Goal: Task Accomplishment & Management: Manage account settings

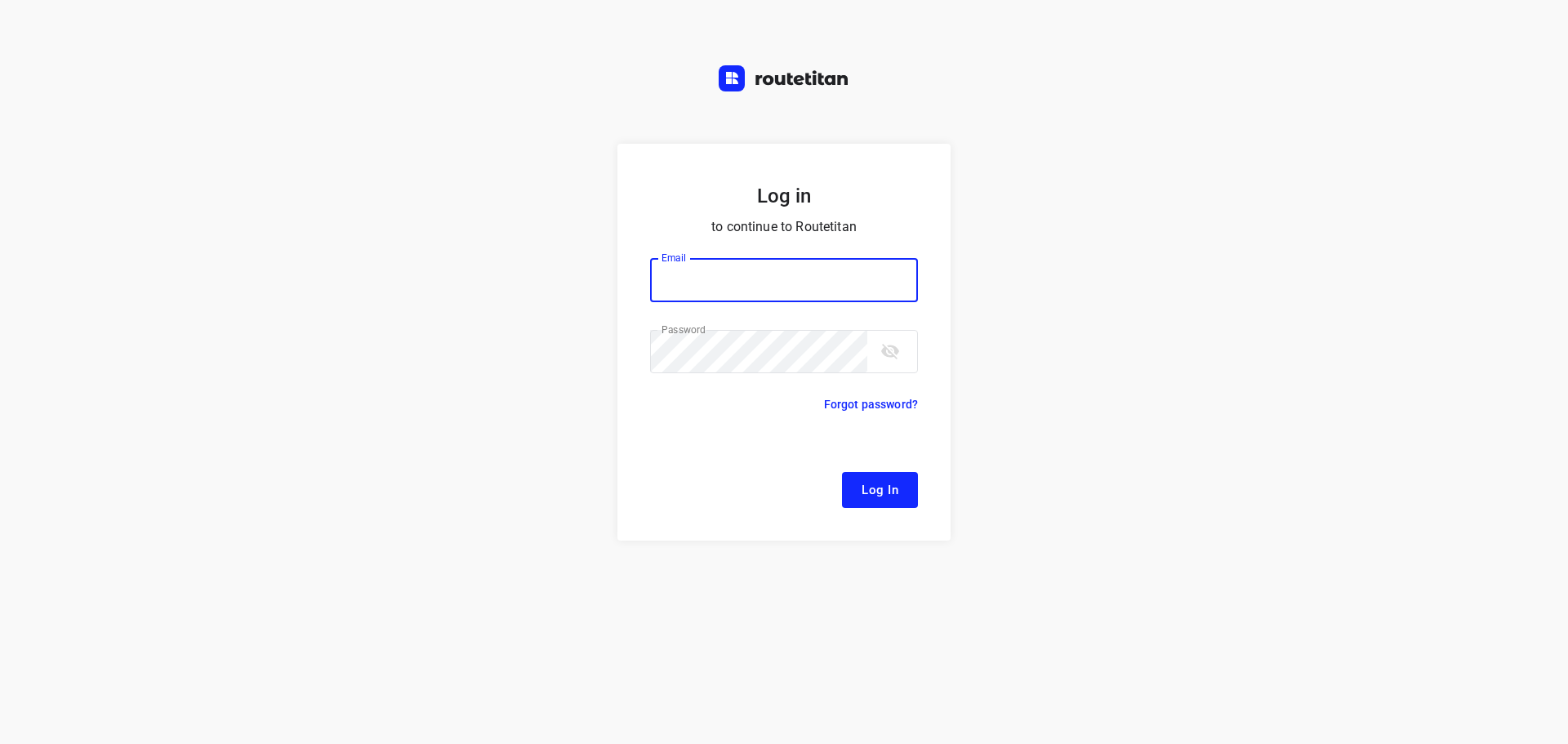
type input "[EMAIL_ADDRESS][DOMAIN_NAME]"
click at [853, 481] on button "Log In" at bounding box center [879, 490] width 76 height 36
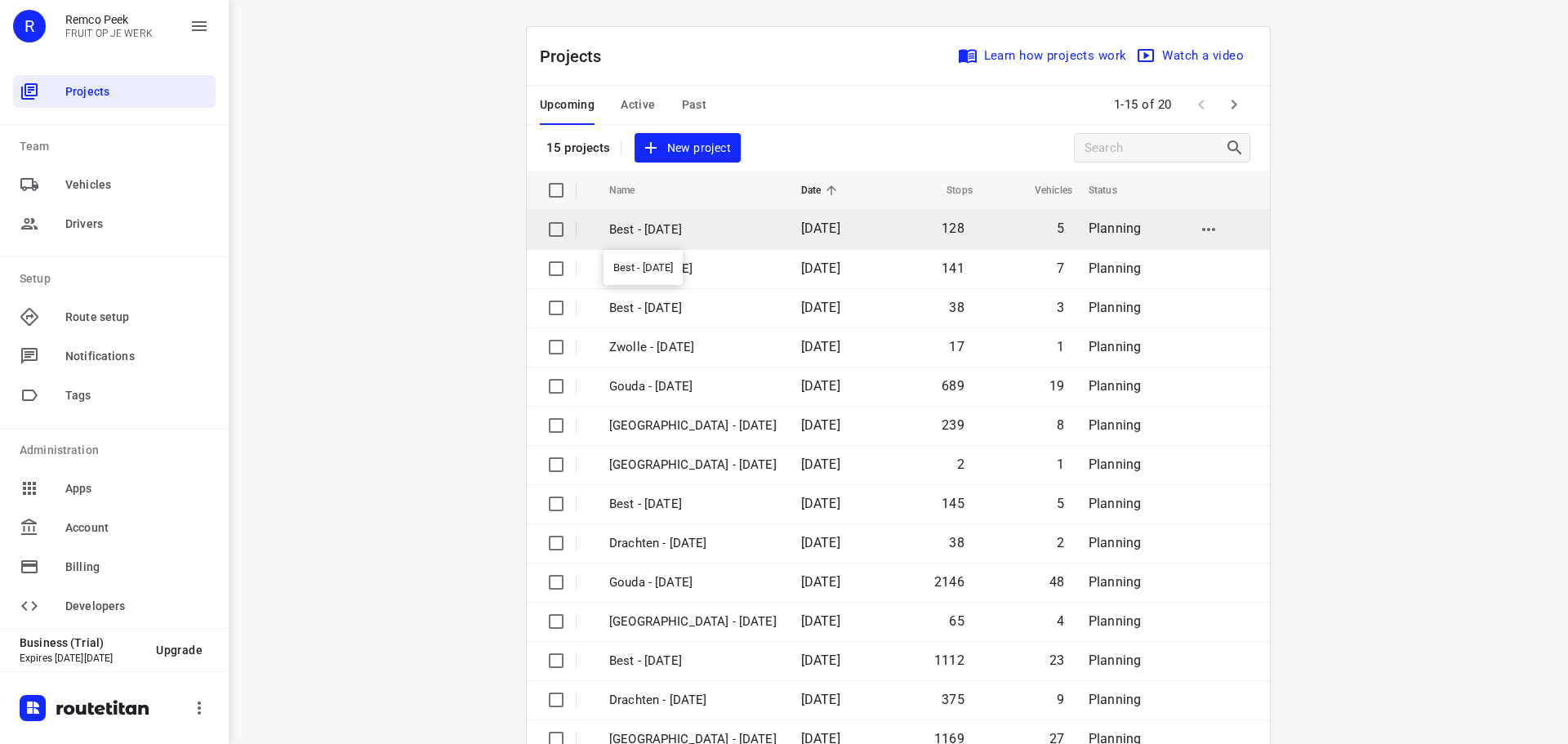
click at [670, 230] on p "Best - [DATE]" at bounding box center [693, 230] width 168 height 19
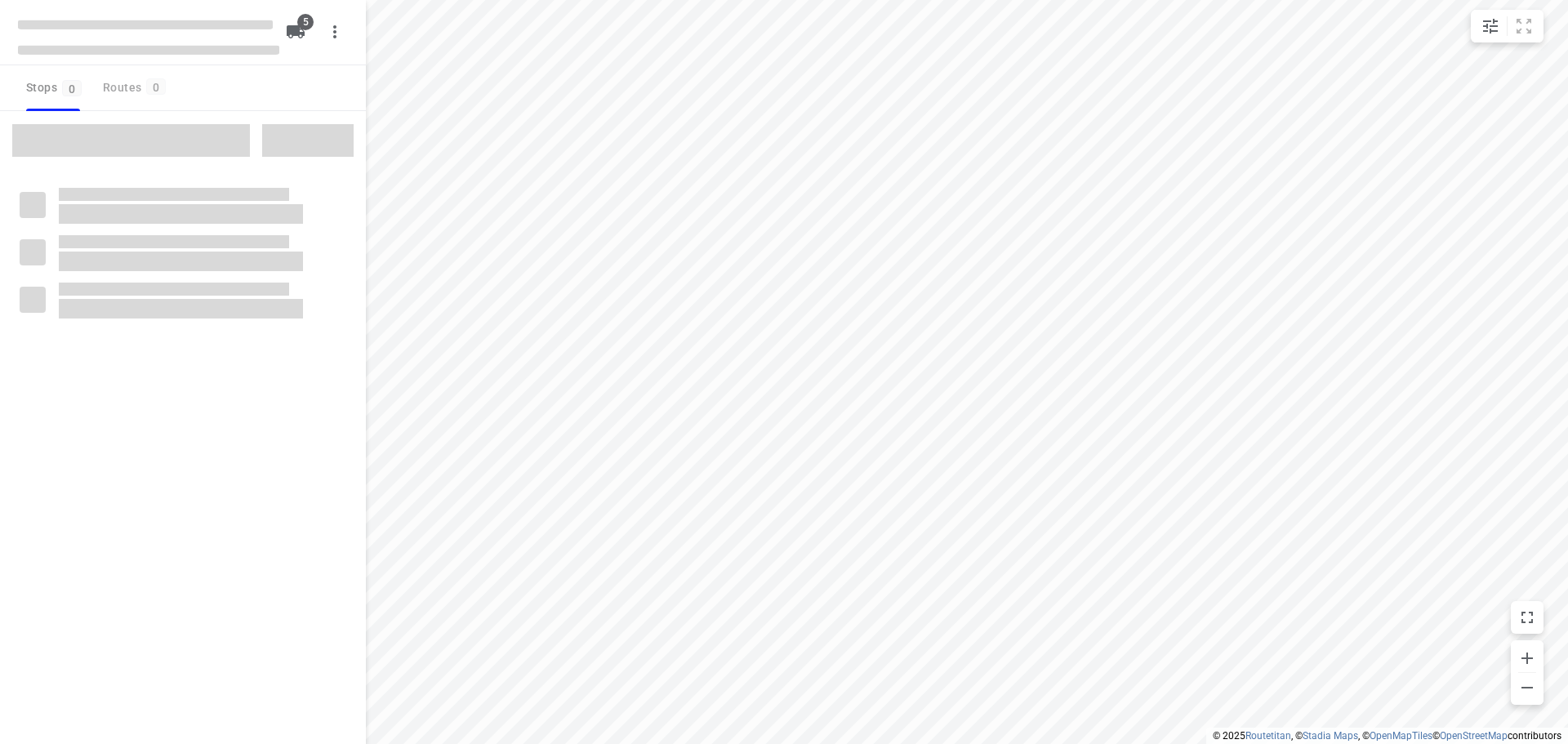
checkbox input "true"
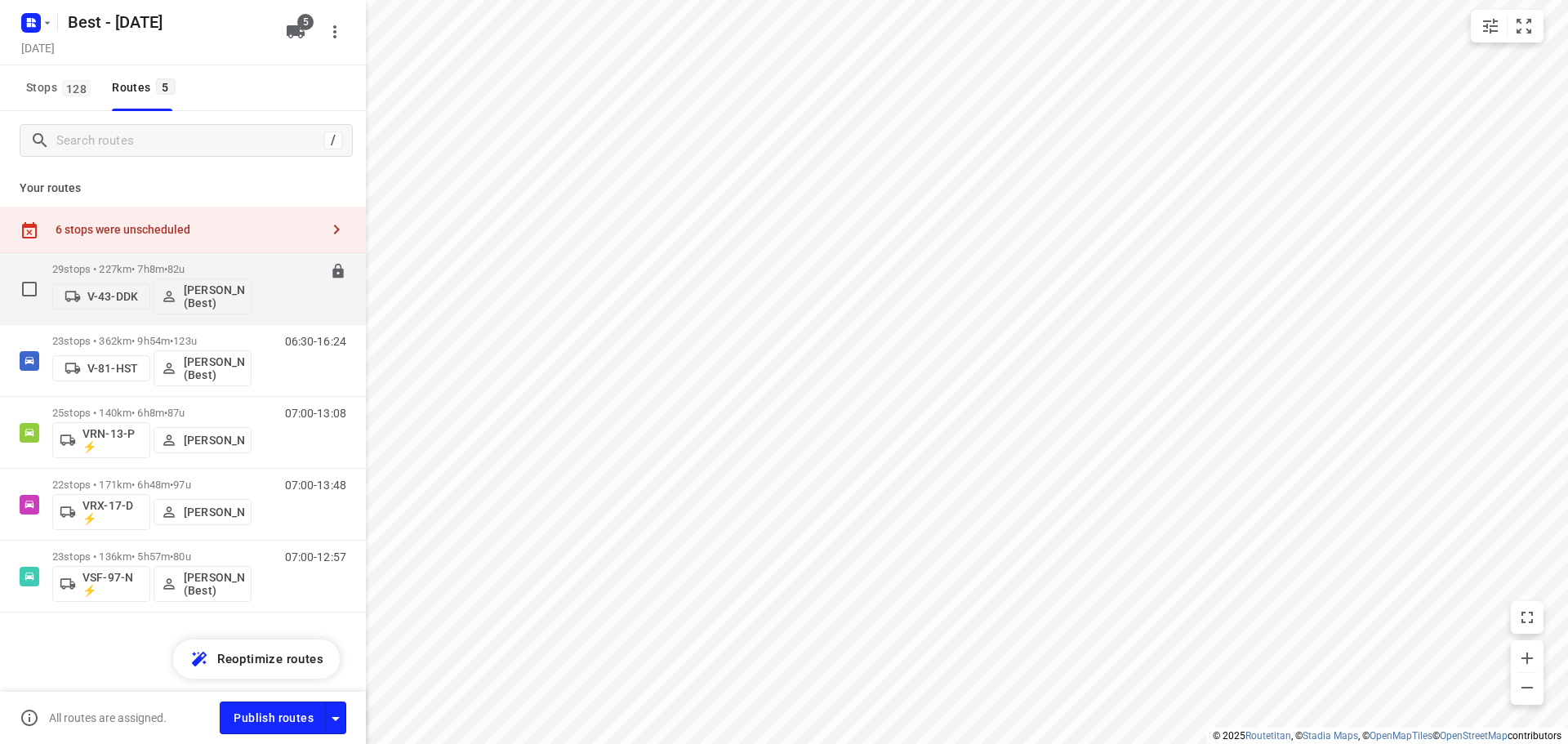
click at [162, 261] on div "29 stops • 227km • 7h8m • 82u V-43-DDK Mustafa Omar (Best)" at bounding box center [152, 288] width 199 height 68
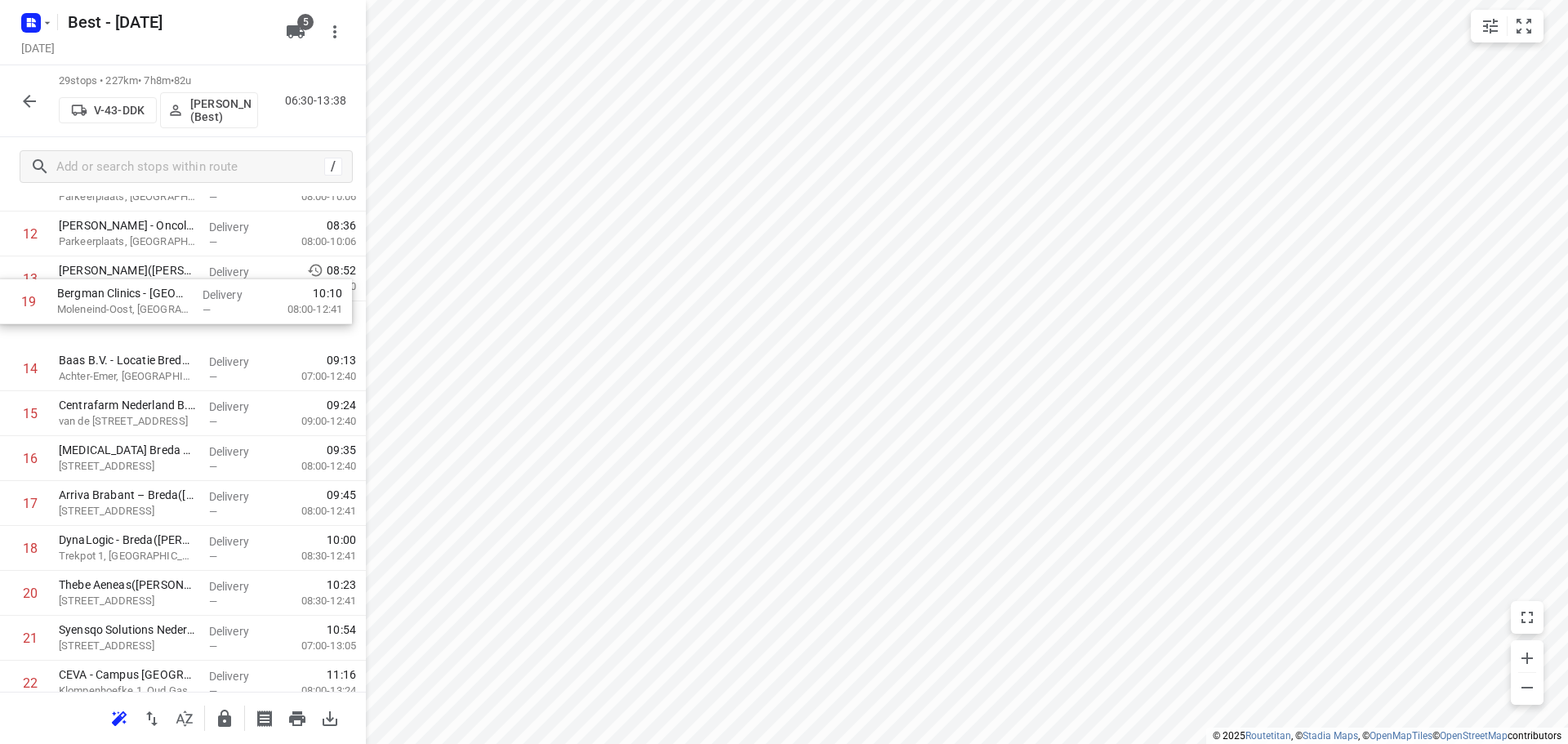
scroll to position [597, 0]
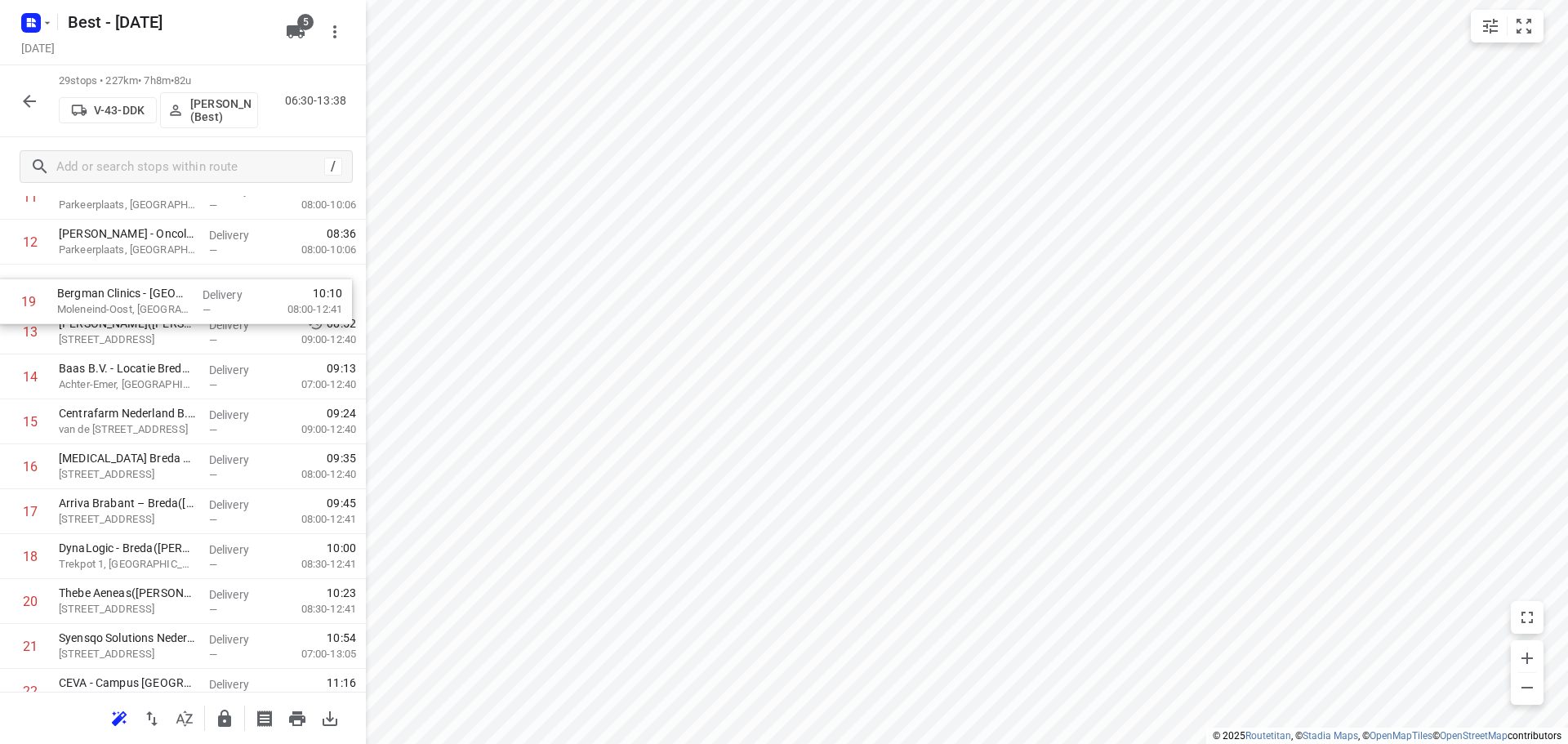
drag, startPoint x: 160, startPoint y: 431, endPoint x: 158, endPoint y: 304, distance: 127.0
click at [158, 304] on div "1 Amphia Ziekenhuis - Afdeling OK(Dimphy Luiken) Parkeerplaats, Breda Delivery …" at bounding box center [183, 377] width 366 height 1302
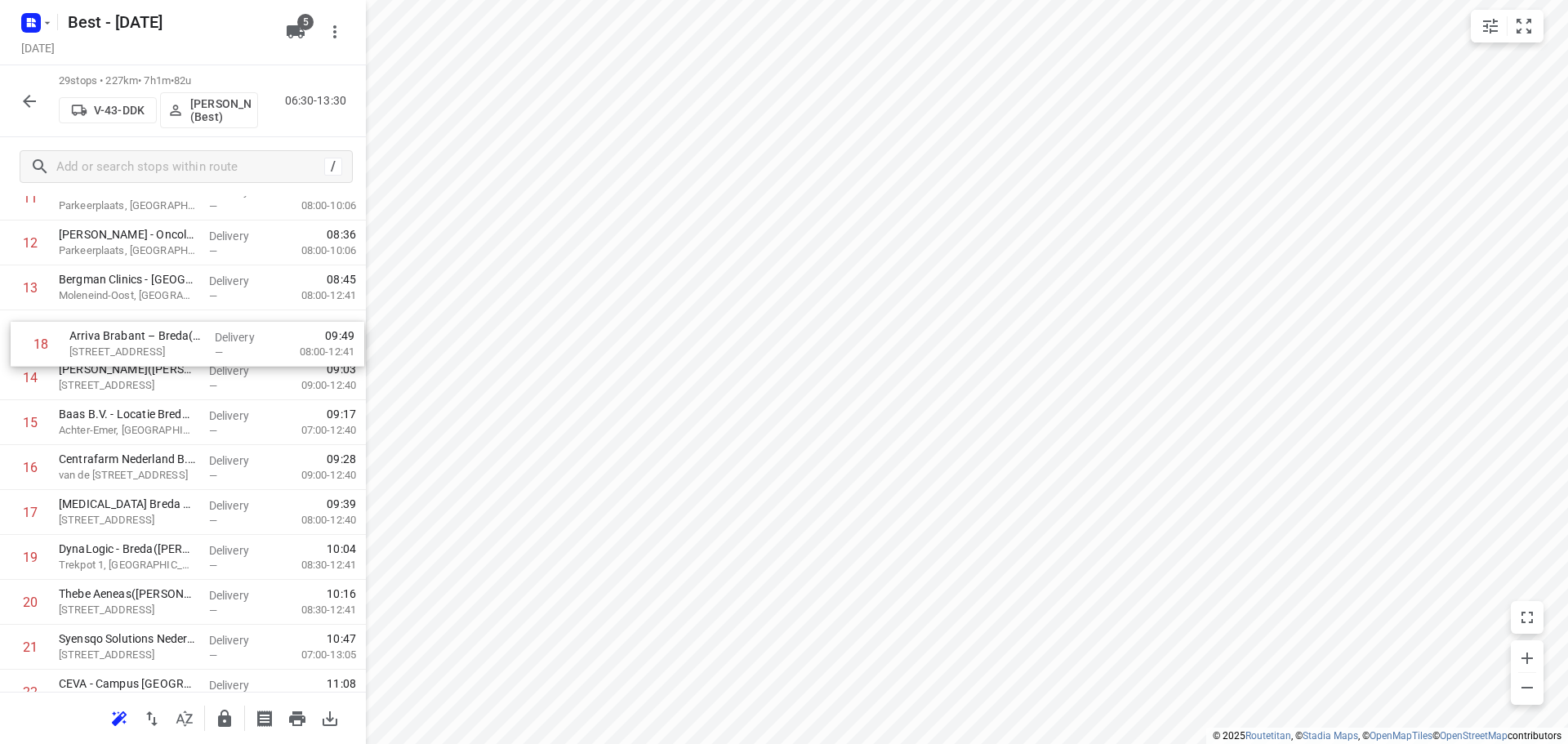
drag, startPoint x: 136, startPoint y: 529, endPoint x: 148, endPoint y: 348, distance: 181.4
click at [148, 348] on div "1 Amphia Ziekenhuis - Afdeling OK(Dimphy Luiken) Parkeerplaats, Breda Delivery …" at bounding box center [183, 377] width 366 height 1302
drag, startPoint x: 125, startPoint y: 564, endPoint x: 130, endPoint y: 381, distance: 183.1
click at [130, 381] on div "1 Amphia Ziekenhuis - Afdeling OK(Dimphy Luiken) Parkeerplaats, Breda Delivery …" at bounding box center [183, 377] width 366 height 1302
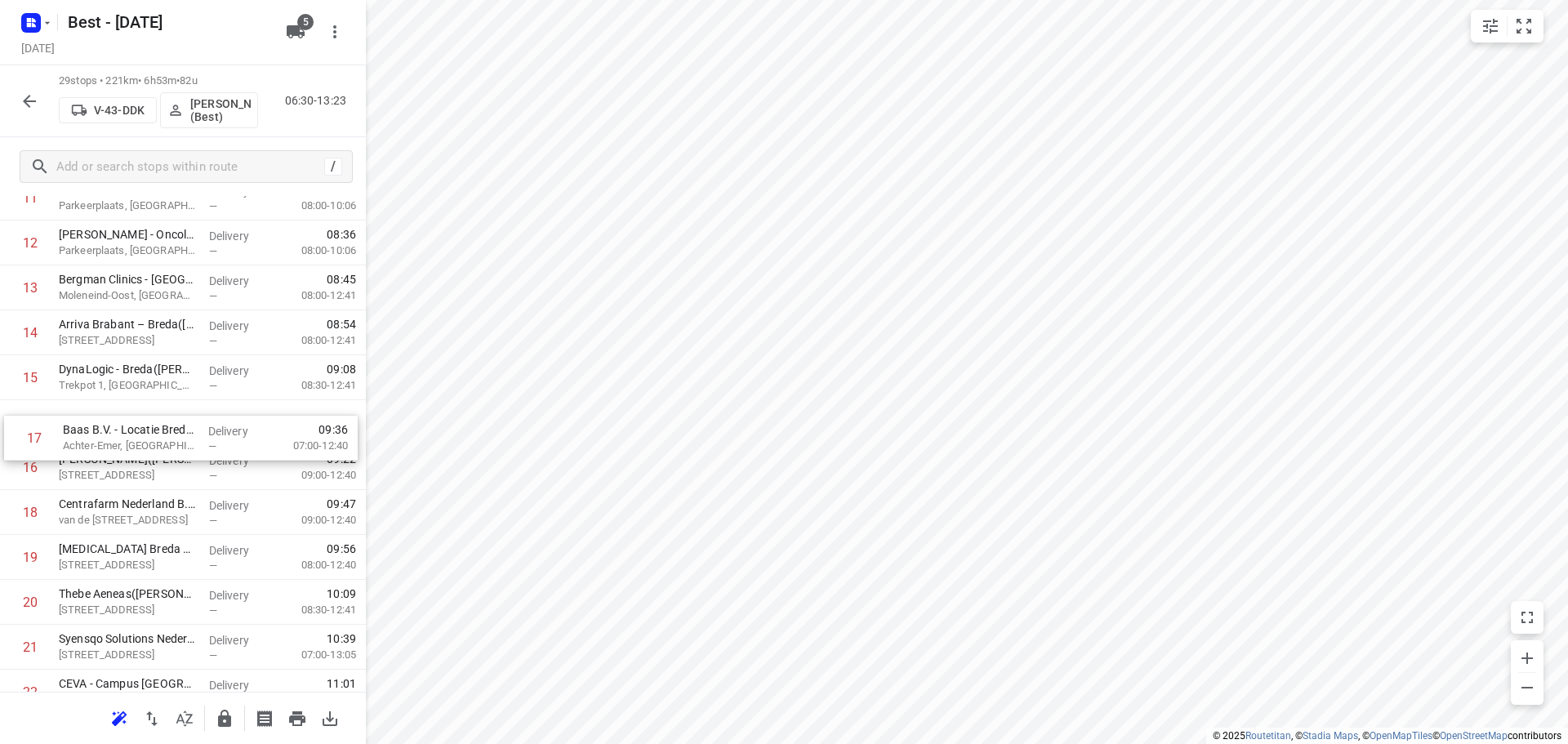
drag, startPoint x: 125, startPoint y: 458, endPoint x: 131, endPoint y: 403, distance: 55.3
click at [131, 409] on div "1 Amphia Ziekenhuis - Afdeling OK(Dimphy Luiken) Parkeerplaats, Breda Delivery …" at bounding box center [183, 377] width 366 height 1302
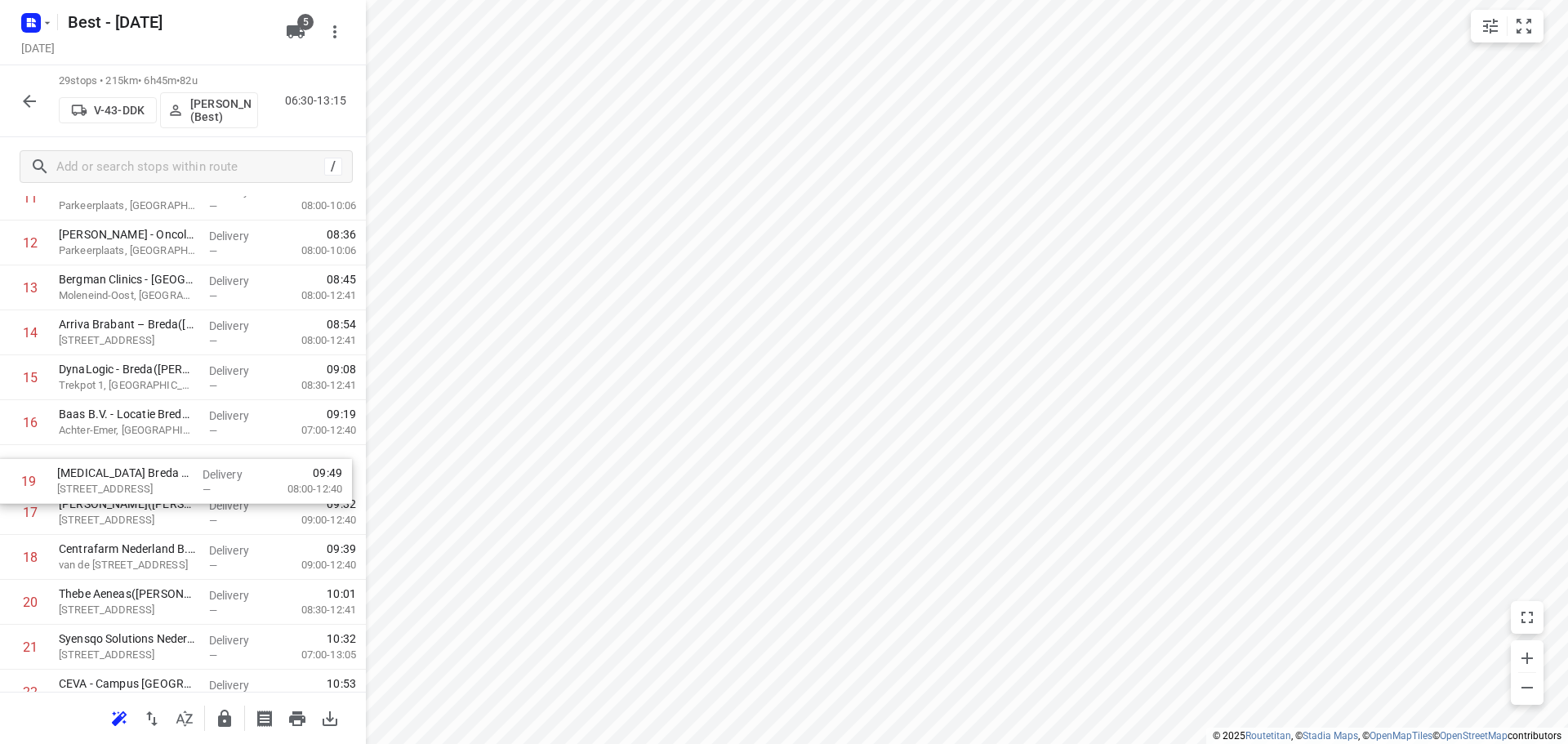
drag, startPoint x: 130, startPoint y: 559, endPoint x: 128, endPoint y: 462, distance: 97.0
click at [128, 466] on div "1 Amphia Ziekenhuis - Afdeling OK(Dimphy Luiken) Parkeerplaats, Breda Delivery …" at bounding box center [183, 377] width 366 height 1302
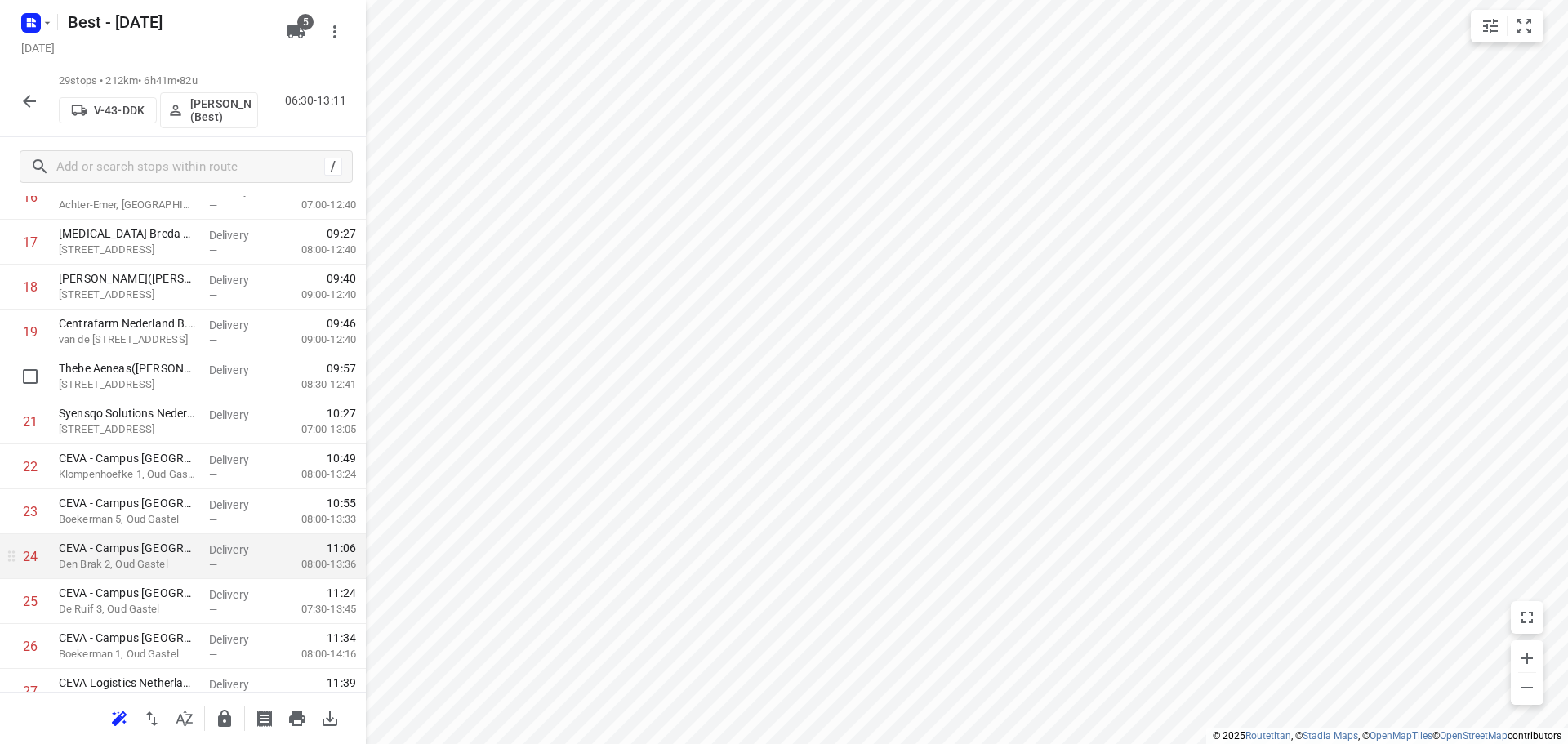
scroll to position [980, 0]
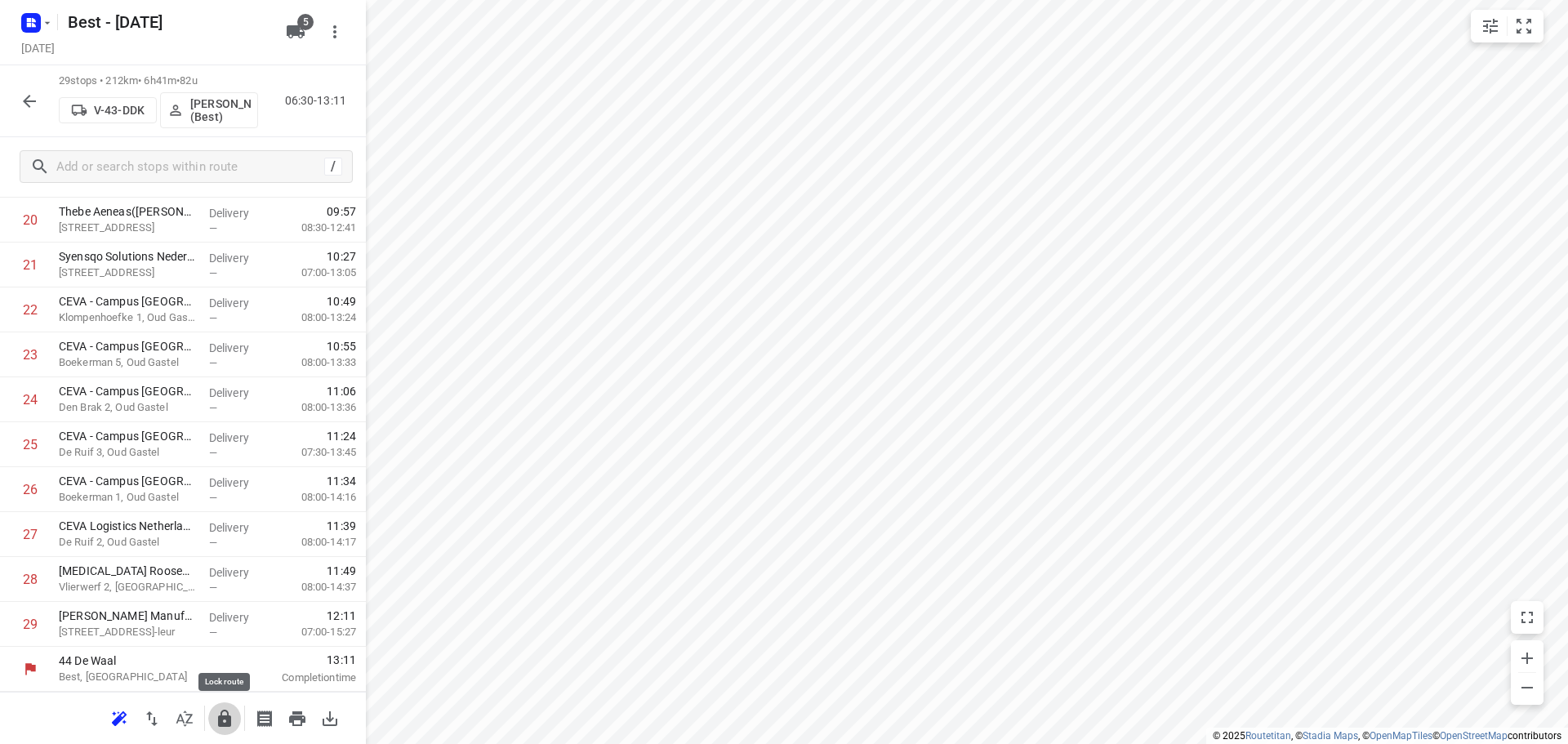
click at [222, 710] on icon "button" at bounding box center [225, 718] width 13 height 17
click at [17, 95] on button "button" at bounding box center [30, 101] width 33 height 33
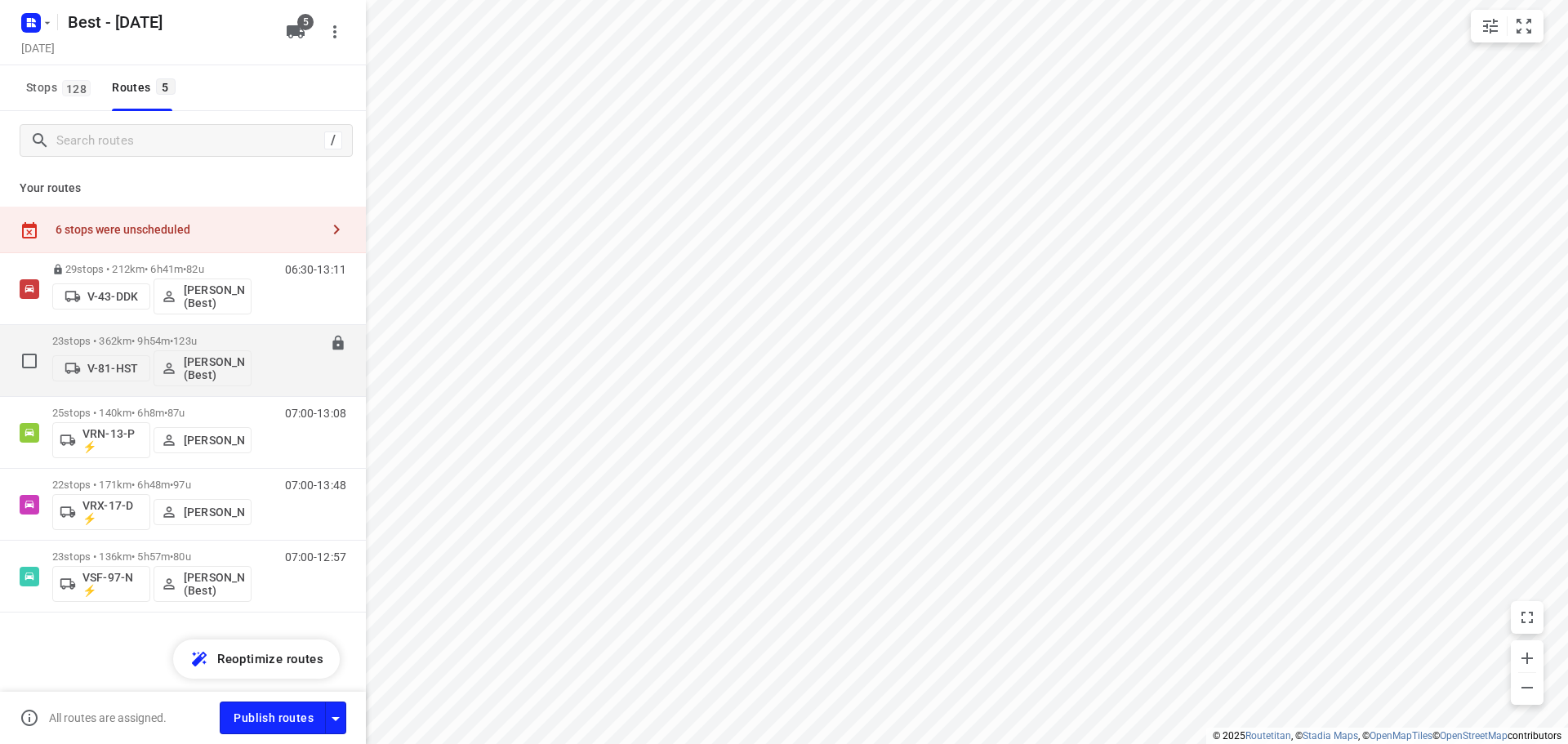
click at [113, 329] on div "23 stops • 362km • 9h54m • 123u V-81-HST Lisa Scheepers (Best)" at bounding box center [152, 360] width 199 height 68
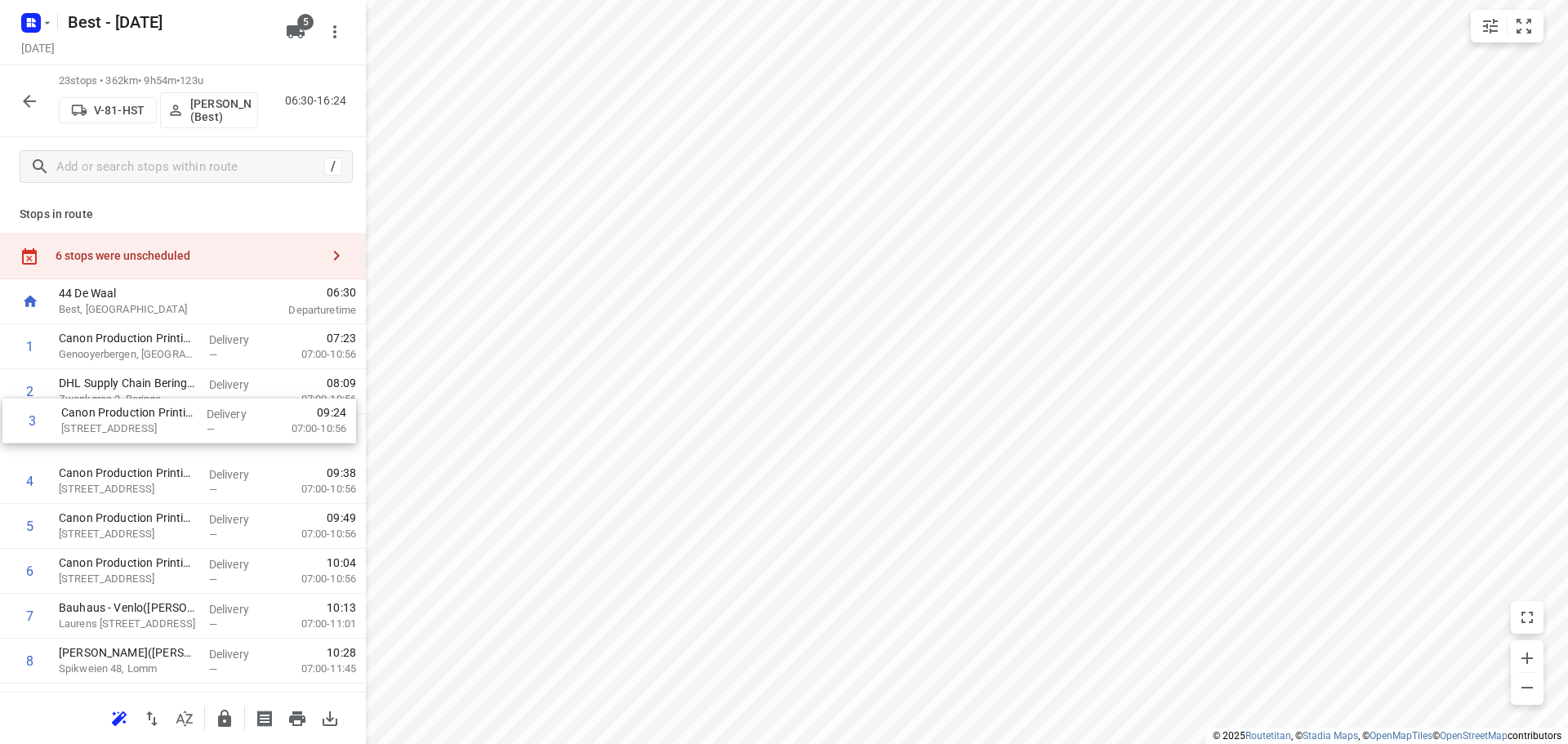
drag, startPoint x: 208, startPoint y: 423, endPoint x: 213, endPoint y: 413, distance: 11.2
drag, startPoint x: 206, startPoint y: 396, endPoint x: 204, endPoint y: 346, distance: 50.0
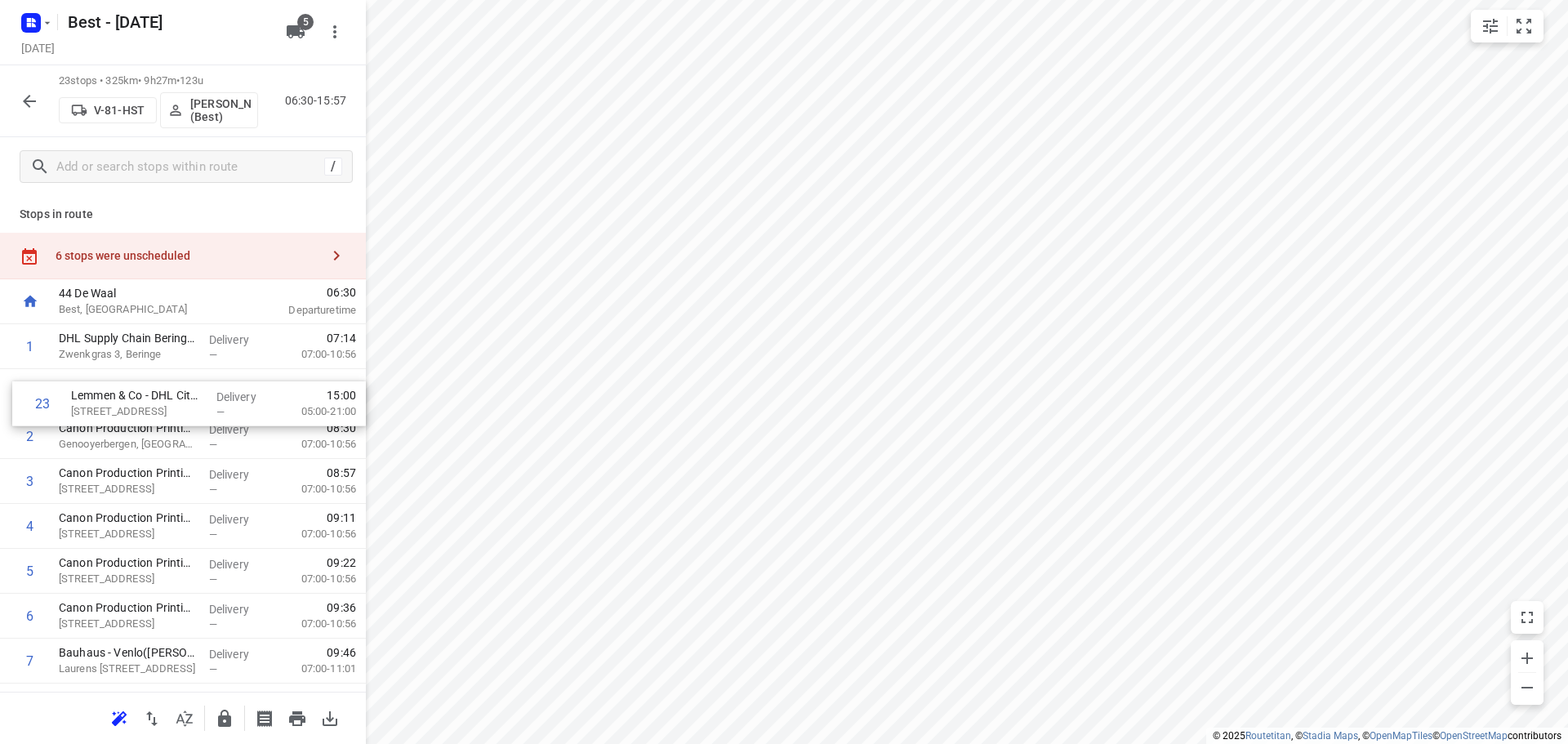
drag, startPoint x: 141, startPoint y: 617, endPoint x: 157, endPoint y: 382, distance: 235.5
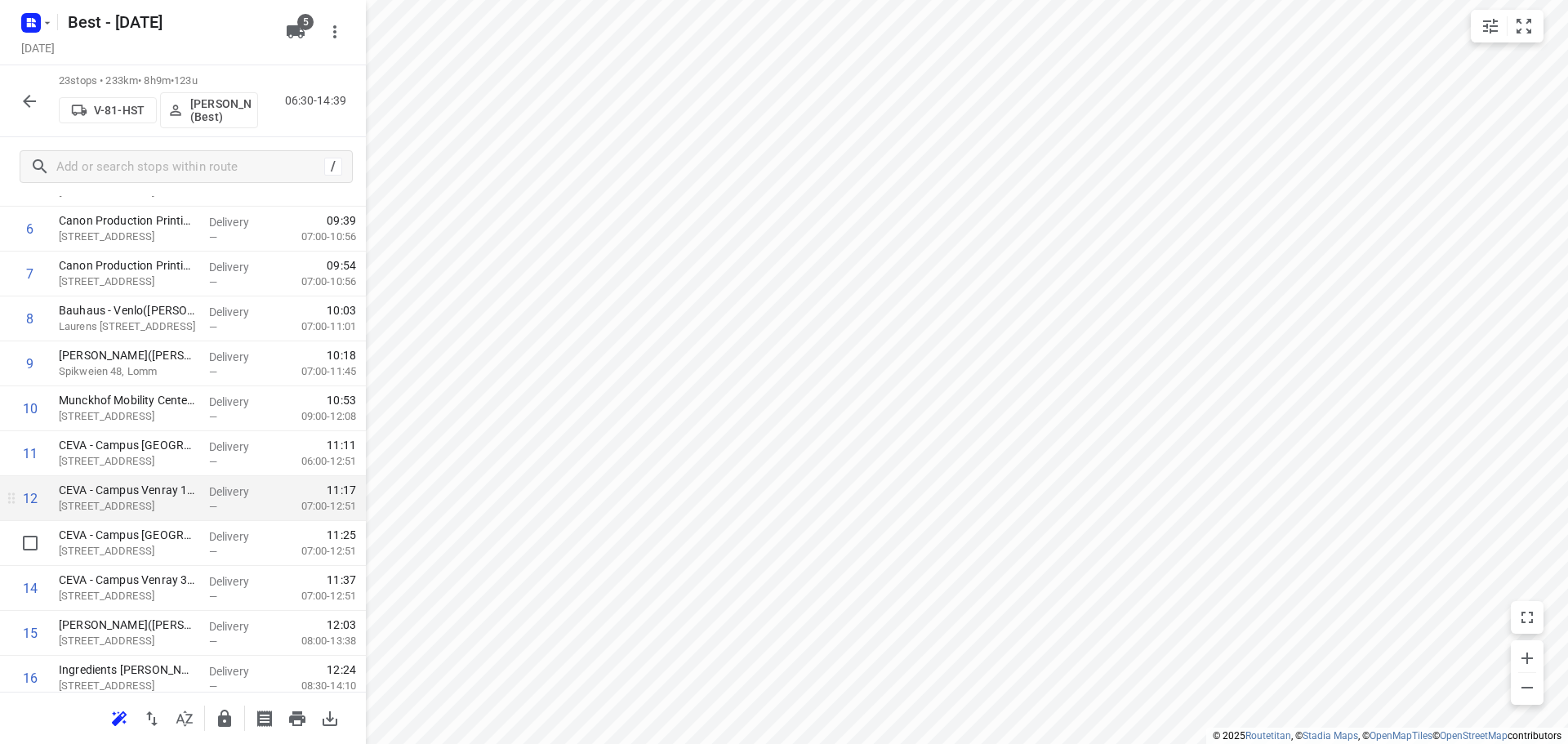
scroll to position [489, 0]
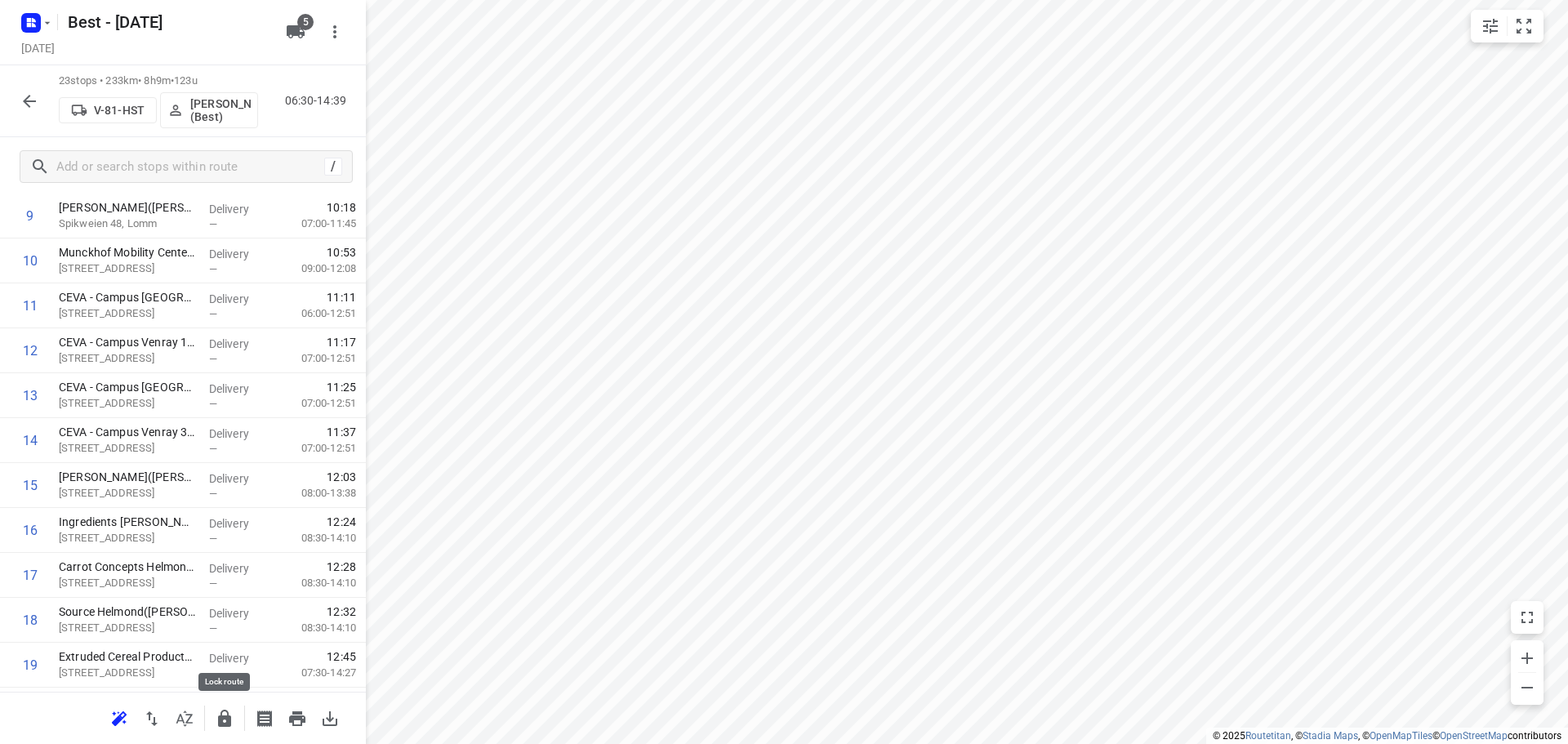
click at [228, 730] on button "button" at bounding box center [224, 718] width 33 height 33
click at [36, 101] on icon "button" at bounding box center [30, 101] width 13 height 13
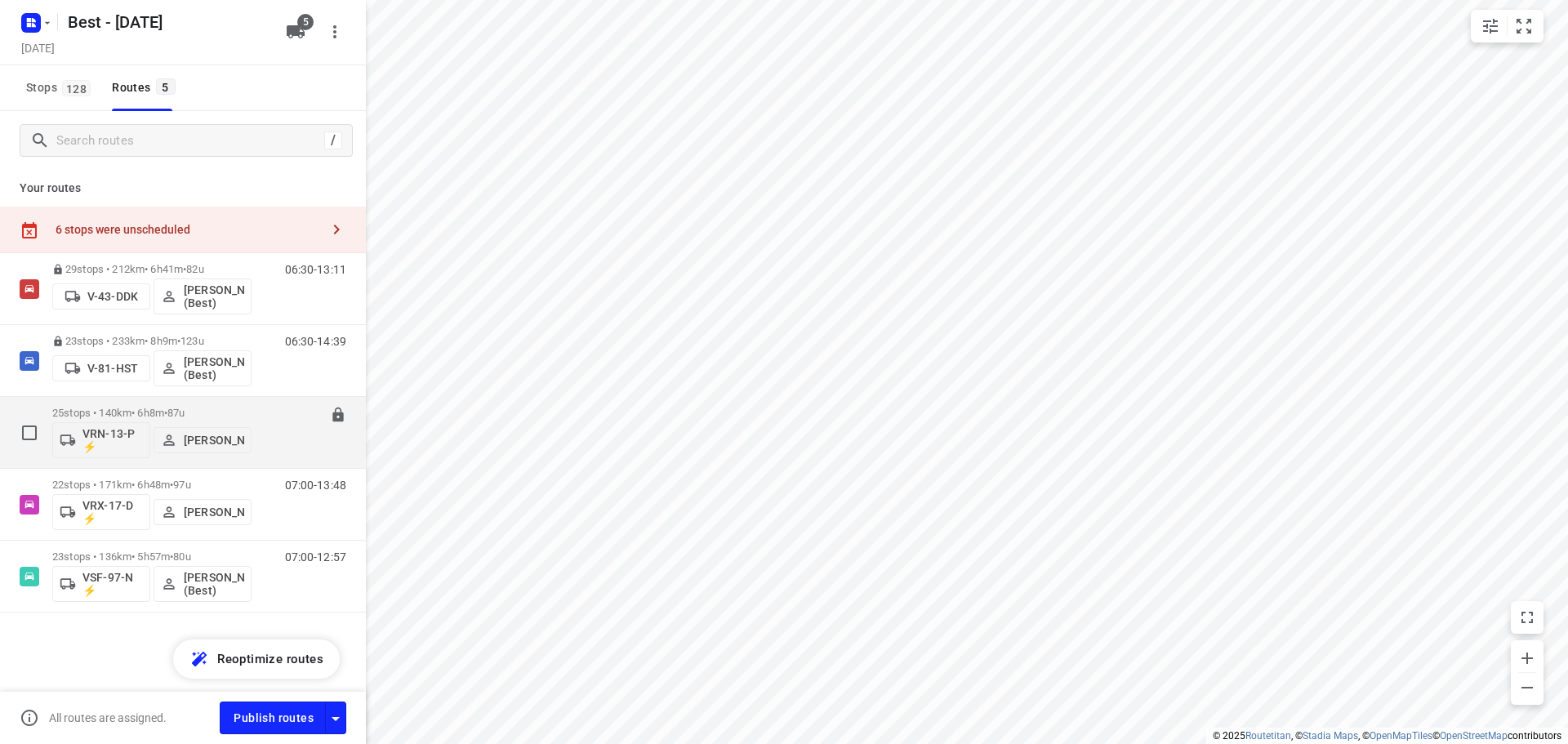
click at [147, 407] on p "25 stops • 140km • 6h8m • 87u" at bounding box center [152, 413] width 199 height 12
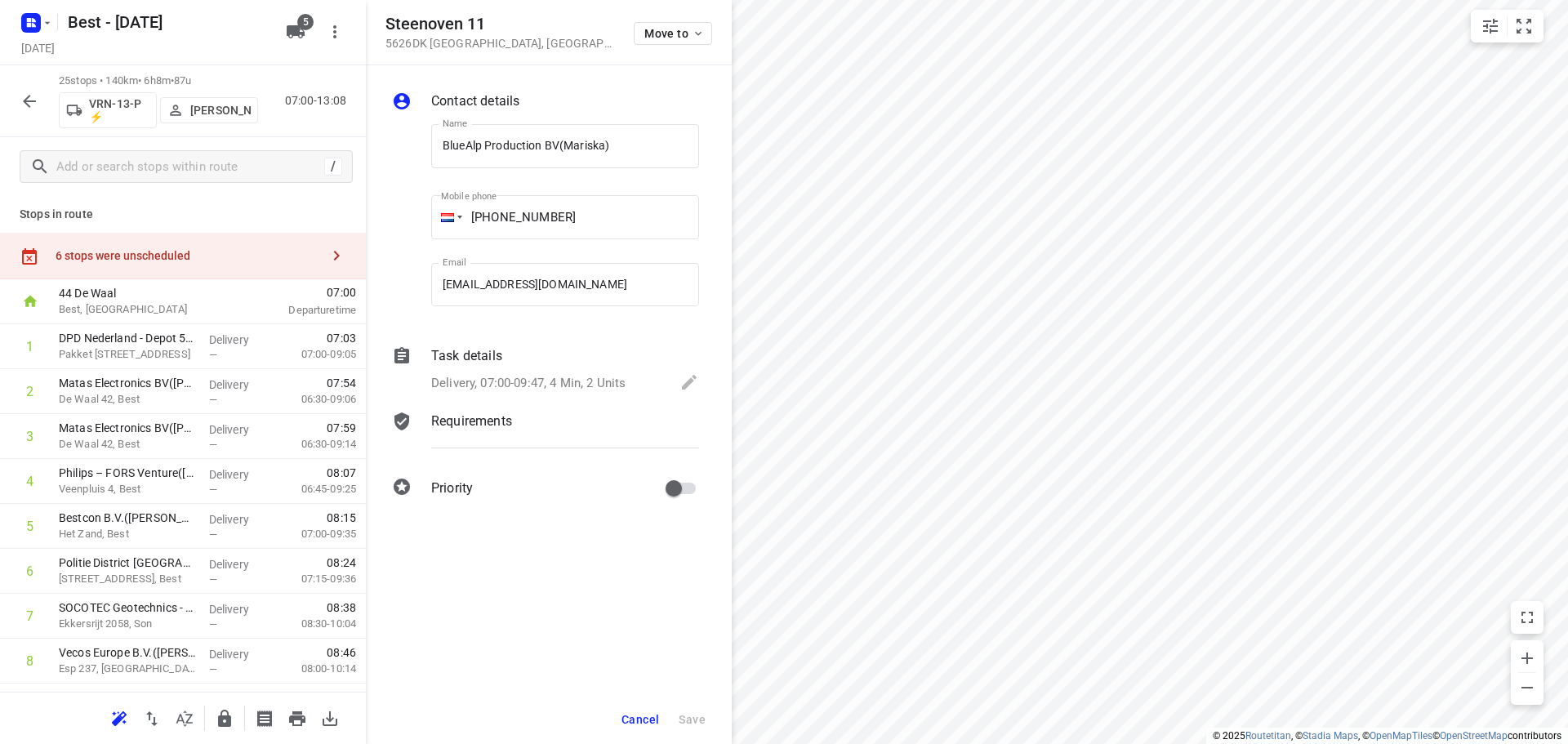
click at [687, 47] on div "Move to" at bounding box center [672, 32] width 79 height 35
click at [685, 47] on div "Move to" at bounding box center [672, 32] width 79 height 35
click at [678, 34] on span "Move to" at bounding box center [674, 34] width 60 height 13
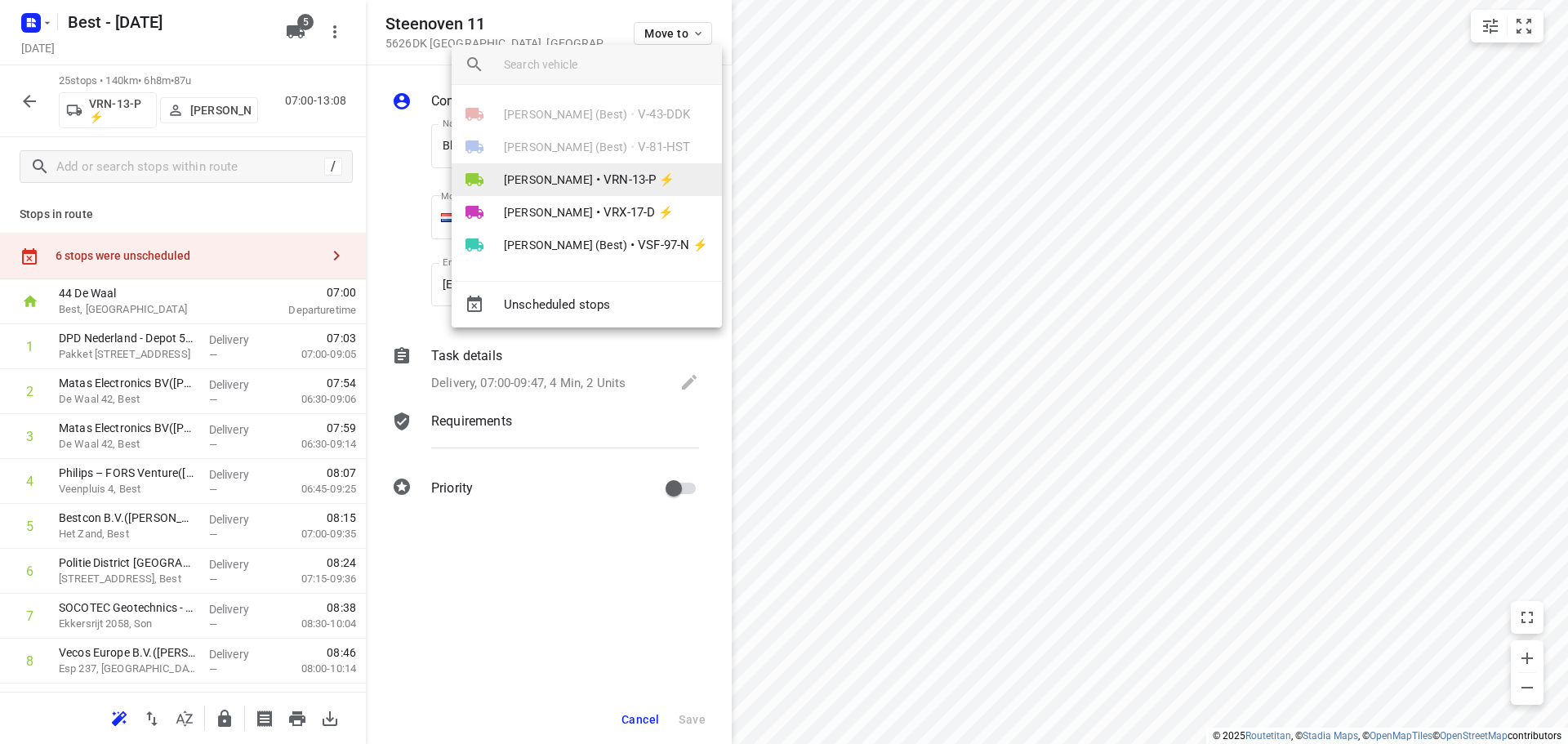
click at [520, 171] on span "[PERSON_NAME]" at bounding box center [548, 179] width 89 height 16
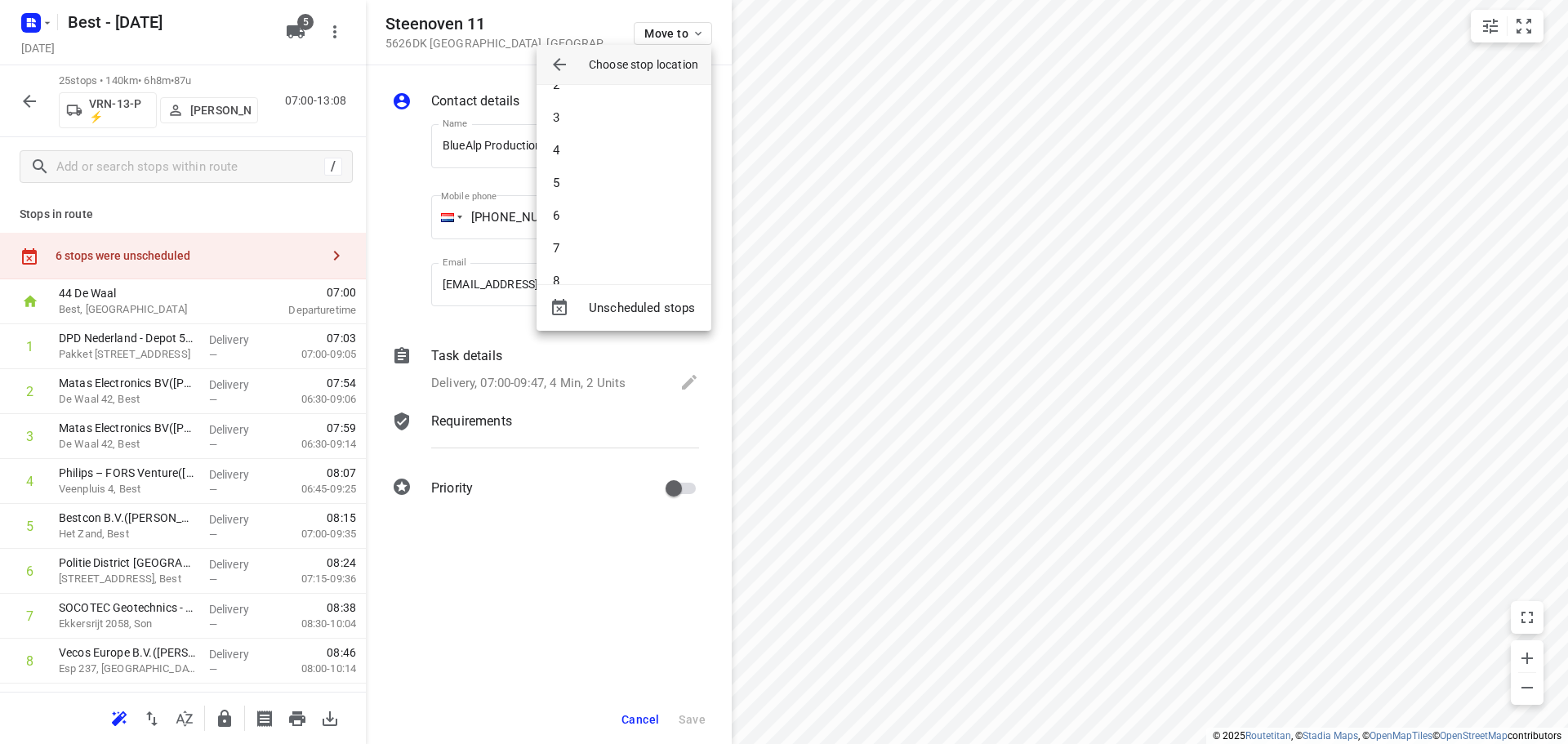
scroll to position [163, 0]
click at [602, 145] on li "7" at bounding box center [624, 141] width 174 height 33
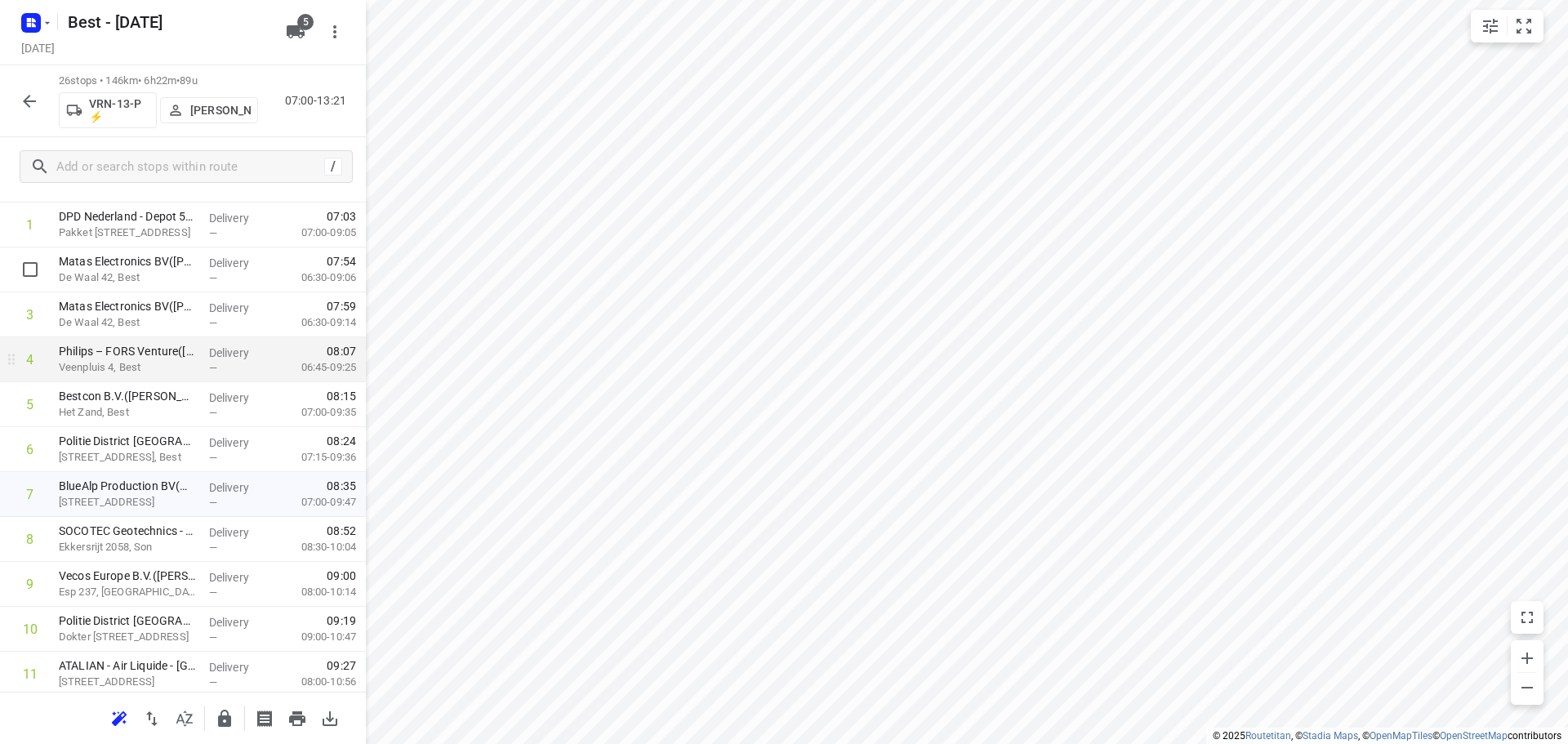
scroll to position [245, 0]
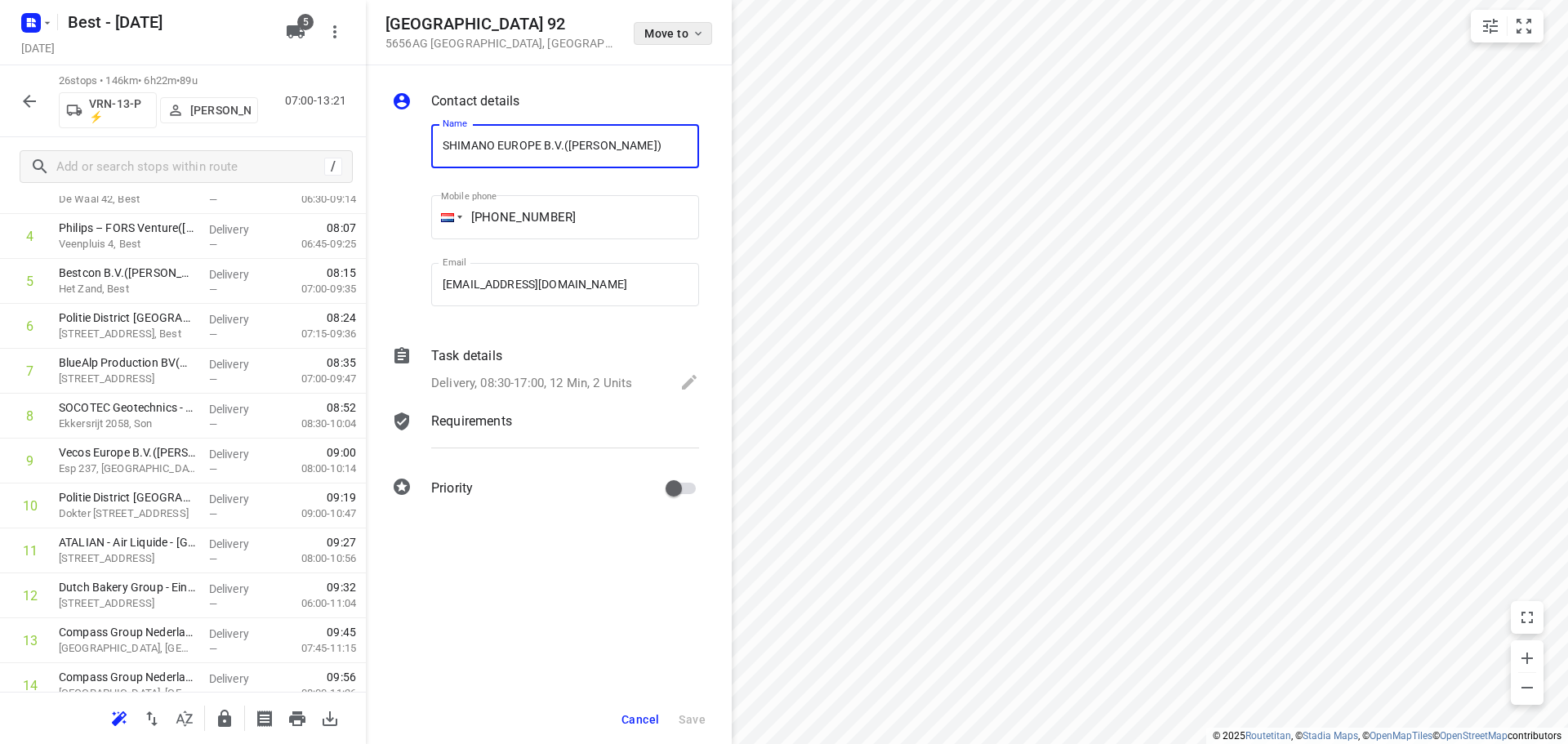
click at [662, 37] on span "Move to" at bounding box center [674, 34] width 60 height 13
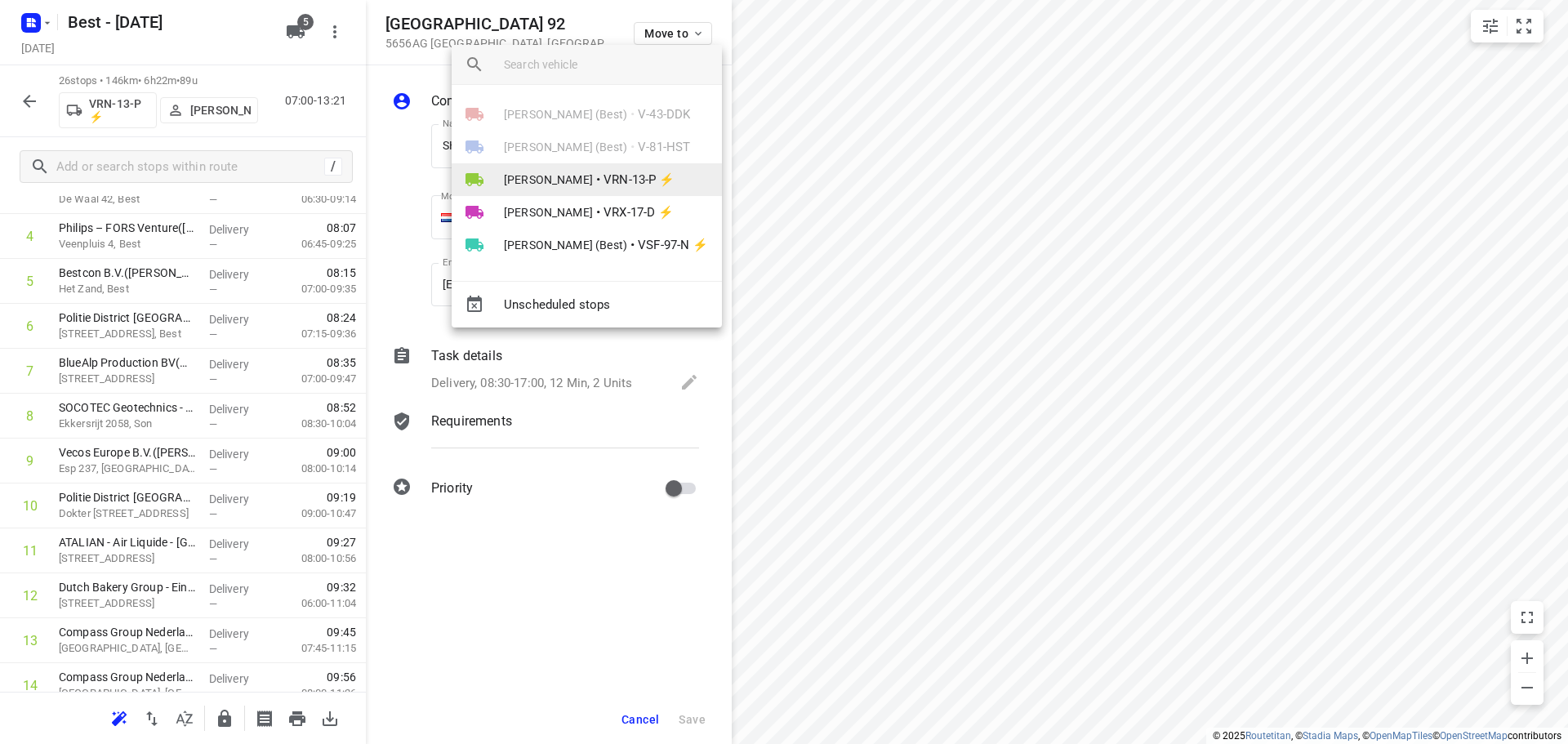
click at [559, 167] on li "Daniëlle Belmer • VRN-13-P ⚡" at bounding box center [586, 179] width 270 height 33
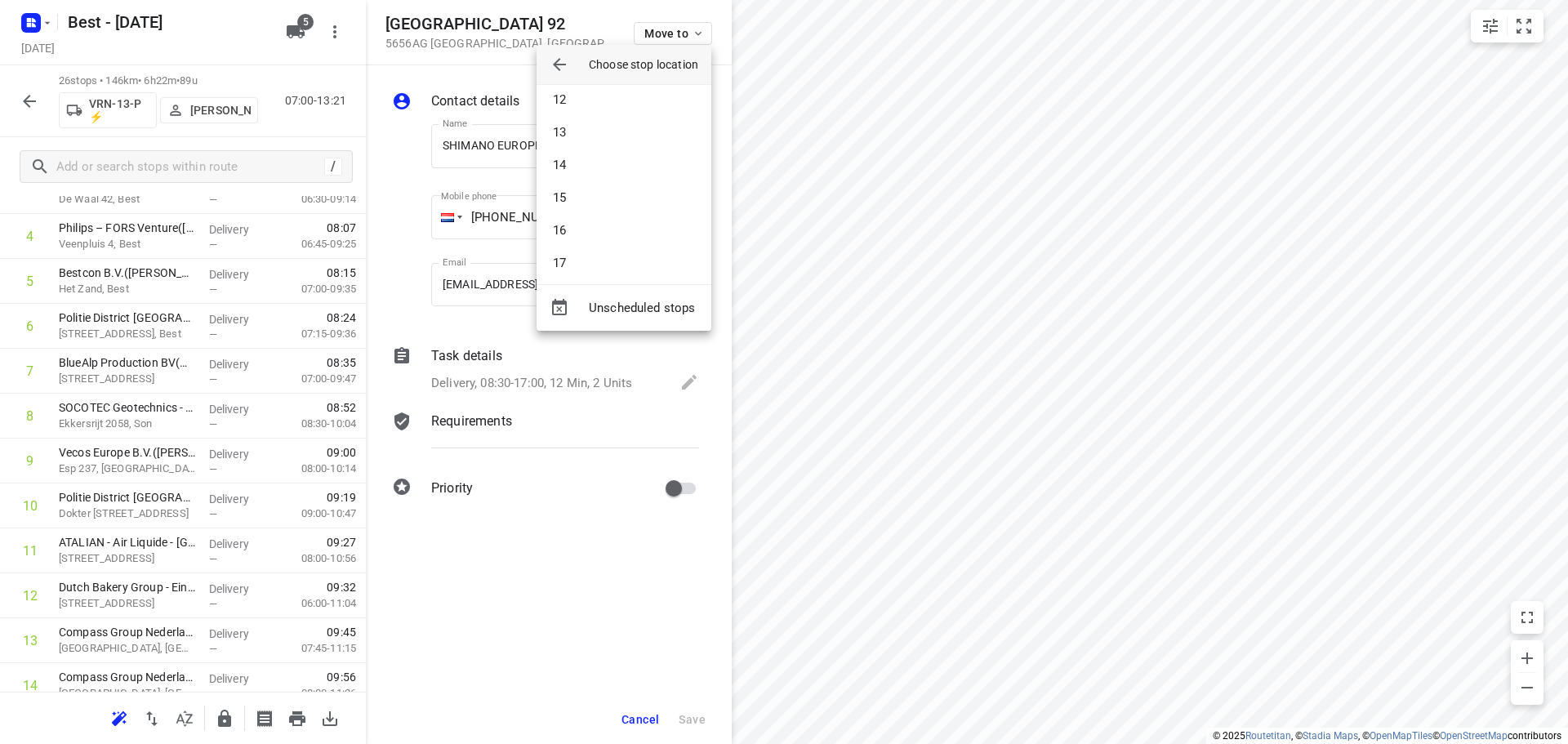
scroll to position [408, 0]
click at [580, 191] on li "16" at bounding box center [624, 190] width 174 height 33
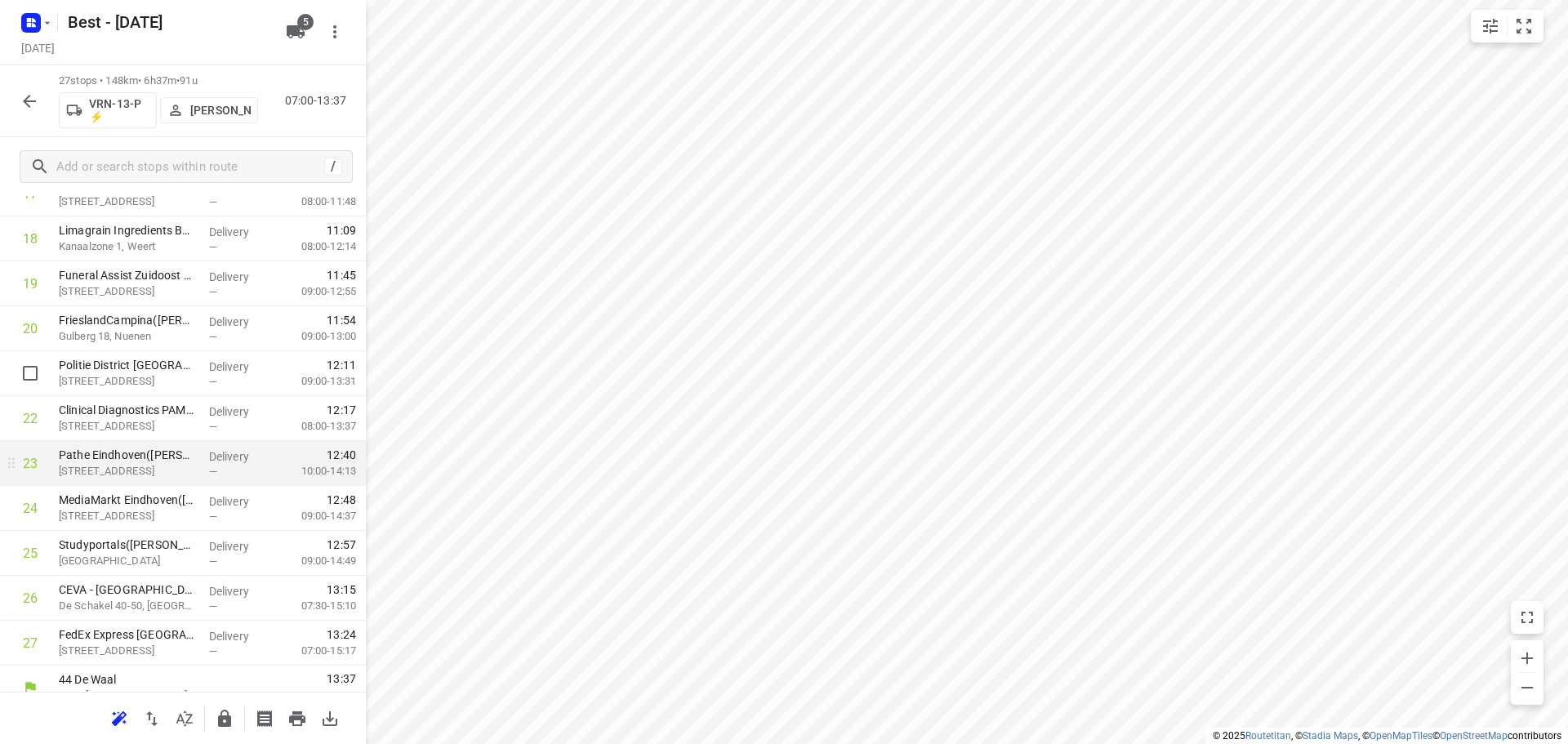
scroll to position [890, 0]
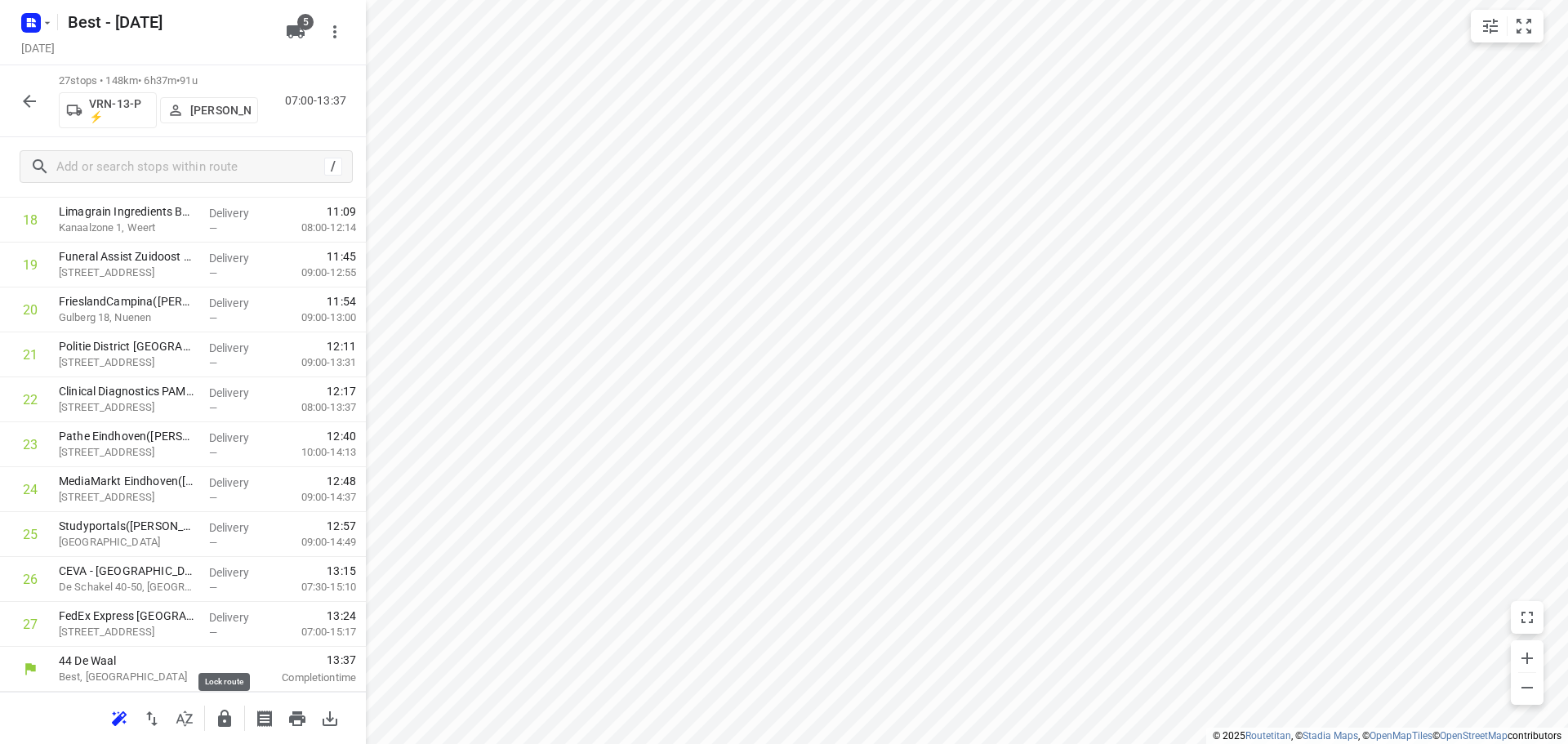
click at [224, 710] on icon "button" at bounding box center [225, 718] width 13 height 17
click at [21, 102] on icon "button" at bounding box center [29, 101] width 19 height 19
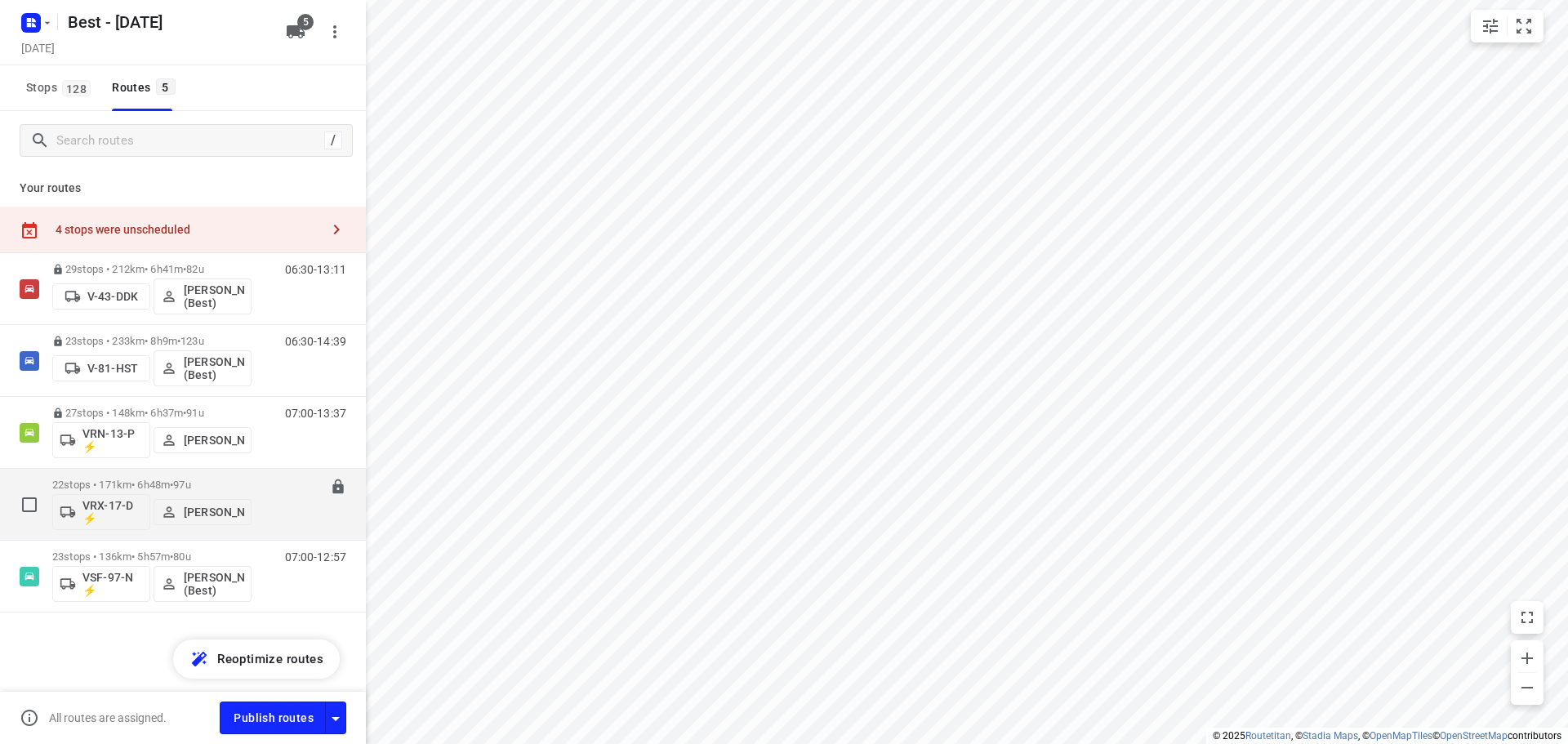
click at [137, 481] on p "22 stops • 171km • 6h48m • 97u" at bounding box center [152, 485] width 199 height 12
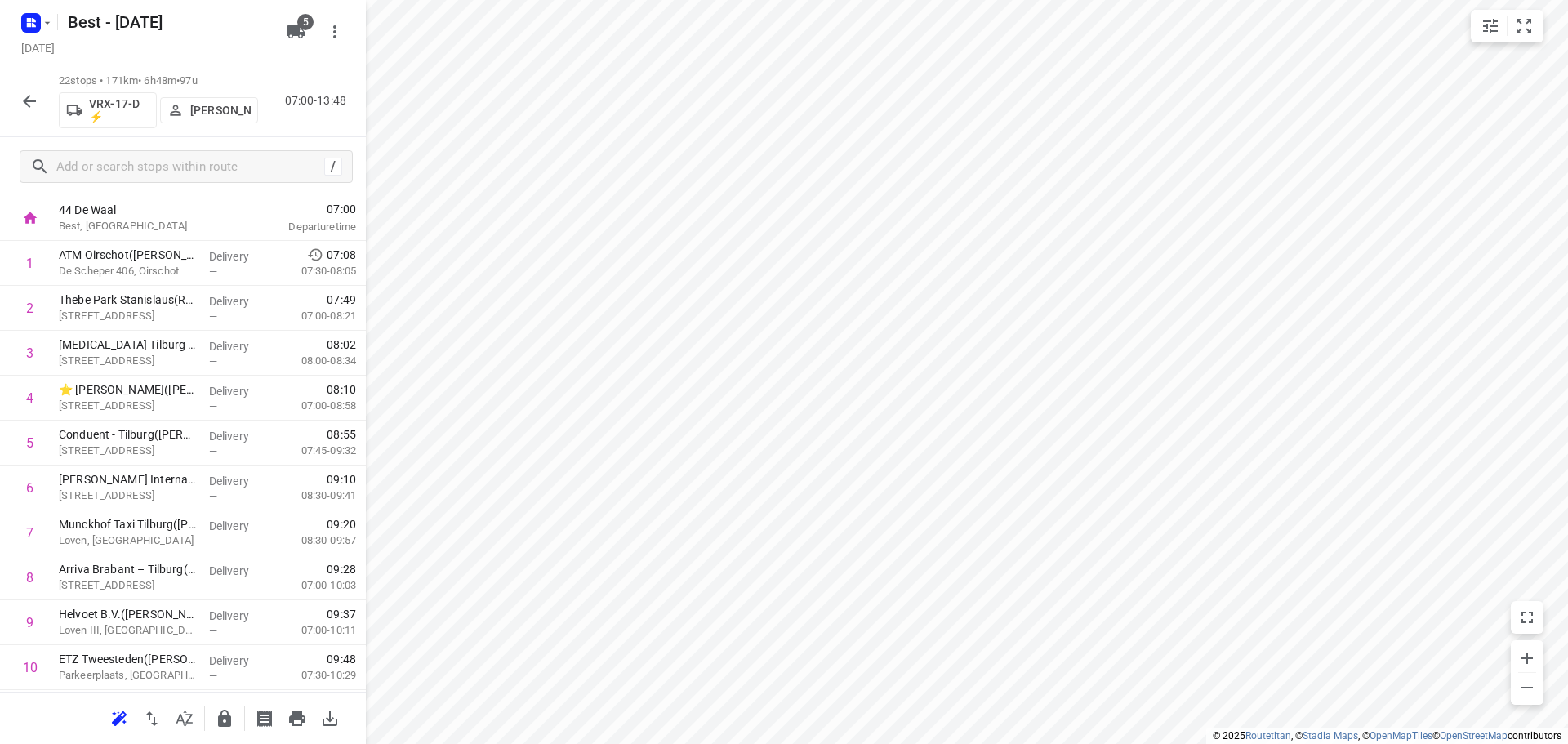
scroll to position [0, 0]
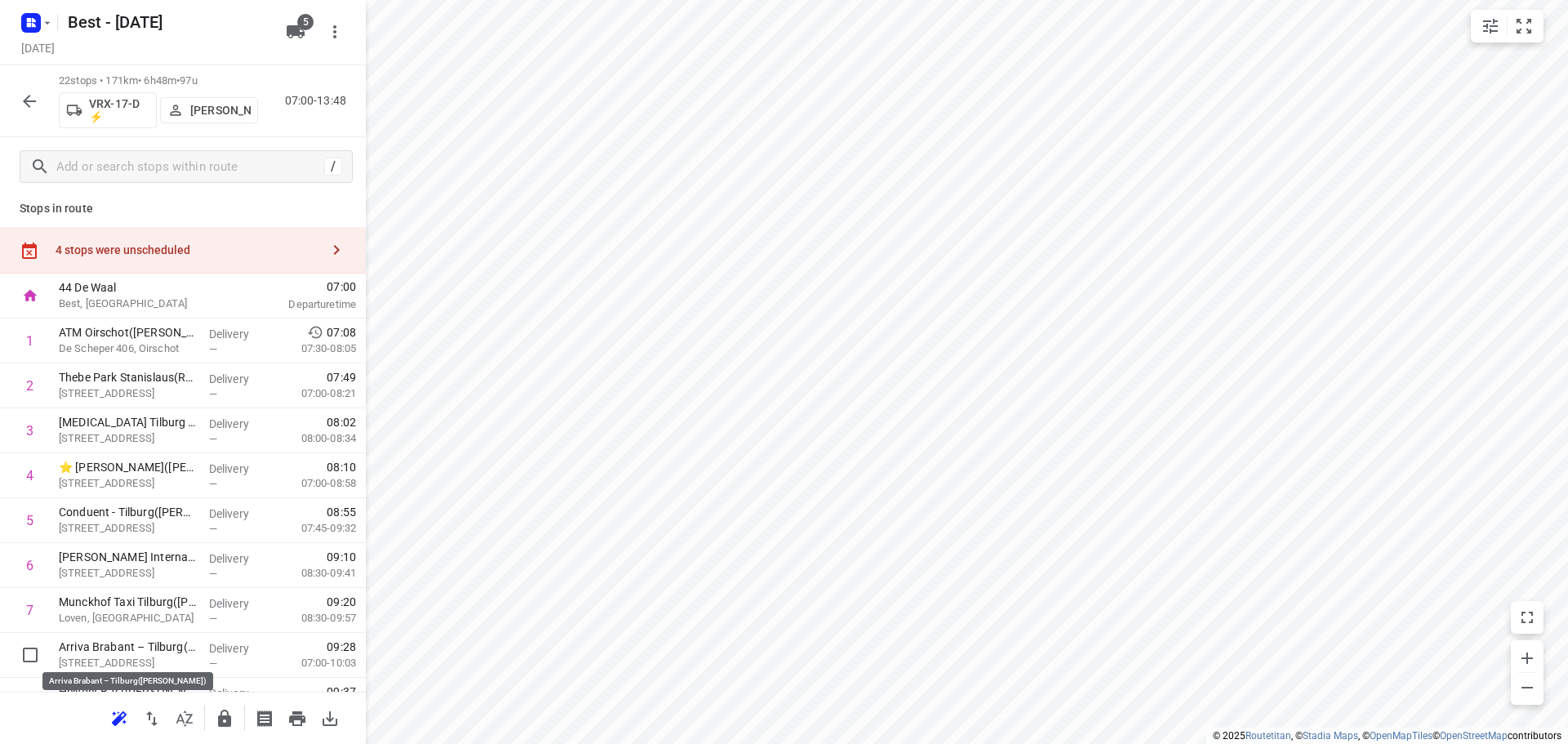
drag, startPoint x: 174, startPoint y: 649, endPoint x: 184, endPoint y: 614, distance: 36.4
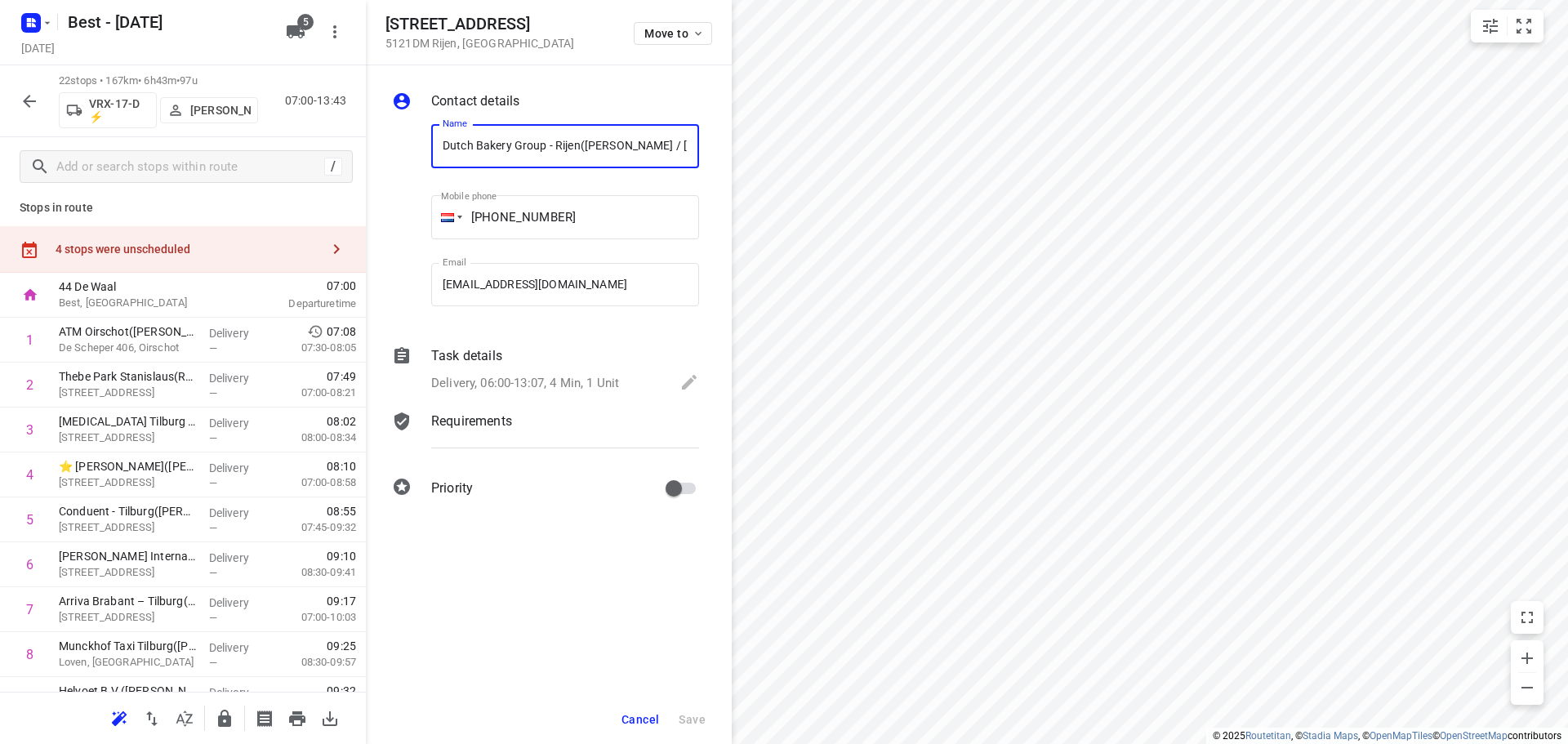
scroll to position [0, 75]
click at [662, 32] on span "Move to" at bounding box center [674, 34] width 60 height 13
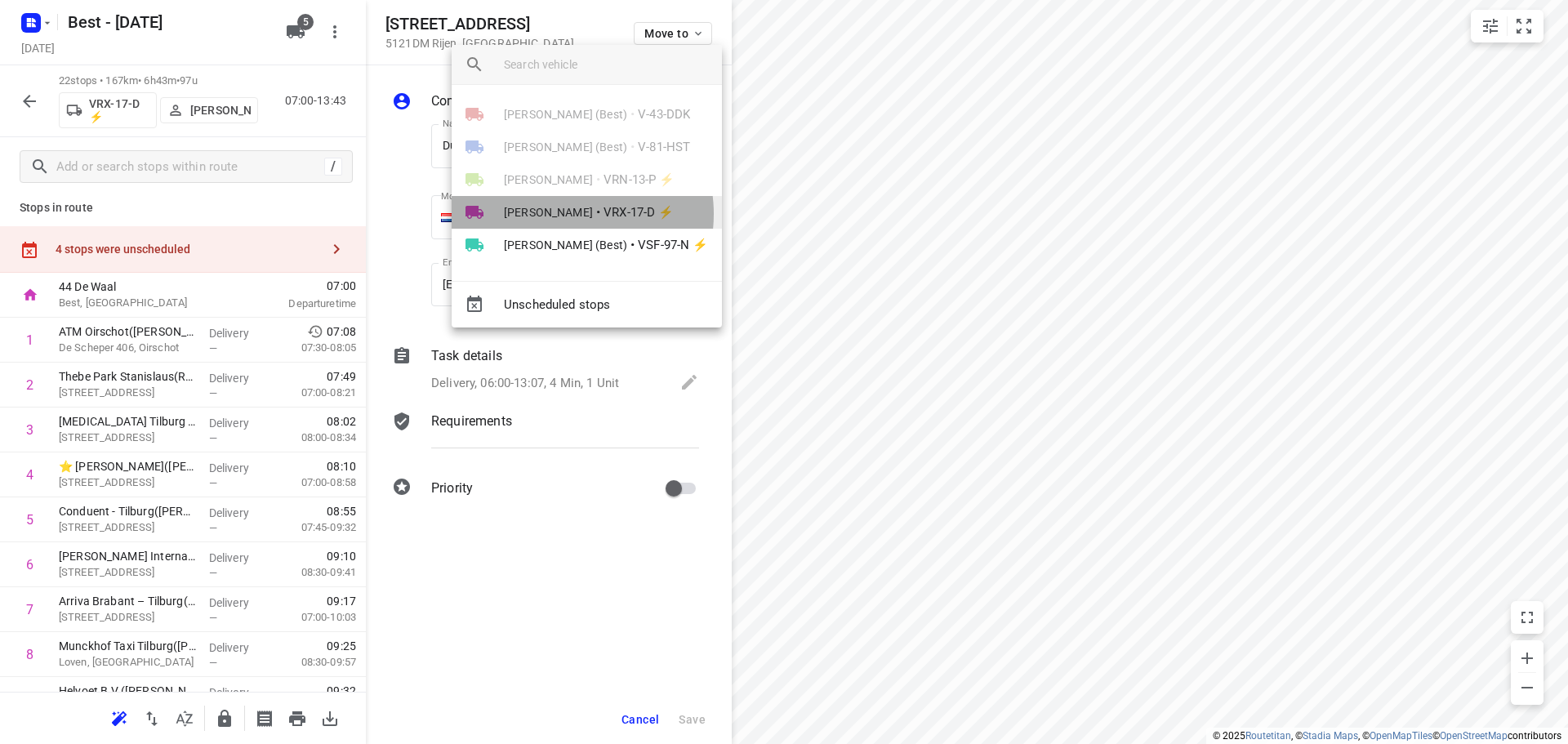
click at [560, 213] on span "Stefan van Dijck" at bounding box center [548, 212] width 89 height 16
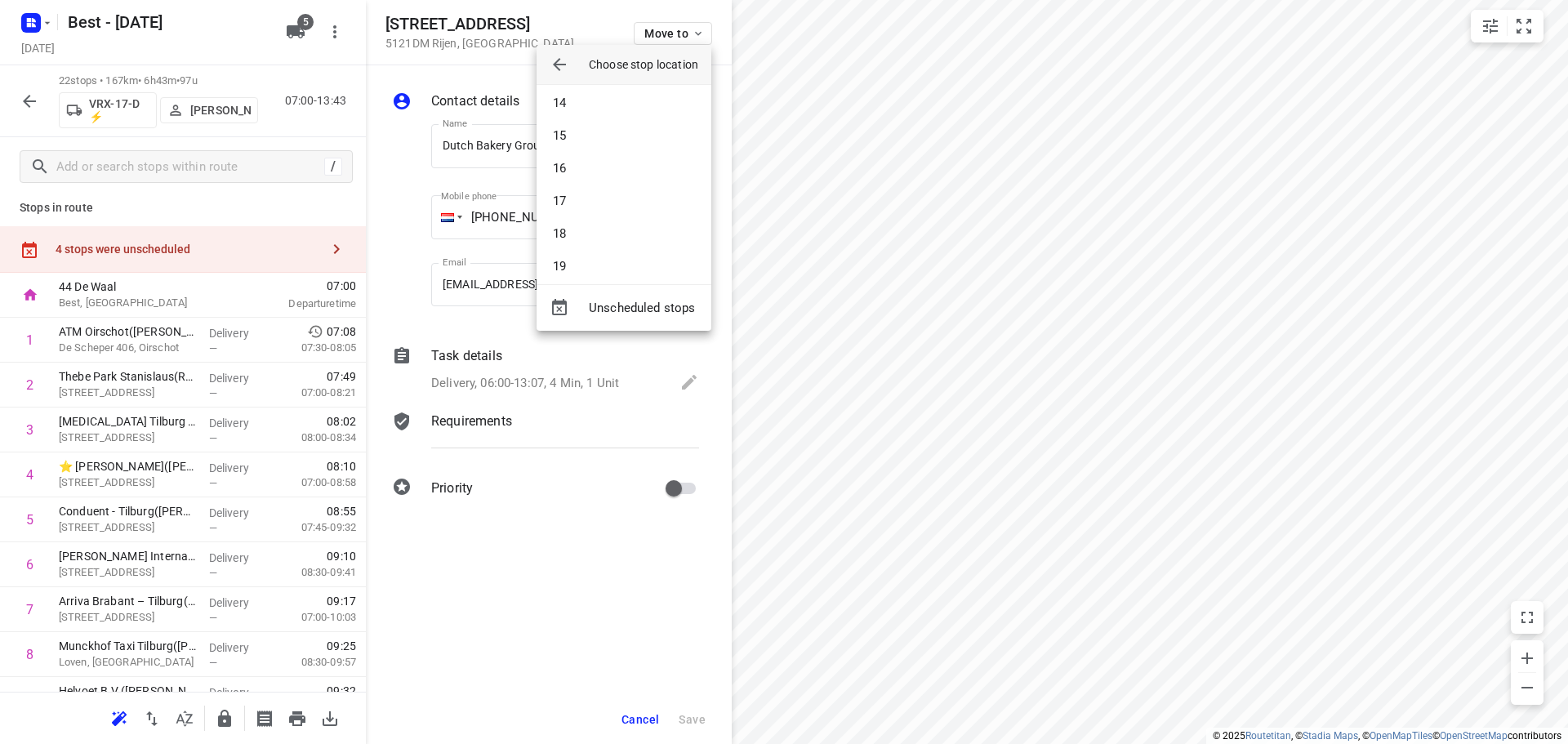
scroll to position [539, 0]
click at [586, 265] on li "22" at bounding box center [624, 255] width 174 height 33
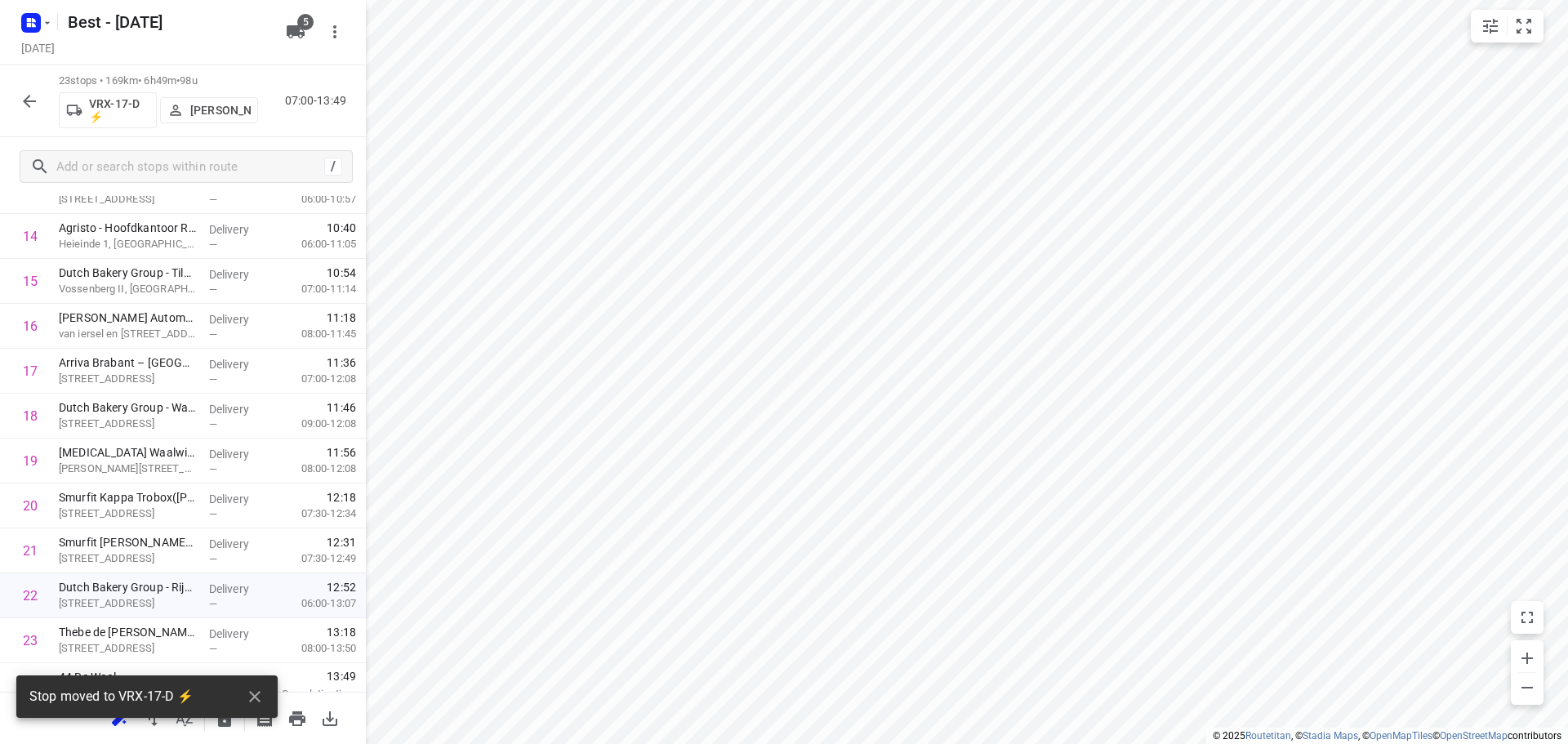
scroll to position [710, 0]
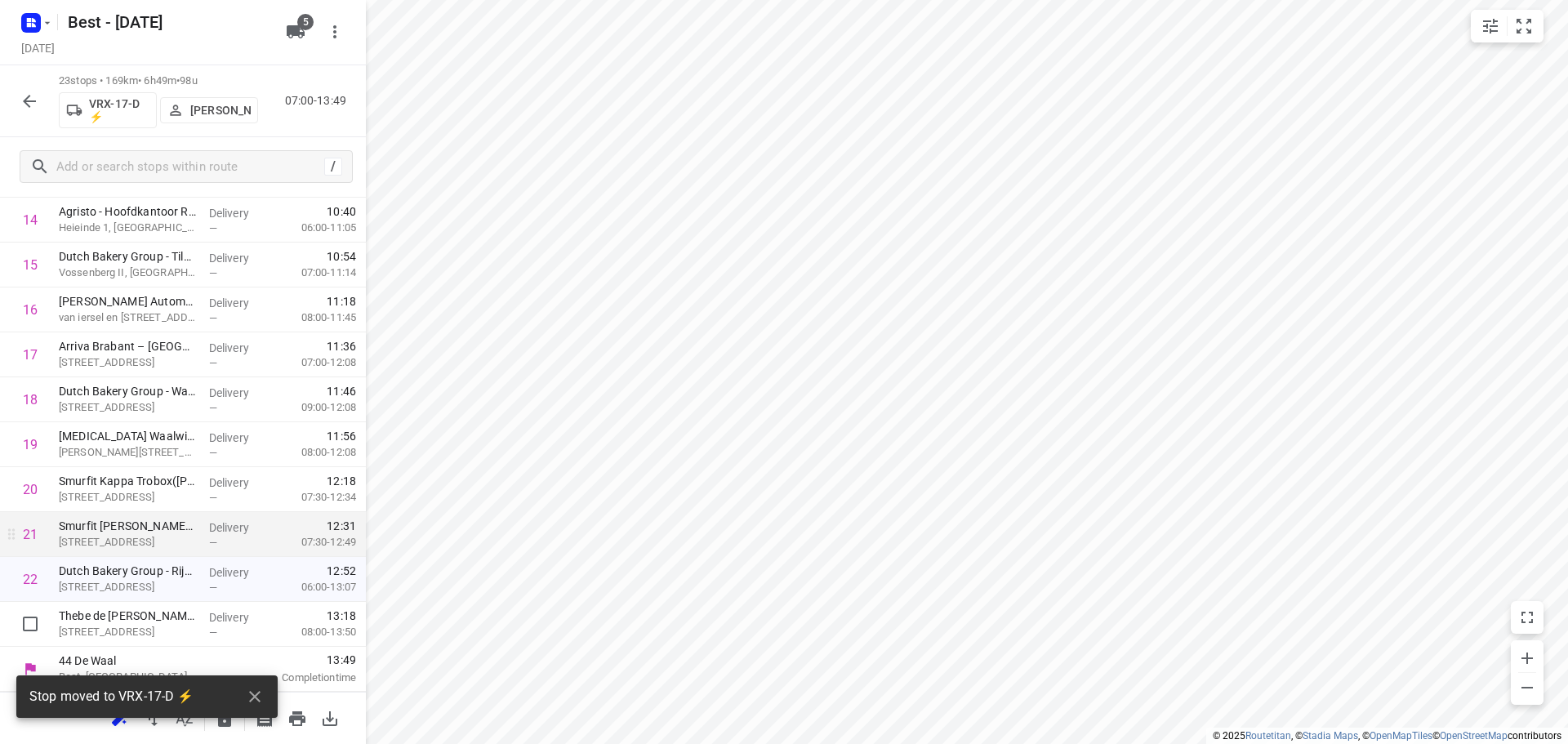
drag, startPoint x: 213, startPoint y: 612, endPoint x: 211, endPoint y: 552, distance: 60.0
click at [211, 552] on div "1 ATM Oirschot(Jasper van Agt) De Scheper 406, Oirschot Delivery — 07:08 07:30-…" at bounding box center [183, 130] width 366 height 1032
click at [254, 688] on icon "button" at bounding box center [255, 696] width 19 height 19
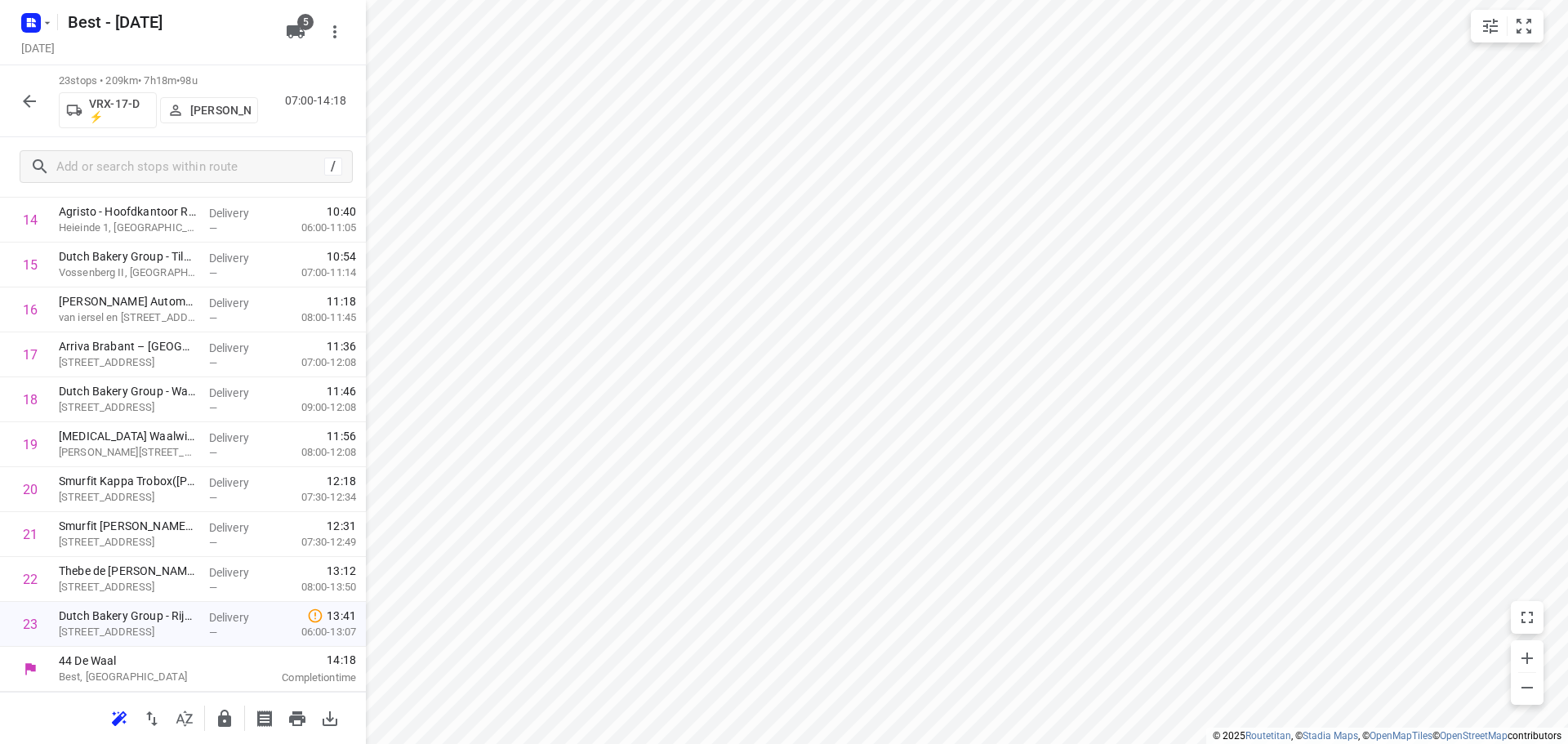
click at [225, 711] on icon "button" at bounding box center [224, 718] width 19 height 19
click at [19, 103] on icon "button" at bounding box center [29, 101] width 19 height 19
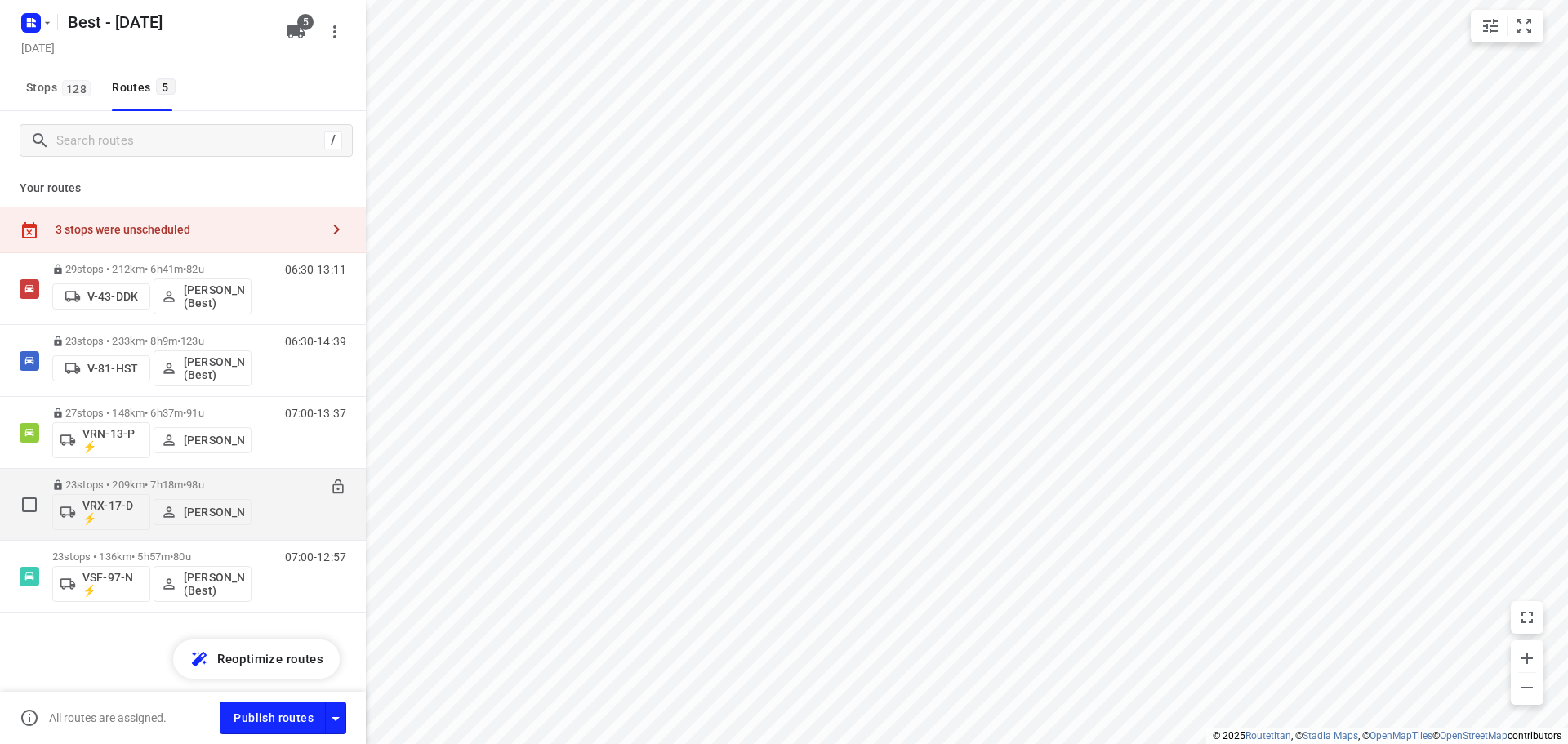
click at [113, 474] on div "23 stops • 209km • 7h18m • 98u VRX-17-D ⚡ Stefan van Dijck" at bounding box center [152, 504] width 199 height 68
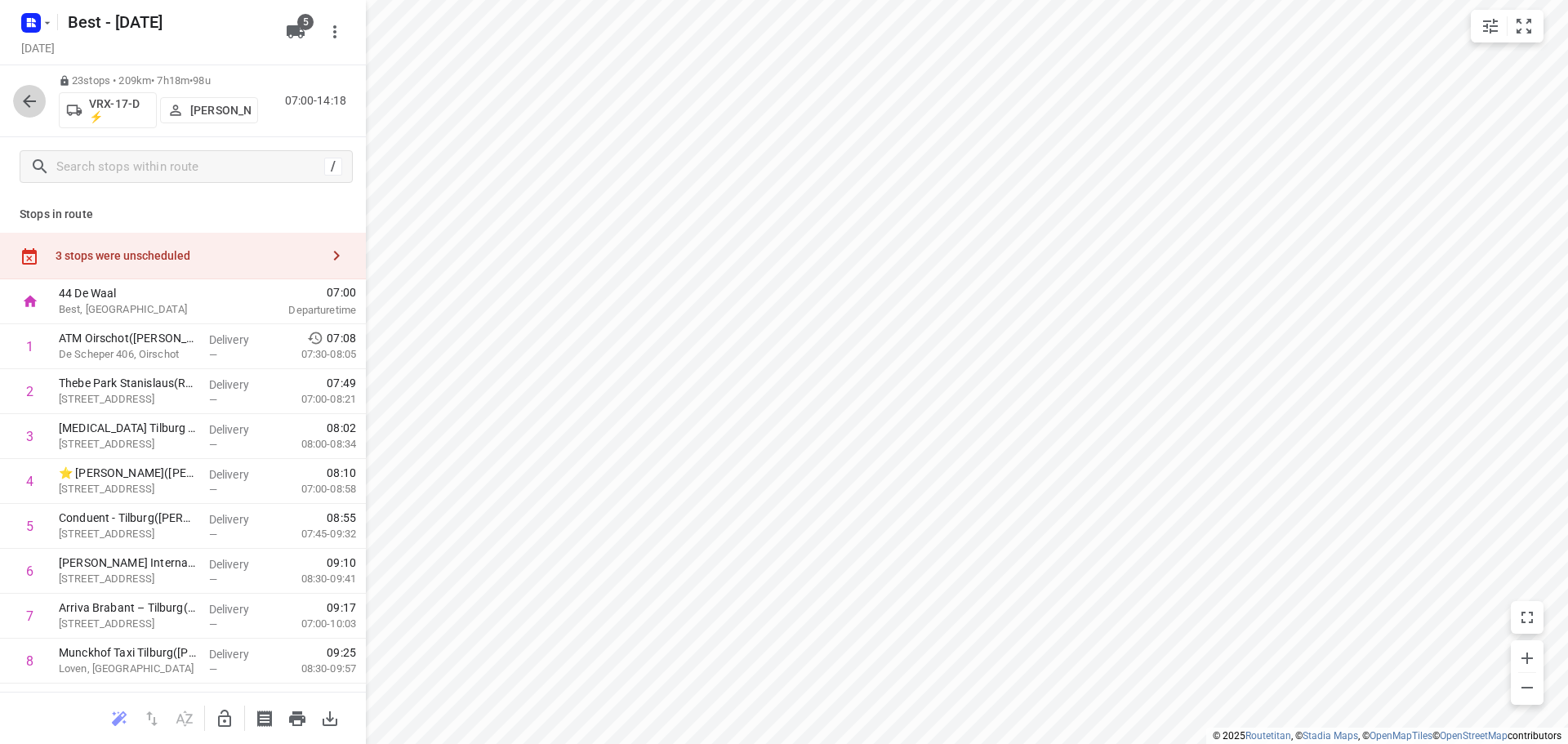
click at [30, 101] on icon "button" at bounding box center [30, 101] width 13 height 13
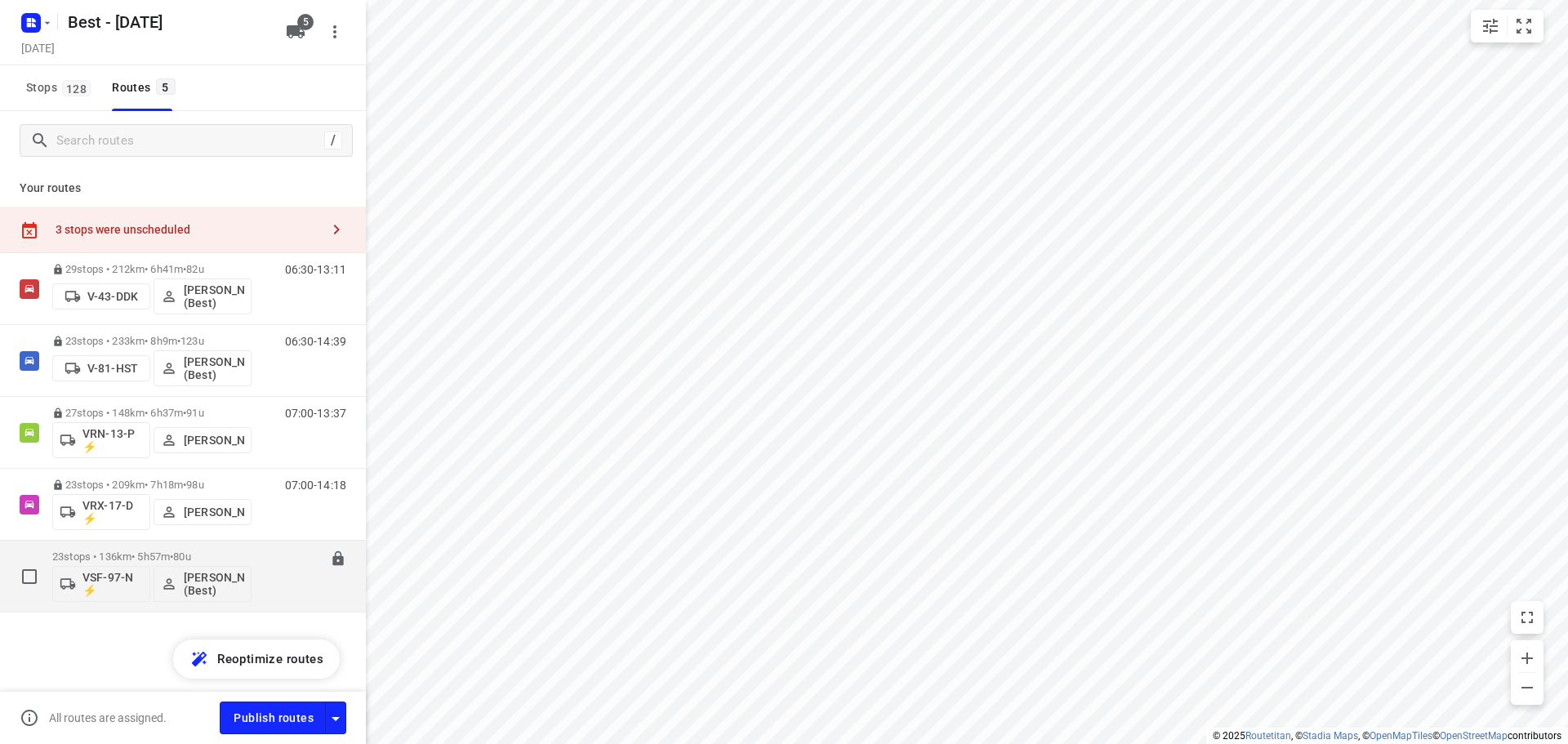
click at [147, 554] on p "23 stops • 136km • 5h57m • 80u" at bounding box center [152, 556] width 199 height 12
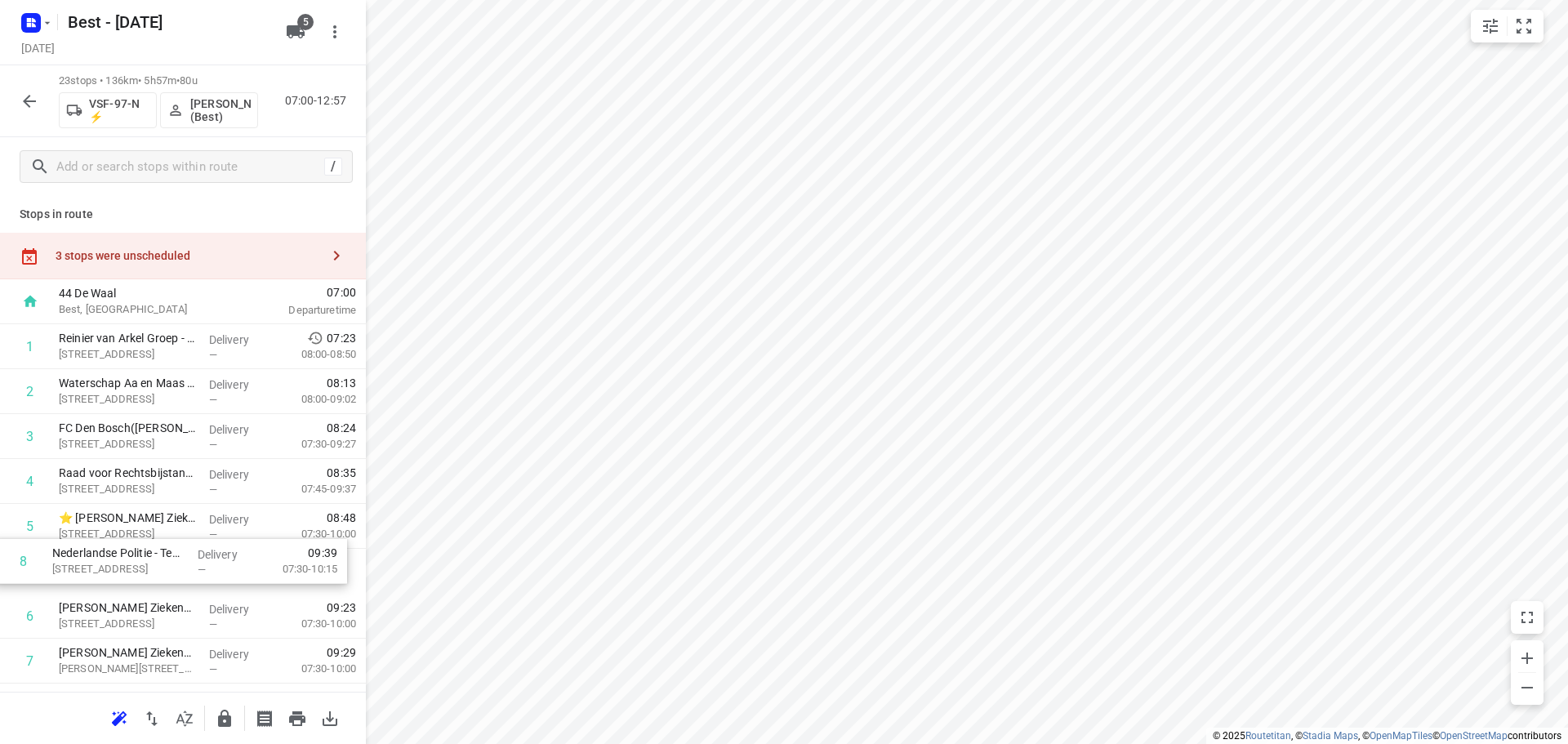
scroll to position [3, 0]
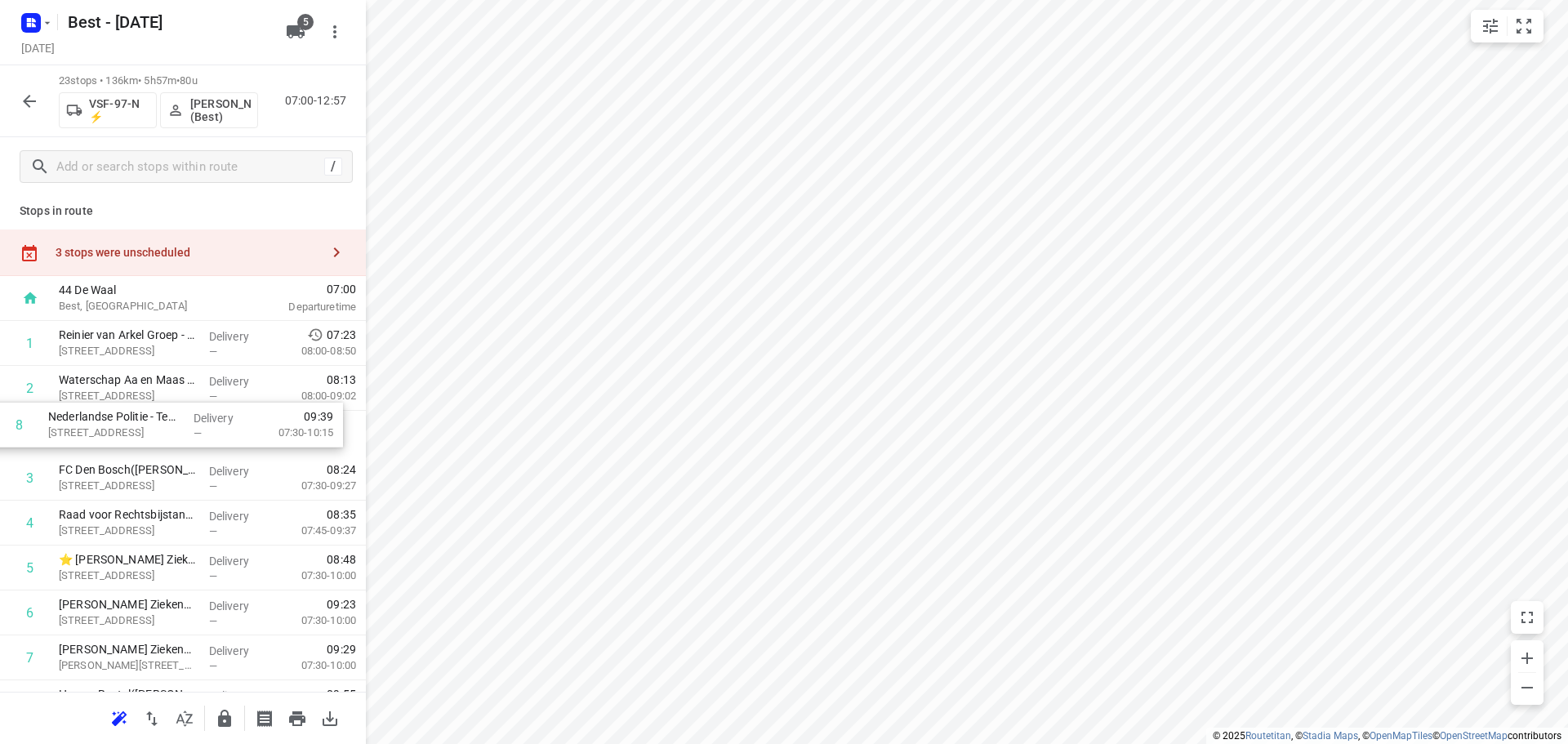
drag, startPoint x: 127, startPoint y: 652, endPoint x: 123, endPoint y: 379, distance: 273.0
drag, startPoint x: 149, startPoint y: 382, endPoint x: 153, endPoint y: 318, distance: 64.1
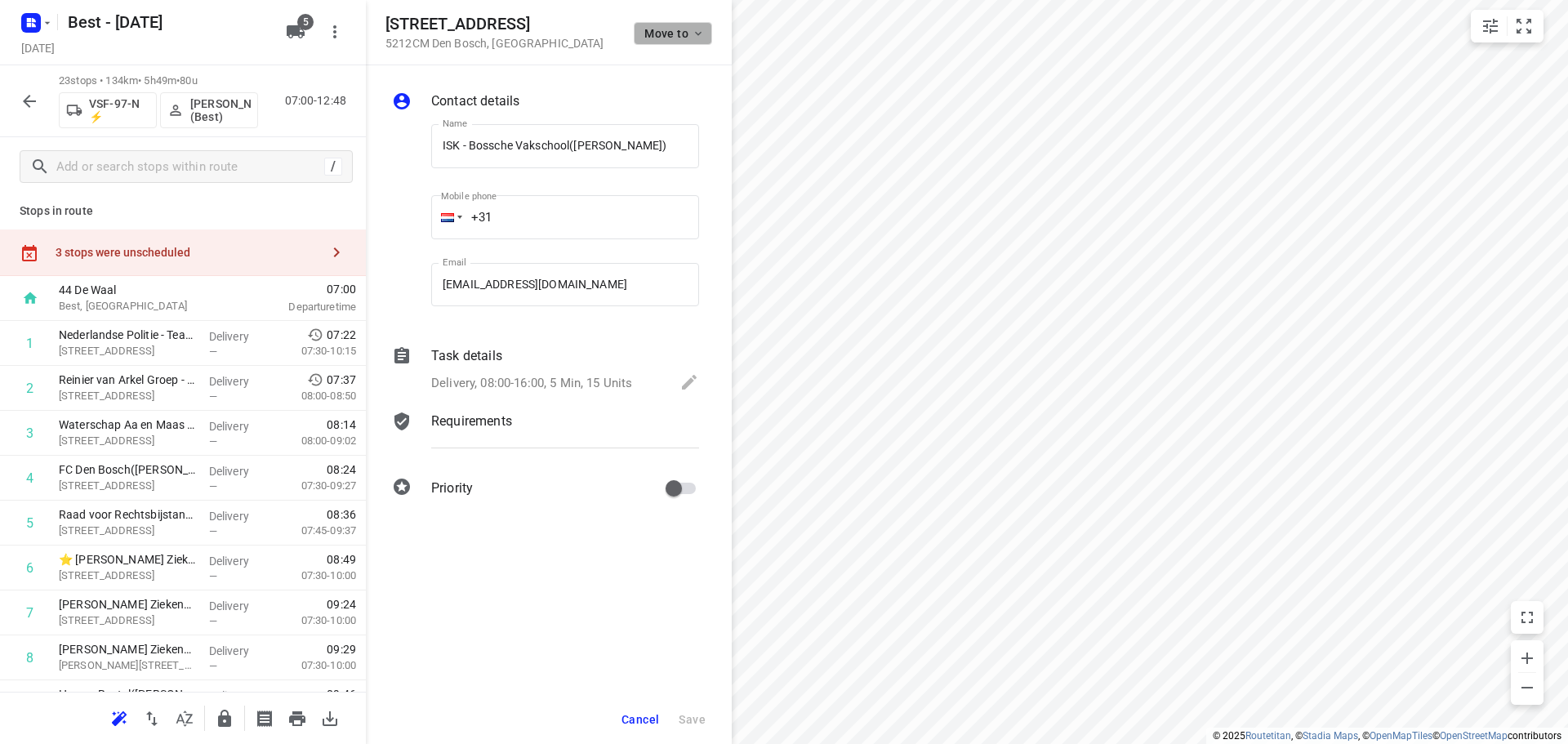
click at [667, 34] on span "Move to" at bounding box center [674, 34] width 60 height 13
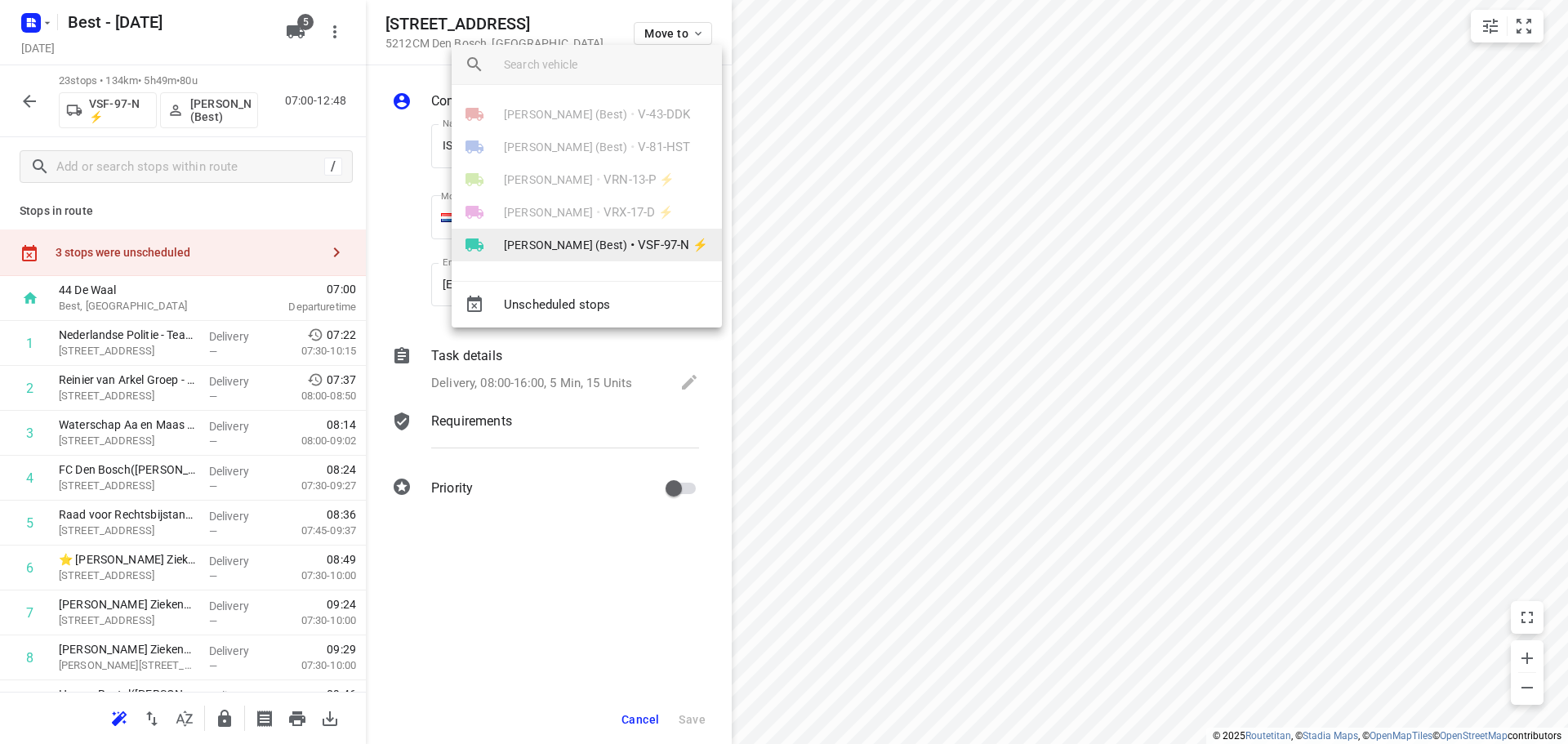
click at [555, 241] on span "[PERSON_NAME] (Best)" at bounding box center [565, 244] width 124 height 16
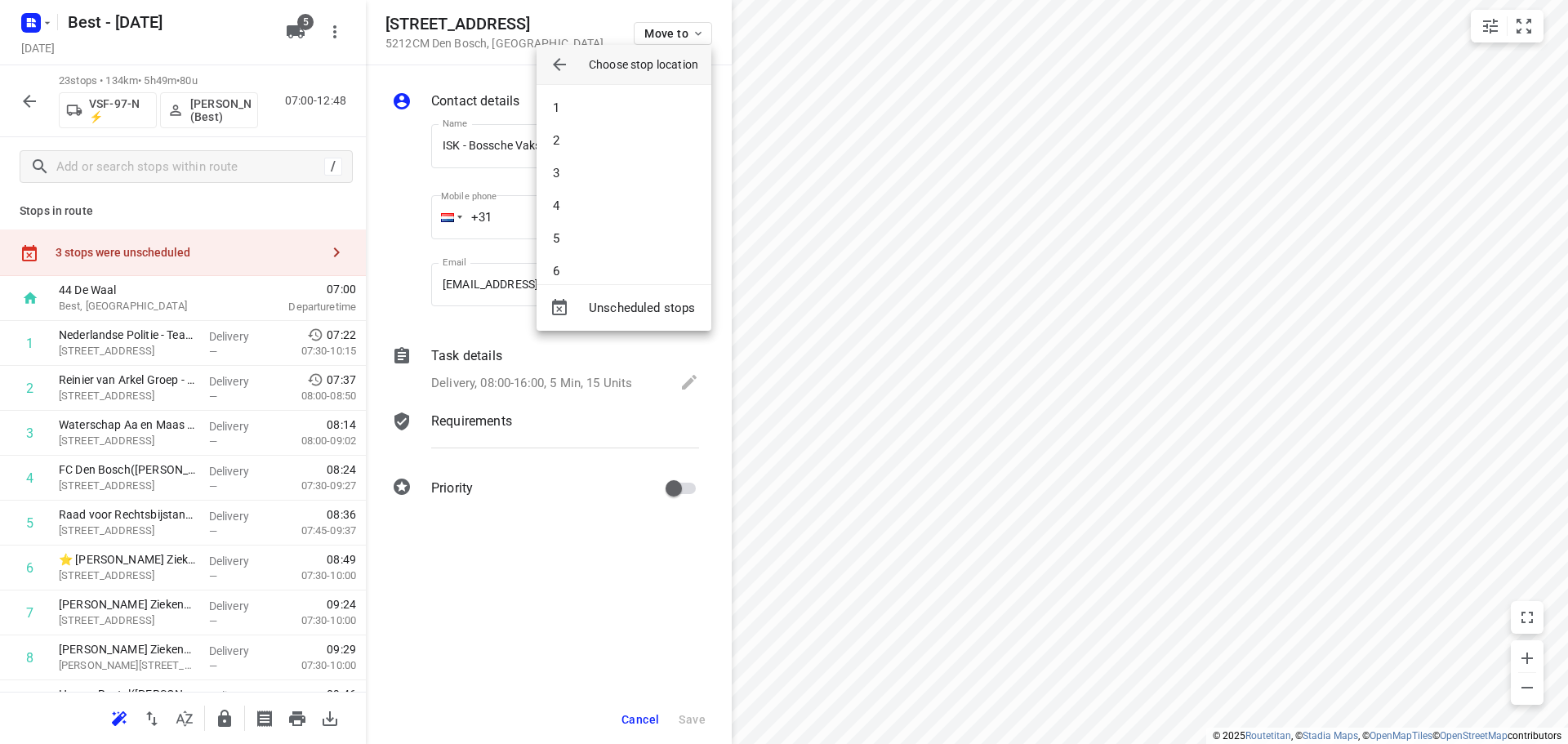
click at [566, 236] on li "5" at bounding box center [624, 238] width 174 height 33
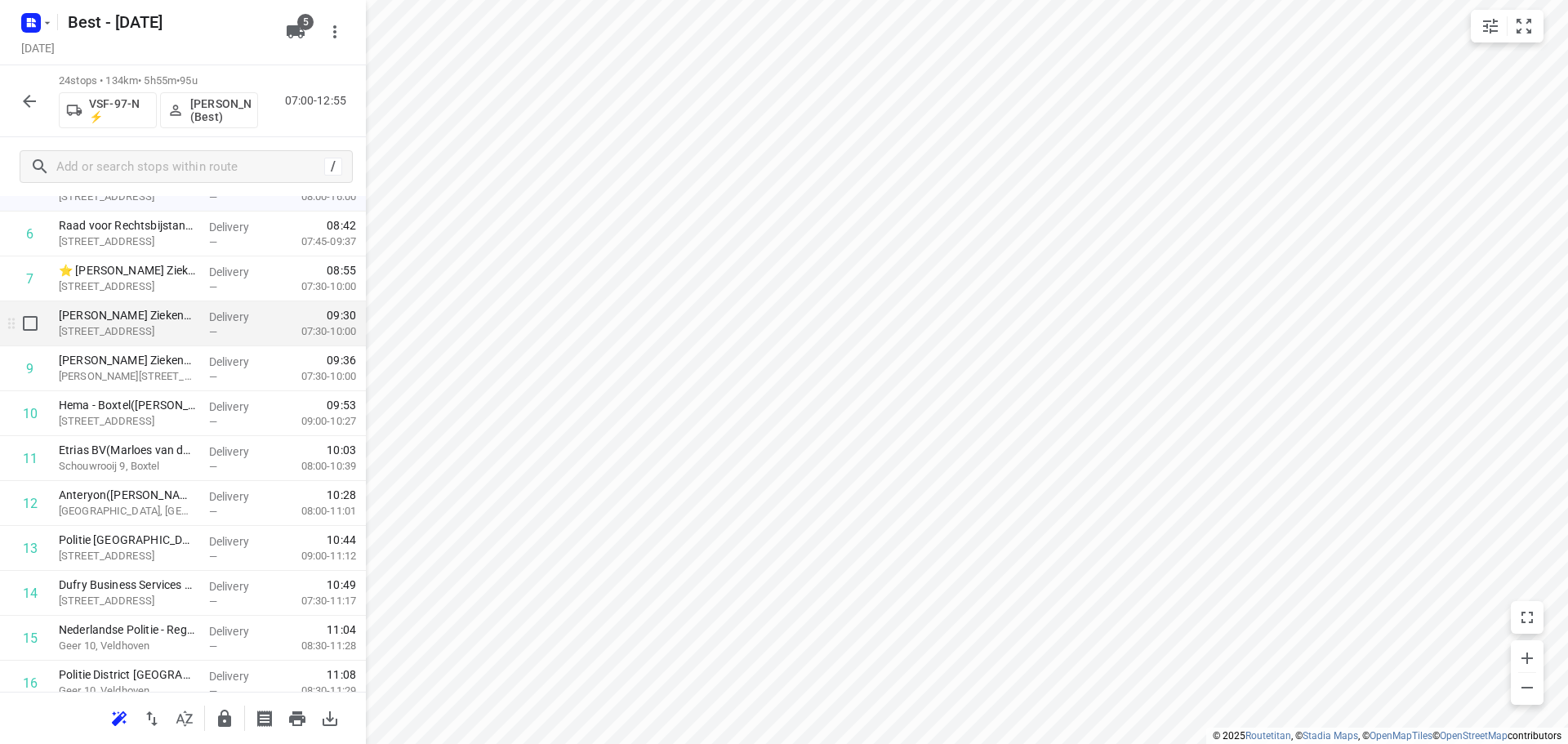
scroll to position [575, 0]
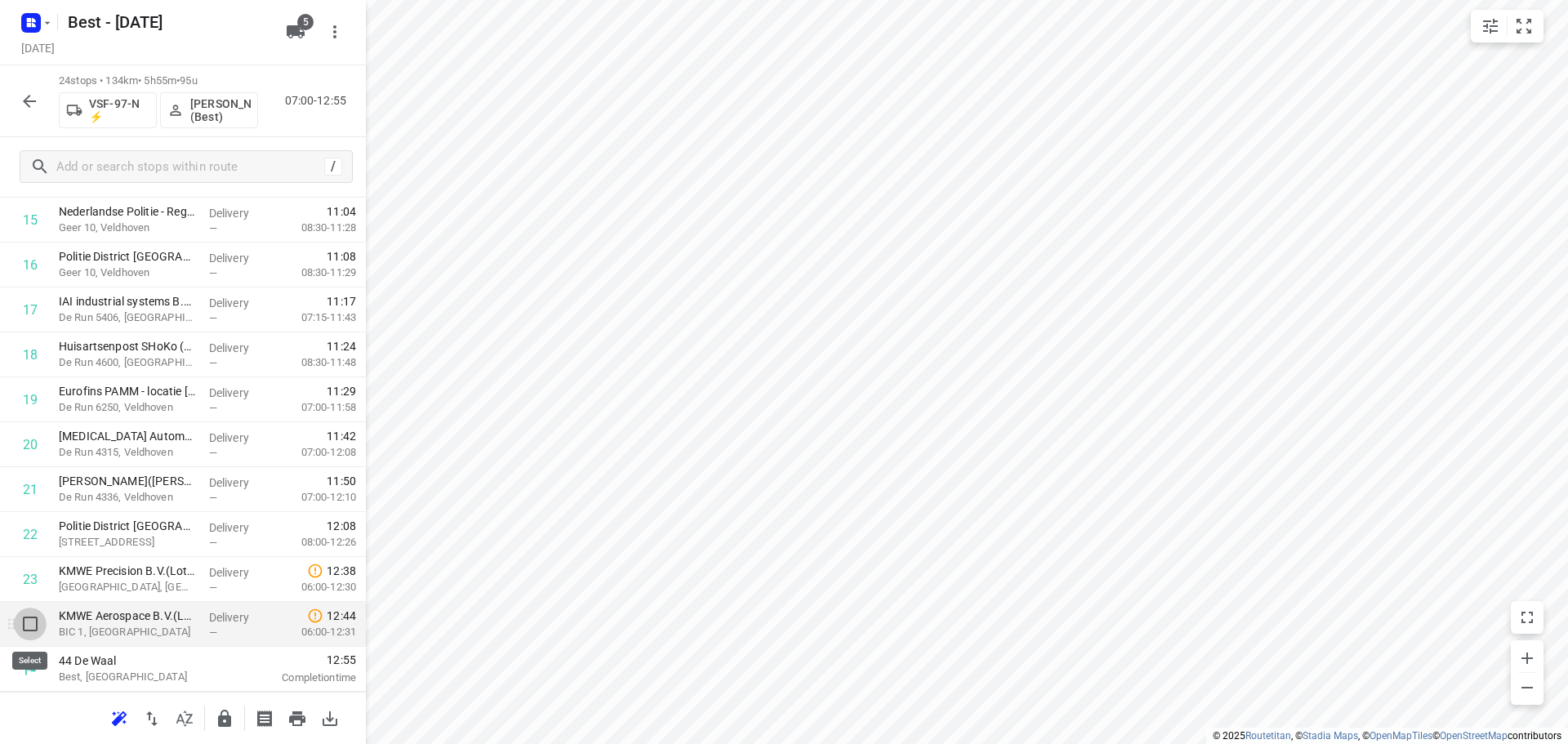
click at [36, 629] on input "checkbox" at bounding box center [30, 623] width 33 height 33
checkbox input "true"
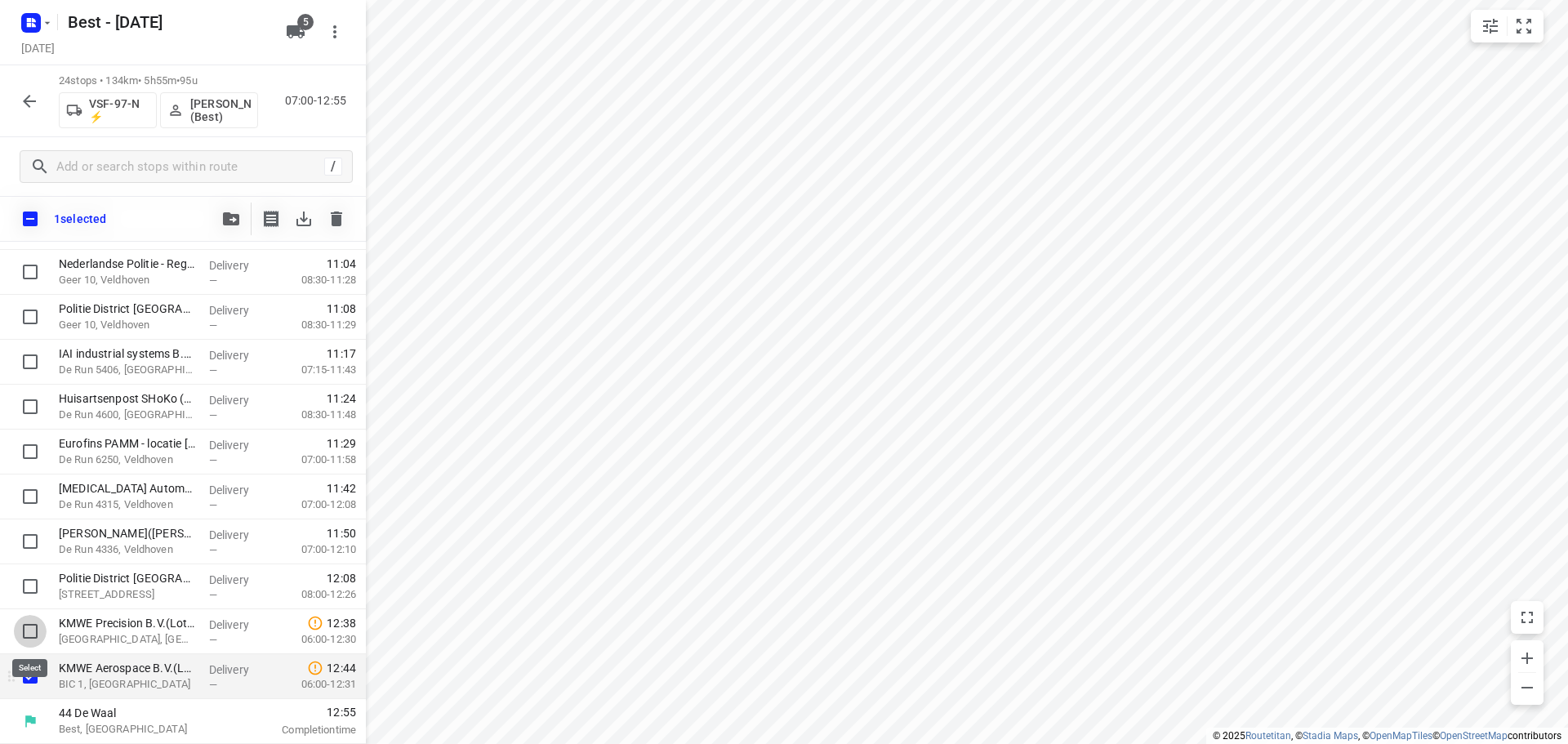
click at [35, 626] on input "checkbox" at bounding box center [30, 631] width 33 height 33
checkbox input "true"
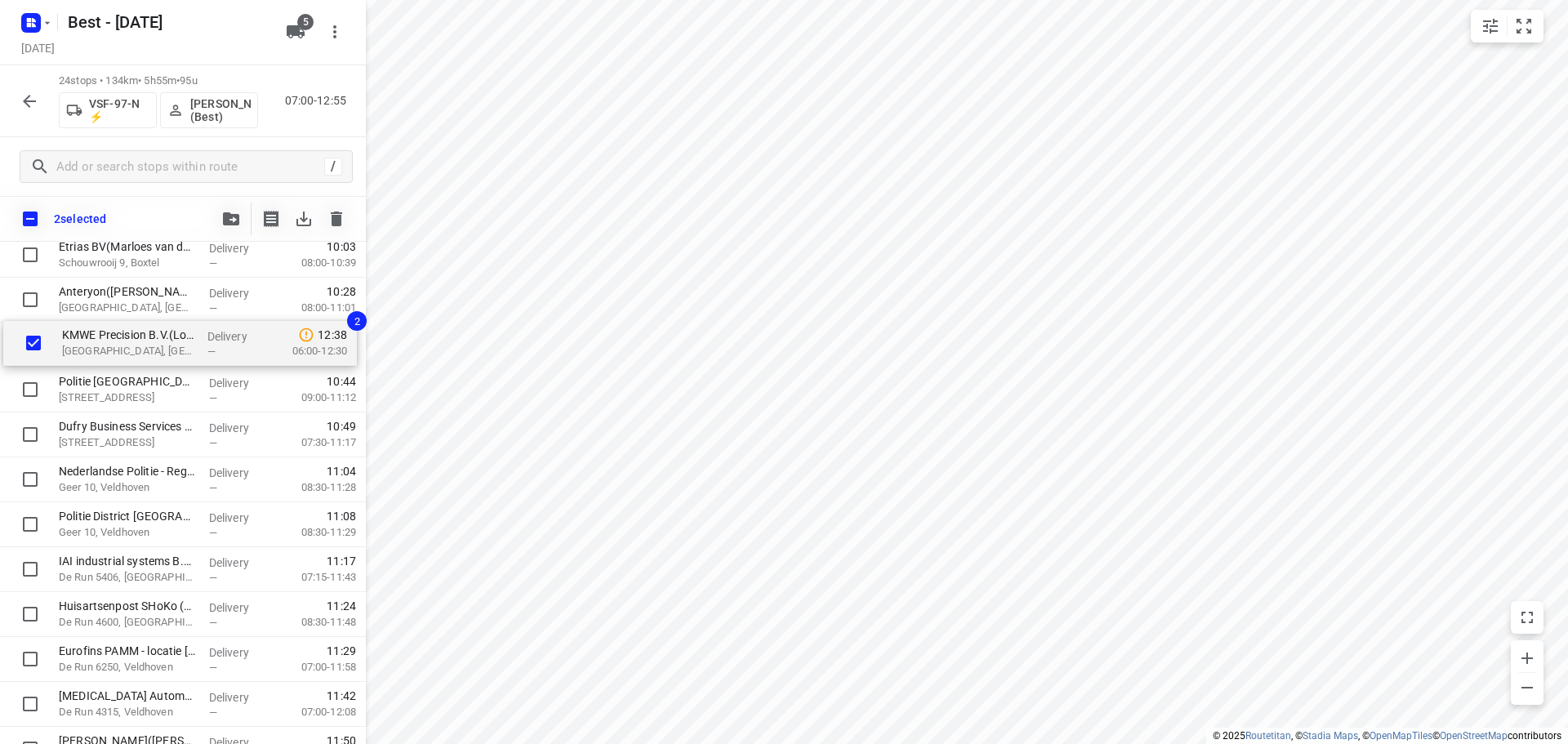
drag, startPoint x: 80, startPoint y: 613, endPoint x: 85, endPoint y: 316, distance: 297.0
click at [85, 316] on div "Nederlandse Politie - Team Infrastructuur(Nicole Koningstein) Repelweg 6, Vught…" at bounding box center [183, 322] width 366 height 1077
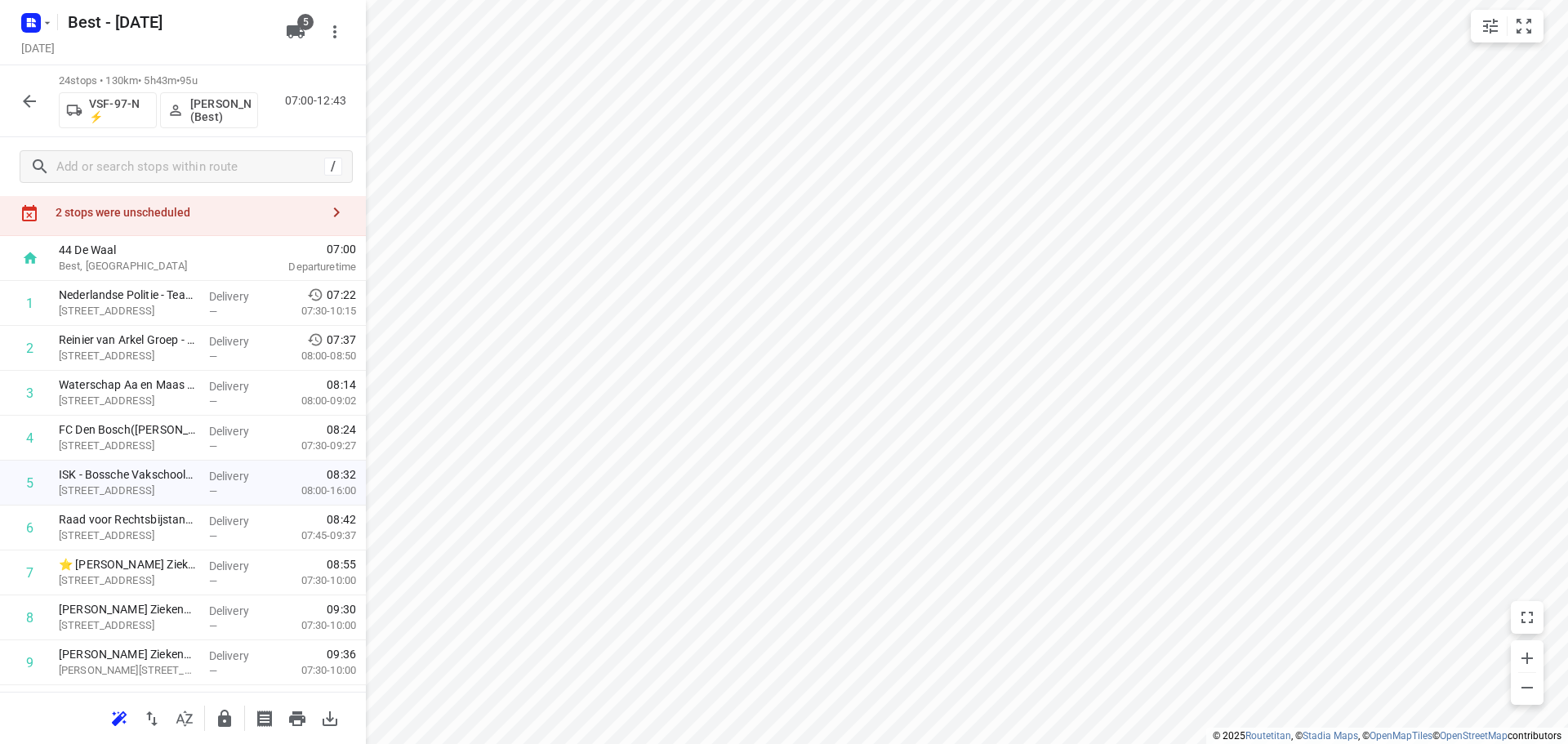
scroll to position [0, 0]
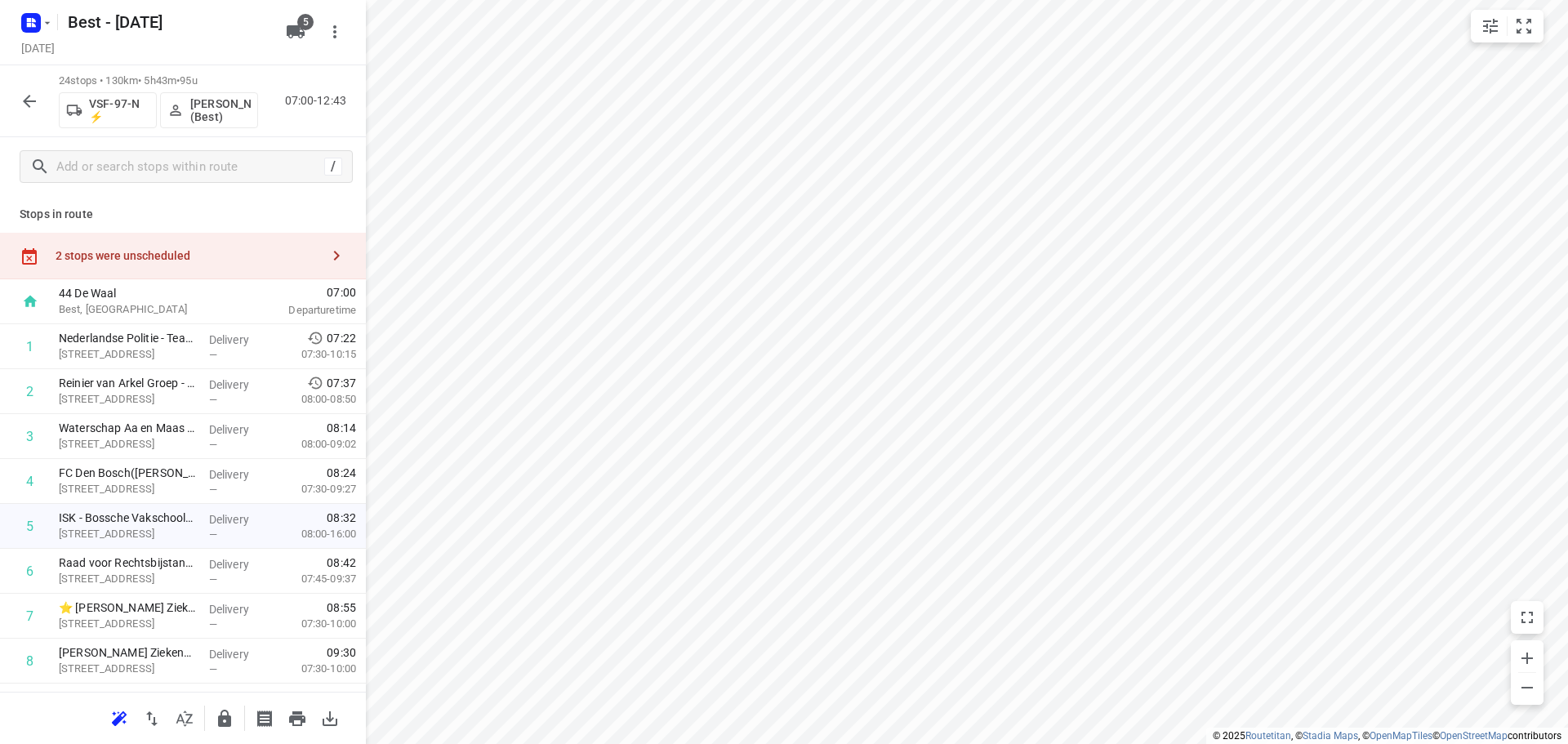
click at [250, 253] on div "2 stops were unscheduled" at bounding box center [188, 256] width 264 height 13
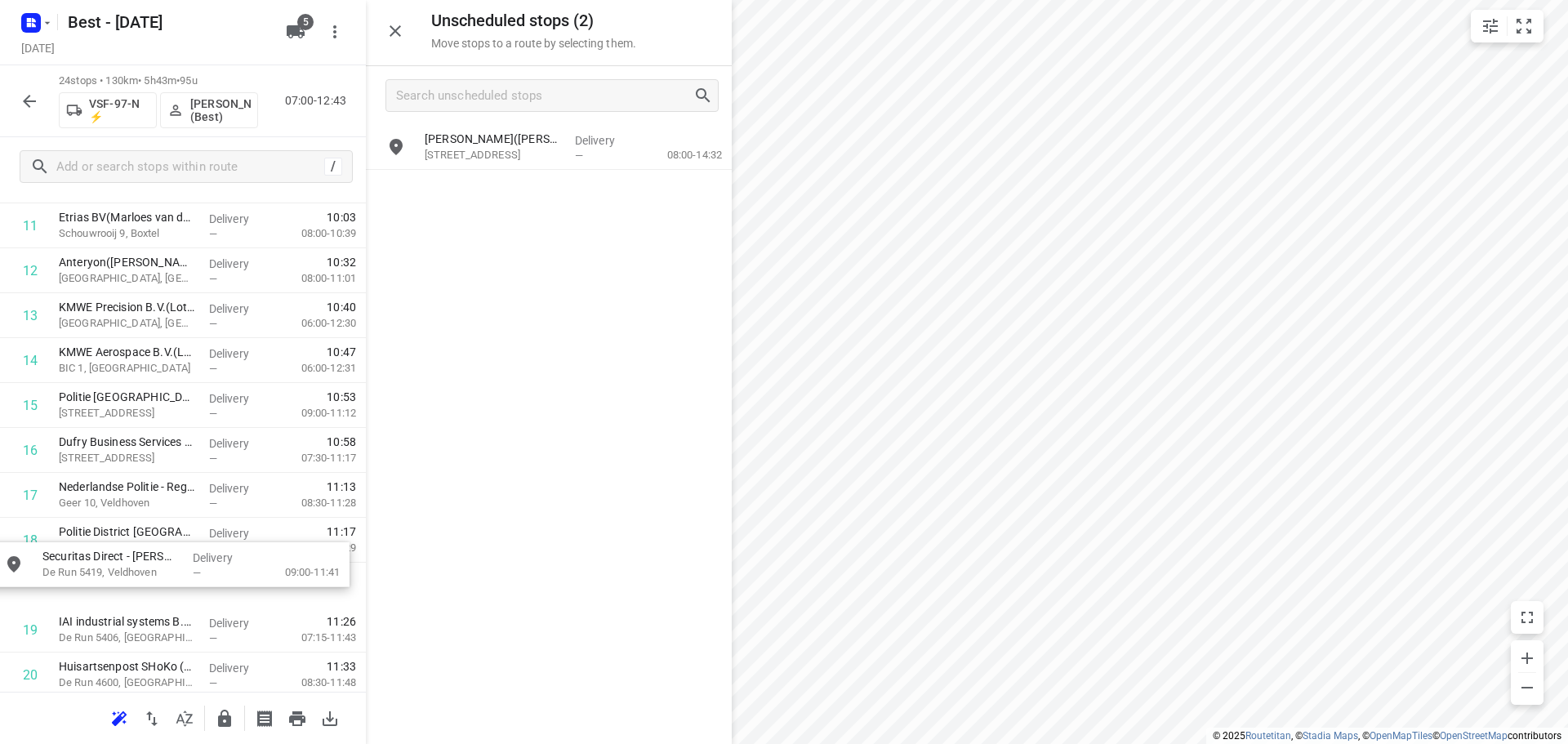
scroll to position [572, 1]
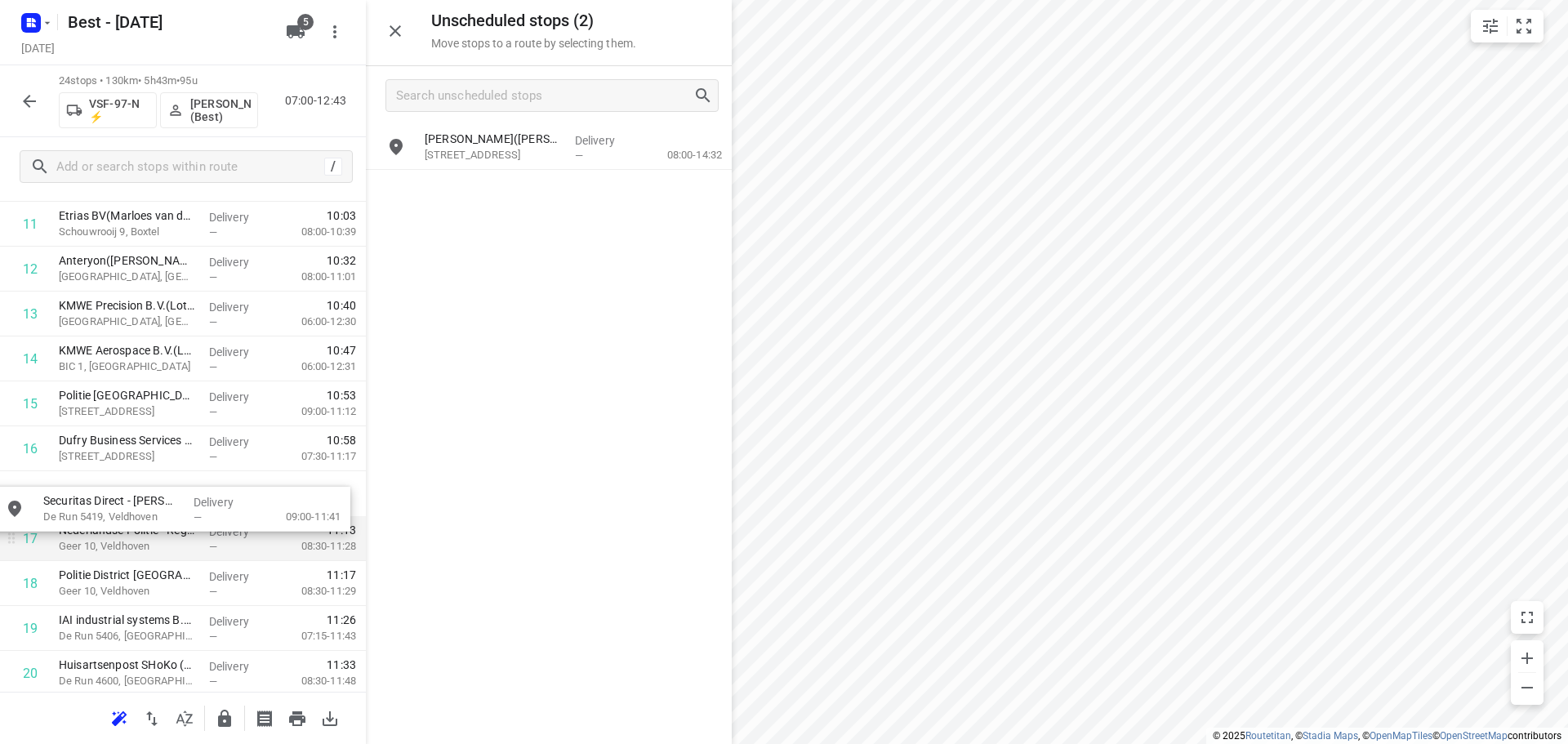
drag, startPoint x: 536, startPoint y: 227, endPoint x: 203, endPoint y: 517, distance: 441.6
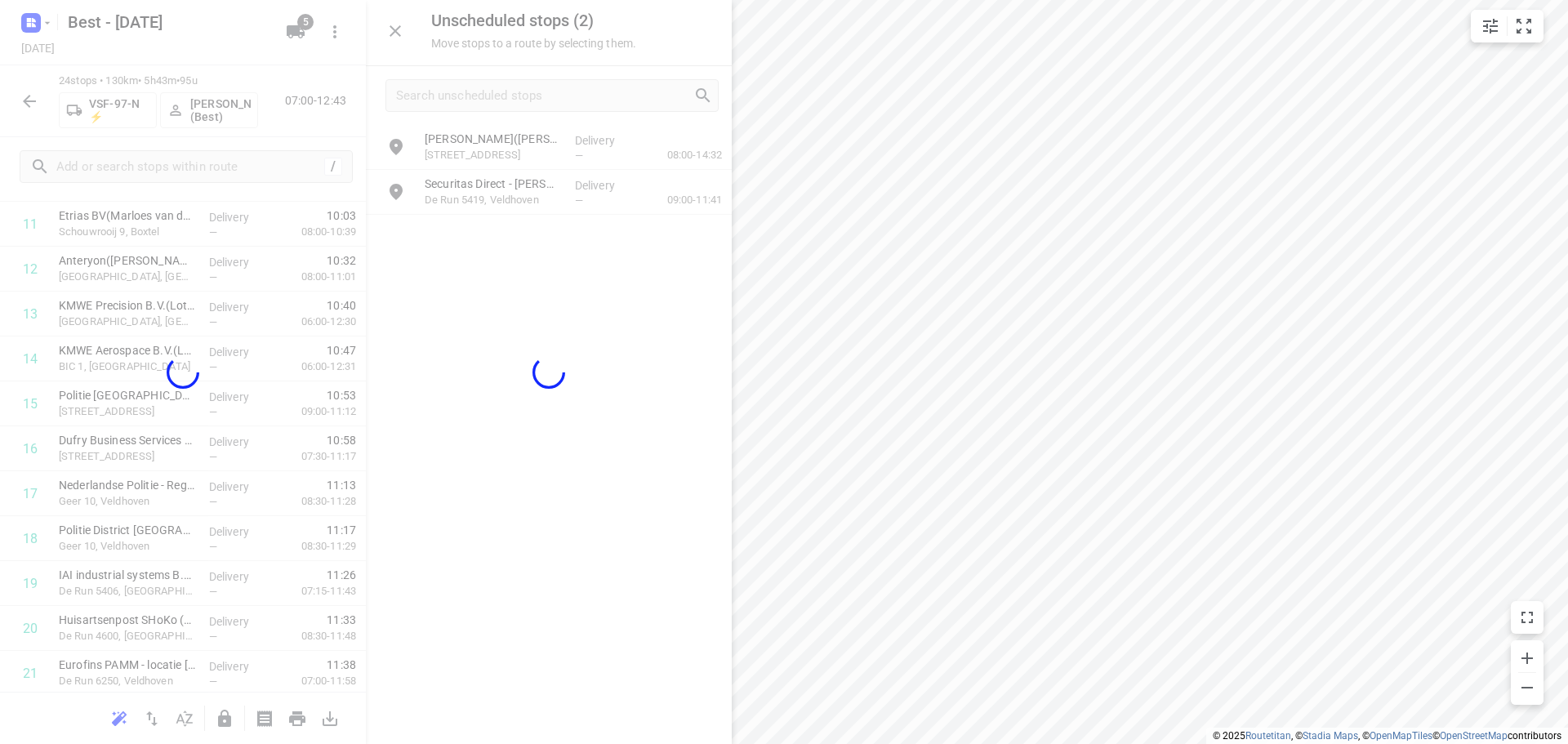
scroll to position [572, 0]
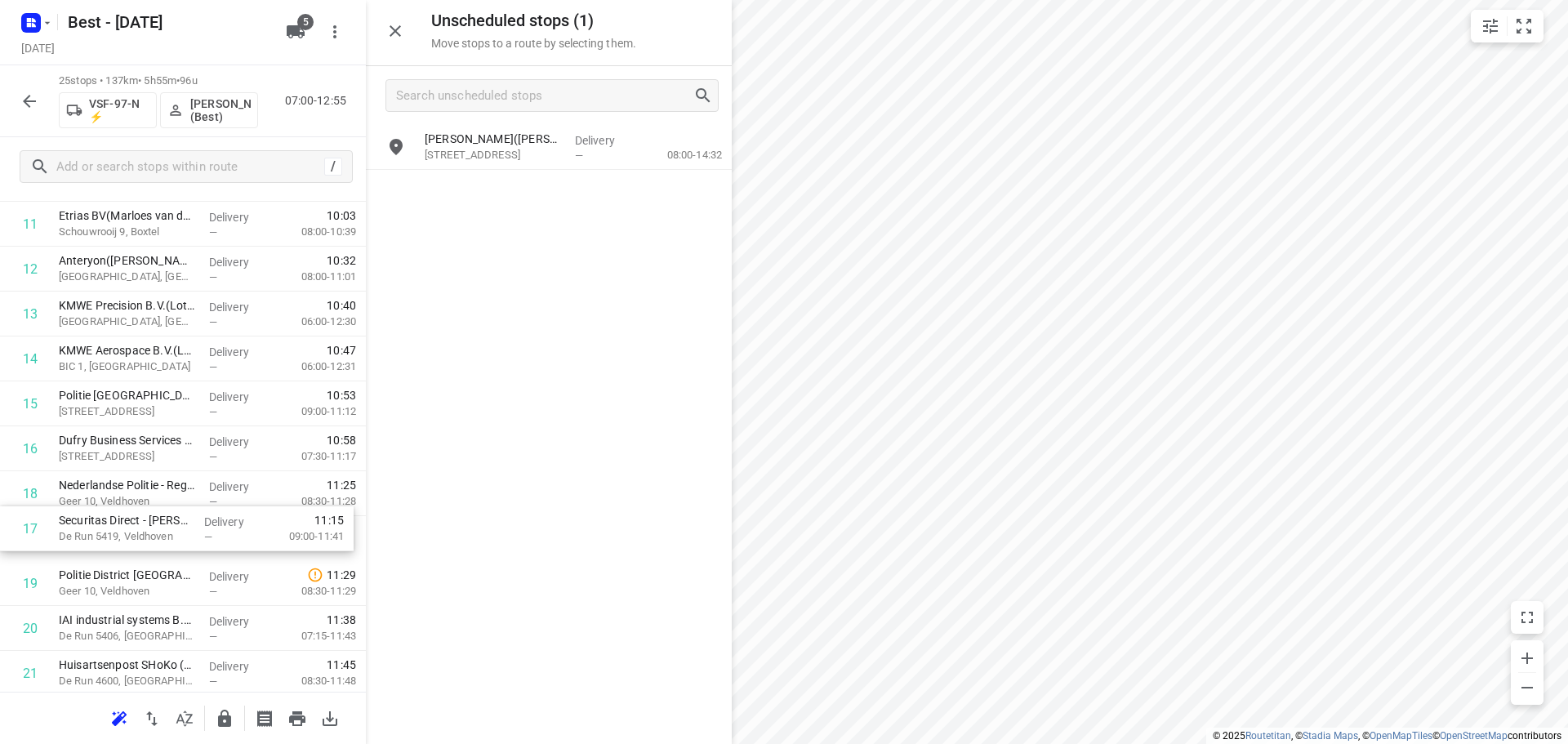
click at [108, 487] on div "1 Nederlandse Politie - Team Infrastructuur(Nicole Koningstein) Repelweg 6, Vug…" at bounding box center [183, 314] width 366 height 1122
drag, startPoint x: 137, startPoint y: 491, endPoint x: 136, endPoint y: 572, distance: 81.0
click at [136, 572] on div "1 Nederlandse Politie - Team Infrastructuur(Nicole Koningstein) Repelweg 6, Vug…" at bounding box center [183, 314] width 366 height 1122
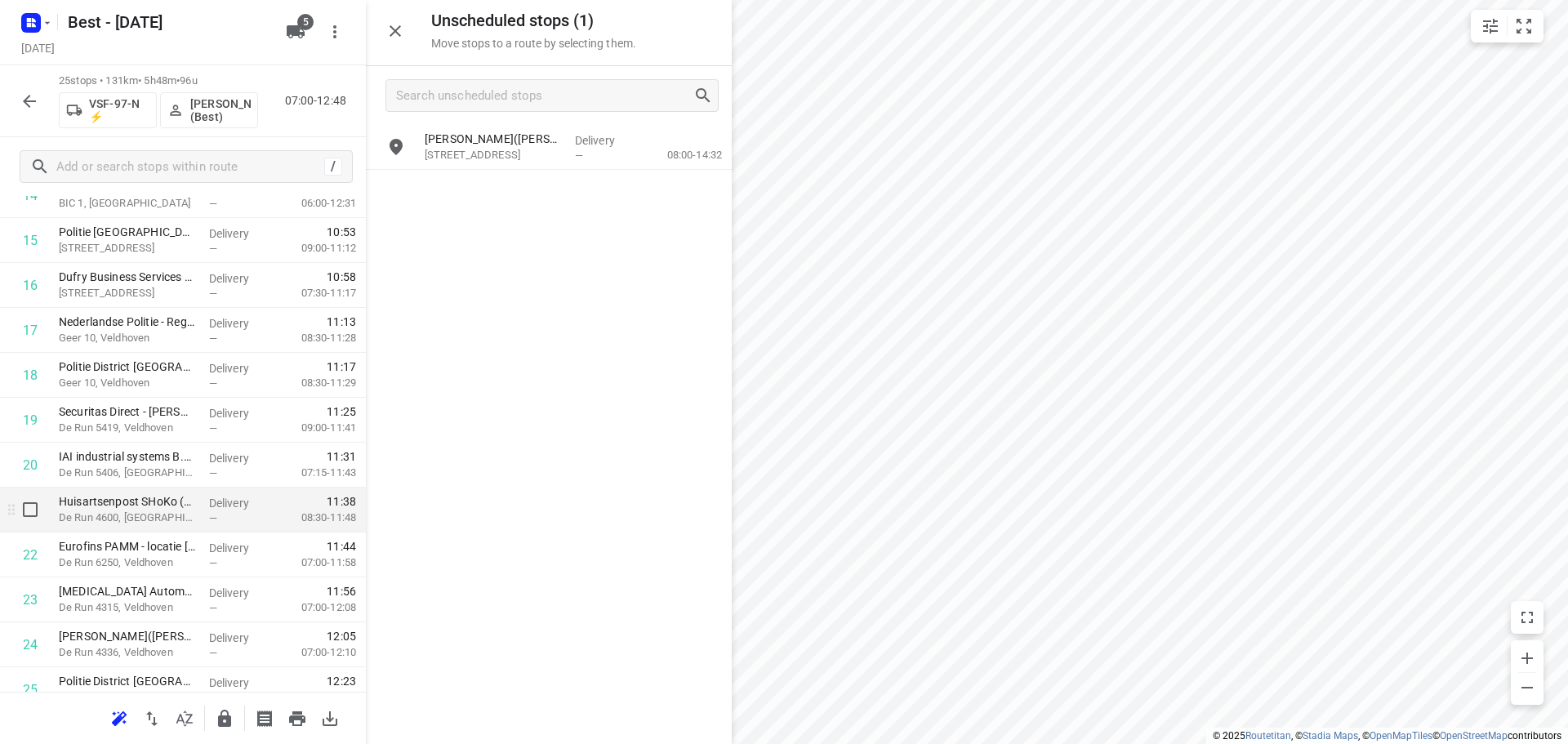
scroll to position [800, 0]
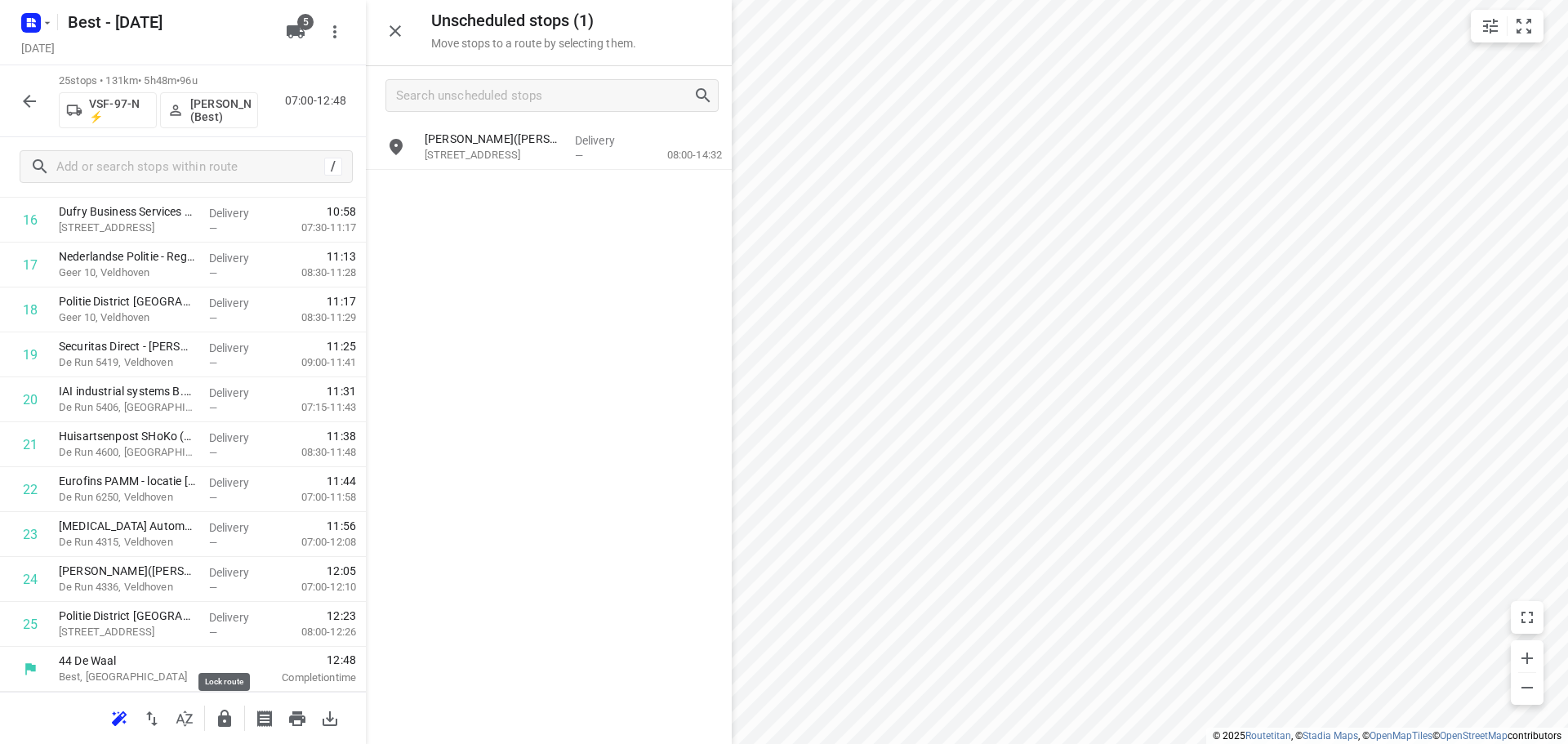
click at [214, 715] on button "button" at bounding box center [224, 718] width 33 height 33
click at [385, 21] on icon "button" at bounding box center [395, 31] width 19 height 19
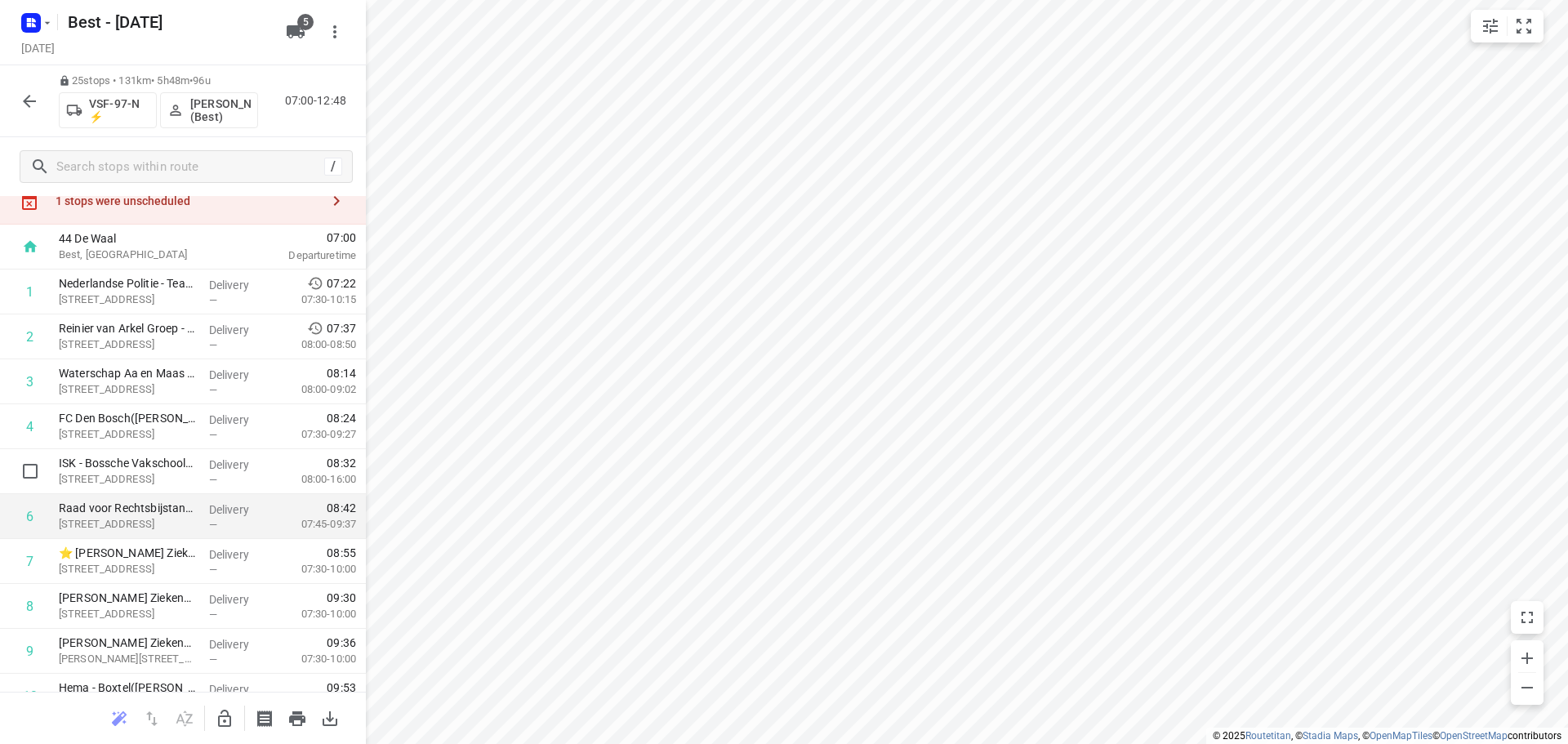
scroll to position [0, 0]
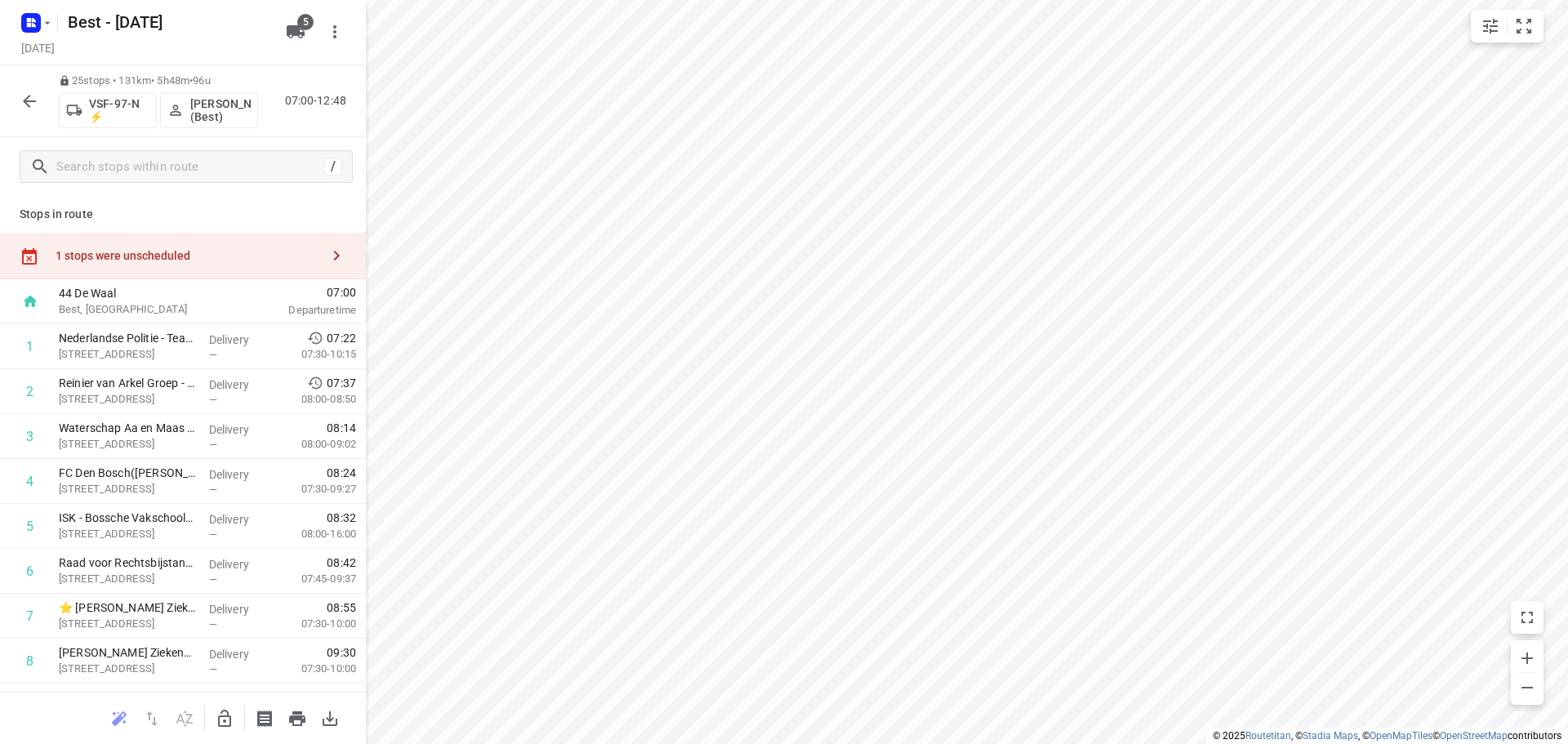
click at [130, 267] on div "1 stops were unscheduled" at bounding box center [183, 256] width 366 height 47
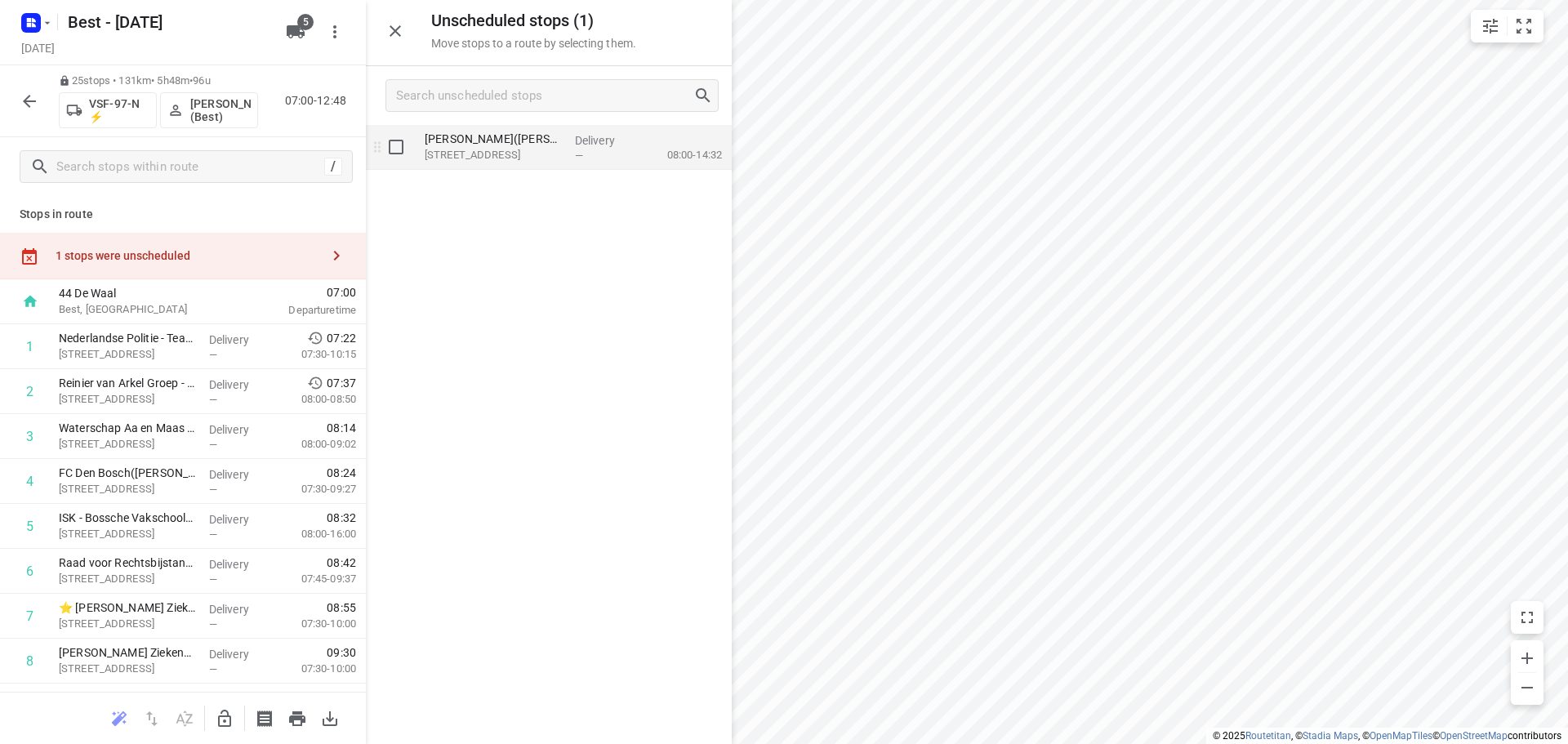
click at [522, 165] on div "Nij Geertgen(Ruud Volleberg) Ripseweg 9, Elsendorp" at bounding box center [492, 147] width 150 height 45
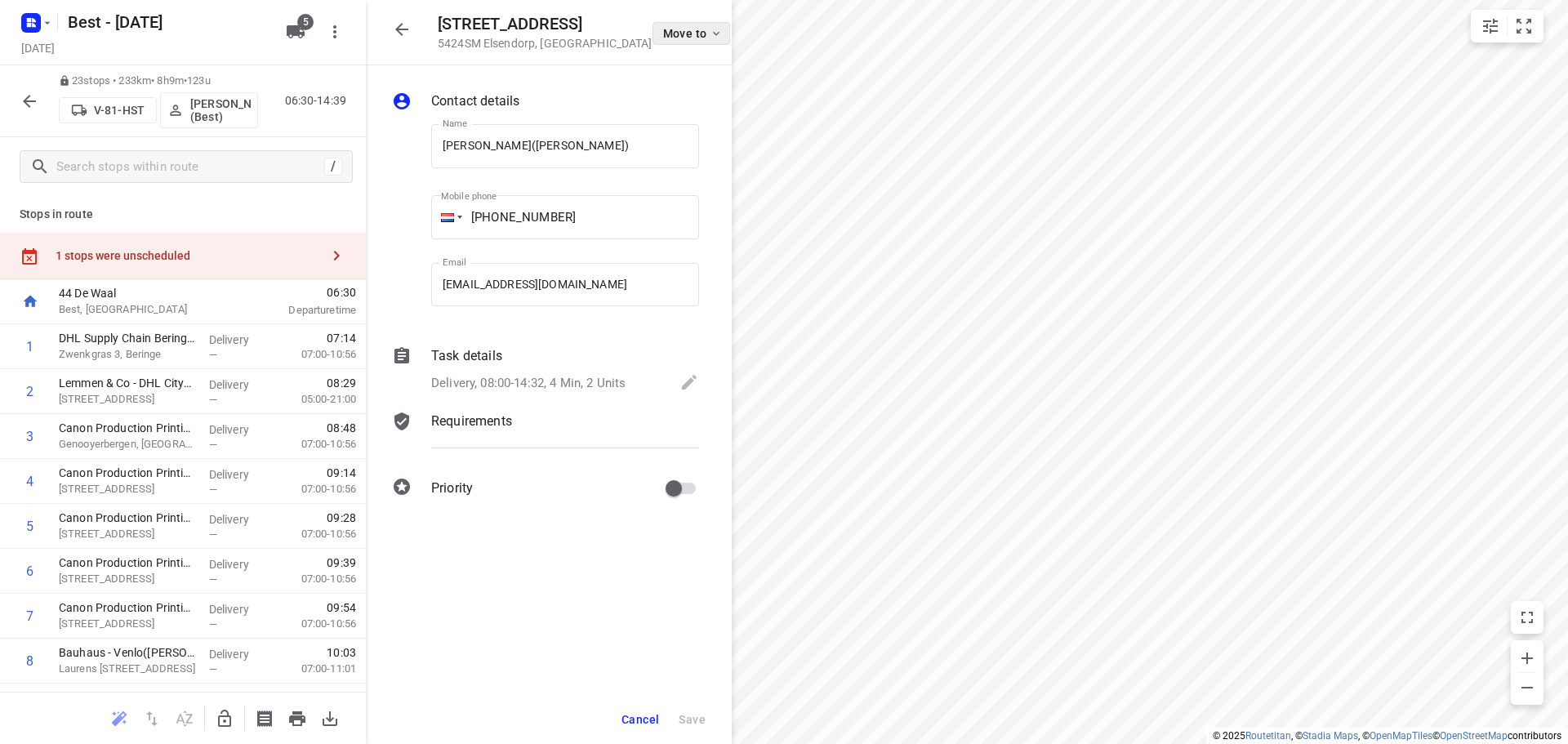
click at [663, 34] on span "Move to" at bounding box center [693, 34] width 60 height 13
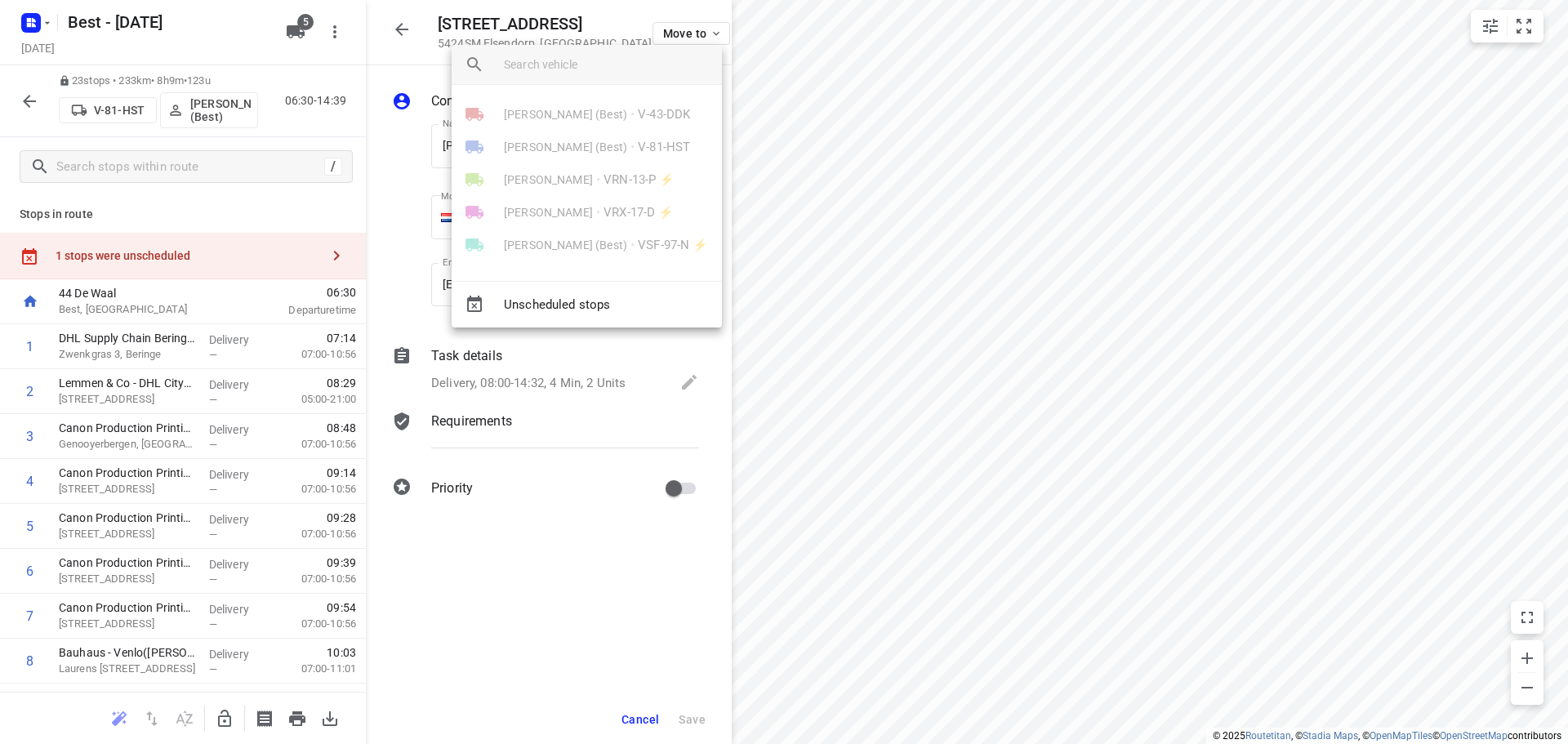
click at [224, 712] on div at bounding box center [784, 372] width 1568 height 744
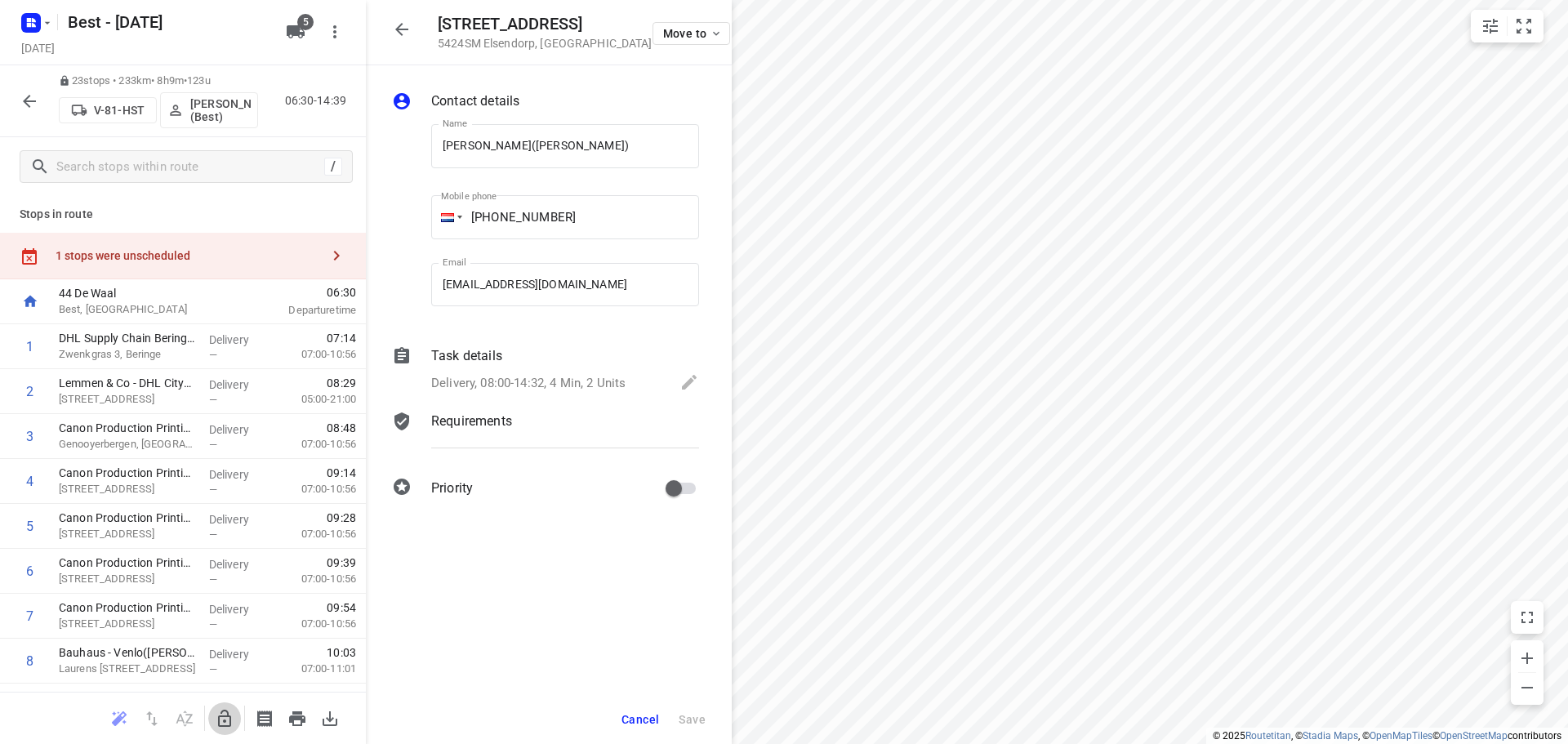
click at [221, 712] on icon "button" at bounding box center [225, 718] width 13 height 17
click at [663, 38] on span "Move to" at bounding box center [693, 34] width 60 height 13
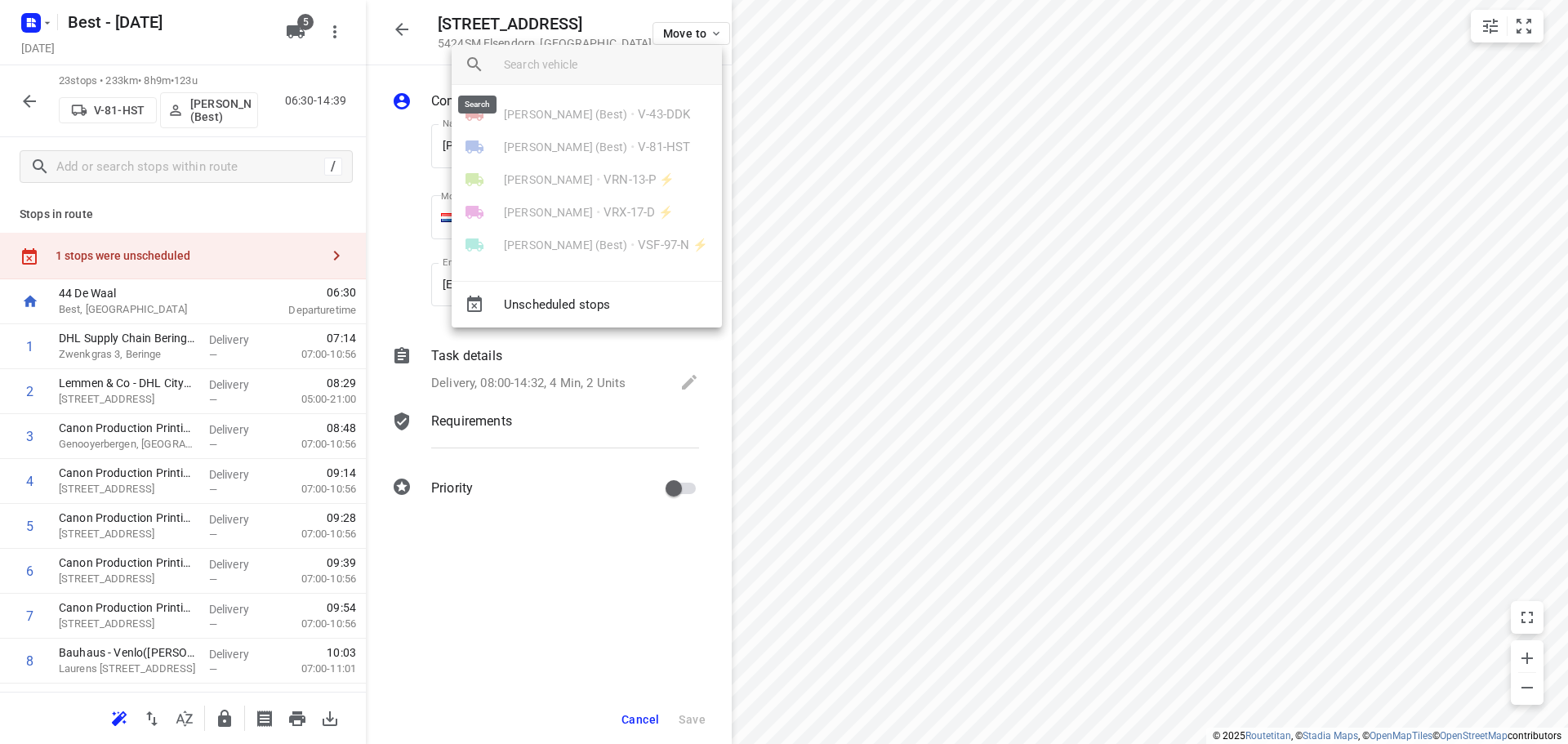
click at [454, 56] on div at bounding box center [477, 64] width 53 height 39
click at [393, 20] on div at bounding box center [784, 372] width 1568 height 744
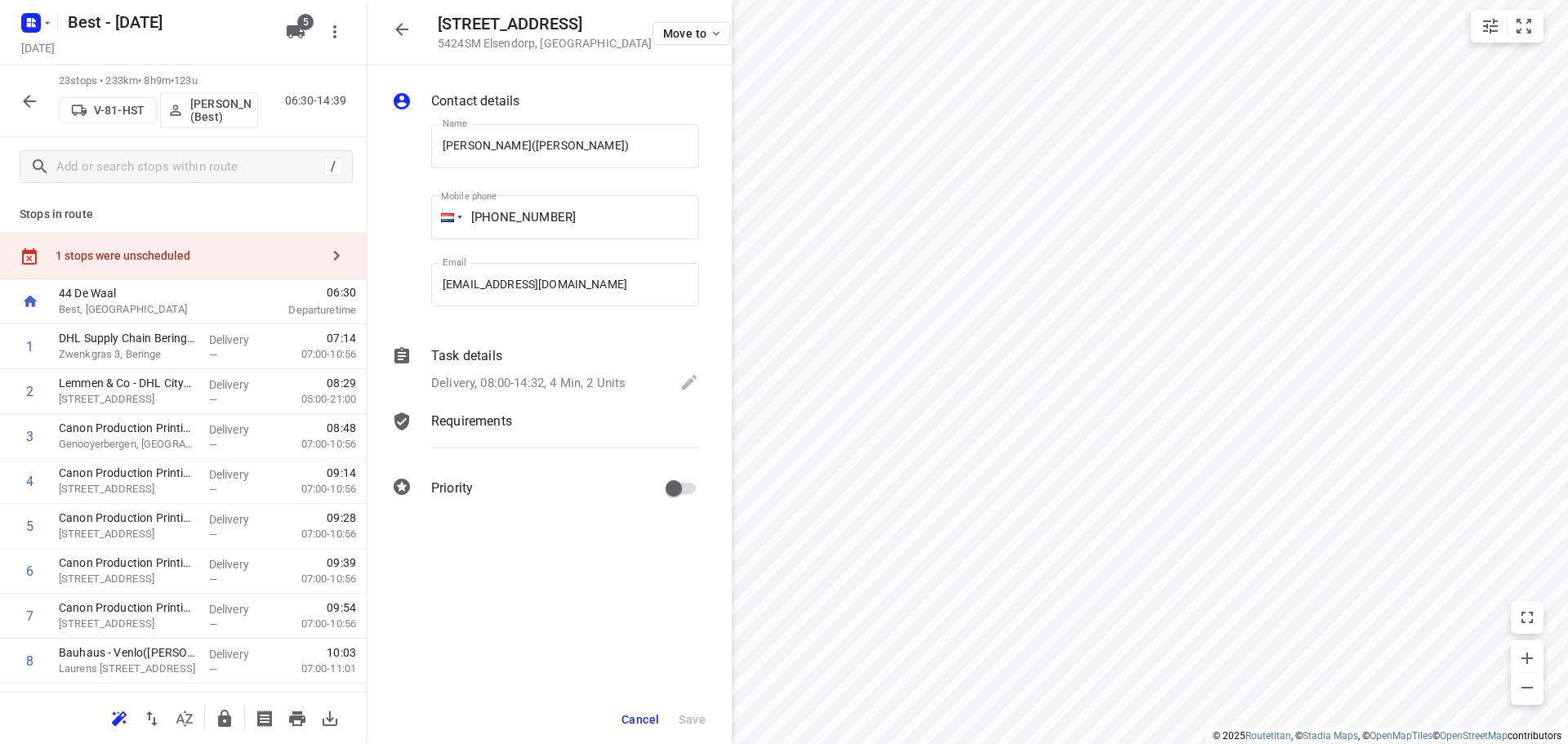
click at [399, 26] on div "Mustafa Omar (Best) • V-43-DDK Lisa Scheepers (Best) • V-81-HST Daniëlle Belmer…" at bounding box center [784, 372] width 1568 height 744
click at [277, 268] on div "1 stops were unscheduled" at bounding box center [183, 256] width 366 height 47
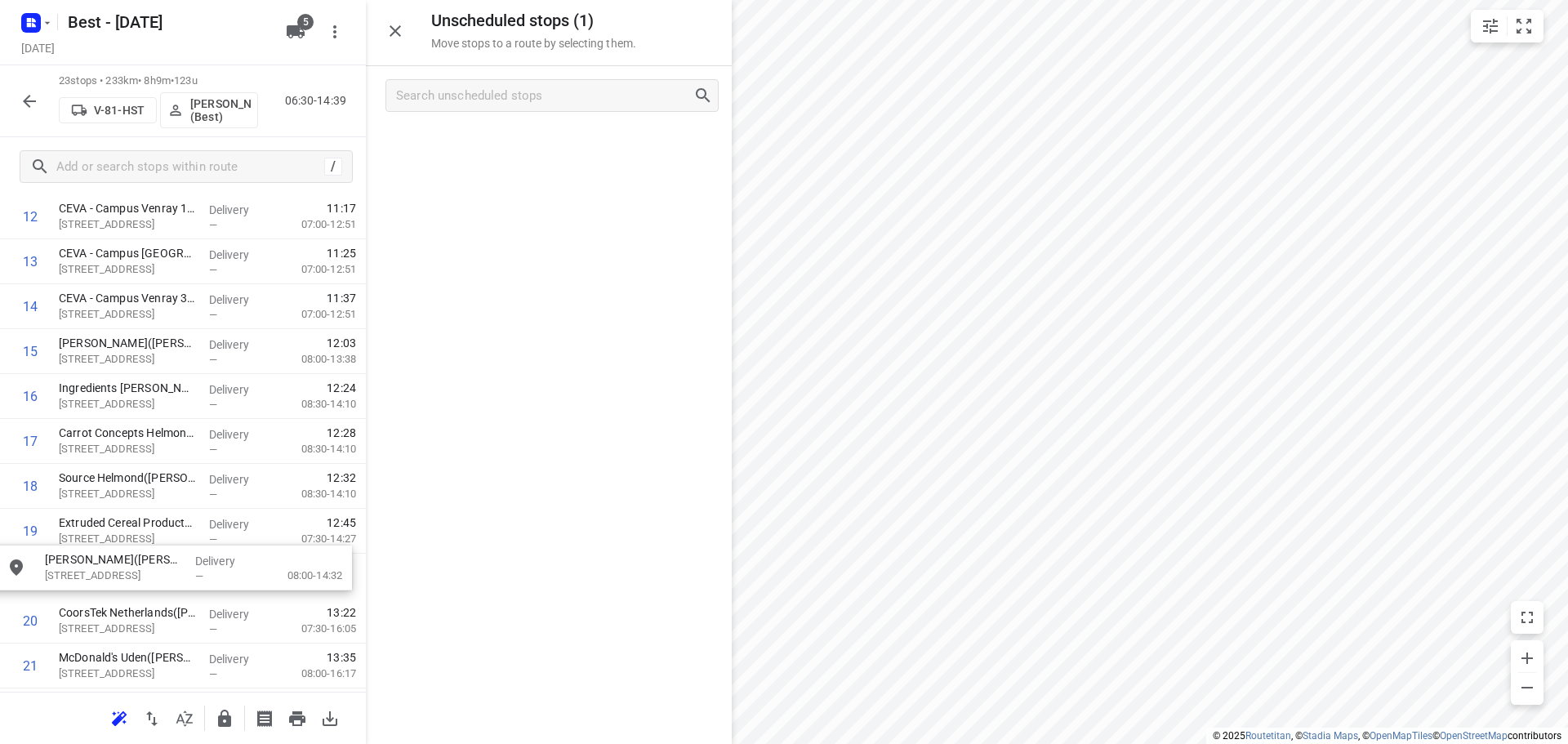
drag, startPoint x: 529, startPoint y: 145, endPoint x: 152, endPoint y: 559, distance: 559.9
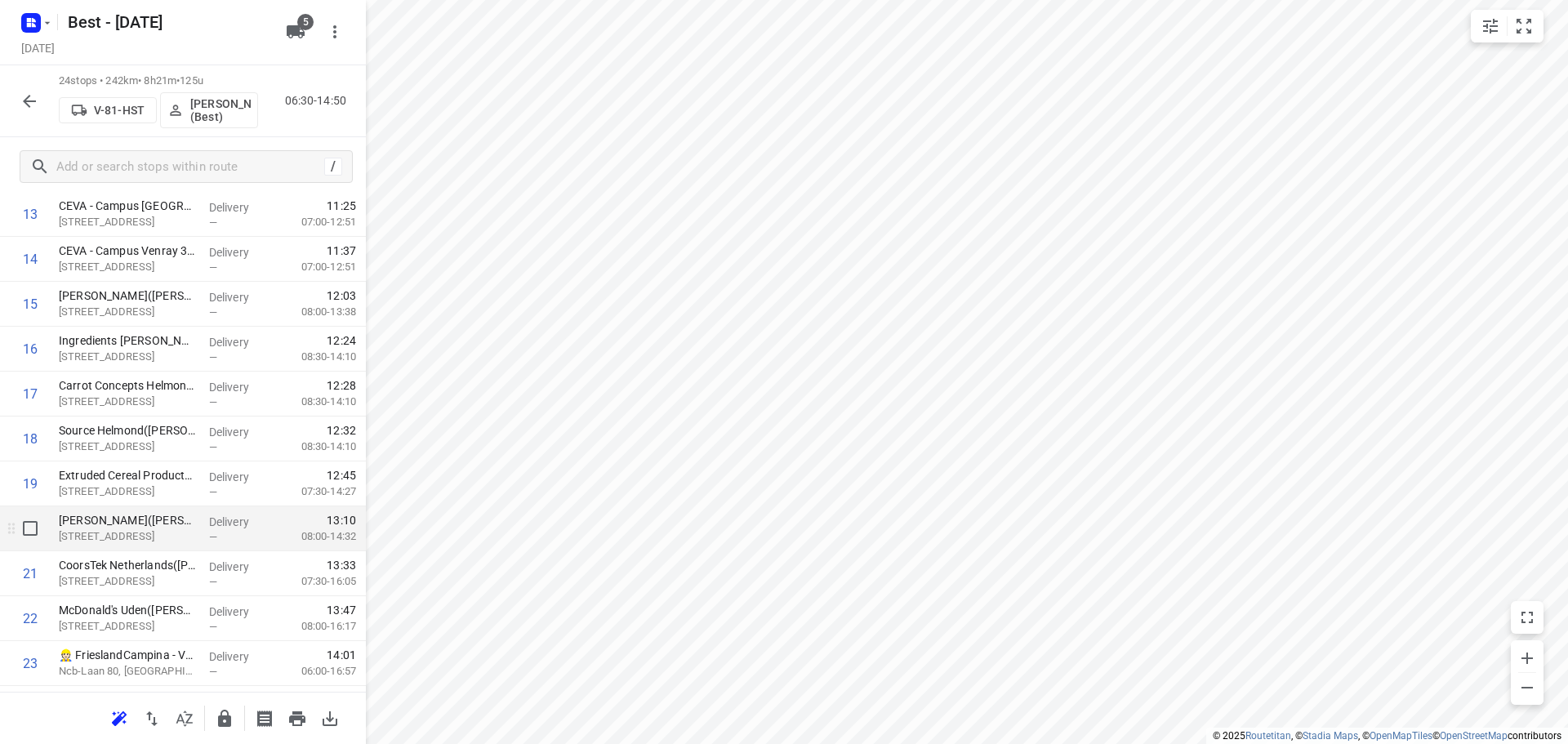
click at [114, 544] on p "Ripseweg 9, Elsendorp" at bounding box center [126, 536] width 137 height 16
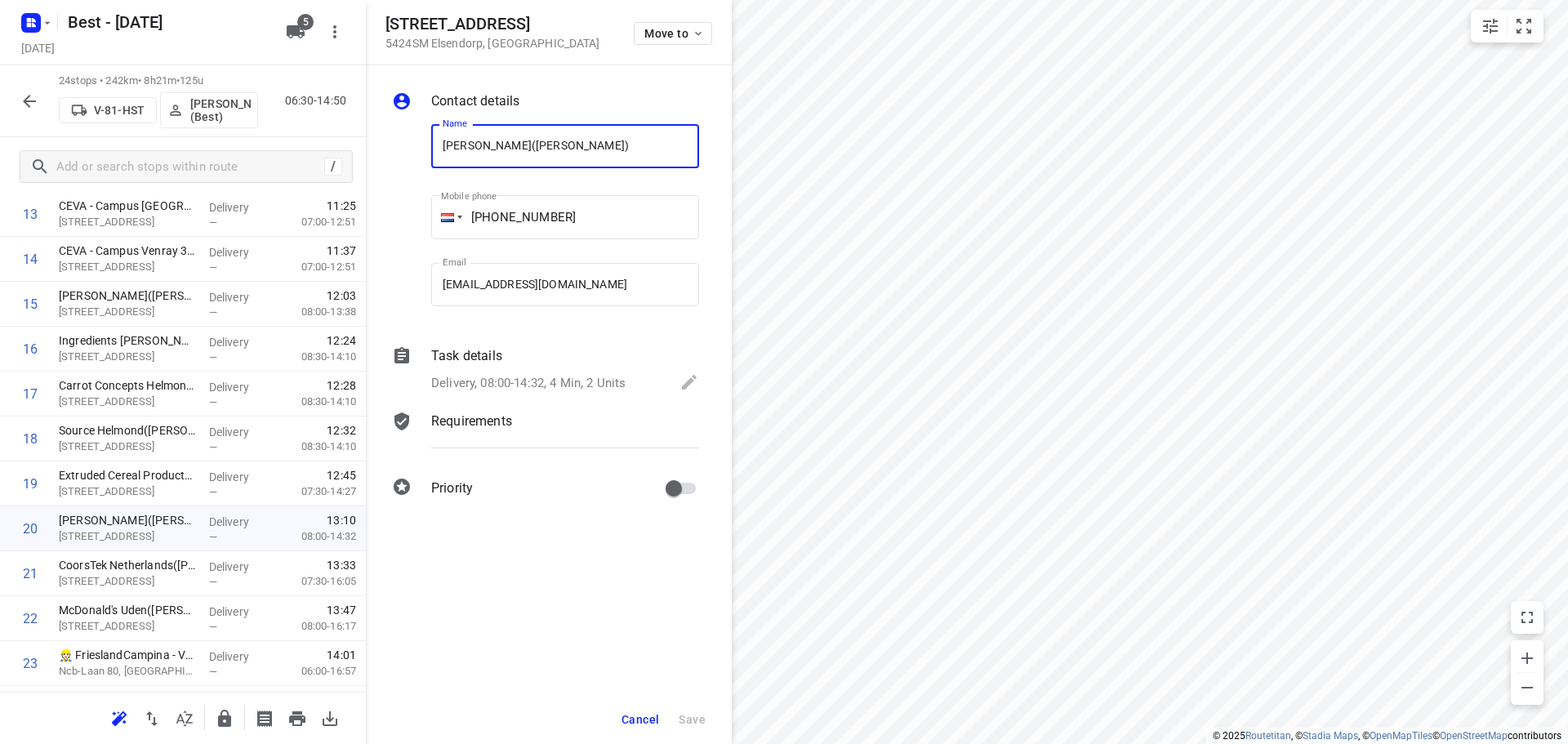
click at [548, 366] on div "Task details Delivery, 08:00-14:32, 4 Min, 2 Units" at bounding box center [565, 371] width 274 height 56
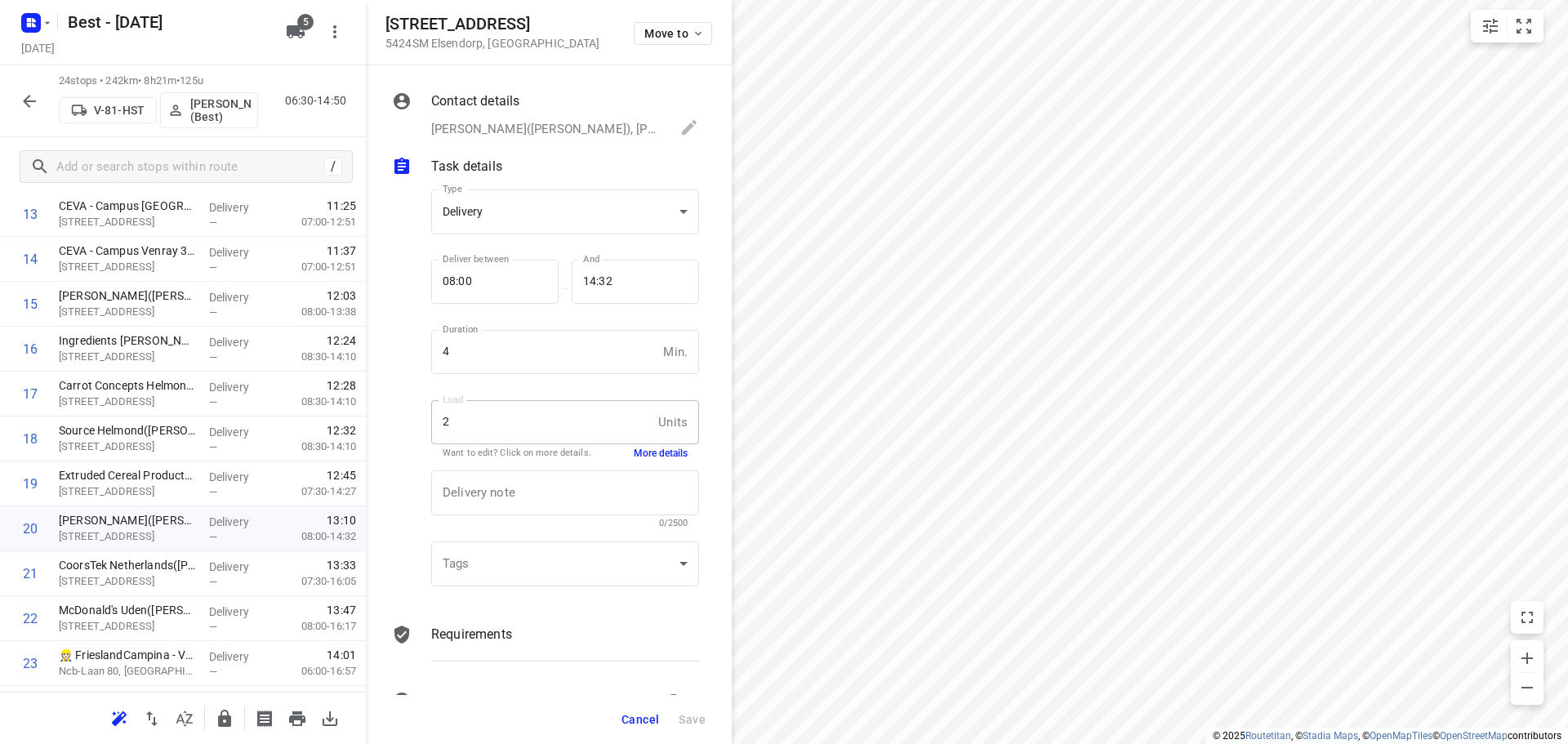
click at [635, 463] on div "Delivery note x Delivery note 0/2500" at bounding box center [564, 499] width 281 height 78
click at [639, 457] on button "More details" at bounding box center [660, 453] width 54 height 13
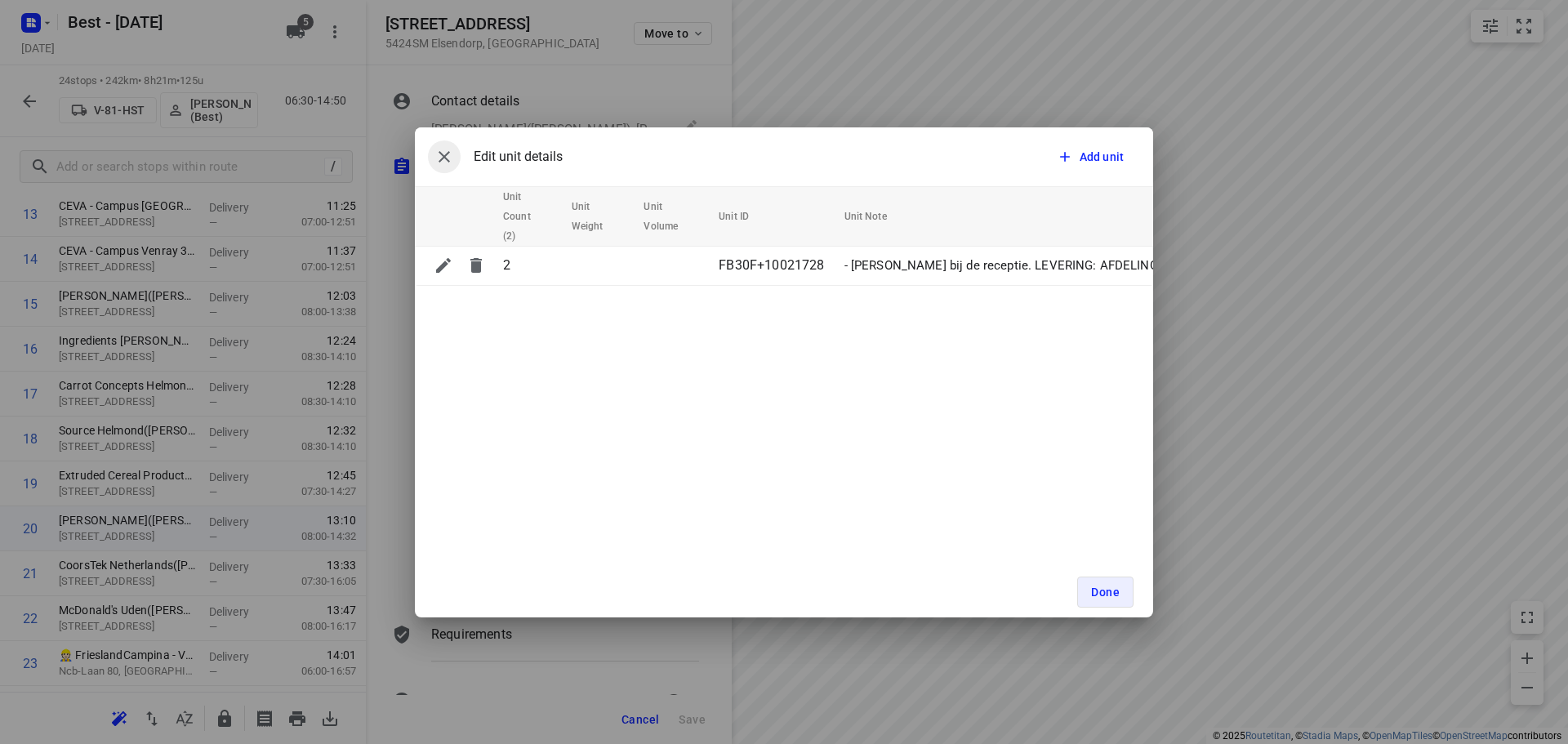
drag, startPoint x: 462, startPoint y: 158, endPoint x: 451, endPoint y: 155, distance: 11.4
click at [454, 155] on div "Edit unit details" at bounding box center [495, 157] width 135 height 33
click at [451, 155] on icon "button" at bounding box center [443, 156] width 19 height 19
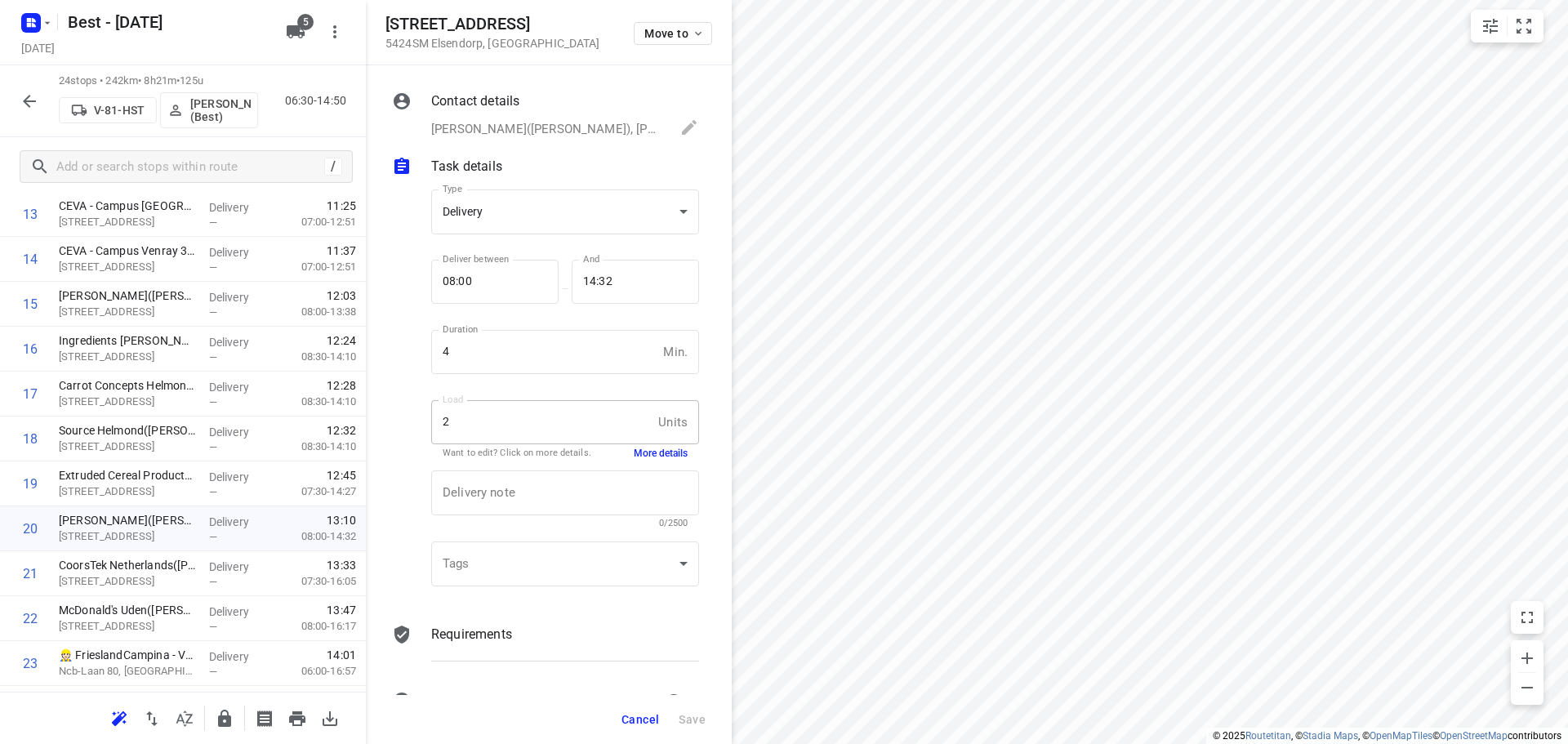
click at [632, 719] on span "Cancel" at bounding box center [640, 719] width 37 height 13
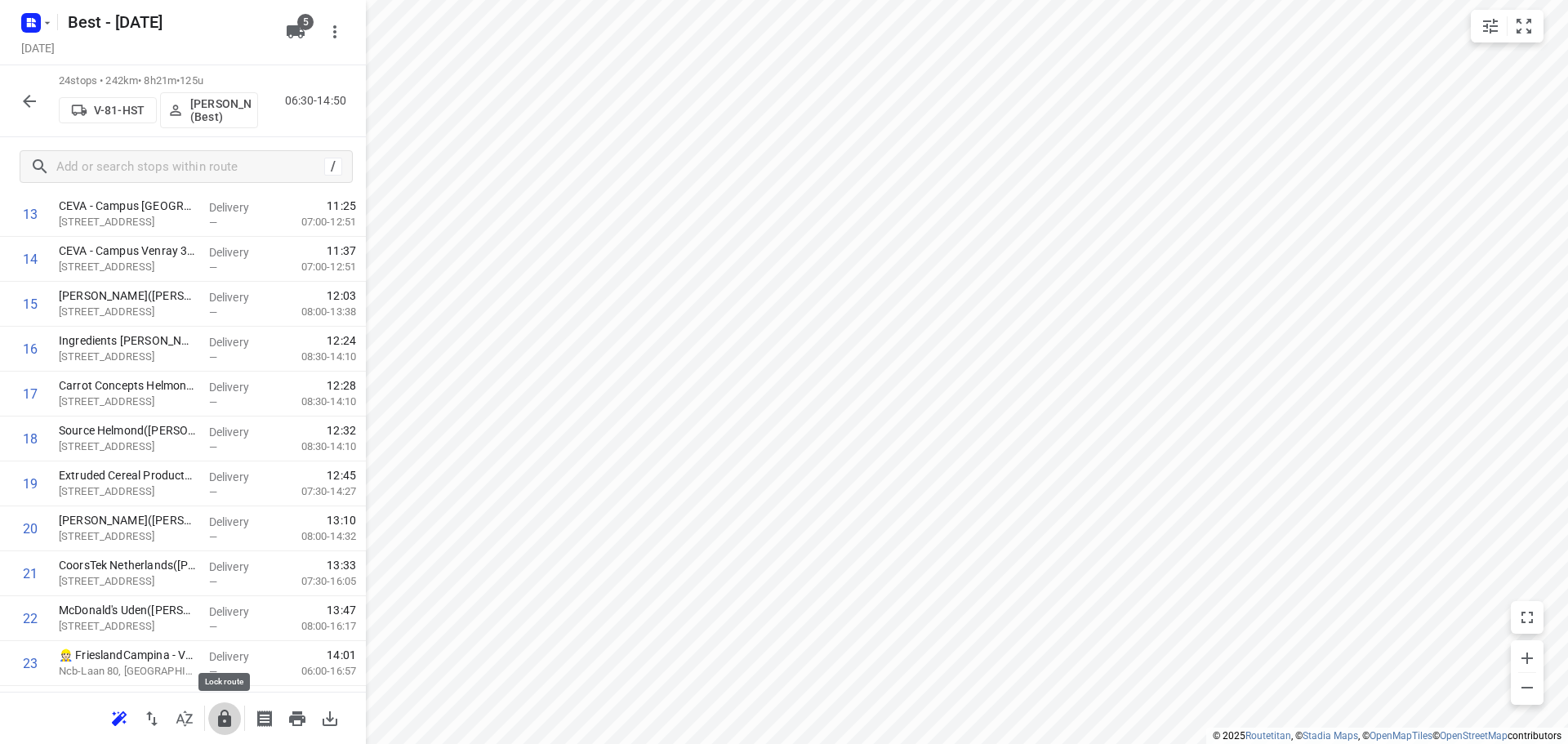
click at [222, 720] on icon "button" at bounding box center [225, 718] width 13 height 17
click at [29, 100] on icon "button" at bounding box center [29, 101] width 19 height 19
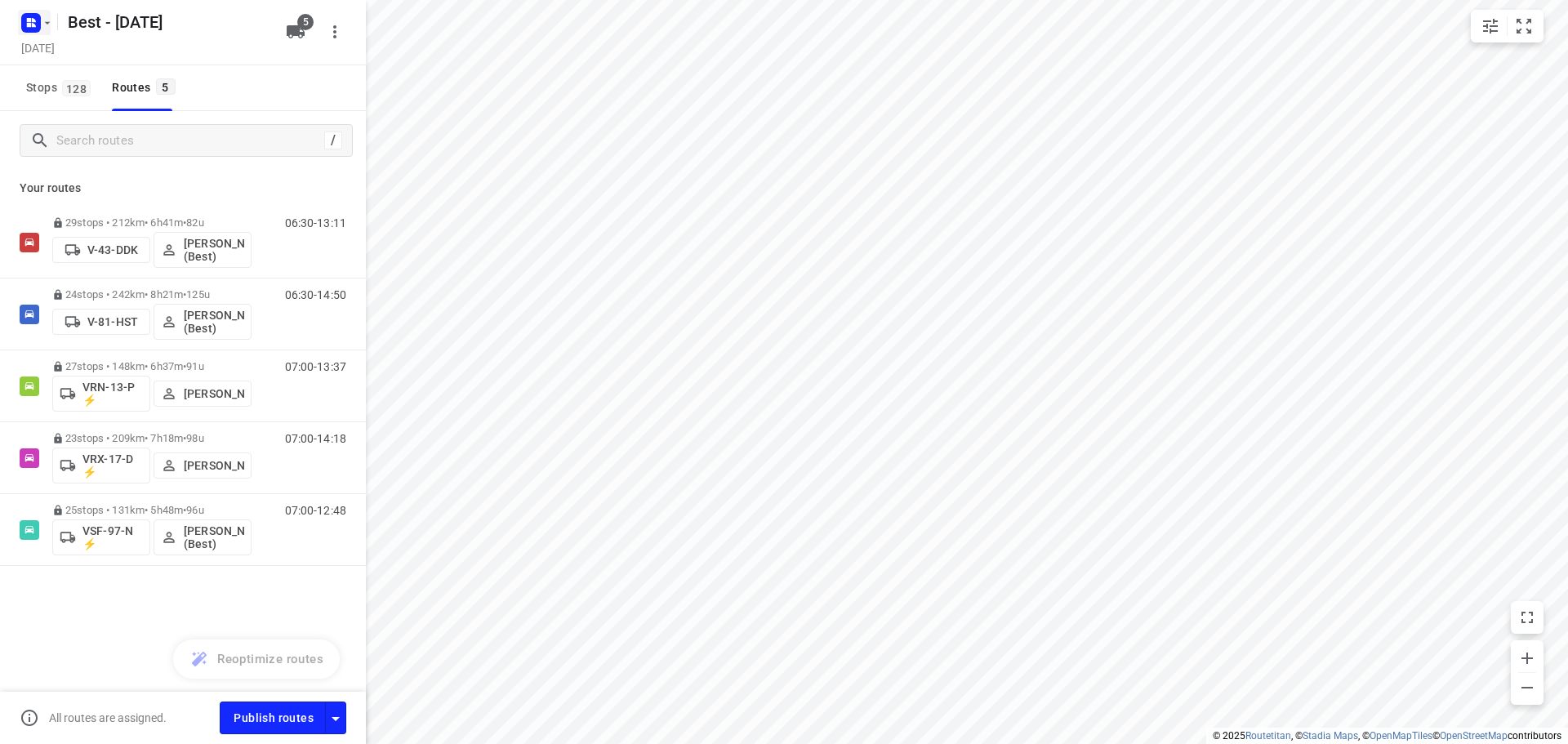
click at [25, 30] on rect "button" at bounding box center [31, 23] width 19 height 19
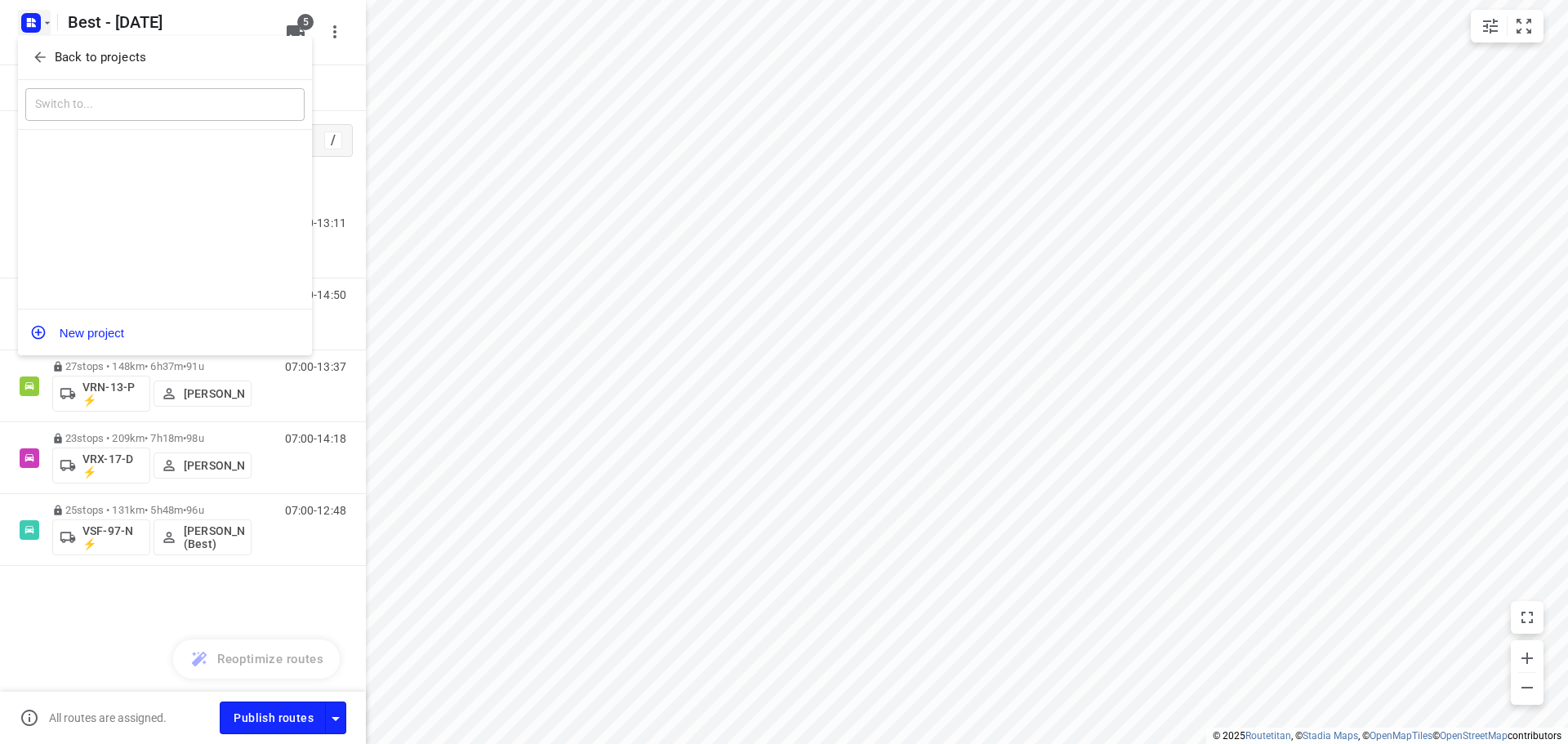
click at [47, 58] on icon "button" at bounding box center [39, 56] width 16 height 16
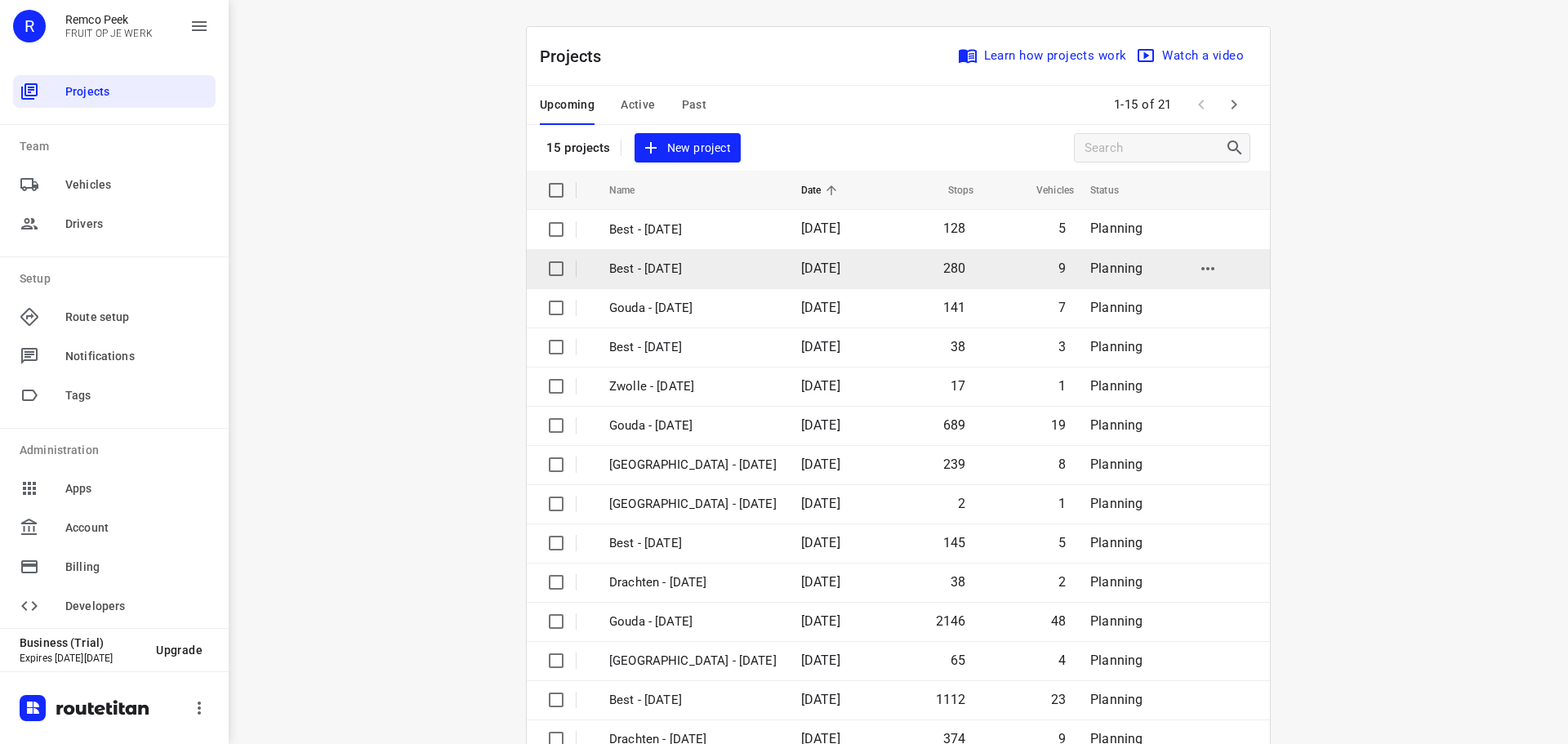
click at [694, 262] on p "Best - [DATE]" at bounding box center [693, 269] width 168 height 19
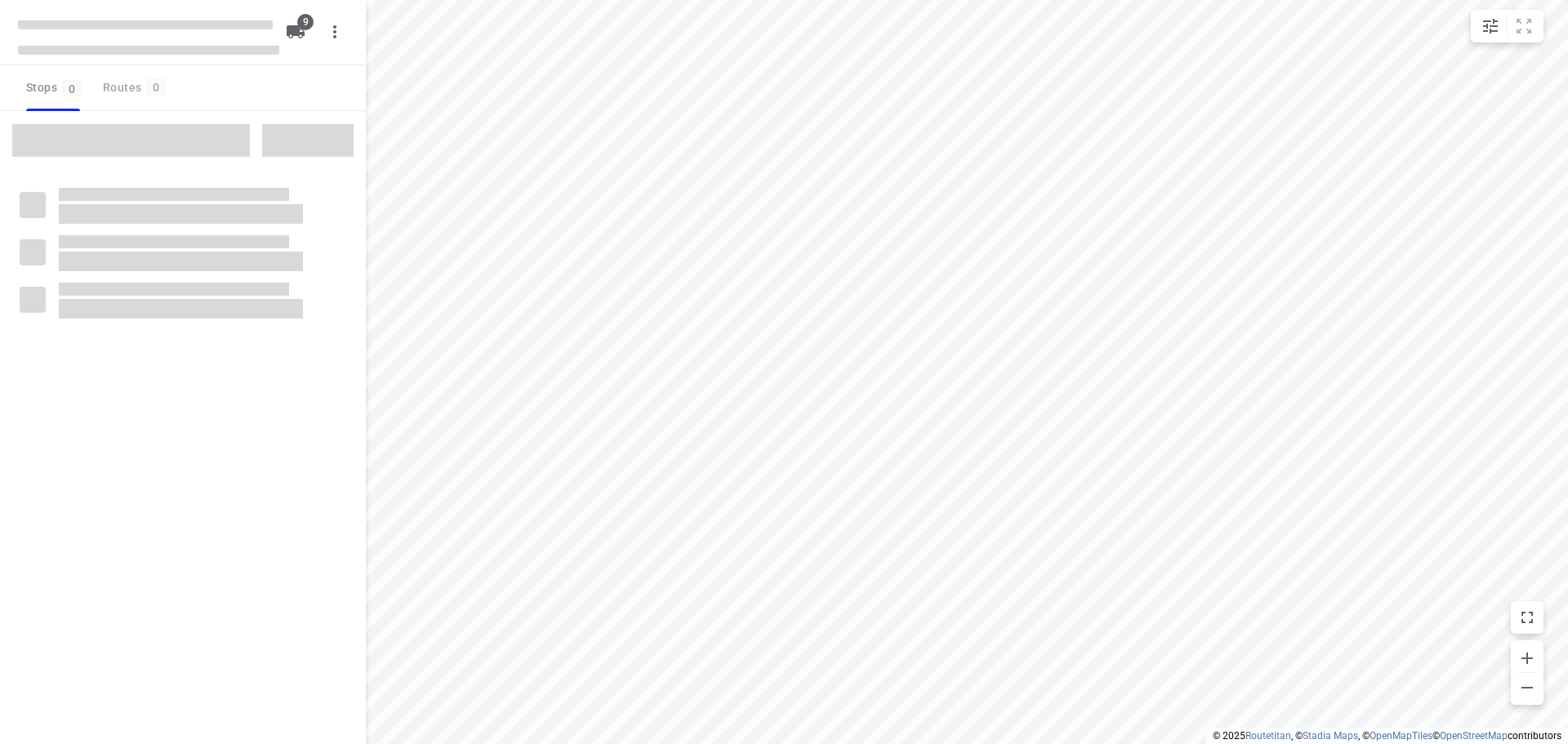
checkbox input "true"
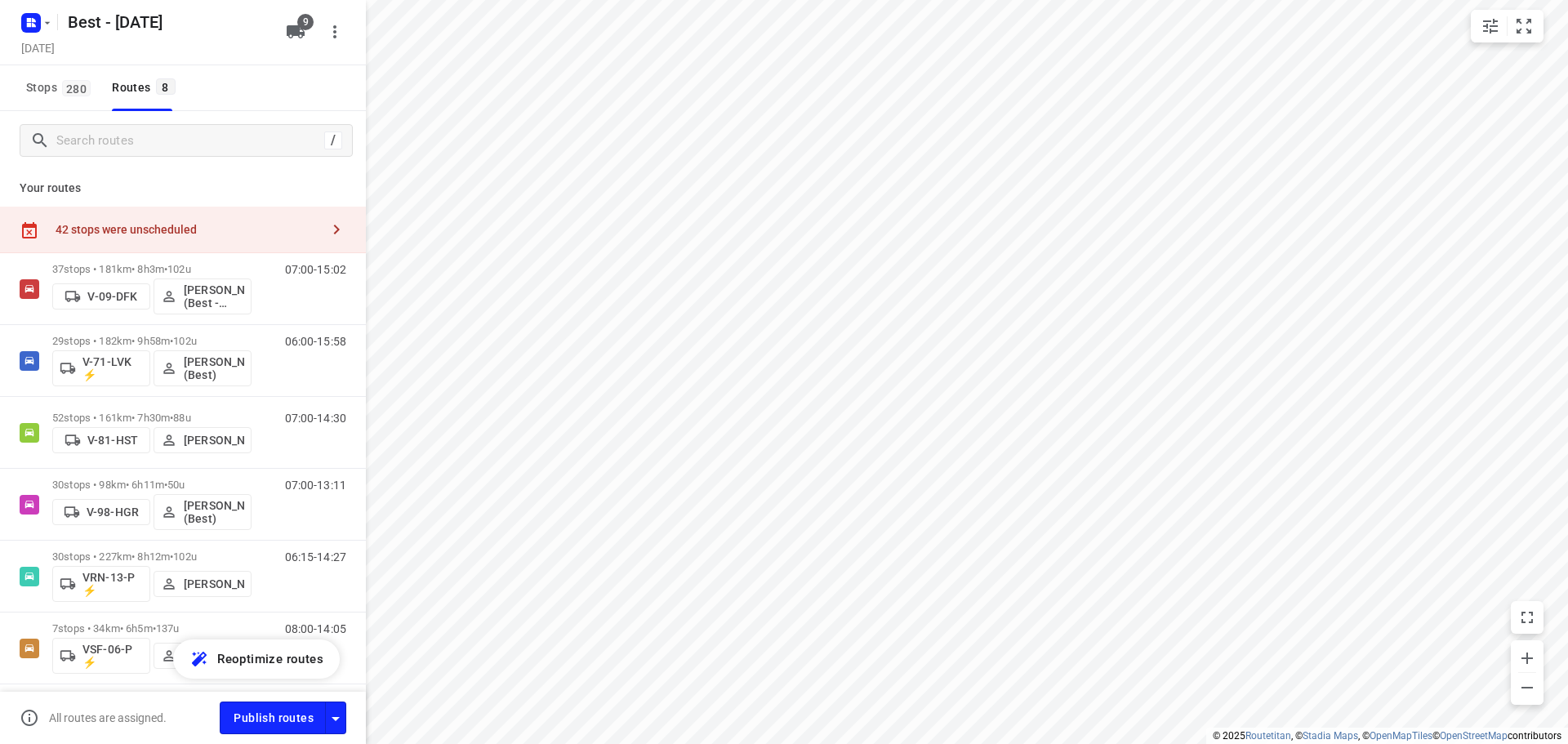
click at [234, 242] on div "42 stops were unscheduled" at bounding box center [183, 230] width 366 height 47
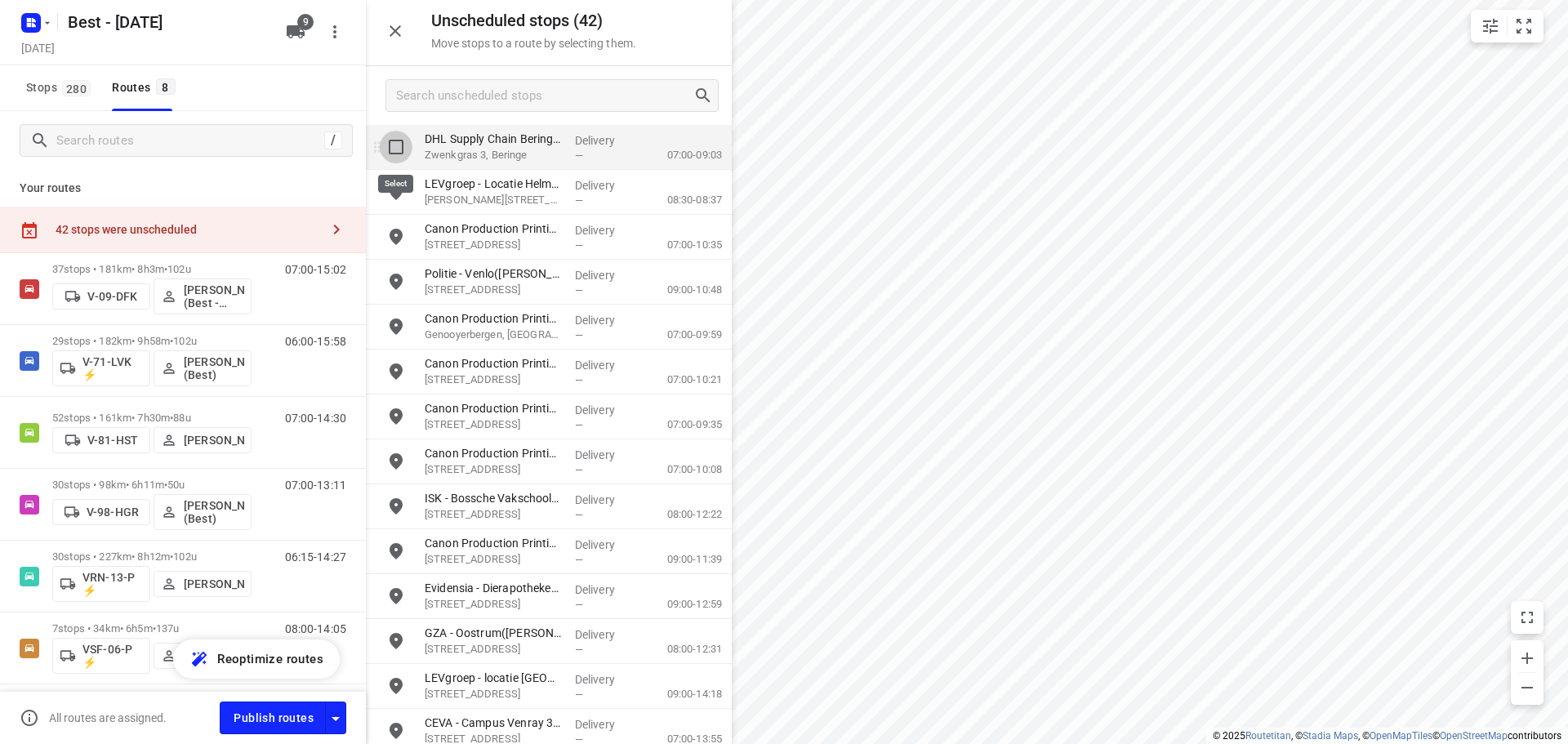
click at [398, 151] on input "grid" at bounding box center [396, 147] width 33 height 33
checkbox input "true"
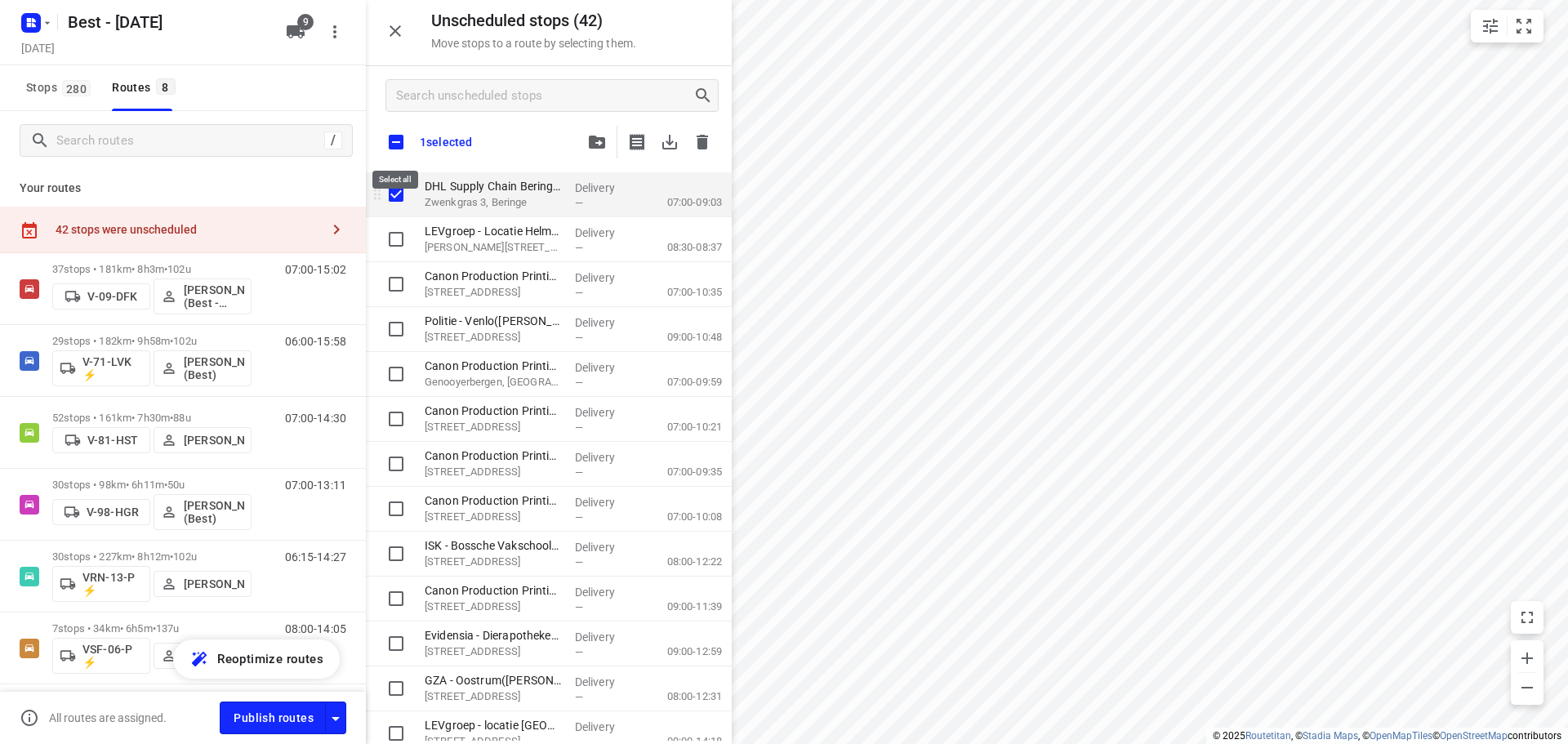
click at [398, 151] on input "checkbox" at bounding box center [397, 142] width 34 height 34
checkbox input "true"
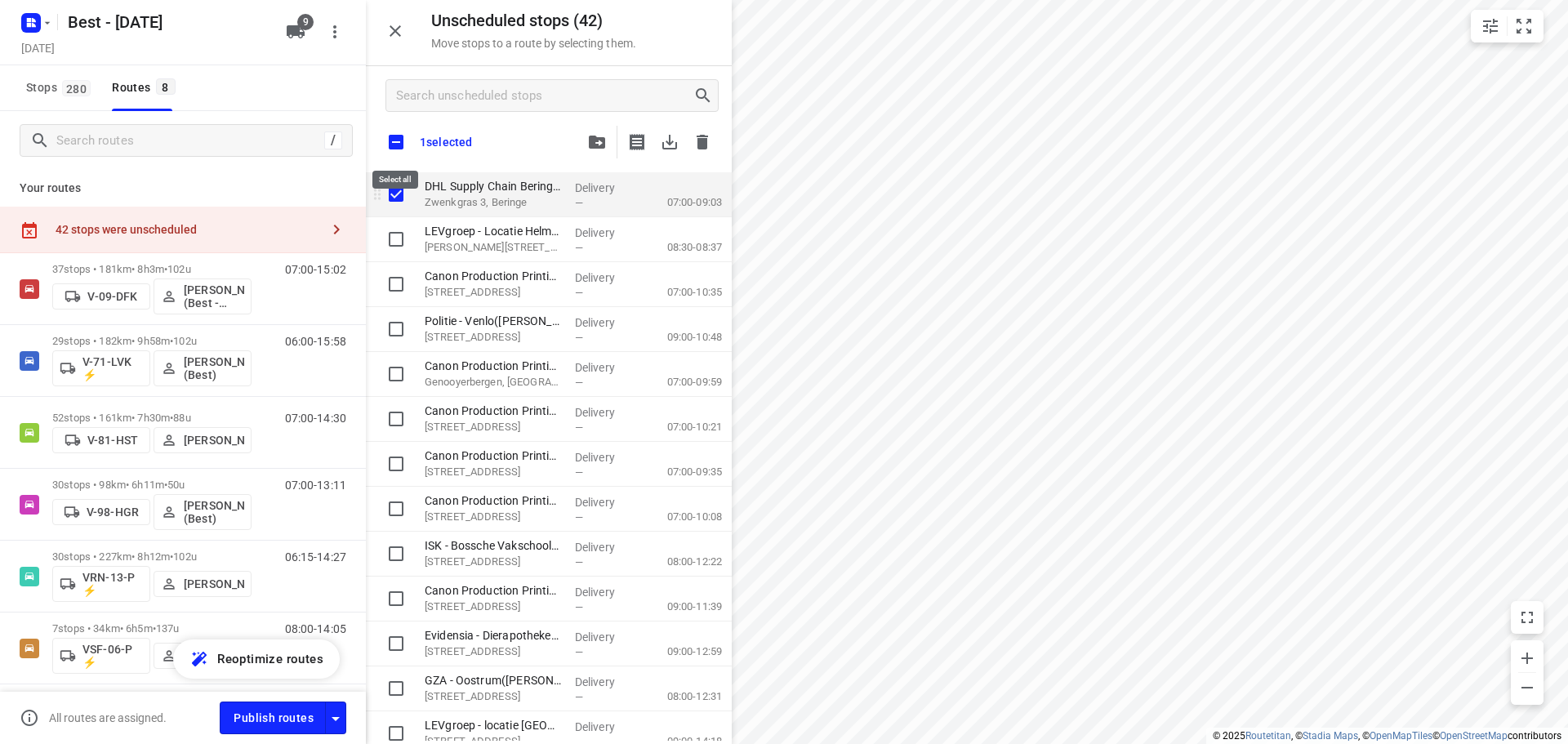
checkbox input "true"
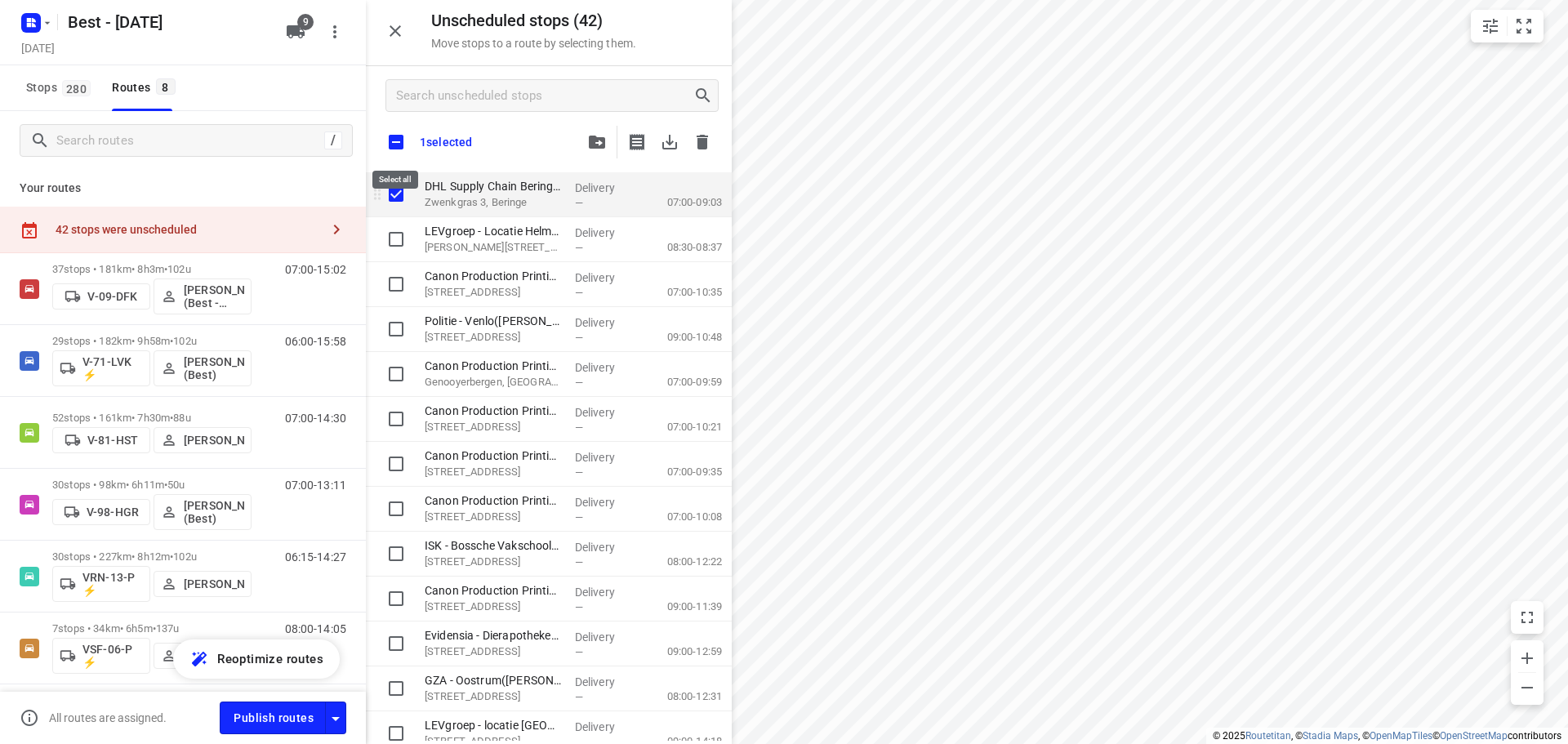
checkbox input "true"
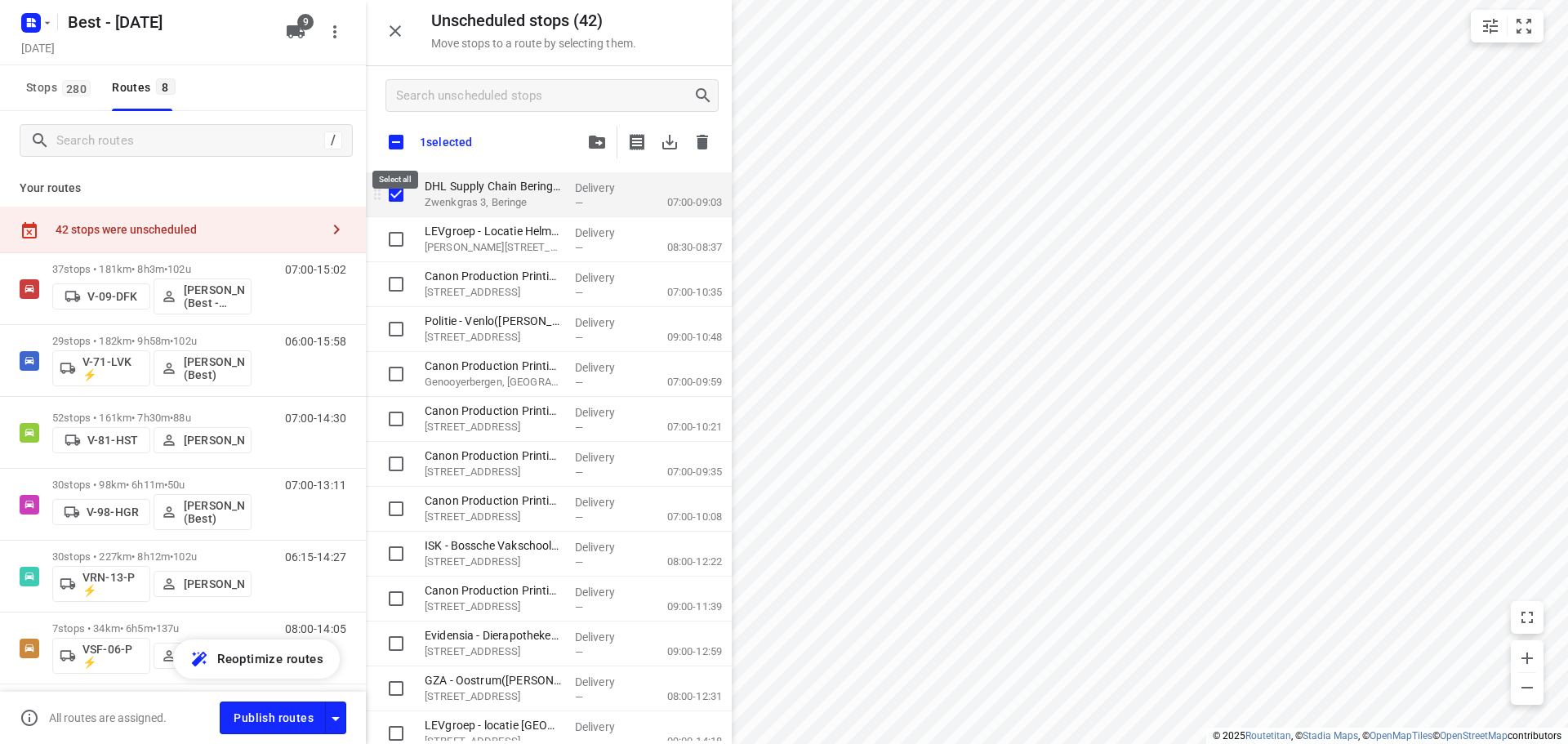
checkbox input "true"
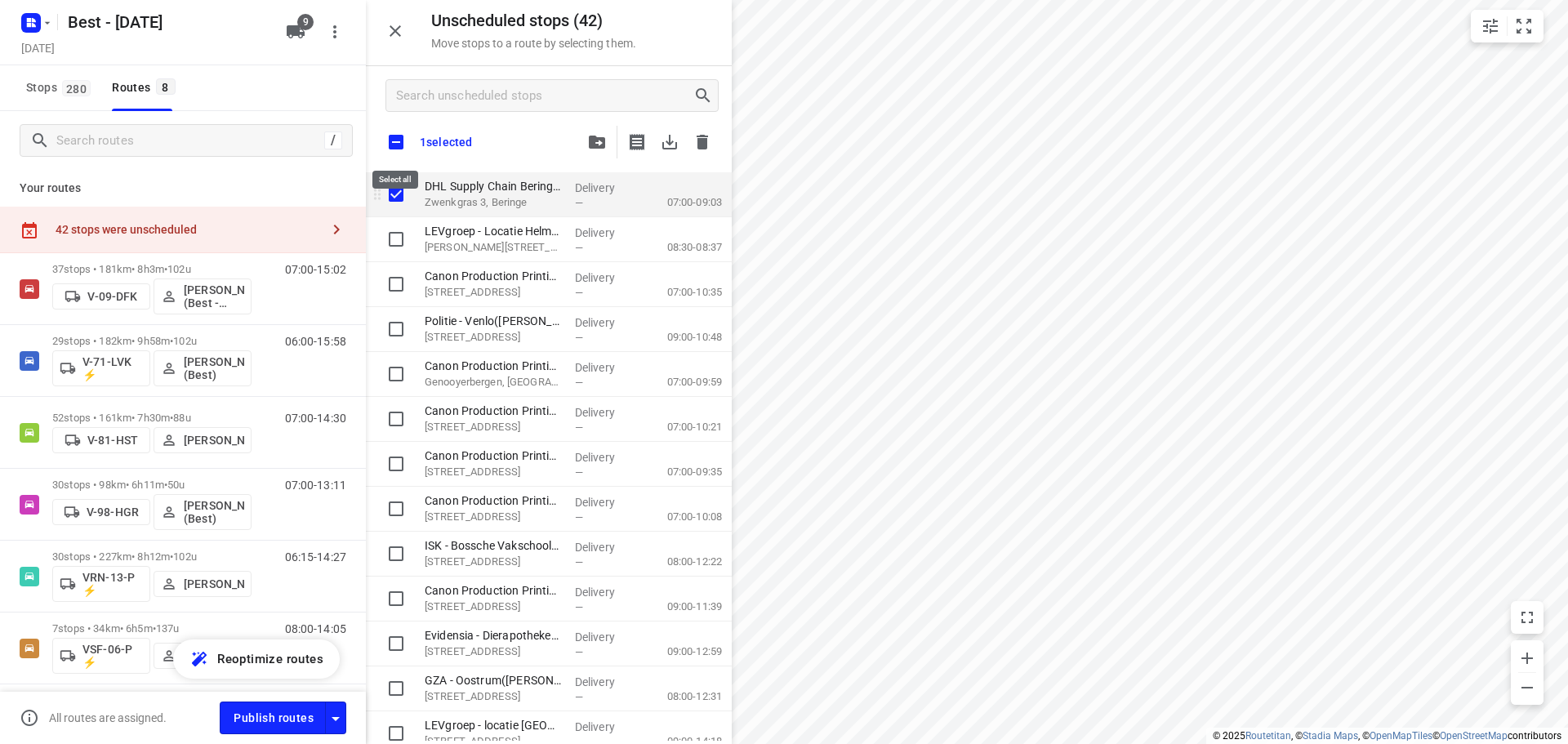
checkbox input "true"
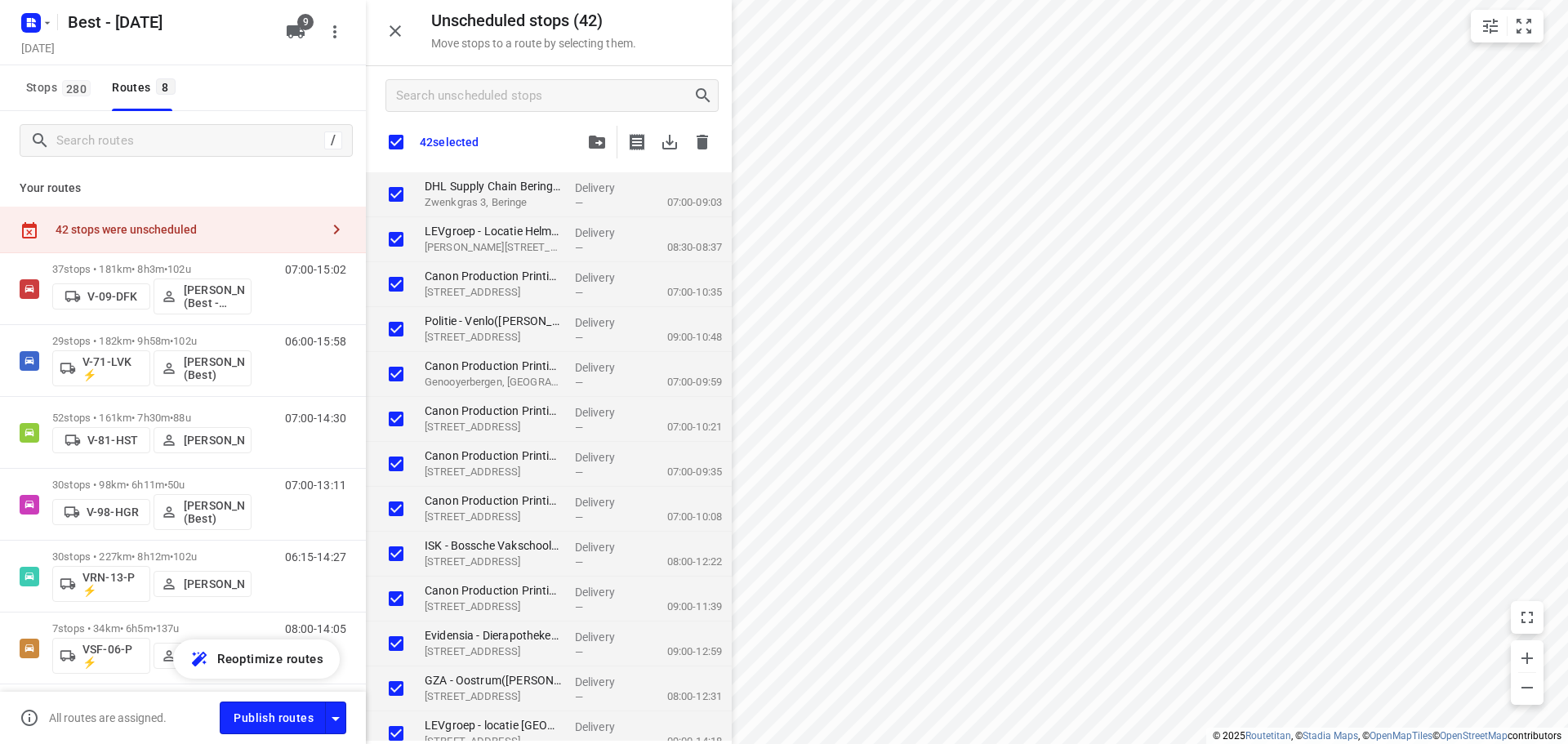
click at [385, 145] on input "checkbox" at bounding box center [397, 142] width 34 height 34
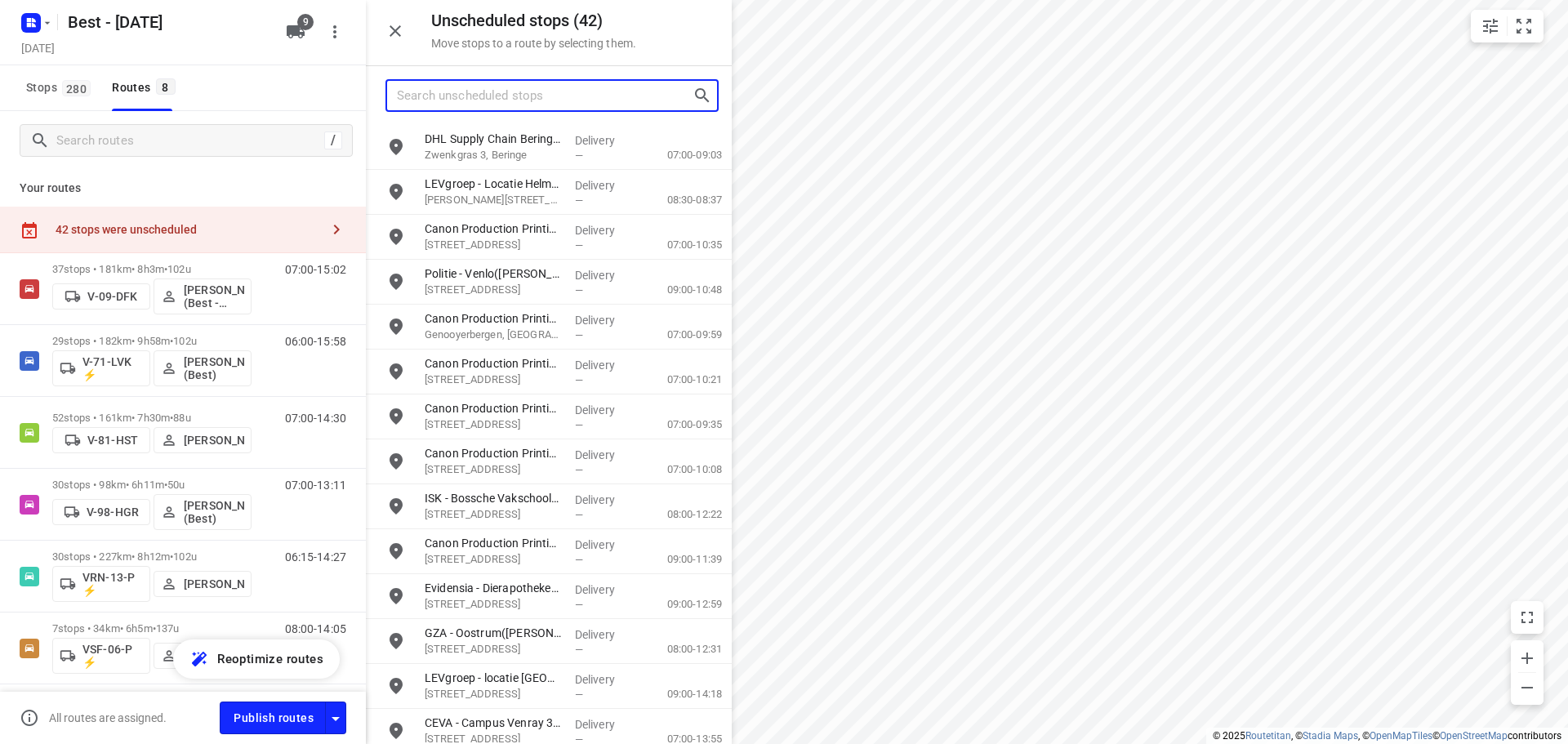
click at [516, 105] on input "Search unscheduled stops" at bounding box center [544, 96] width 296 height 25
type input "bdi1"
click at [327, 24] on icon "button" at bounding box center [334, 32] width 19 height 19
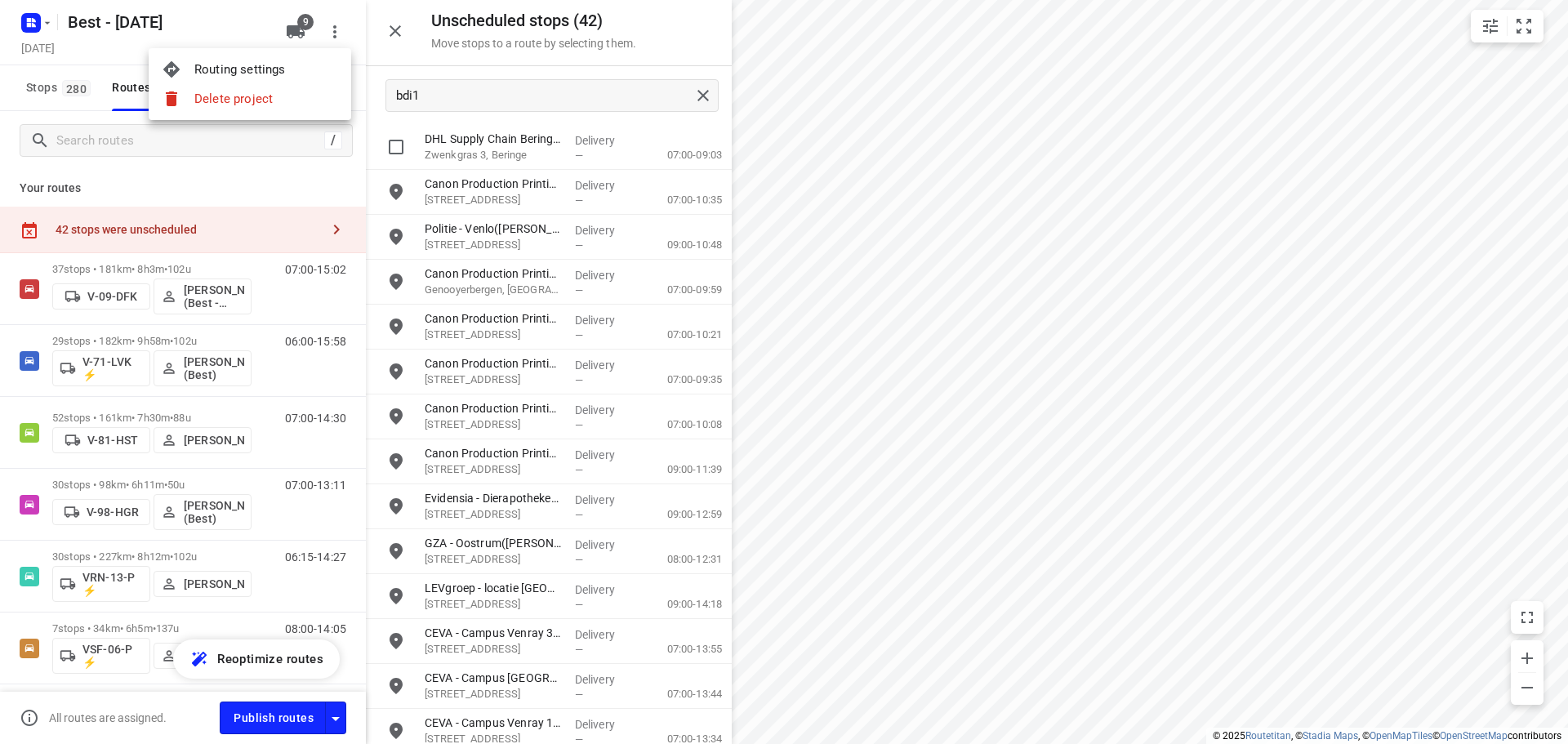
click at [299, 24] on div at bounding box center [784, 372] width 1568 height 744
click at [299, 24] on span "9" at bounding box center [305, 21] width 16 height 16
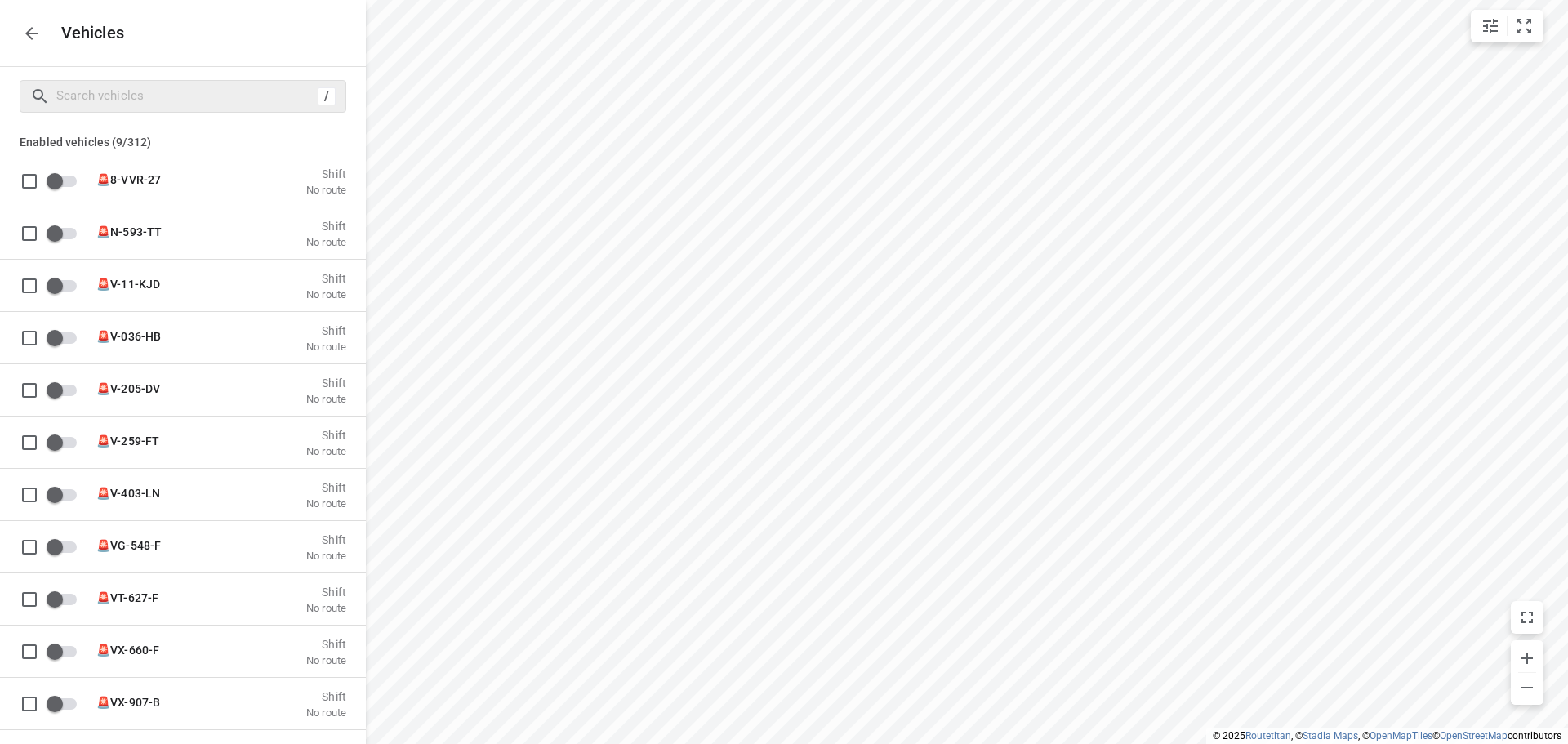
click at [223, 86] on div "/" at bounding box center [182, 97] width 327 height 33
click at [220, 91] on input "Search vehicles" at bounding box center [185, 96] width 255 height 25
type input "7"
checkbox input "true"
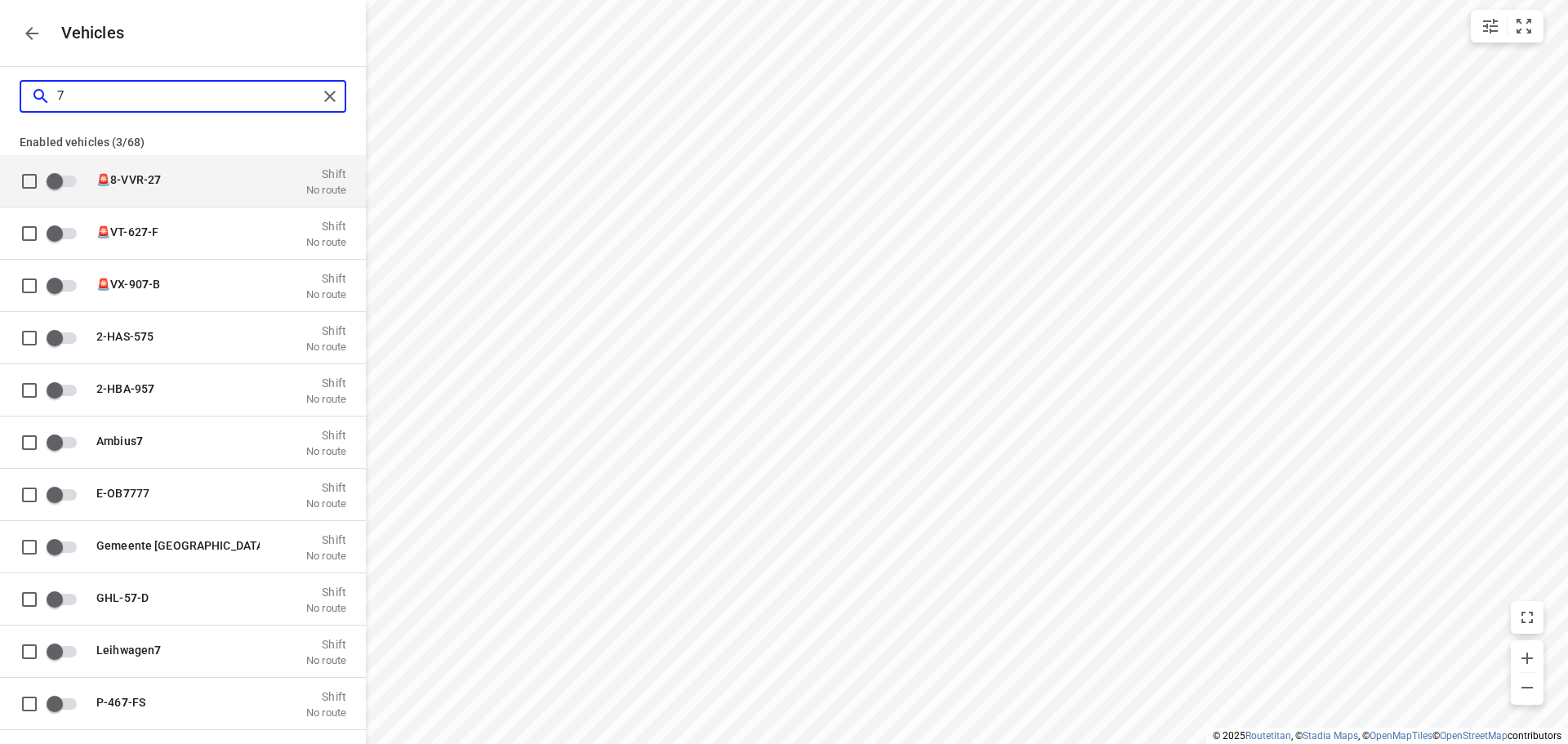
type input "71"
checkbox input "true"
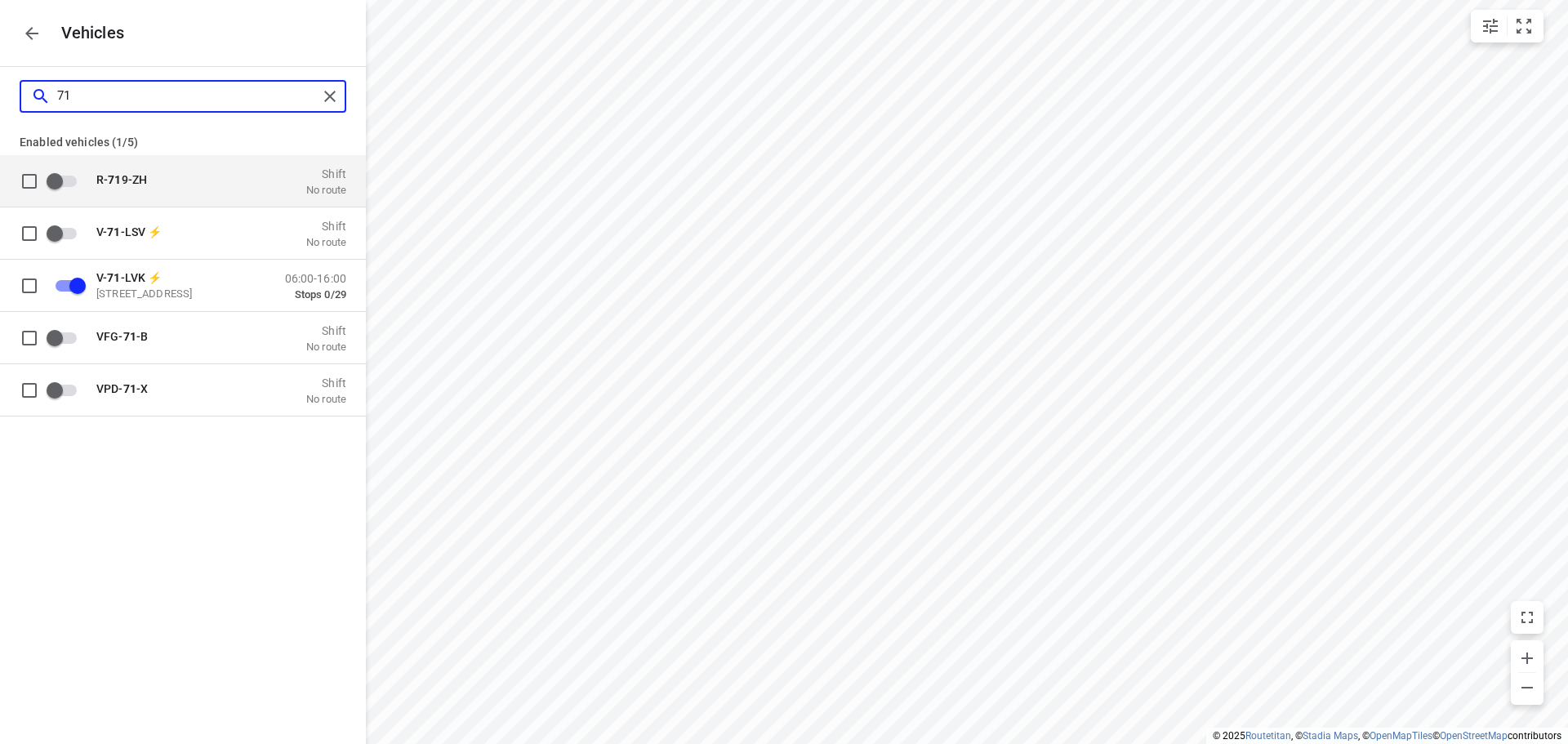
type input "71"
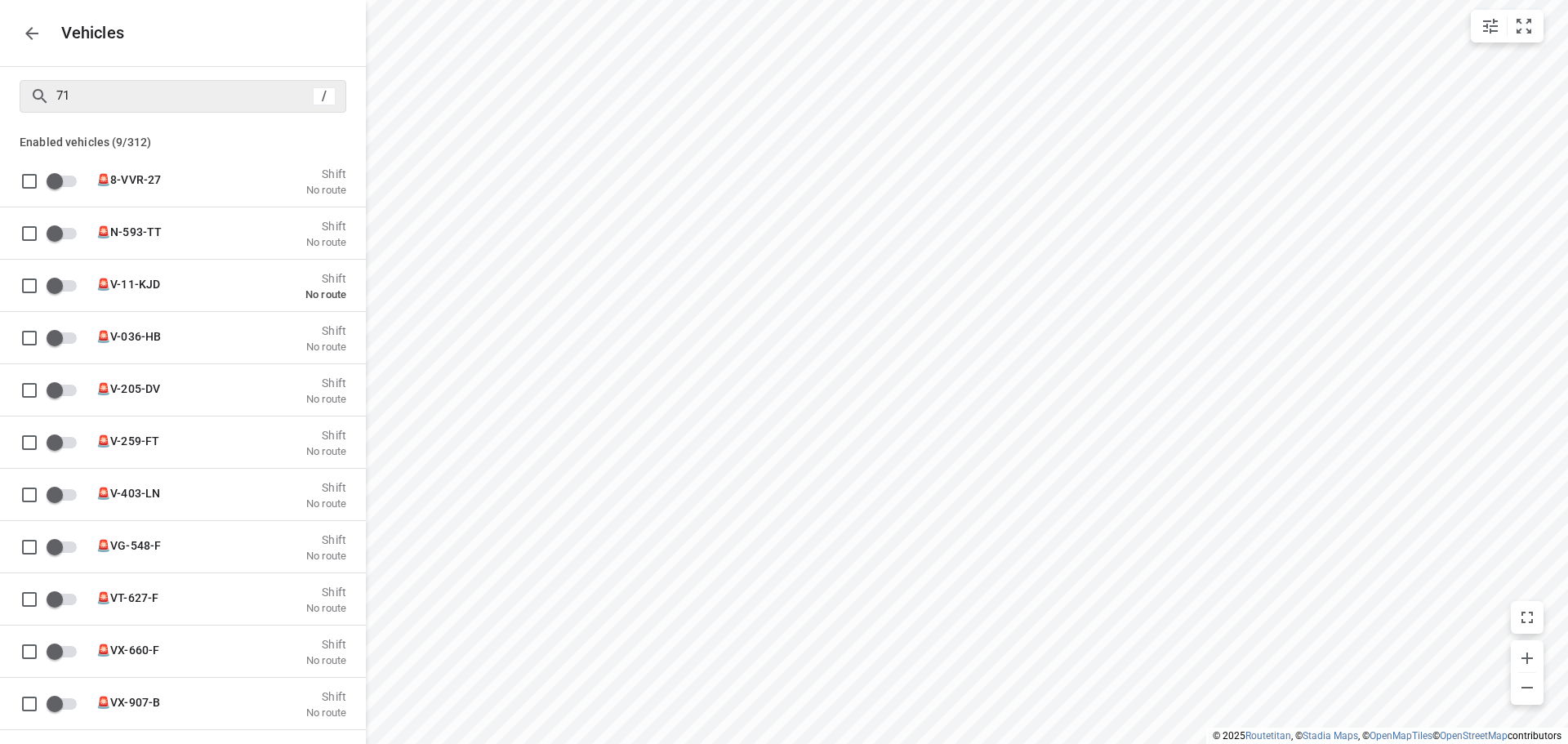
checkbox input "false"
click at [32, 25] on icon "button" at bounding box center [32, 34] width 19 height 19
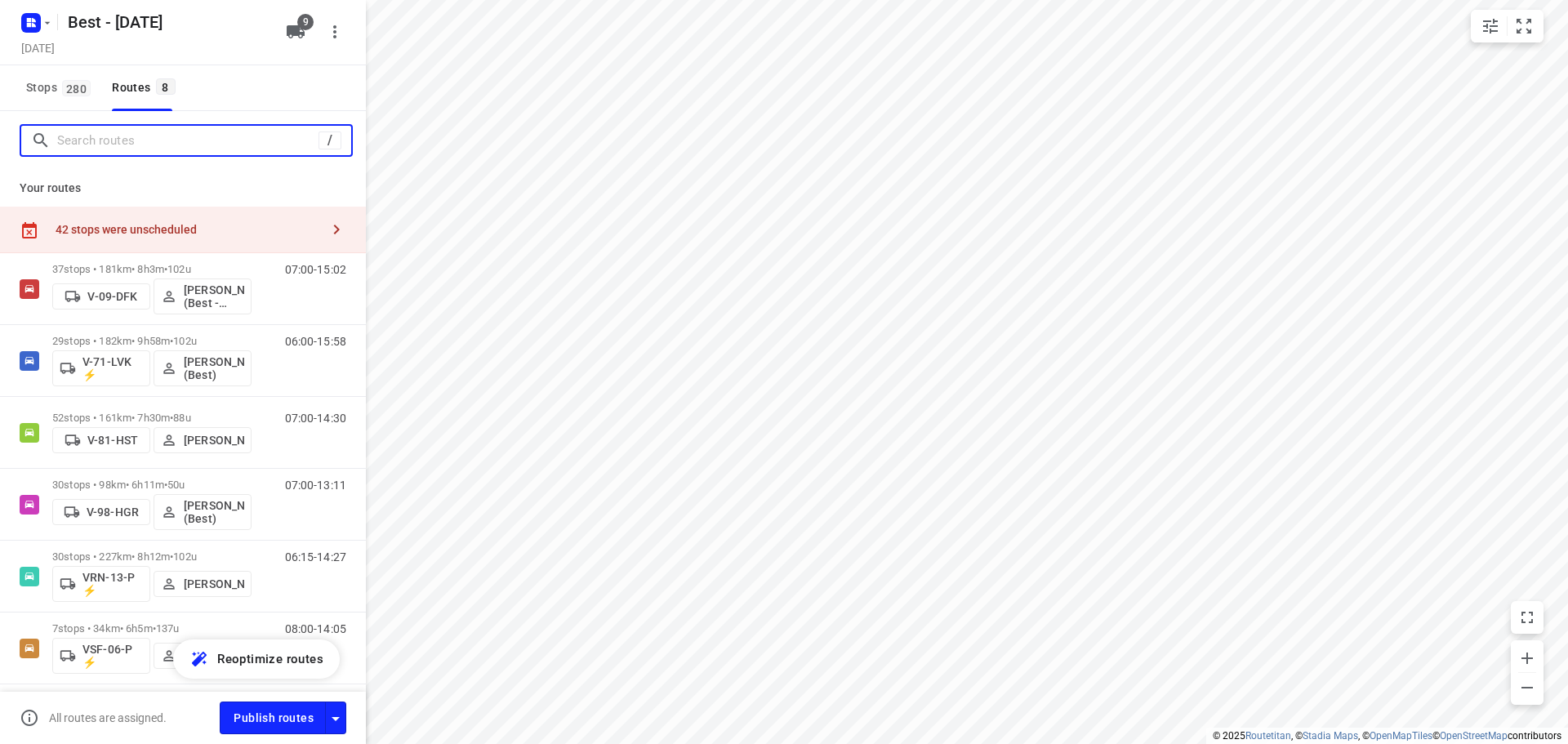
click at [146, 146] on input "Search routes" at bounding box center [188, 141] width 261 height 25
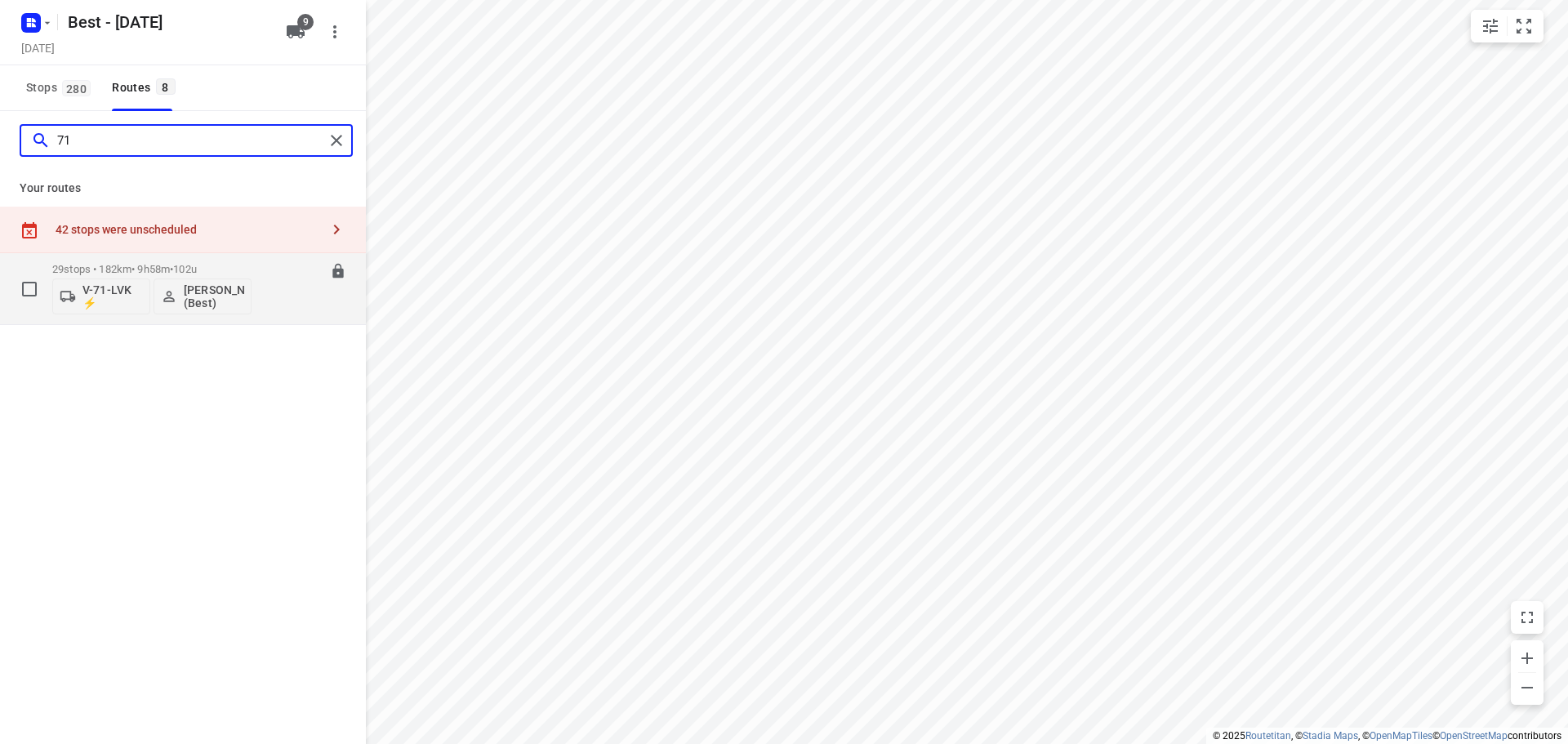
type input "71"
click at [171, 268] on p "29 stops • 182km • 9h58m • 102u" at bounding box center [152, 268] width 199 height 12
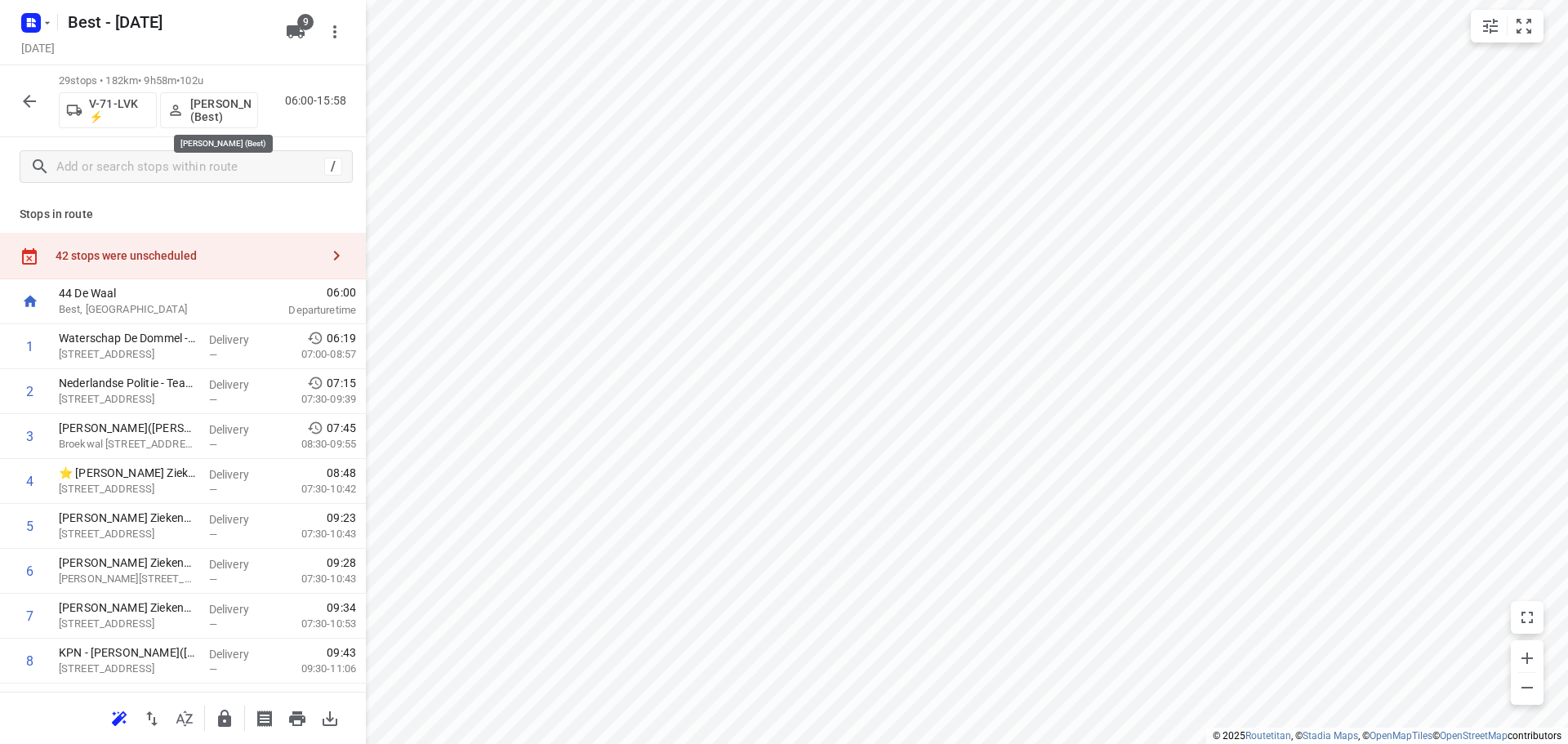
click at [211, 120] on p "[PERSON_NAME] (Best)" at bounding box center [220, 109] width 60 height 26
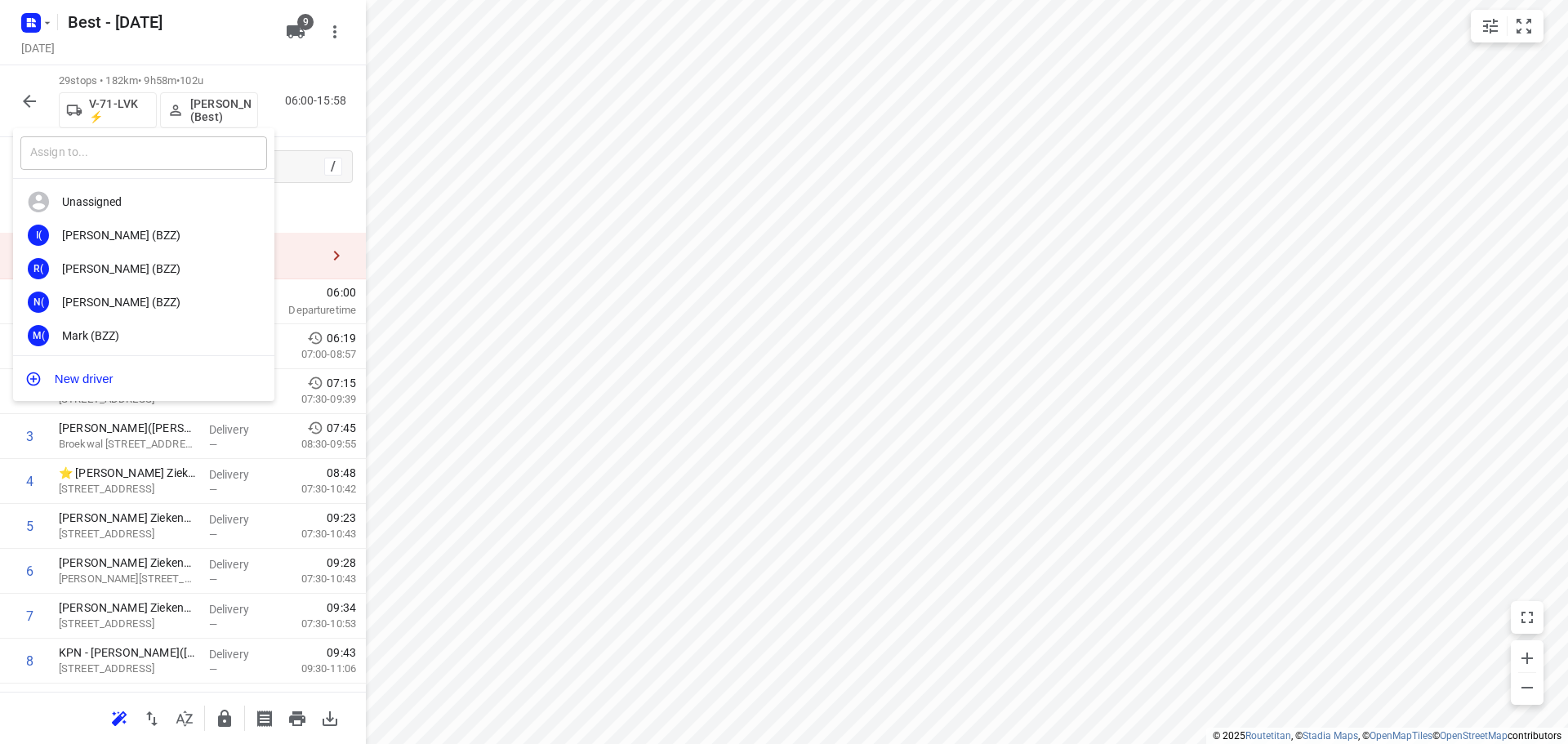
click at [170, 141] on input "text" at bounding box center [143, 152] width 246 height 34
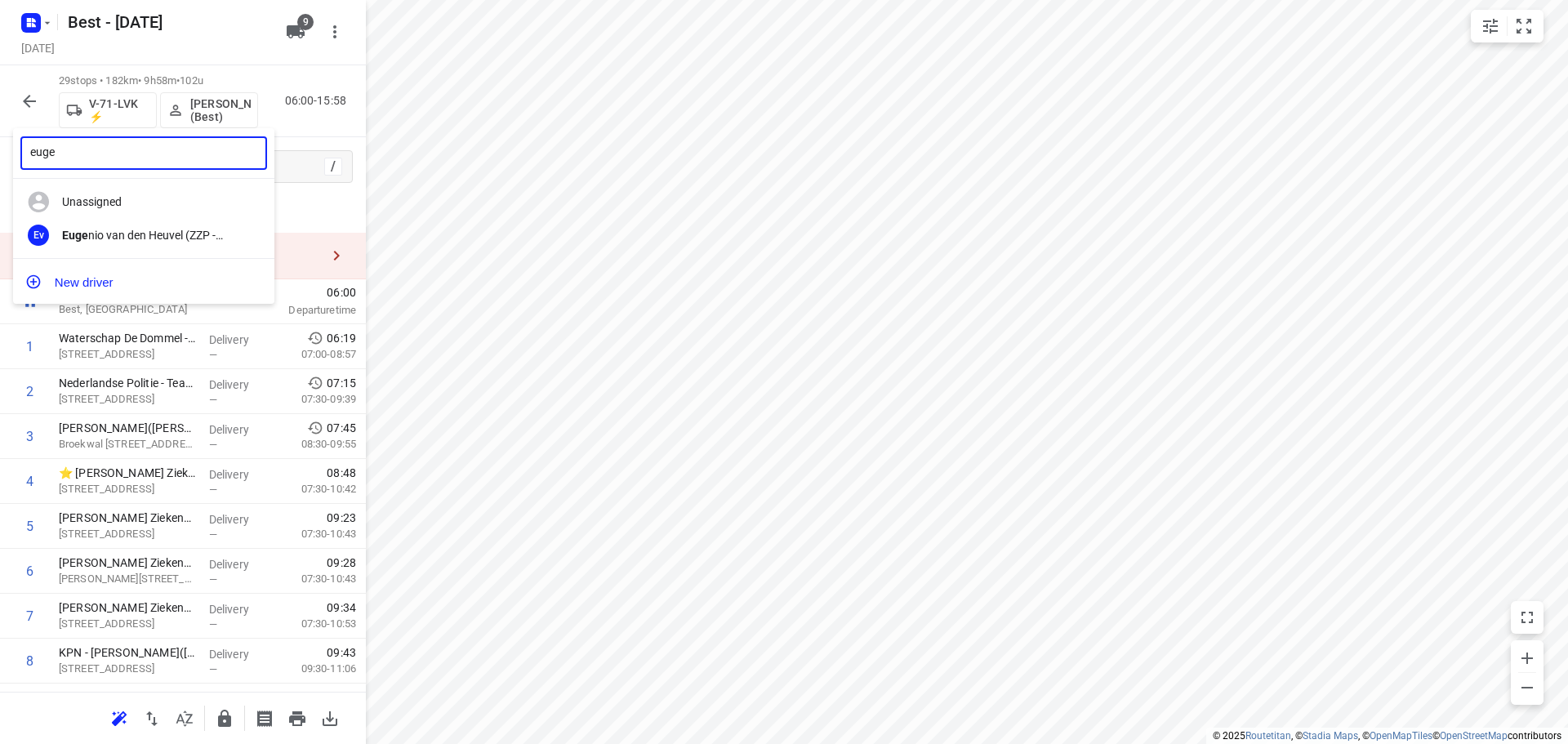
type input "euge"
click at [166, 214] on div "Unassigned" at bounding box center [144, 201] width 261 height 34
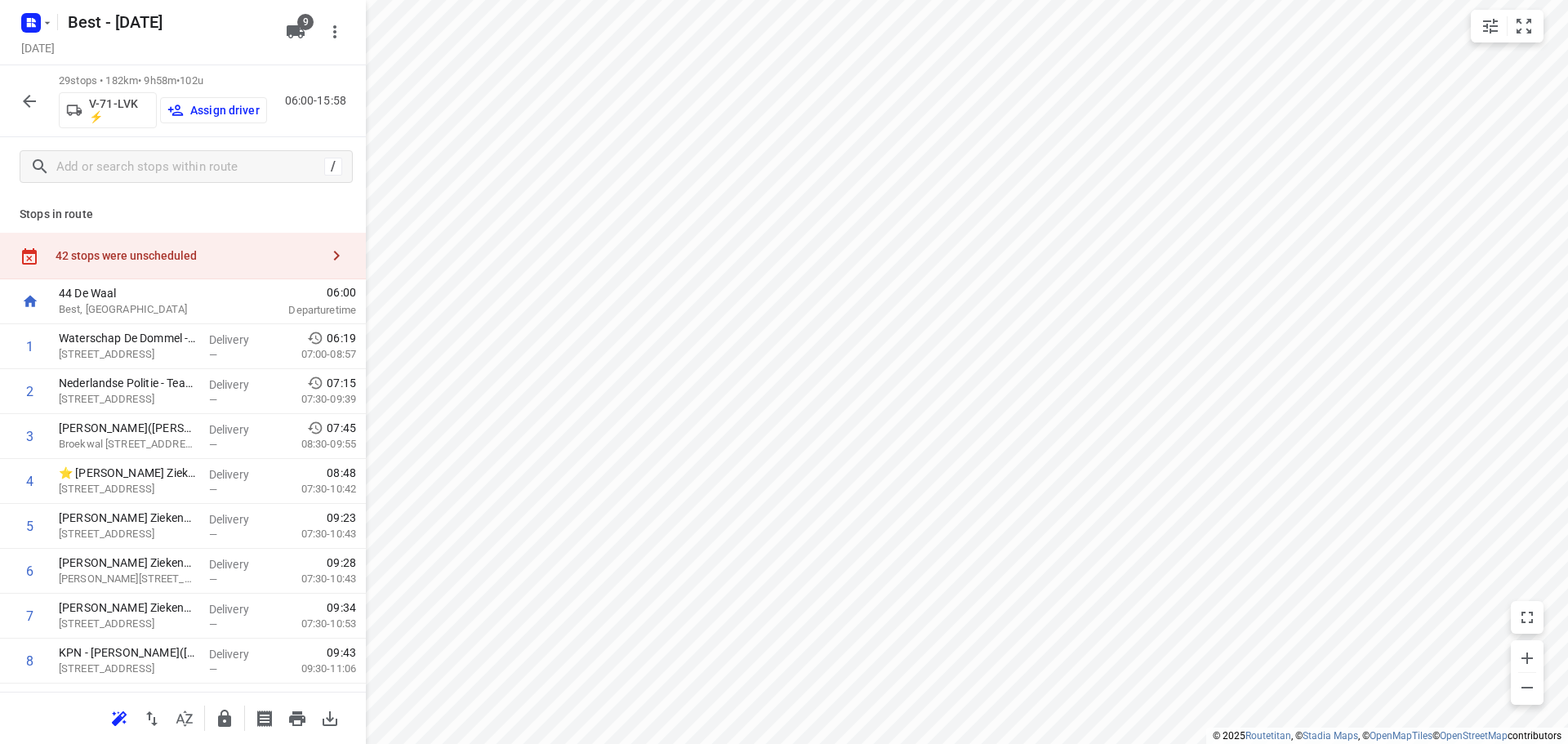
click at [161, 102] on button "Assign driver" at bounding box center [214, 109] width 107 height 26
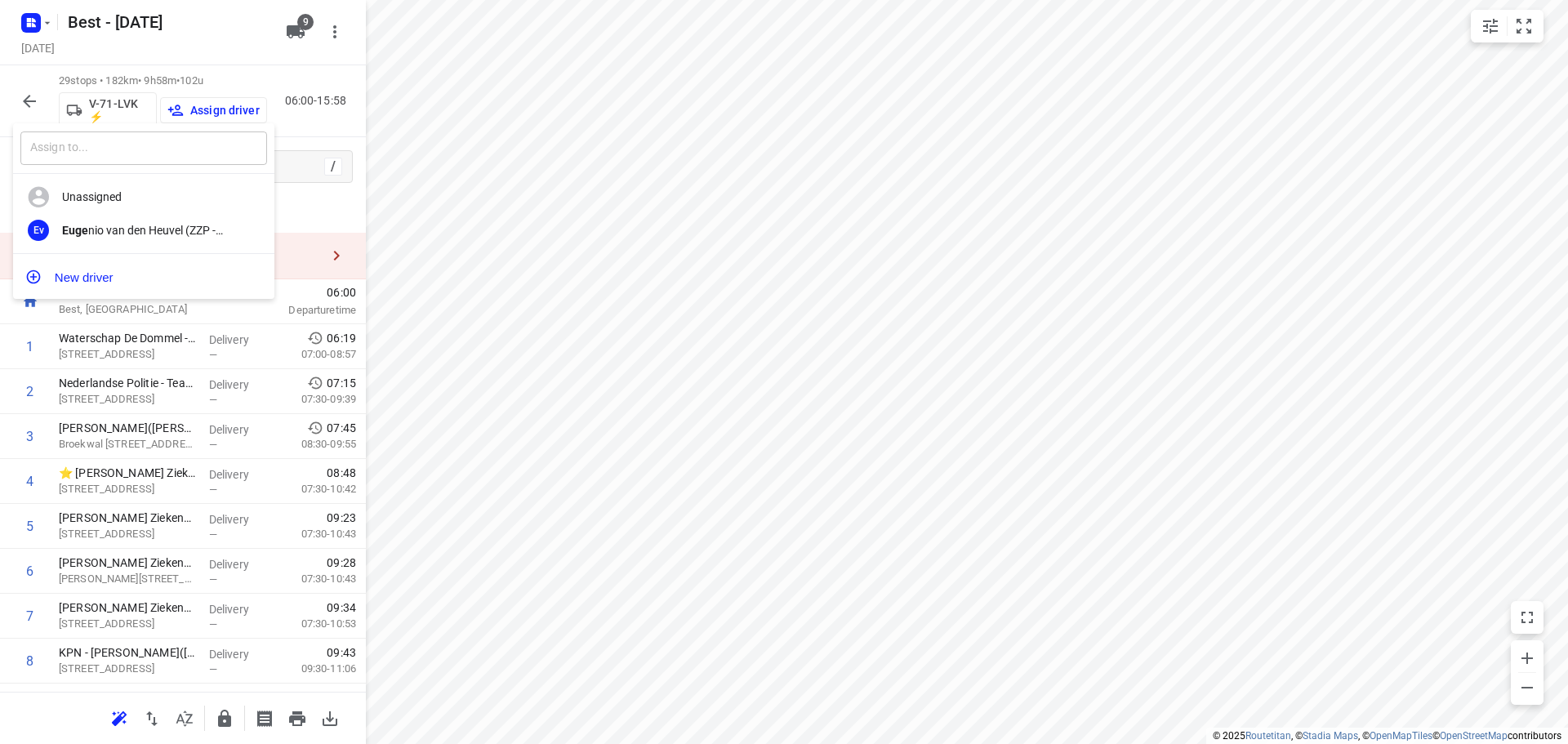
click at [142, 144] on input "text" at bounding box center [143, 147] width 246 height 34
click at [110, 220] on div "Ev Euge nio van den Heuvel (ZZP - Best)" at bounding box center [144, 230] width 261 height 34
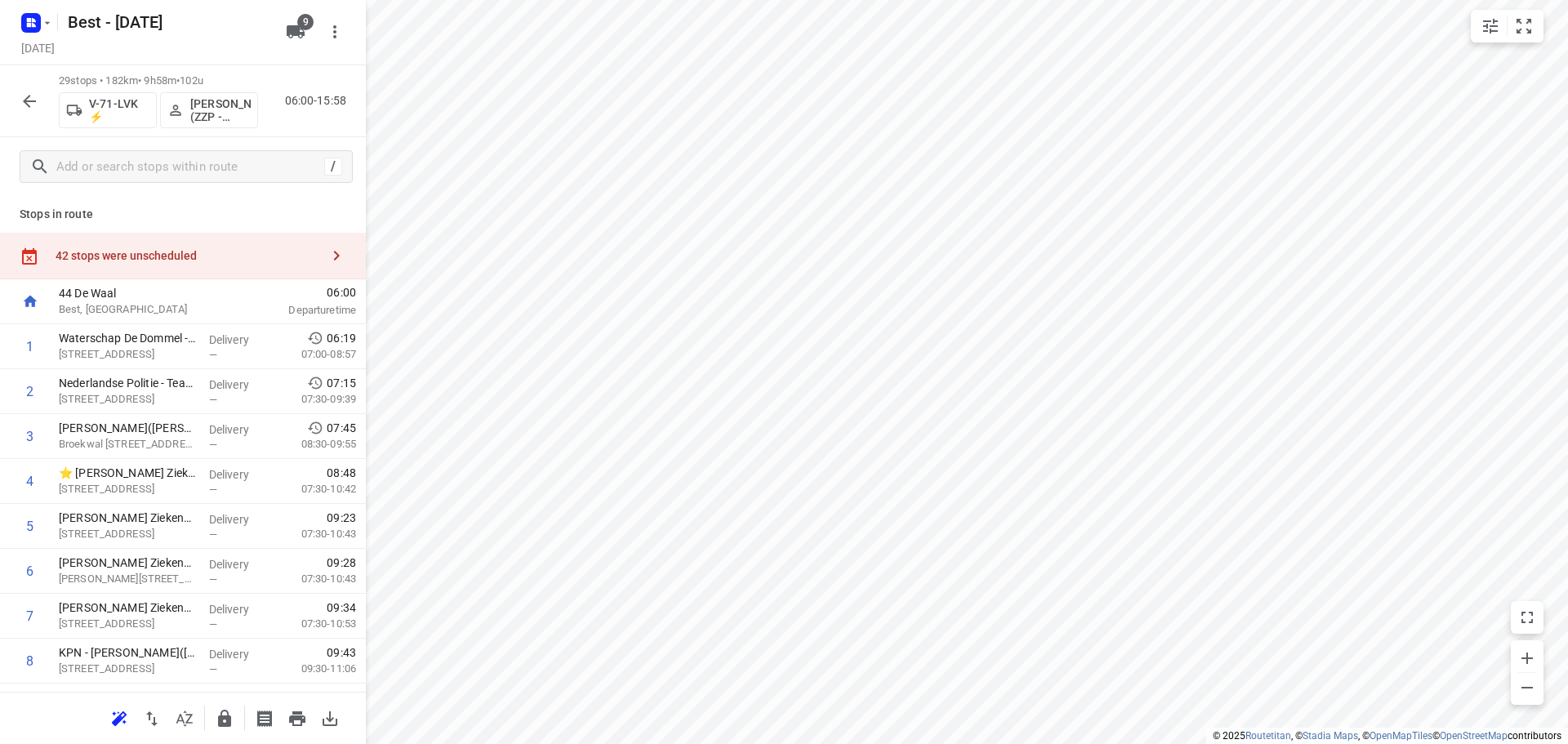
click at [97, 101] on p "V-71-LVK ⚡" at bounding box center [119, 109] width 60 height 26
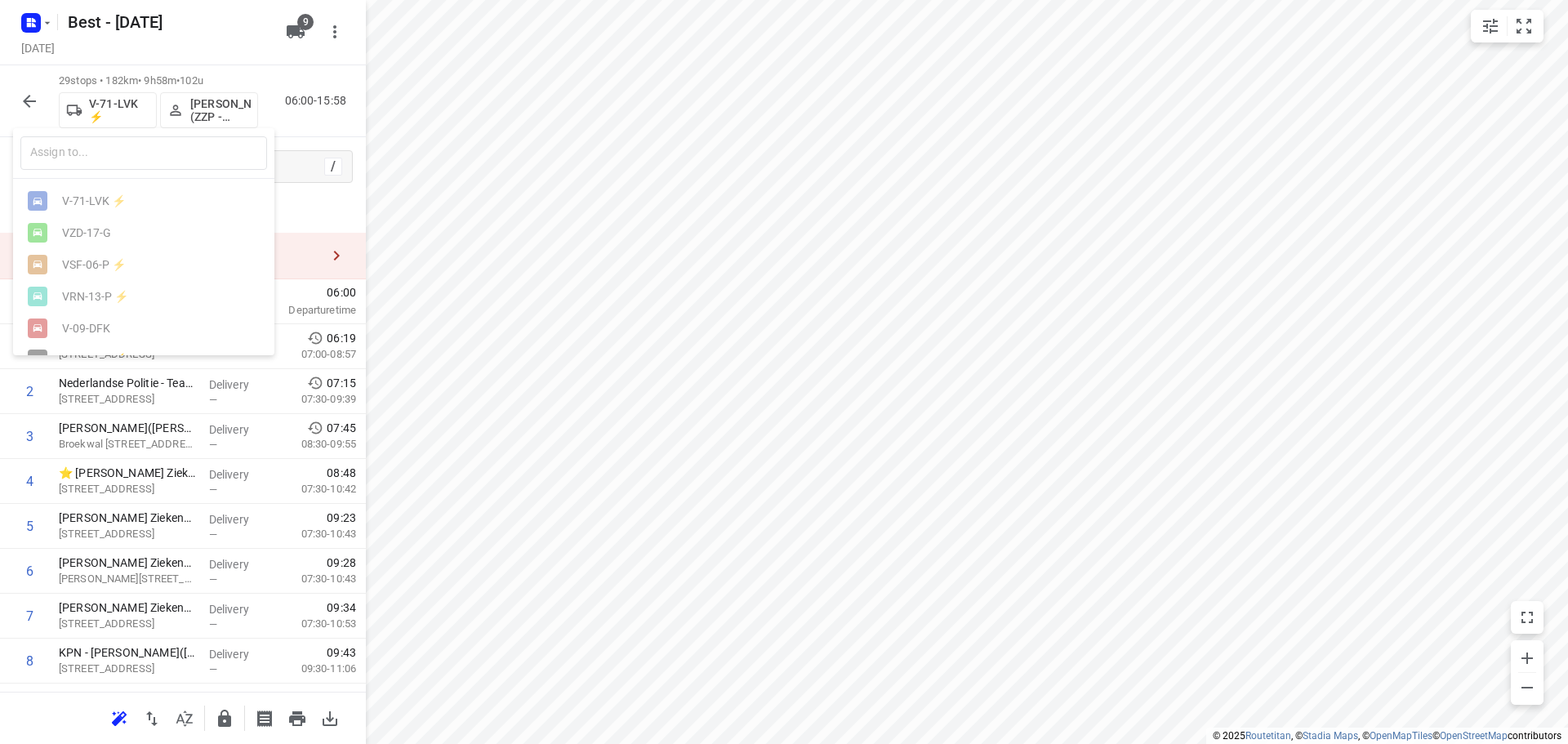
click at [101, 133] on div "​" at bounding box center [144, 153] width 261 height 51
click at [103, 157] on input "text" at bounding box center [143, 152] width 246 height 34
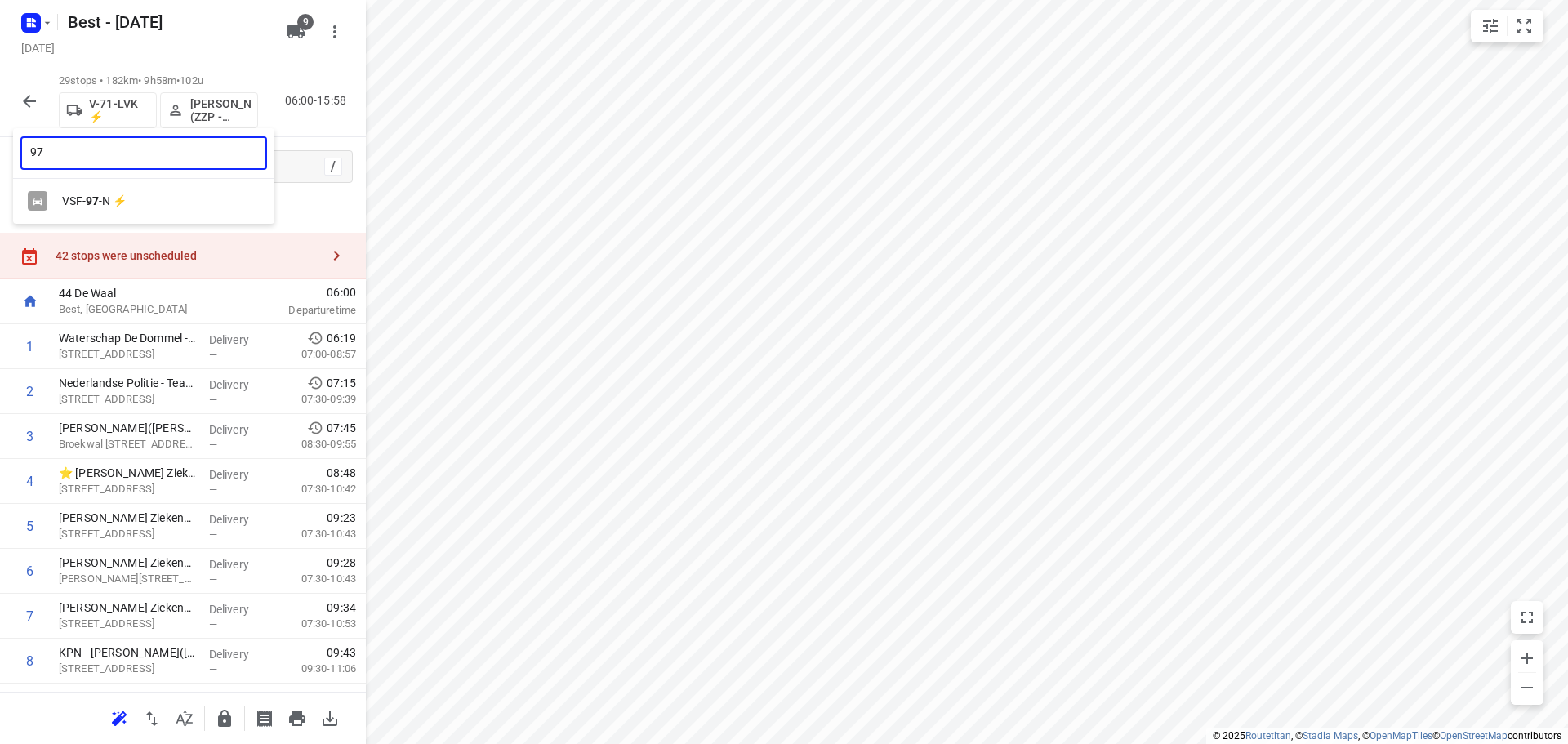
type input "97"
click at [128, 207] on div "VSF- 97 -N ⚡" at bounding box center [148, 201] width 171 height 13
click at [15, 102] on button "button" at bounding box center [30, 101] width 33 height 33
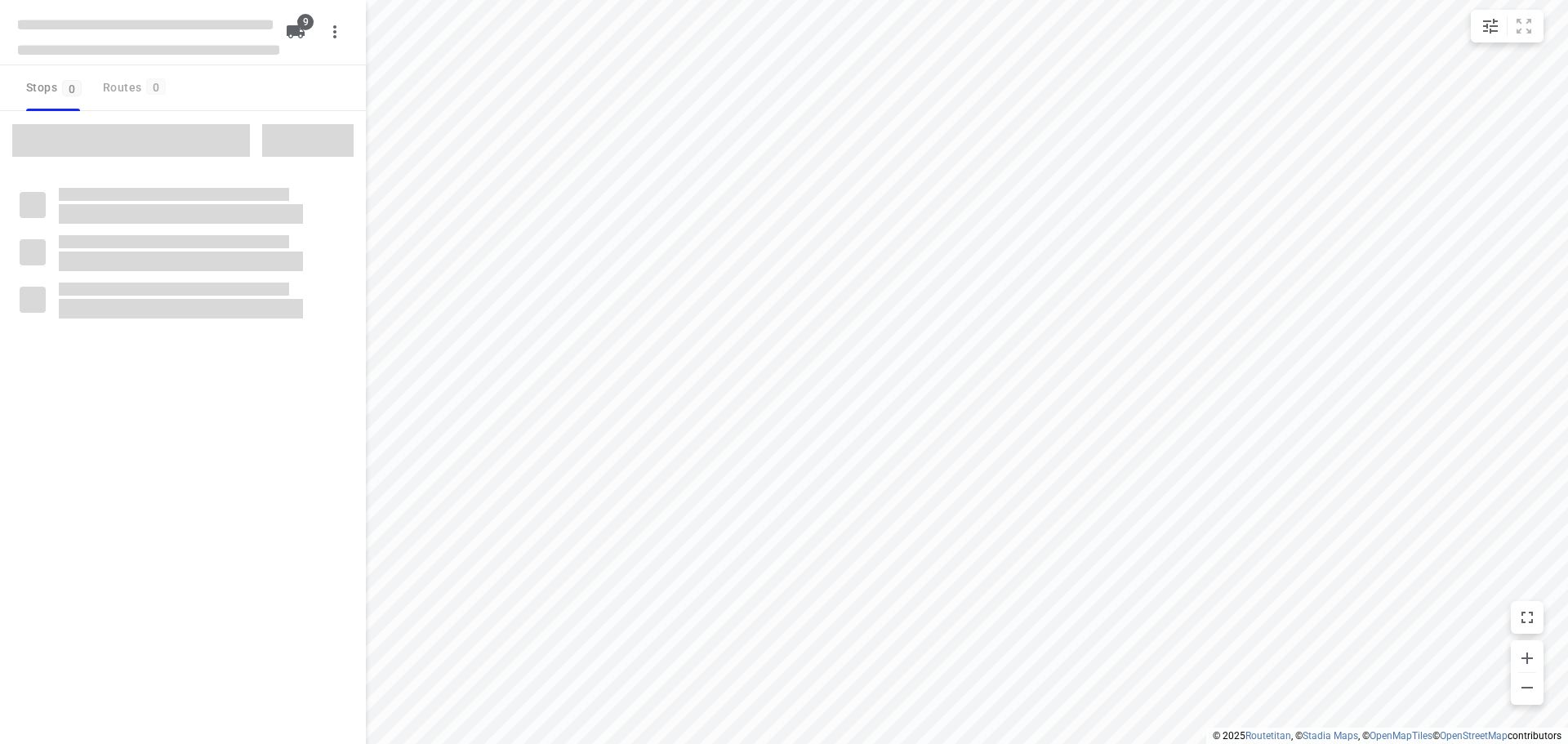
checkbox input "true"
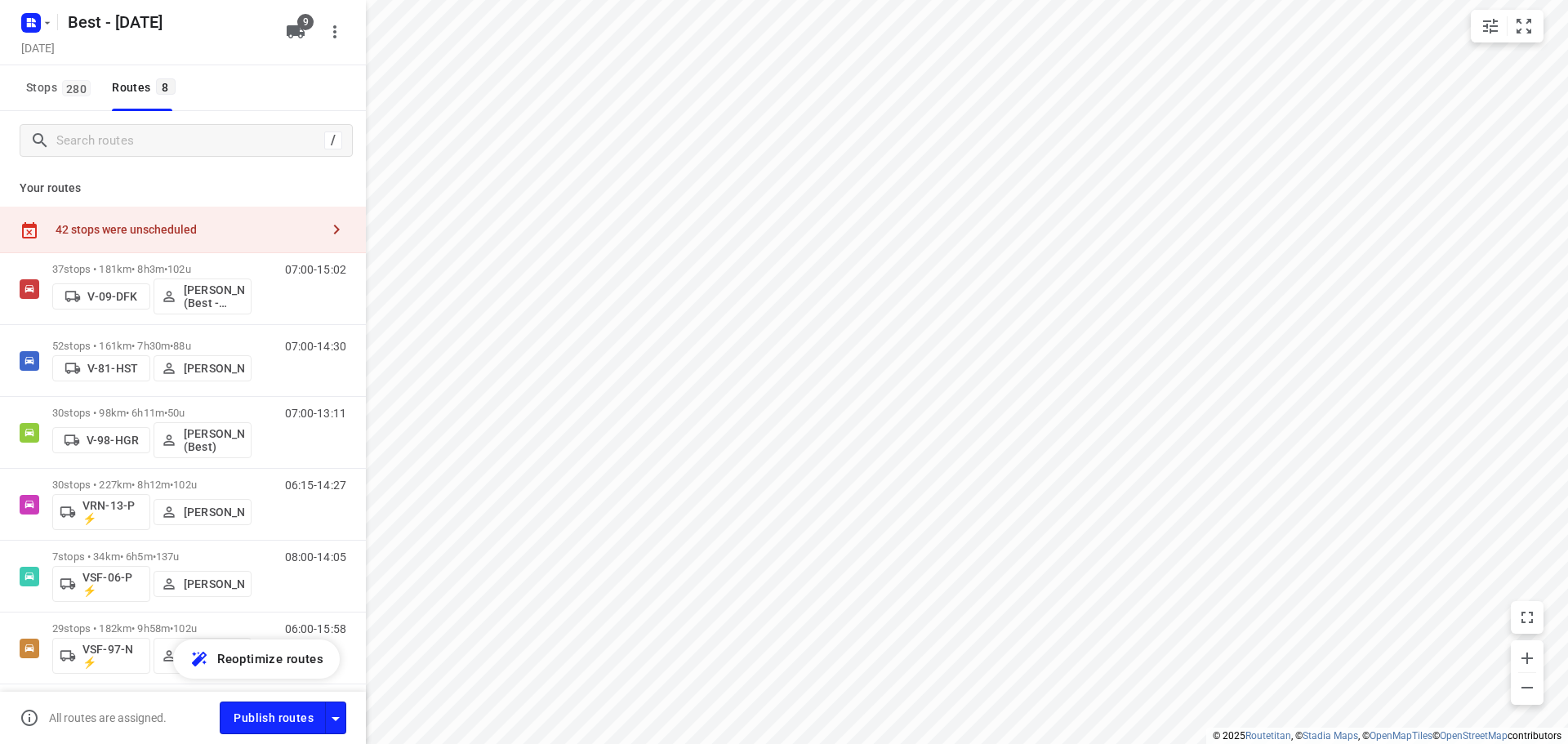
click at [199, 199] on div "Your routes 42 stops were unscheduled 37 stops • 181km • 8h3m • 102u V-09-DFK […" at bounding box center [183, 455] width 366 height 571
drag, startPoint x: 205, startPoint y: 216, endPoint x: 315, endPoint y: 198, distance: 111.5
click at [206, 216] on div "42 stops were unscheduled" at bounding box center [183, 230] width 366 height 47
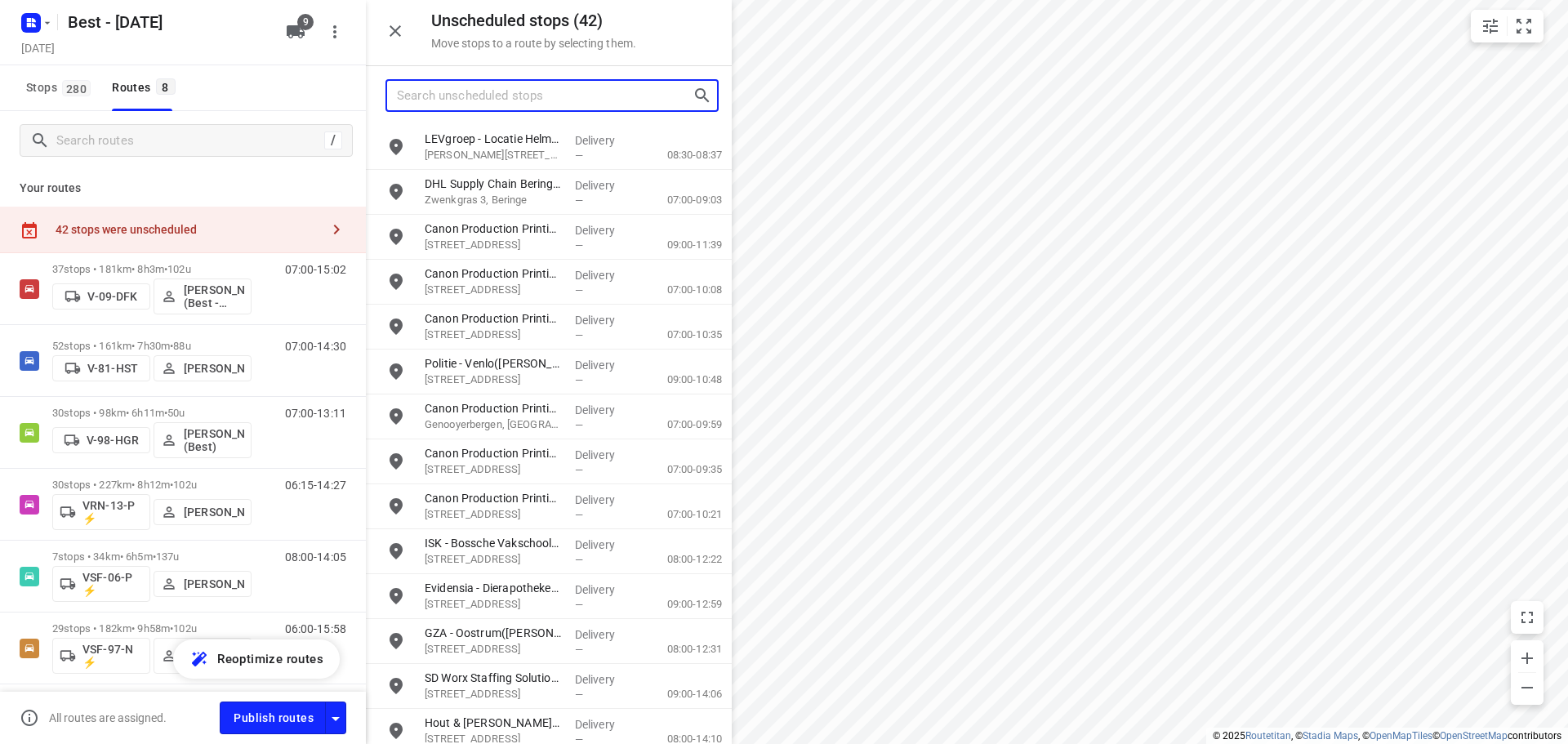
click at [489, 102] on input "Search unscheduled stops" at bounding box center [544, 96] width 296 height 25
type input "d"
type input "bdi1"
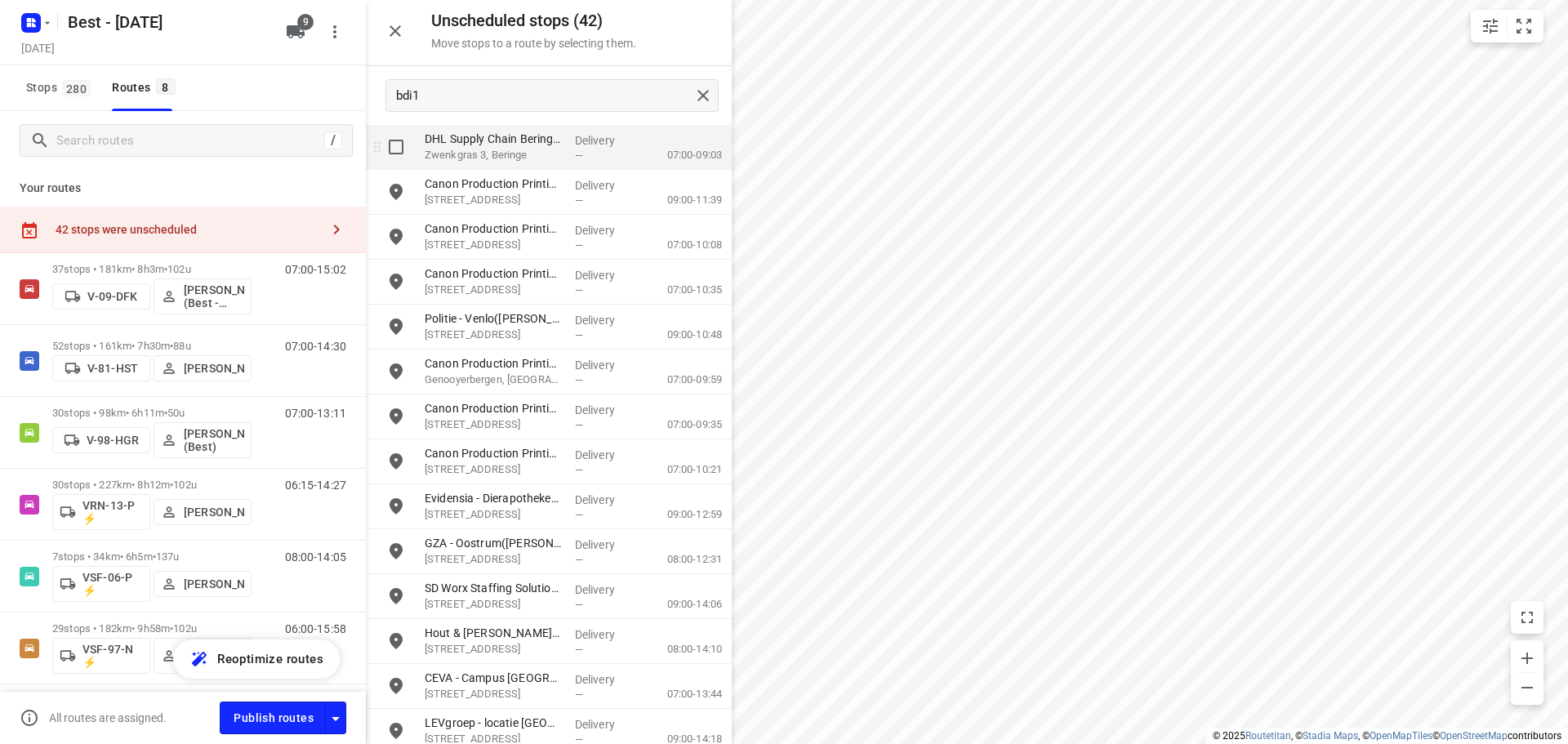
click at [388, 155] on input "grid" at bounding box center [396, 147] width 33 height 33
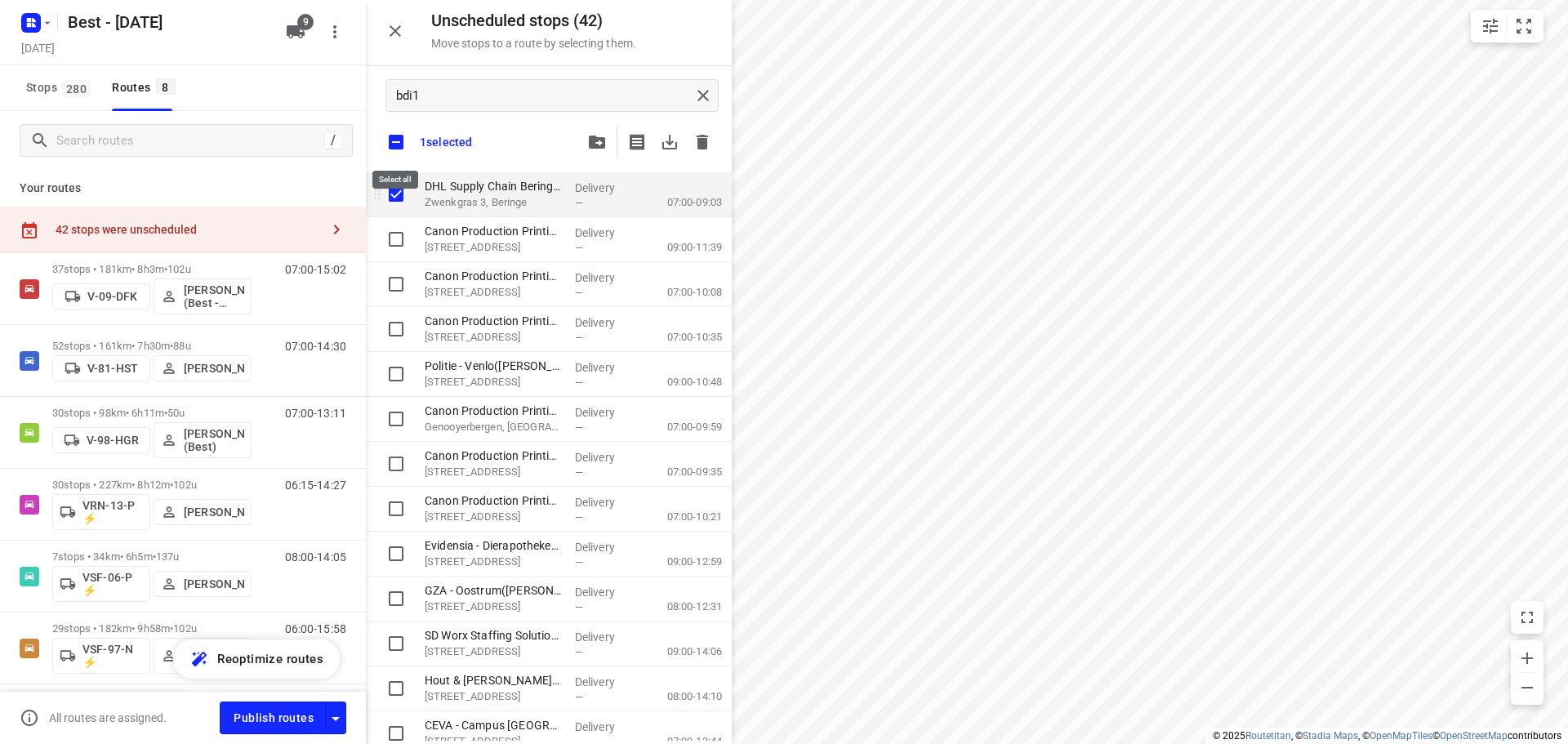
checkbox input "true"
click at [398, 155] on input "checkbox" at bounding box center [397, 142] width 34 height 34
checkbox input "false"
checkbox input "true"
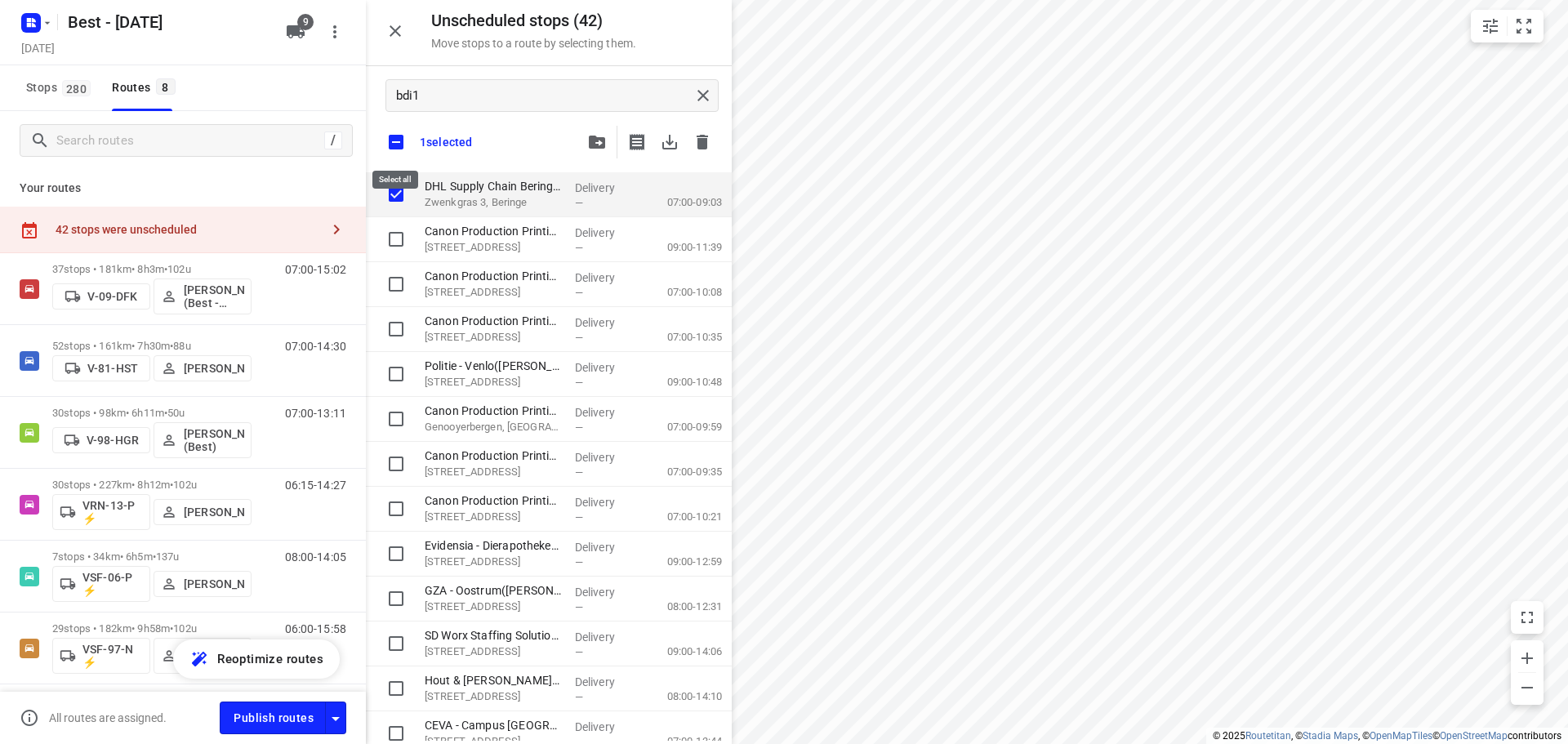
checkbox input "true"
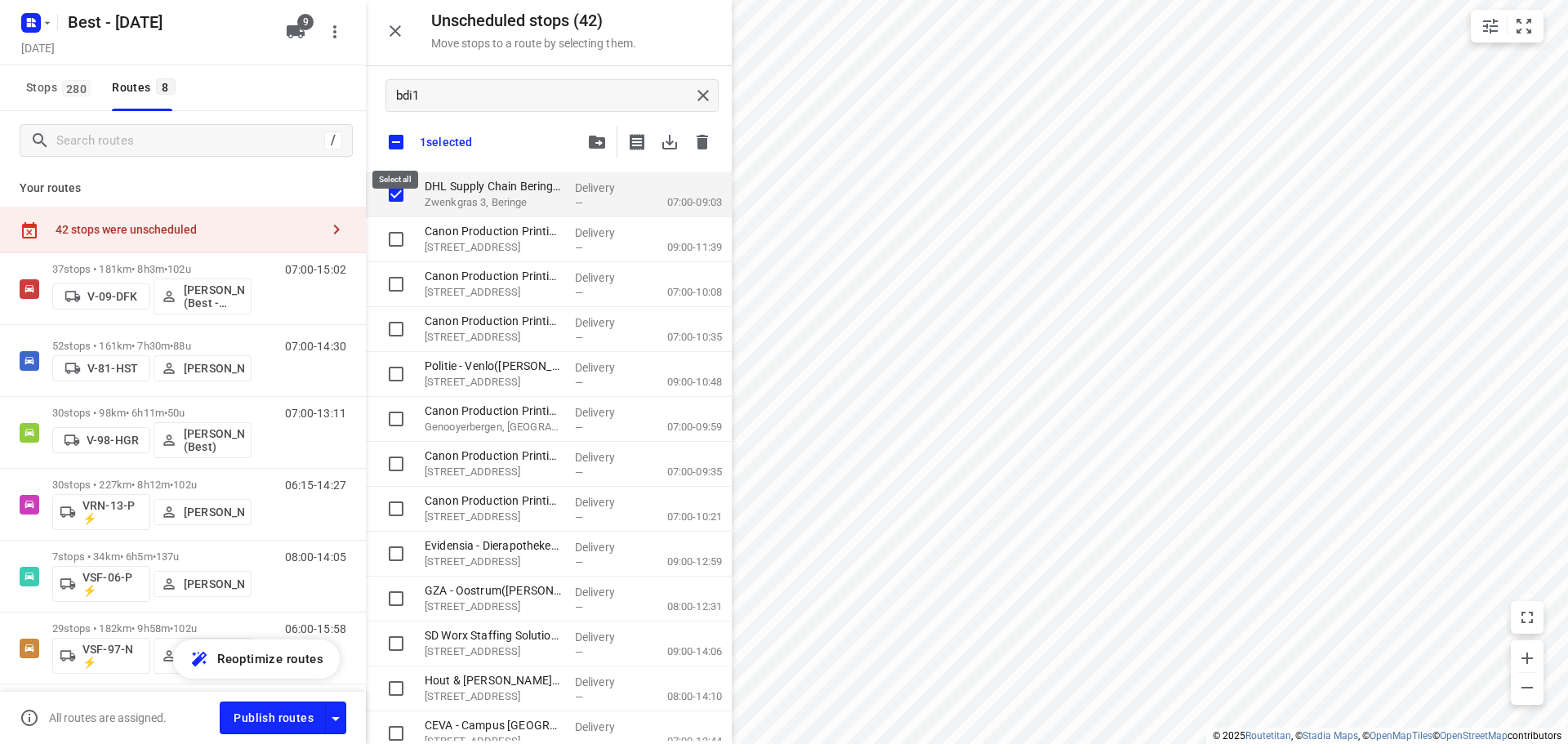
checkbox input "true"
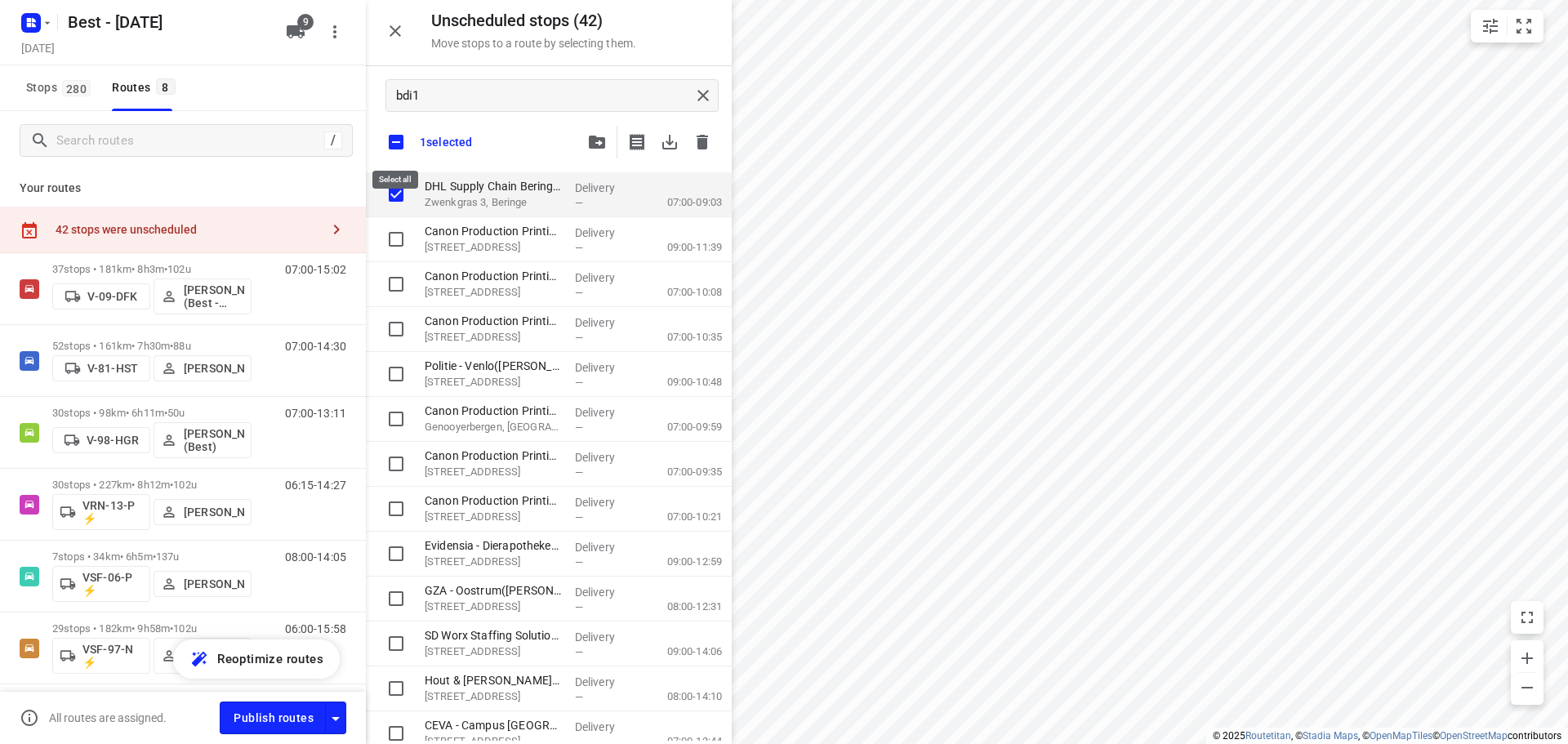
checkbox input "true"
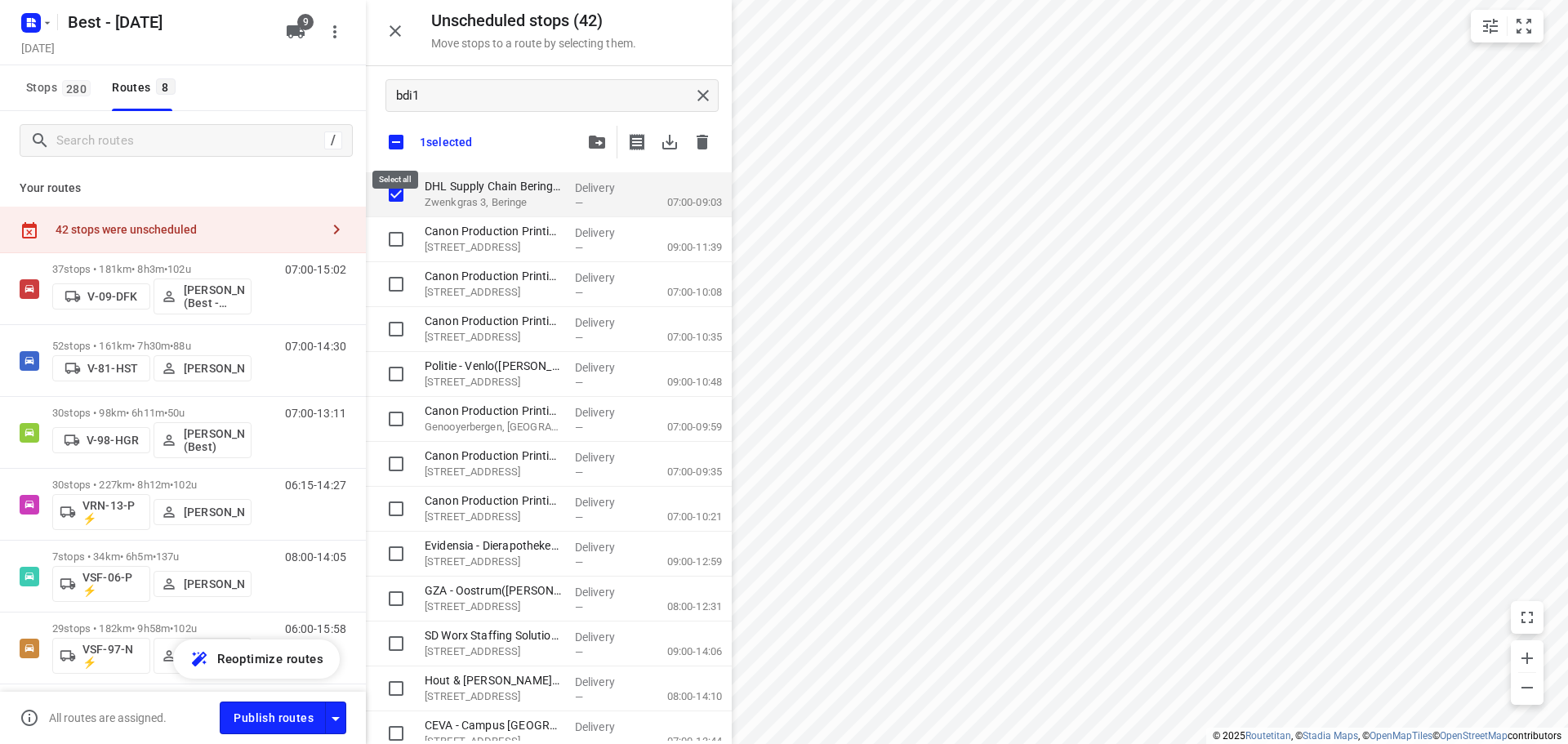
checkbox input "true"
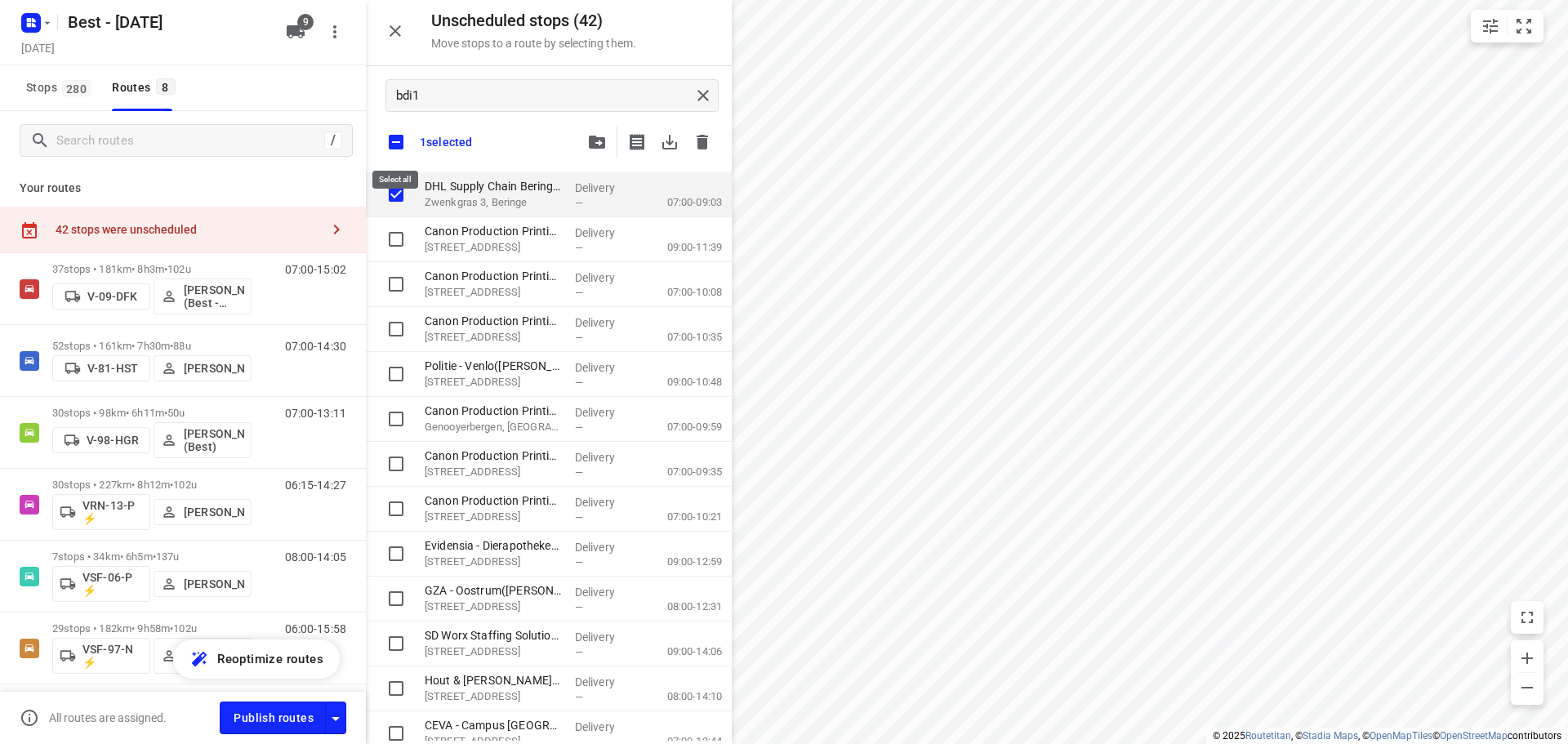
checkbox input "true"
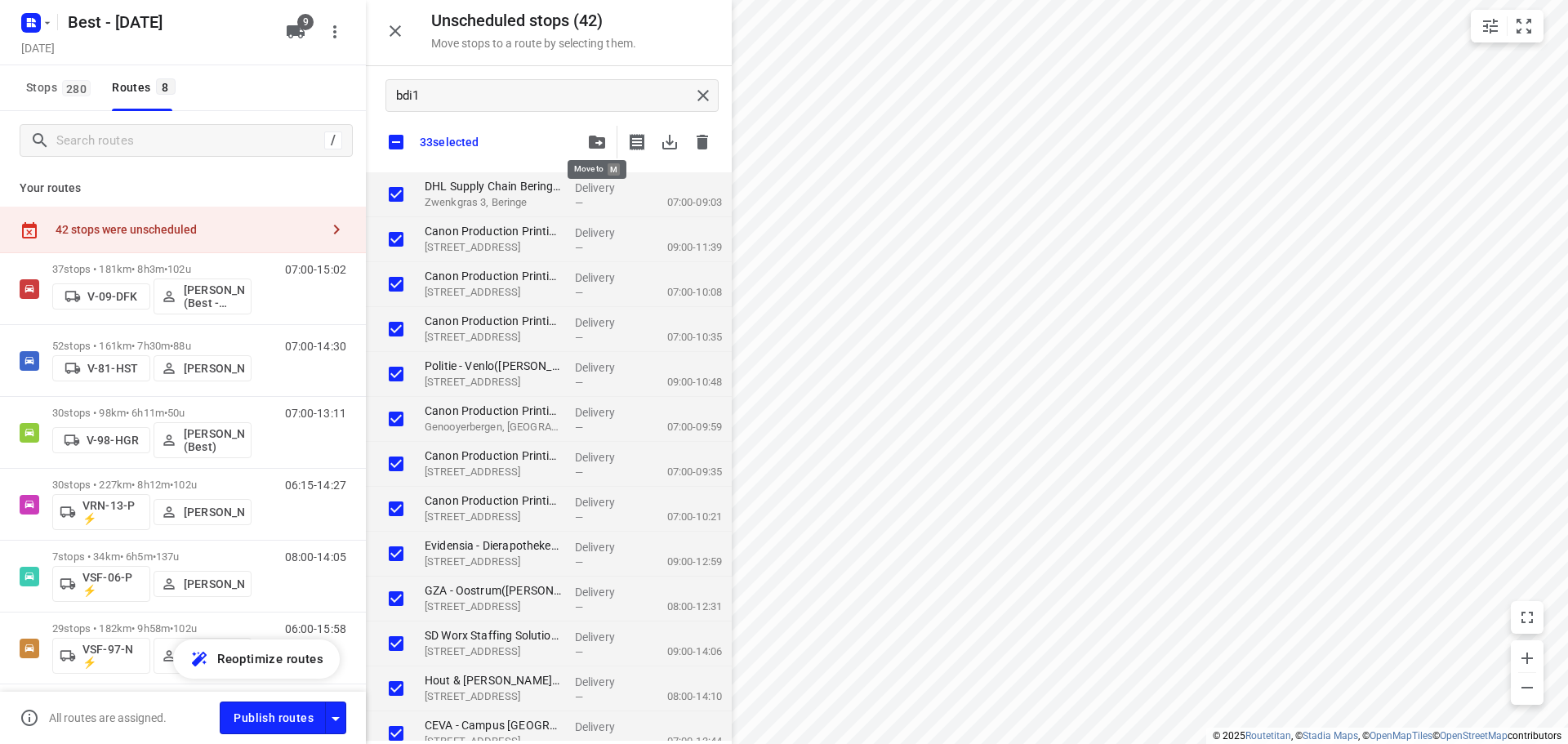
click at [584, 136] on button "button" at bounding box center [597, 142] width 33 height 33
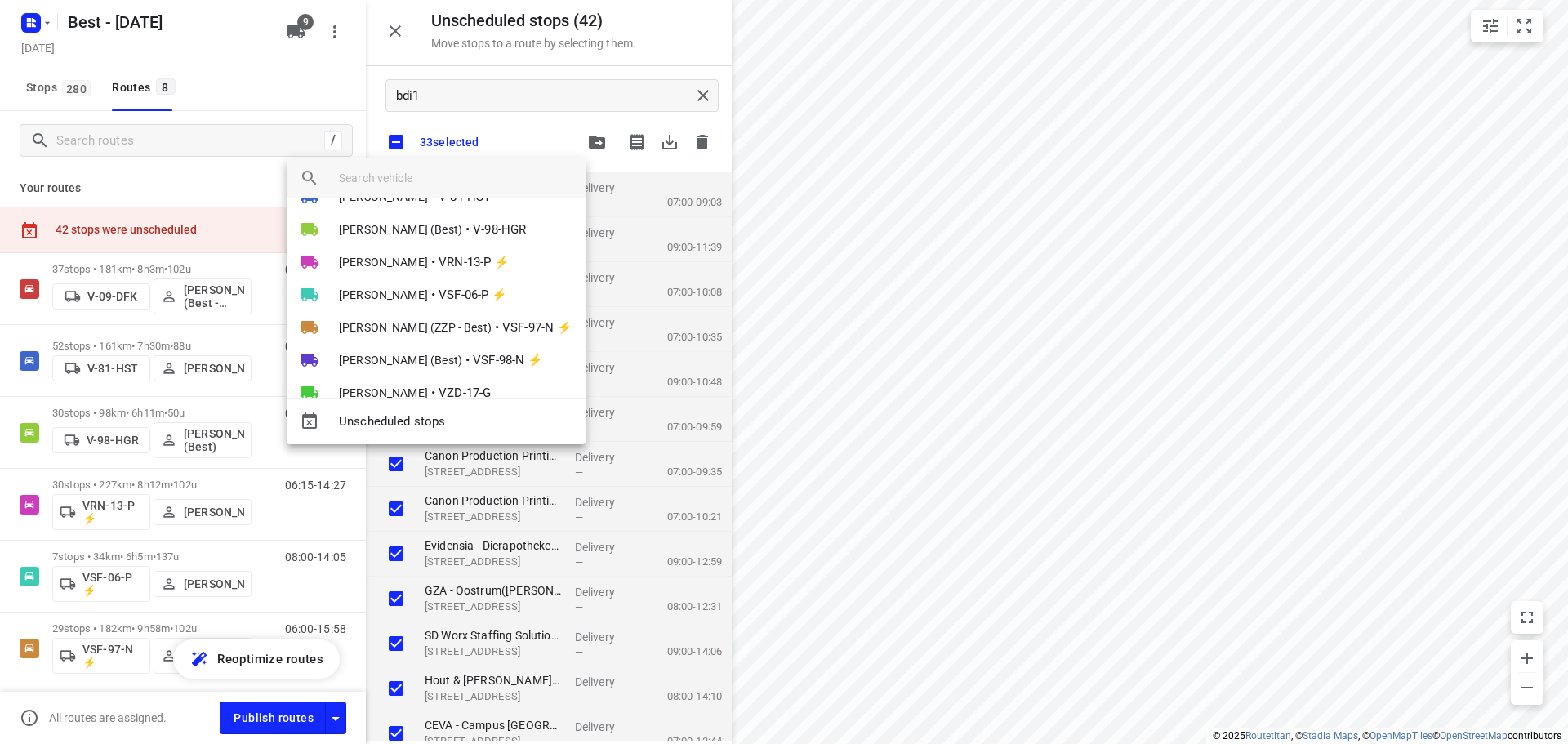
scroll to position [95, 0]
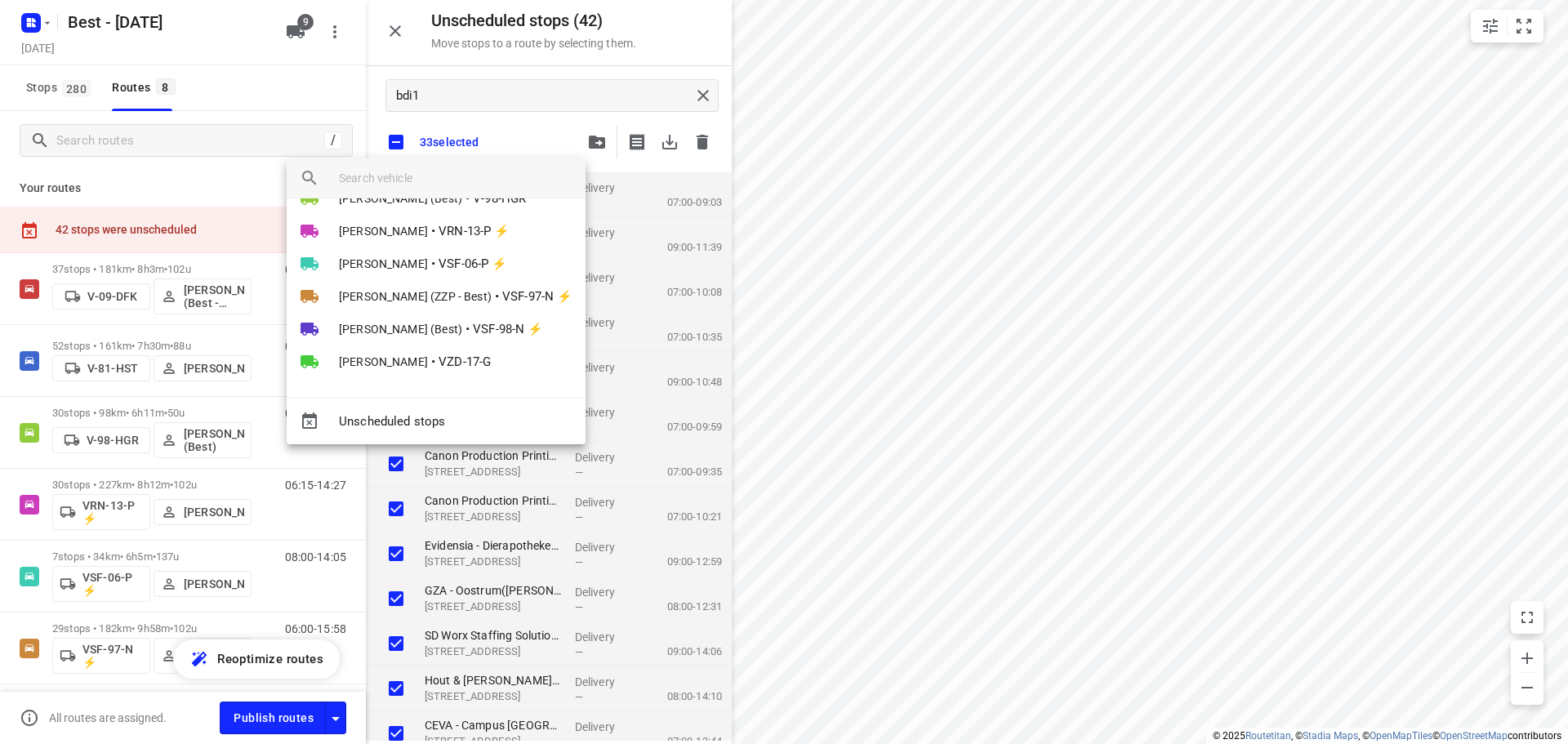
click at [494, 163] on div at bounding box center [462, 177] width 246 height 39
click at [491, 169] on input "search vehicle" at bounding box center [456, 178] width 234 height 25
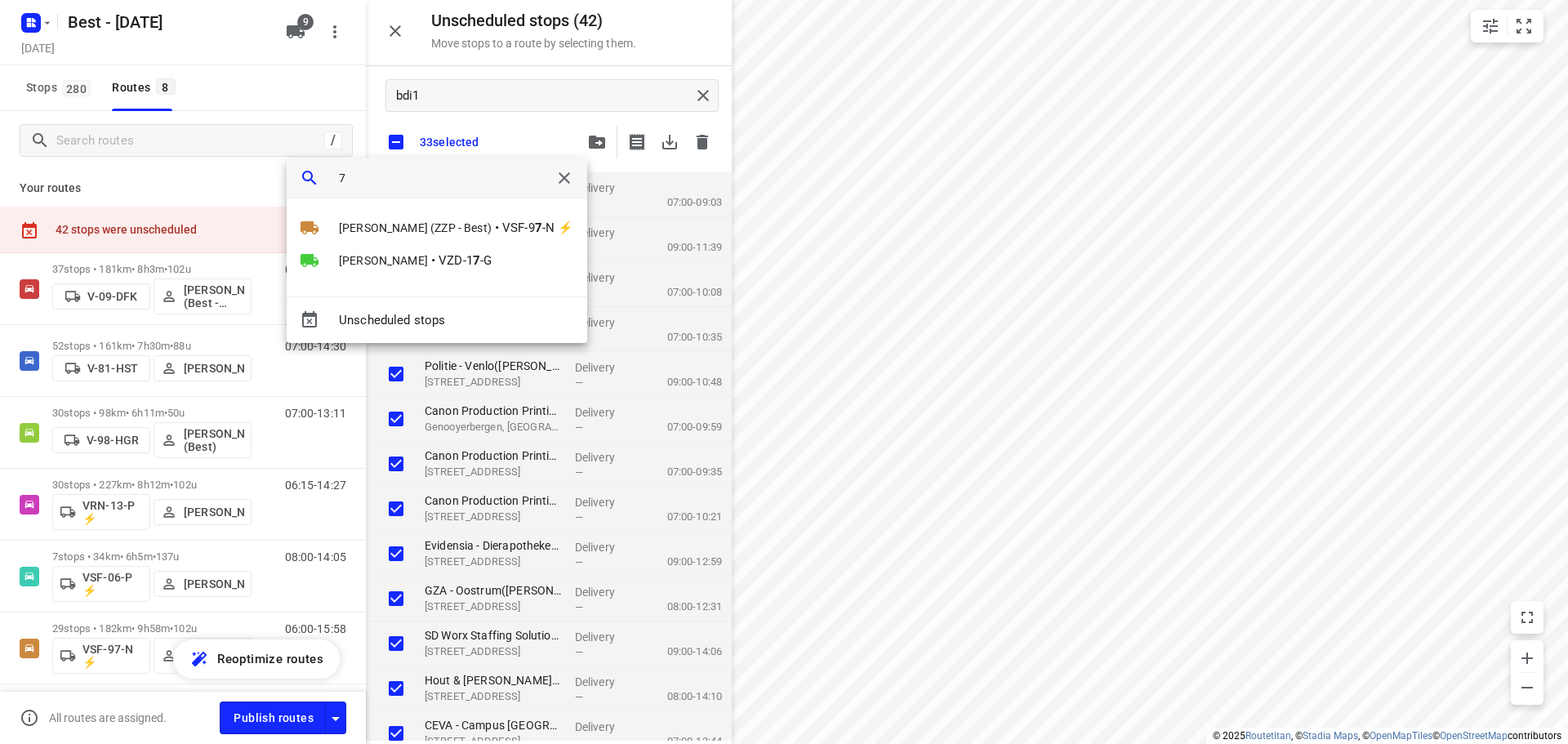
scroll to position [0, 0]
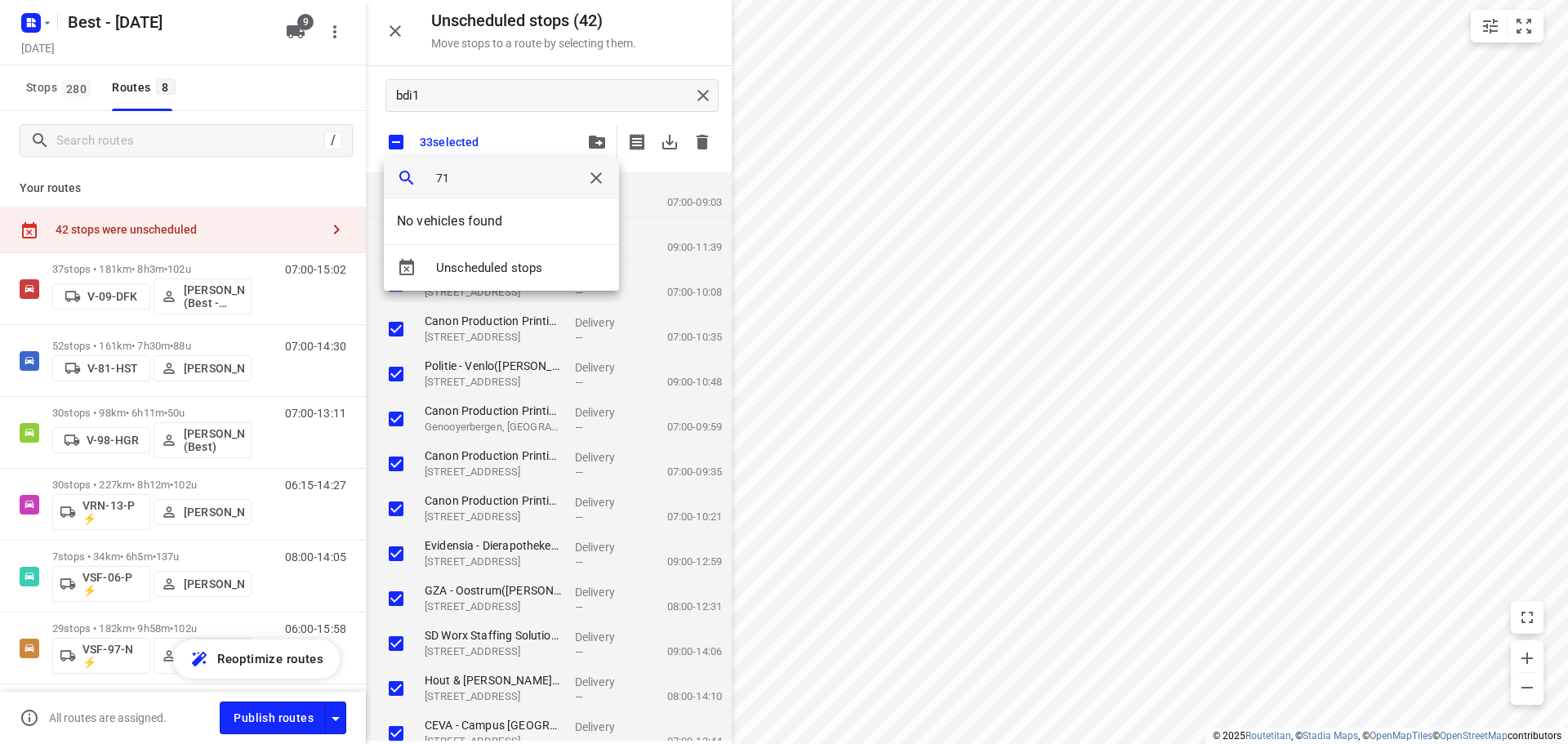
type input "71"
click at [586, 180] on icon "button" at bounding box center [596, 178] width 19 height 19
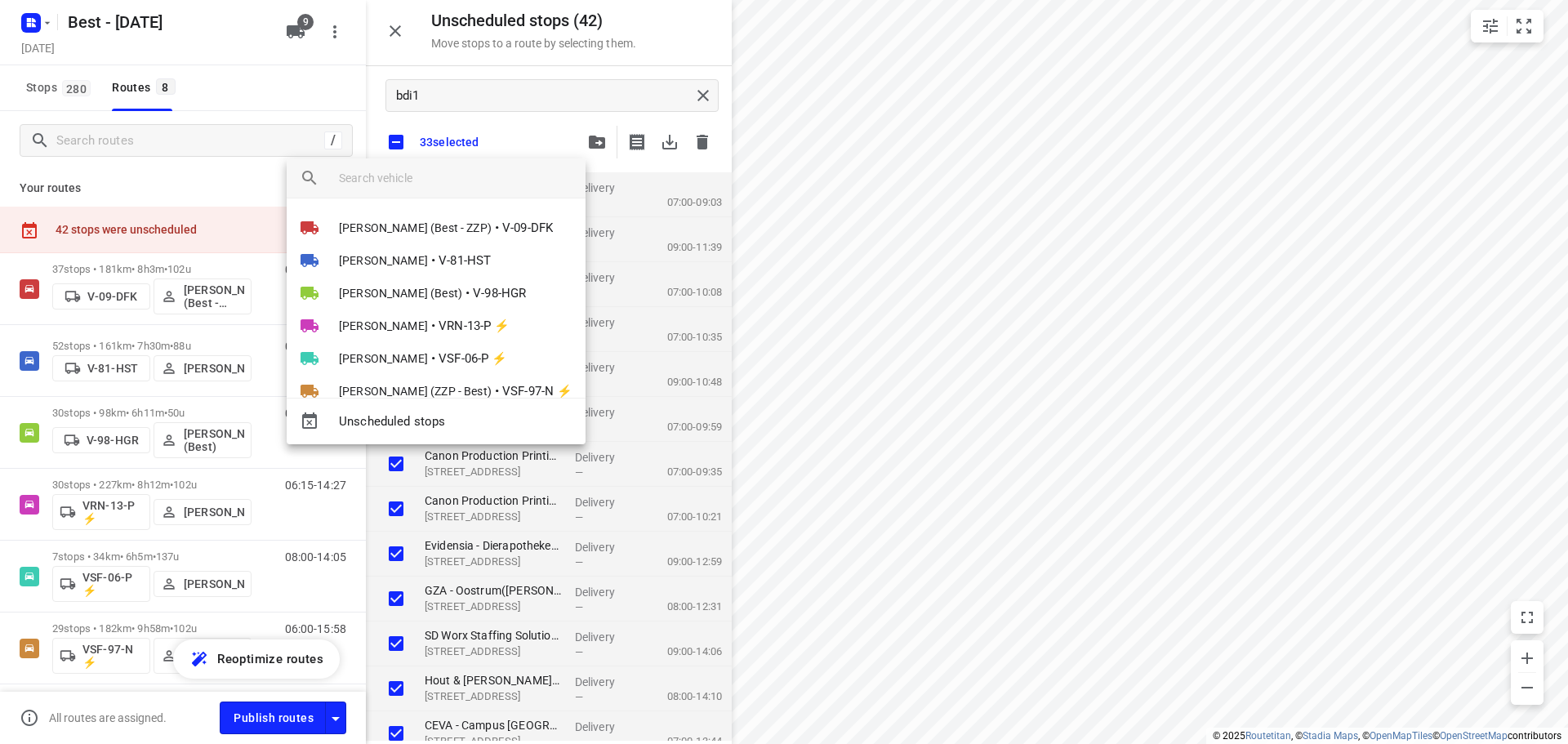
click at [308, 46] on div at bounding box center [784, 372] width 1568 height 744
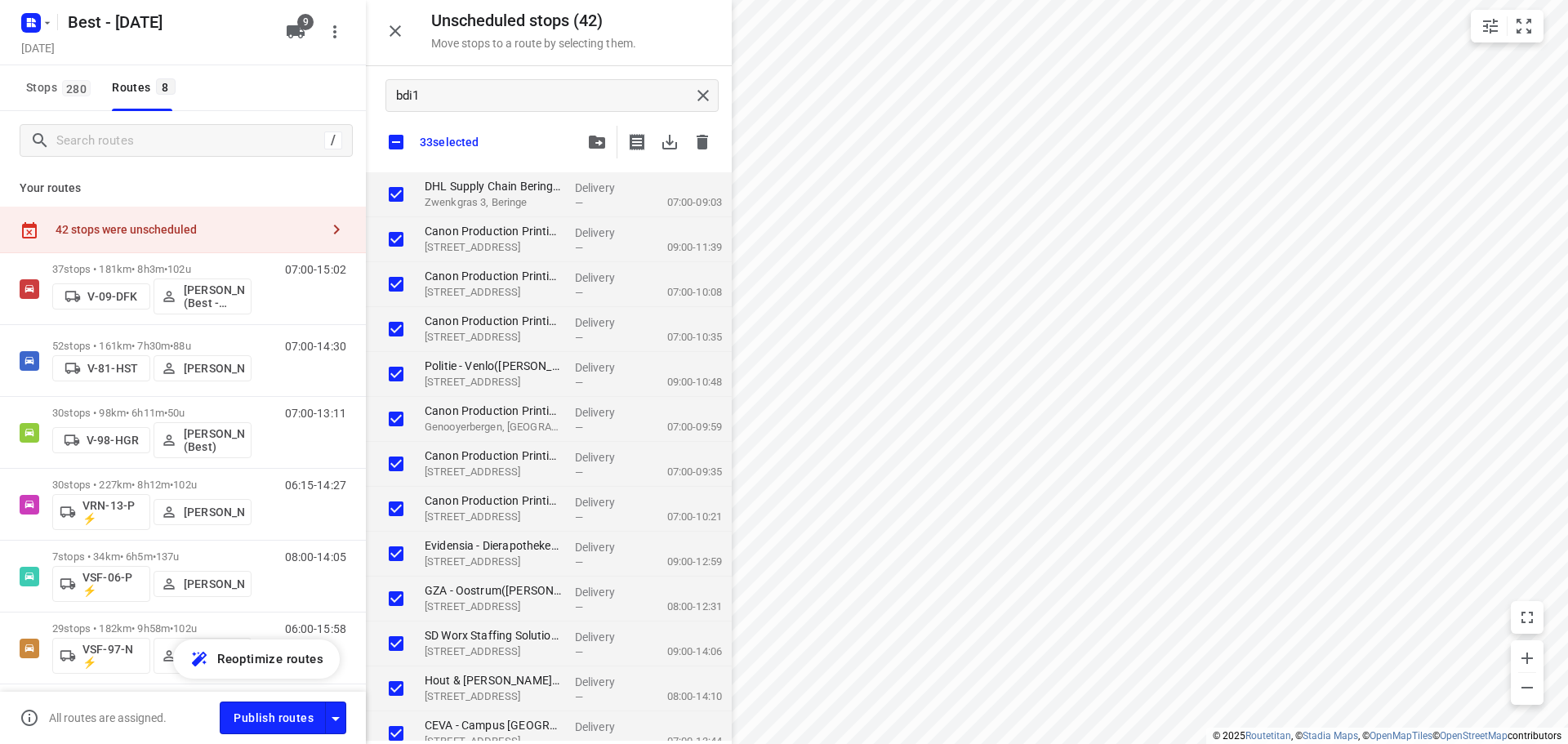
click at [297, 30] on div "Maurice Vanderfeesten (Best - ZZP) • V-09-DFK Patrick Pauw • V-81-HST Demi Walr…" at bounding box center [784, 372] width 1568 height 744
click at [297, 30] on icon "button" at bounding box center [295, 32] width 18 height 13
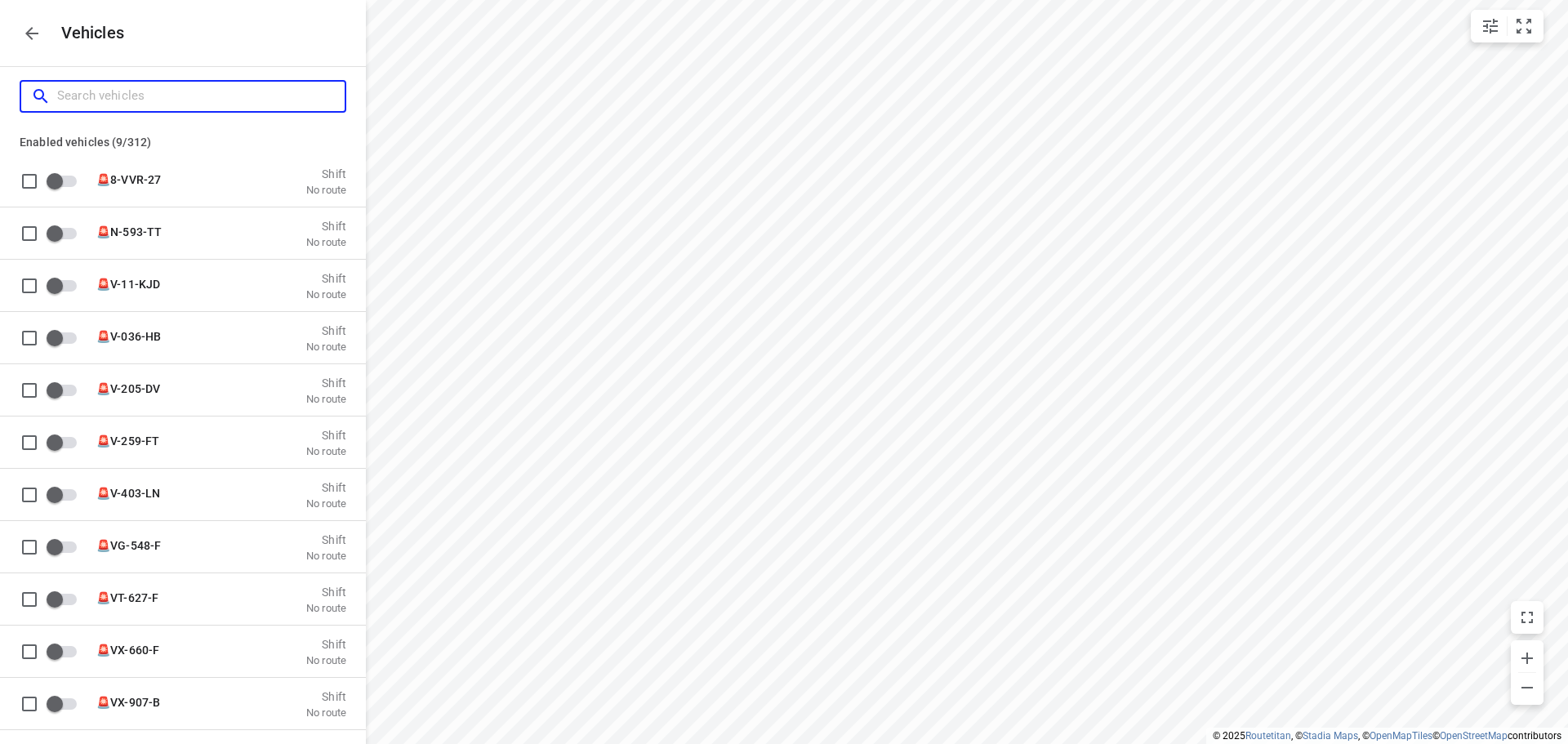
click at [217, 97] on input "Search vehicles" at bounding box center [201, 96] width 287 height 25
type input "7"
checkbox input "true"
type input "71"
checkbox input "true"
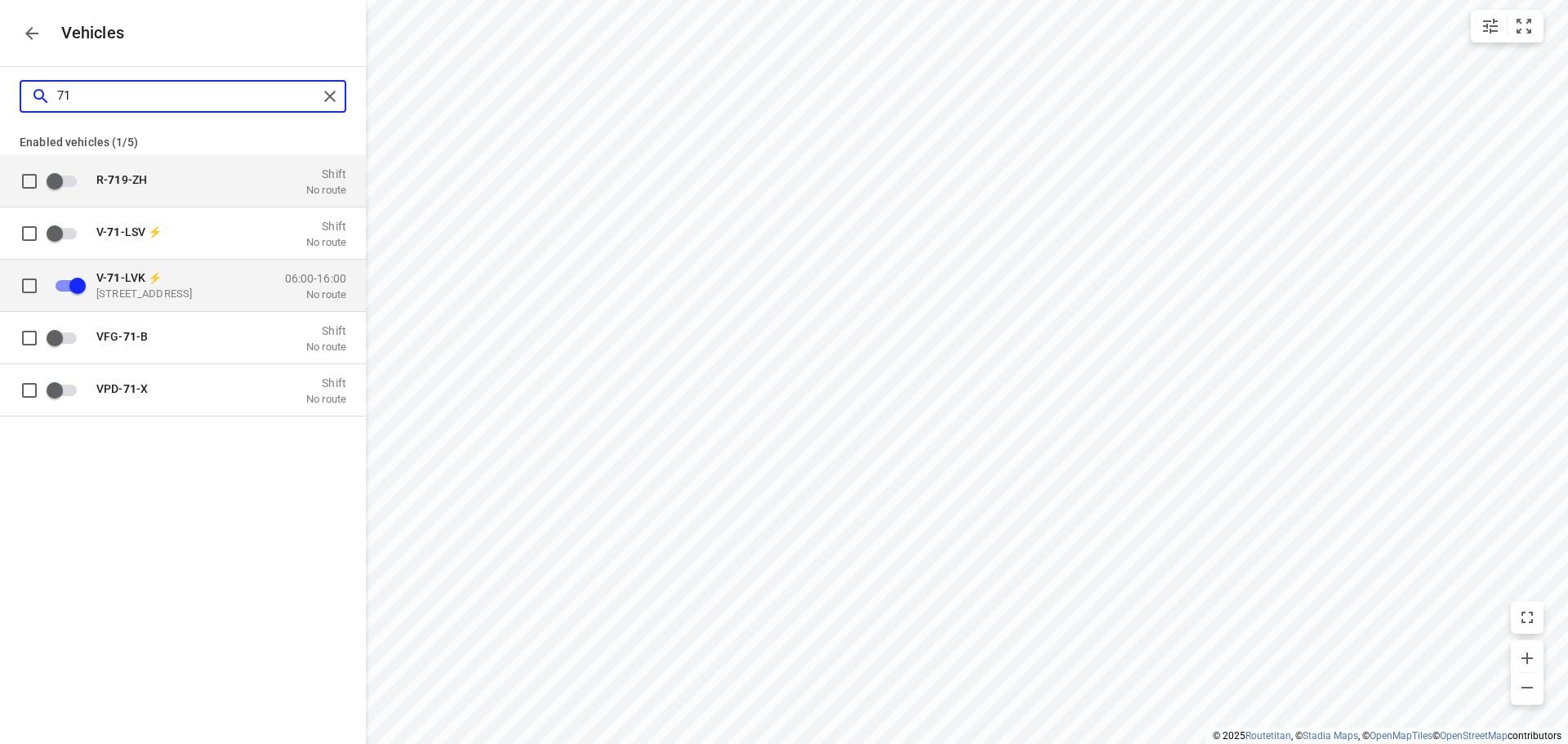
type input "71"
click at [246, 295] on p "De Waal 44, 5684 PH Best, Nederland" at bounding box center [178, 293] width 163 height 13
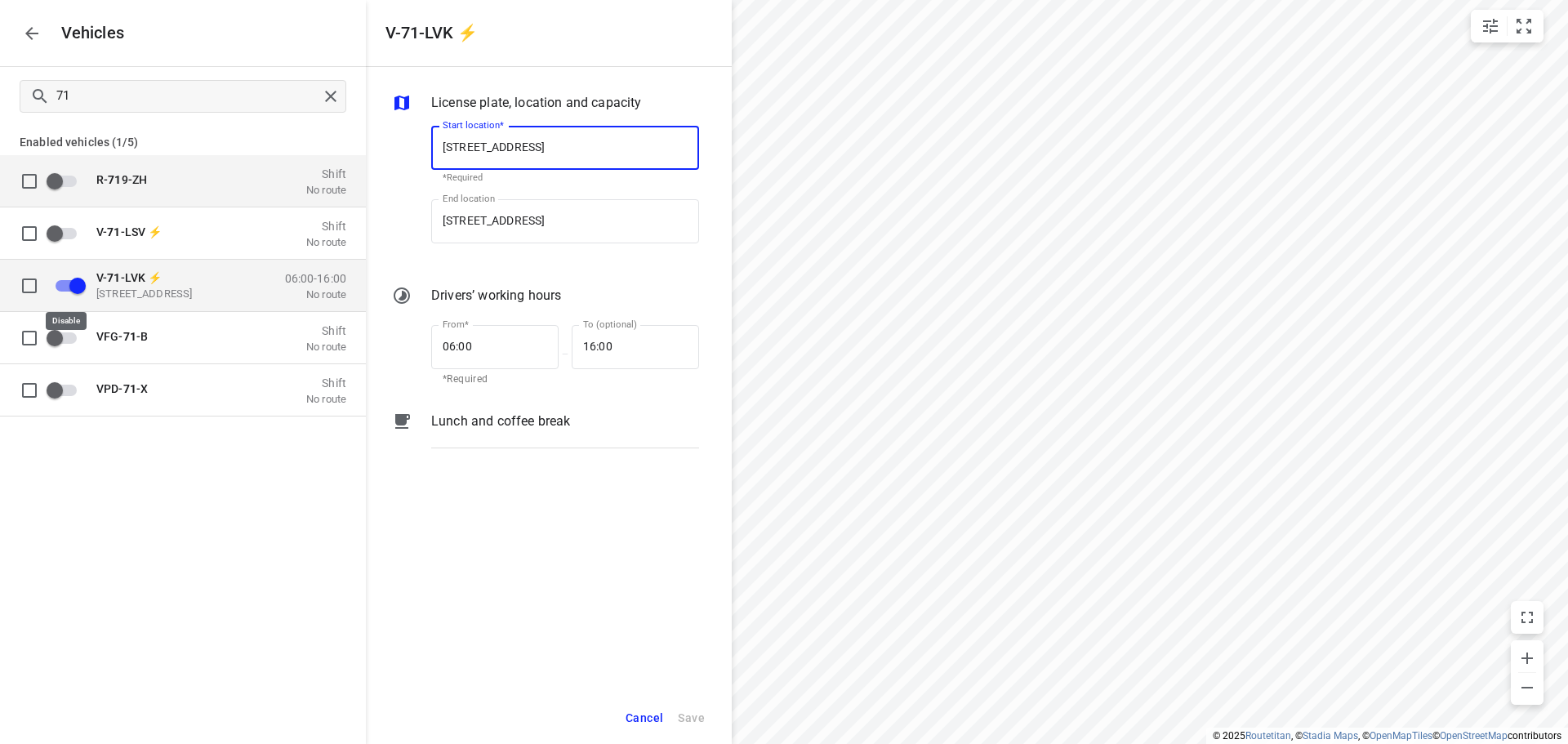
click at [79, 296] on input "grid" at bounding box center [77, 284] width 93 height 31
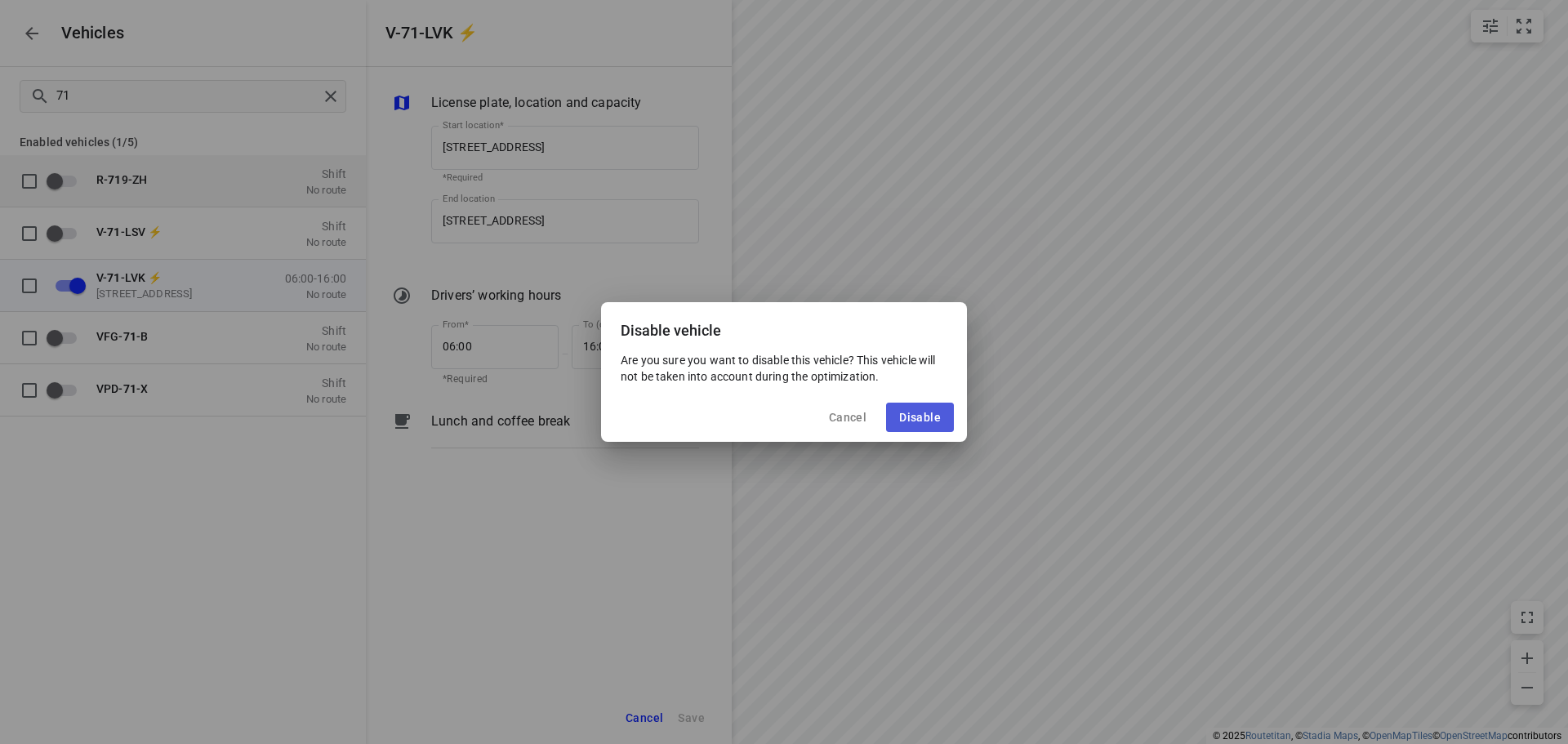
click at [905, 416] on span "Disable" at bounding box center [920, 417] width 41 height 13
checkbox input "false"
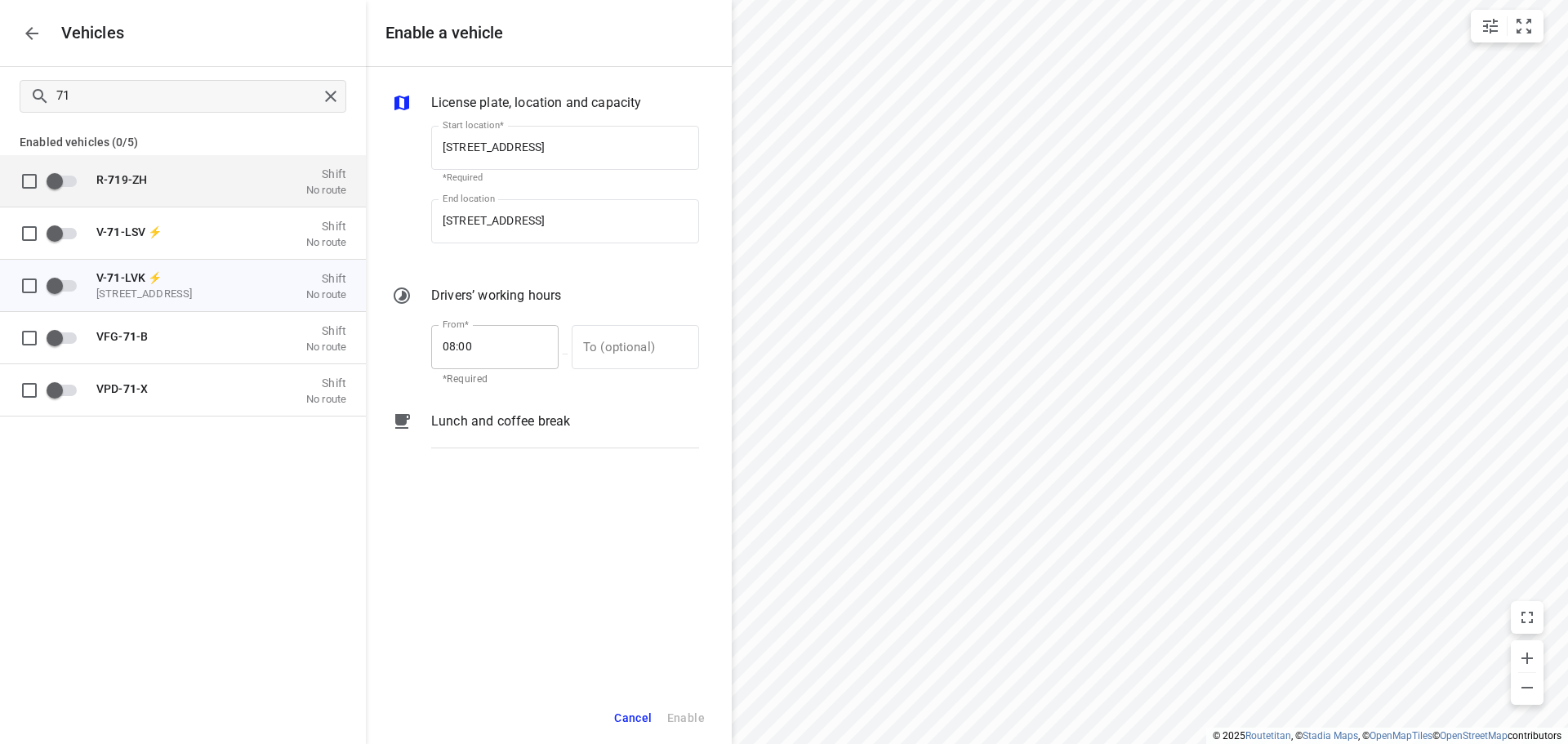
drag, startPoint x: 421, startPoint y: 349, endPoint x: 442, endPoint y: 349, distance: 21.0
click at [429, 350] on div "From* 08:00 From* *Required — To (optional) To (optional)" at bounding box center [545, 352] width 313 height 70
click at [443, 349] on input "08:00" at bounding box center [486, 347] width 109 height 44
type input "07:00"
click at [601, 352] on input "text" at bounding box center [626, 347] width 109 height 44
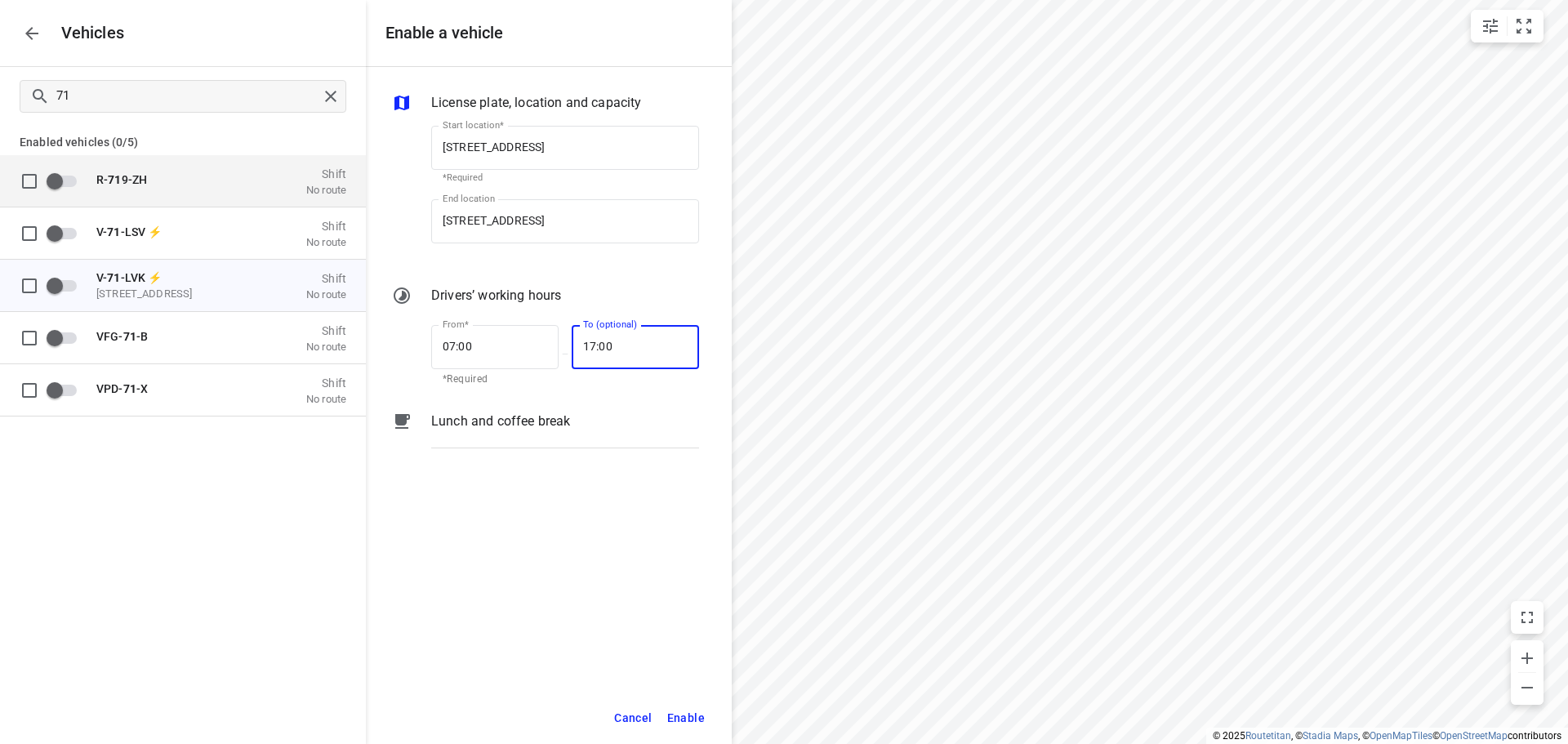
type input "17:00"
click at [697, 716] on span "Enable" at bounding box center [685, 717] width 37 height 20
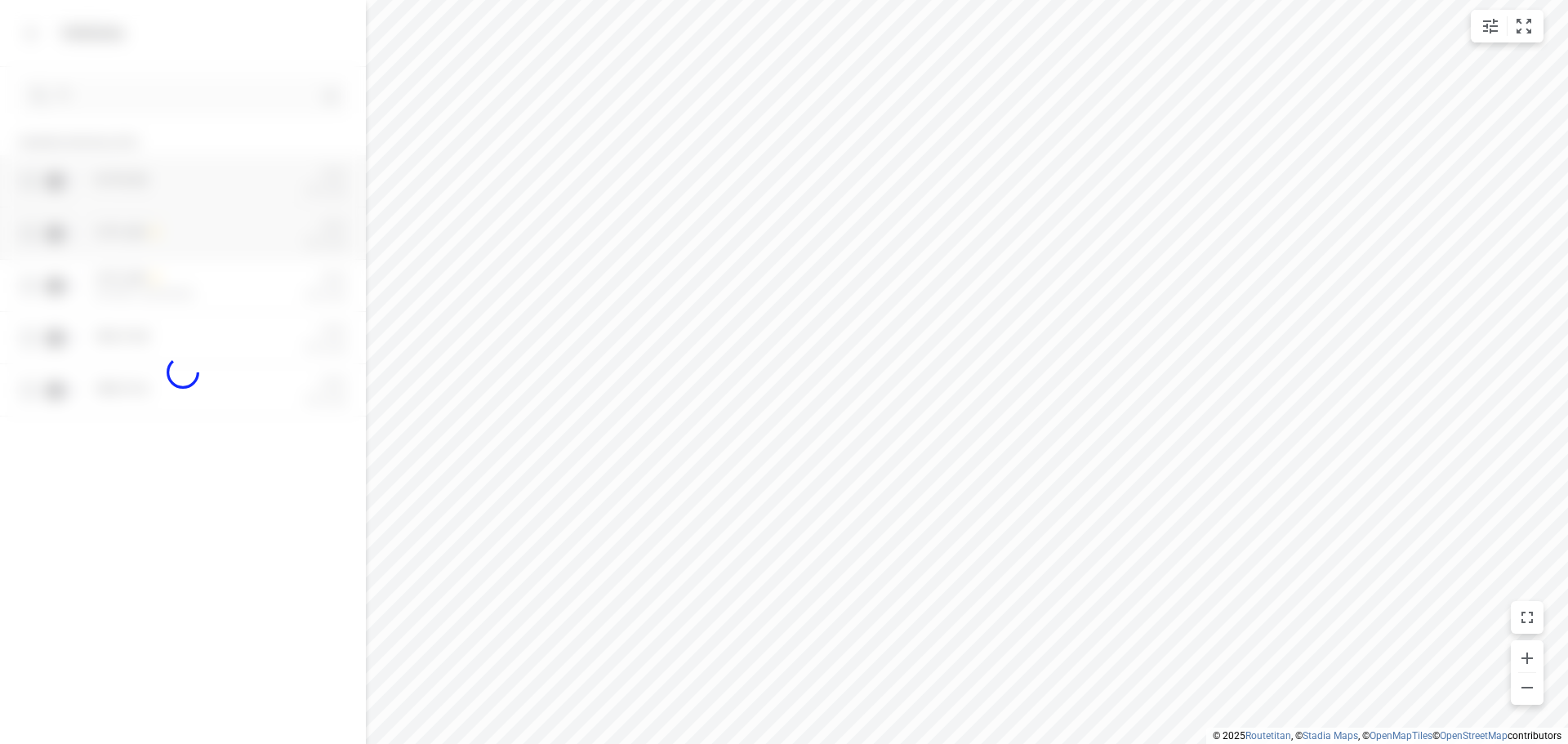
checkbox input "true"
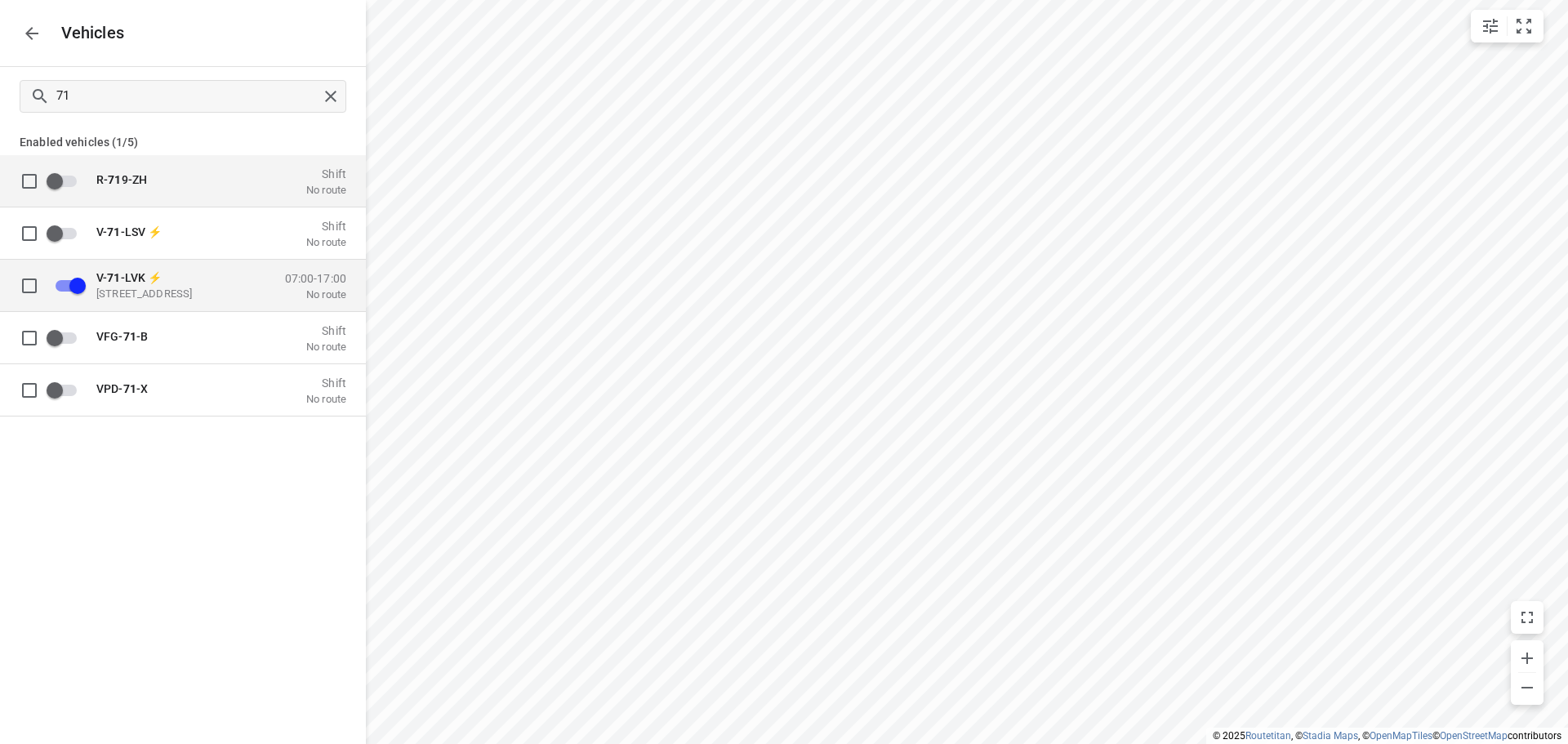
click at [215, 263] on div "V- 71 -LVK ⚡ De Waal 44, 5684 PH Best, Nederland 07:00-17:00 No route" at bounding box center [196, 285] width 301 height 52
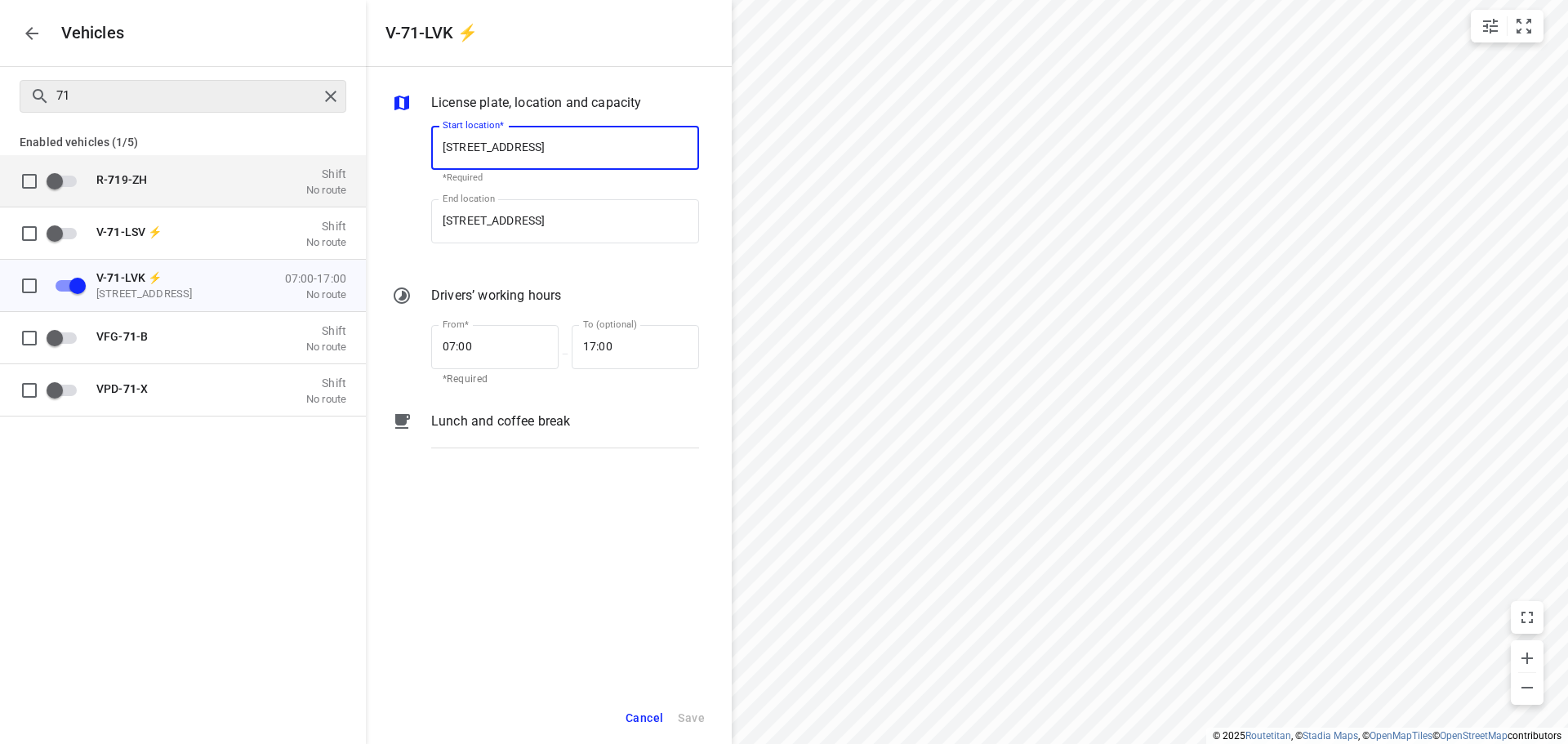
checkbox input "false"
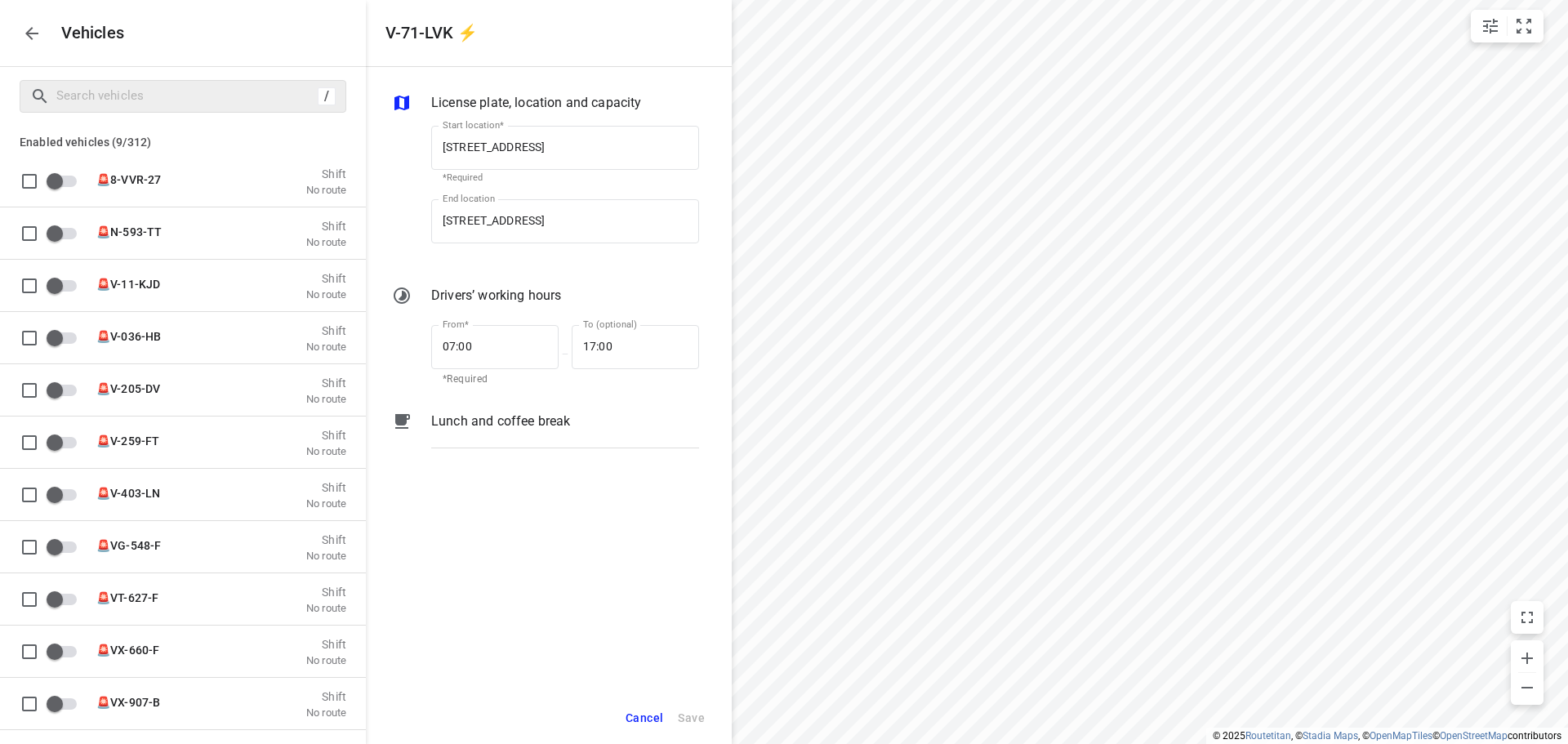
click at [36, 48] on button "button" at bounding box center [32, 34] width 33 height 33
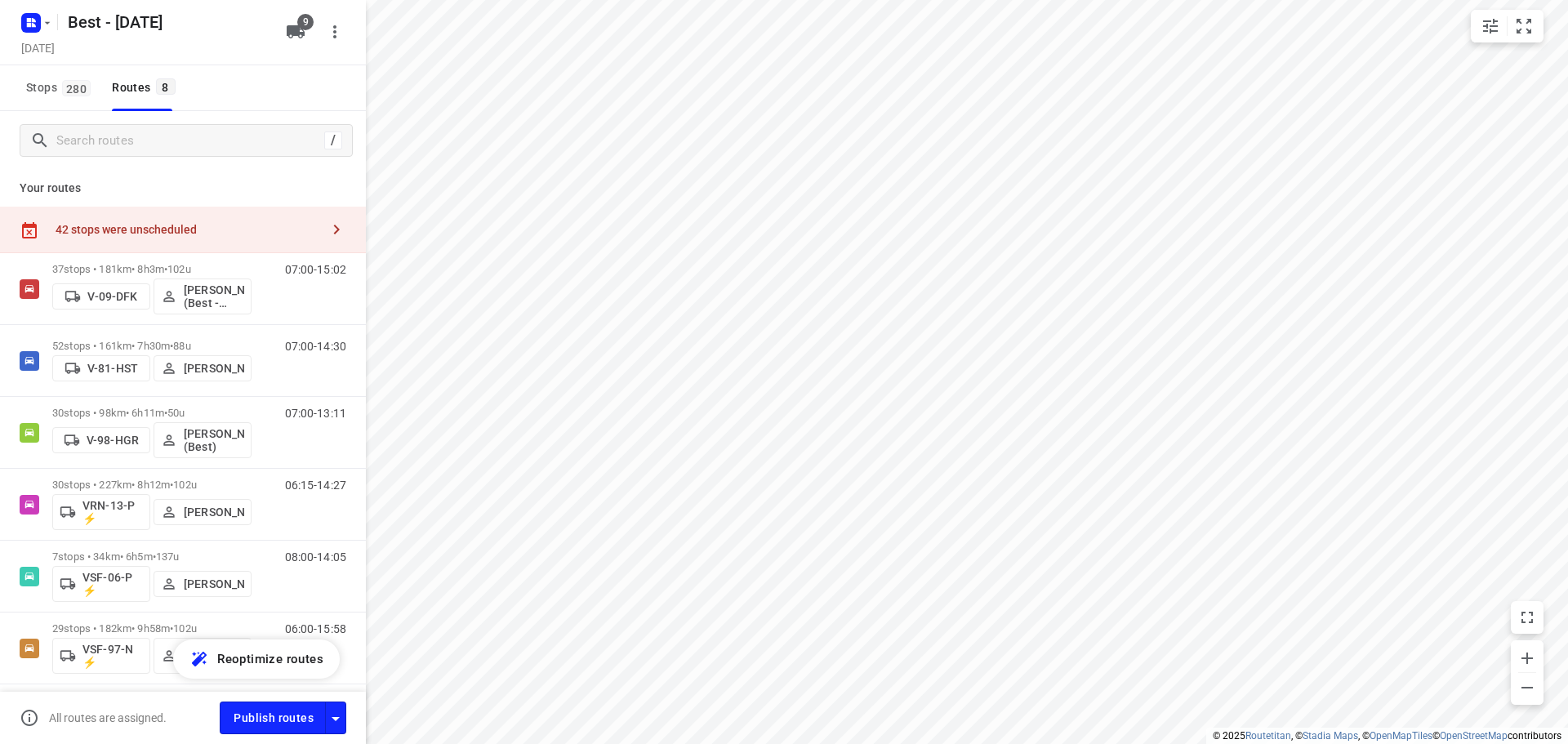
click at [224, 238] on div "42 stops were unscheduled" at bounding box center [183, 230] width 366 height 47
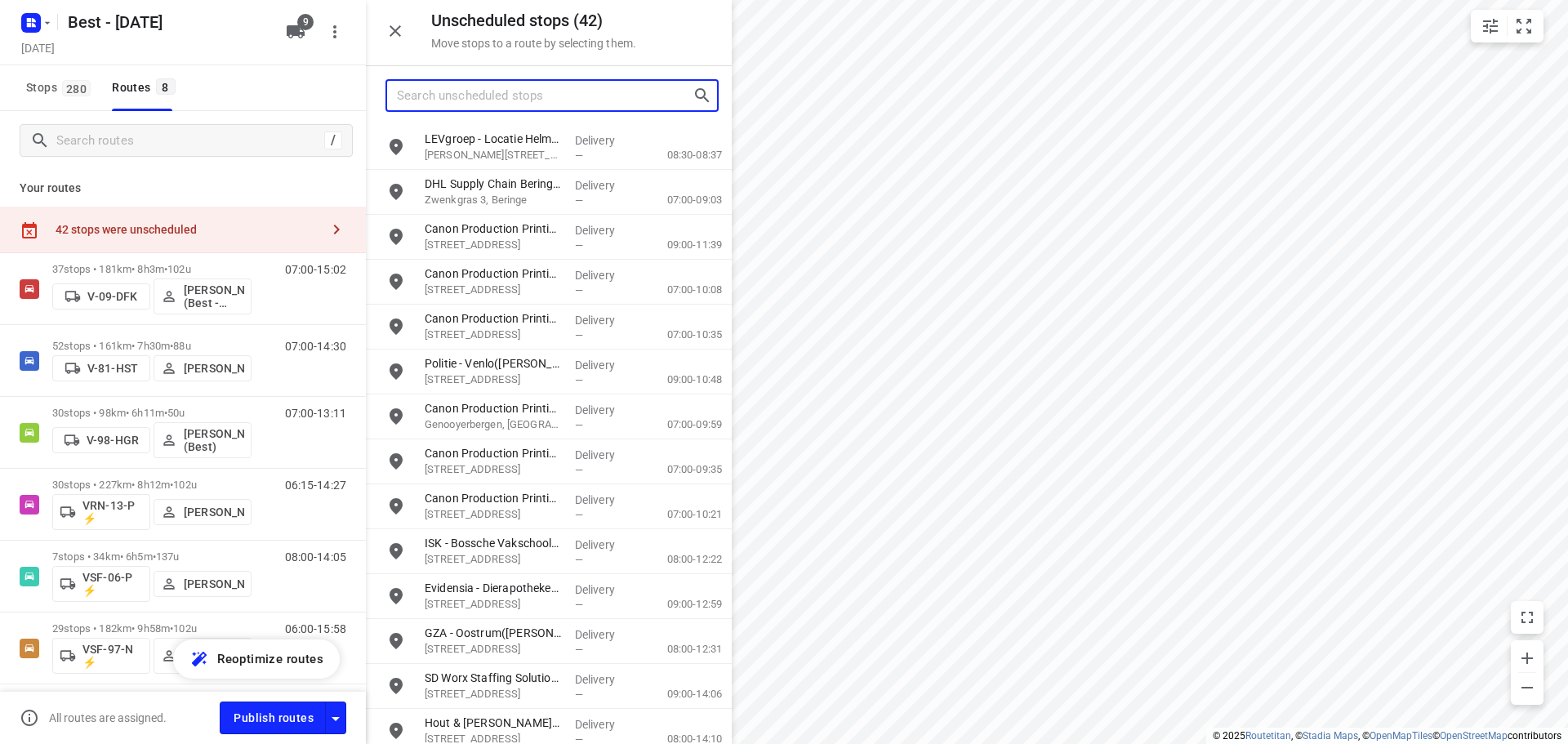
click at [461, 97] on input "Search unscheduled stops" at bounding box center [544, 96] width 296 height 25
type input "bdi1"
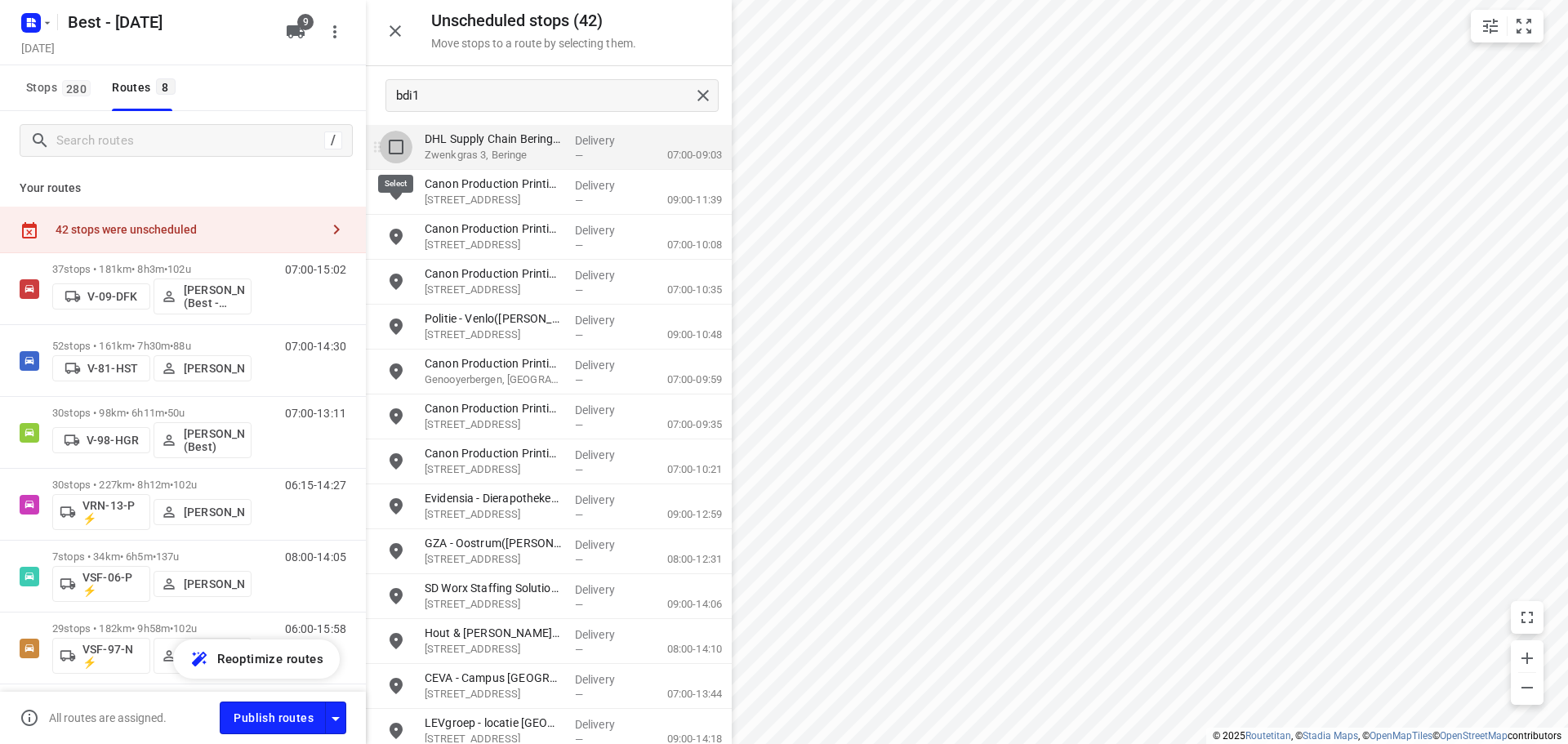
click at [396, 138] on input "grid" at bounding box center [396, 147] width 33 height 33
checkbox input "true"
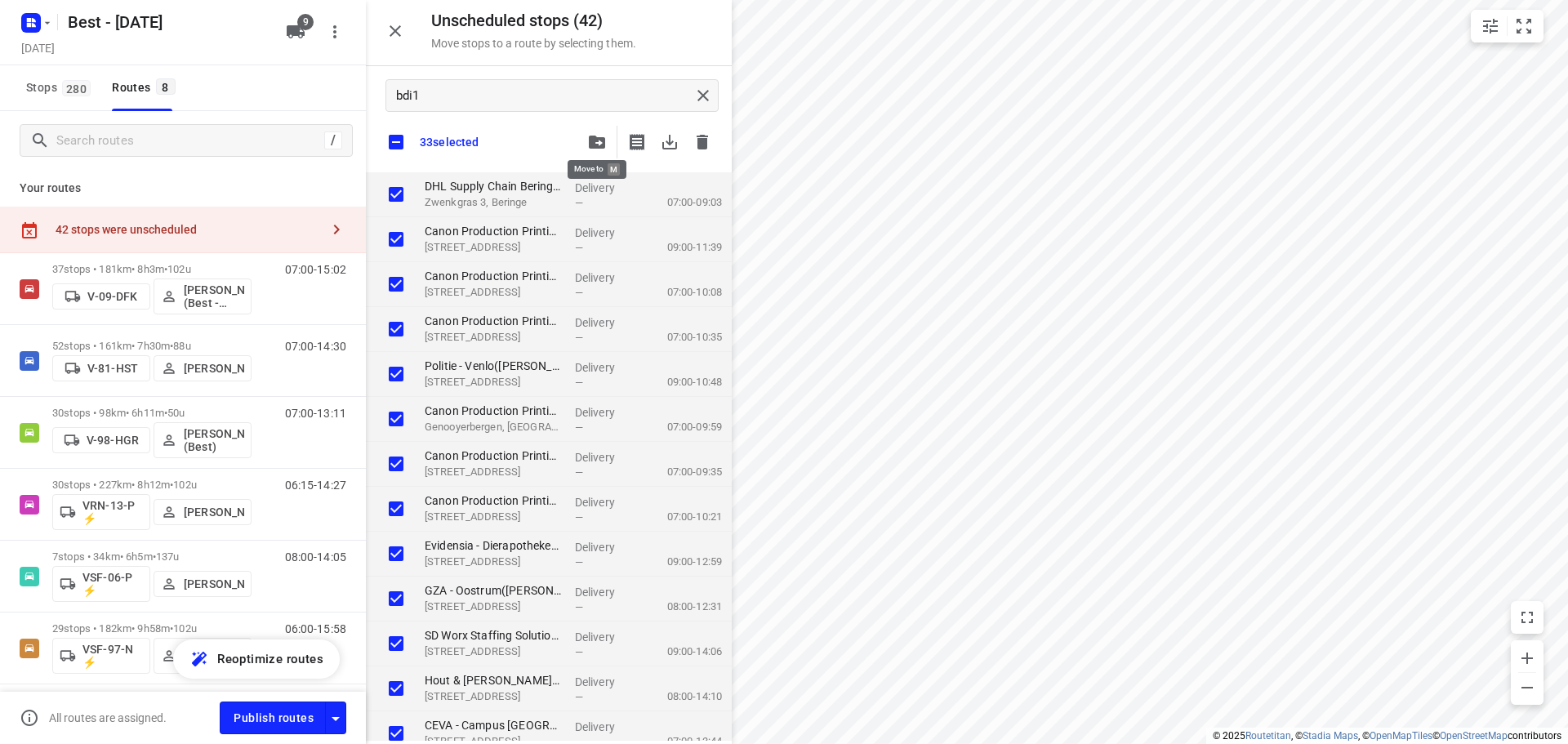
click at [595, 141] on icon "button" at bounding box center [597, 143] width 16 height 13
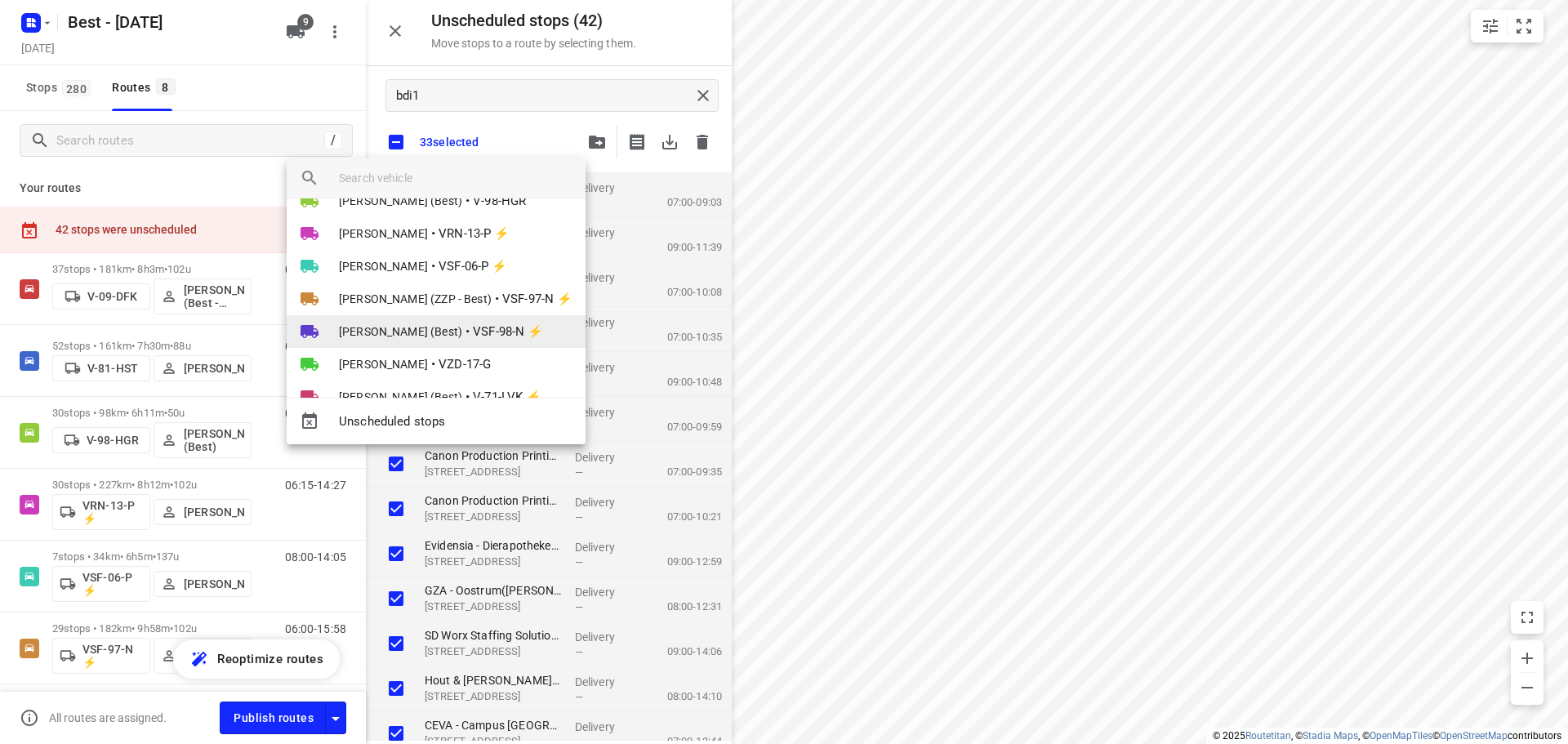
scroll to position [127, 0]
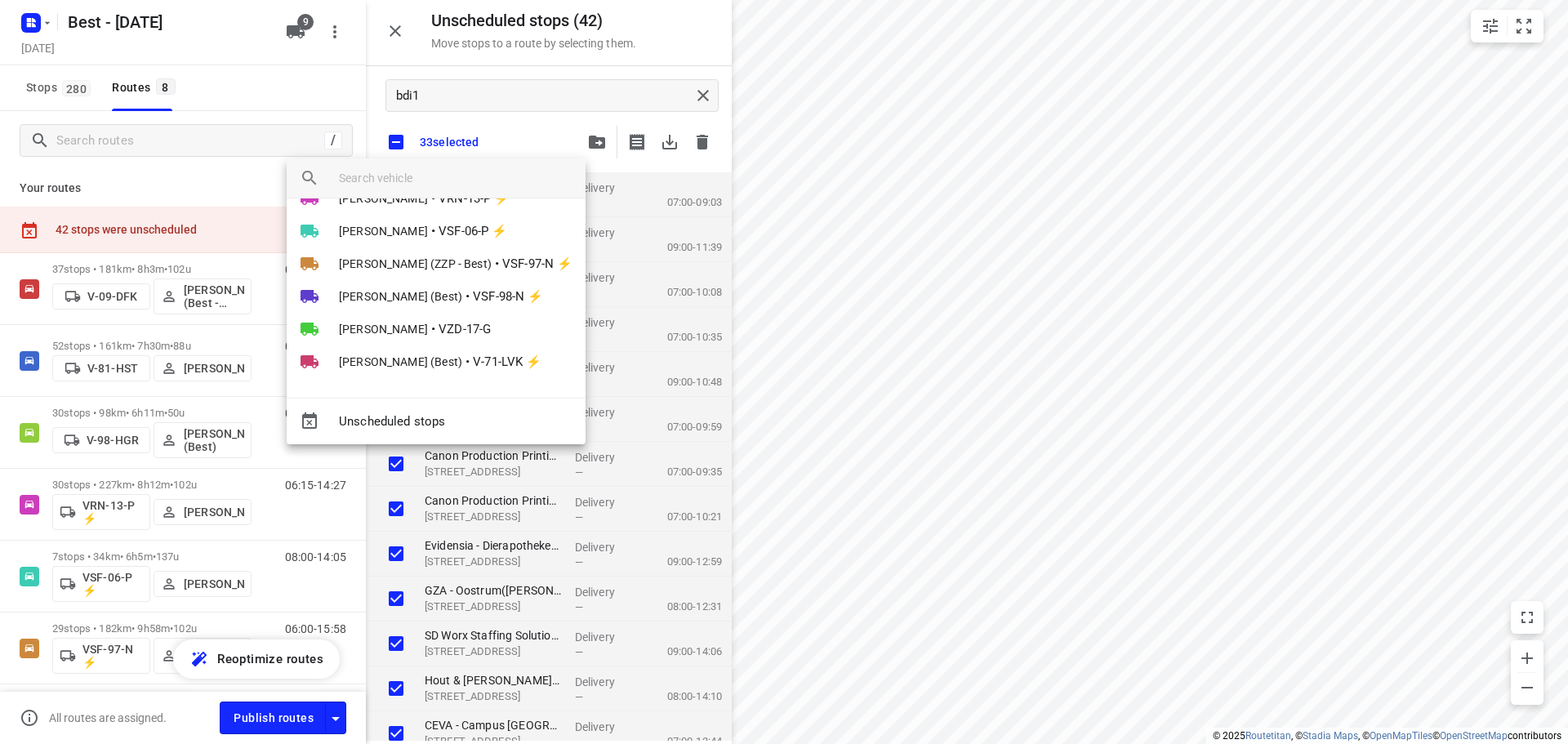
drag, startPoint x: 482, startPoint y: 360, endPoint x: 476, endPoint y: 332, distance: 28.6
click at [481, 361] on span "V-71-LVK ⚡" at bounding box center [508, 362] width 69 height 19
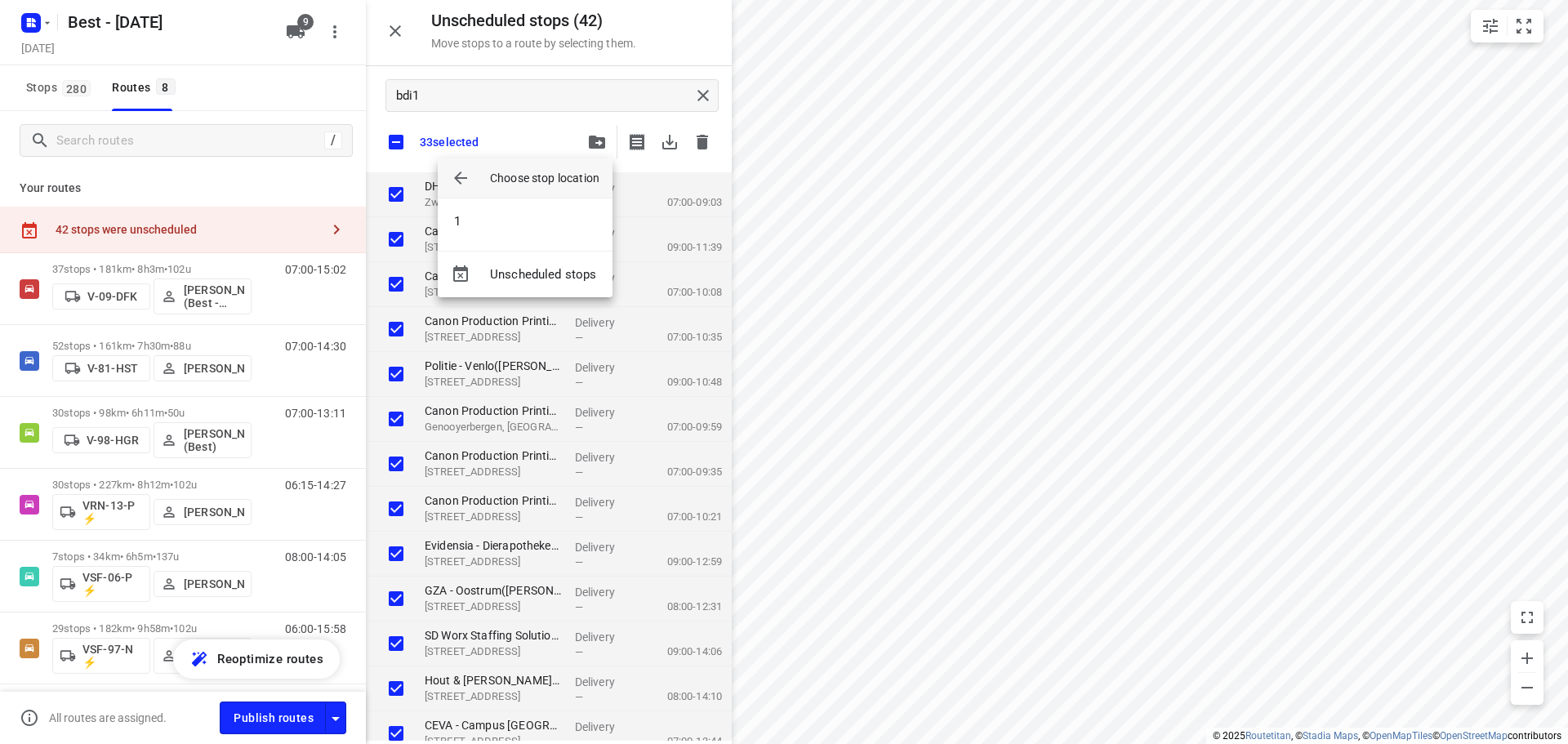
scroll to position [0, 0]
click at [481, 231] on li "1" at bounding box center [525, 221] width 174 height 33
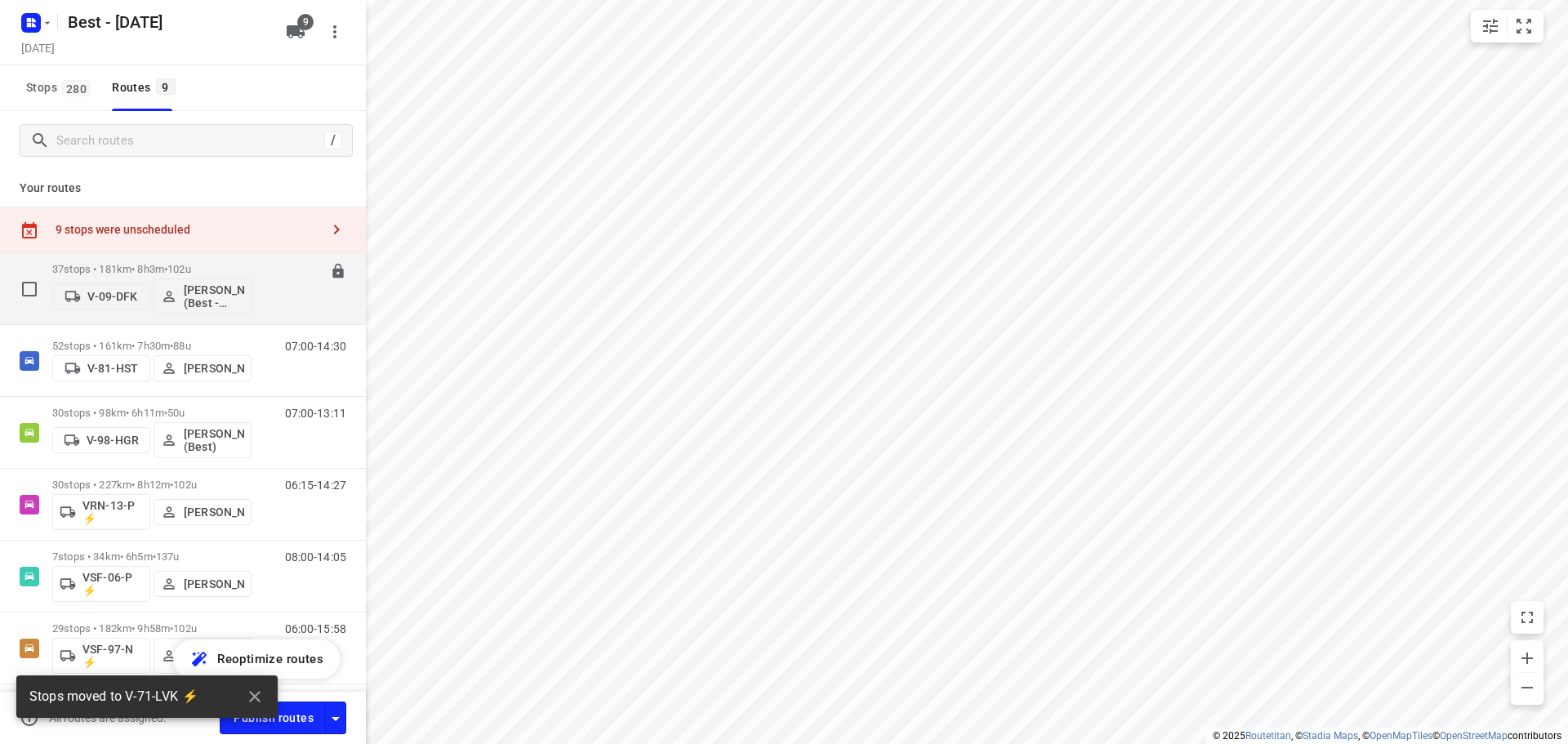
click at [114, 261] on div "37 stops • 181km • 8h3m • 102u V-09-DFK Maurice Vanderfeesten (Best - ZZP)" at bounding box center [152, 288] width 199 height 68
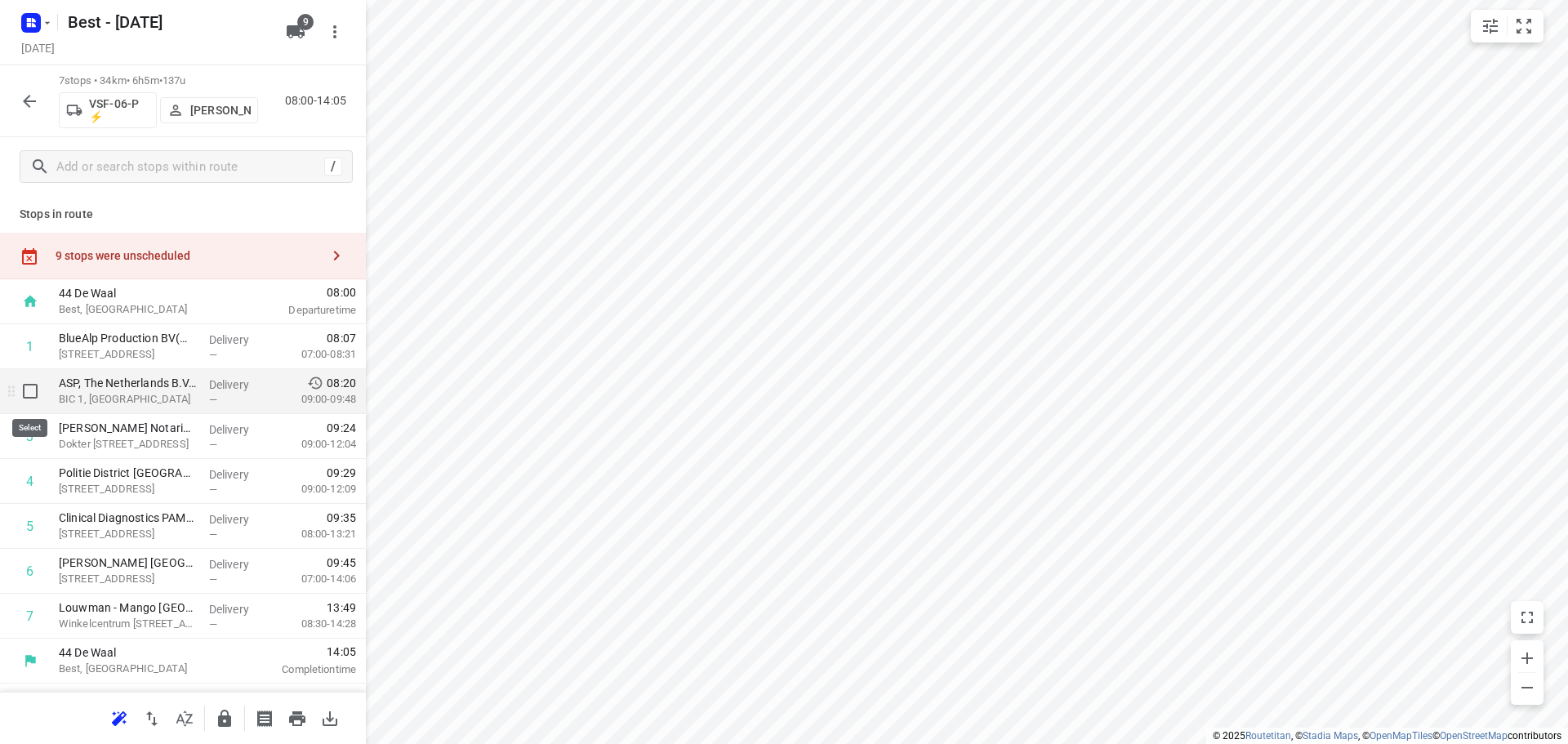
click at [27, 401] on input "checkbox" at bounding box center [30, 391] width 33 height 33
checkbox input "true"
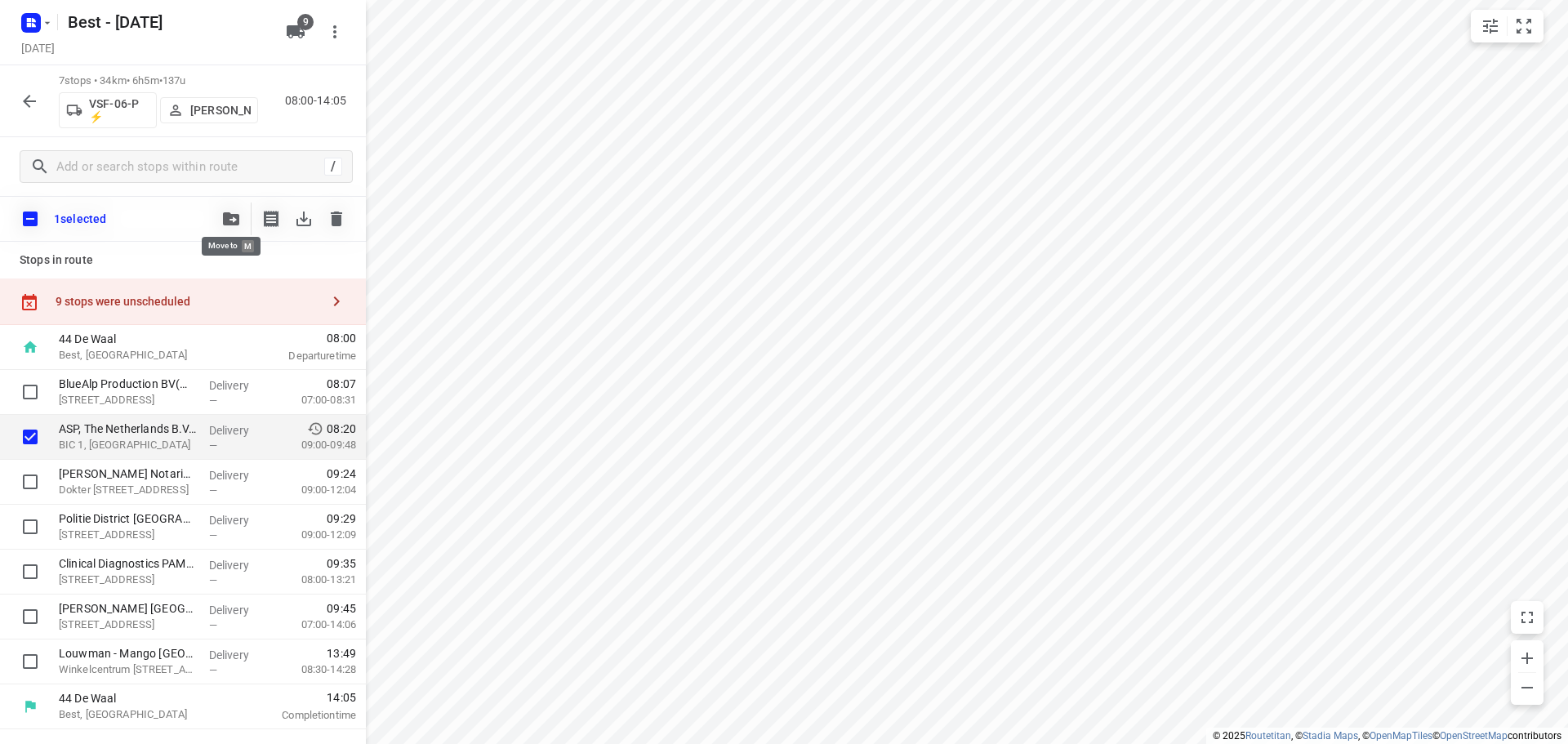
click at [227, 218] on icon "button" at bounding box center [231, 219] width 16 height 13
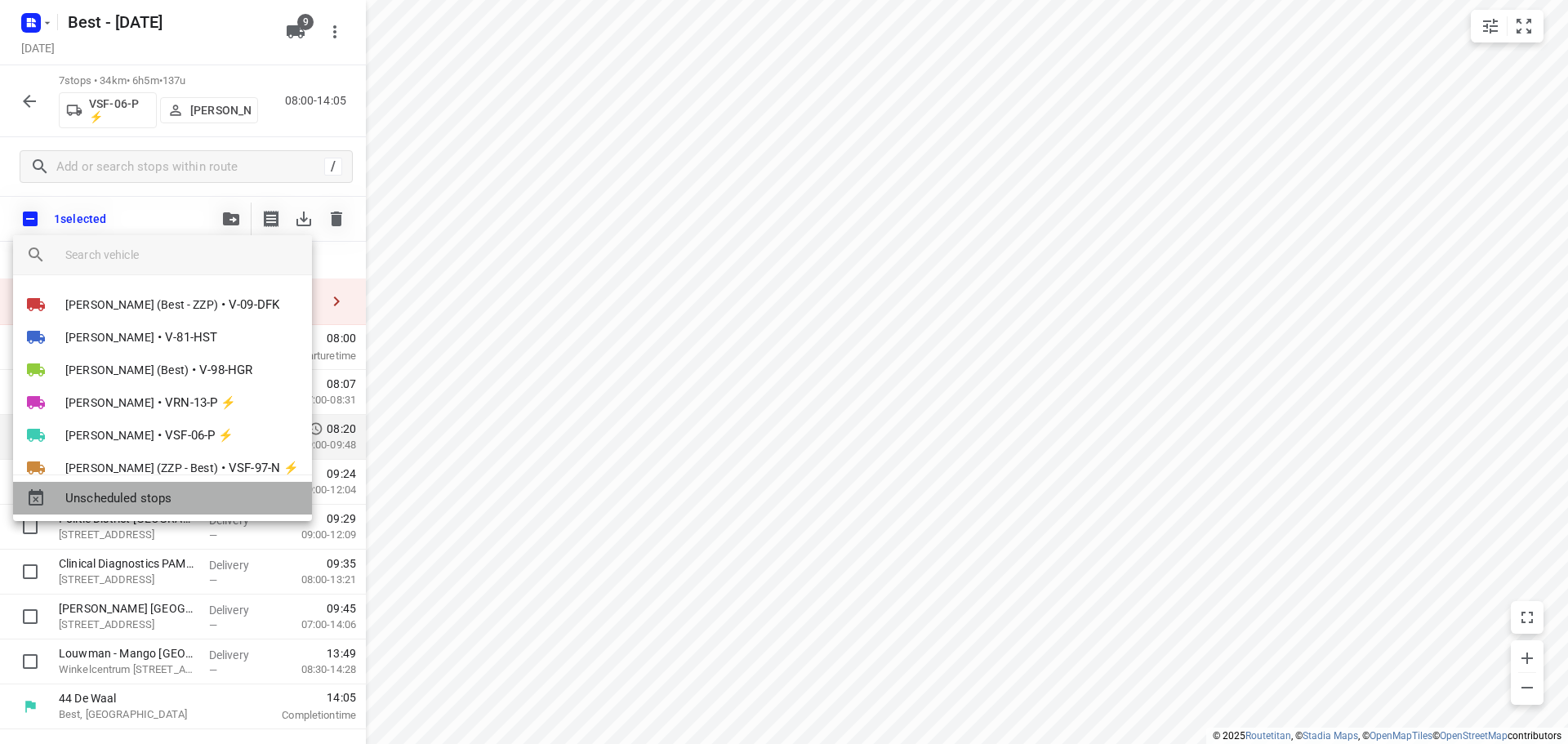
click at [160, 486] on div "Unscheduled stops" at bounding box center [163, 498] width 299 height 33
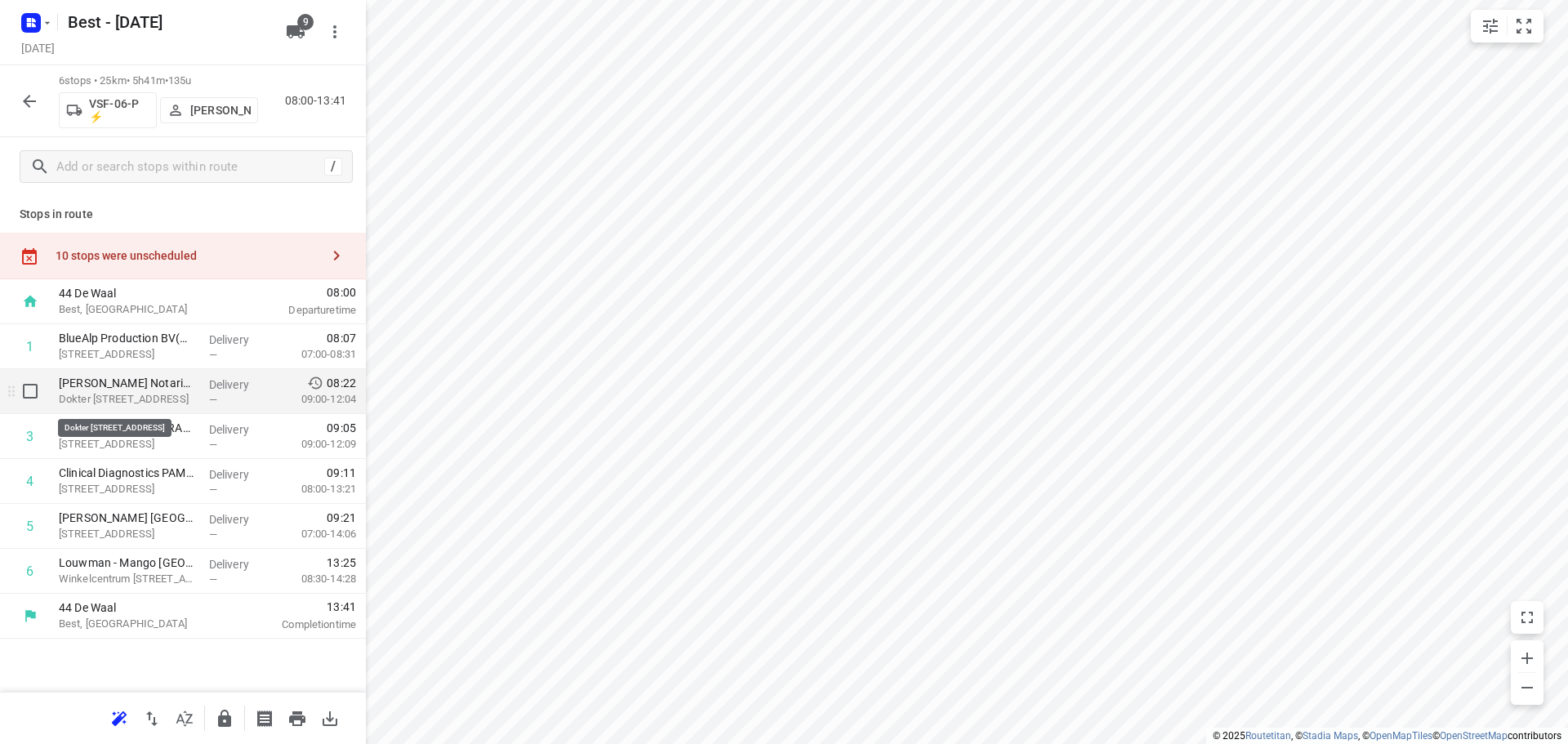
click at [25, 400] on input "checkbox" at bounding box center [30, 391] width 33 height 33
checkbox input "true"
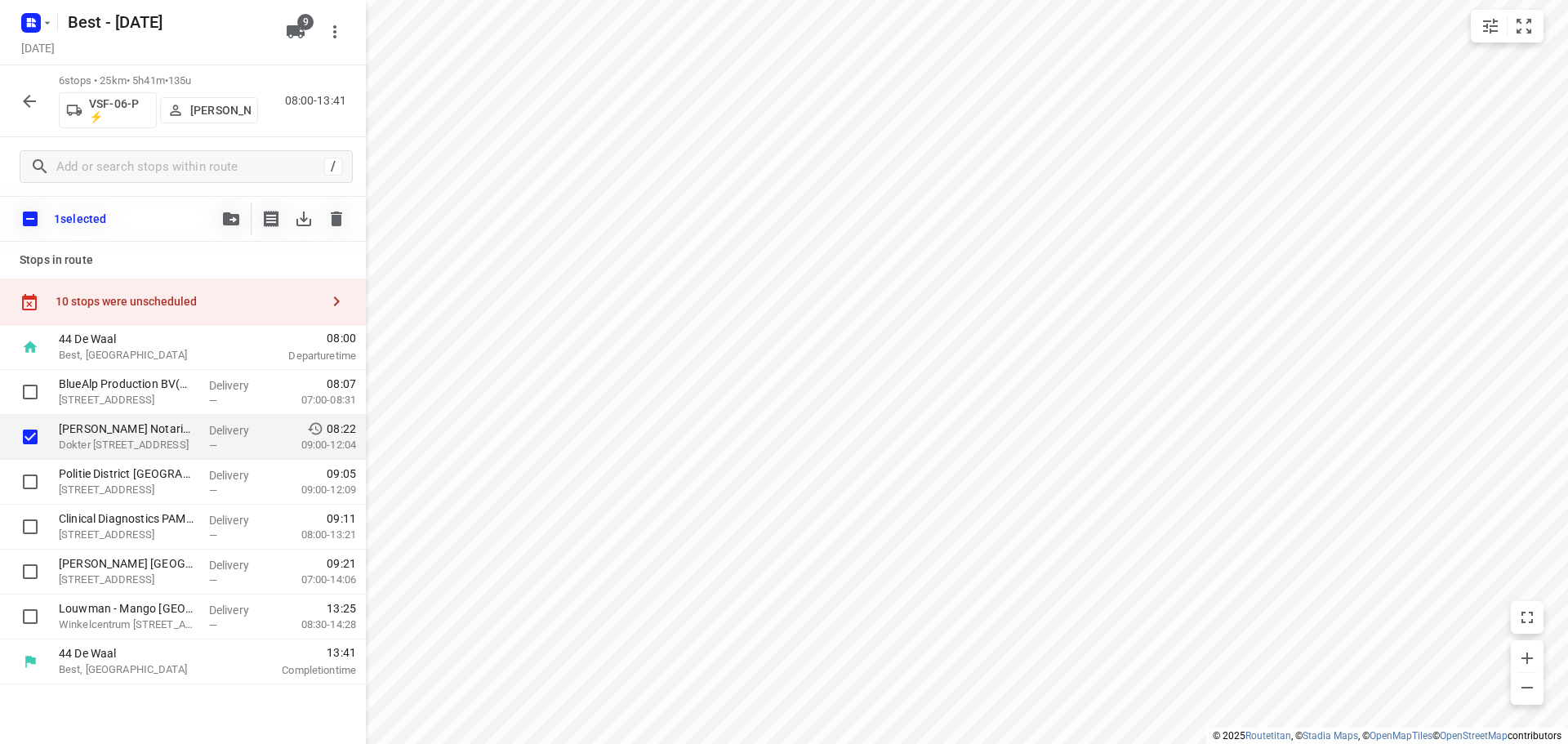
click at [229, 216] on icon "button" at bounding box center [231, 219] width 16 height 13
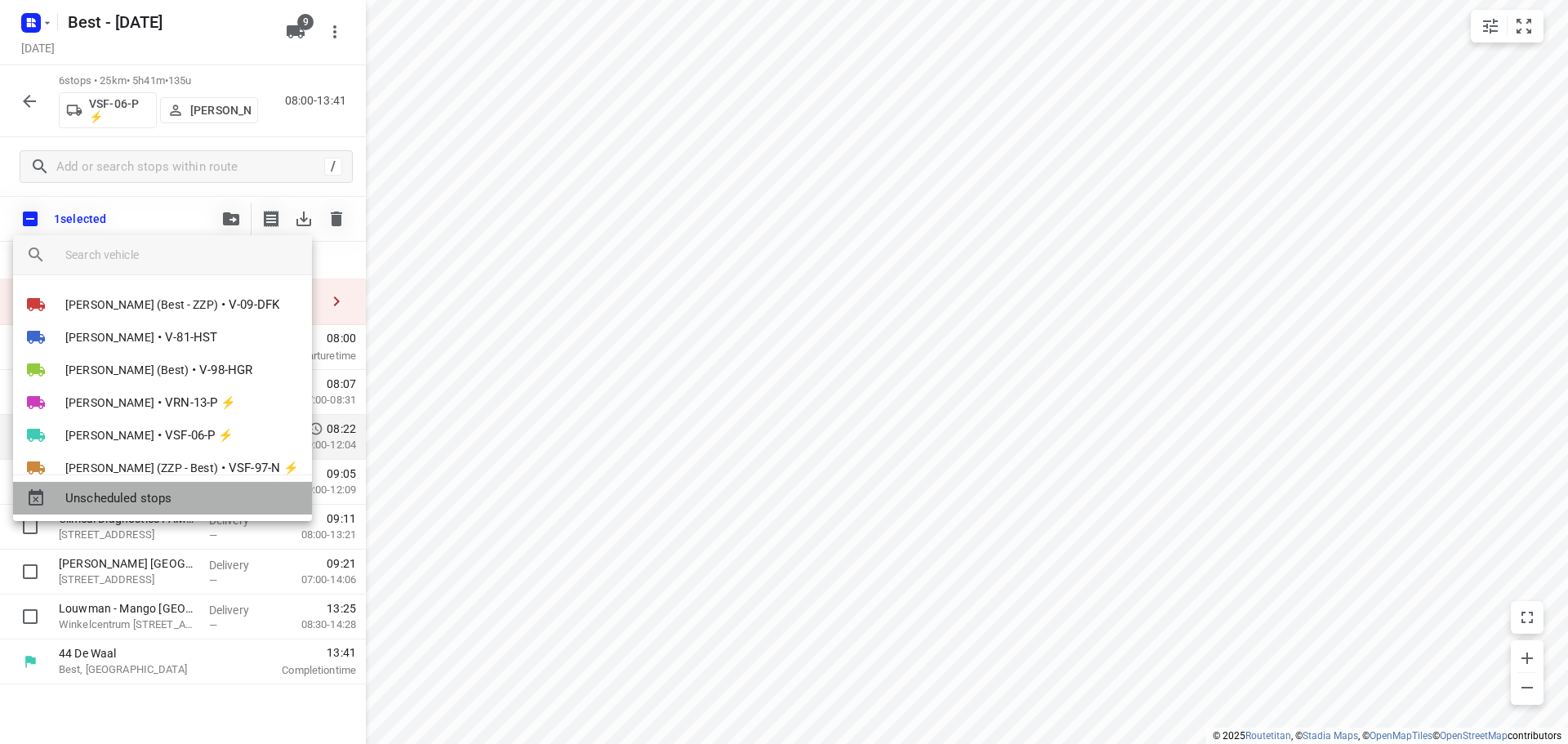
click at [96, 501] on span "Unscheduled stops" at bounding box center [182, 499] width 234 height 19
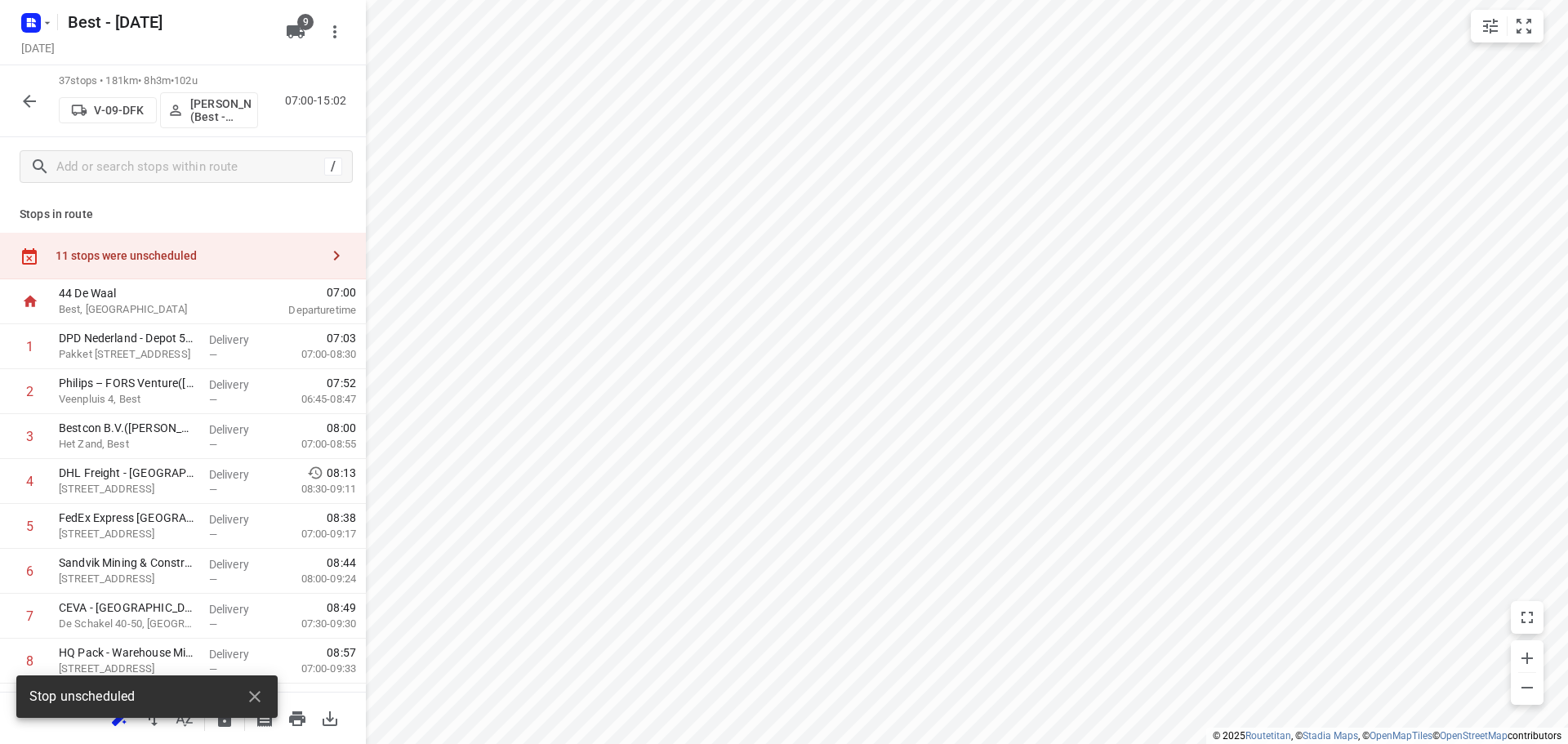
click at [170, 252] on div "11 stops were unscheduled" at bounding box center [188, 256] width 264 height 13
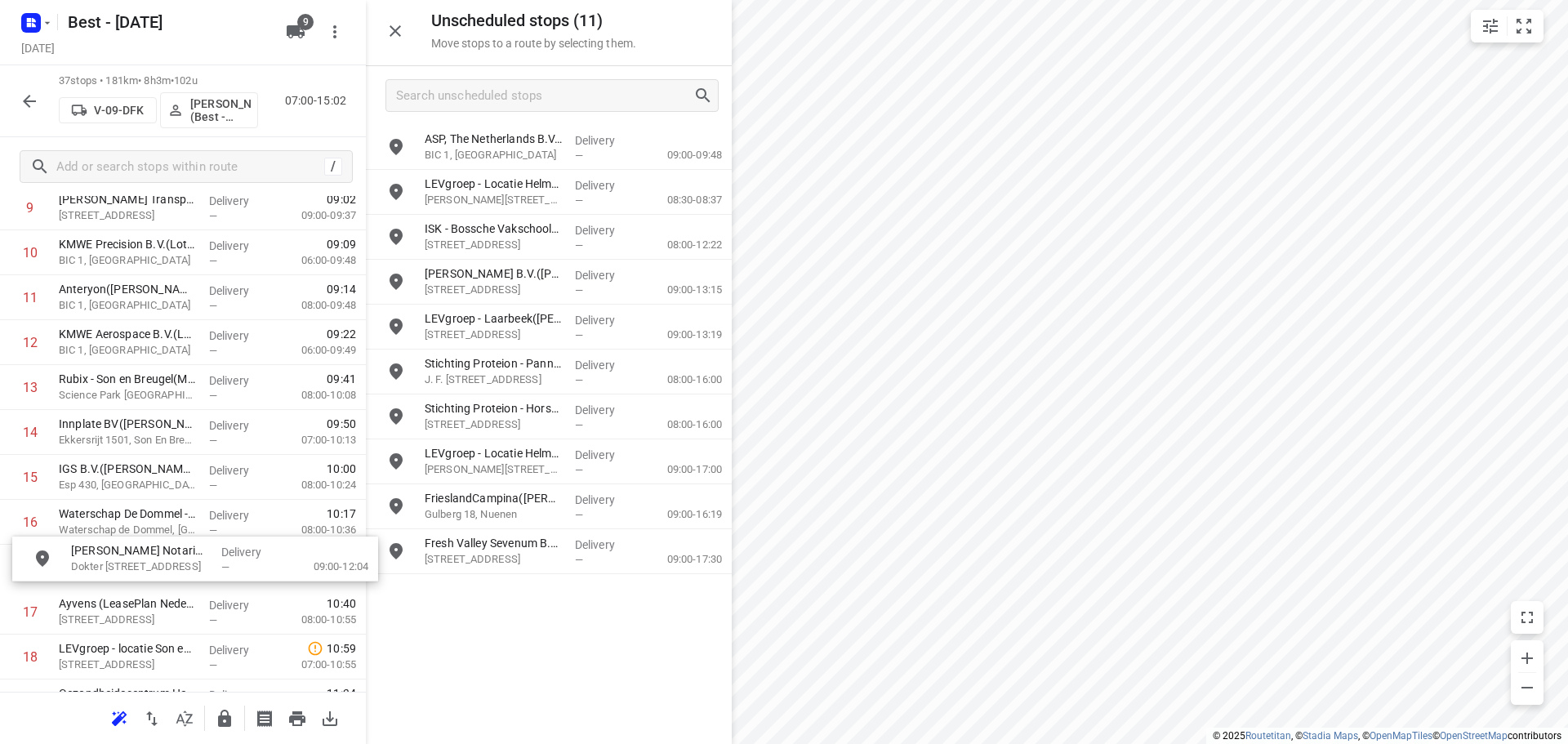
scroll to position [501, 0]
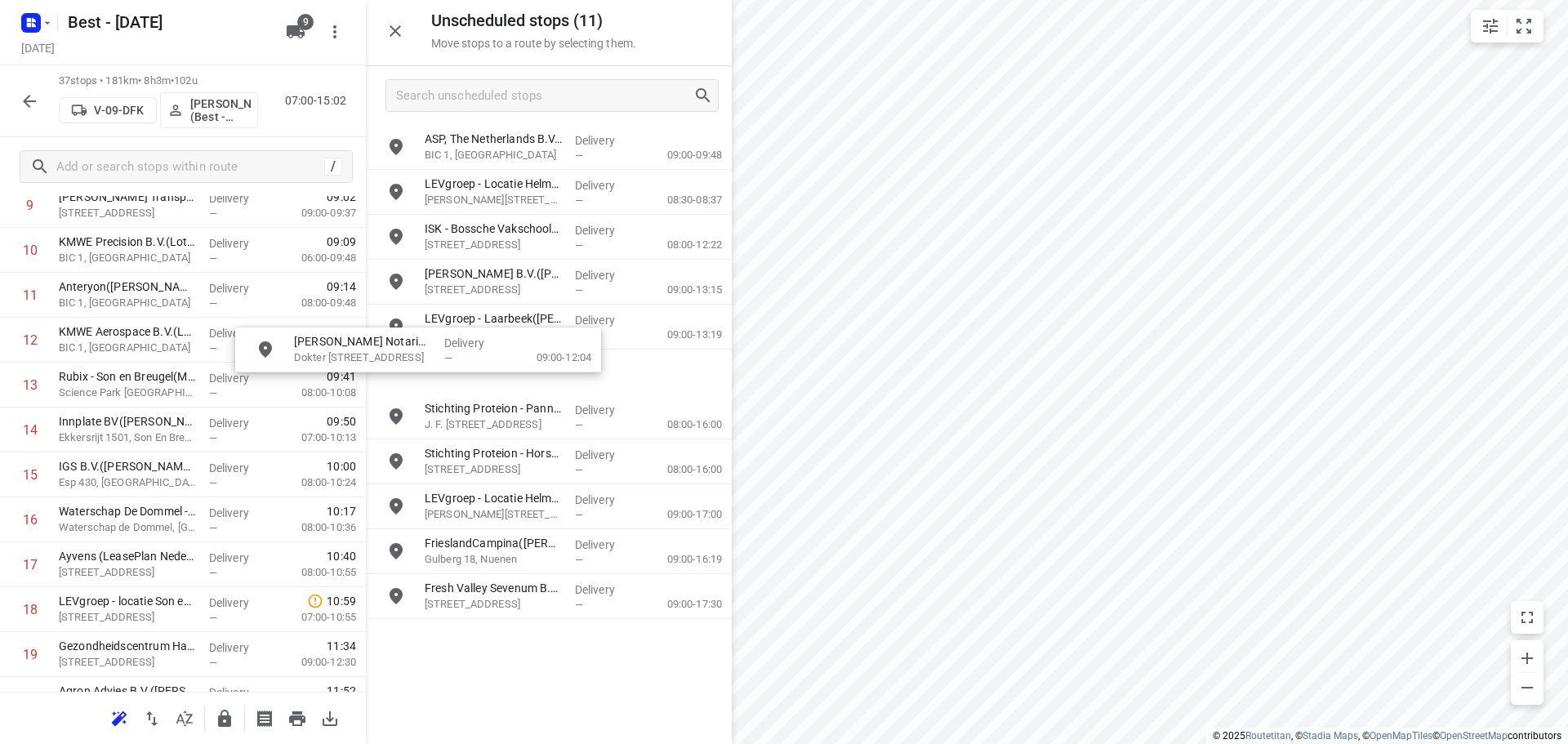
drag, startPoint x: 533, startPoint y: 159, endPoint x: 474, endPoint y: 329, distance: 179.9
click at [388, 33] on button "button" at bounding box center [396, 31] width 33 height 33
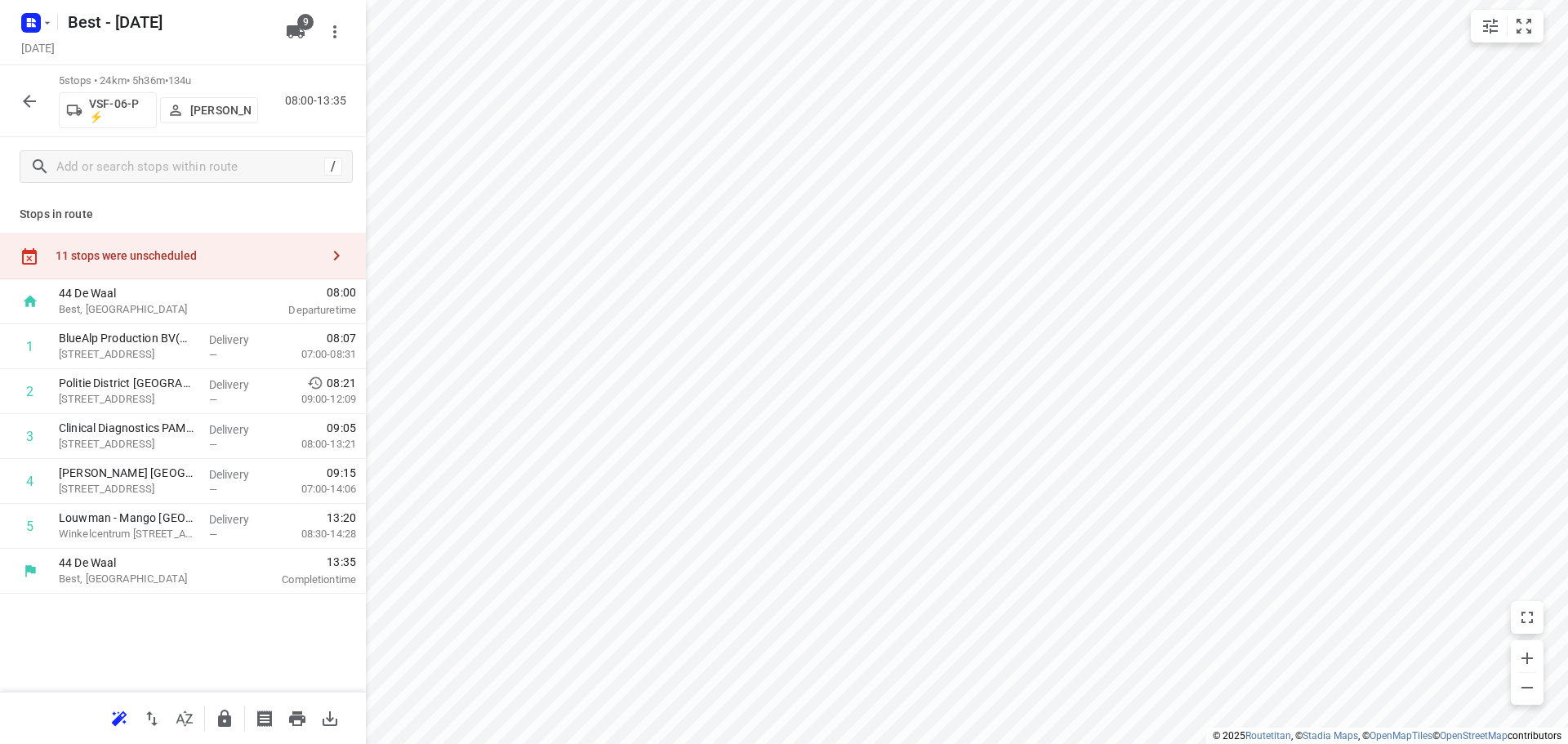
scroll to position [0, 0]
click at [258, 256] on div "11 stops were unscheduled" at bounding box center [188, 256] width 264 height 13
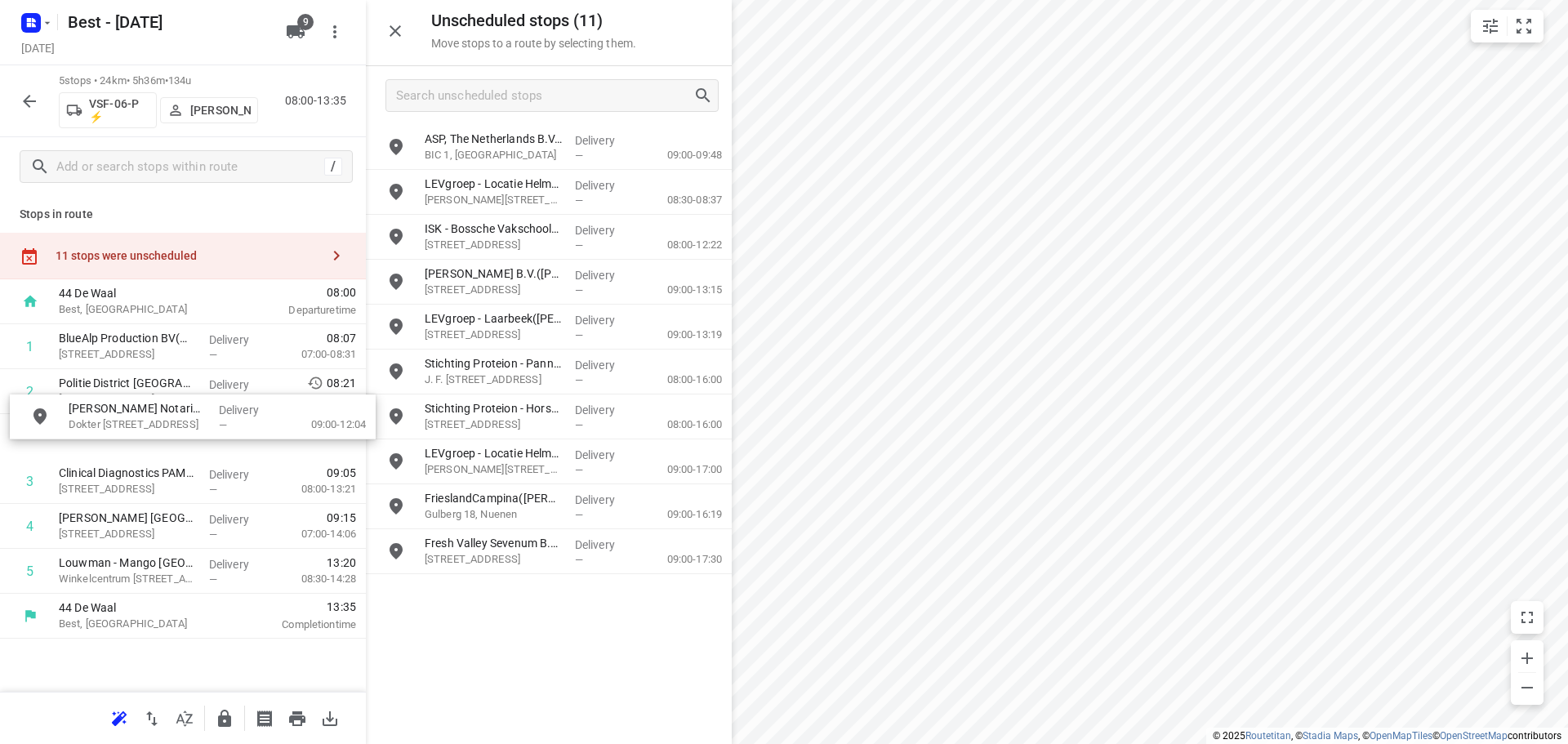
drag, startPoint x: 487, startPoint y: 152, endPoint x: 124, endPoint y: 395, distance: 436.8
click at [396, 36] on icon "button" at bounding box center [395, 31] width 19 height 19
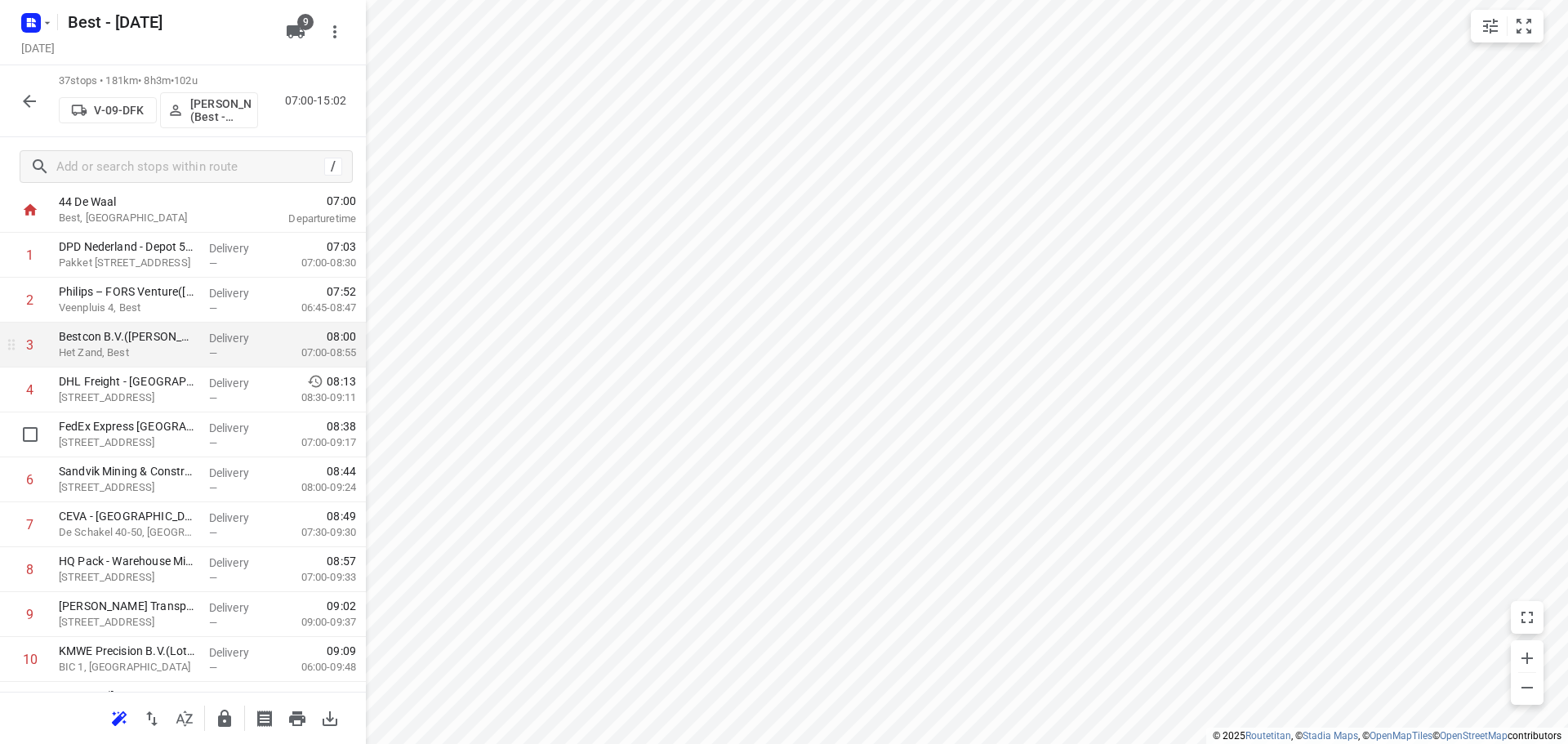
scroll to position [81, 0]
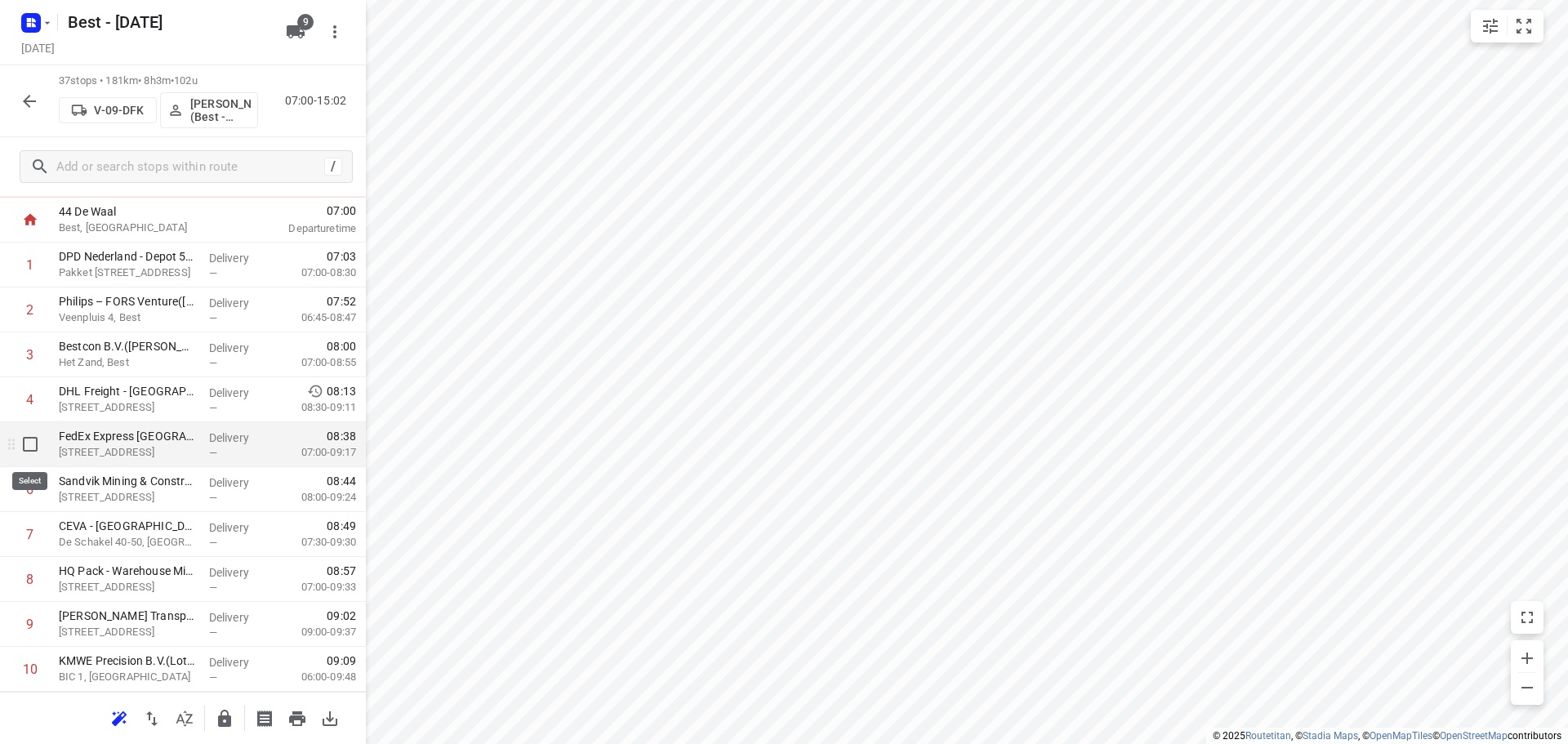
click at [28, 453] on input "checkbox" at bounding box center [30, 444] width 33 height 33
checkbox input "true"
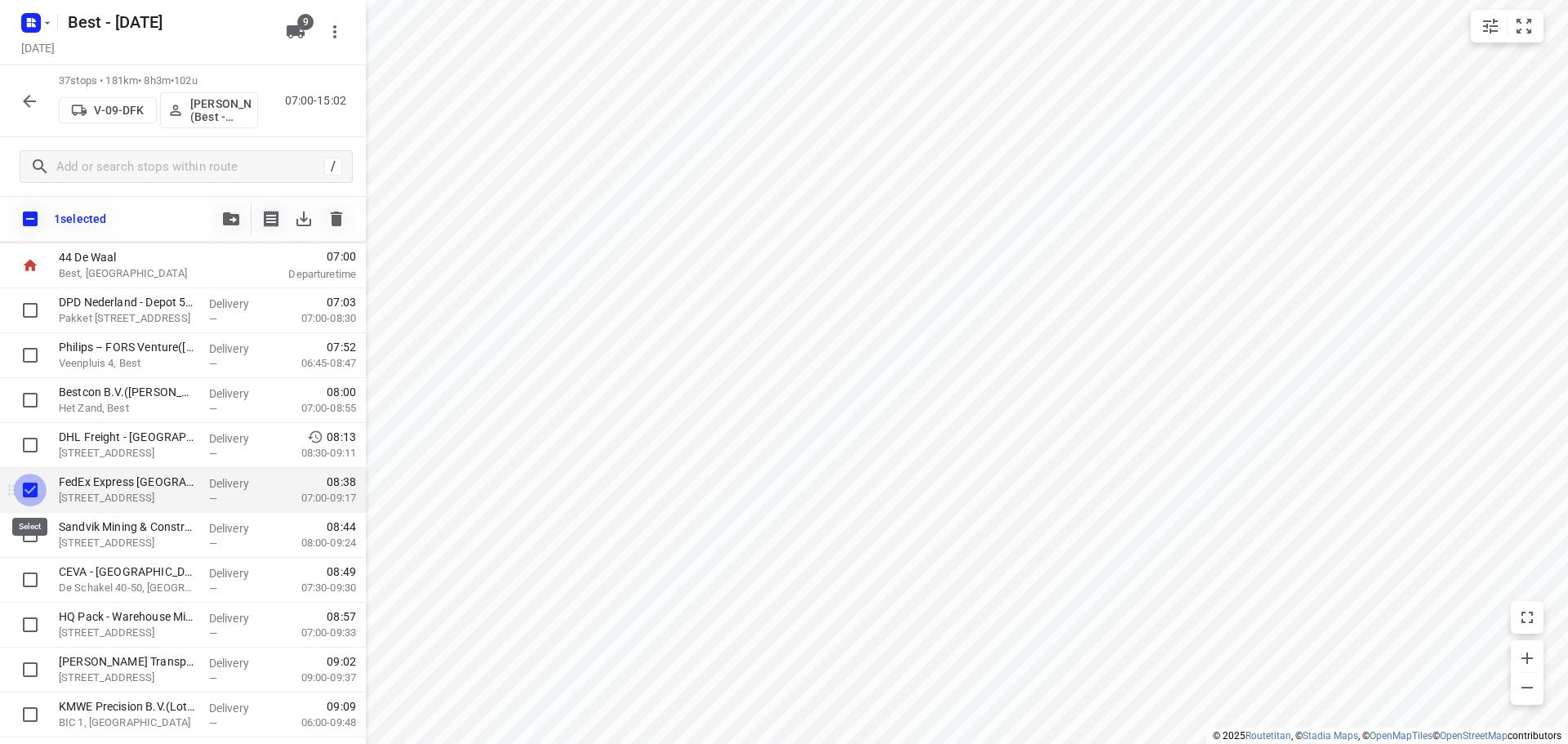
click at [32, 497] on input "checkbox" at bounding box center [30, 489] width 33 height 33
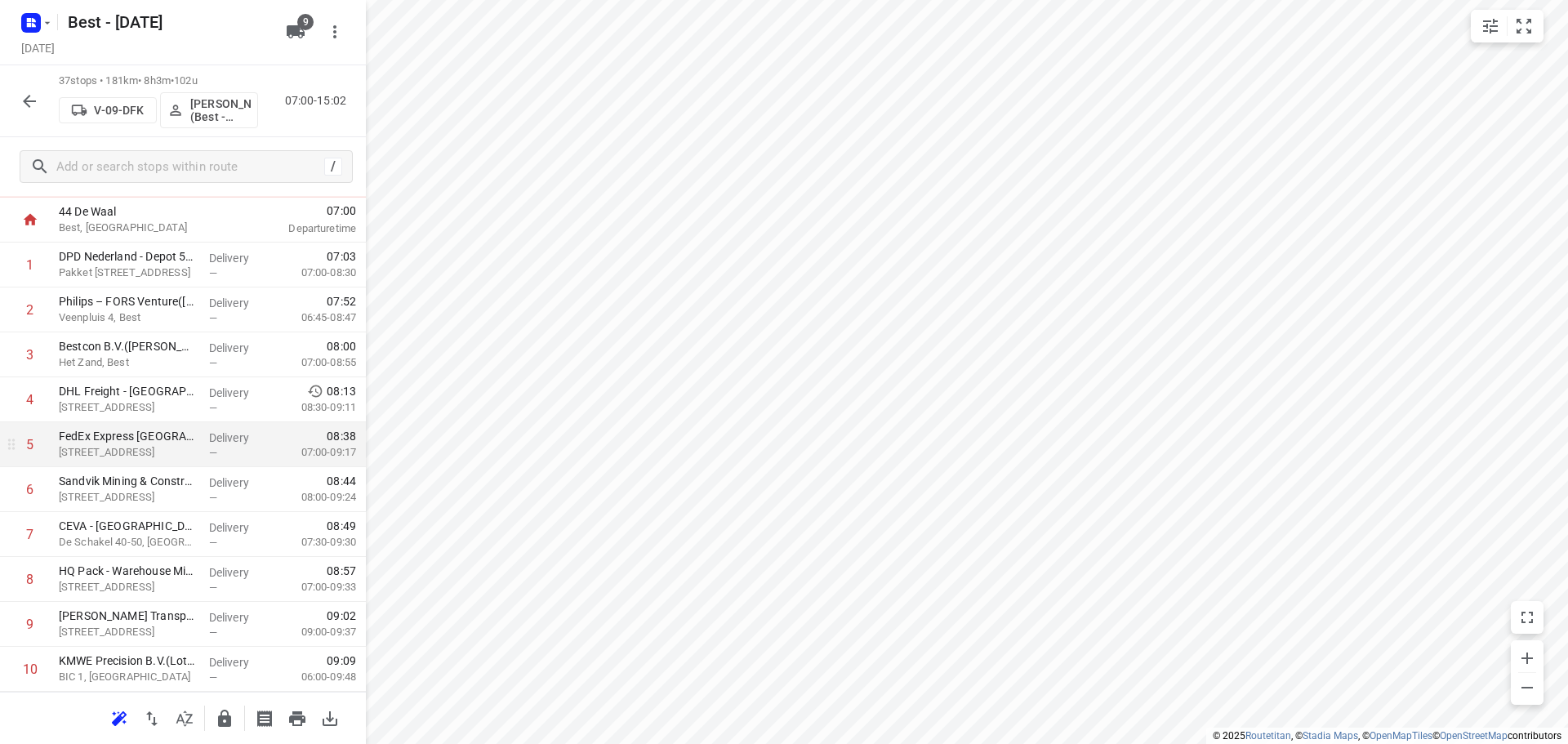
scroll to position [0, 0]
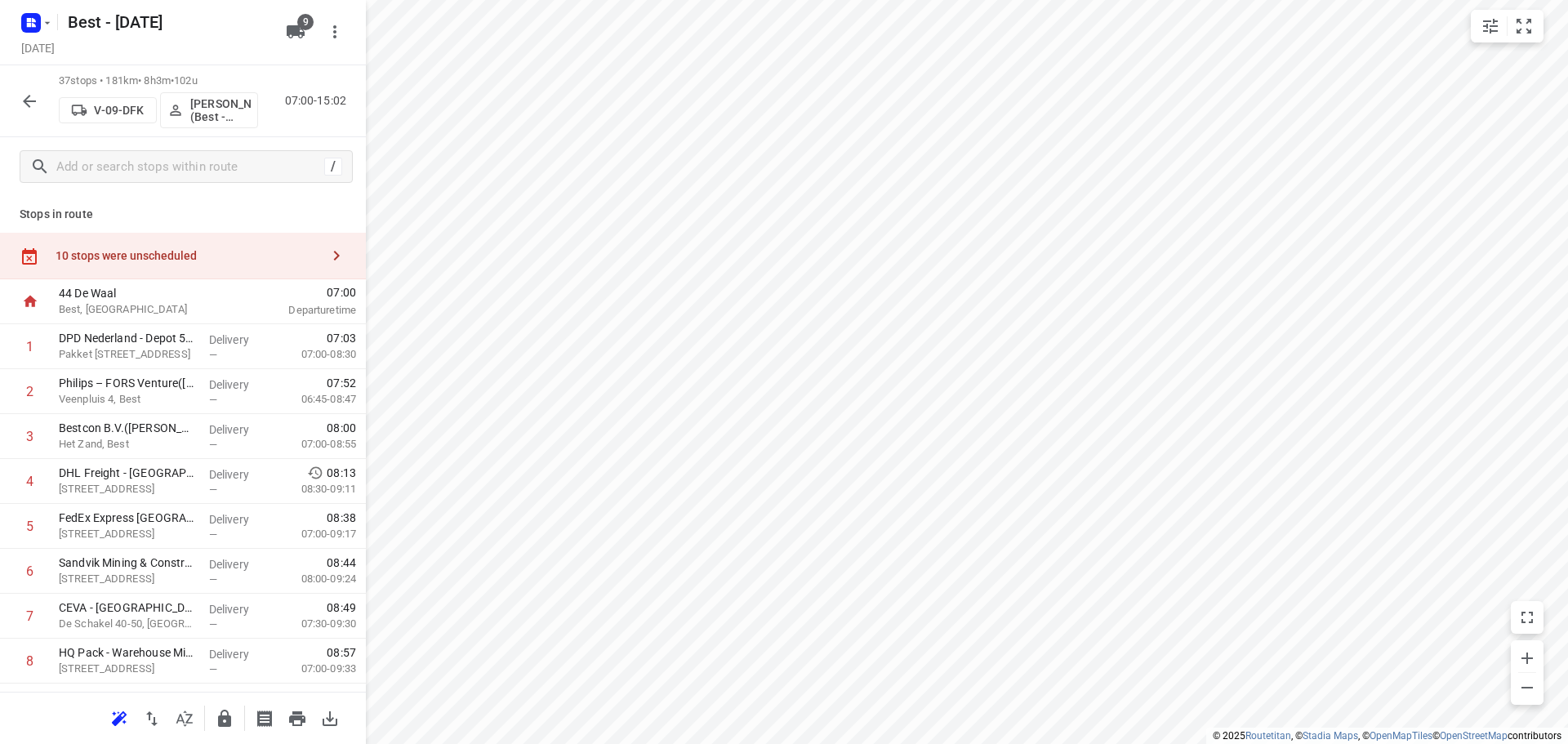
click at [223, 260] on div "10 stops were unscheduled" at bounding box center [188, 256] width 264 height 13
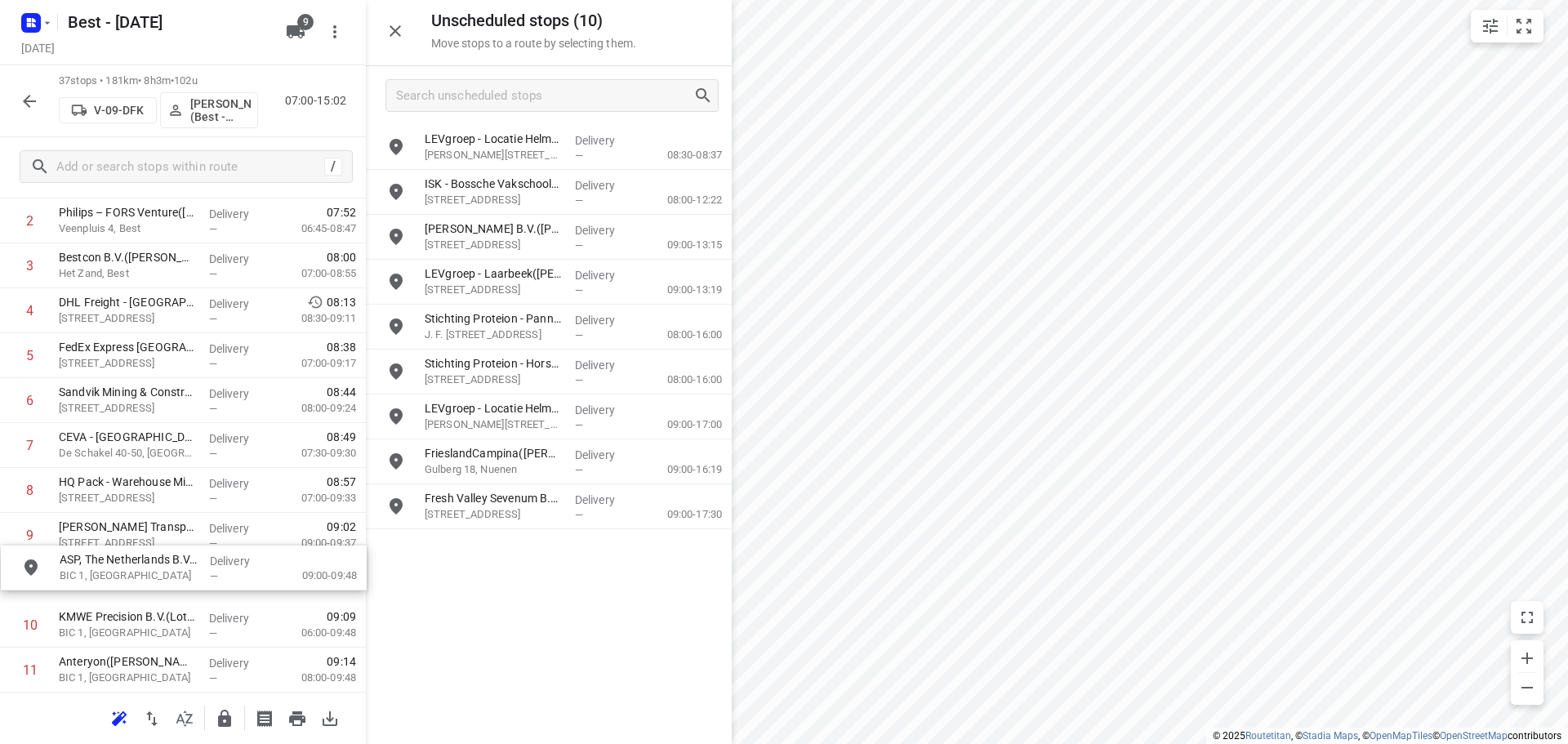
drag, startPoint x: 362, startPoint y: 268, endPoint x: 143, endPoint y: 576, distance: 377.9
click at [407, 34] on div at bounding box center [549, 372] width 366 height 744
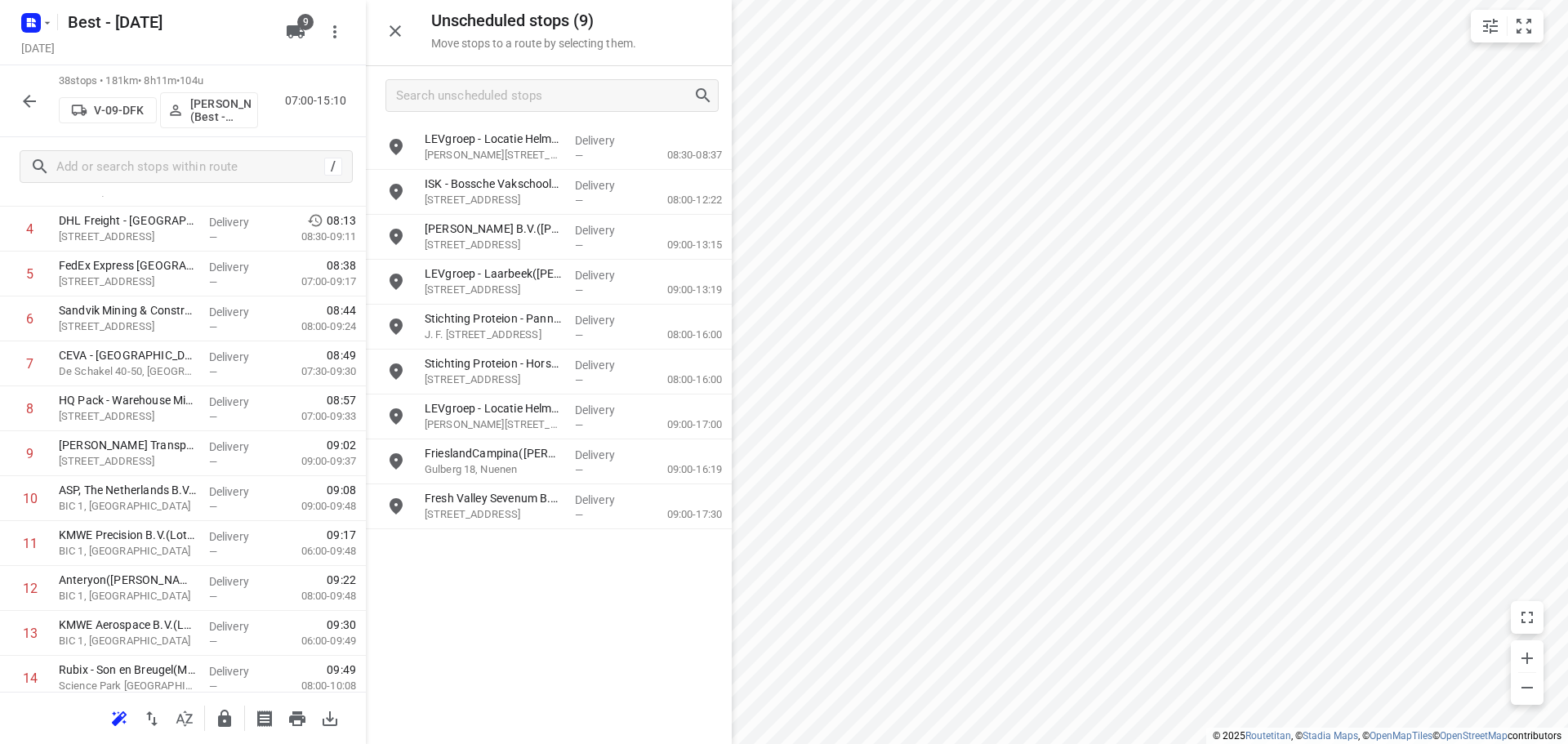
scroll to position [1384, 0]
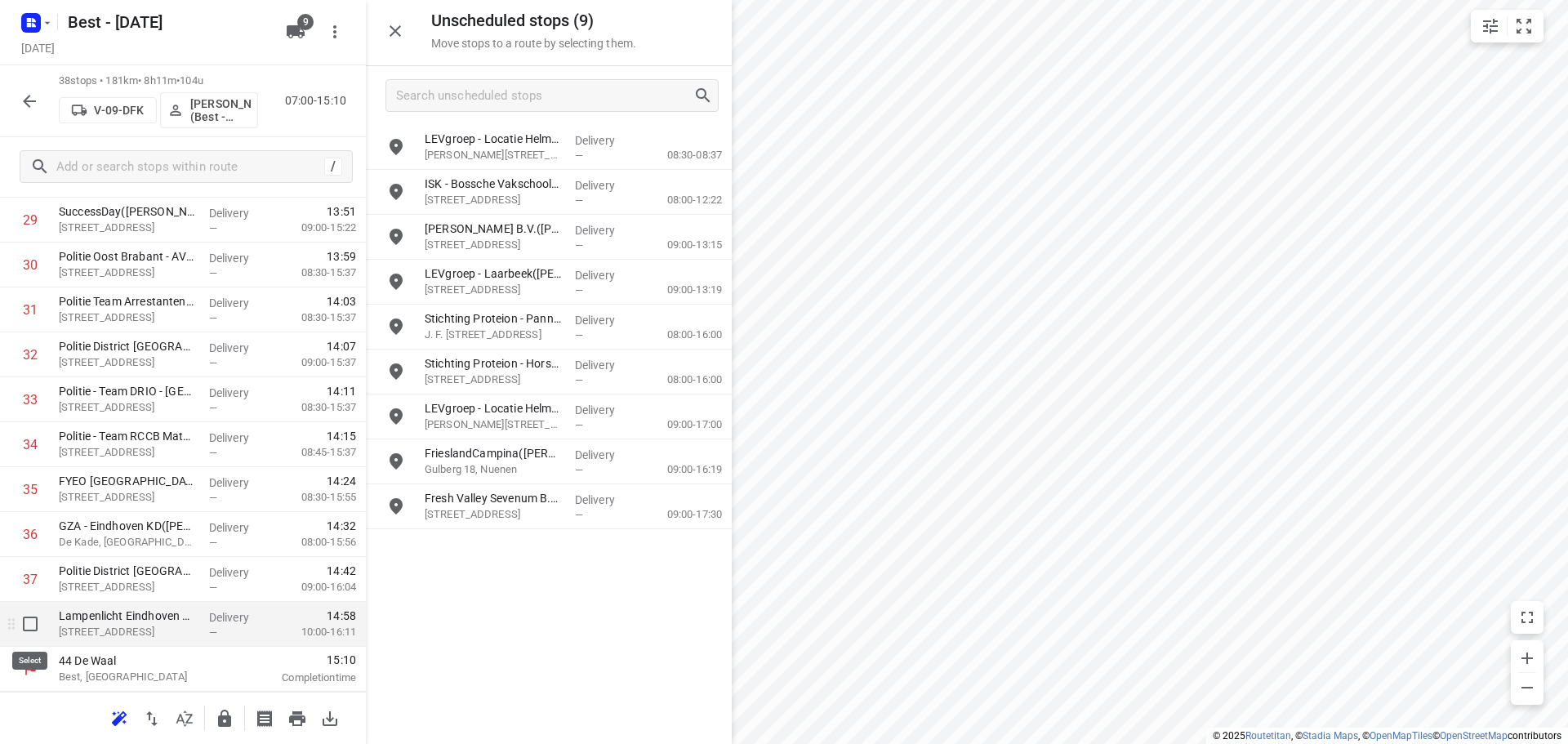
click at [27, 622] on input "checkbox" at bounding box center [30, 623] width 33 height 33
checkbox input "true"
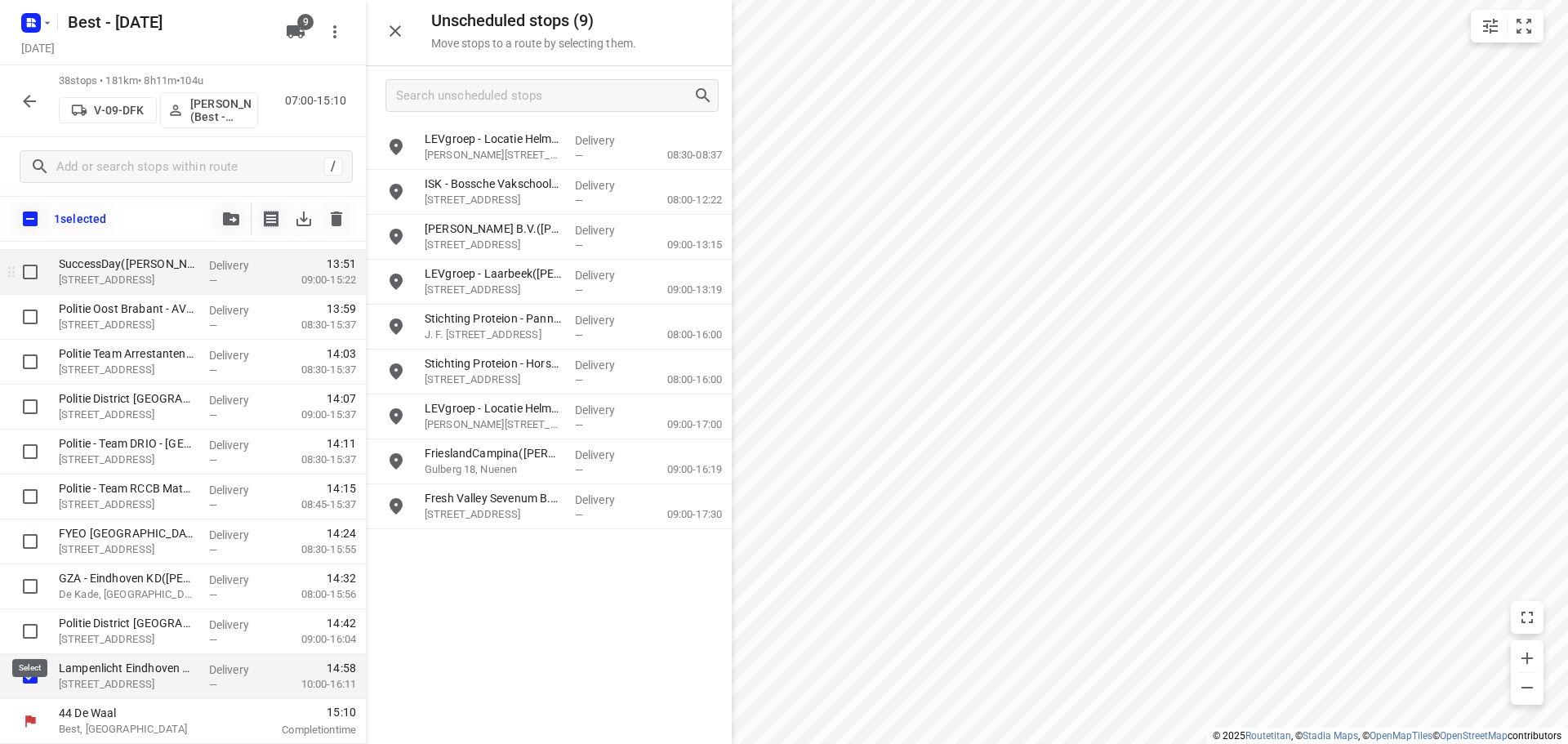
scroll to position [1377, 0]
click at [218, 216] on button "button" at bounding box center [231, 218] width 33 height 33
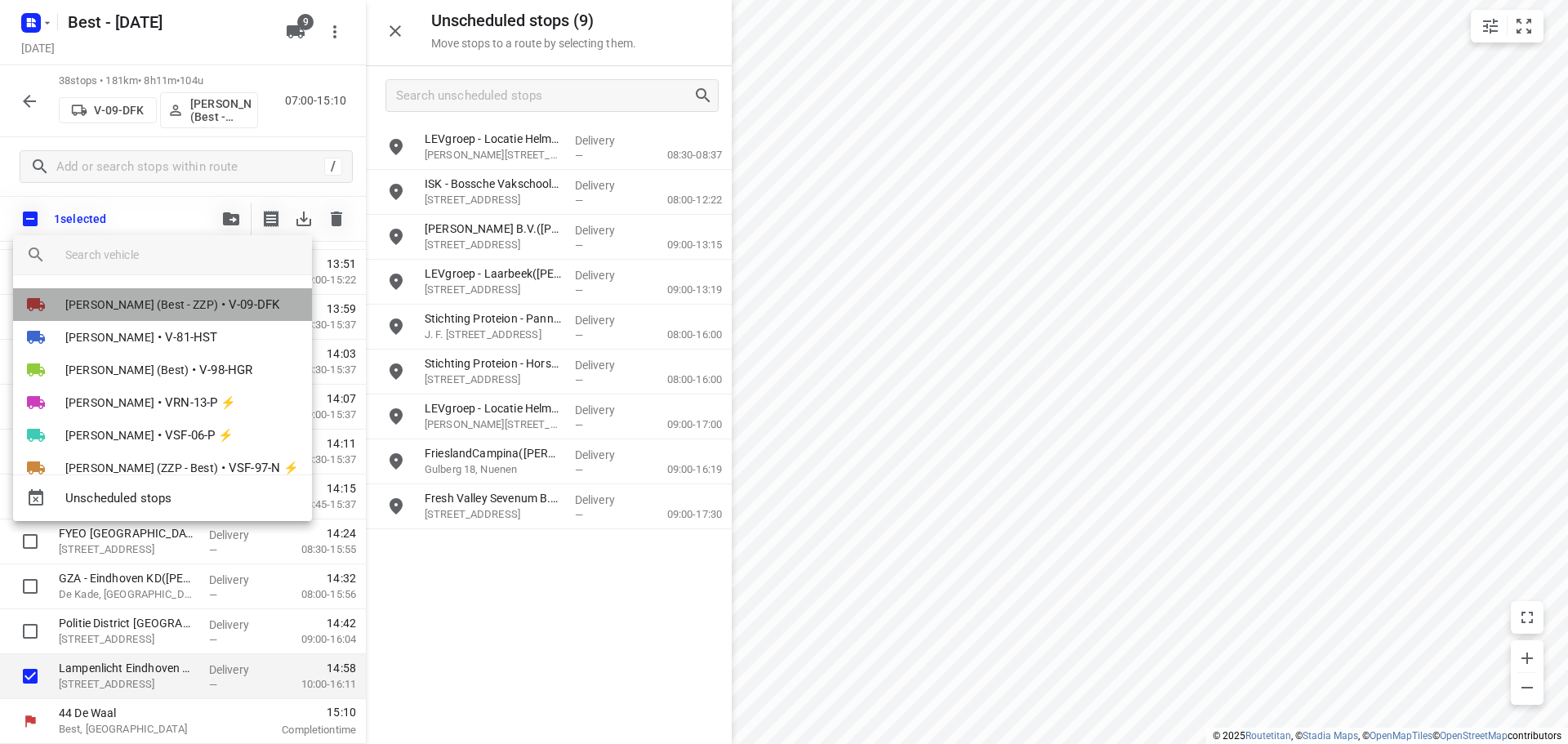
click at [125, 309] on span "[PERSON_NAME] (Best - ZZP)" at bounding box center [141, 304] width 152 height 16
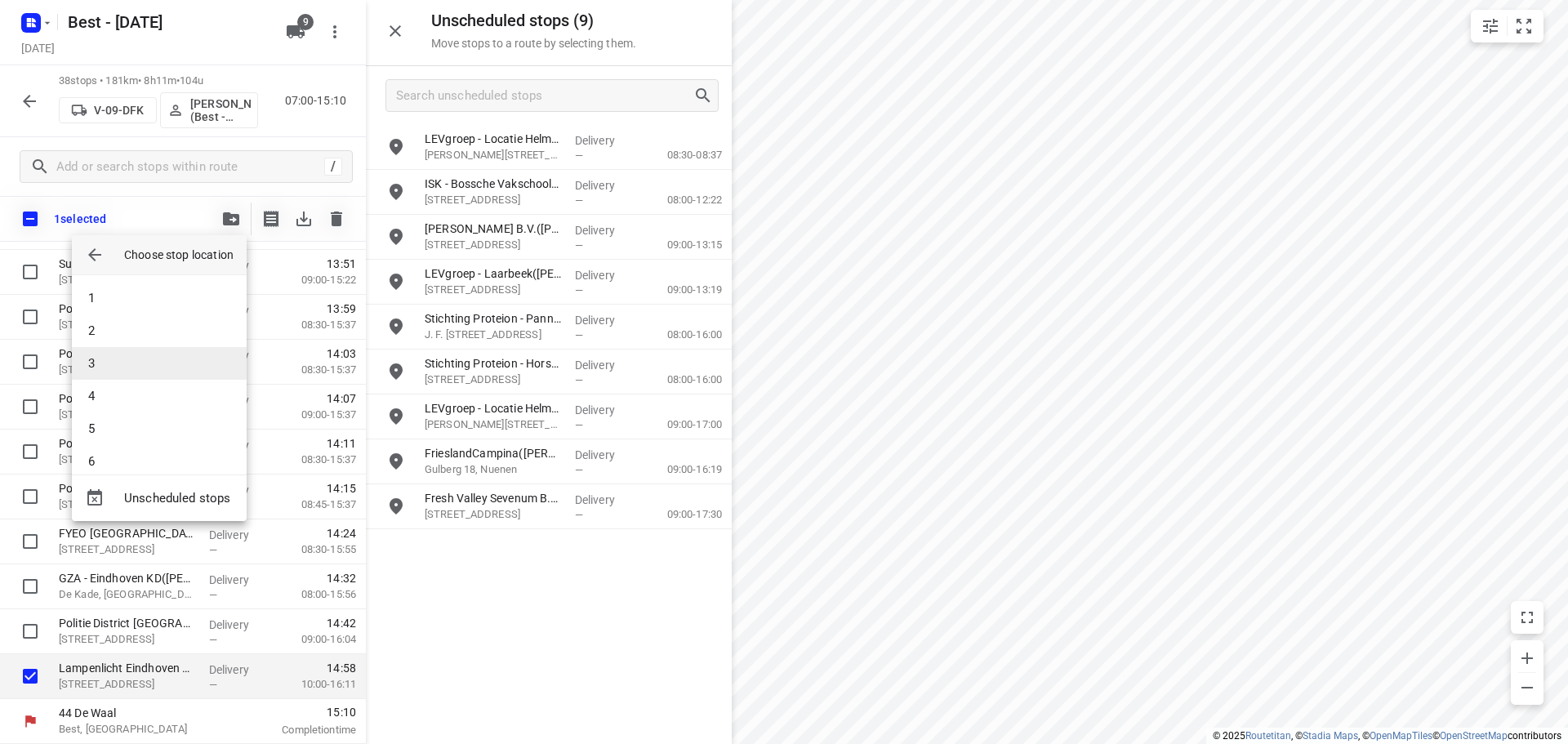
scroll to position [327, 0]
click at [130, 437] on li "15" at bounding box center [159, 428] width 174 height 33
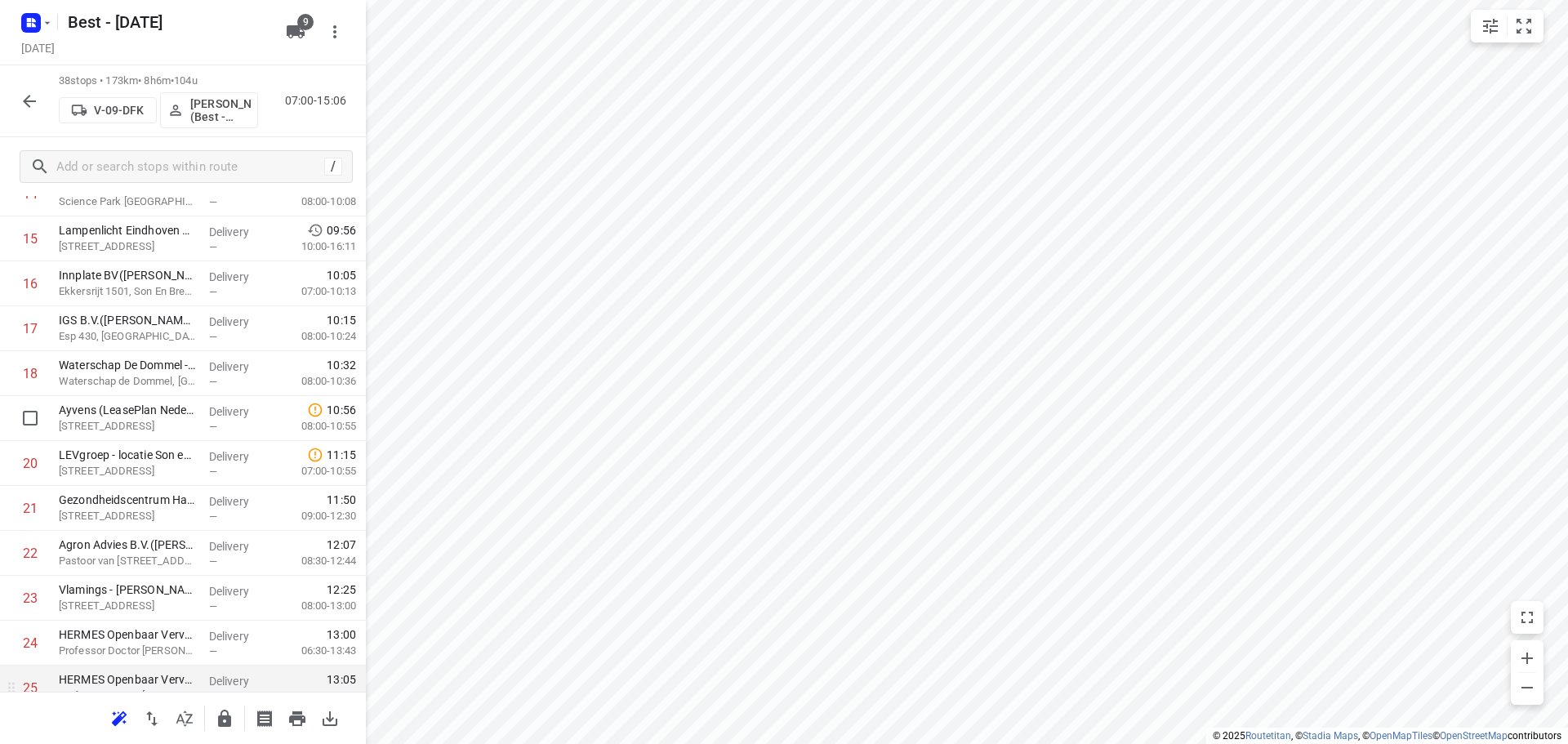
scroll to position [731, 0]
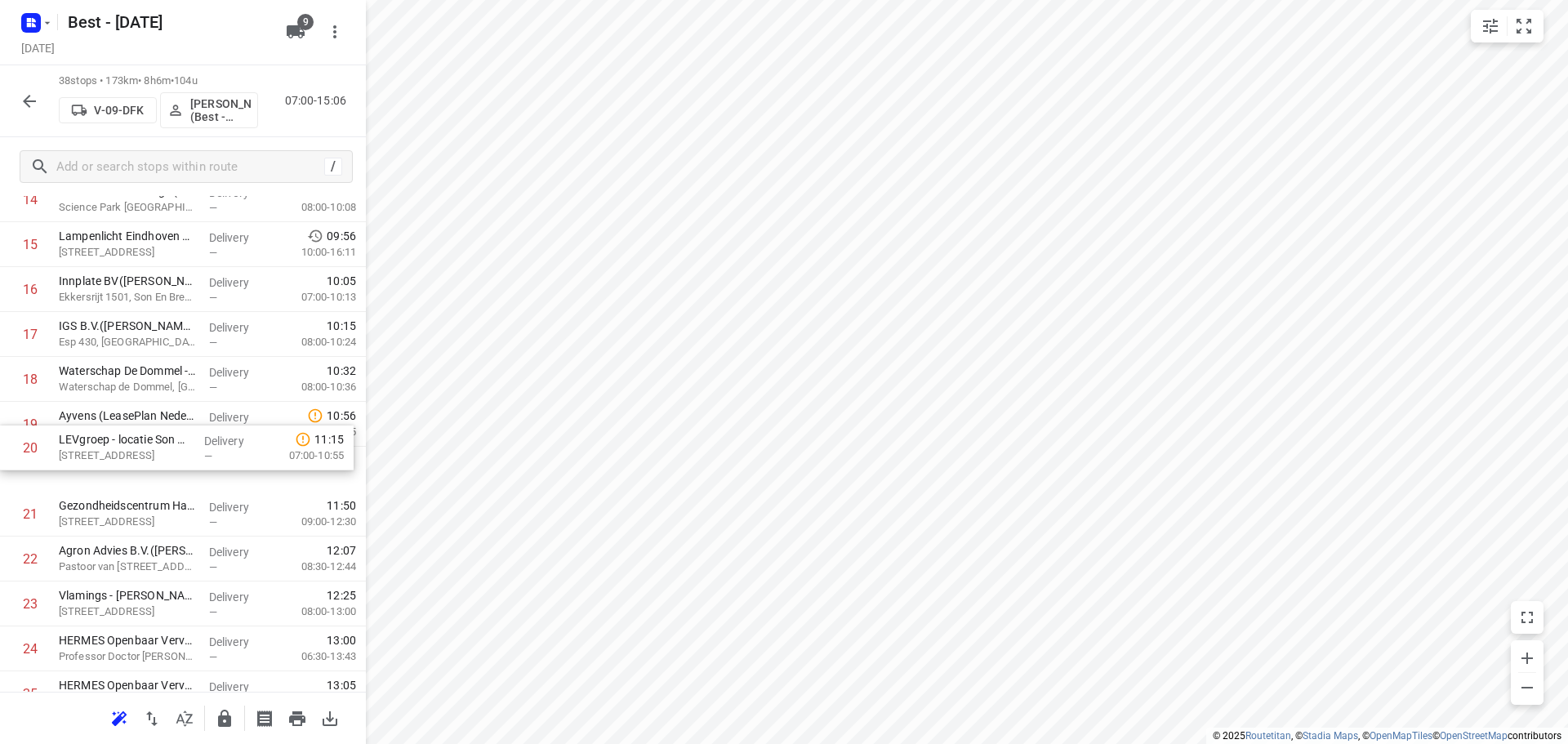
drag, startPoint x: 172, startPoint y: 472, endPoint x: 169, endPoint y: 413, distance: 59.1
click at [169, 413] on div "1 DPD Nederland - Depot 520 en 522 Hoofdkantoor(Joyce Nabbe- van Overmeeren (wi…" at bounding box center [183, 446] width 366 height 1706
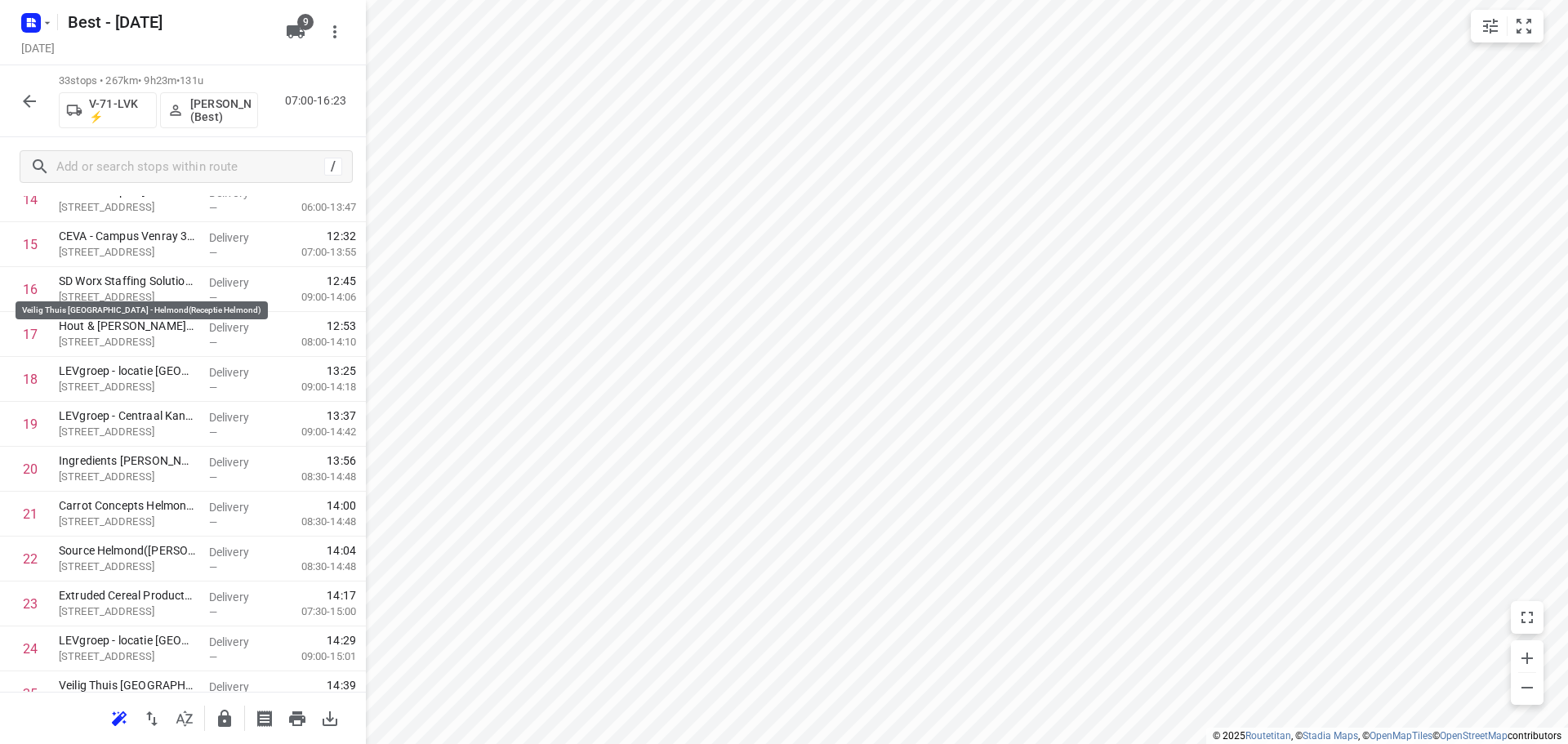
scroll to position [1159, 0]
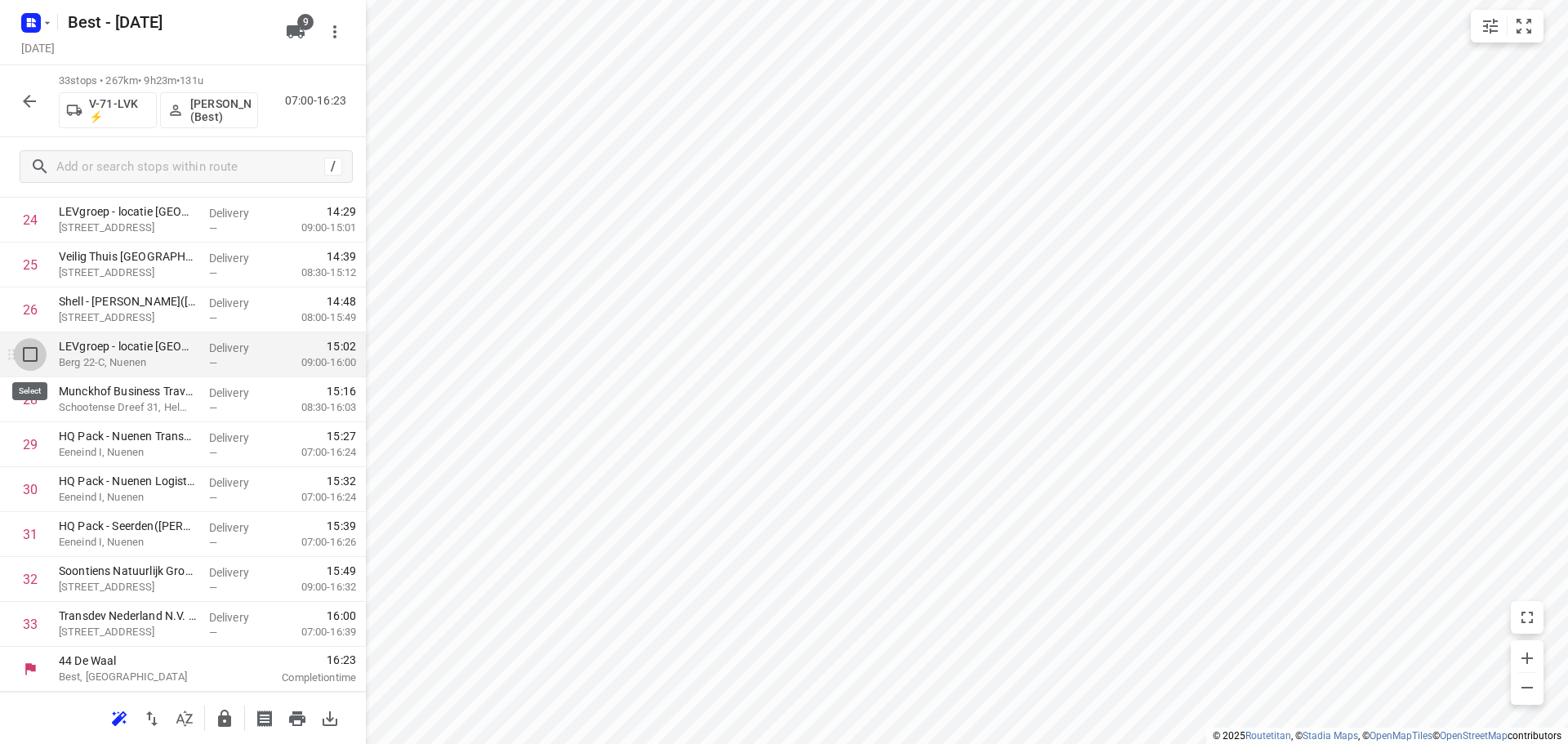
click at [27, 352] on input "checkbox" at bounding box center [30, 354] width 33 height 33
checkbox input "true"
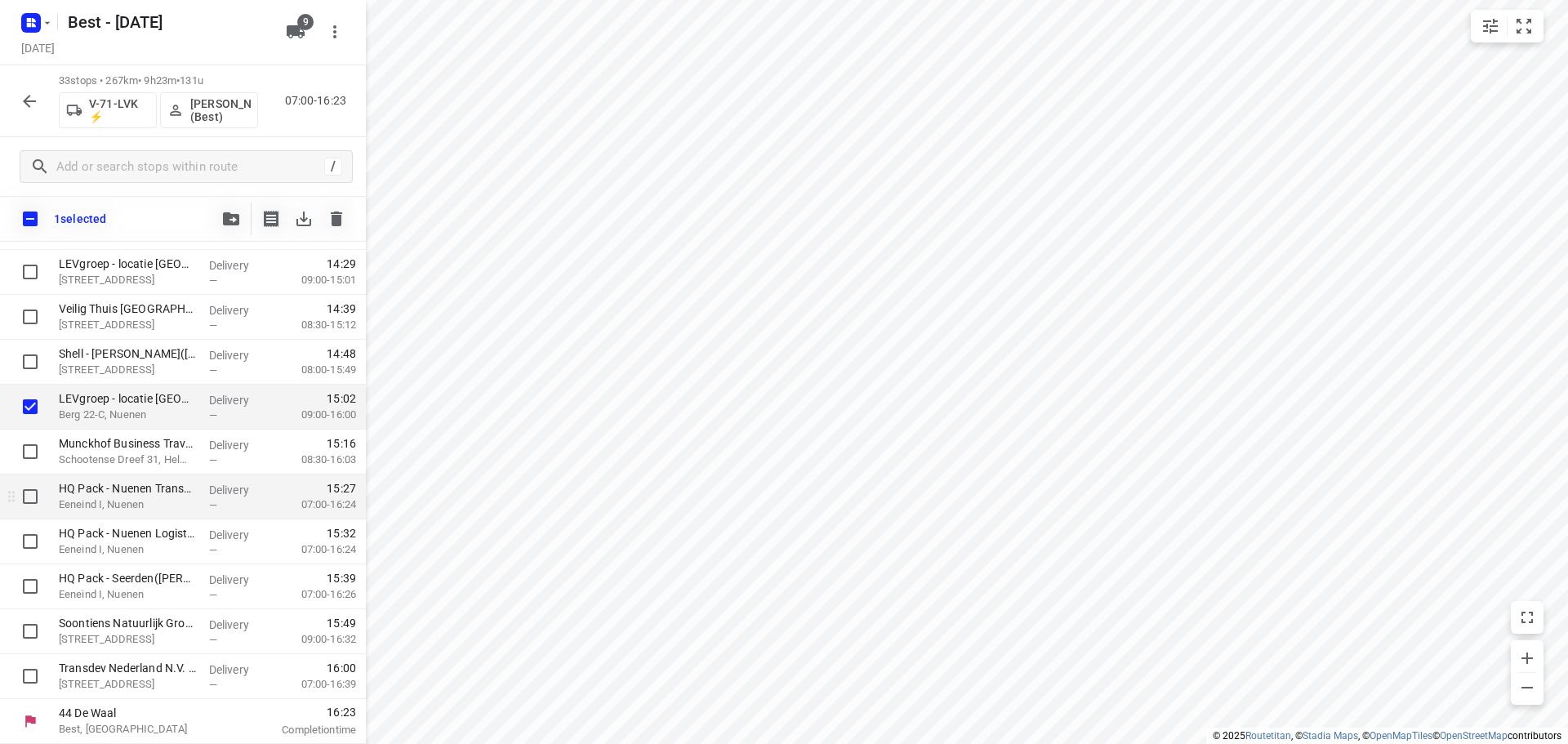
click at [55, 495] on div "HQ Pack - Nuenen Transport (Bob Cremers) Eeneind I, Nuenen" at bounding box center [127, 496] width 150 height 45
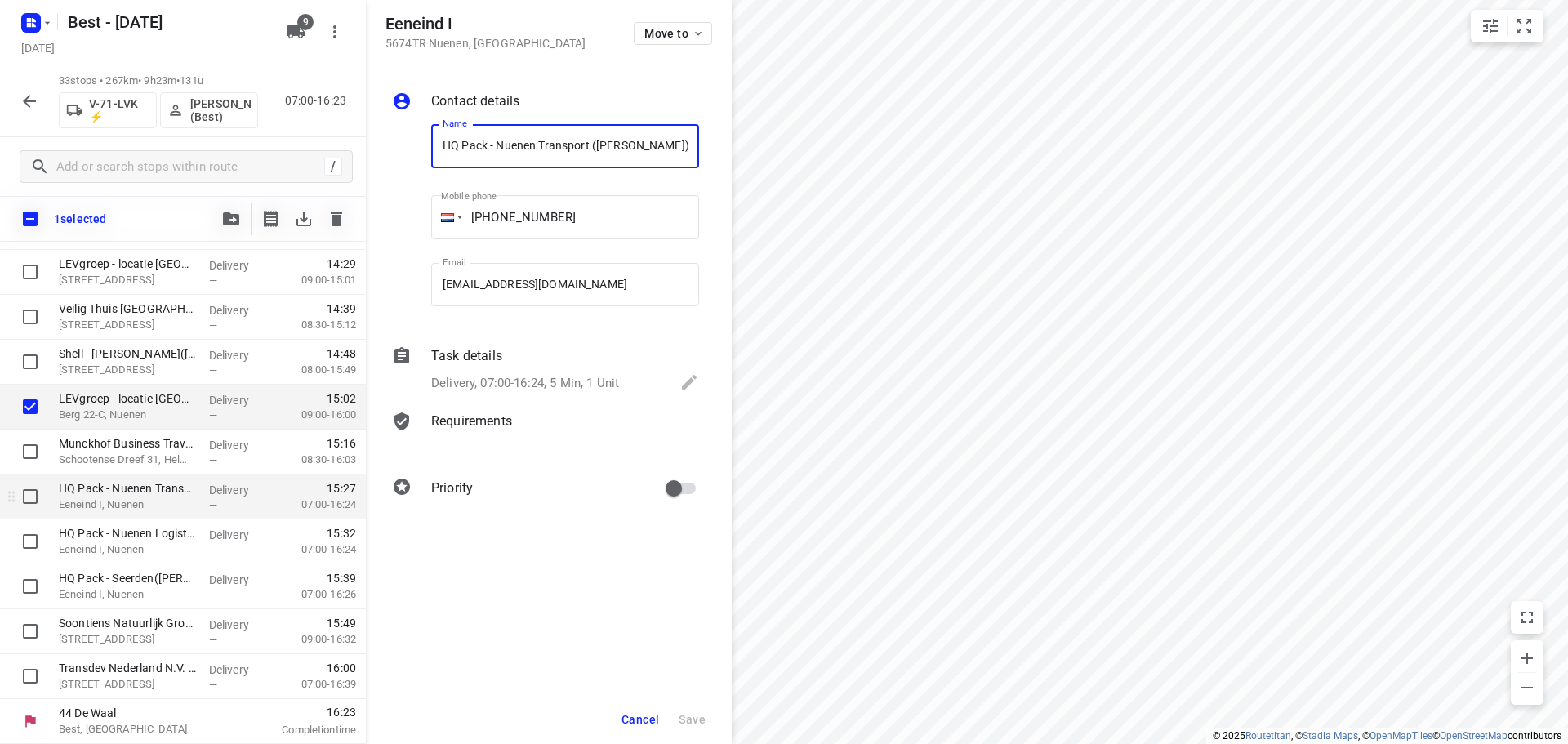
click at [41, 499] on input "checkbox" at bounding box center [30, 496] width 33 height 33
checkbox input "true"
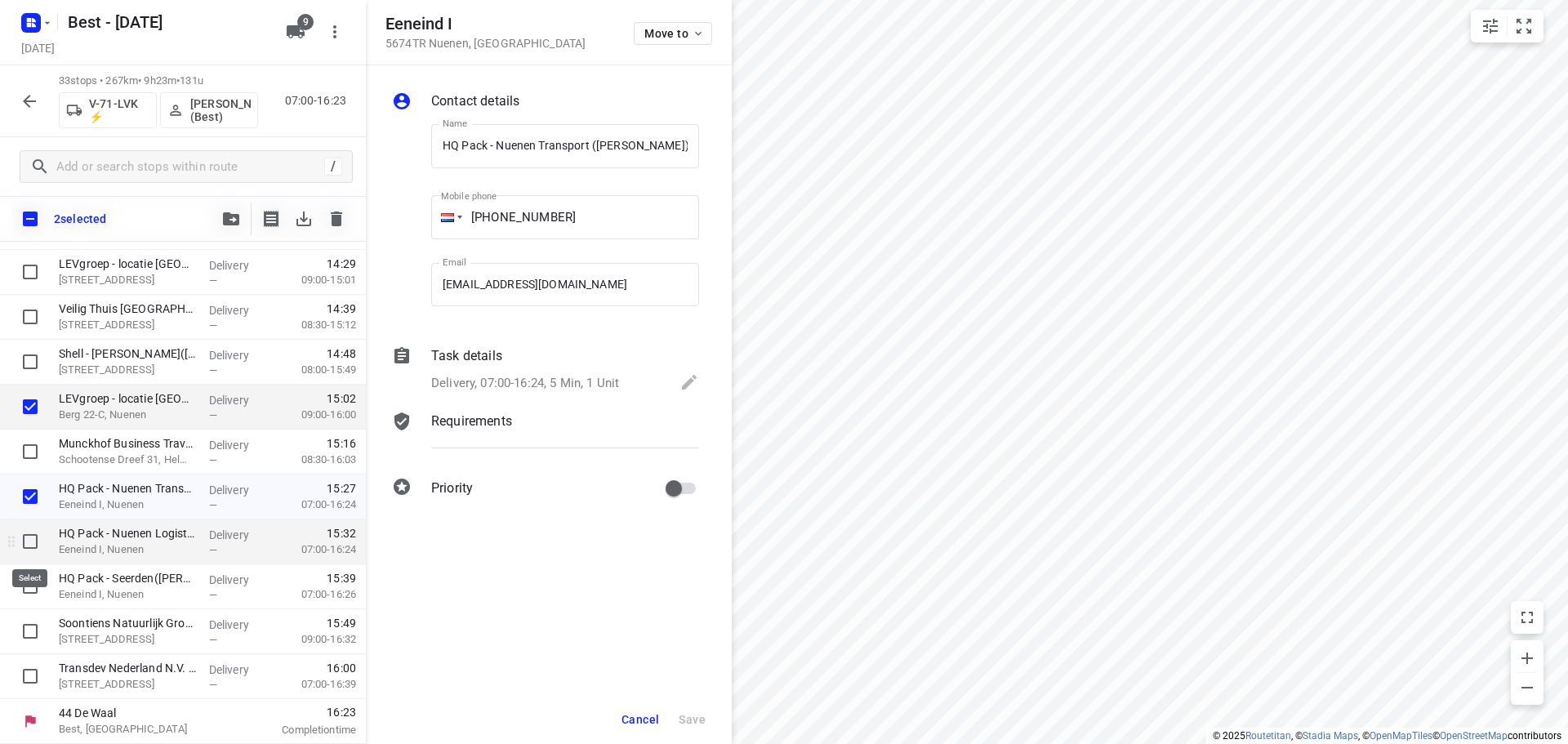
click at [29, 554] on input "checkbox" at bounding box center [30, 541] width 33 height 33
checkbox input "true"
click at [24, 595] on input "checkbox" at bounding box center [30, 586] width 33 height 33
checkbox input "true"
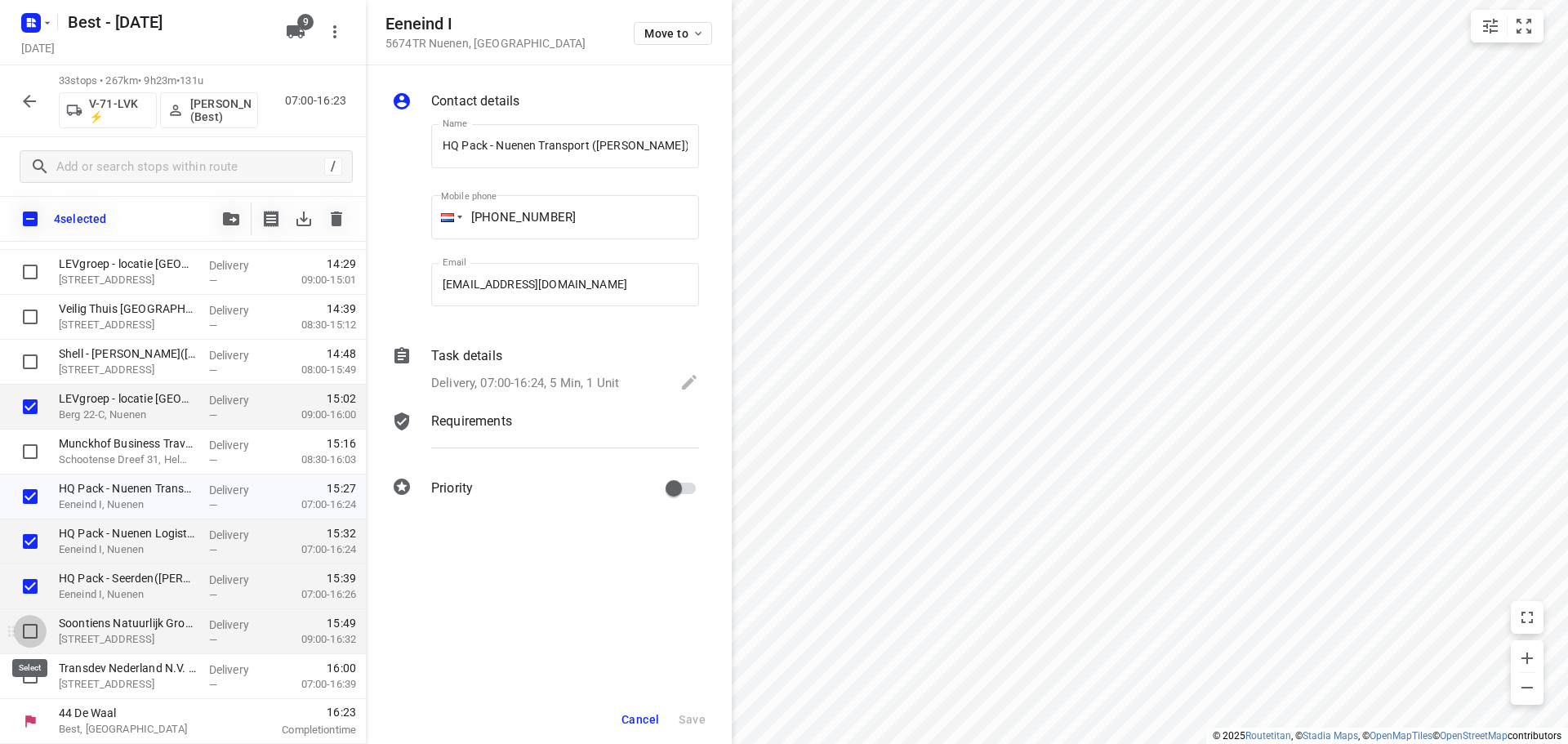
drag, startPoint x: 36, startPoint y: 634, endPoint x: 34, endPoint y: 643, distance: 9.2
click at [36, 635] on input "checkbox" at bounding box center [30, 631] width 33 height 33
checkbox input "true"
drag, startPoint x: 28, startPoint y: 677, endPoint x: 34, endPoint y: 665, distance: 13.4
click at [29, 678] on input "checkbox" at bounding box center [30, 676] width 33 height 33
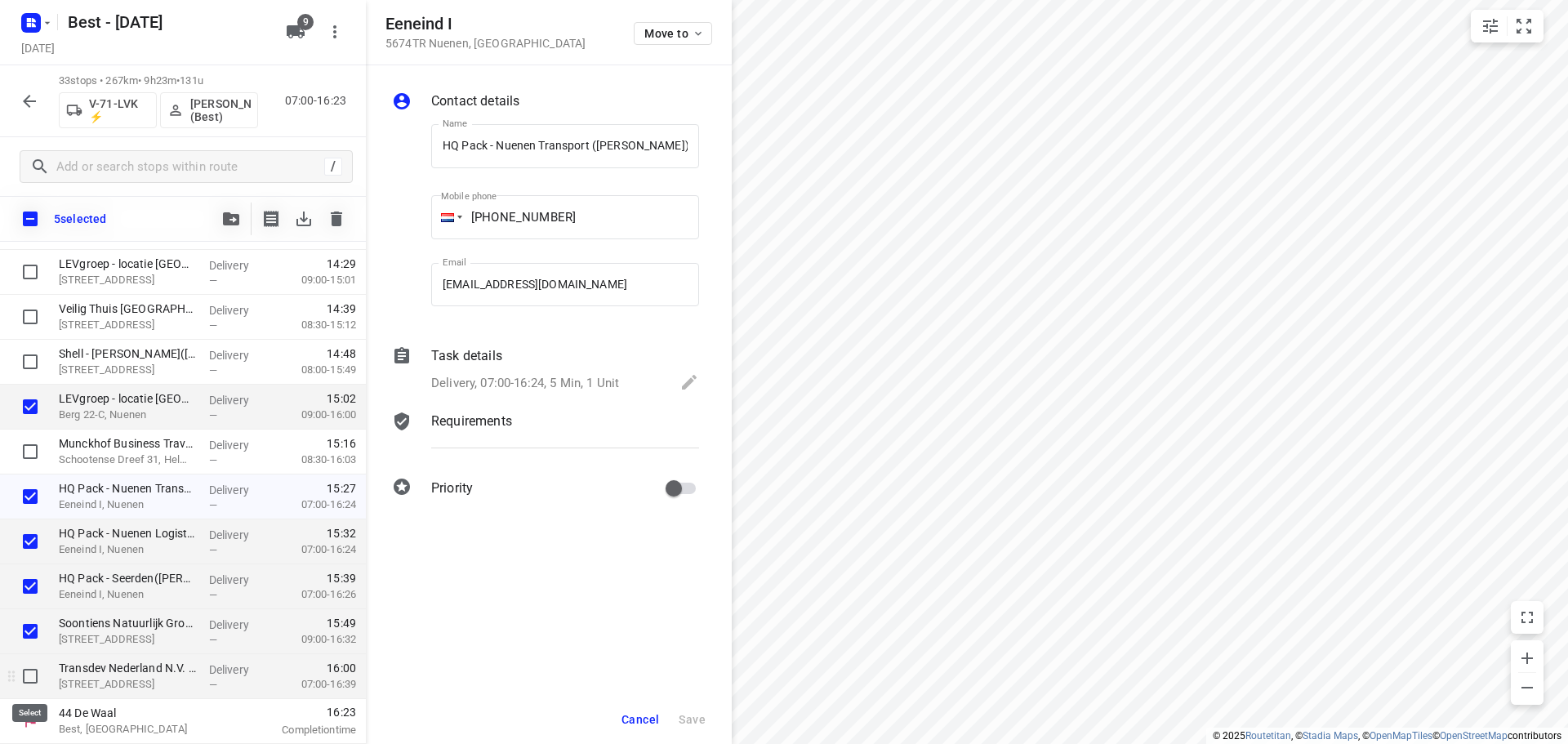
checkbox input "true"
click at [230, 235] on div "6 selected" at bounding box center [183, 219] width 366 height 46
click at [240, 214] on span "button" at bounding box center [231, 219] width 19 height 13
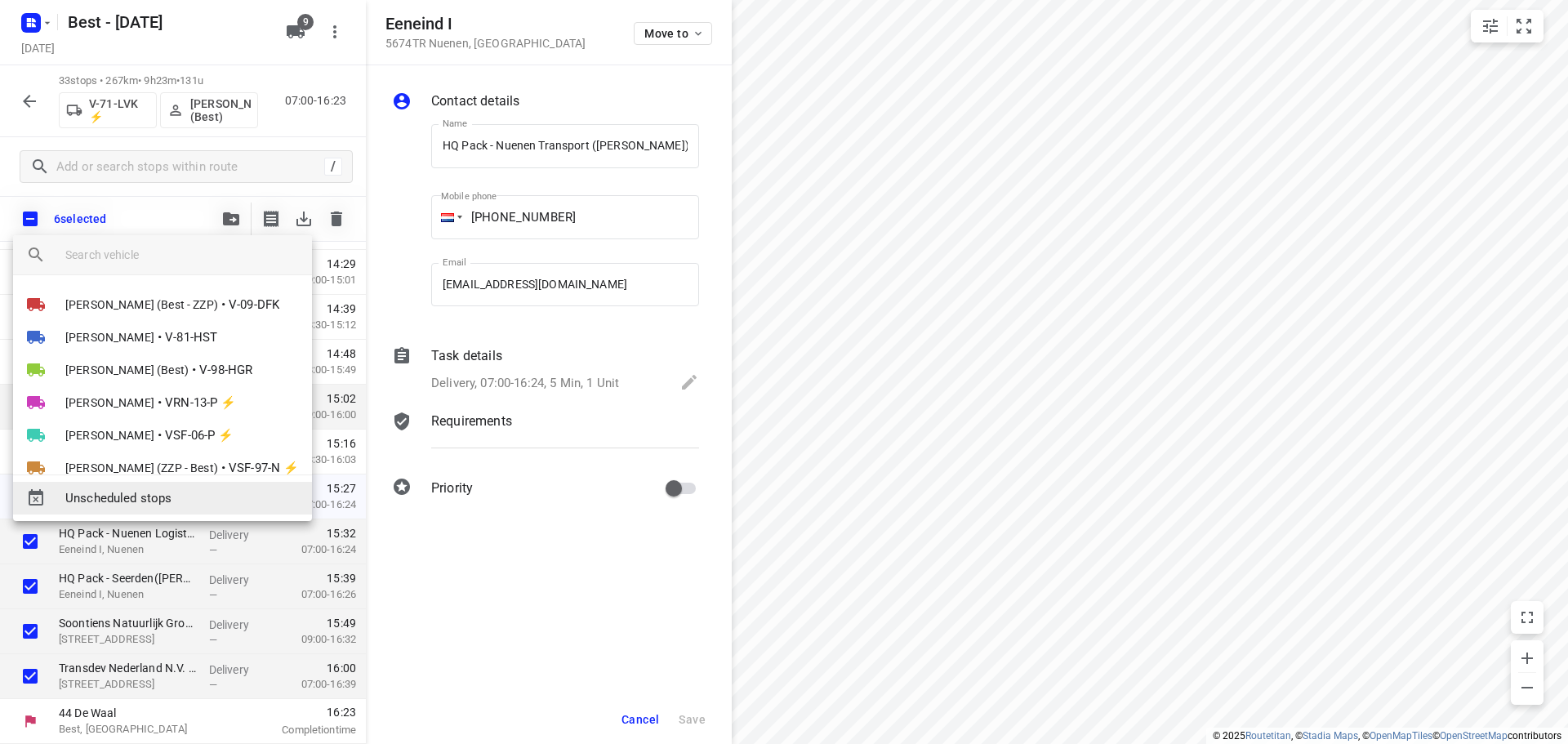
click at [167, 500] on span "Unscheduled stops" at bounding box center [182, 499] width 234 height 19
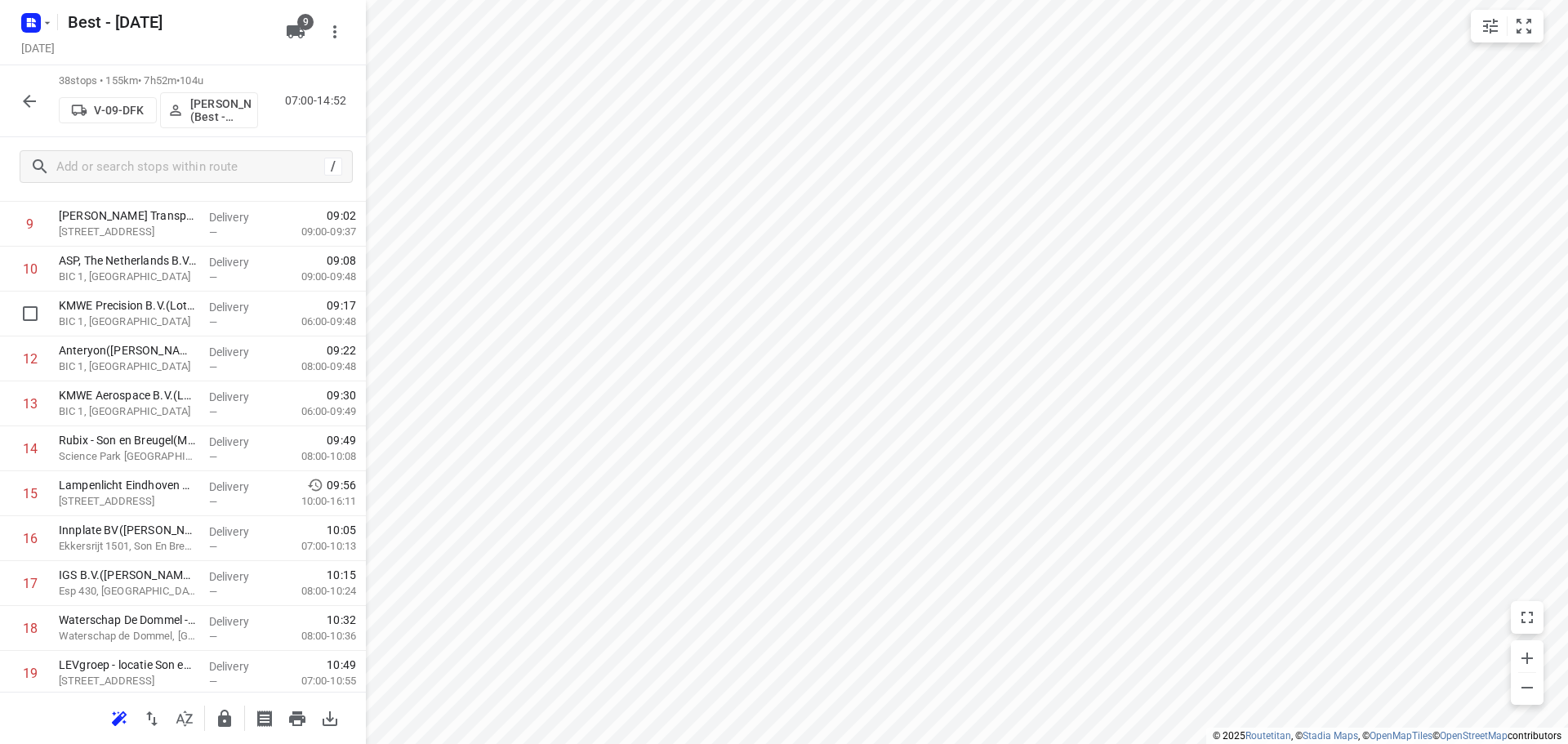
scroll to position [74, 0]
click at [254, 196] on div "15 stops were unscheduled" at bounding box center [183, 182] width 366 height 47
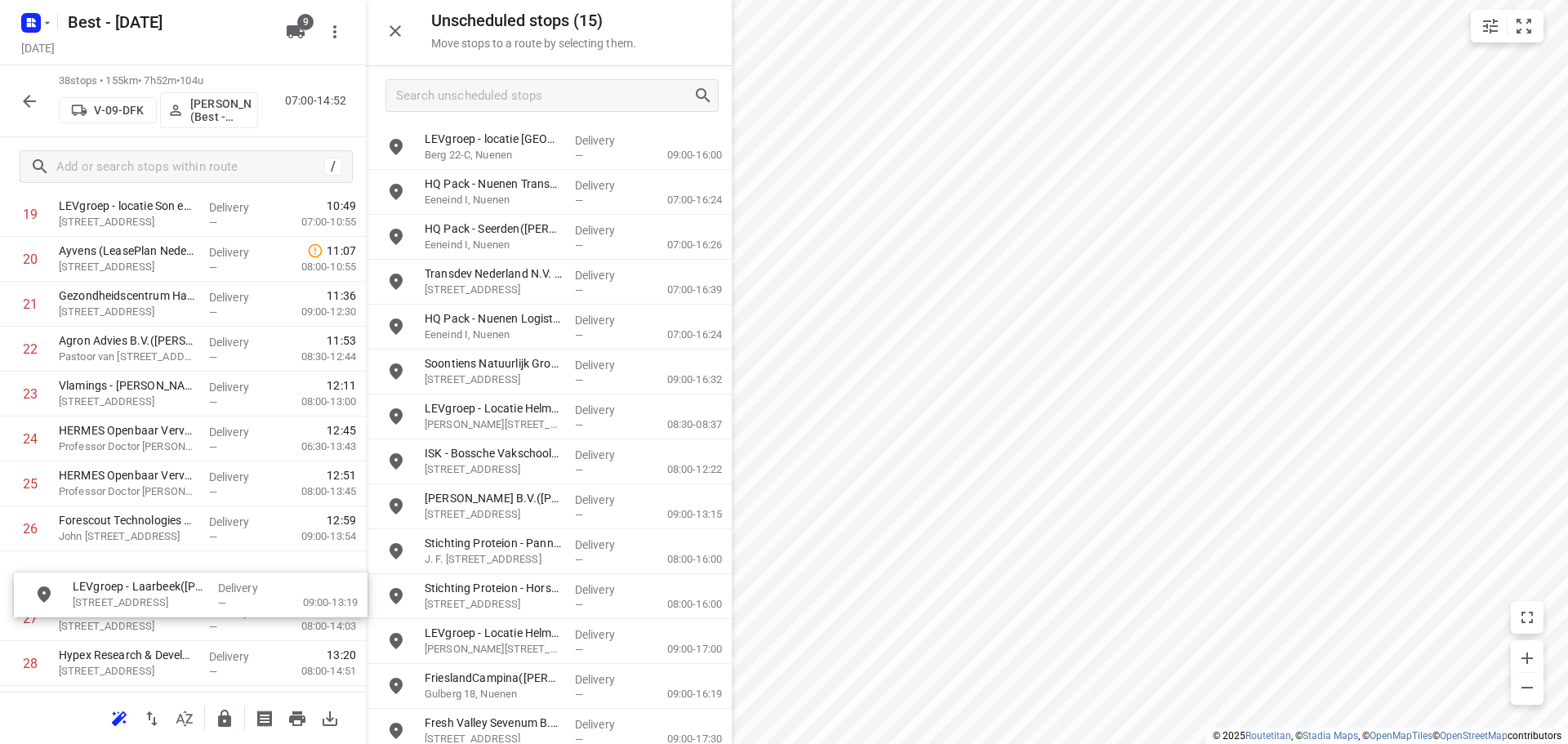
scroll to position [943, 0]
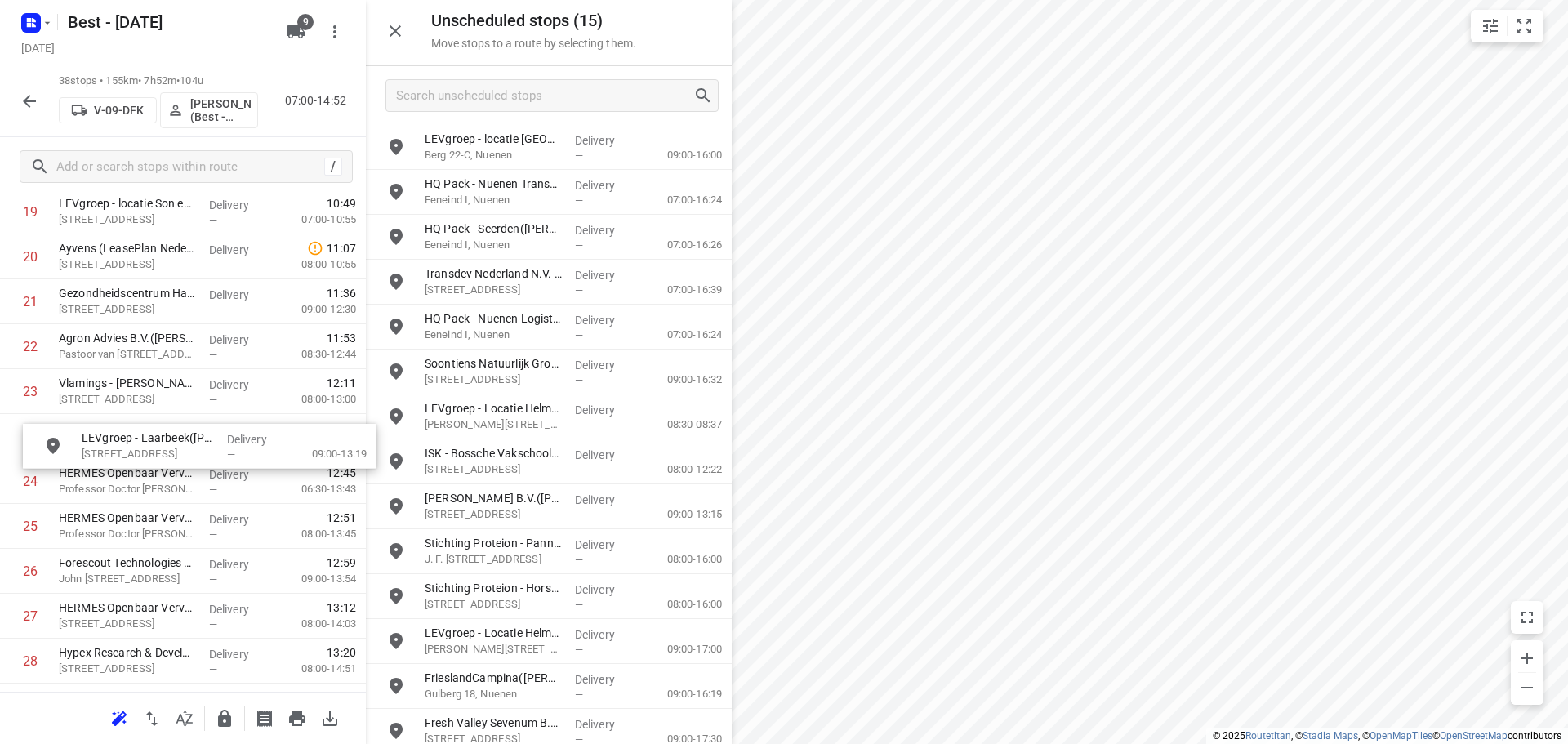
drag, startPoint x: 548, startPoint y: 545, endPoint x: 216, endPoint y: 422, distance: 354.1
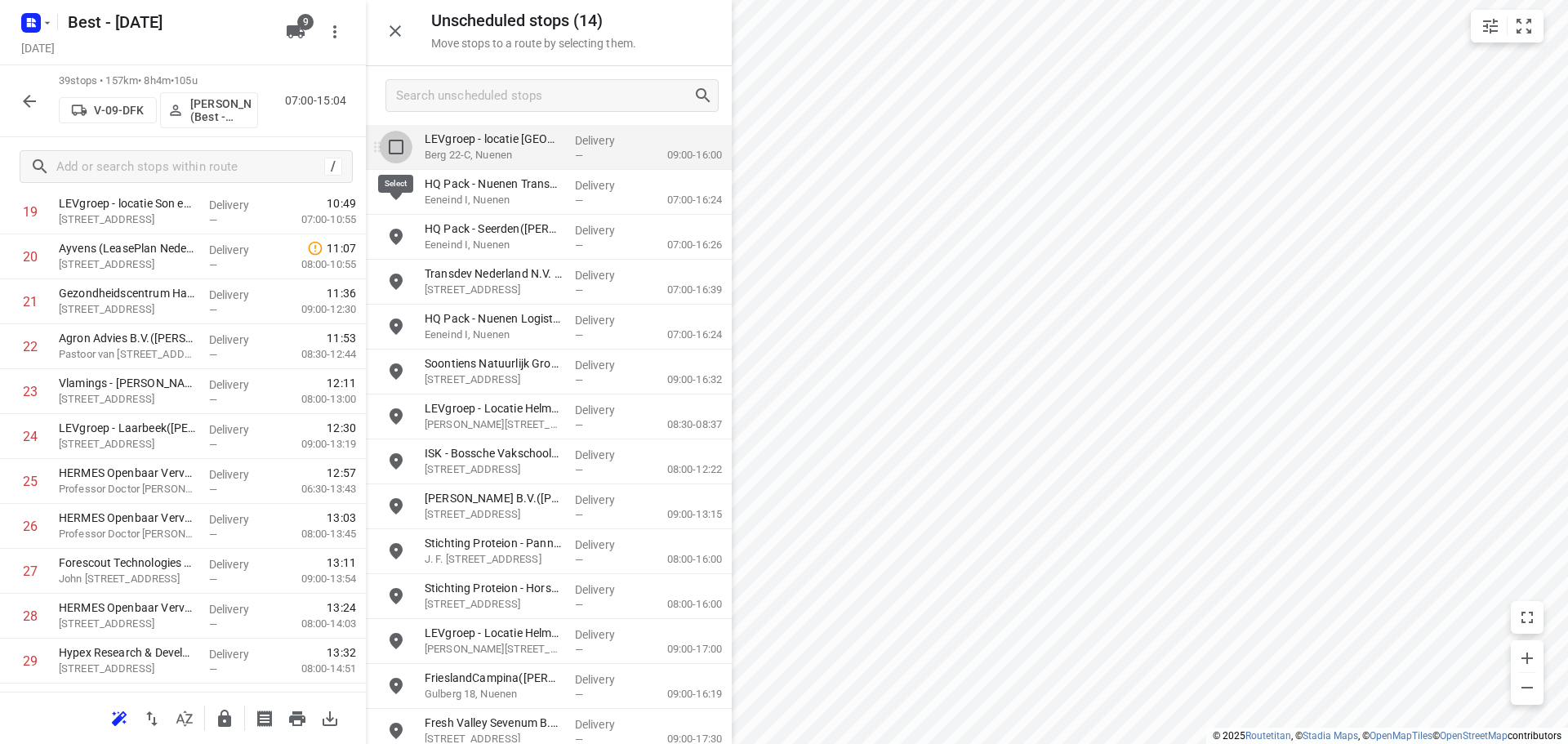
click at [398, 151] on input "grid" at bounding box center [396, 147] width 33 height 33
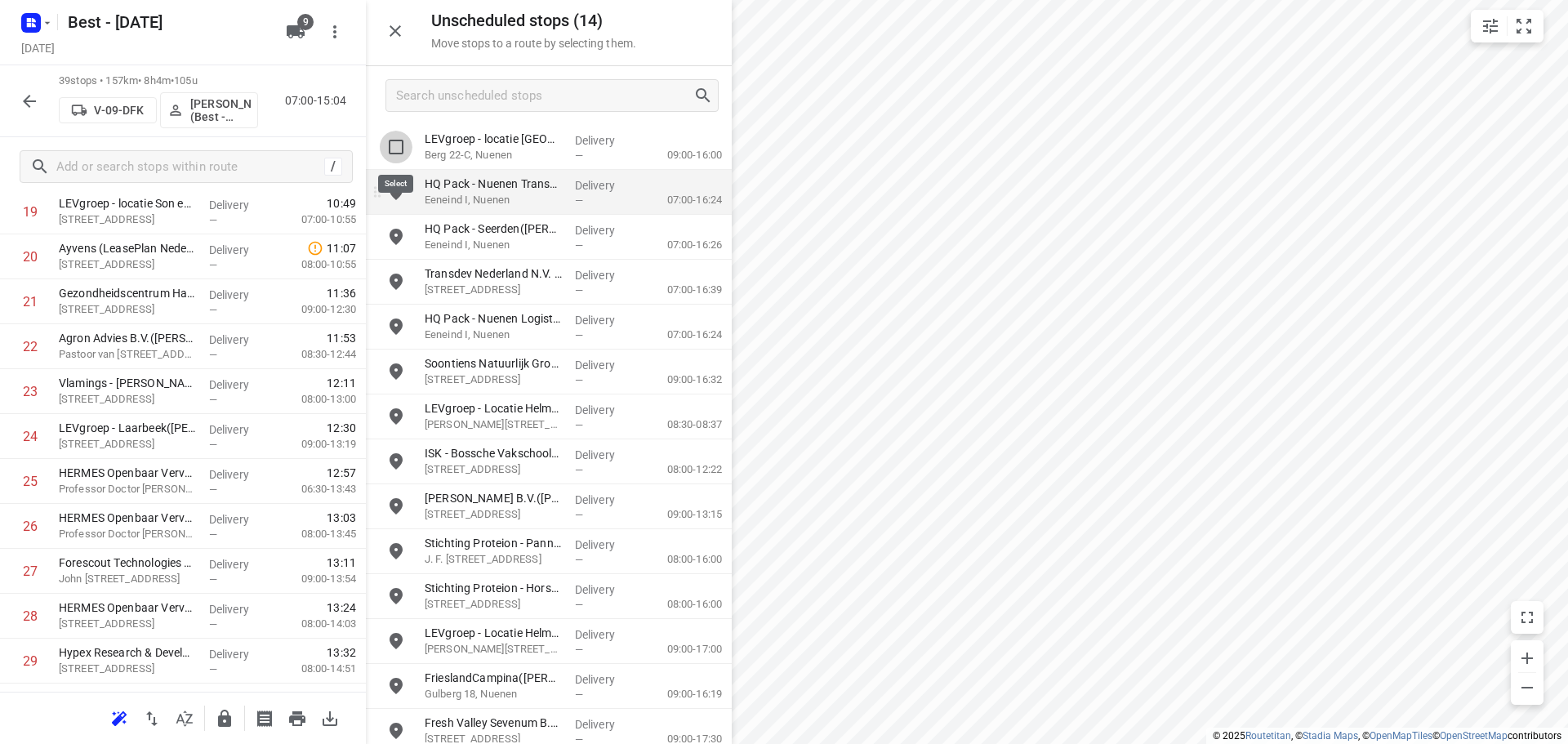
checkbox input "true"
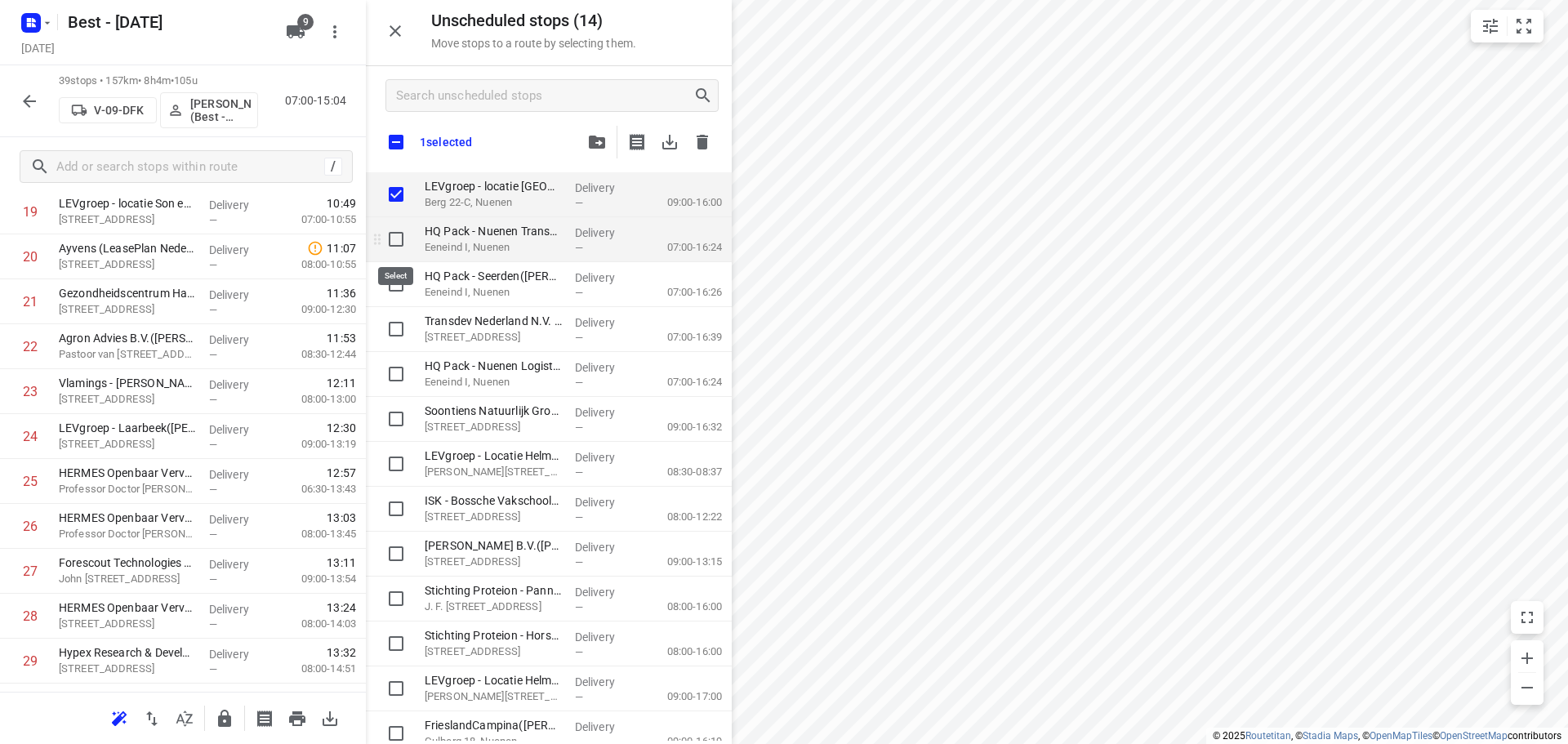
click at [390, 241] on input "grid" at bounding box center [396, 239] width 33 height 33
checkbox input "true"
drag, startPoint x: 391, startPoint y: 273, endPoint x: 417, endPoint y: 260, distance: 29.1
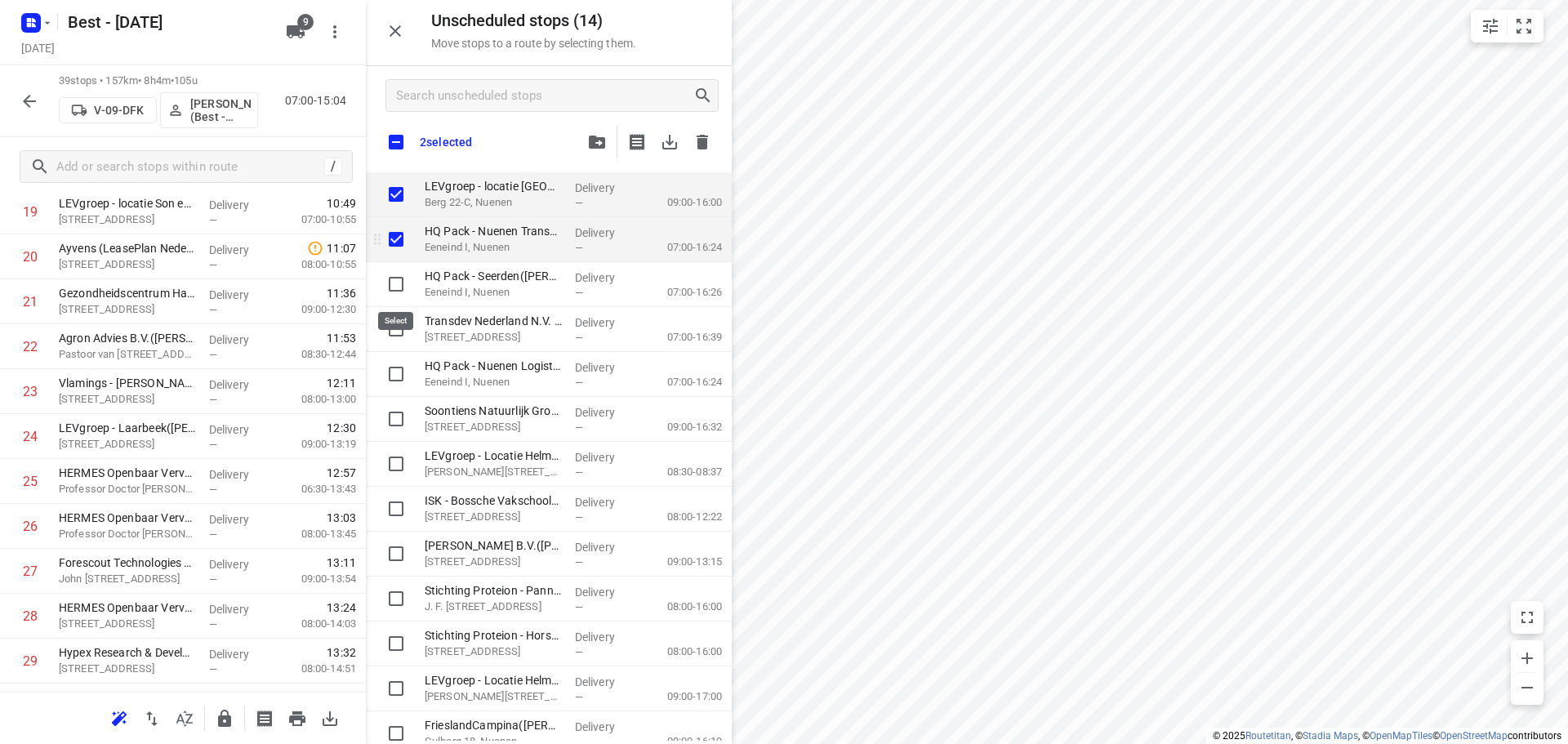
click at [393, 274] on input "grid" at bounding box center [396, 284] width 33 height 33
checkbox input "true"
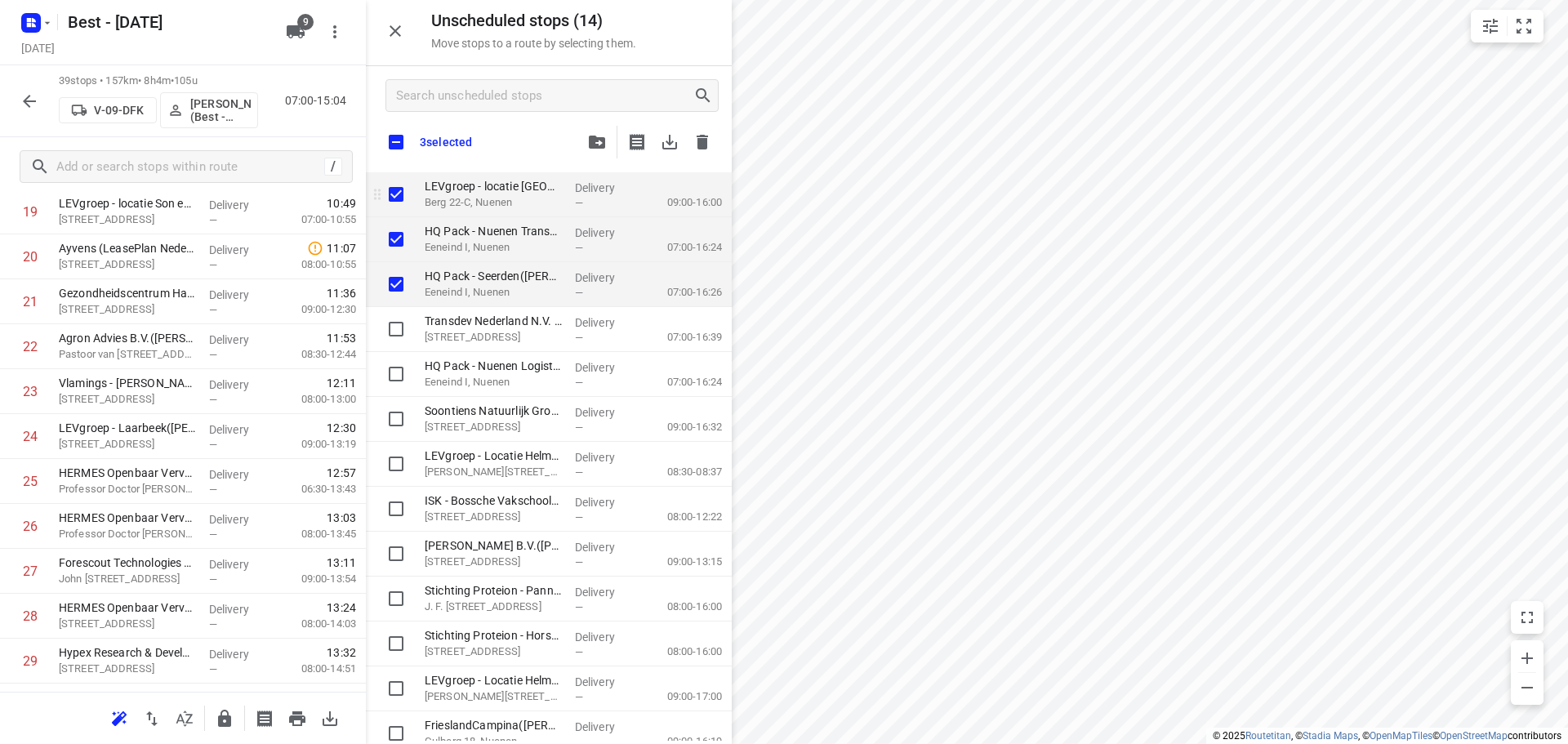
checkbox input "true"
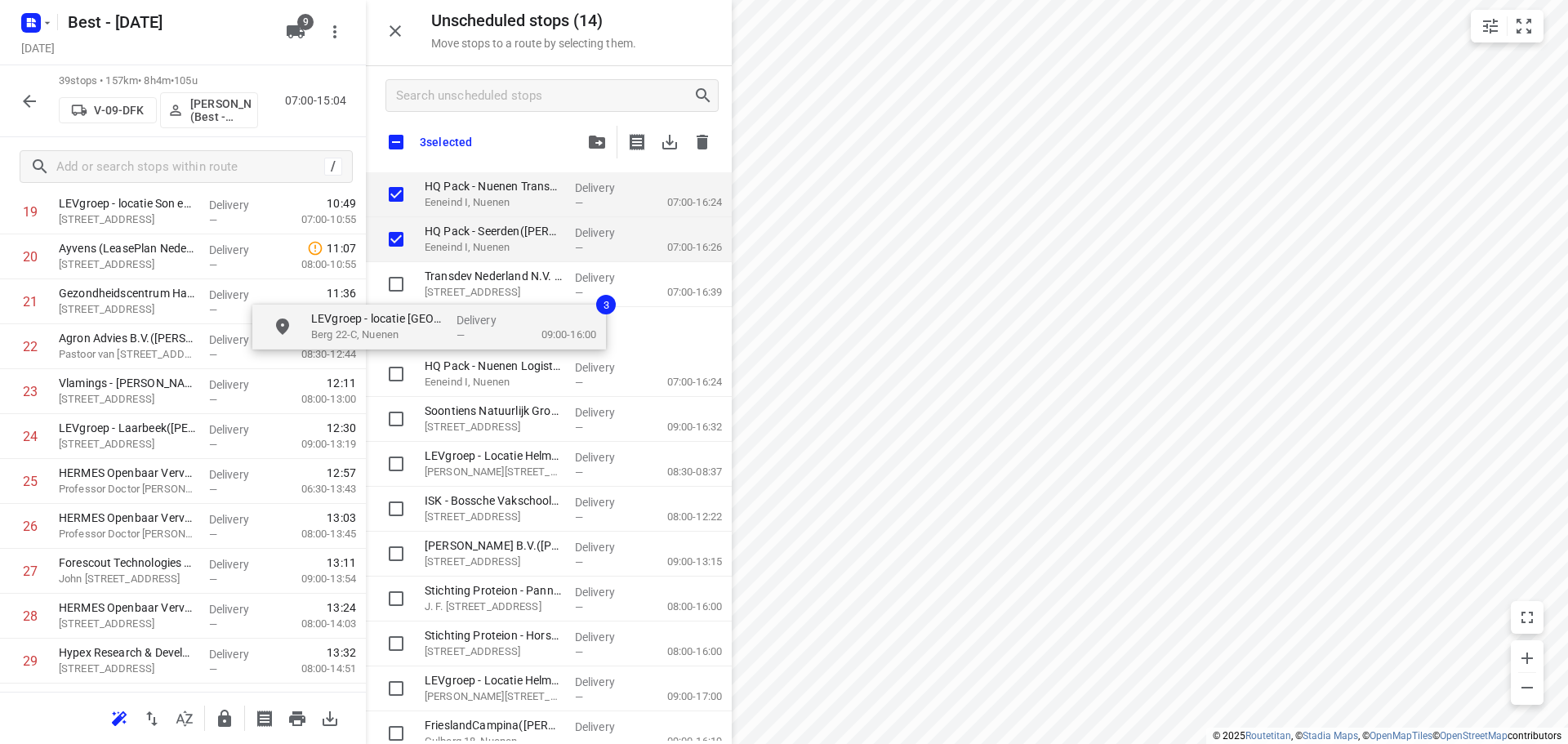
checkbox input "true"
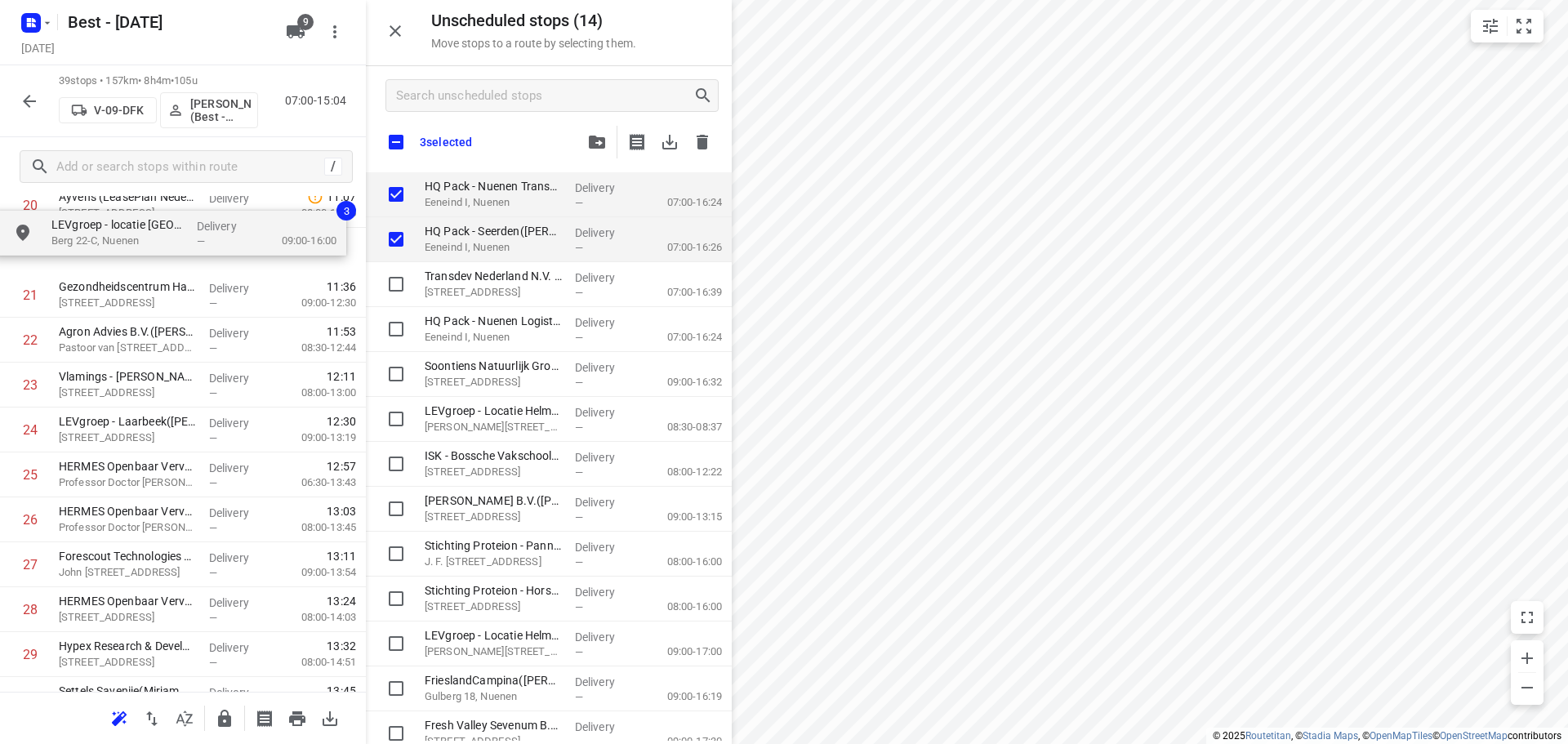
scroll to position [908, 0]
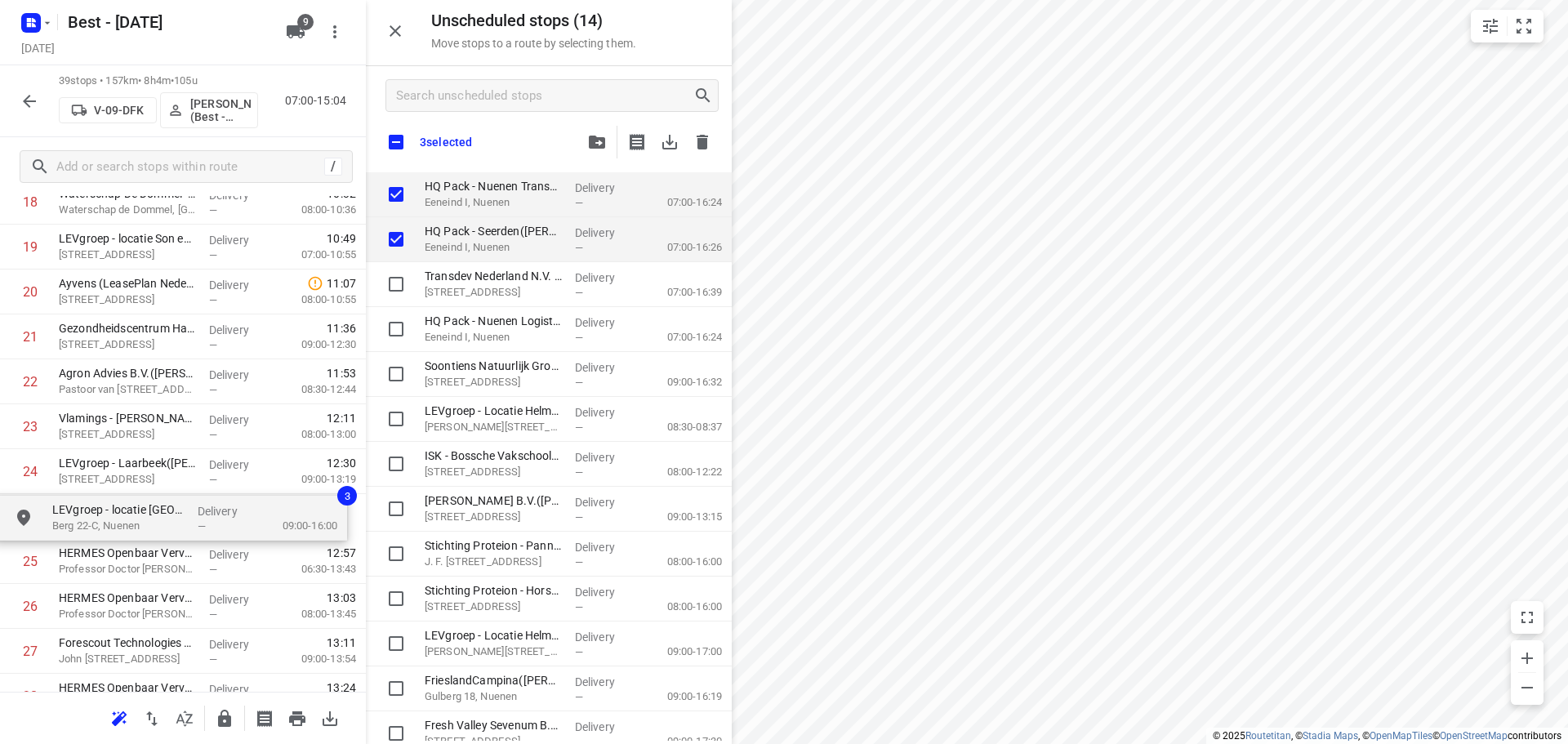
drag, startPoint x: 494, startPoint y: 200, endPoint x: 116, endPoint y: 524, distance: 497.9
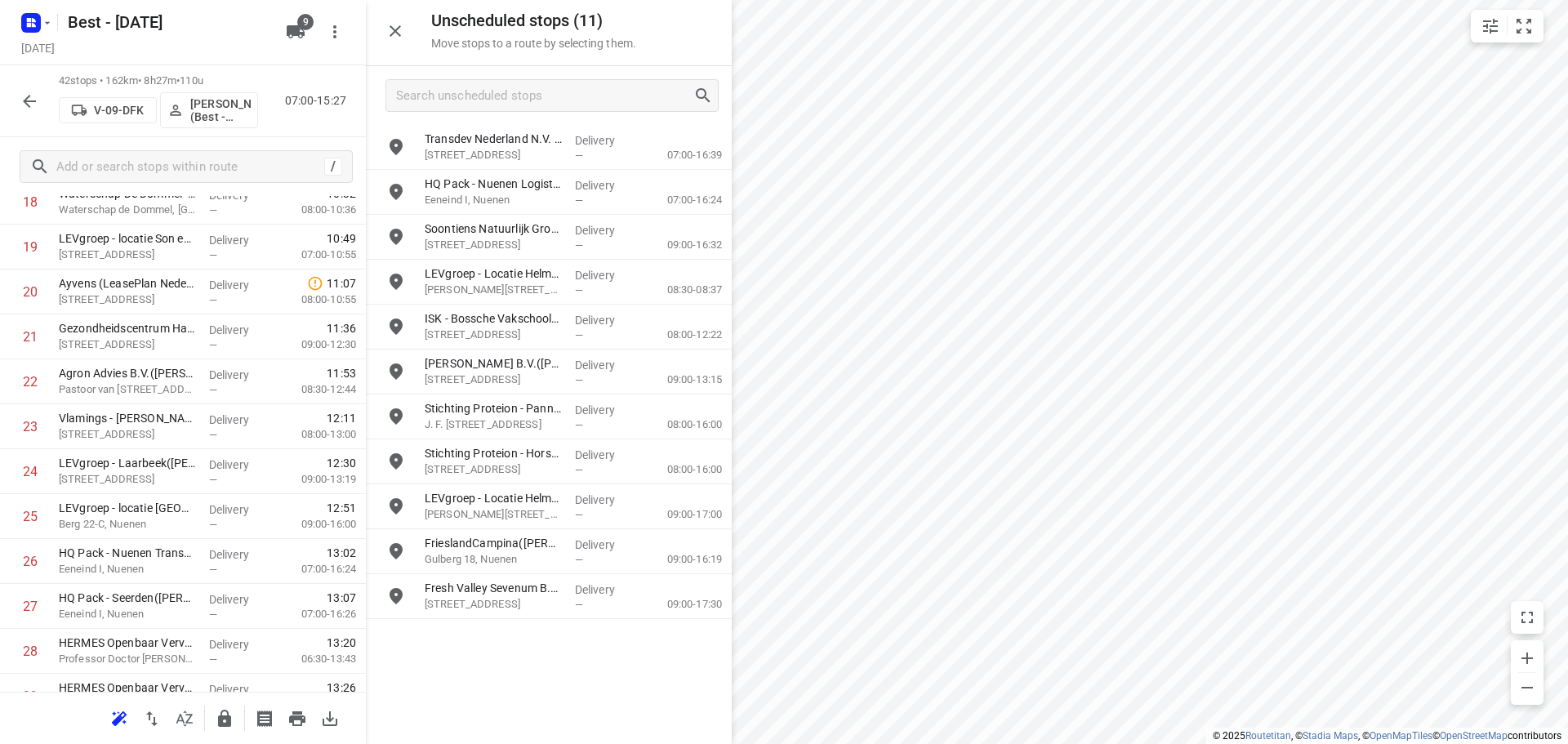
click at [517, 113] on div at bounding box center [549, 95] width 366 height 58
click at [523, 99] on input "Search unscheduled stops" at bounding box center [544, 96] width 296 height 25
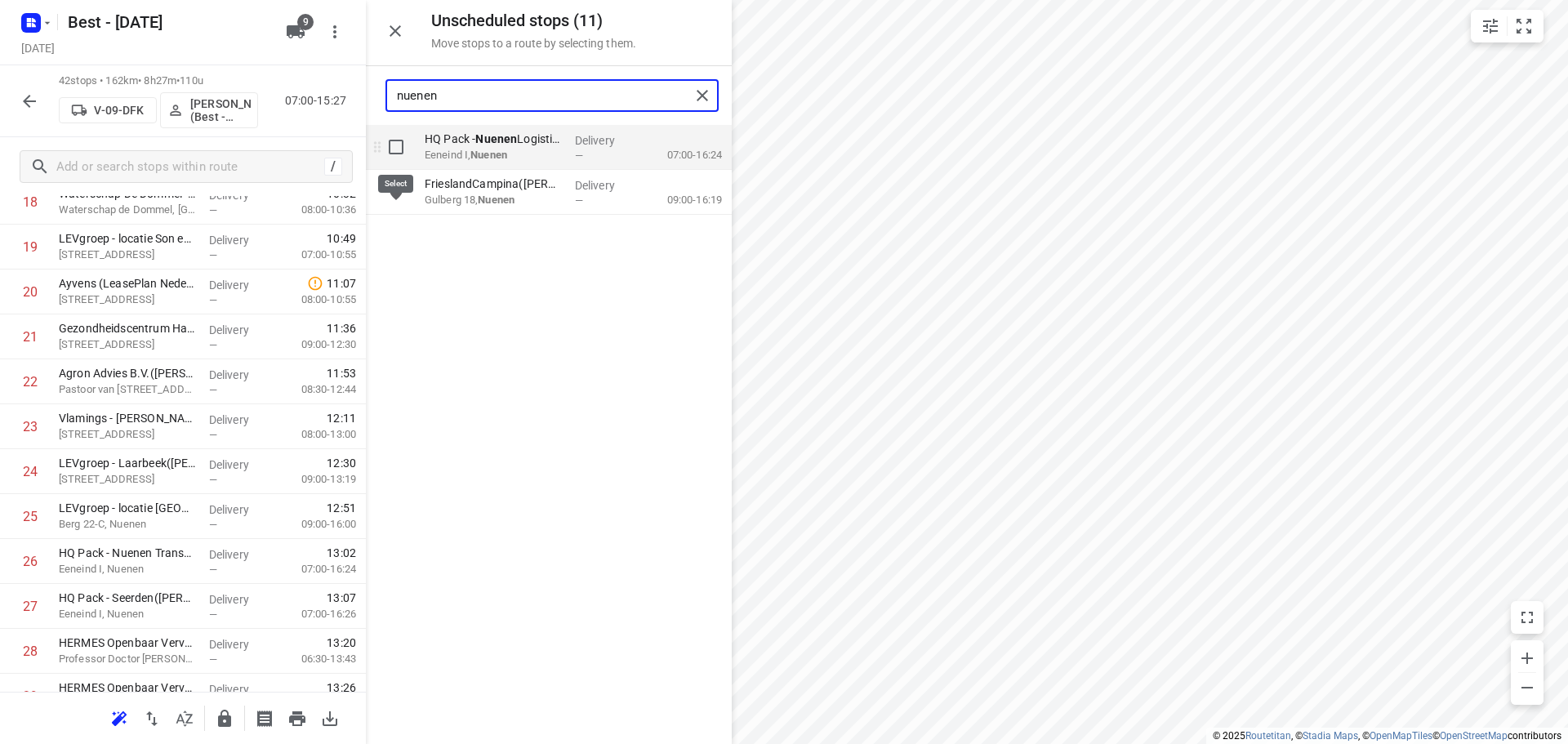
type input "nuenen"
click at [400, 152] on input "grid" at bounding box center [396, 147] width 33 height 33
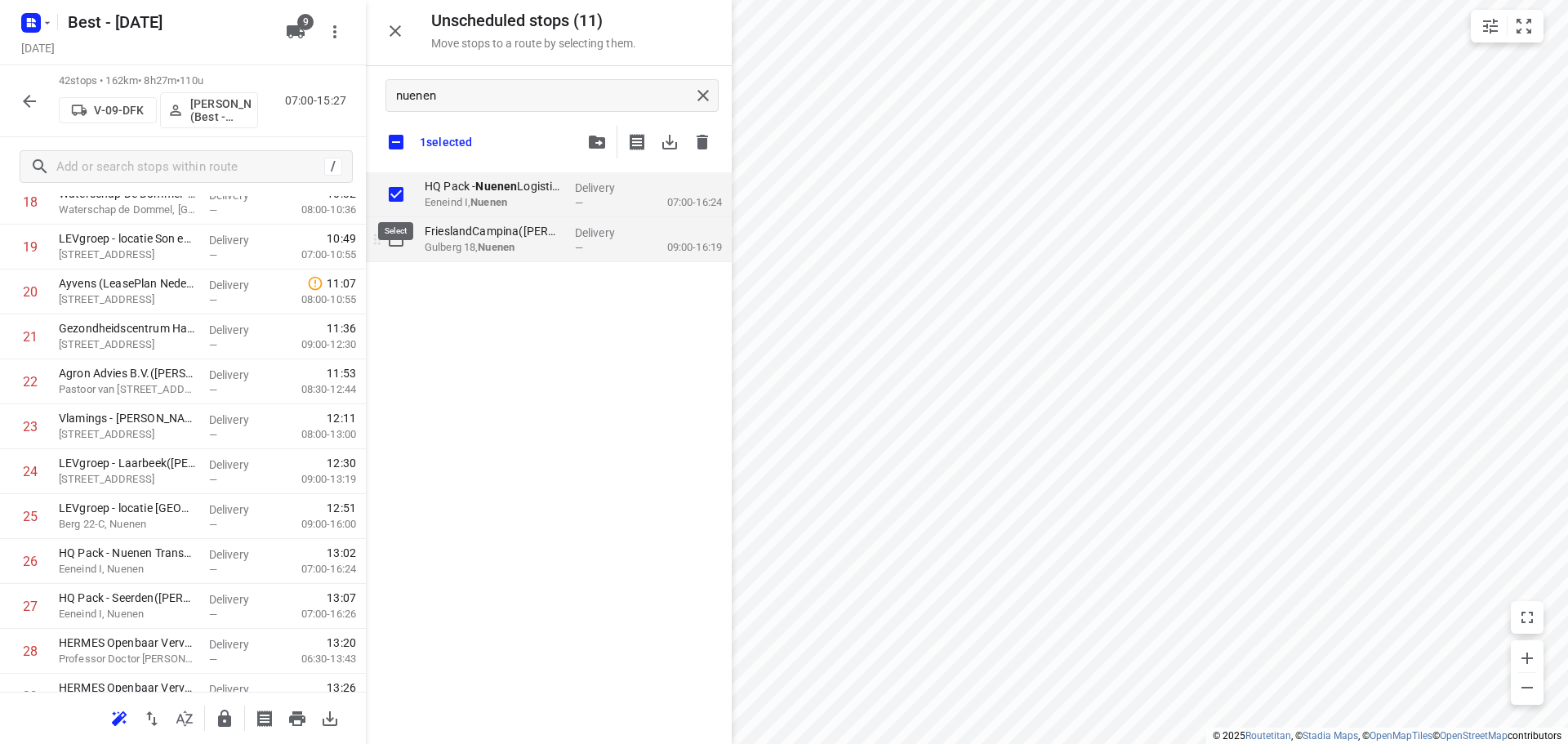
checkbox input "true"
drag, startPoint x: 398, startPoint y: 237, endPoint x: 425, endPoint y: 228, distance: 28.5
click at [400, 237] on input "grid" at bounding box center [396, 239] width 33 height 33
checkbox input "true"
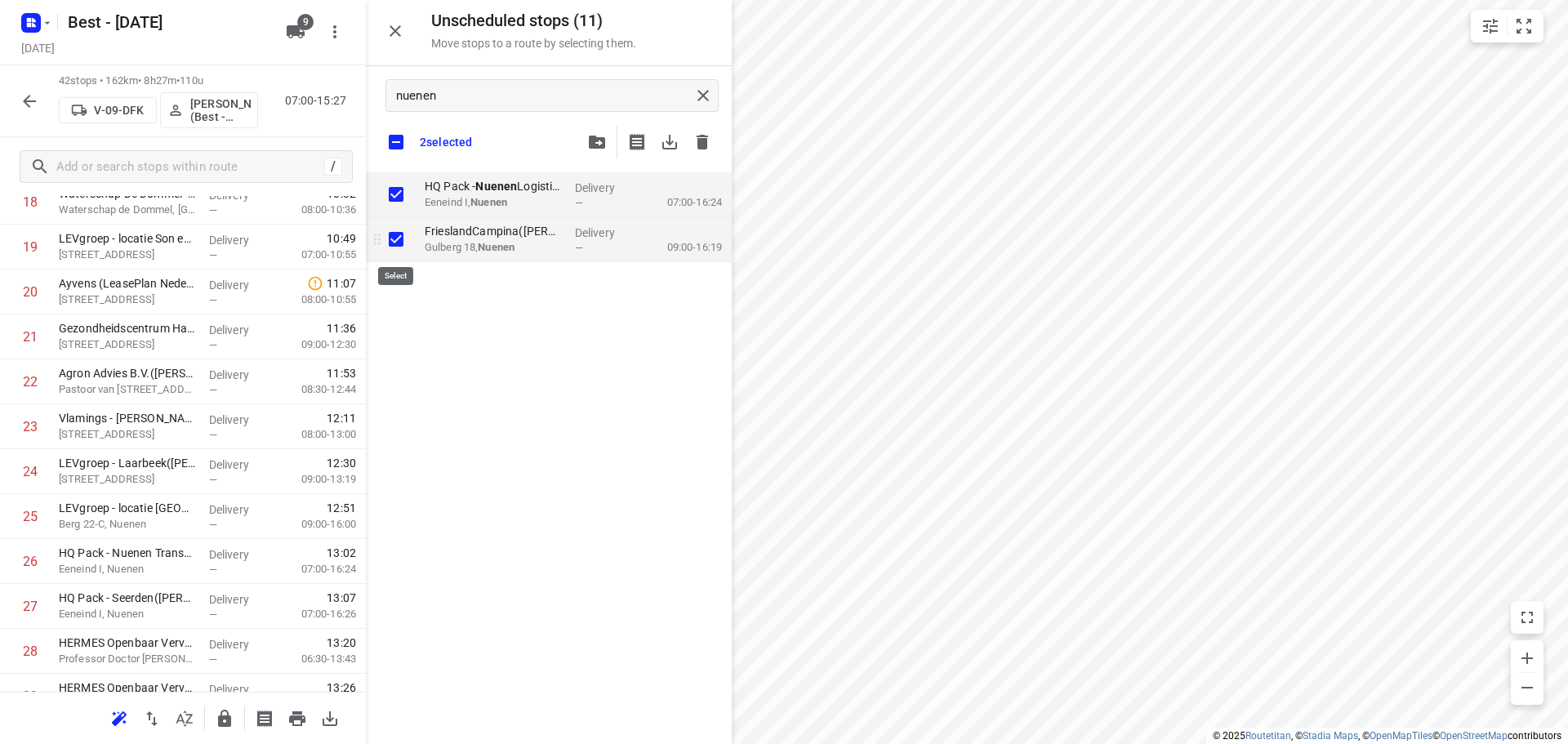
checkbox input "true"
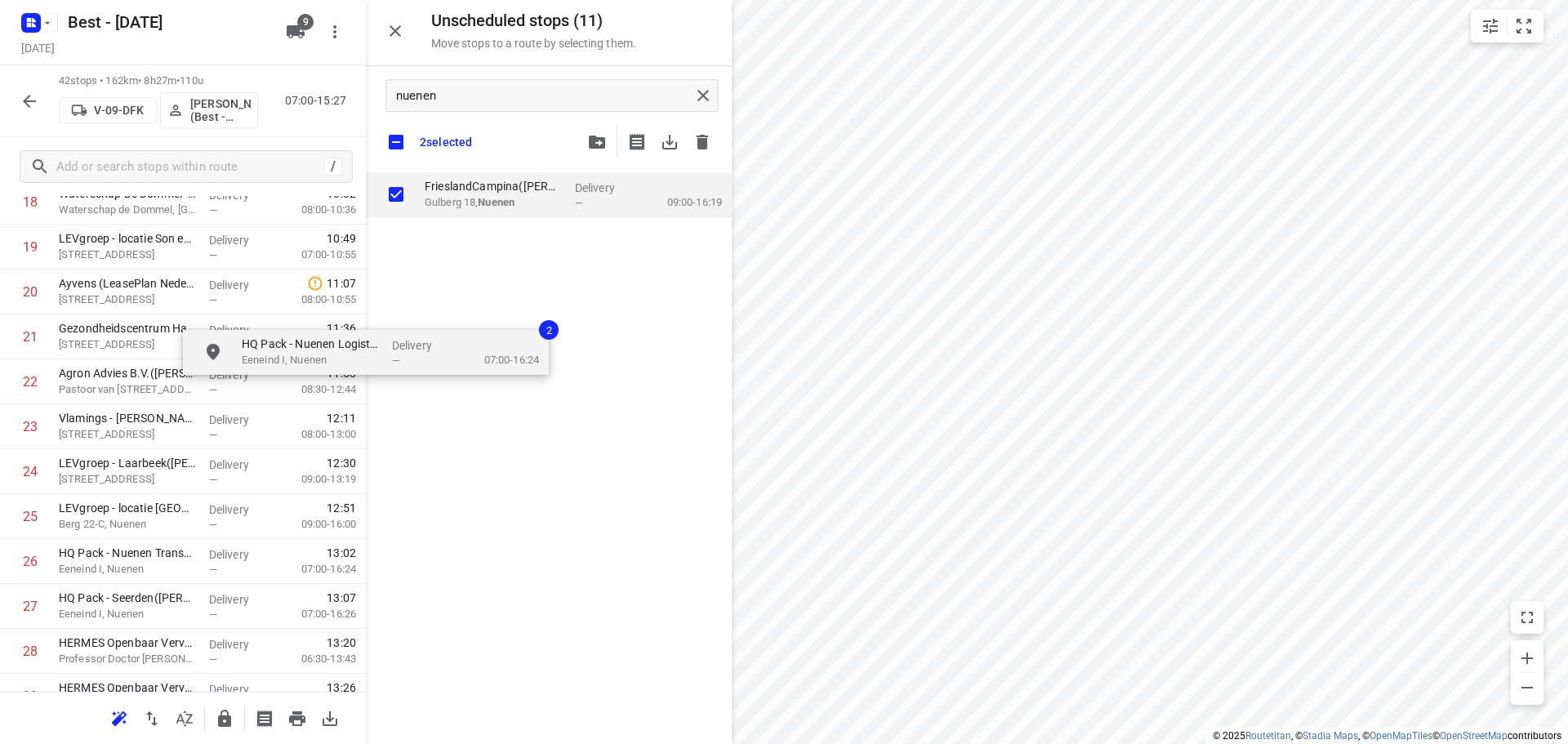
checkbox input "true"
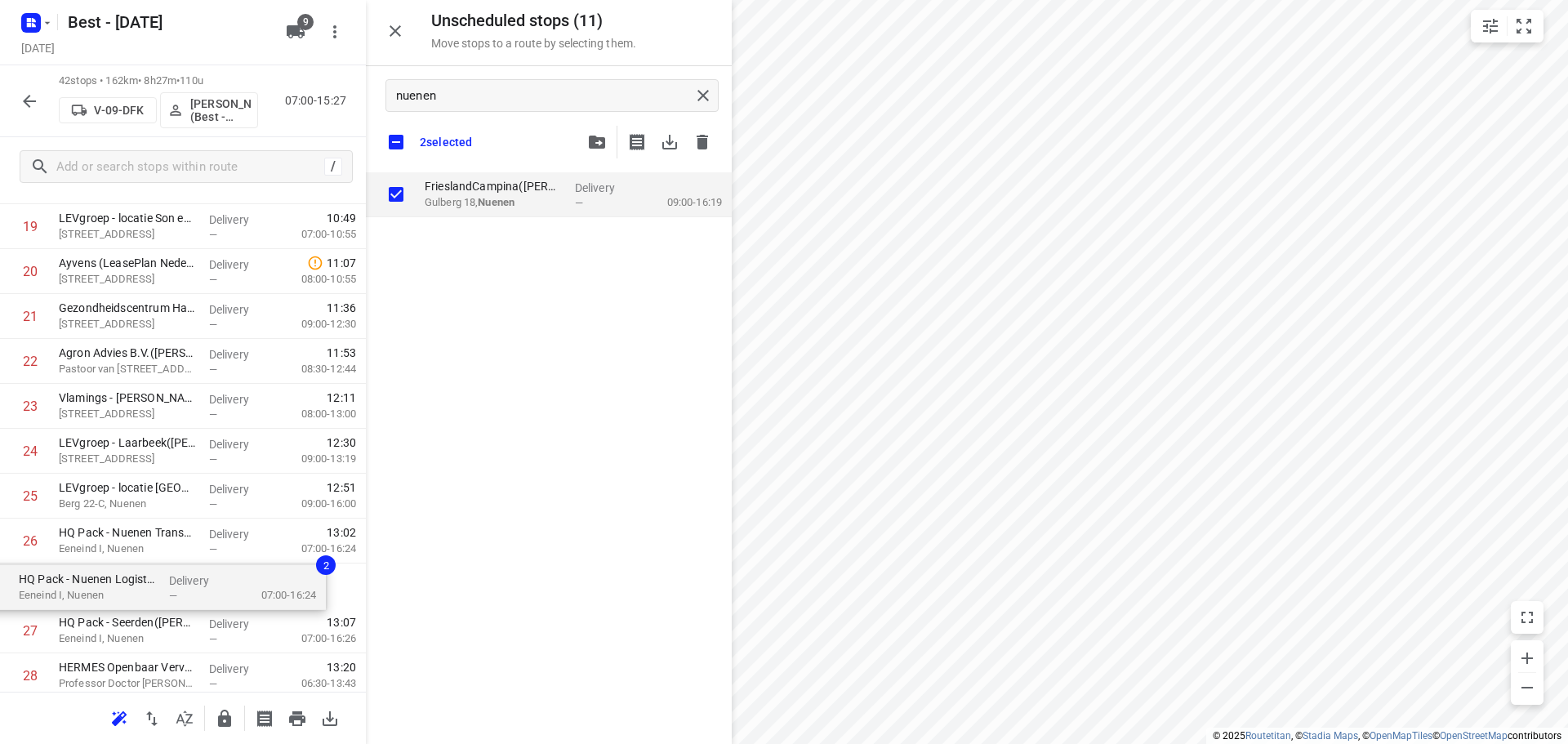
drag, startPoint x: 497, startPoint y: 193, endPoint x: 80, endPoint y: 578, distance: 567.6
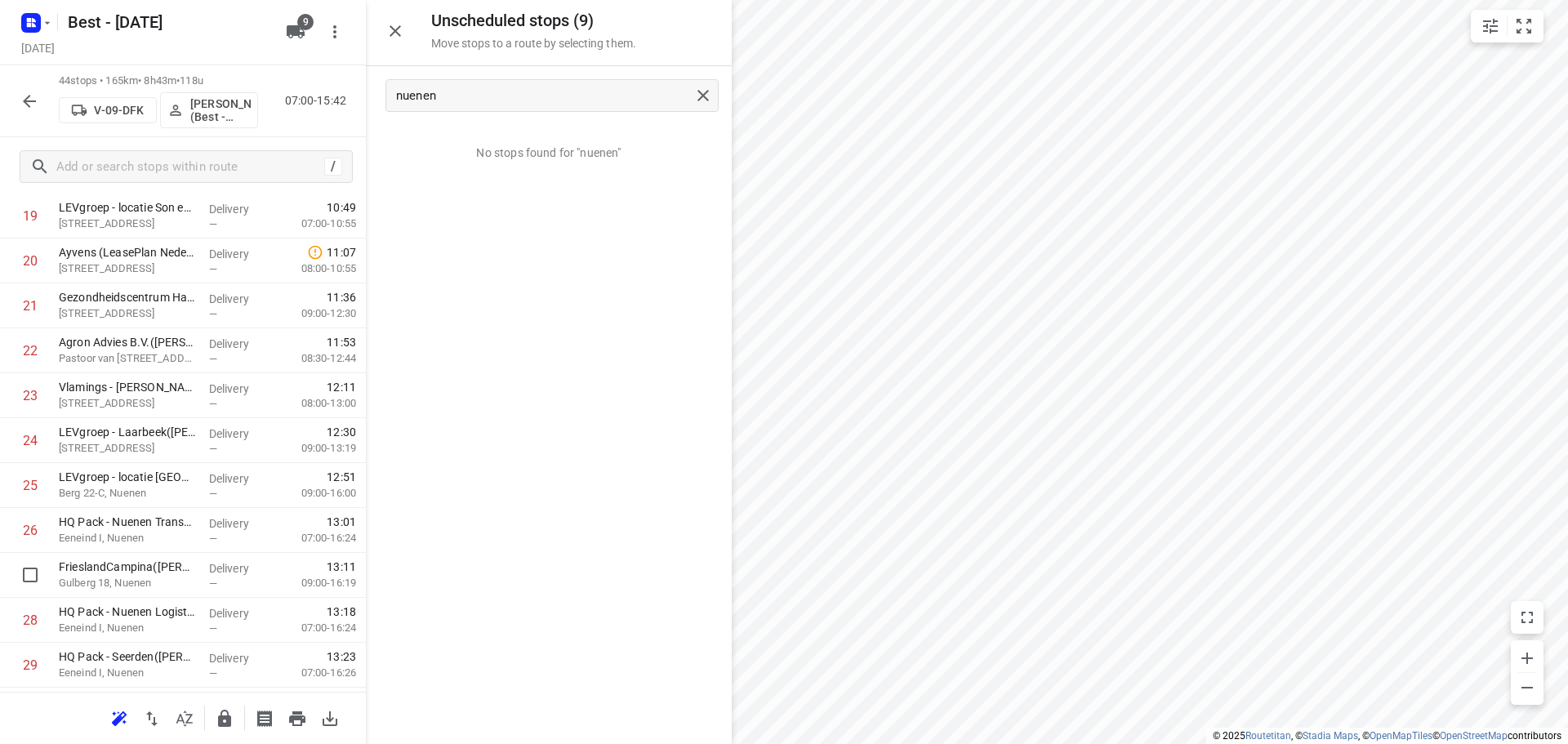
scroll to position [939, 0]
drag, startPoint x: 103, startPoint y: 578, endPoint x: 103, endPoint y: 542, distance: 36.0
click at [103, 543] on div "1 DPD Nederland - Depot 520 en 522 Hoofdkantoor(Joyce Nabbe- van Overmeeren (wi…" at bounding box center [183, 372] width 366 height 1975
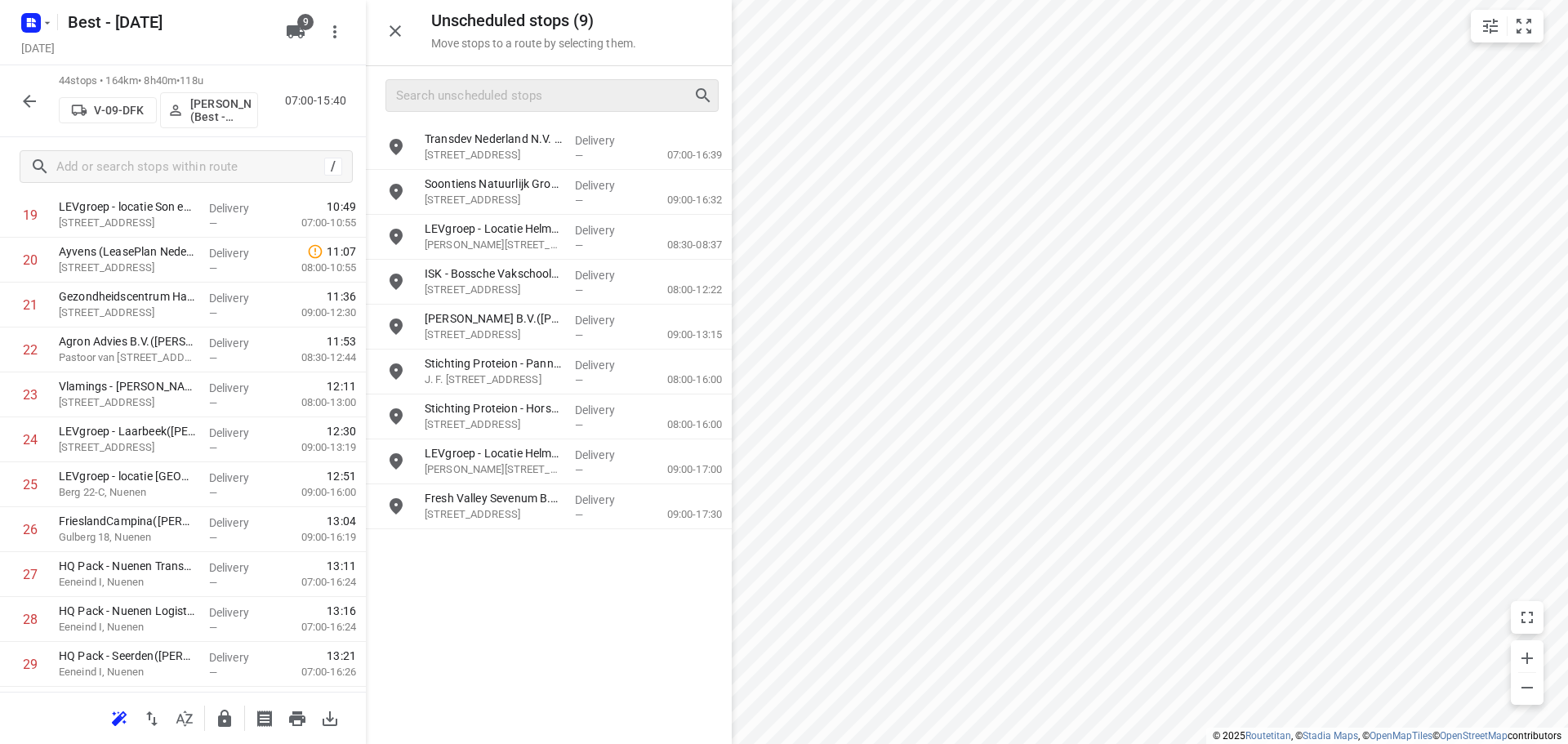
click at [398, 30] on icon "button" at bounding box center [396, 31] width 11 height 11
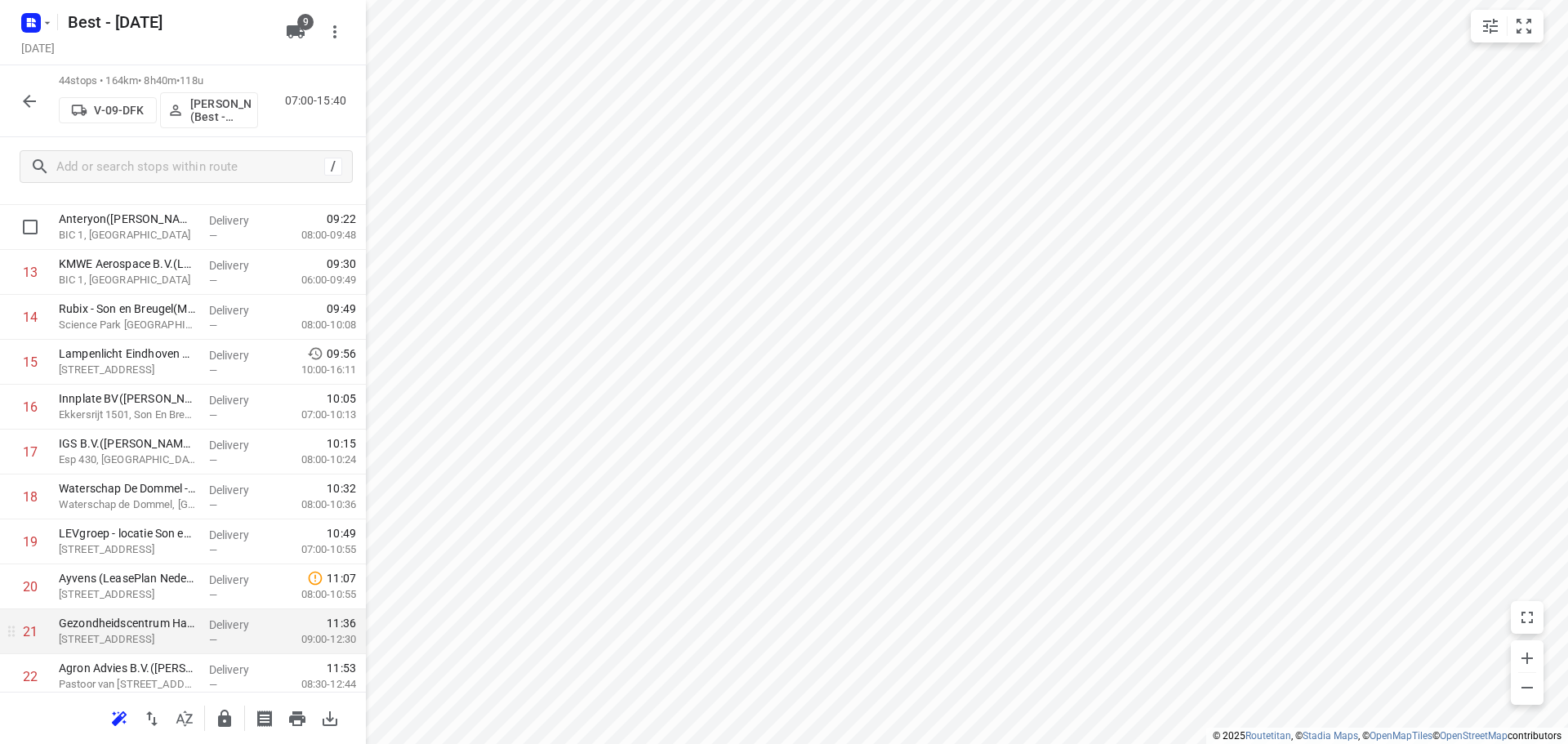
scroll to position [124, 0]
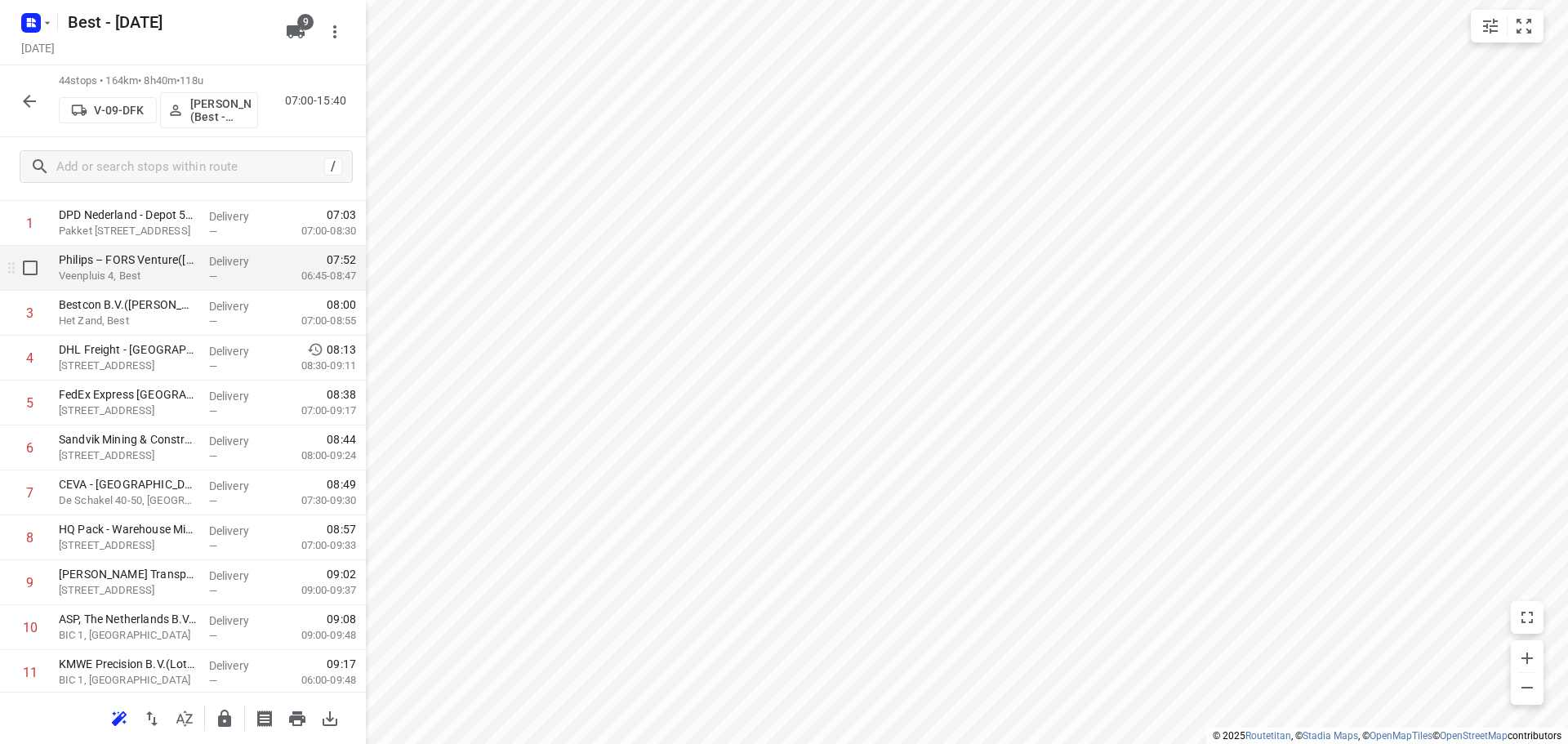
click at [235, 250] on div "Delivery —" at bounding box center [239, 268] width 74 height 45
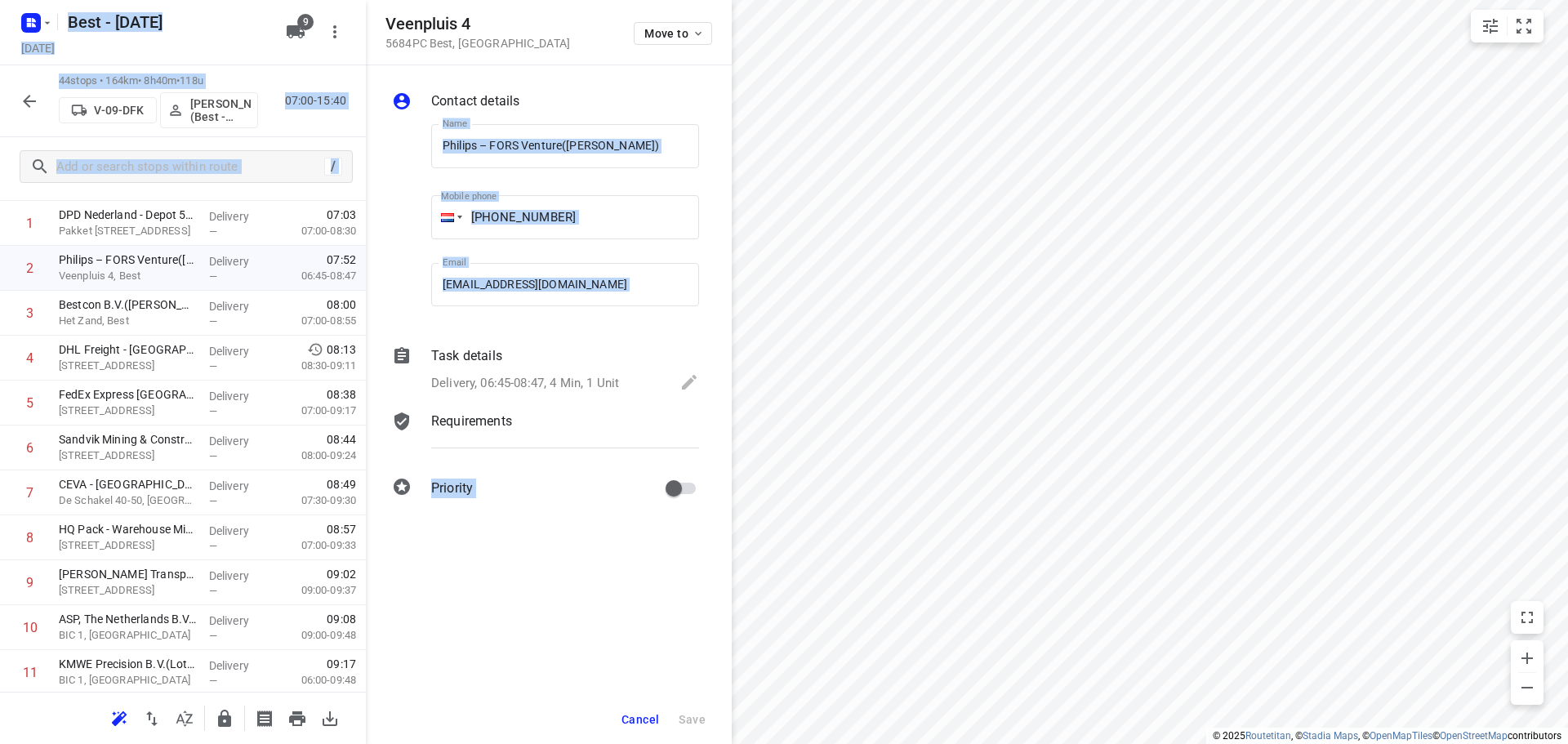
drag, startPoint x: 368, startPoint y: 285, endPoint x: 353, endPoint y: 179, distance: 107.1
click at [353, 180] on div "Veenpluis 4 5684PC Best , Netherlands Move to Contact details Name Philips – FO…" at bounding box center [183, 372] width 366 height 744
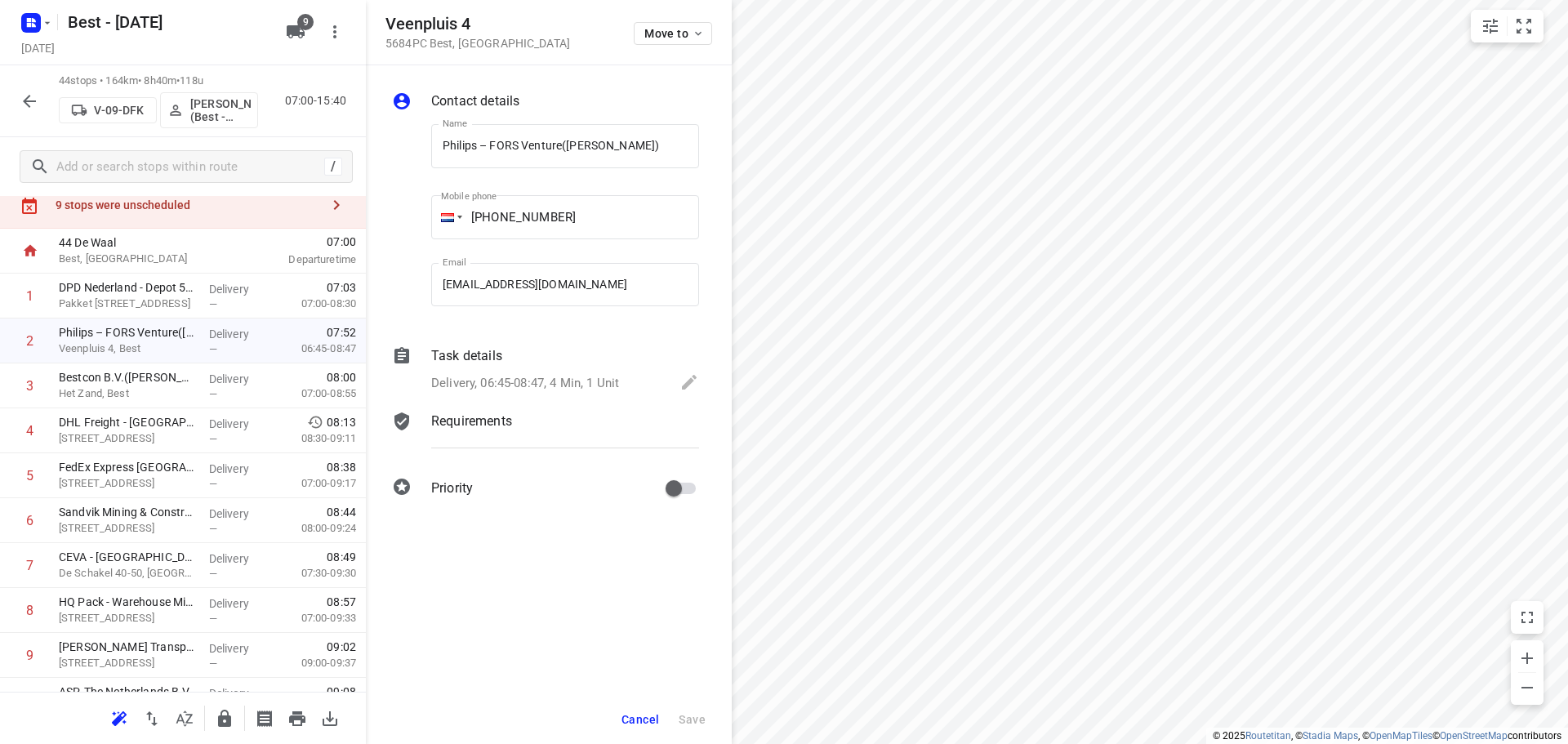
click at [280, 213] on div "9 stops were unscheduled" at bounding box center [183, 205] width 366 height 47
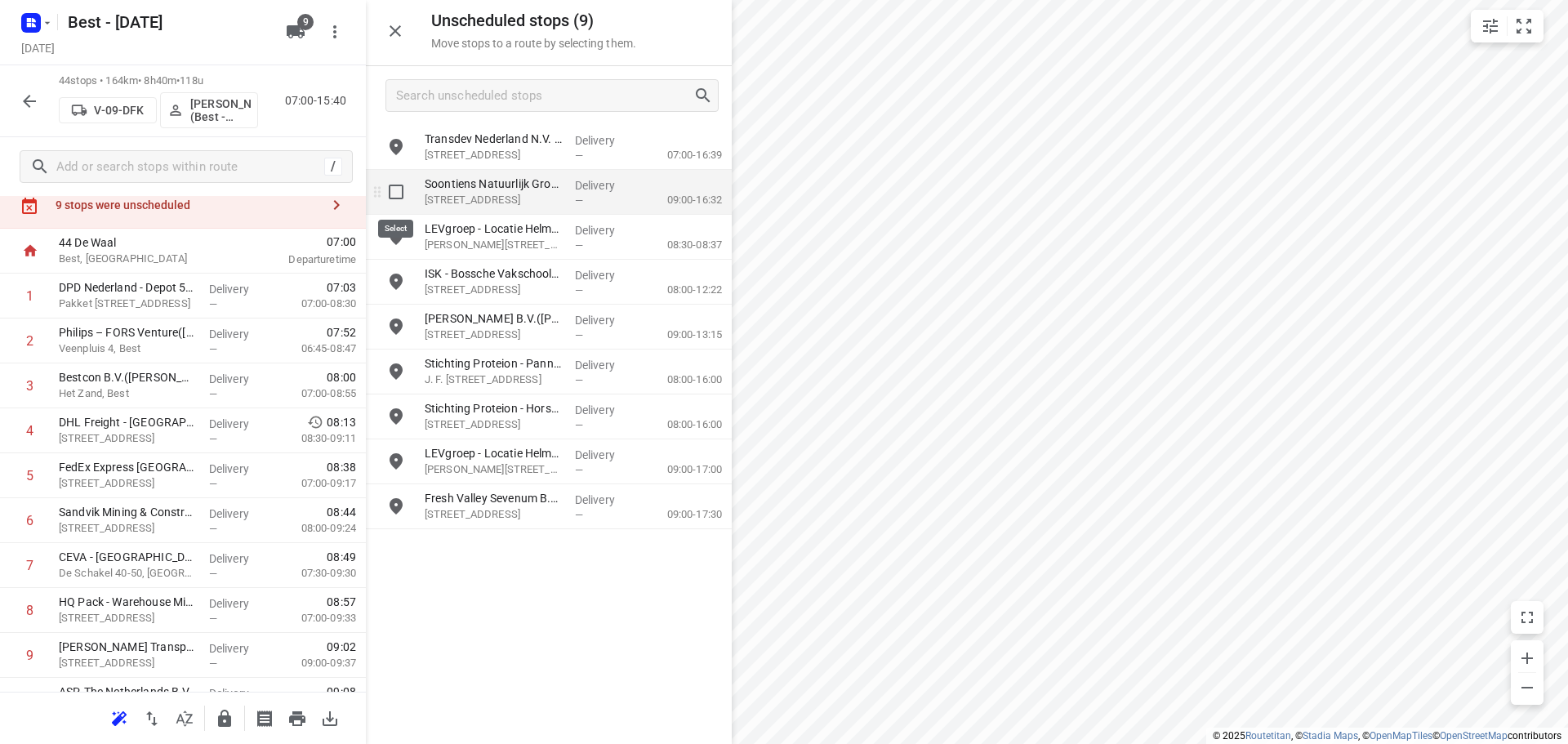
click at [400, 188] on input "grid" at bounding box center [396, 192] width 33 height 33
checkbox input "true"
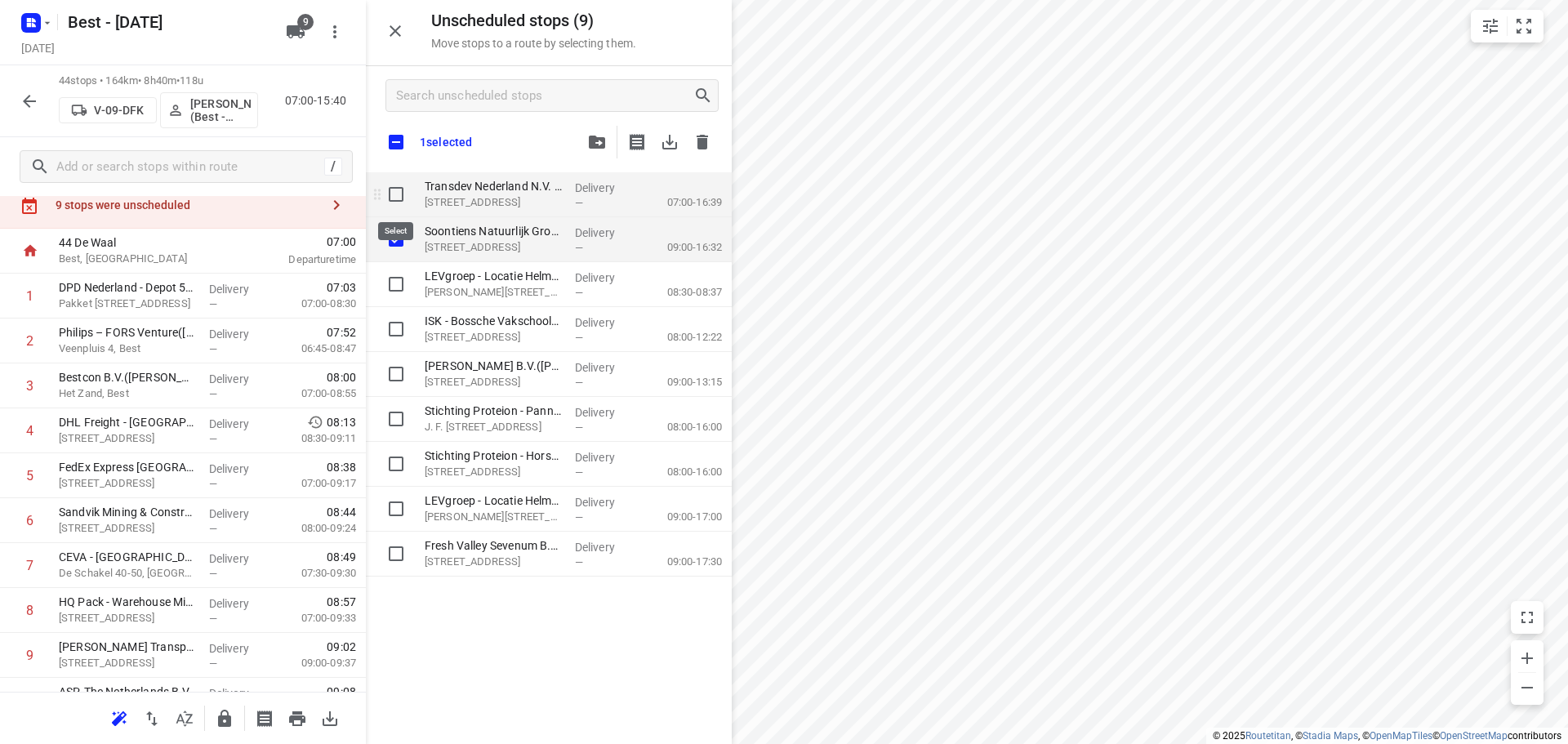
click at [388, 197] on input "grid" at bounding box center [396, 194] width 33 height 33
checkbox input "true"
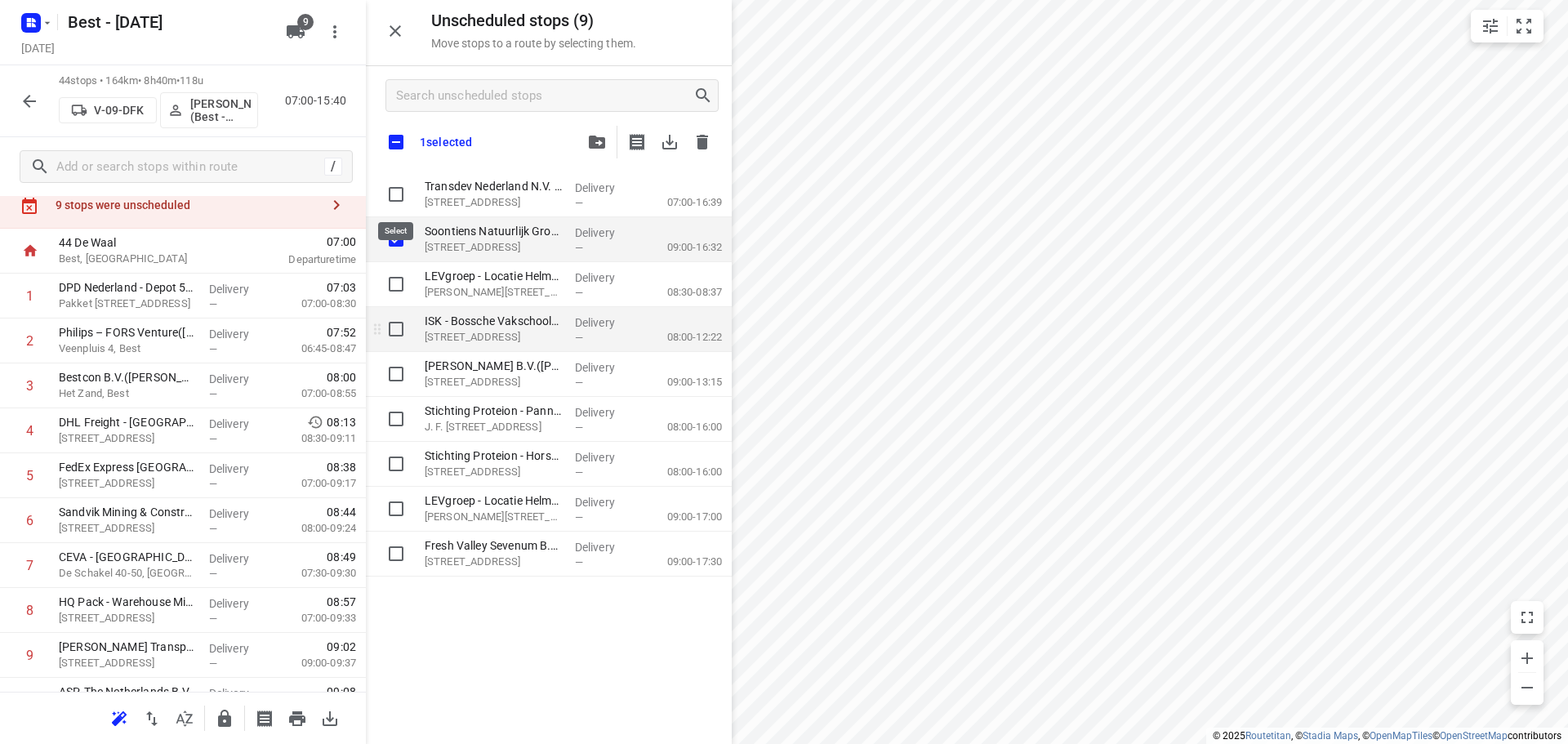
checkbox input "true"
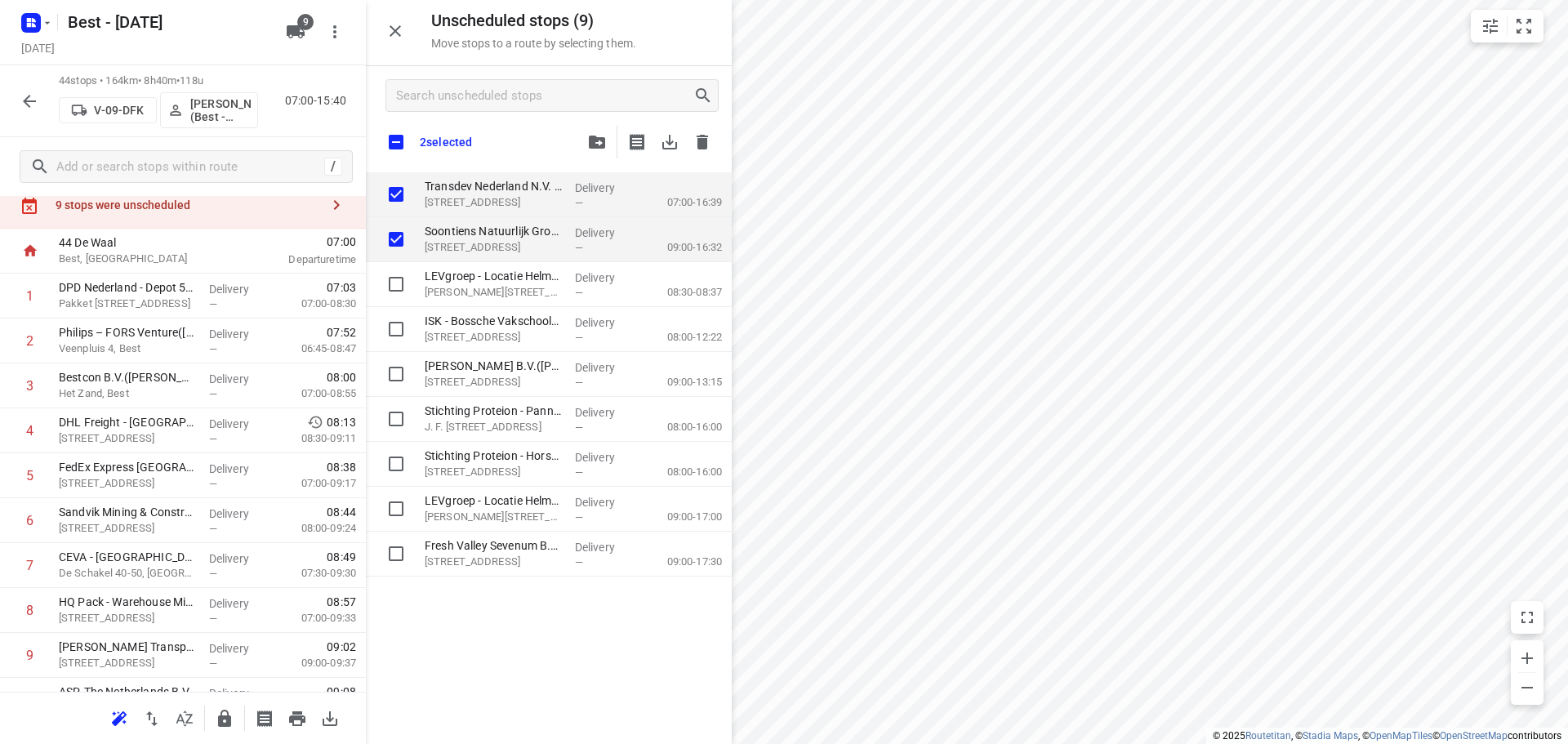
checkbox input "true"
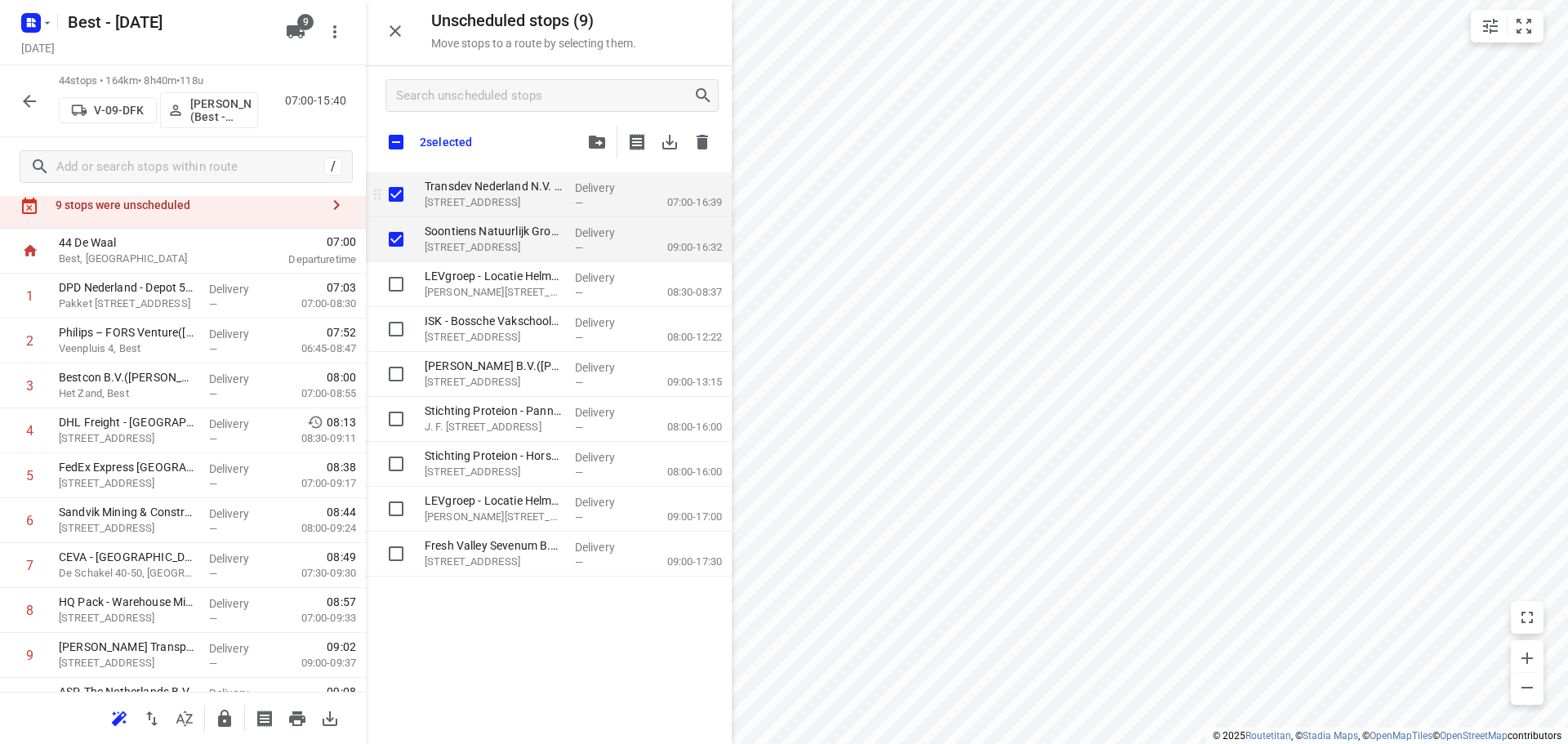
checkbox input "true"
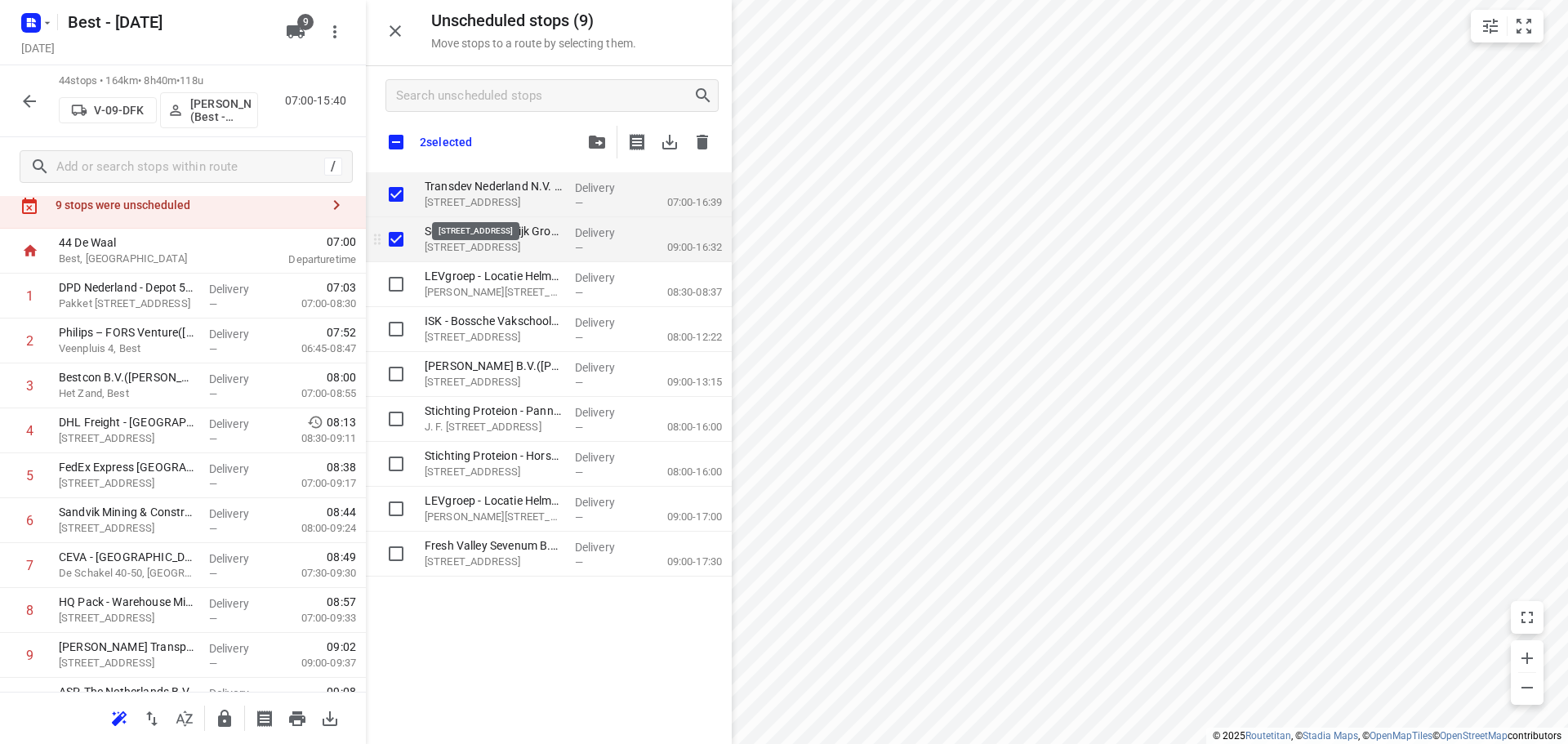
checkbox input "true"
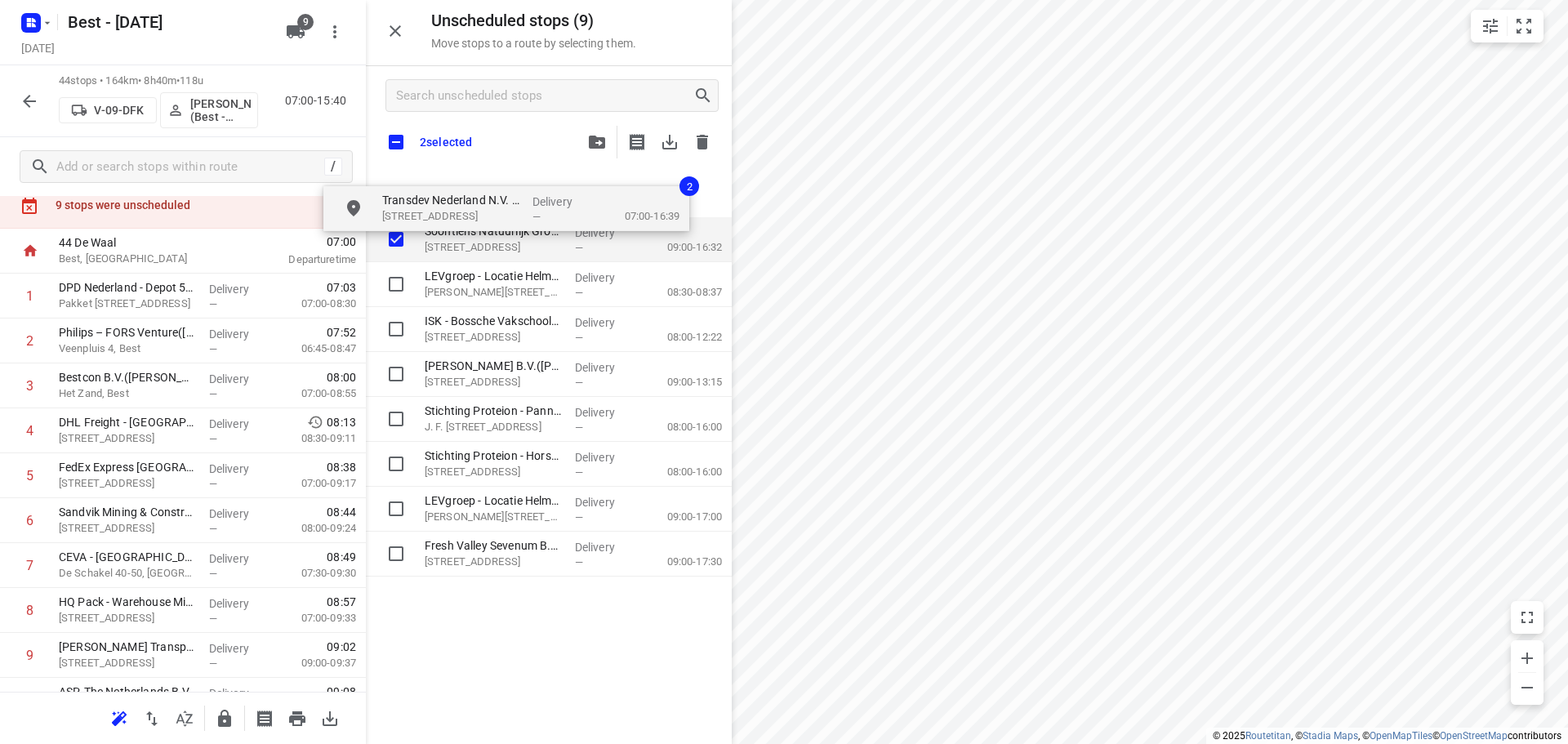
checkbox input "true"
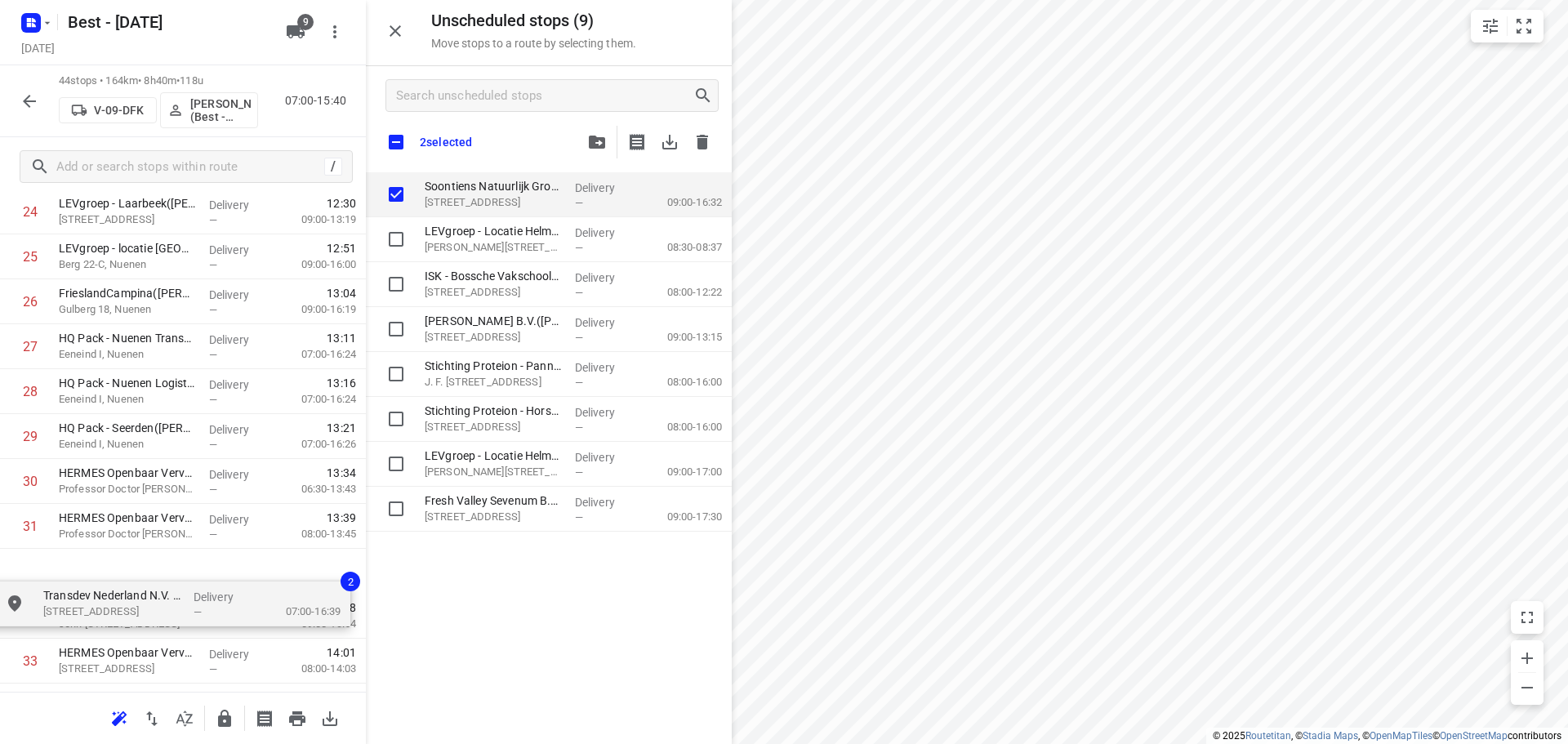
scroll to position [1169, 0]
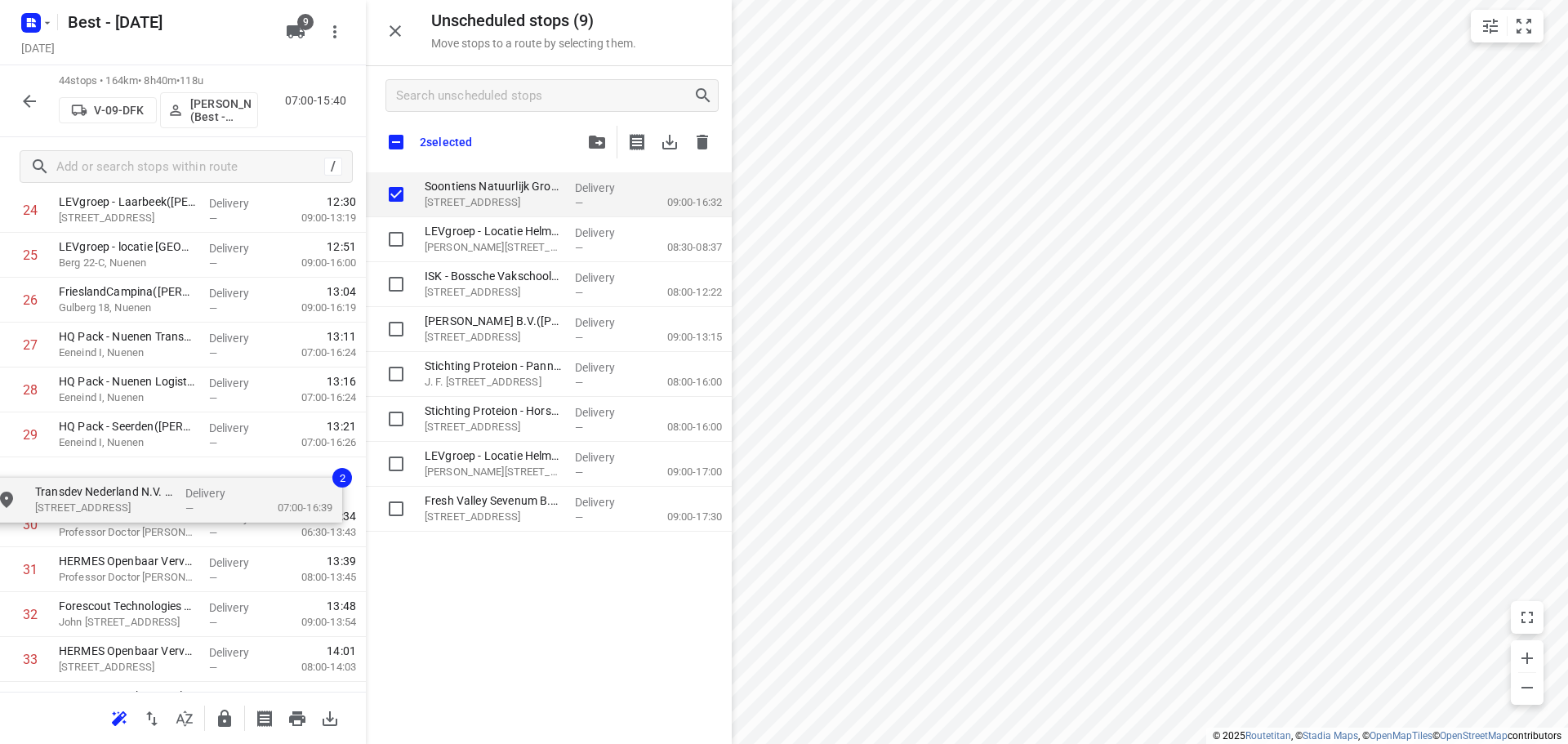
drag, startPoint x: 561, startPoint y: 198, endPoint x: 155, endPoint y: 490, distance: 500.1
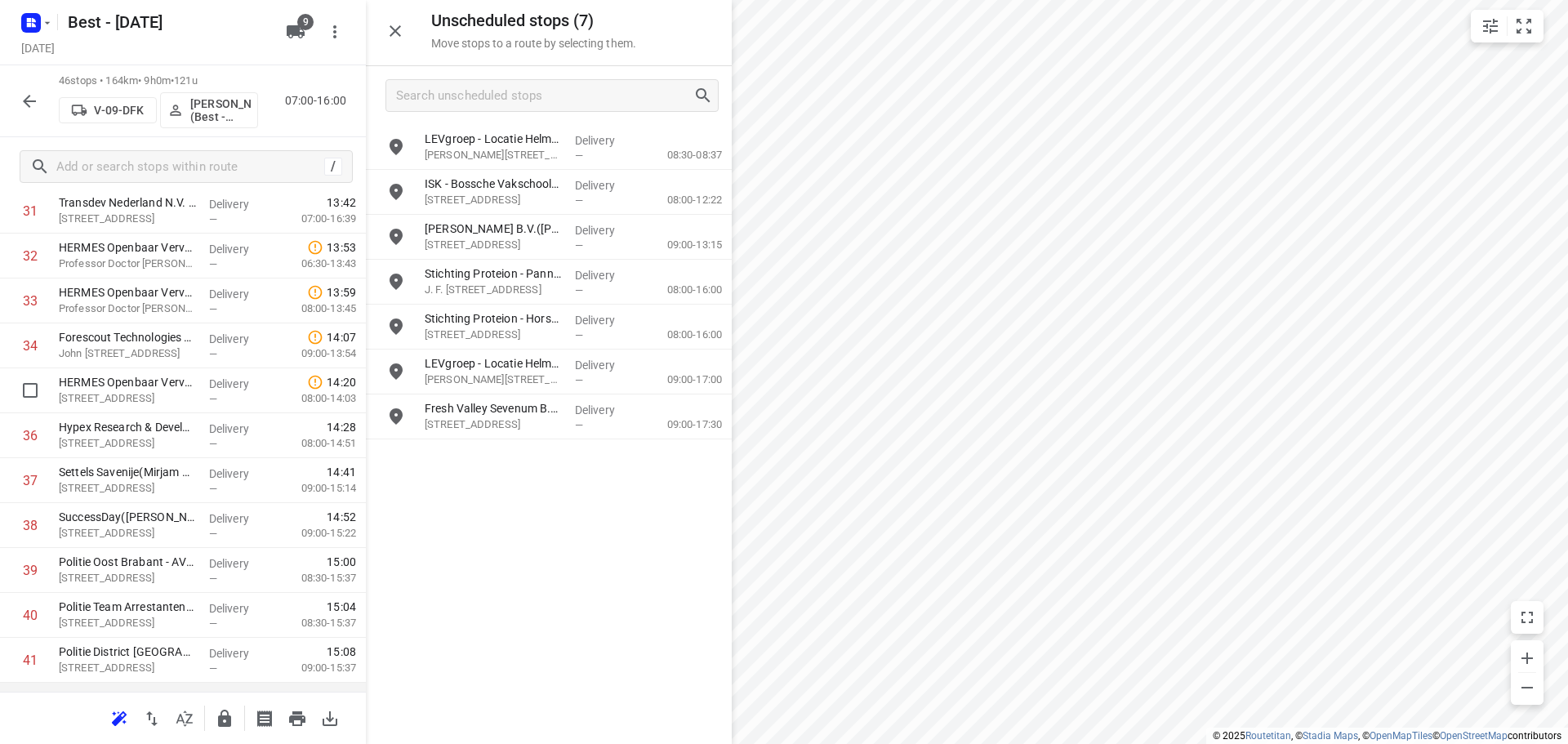
scroll to position [1496, 0]
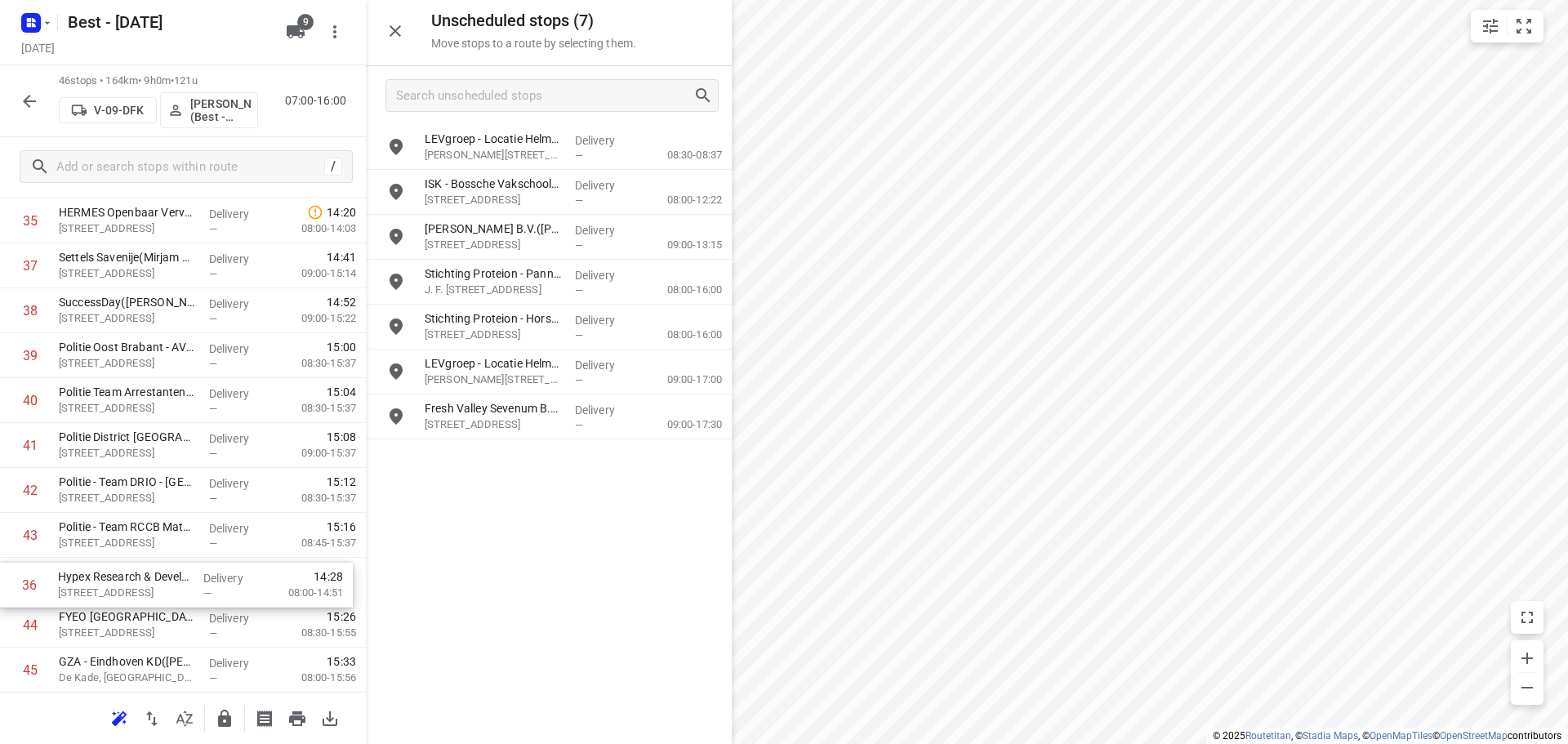
drag, startPoint x: 161, startPoint y: 429, endPoint x: 160, endPoint y: 586, distance: 157.0
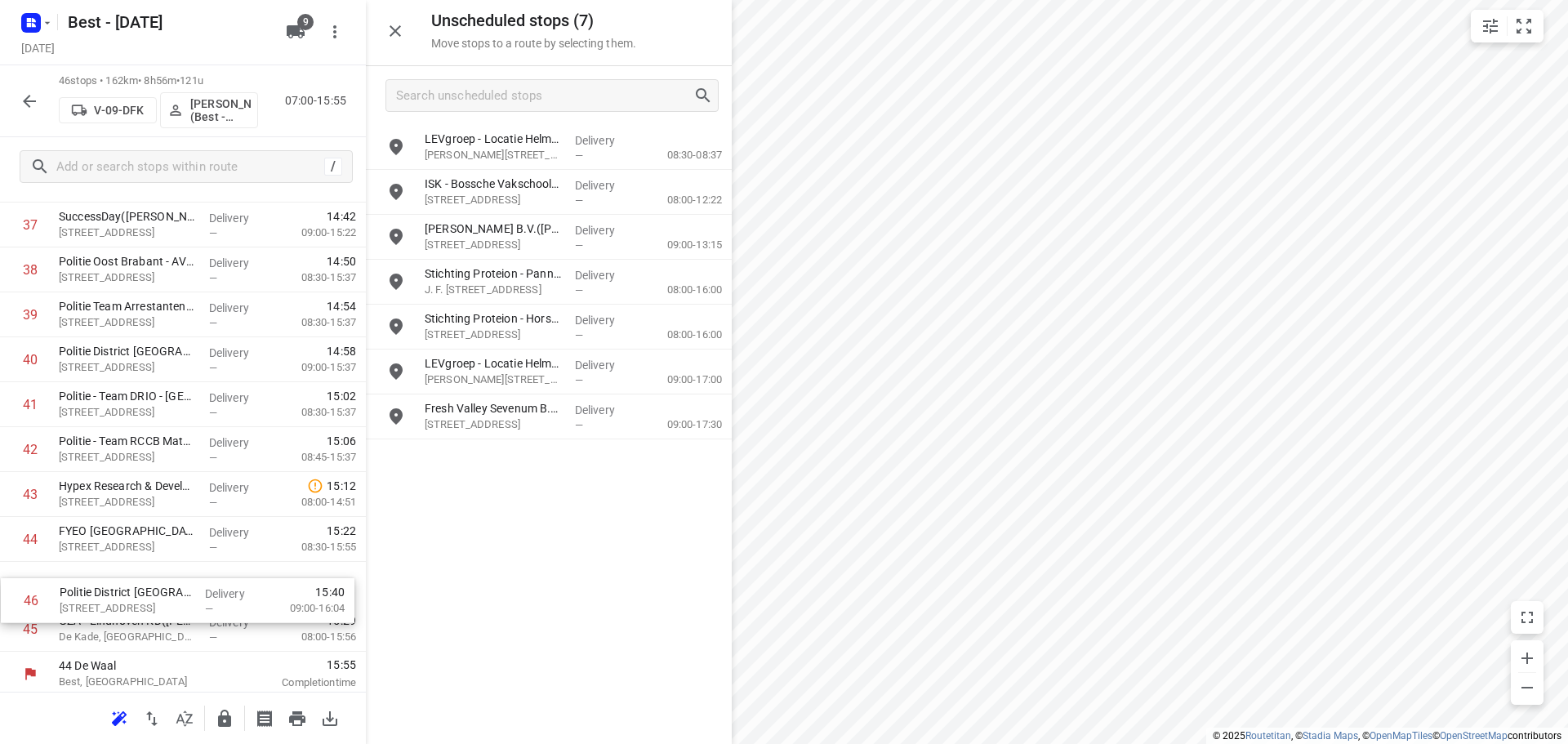
scroll to position [1743, 0]
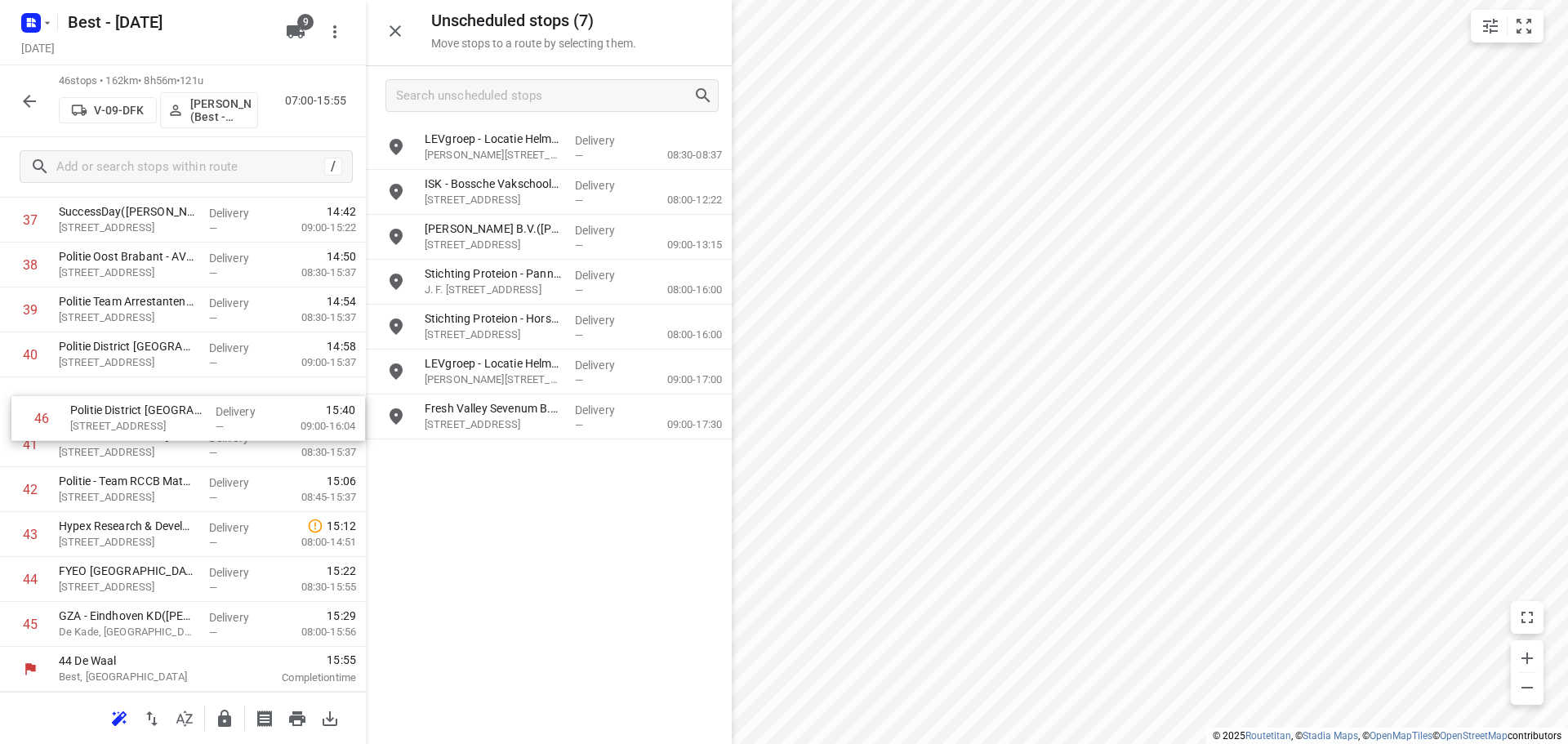
drag, startPoint x: 190, startPoint y: 648, endPoint x: 199, endPoint y: 404, distance: 244.2
click at [407, 27] on button "button" at bounding box center [396, 31] width 33 height 33
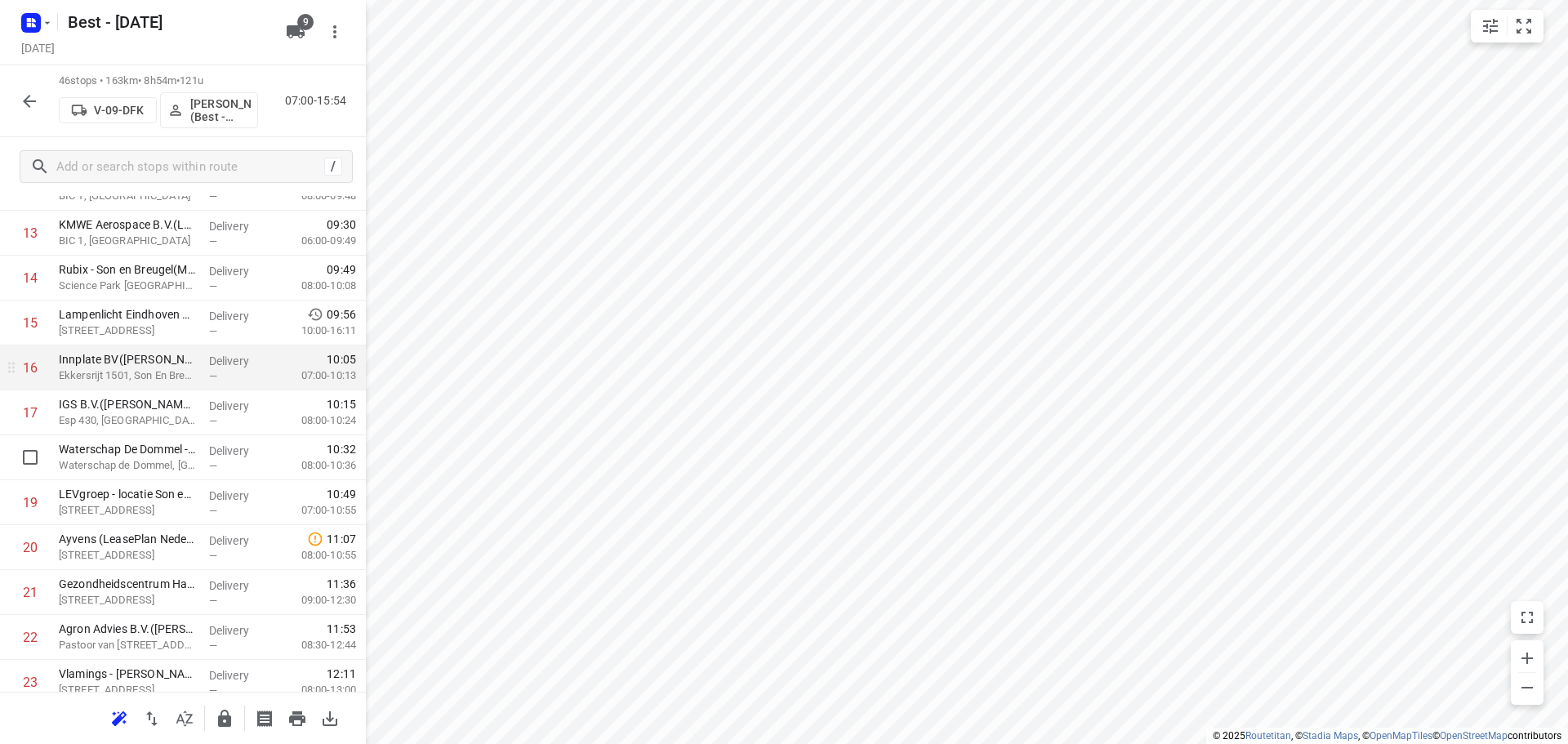
scroll to position [653, 0]
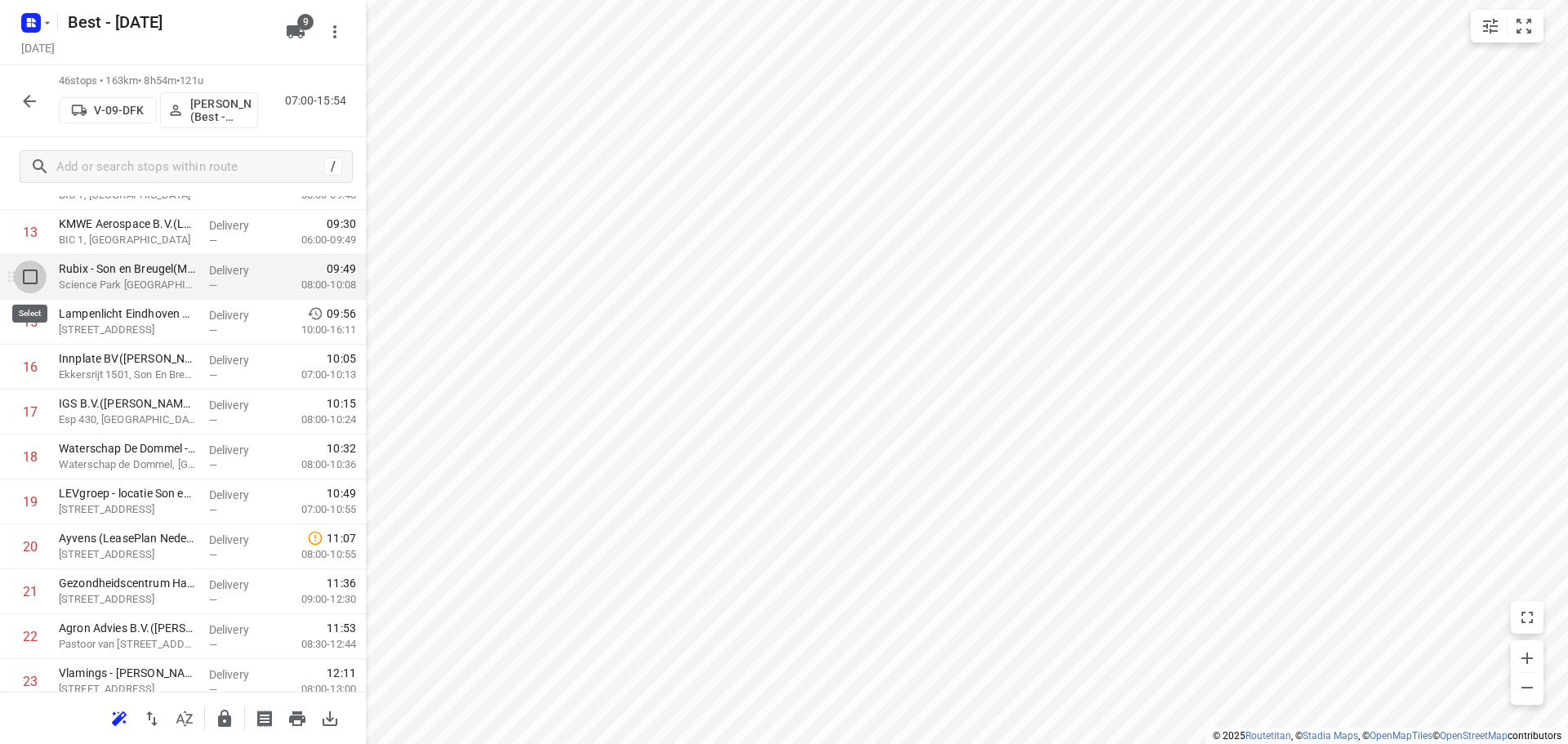
click at [34, 280] on input "checkbox" at bounding box center [30, 277] width 33 height 33
checkbox input "true"
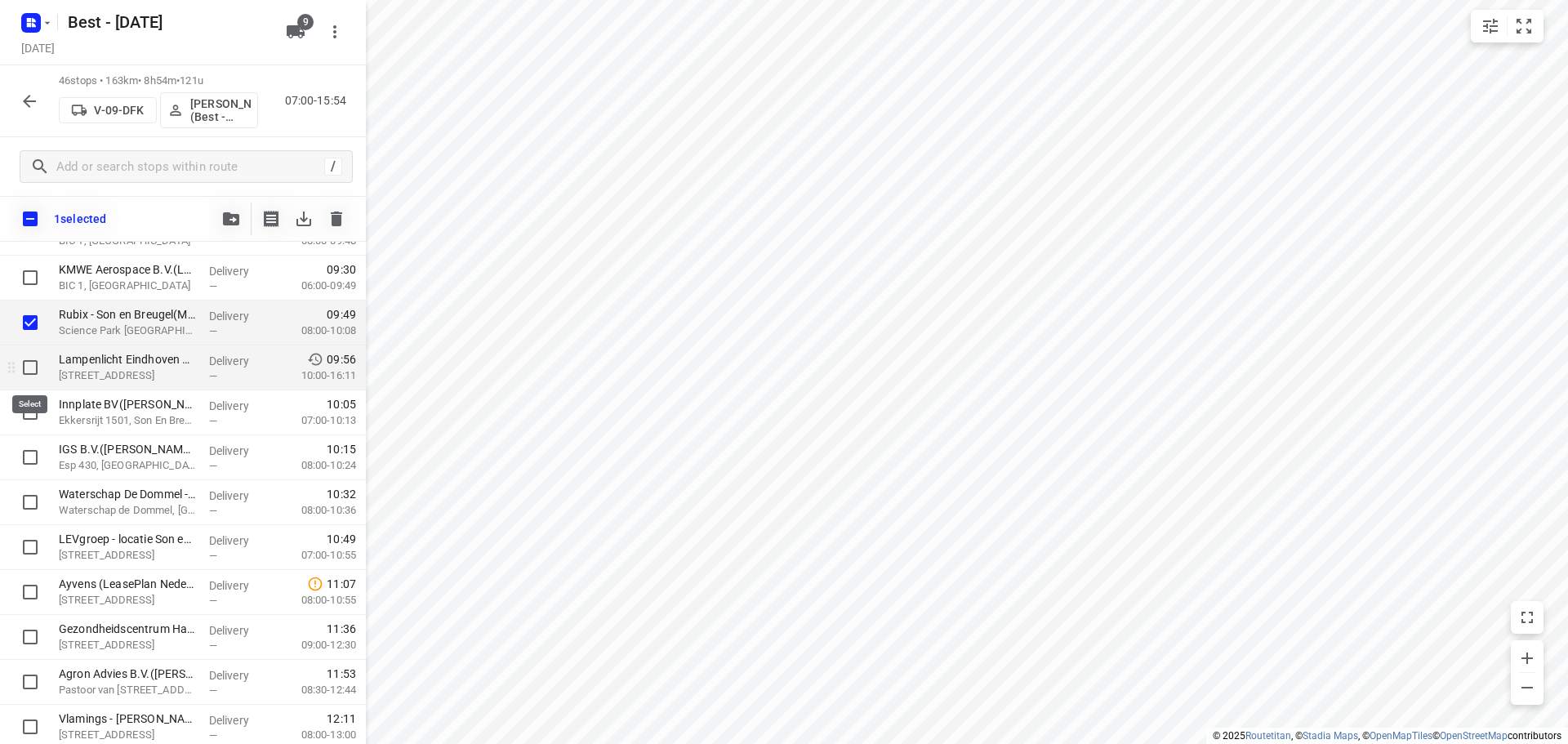
click at [26, 375] on input "checkbox" at bounding box center [30, 368] width 33 height 33
checkbox input "true"
click at [28, 412] on input "checkbox" at bounding box center [30, 412] width 33 height 33
checkbox input "true"
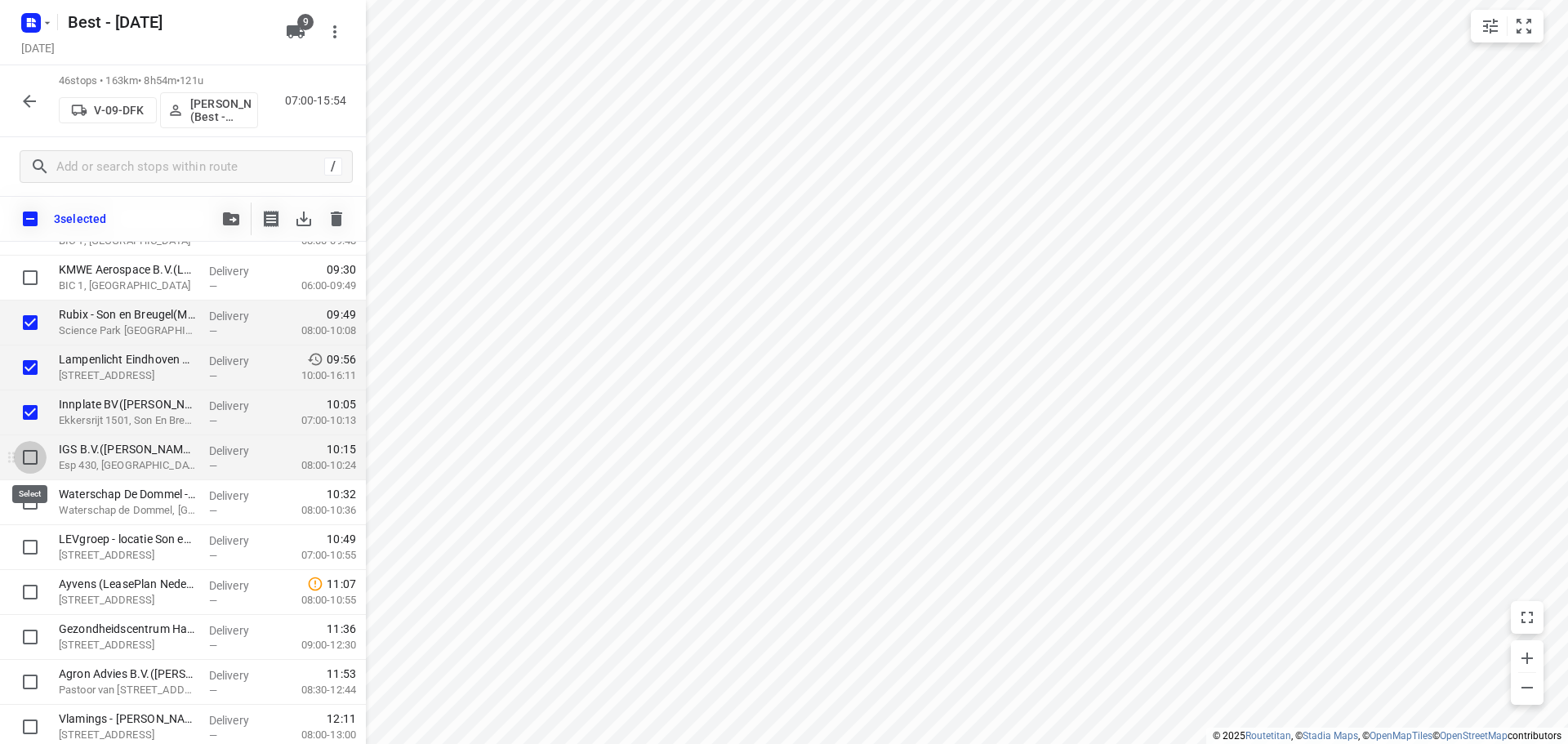
click at [34, 473] on input "checkbox" at bounding box center [30, 457] width 33 height 33
checkbox input "true"
click at [221, 219] on span "button" at bounding box center [231, 219] width 19 height 13
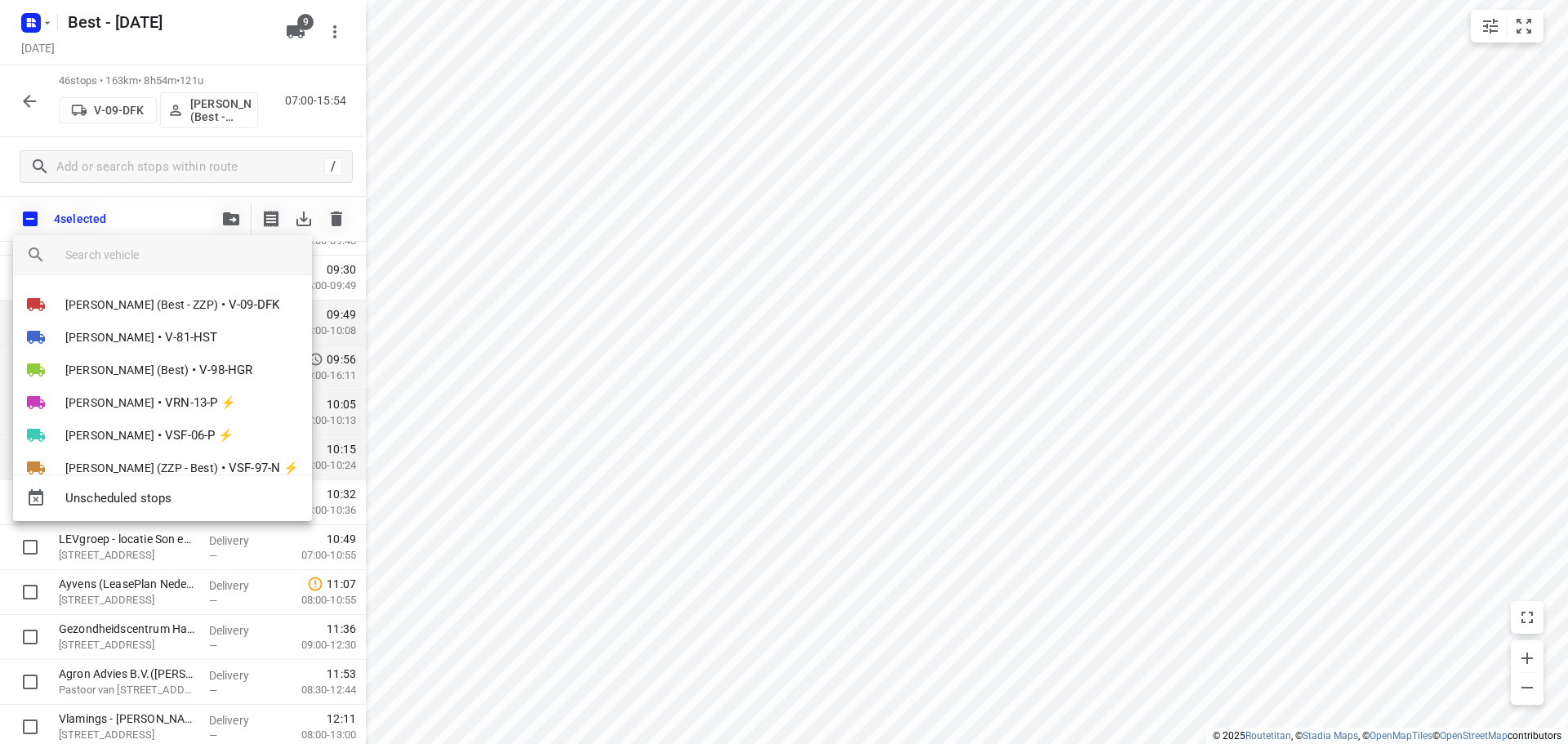
click at [175, 480] on div "Unscheduled stops" at bounding box center [163, 497] width 299 height 47
click at [170, 501] on span "Unscheduled stops" at bounding box center [182, 499] width 234 height 19
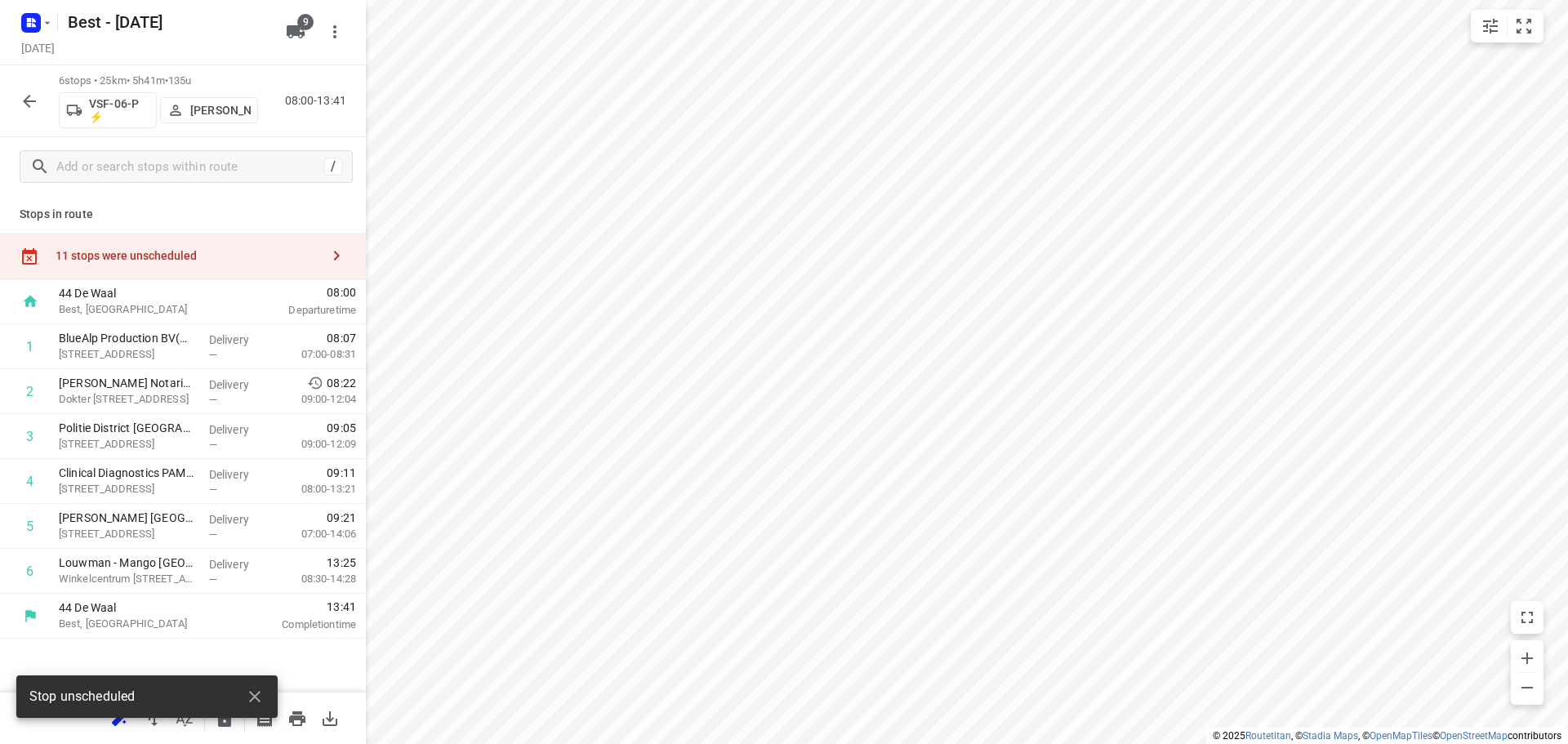
scroll to position [0, 0]
click at [300, 249] on div "11 stops were unscheduled" at bounding box center [188, 256] width 264 height 13
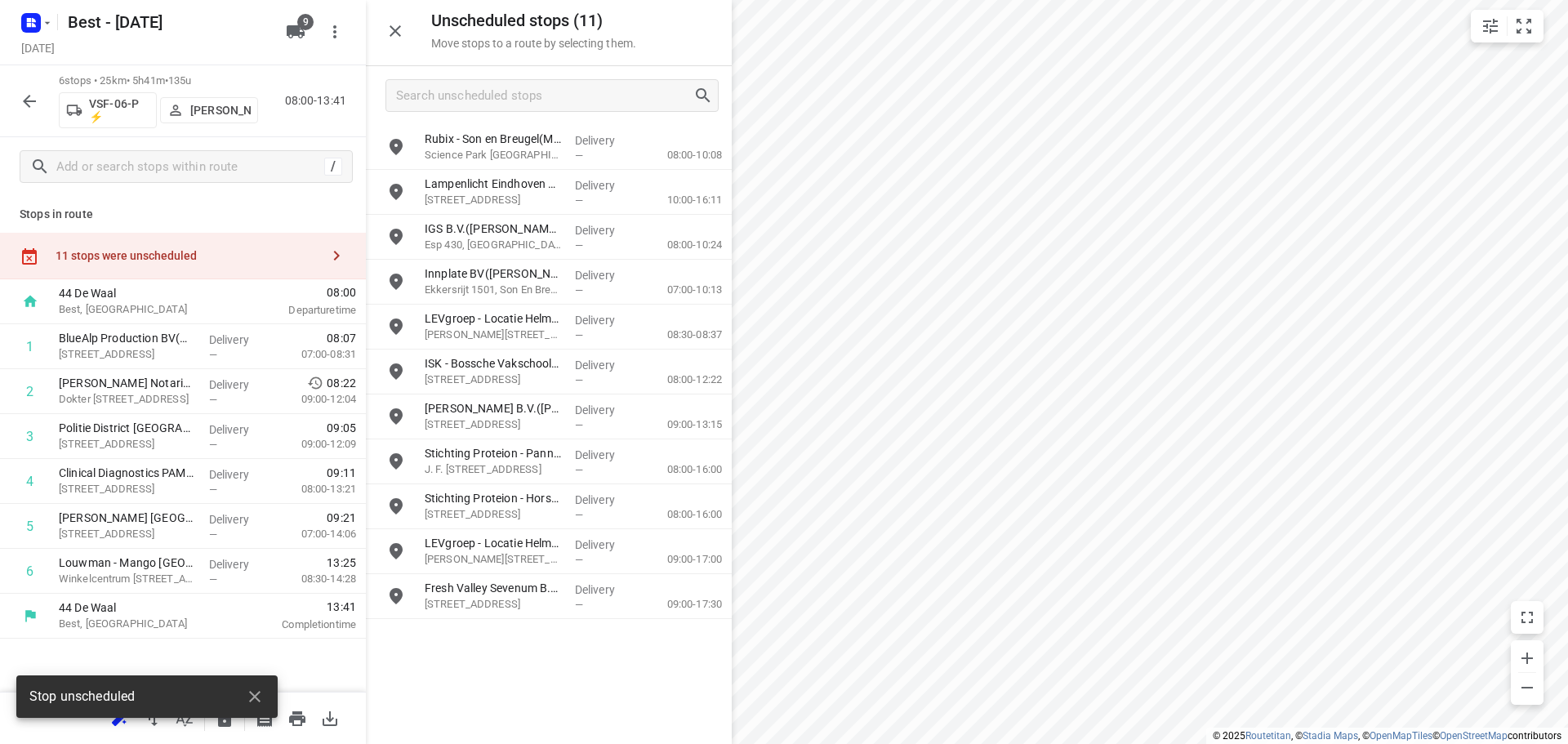
click at [295, 262] on div "11 stops were unscheduled" at bounding box center [183, 256] width 366 height 47
click at [402, 147] on input "grid" at bounding box center [396, 147] width 33 height 33
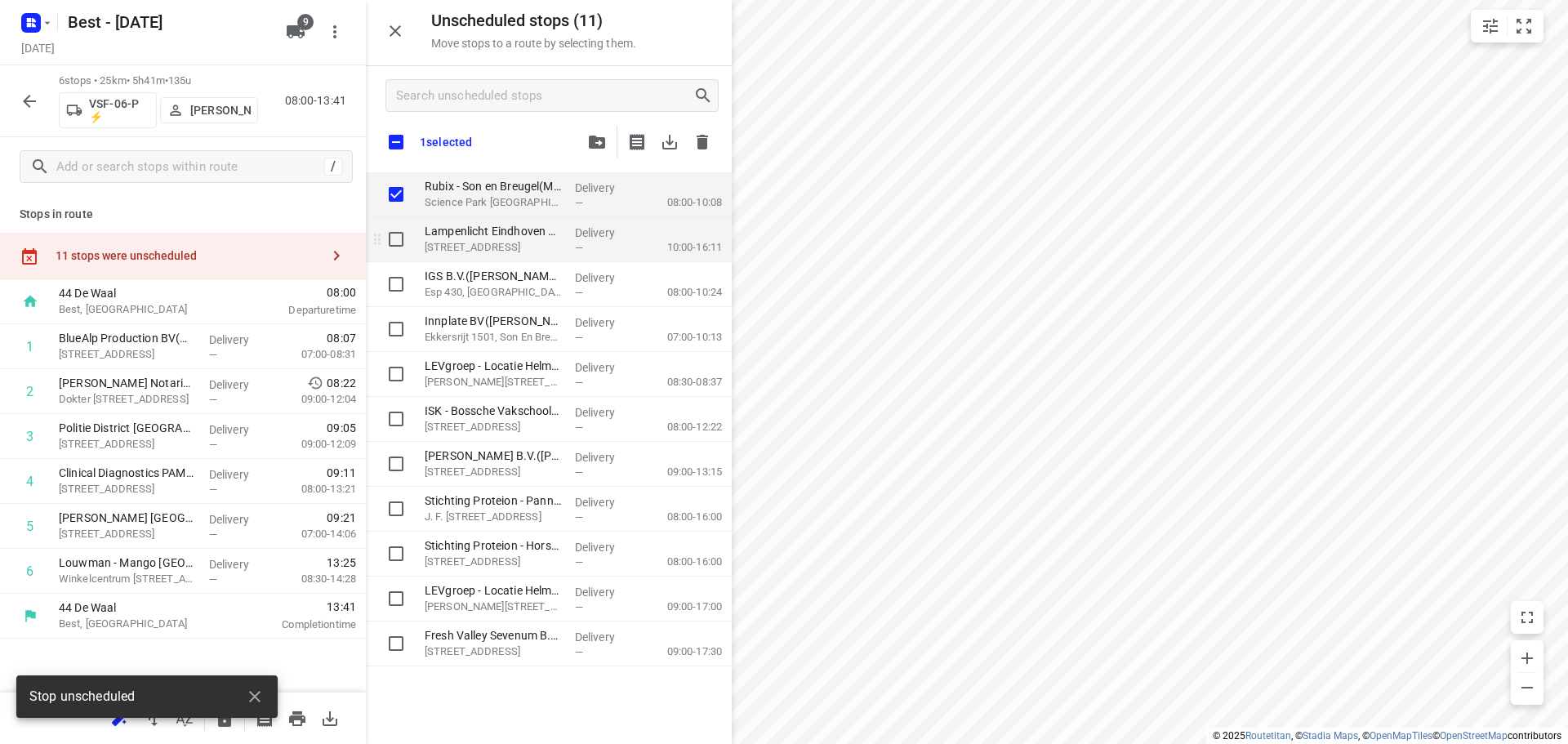
checkbox input "true"
click at [397, 246] on input "grid" at bounding box center [396, 239] width 33 height 33
checkbox input "true"
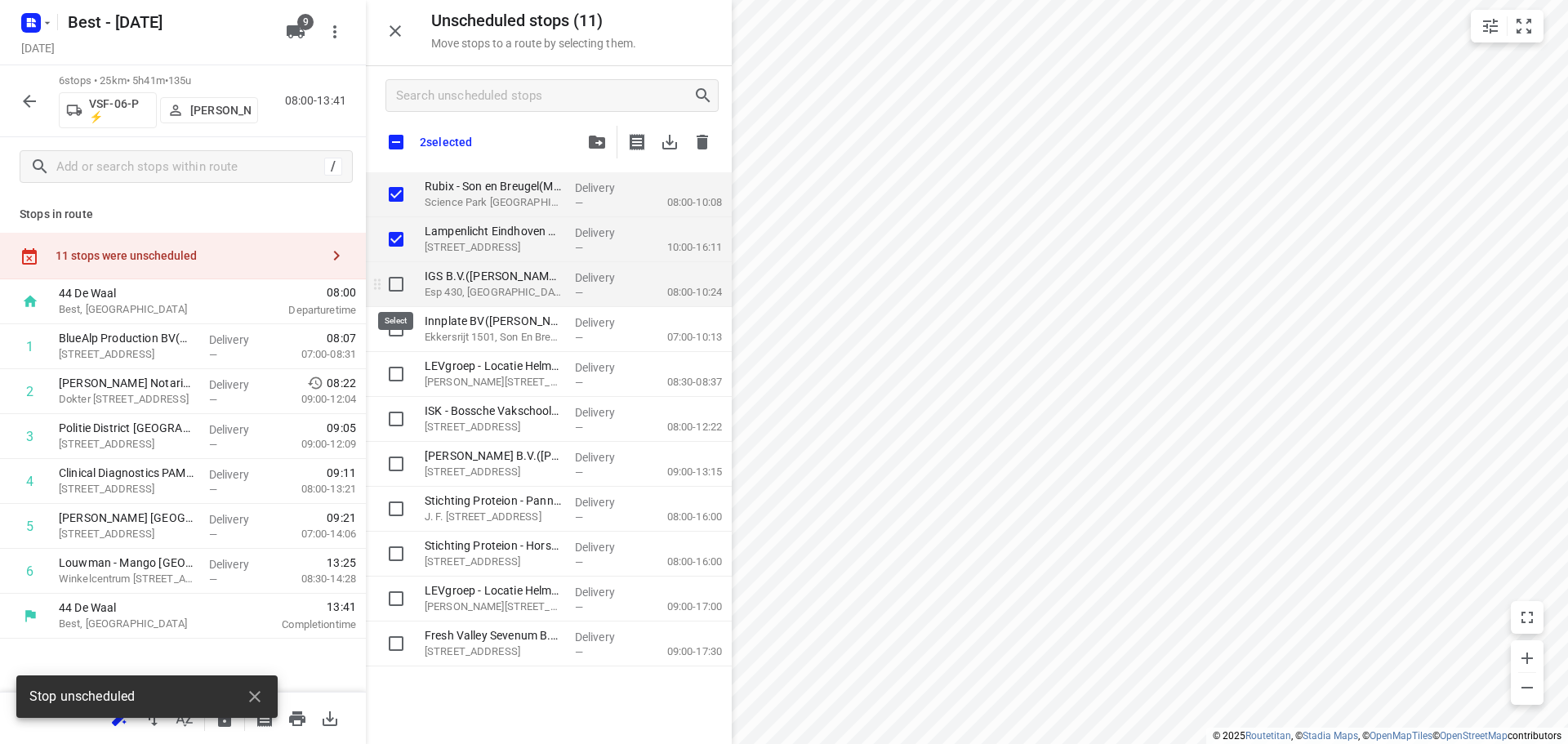
click at [407, 289] on input "grid" at bounding box center [396, 284] width 33 height 33
checkbox input "true"
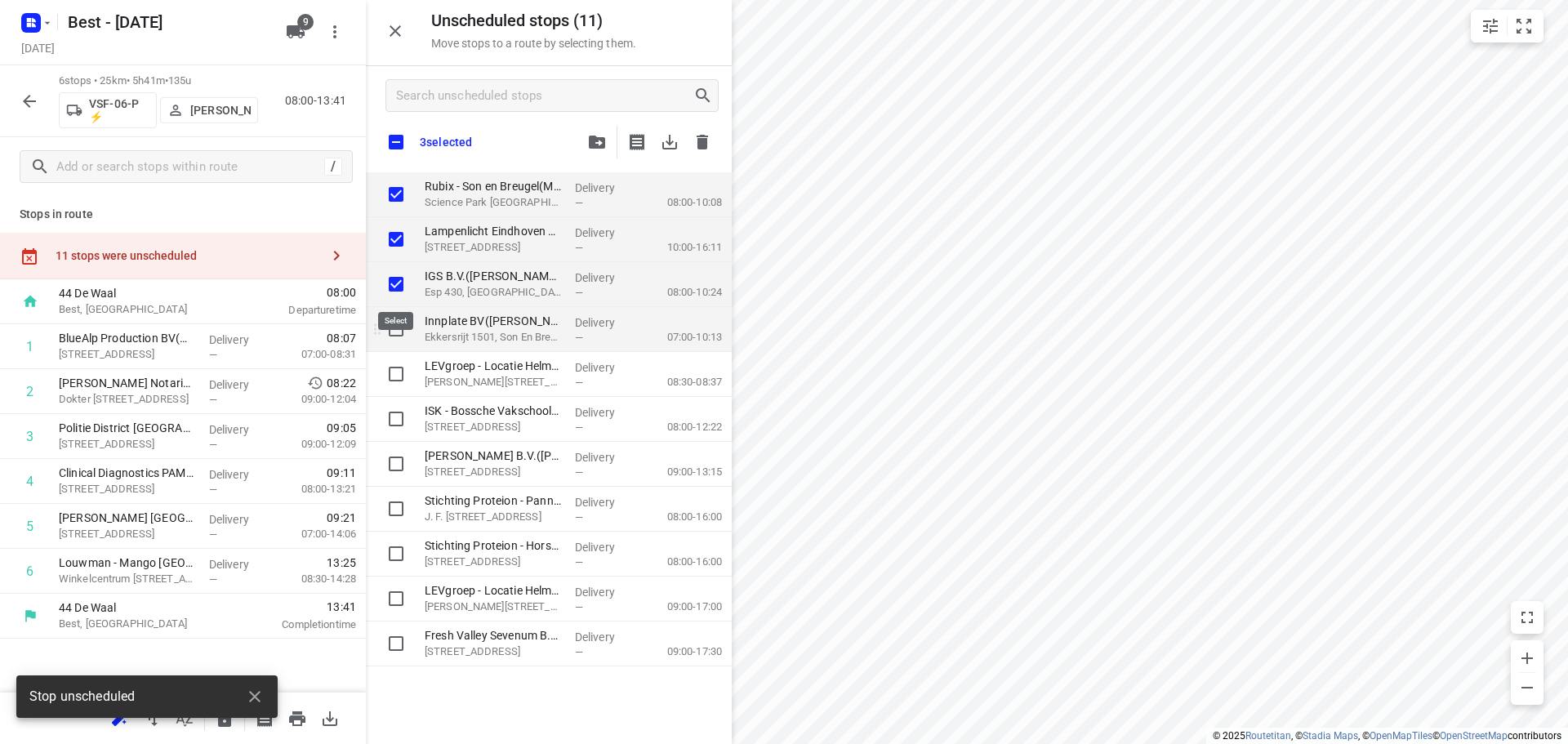
click at [404, 327] on input "grid" at bounding box center [396, 328] width 33 height 33
checkbox input "true"
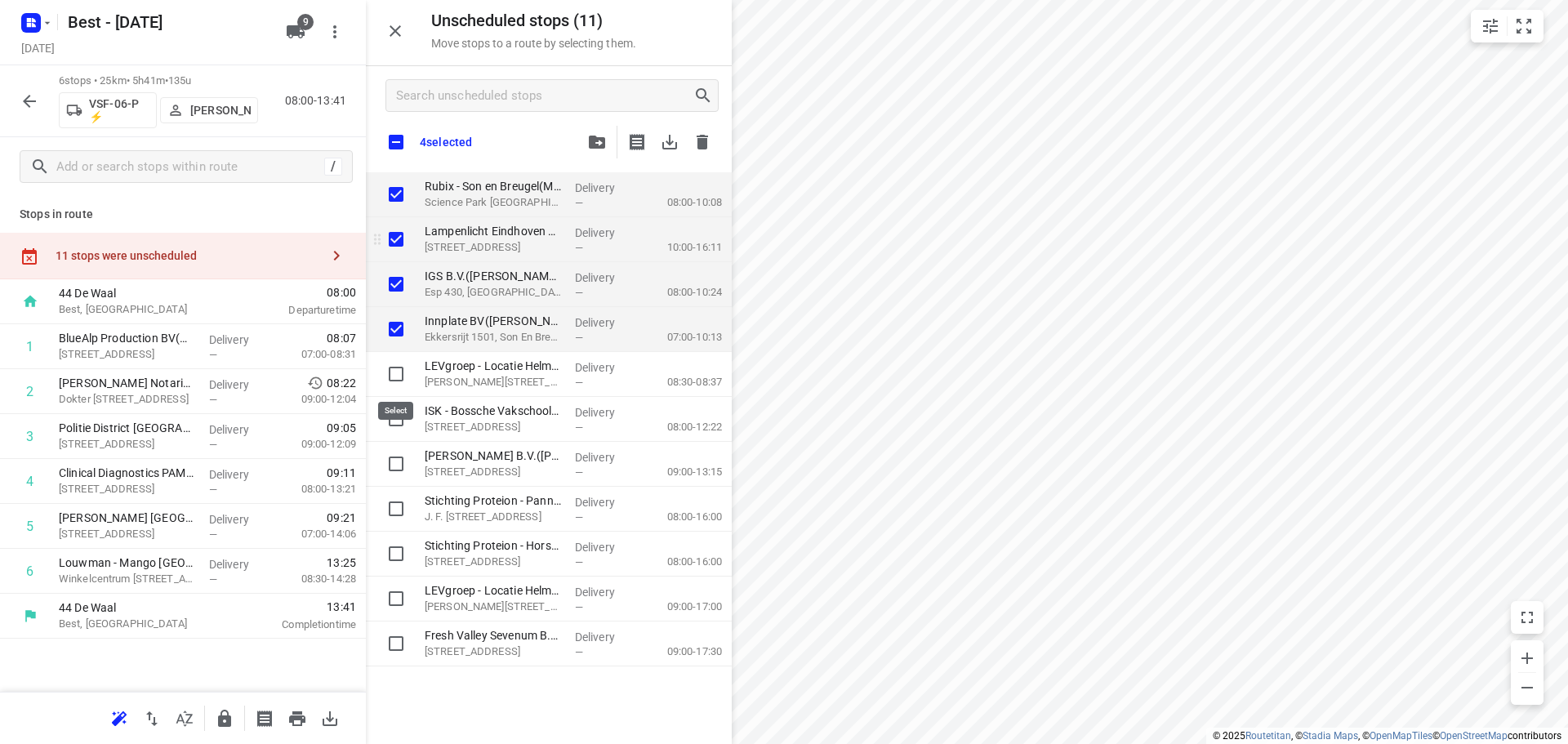
checkbox input "true"
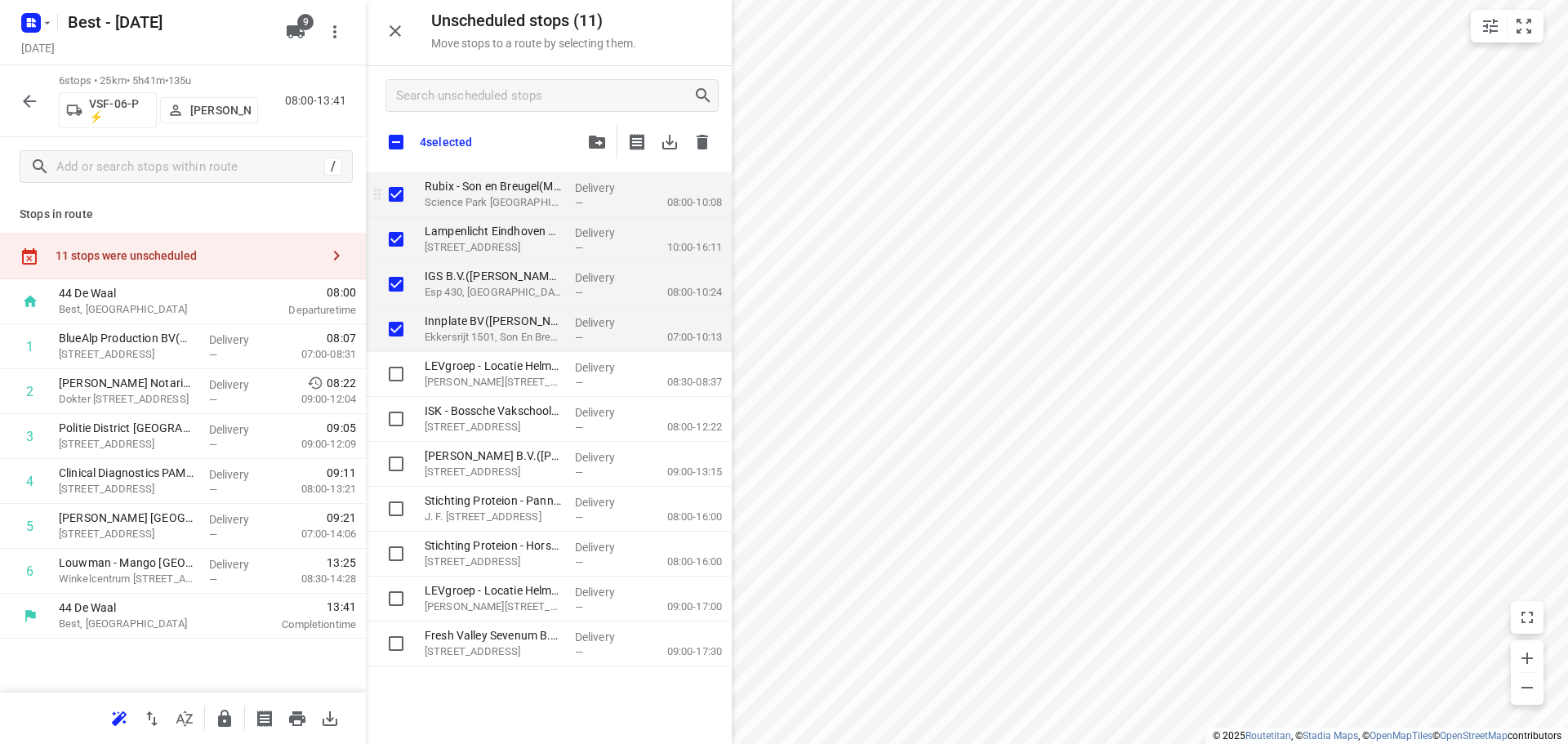
checkbox input "true"
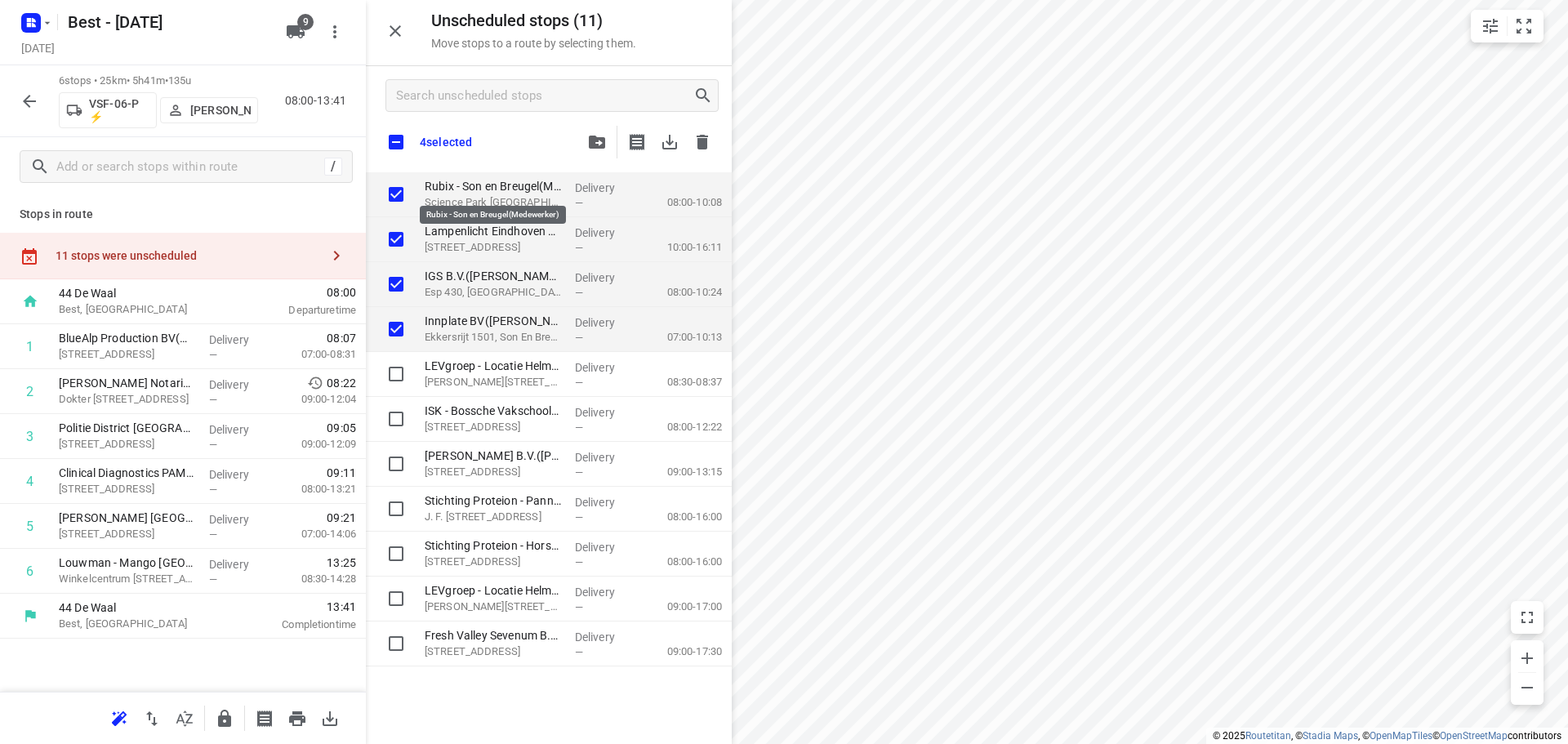
checkbox input "true"
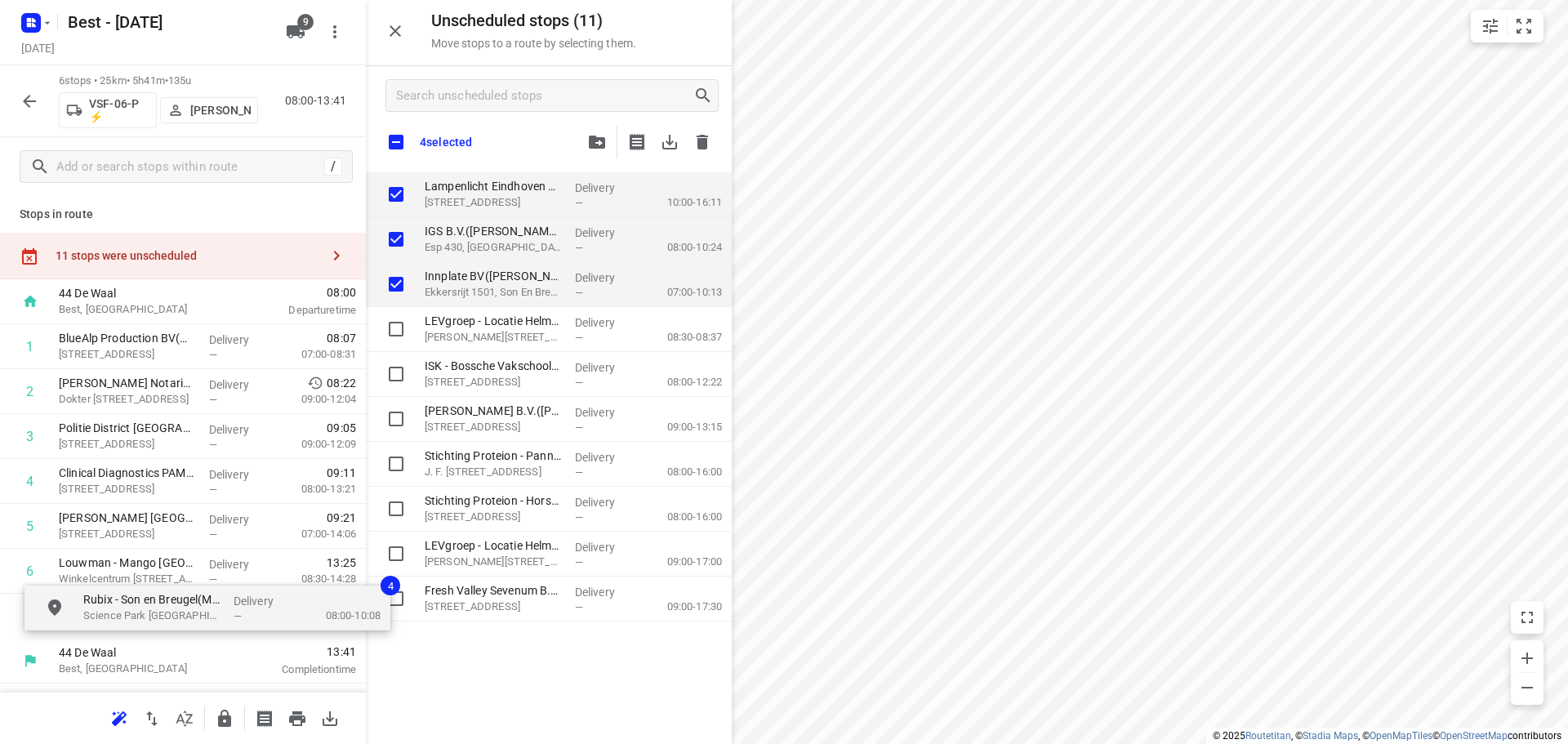
drag, startPoint x: 517, startPoint y: 192, endPoint x: 163, endPoint y: 613, distance: 550.1
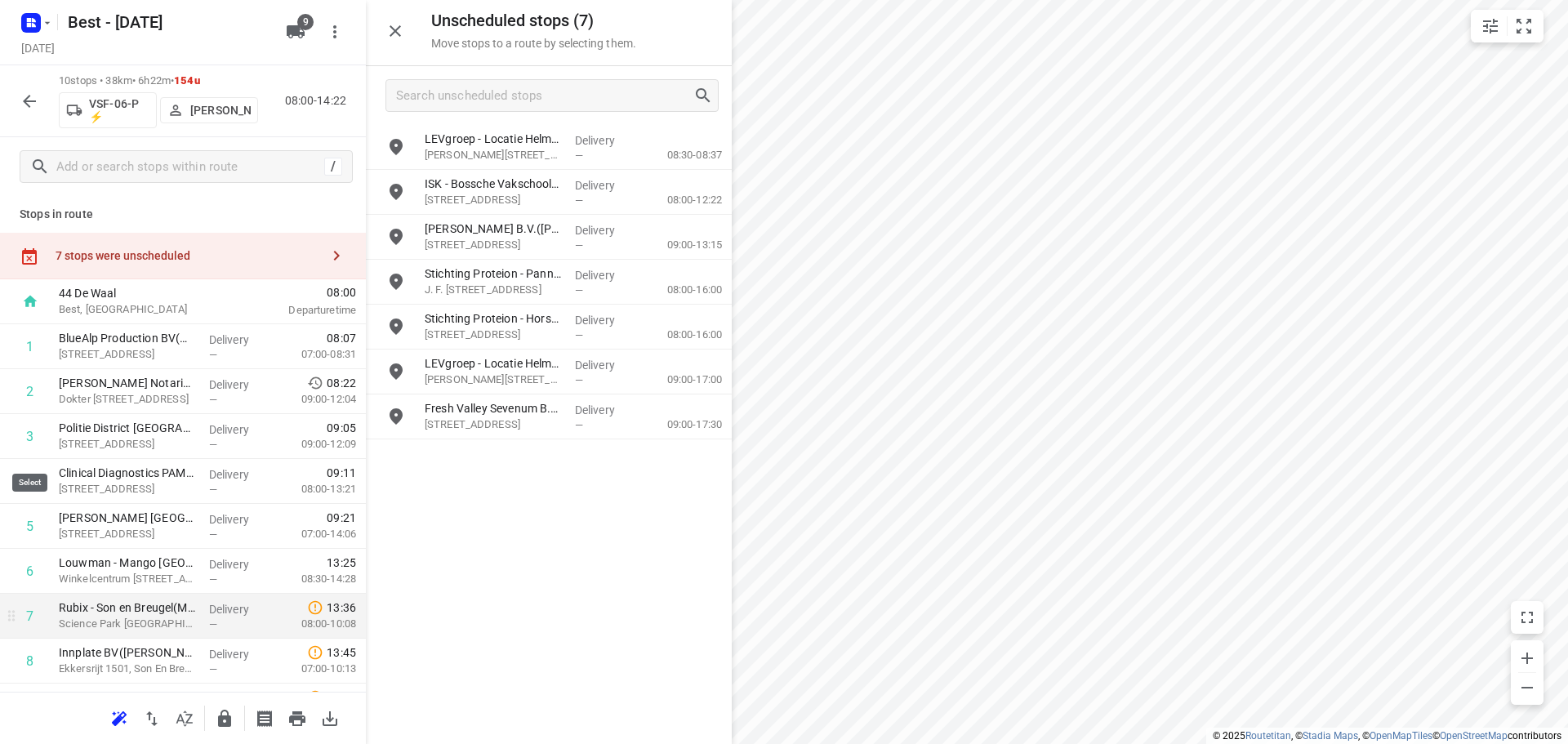
scroll to position [126, 0]
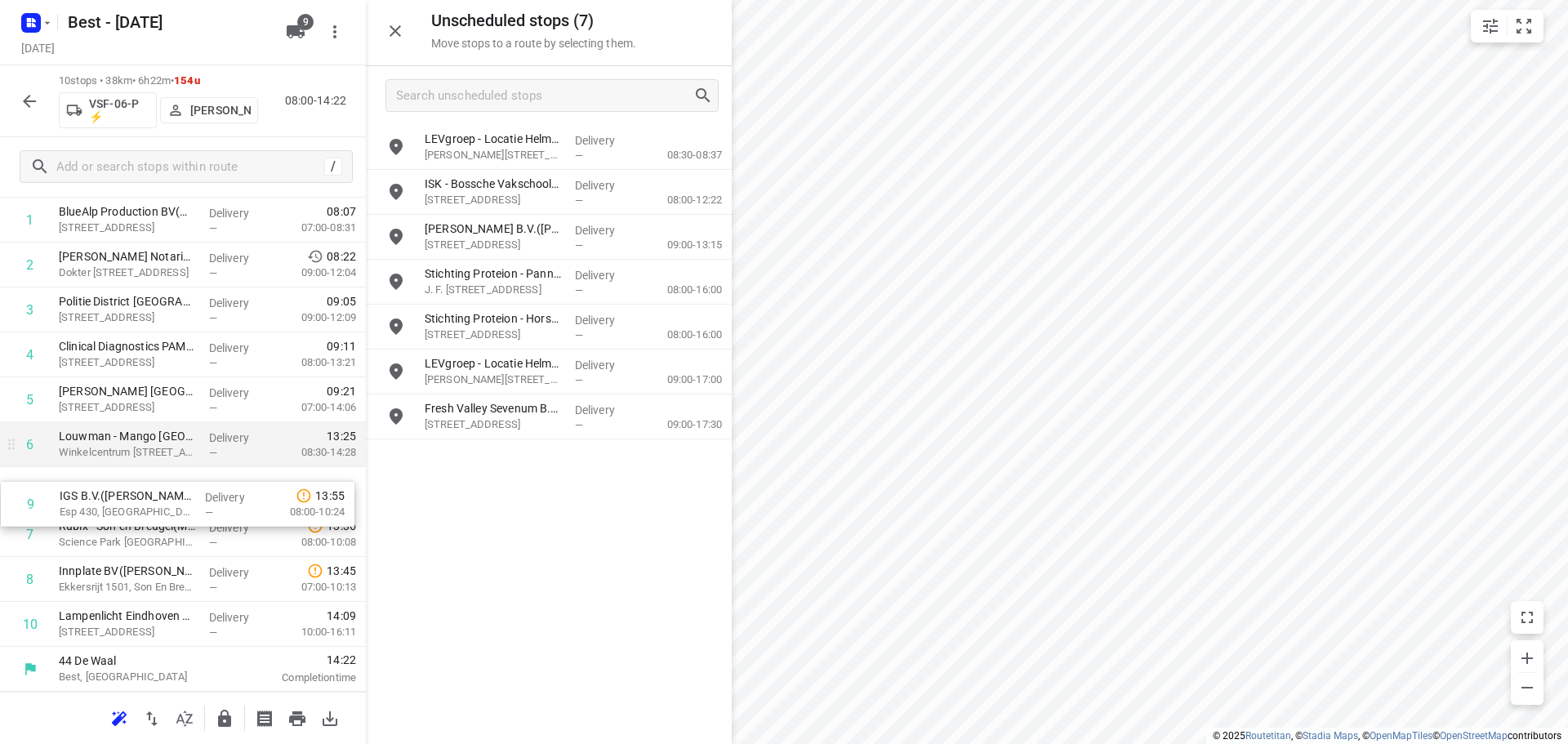
drag, startPoint x: 125, startPoint y: 568, endPoint x: 128, endPoint y: 459, distance: 109.0
click at [128, 459] on div "1 BlueAlp Production BV(Mariska) Steenoven 11, Eindhoven Delivery — 08:07 07:00…" at bounding box center [183, 421] width 366 height 449
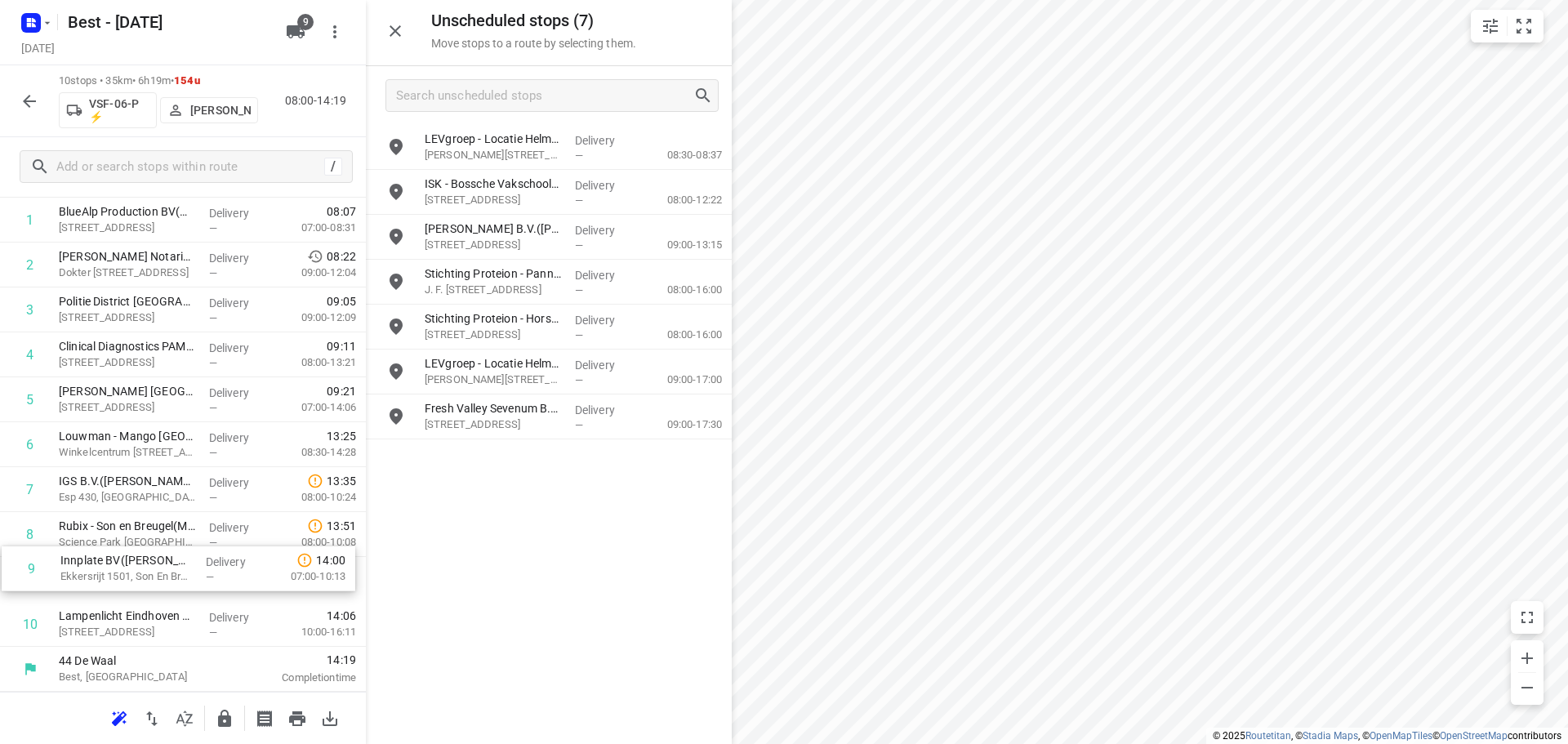
drag, startPoint x: 123, startPoint y: 579, endPoint x: 128, endPoint y: 496, distance: 83.2
click at [128, 496] on div "1 BlueAlp Production BV(Mariska) Steenoven 11, Eindhoven Delivery — 08:07 07:00…" at bounding box center [183, 421] width 366 height 449
drag, startPoint x: 226, startPoint y: 493, endPoint x: 211, endPoint y: 551, distance: 59.9
click at [211, 551] on div "1 BlueAlp Production BV(Mariska) Steenoven 11, Eindhoven Delivery — 08:07 07:00…" at bounding box center [183, 421] width 366 height 449
drag, startPoint x: 160, startPoint y: 616, endPoint x: 174, endPoint y: 583, distance: 35.8
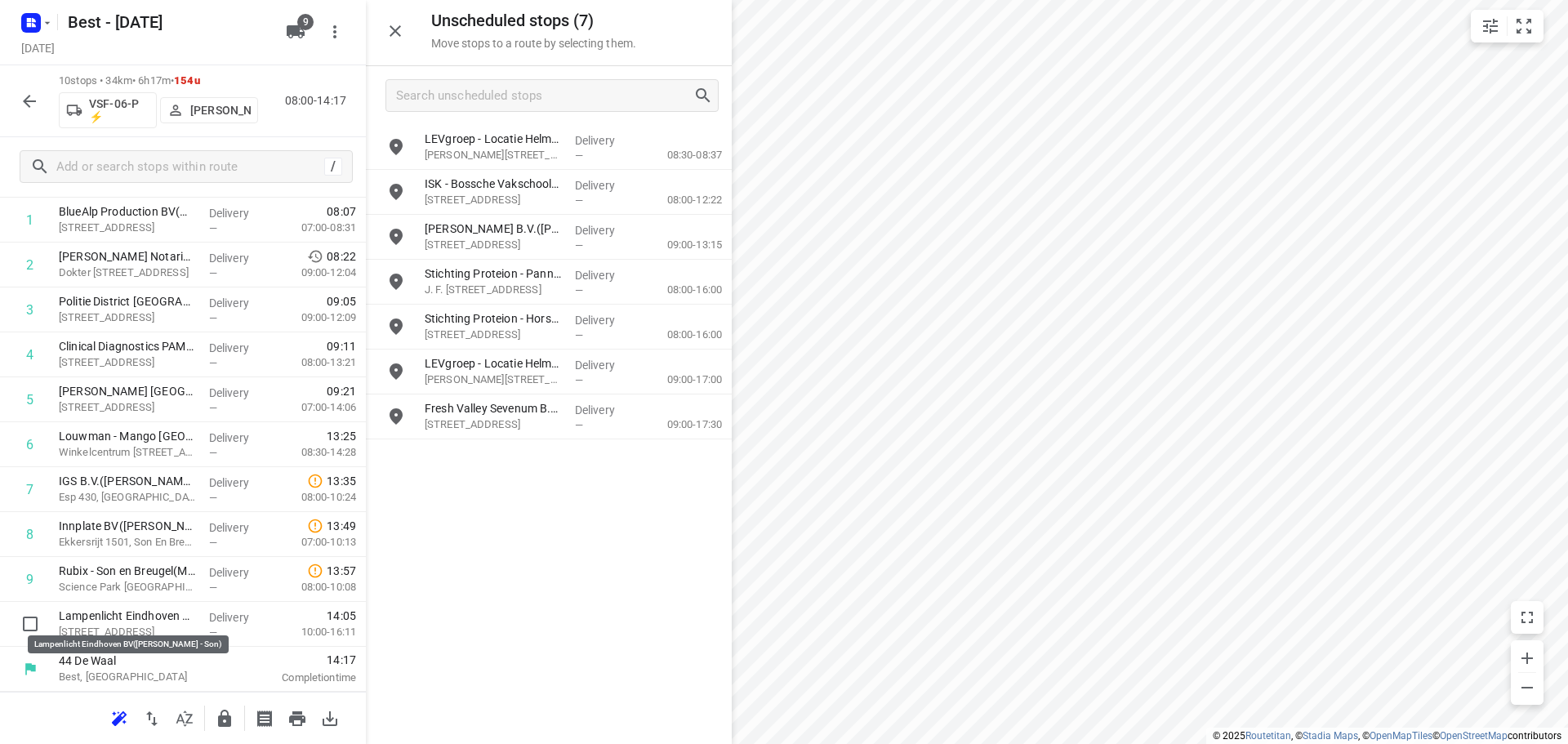
click at [174, 583] on div "1 BlueAlp Production BV(Mariska) Steenoven 11, Eindhoven Delivery — 08:07 07:00…" at bounding box center [183, 421] width 366 height 449
click at [390, 28] on icon "button" at bounding box center [395, 31] width 19 height 19
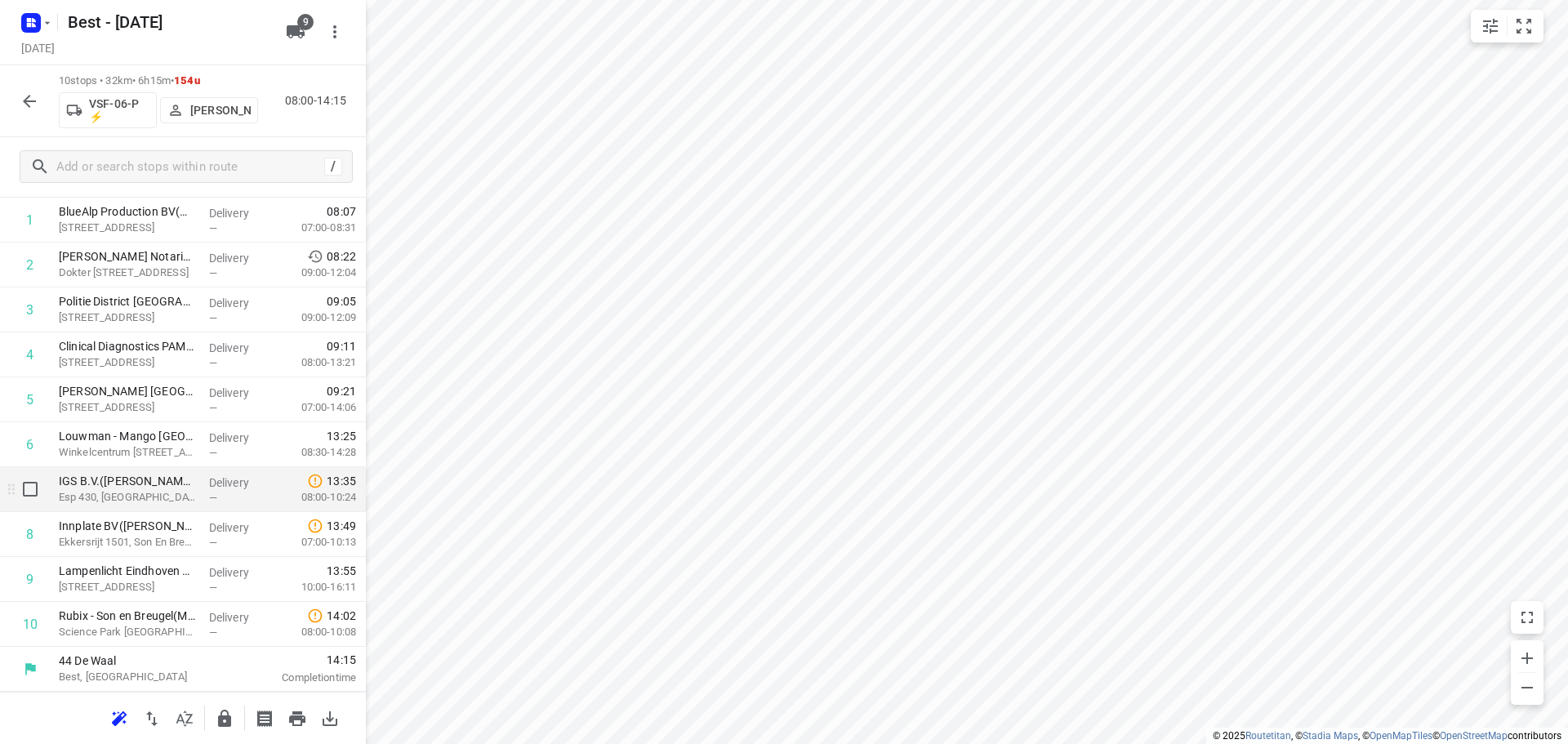
drag, startPoint x: 65, startPoint y: 496, endPoint x: 91, endPoint y: 500, distance: 26.3
click at [67, 496] on p "Esp 430, Eindhoven" at bounding box center [126, 497] width 137 height 16
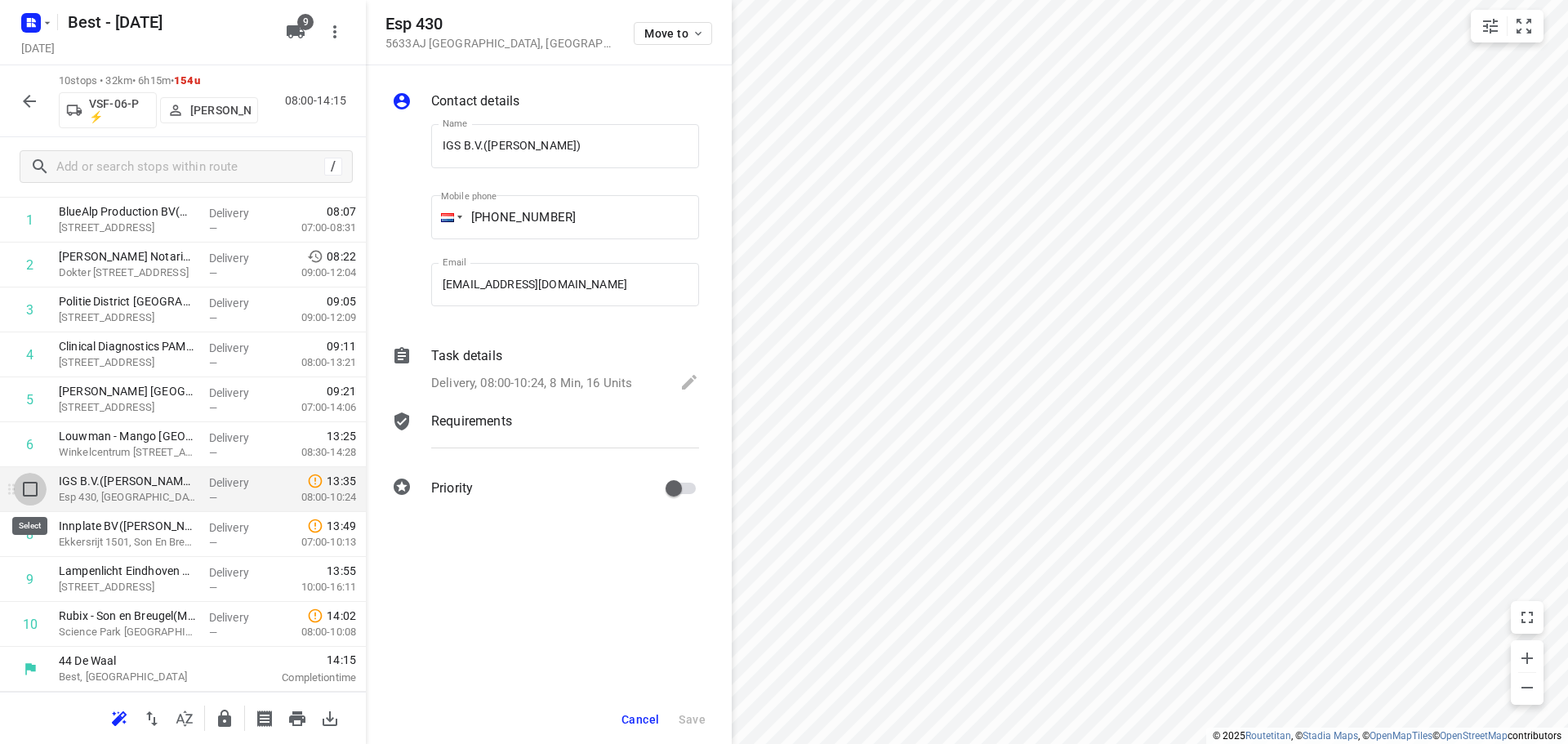
click at [29, 496] on input "checkbox" at bounding box center [30, 489] width 33 height 33
checkbox input "true"
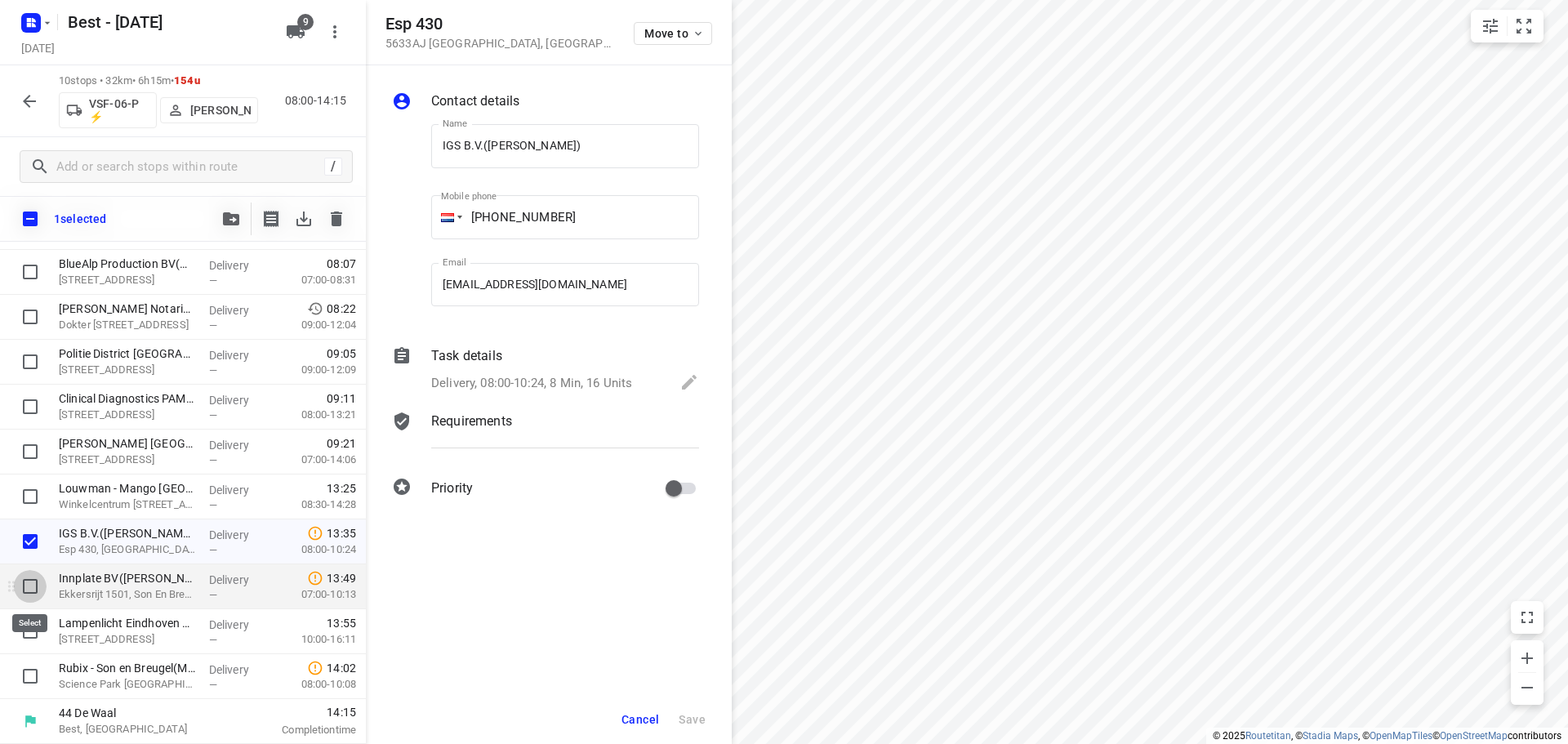
click at [25, 582] on input "checkbox" at bounding box center [30, 586] width 33 height 33
checkbox input "true"
click at [34, 628] on input "checkbox" at bounding box center [30, 631] width 33 height 33
checkbox input "true"
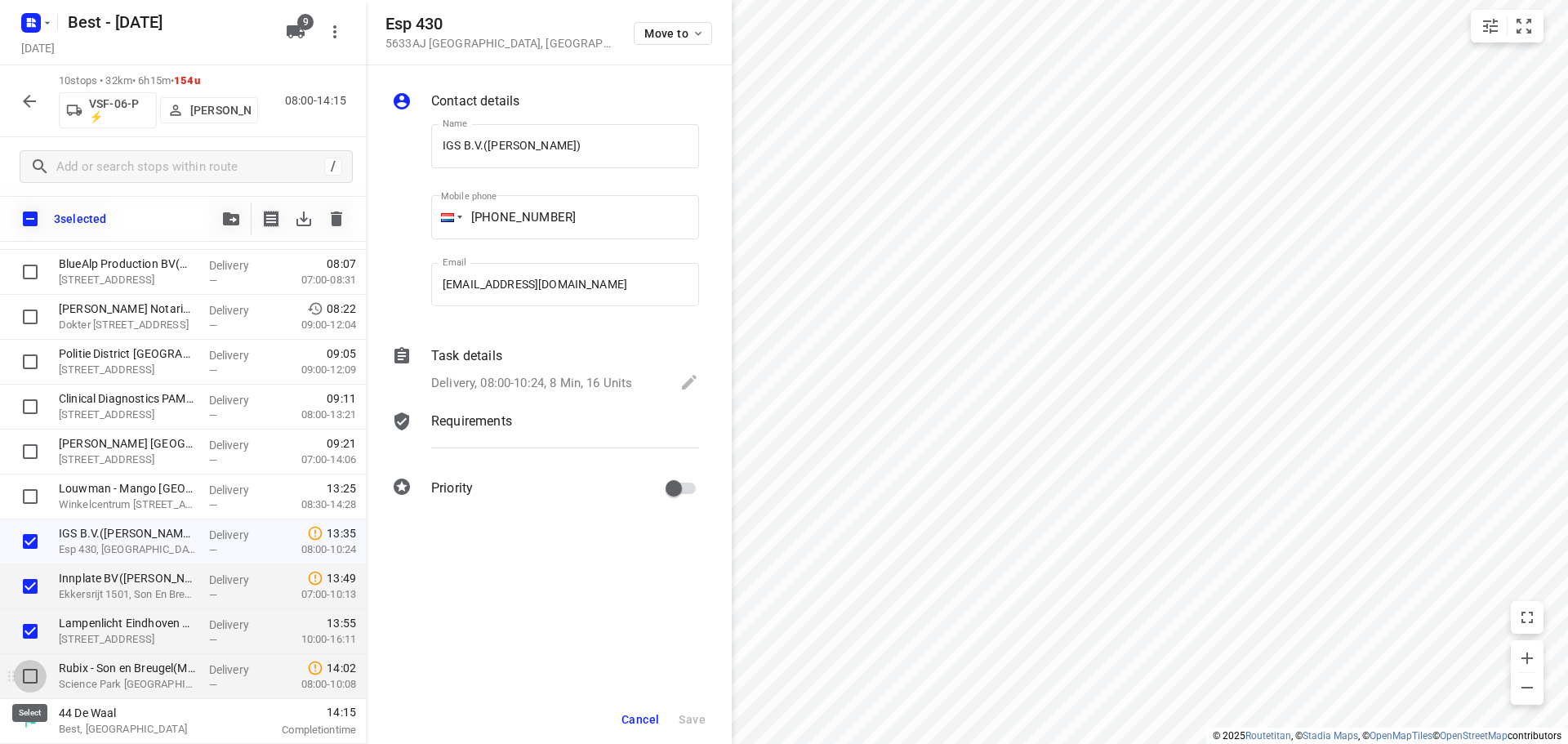
drag, startPoint x: 31, startPoint y: 688, endPoint x: 48, endPoint y: 663, distance: 30.2
click at [32, 688] on input "checkbox" at bounding box center [30, 676] width 33 height 33
checkbox input "true"
click at [244, 207] on div at bounding box center [231, 218] width 33 height 33
click at [229, 212] on button "button" at bounding box center [231, 218] width 33 height 33
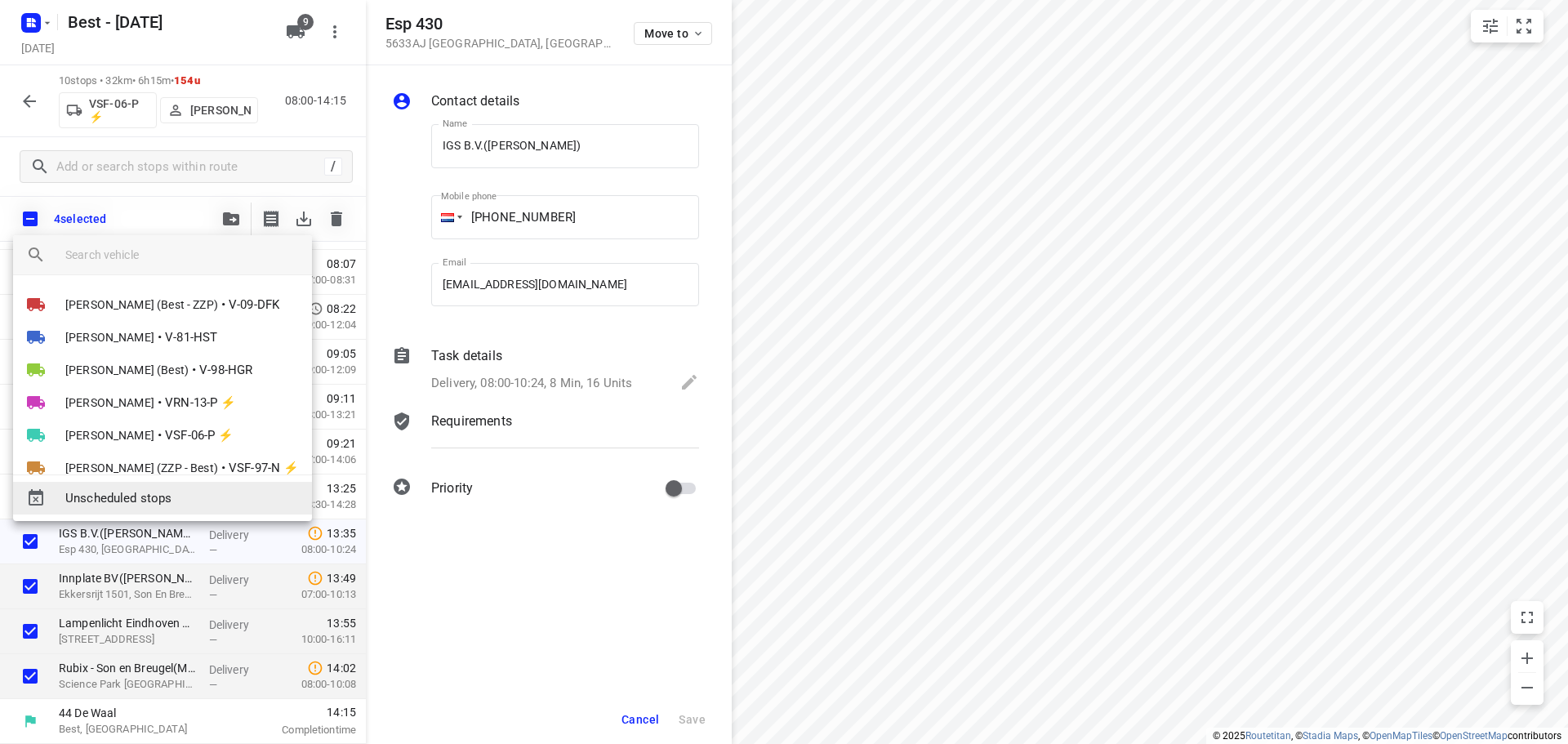
click at [133, 505] on span "Unscheduled stops" at bounding box center [182, 499] width 234 height 19
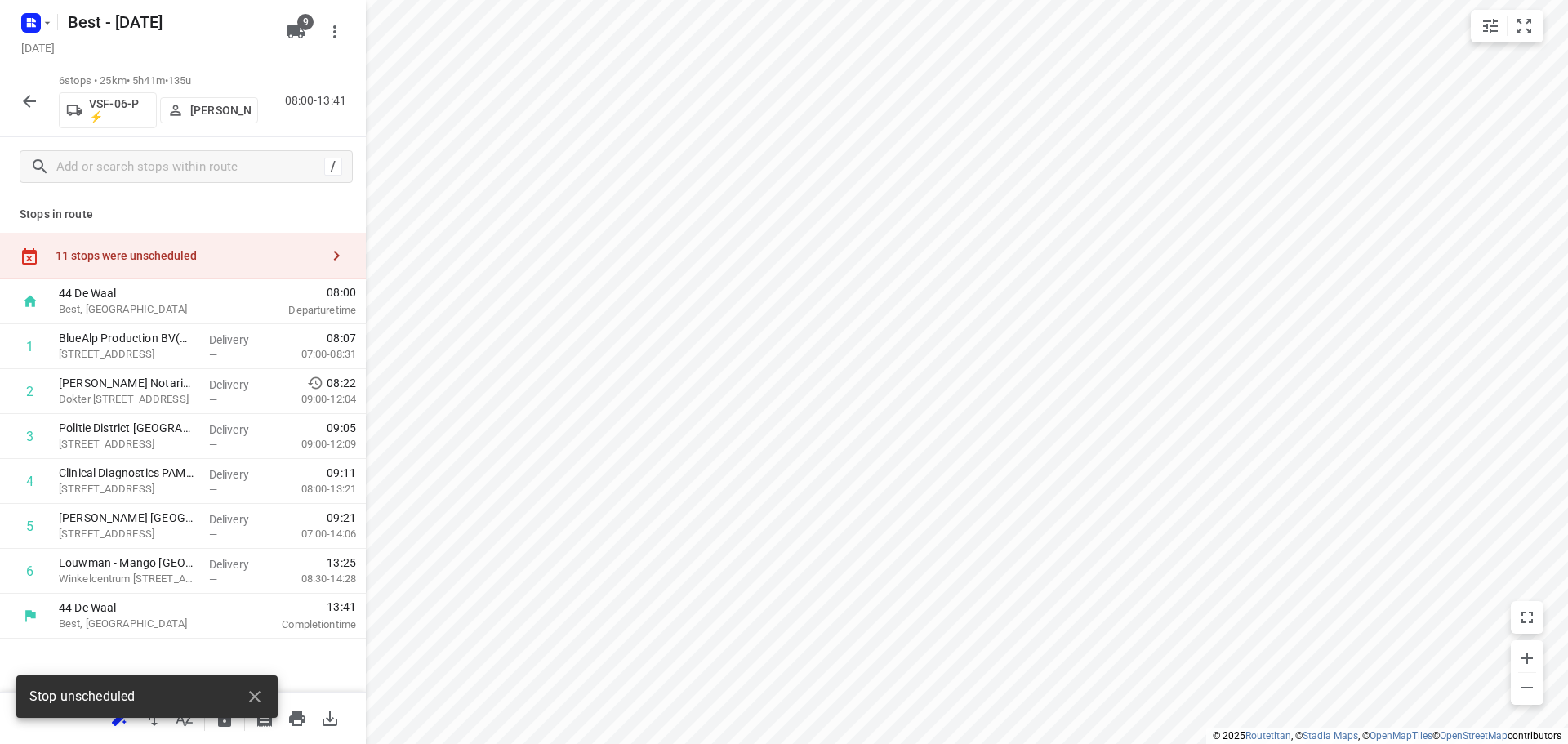
scroll to position [0, 0]
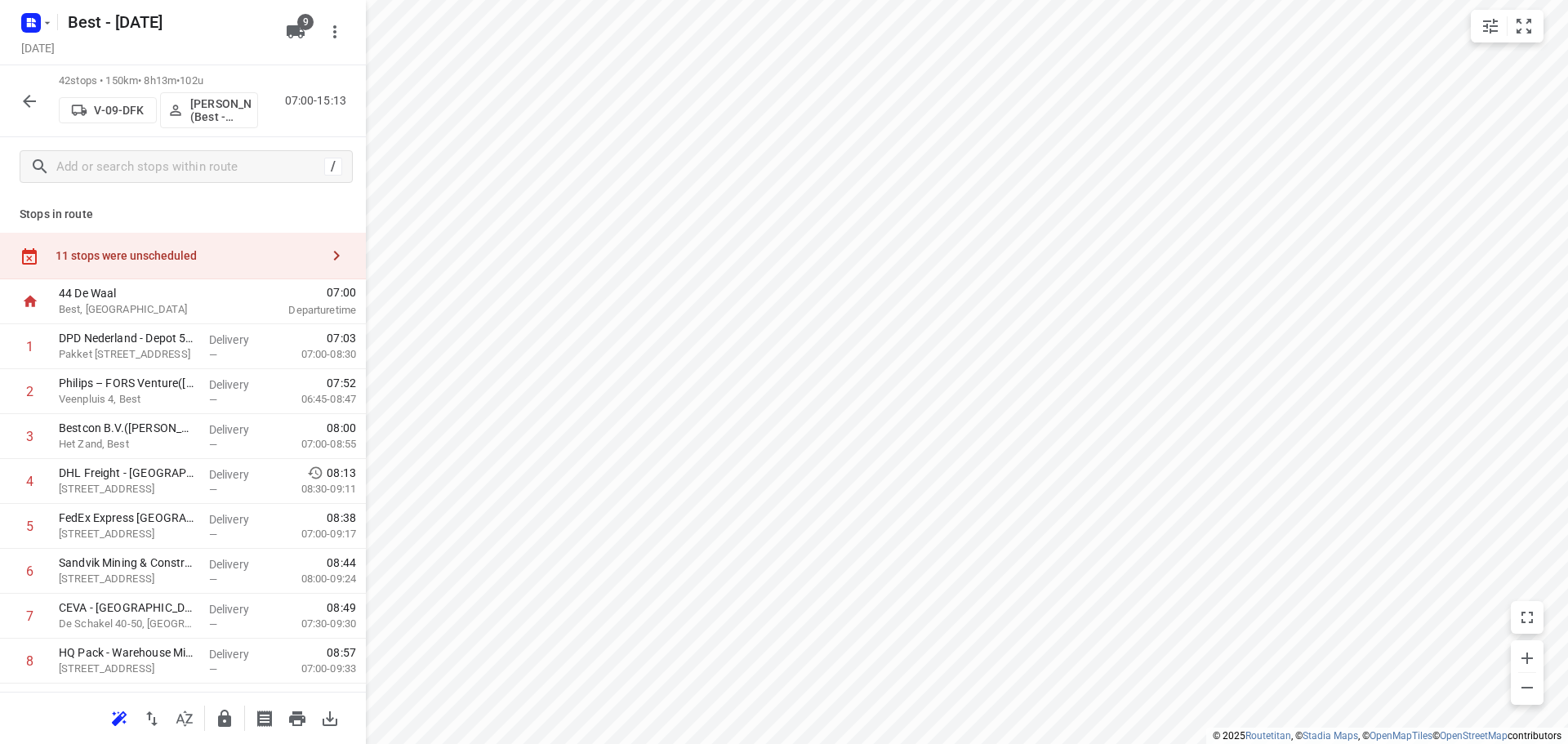
click at [256, 255] on div "11 stops were unscheduled" at bounding box center [188, 256] width 264 height 13
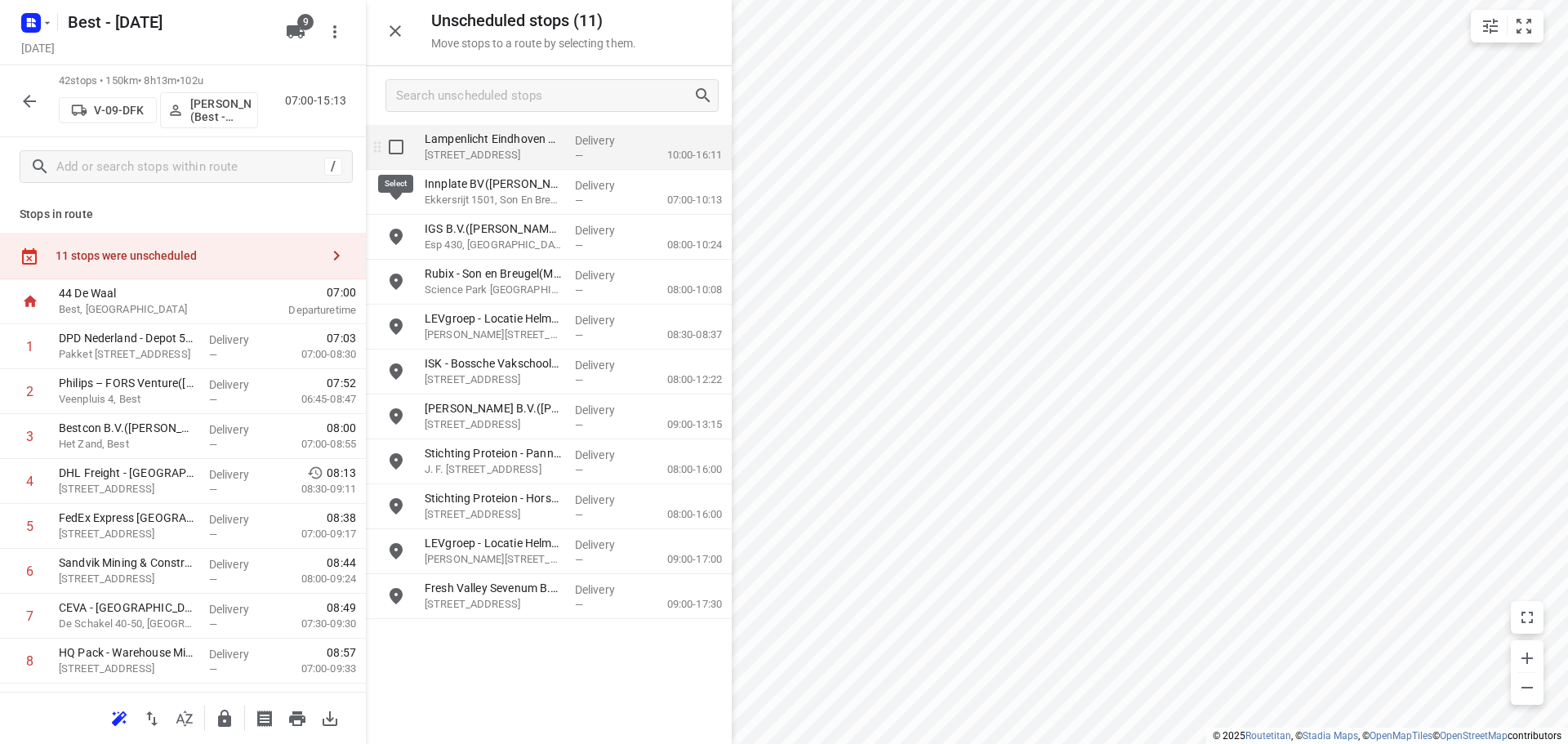
click at [393, 152] on input "grid" at bounding box center [396, 147] width 33 height 33
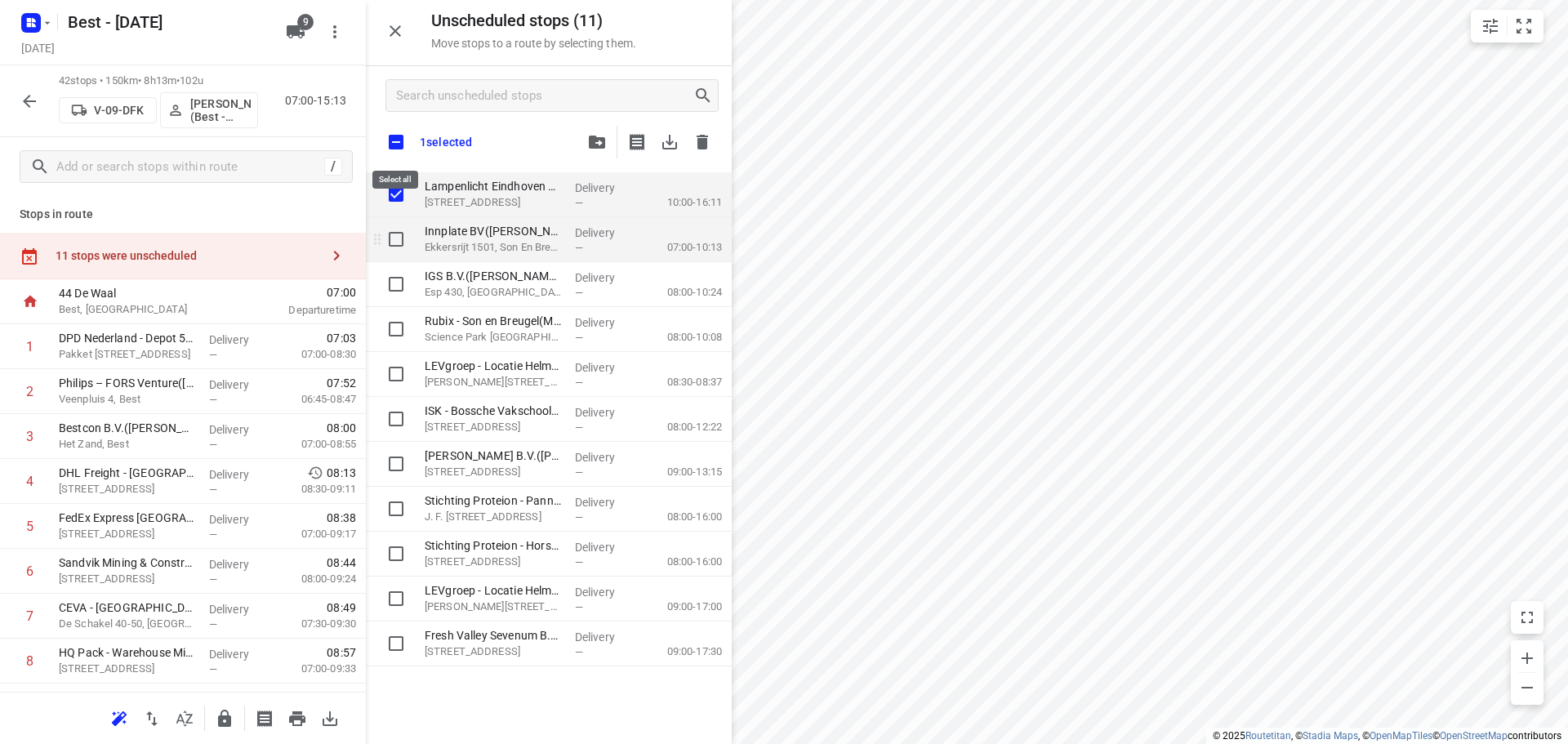
checkbox input "true"
click at [401, 235] on input "grid" at bounding box center [396, 239] width 33 height 33
checkbox input "true"
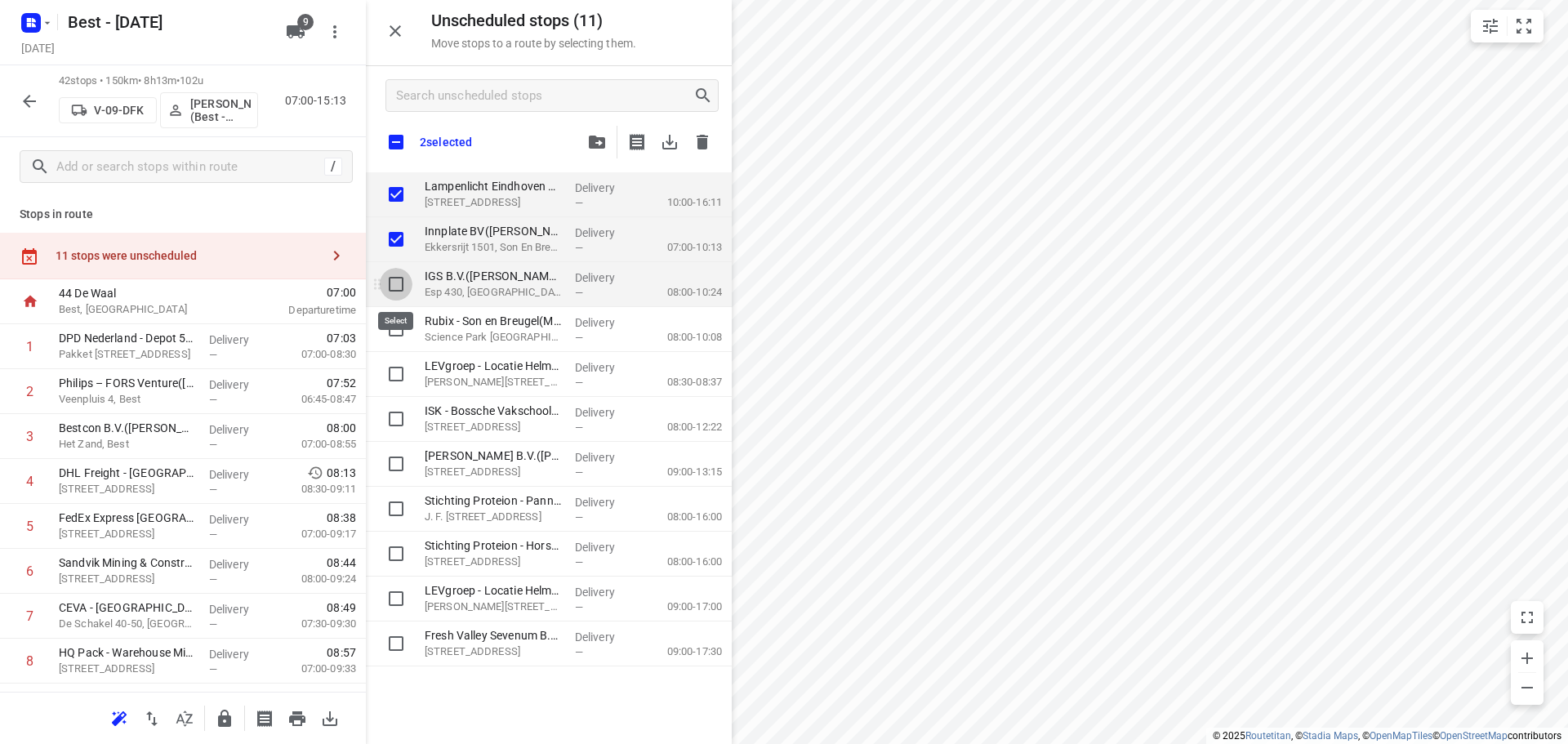
click at [401, 294] on input "grid" at bounding box center [396, 284] width 33 height 33
checkbox input "true"
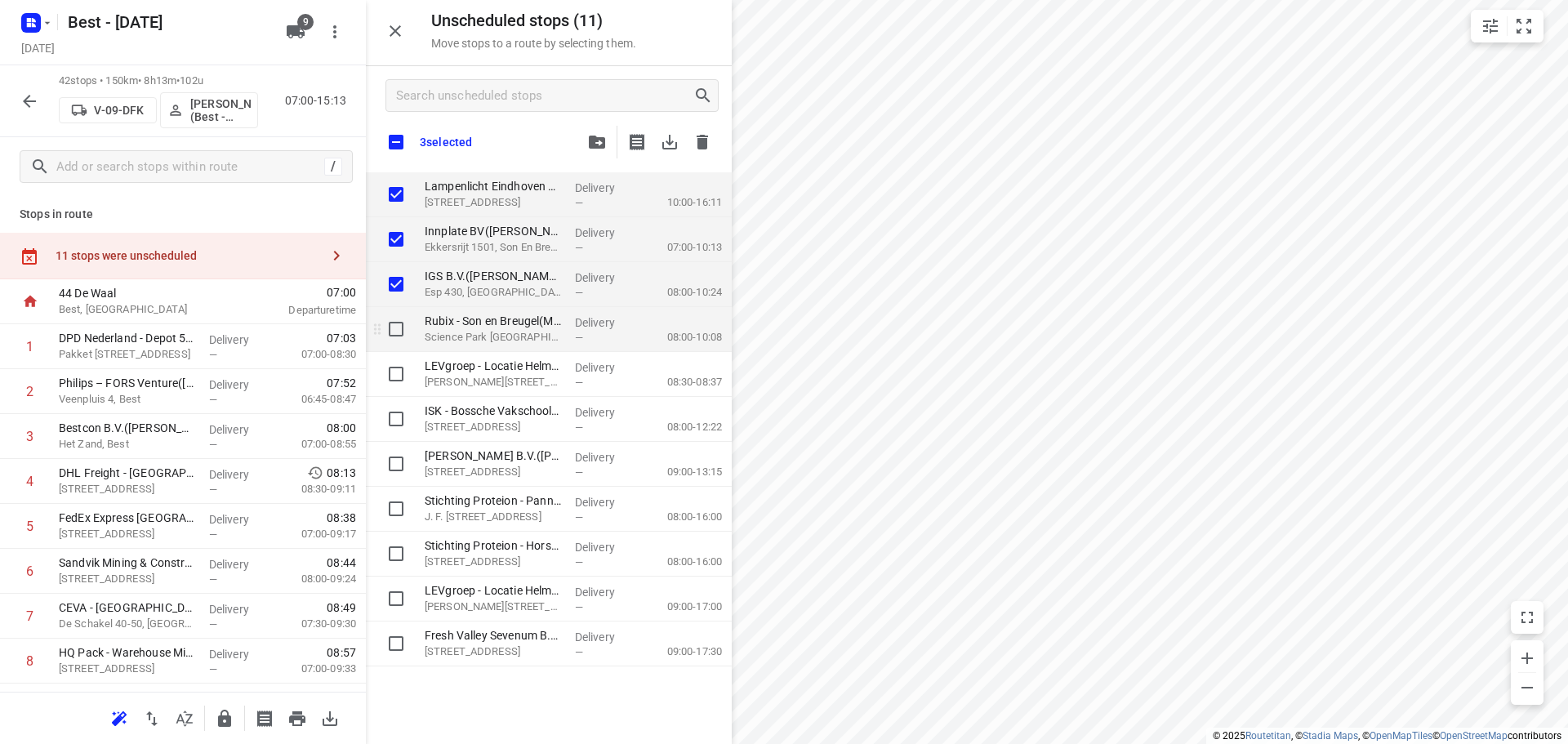
click at [400, 318] on input "grid" at bounding box center [396, 328] width 33 height 33
checkbox input "true"
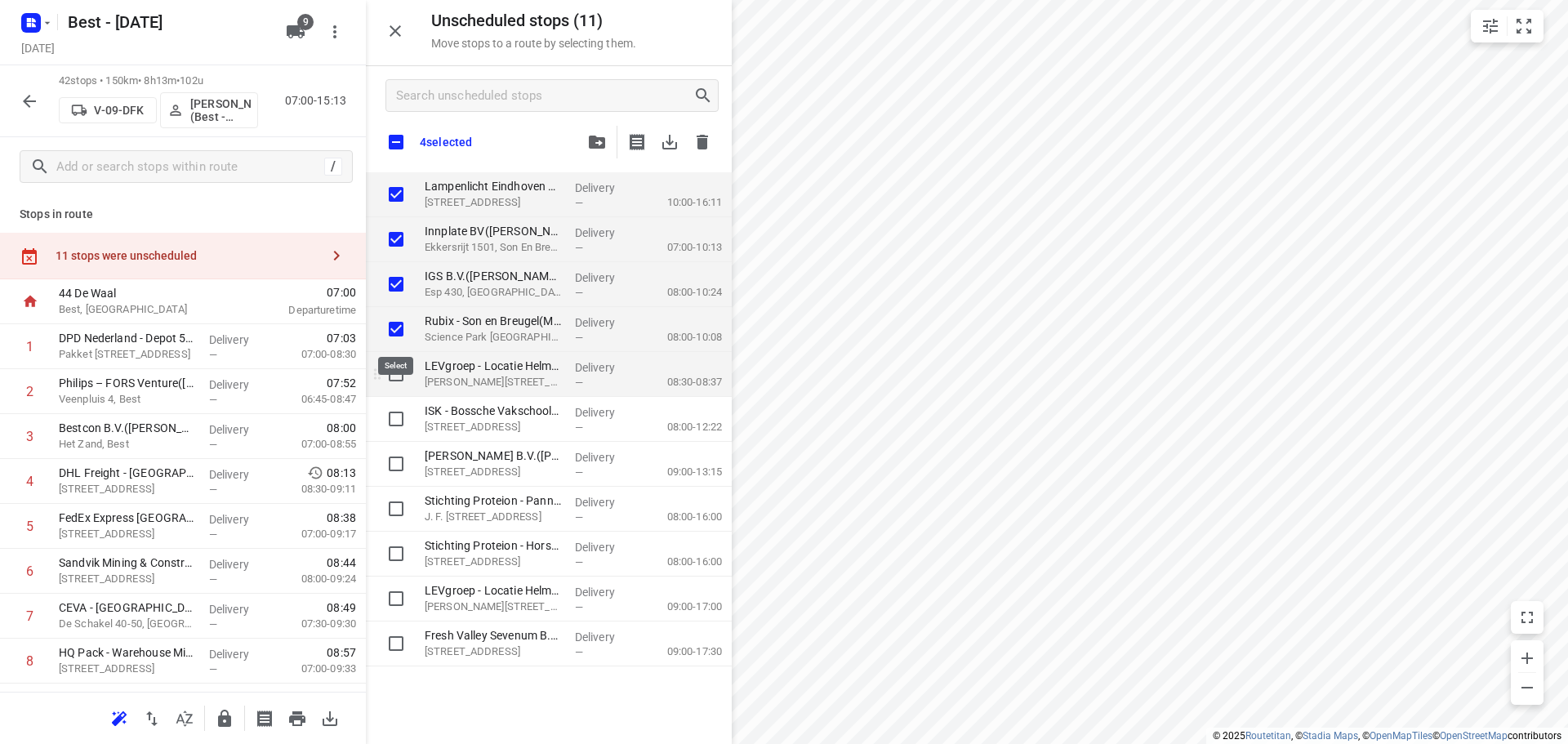
checkbox input "true"
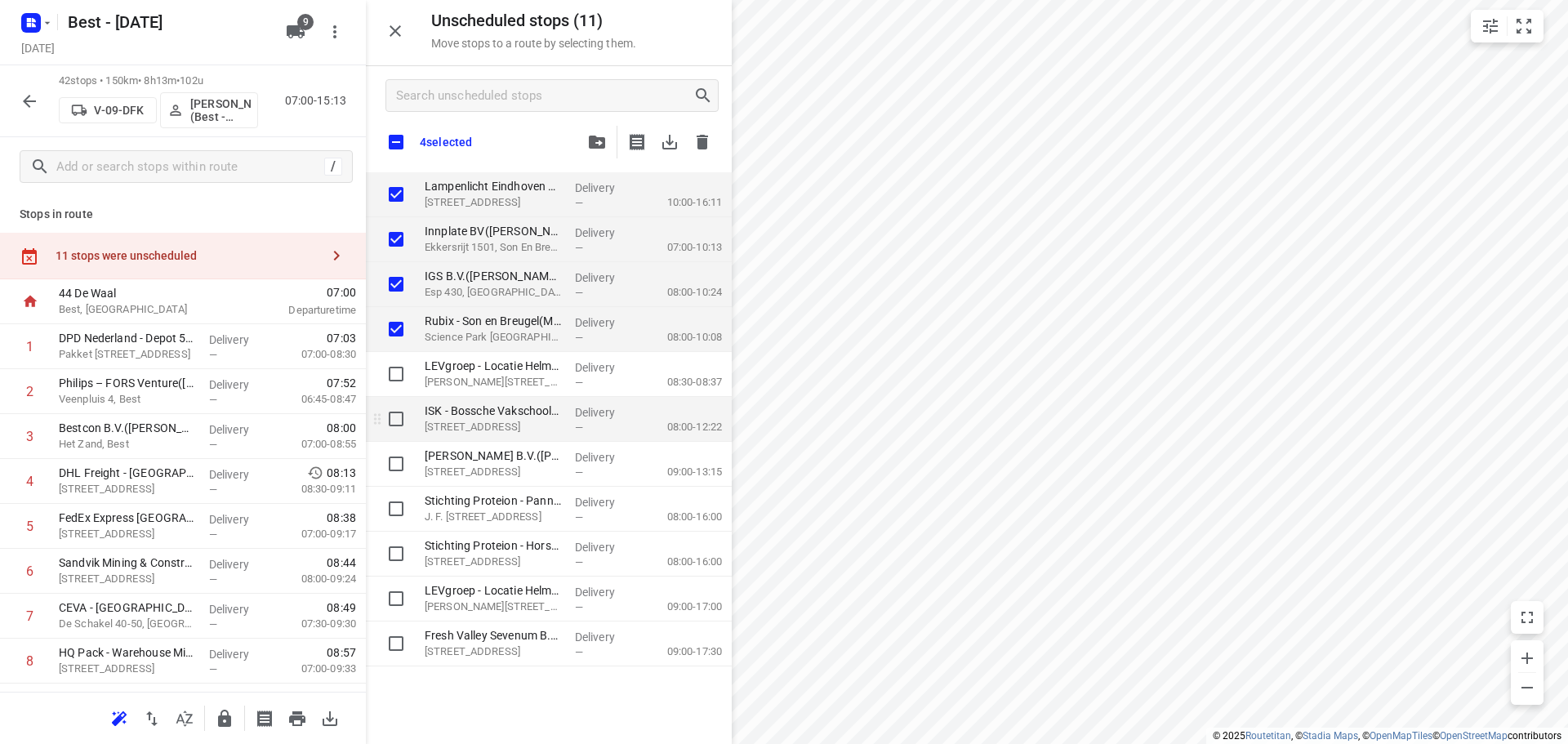
checkbox input "true"
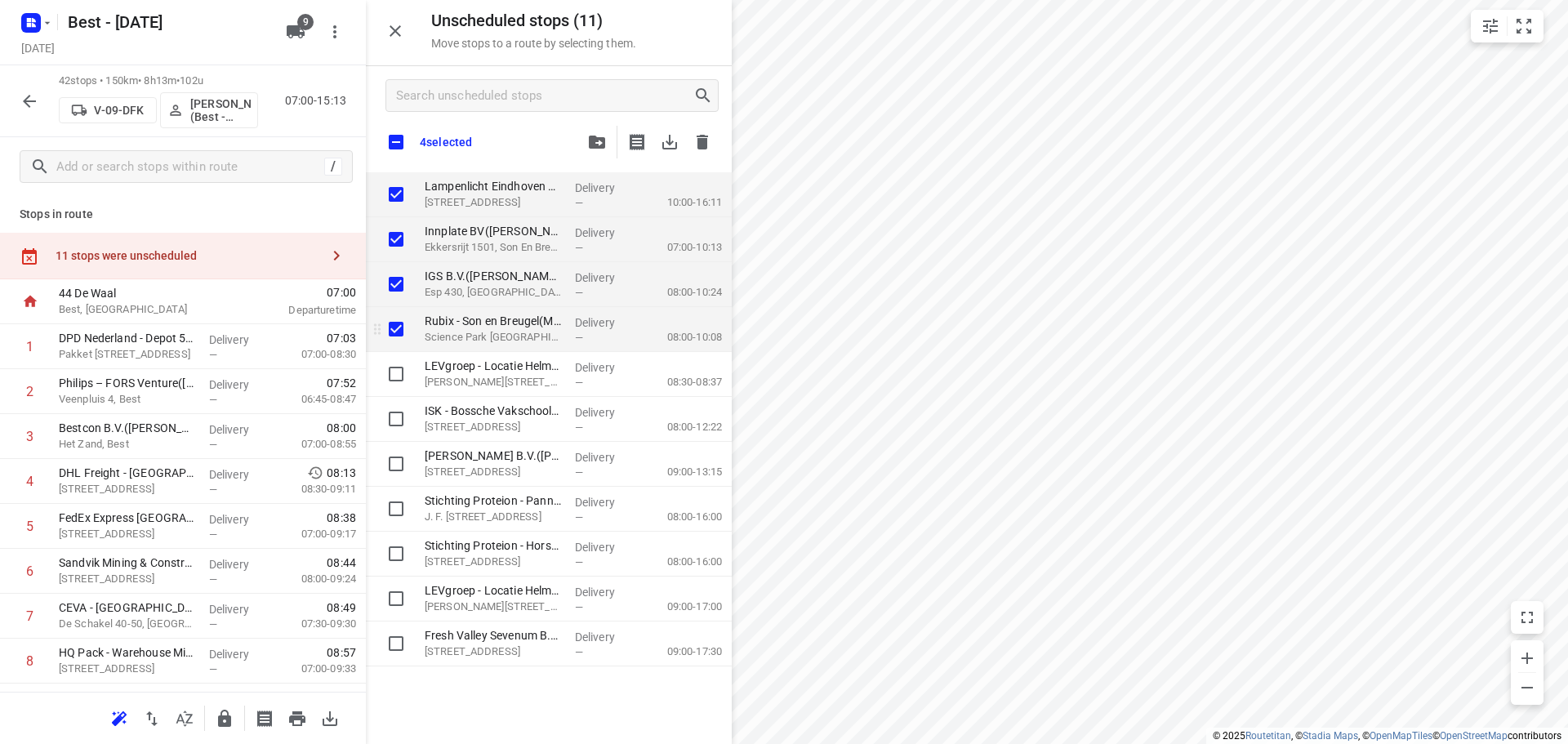
checkbox input "true"
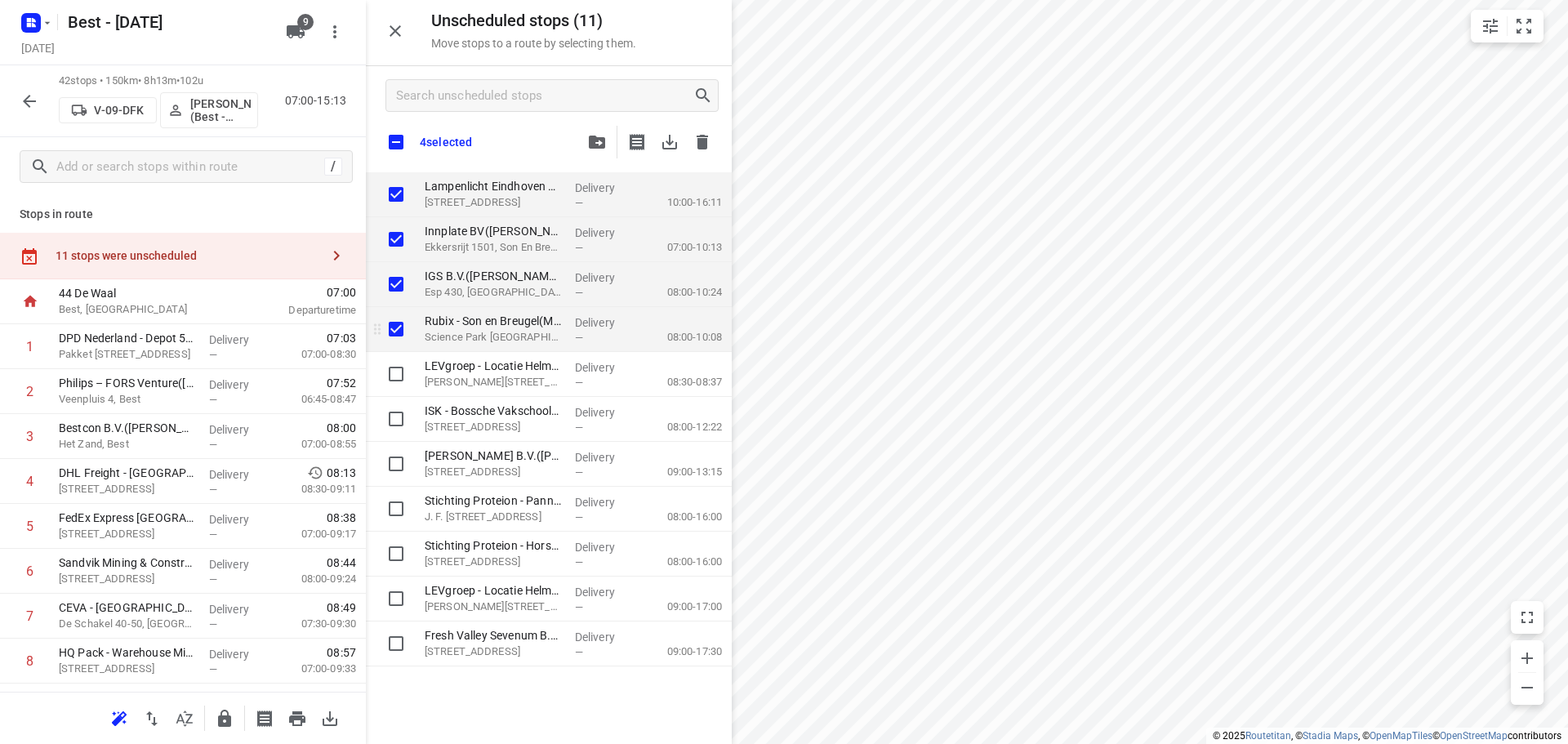
checkbox input "true"
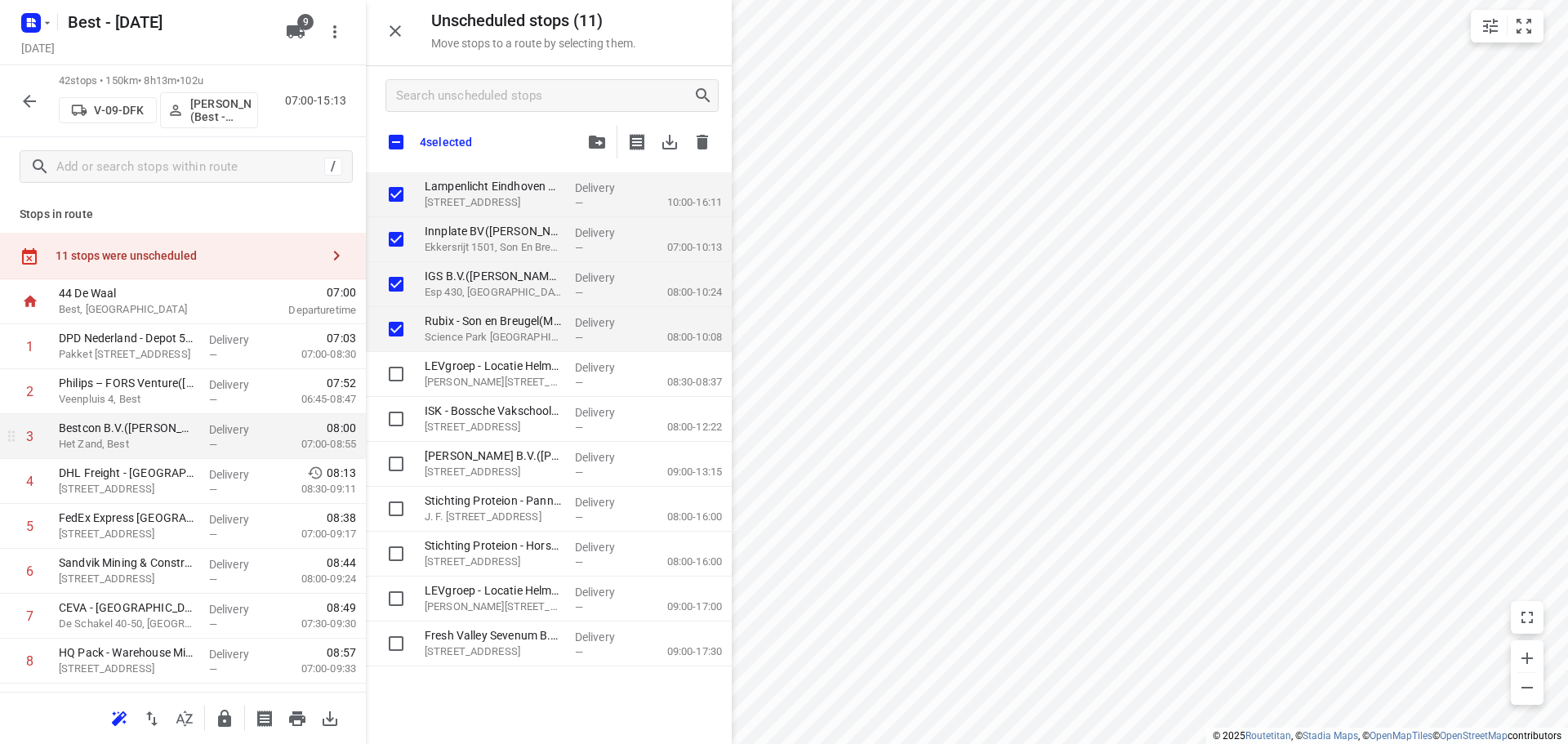
checkbox input "true"
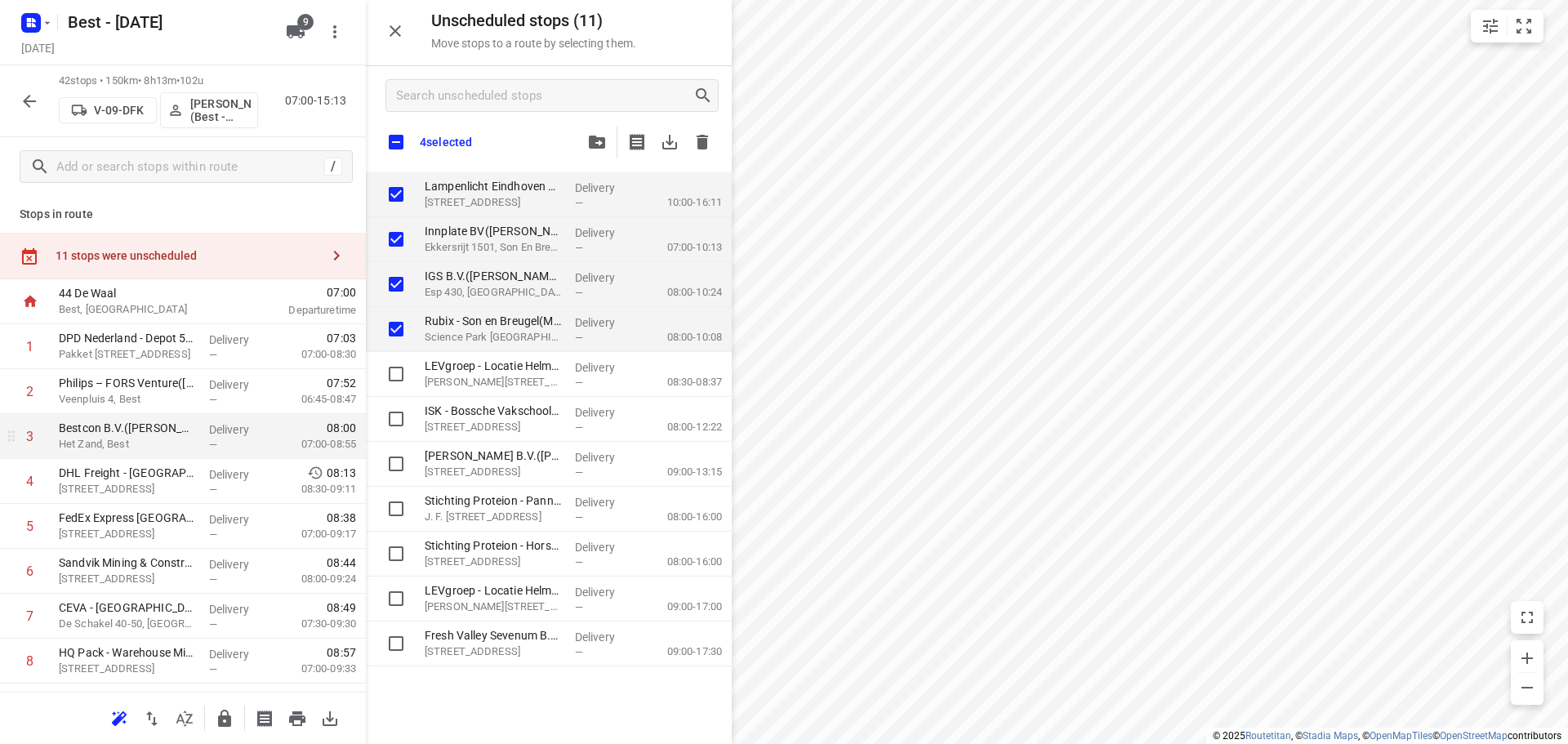
checkbox input "true"
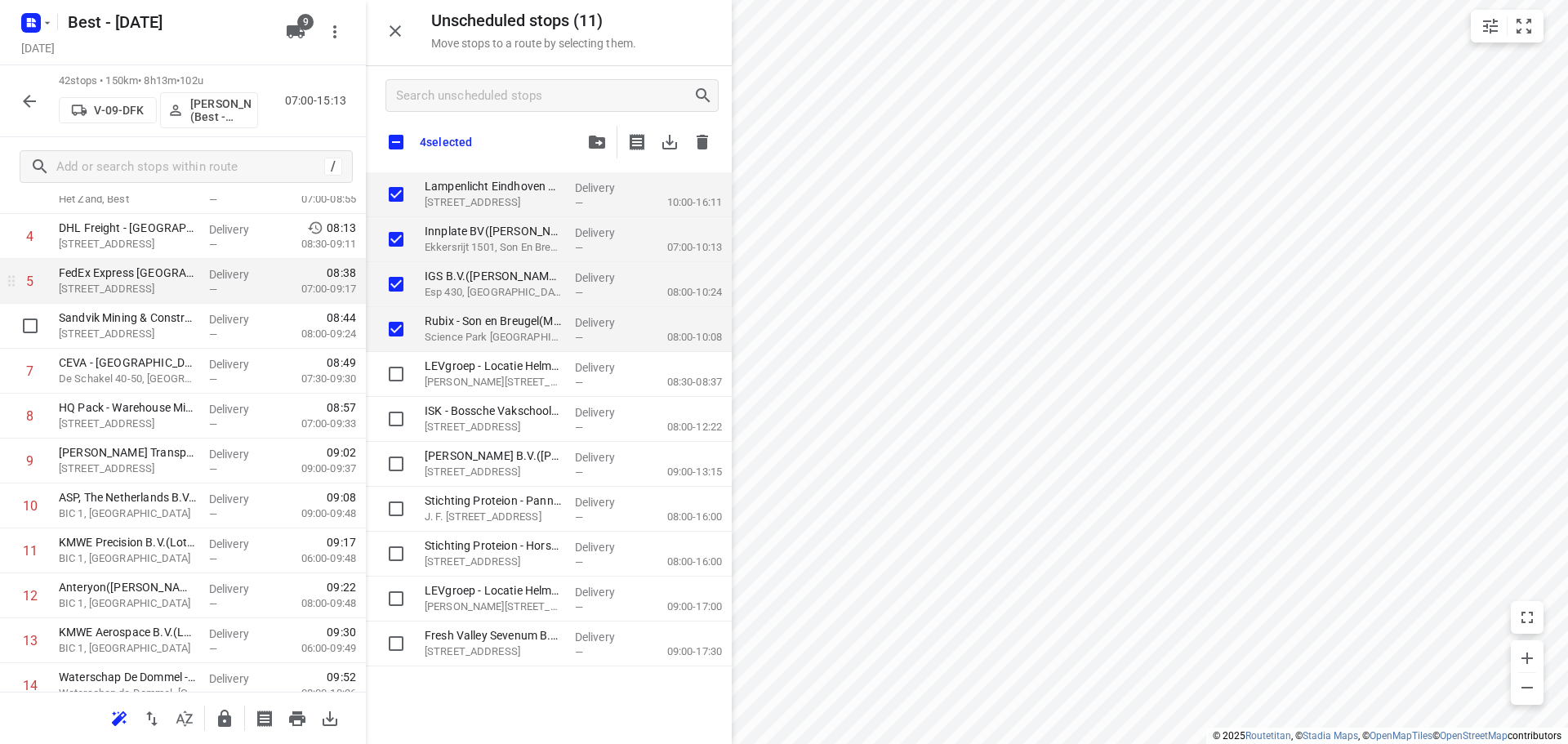
scroll to position [408, 0]
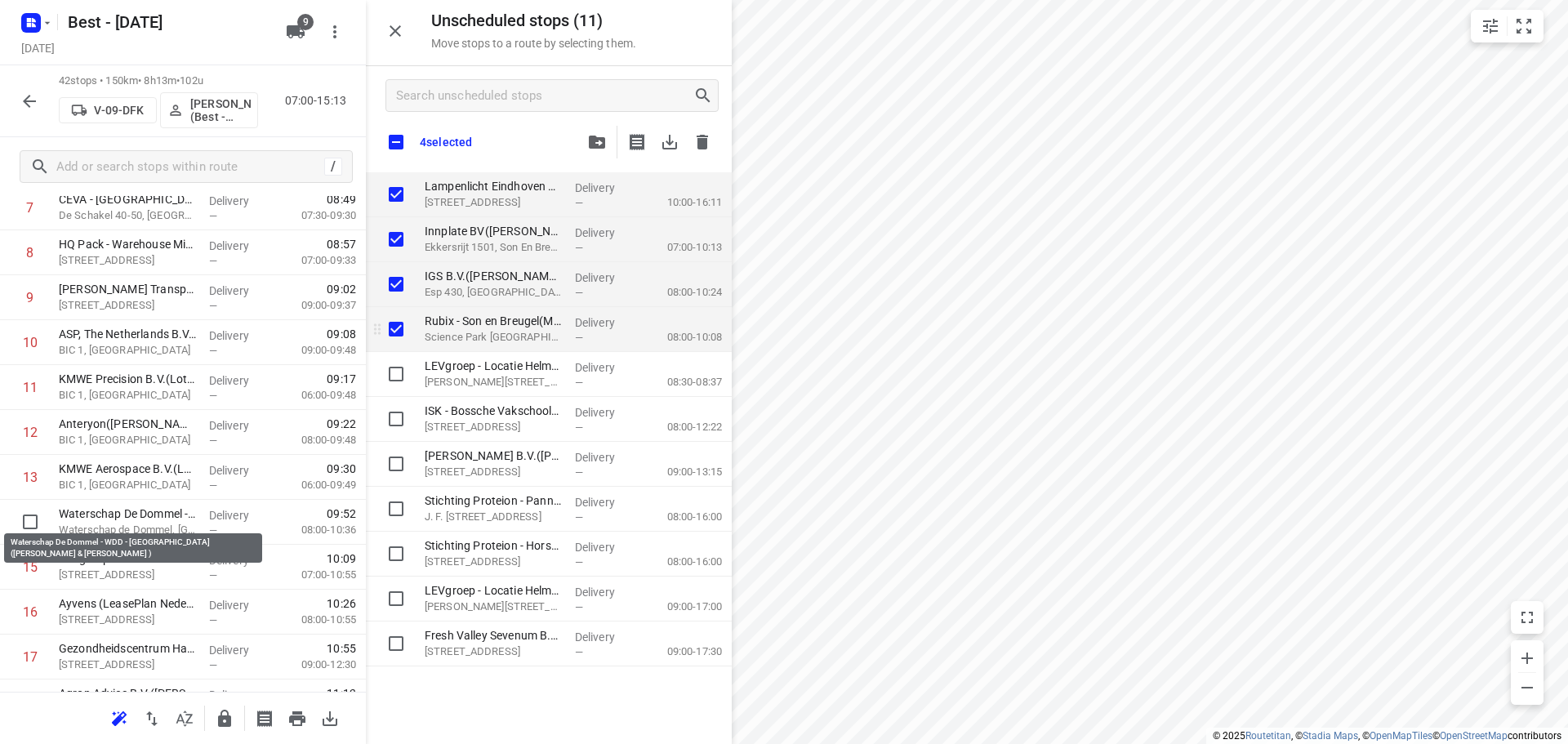
checkbox input "true"
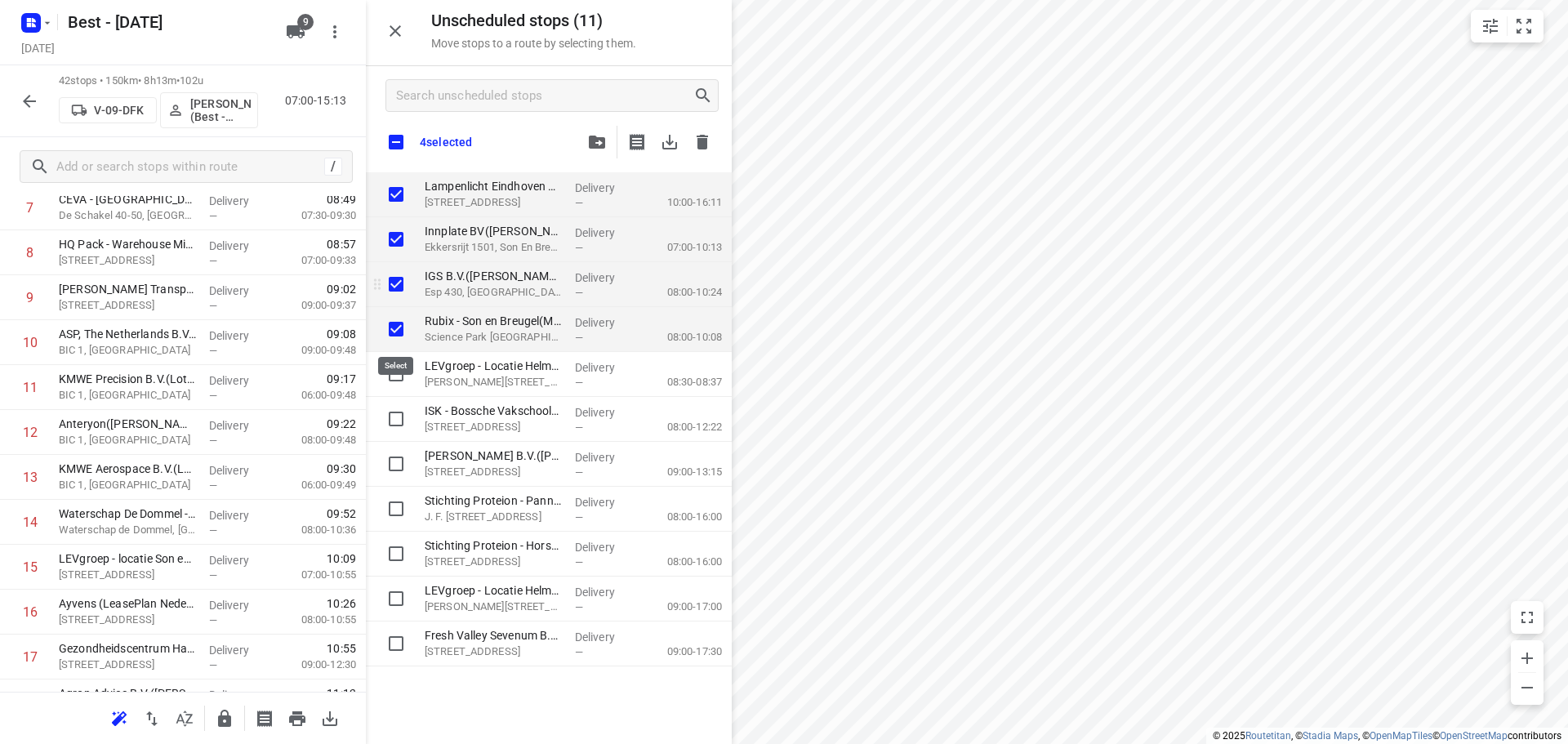
checkbox input "true"
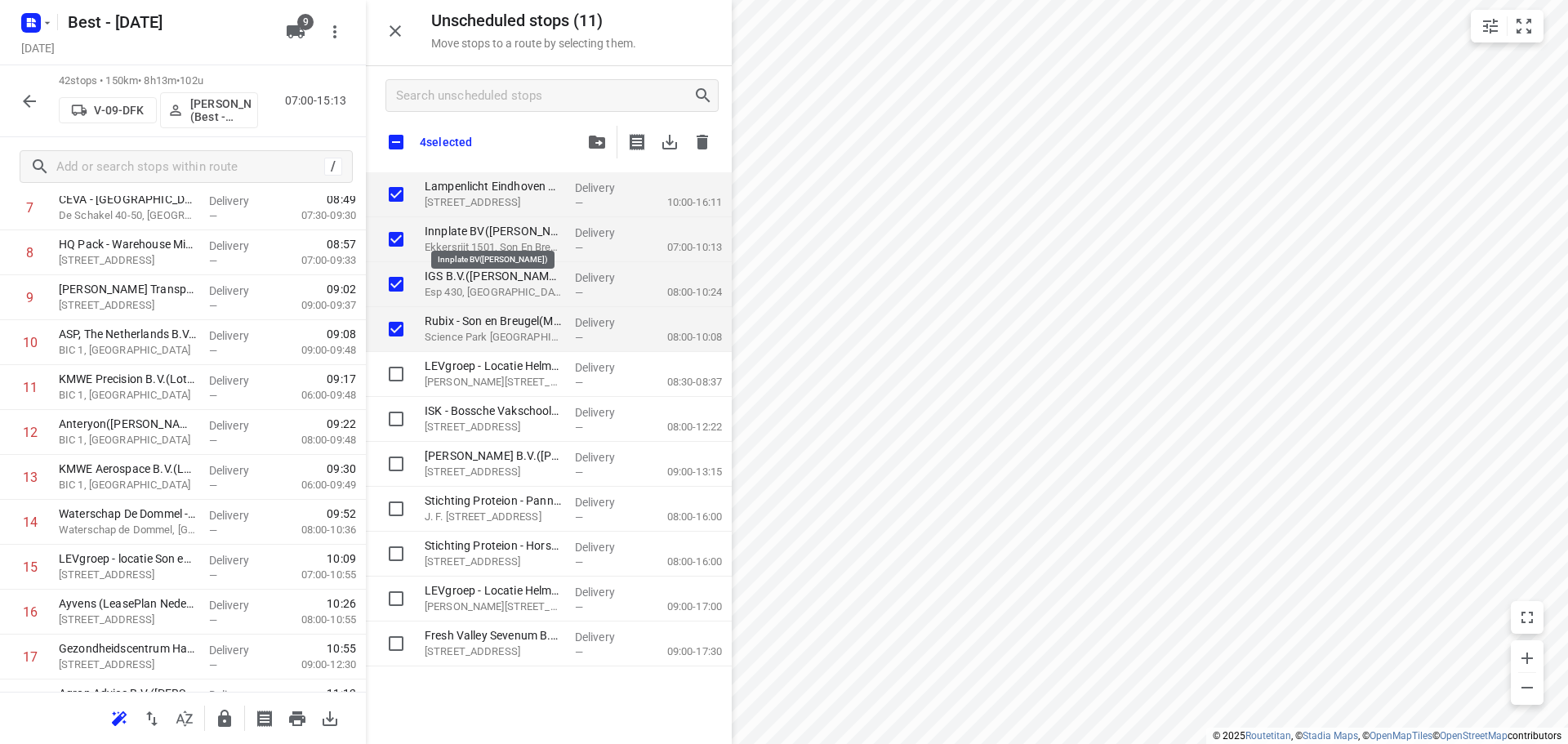
checkbox input "true"
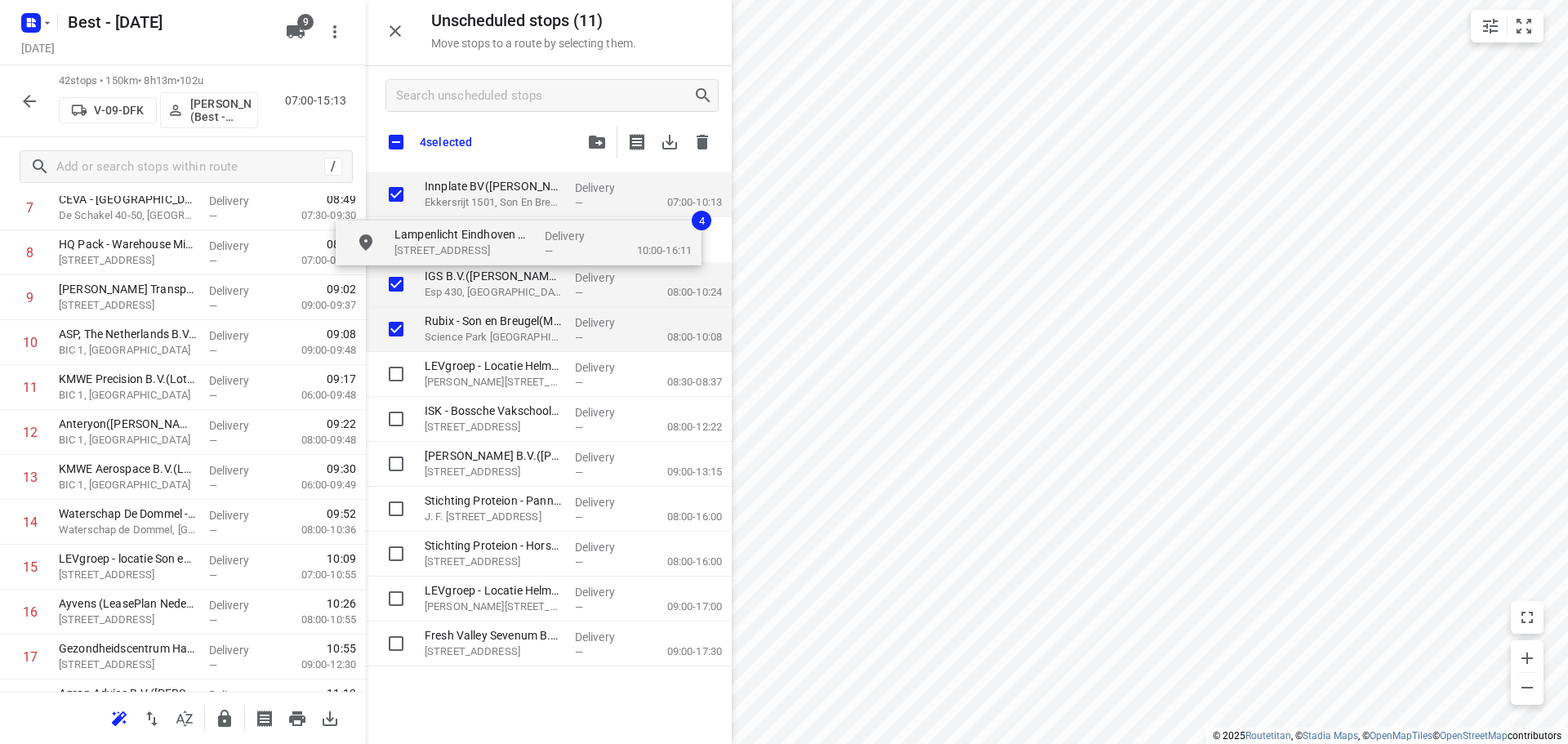
checkbox input "true"
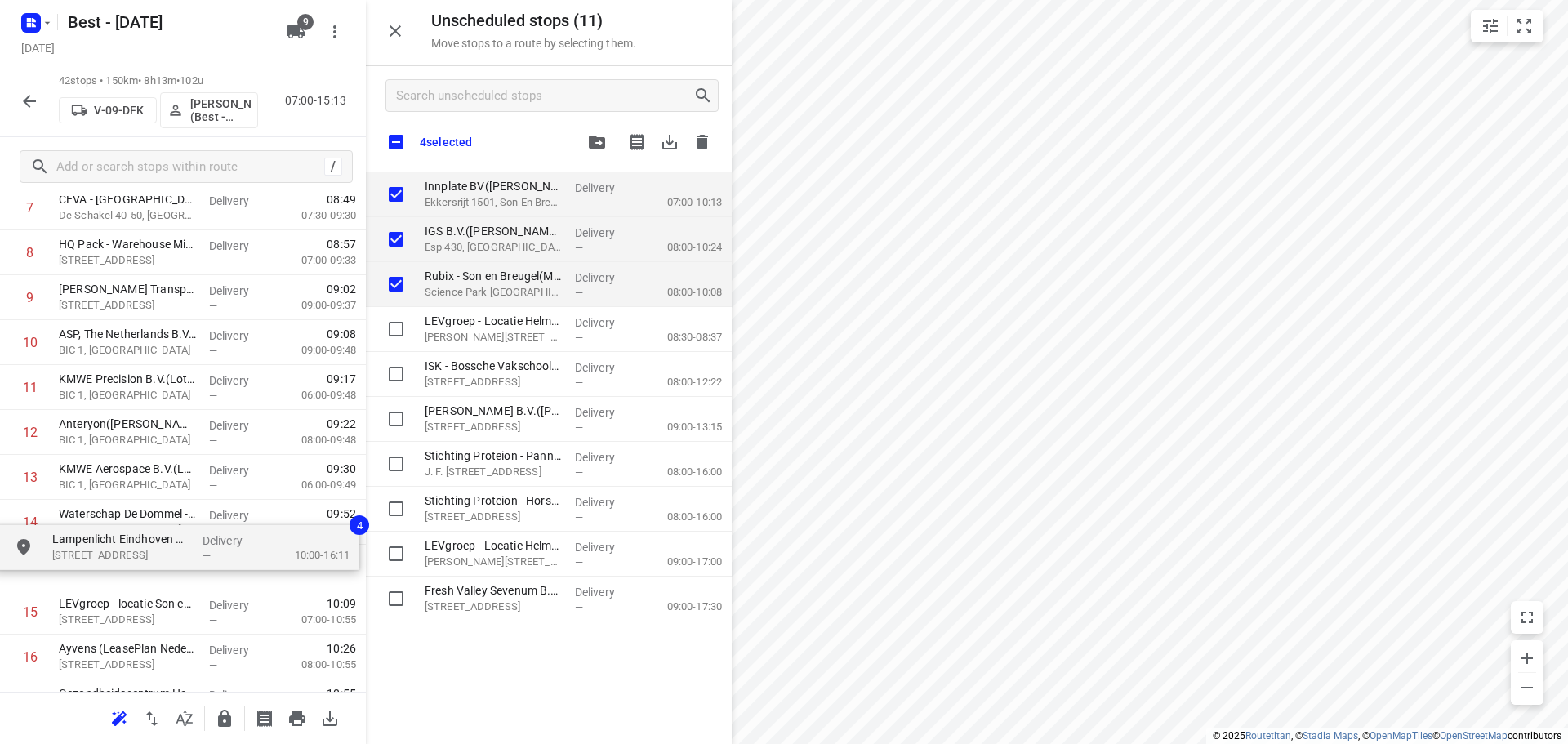
drag, startPoint x: 489, startPoint y: 204, endPoint x: 110, endPoint y: 575, distance: 530.4
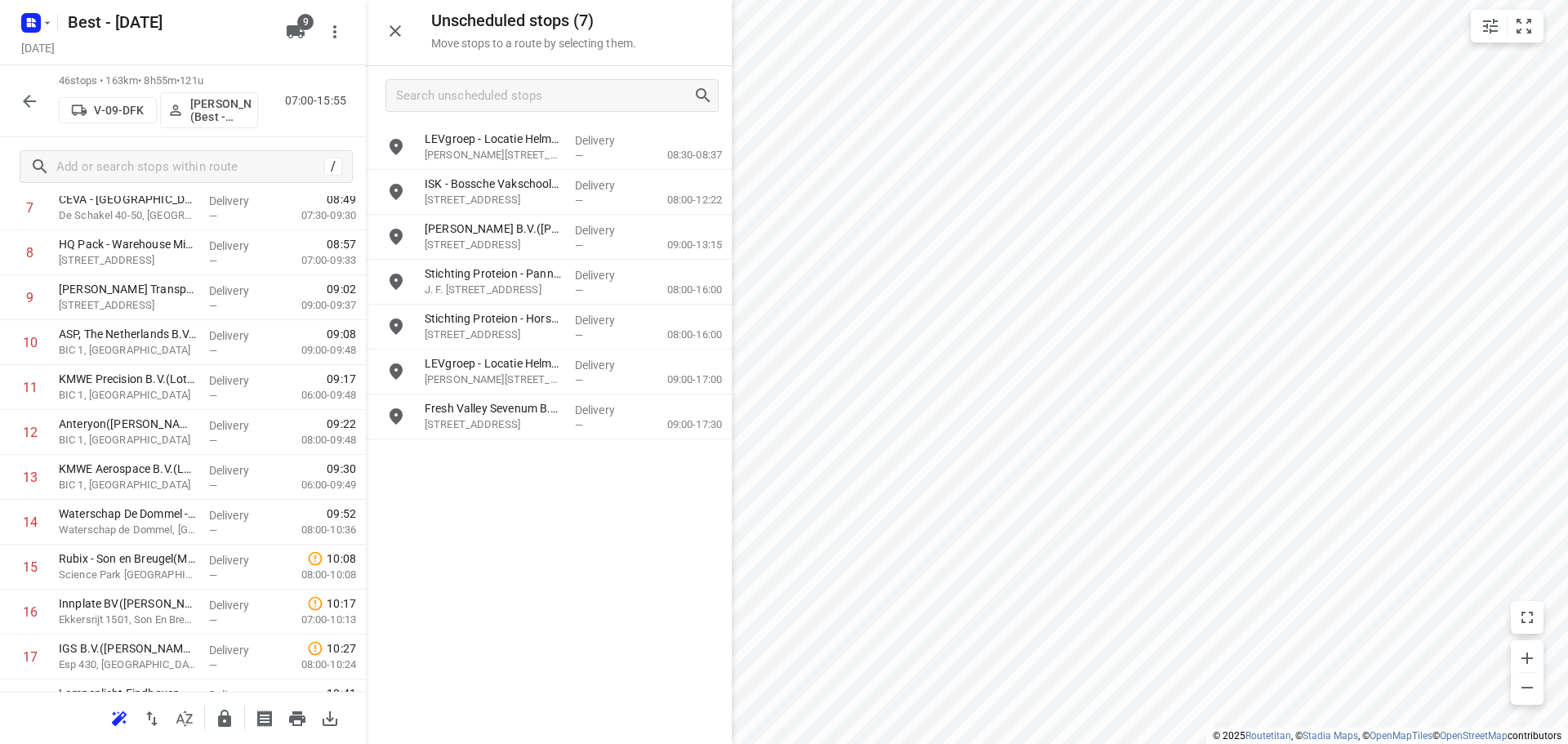
click at [393, 33] on div at bounding box center [549, 372] width 366 height 744
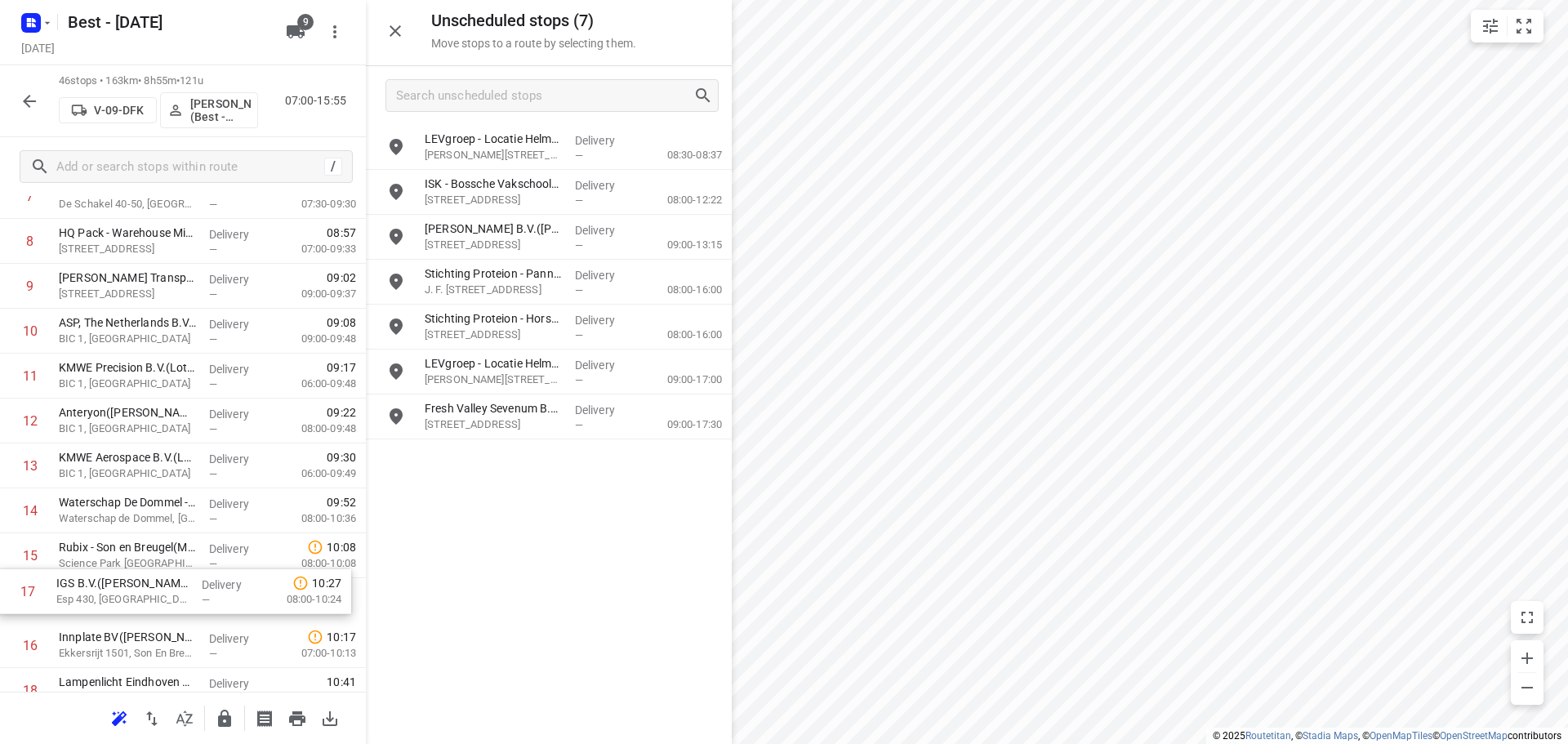
drag, startPoint x: 113, startPoint y: 649, endPoint x: 113, endPoint y: 532, distance: 117.0
drag, startPoint x: 116, startPoint y: 667, endPoint x: 127, endPoint y: 616, distance: 52.2
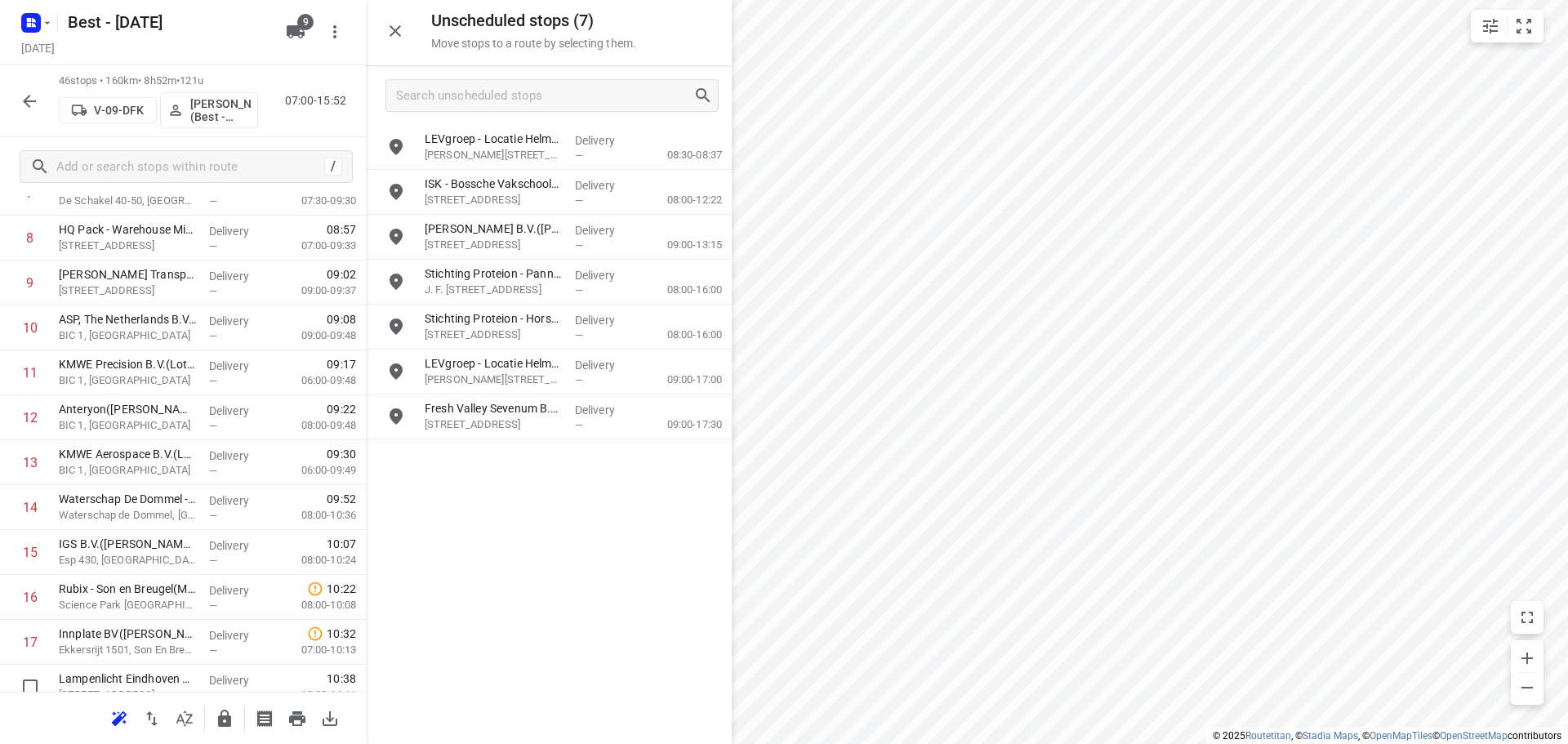
scroll to position [428, 0]
click at [409, 14] on div at bounding box center [396, 31] width 33 height 33
click at [408, 16] on div at bounding box center [396, 31] width 33 height 33
click at [386, 34] on icon "button" at bounding box center [395, 31] width 19 height 19
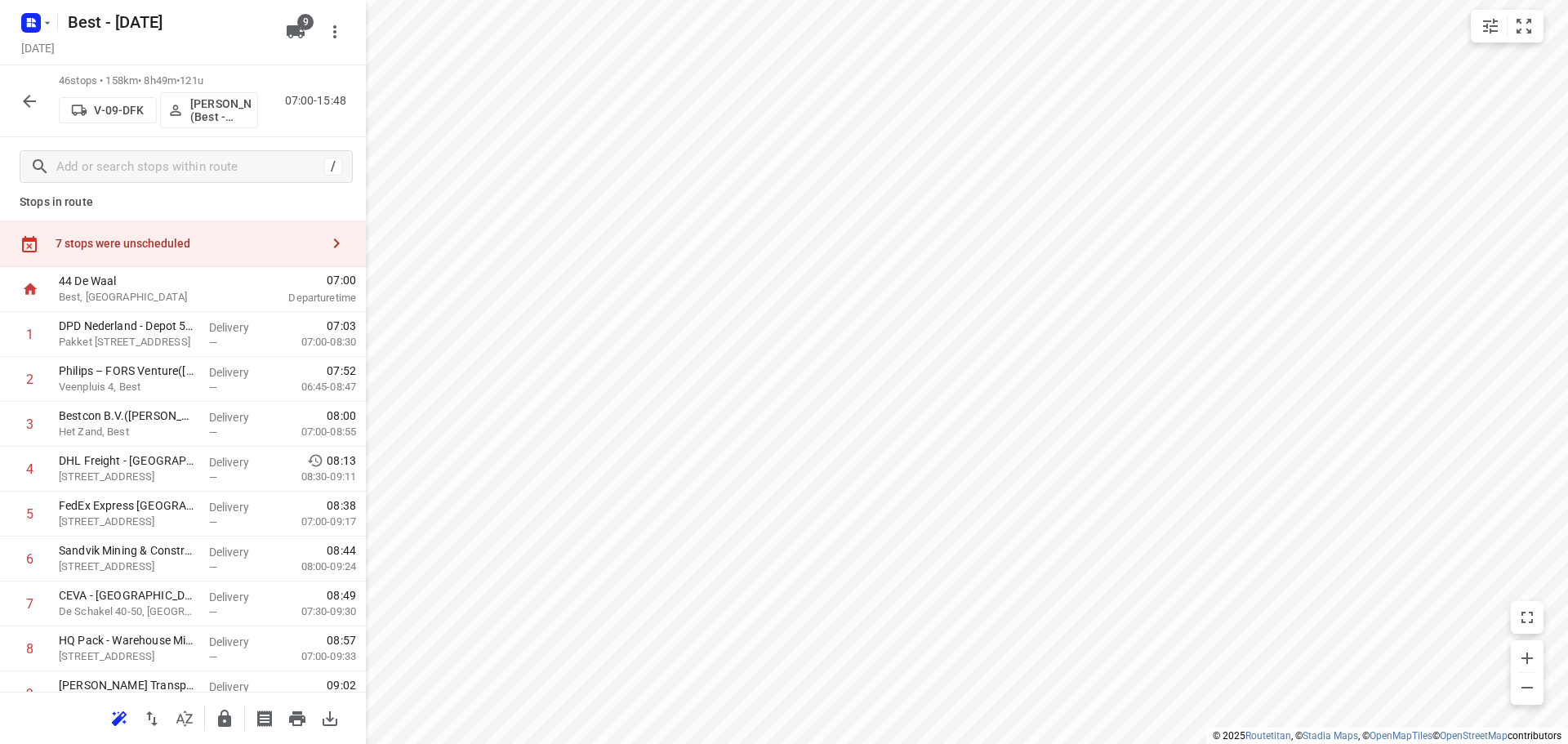
scroll to position [0, 0]
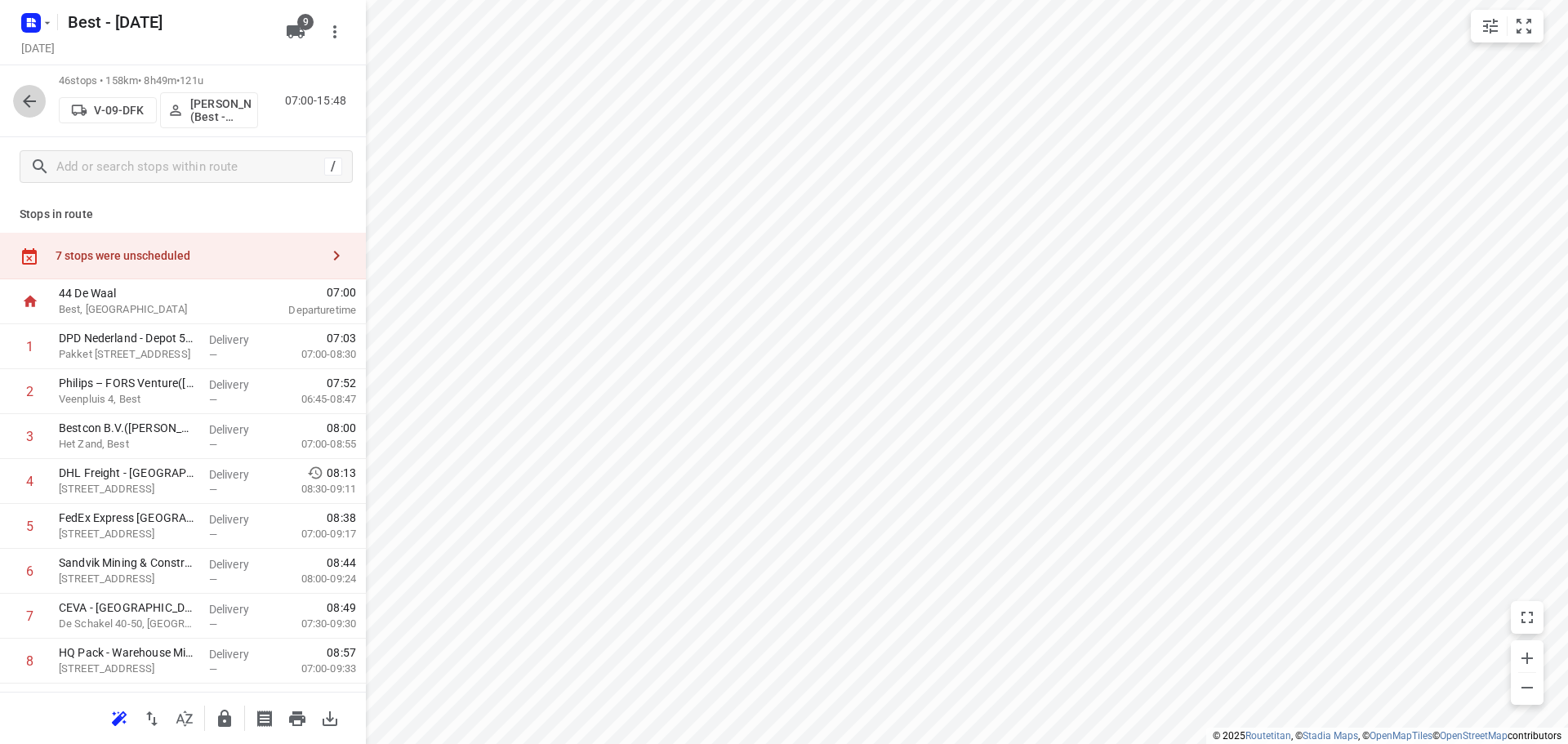
click at [30, 105] on icon "button" at bounding box center [30, 101] width 13 height 13
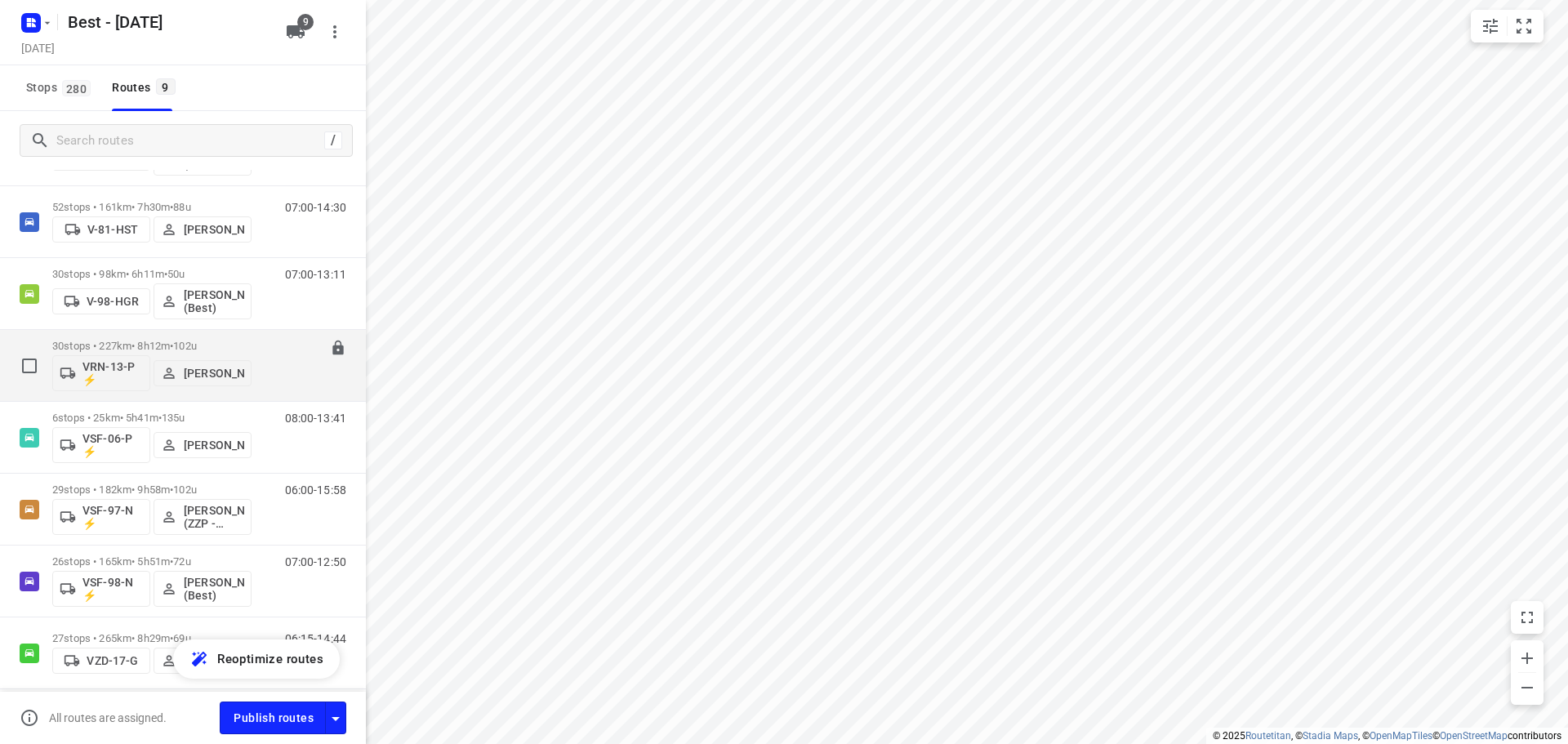
scroll to position [274, 0]
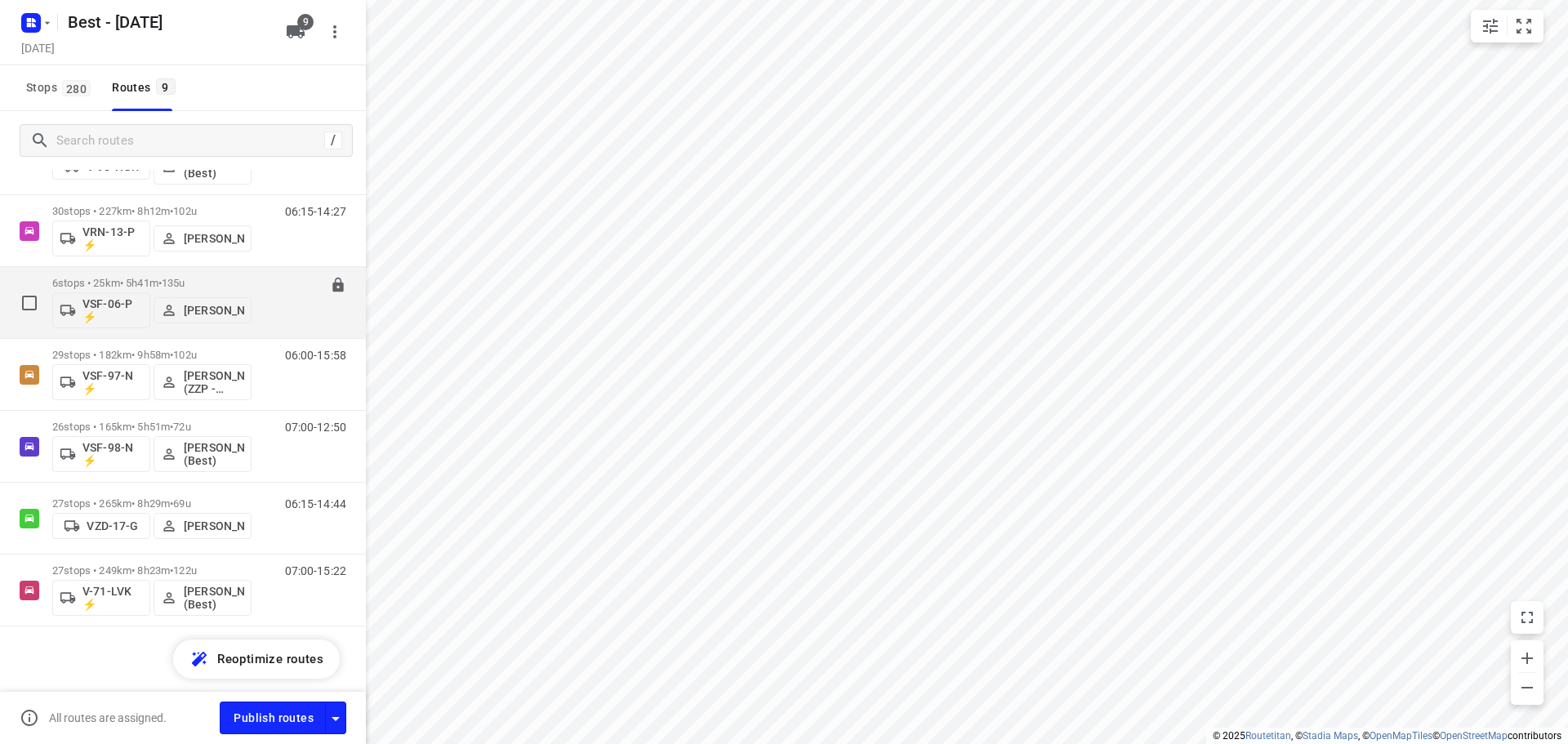
click at [147, 275] on div "6 stops • 25km • 5h41m • 135u VSF-06-P ⚡ Stefan van Dijck" at bounding box center [152, 302] width 199 height 68
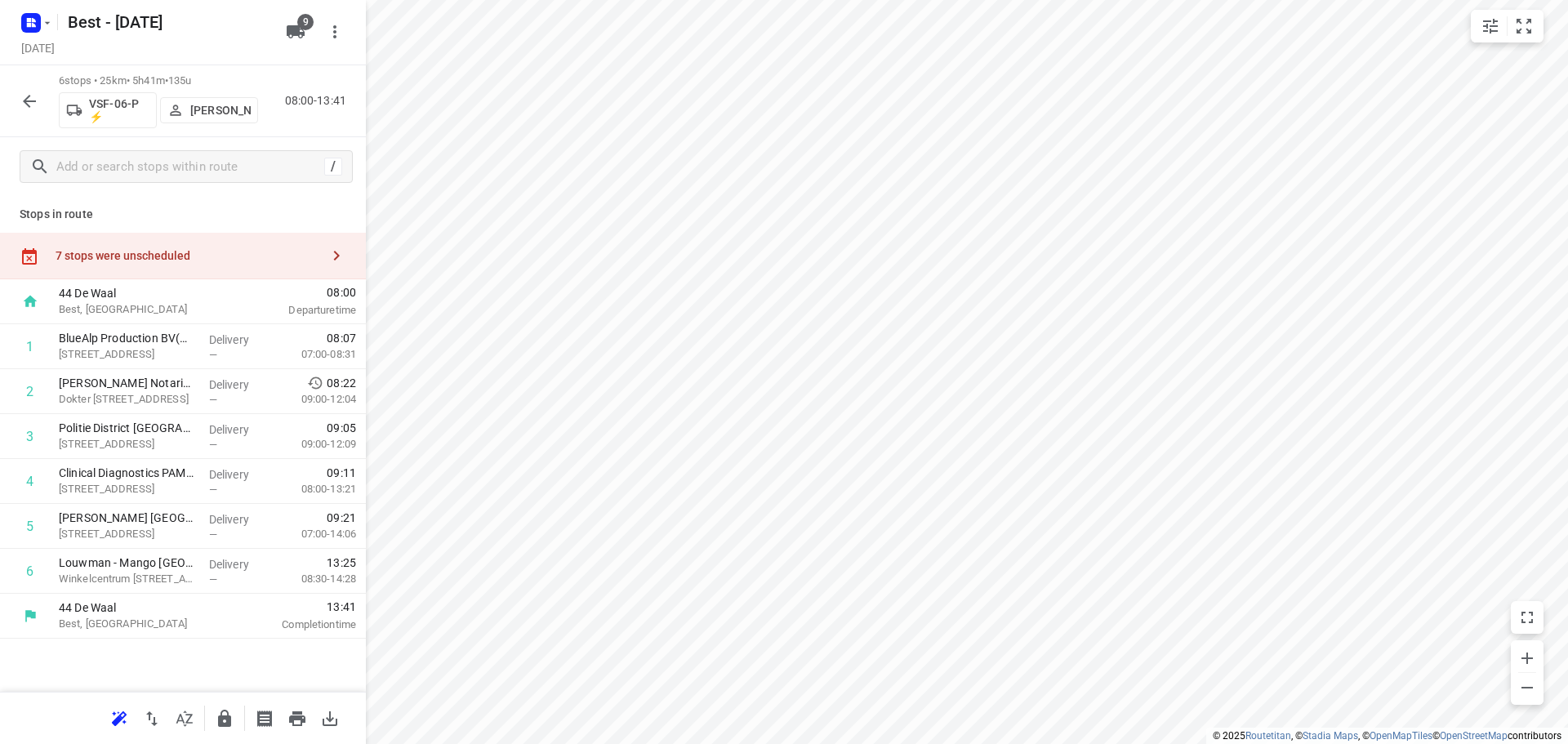
click at [228, 700] on div at bounding box center [183, 717] width 366 height 53
click at [224, 710] on icon "button" at bounding box center [225, 718] width 13 height 17
click at [29, 108] on icon "button" at bounding box center [29, 101] width 19 height 19
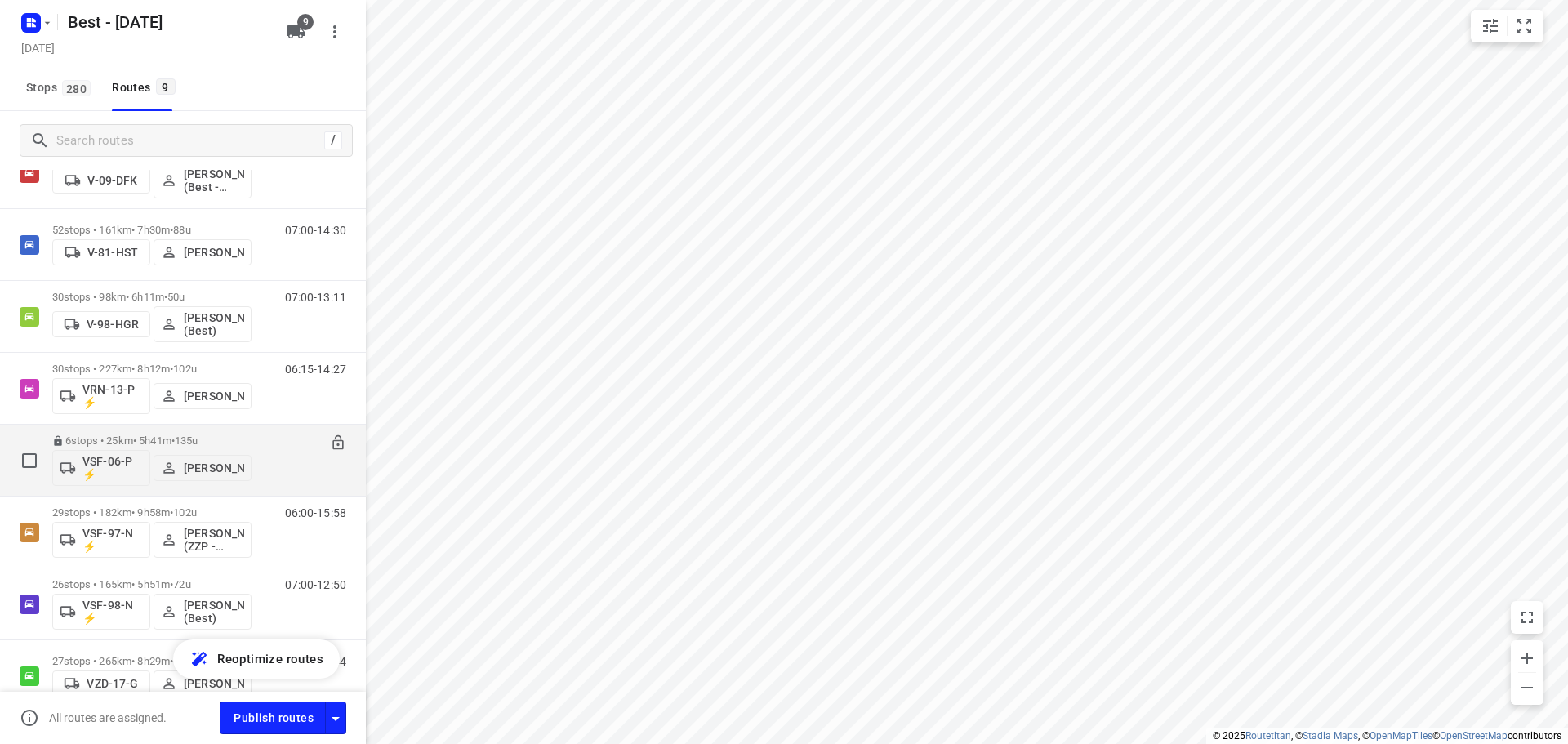
scroll to position [0, 0]
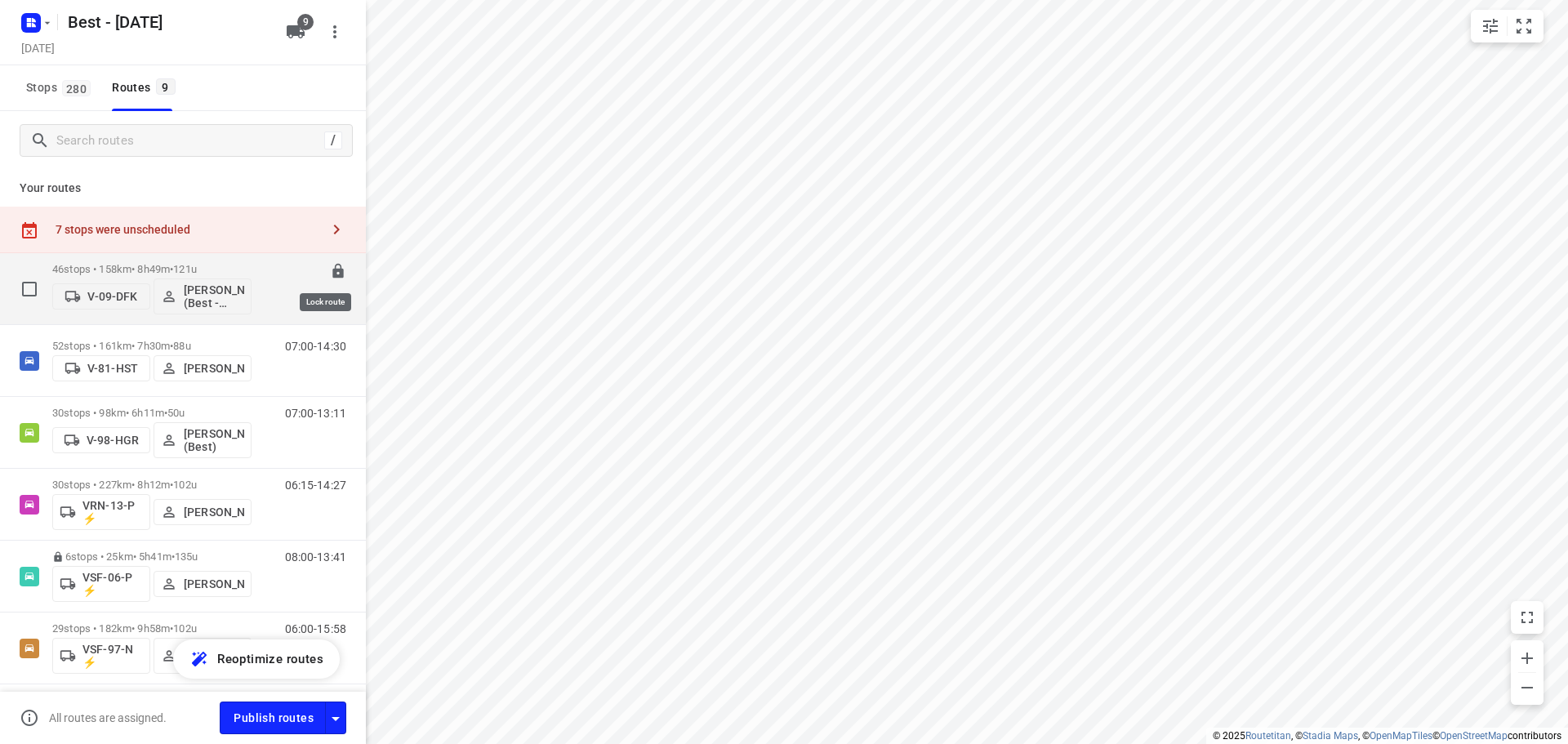
click at [332, 271] on icon at bounding box center [337, 270] width 11 height 14
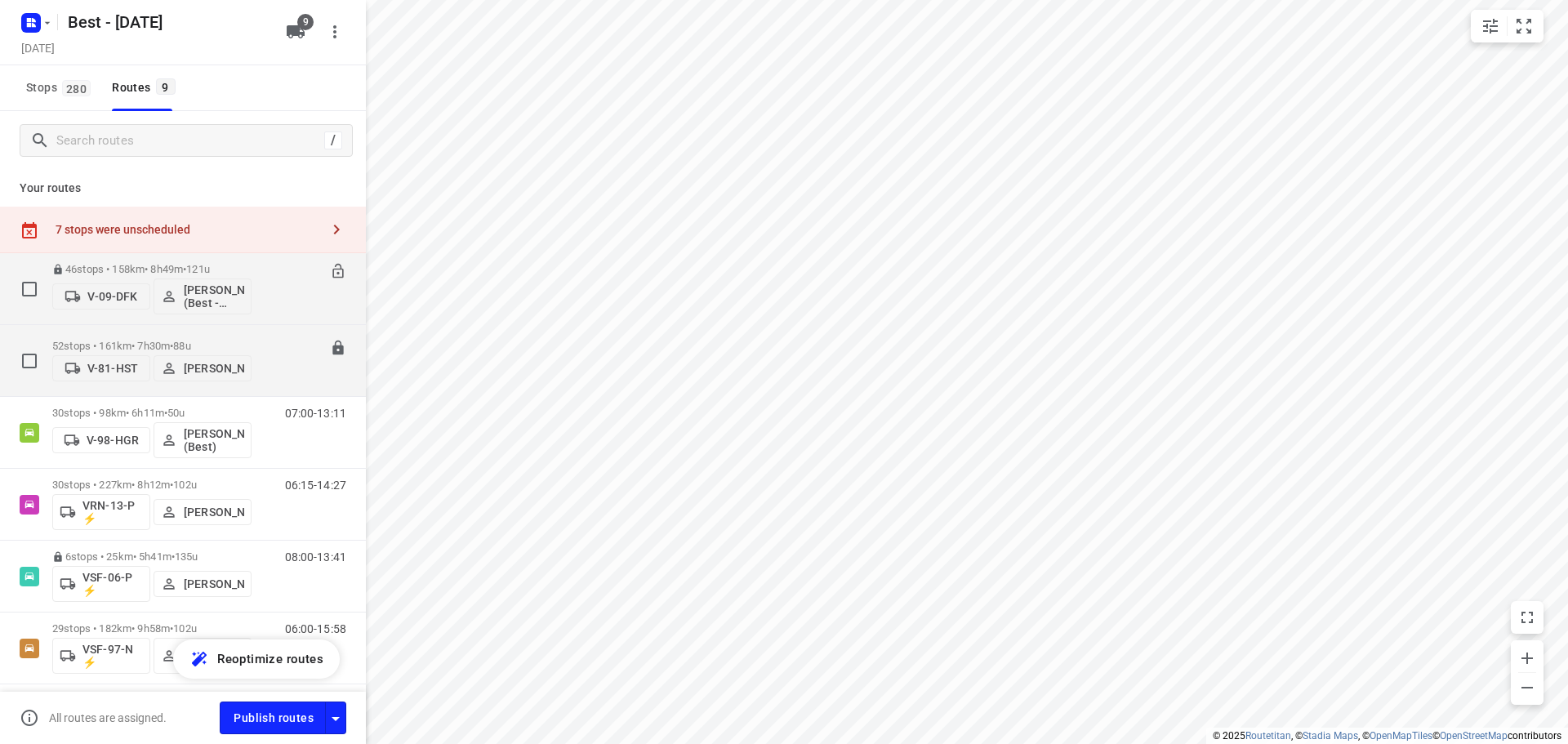
click at [170, 346] on p "52 stops • 161km • 7h30m • 88u" at bounding box center [152, 346] width 199 height 12
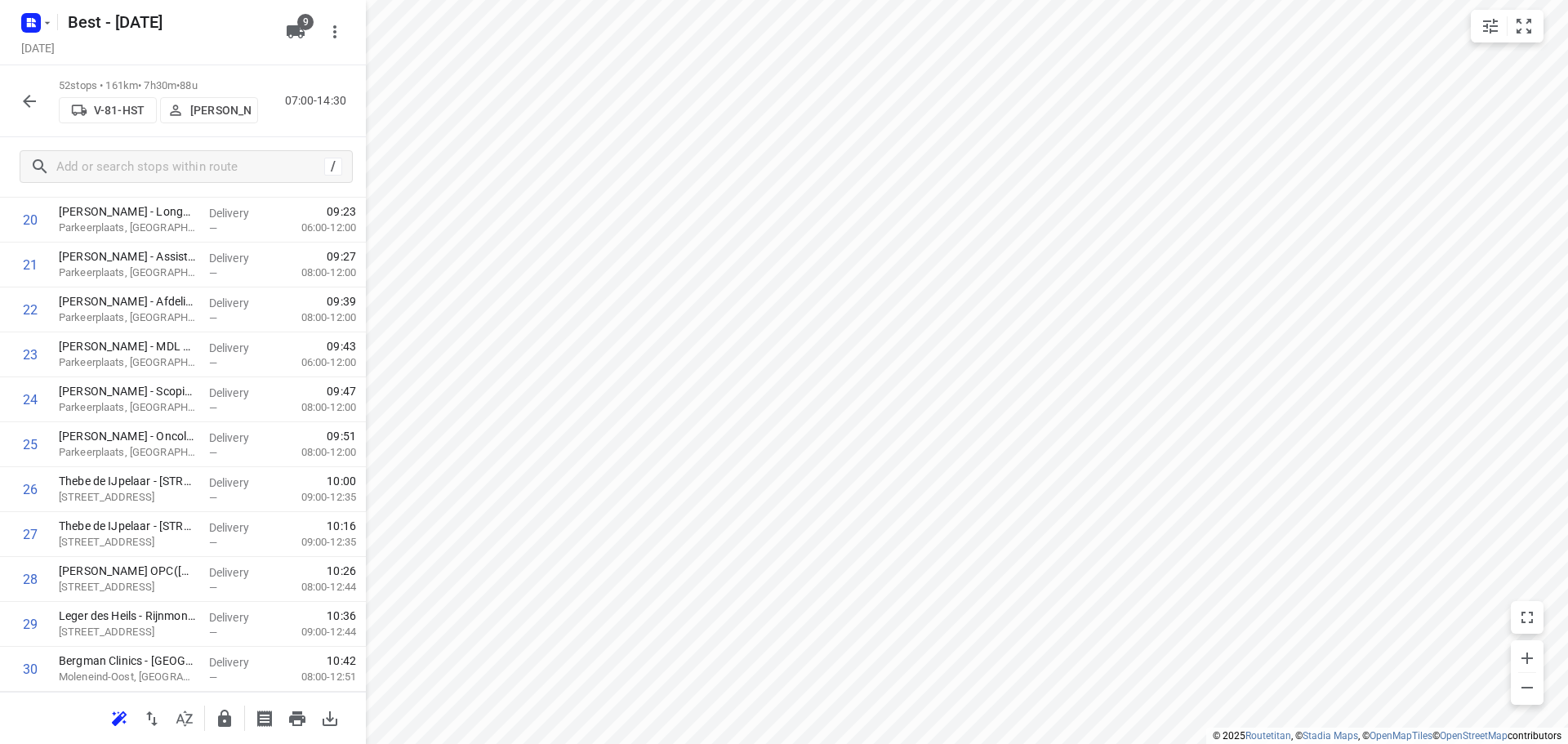
scroll to position [1551, 0]
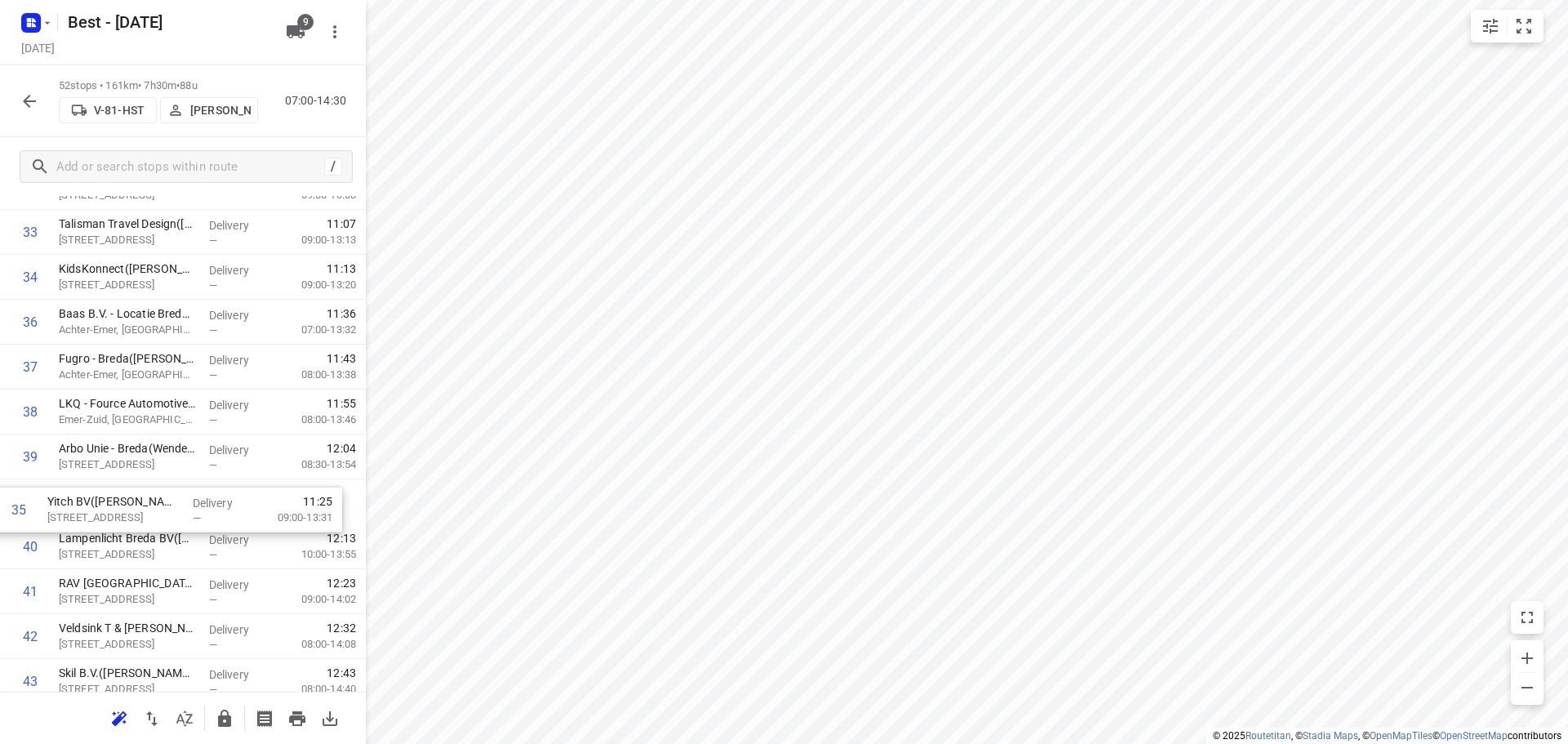
drag, startPoint x: 169, startPoint y: 329, endPoint x: 157, endPoint y: 529, distance: 200.4
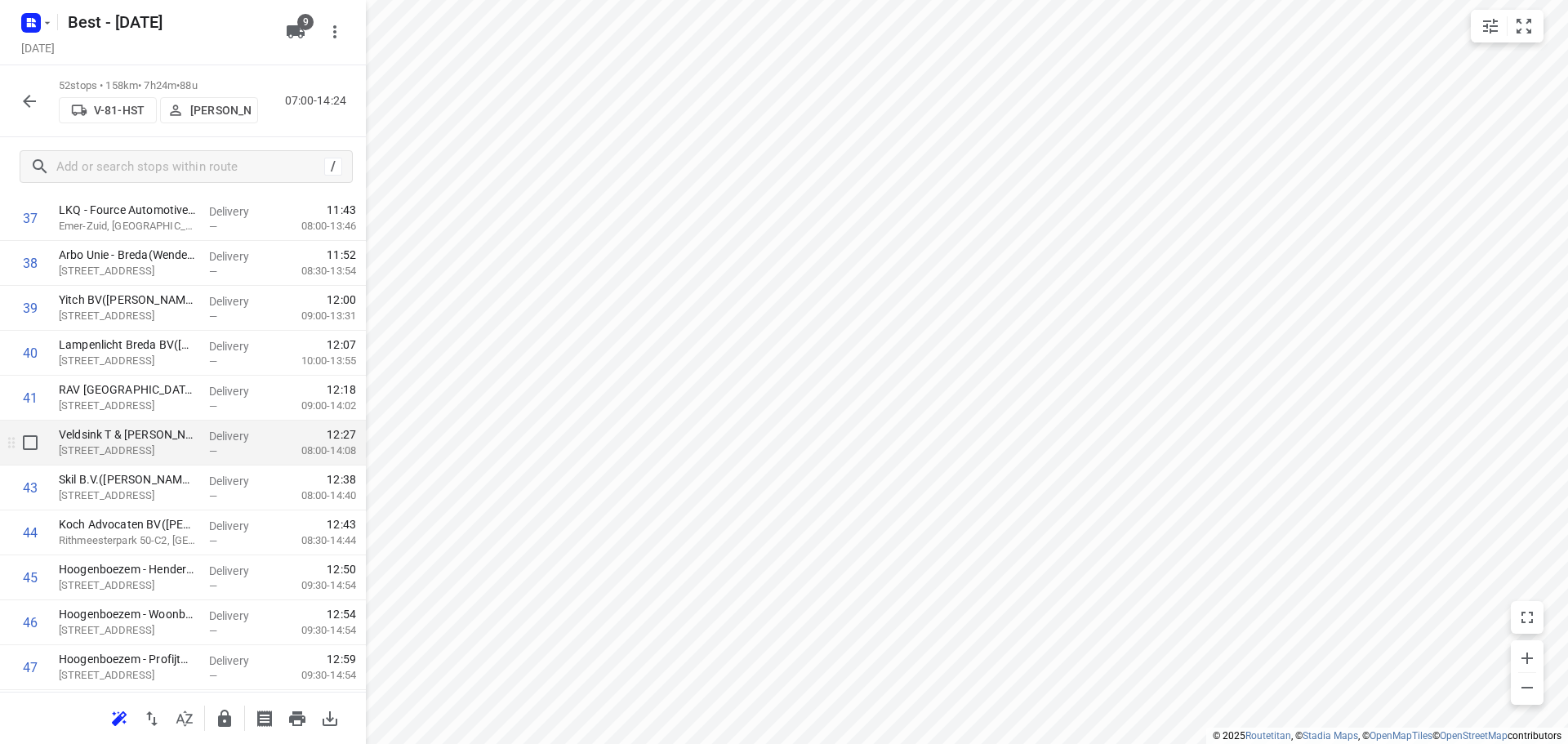
scroll to position [1795, 0]
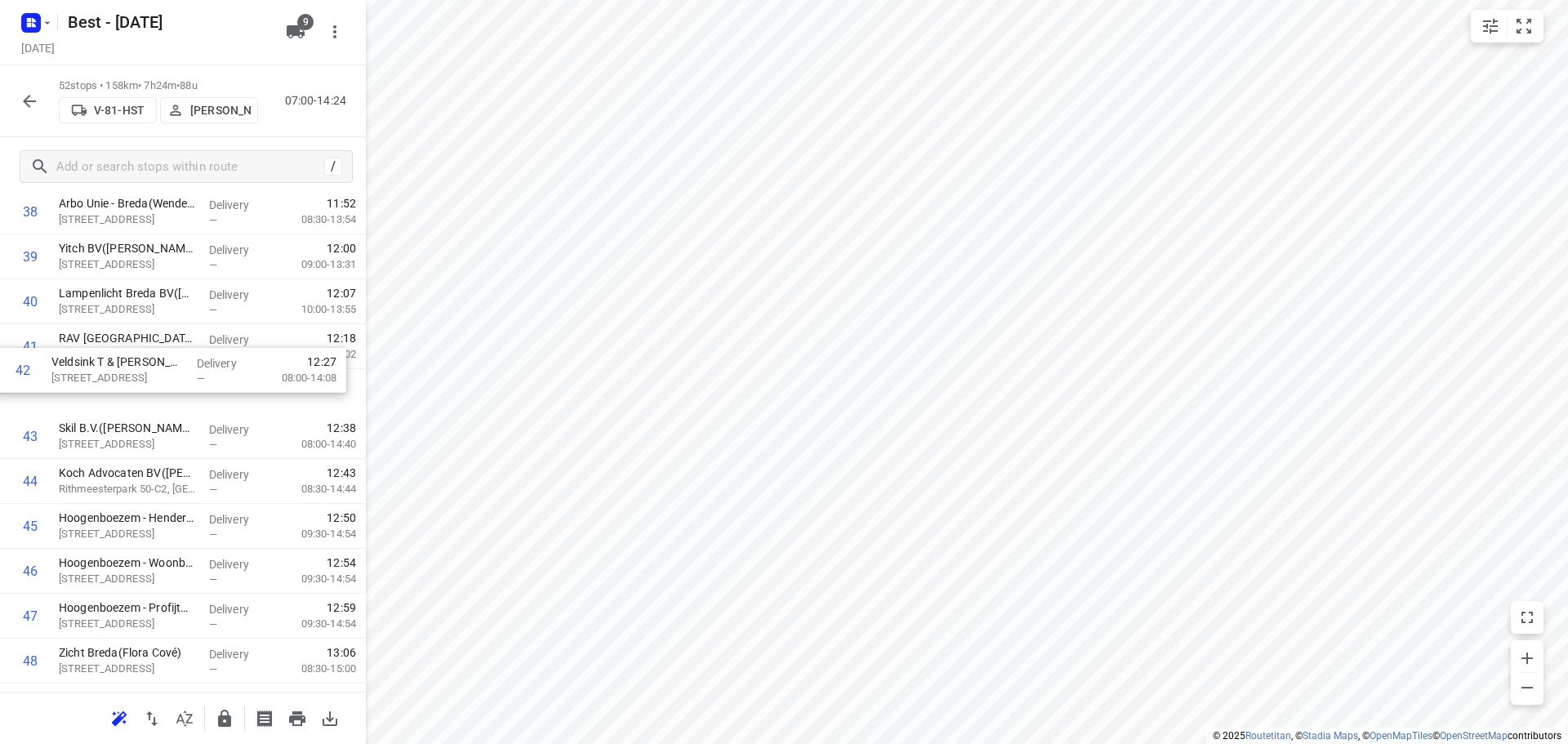
drag, startPoint x: 193, startPoint y: 403, endPoint x: 185, endPoint y: 395, distance: 11.3
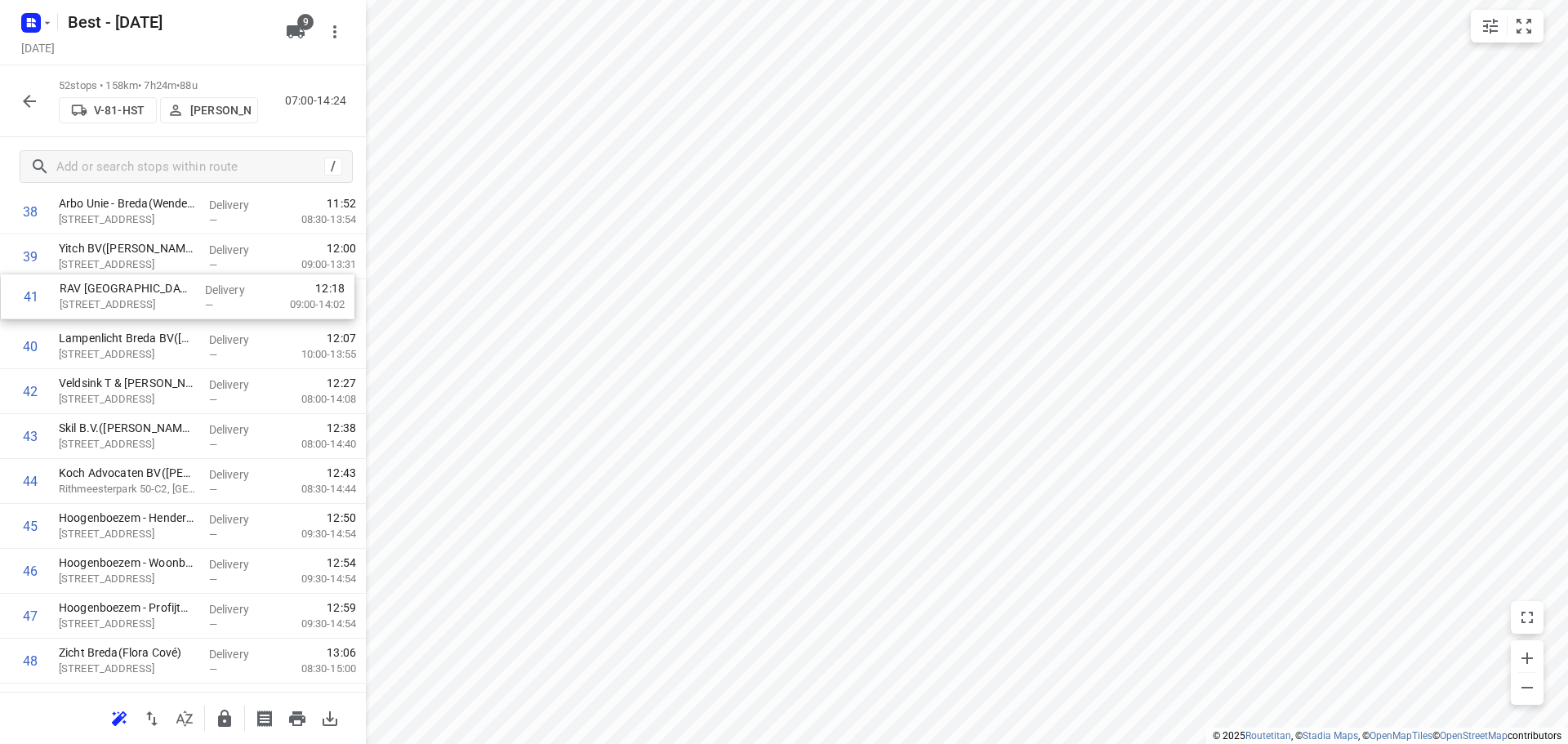
drag, startPoint x: 186, startPoint y: 355, endPoint x: 188, endPoint y: 302, distance: 53.0
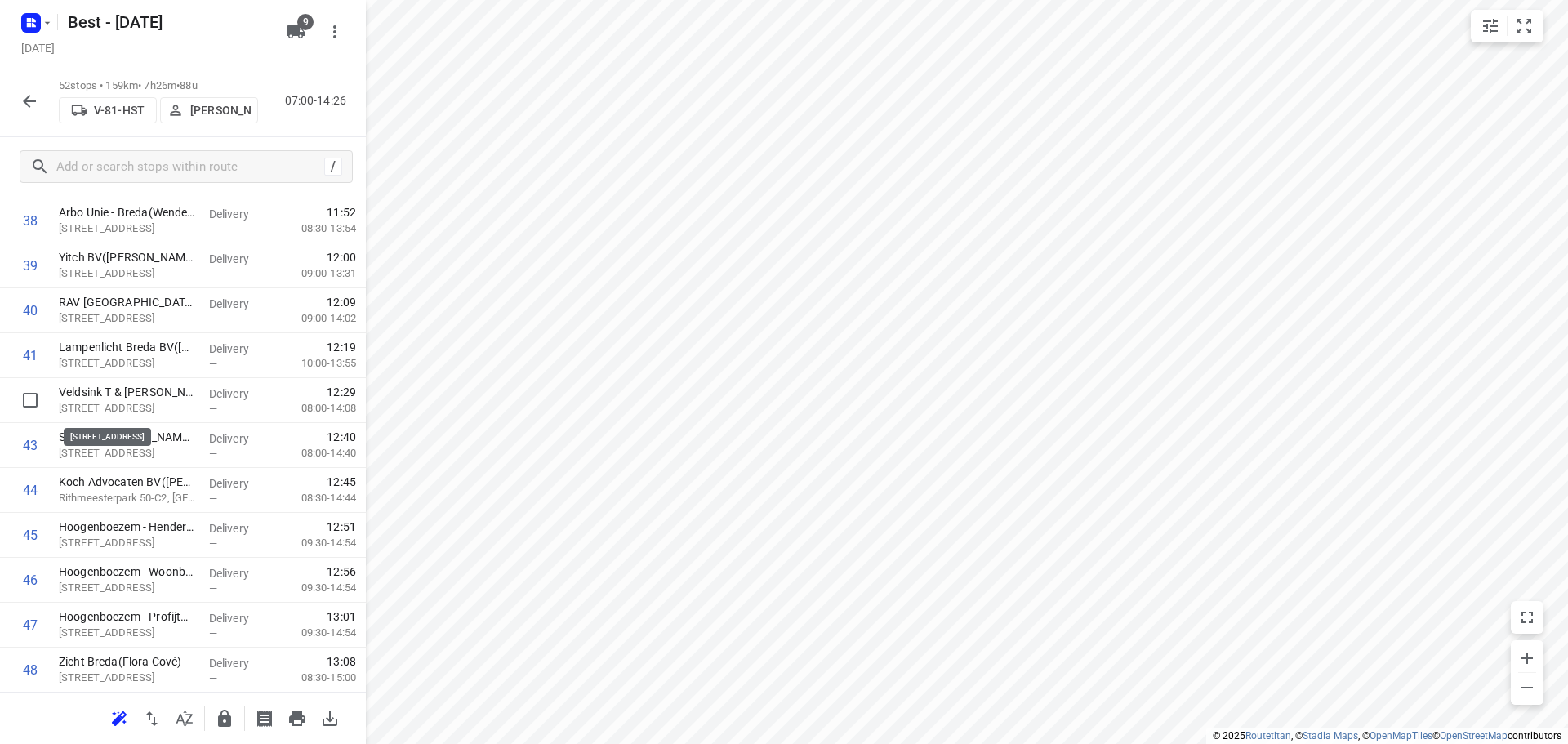
drag, startPoint x: 184, startPoint y: 401, endPoint x: 185, endPoint y: 346, distance: 55.0
drag, startPoint x: 174, startPoint y: 395, endPoint x: 161, endPoint y: 567, distance: 172.5
click at [217, 729] on button "button" at bounding box center [224, 718] width 33 height 33
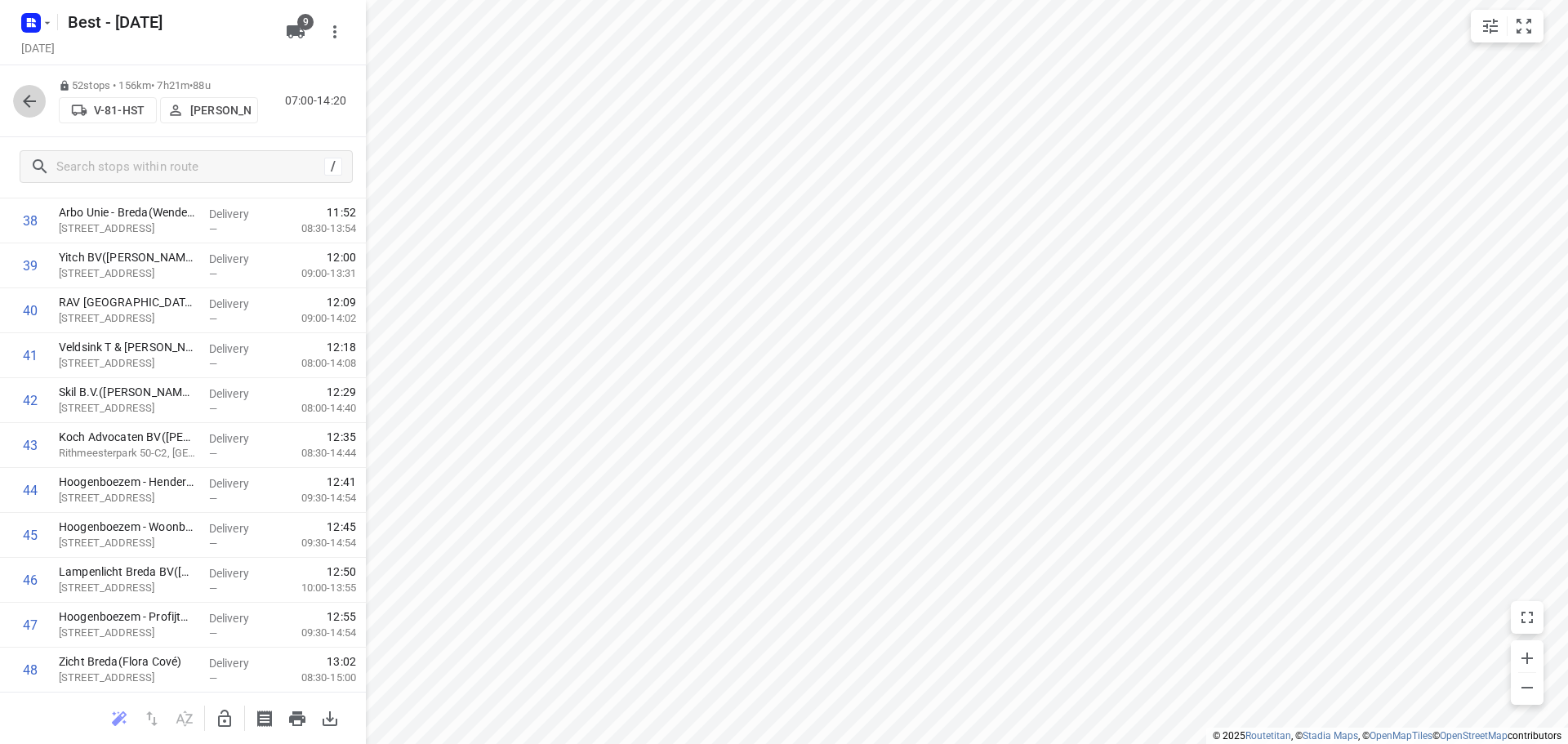
click at [25, 96] on icon "button" at bounding box center [29, 101] width 19 height 19
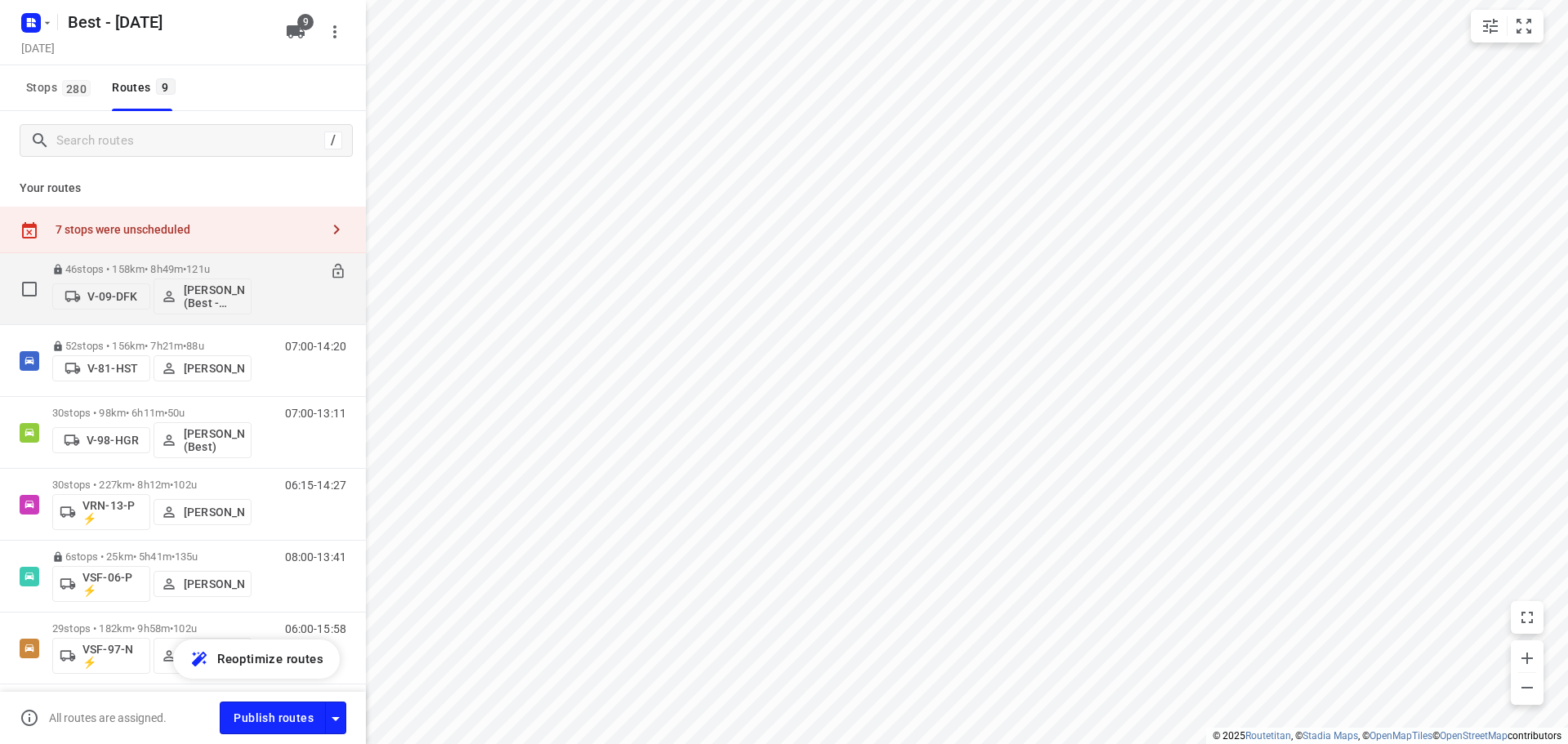
scroll to position [274, 0]
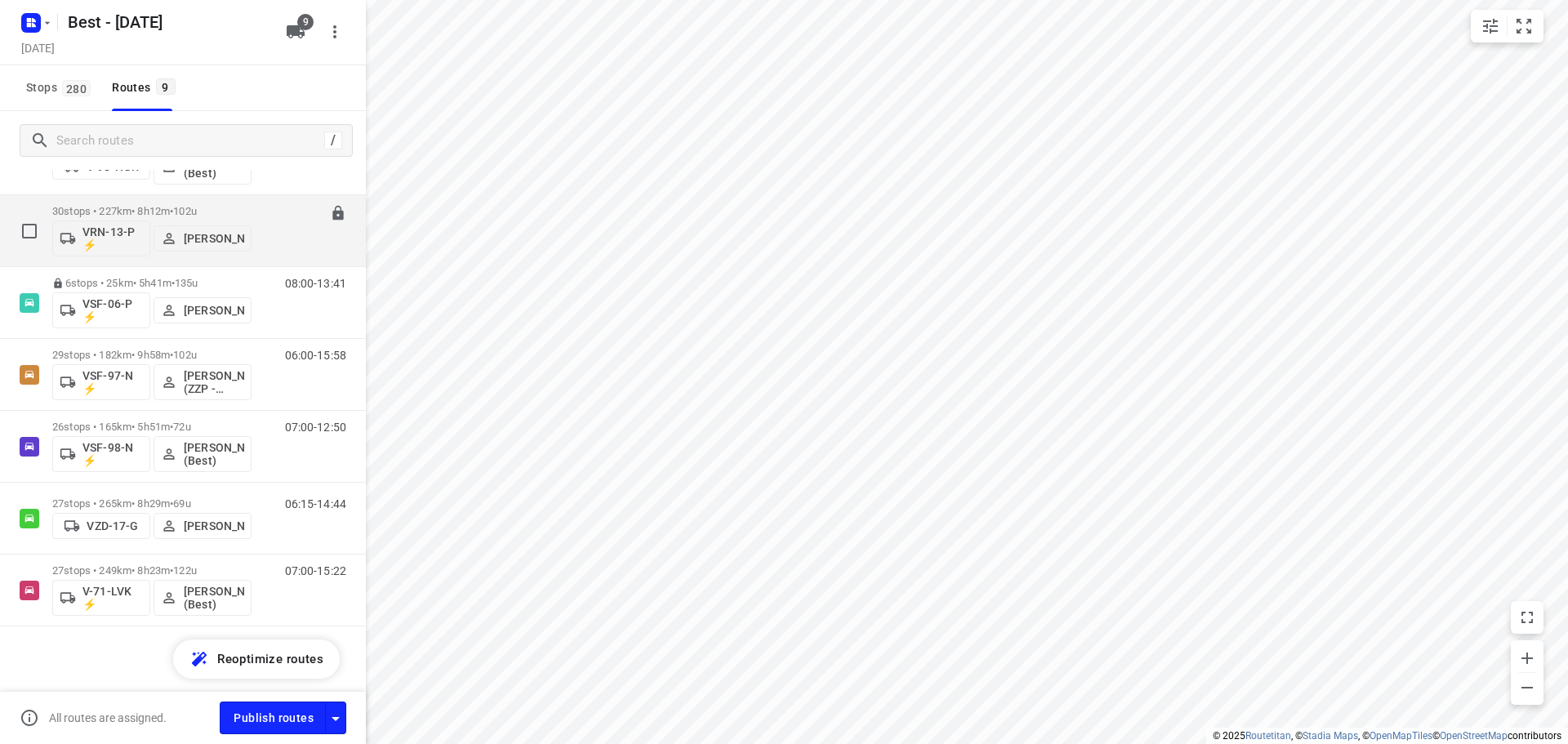
click at [102, 208] on p "30 stops • 227km • 8h12m • 102u" at bounding box center [152, 211] width 199 height 12
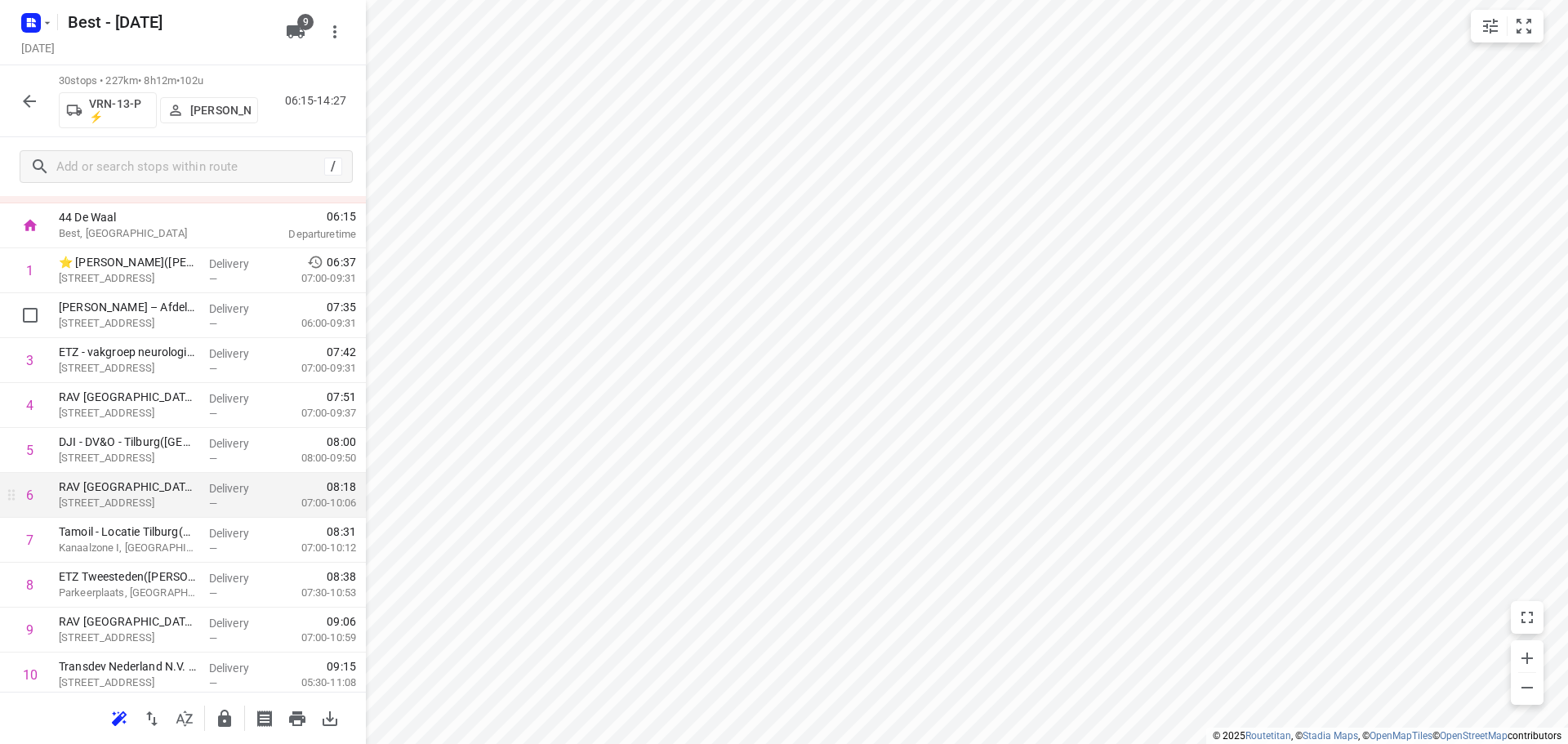
scroll to position [163, 0]
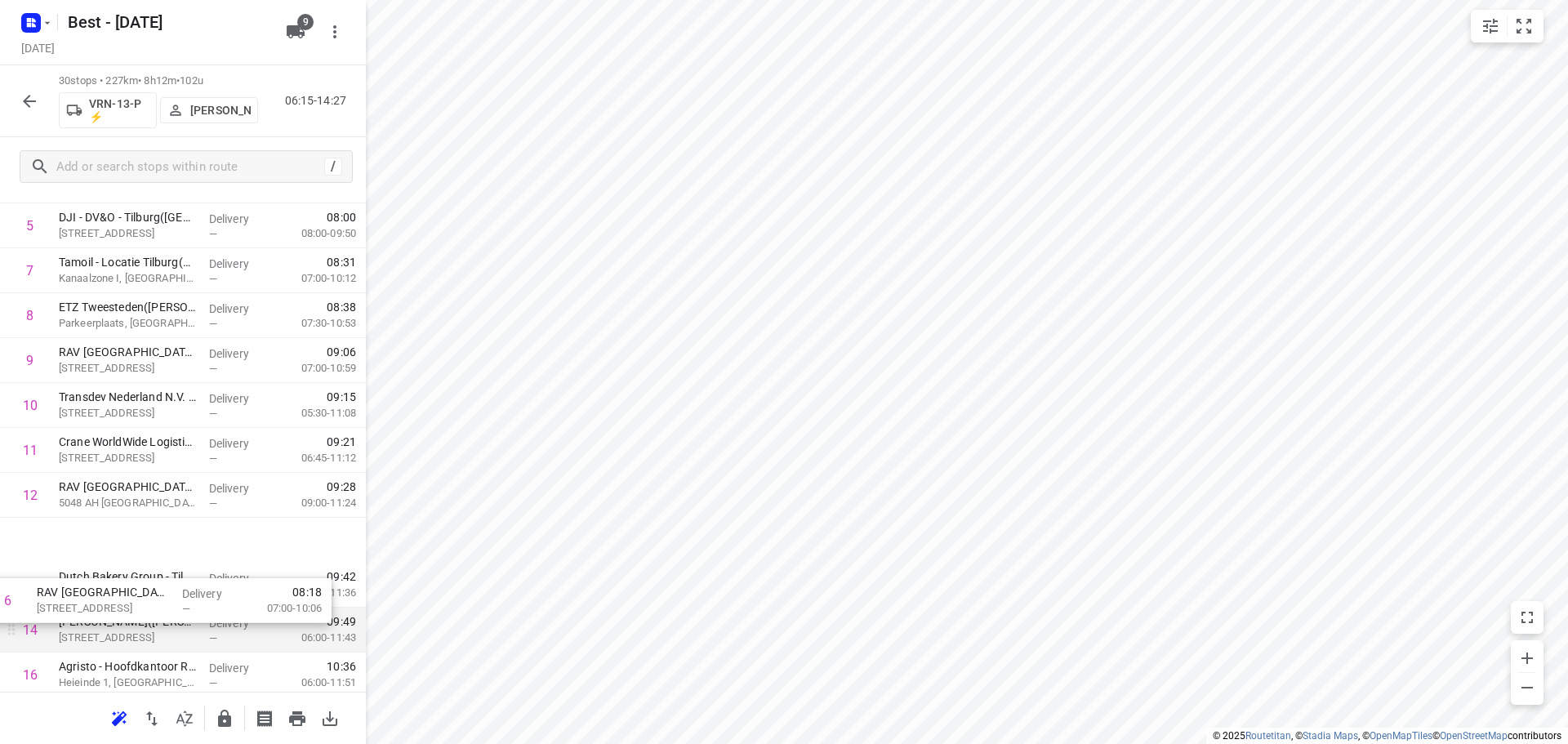
drag, startPoint x: 101, startPoint y: 416, endPoint x: 80, endPoint y: 609, distance: 194.1
click at [80, 611] on div "1 ⭐ ETZ Elisabeth(Tessa Hofstra) Hilvarenbeekse Weg 60, Tilburg Delivery — 06:3…" at bounding box center [183, 697] width 366 height 1346
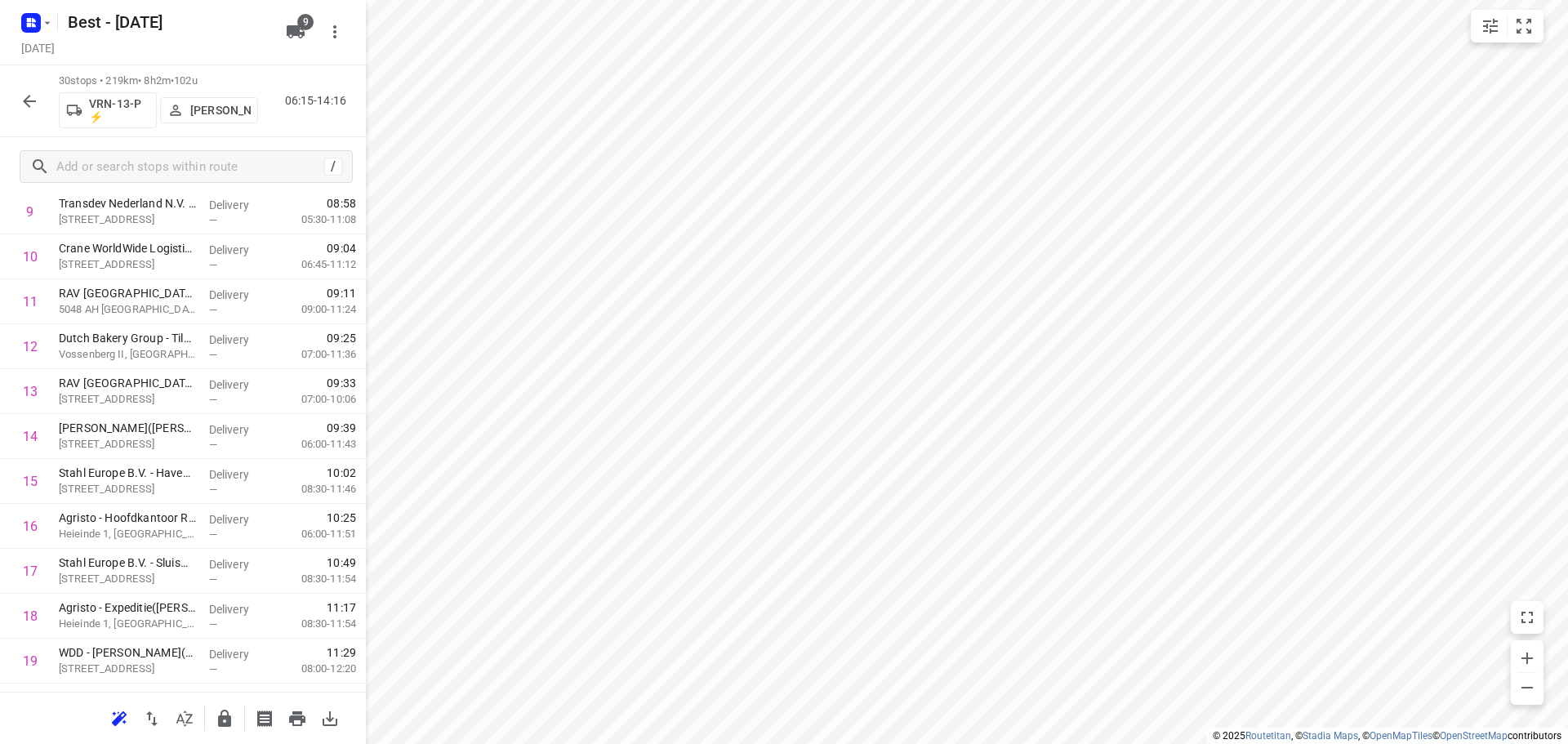
scroll to position [627, 0]
drag, startPoint x: 180, startPoint y: 340, endPoint x: 179, endPoint y: 397, distance: 57.0
click at [179, 397] on div "1 ⭐ ETZ Elisabeth(Tessa Hofstra) Hilvarenbeekse Weg 60, Tilburg Delivery — 06:3…" at bounding box center [183, 371] width 366 height 1346
drag, startPoint x: 147, startPoint y: 478, endPoint x: 143, endPoint y: 376, distance: 102.1
click at [143, 376] on div "1 ⭐ ETZ Elisabeth(Tessa Hofstra) Hilvarenbeekse Weg 60, Tilburg Delivery — 06:3…" at bounding box center [183, 371] width 366 height 1346
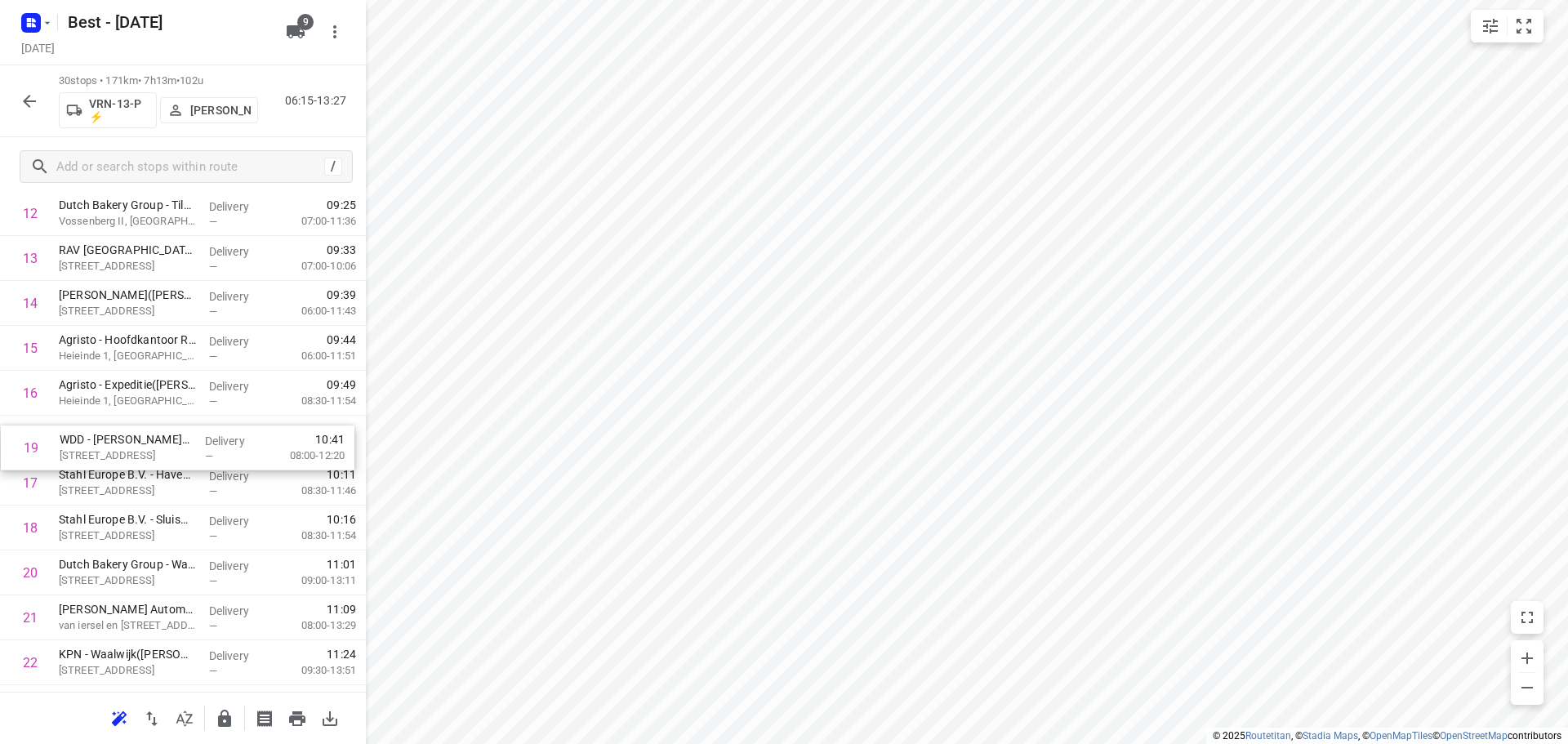
drag, startPoint x: 94, startPoint y: 531, endPoint x: 95, endPoint y: 447, distance: 84.0
click at [95, 447] on div "1 ⭐ ETZ Elisabeth(Tessa Hofstra) Hilvarenbeekse Weg 60, Tilburg Delivery — 06:3…" at bounding box center [183, 371] width 366 height 1346
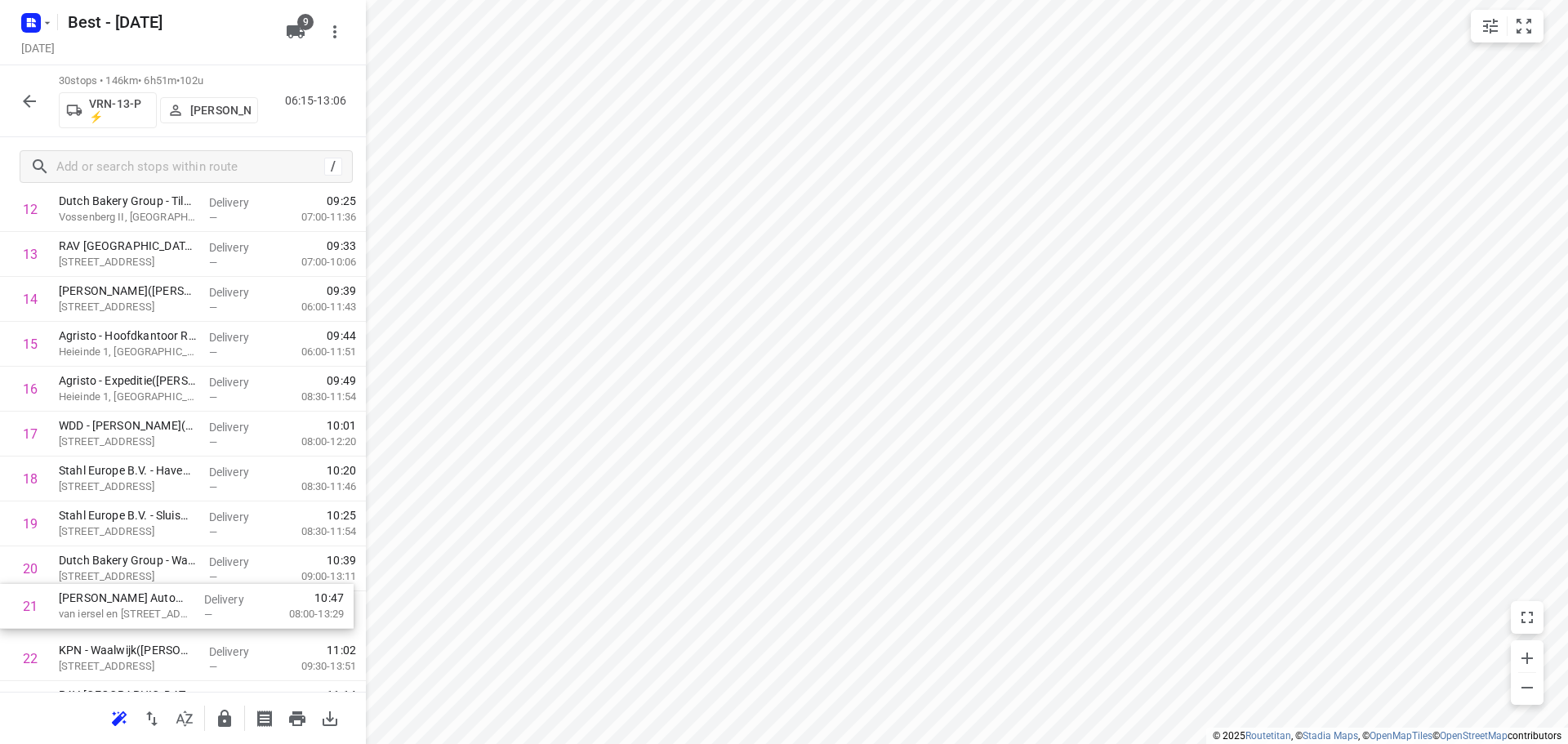
scroll to position [636, 0]
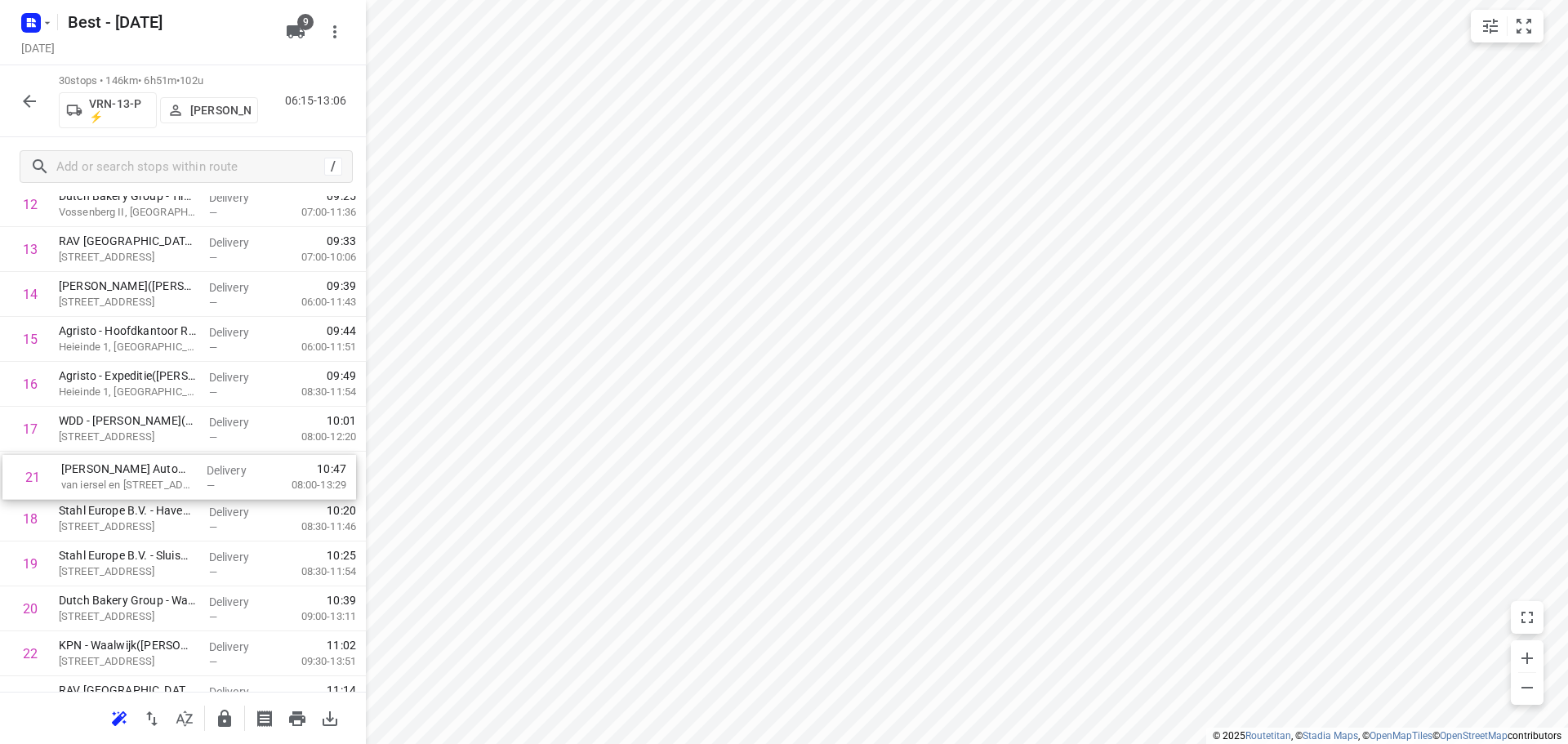
drag, startPoint x: 113, startPoint y: 604, endPoint x: 115, endPoint y: 475, distance: 129.0
click at [115, 475] on div "1 ⭐ ETZ Elisabeth(Tessa Hofstra) Hilvarenbeekse Weg 60, Tilburg Delivery — 06:3…" at bounding box center [183, 361] width 366 height 1346
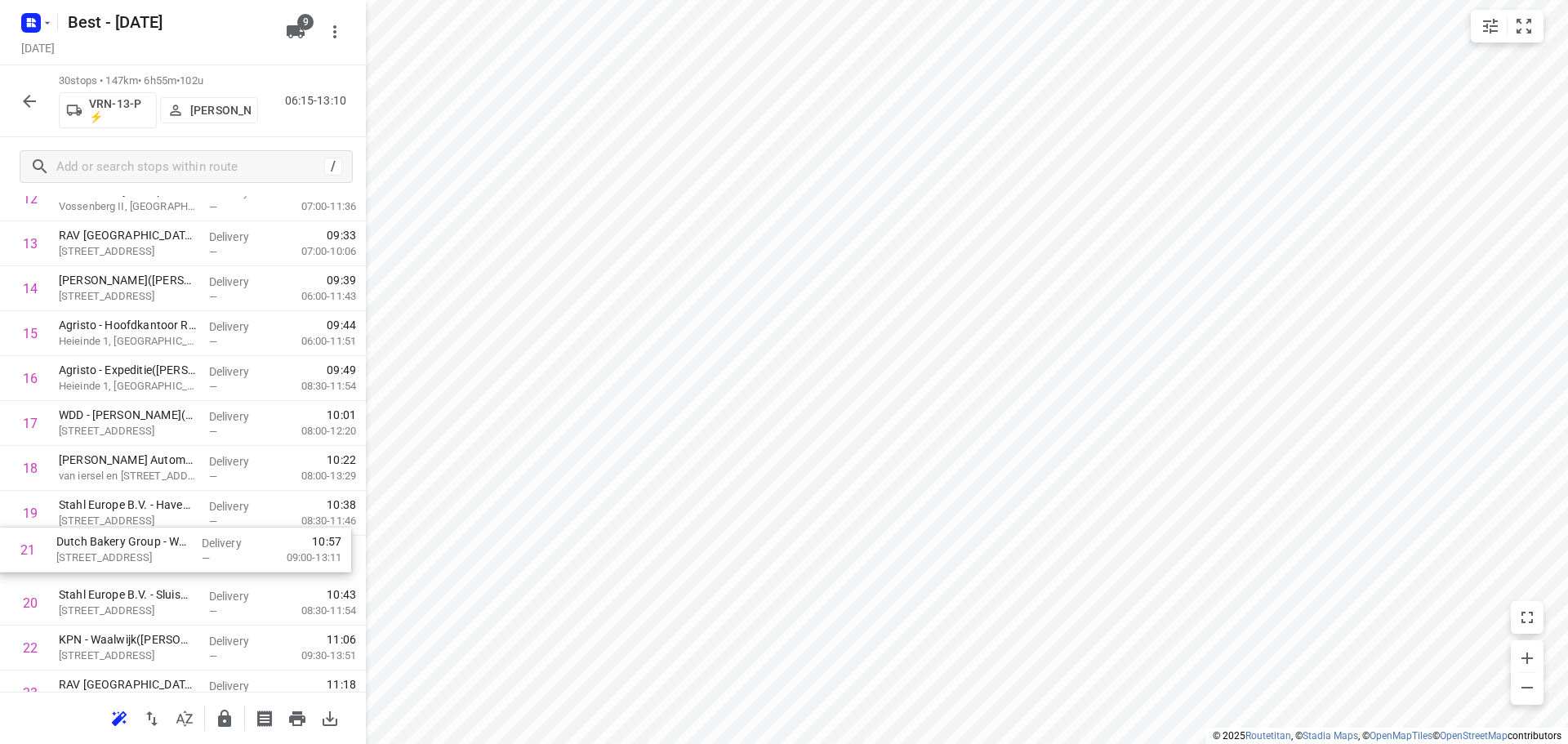
scroll to position [643, 0]
drag, startPoint x: 180, startPoint y: 592, endPoint x: 177, endPoint y: 485, distance: 107.0
click at [177, 486] on div "1 ⭐ ETZ Elisabeth(Tessa Hofstra) Hilvarenbeekse Weg 60, Tilburg Delivery — 06:3…" at bounding box center [183, 355] width 366 height 1346
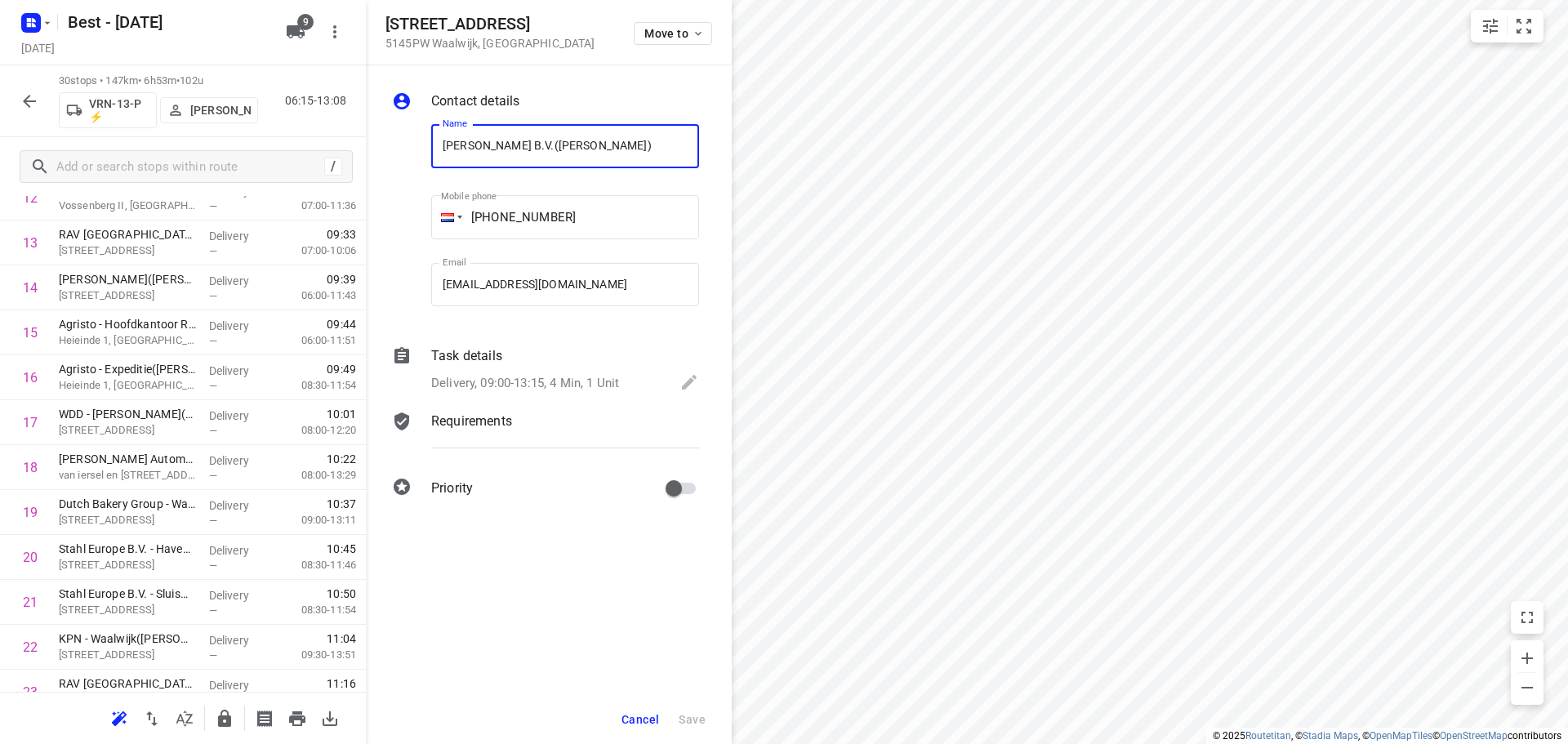
click at [646, 14] on div "Move to" at bounding box center [672, 32] width 79 height 35
click at [653, 21] on div "Move to" at bounding box center [672, 32] width 79 height 35
click at [661, 31] on span "Move to" at bounding box center [674, 34] width 60 height 13
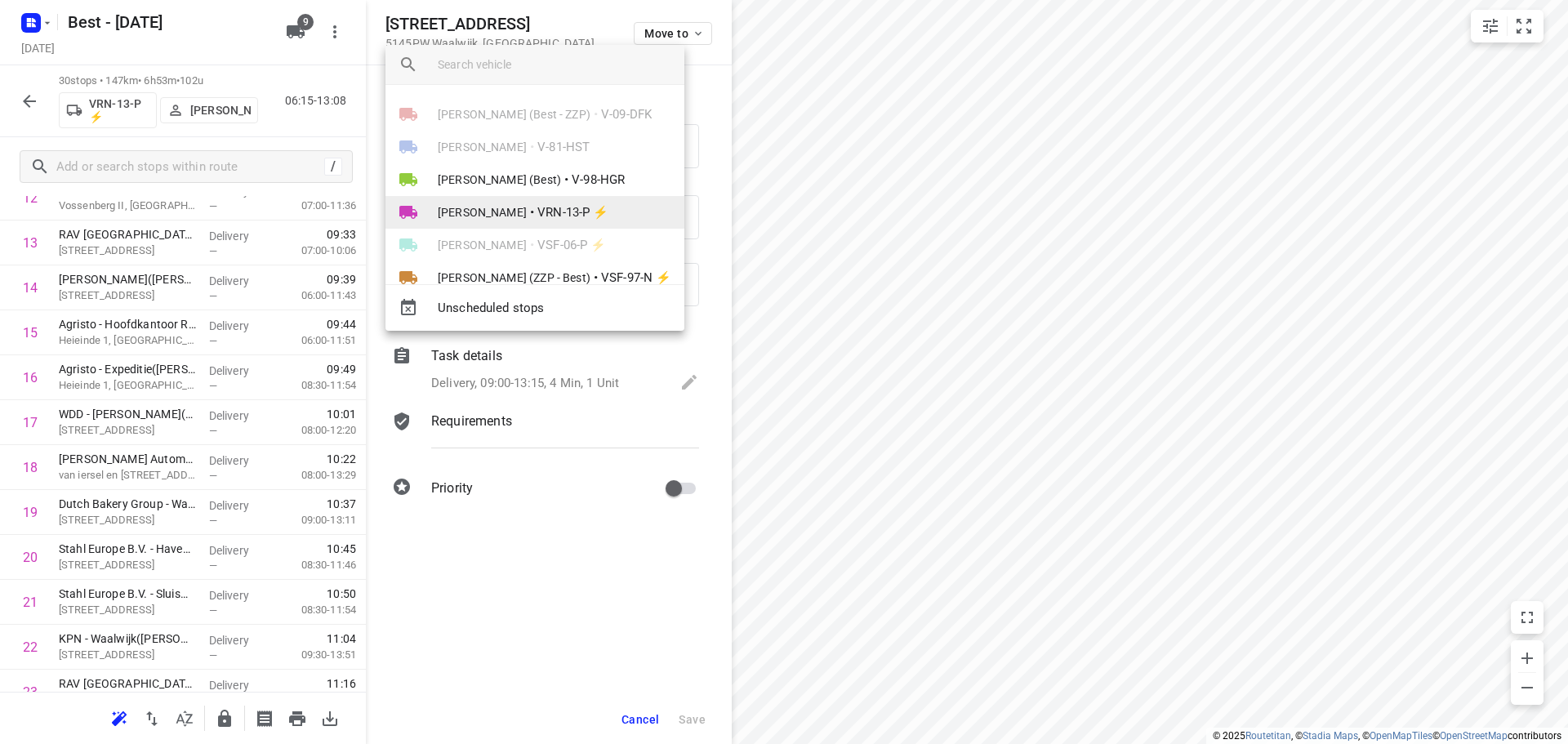
click at [562, 202] on li "Daniëlle Belmer • VRN-13-P ⚡" at bounding box center [534, 213] width 299 height 33
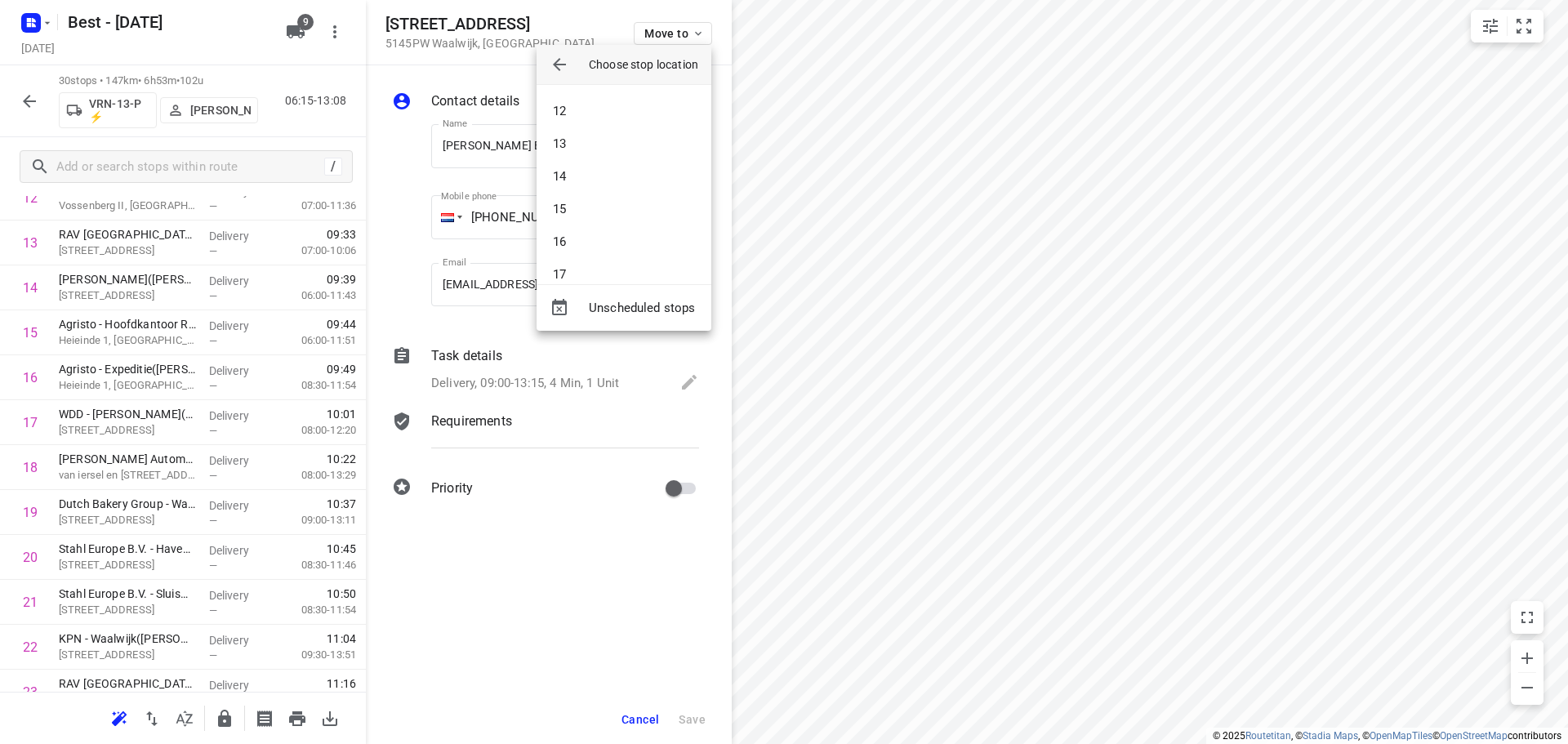
scroll to position [489, 0]
click at [605, 209] on li "19" at bounding box center [624, 206] width 174 height 33
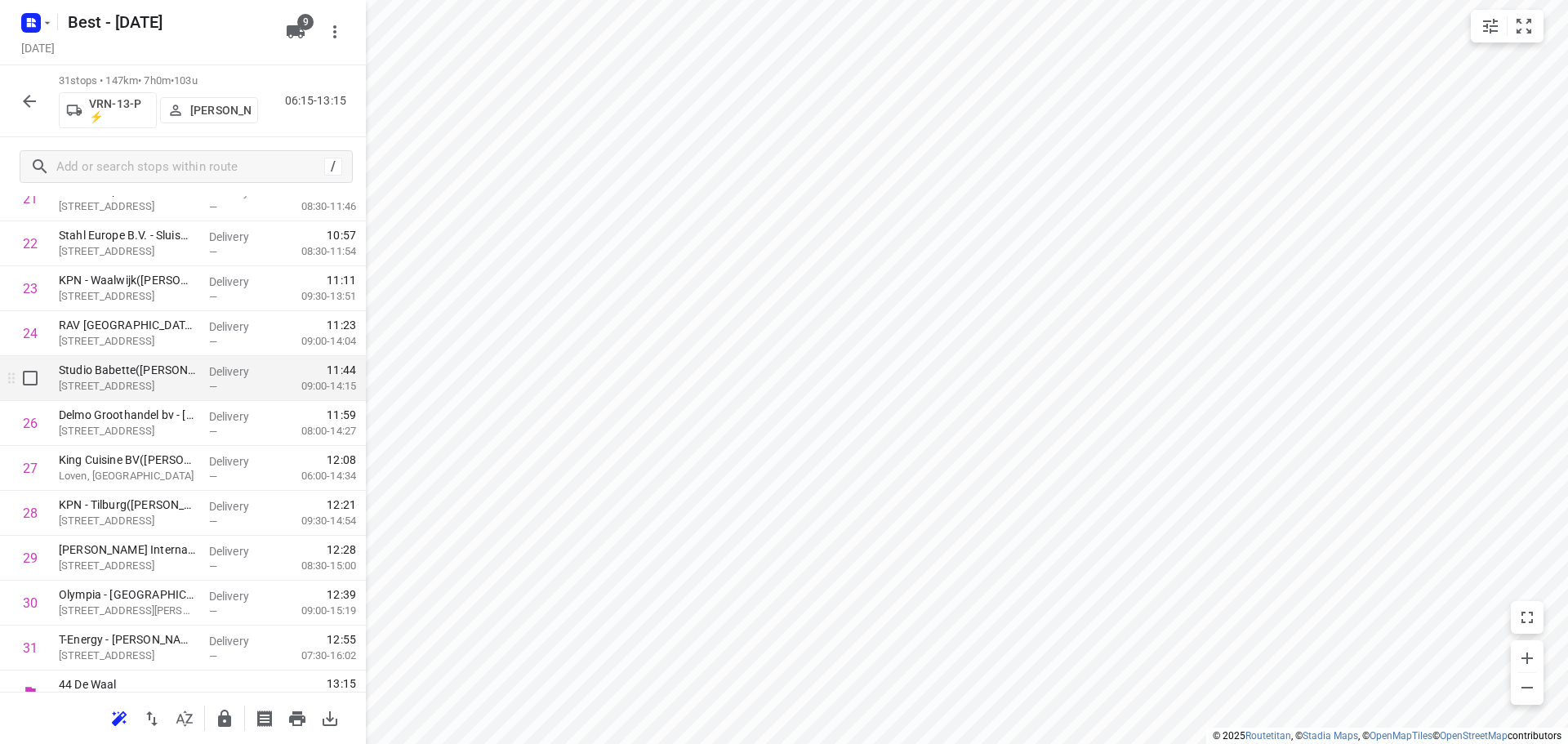
scroll to position [1050, 0]
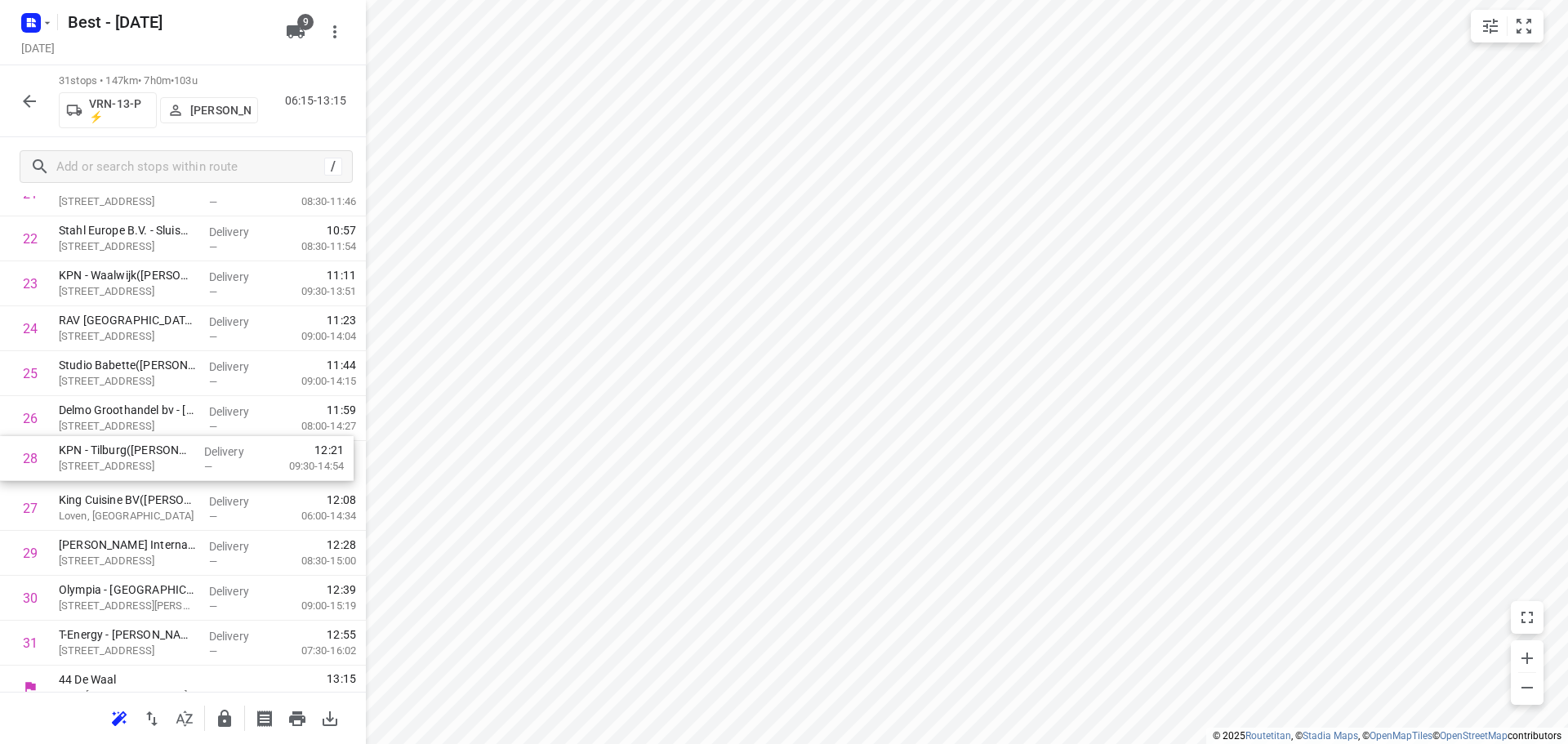
drag, startPoint x: 169, startPoint y: 496, endPoint x: 167, endPoint y: 398, distance: 98.0
drag, startPoint x: 144, startPoint y: 552, endPoint x: 139, endPoint y: 459, distance: 93.1
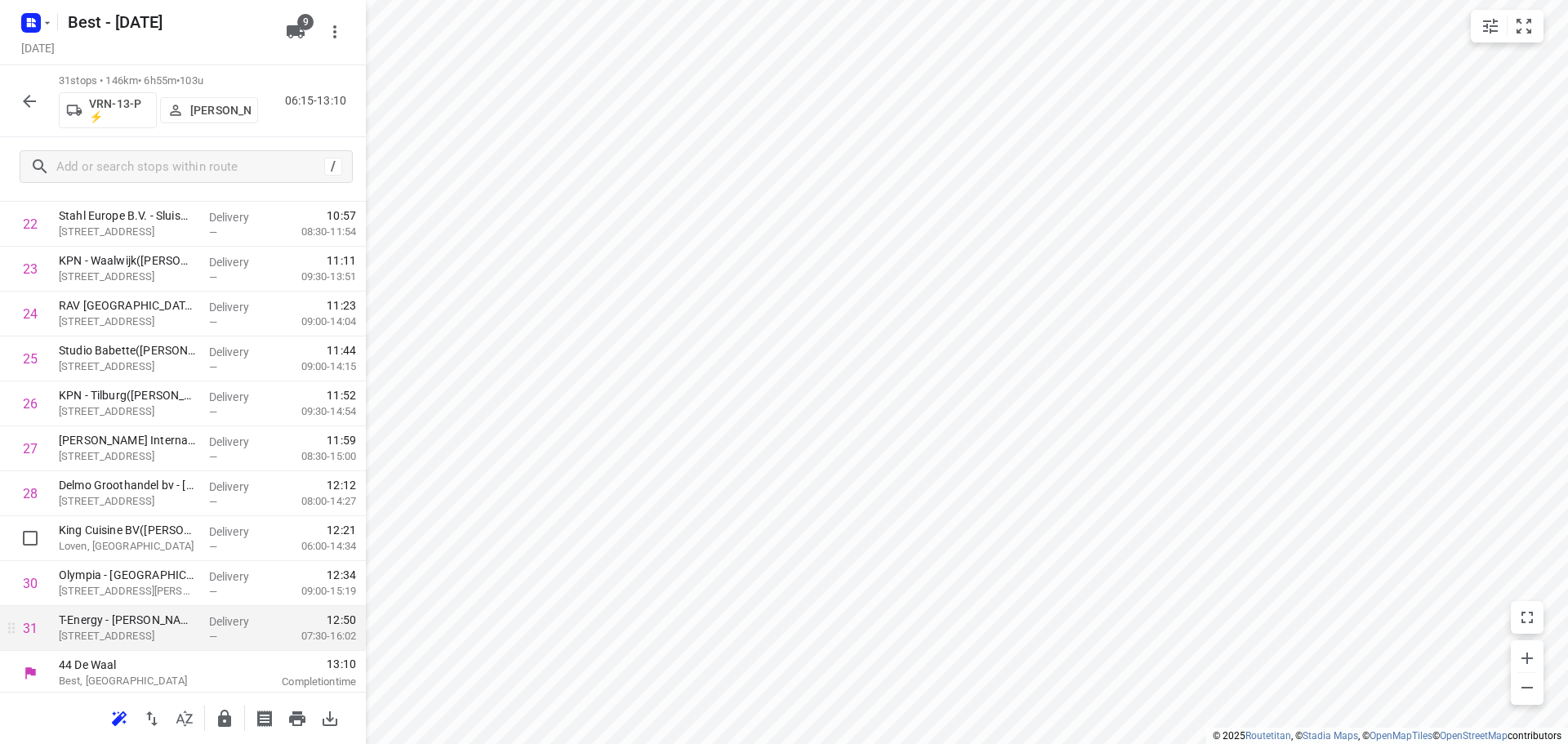
scroll to position [1070, 0]
click at [221, 707] on button "button" at bounding box center [224, 718] width 33 height 33
click at [19, 78] on div "31 stops • 146km • 6h55m • 103u VRN-13-P ⚡ Daniëlle Belmer 06:15-13:10" at bounding box center [183, 101] width 366 height 72
click at [26, 96] on icon "button" at bounding box center [29, 101] width 19 height 19
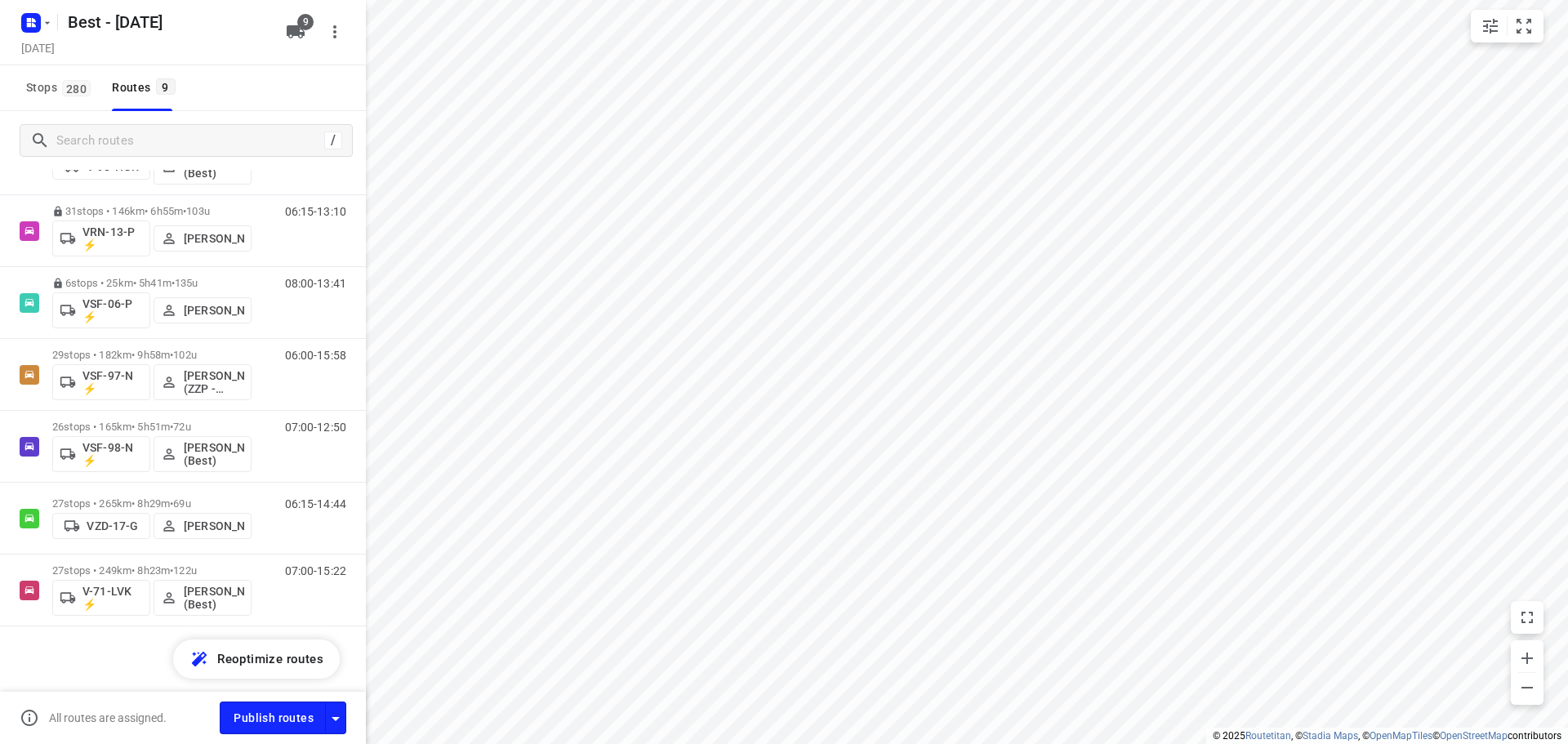
scroll to position [192, 0]
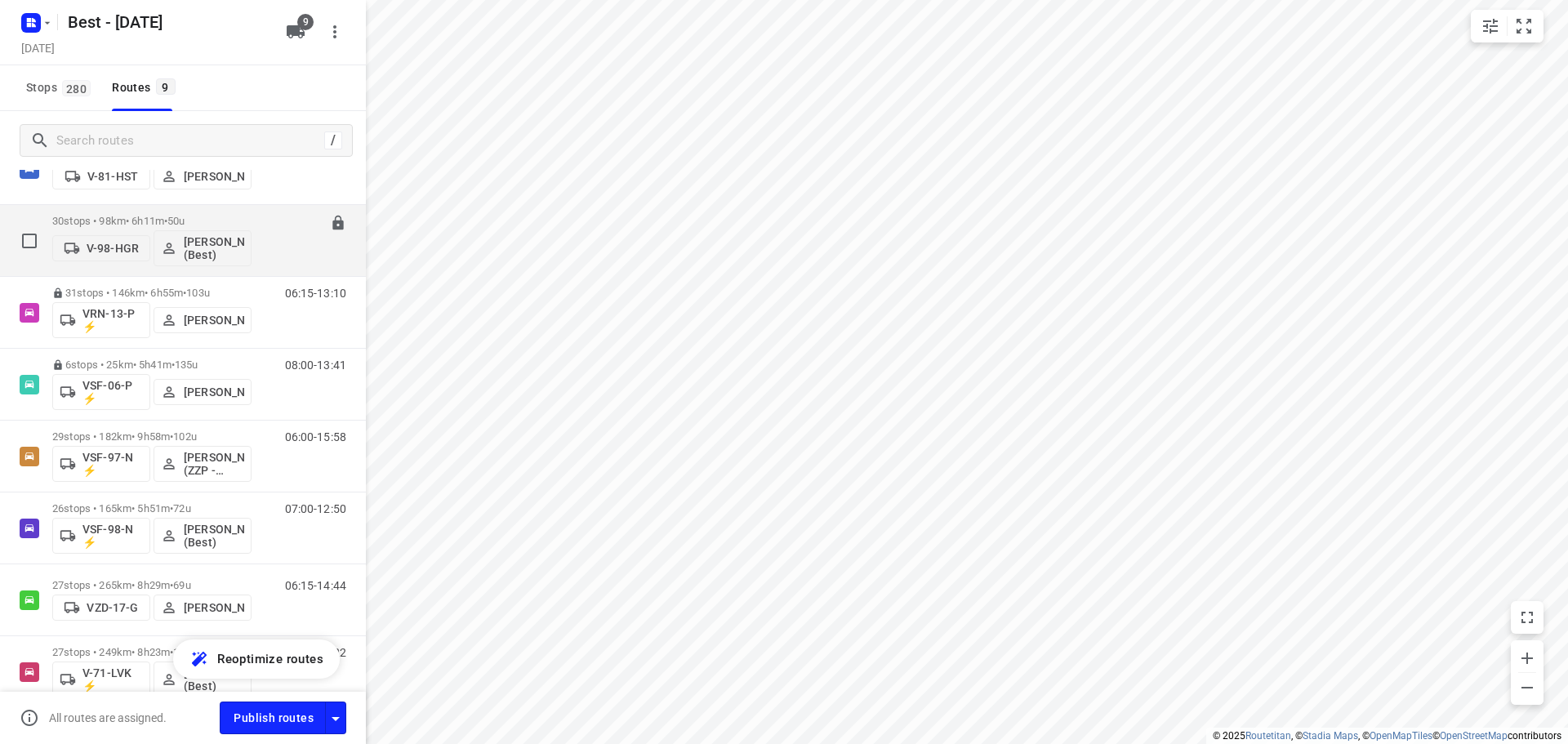
click at [125, 214] on div "30 stops • 98km • 6h11m • 50u V-98-HGR Demi Walraven (Best)" at bounding box center [152, 240] width 199 height 68
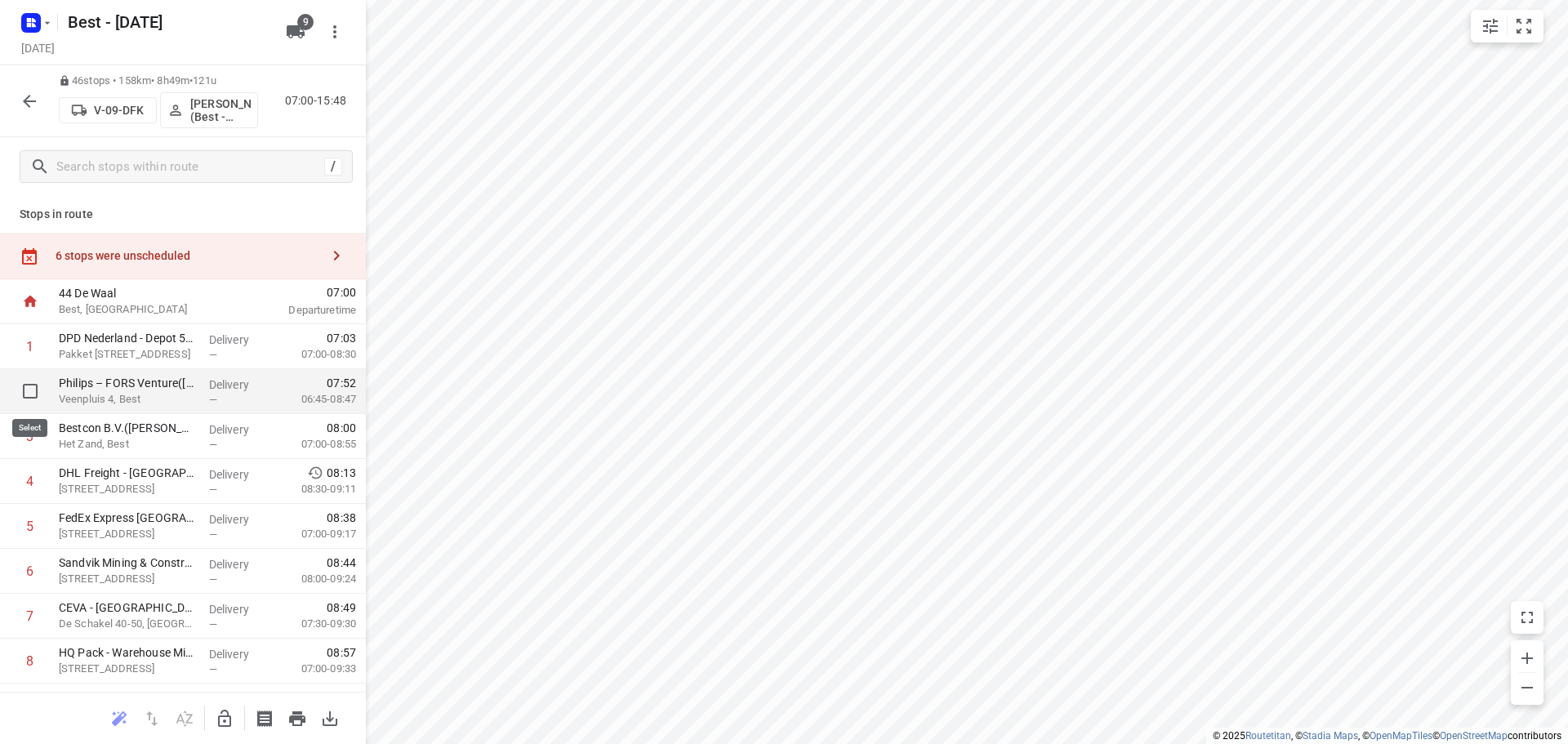
click at [35, 391] on input "checkbox" at bounding box center [30, 391] width 33 height 33
checkbox input "true"
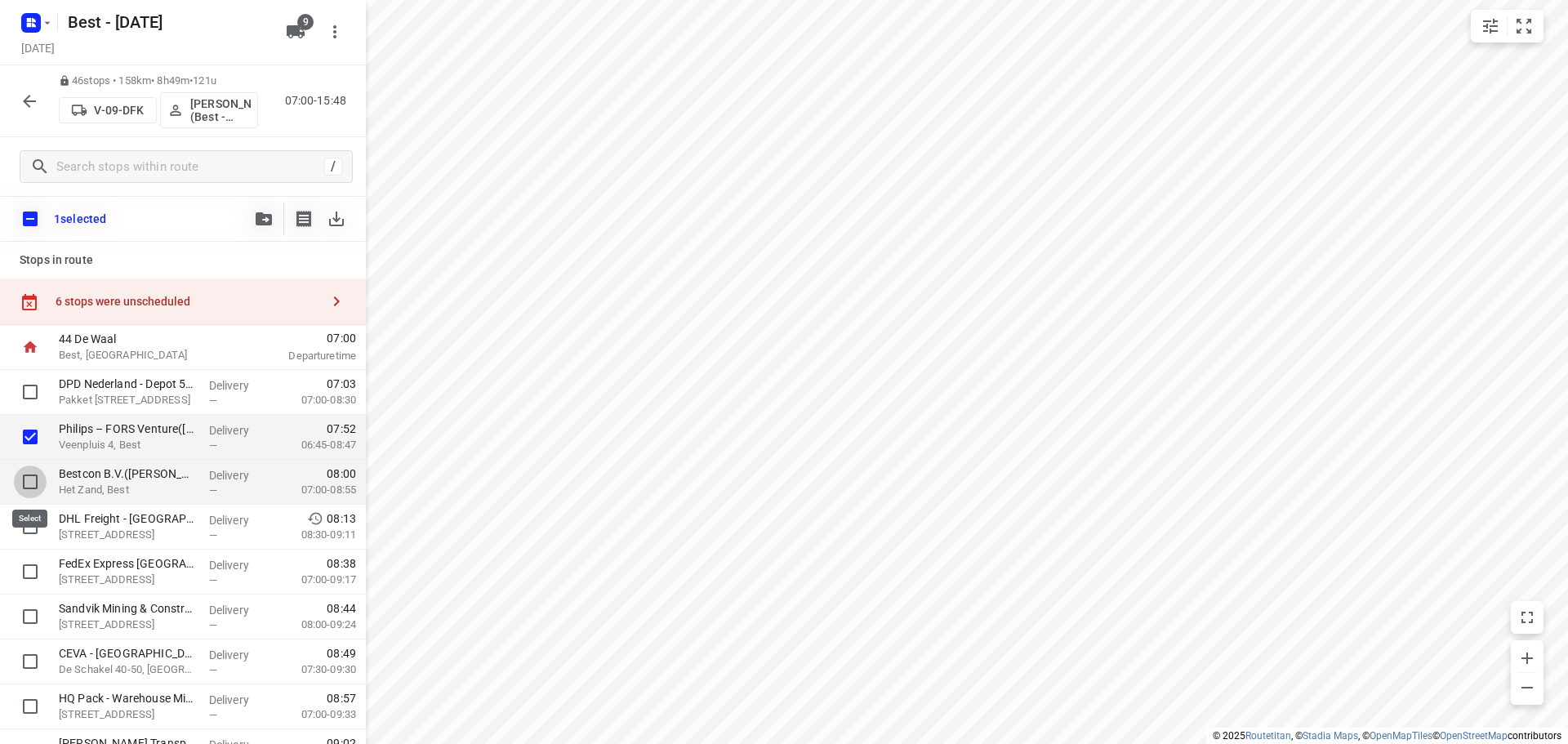
drag, startPoint x: 33, startPoint y: 484, endPoint x: 167, endPoint y: 327, distance: 206.4
click at [33, 482] on input "checkbox" at bounding box center [30, 482] width 33 height 33
checkbox input "true"
click at [267, 210] on button "button" at bounding box center [263, 218] width 33 height 33
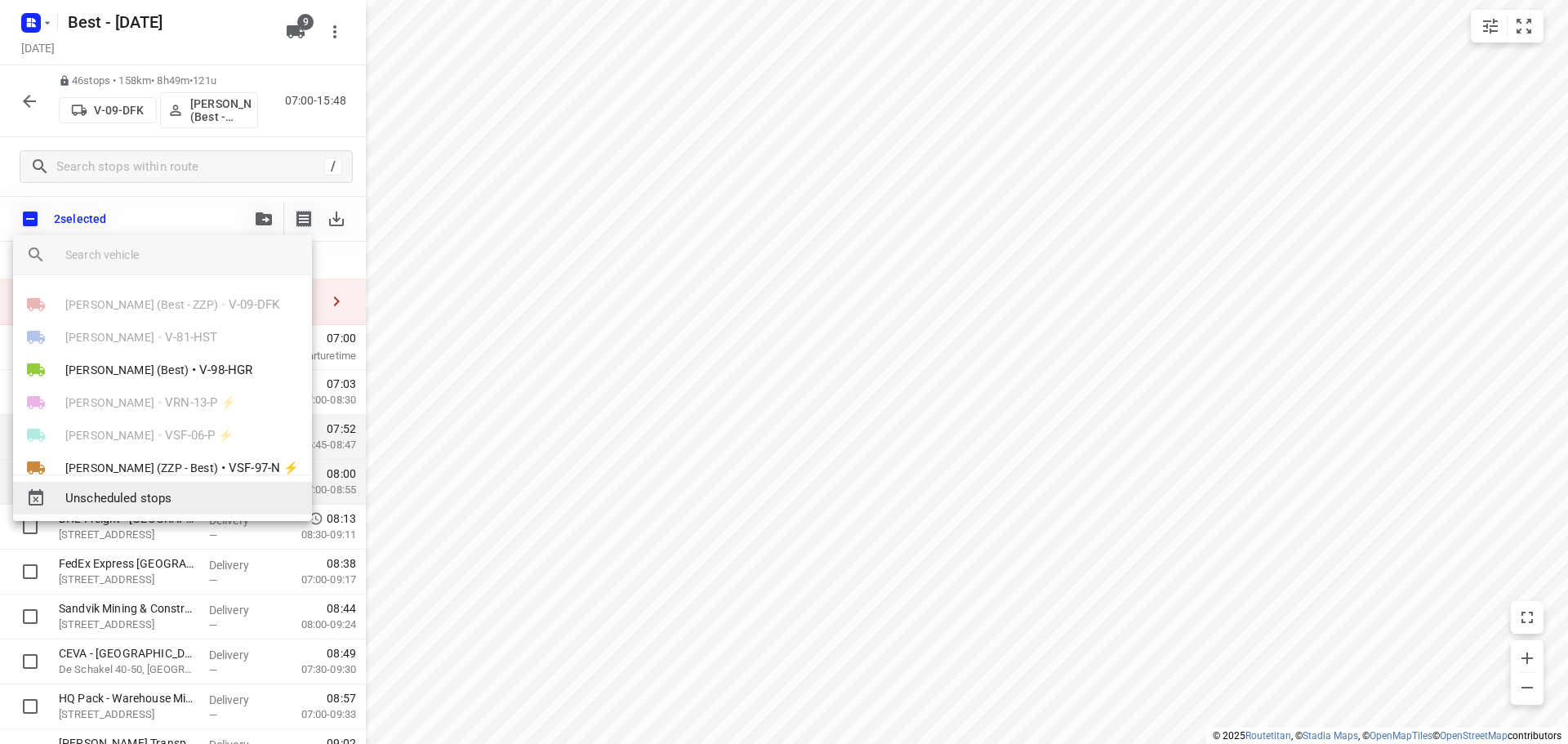
click at [181, 489] on span "Unscheduled stops" at bounding box center [182, 499] width 234 height 19
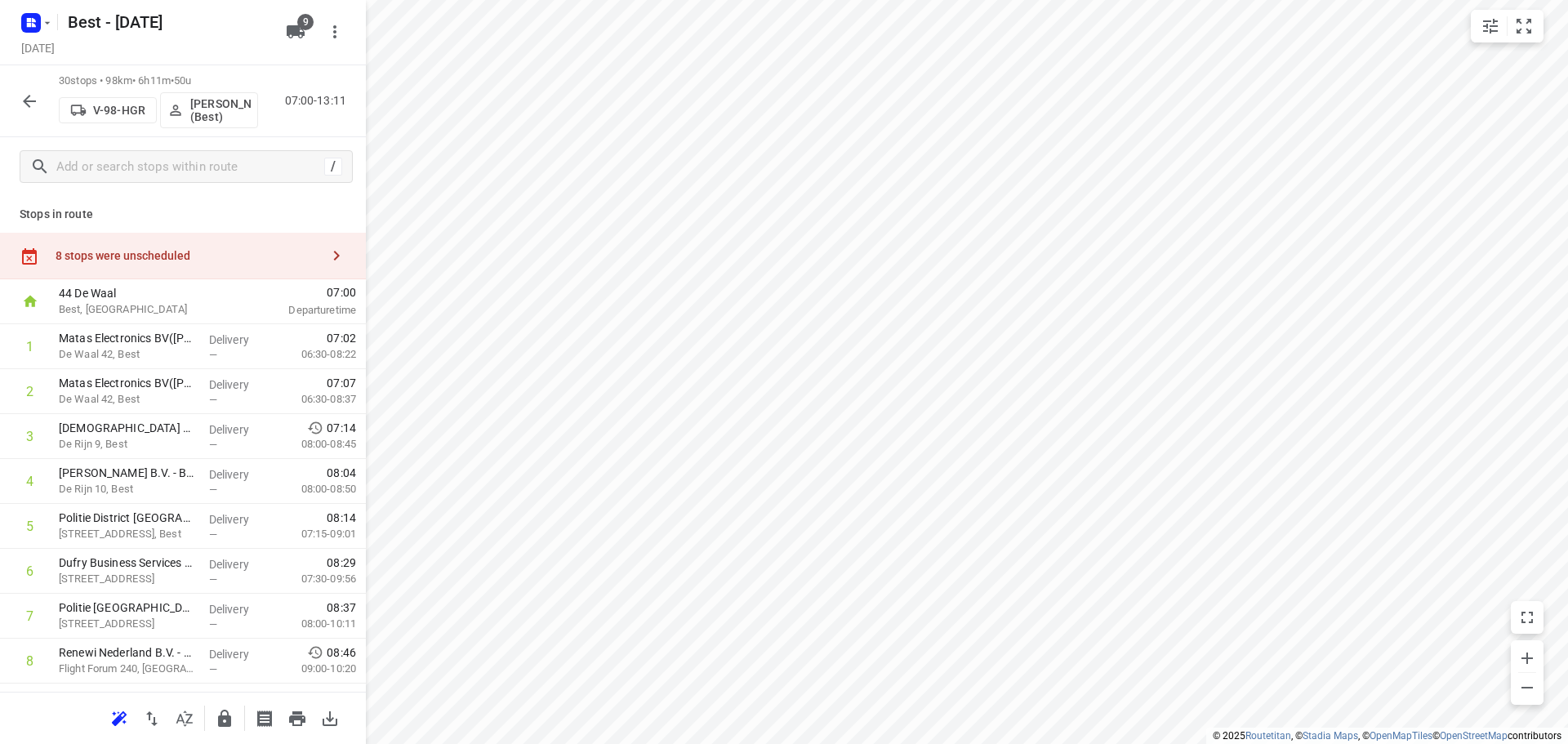
click at [230, 268] on div "8 stops were unscheduled" at bounding box center [183, 256] width 366 height 47
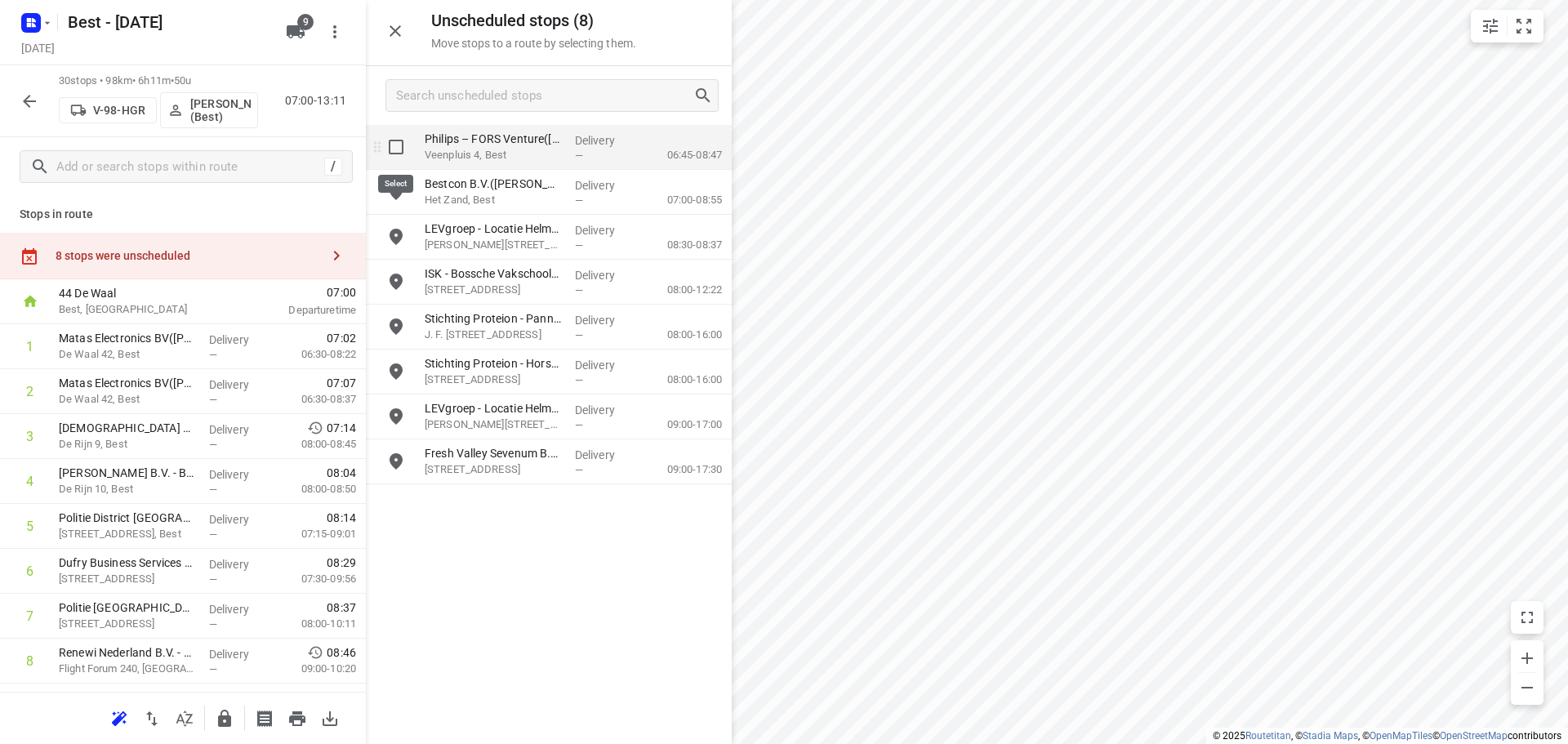
click at [393, 146] on input "grid" at bounding box center [396, 147] width 33 height 33
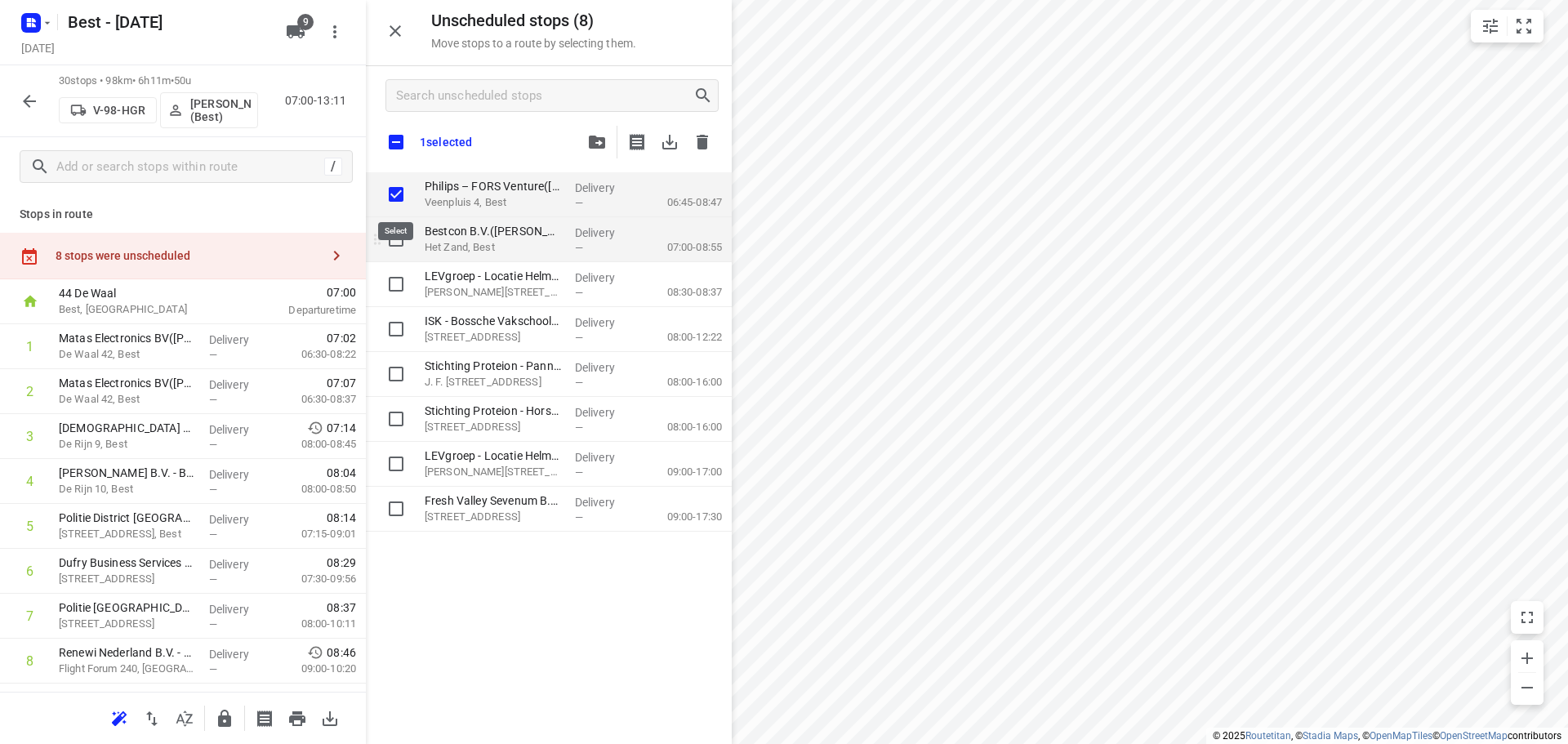
checkbox input "true"
click at [406, 237] on input "grid" at bounding box center [396, 239] width 33 height 33
checkbox input "true"
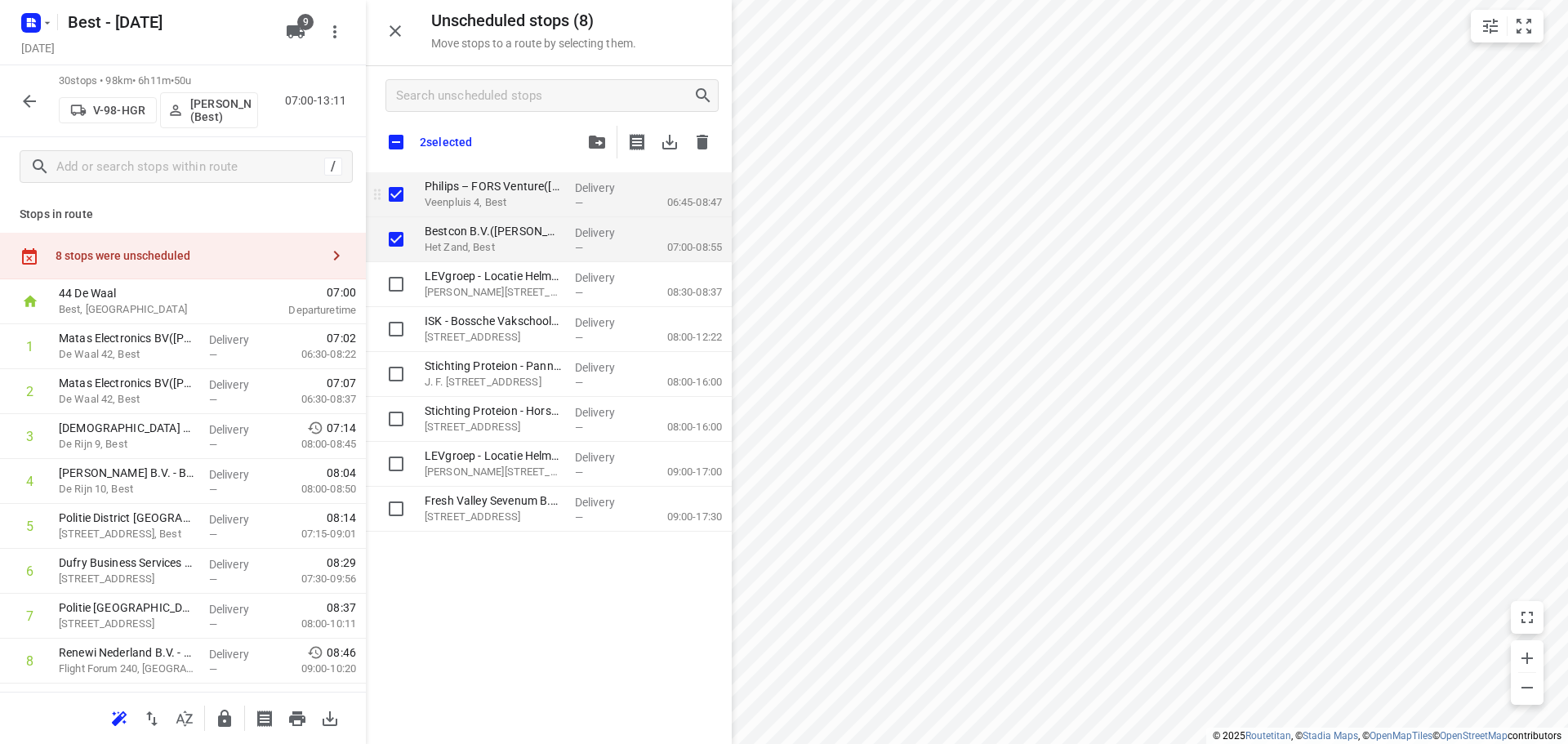
checkbox input "true"
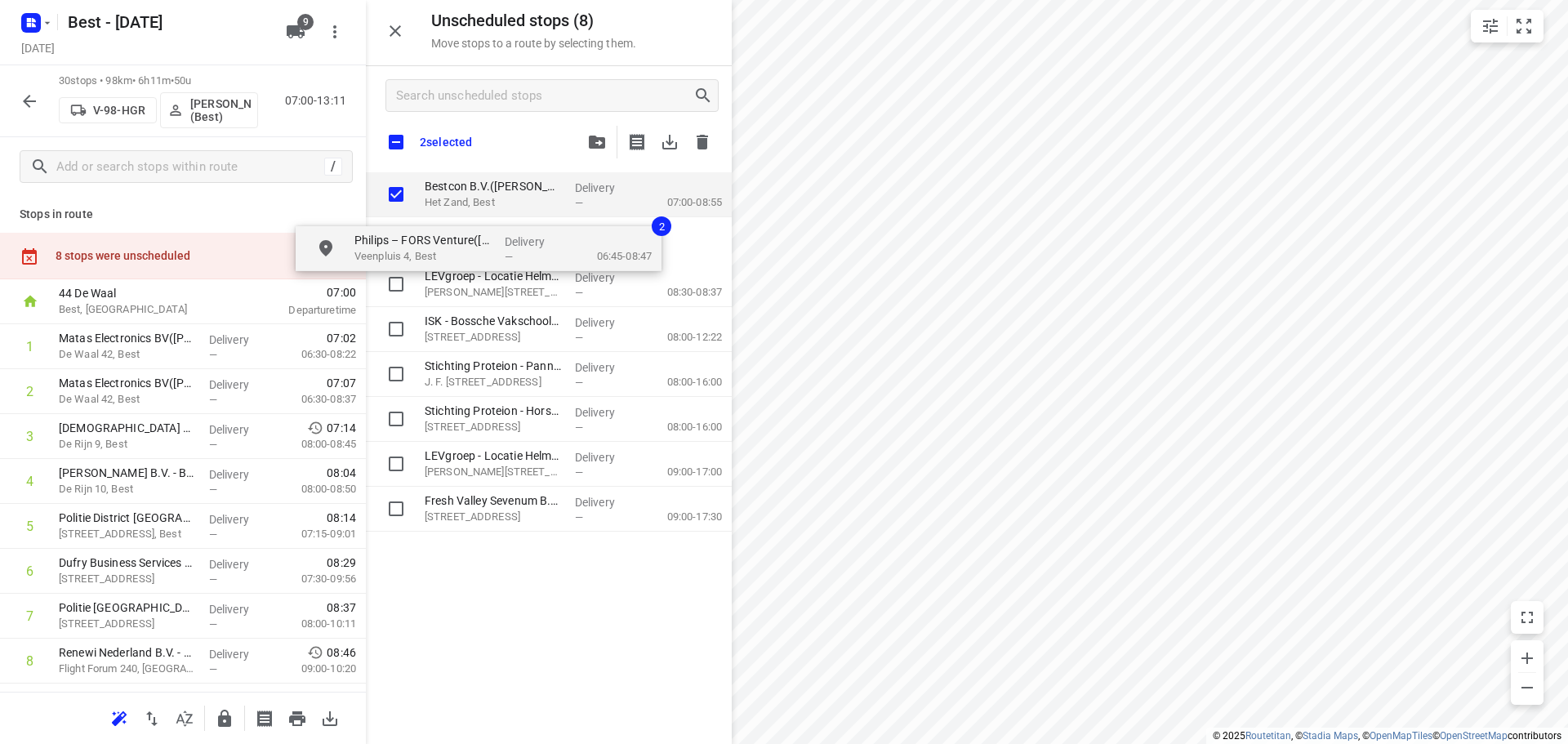
checkbox input "true"
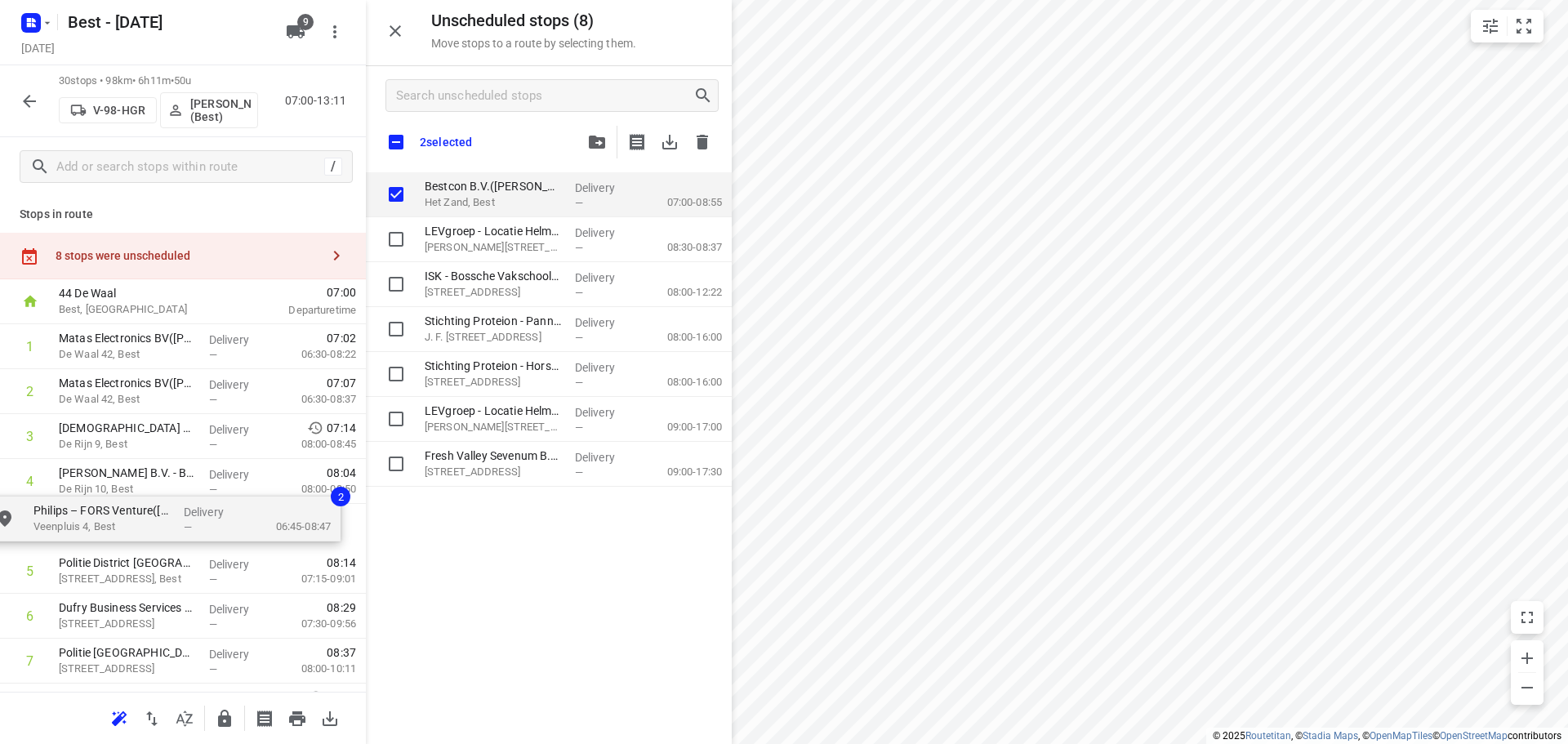
drag, startPoint x: 470, startPoint y: 194, endPoint x: 71, endPoint y: 521, distance: 515.9
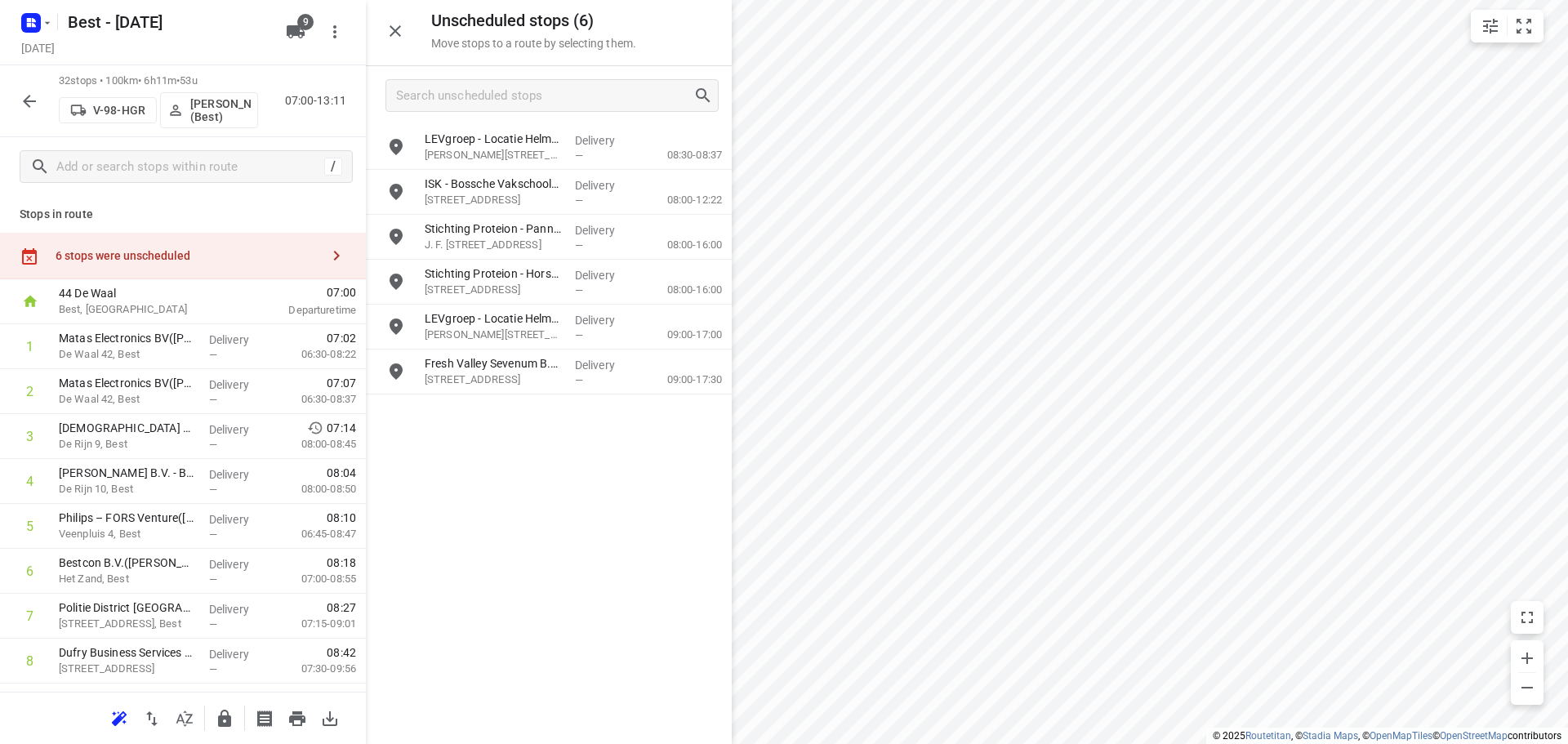
click at [396, 25] on div at bounding box center [549, 372] width 366 height 744
click at [391, 46] on button "button" at bounding box center [396, 31] width 33 height 33
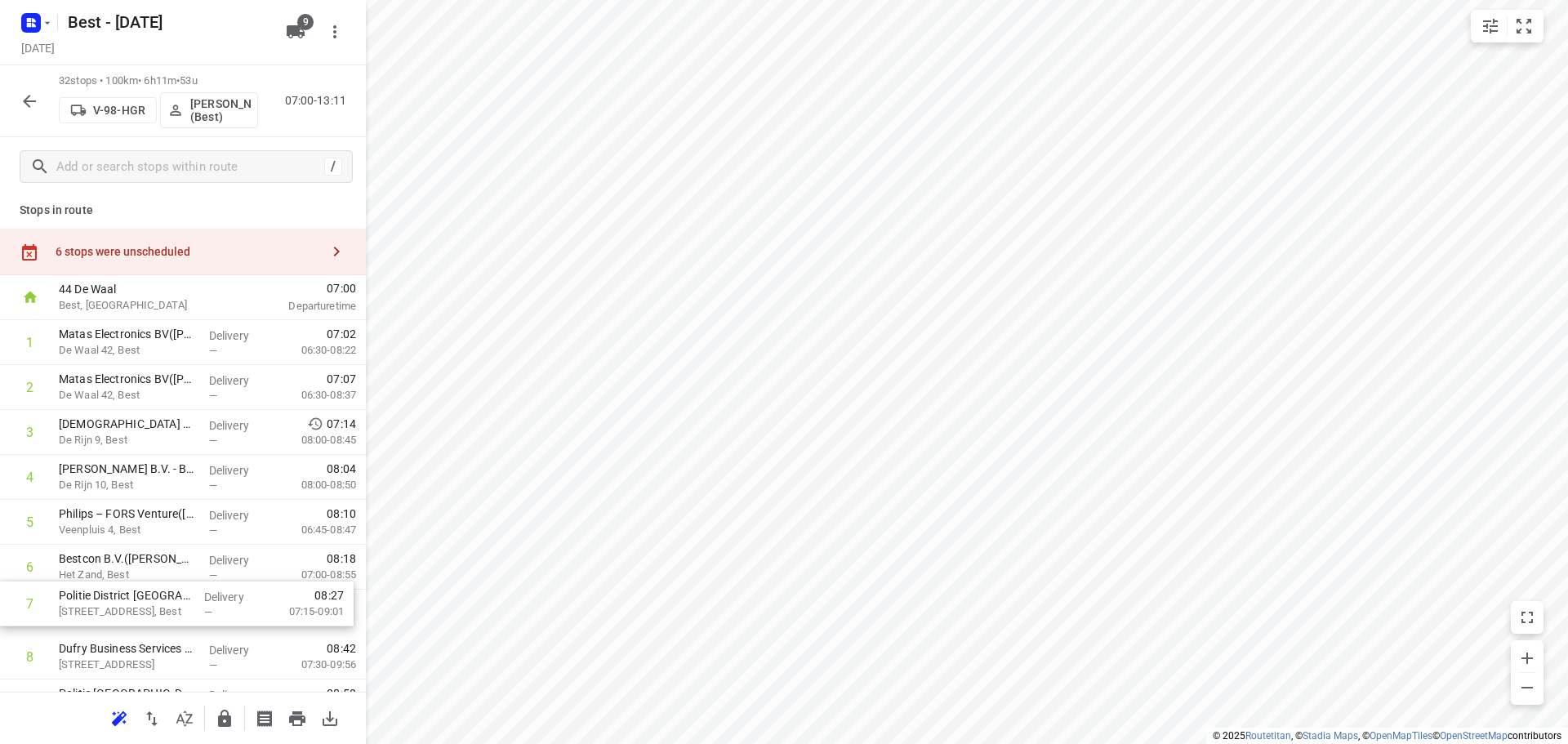
drag, startPoint x: 108, startPoint y: 621, endPoint x: 108, endPoint y: 581, distance: 40.0
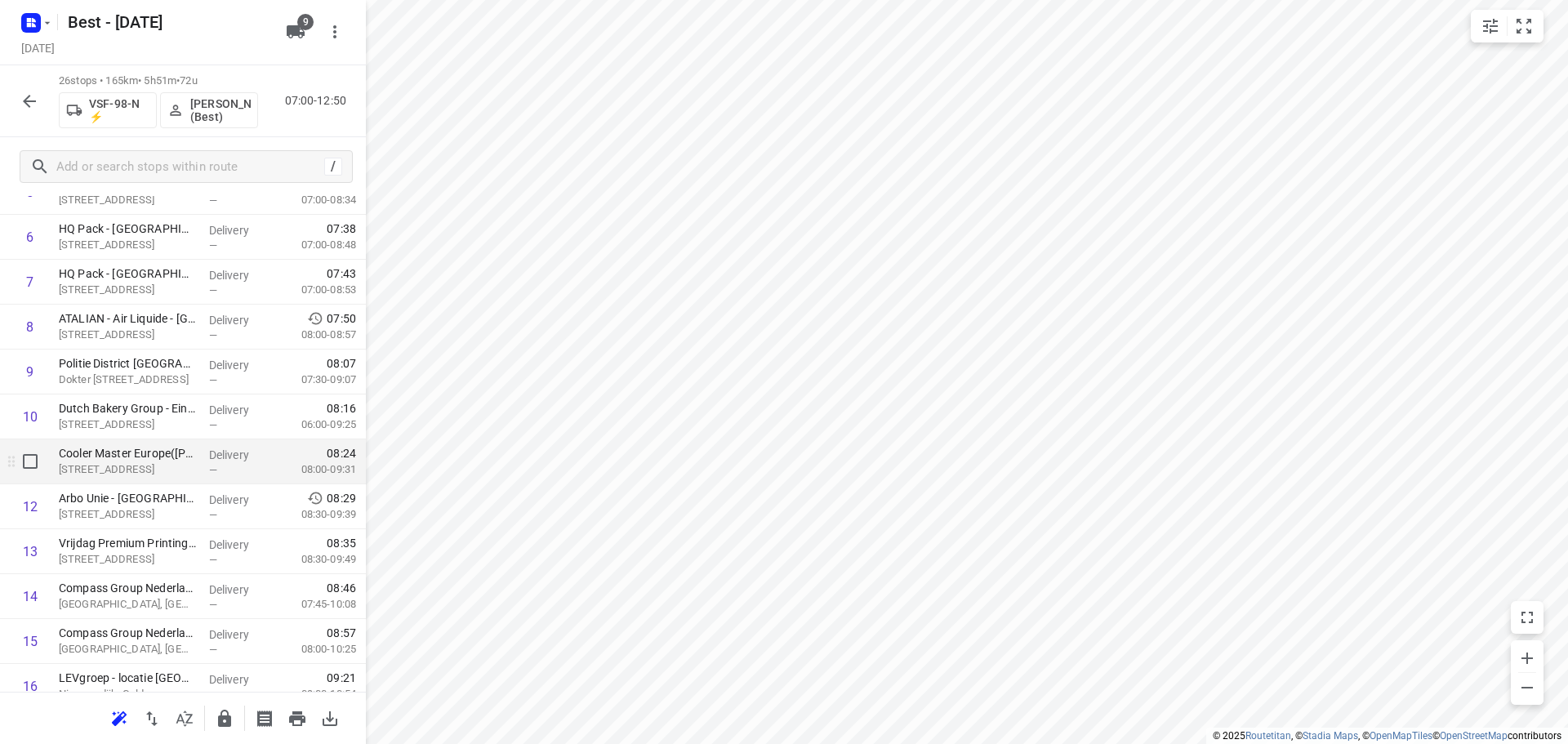
scroll to position [845, 0]
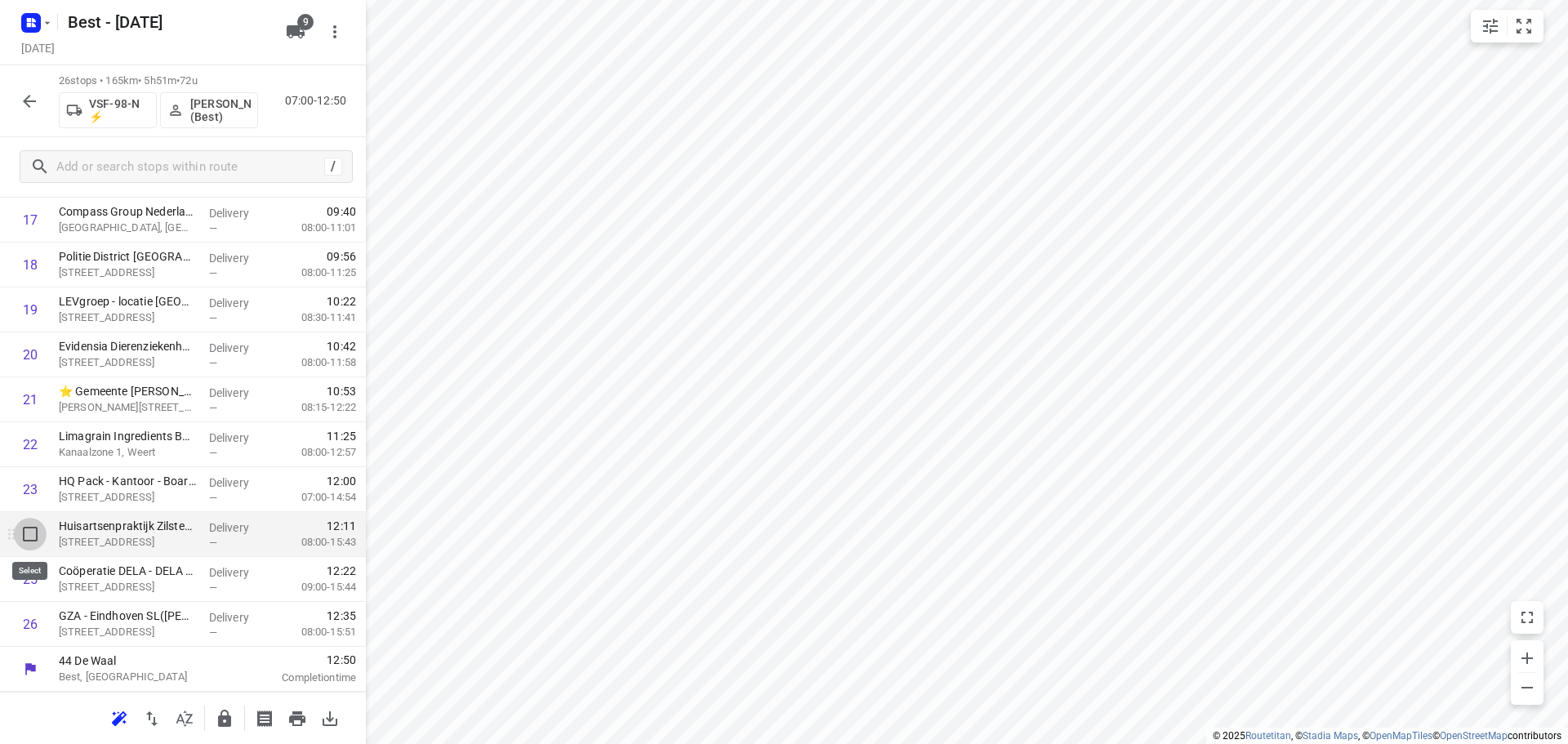
click at [24, 530] on input "checkbox" at bounding box center [30, 533] width 33 height 33
checkbox input "true"
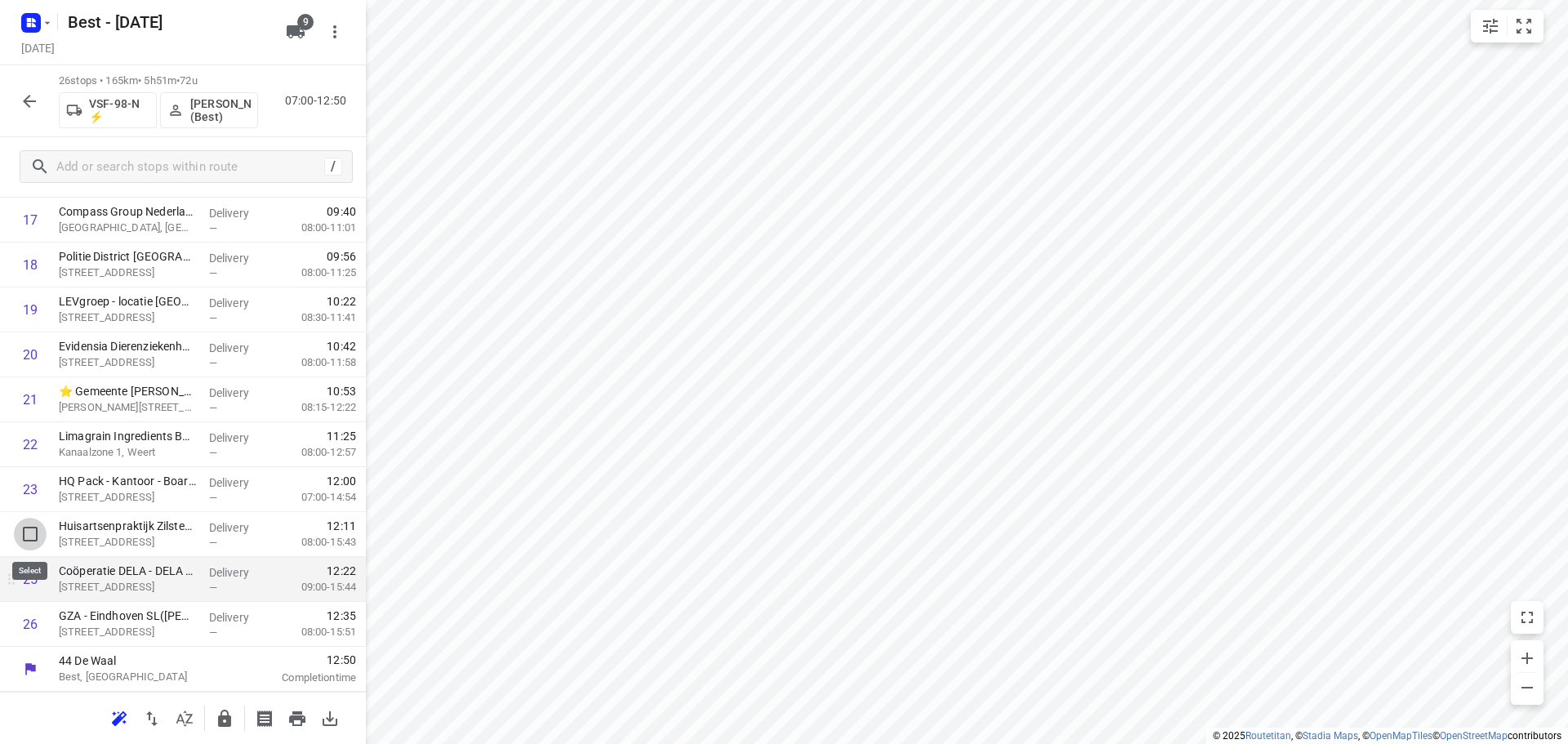
scroll to position [838, 0]
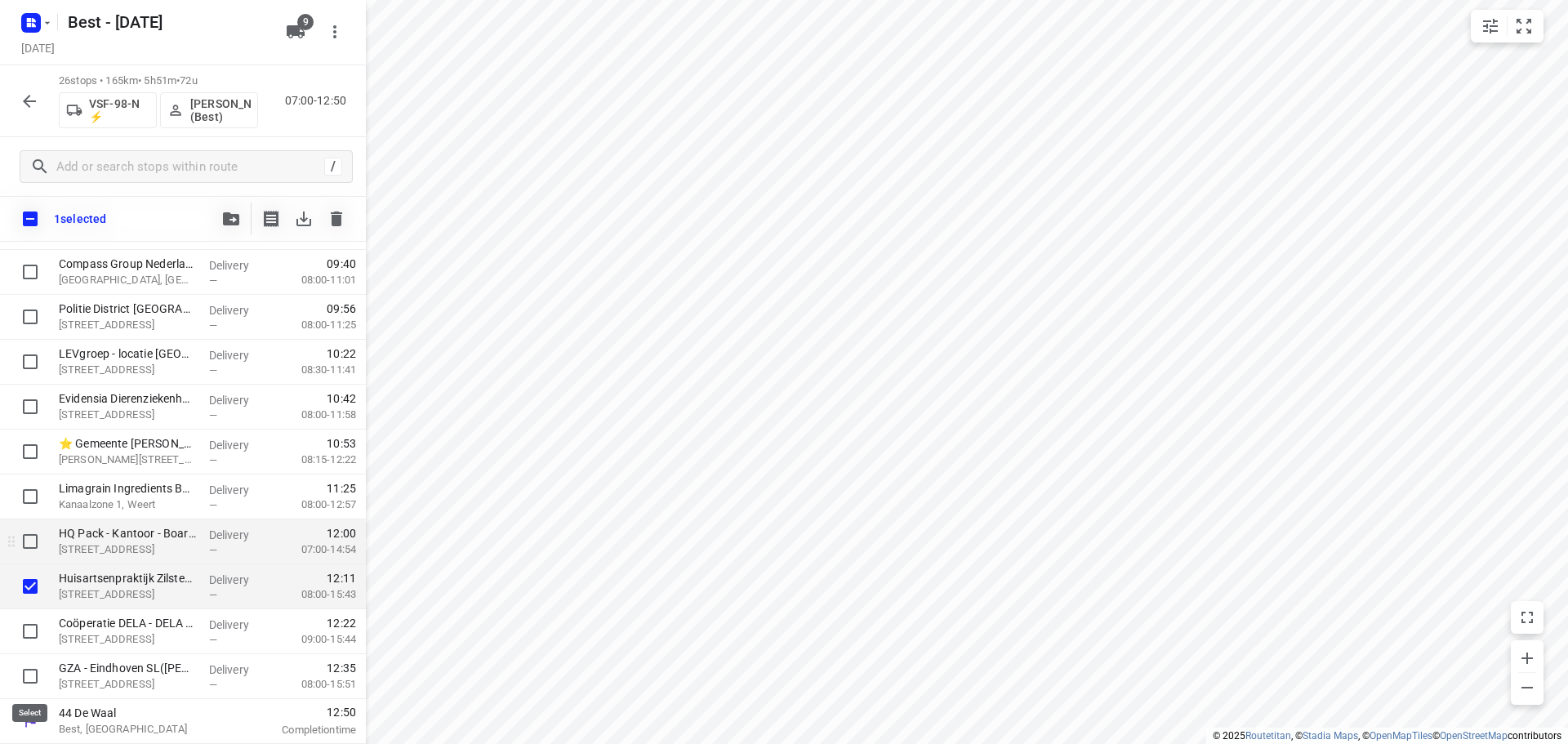
drag, startPoint x: 31, startPoint y: 685, endPoint x: 105, endPoint y: 521, distance: 179.9
click at [33, 683] on input "checkbox" at bounding box center [30, 676] width 33 height 33
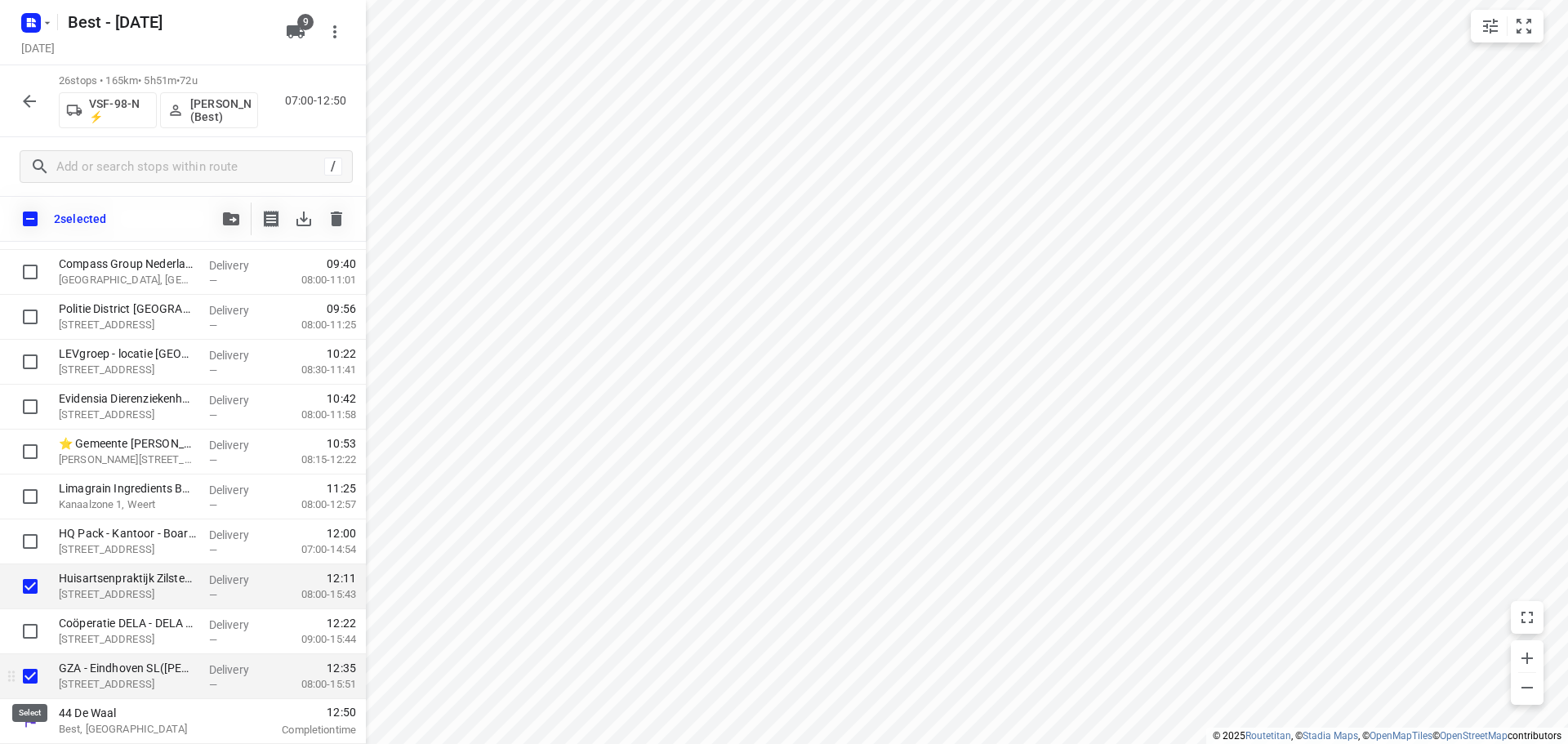
click at [32, 686] on input "checkbox" at bounding box center [30, 676] width 33 height 33
checkbox input "false"
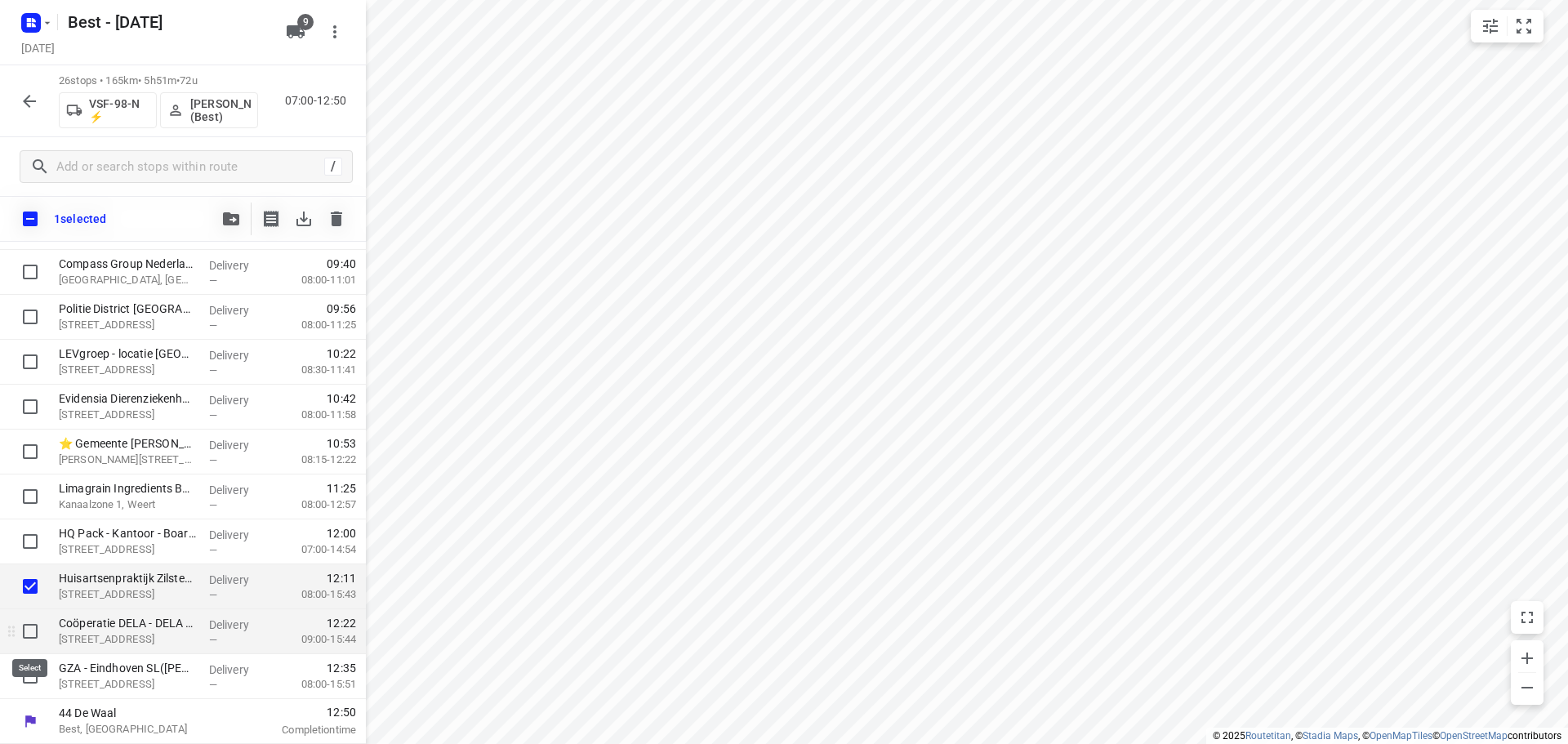
click at [34, 627] on input "checkbox" at bounding box center [30, 631] width 33 height 33
checkbox input "true"
click at [215, 234] on div at bounding box center [231, 218] width 33 height 33
click at [231, 213] on icon "button" at bounding box center [231, 219] width 16 height 13
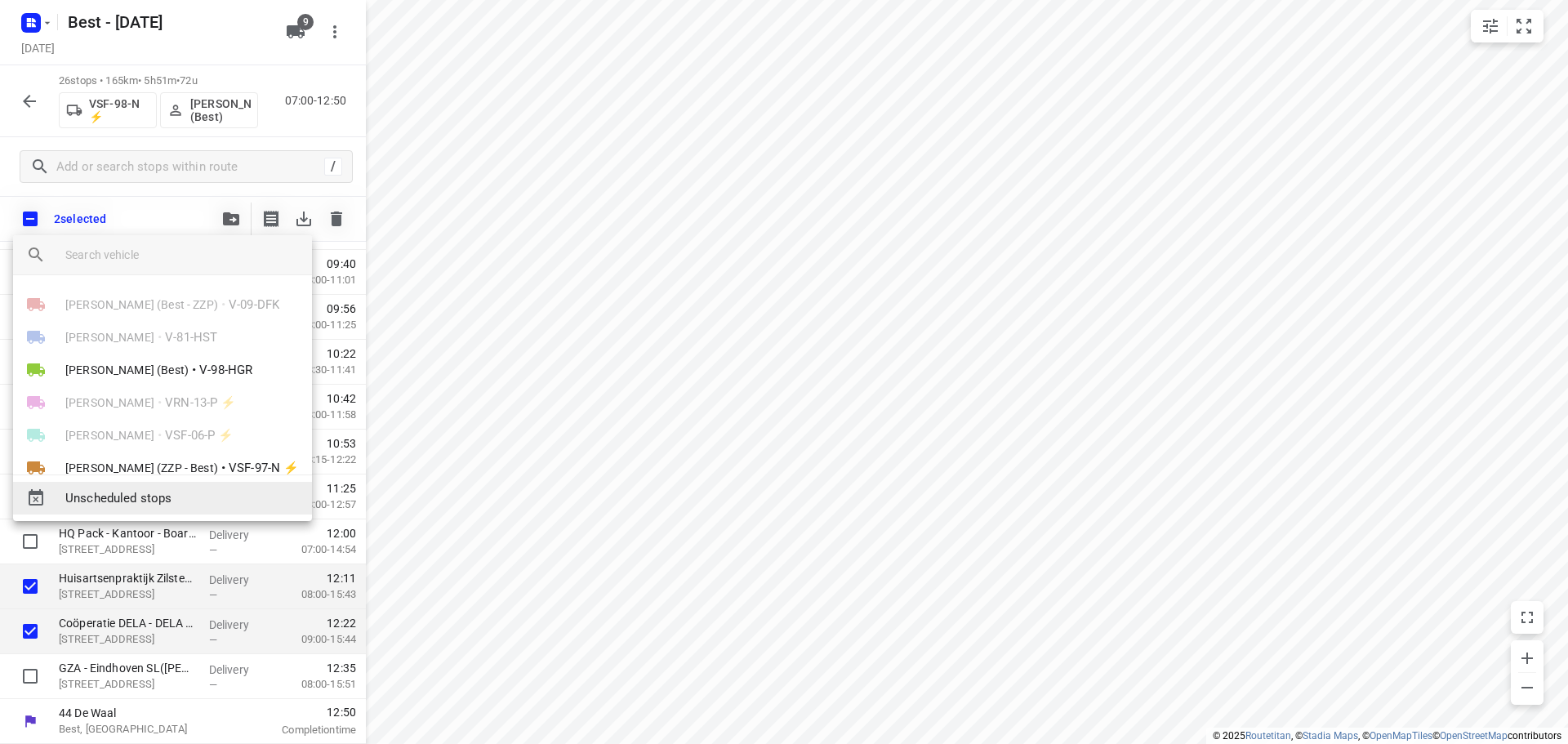
click at [99, 501] on span "Unscheduled stops" at bounding box center [182, 499] width 234 height 19
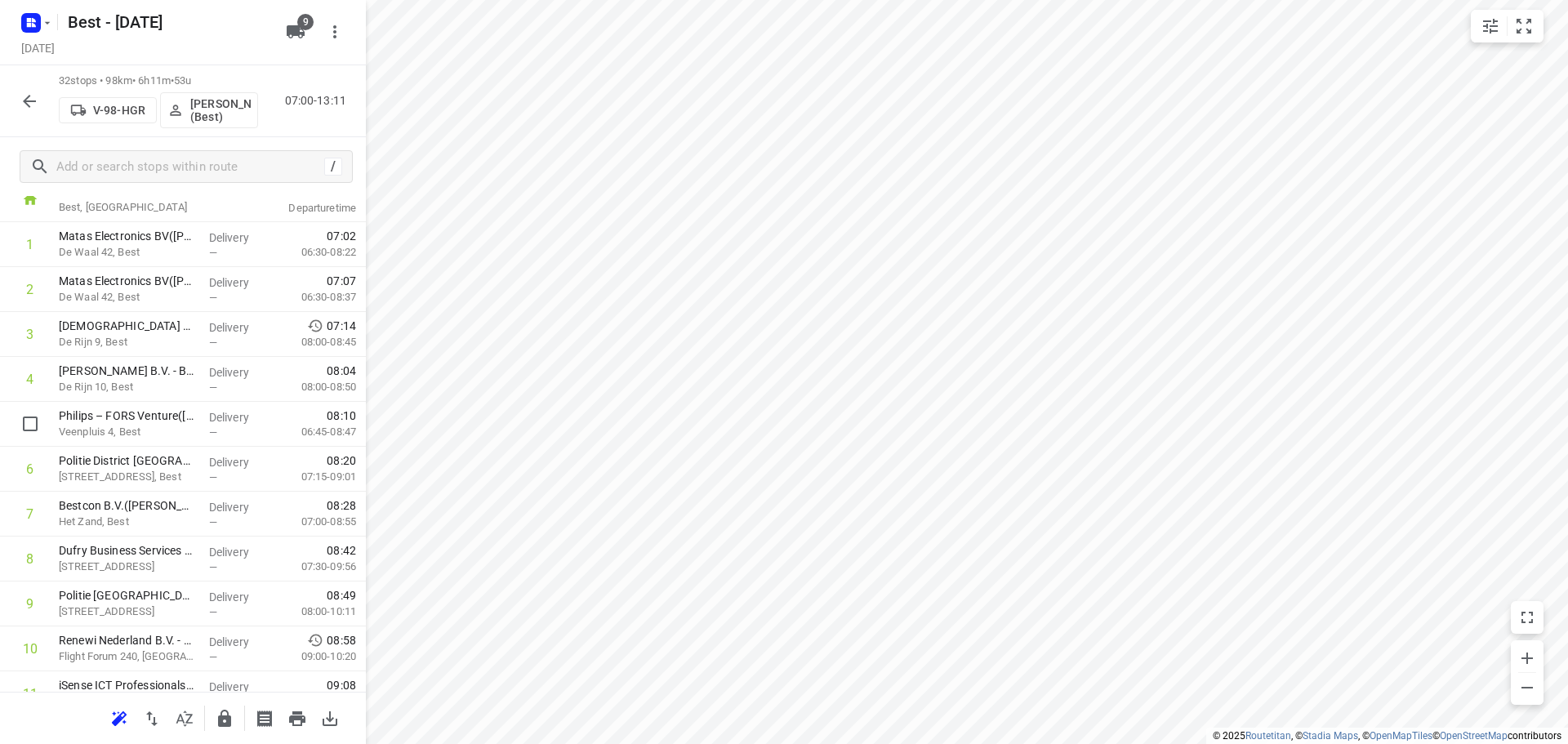
scroll to position [0, 0]
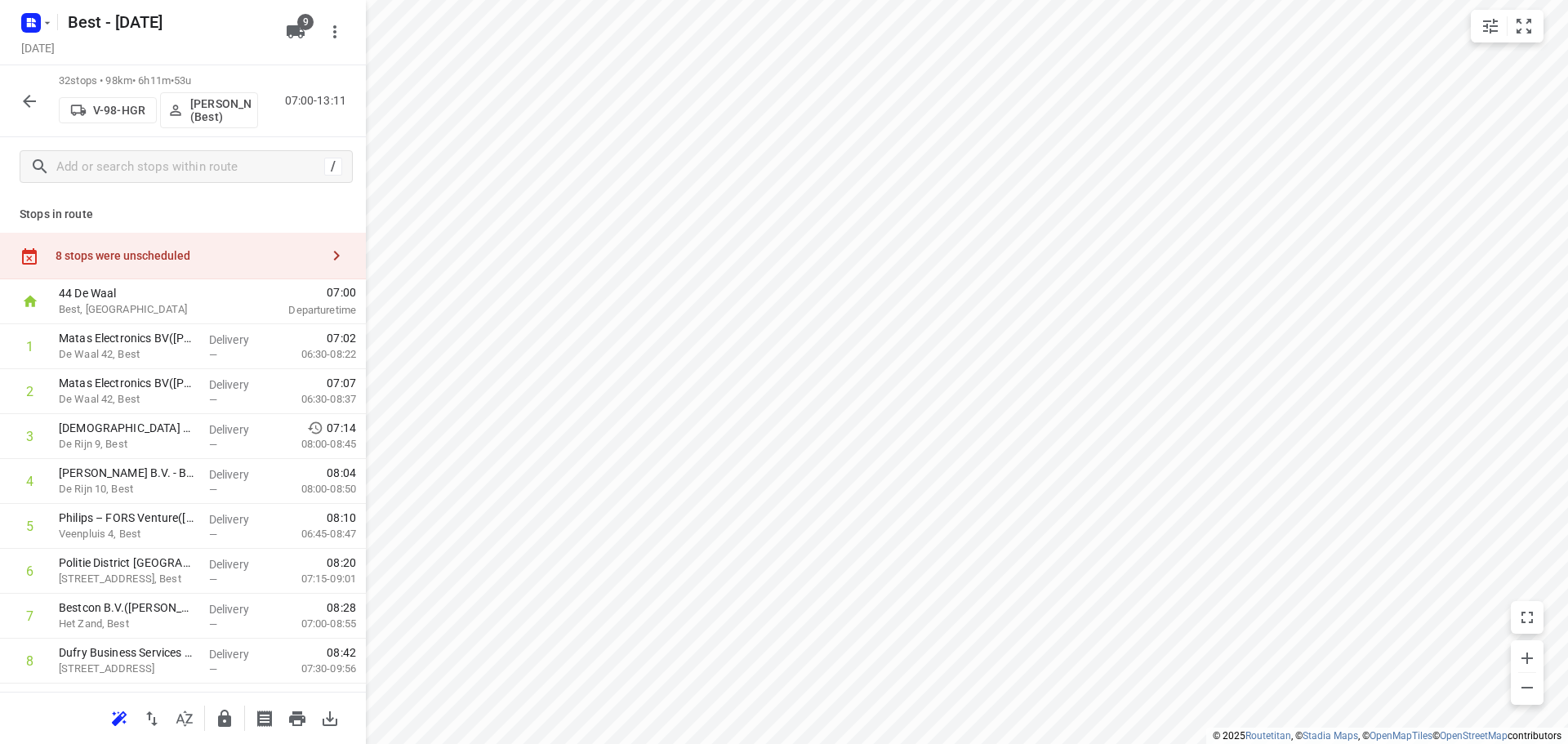
click at [233, 247] on div "8 stops were unscheduled" at bounding box center [183, 256] width 366 height 47
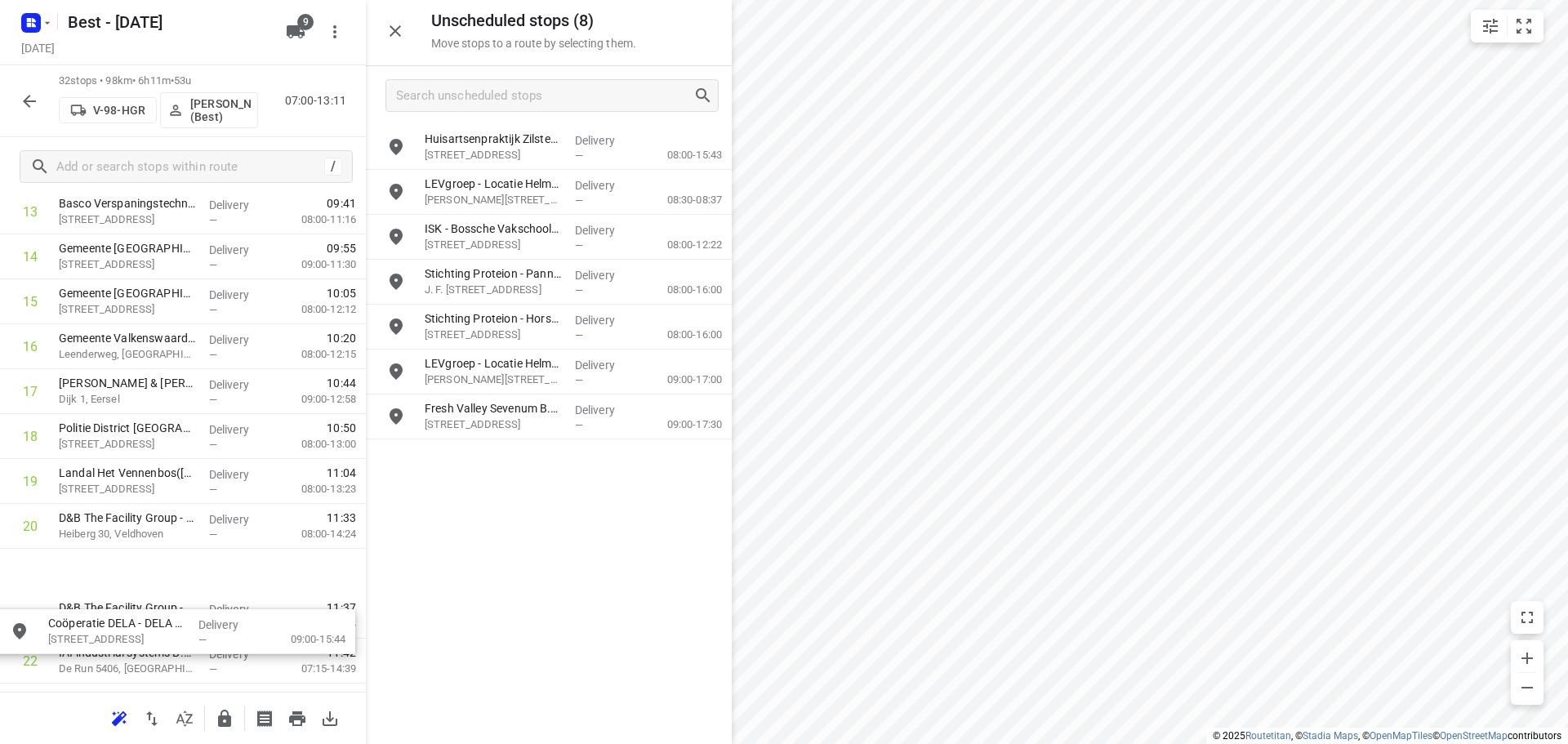
scroll to position [677, 0]
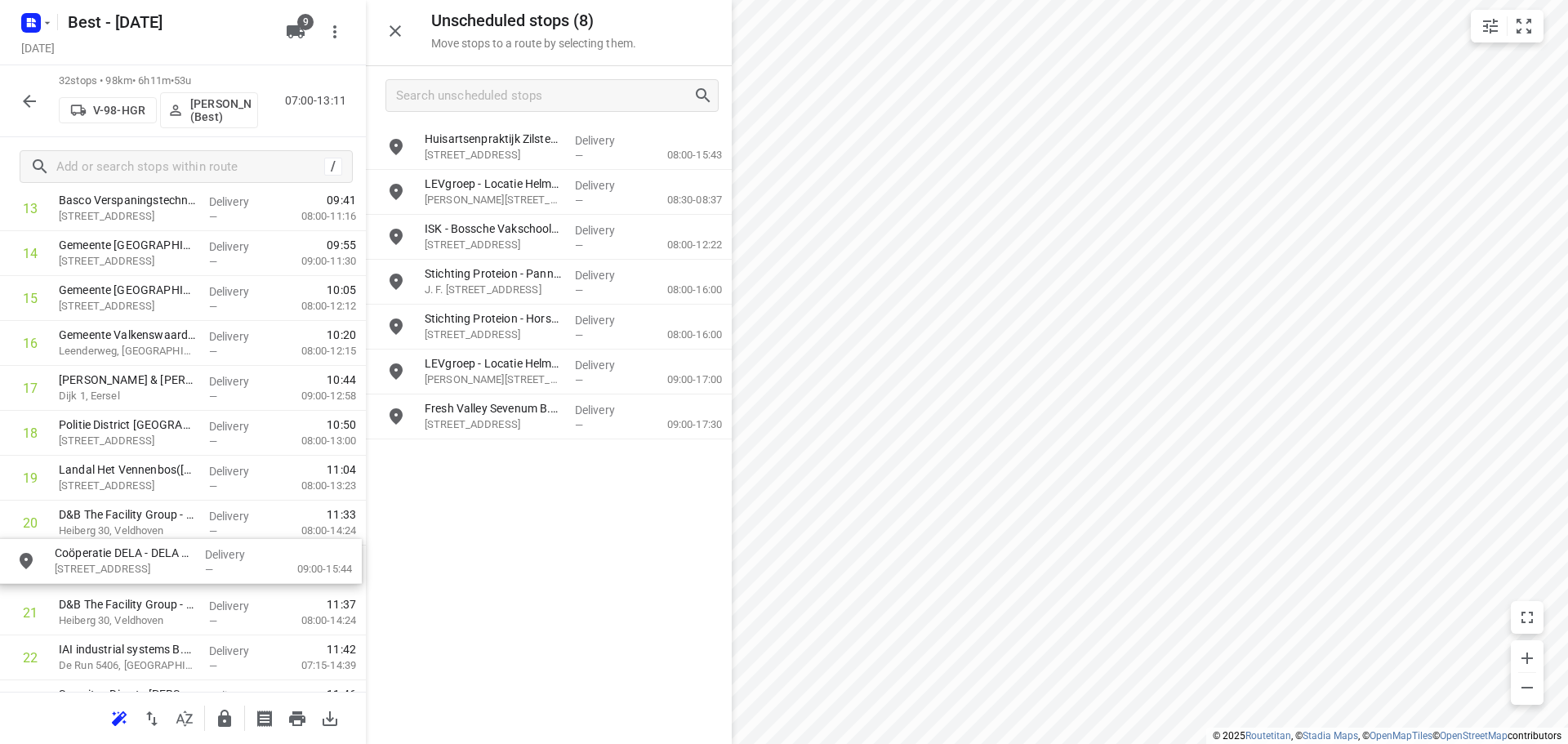
drag, startPoint x: 518, startPoint y: 179, endPoint x: 141, endPoint y: 517, distance: 506.3
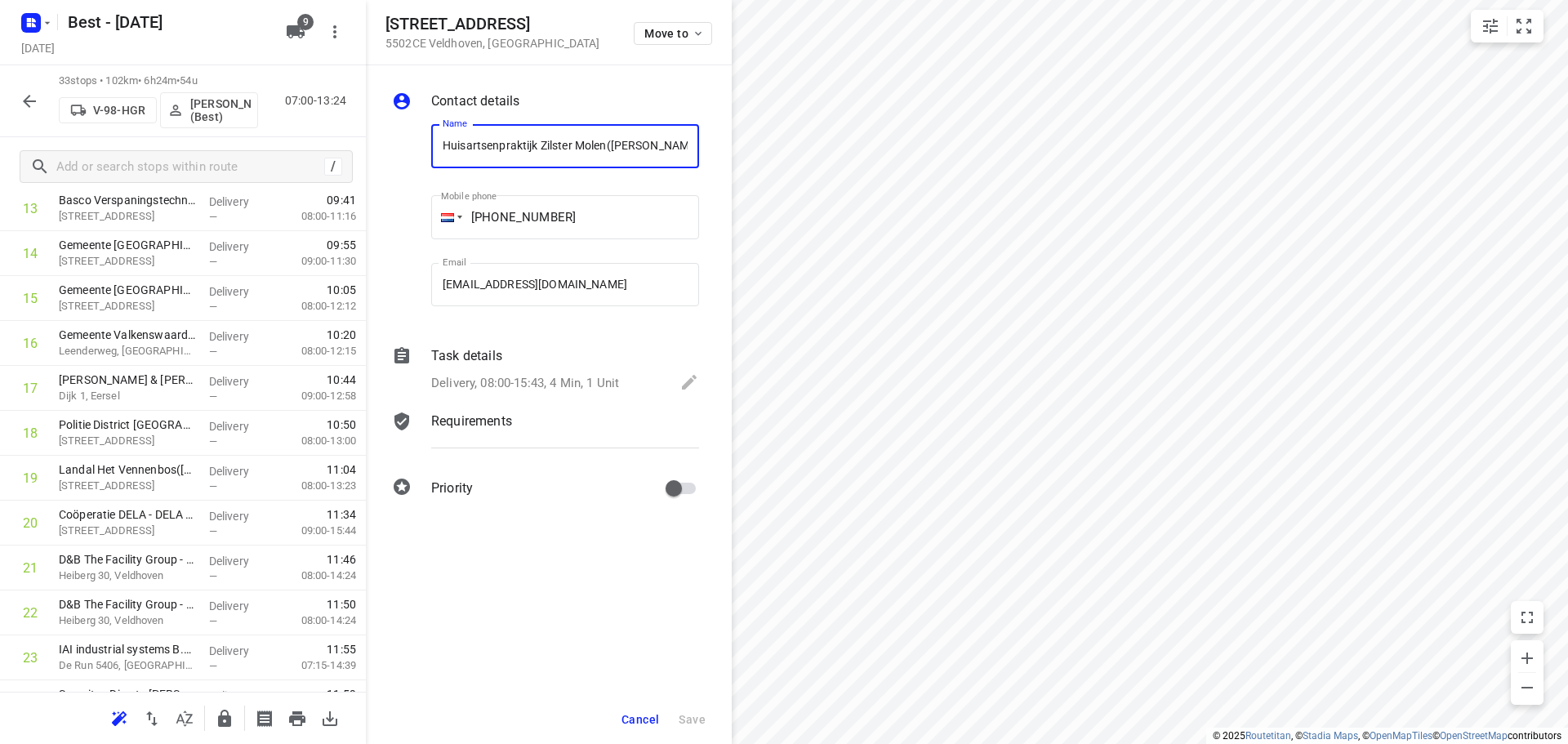
click at [649, 16] on div "Move to" at bounding box center [672, 32] width 79 height 35
click at [653, 32] on span "Move to" at bounding box center [674, 34] width 60 height 13
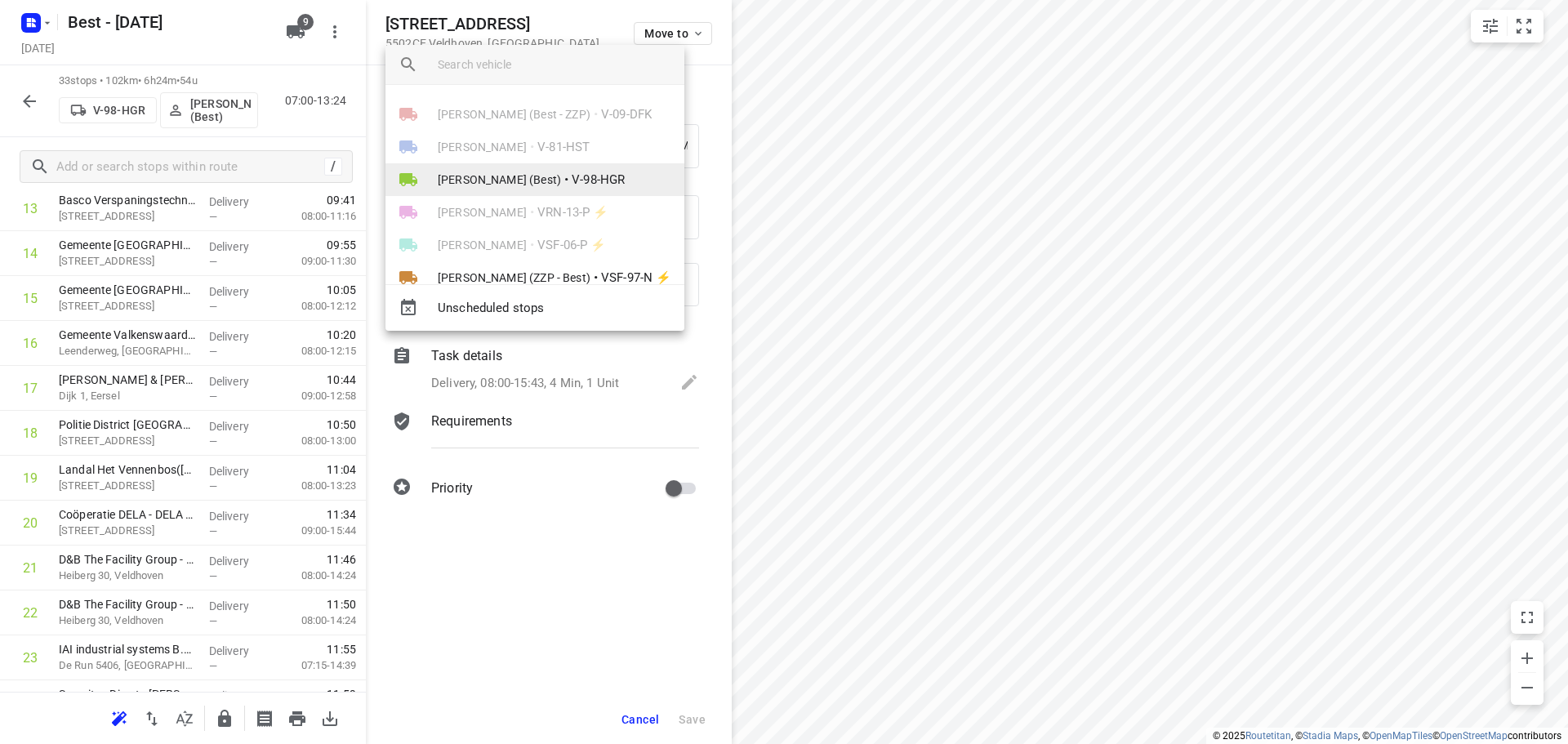
click at [574, 165] on li "Demi Walraven (Best) • V-98-HGR" at bounding box center [534, 179] width 299 height 33
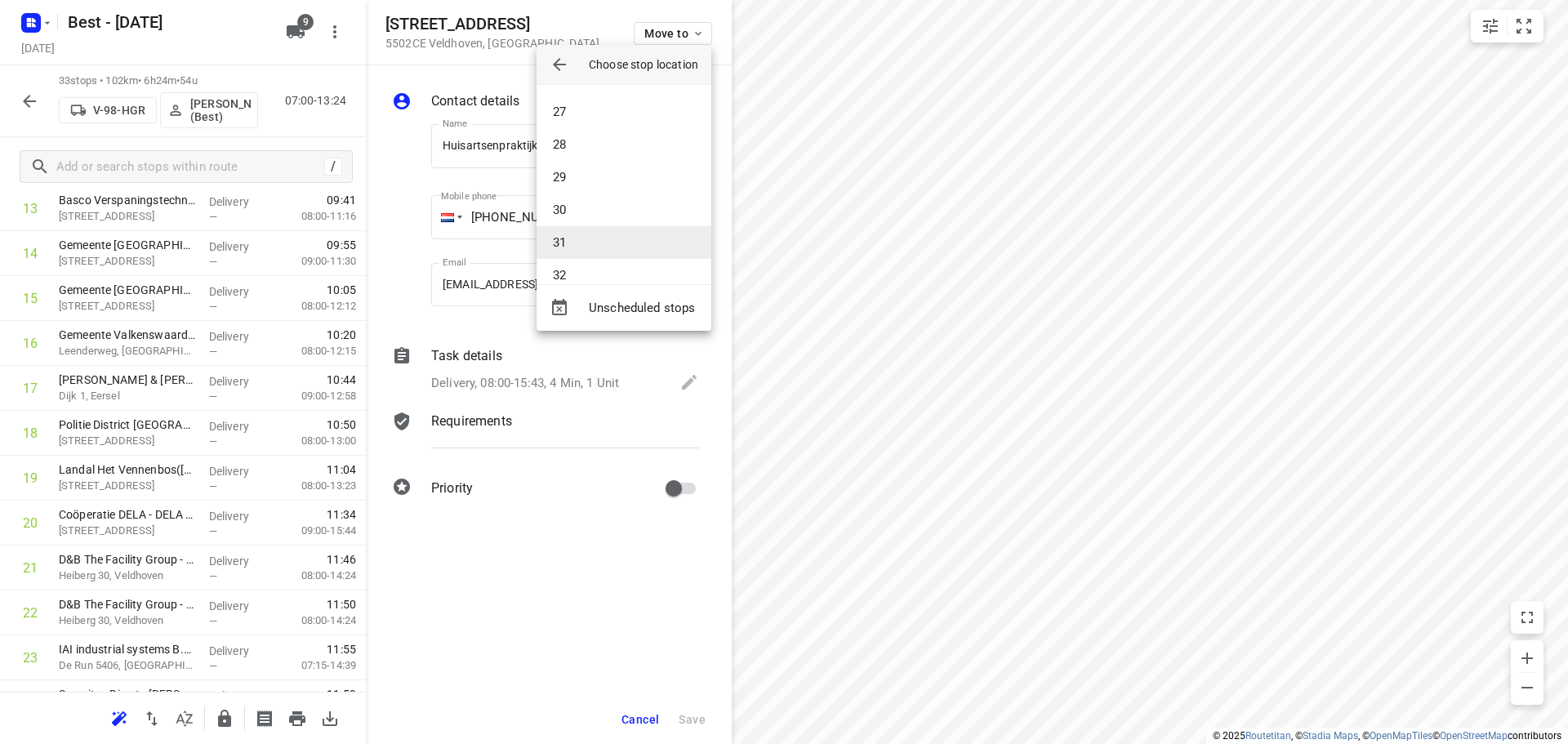
scroll to position [898, 0]
click at [581, 249] on li "33" at bounding box center [624, 255] width 174 height 33
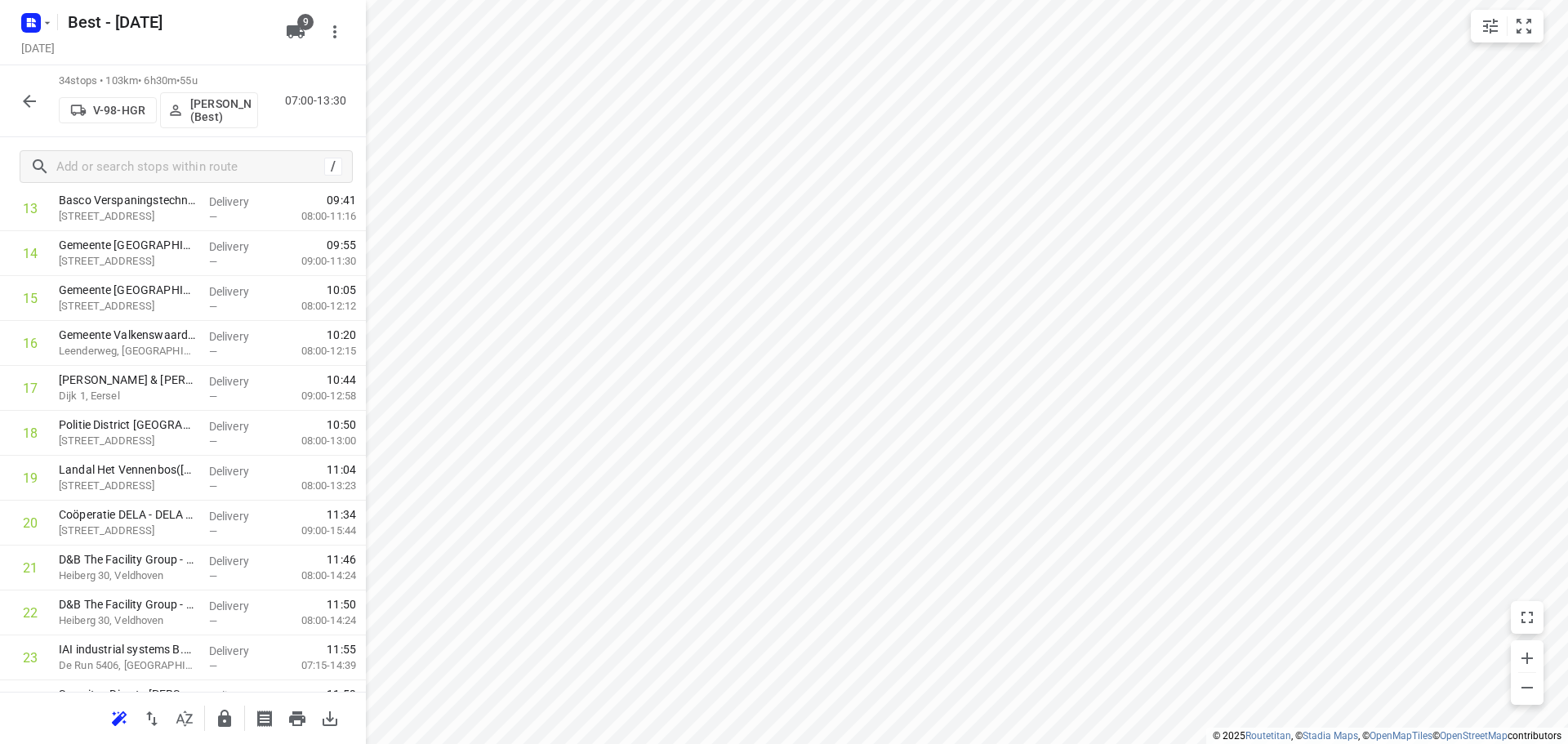
click at [226, 711] on icon "button" at bounding box center [224, 718] width 19 height 19
click at [31, 107] on icon "button" at bounding box center [29, 101] width 19 height 19
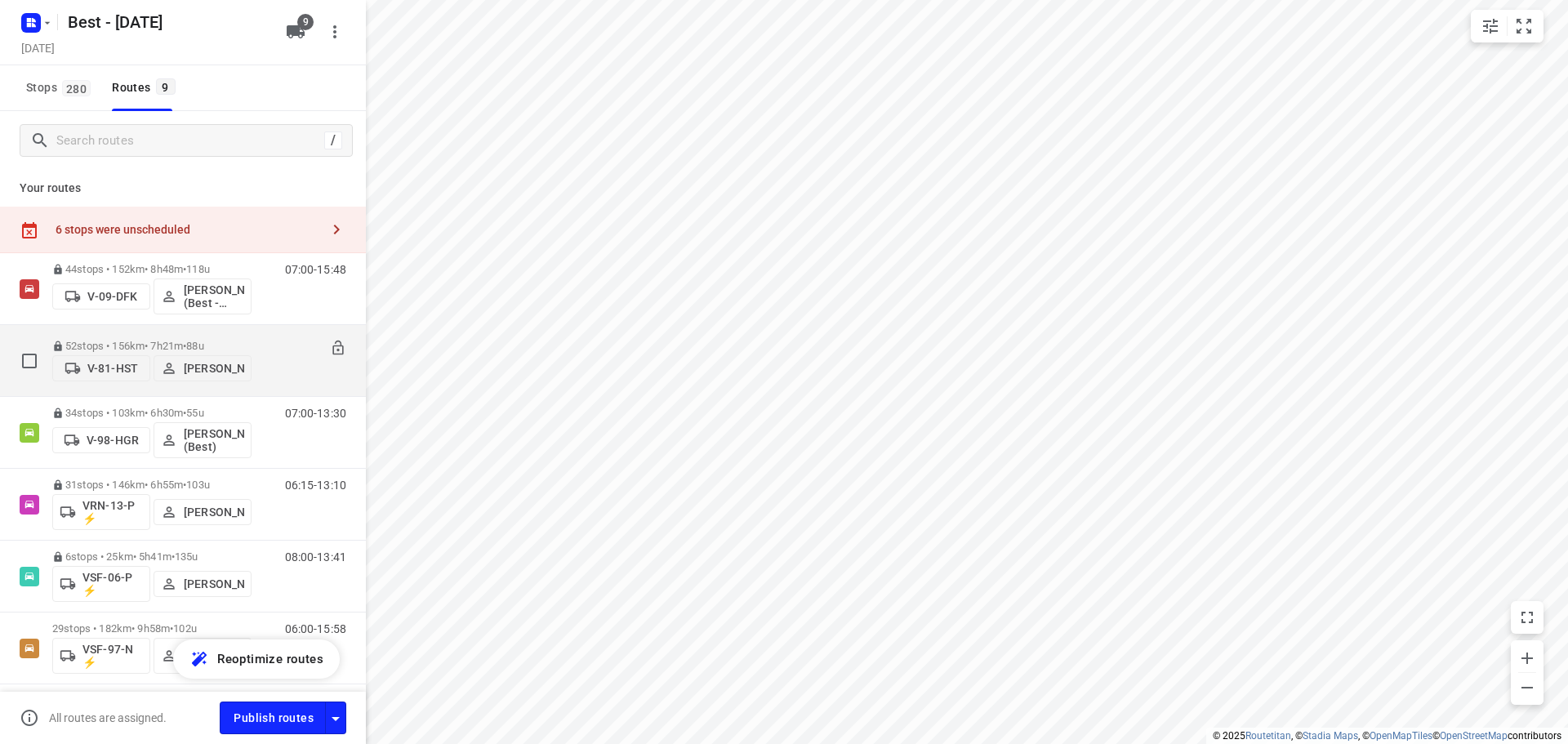
scroll to position [274, 0]
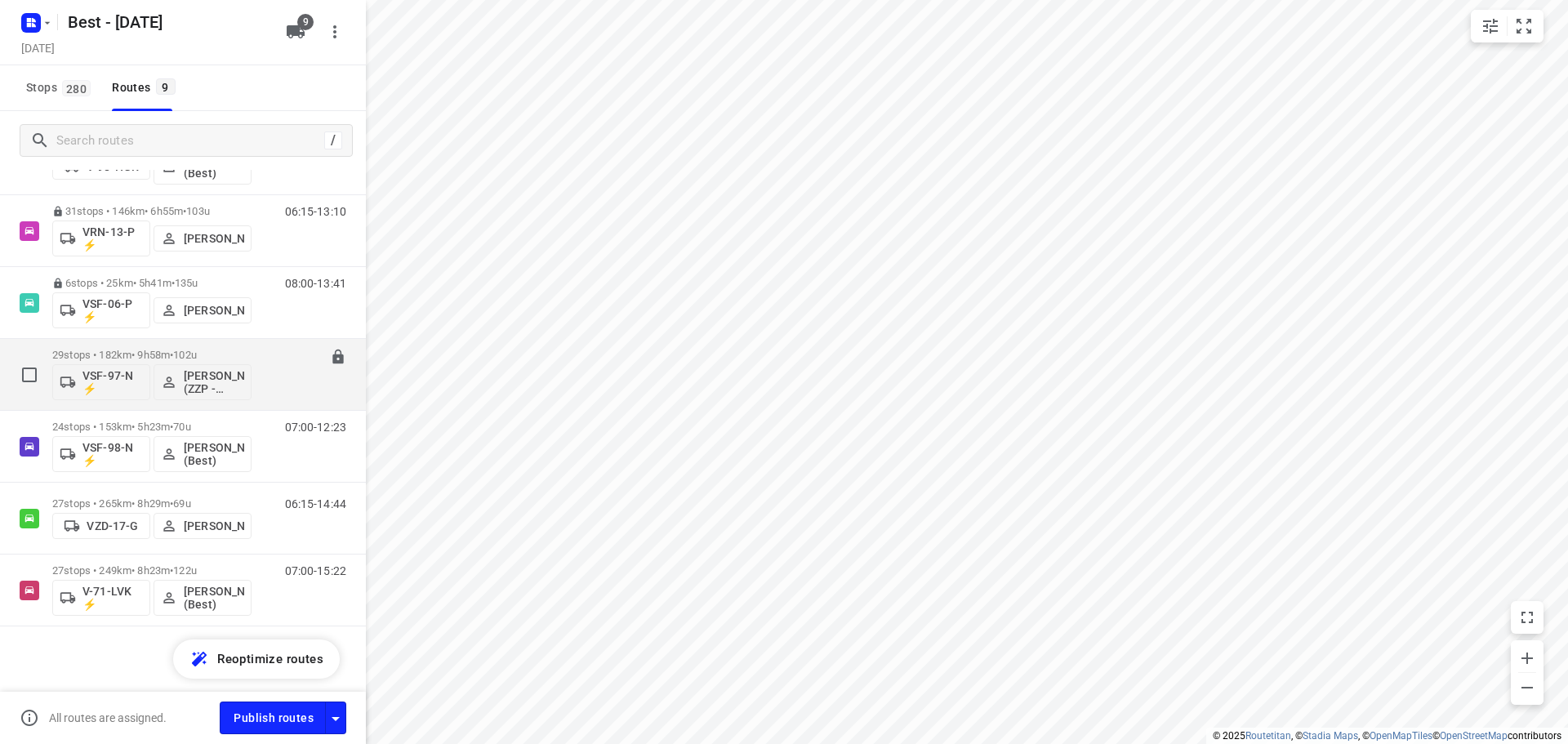
click at [125, 351] on p "29 stops • 182km • 9h58m • 102u" at bounding box center [152, 354] width 199 height 12
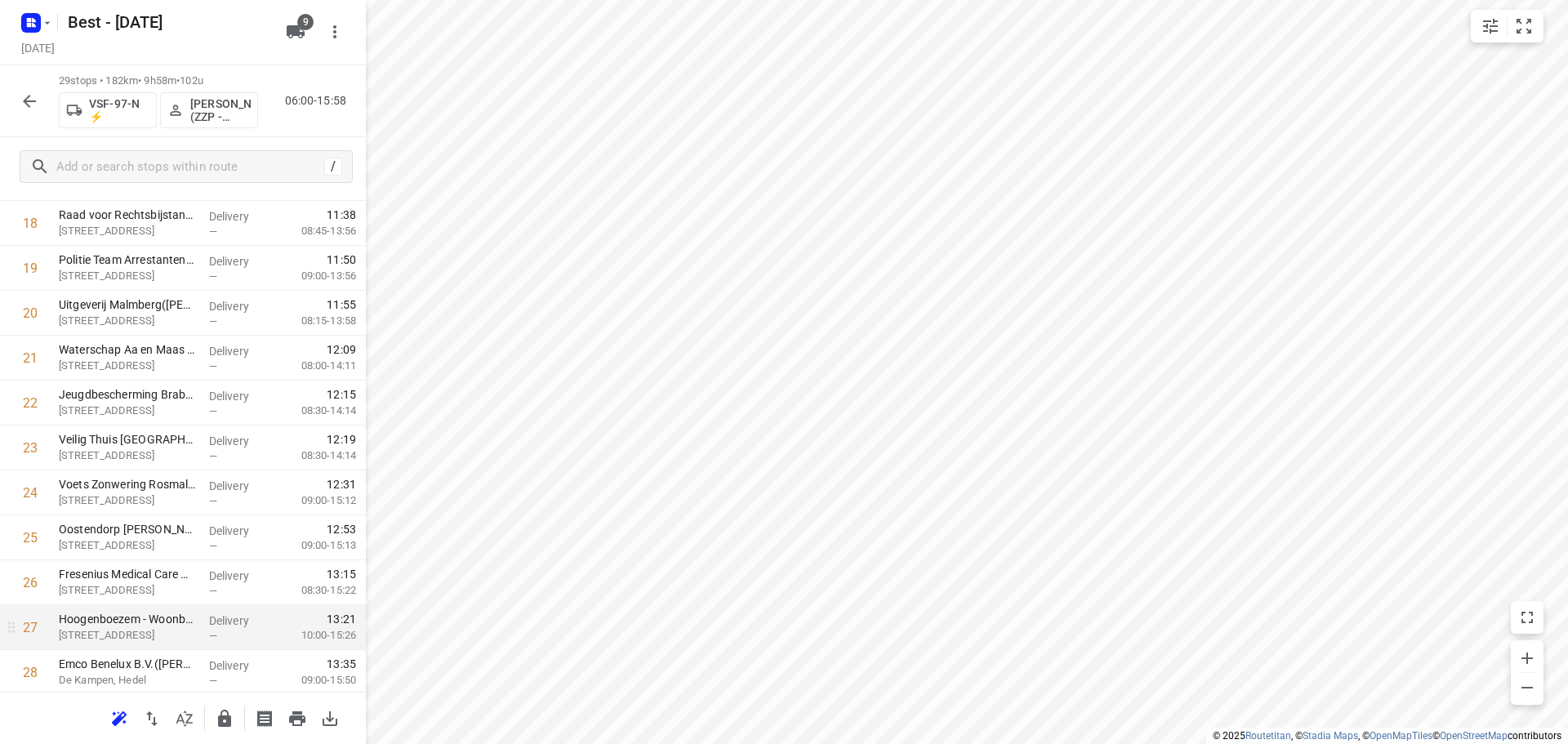
scroll to position [928, 0]
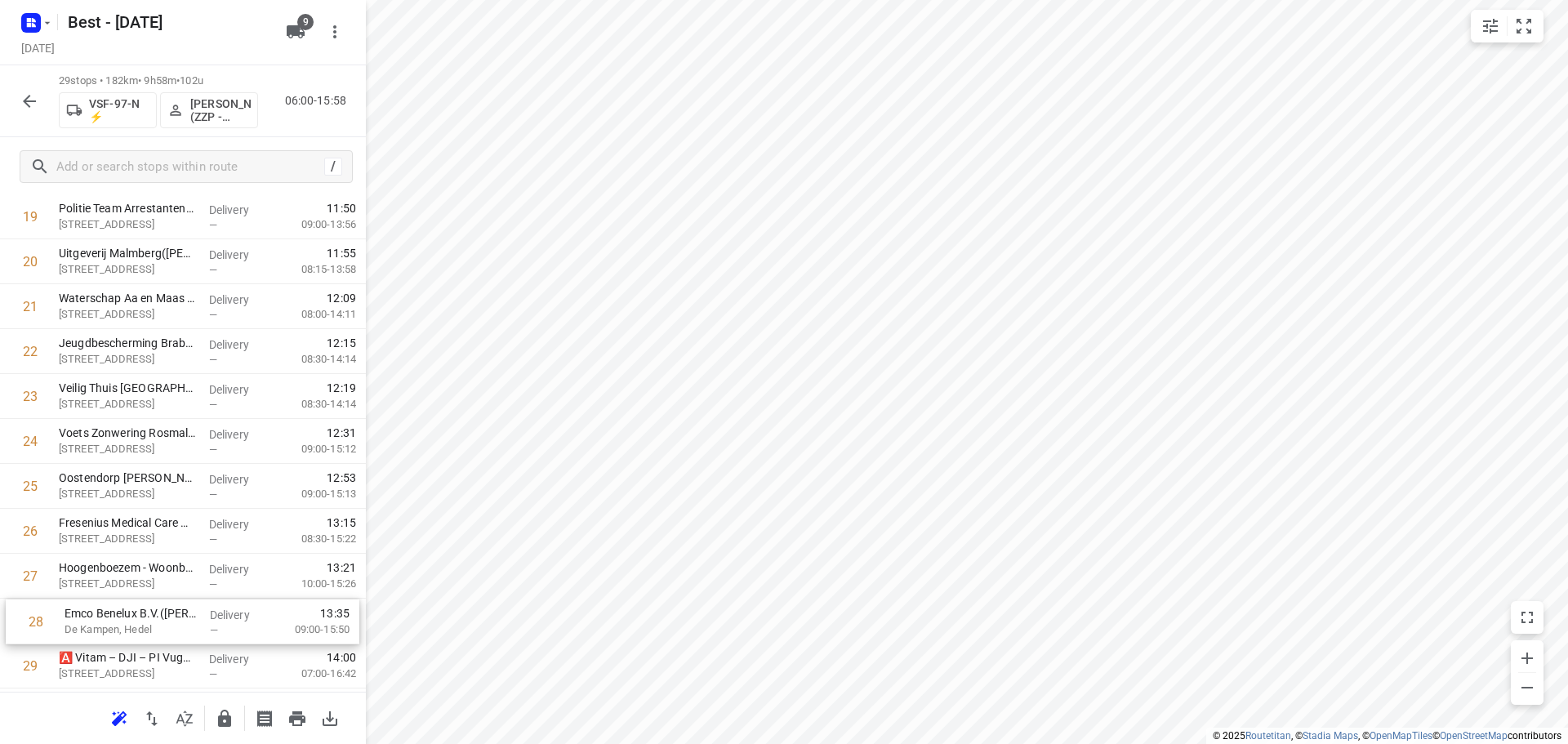
drag, startPoint x: 162, startPoint y: 651, endPoint x: 170, endPoint y: 634, distance: 18.8
click at [170, 634] on div "1 Waterschap De Dommel - WDD - Boxtel (Jesper Hordijk & Bas Boelaars ) Bosschew…" at bounding box center [183, 37] width 366 height 1302
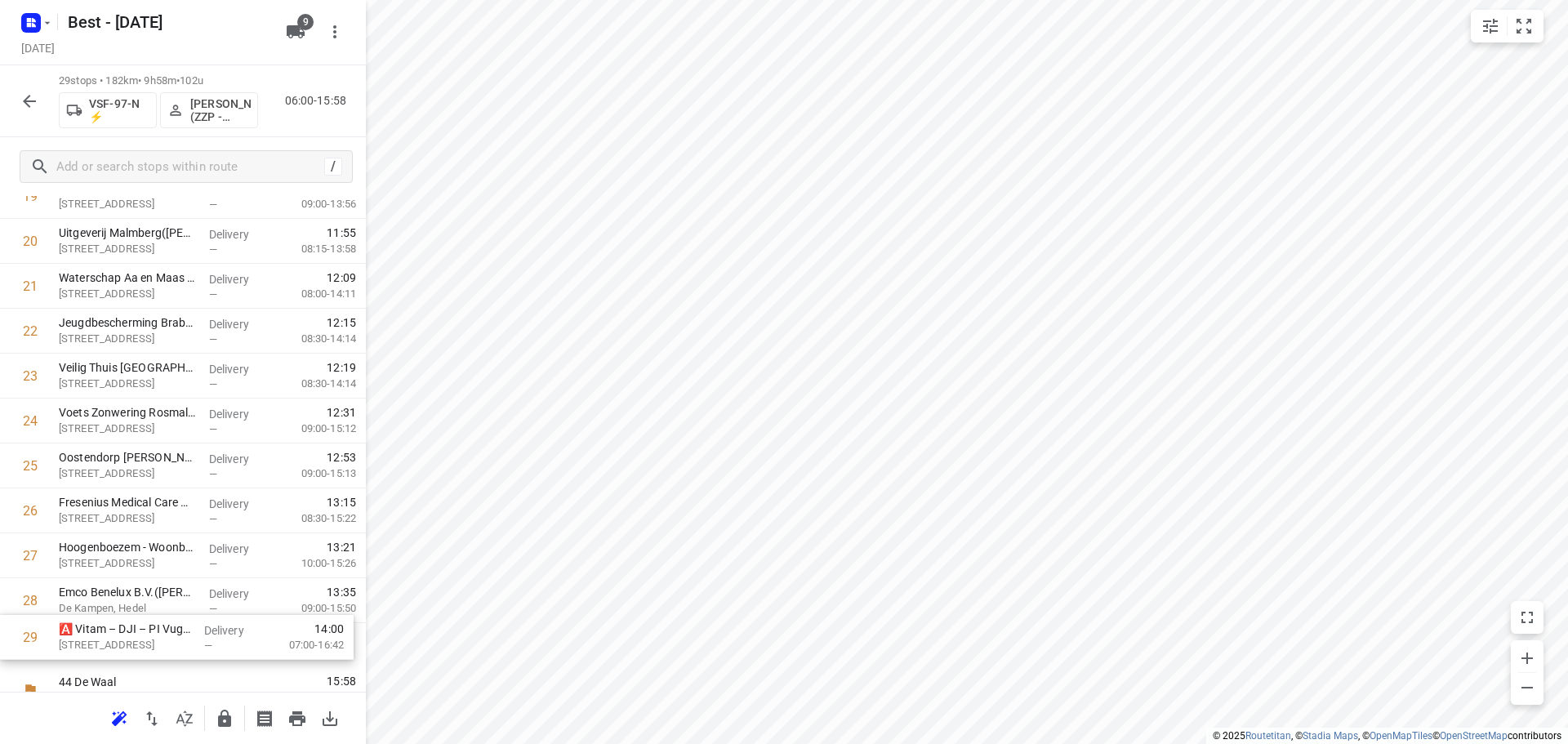
drag, startPoint x: 157, startPoint y: 644, endPoint x: 158, endPoint y: 614, distance: 30.0
click at [158, 614] on div "1 Waterschap De Dommel - WDD - Boxtel (Jesper Hordijk & Bas Boelaars ) Bosschew…" at bounding box center [183, 17] width 366 height 1302
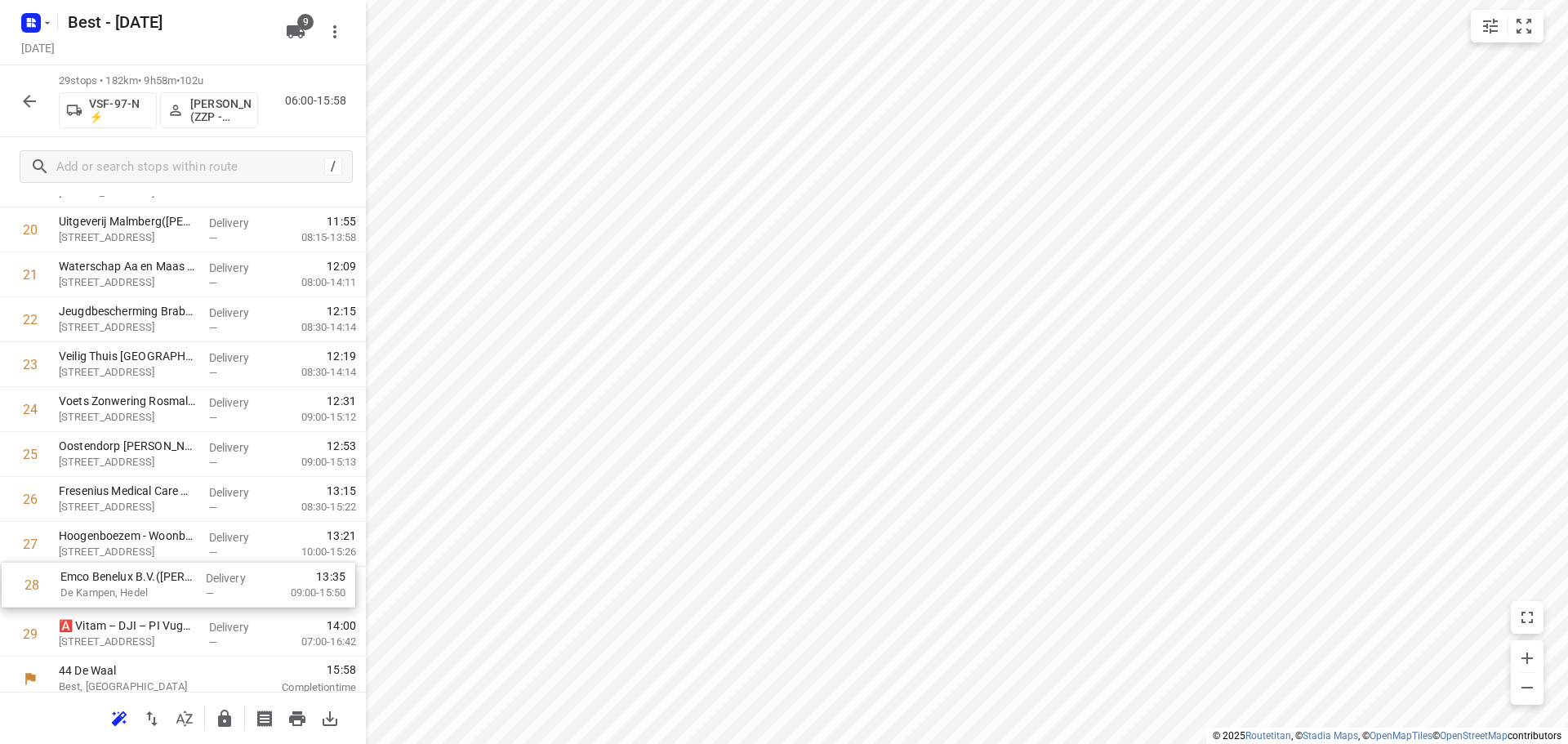
drag, startPoint x: 158, startPoint y: 615, endPoint x: 163, endPoint y: 593, distance: 22.6
click at [163, 593] on div "1 Waterschap De Dommel - WDD - Boxtel (Jesper Hordijk & Bas Boelaars ) Bosschew…" at bounding box center [183, 6] width 366 height 1302
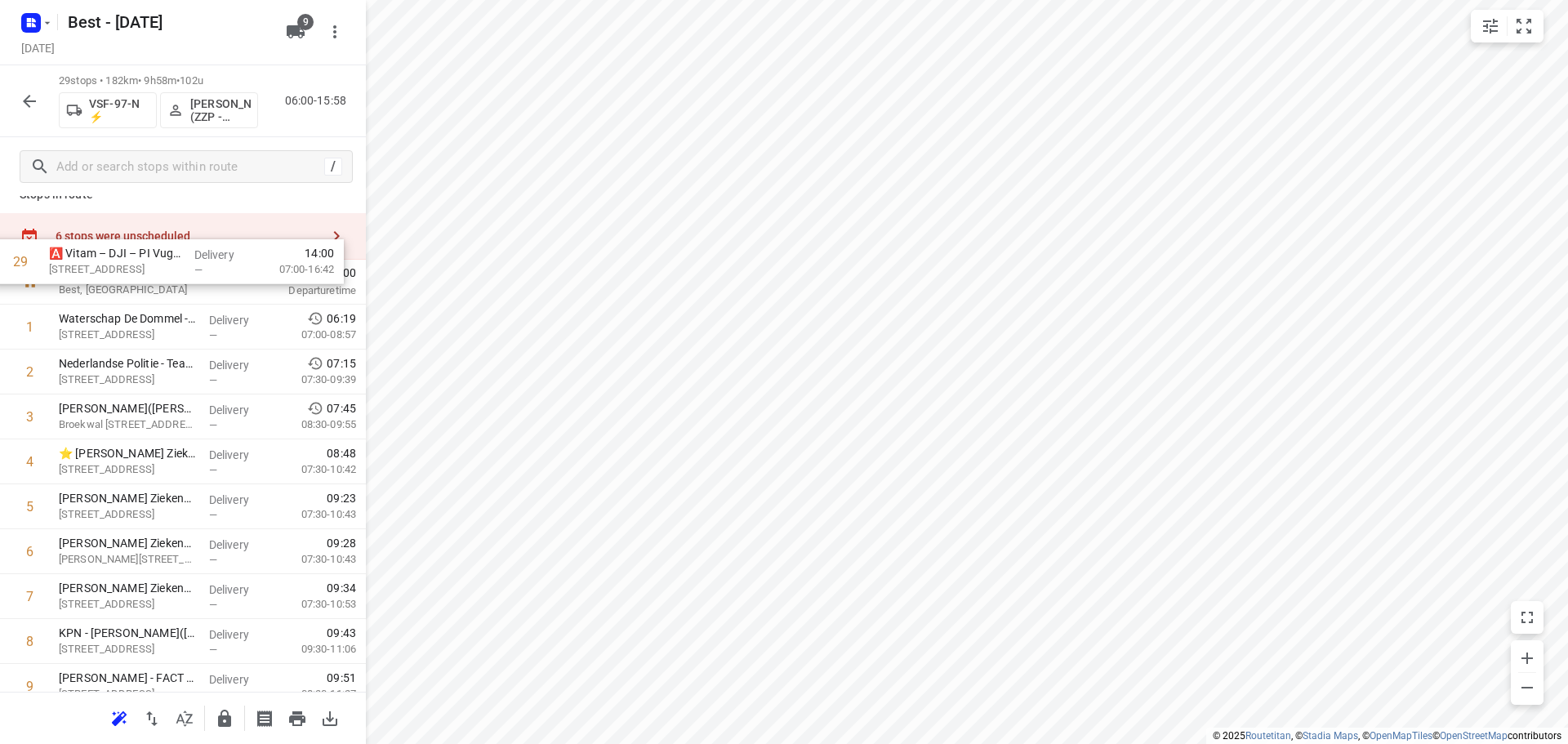
scroll to position [16, 0]
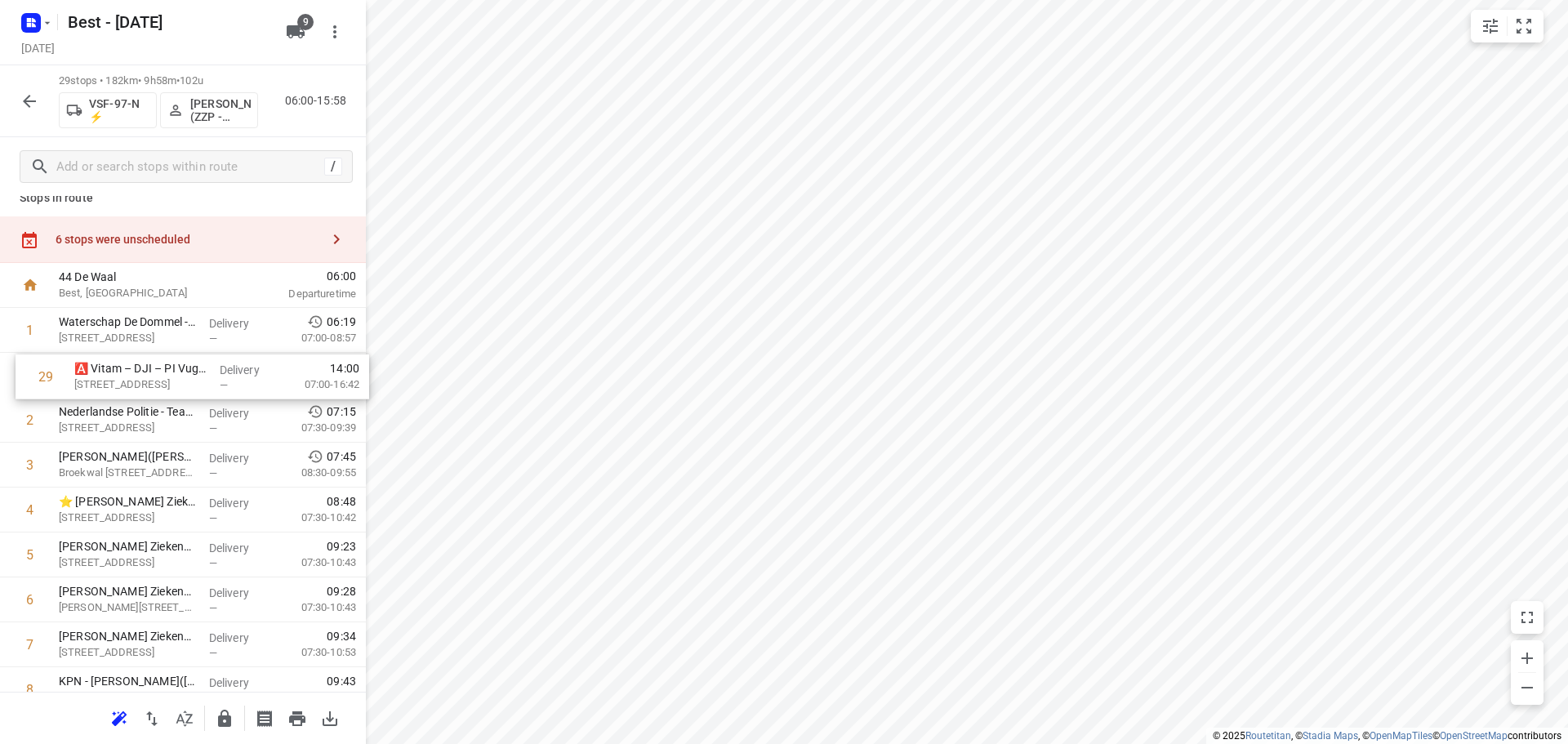
drag, startPoint x: 153, startPoint y: 628, endPoint x: 169, endPoint y: 357, distance: 271.5
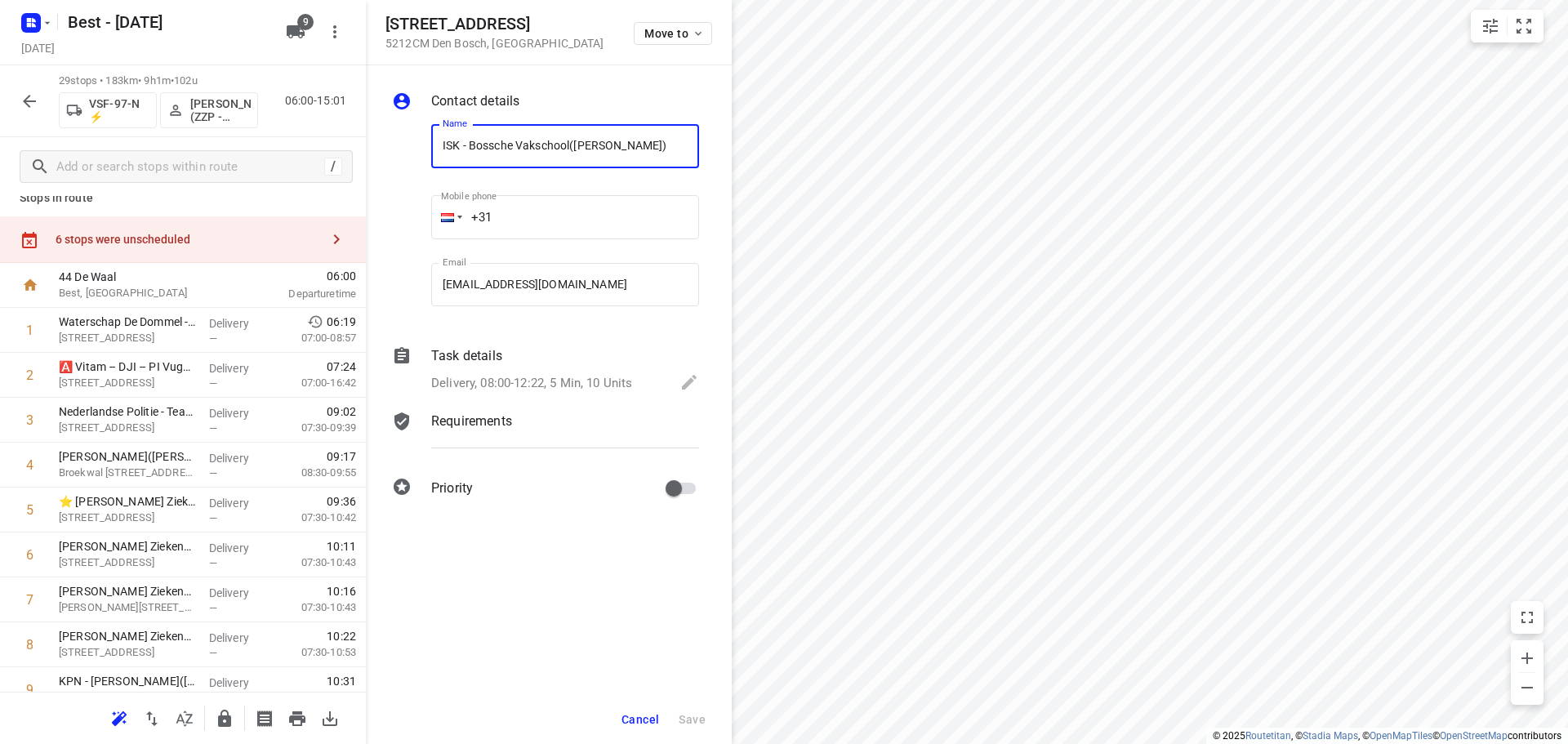
click at [648, 49] on div "Move to" at bounding box center [672, 32] width 79 height 35
click at [657, 39] on span "Move to" at bounding box center [674, 34] width 60 height 13
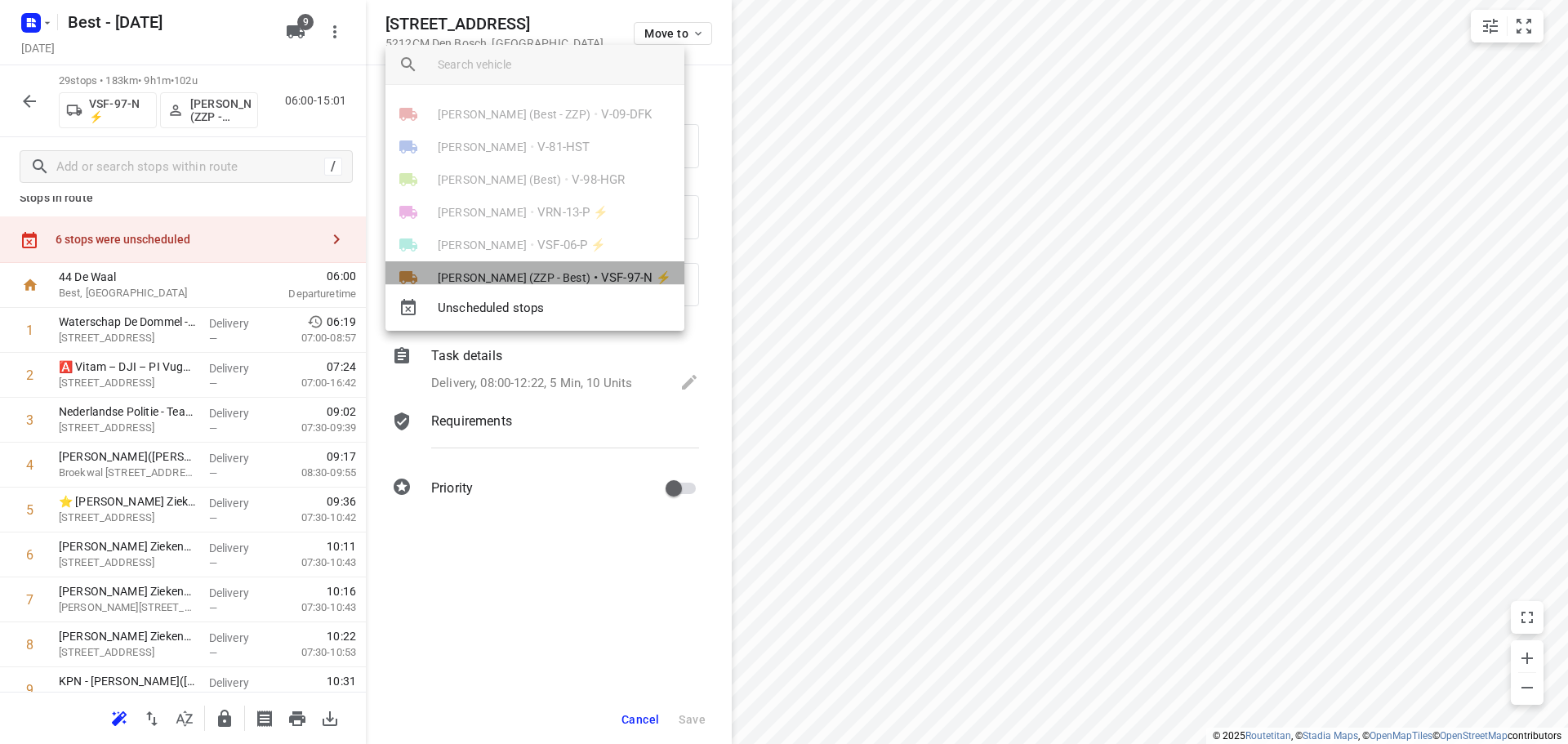
click at [532, 267] on li "Eugenio van den Heuvel (ZZP - Best) • VSF-97-N ⚡" at bounding box center [534, 278] width 299 height 33
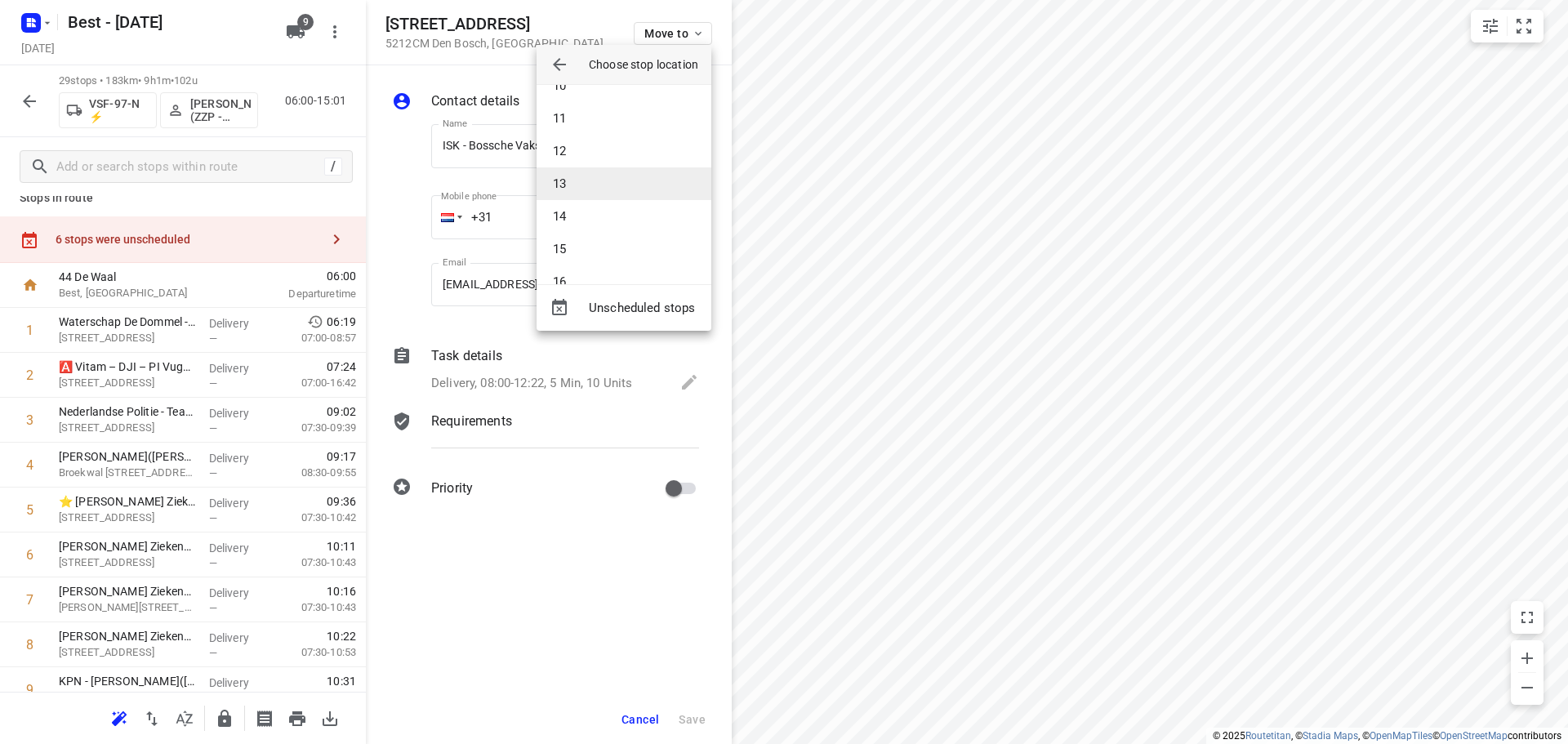
scroll to position [327, 0]
click at [581, 146] on li "12" at bounding box center [624, 141] width 174 height 33
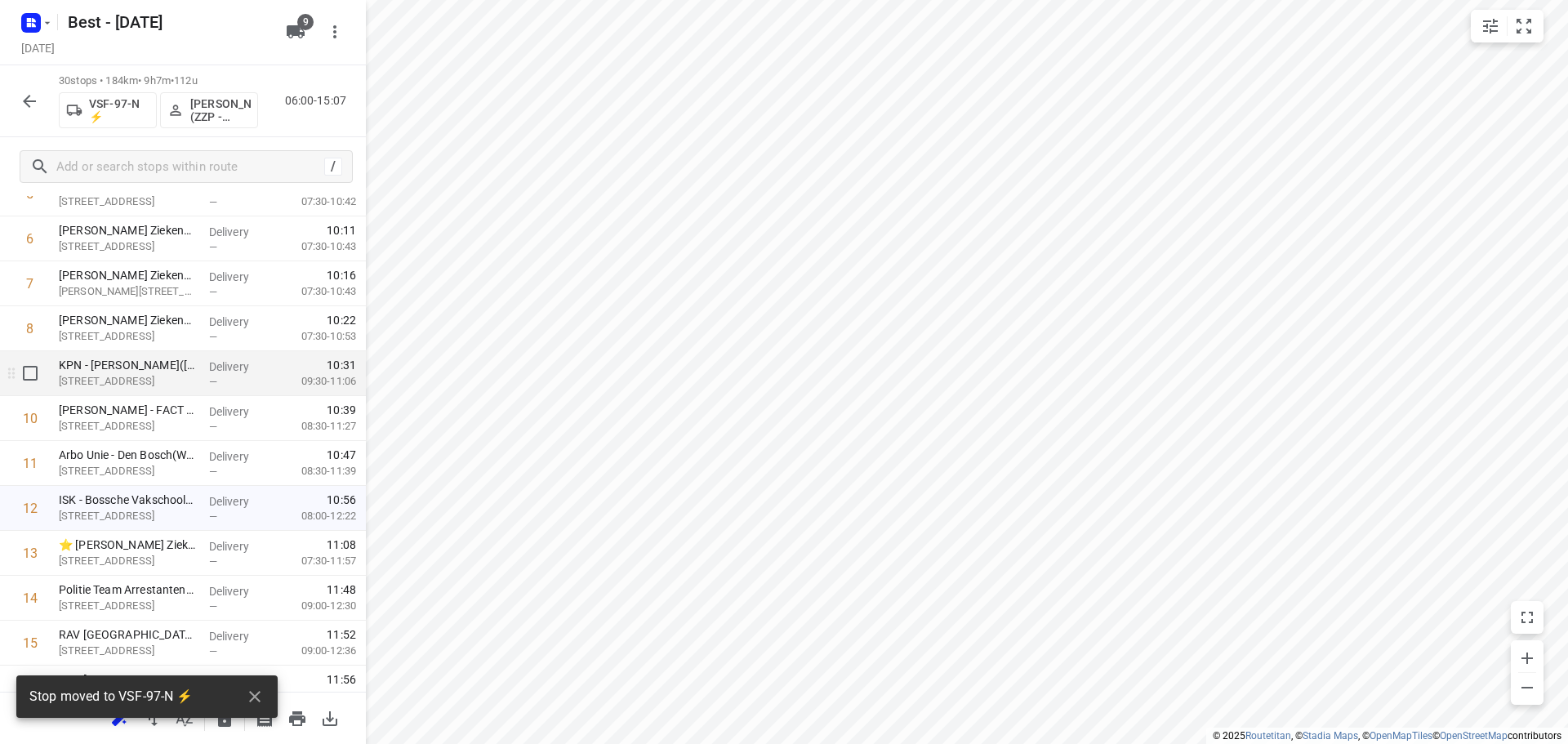
scroll to position [343, 0]
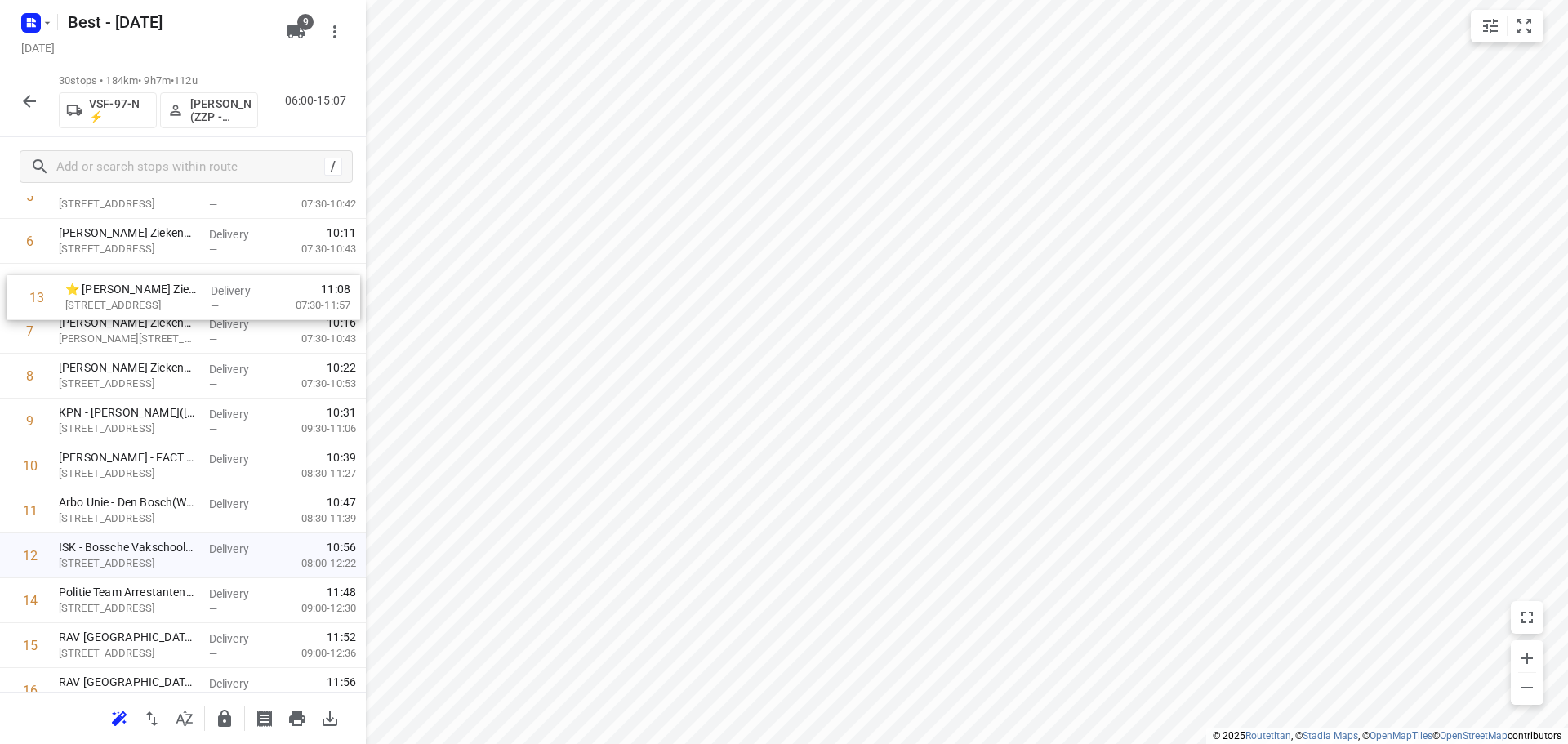
drag, startPoint x: 152, startPoint y: 547, endPoint x: 158, endPoint y: 297, distance: 250.1
click at [158, 297] on div "1 Waterschap De Dommel - WDD - Boxtel (Jesper Hordijk & Bas Boelaars ) Bosschew…" at bounding box center [183, 667] width 366 height 1346
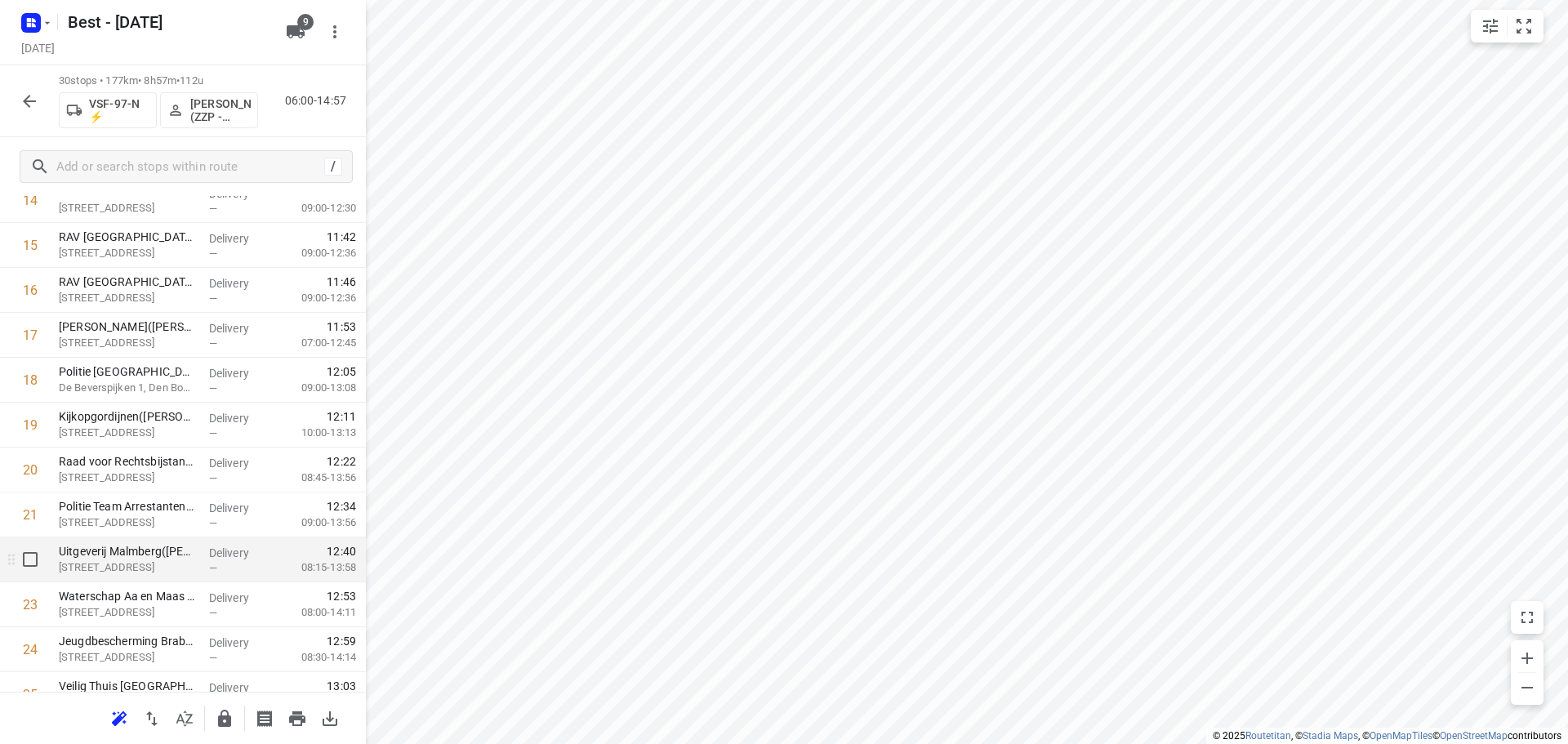
scroll to position [893, 0]
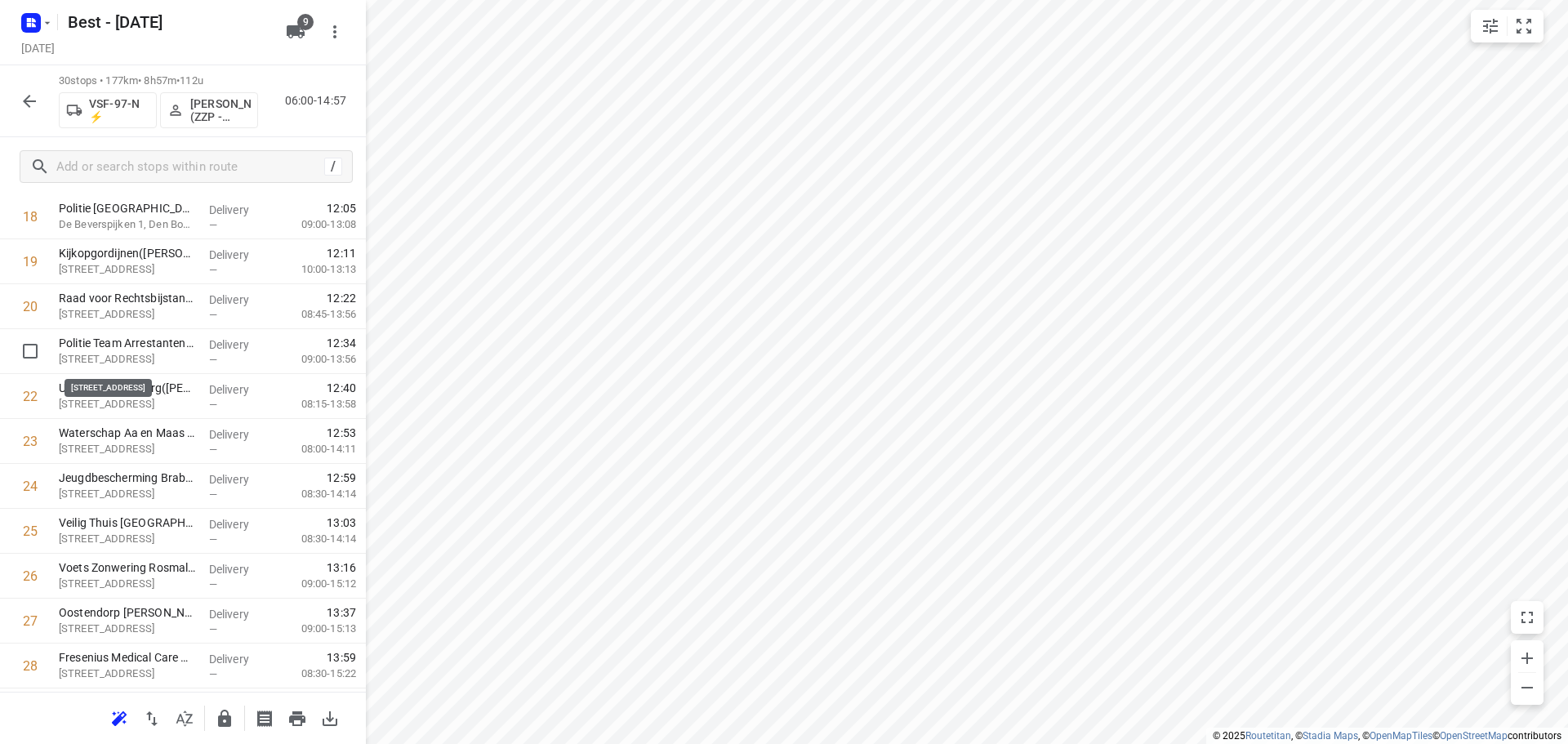
drag, startPoint x: 135, startPoint y: 362, endPoint x: 130, endPoint y: 312, distance: 50.2
click at [130, 313] on div "1 Waterschap De Dommel - WDD - Boxtel (Jesper Hordijk & Bas Boelaars ) Bosschew…" at bounding box center [183, 104] width 366 height 1346
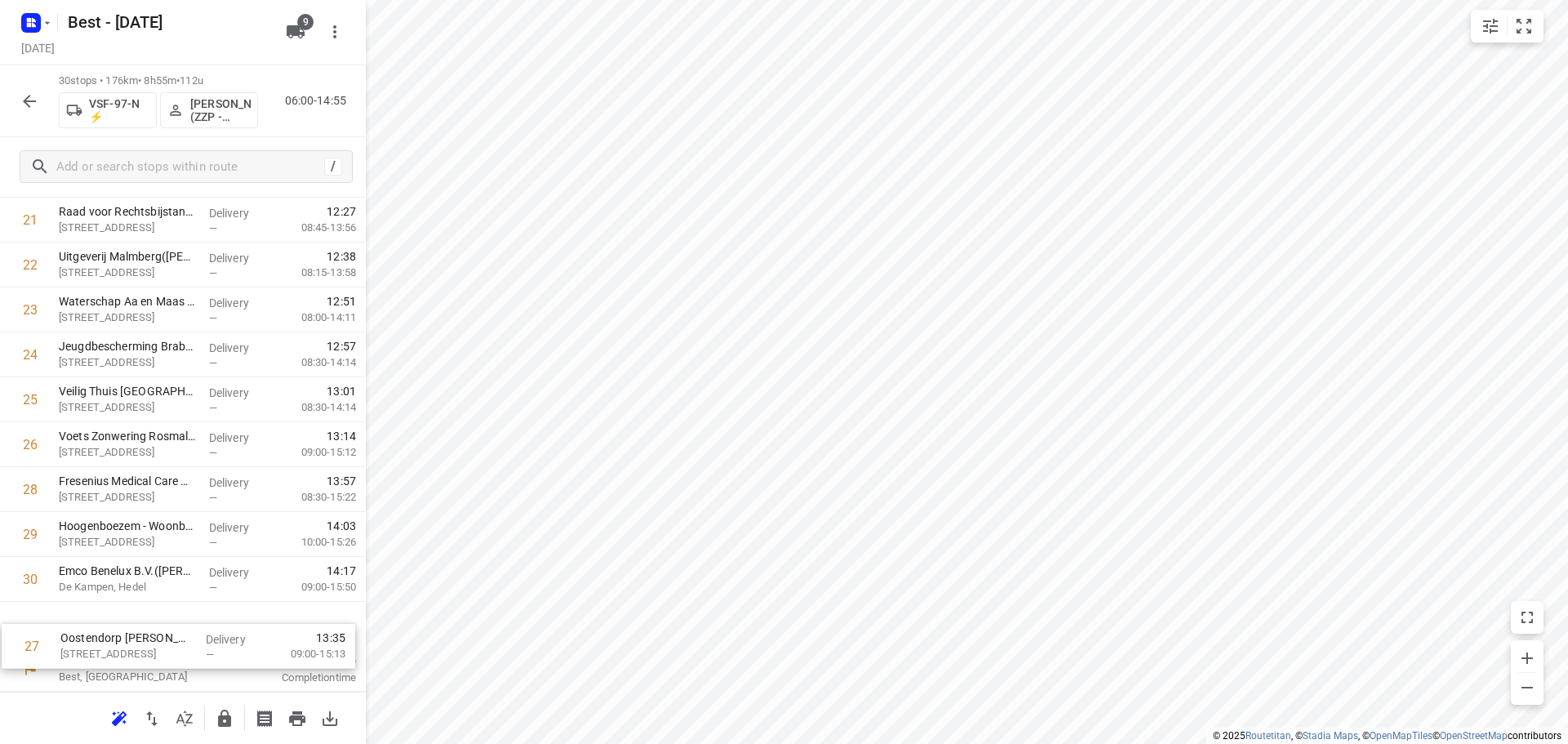
drag, startPoint x: 180, startPoint y: 475, endPoint x: 179, endPoint y: 639, distance: 164.0
click at [233, 722] on icon "button" at bounding box center [224, 718] width 19 height 19
click at [14, 88] on div at bounding box center [30, 101] width 33 height 33
click at [27, 98] on icon "button" at bounding box center [30, 101] width 13 height 13
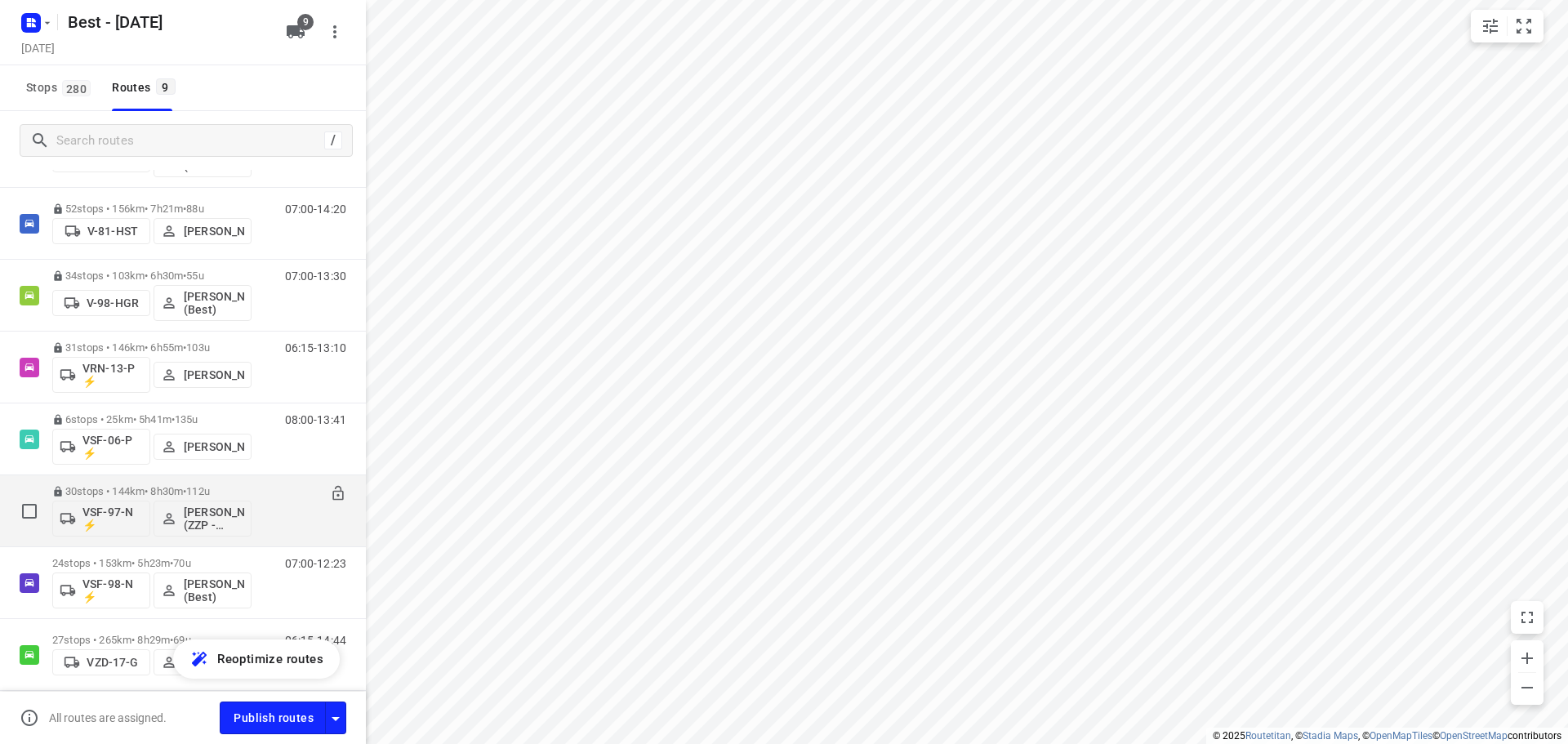
scroll to position [274, 0]
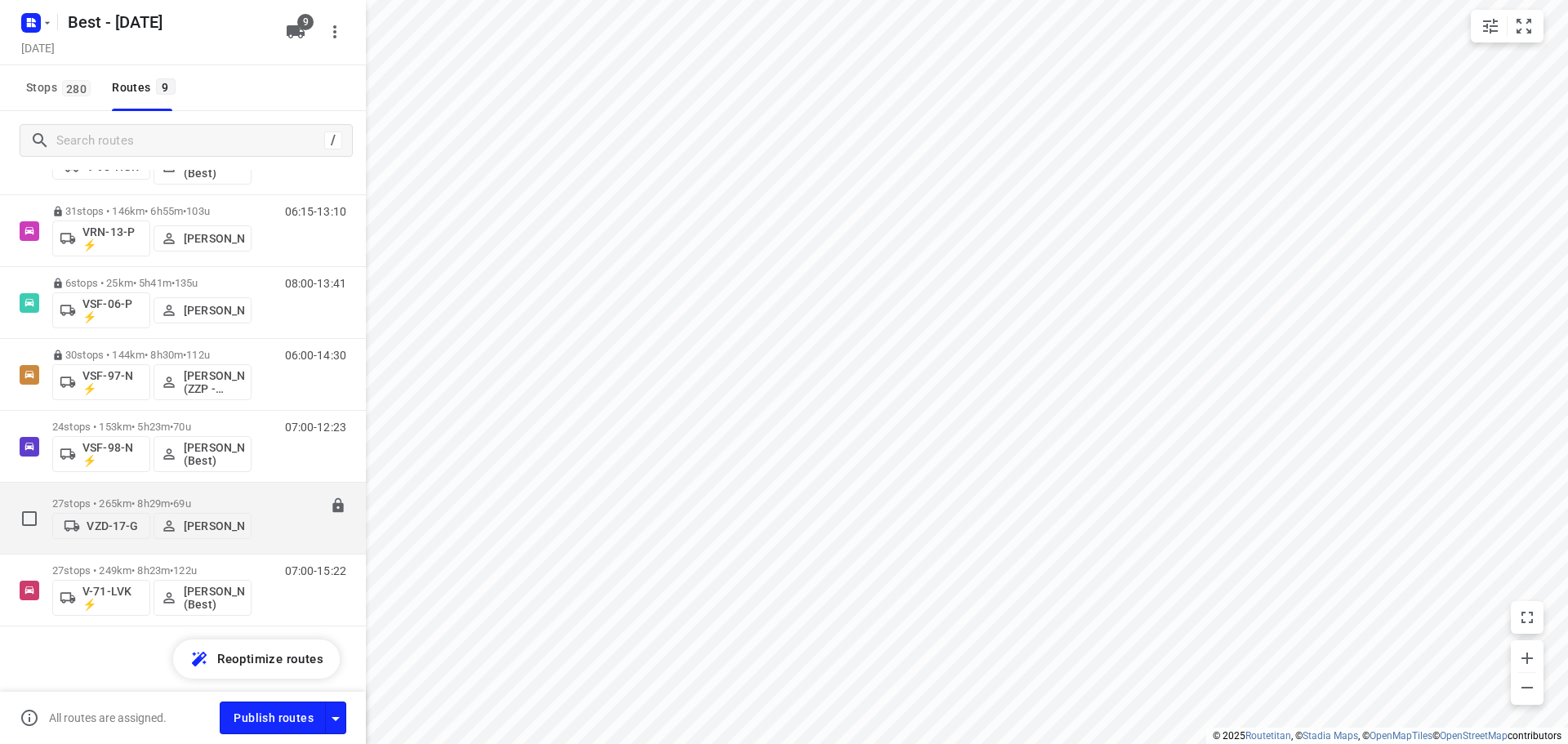
click at [154, 489] on div "27 stops • 265km • 8h29m • 69u VZD-17-G Niels van Geffen" at bounding box center [152, 518] width 199 height 58
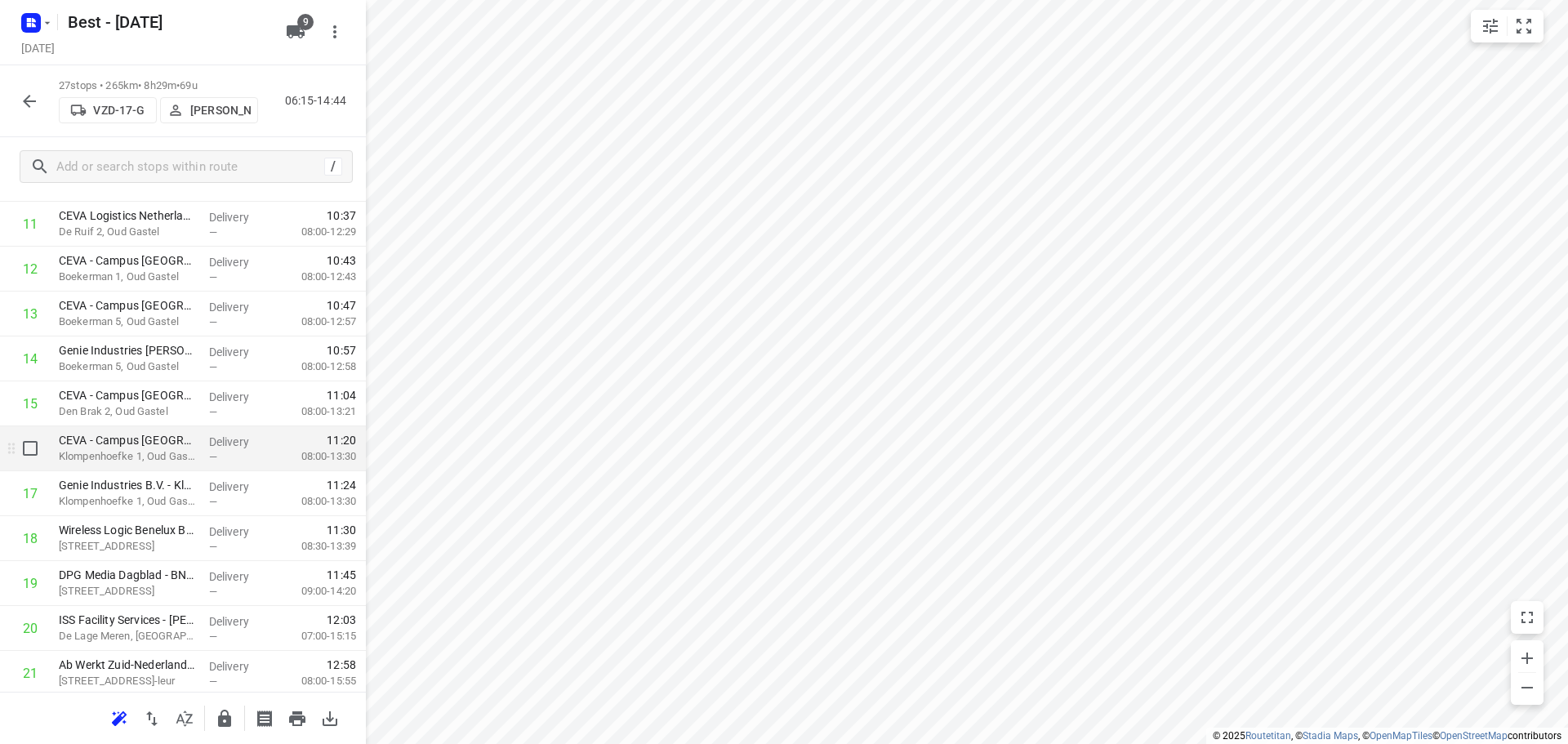
scroll to position [890, 0]
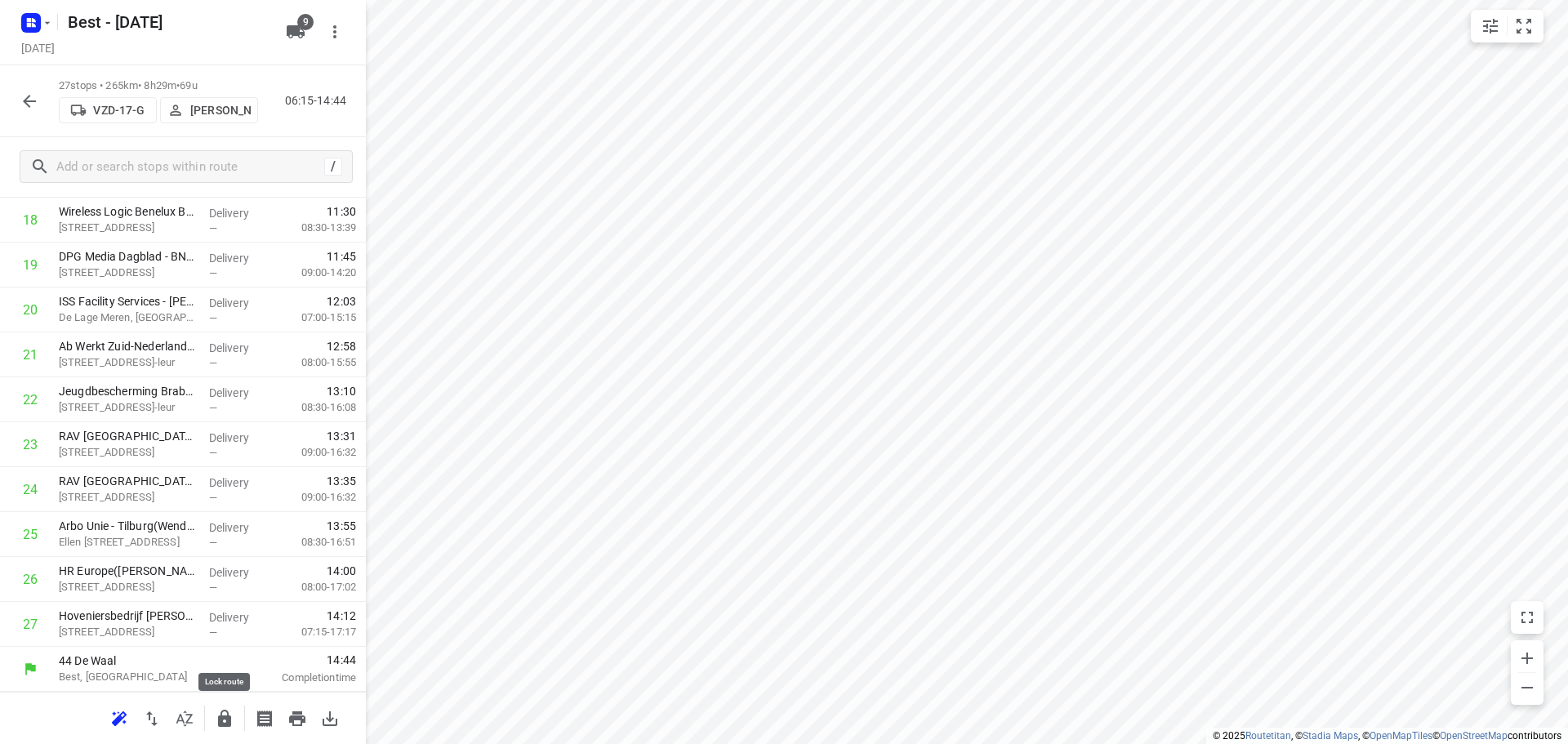
click at [230, 721] on icon "button" at bounding box center [225, 718] width 13 height 17
click at [26, 110] on icon "button" at bounding box center [29, 101] width 19 height 19
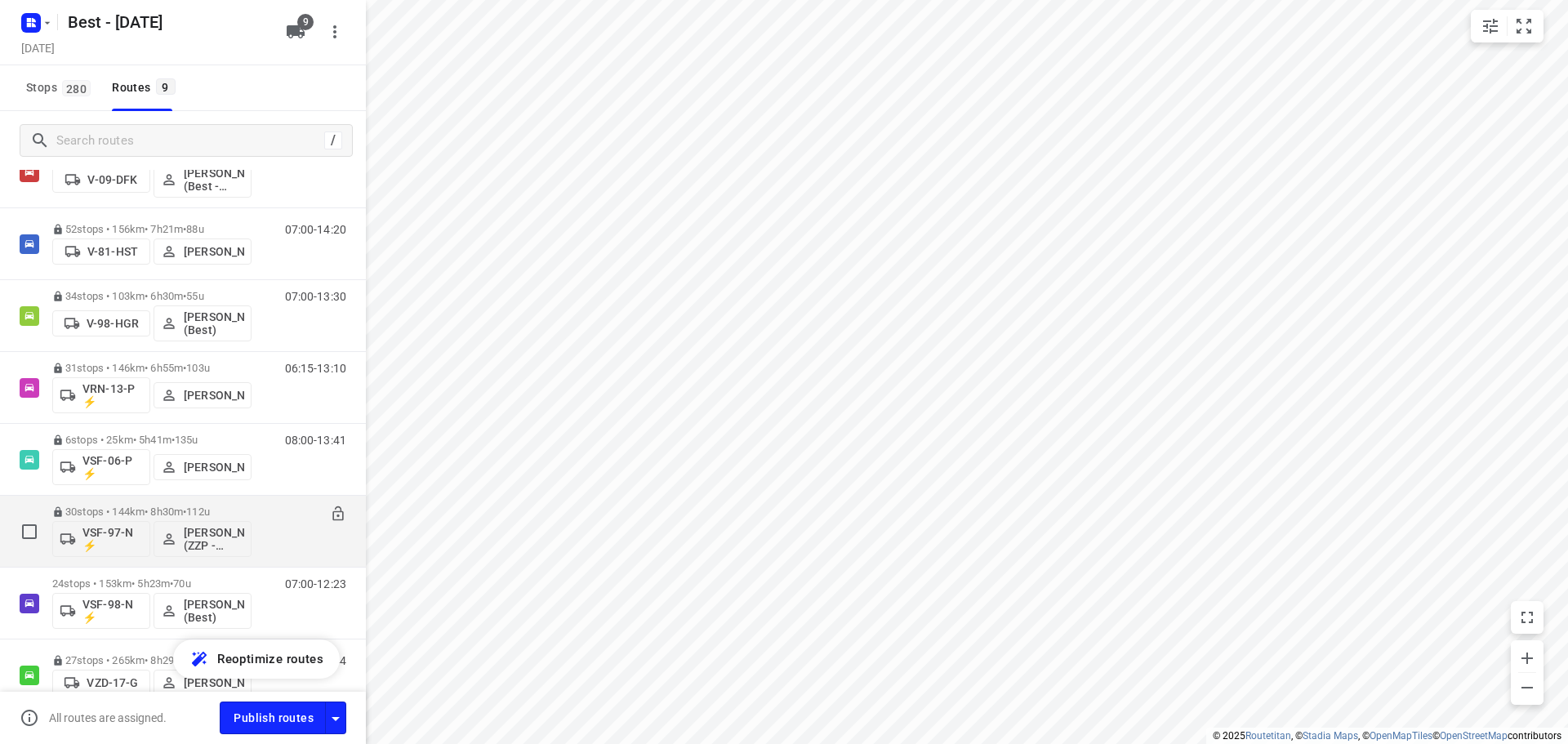
scroll to position [274, 0]
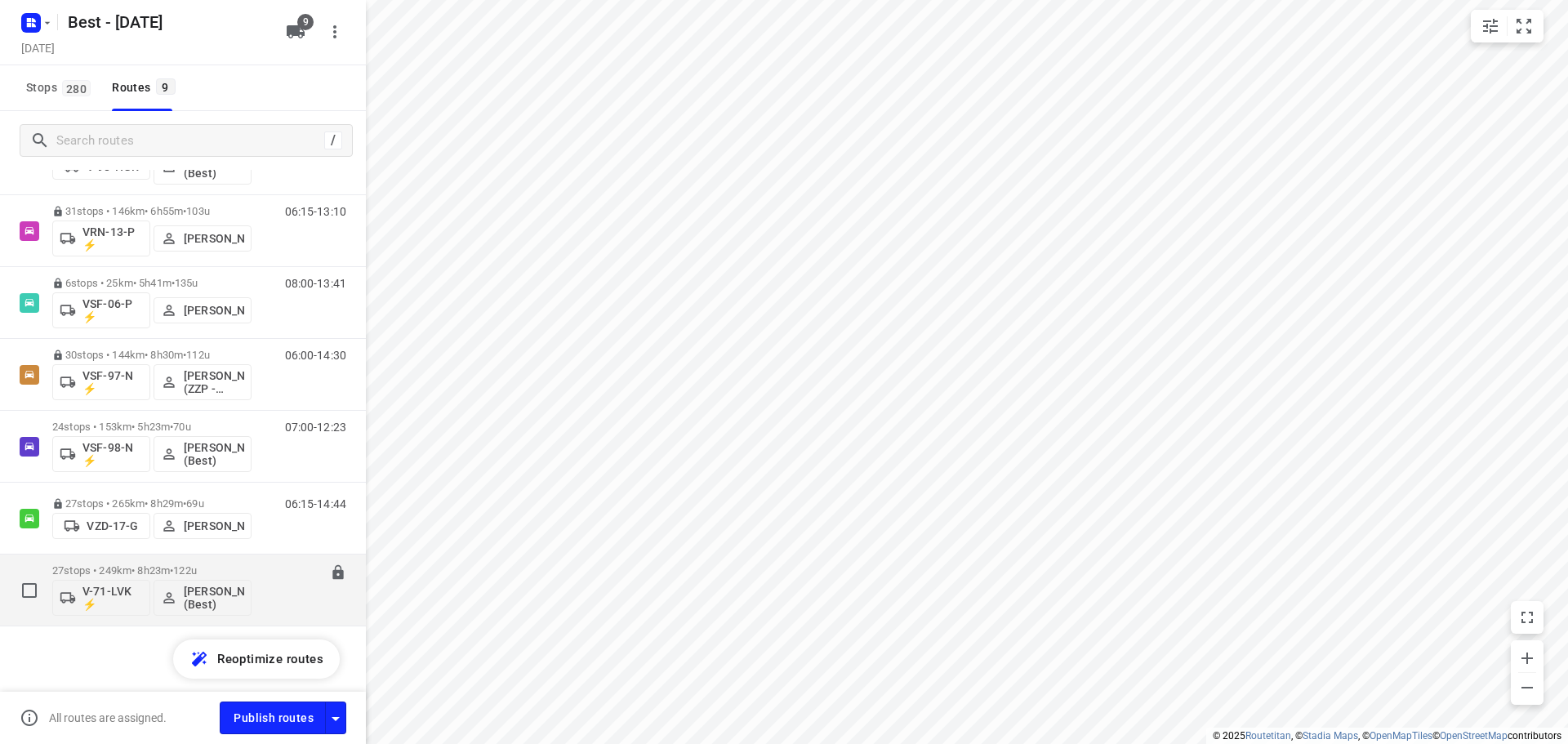
click at [108, 561] on div "27 stops • 249km • 8h23m • 122u V-71-LVK ⚡ Lisa Scheepers (Best)" at bounding box center [152, 589] width 199 height 68
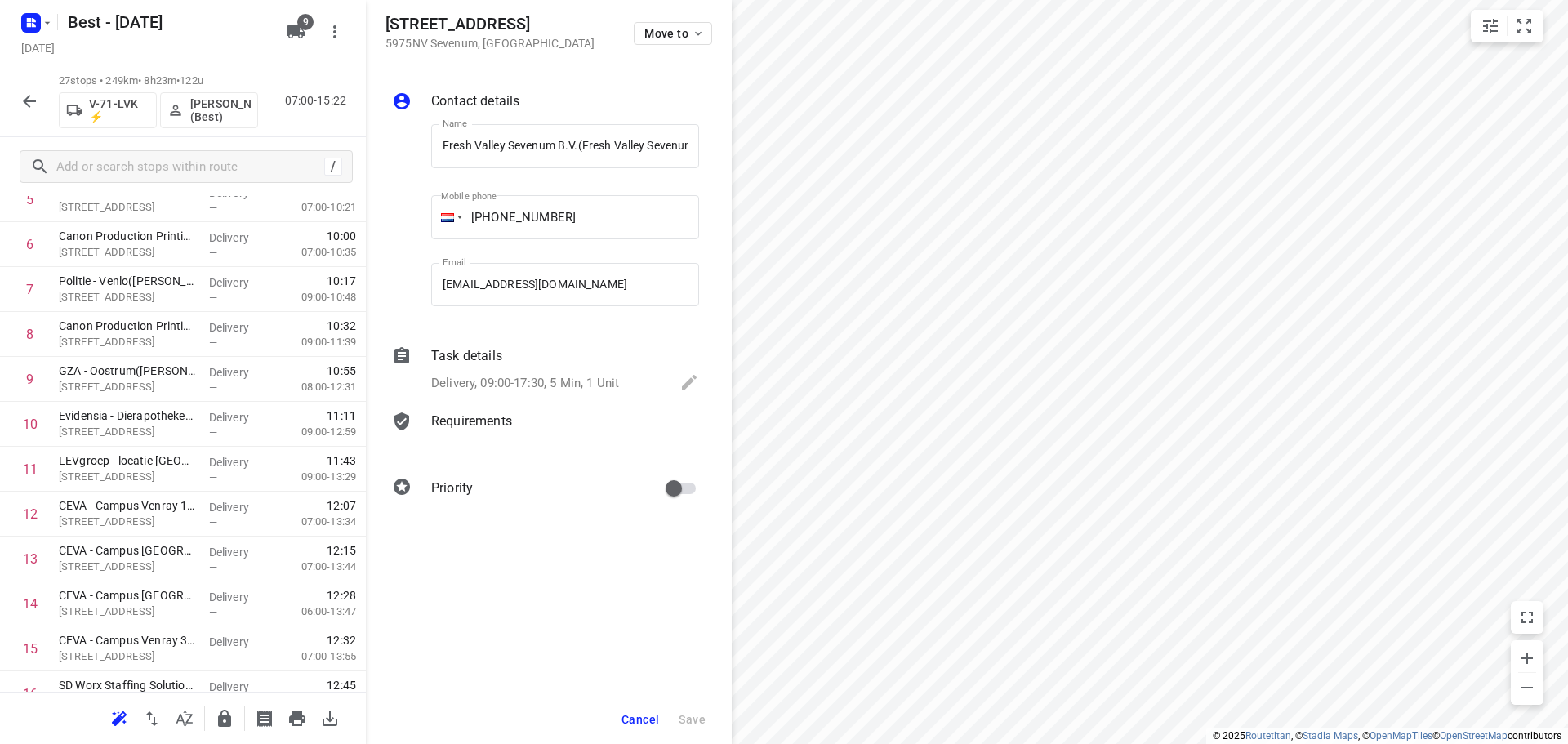
scroll to position [0, 35]
click at [638, 712] on span "Cancel" at bounding box center [640, 719] width 37 height 13
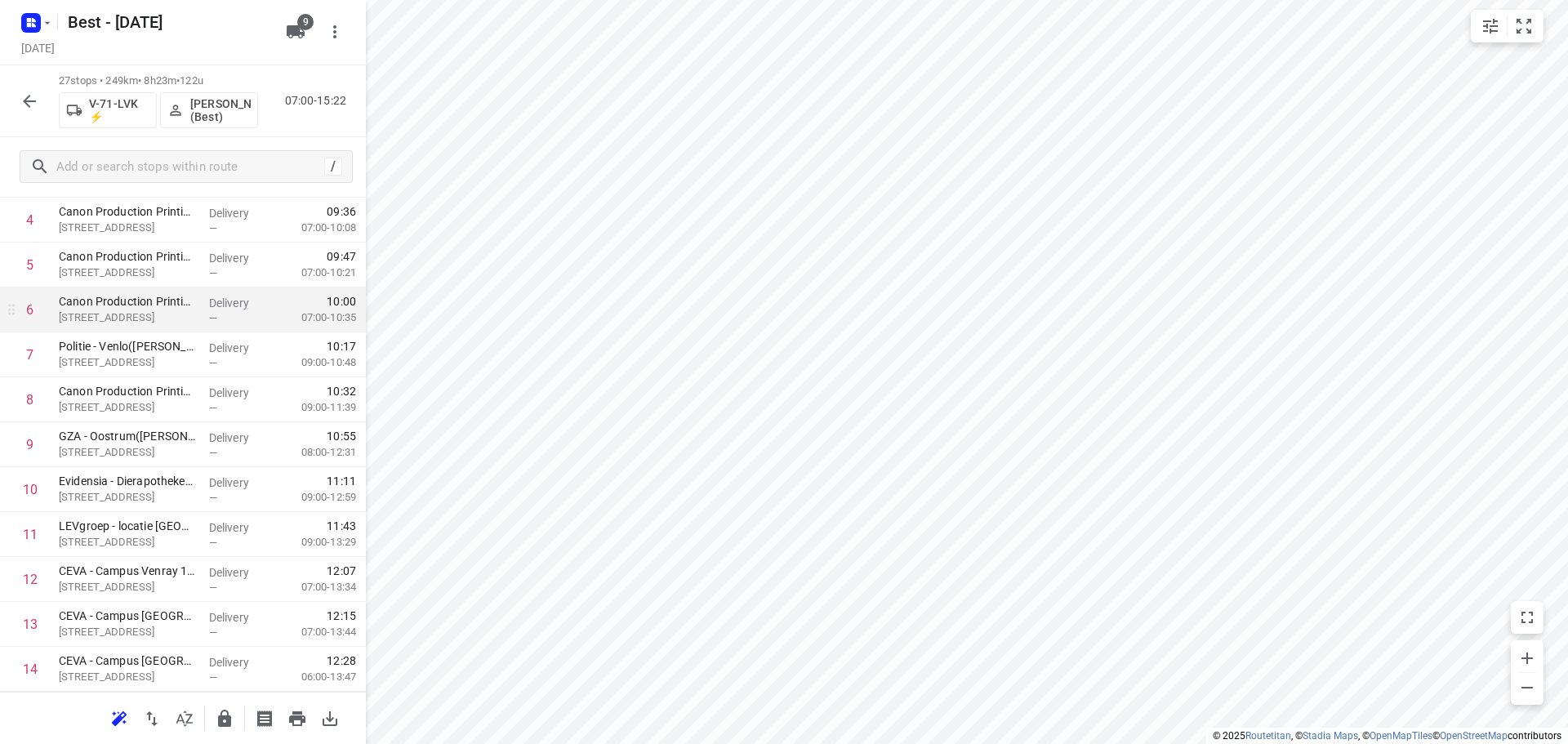
scroll to position [245, 0]
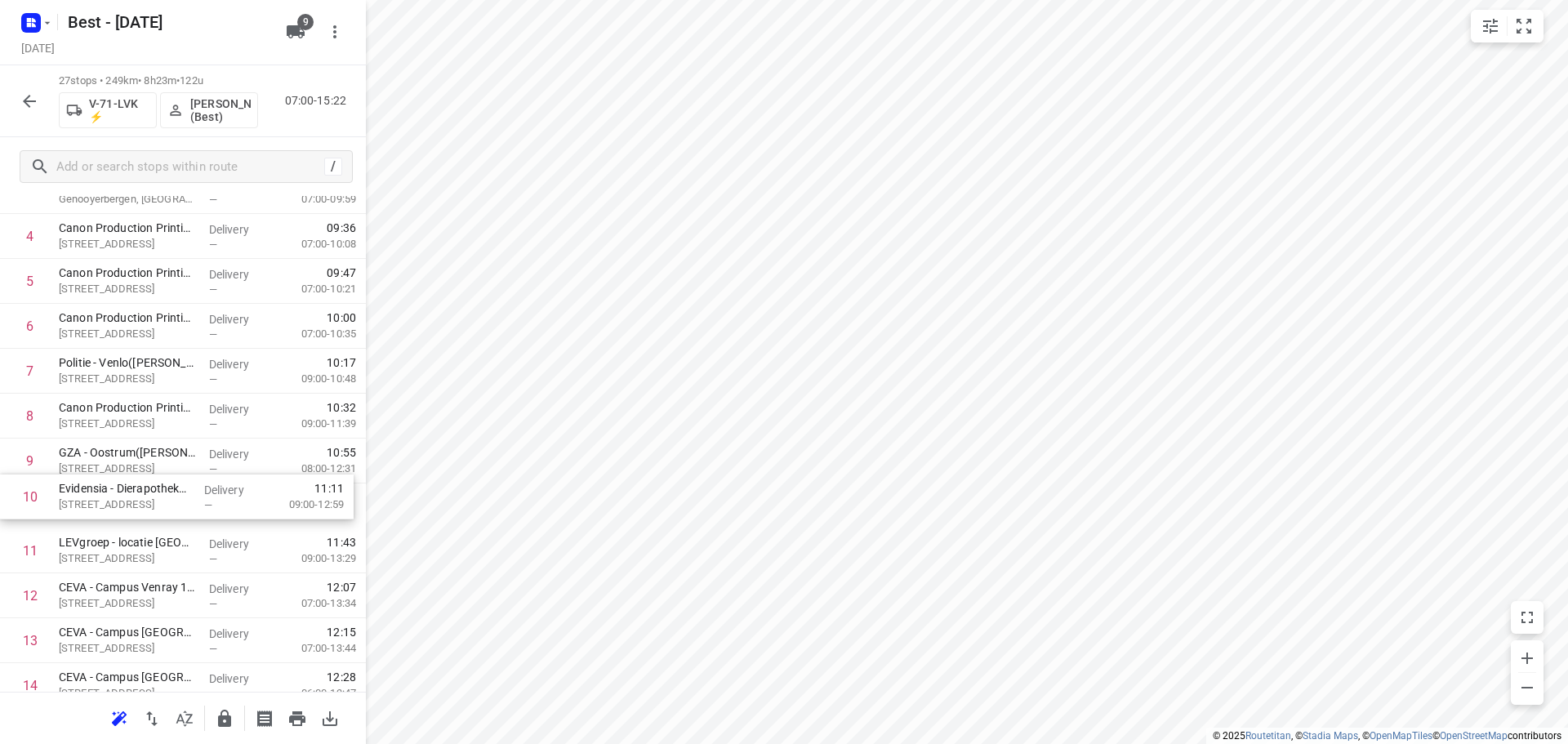
drag, startPoint x: 139, startPoint y: 495, endPoint x: 137, endPoint y: 440, distance: 55.0
click at [137, 443] on div "1 DHL Supply Chain Beringe(Marriet van Bragt) Zwenkgras 3, Beringe Delivery — 0…" at bounding box center [183, 686] width 366 height 1212
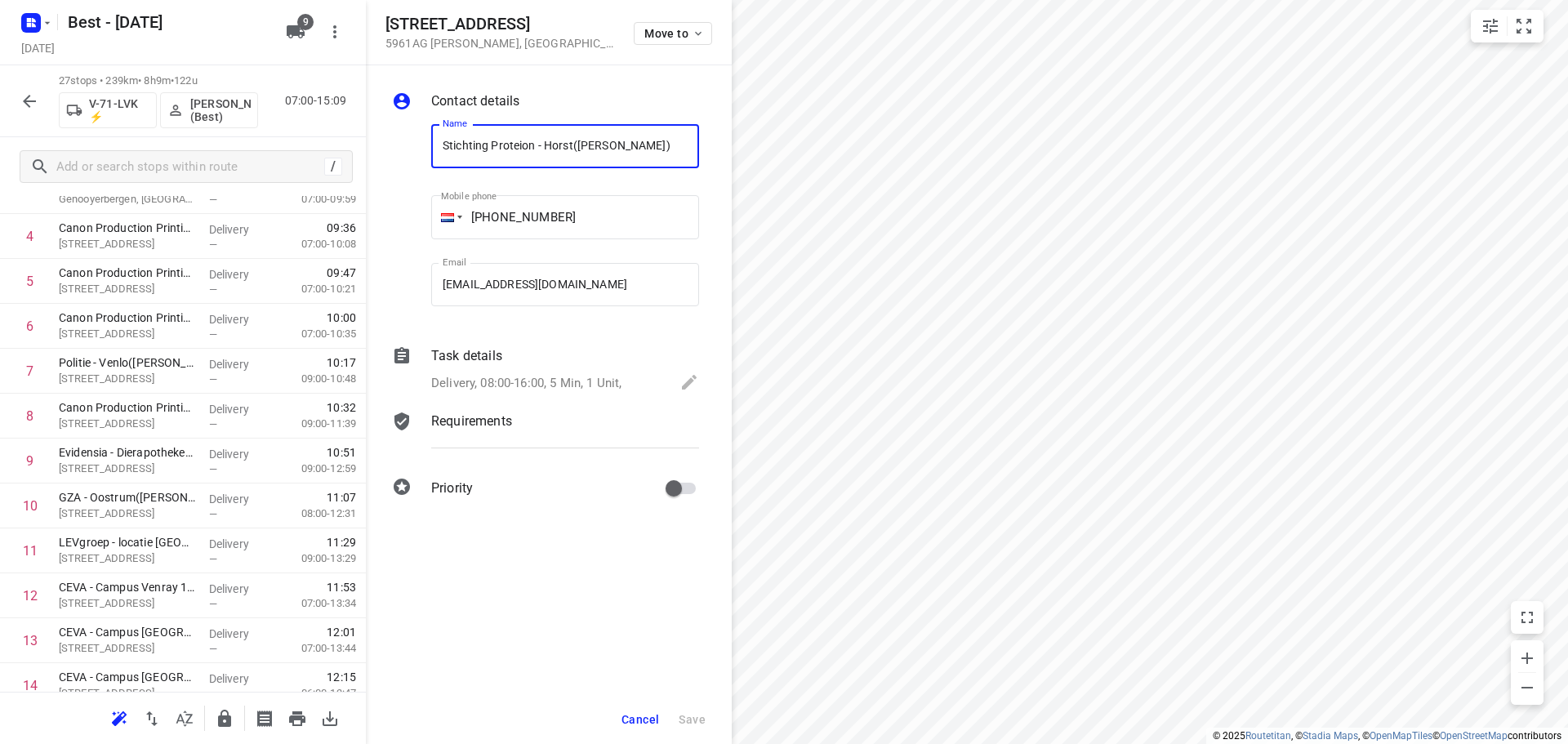
click at [678, 49] on div "Venrayseweg 20 5961AG Horst , Netherlands Move to" at bounding box center [549, 33] width 366 height 65
click at [682, 34] on span "Move to" at bounding box center [674, 34] width 60 height 13
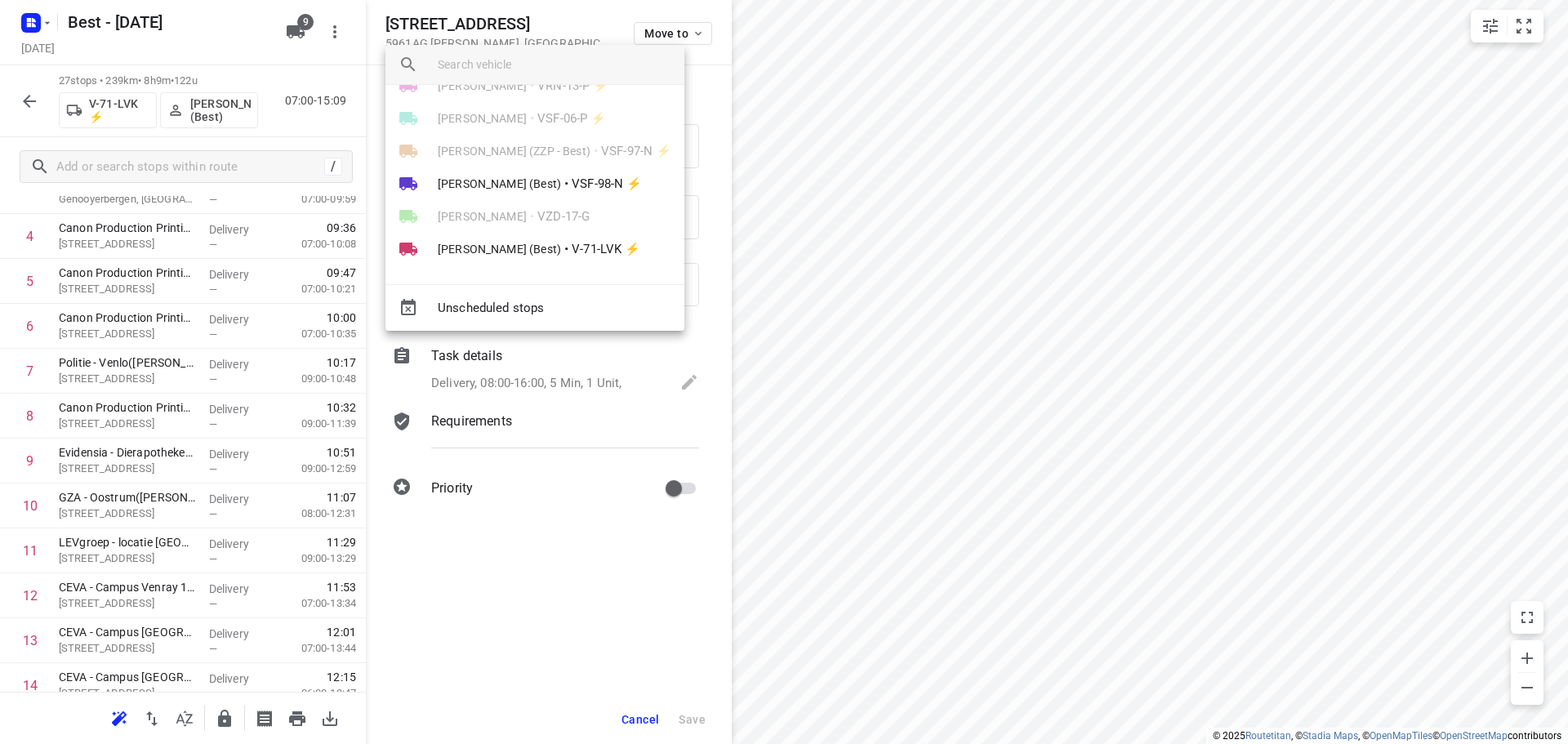
scroll to position [127, 0]
click at [500, 244] on span "[PERSON_NAME] (Best)" at bounding box center [499, 248] width 124 height 16
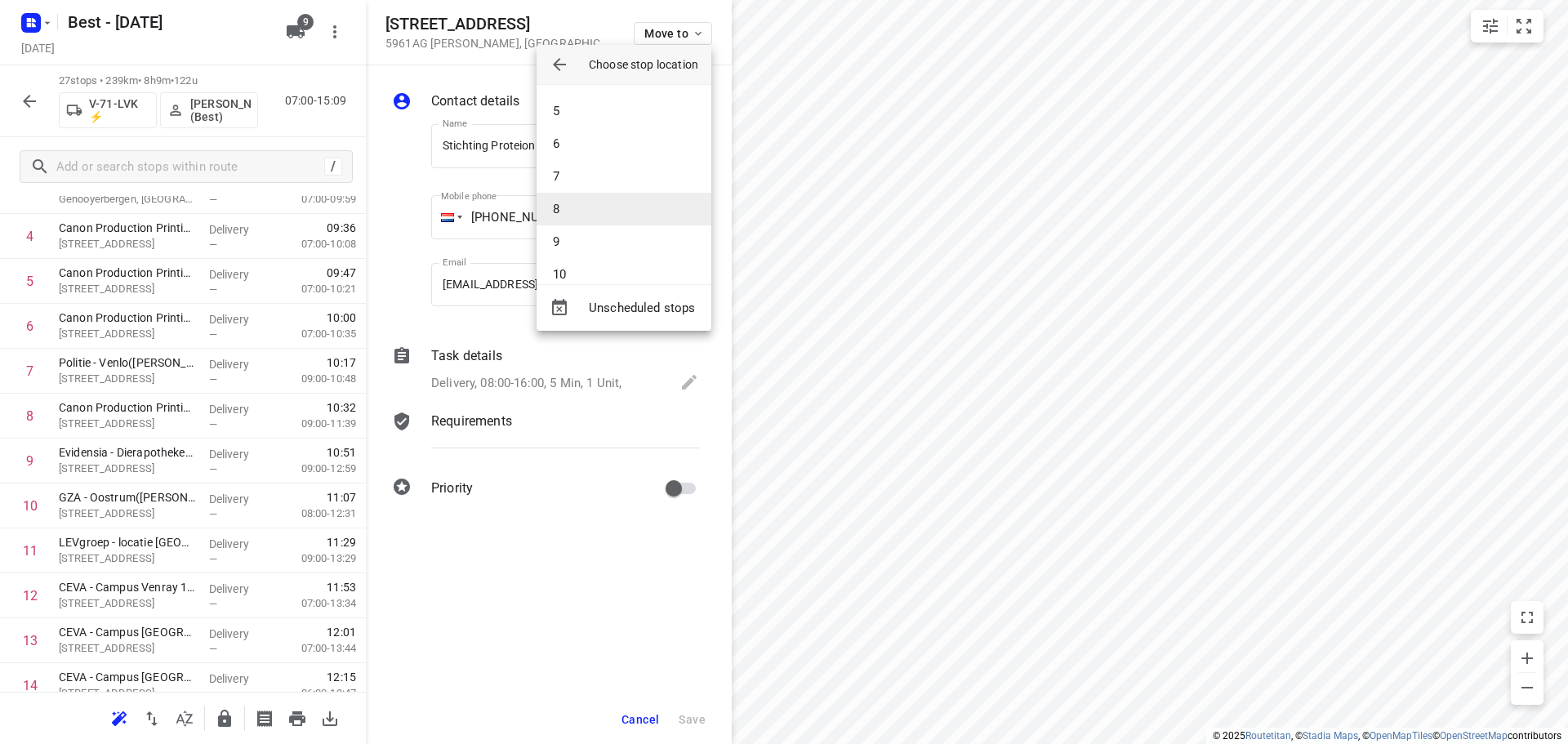
scroll to position [290, 0]
click at [579, 113] on li "10" at bounding box center [624, 111] width 174 height 33
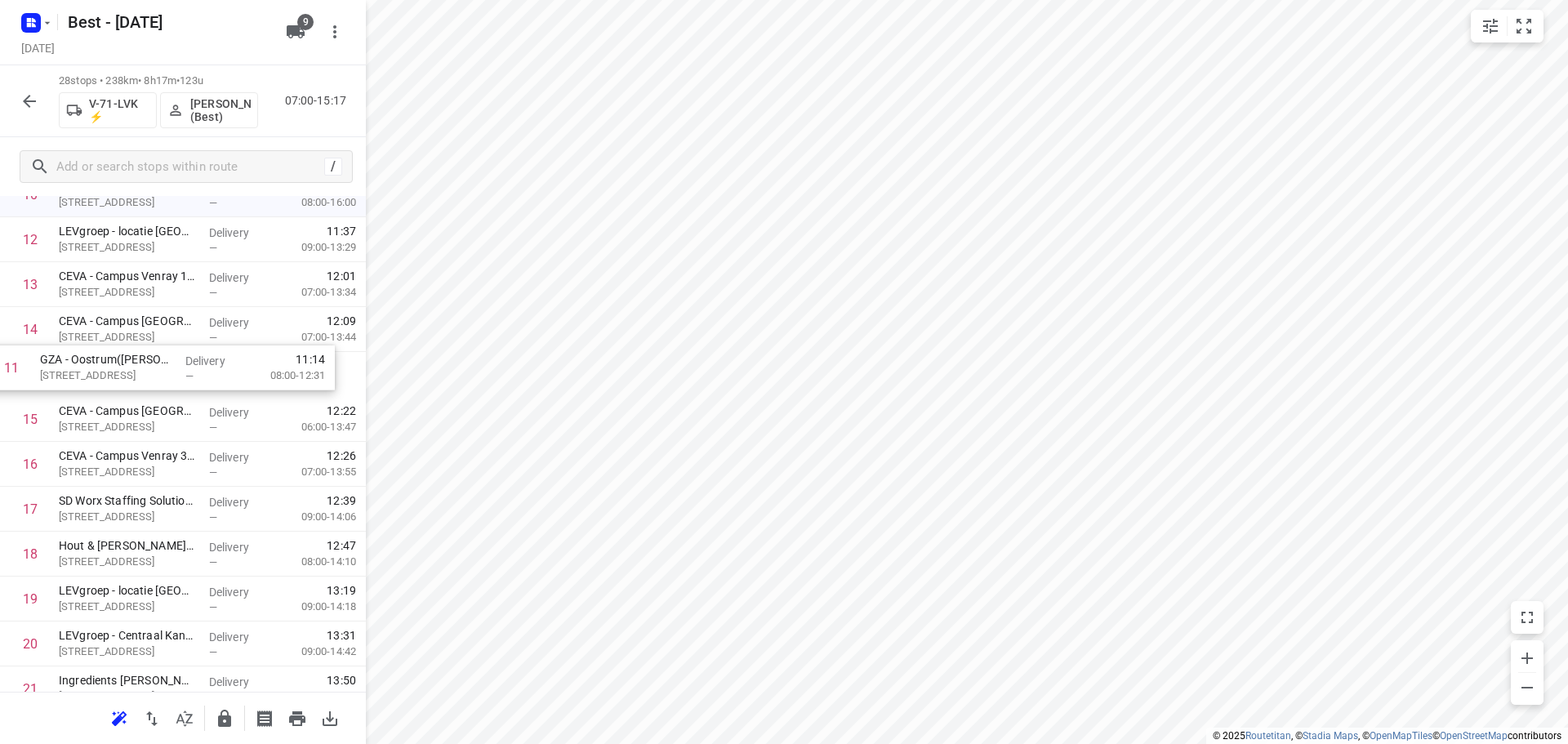
scroll to position [555, 0]
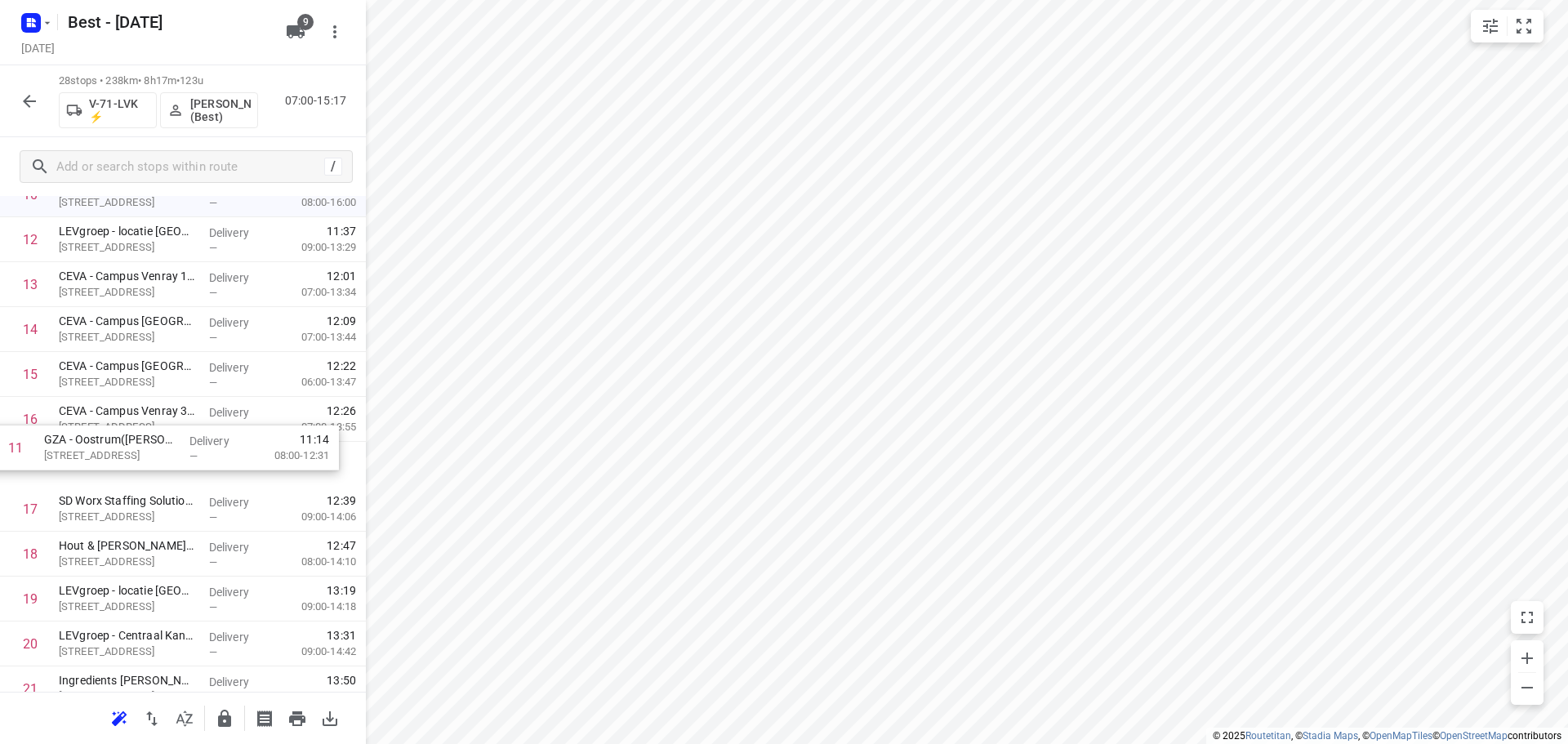
drag, startPoint x: 179, startPoint y: 236, endPoint x: 164, endPoint y: 463, distance: 227.5
click at [164, 463] on div "1 DHL Supply Chain Beringe(Marriet van Bragt) Zwenkgras 3, Beringe Delivery — 0…" at bounding box center [183, 396] width 366 height 1257
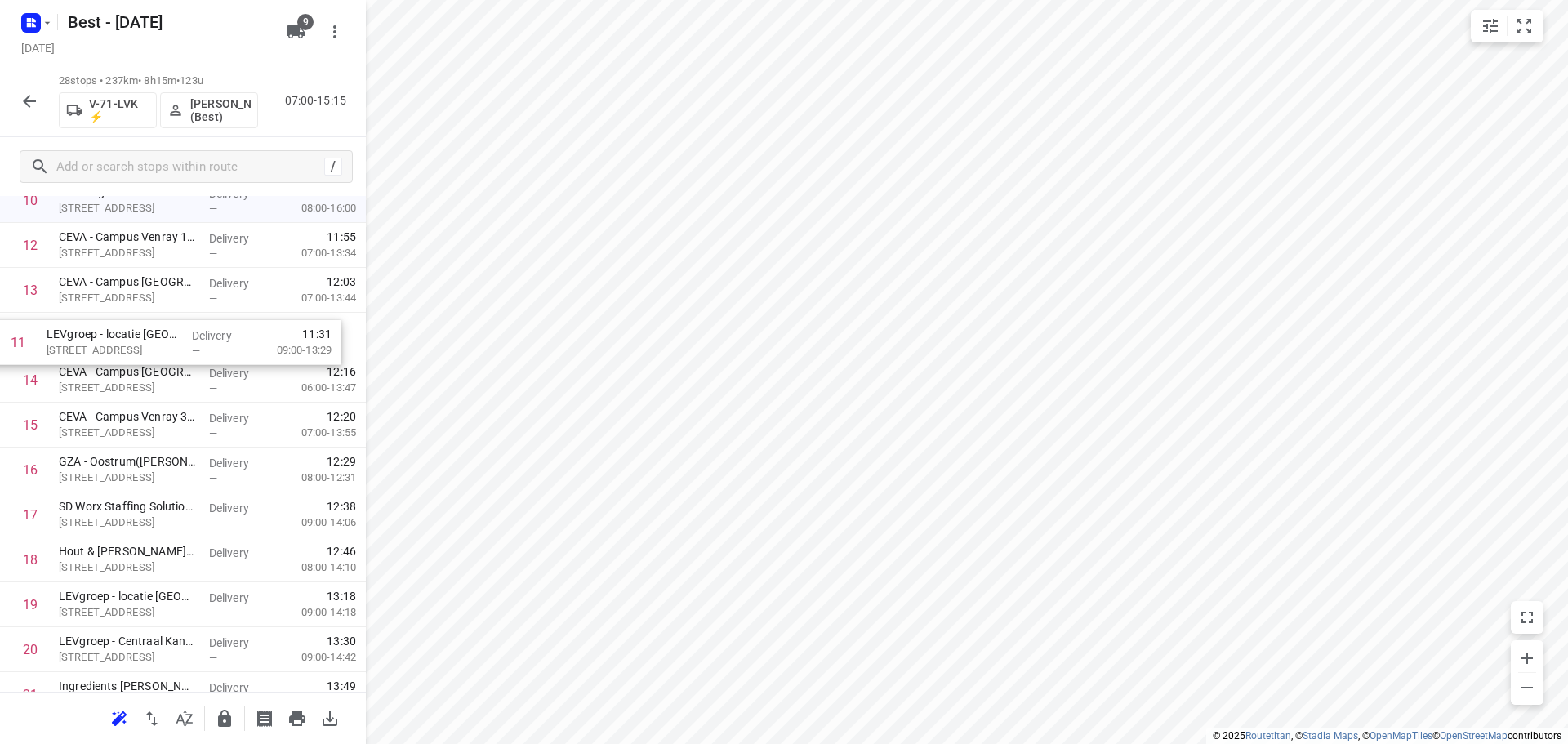
scroll to position [548, 0]
drag, startPoint x: 156, startPoint y: 240, endPoint x: 148, endPoint y: 510, distance: 270.1
click at [148, 510] on div "1 DHL Supply Chain Beringe(Marriet van Bragt) Zwenkgras 3, Beringe Delivery — 0…" at bounding box center [183, 404] width 366 height 1257
click at [83, 514] on div "1 DHL Supply Chain Beringe(Marriet van Bragt) Zwenkgras 3, Beringe Delivery — 0…" at bounding box center [183, 404] width 366 height 1257
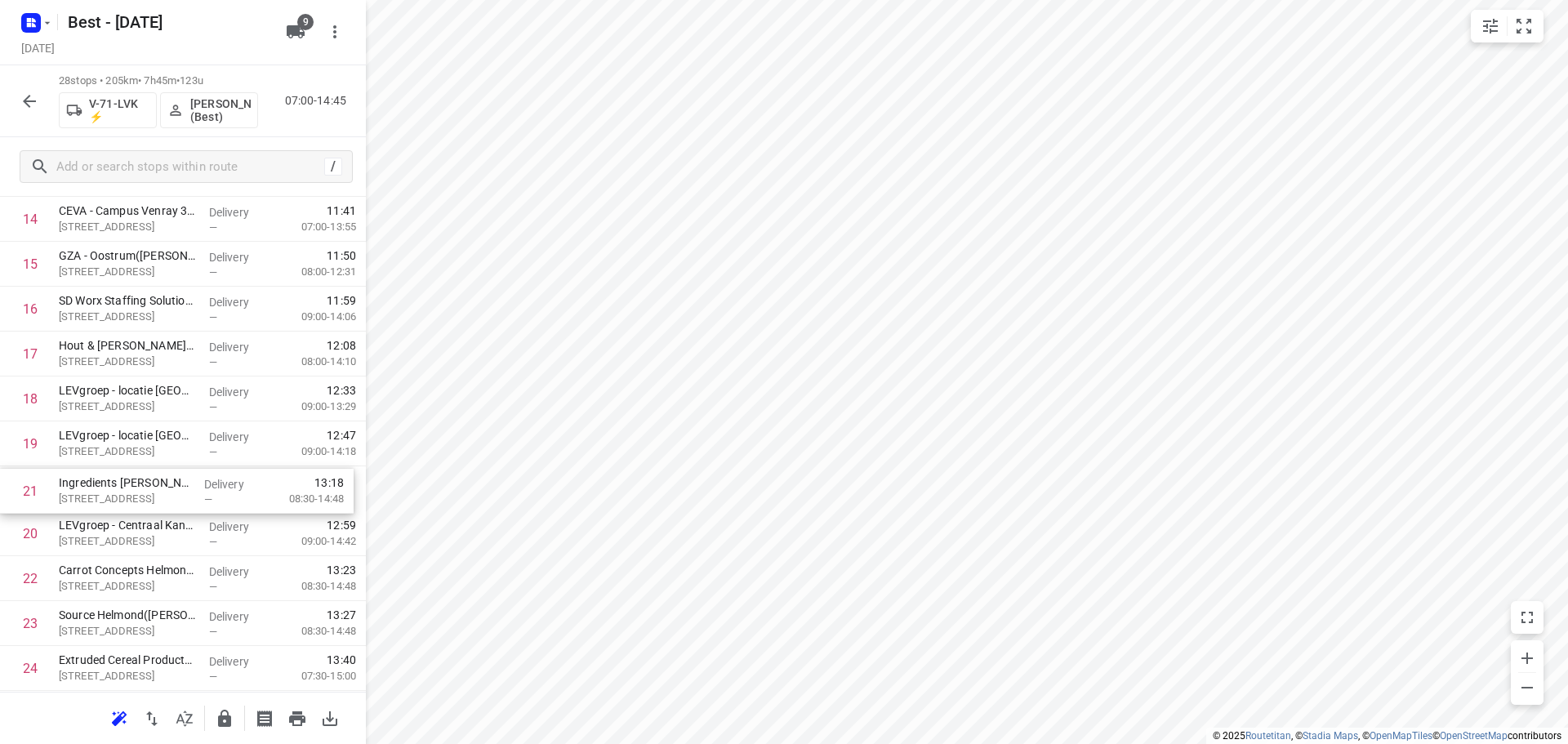
drag, startPoint x: 156, startPoint y: 520, endPoint x: 162, endPoint y: 433, distance: 87.2
click at [161, 434] on div "1 DHL Supply Chain Beringe(Marriet van Bragt) Zwenkgras 3, Beringe Delivery — 0…" at bounding box center [183, 241] width 366 height 1257
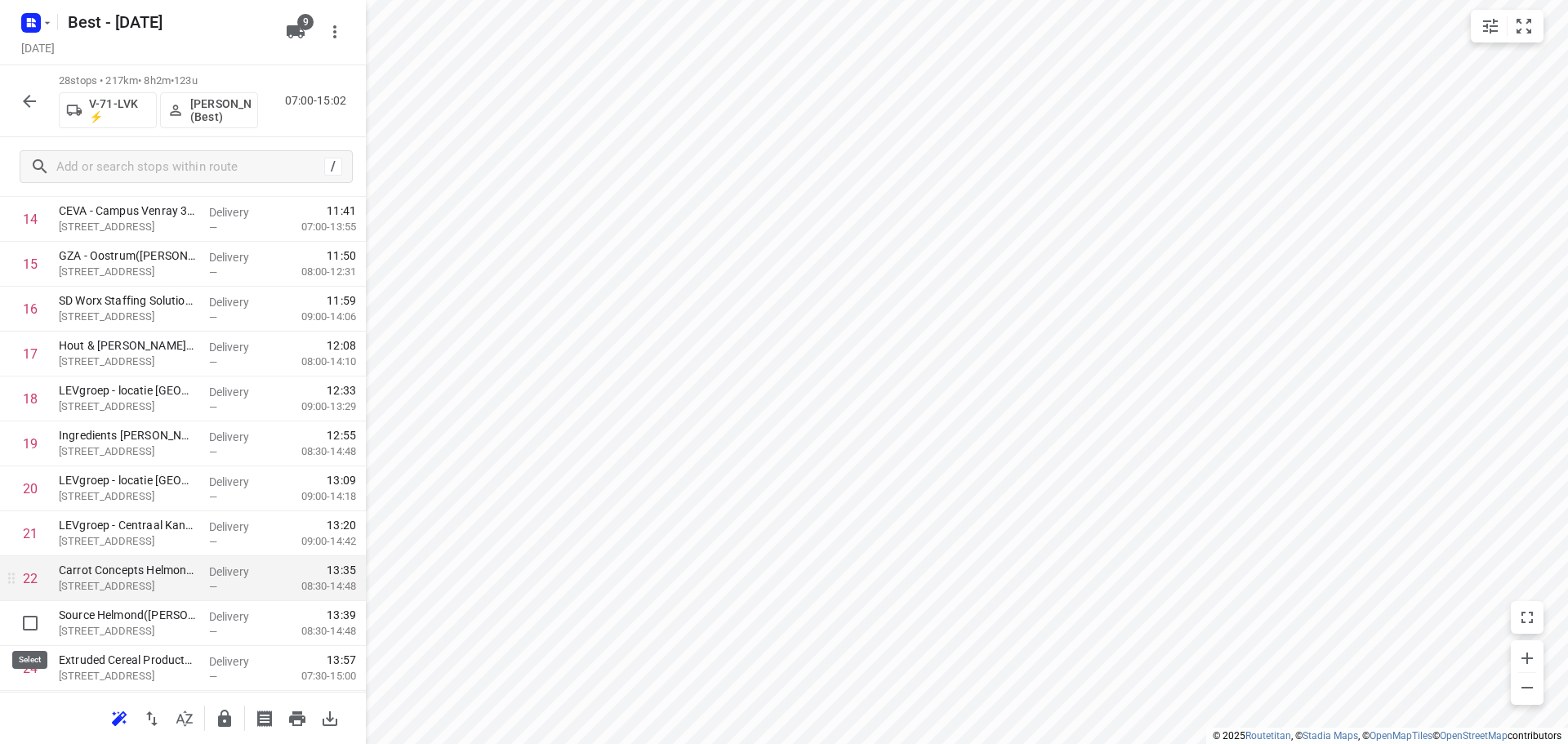
drag, startPoint x: 29, startPoint y: 616, endPoint x: 25, endPoint y: 606, distance: 10.8
click at [28, 616] on input "checkbox" at bounding box center [30, 622] width 33 height 33
checkbox input "true"
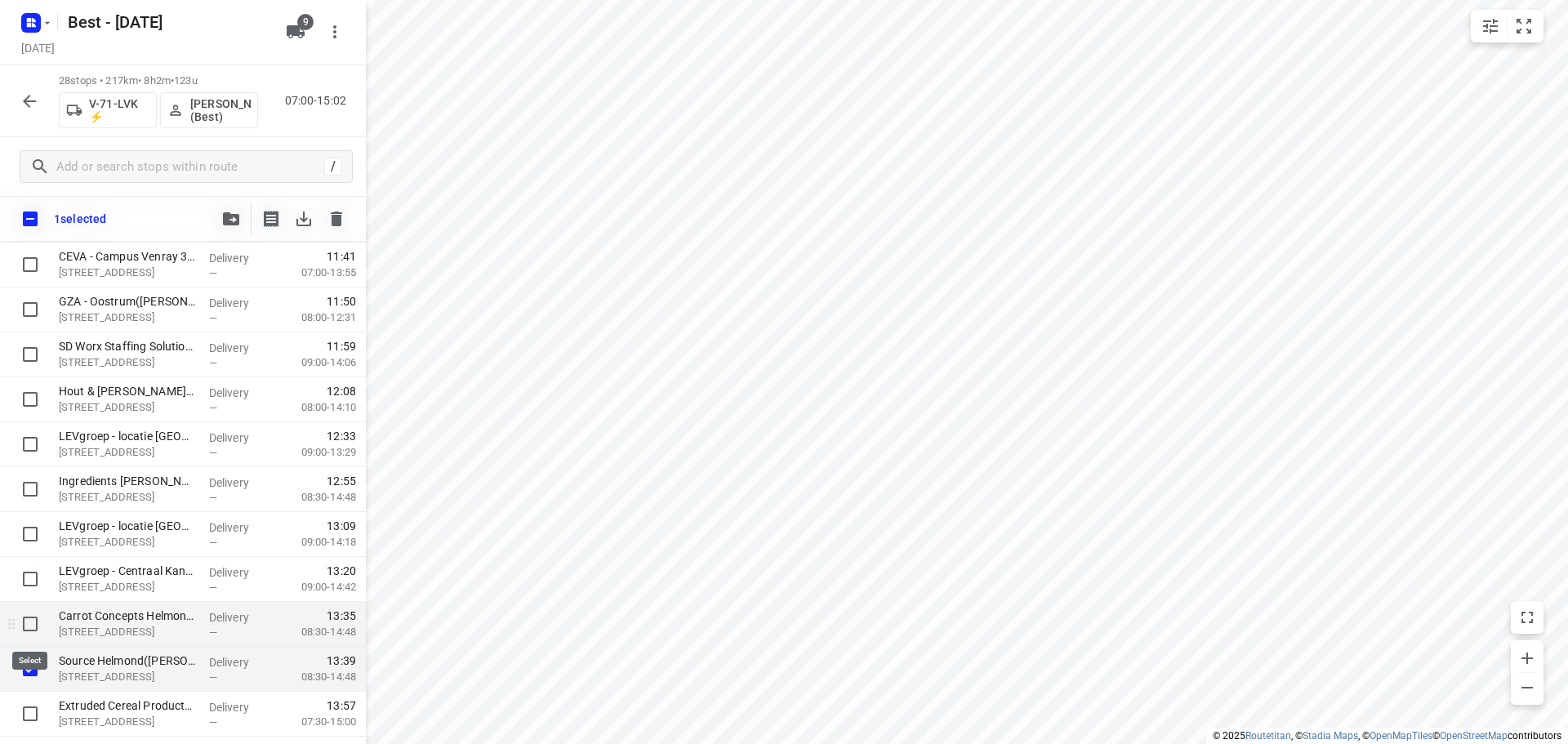
drag, startPoint x: 31, startPoint y: 628, endPoint x: 58, endPoint y: 622, distance: 27.7
click at [36, 627] on input "checkbox" at bounding box center [30, 623] width 33 height 33
checkbox input "true"
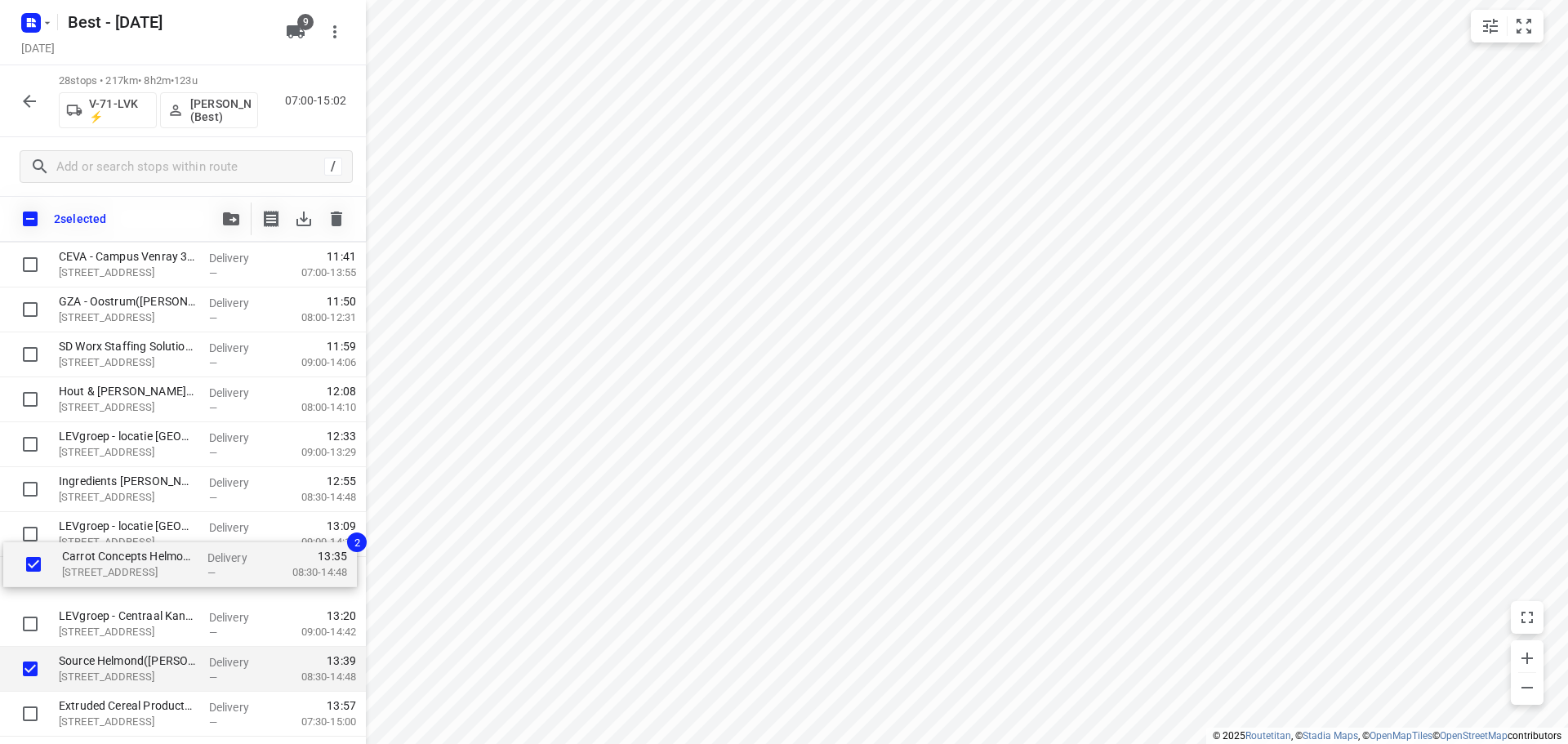
drag, startPoint x: 88, startPoint y: 617, endPoint x: 86, endPoint y: 517, distance: 100.0
click at [86, 517] on div "DHL Supply Chain Beringe(Marriet van Bragt) Zwenkgras 3, Beringe Delivery — 07:…" at bounding box center [183, 287] width 366 height 1257
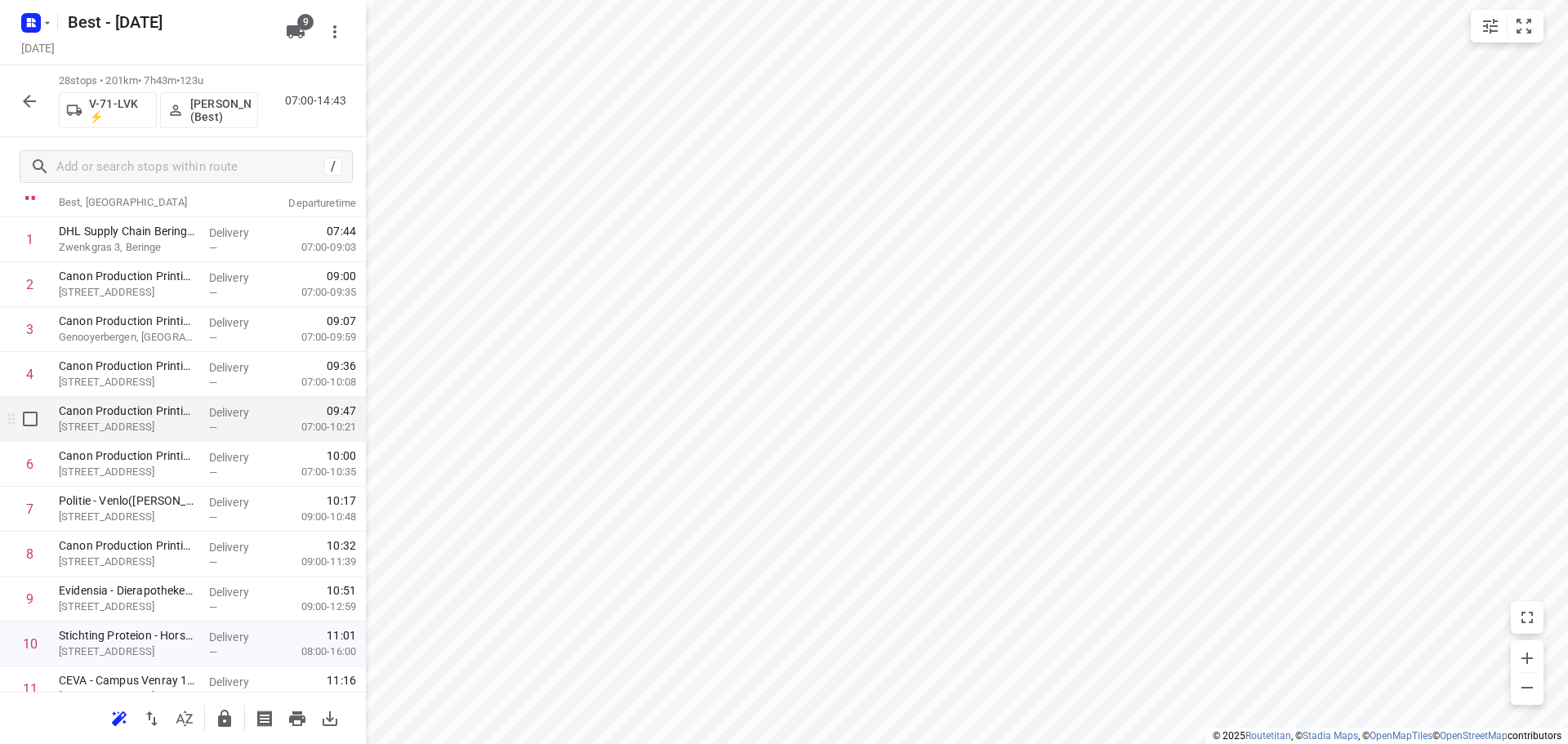
scroll to position [0, 0]
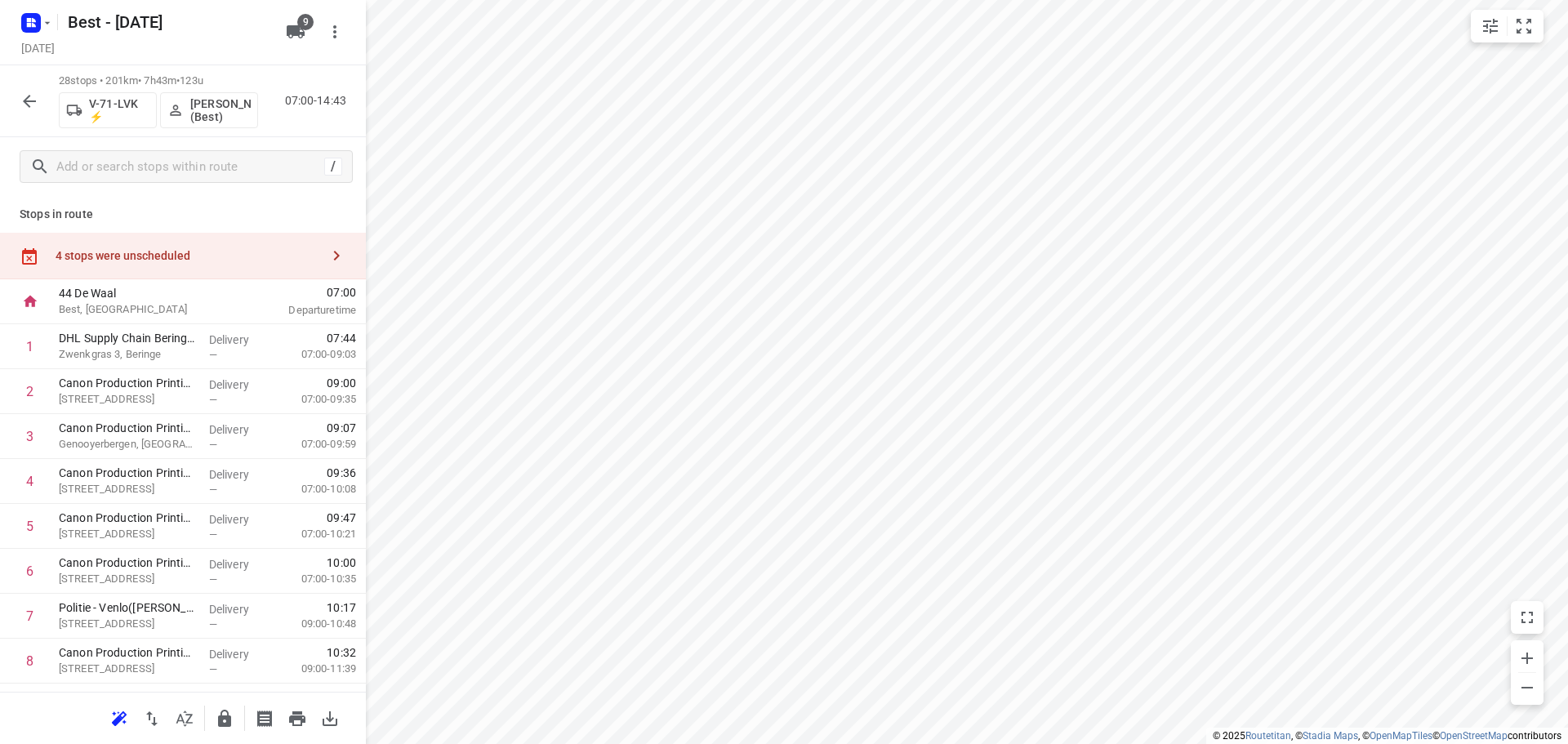
click at [216, 255] on div "4 stops were unscheduled" at bounding box center [188, 256] width 264 height 13
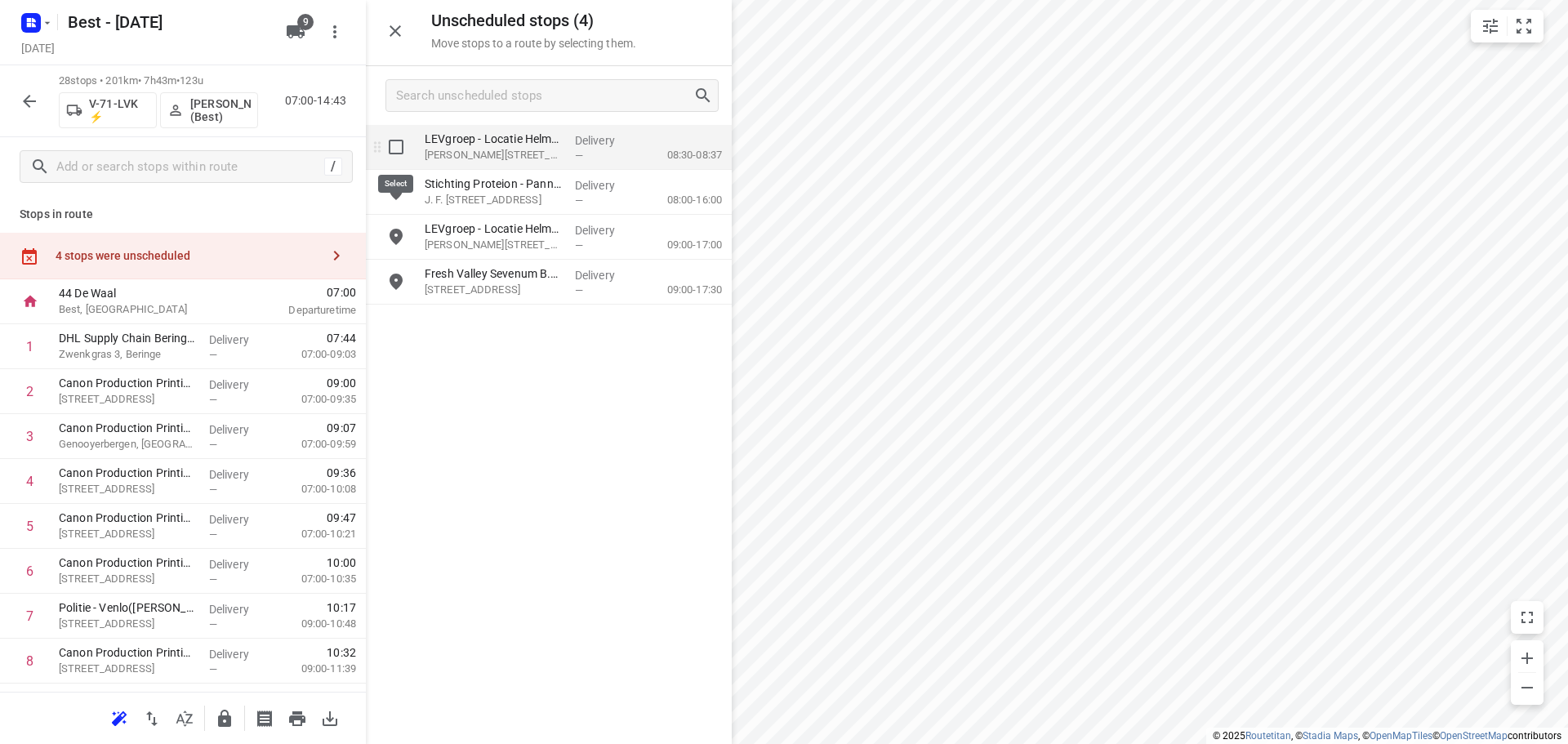
click at [391, 141] on input "grid" at bounding box center [396, 147] width 33 height 33
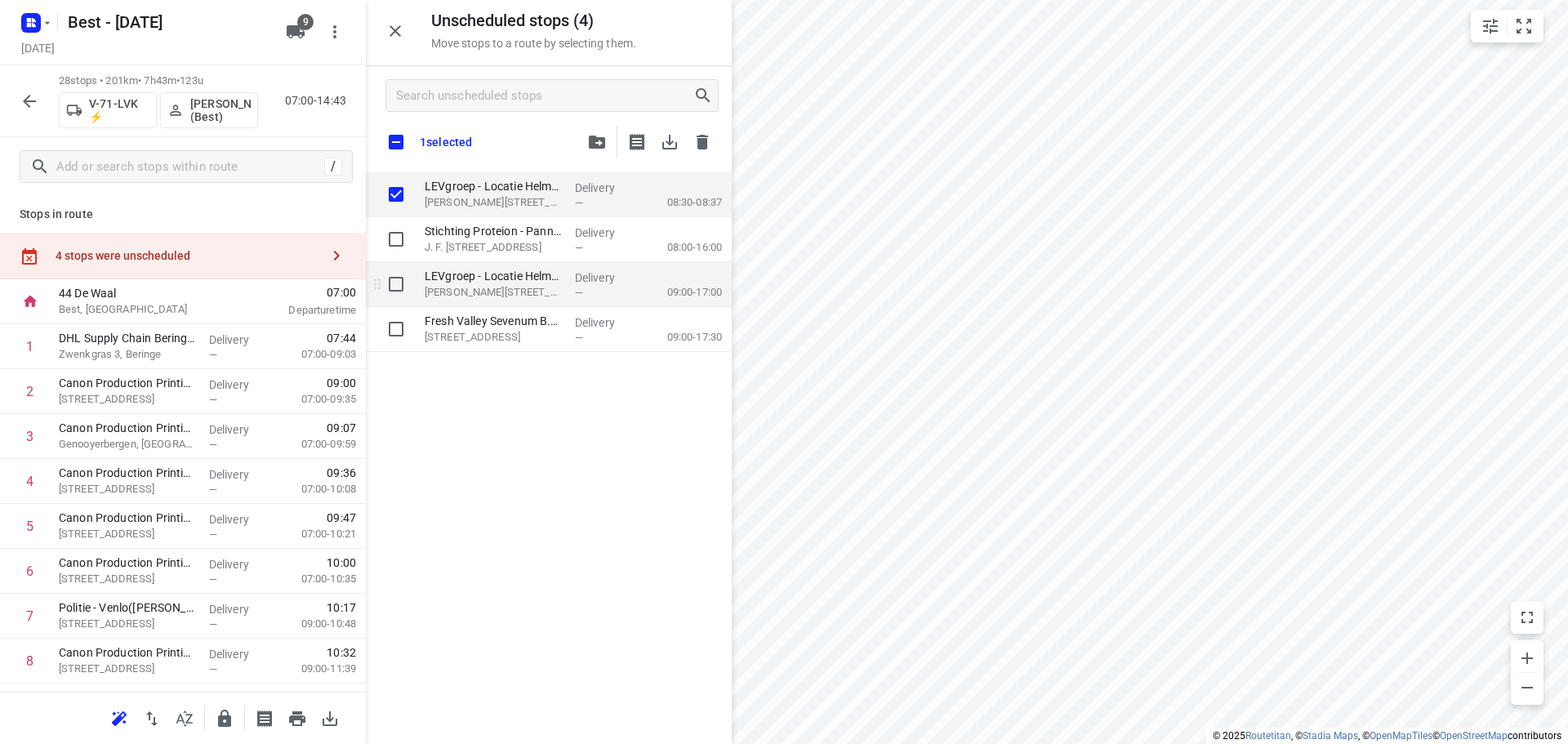
checkbox input "true"
click at [395, 291] on input "grid" at bounding box center [396, 284] width 33 height 33
checkbox input "true"
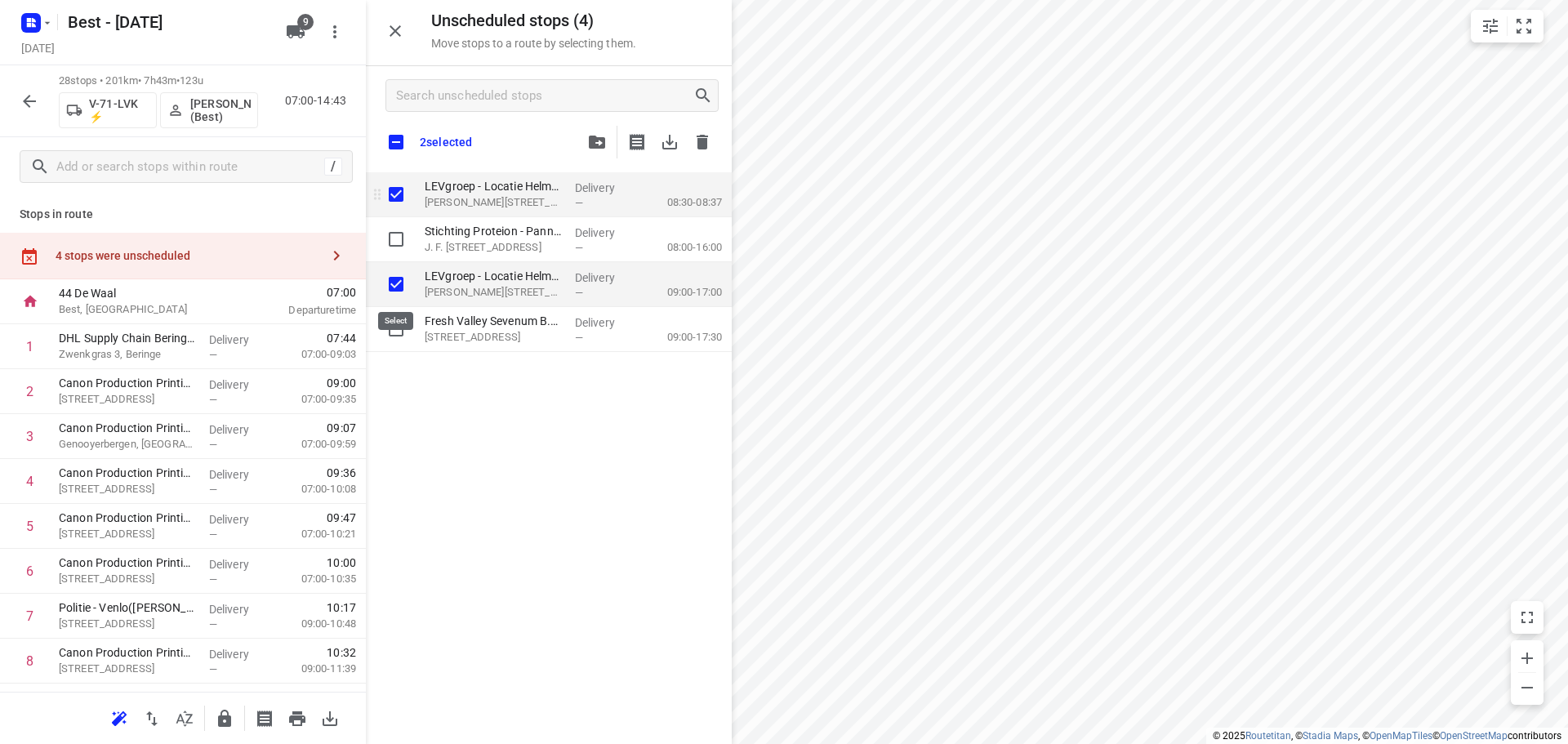
checkbox input "true"
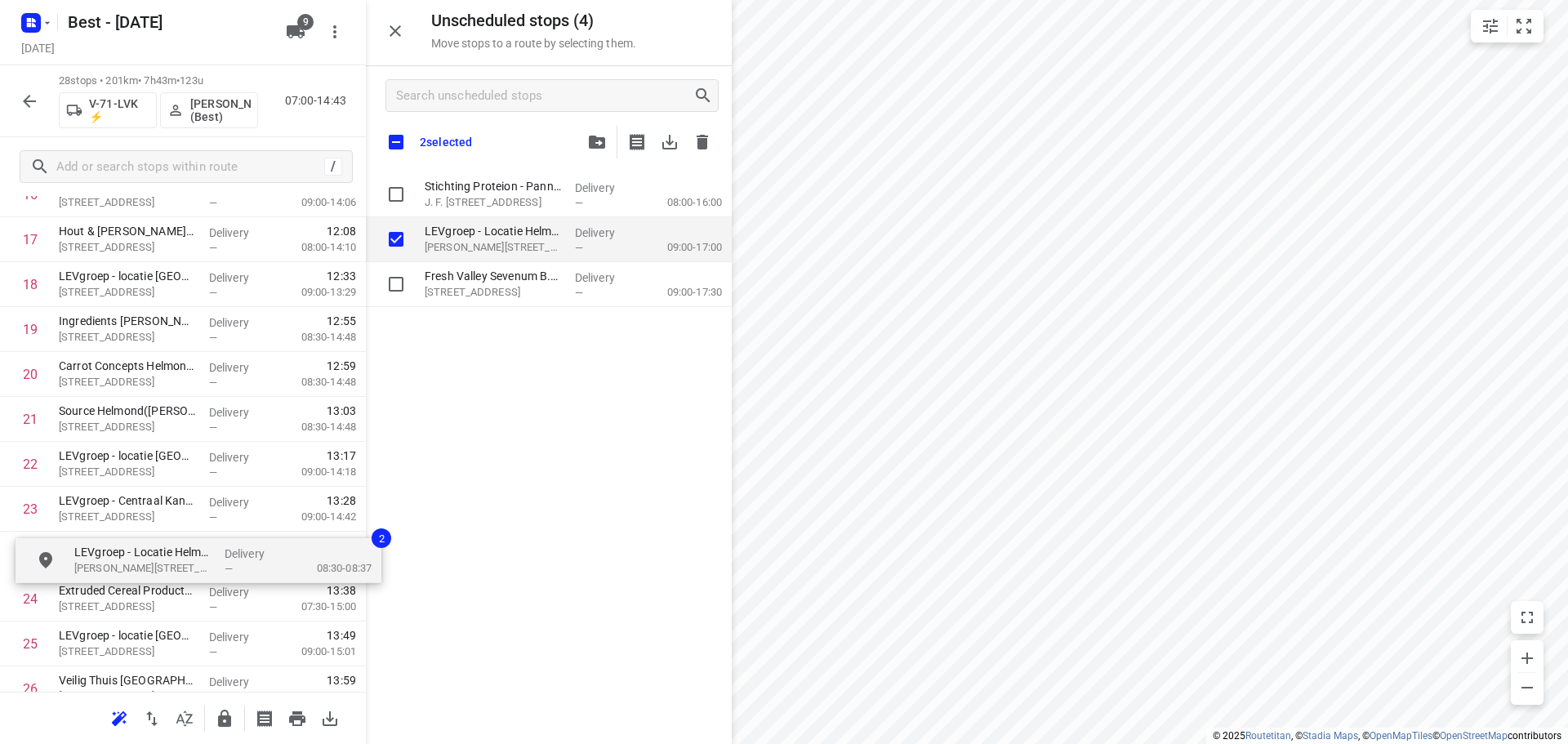
scroll to position [834, 0]
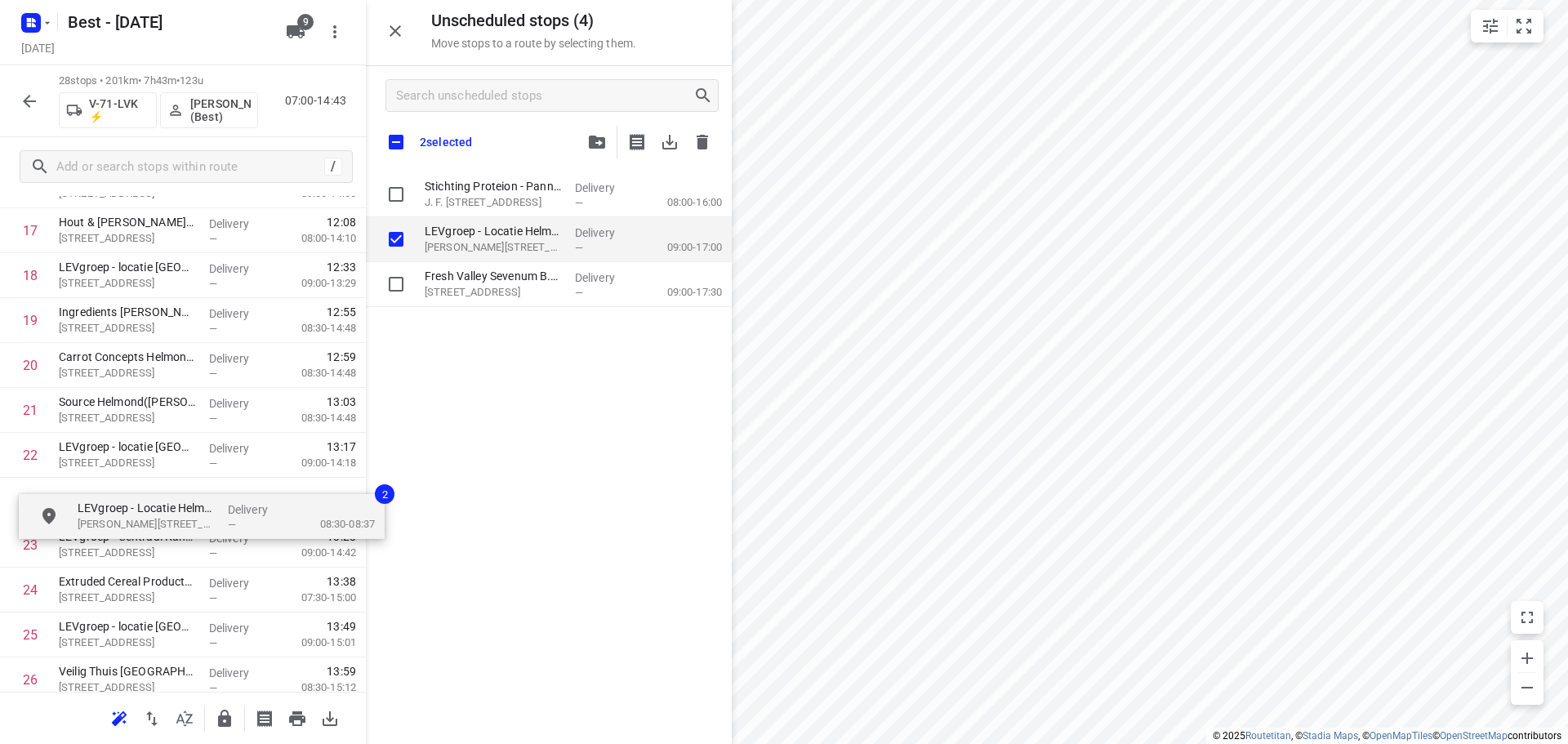
drag, startPoint x: 489, startPoint y: 179, endPoint x: 133, endPoint y: 487, distance: 470.7
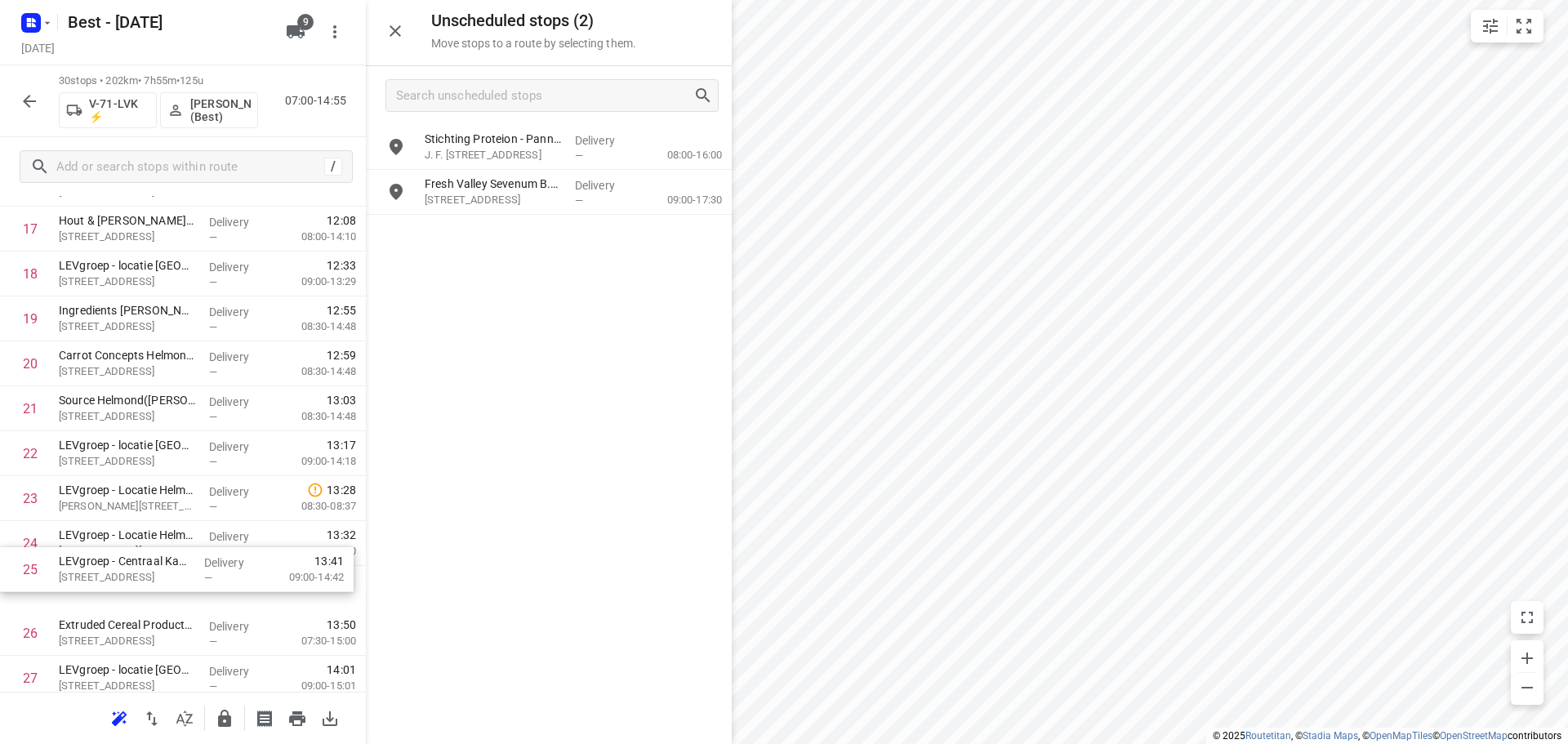
scroll to position [844, 0]
drag, startPoint x: 152, startPoint y: 576, endPoint x: 150, endPoint y: 588, distance: 12.2
click at [152, 587] on div "1 DHL Supply Chain Beringe(Marriet van Bragt) Zwenkgras 3, Beringe Delivery — 0…" at bounding box center [183, 155] width 366 height 1346
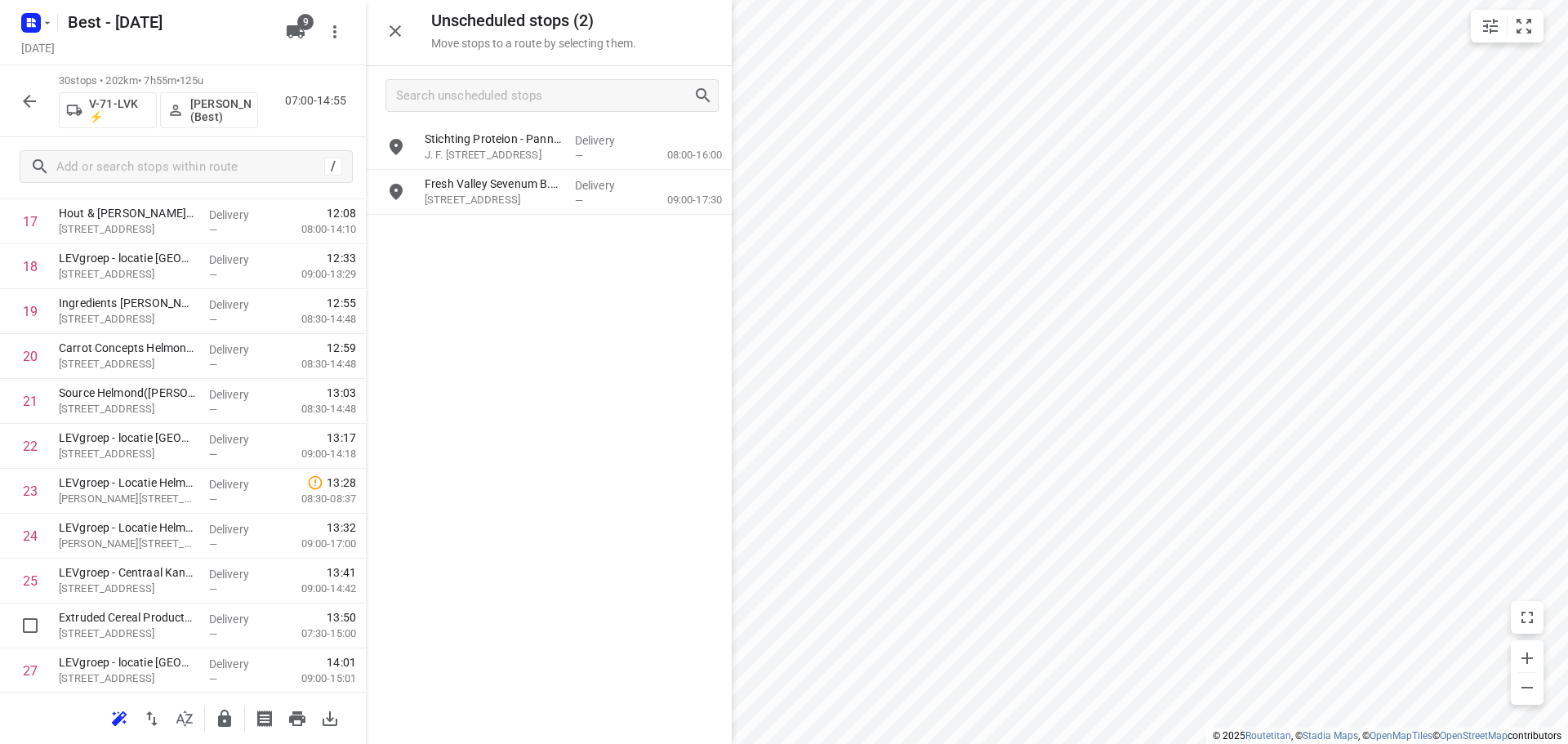
drag, startPoint x: 130, startPoint y: 631, endPoint x: 140, endPoint y: 573, distance: 58.9
click at [140, 577] on div "1 DHL Supply Chain Beringe(Marriet van Bragt) Zwenkgras 3, Beringe Delivery — 0…" at bounding box center [183, 154] width 366 height 1346
click at [218, 726] on icon "button" at bounding box center [224, 718] width 19 height 19
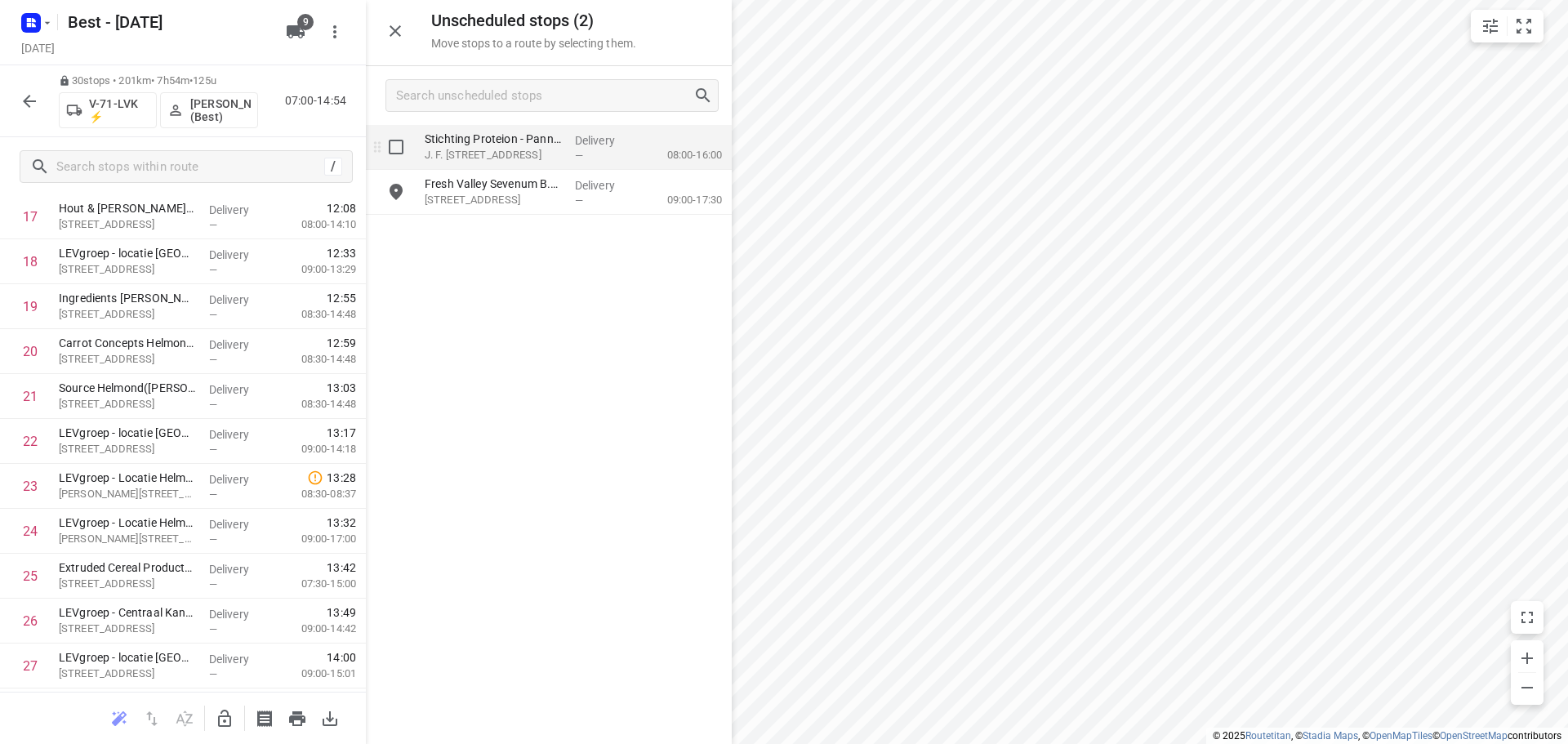
click at [579, 141] on p "Delivery" at bounding box center [604, 140] width 60 height 16
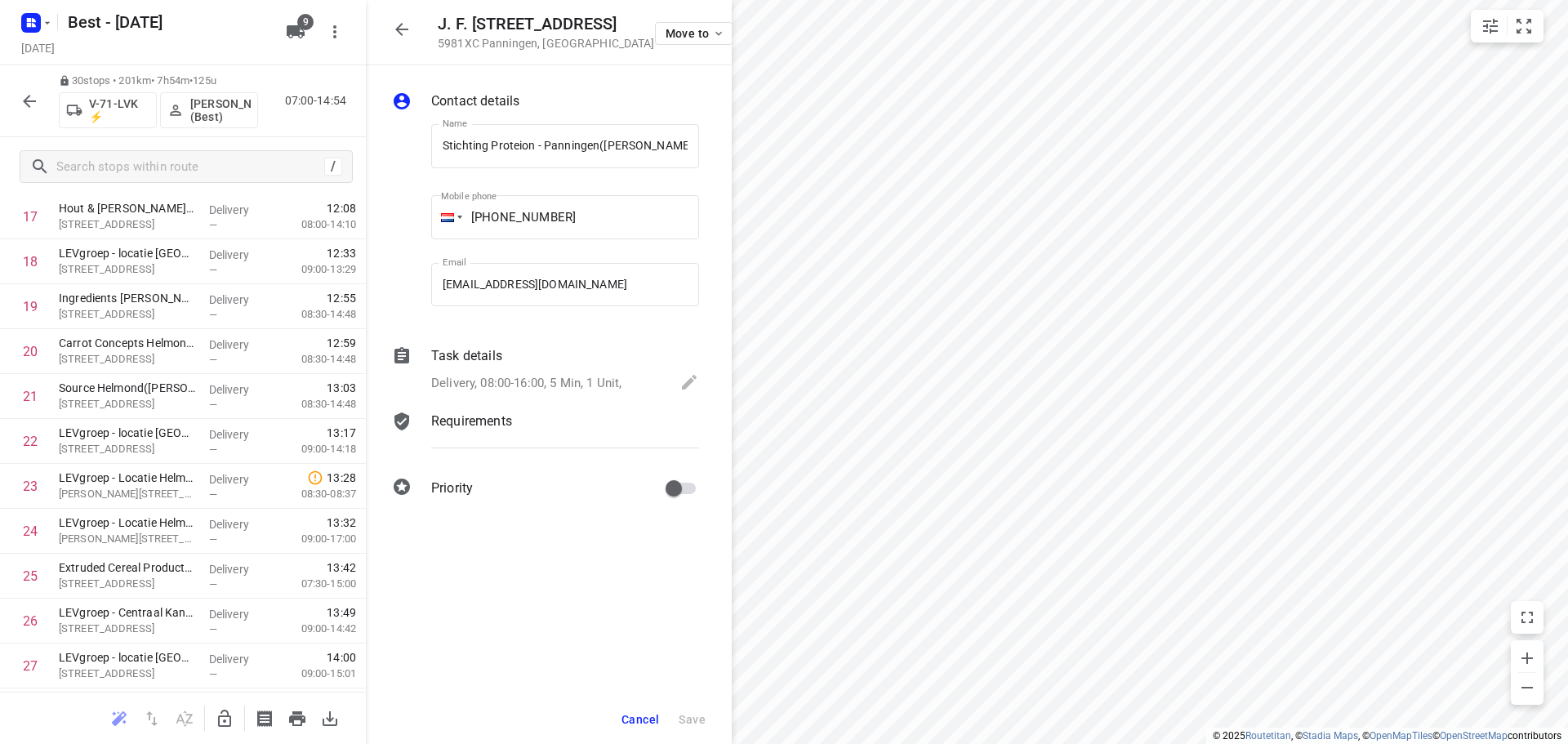
scroll to position [0, 12]
drag, startPoint x: 230, startPoint y: 725, endPoint x: 455, endPoint y: 181, distance: 588.7
click at [230, 724] on icon "button" at bounding box center [225, 718] width 13 height 17
click at [415, 33] on button "button" at bounding box center [401, 30] width 33 height 33
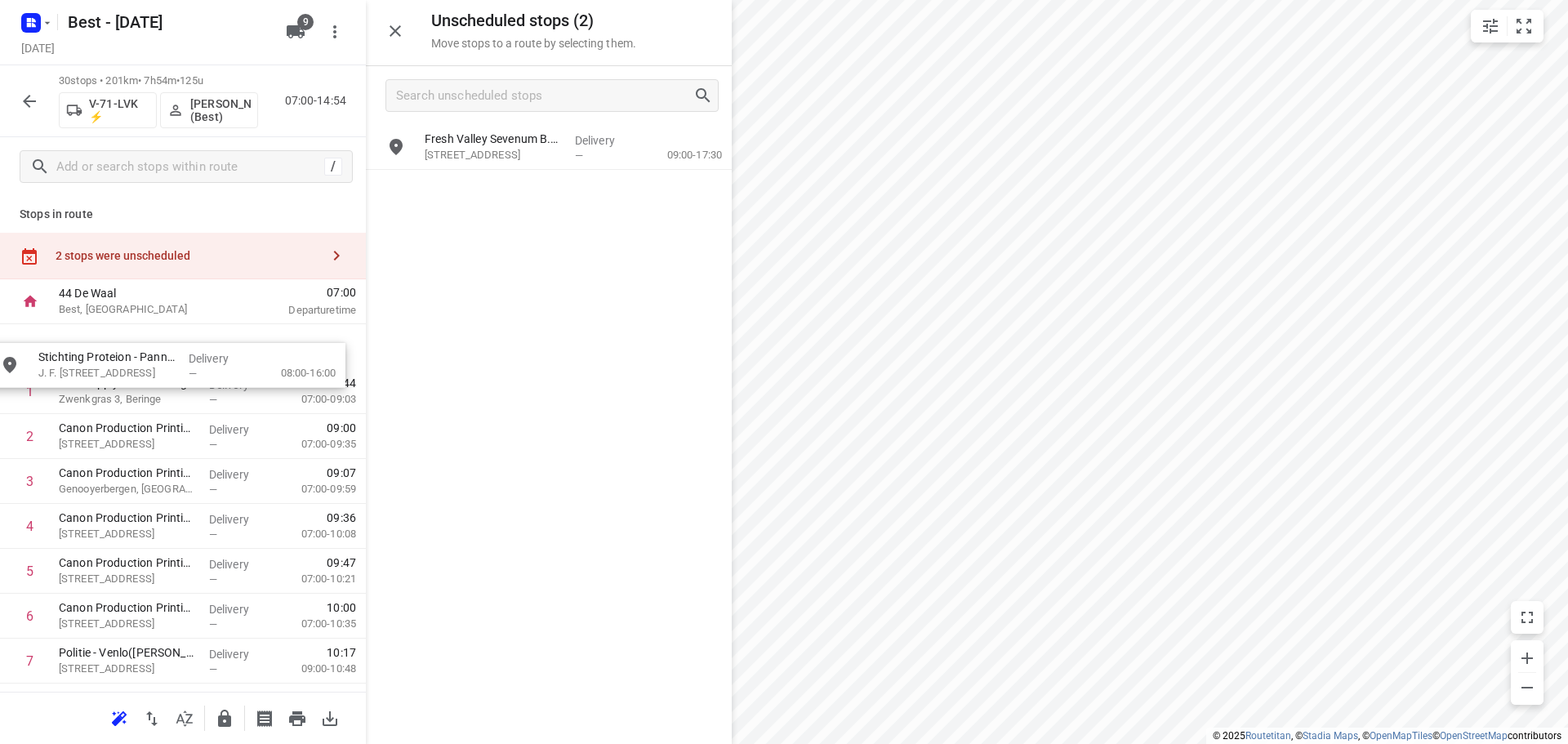
drag, startPoint x: 465, startPoint y: 137, endPoint x: 77, endPoint y: 382, distance: 458.9
click at [224, 717] on icon "button" at bounding box center [224, 718] width 19 height 19
click at [37, 101] on icon "button" at bounding box center [29, 101] width 19 height 19
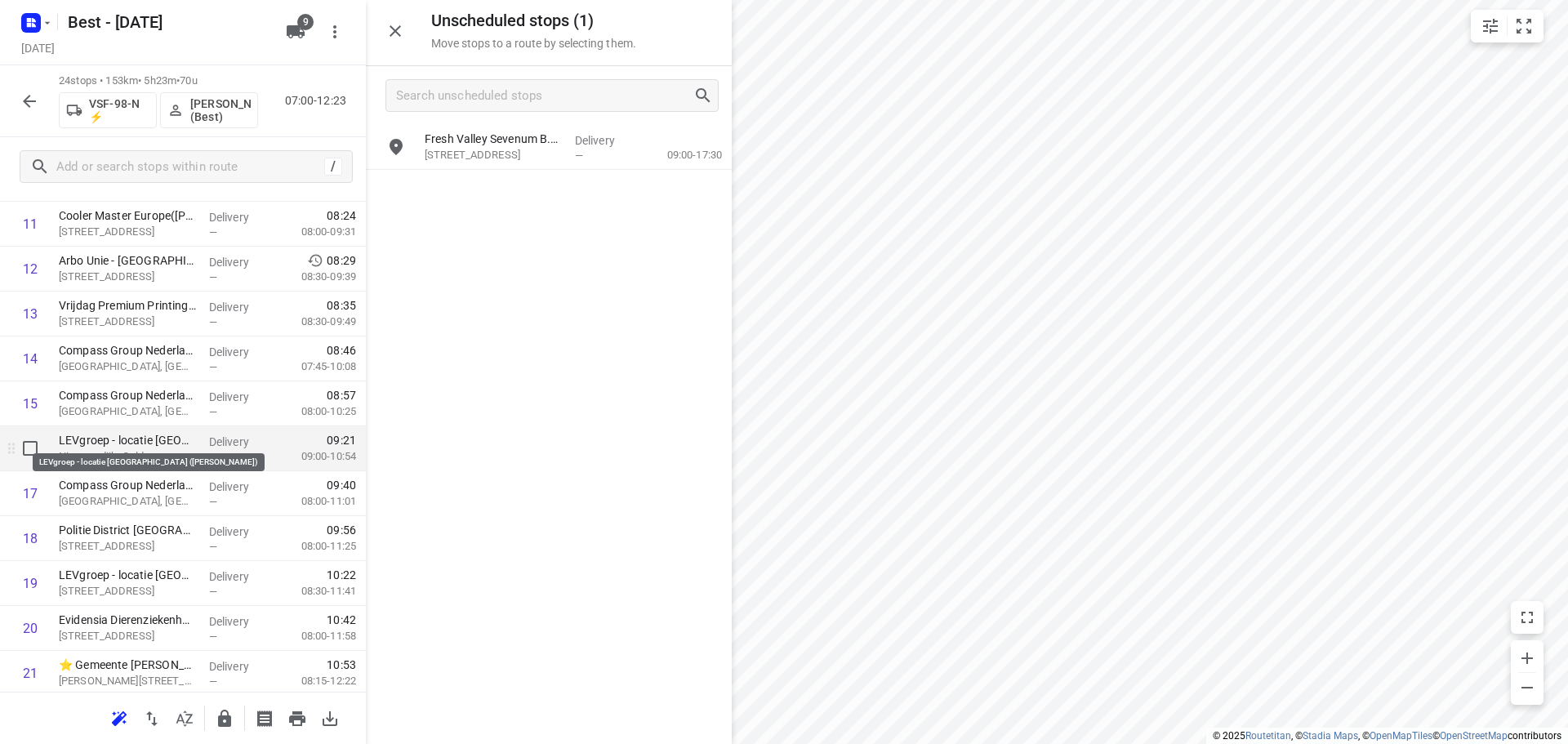
scroll to position [755, 0]
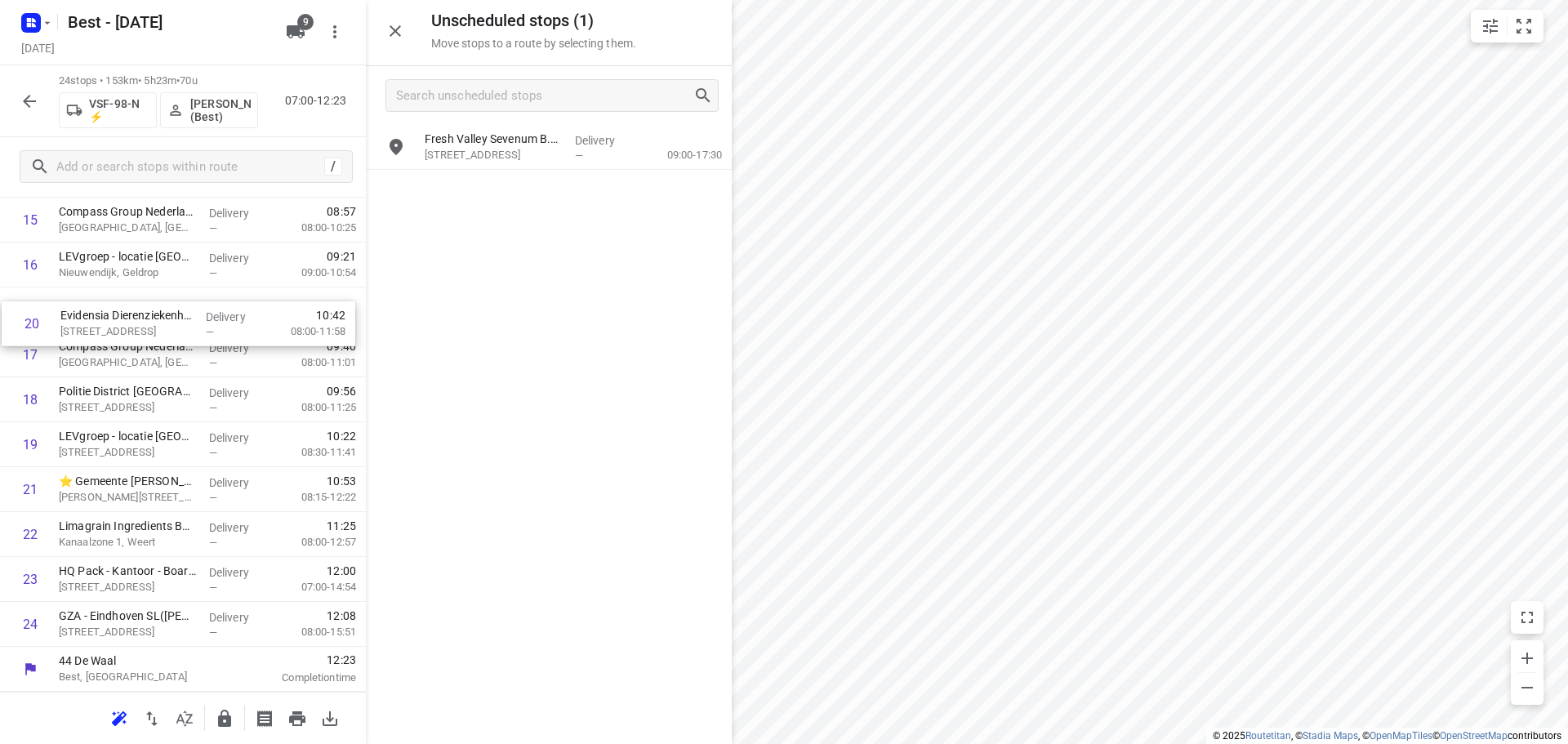
drag, startPoint x: 171, startPoint y: 440, endPoint x: 173, endPoint y: 304, distance: 136.0
click at [173, 304] on div "1 Service Center - Eindhoven(Bob Cremers) Looyenbeemd 3, Eindhoven Delivery — 0…" at bounding box center [183, 107] width 366 height 1077
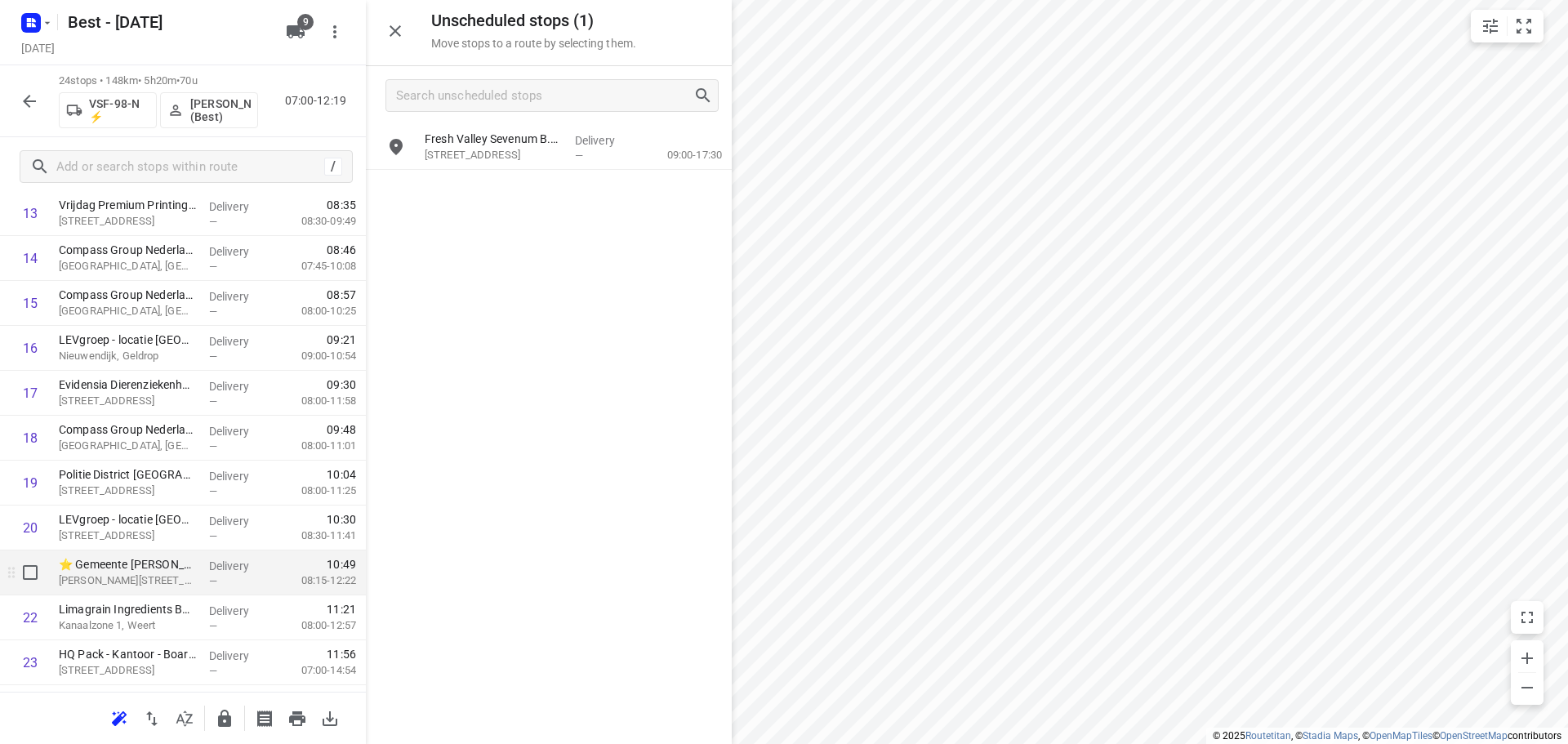
scroll to position [671, 0]
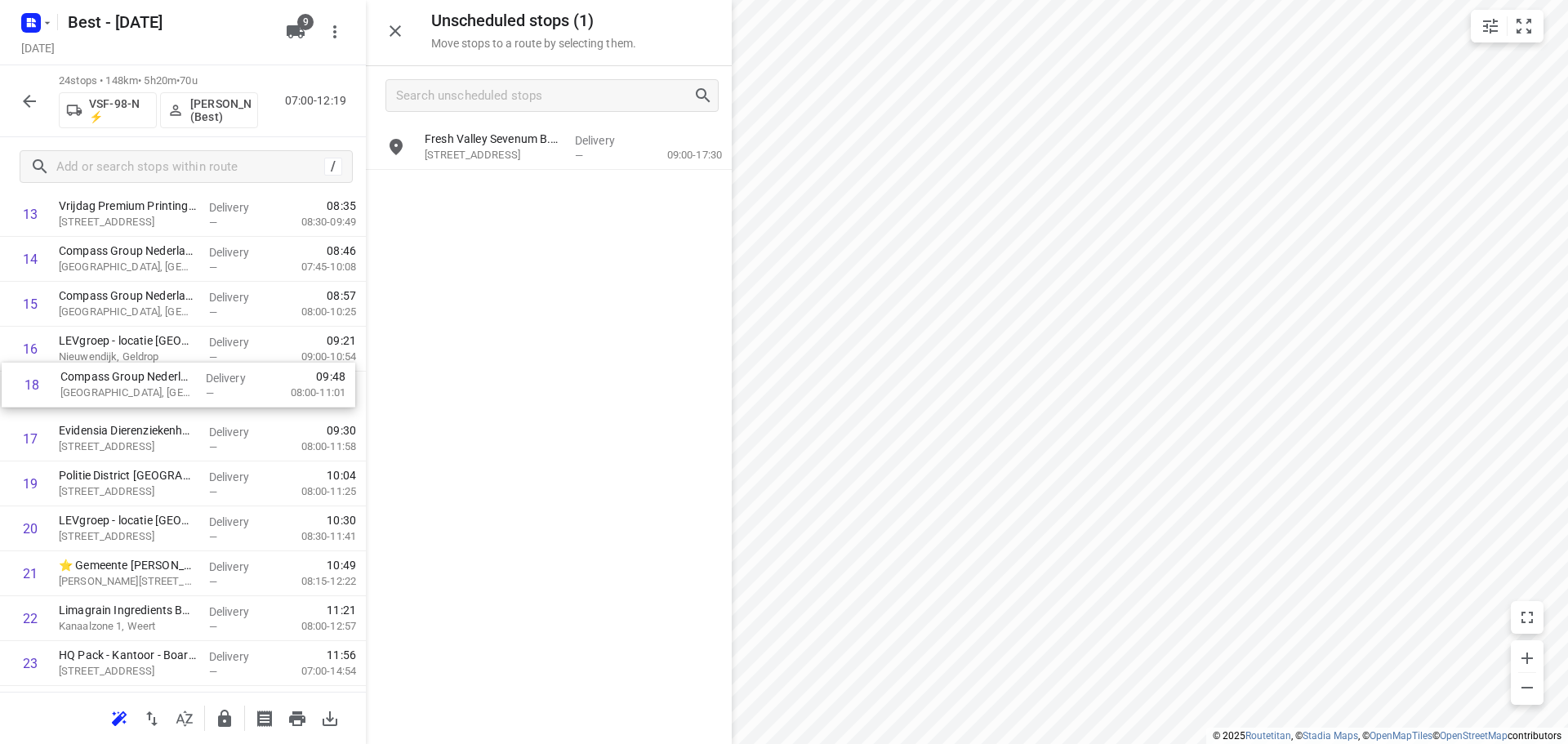
drag, startPoint x: 184, startPoint y: 443, endPoint x: 191, endPoint y: 351, distance: 92.3
click at [191, 351] on div "1 Service Center - Eindhoven(Bob Cremers) Looyenbeemd 3, Eindhoven Delivery — 0…" at bounding box center [183, 192] width 366 height 1077
drag, startPoint x: 200, startPoint y: 483, endPoint x: 202, endPoint y: 374, distance: 109.0
click at [198, 382] on div "1 Service Center - Eindhoven(Bob Cremers) Looyenbeemd 3, Eindhoven Delivery — 0…" at bounding box center [183, 192] width 366 height 1077
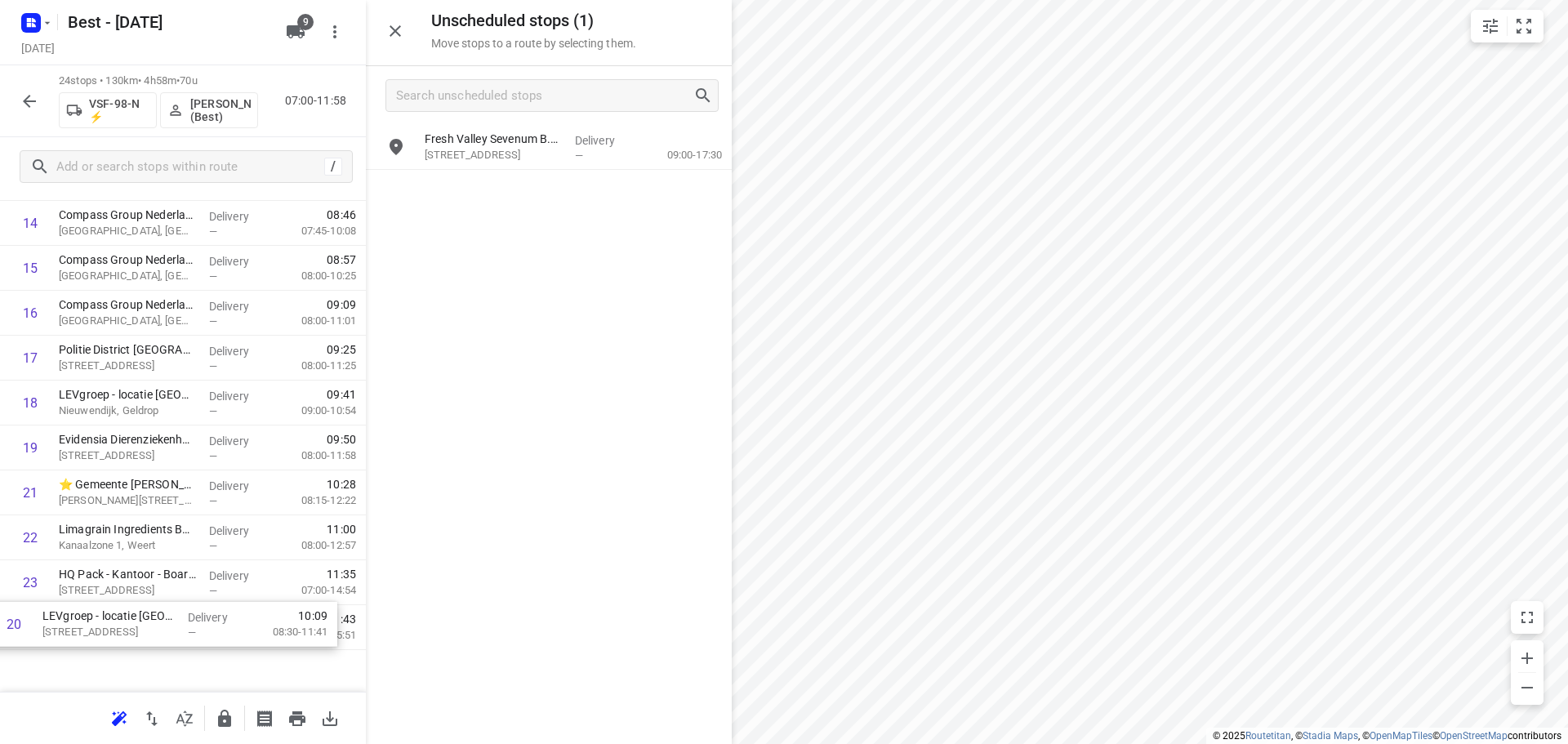
scroll to position [755, 0]
drag, startPoint x: 199, startPoint y: 526, endPoint x: 184, endPoint y: 628, distance: 103.1
click at [184, 628] on div "1 Service Center - Eindhoven(Bob Cremers) Looyenbeemd 3, Eindhoven Delivery — 0…" at bounding box center [183, 107] width 366 height 1077
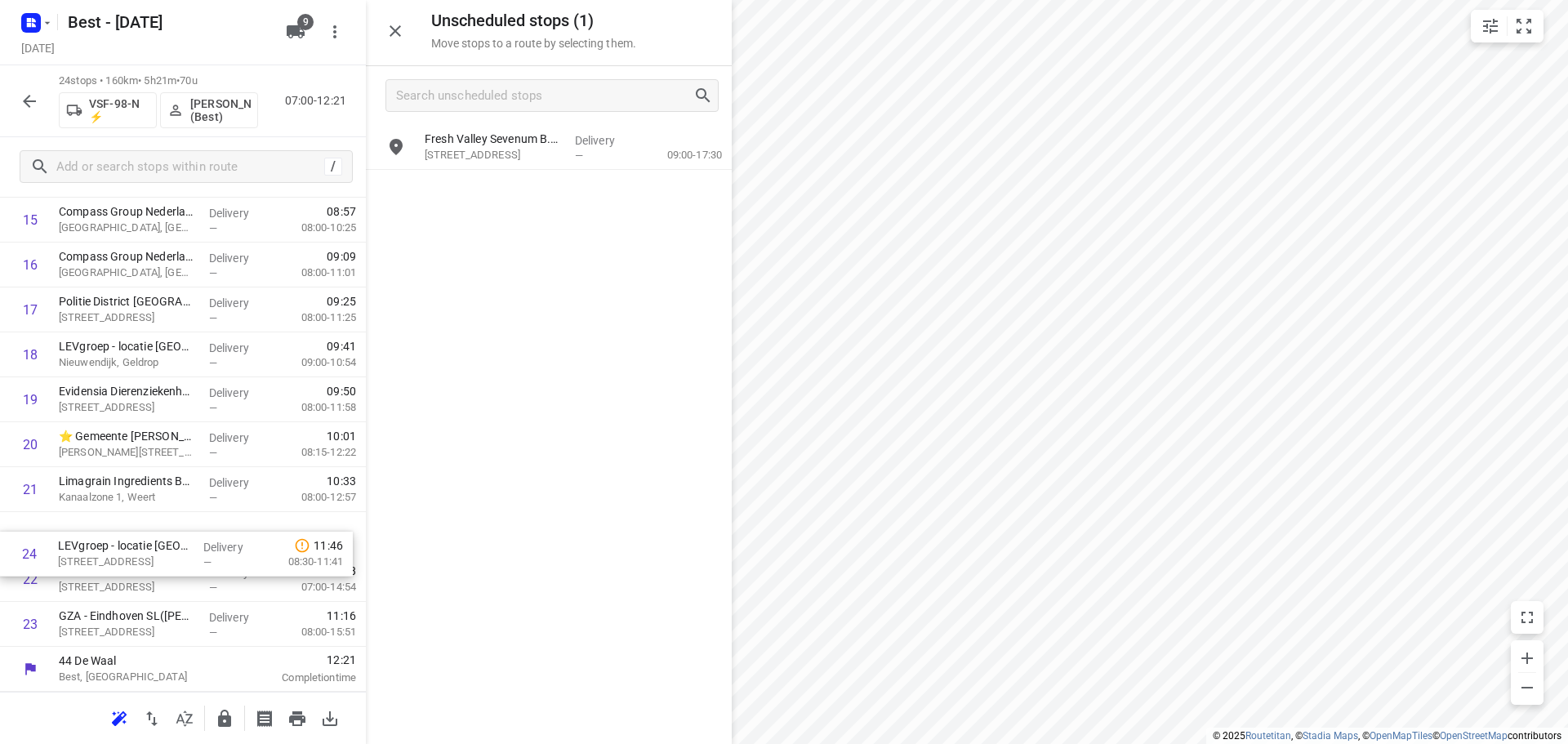
drag, startPoint x: 248, startPoint y: 613, endPoint x: 247, endPoint y: 519, distance: 94.0
click at [247, 519] on div "1 Service Center - Eindhoven(Bob Cremers) Looyenbeemd 3, Eindhoven Delivery — 0…" at bounding box center [183, 107] width 366 height 1077
drag, startPoint x: 158, startPoint y: 583, endPoint x: 577, endPoint y: 433, distance: 445.0
click at [366, 440] on div "Unscheduled stops ( 1 ) Move stops to a route by selecting them. Fresh Valley S…" at bounding box center [183, 372] width 366 height 744
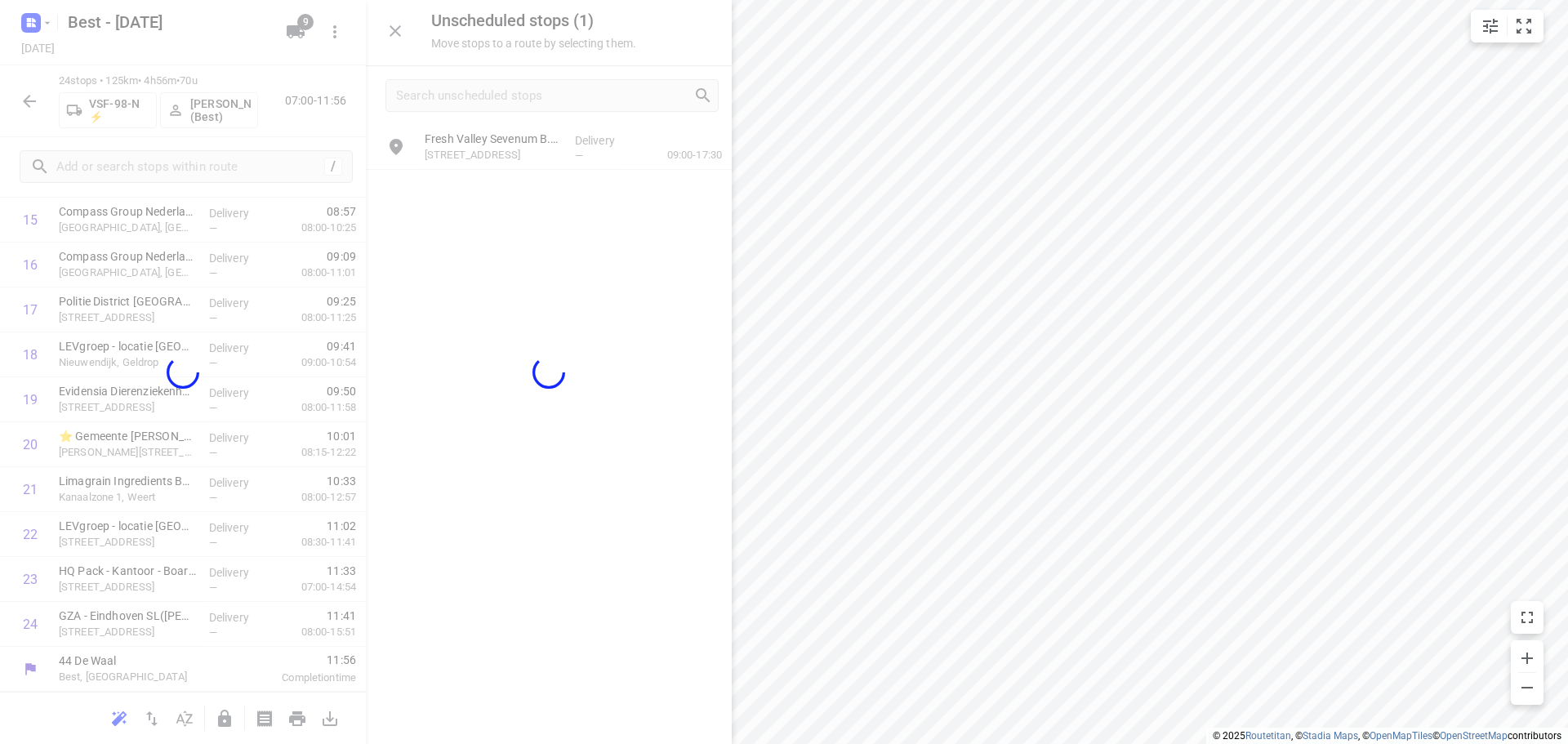
scroll to position [710, 0]
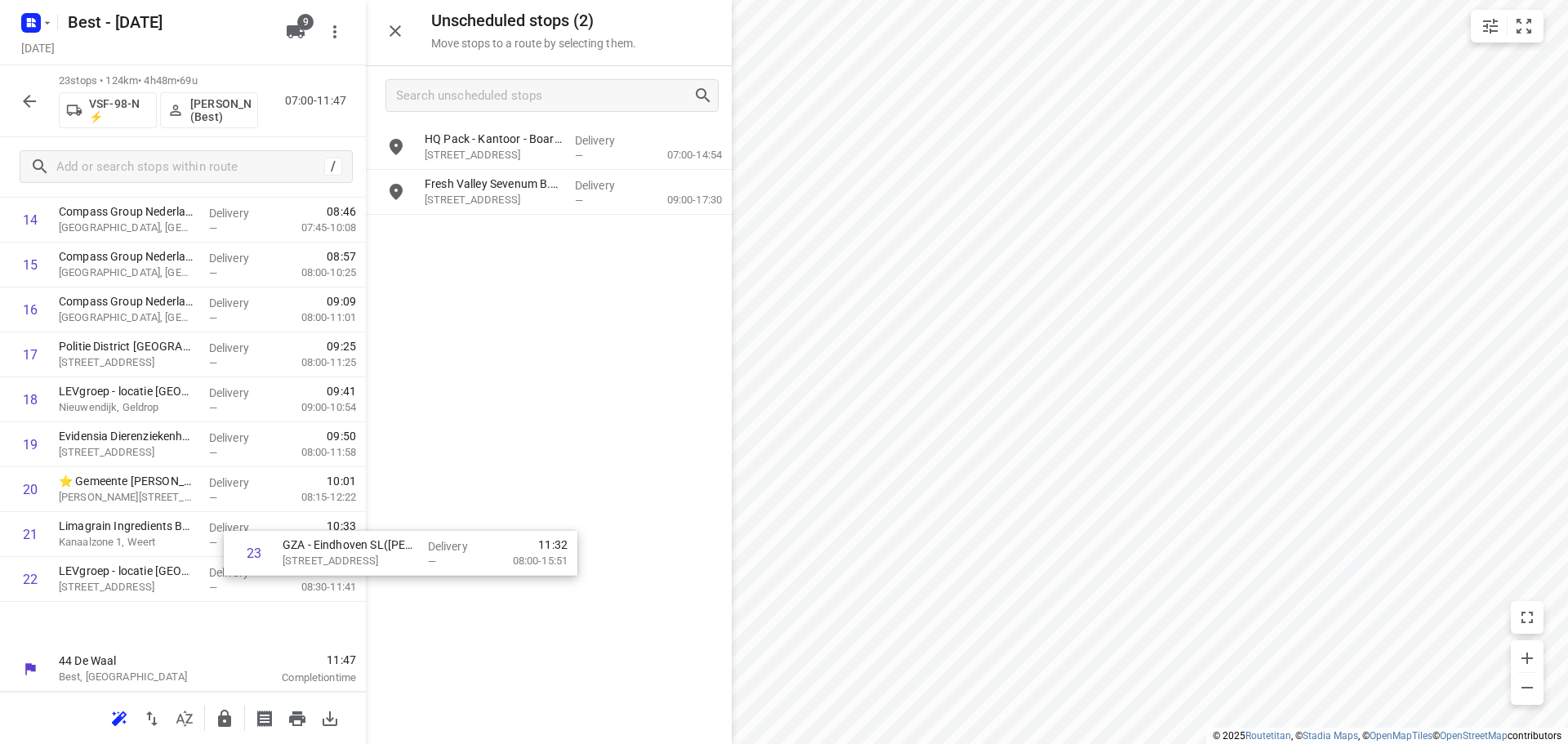
drag, startPoint x: 147, startPoint y: 624, endPoint x: 504, endPoint y: 492, distance: 380.6
click at [366, 507] on div "Unscheduled stops ( 2 ) Move stops to a route by selecting them. HQ Pack - Kant…" at bounding box center [183, 372] width 366 height 744
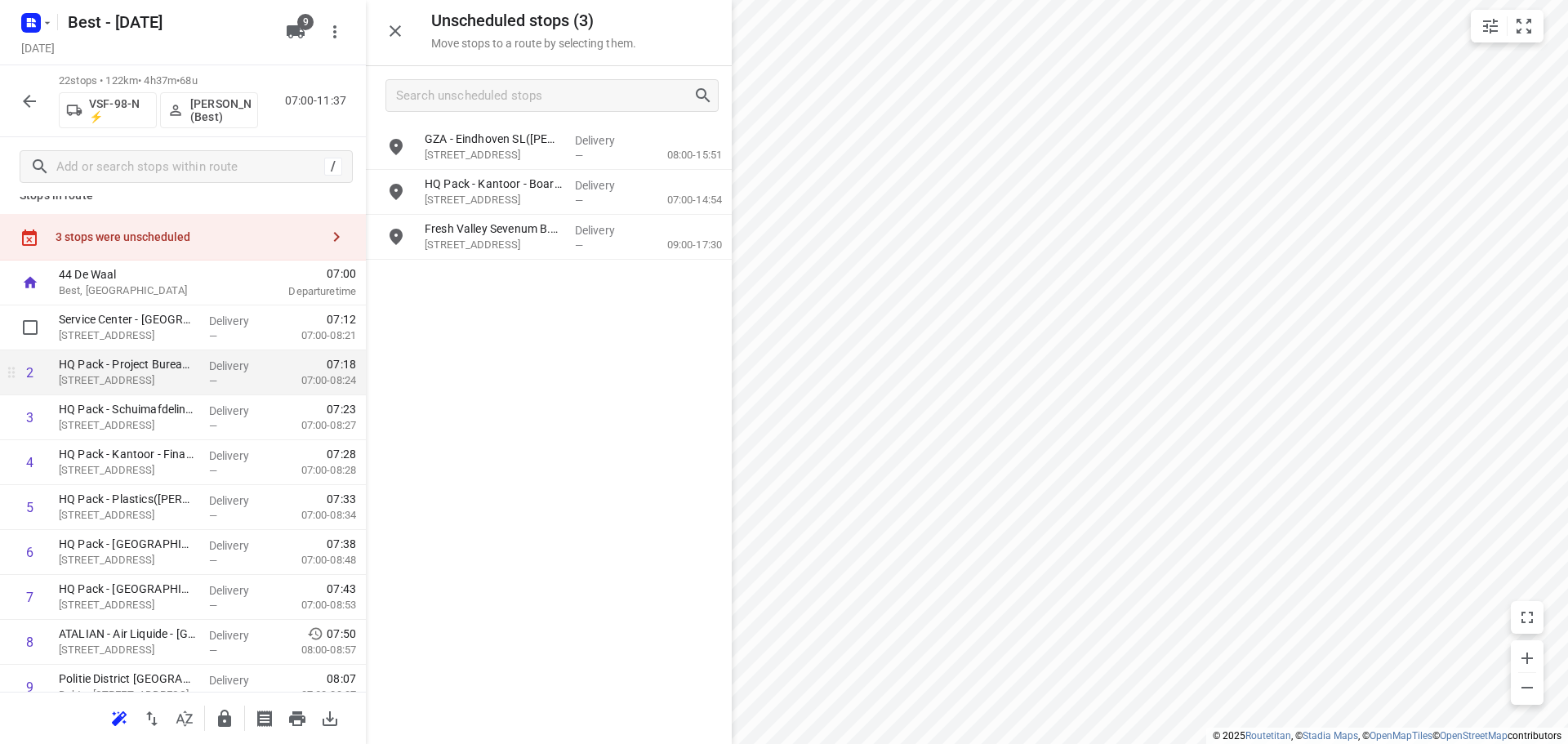
scroll to position [0, 0]
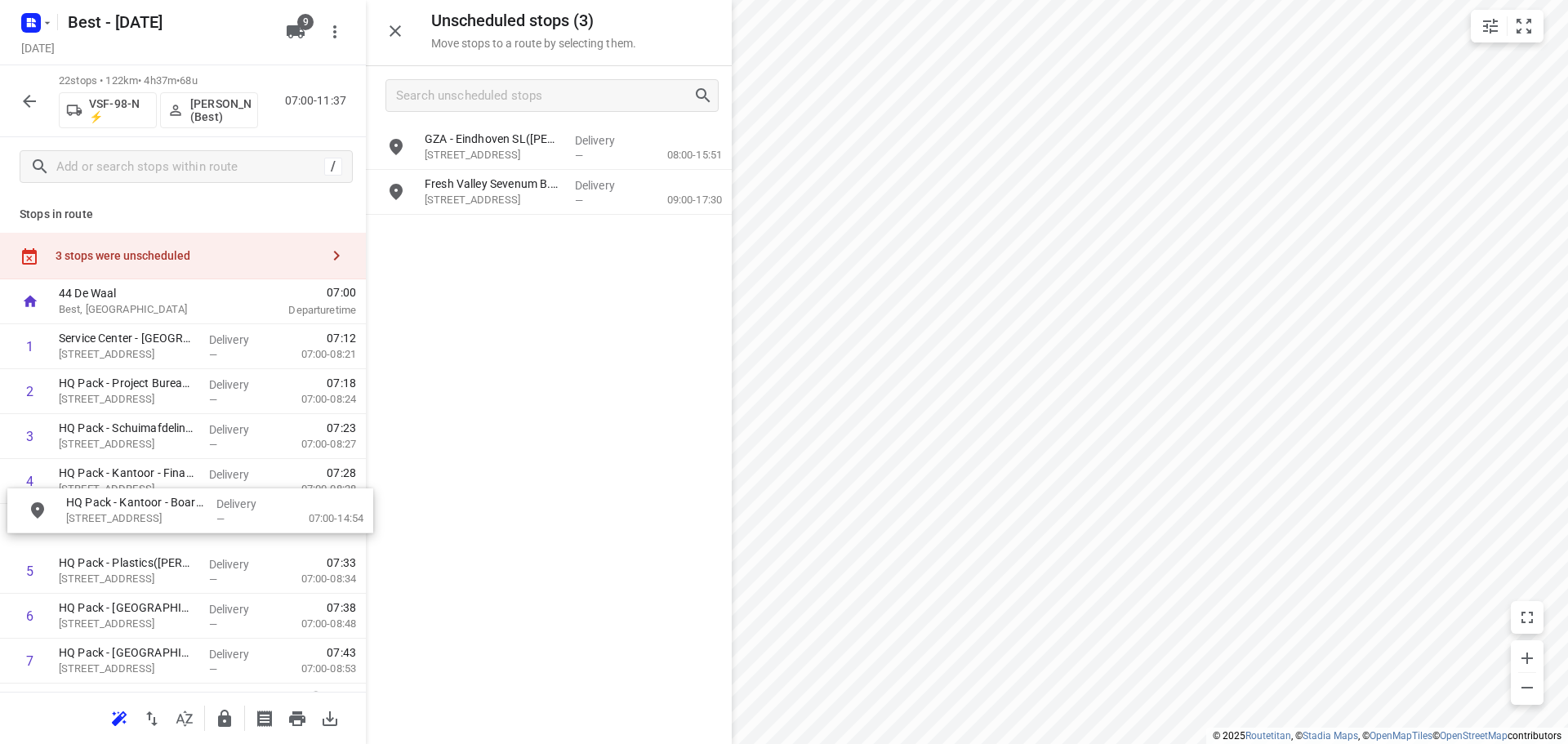
drag, startPoint x: 520, startPoint y: 196, endPoint x: 150, endPoint y: 529, distance: 497.8
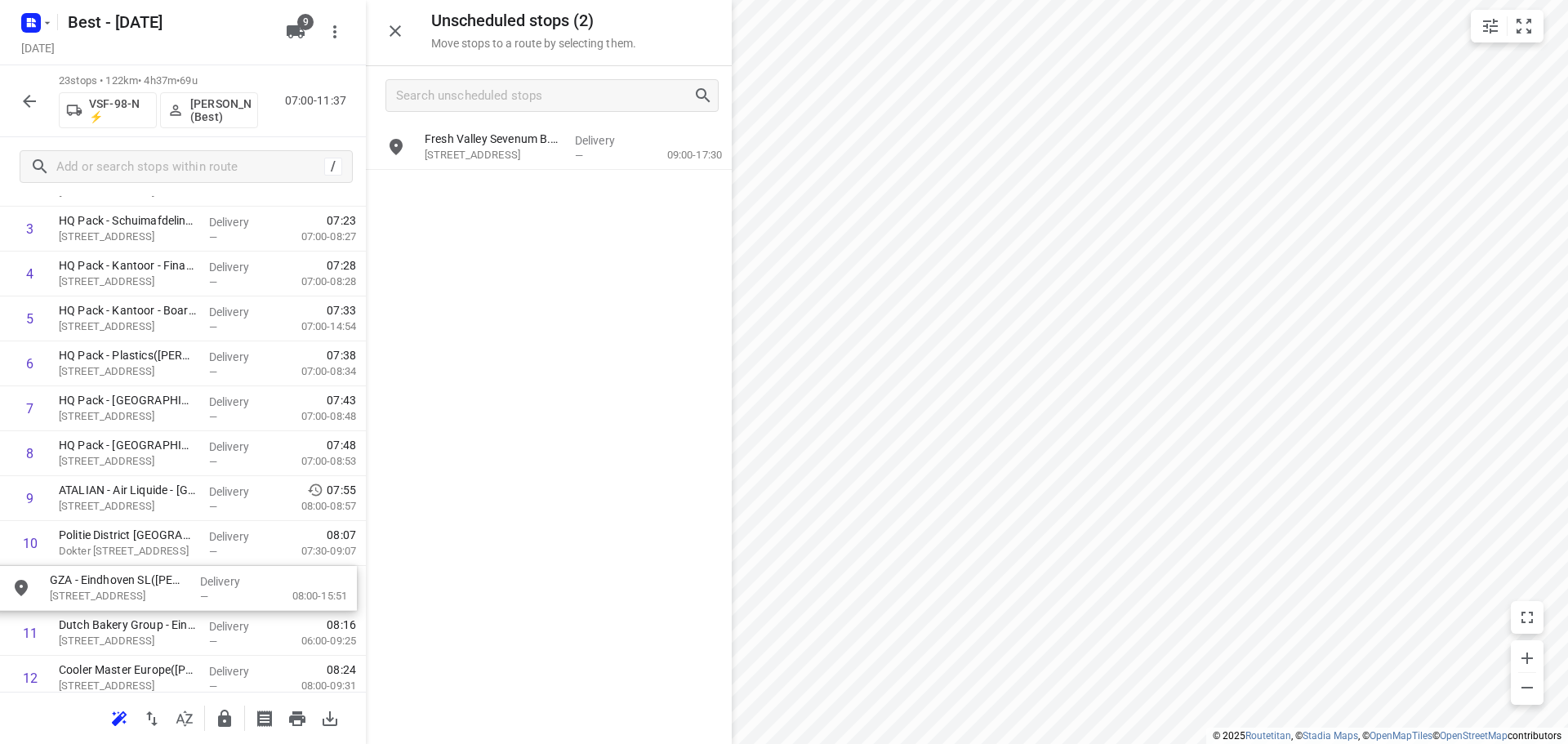
drag, startPoint x: 495, startPoint y: 156, endPoint x: 122, endPoint y: 608, distance: 586.0
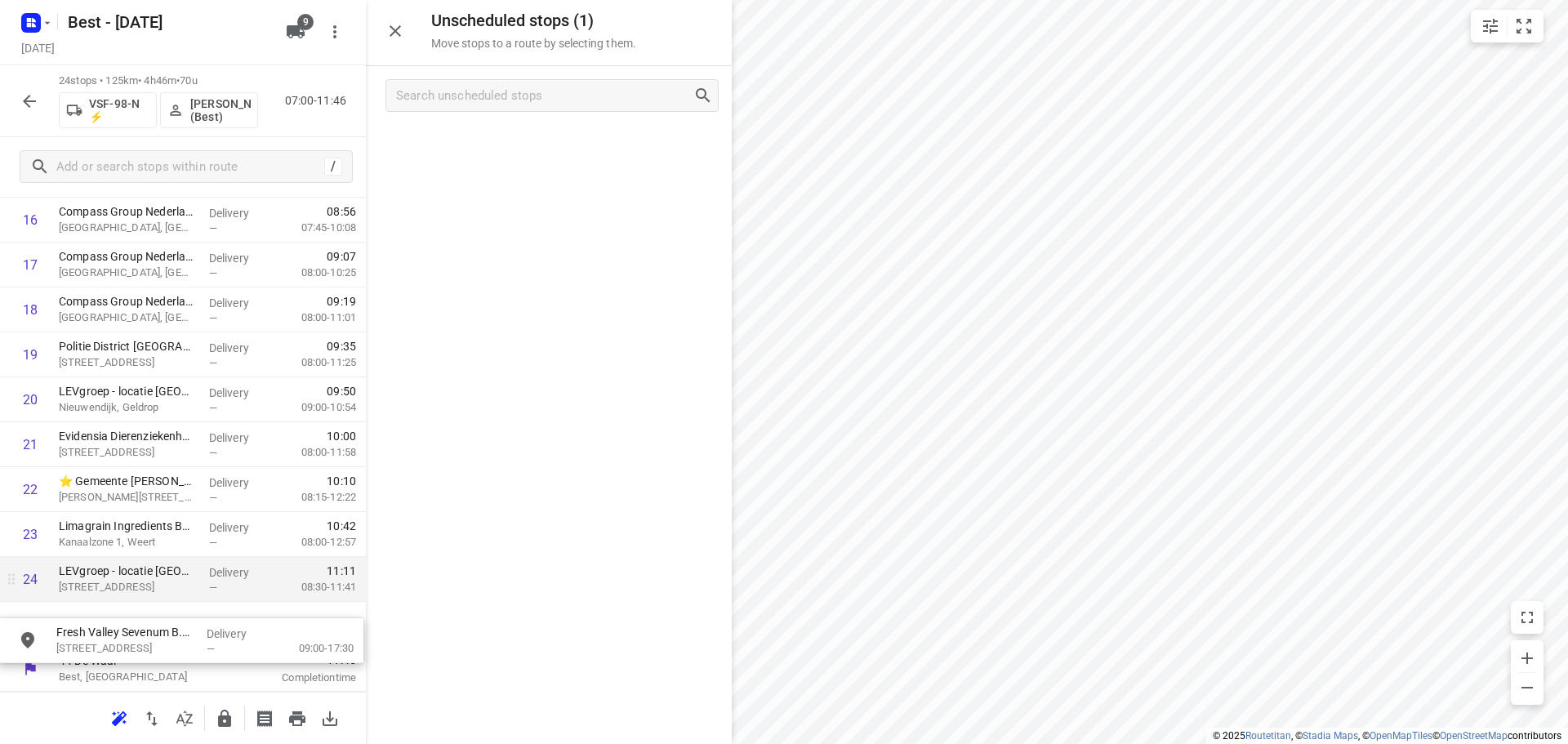
drag, startPoint x: 537, startPoint y: 134, endPoint x: 188, endPoint y: 589, distance: 573.4
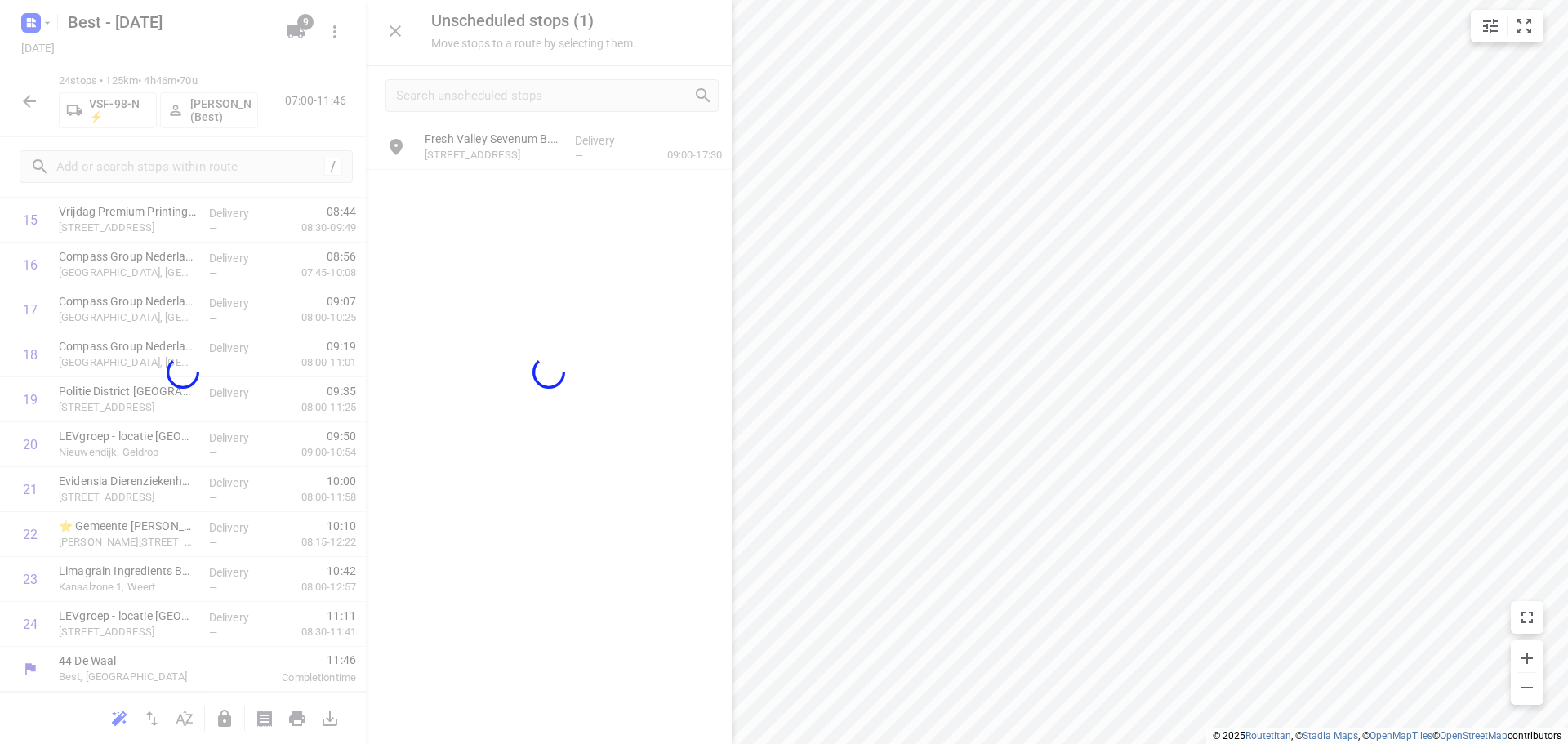
scroll to position [754, 0]
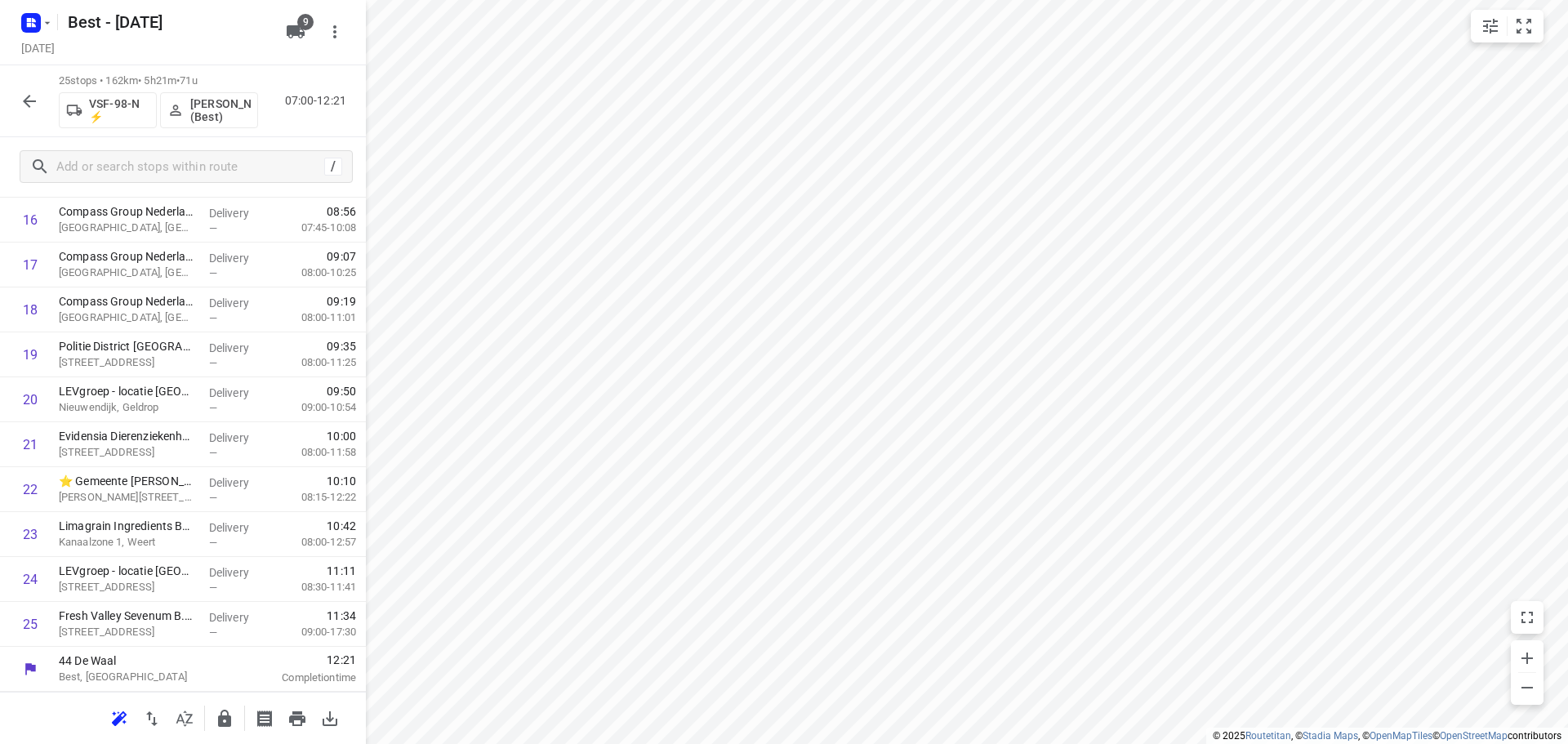
click at [397, 25] on div "i © 2025 Routetitan , © Stadia Maps , © OpenMapTiles © OpenStreetMap contributo…" at bounding box center [784, 372] width 1568 height 744
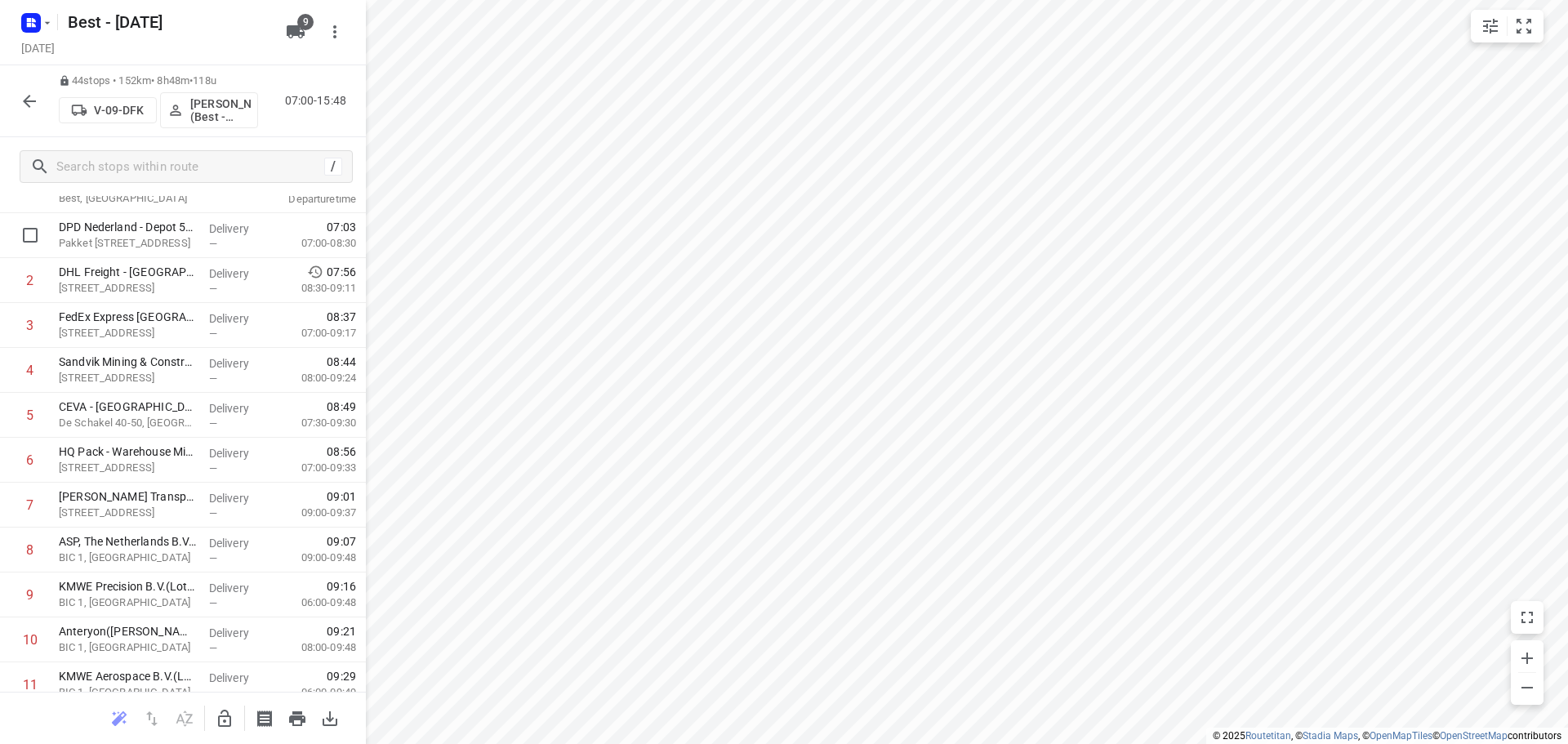
scroll to position [0, 0]
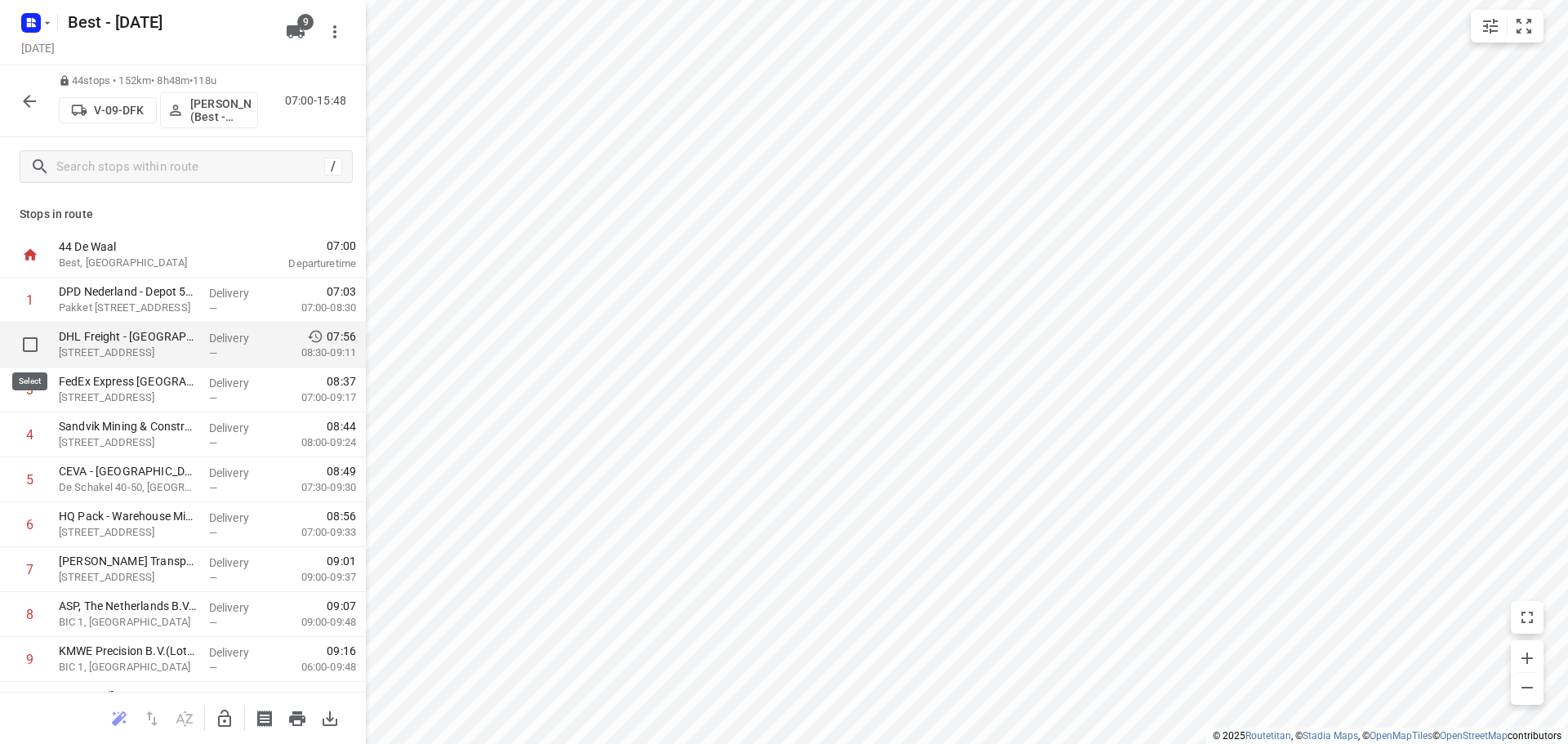
click at [35, 352] on input "checkbox" at bounding box center [30, 345] width 33 height 33
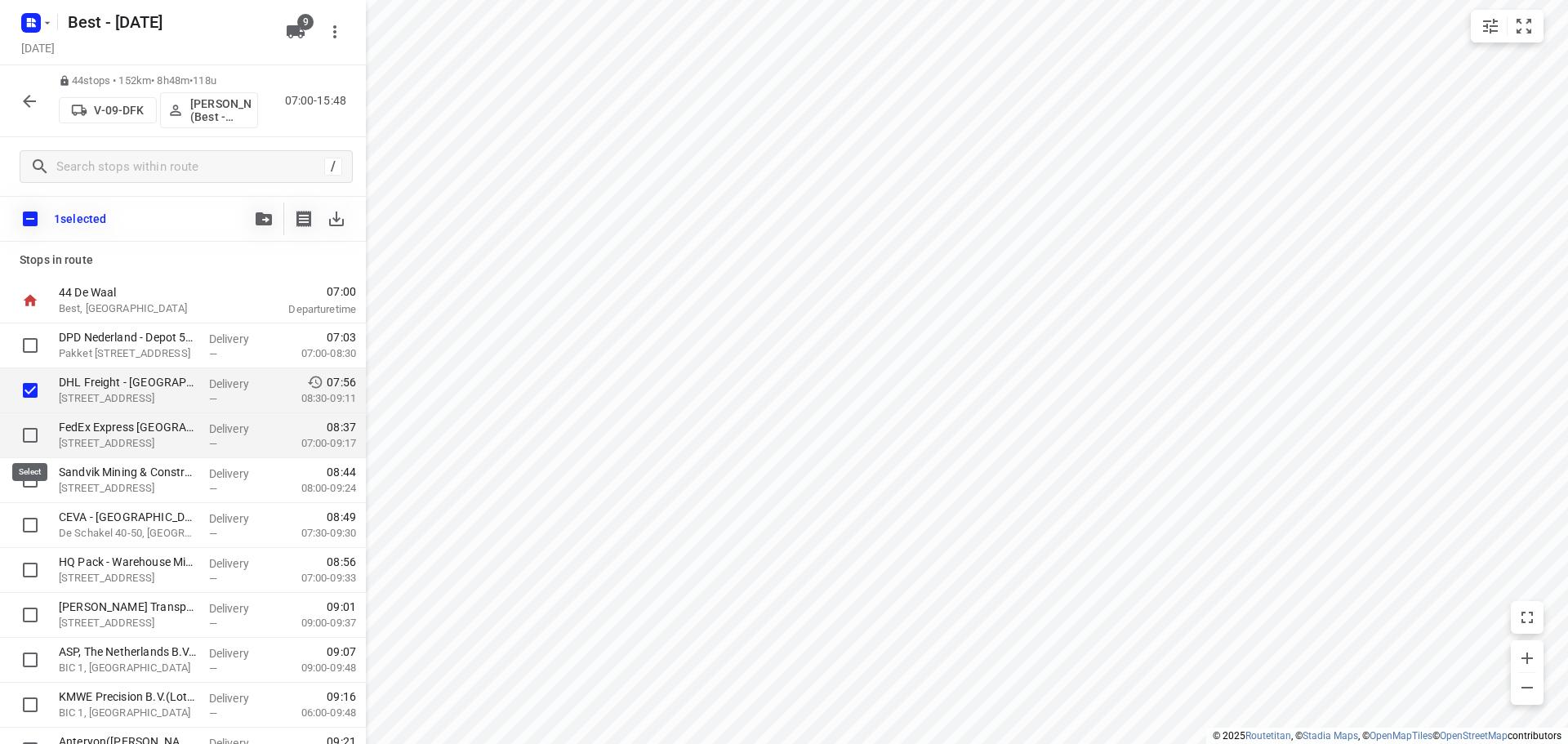
click at [28, 421] on input "checkbox" at bounding box center [30, 435] width 33 height 33
click at [23, 479] on input "checkbox" at bounding box center [30, 480] width 33 height 33
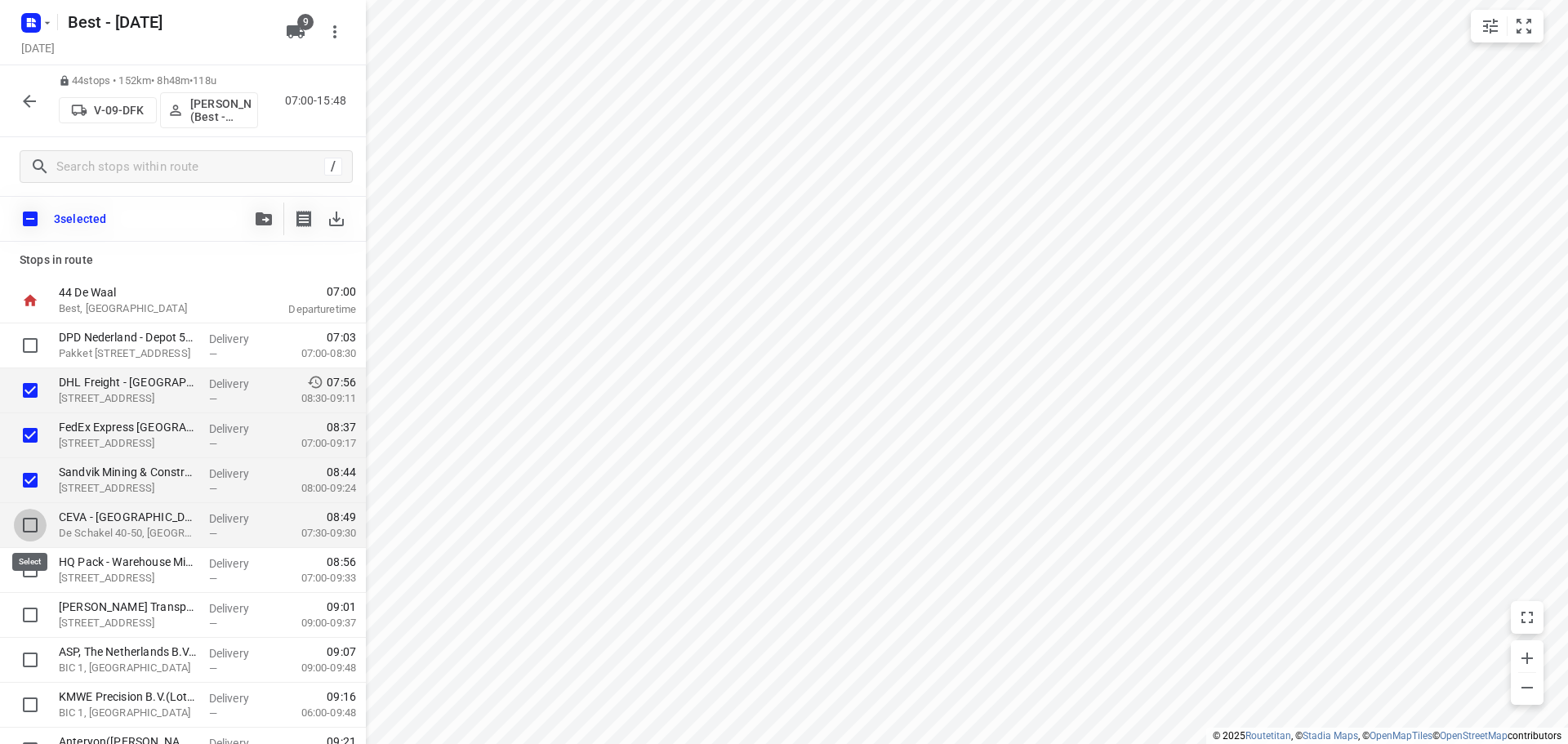
click at [25, 525] on input "checkbox" at bounding box center [30, 525] width 33 height 33
click at [23, 580] on input "checkbox" at bounding box center [30, 570] width 33 height 33
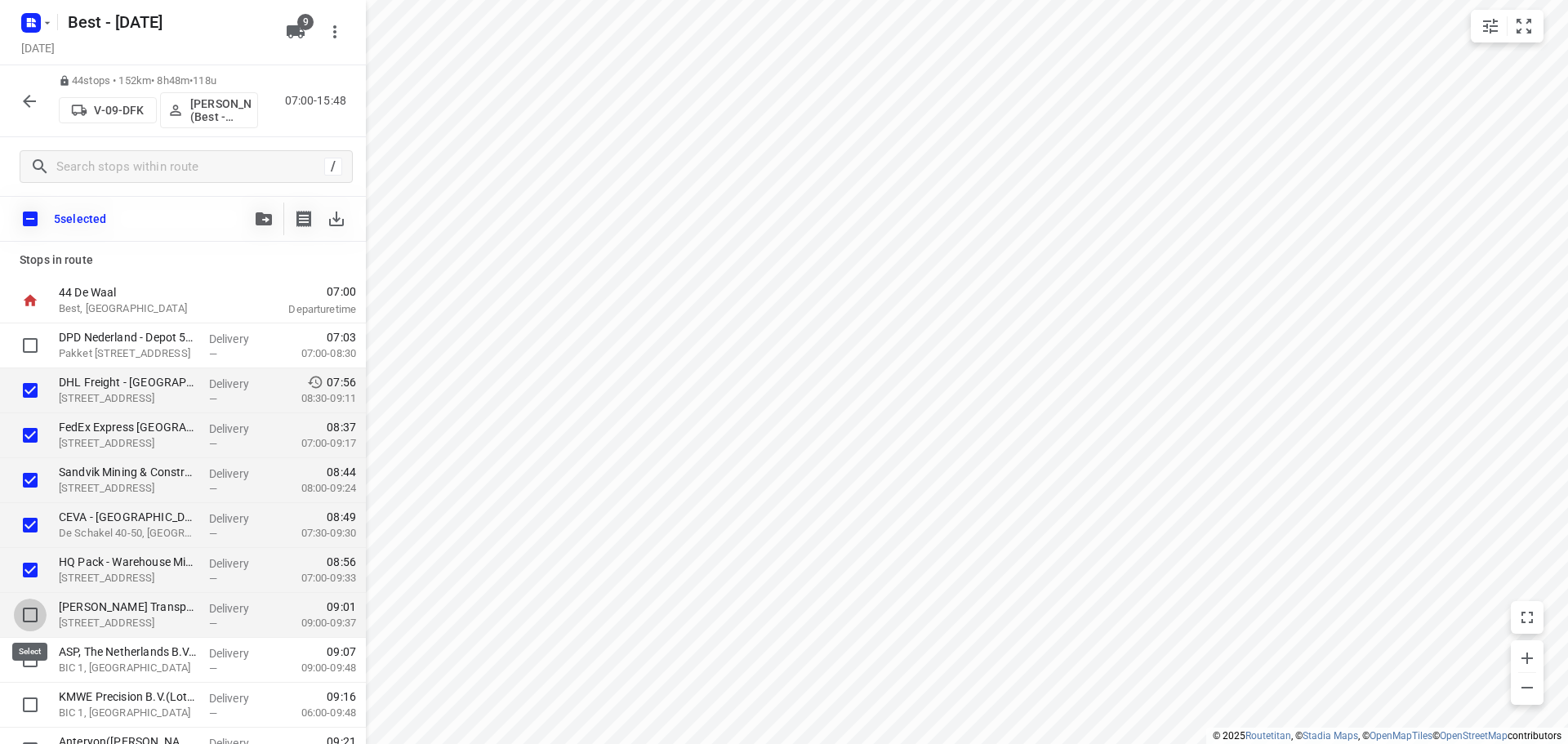
click at [28, 627] on input "checkbox" at bounding box center [30, 615] width 33 height 33
click at [22, 653] on input "checkbox" at bounding box center [30, 660] width 33 height 33
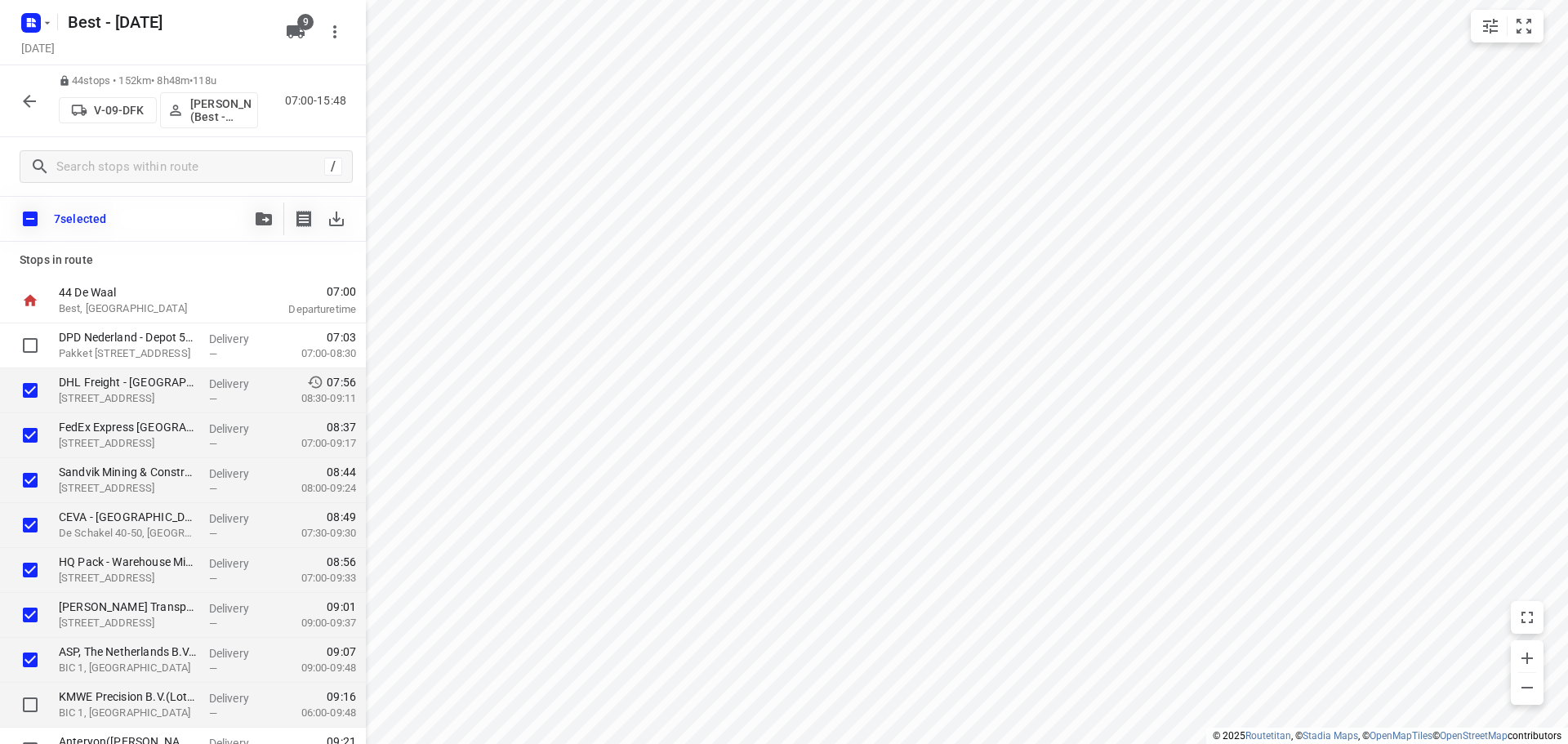
click at [25, 687] on div at bounding box center [26, 705] width 53 height 45
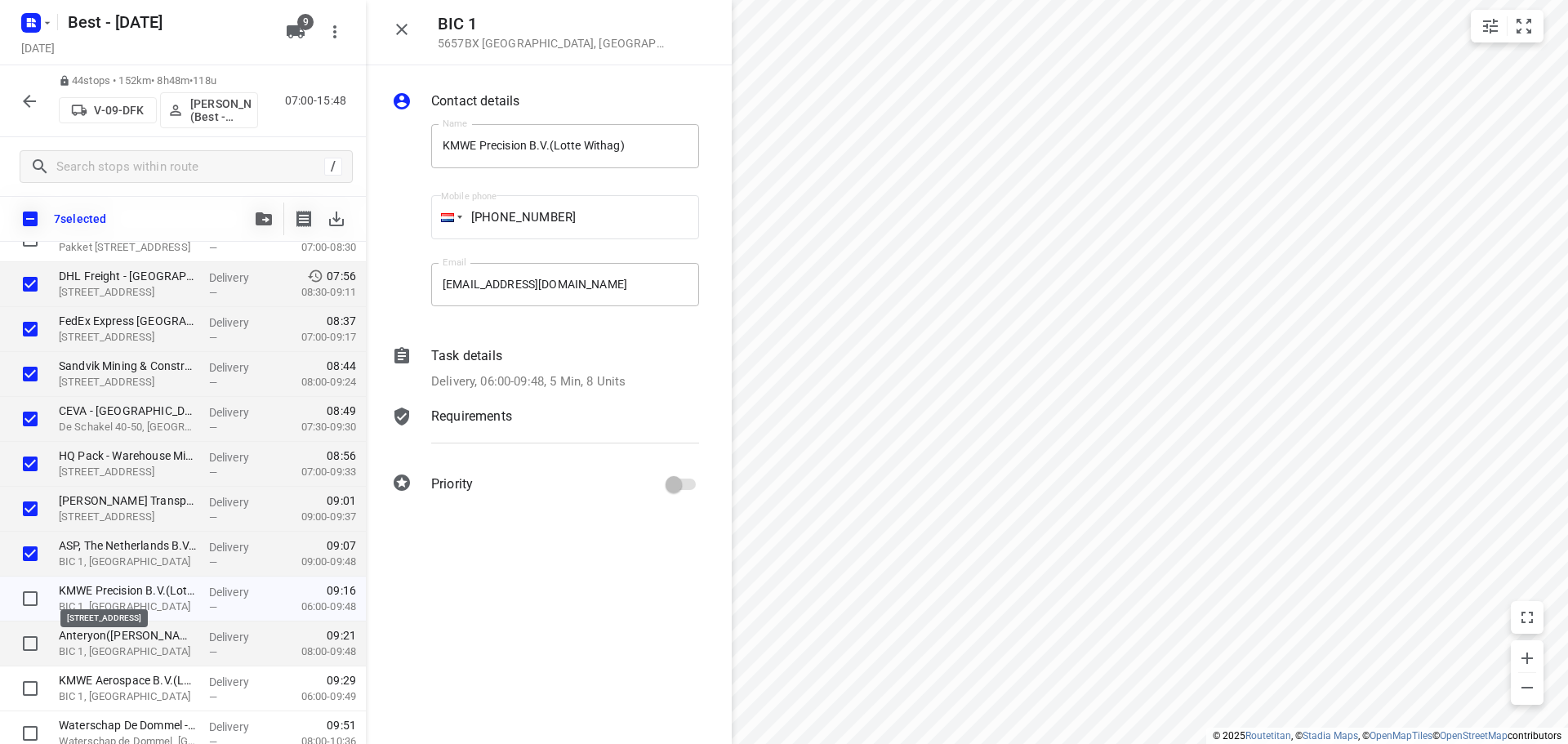
scroll to position [163, 0]
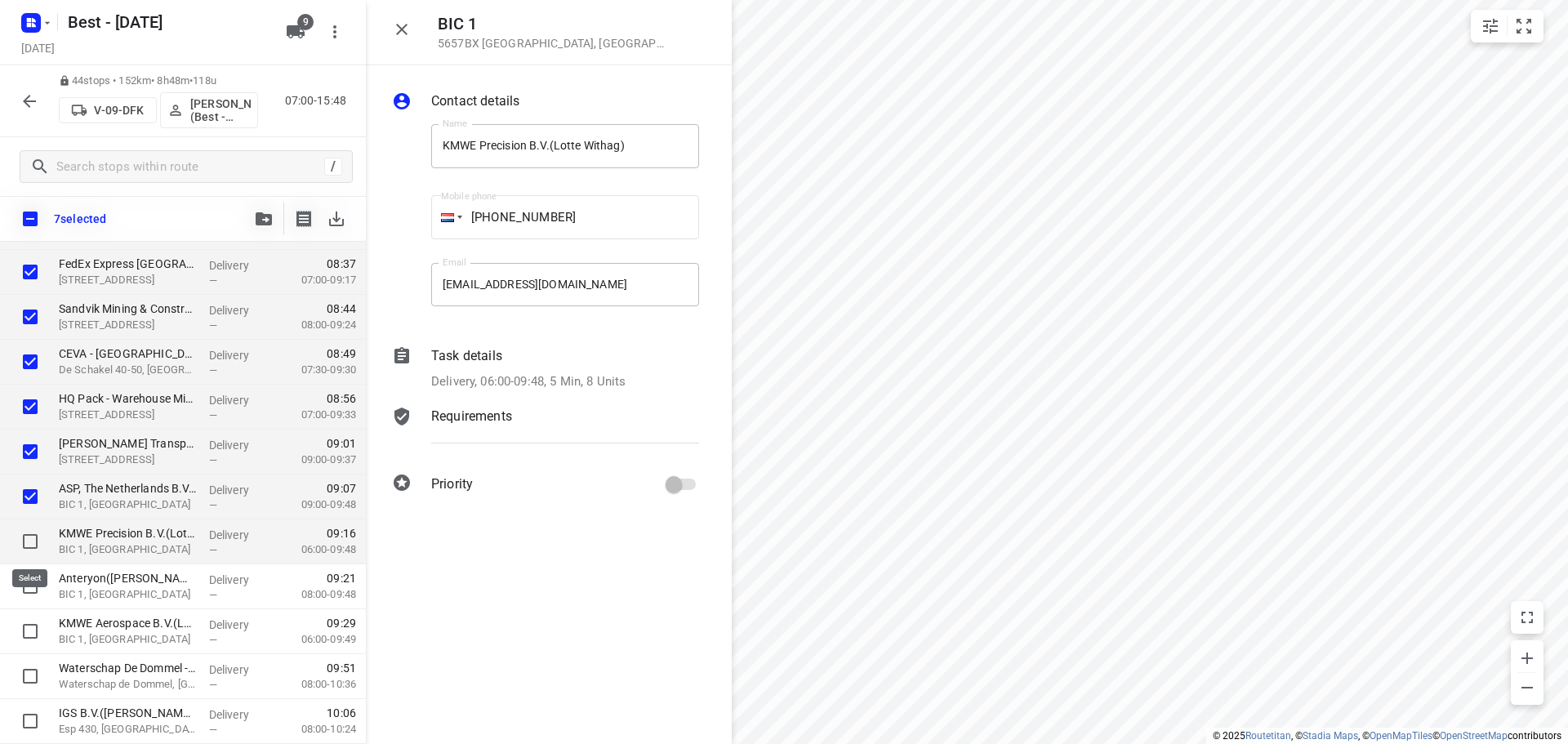
click at [27, 540] on input "checkbox" at bounding box center [30, 541] width 33 height 33
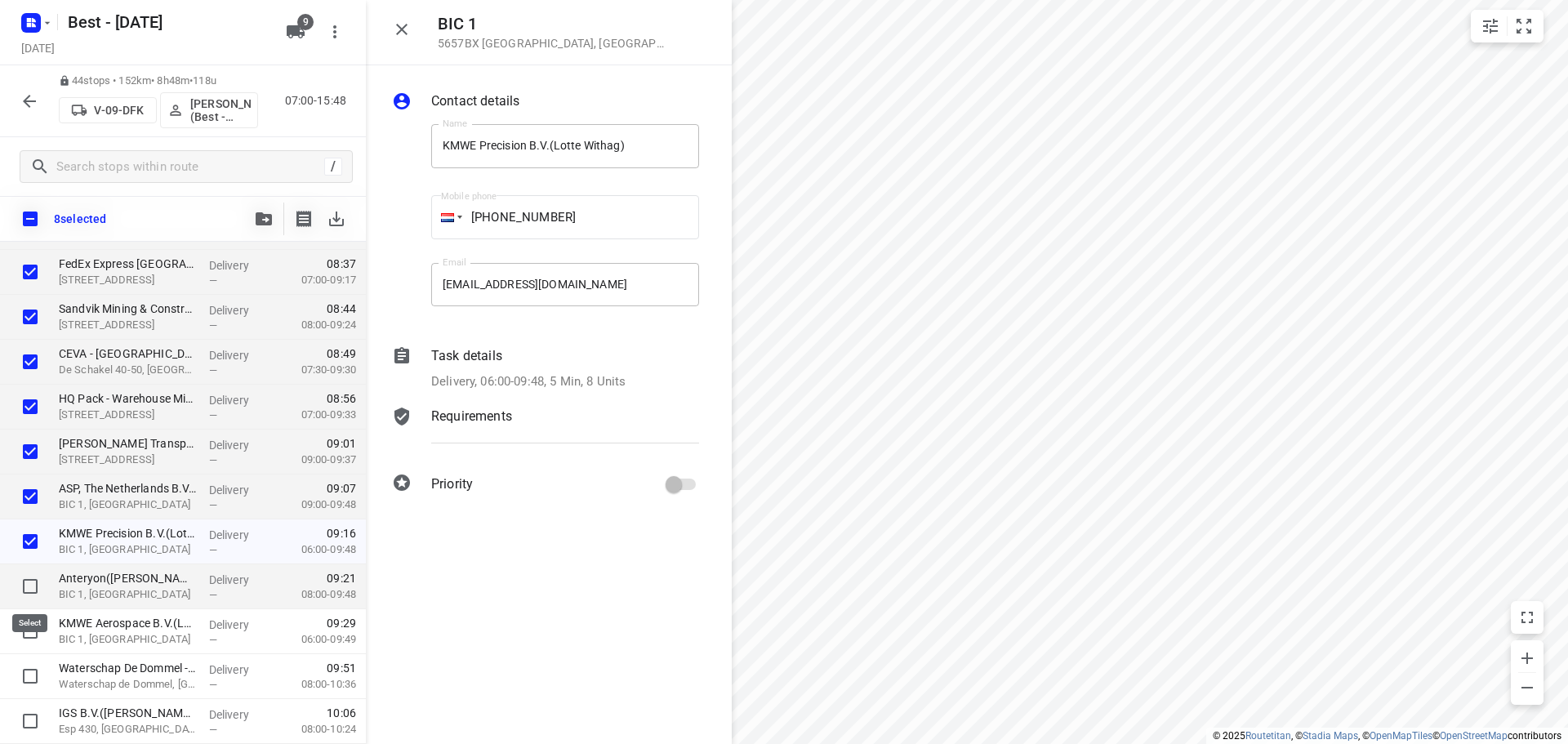
click at [27, 592] on input "checkbox" at bounding box center [30, 586] width 33 height 33
click at [25, 629] on input "checkbox" at bounding box center [30, 631] width 33 height 33
click at [261, 209] on button "button" at bounding box center [263, 218] width 33 height 33
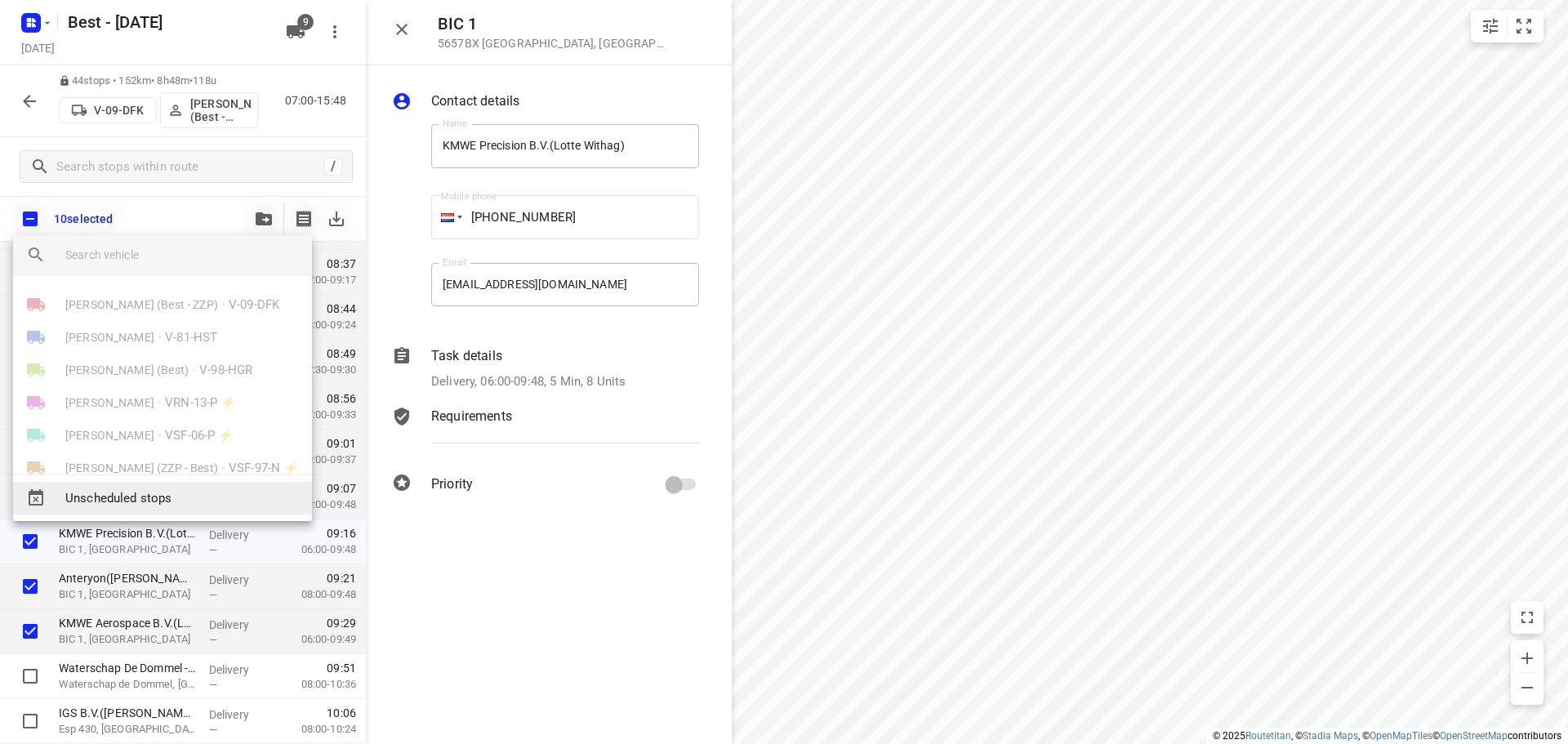
click at [158, 505] on span "Unscheduled stops" at bounding box center [182, 499] width 234 height 19
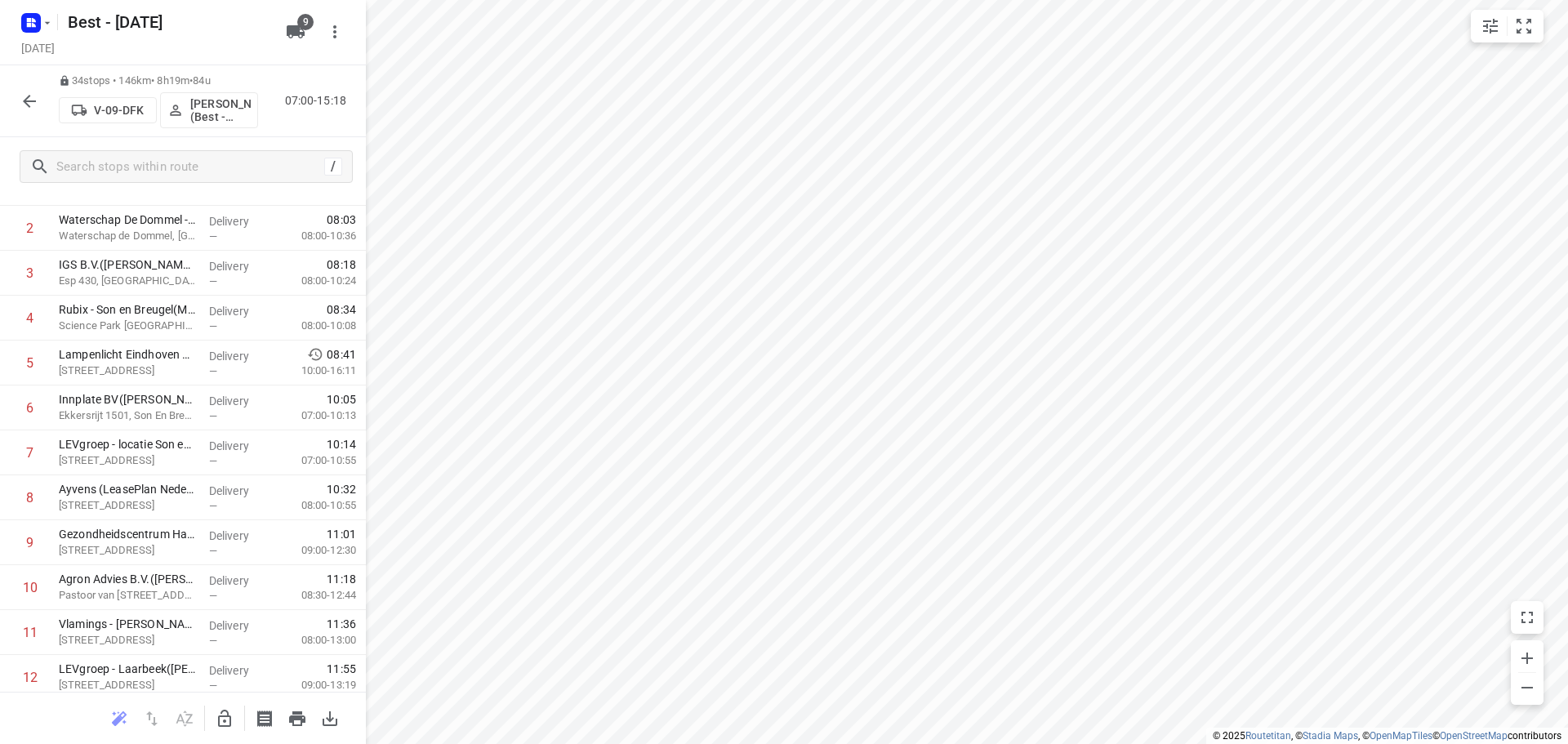
click at [35, 98] on icon "button" at bounding box center [29, 101] width 19 height 19
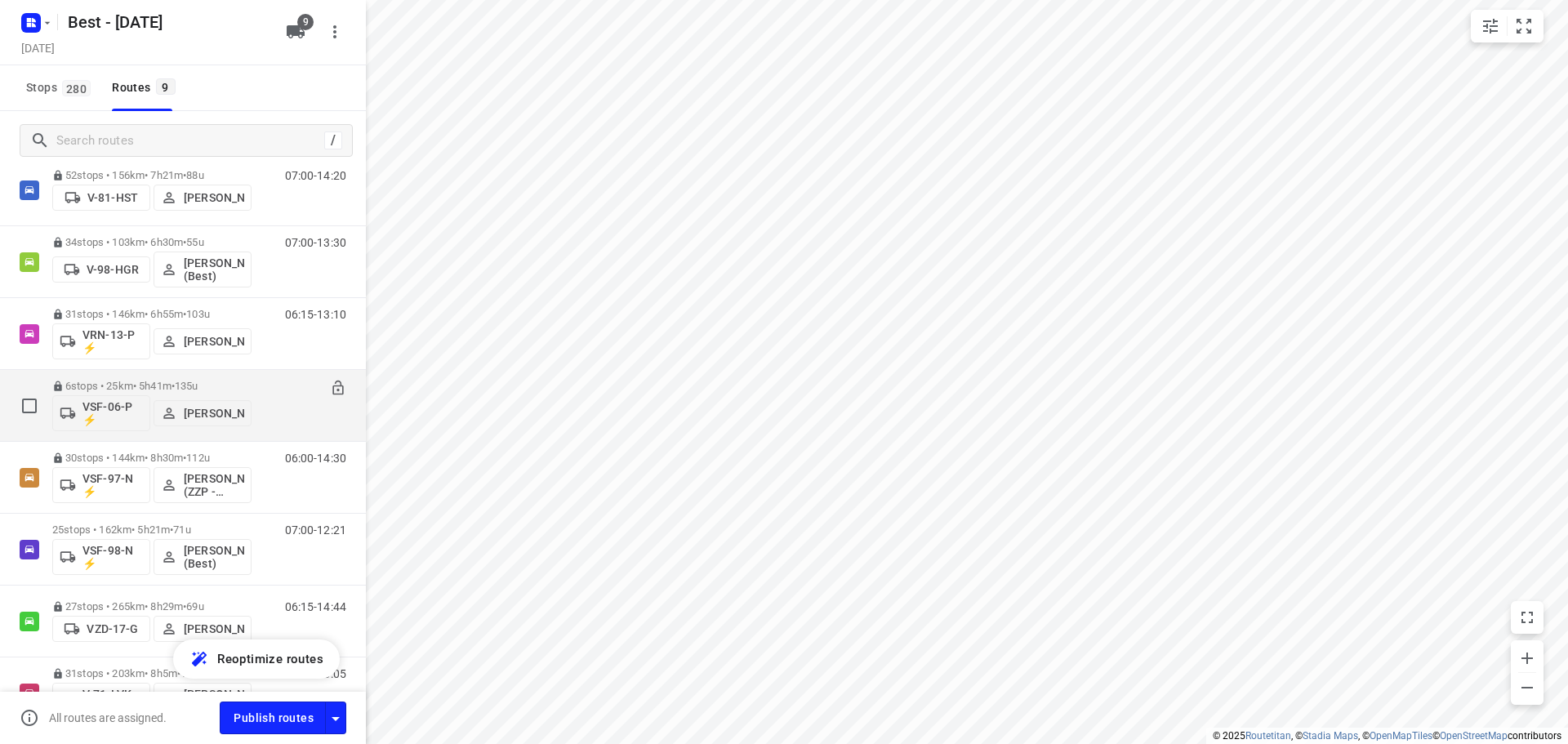
scroll to position [274, 0]
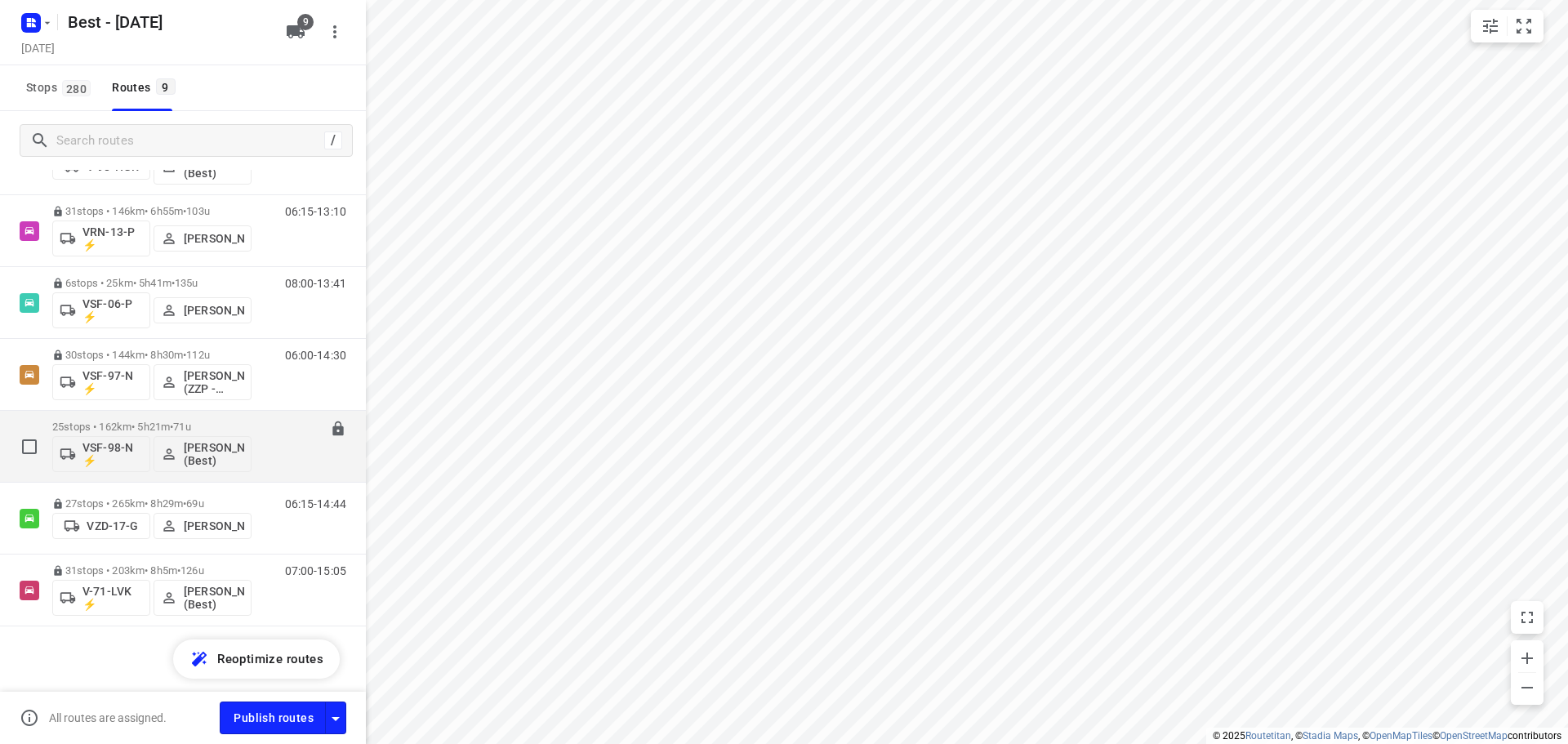
click at [177, 419] on div "25 stops • 162km • 5h21m • 71u VSF-98-N ⚡ Tony van Doren (Best)" at bounding box center [152, 445] width 199 height 68
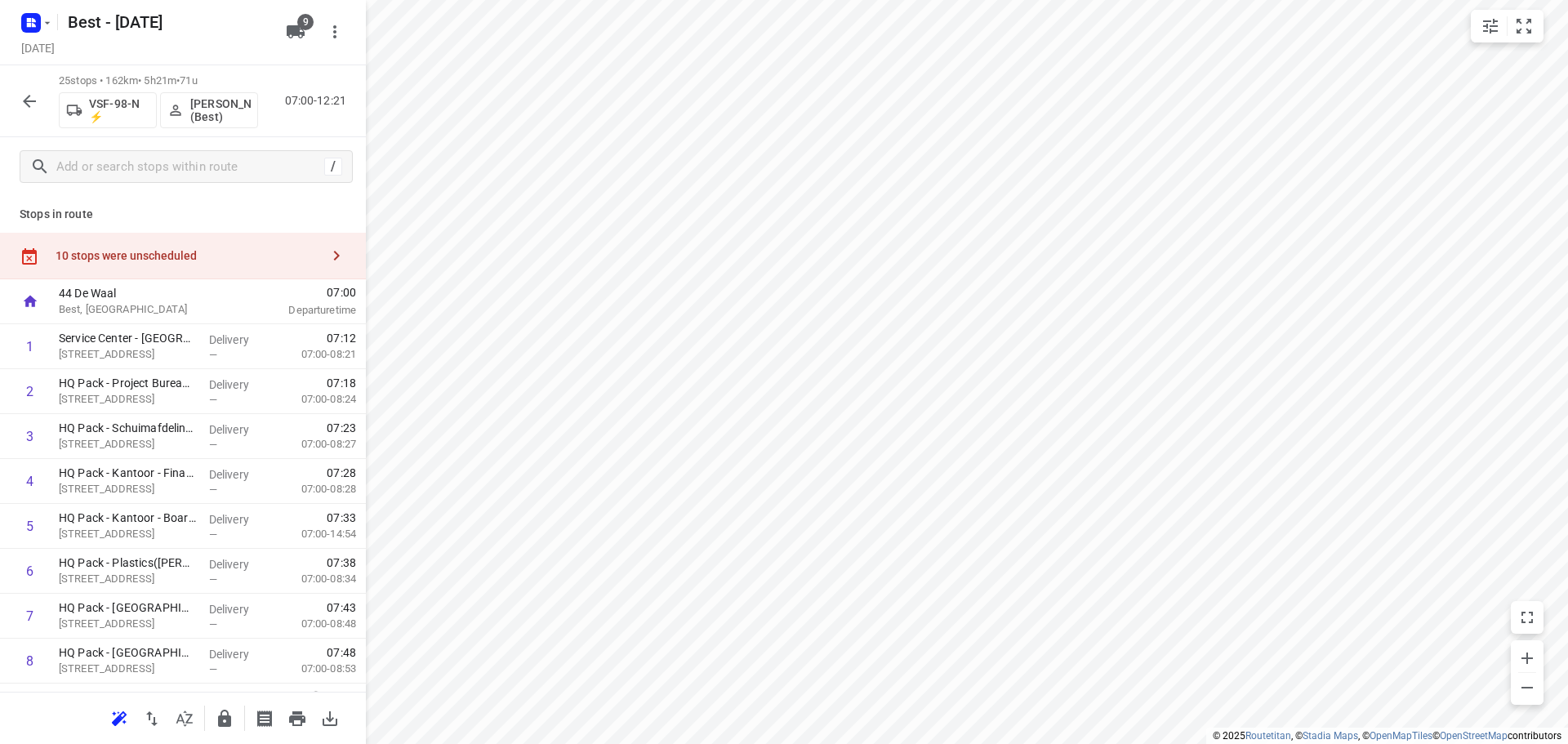
click at [267, 258] on div "10 stops were unscheduled" at bounding box center [188, 256] width 264 height 13
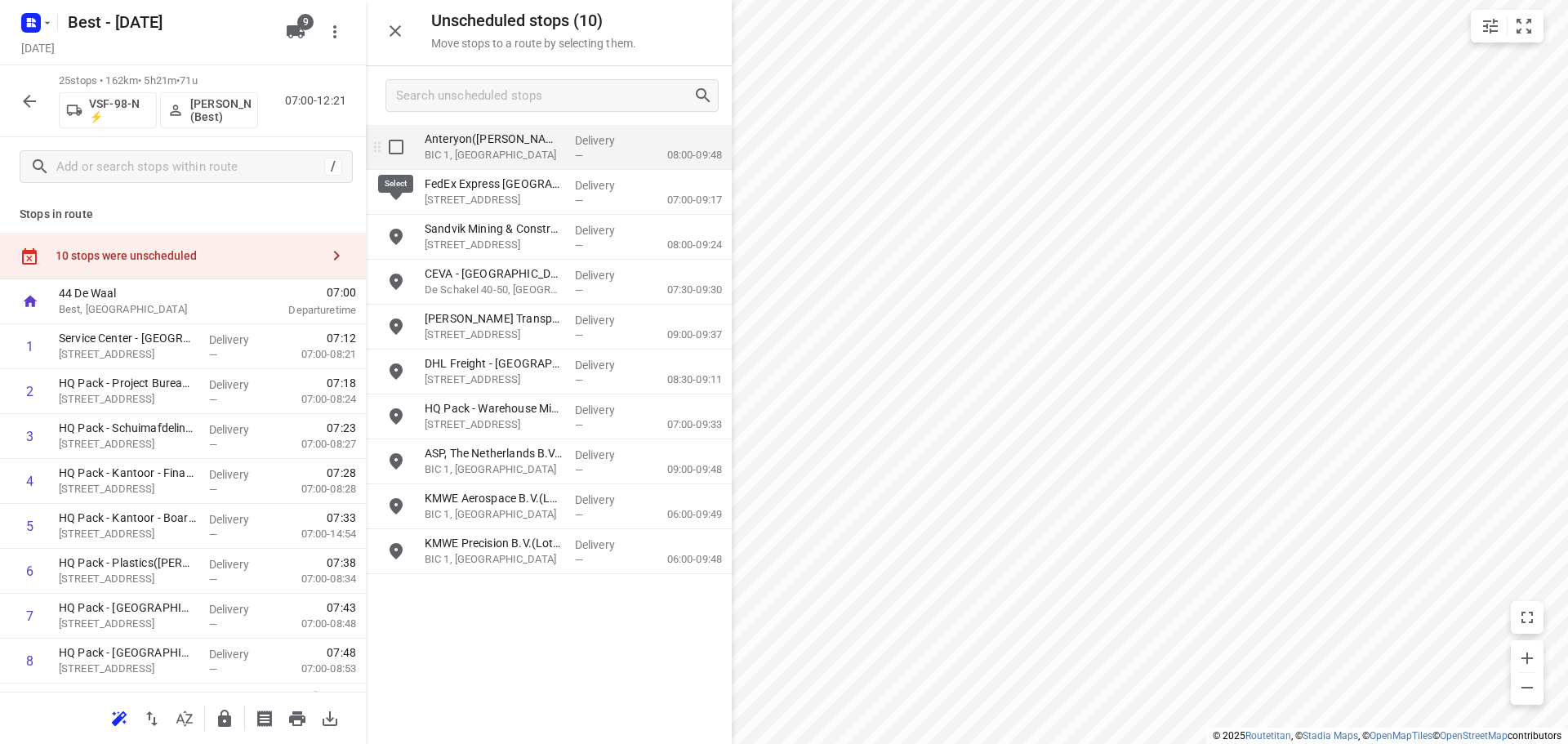
click at [401, 158] on input "grid" at bounding box center [396, 147] width 33 height 33
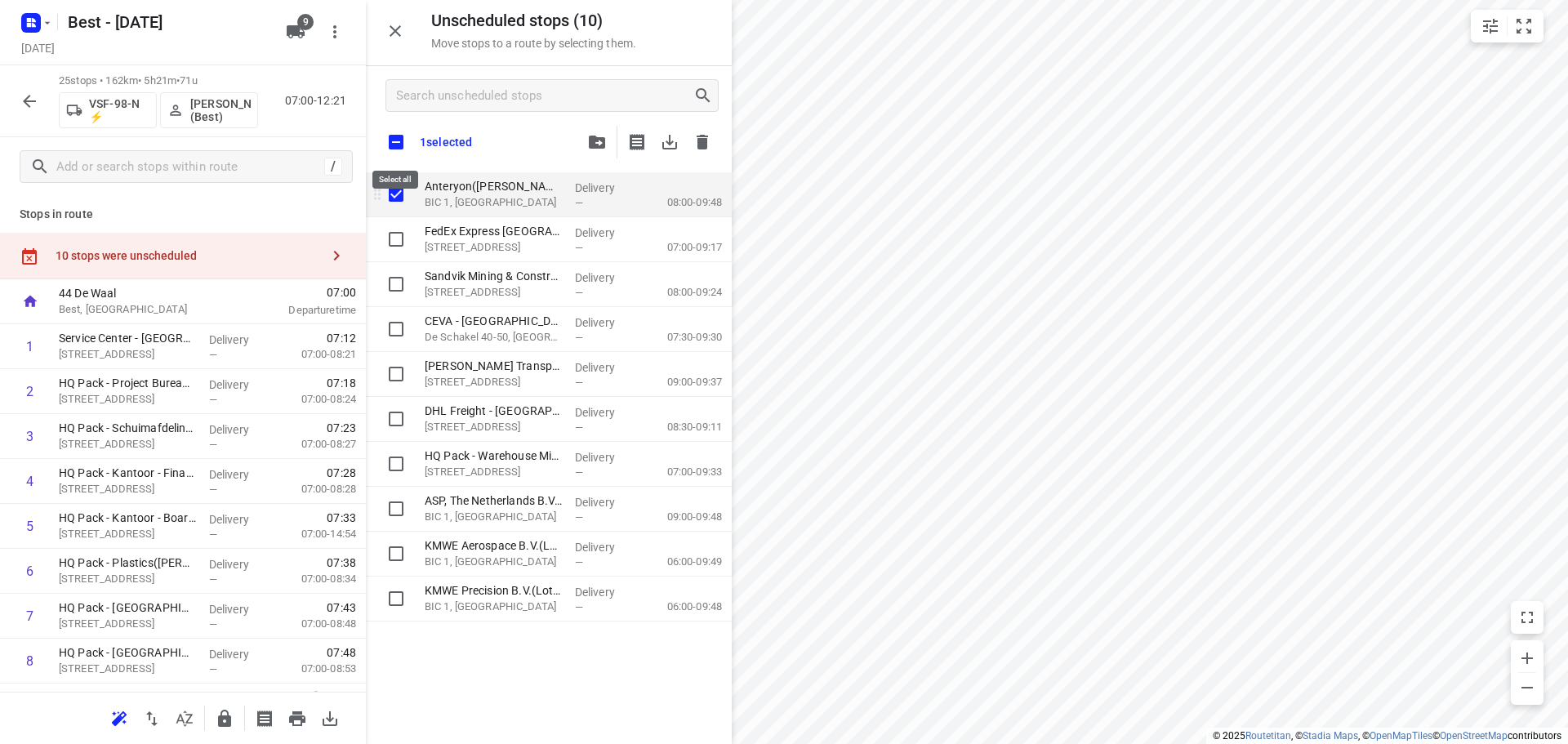
click at [401, 158] on input "checkbox" at bounding box center [397, 142] width 34 height 34
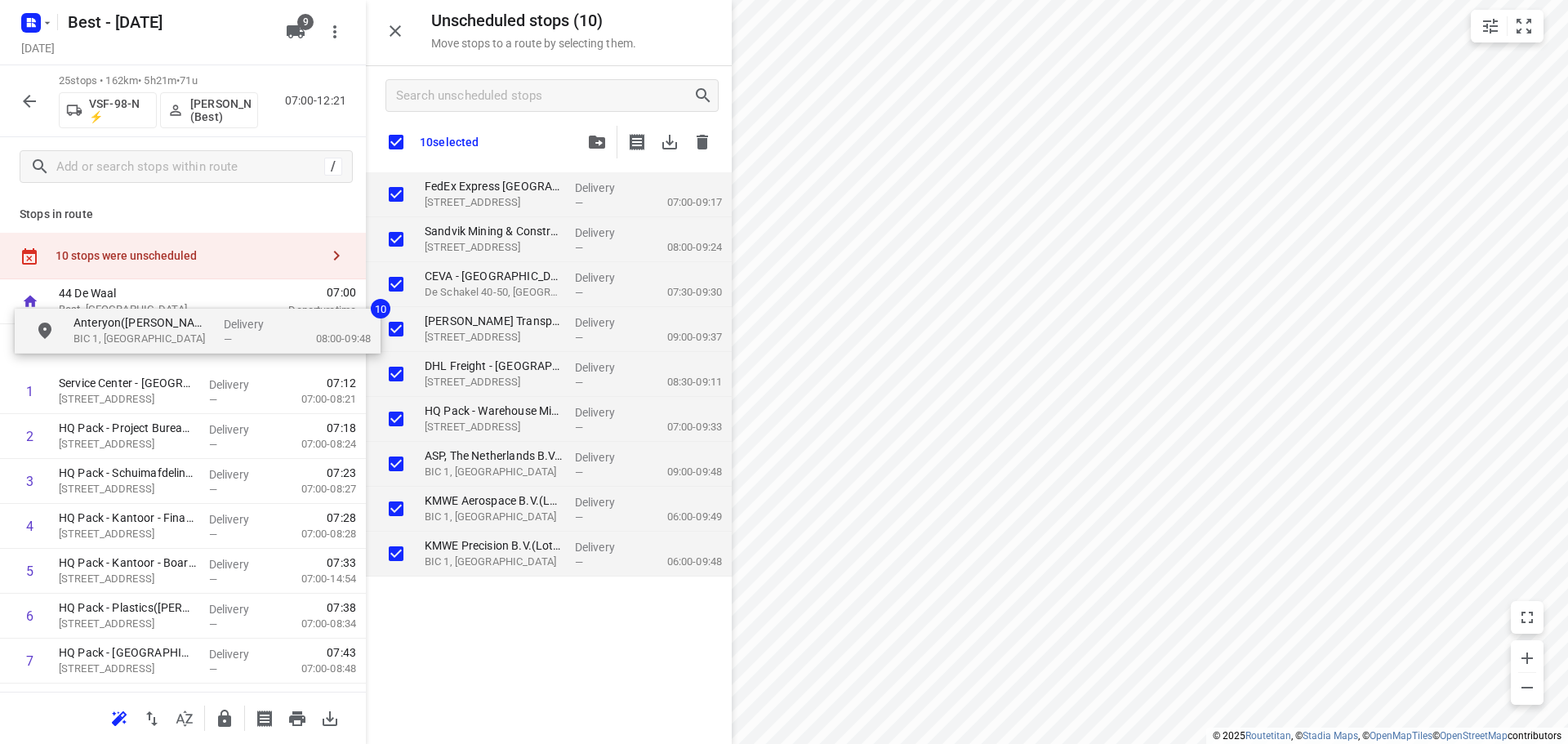
drag, startPoint x: 368, startPoint y: 235, endPoint x: 89, endPoint y: 346, distance: 300.3
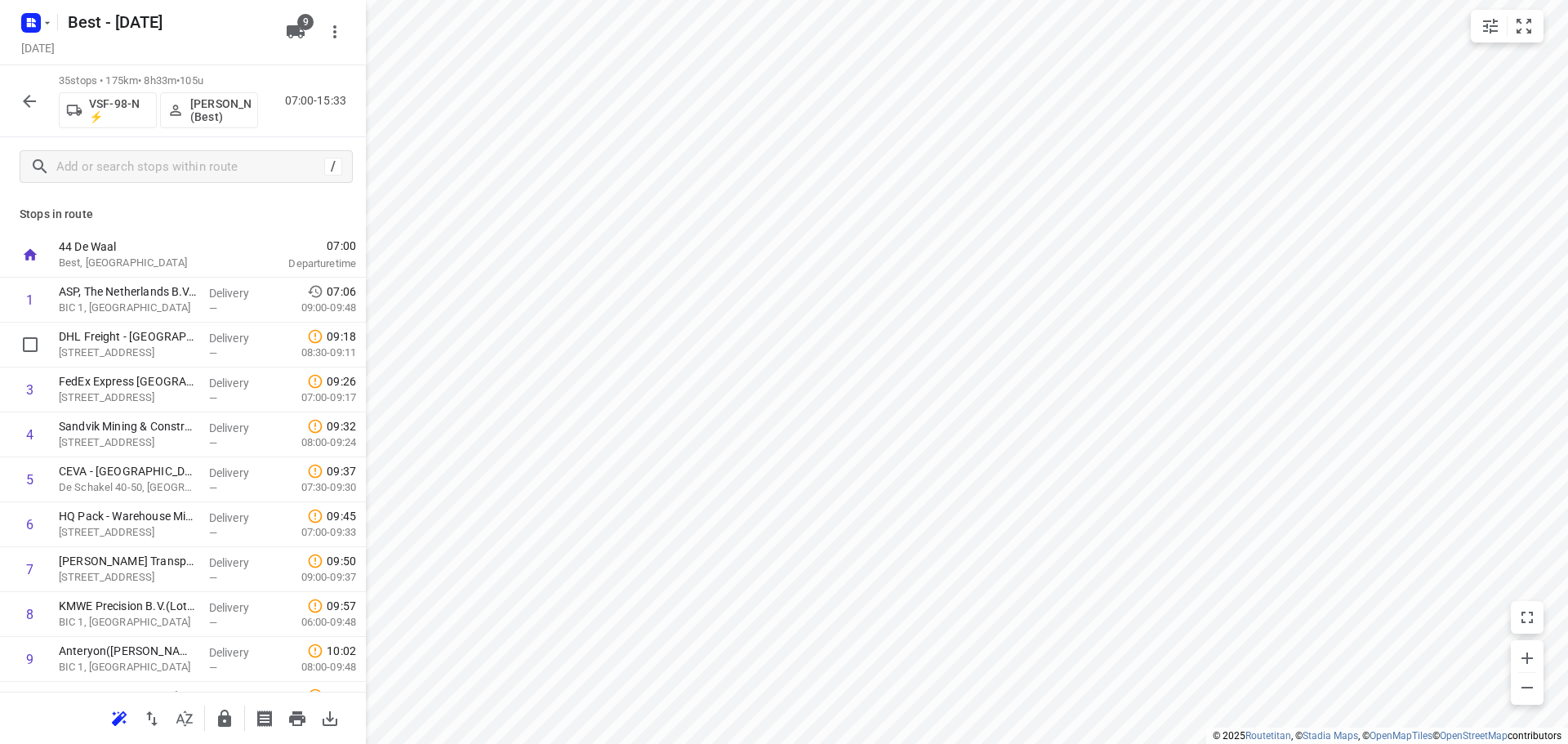
drag, startPoint x: 225, startPoint y: 355, endPoint x: 235, endPoint y: 303, distance: 53.0
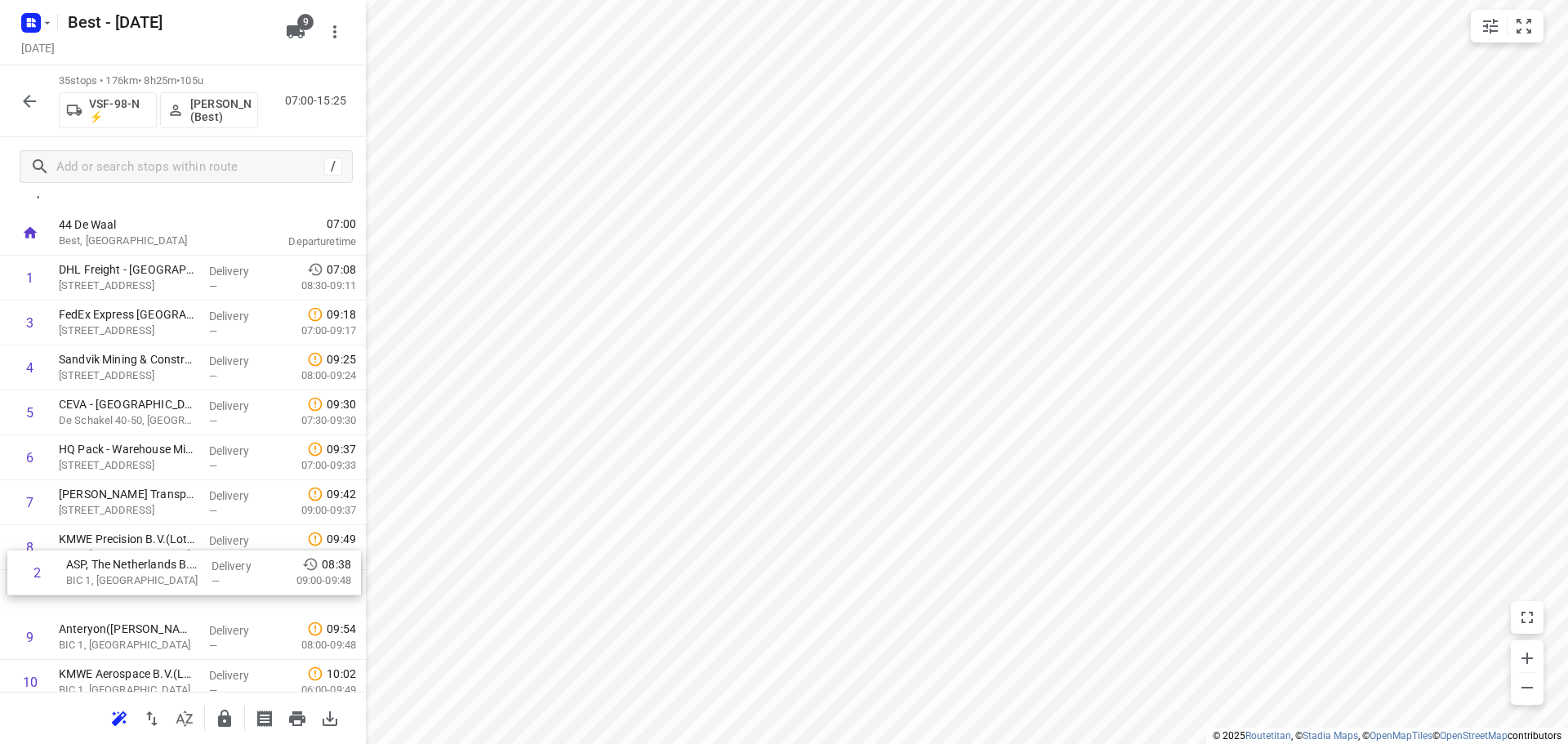
scroll to position [29, 0]
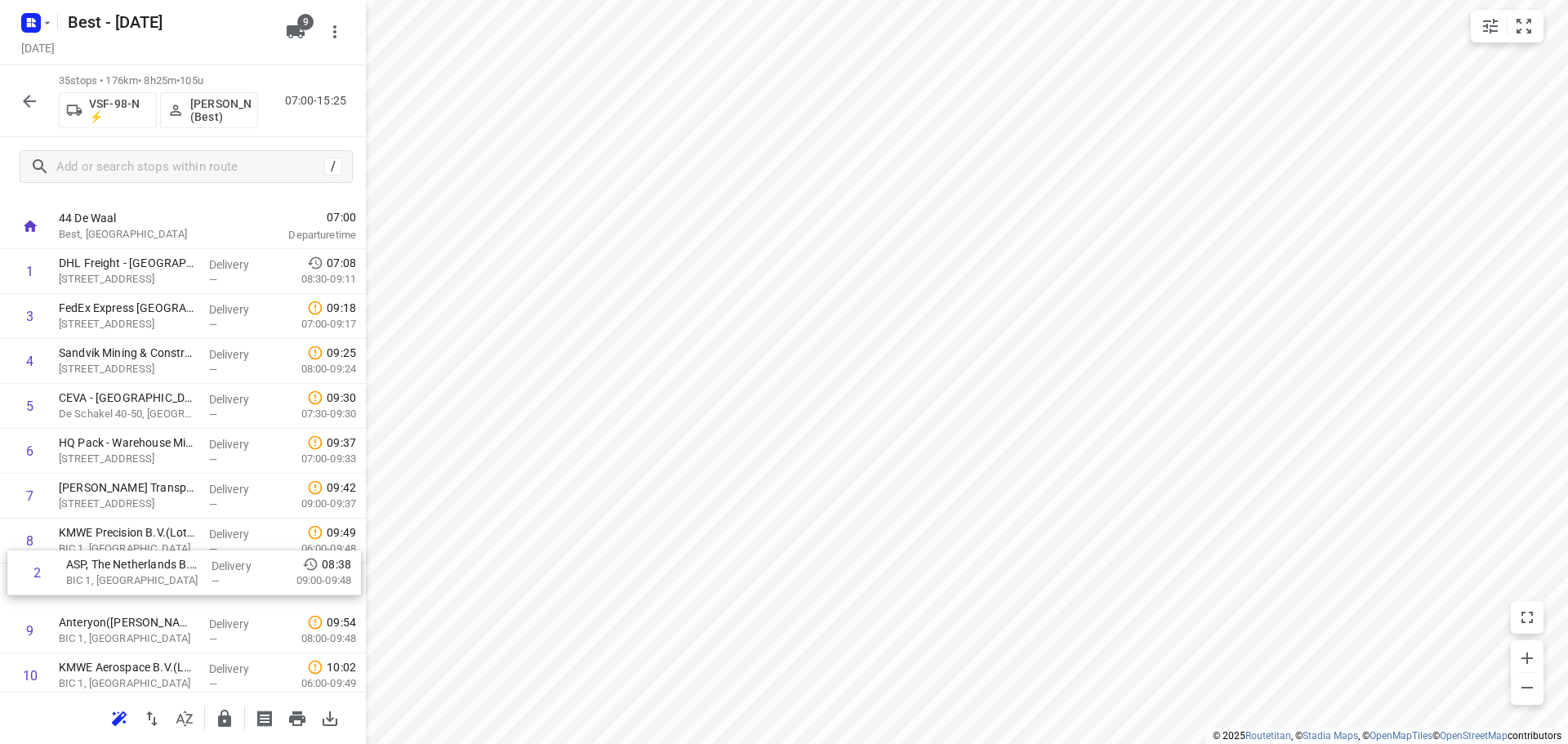
drag, startPoint x: 182, startPoint y: 337, endPoint x: 163, endPoint y: 508, distance: 172.1
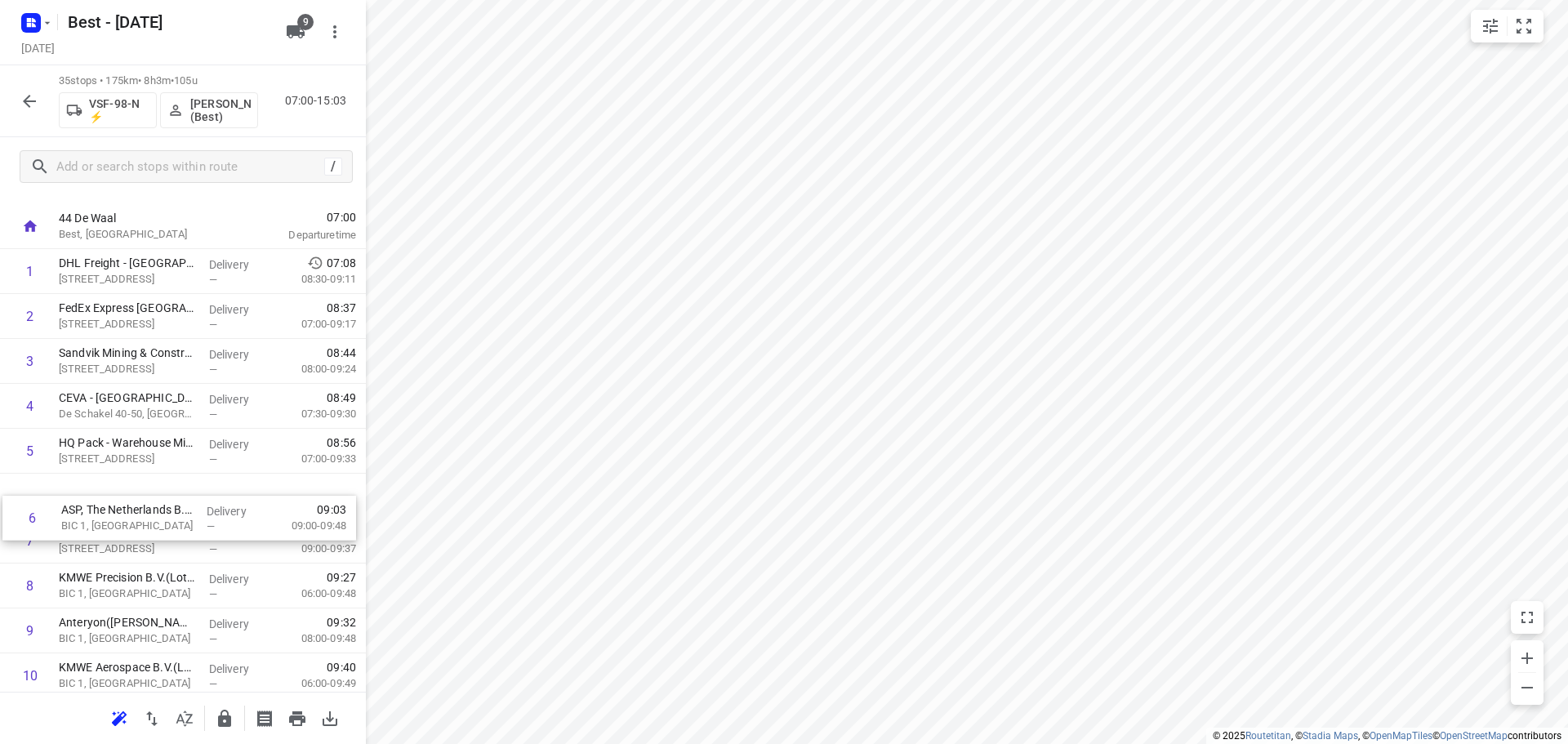
drag, startPoint x: 169, startPoint y: 516, endPoint x: 174, endPoint y: 543, distance: 27.5
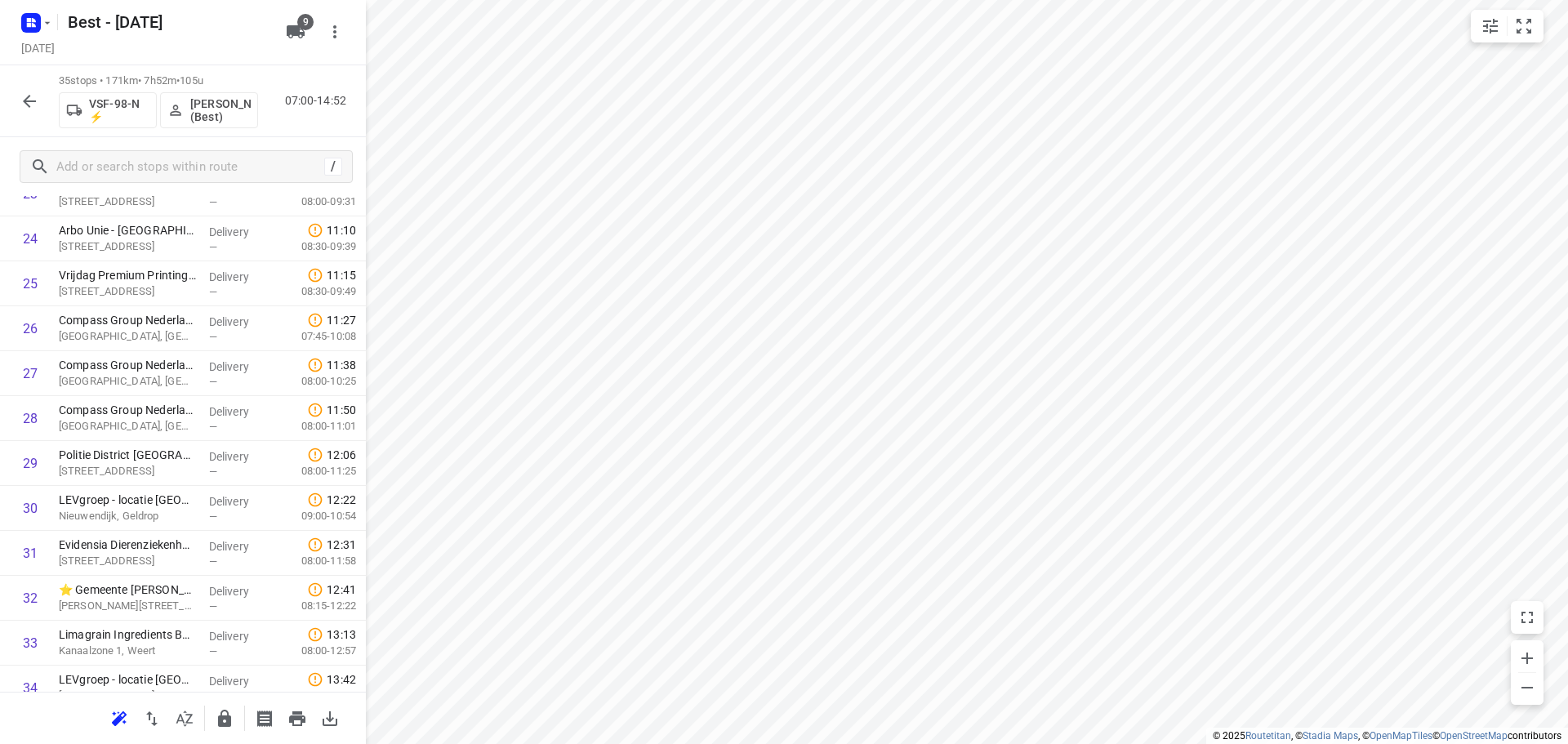
scroll to position [1159, 0]
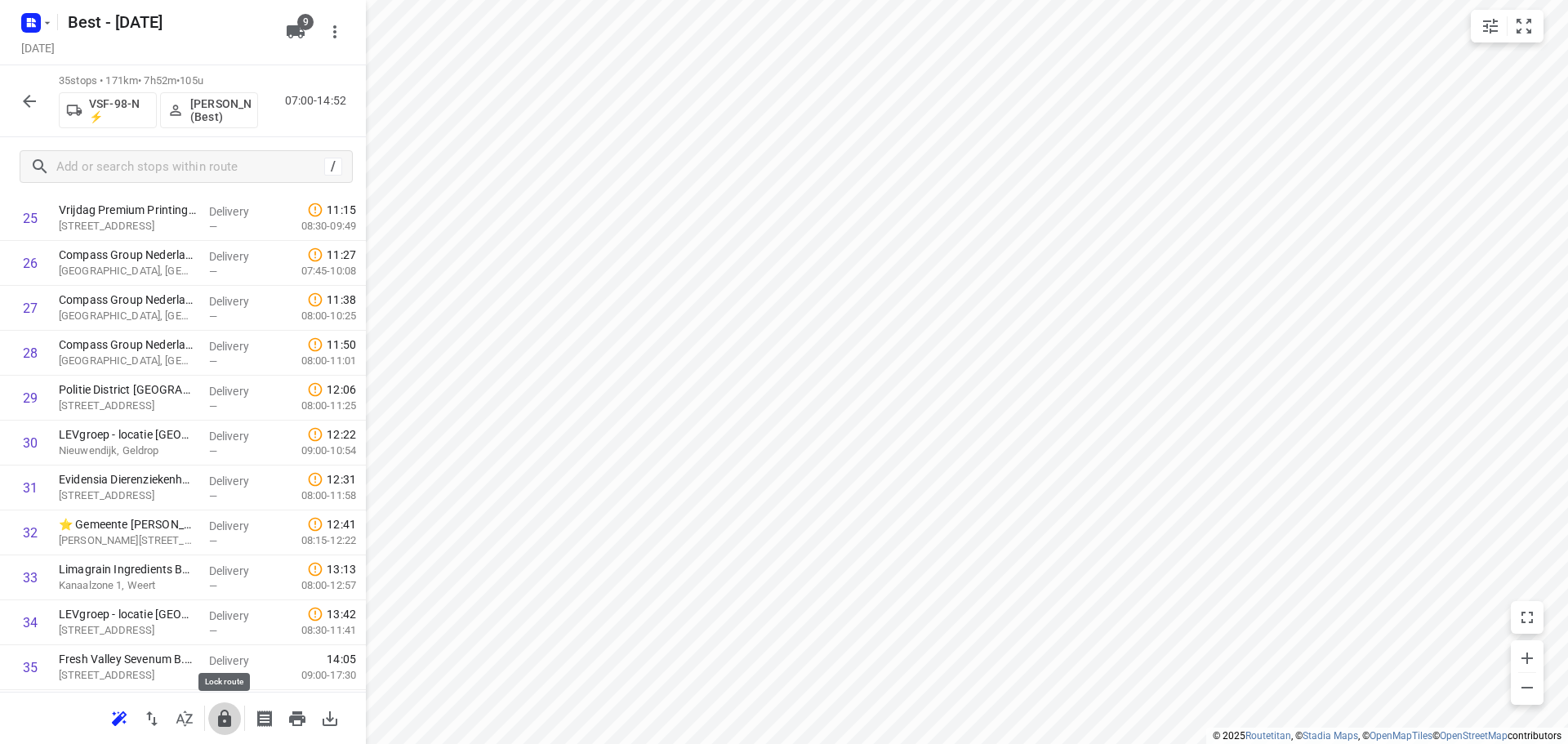
click at [214, 720] on button "button" at bounding box center [224, 718] width 33 height 33
click at [15, 101] on button "button" at bounding box center [30, 101] width 33 height 33
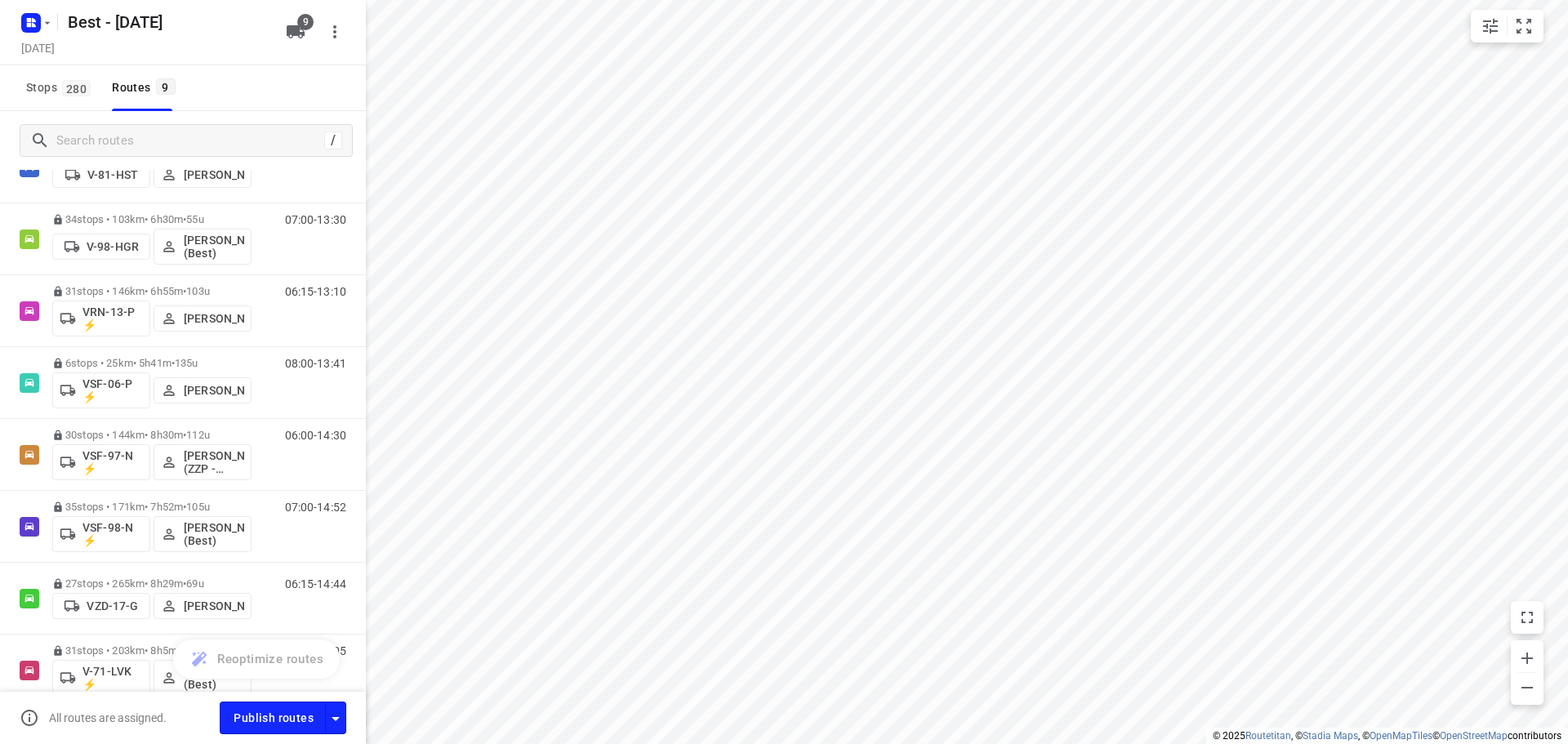
scroll to position [227, 0]
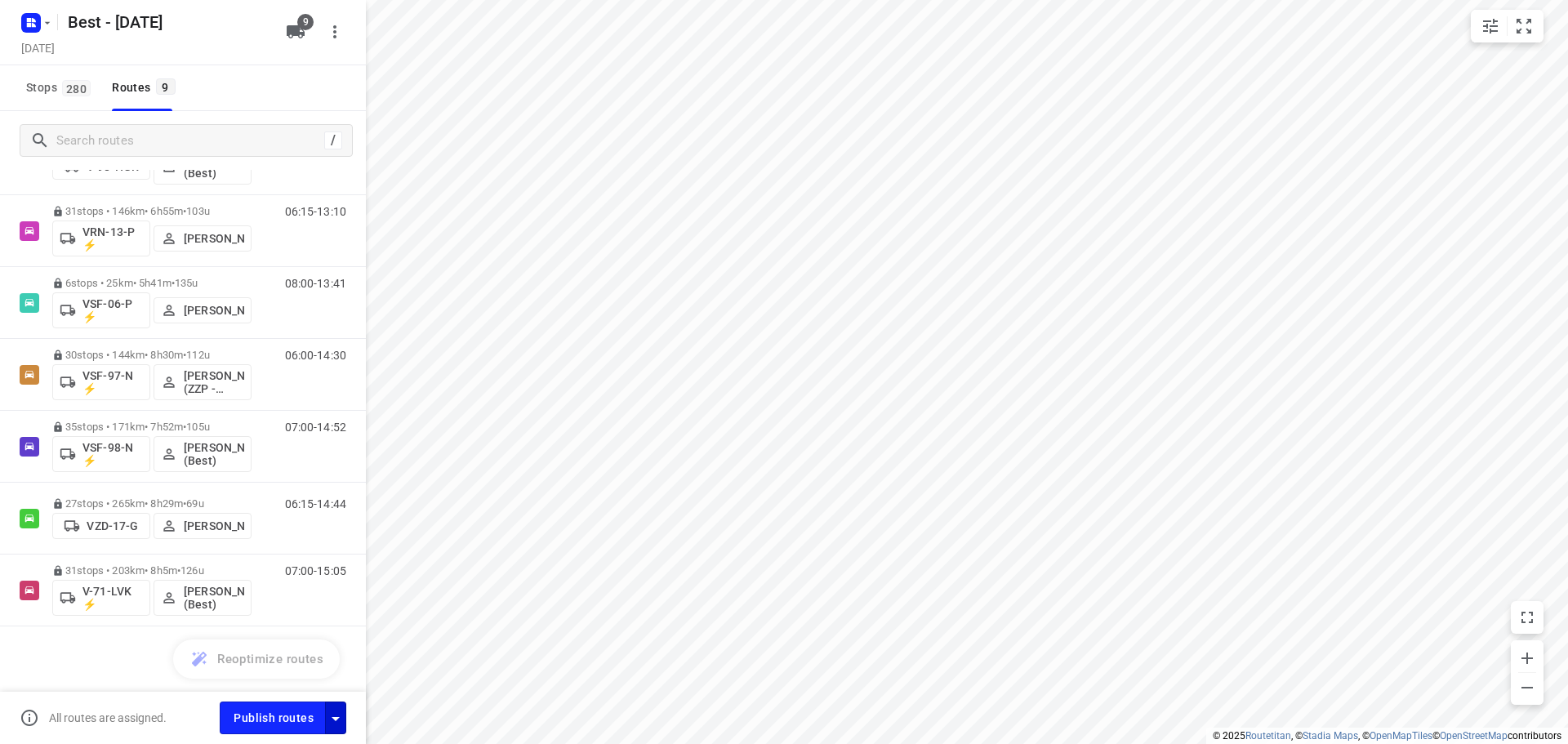
click at [338, 713] on icon "button" at bounding box center [335, 718] width 19 height 19
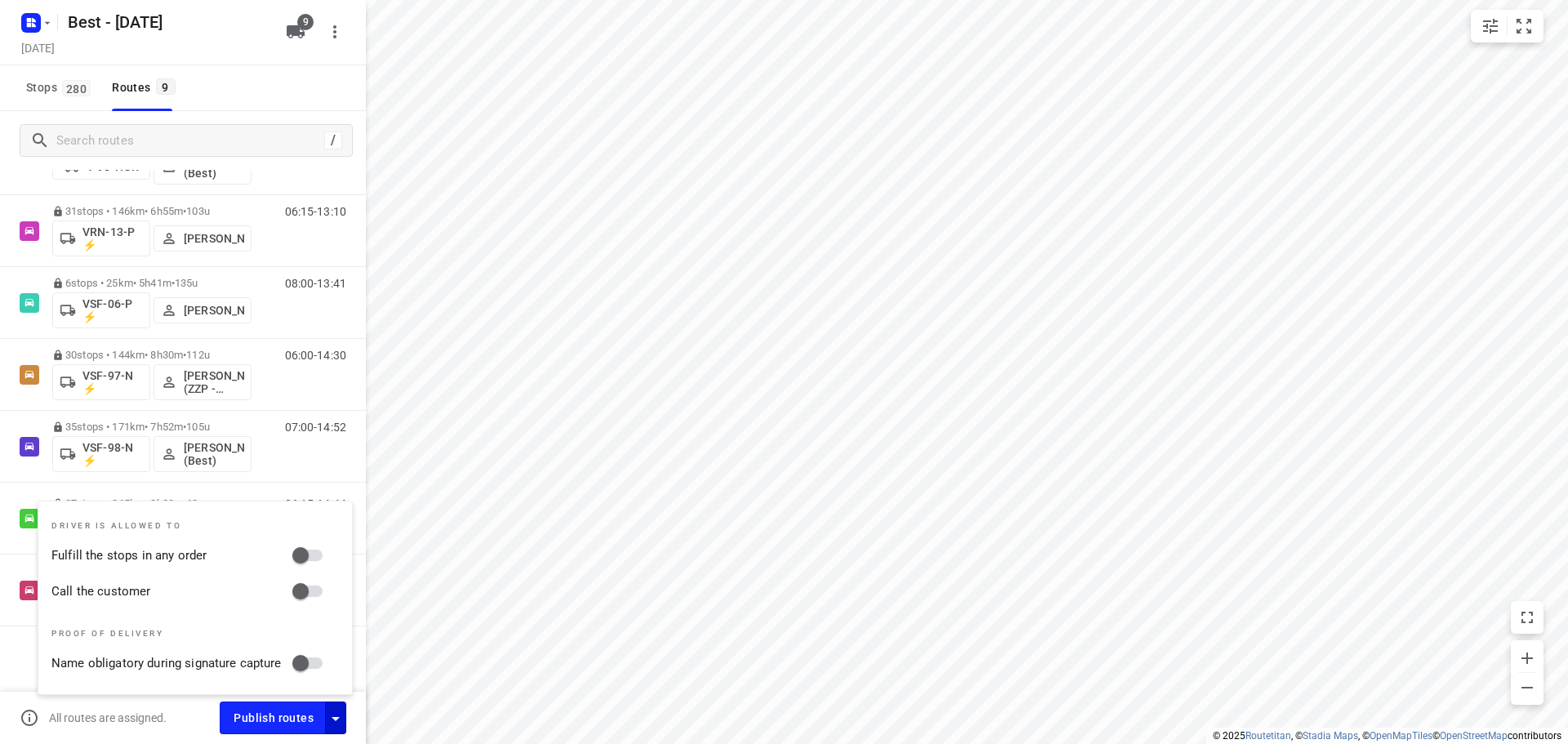
click at [296, 545] on input "Fulfill the stops in any order" at bounding box center [300, 554] width 93 height 31
click at [312, 598] on input "Call the customer" at bounding box center [300, 591] width 93 height 31
click at [336, 25] on icon "button" at bounding box center [334, 32] width 19 height 19
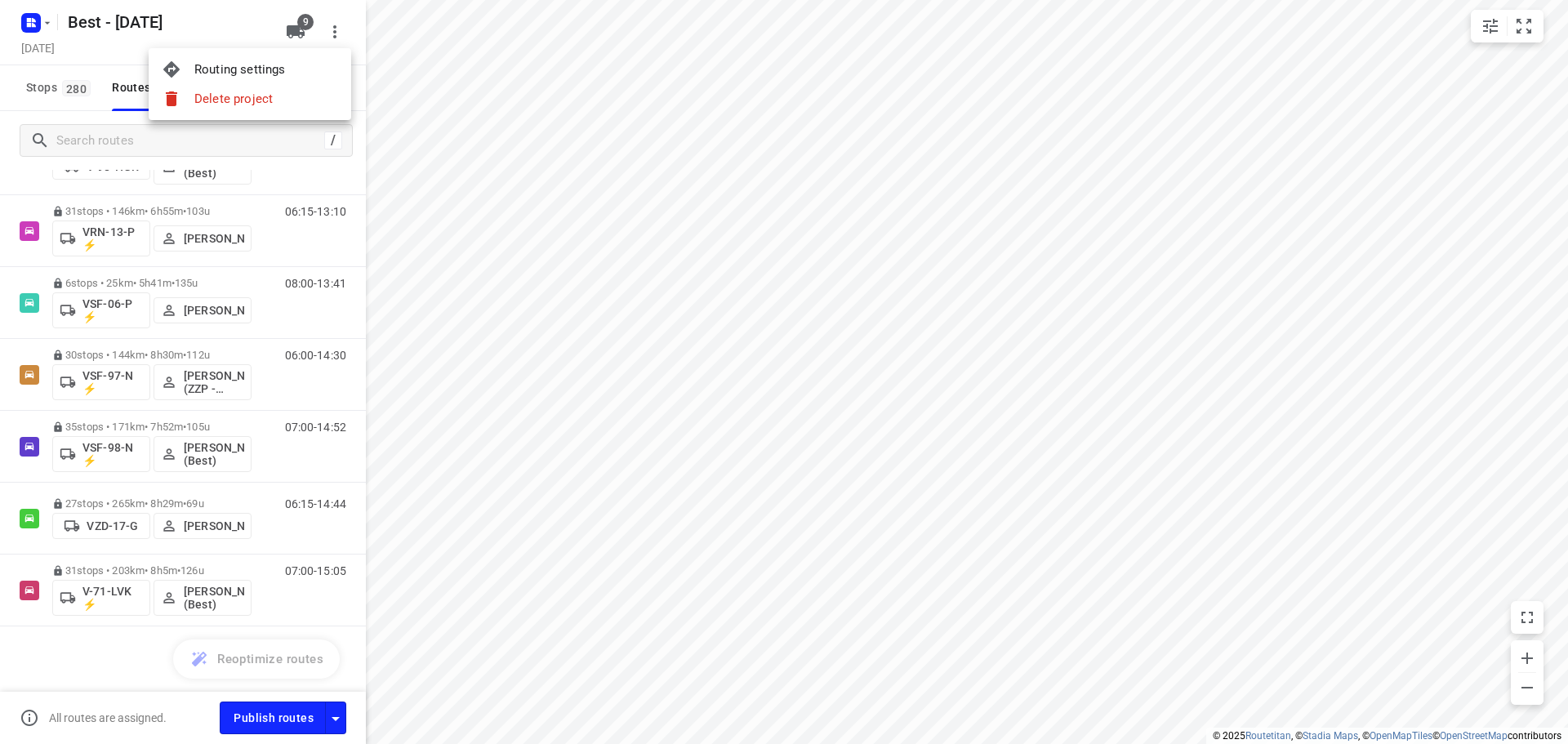
click at [213, 21] on div at bounding box center [784, 372] width 1568 height 744
click at [332, 36] on icon "button" at bounding box center [334, 32] width 19 height 19
click at [266, 63] on div "Routing settings" at bounding box center [266, 70] width 144 height 13
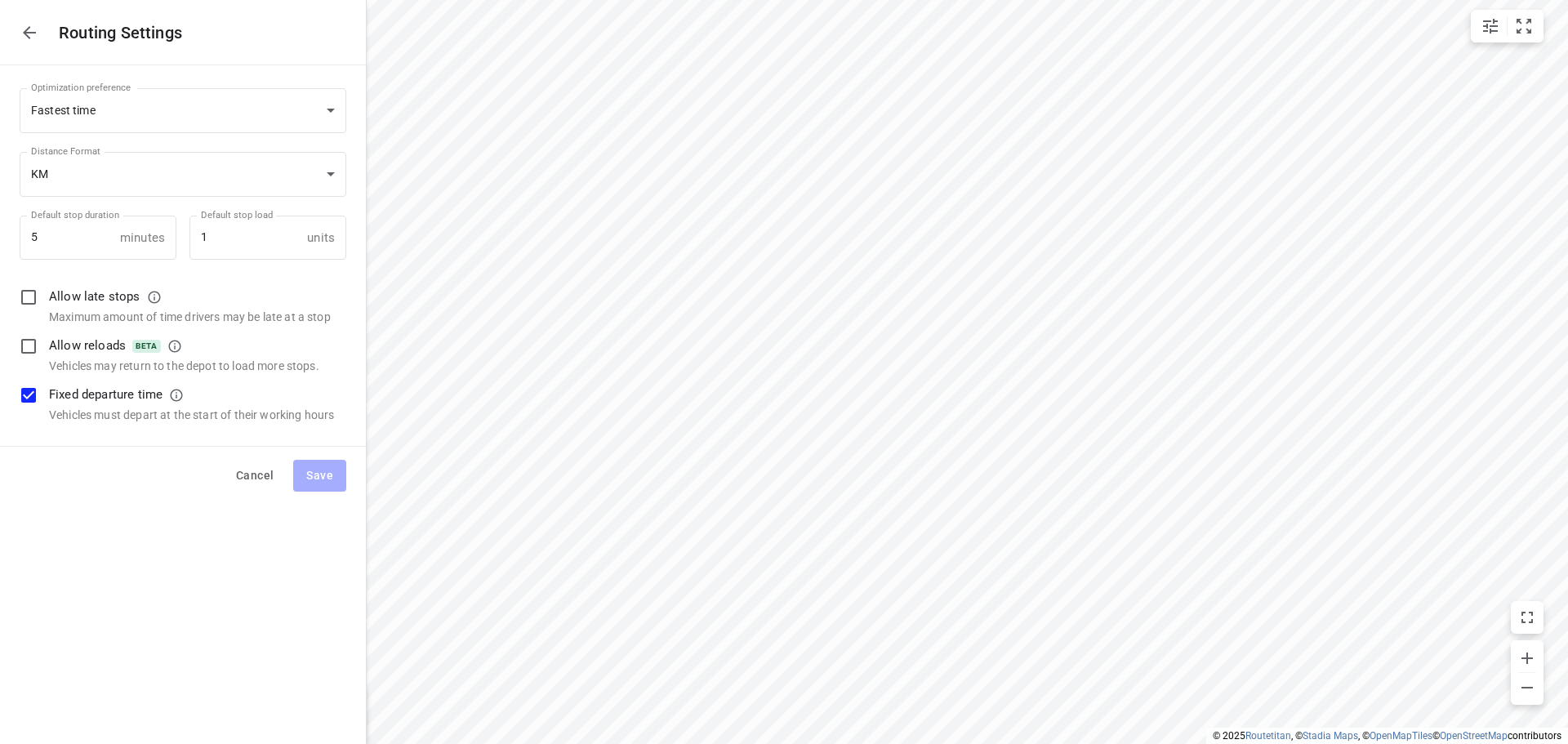
click at [47, 40] on div "Routing Settings" at bounding box center [183, 33] width 366 height 65
click at [32, 37] on icon "button" at bounding box center [29, 33] width 19 height 19
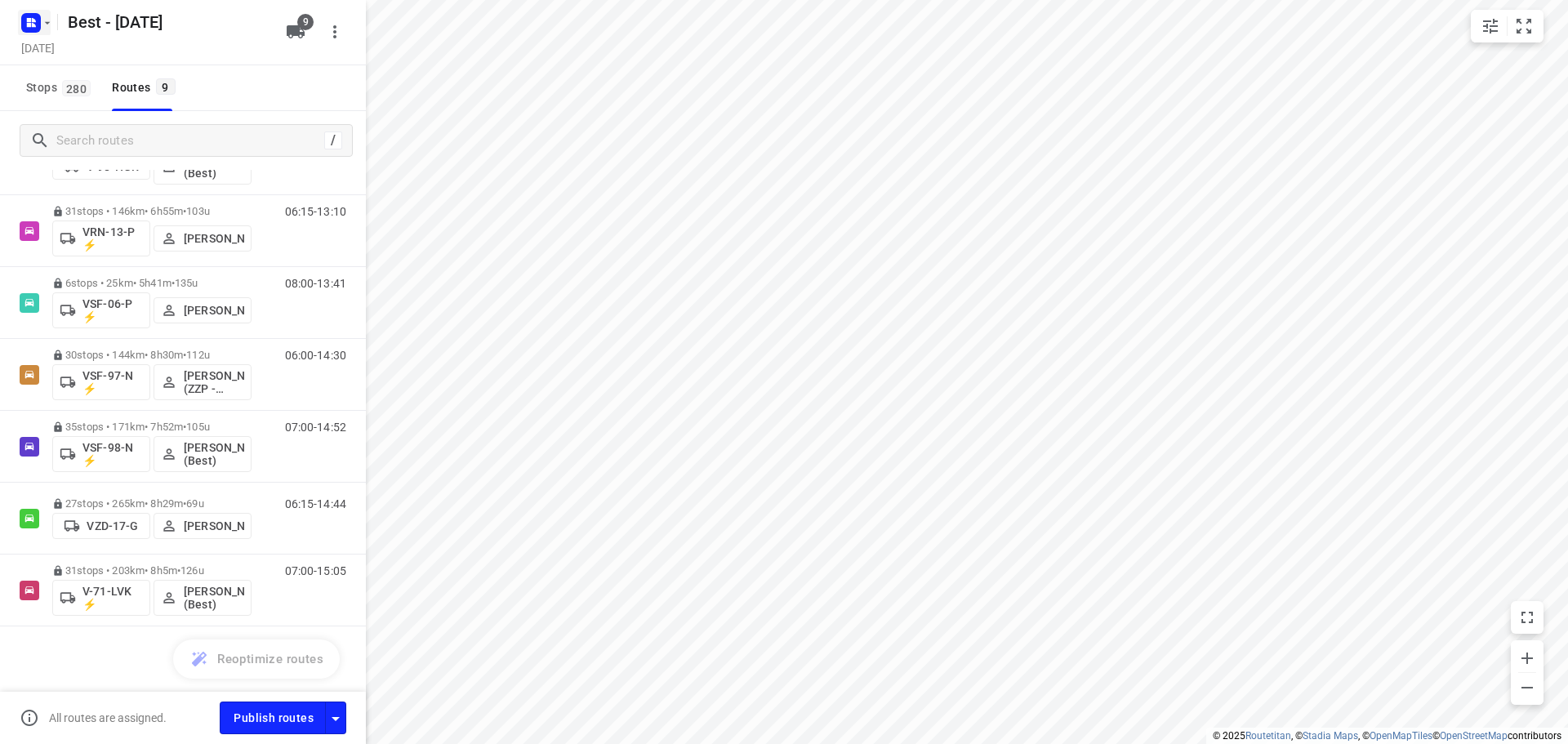
click at [34, 13] on rect "button" at bounding box center [31, 23] width 19 height 19
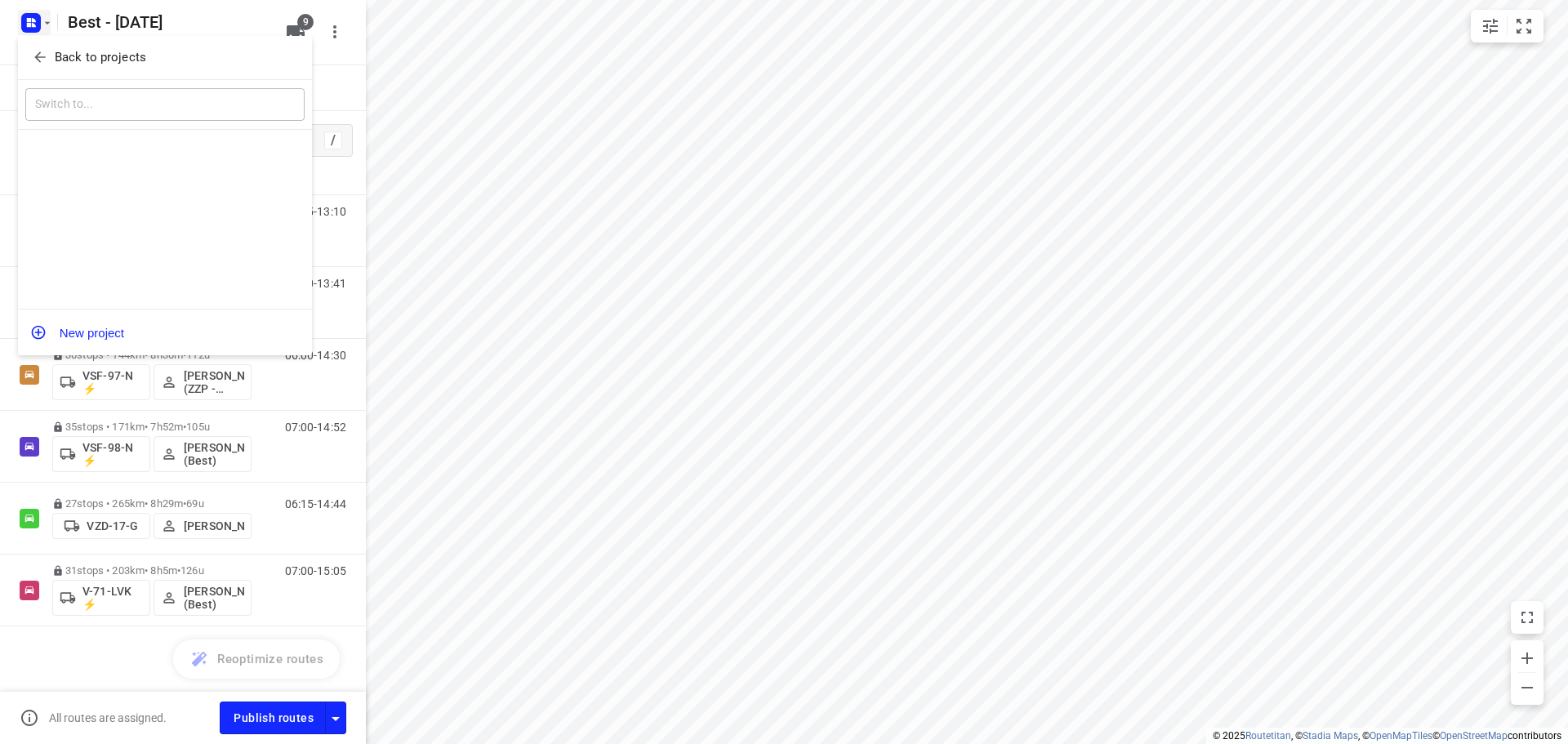
click at [41, 37] on div "Back to projects" at bounding box center [165, 58] width 294 height 44
click at [45, 53] on icon "button" at bounding box center [39, 56] width 16 height 16
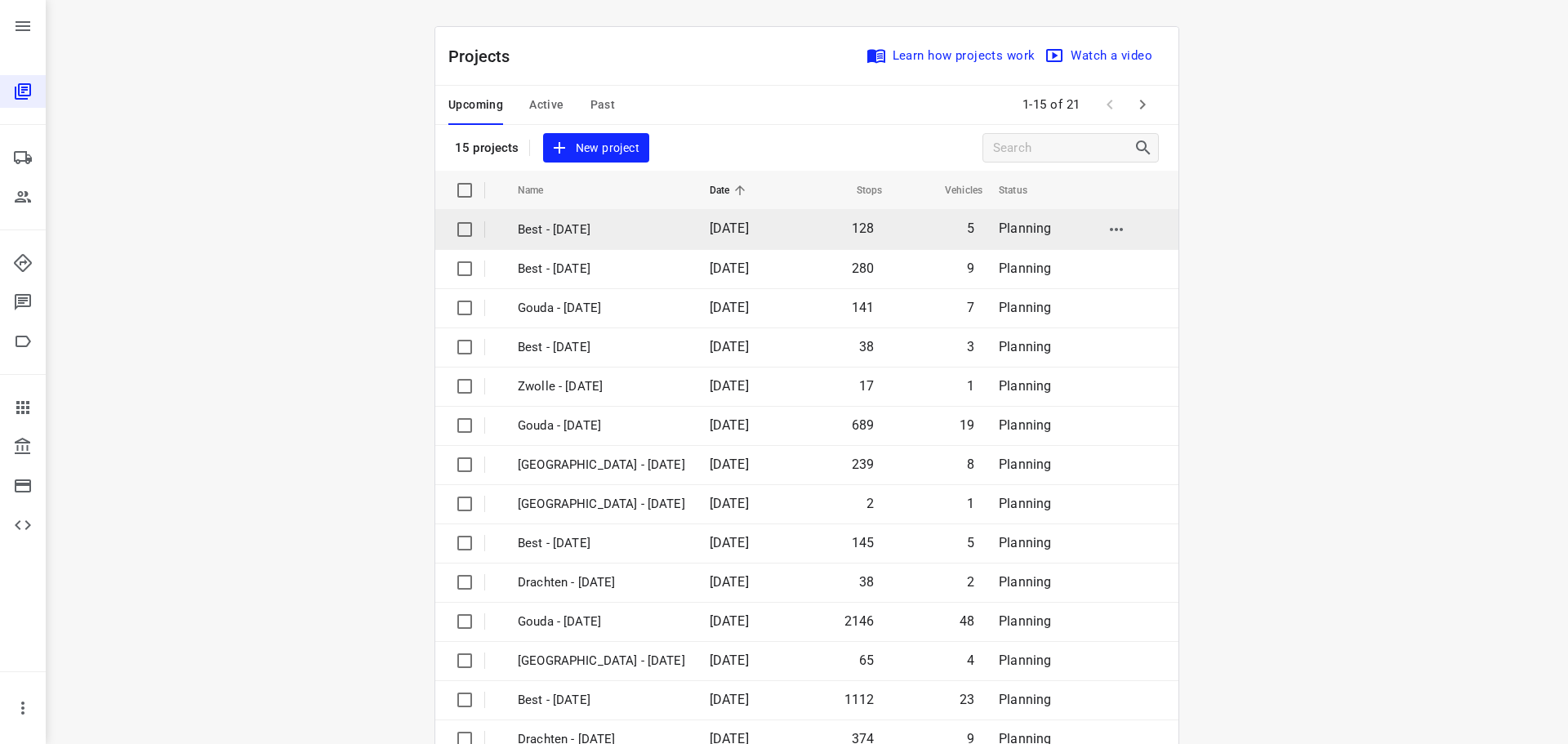
click at [566, 242] on td "Best - [DATE]" at bounding box center [599, 229] width 195 height 39
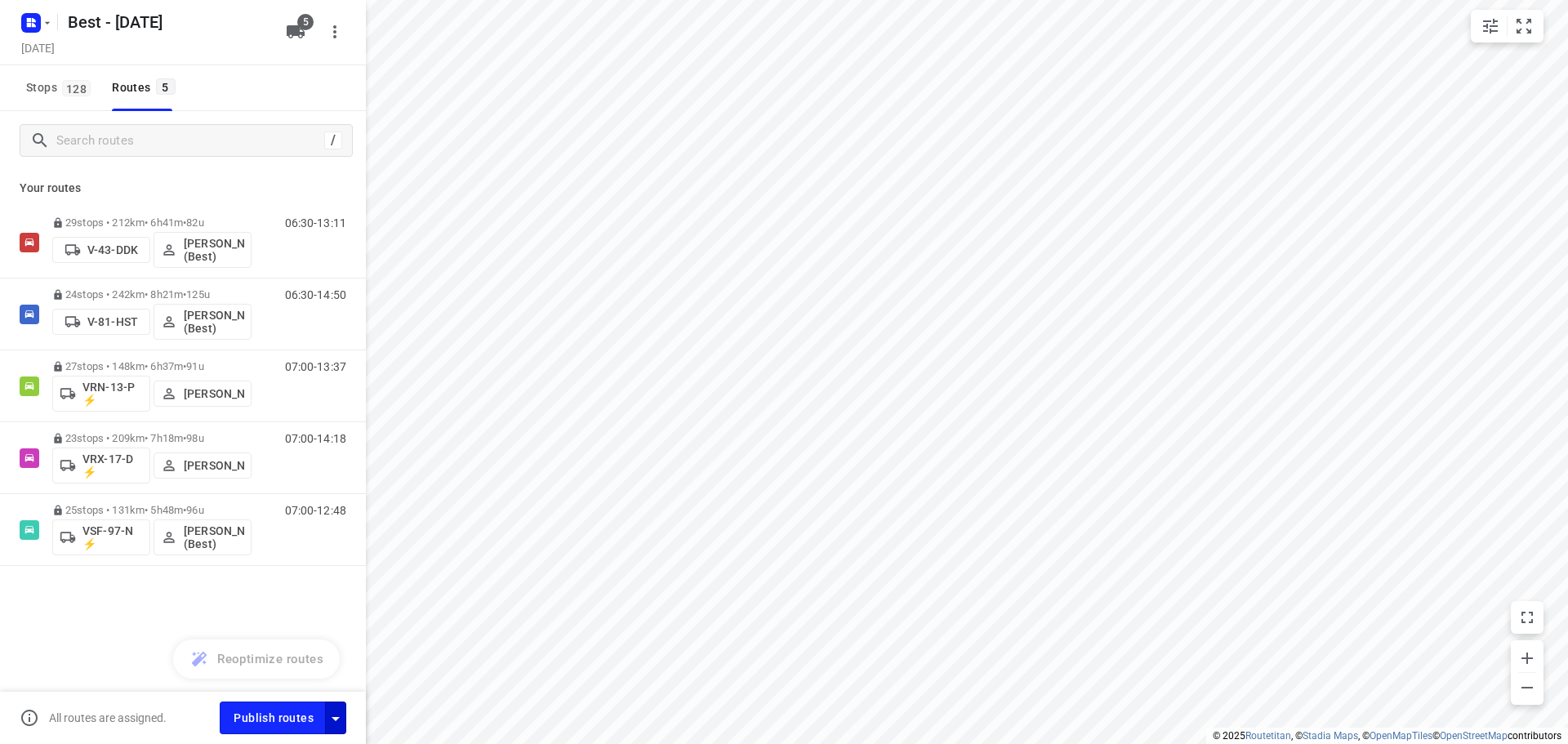
click at [343, 728] on div "All routes are assigned. Publish routes" at bounding box center [183, 717] width 366 height 53
drag, startPoint x: 342, startPoint y: 718, endPoint x: 340, endPoint y: 700, distance: 18.1
click at [342, 716] on icon "button" at bounding box center [335, 718] width 19 height 19
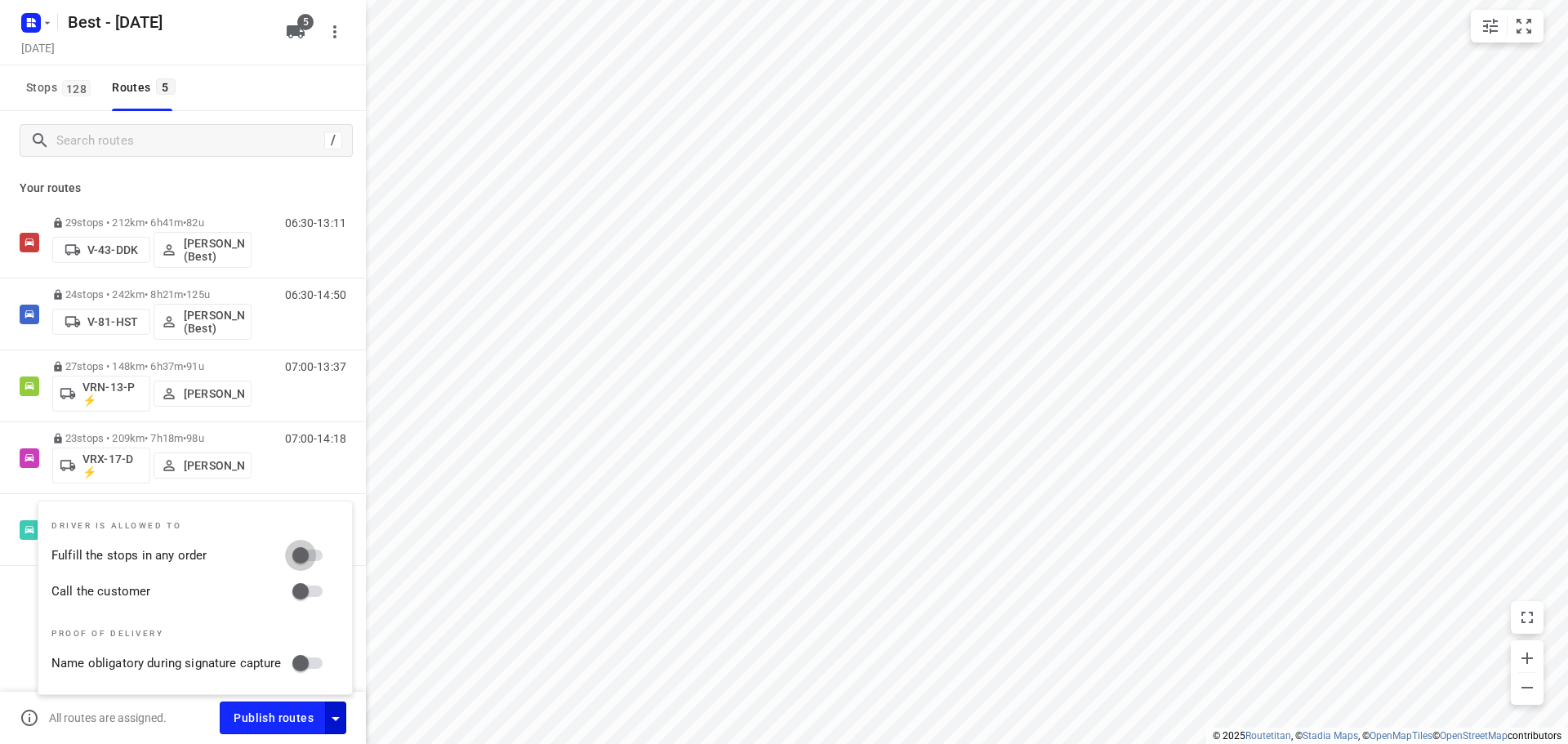
click at [304, 561] on input "Fulfill the stops in any order" at bounding box center [300, 554] width 93 height 31
click at [304, 575] on div "Driver is allowed to Fulfill the stops in any order Call the customer Proof of …" at bounding box center [194, 597] width 313 height 192
click at [304, 588] on input "Call the customer" at bounding box center [300, 591] width 93 height 31
click at [26, 31] on rect "button" at bounding box center [31, 23] width 19 height 19
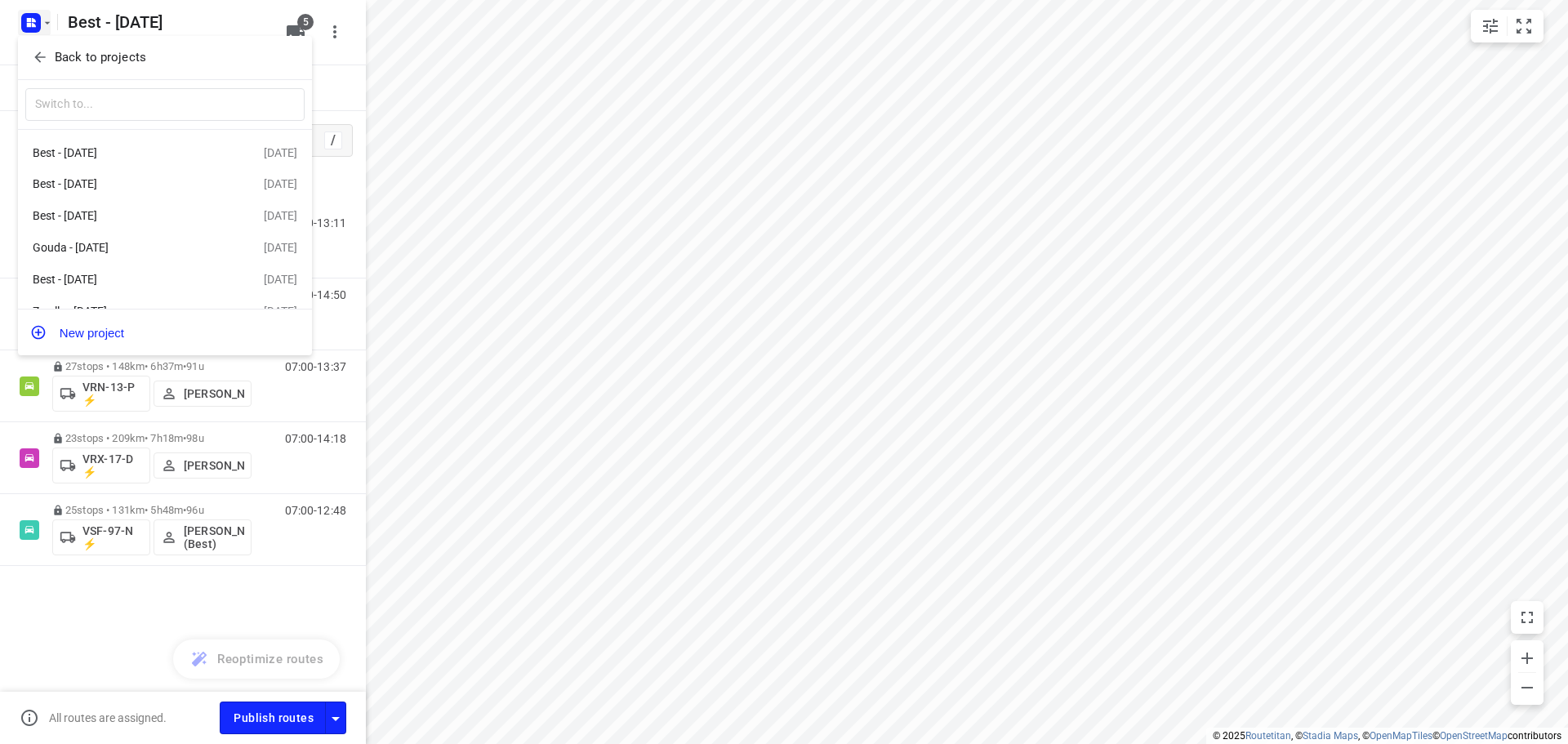
click at [39, 59] on icon "button" at bounding box center [39, 56] width 16 height 16
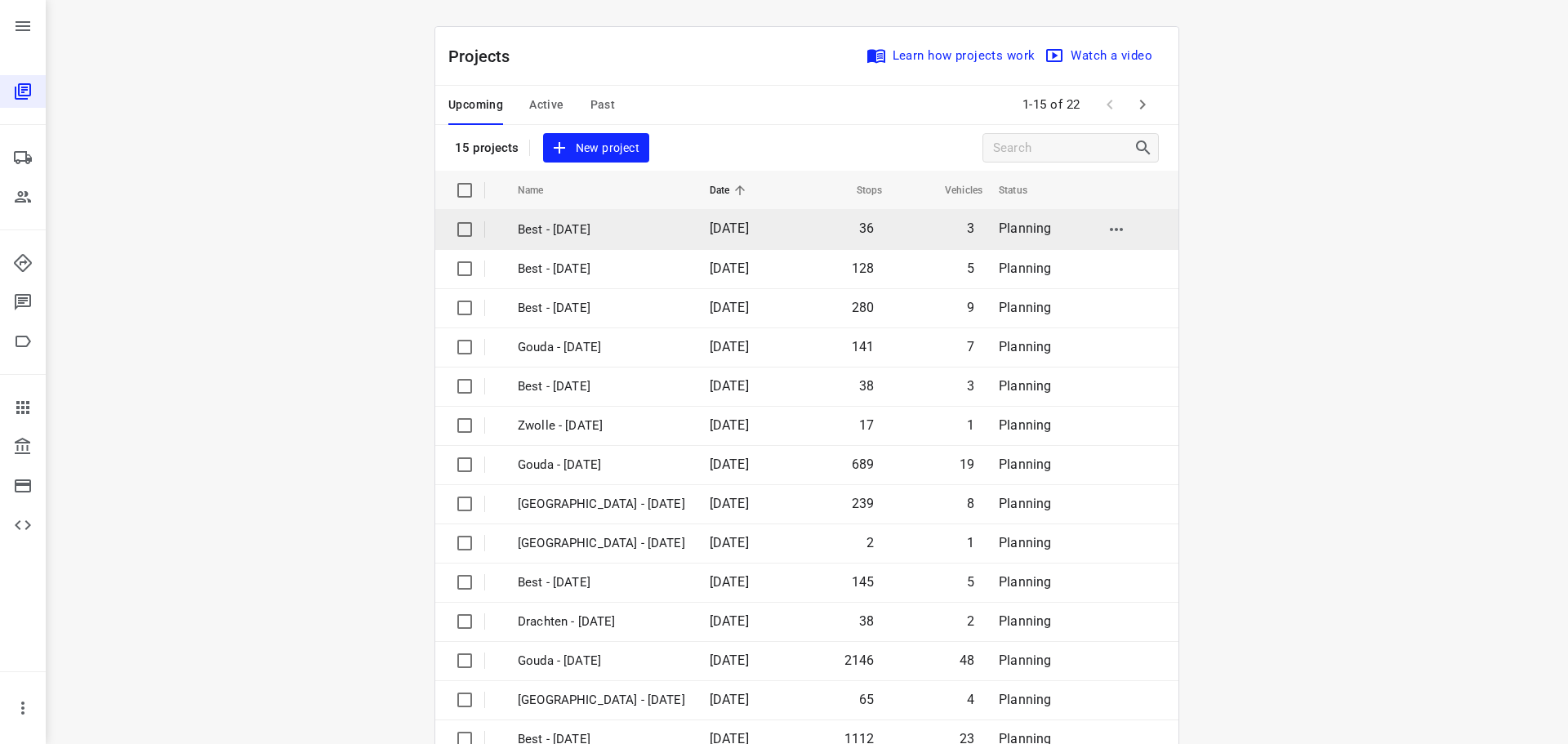
click at [594, 235] on p "Best - [DATE]" at bounding box center [601, 230] width 168 height 19
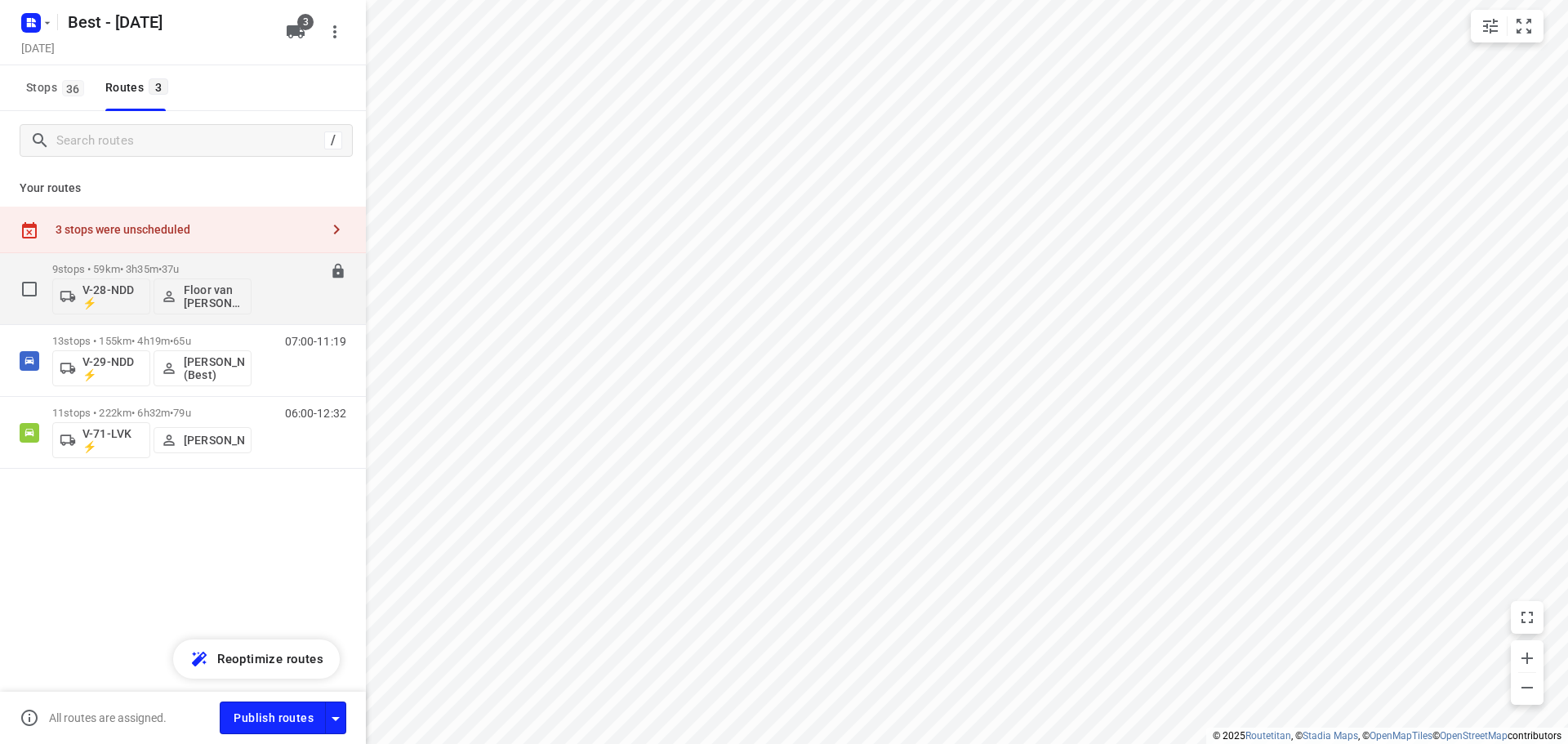
click at [136, 274] on p "9 stops • 59km • 3h35m • 37u" at bounding box center [152, 268] width 199 height 12
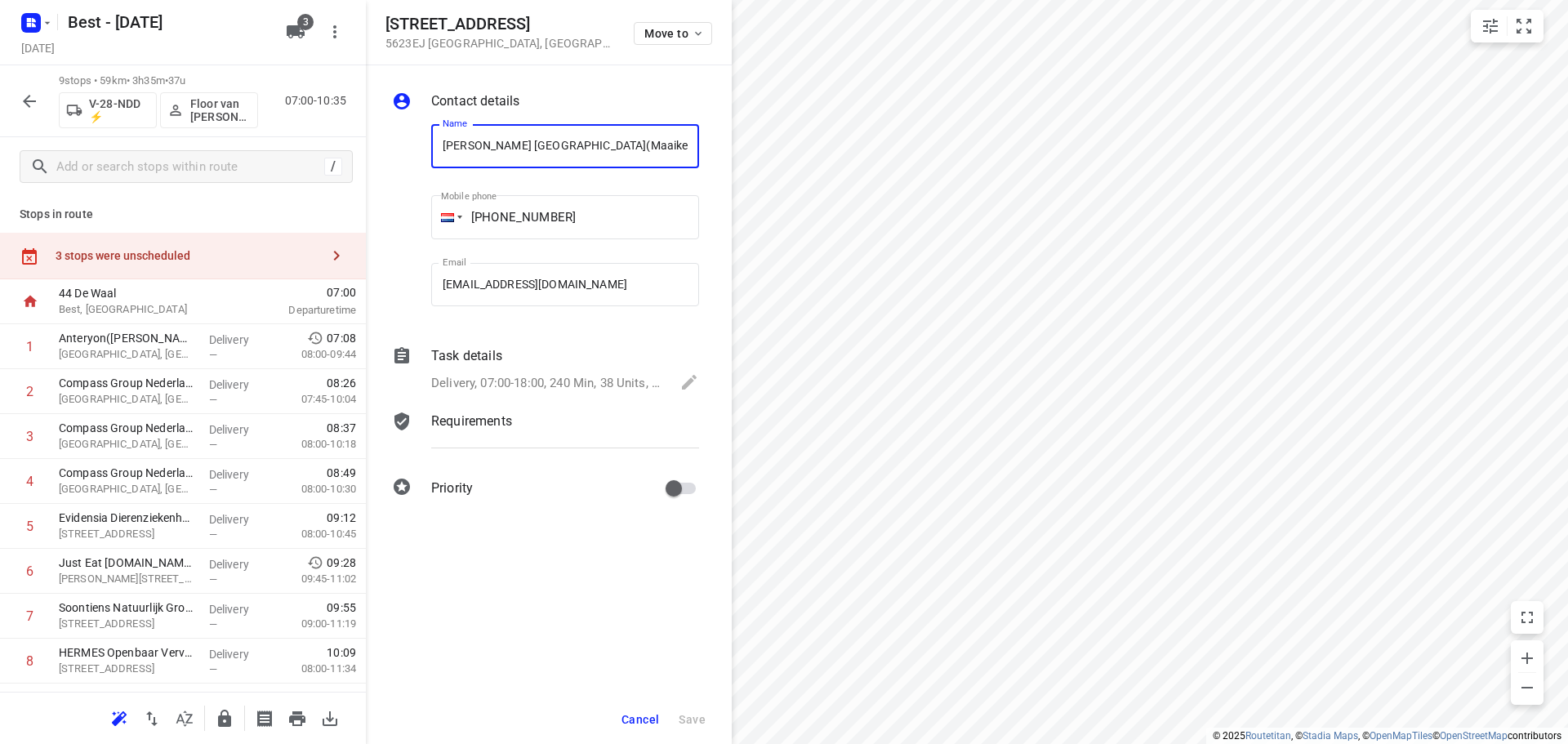
scroll to position [0, 9]
click at [306, 258] on div "3 stops were unscheduled" at bounding box center [188, 256] width 264 height 13
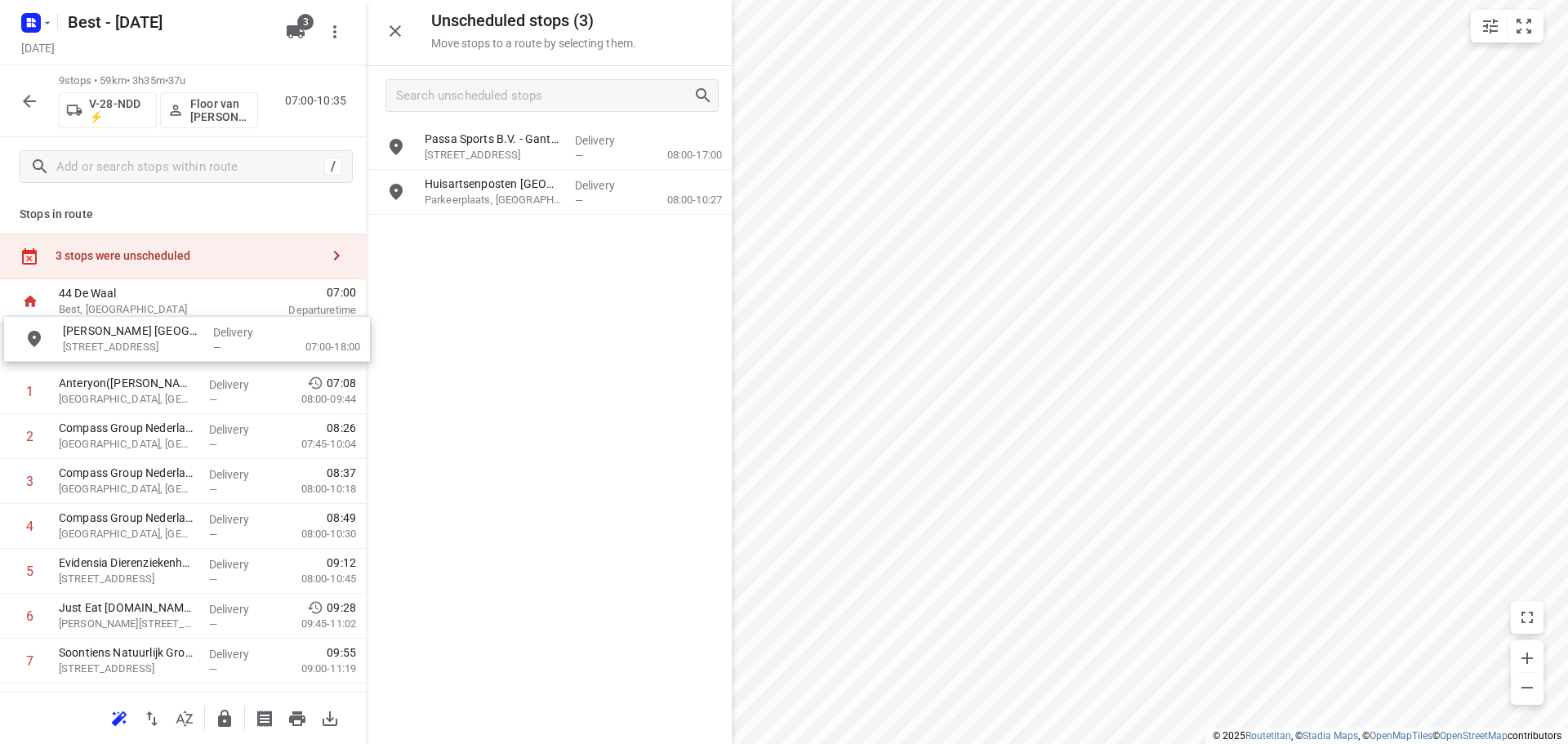
drag, startPoint x: 538, startPoint y: 161, endPoint x: 157, endPoint y: 357, distance: 428.5
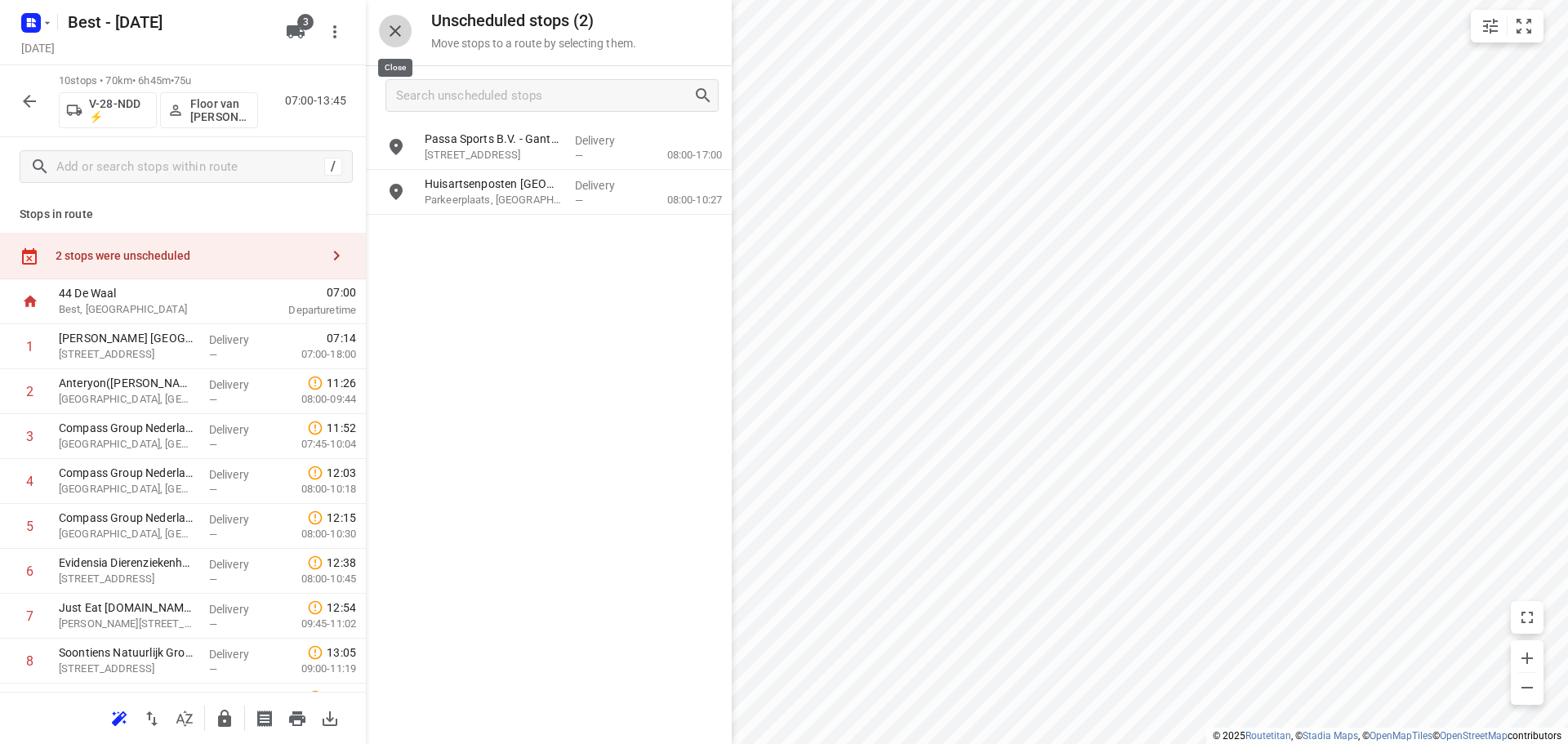
click at [398, 28] on icon "button" at bounding box center [396, 31] width 11 height 11
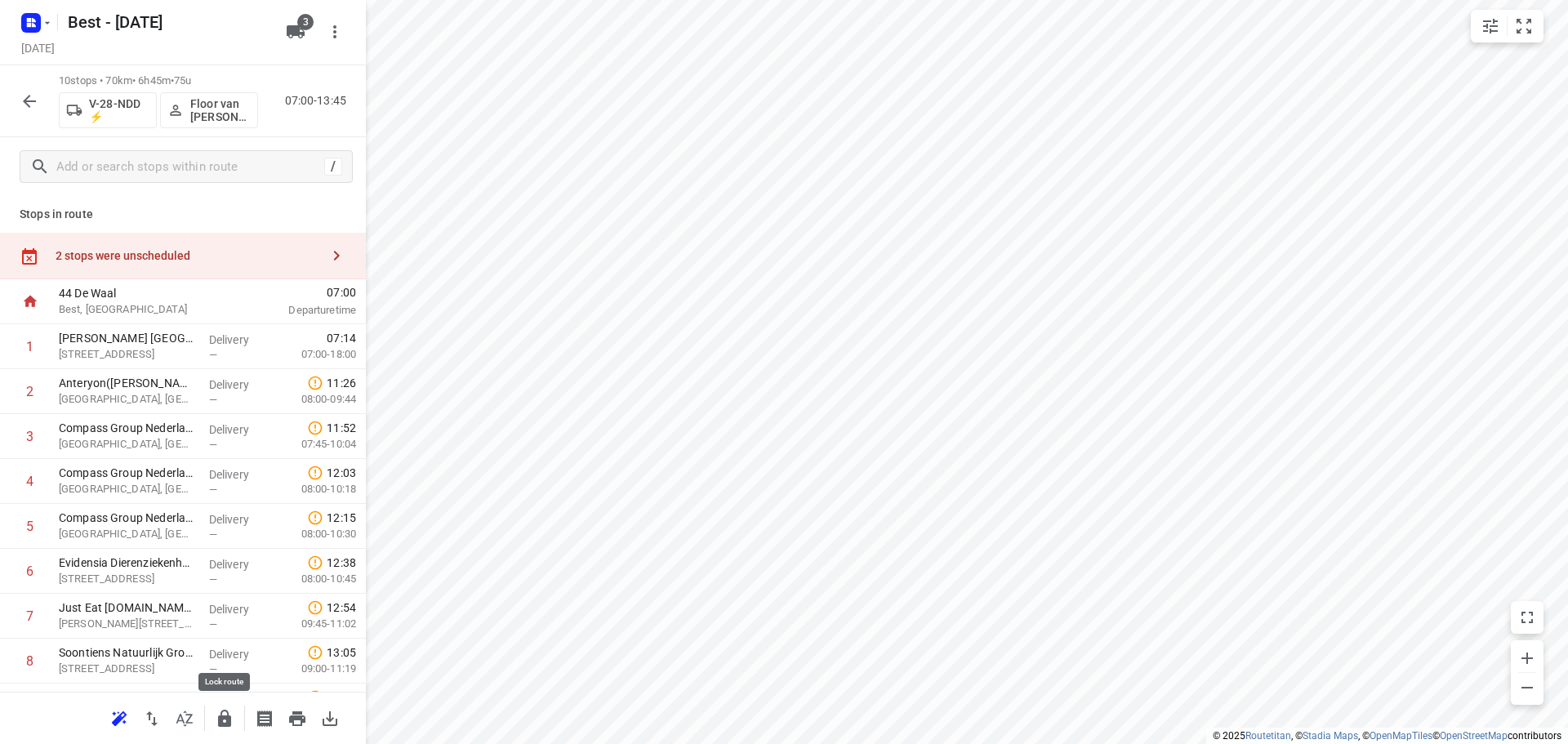
click at [230, 711] on icon "button" at bounding box center [224, 718] width 19 height 19
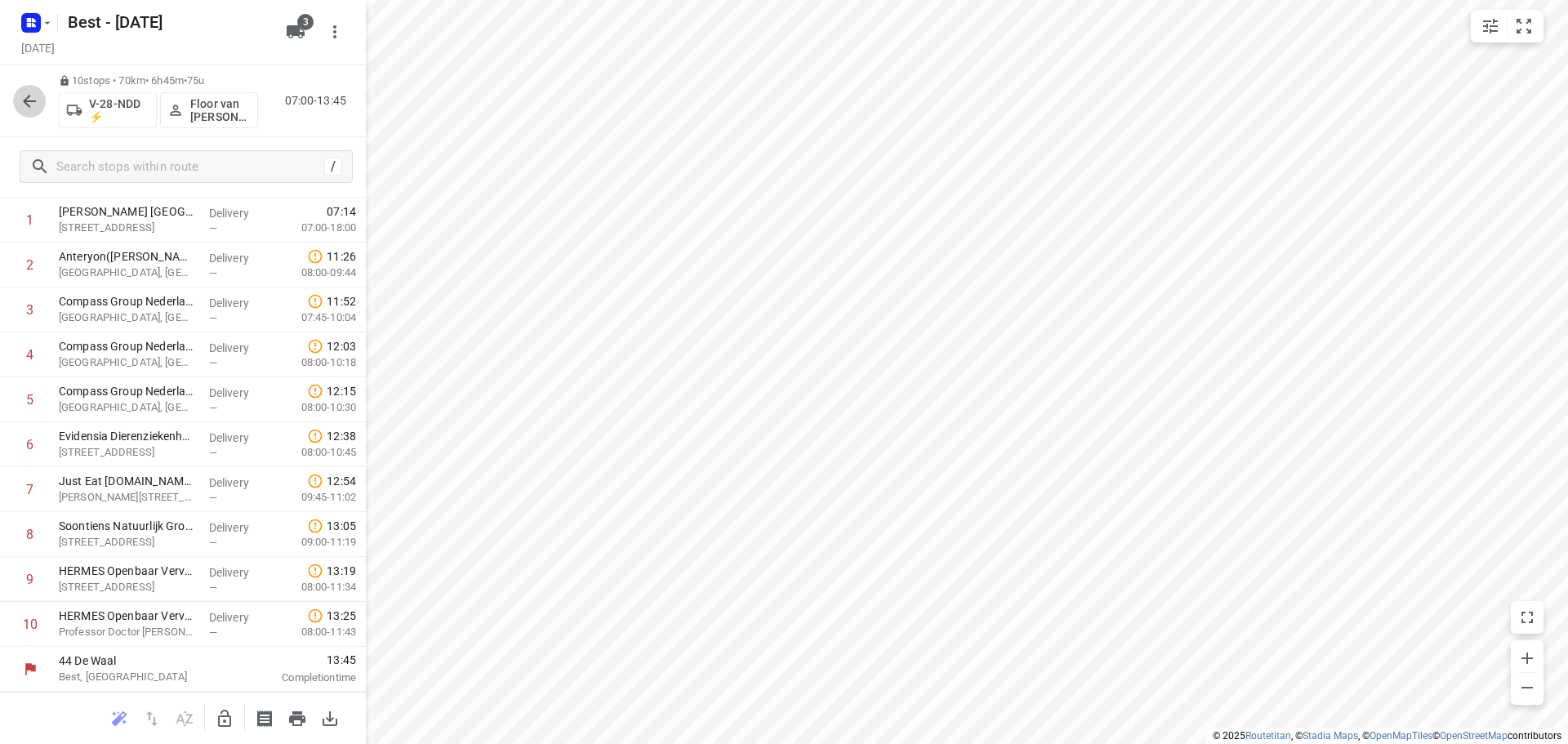
click at [38, 95] on icon "button" at bounding box center [29, 101] width 19 height 19
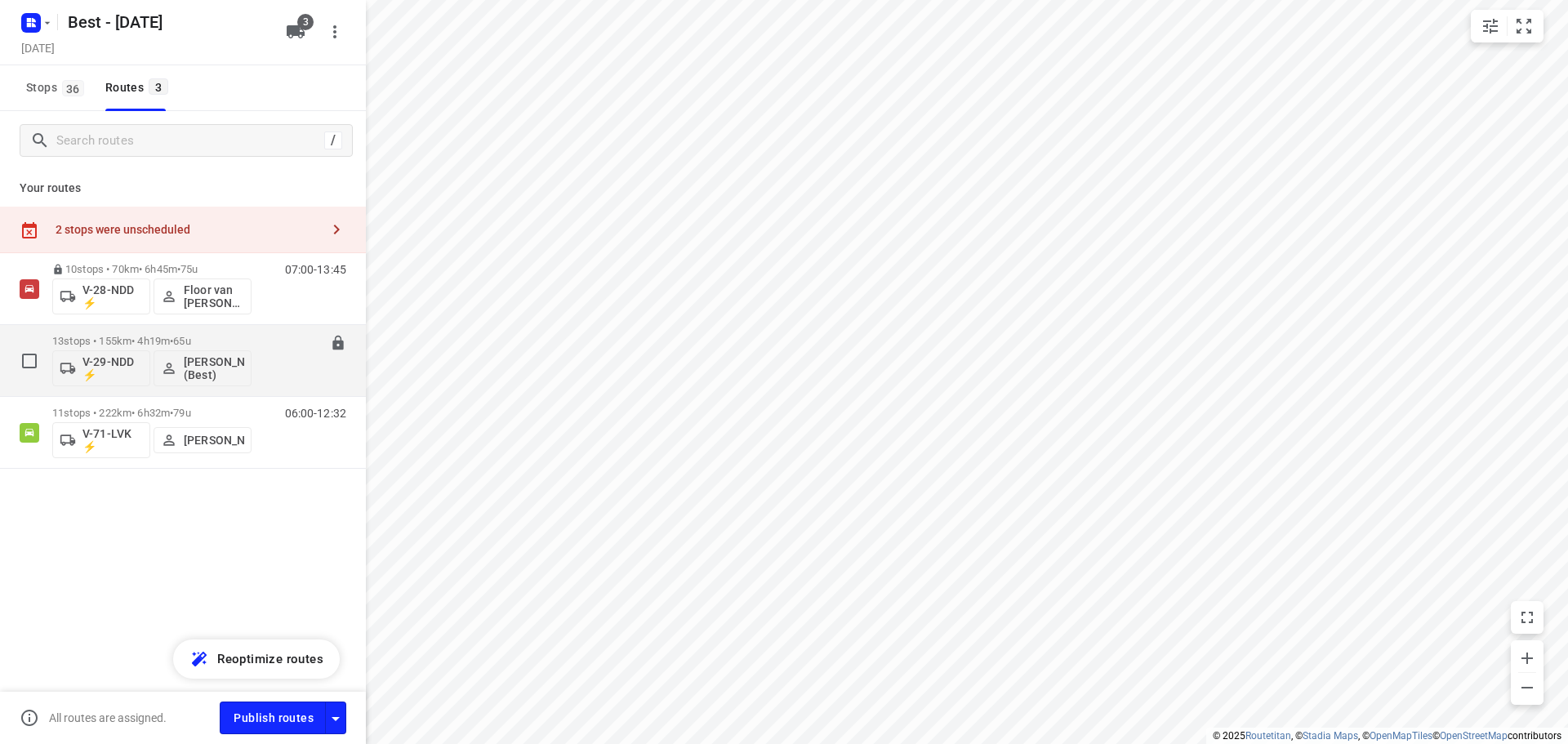
click at [216, 345] on p "13 stops • 155km • 4h19m • 65u" at bounding box center [152, 340] width 199 height 12
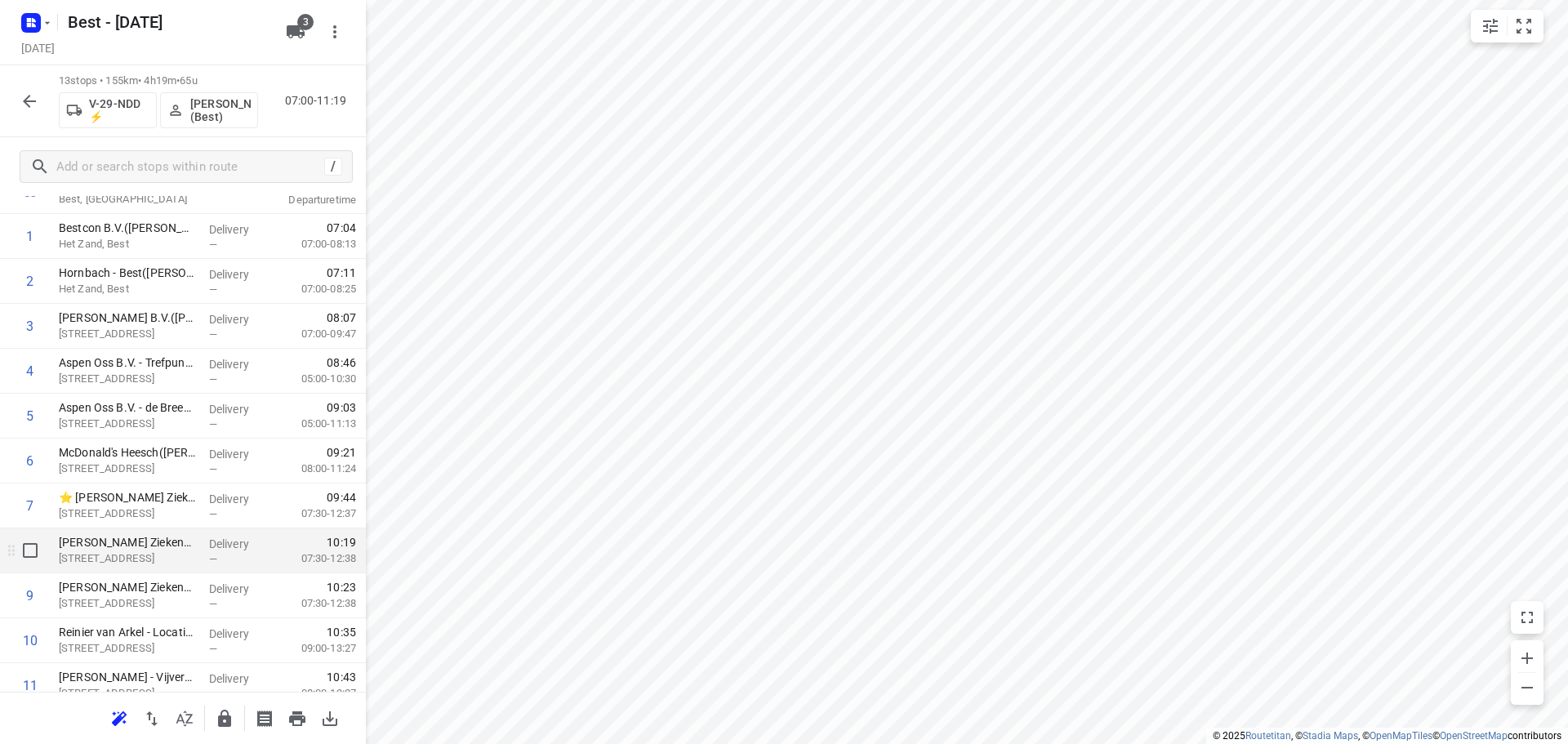
scroll to position [245, 0]
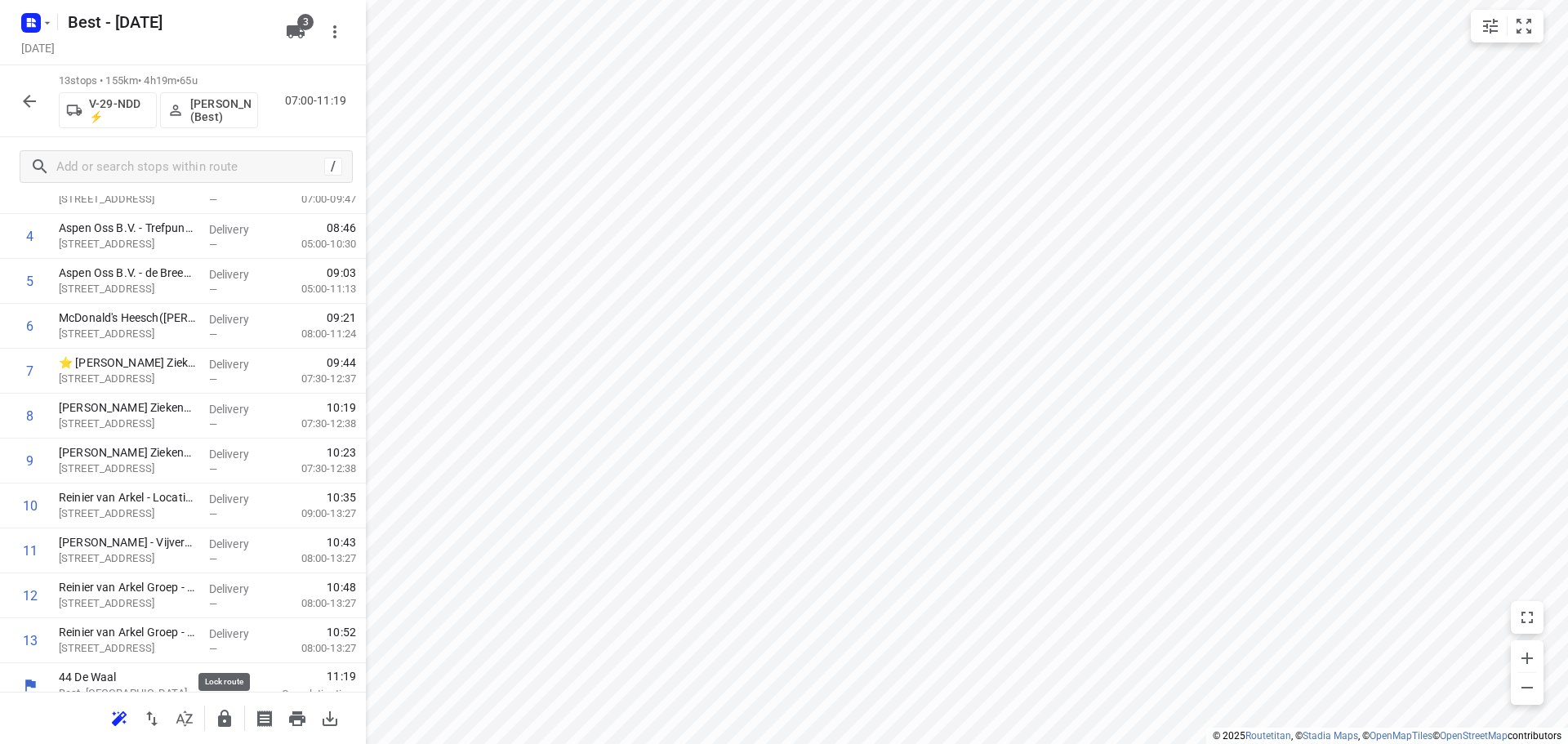
click at [211, 716] on button "button" at bounding box center [224, 718] width 33 height 33
click at [51, 98] on div "13 stops • 155km • 4h19m • 65u V-29-NDD ⚡ Tony van Doren (Best) 07:00-11:19" at bounding box center [183, 101] width 366 height 72
click at [25, 91] on icon "button" at bounding box center [29, 101] width 19 height 19
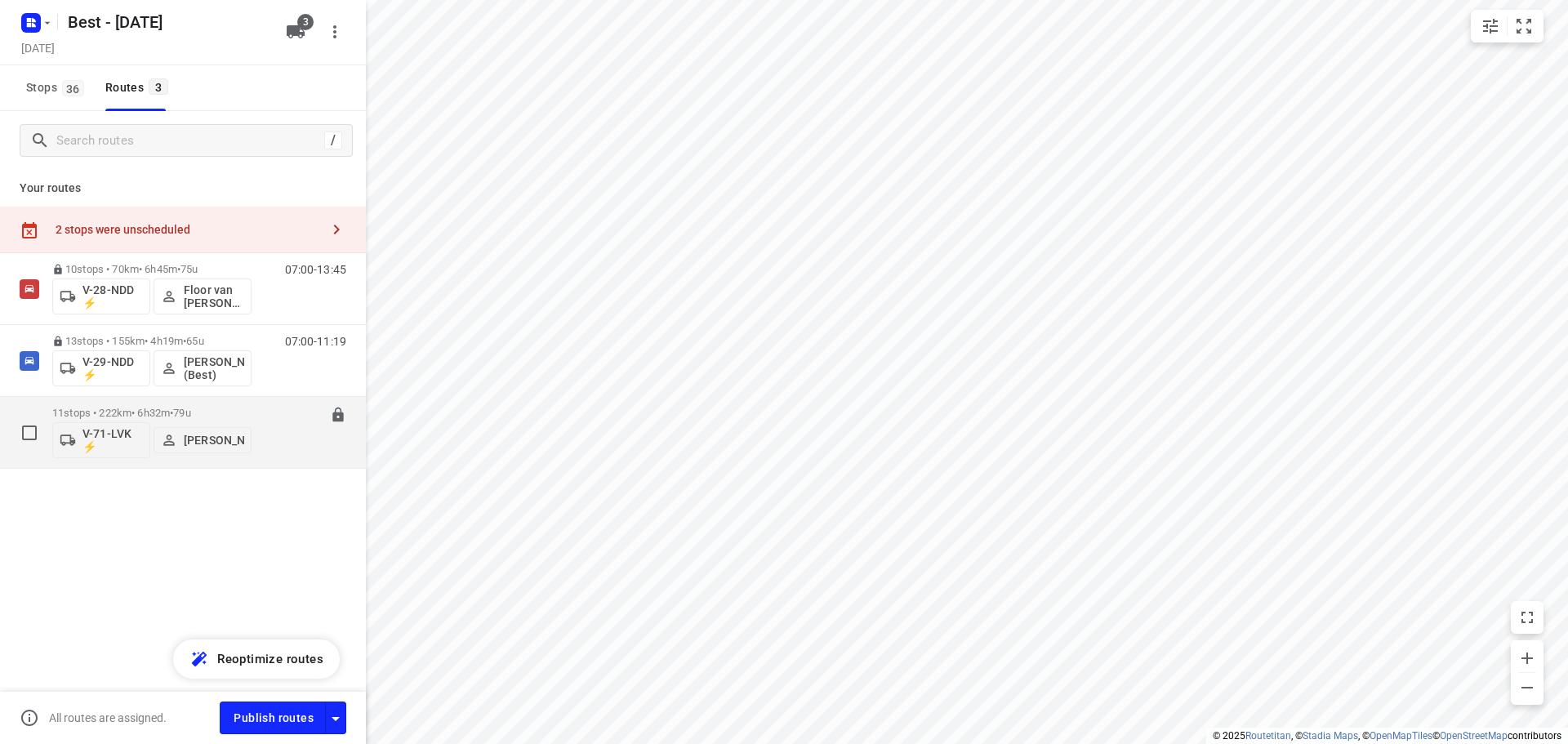
click at [130, 408] on p "11 stops • 222km • 6h32m • 79u" at bounding box center [152, 413] width 199 height 12
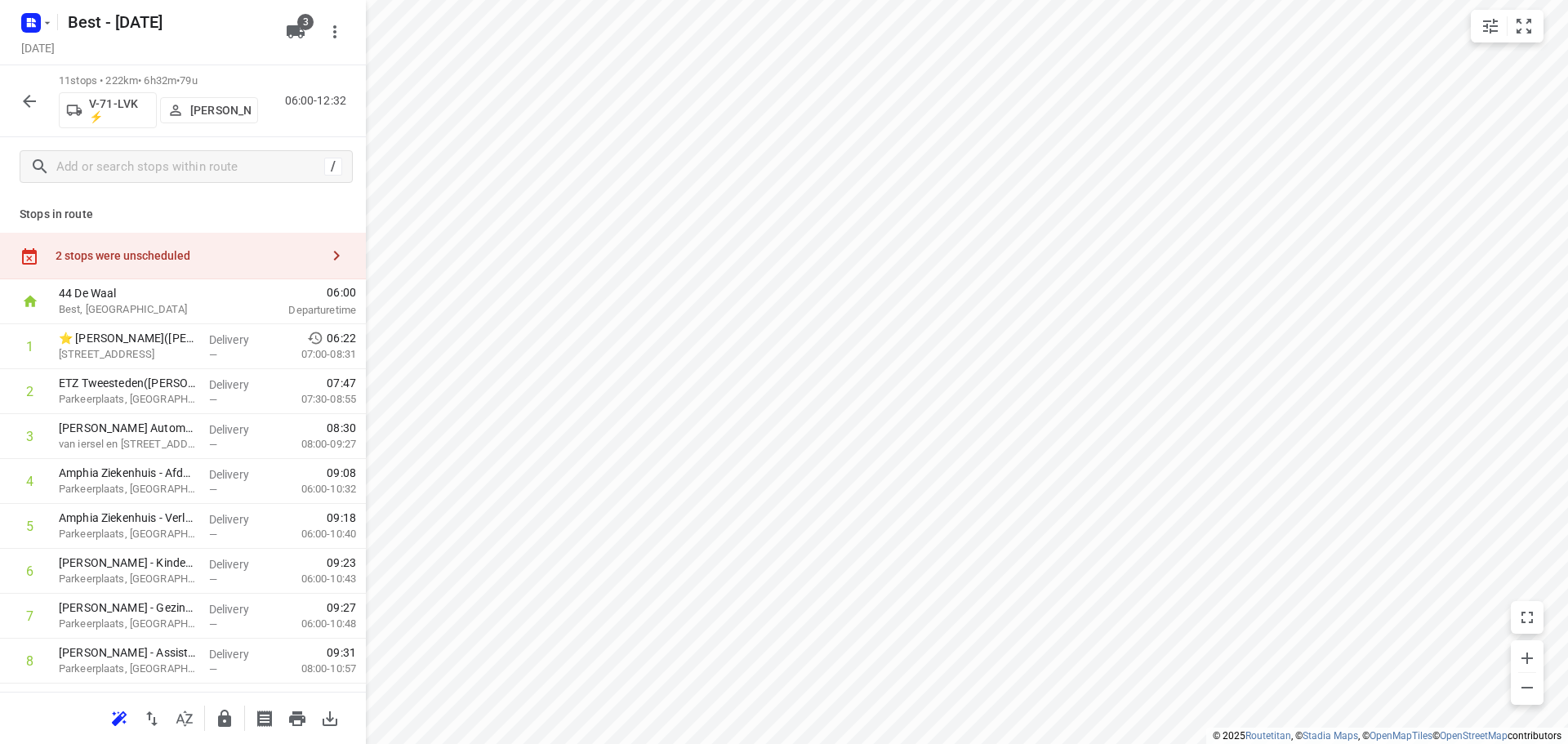
click at [242, 216] on p "Stops in route" at bounding box center [182, 214] width 327 height 17
click at [242, 246] on div "2 stops were unscheduled" at bounding box center [183, 256] width 366 height 47
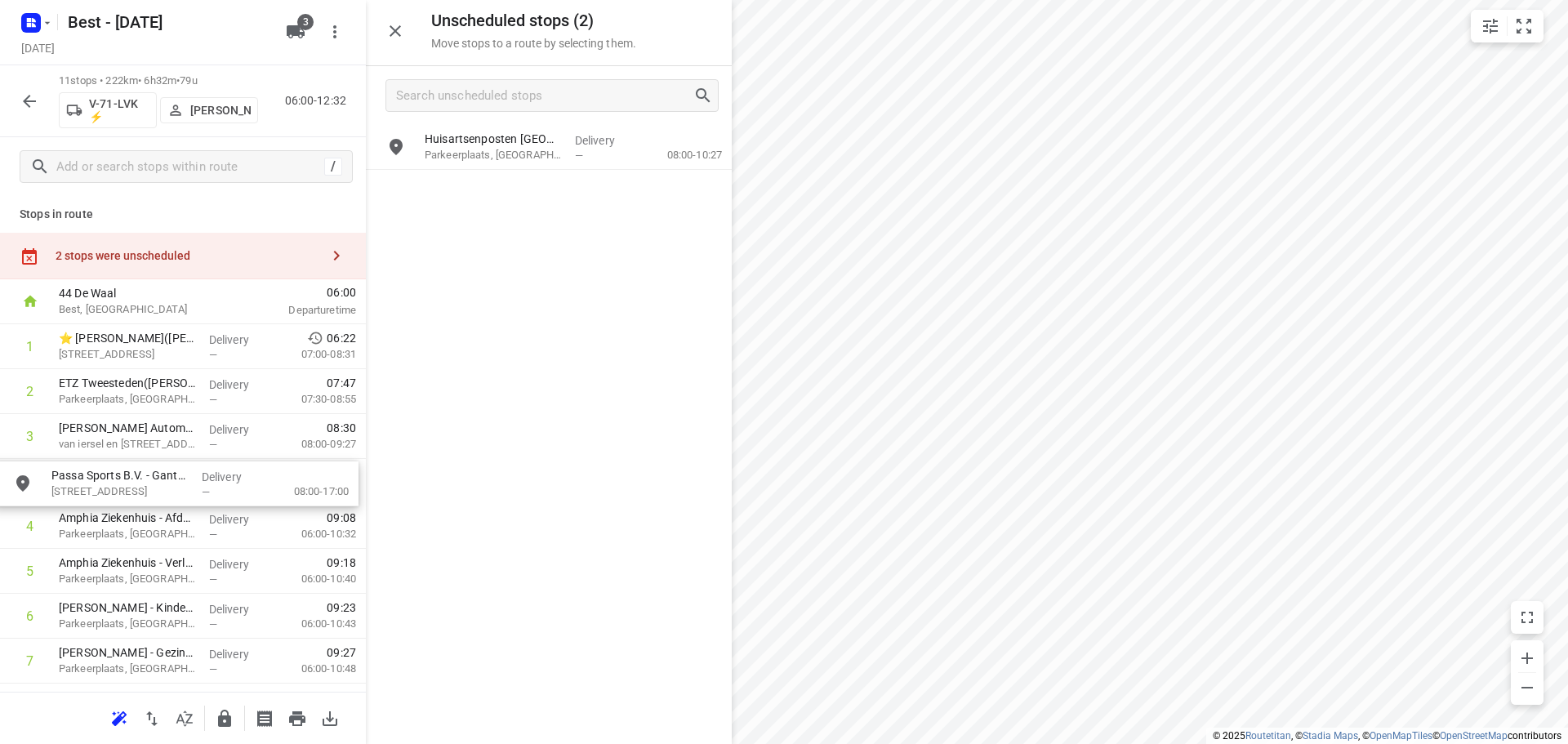
drag, startPoint x: 483, startPoint y: 158, endPoint x: 103, endPoint y: 500, distance: 511.2
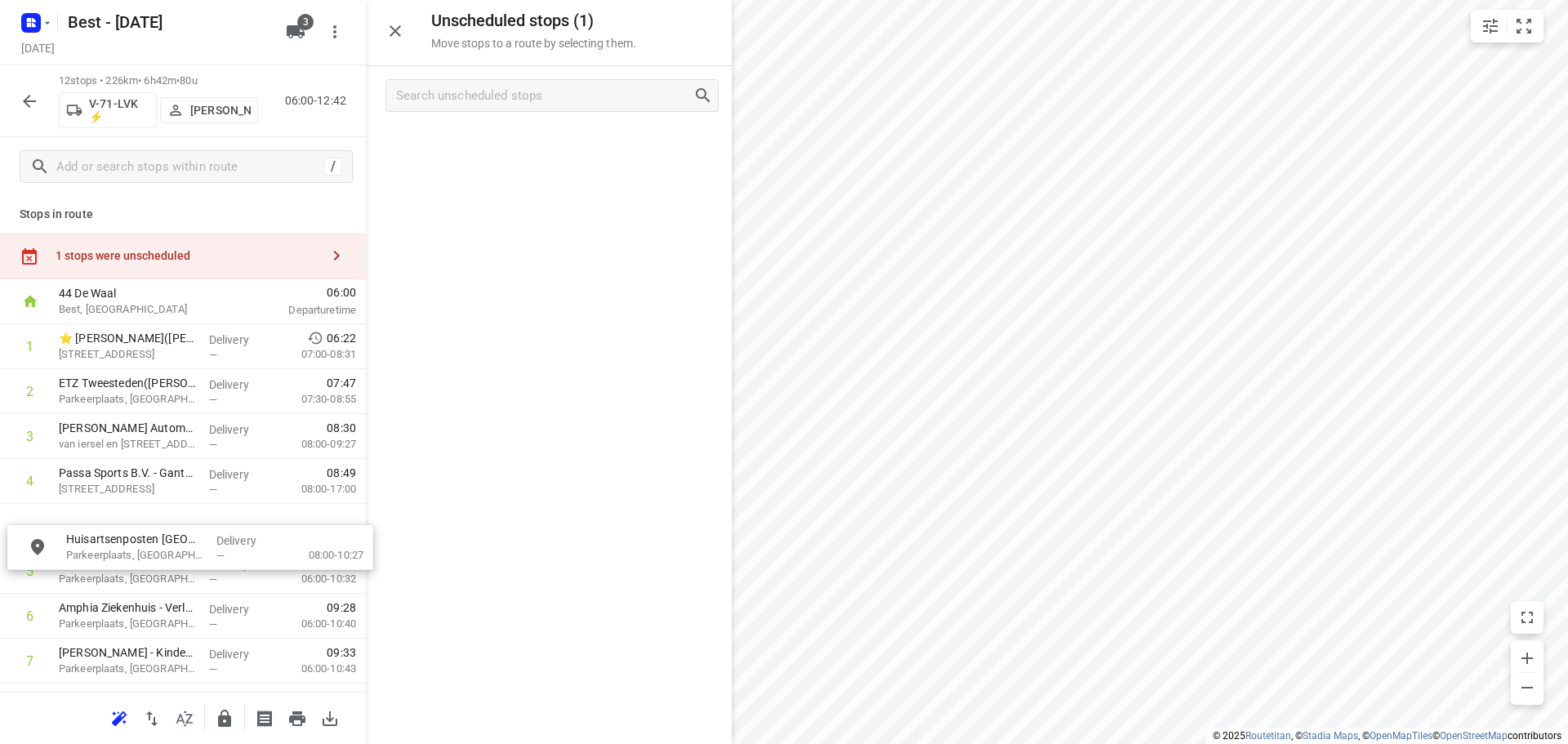
drag, startPoint x: 489, startPoint y: 141, endPoint x: 102, endPoint y: 580, distance: 585.2
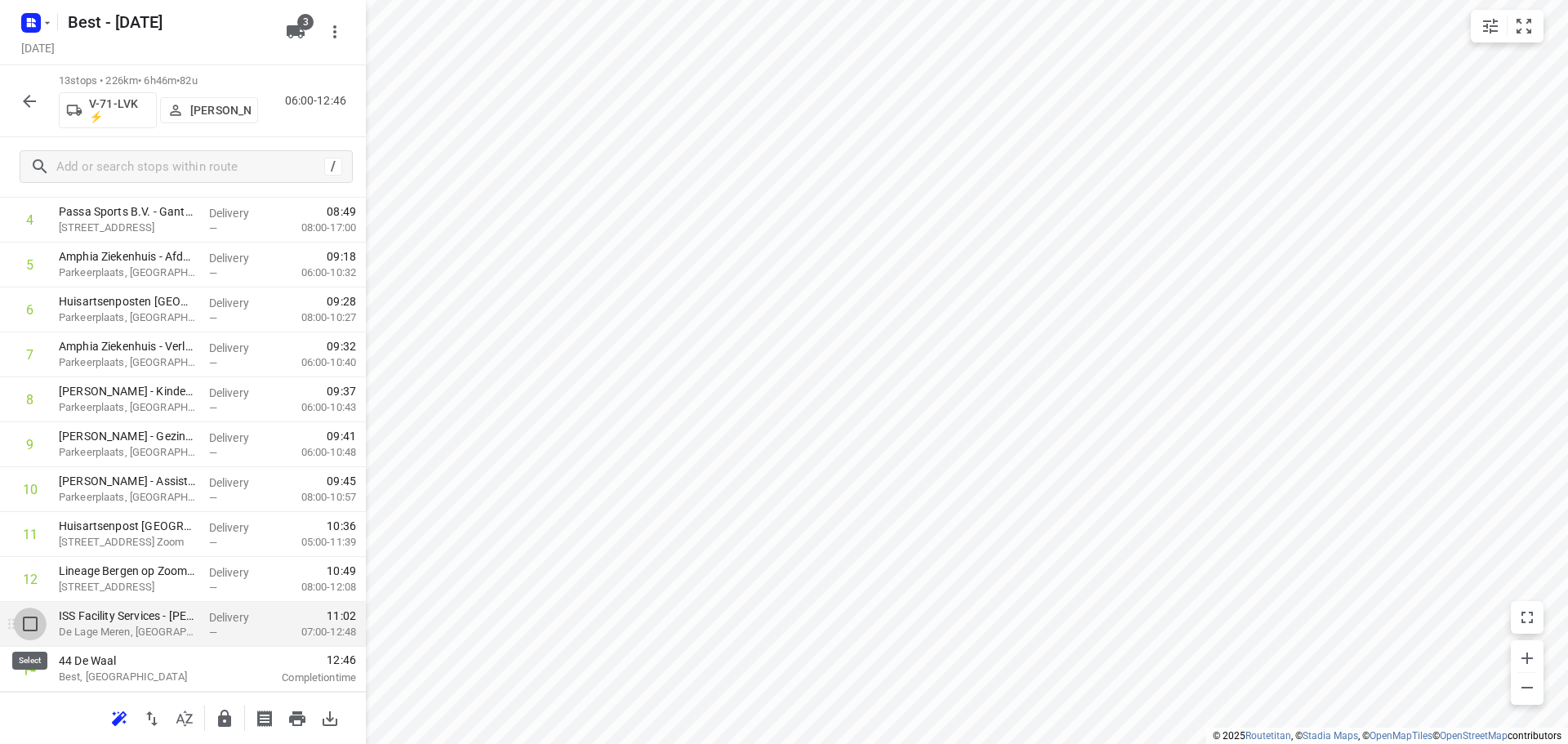
click at [26, 636] on input "checkbox" at bounding box center [30, 623] width 33 height 33
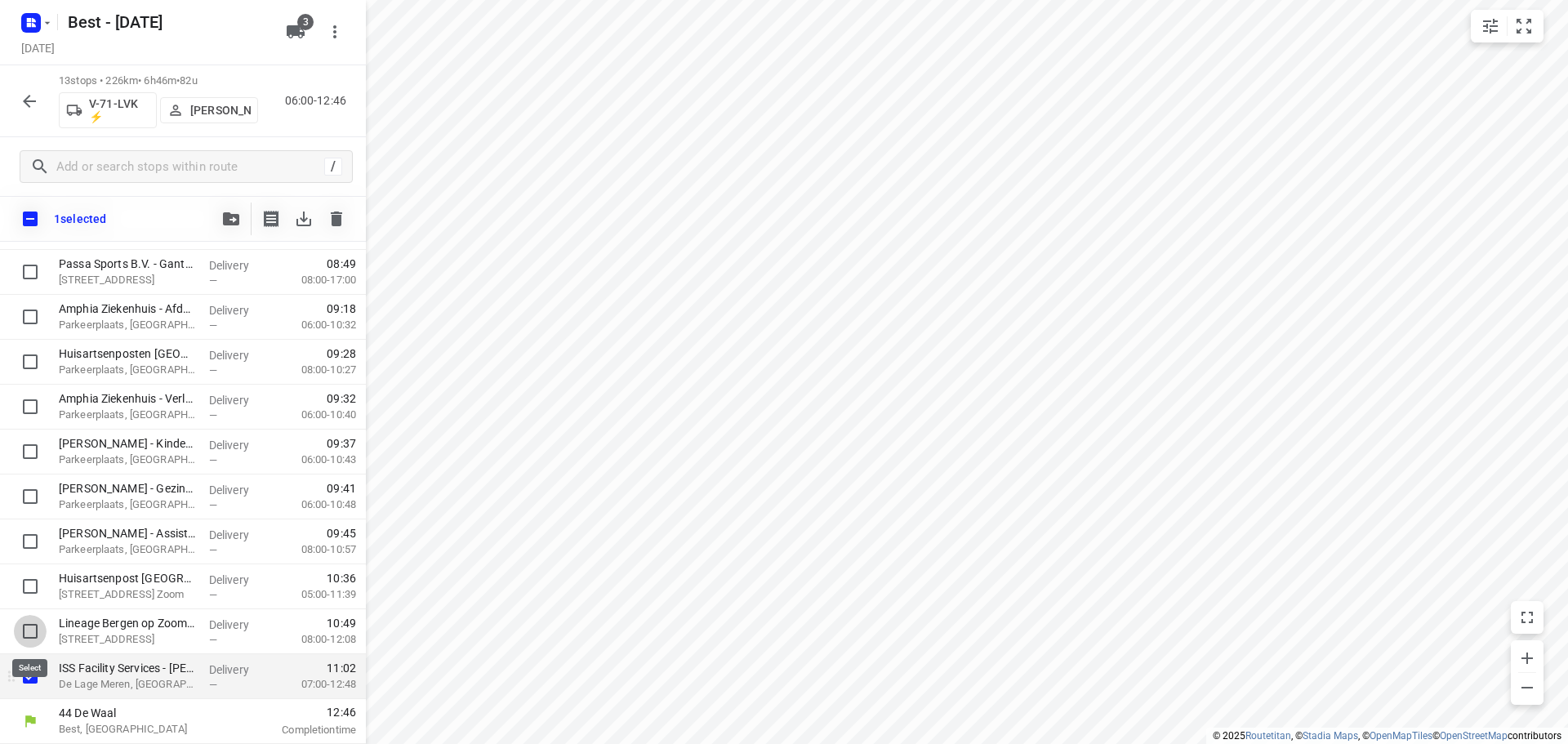
click at [26, 636] on input "checkbox" at bounding box center [30, 631] width 33 height 33
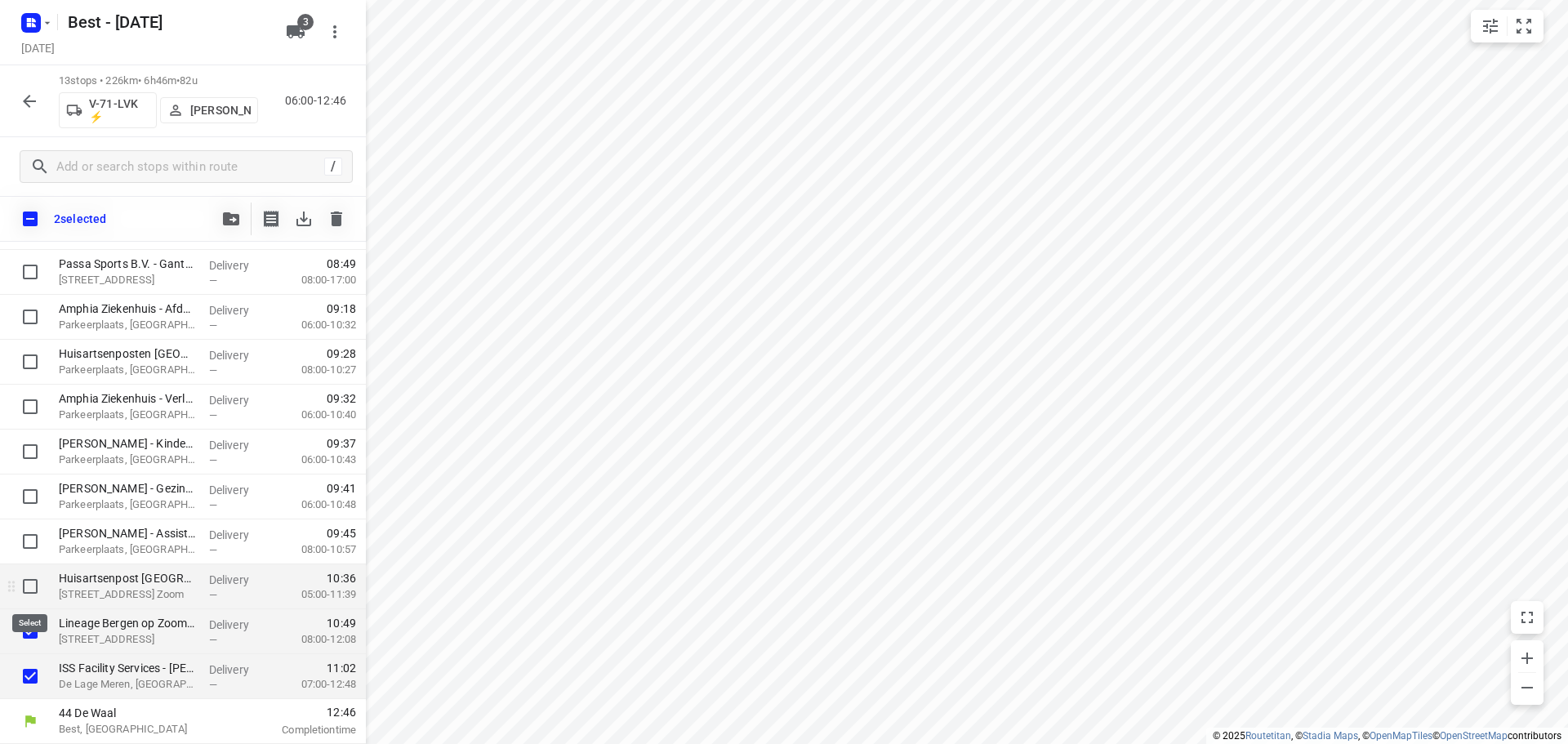
click at [23, 591] on input "checkbox" at bounding box center [30, 586] width 33 height 33
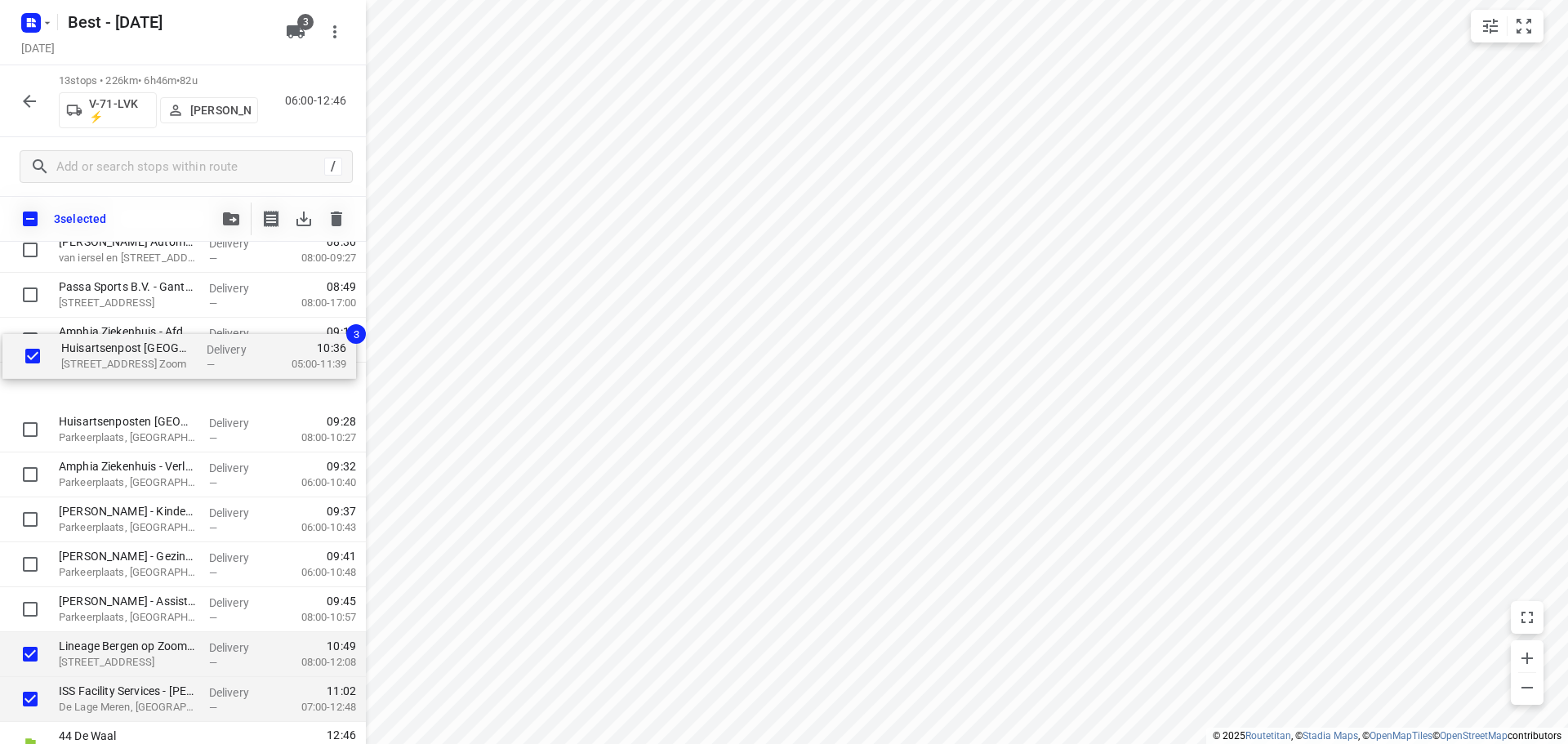
drag, startPoint x: 99, startPoint y: 565, endPoint x: 97, endPoint y: 349, distance: 216.0
click at [97, 349] on div "⭐ ETZ Elisabeth(Tessa Hofstra) Hilvarenbeekse Weg 60, Tilburg Delivery — 06:22 …" at bounding box center [183, 429] width 366 height 583
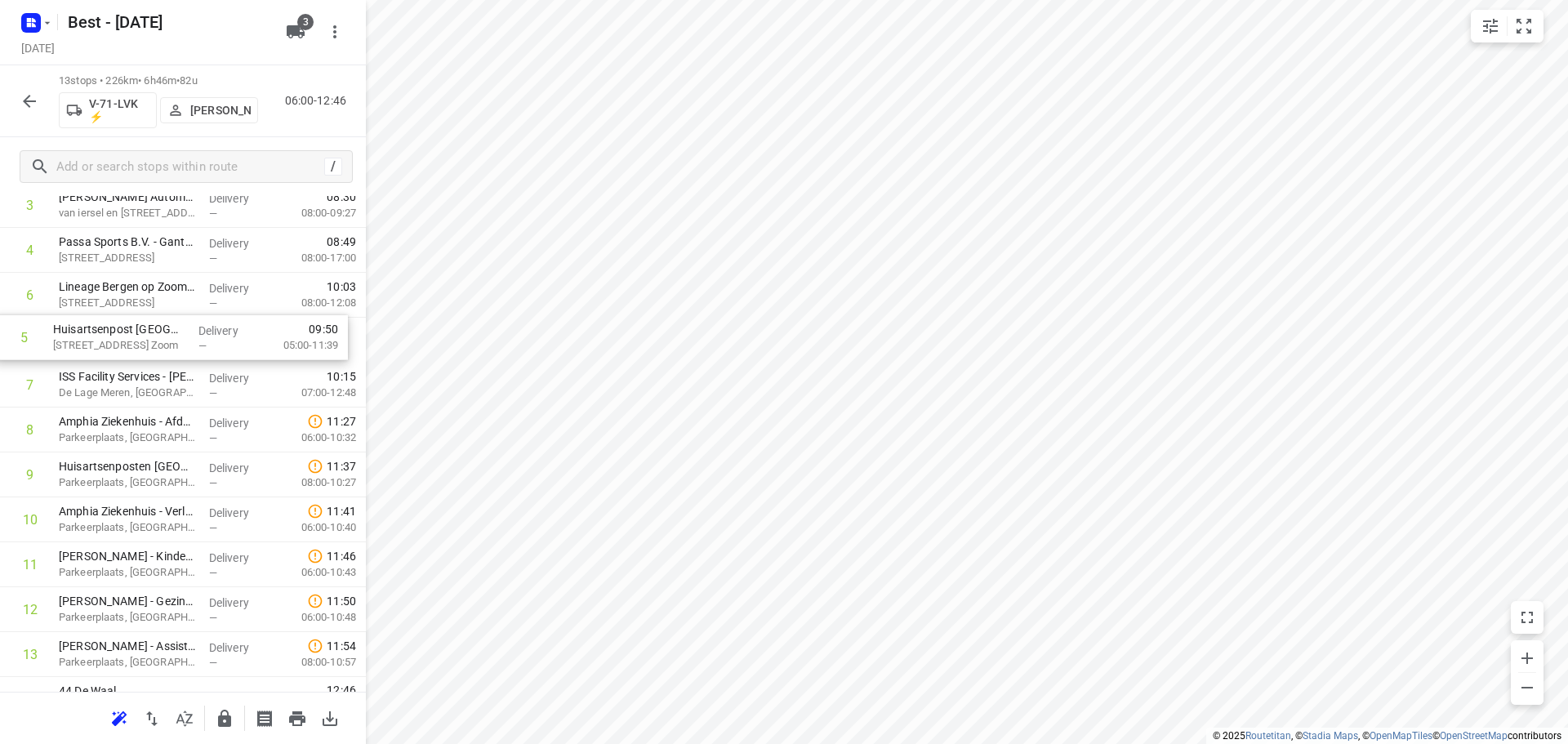
scroll to position [184, 0]
drag, startPoint x: 154, startPoint y: 301, endPoint x: 152, endPoint y: 414, distance: 113.0
click at [152, 414] on div "1 ⭐ ETZ Elisabeth(Tessa Hofstra) Hilvarenbeekse Weg 60, Tilburg Delivery — 06:2…" at bounding box center [183, 385] width 366 height 583
drag, startPoint x: 163, startPoint y: 328, endPoint x: 162, endPoint y: 312, distance: 16.0
click at [163, 318] on div "1 ⭐ ETZ Elisabeth(Tessa Hofstra) Hilvarenbeekse Weg 60, Tilburg Delivery — 06:2…" at bounding box center [183, 385] width 366 height 583
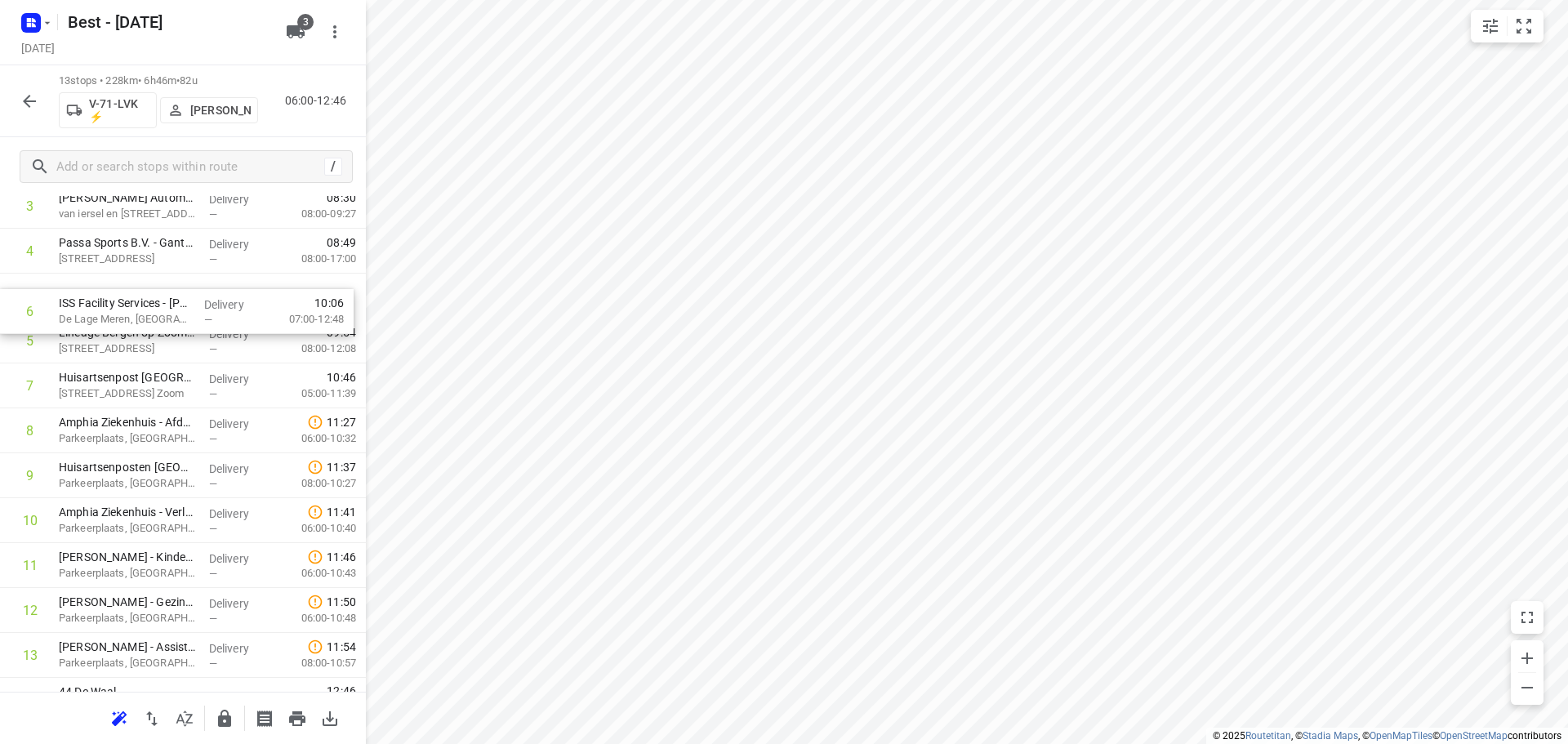
scroll to position [182, 0]
click at [216, 725] on icon "button" at bounding box center [224, 718] width 19 height 19
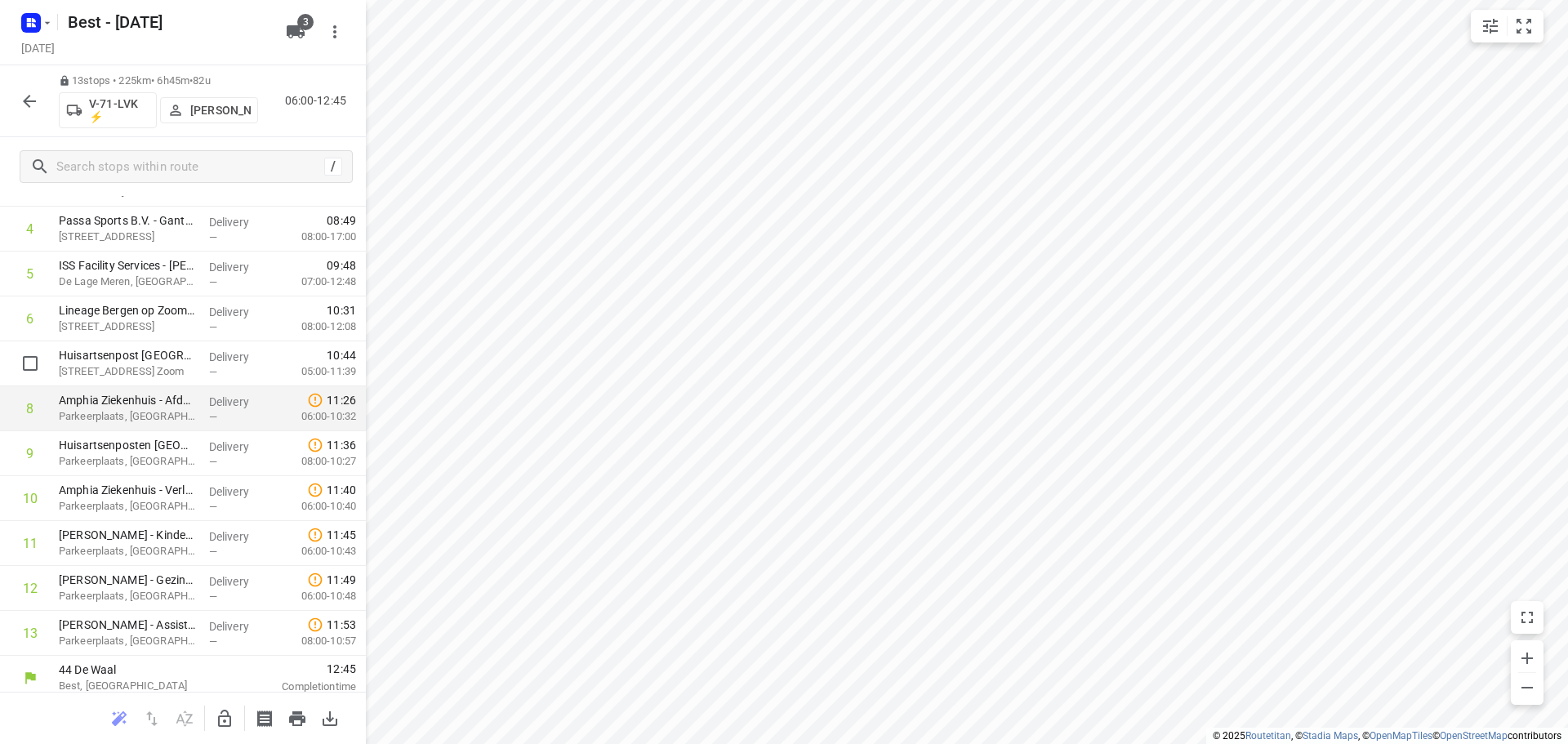
scroll to position [214, 0]
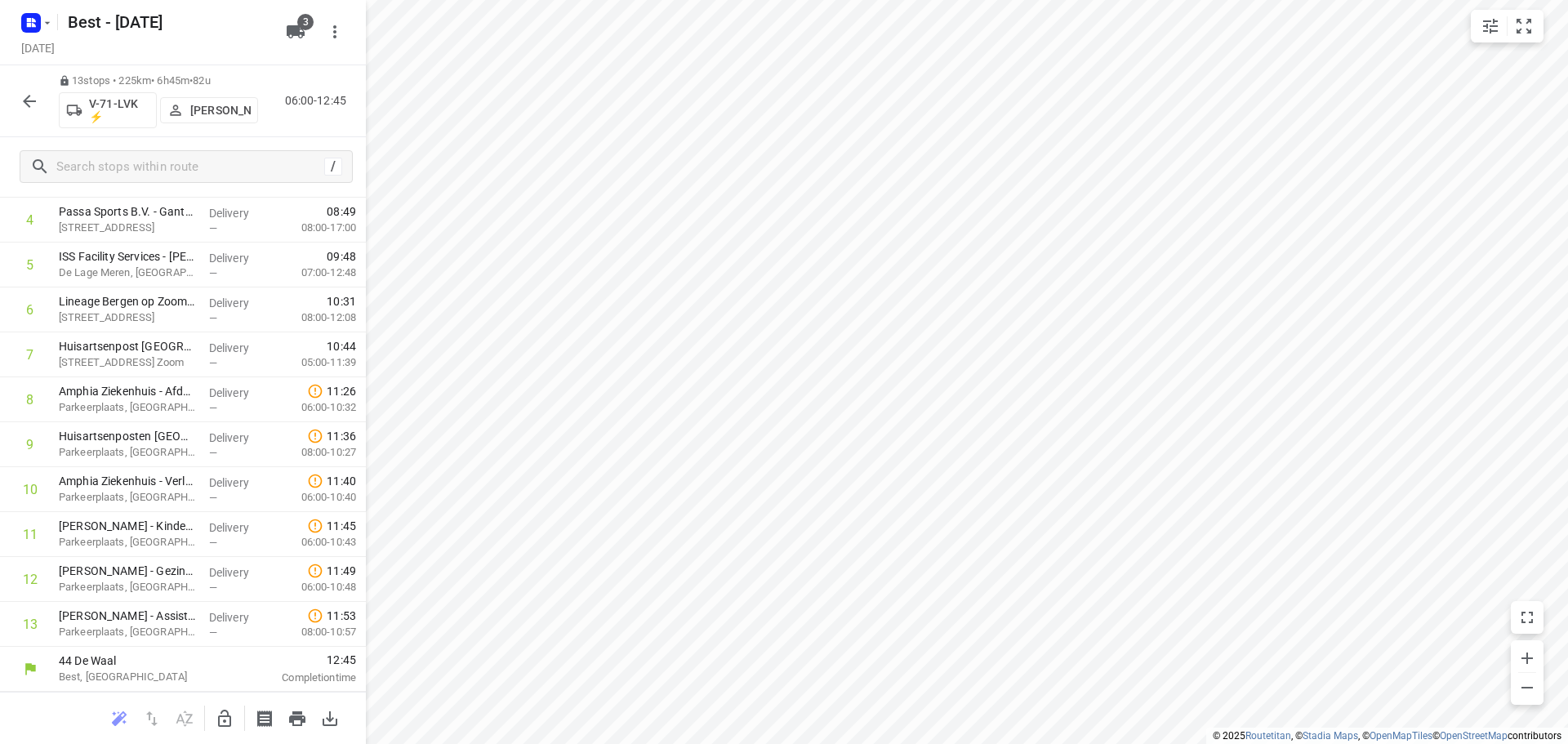
click at [37, 109] on icon "button" at bounding box center [29, 101] width 19 height 19
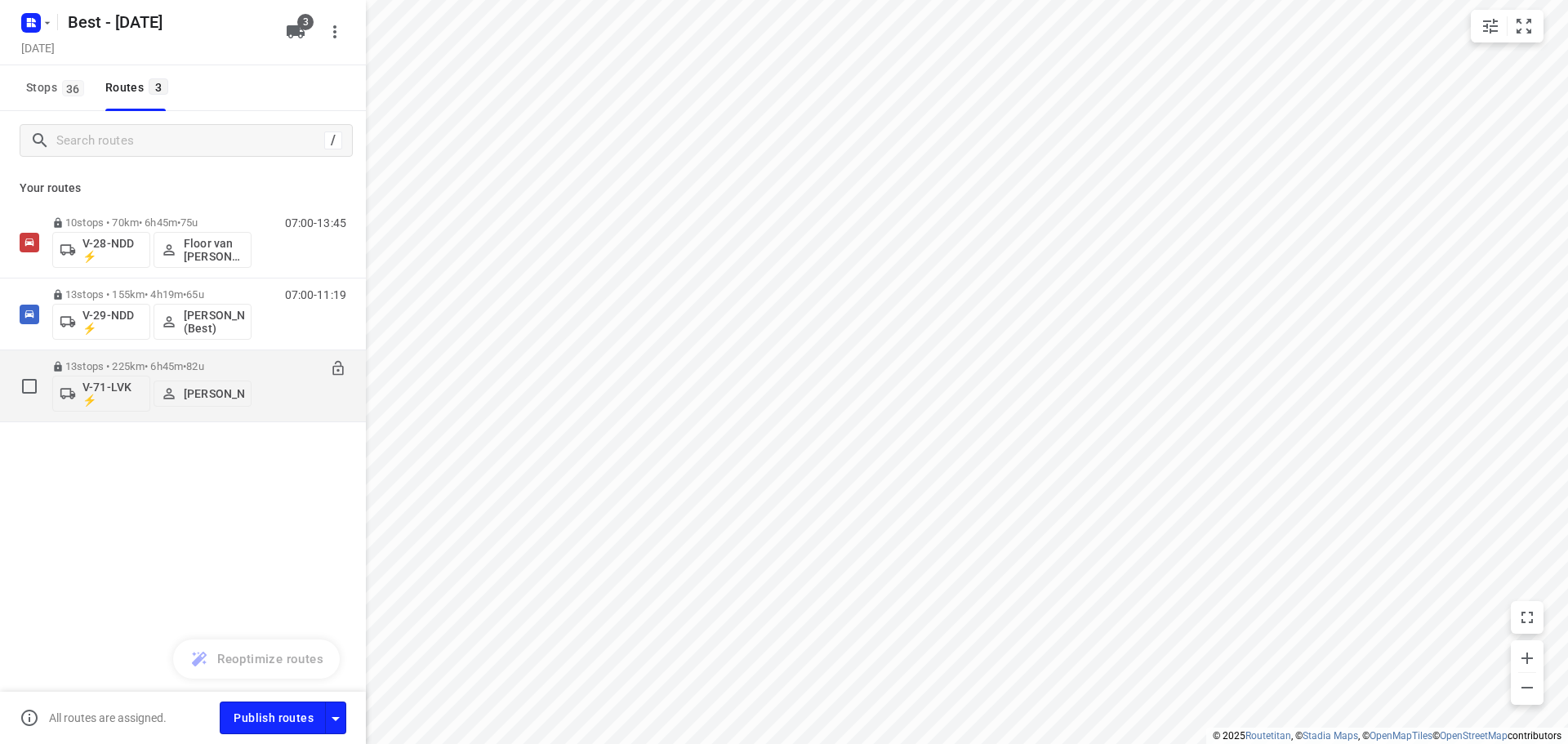
click at [197, 387] on p "[PERSON_NAME]" at bounding box center [214, 394] width 60 height 13
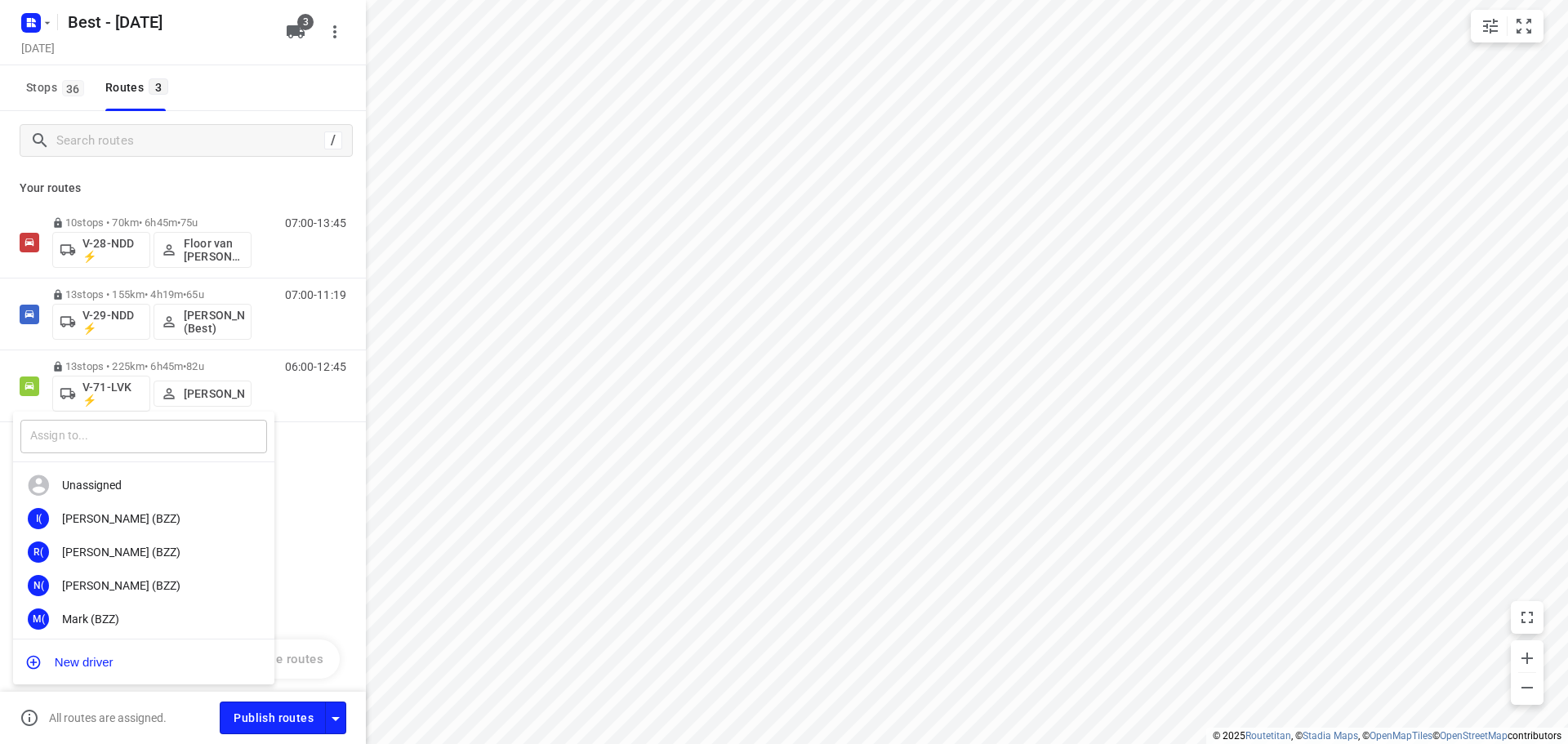
click at [102, 434] on input "text" at bounding box center [143, 436] width 246 height 34
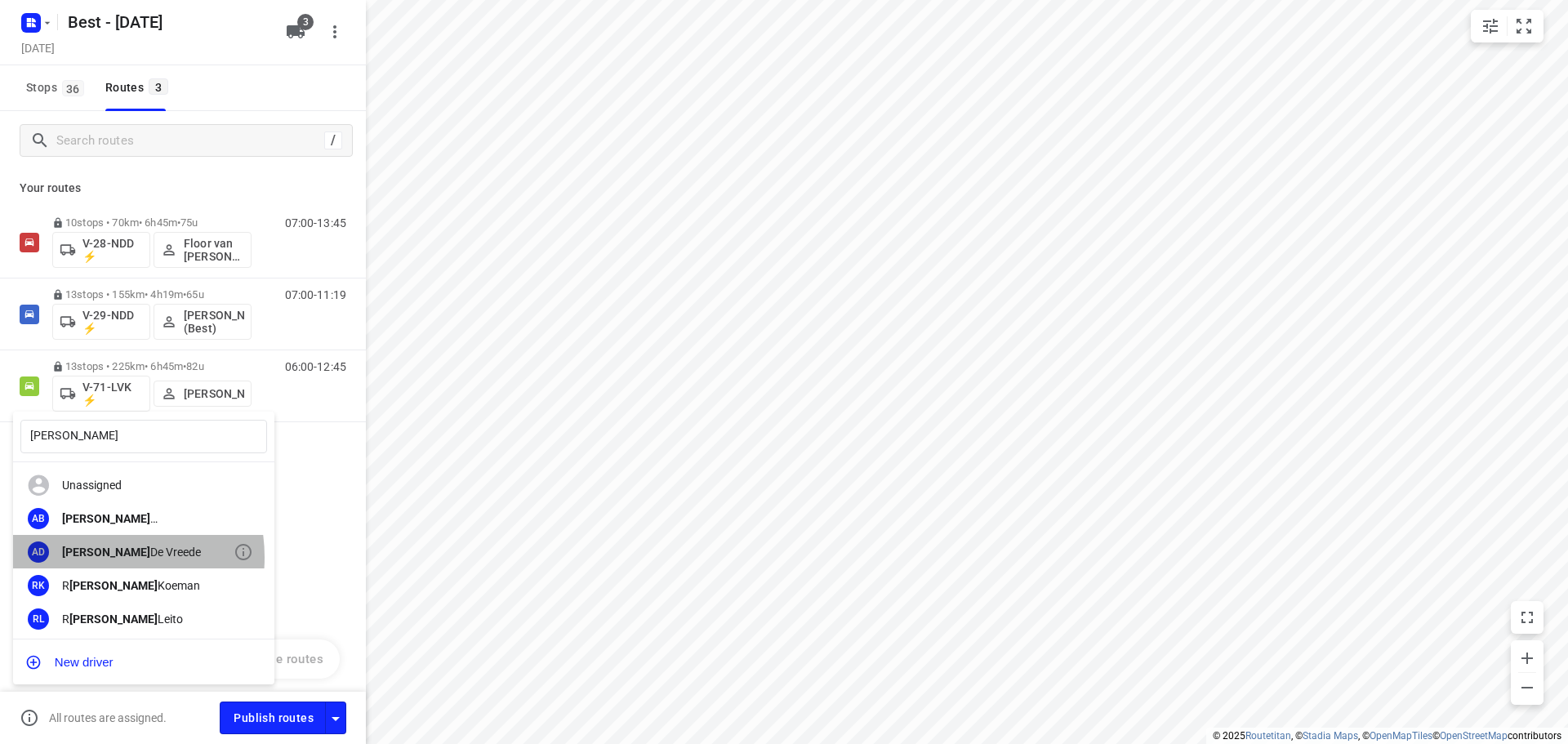
click at [87, 556] on b "Andy" at bounding box center [106, 552] width 88 height 13
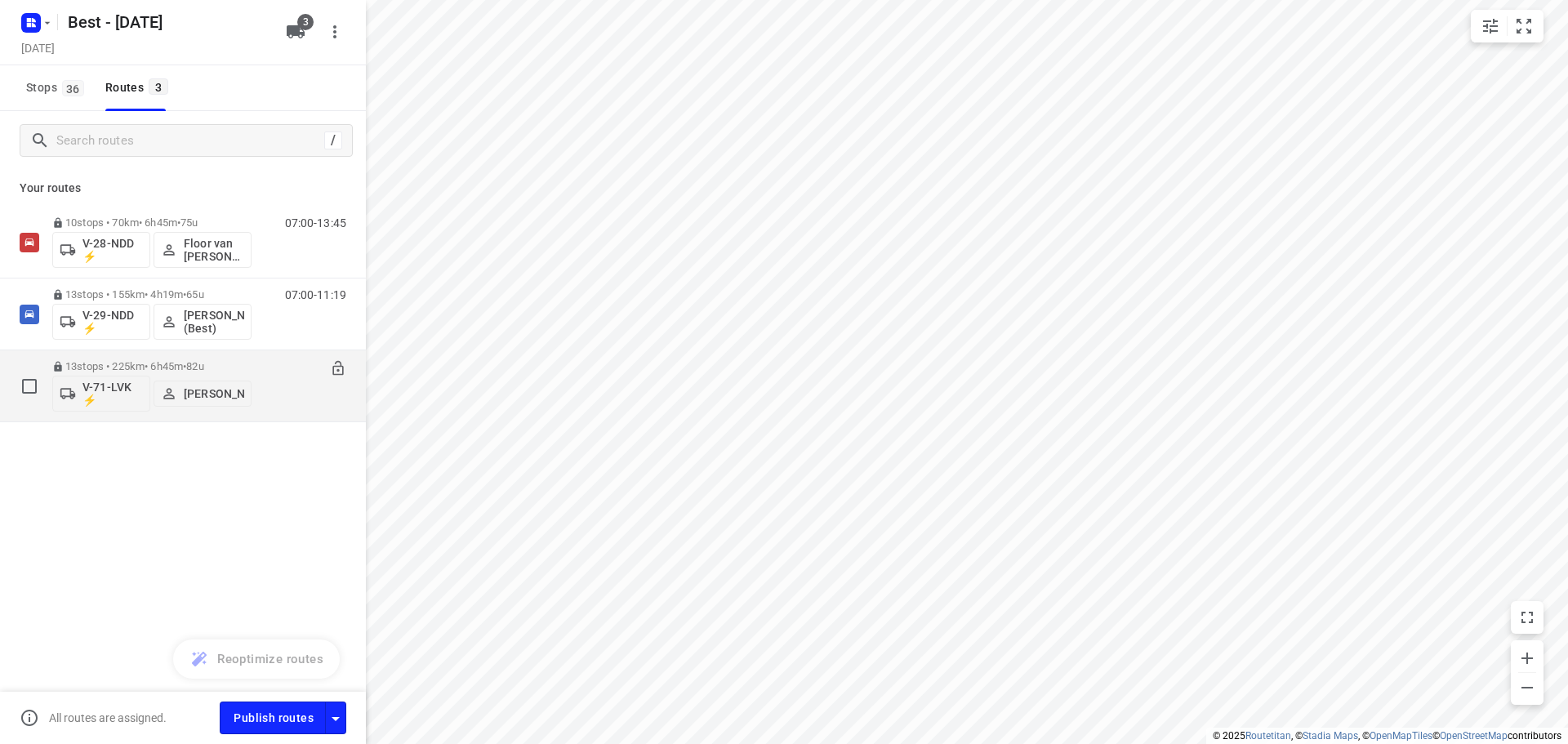
click at [200, 387] on p "[PERSON_NAME]" at bounding box center [214, 394] width 60 height 13
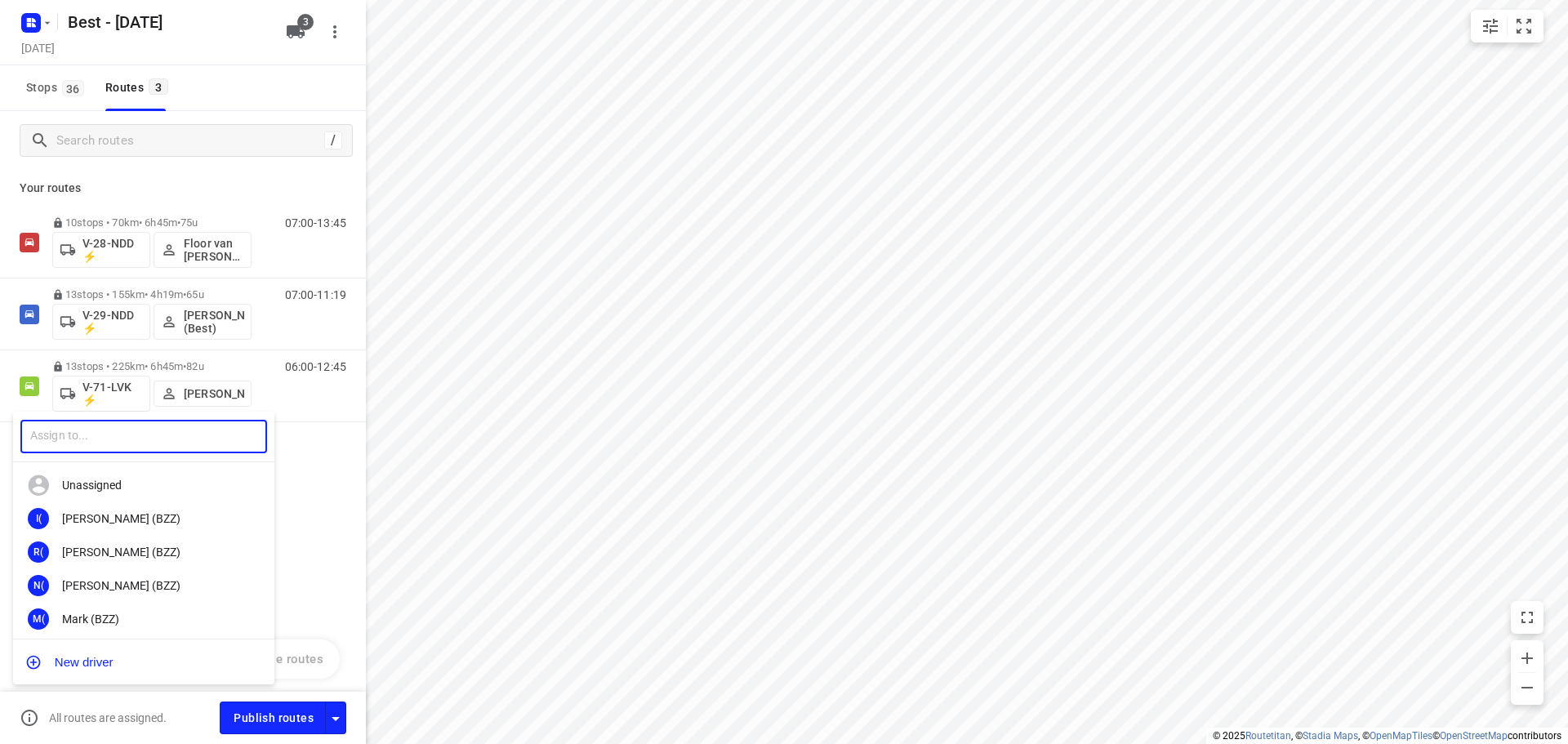
click at [109, 434] on input "text" at bounding box center [143, 436] width 246 height 34
type input "stefa"
click at [138, 610] on div "Sv Stefa n van Dijck" at bounding box center [144, 618] width 261 height 34
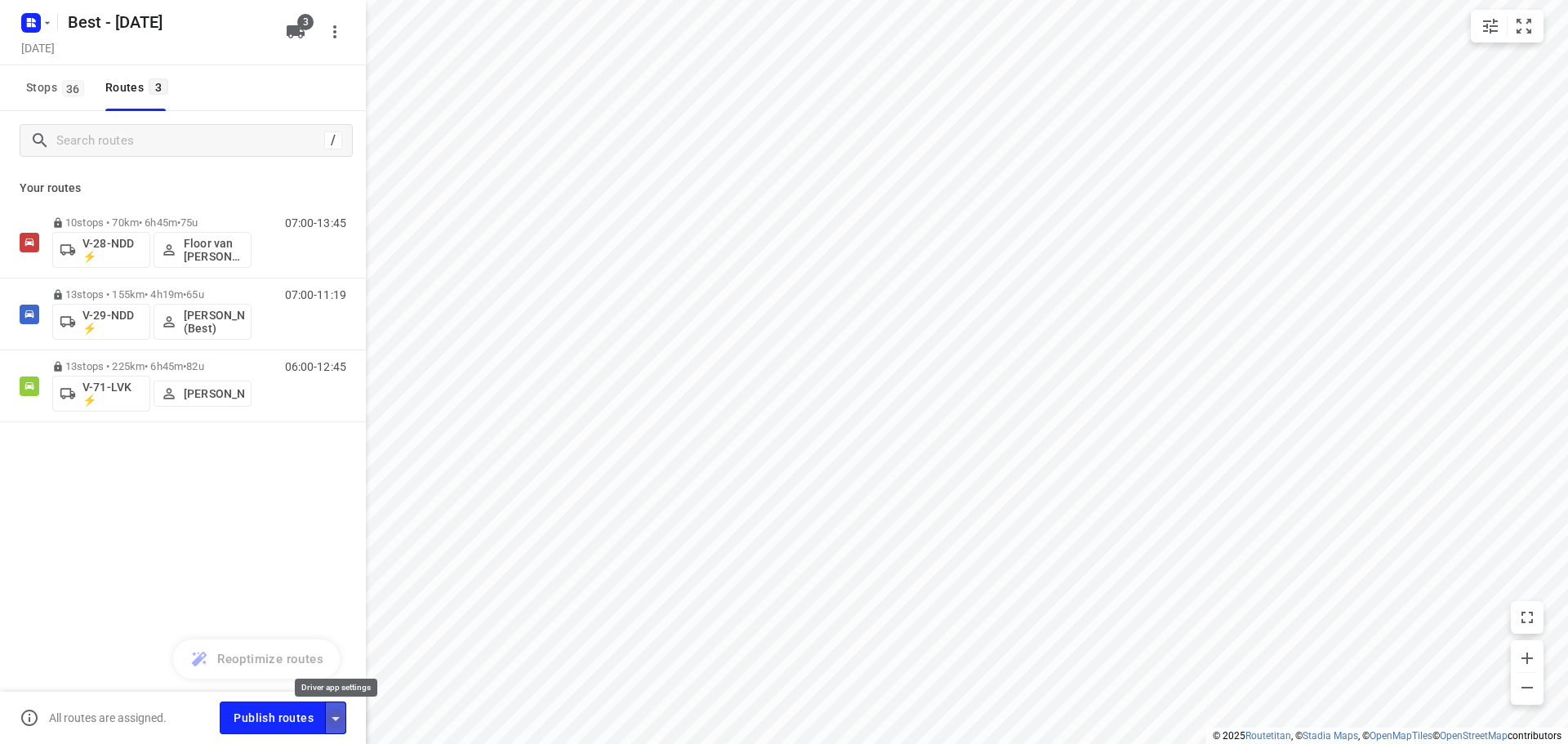
click at [336, 712] on icon "button" at bounding box center [335, 718] width 19 height 19
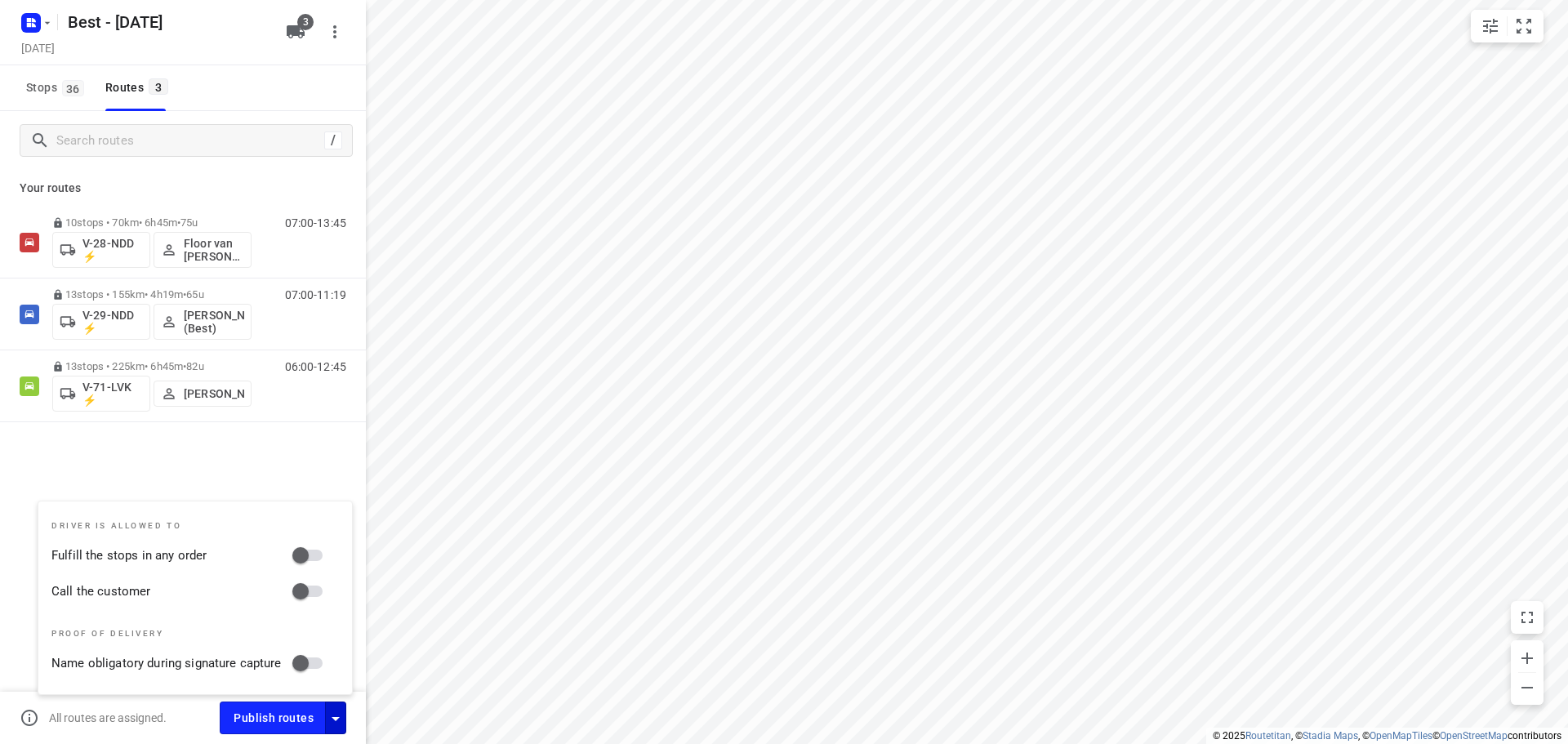
click at [317, 564] on input "Fulfill the stops in any order" at bounding box center [300, 554] width 93 height 31
checkbox input "true"
click at [306, 605] on input "Call the customer" at bounding box center [300, 591] width 93 height 31
checkbox input "true"
click at [306, 502] on div "Driver is allowed to Fulfill the stops in any order Call the customer Proof of …" at bounding box center [194, 597] width 313 height 192
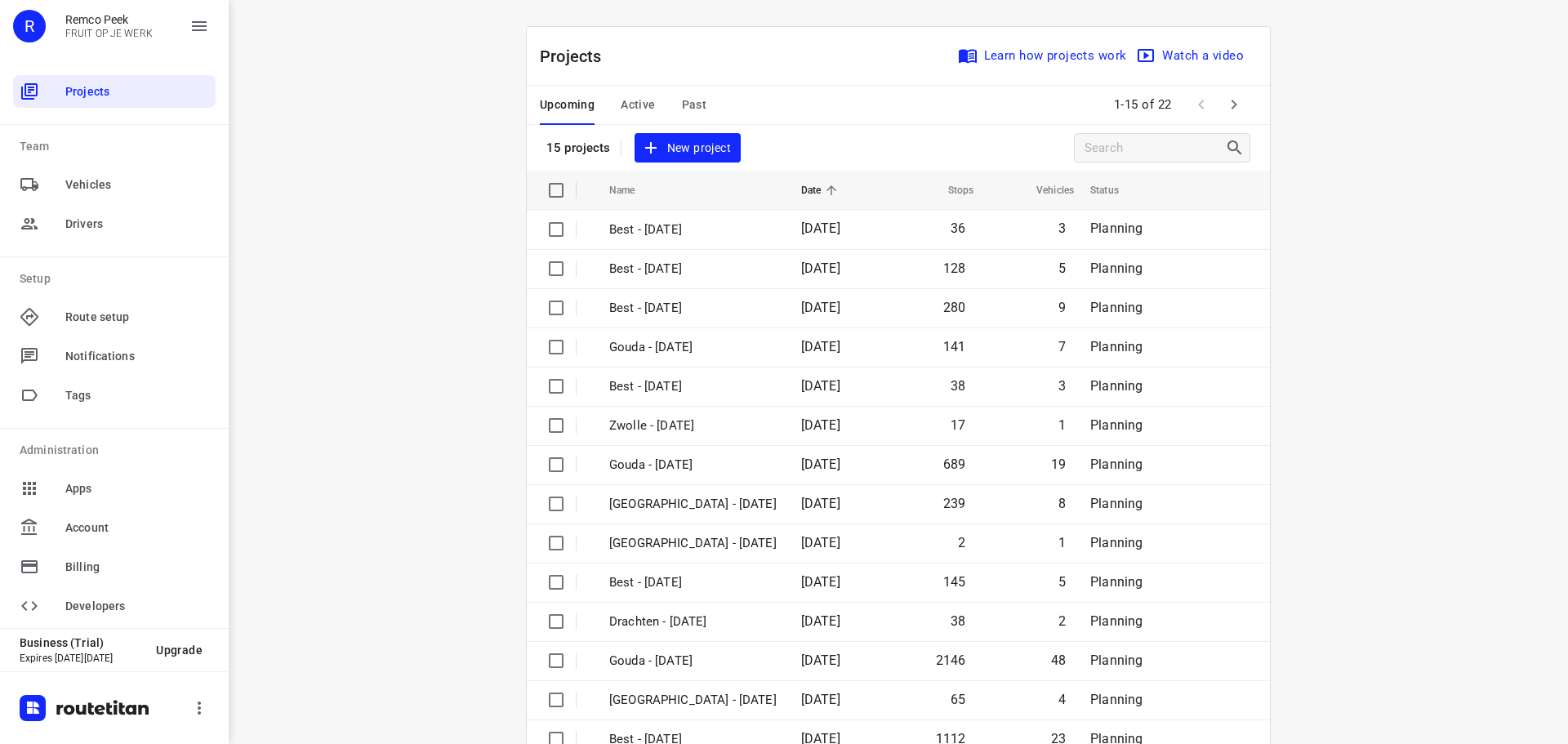
click at [659, 102] on div "Upcoming Active Past" at bounding box center [635, 105] width 193 height 39
click at [630, 103] on span "Active" at bounding box center [638, 104] width 34 height 20
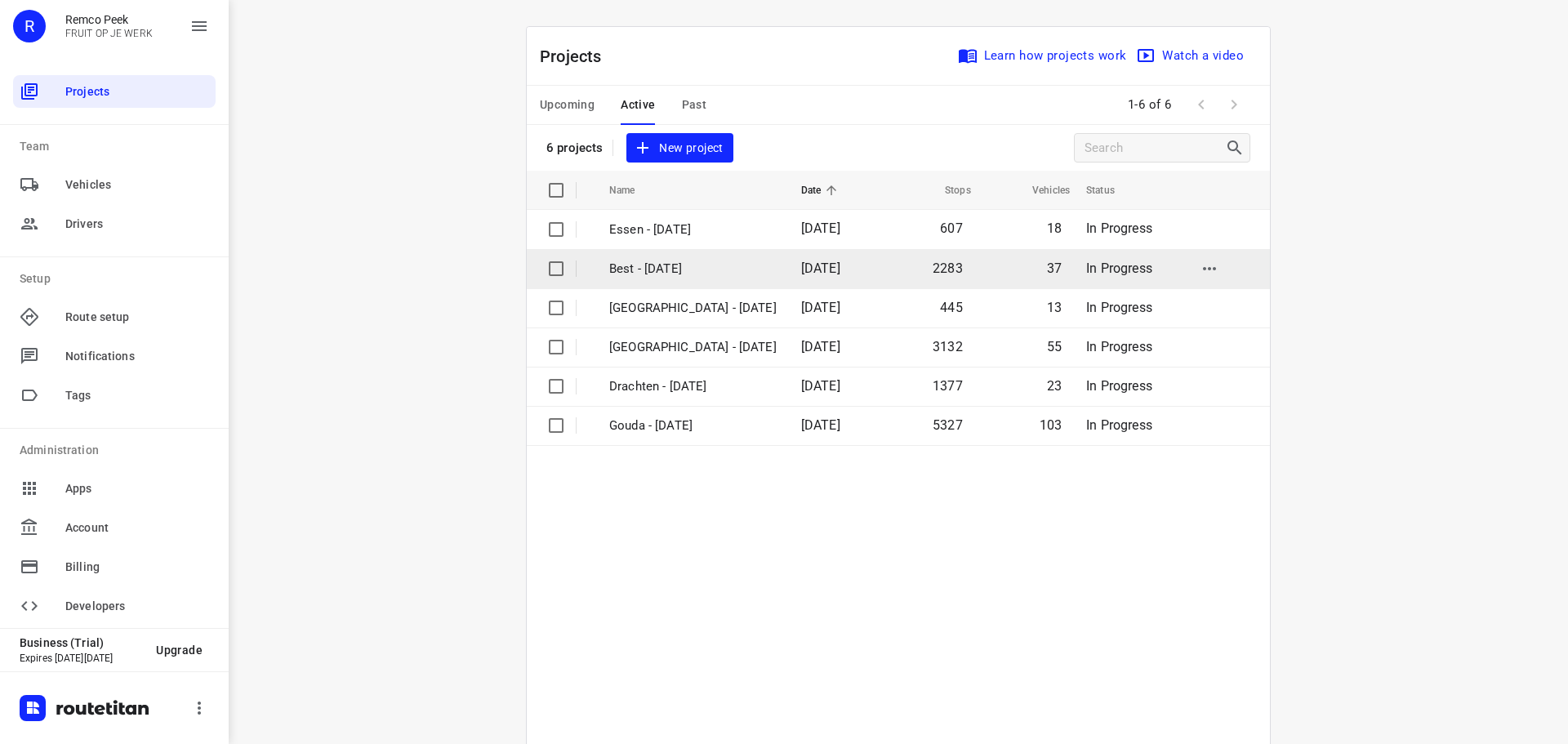
click at [667, 267] on p "Best - Monday" at bounding box center [693, 269] width 168 height 19
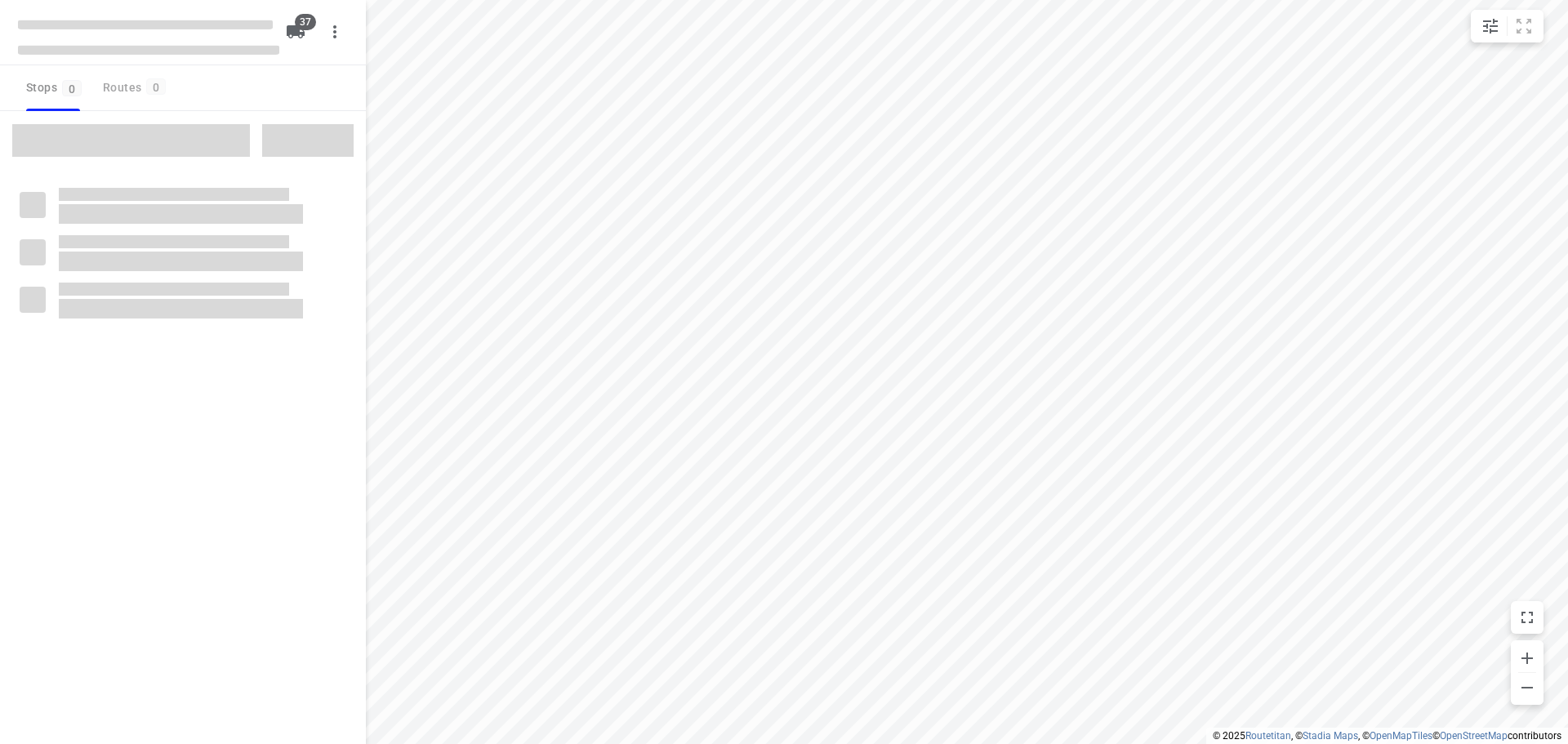
checkbox input "true"
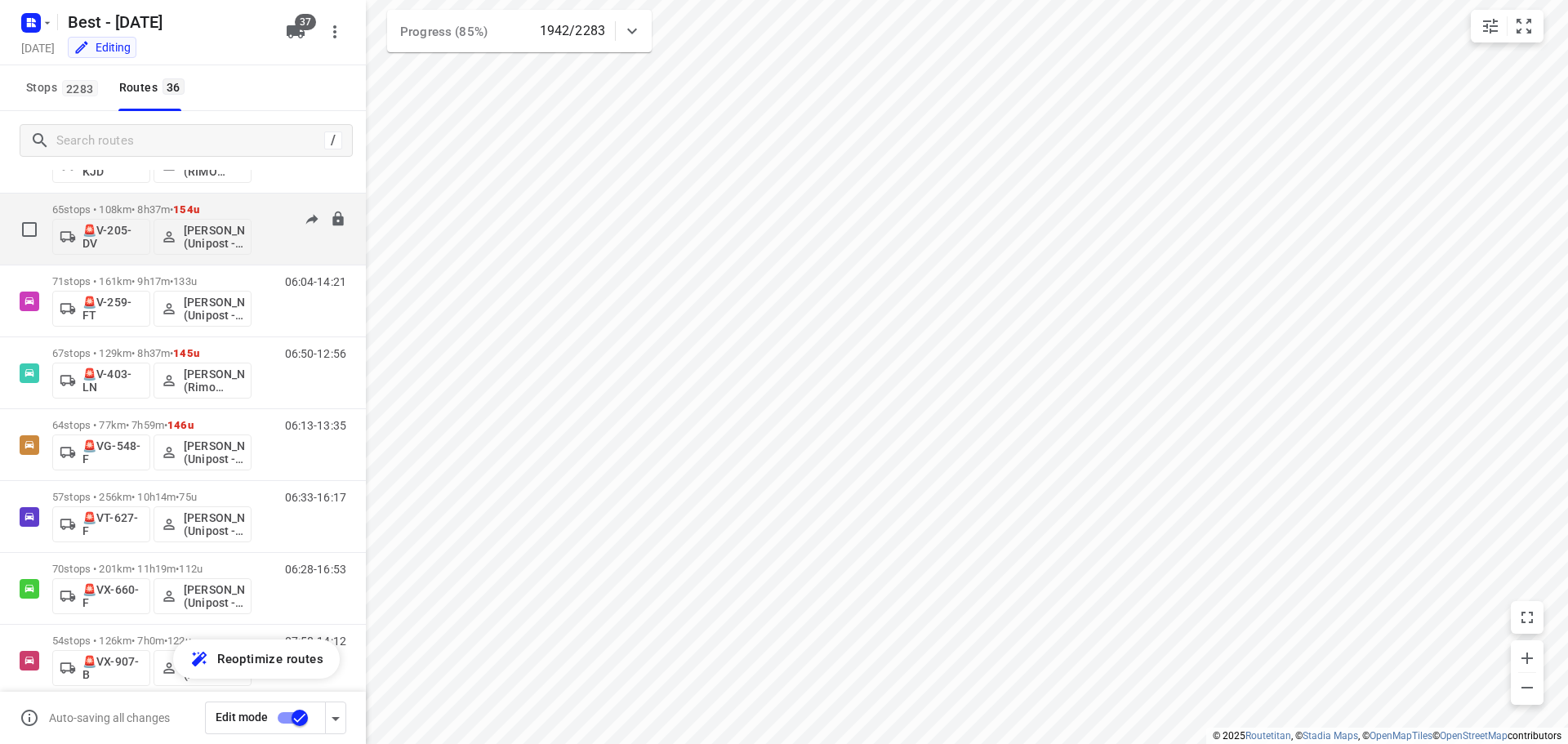
scroll to position [2117, 0]
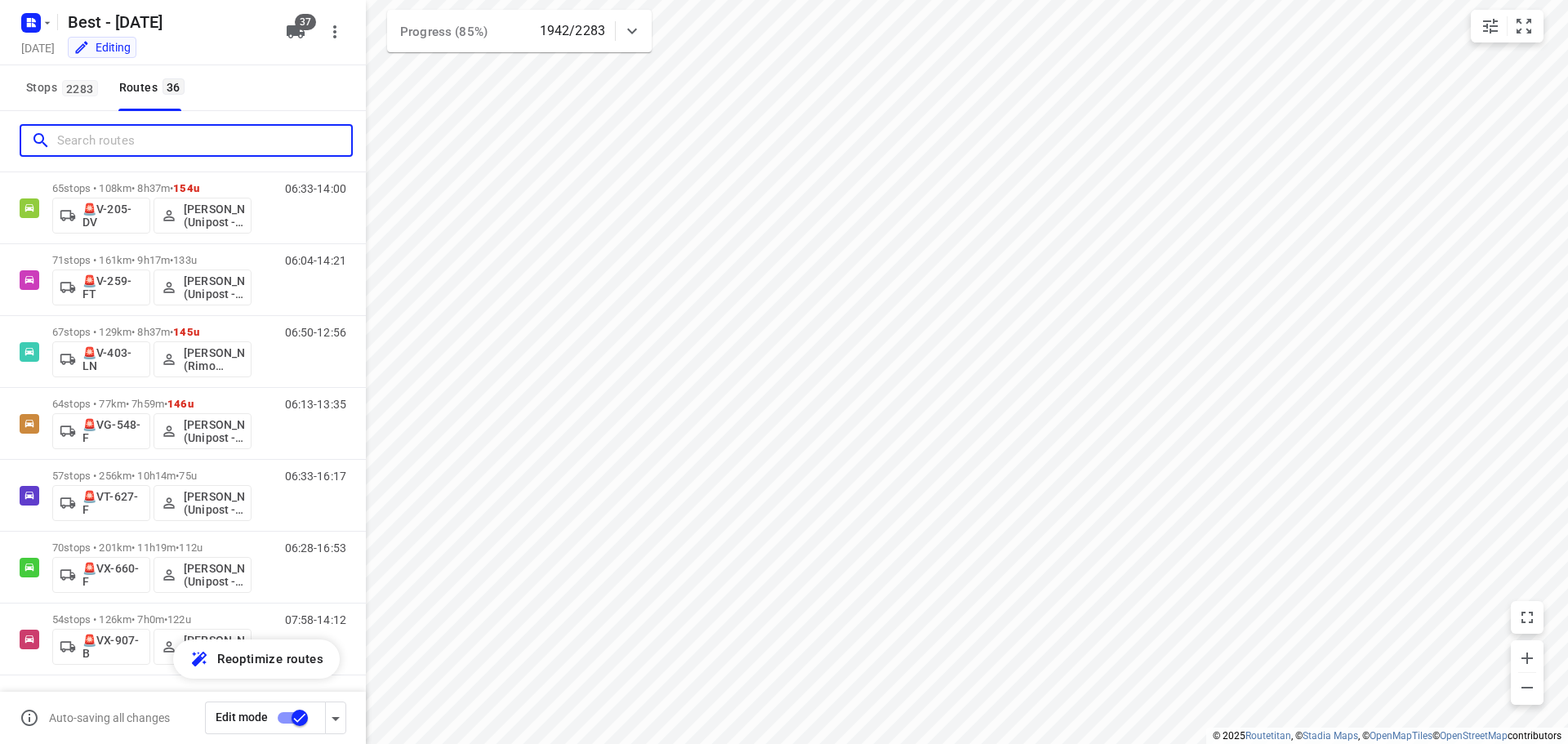
click at [171, 146] on input "Search routes" at bounding box center [204, 141] width 294 height 25
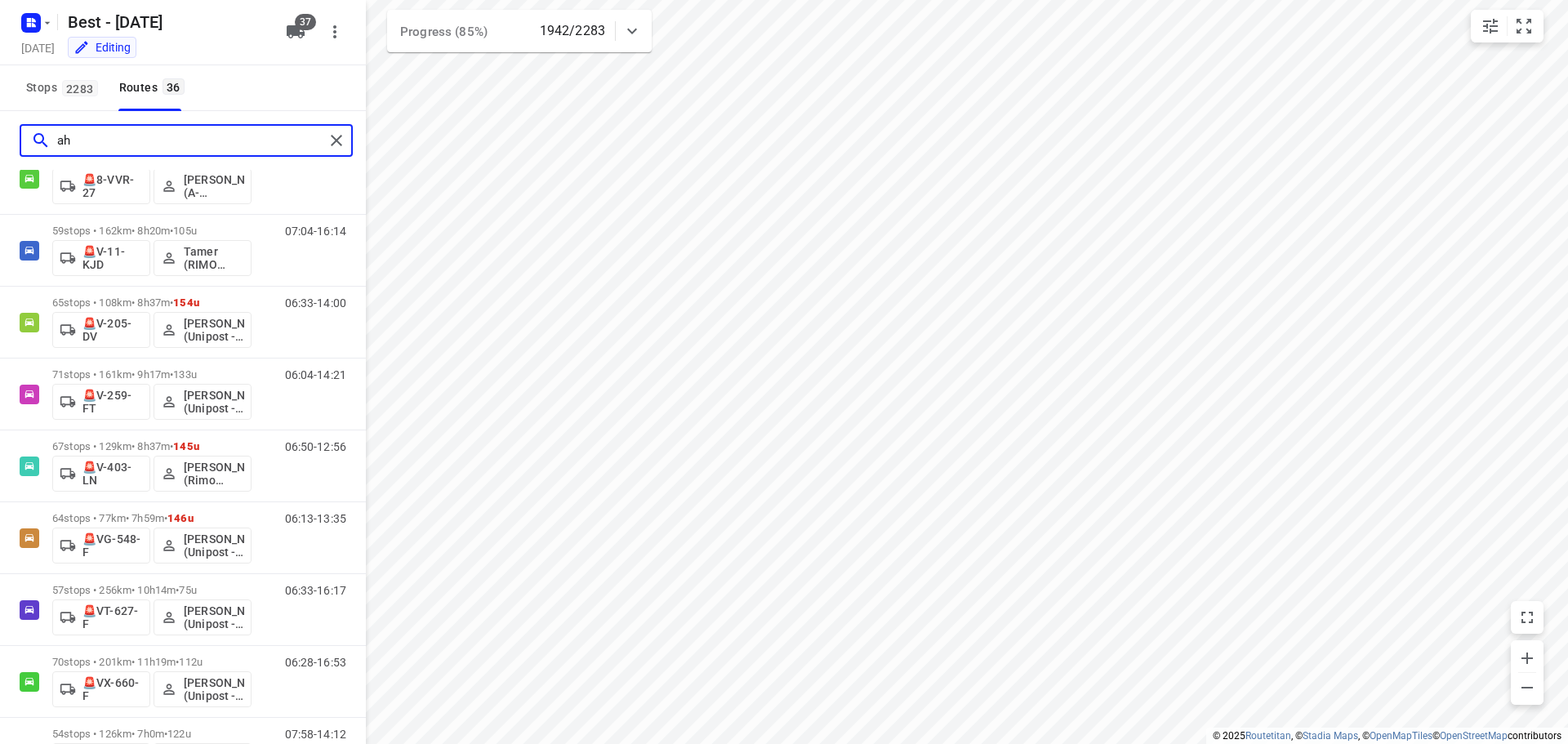
scroll to position [0, 0]
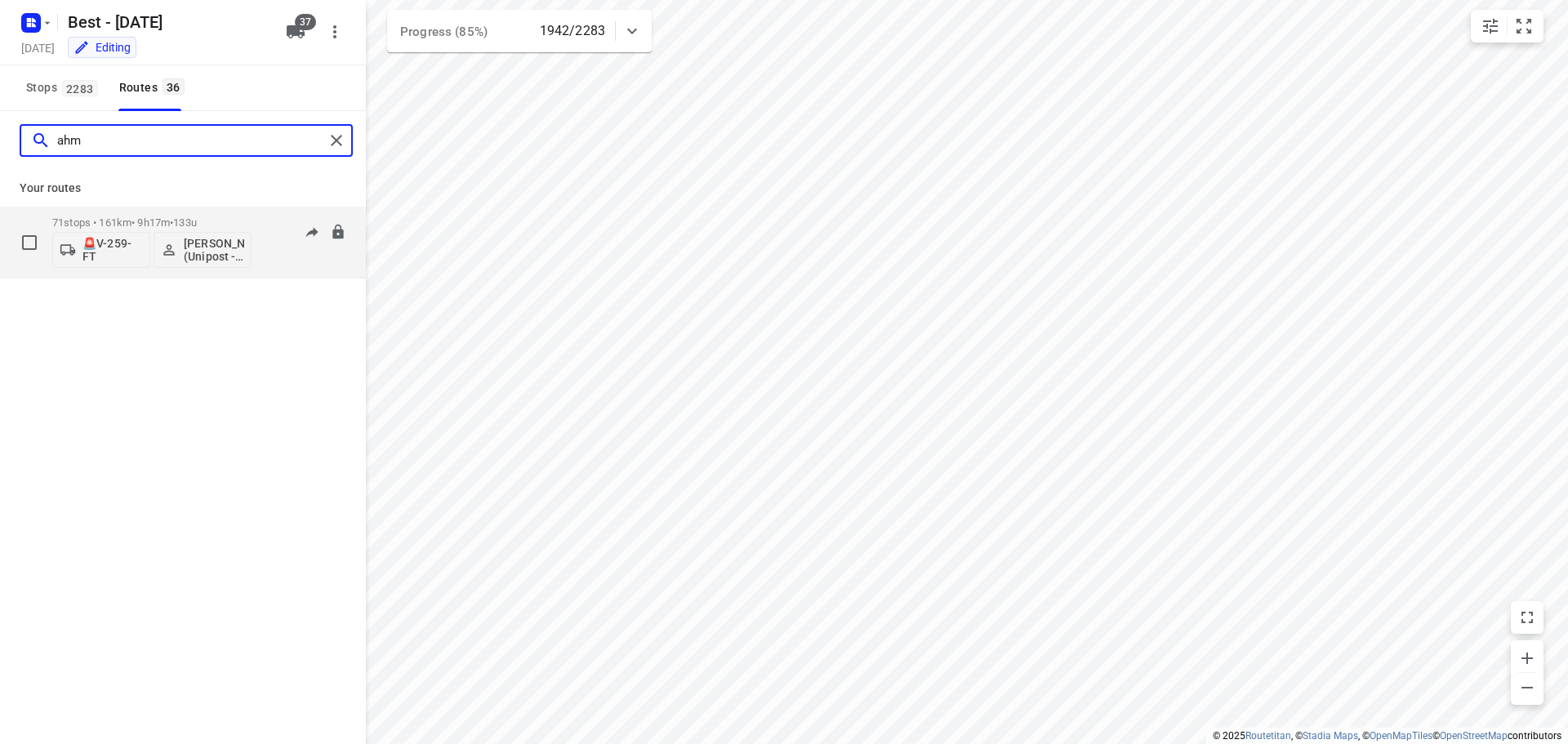
type input "ahm"
click at [173, 227] on span "•" at bounding box center [170, 222] width 3 height 12
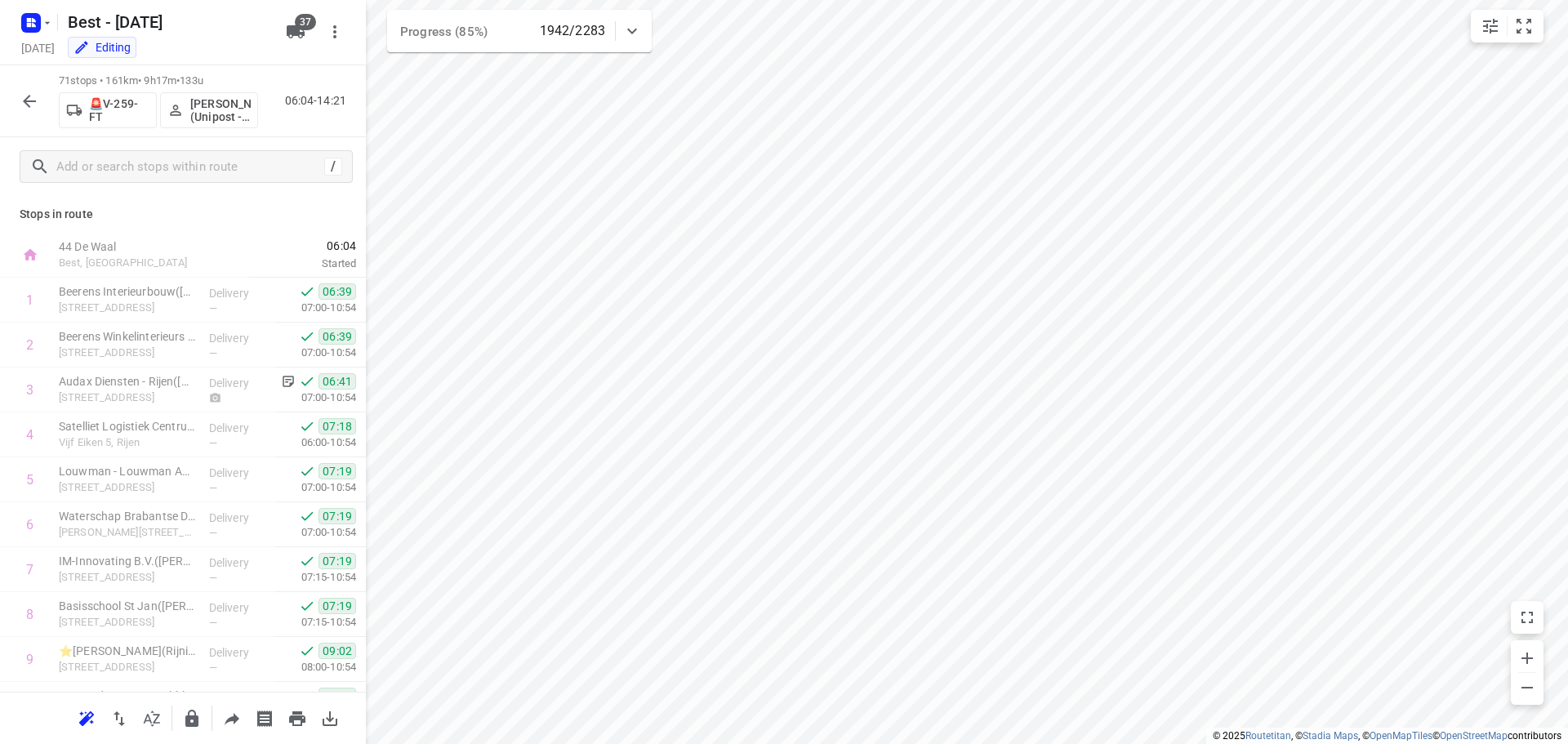
scroll to position [2818, 0]
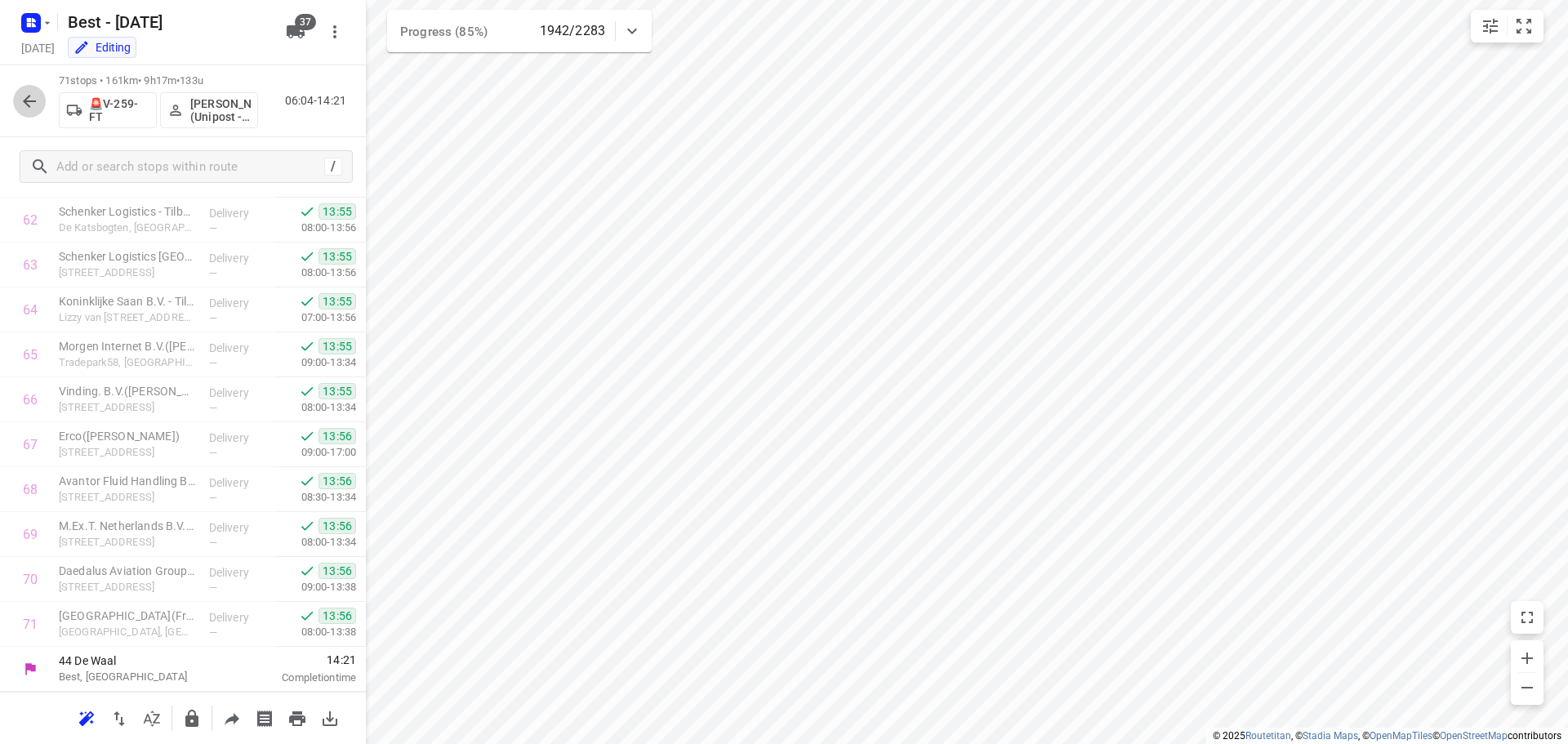
click at [39, 99] on button "button" at bounding box center [30, 101] width 33 height 33
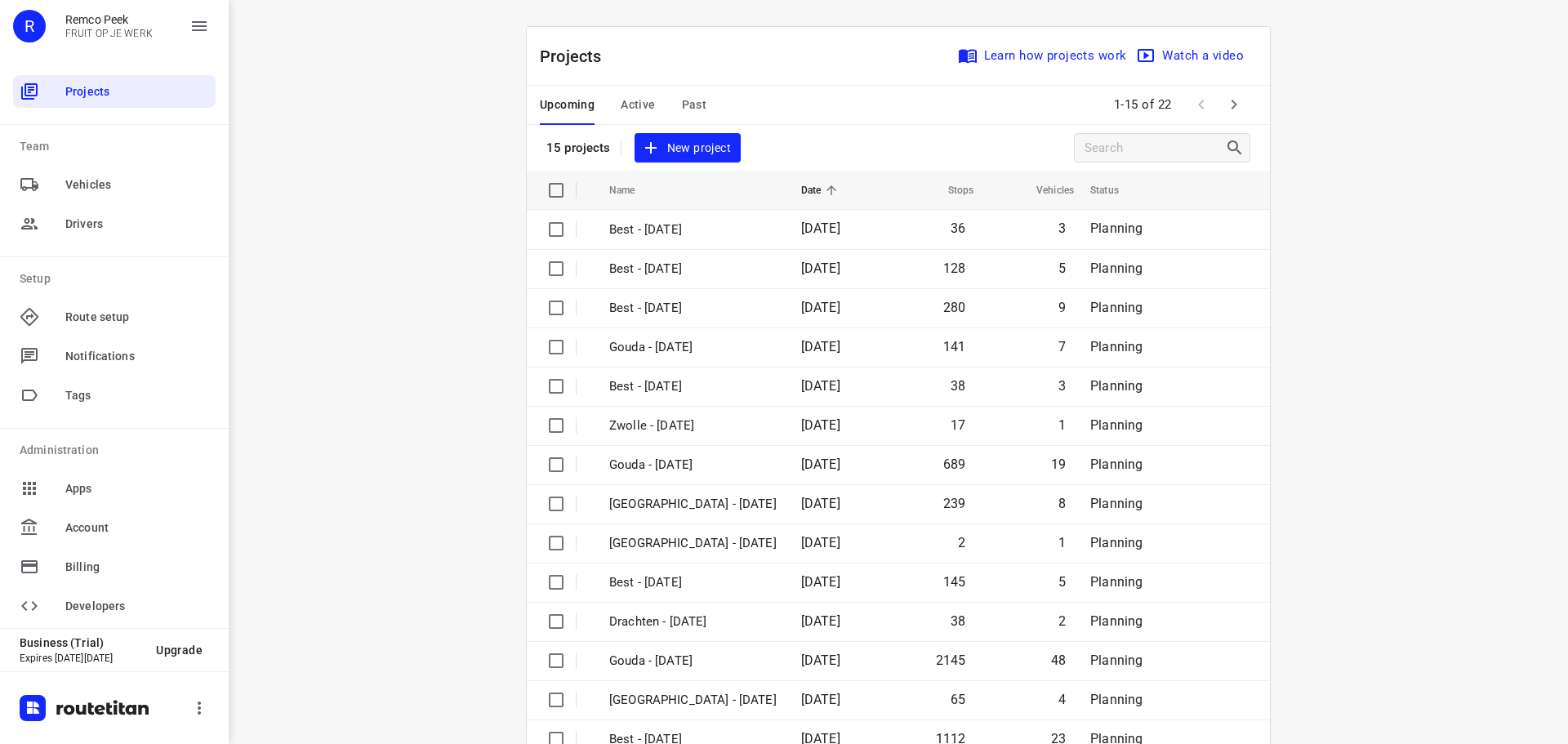
click at [630, 97] on span "Active" at bounding box center [638, 104] width 34 height 20
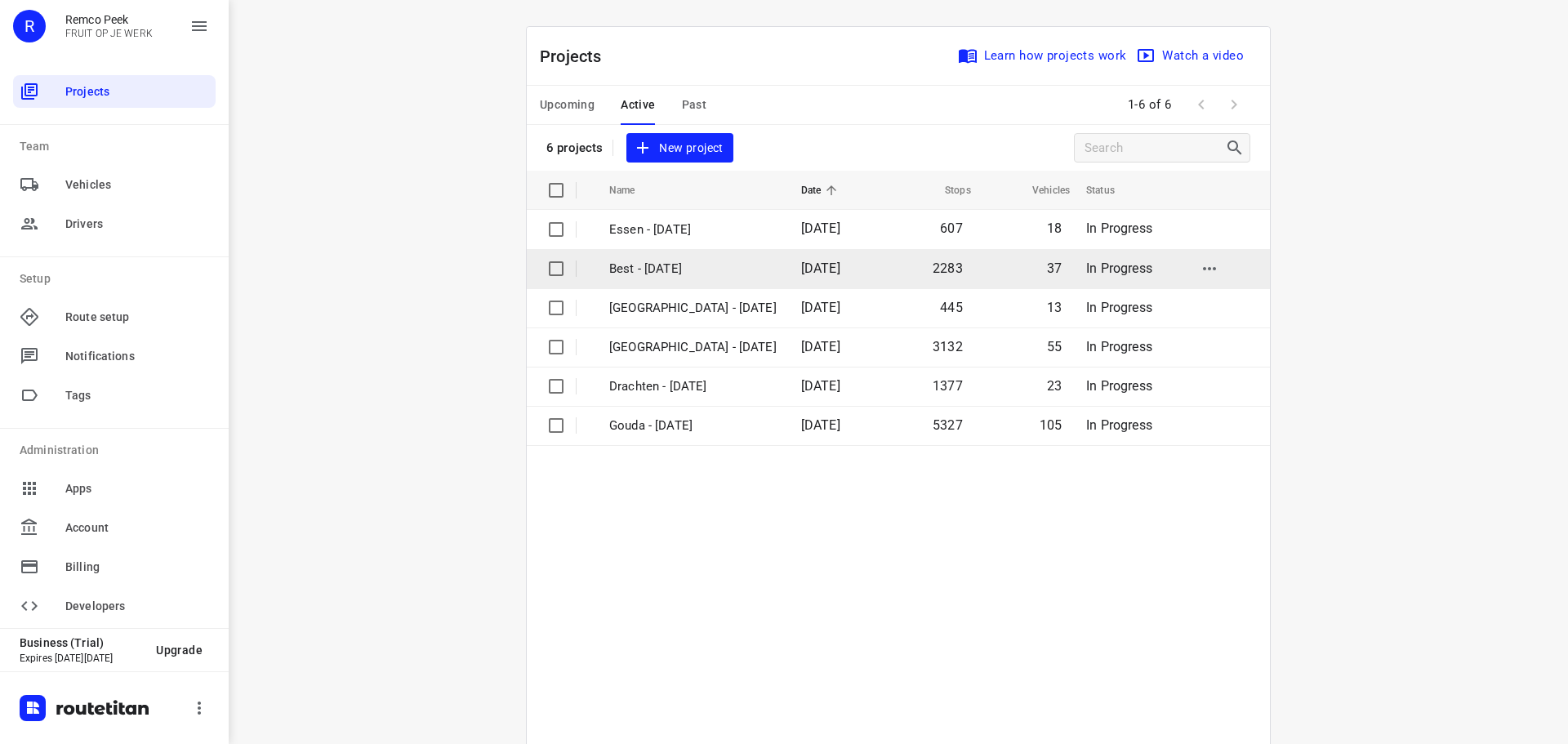
click at [624, 252] on td "Best - [DATE]" at bounding box center [691, 268] width 195 height 39
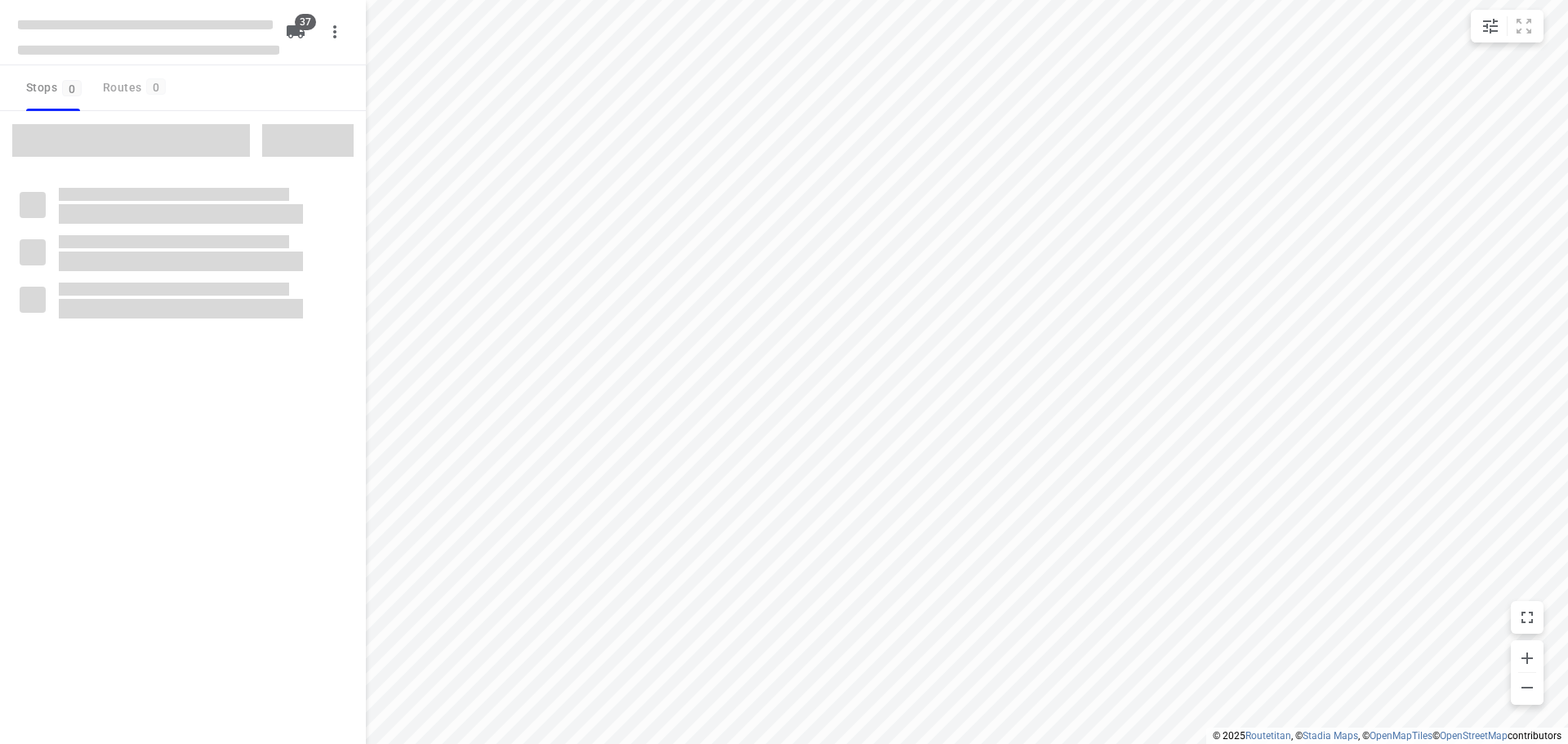
checkbox input "true"
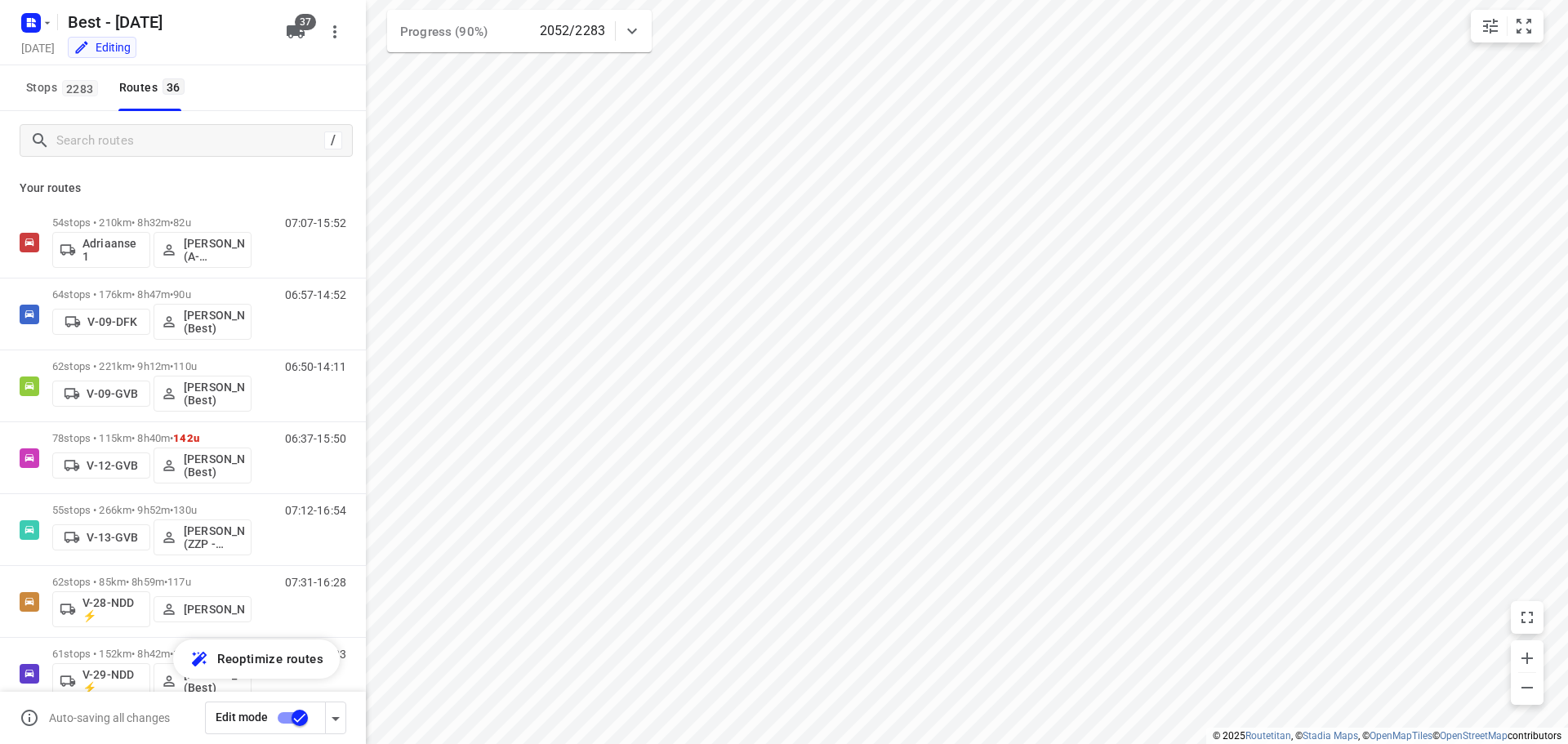
click at [68, 97] on span "Stops 2283" at bounding box center [64, 87] width 77 height 20
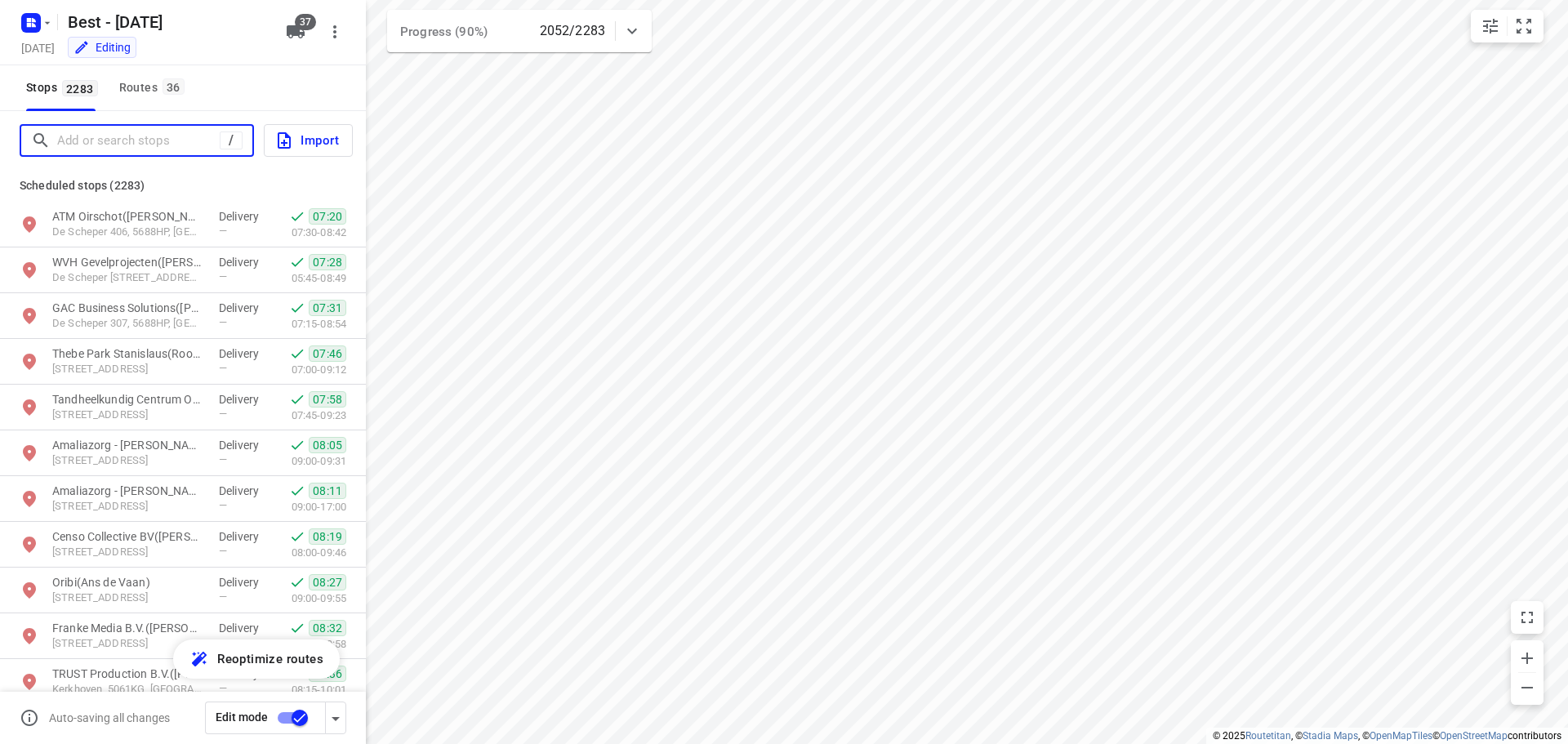
click at [87, 135] on input "Add or search stops" at bounding box center [139, 141] width 163 height 25
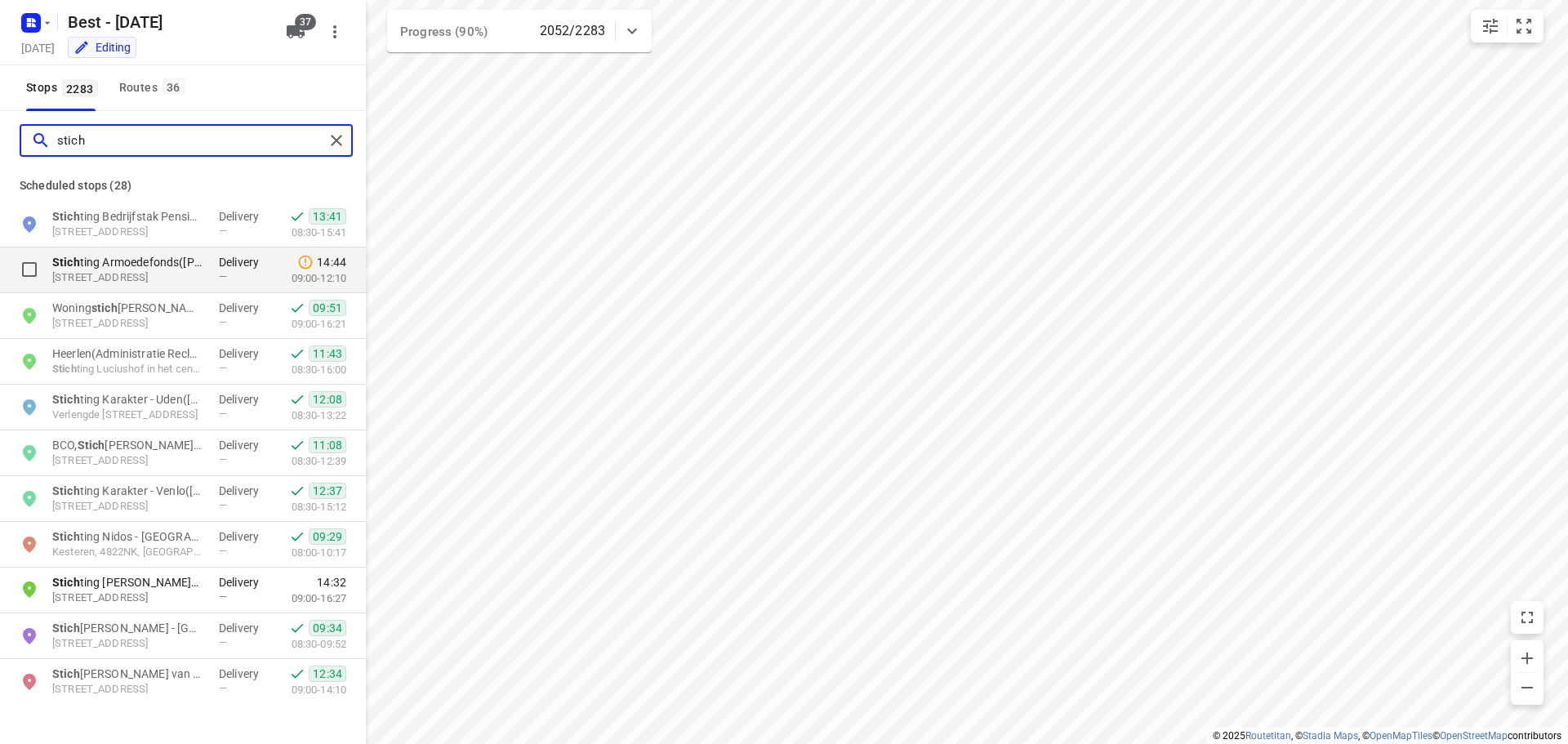
type input "stich"
click at [146, 278] on p "De Grote Elst 52, 5246JR, Rosmalen, NL" at bounding box center [127, 278] width 150 height 15
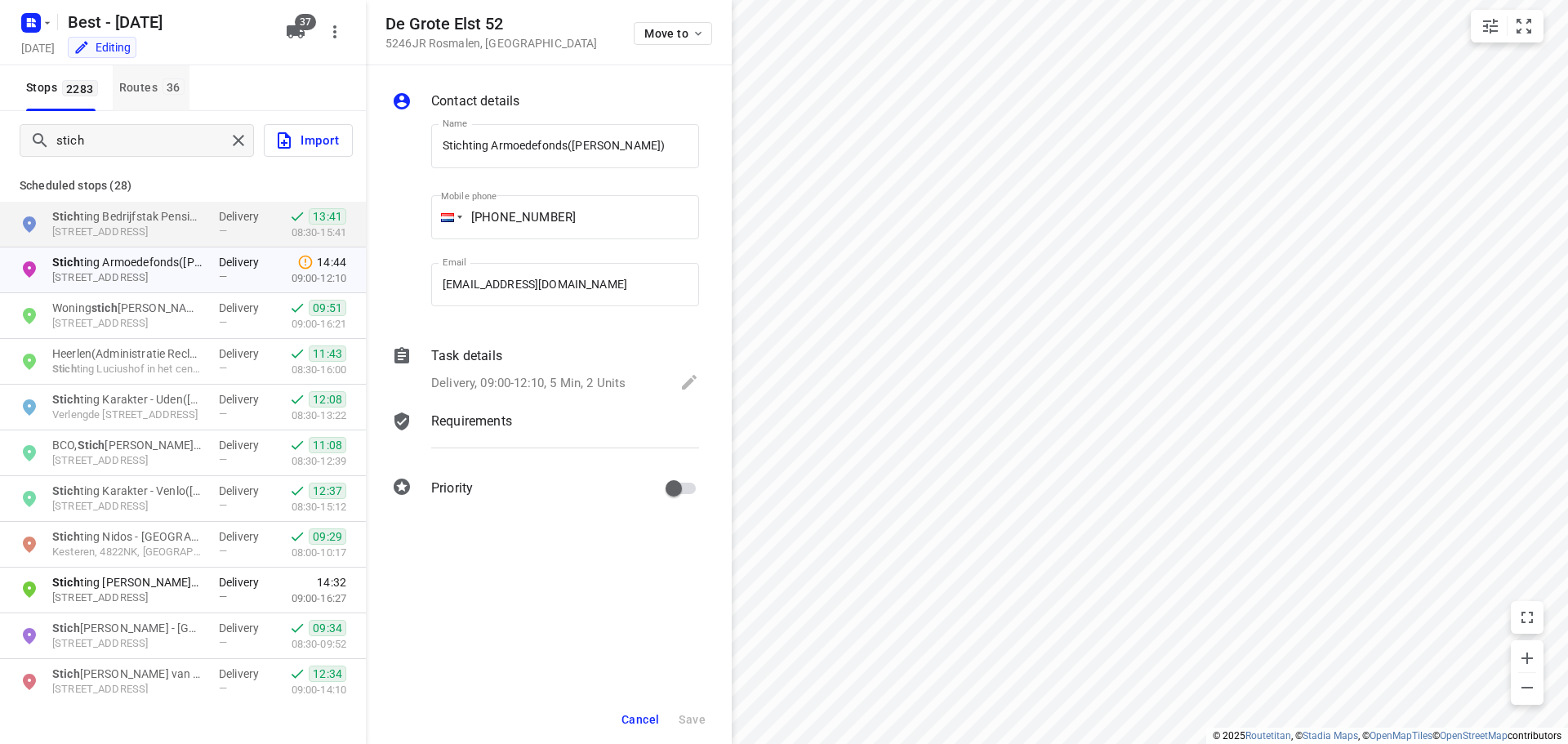
click at [157, 101] on button "Routes 36" at bounding box center [151, 88] width 77 height 46
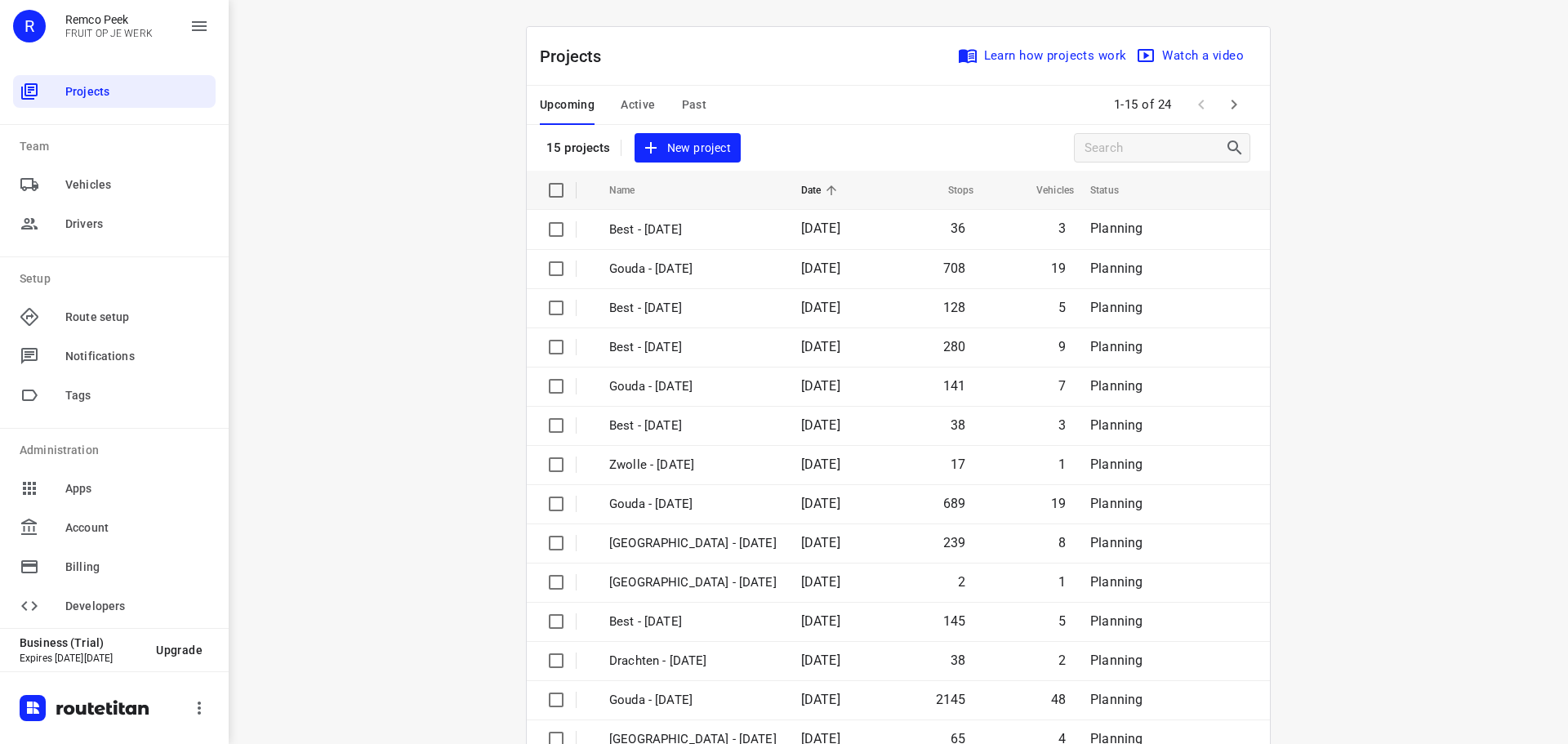
click at [623, 97] on span "Active" at bounding box center [638, 104] width 34 height 20
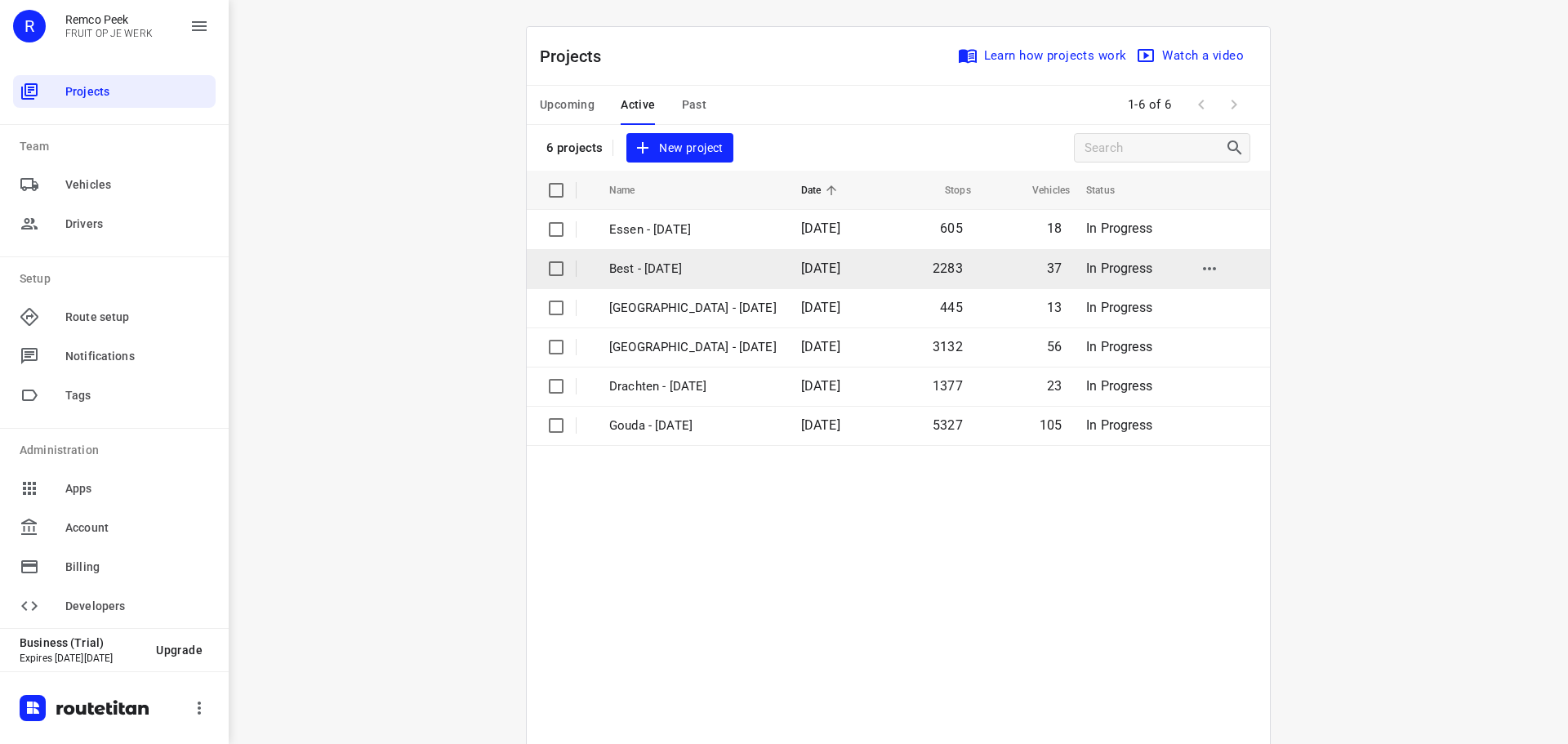
click at [881, 285] on td "2283" at bounding box center [927, 268] width 93 height 39
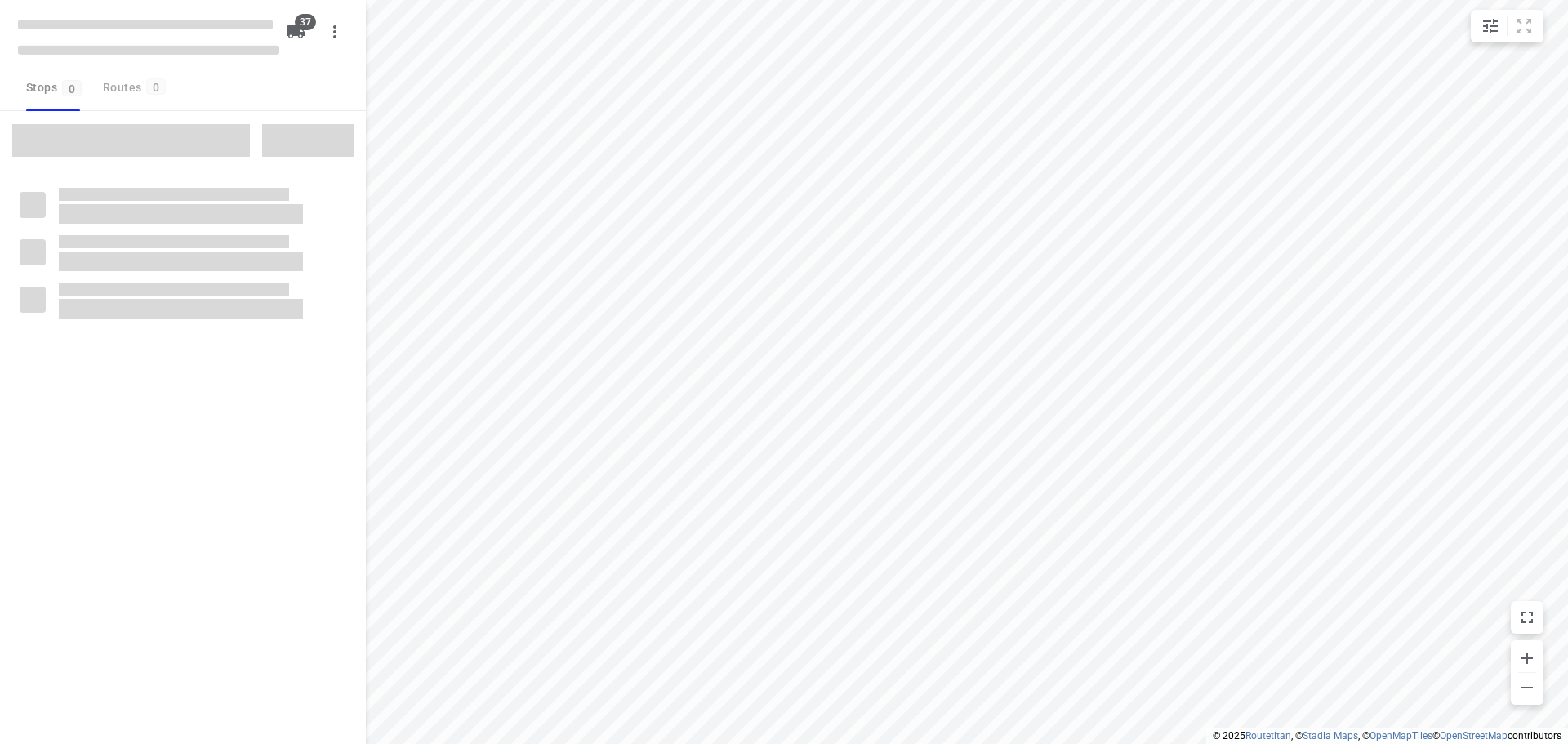
checkbox input "true"
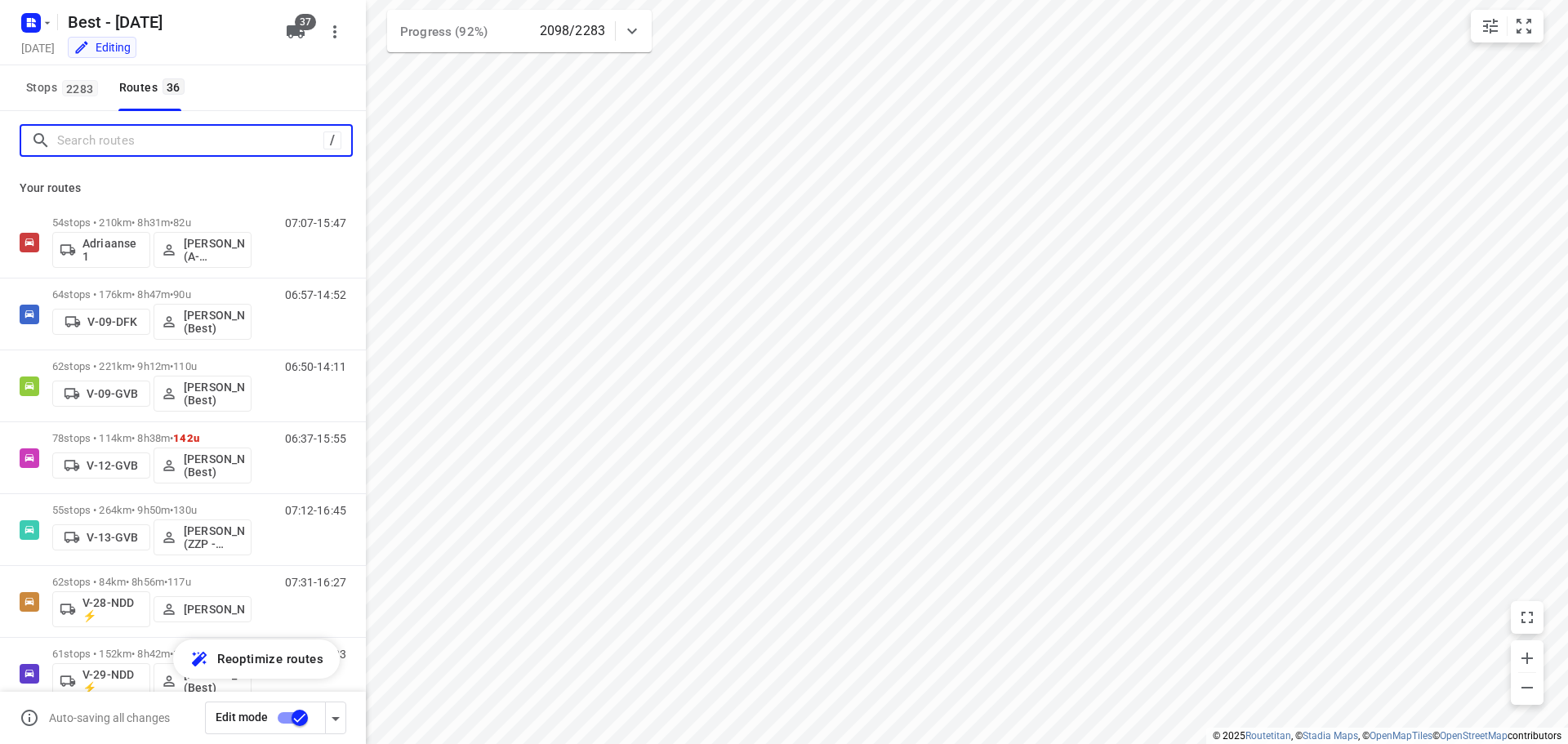
click at [163, 137] on input "Search routes" at bounding box center [191, 141] width 266 height 25
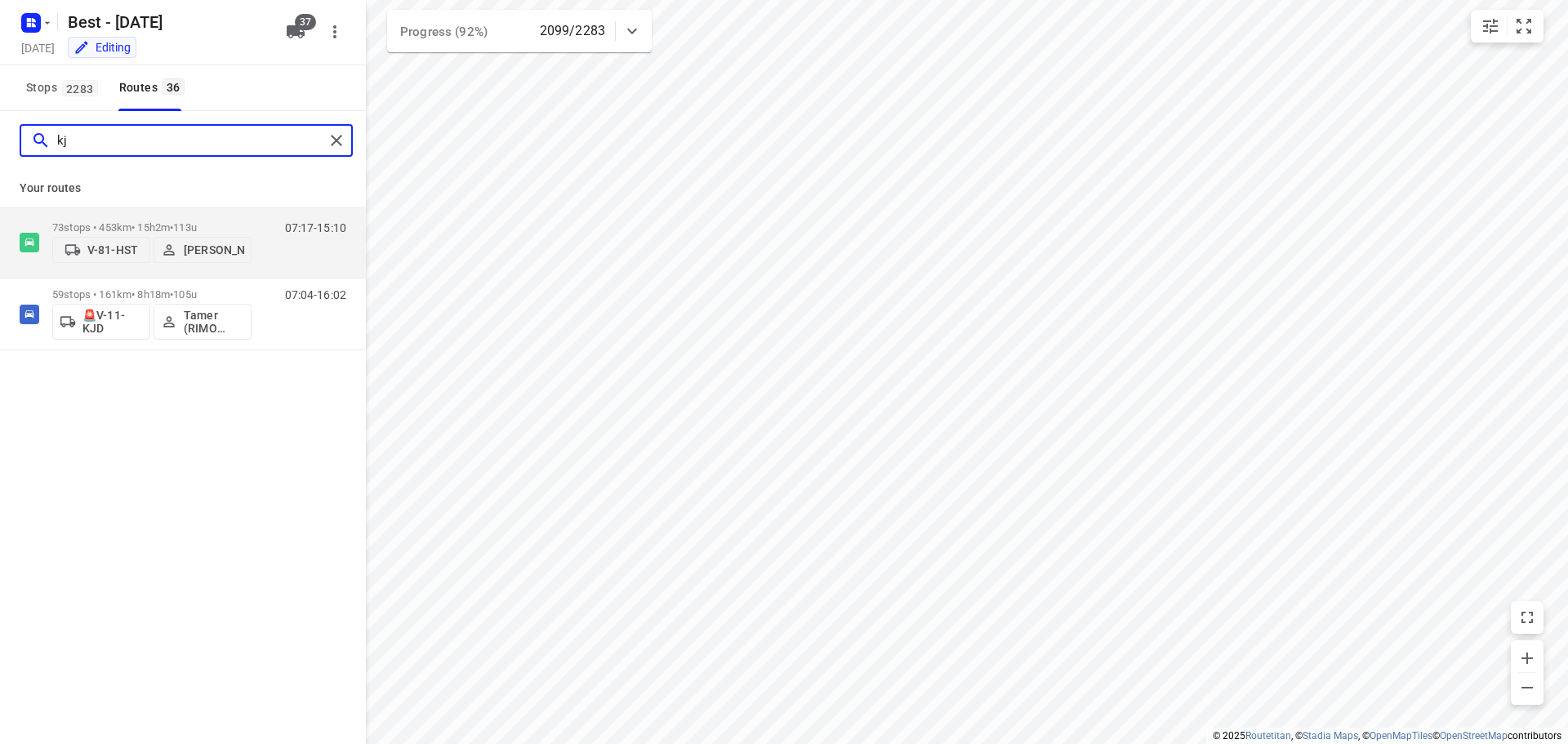
type input "k"
type input "jo"
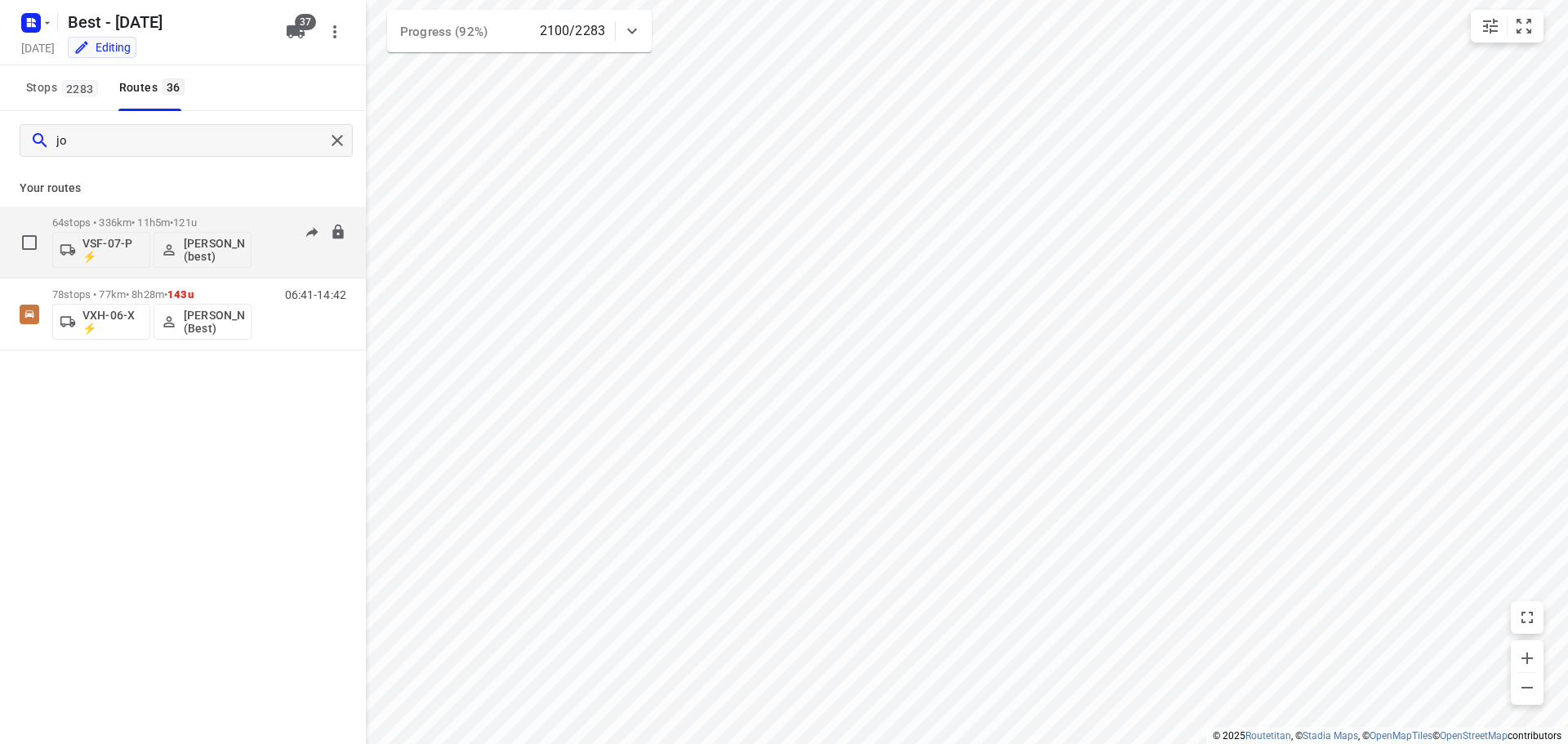
click at [172, 222] on p "64 stops • 336km • 11h5m • 121u" at bounding box center [152, 222] width 199 height 12
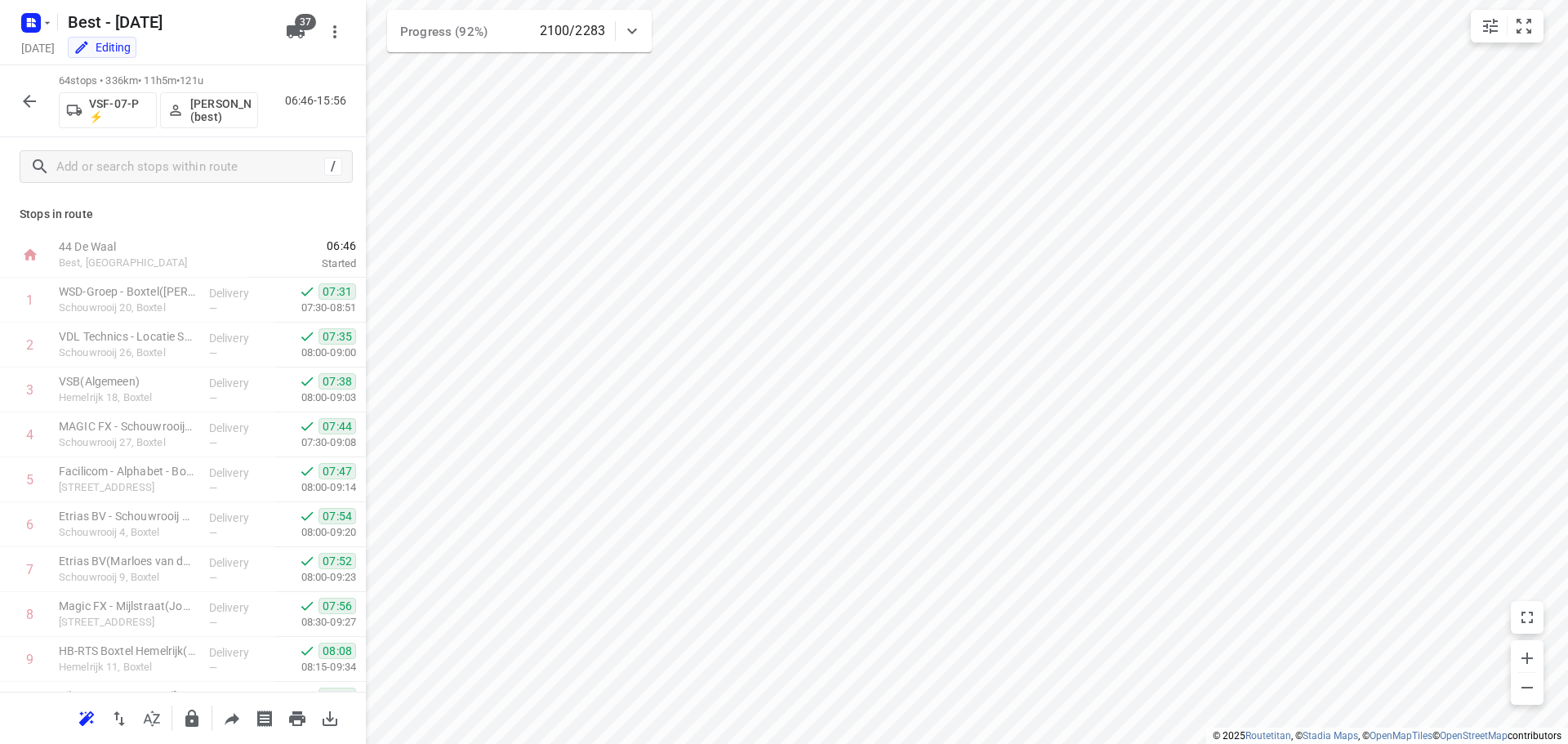
scroll to position [2504, 0]
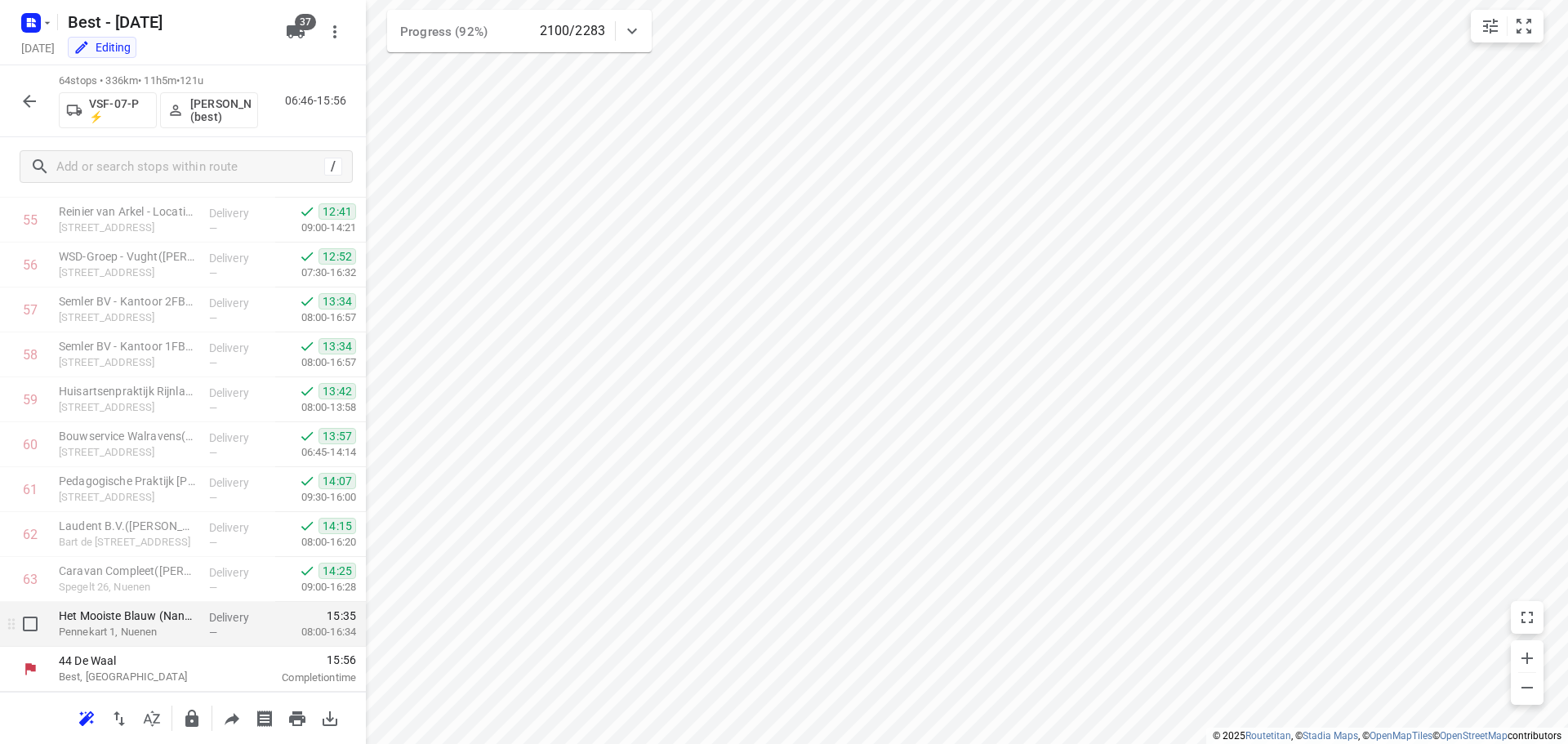
click at [209, 612] on p "Delivery" at bounding box center [239, 617] width 60 height 16
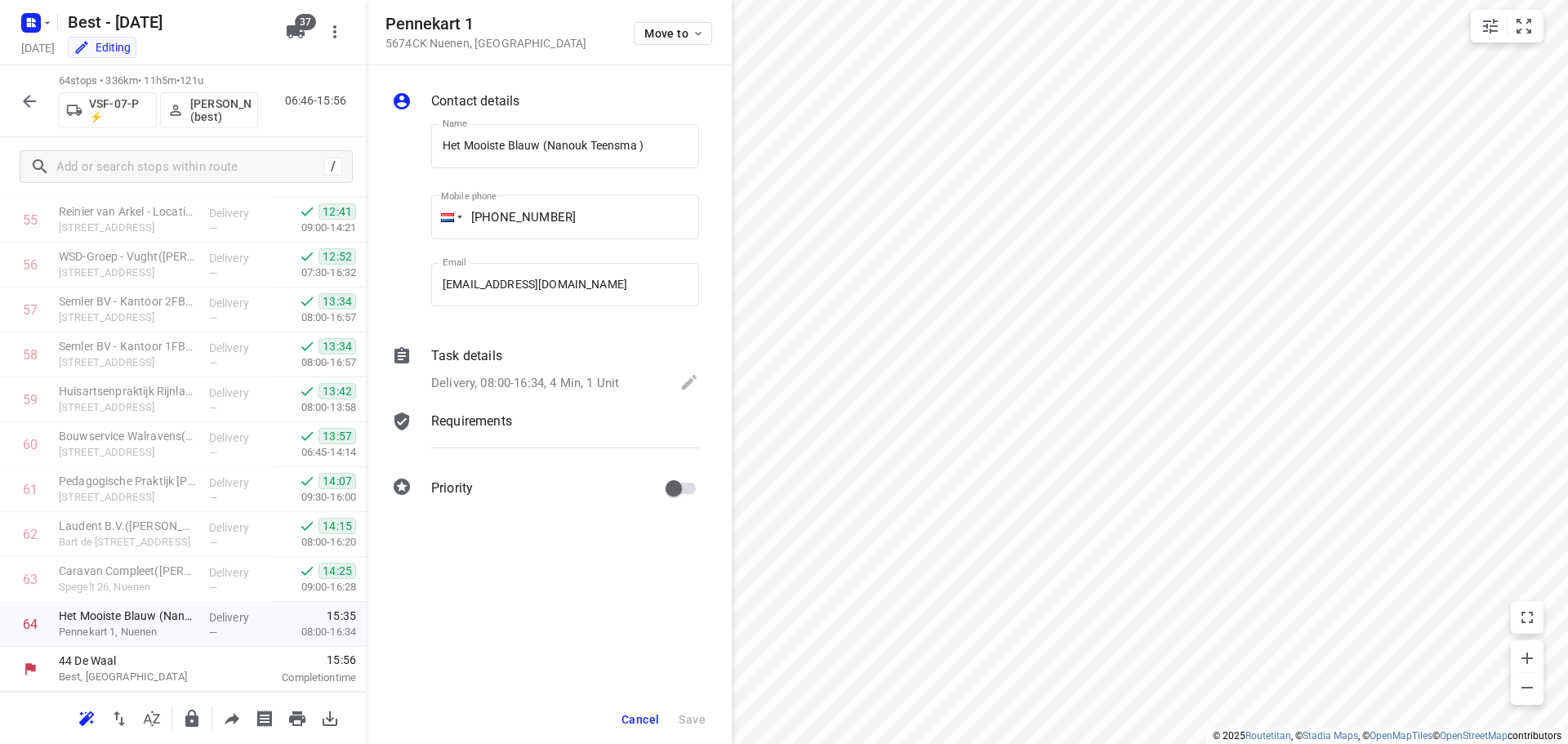
click at [568, 382] on p "Delivery, 08:00-16:34, 4 Min, 1 Unit" at bounding box center [525, 383] width 188 height 19
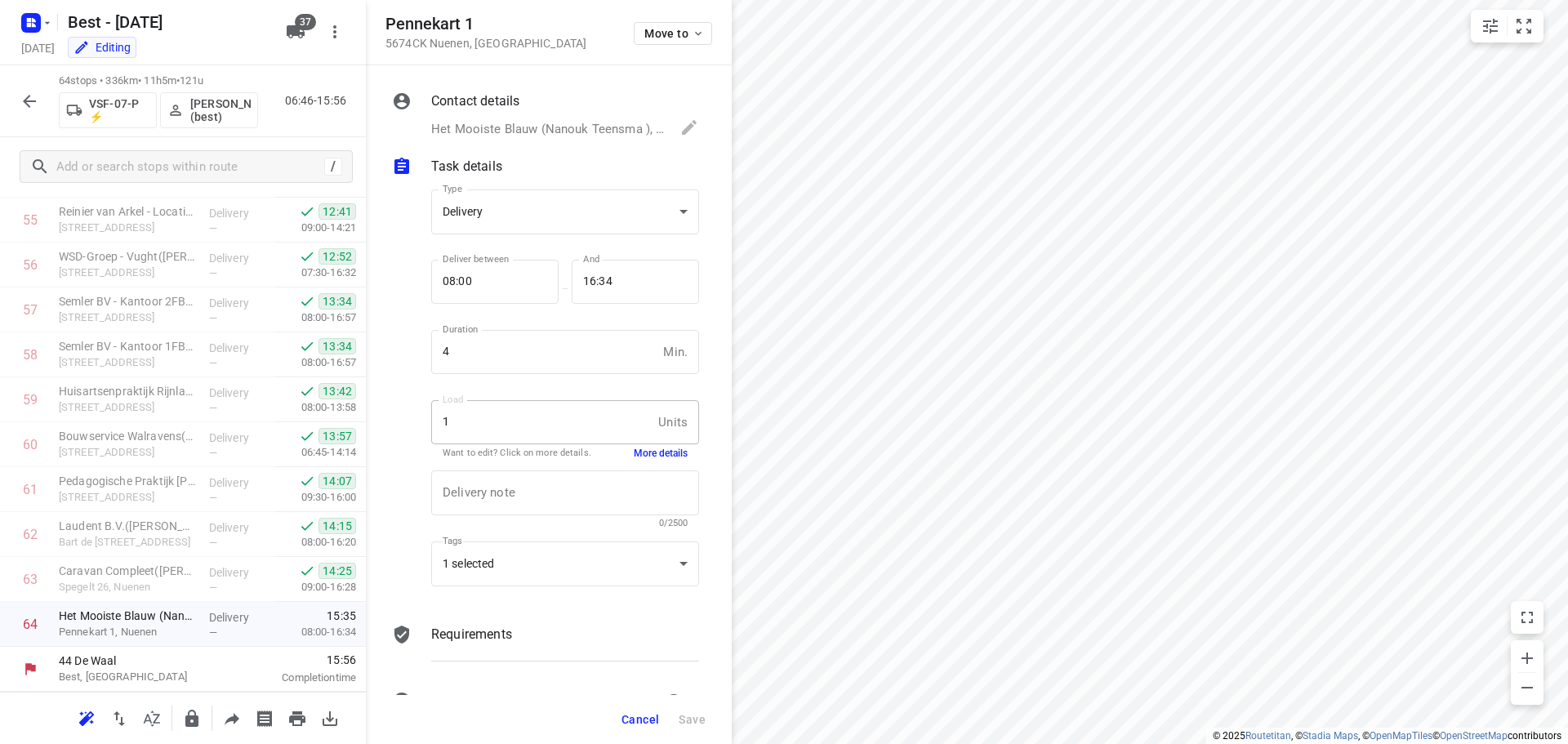
click at [645, 440] on div "1 Units Load" at bounding box center [565, 422] width 268 height 44
click at [640, 450] on button "More details" at bounding box center [660, 453] width 54 height 13
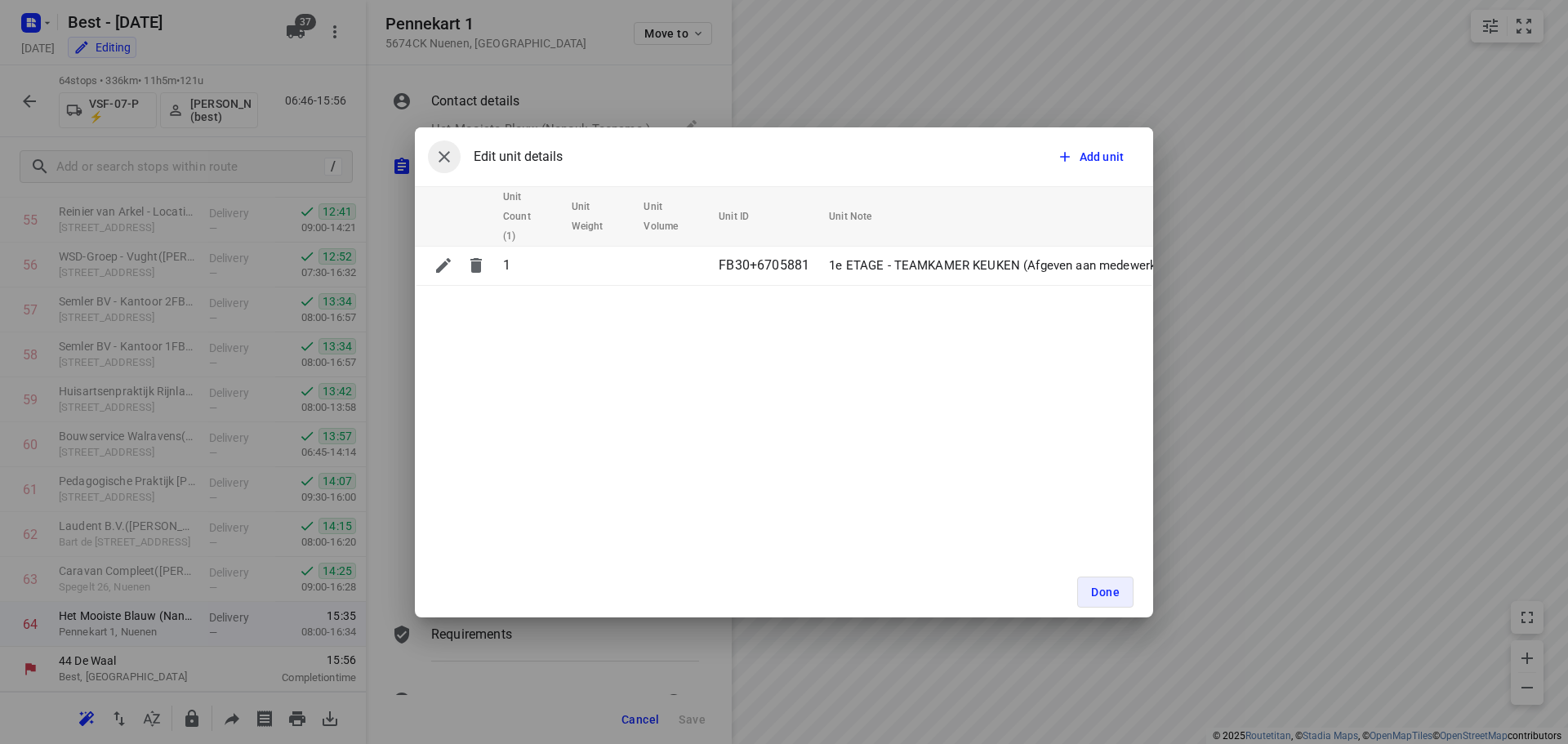
click at [449, 159] on icon "button" at bounding box center [443, 156] width 19 height 19
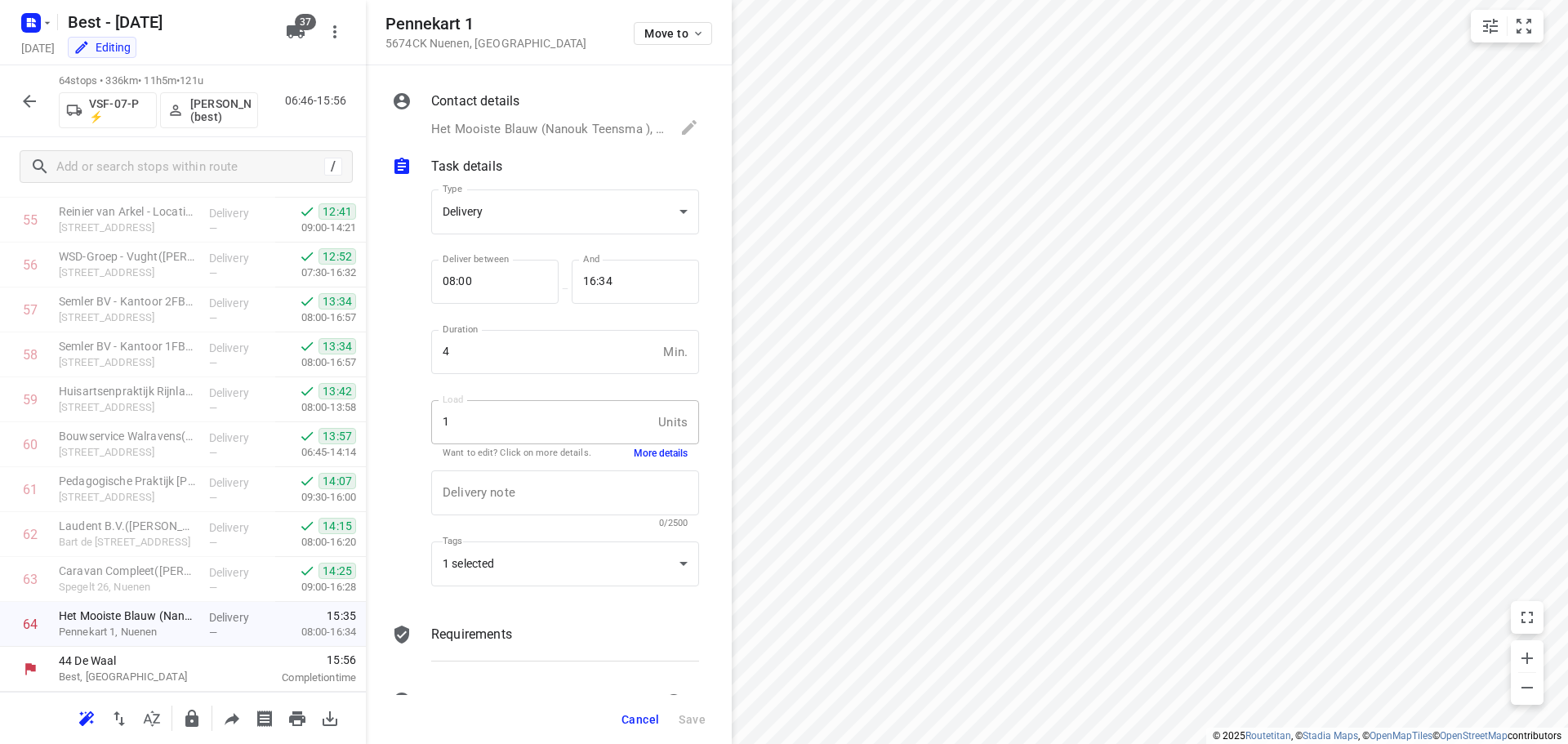
click at [592, 136] on p "Het Mooiste Blauw (Nanouk Teensma ), [PHONE_NUMBER], [EMAIL_ADDRESS][DOMAIN_NAM…" at bounding box center [547, 129] width 233 height 19
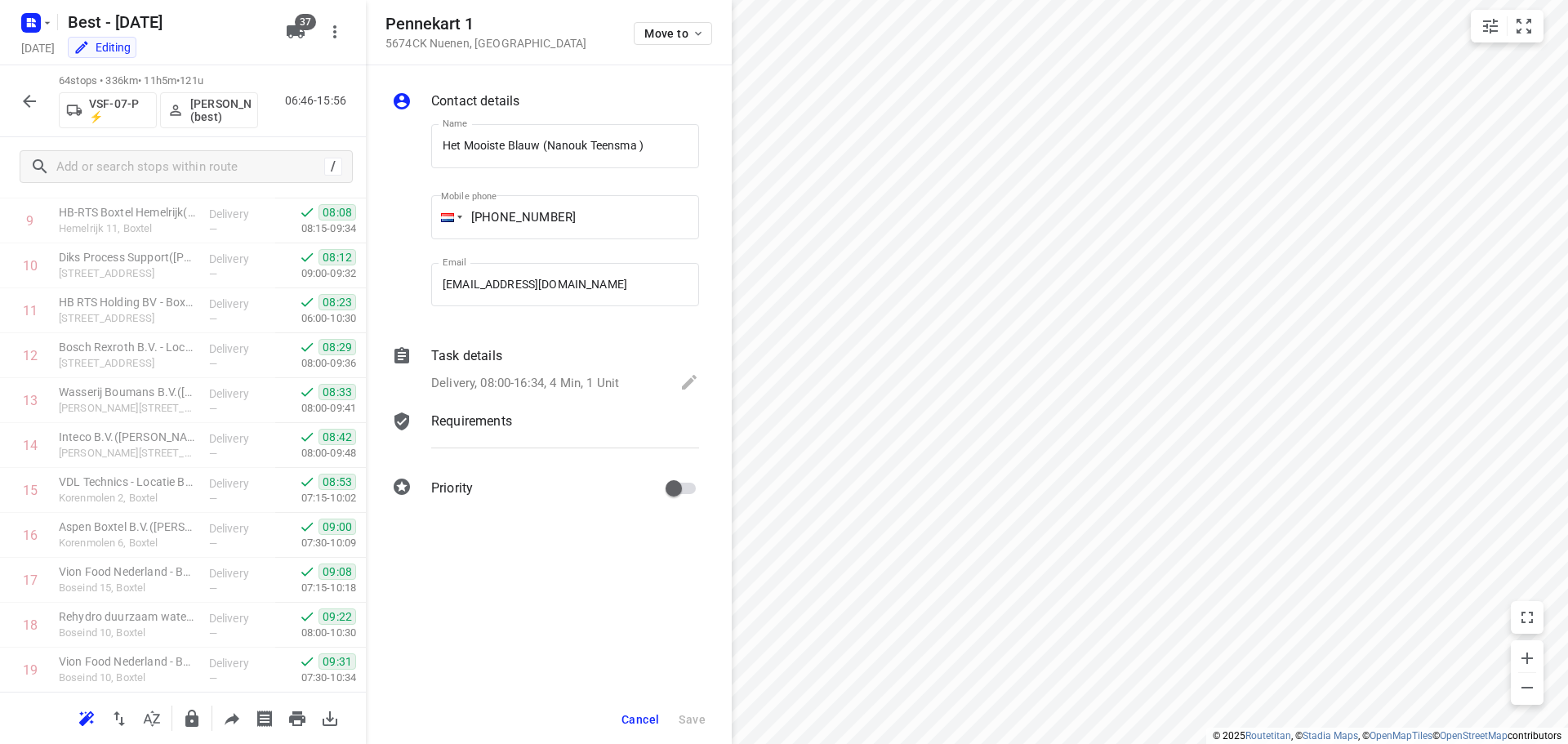
scroll to position [218, 0]
drag, startPoint x: 641, startPoint y: 724, endPoint x: 643, endPoint y: 716, distance: 8.2
click at [641, 723] on span "Cancel" at bounding box center [640, 719] width 37 height 13
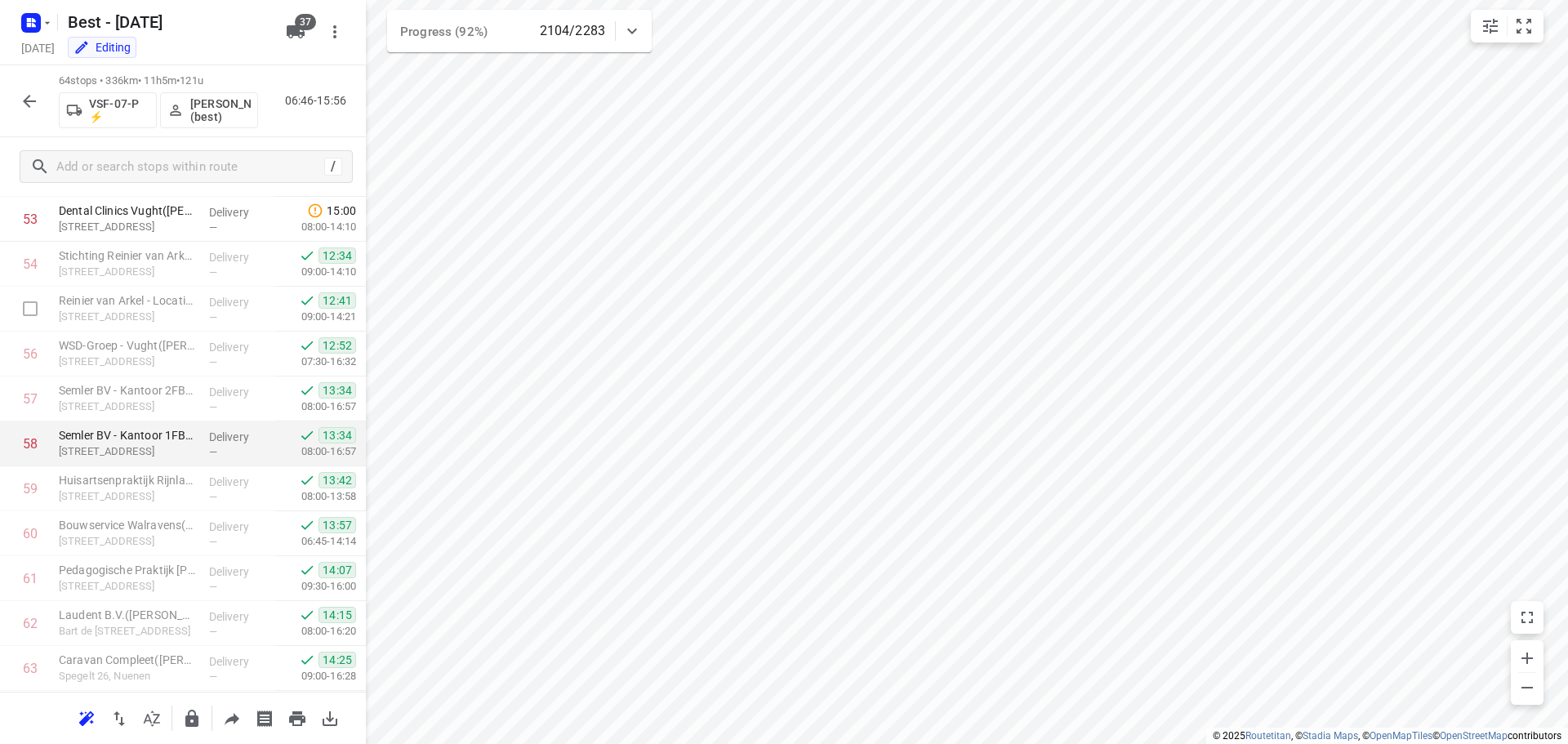
scroll to position [2423, 0]
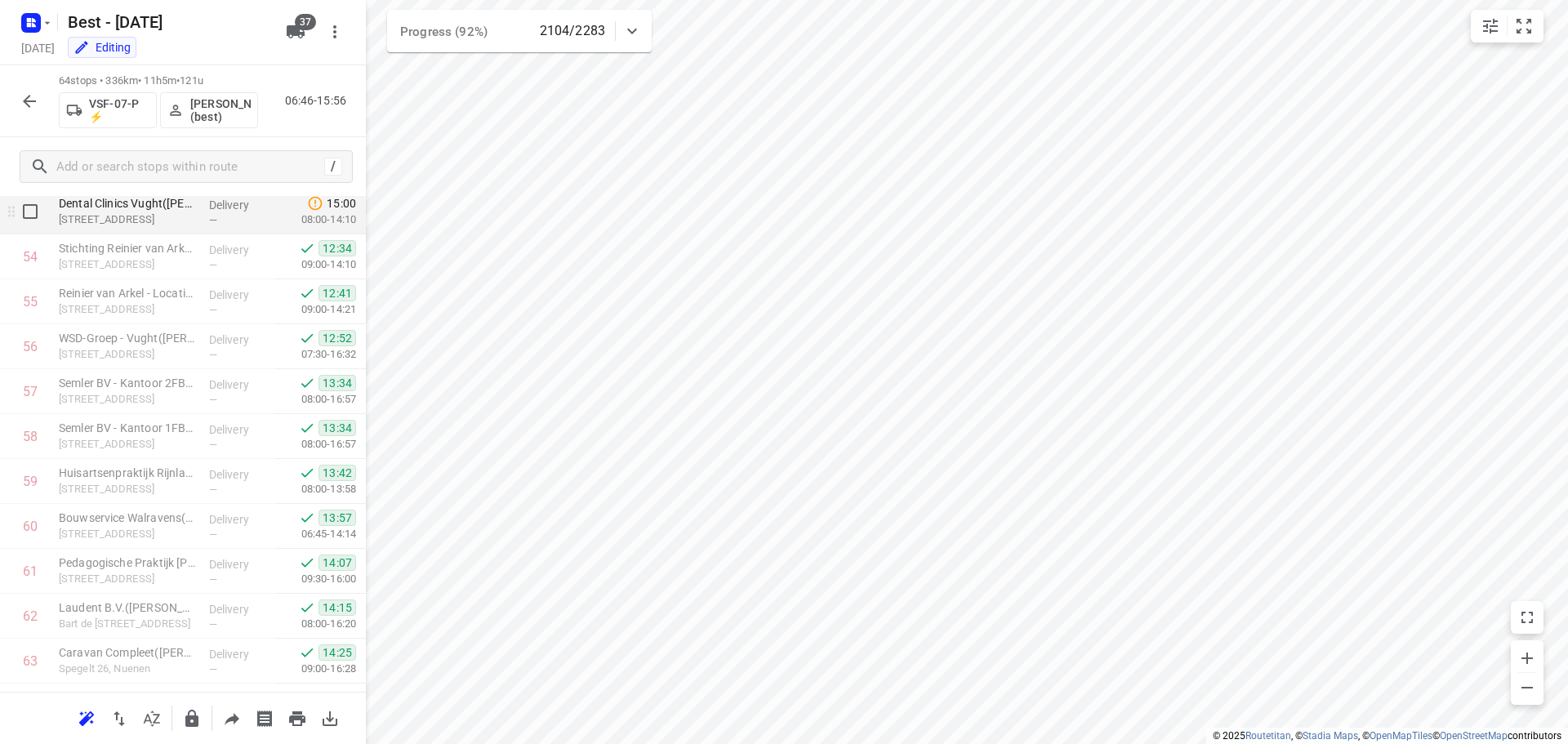
click at [172, 230] on div "Dental Clinics Vught([PERSON_NAME]) [STREET_ADDRESS]" at bounding box center [127, 212] width 150 height 45
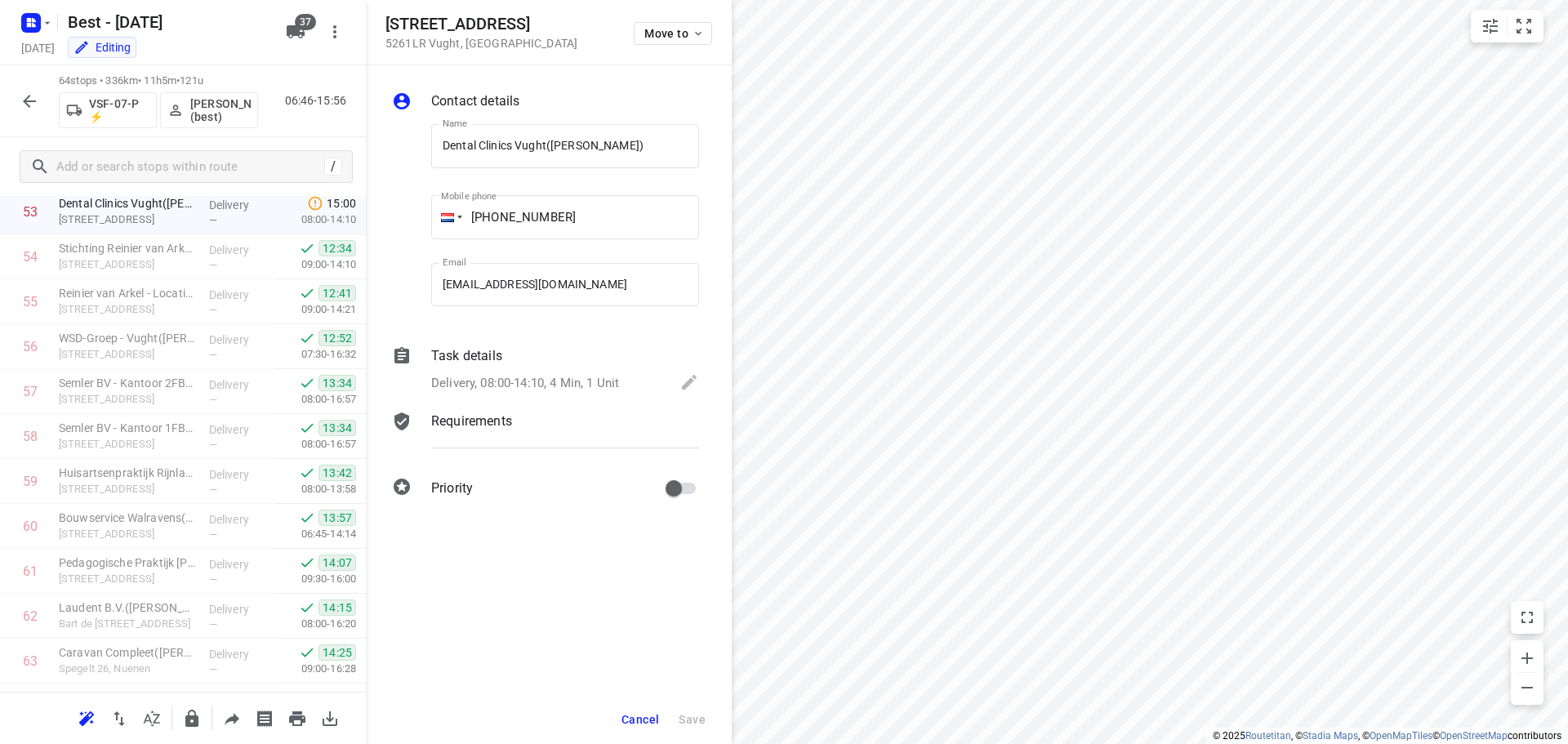
click at [615, 717] on div "Cancel Save" at bounding box center [549, 718] width 366 height 49
click at [621, 714] on button "Cancel" at bounding box center [640, 719] width 51 height 30
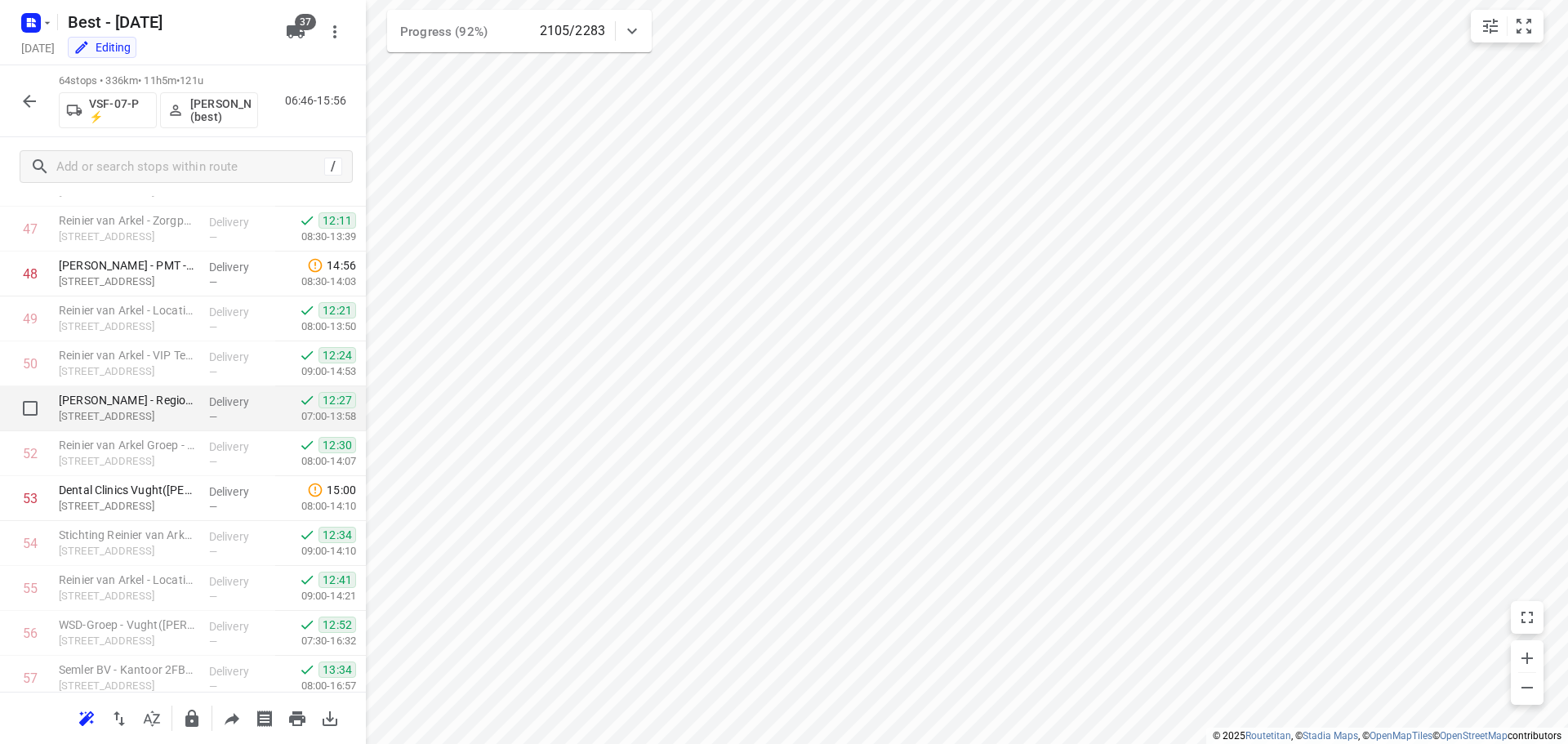
scroll to position [2096, 0]
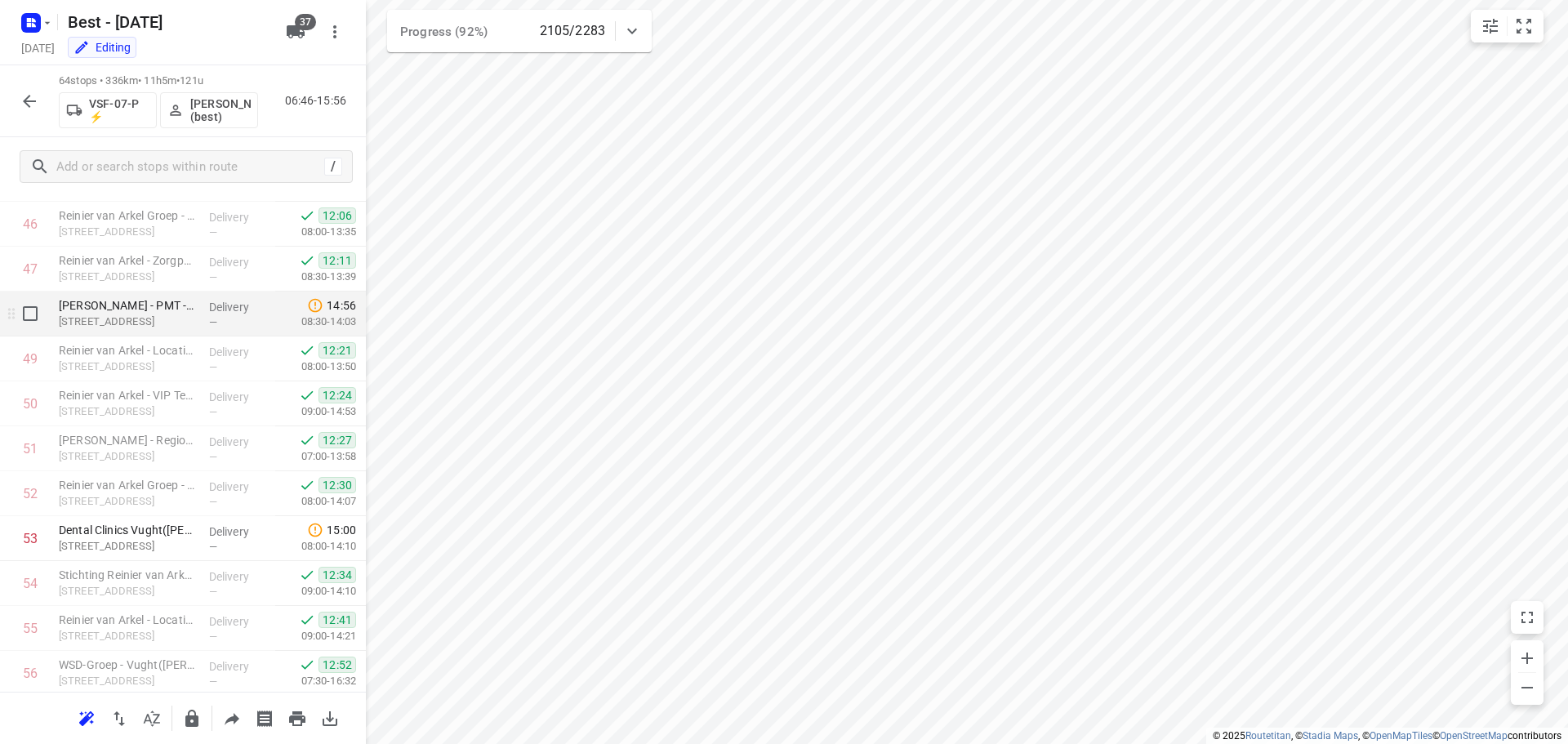
click at [202, 316] on div "Delivery —" at bounding box center [239, 313] width 74 height 45
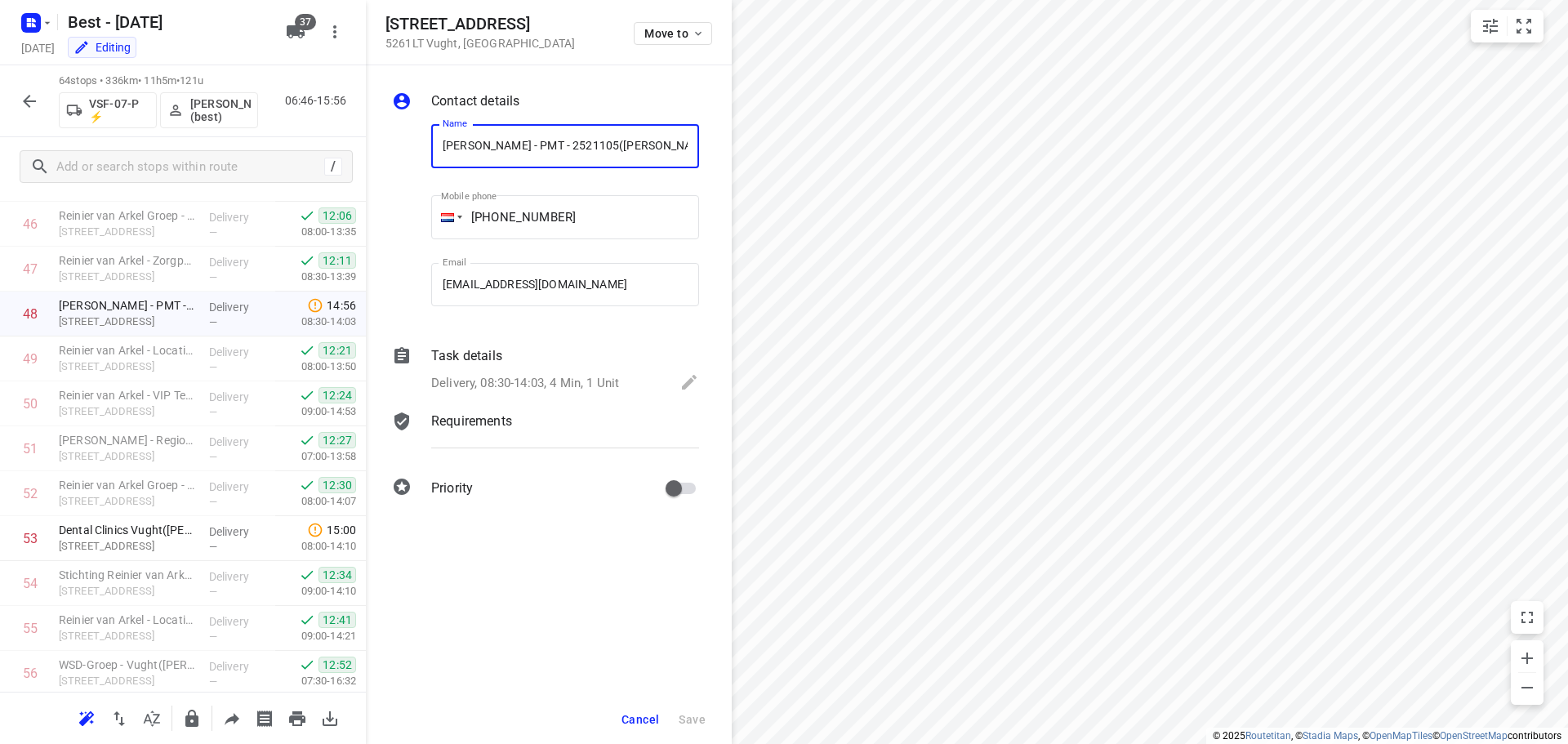
scroll to position [0, 20]
click at [551, 395] on div "Task details Delivery, 08:30-14:03, 4 Min, 1 Unit" at bounding box center [565, 371] width 274 height 56
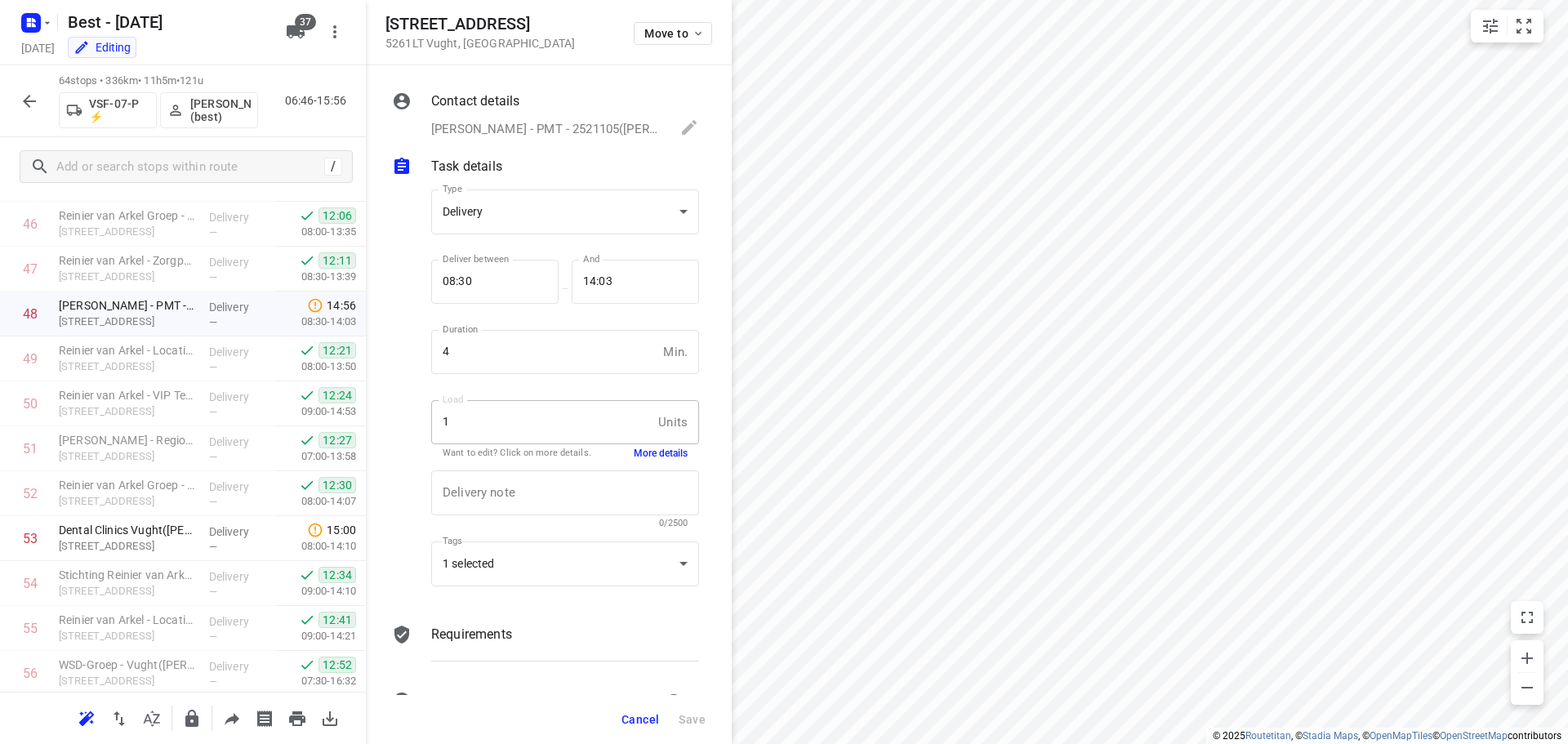
click at [655, 452] on button "More details" at bounding box center [660, 453] width 54 height 13
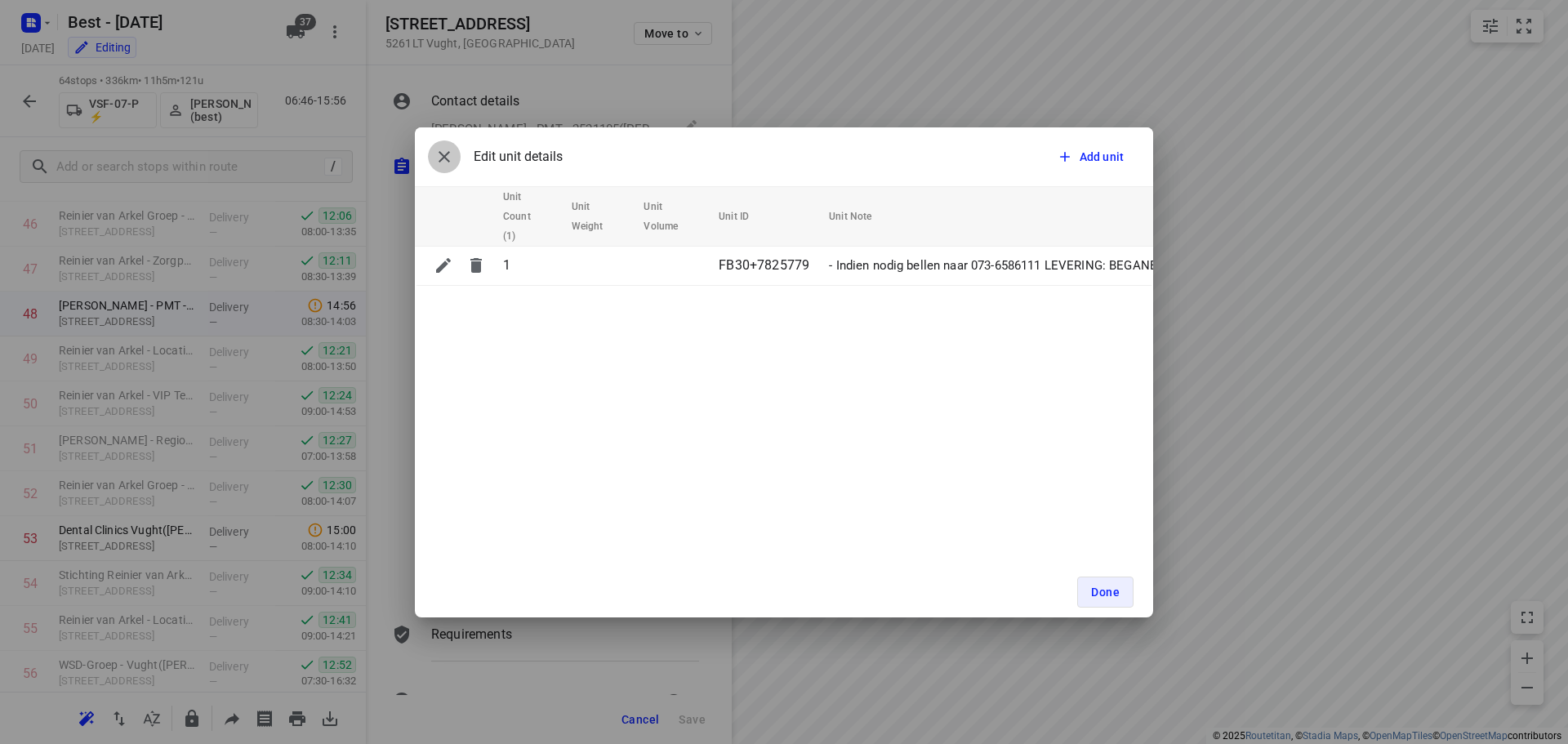
click at [431, 158] on button "button" at bounding box center [444, 157] width 33 height 33
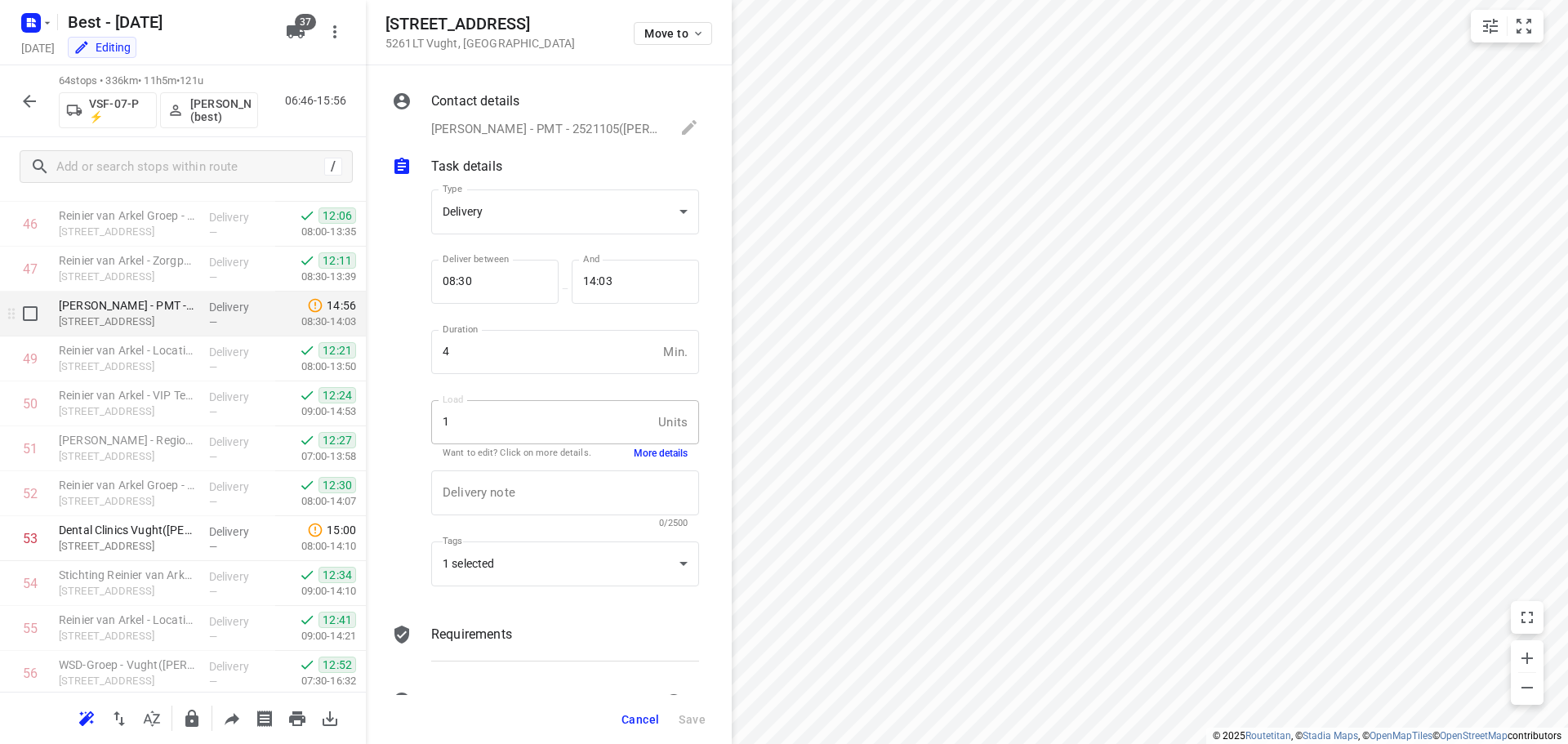
click at [190, 306] on p "[PERSON_NAME] - PMT - 2521105([PERSON_NAME])" at bounding box center [126, 304] width 137 height 16
click at [639, 720] on span "Cancel" at bounding box center [640, 719] width 37 height 13
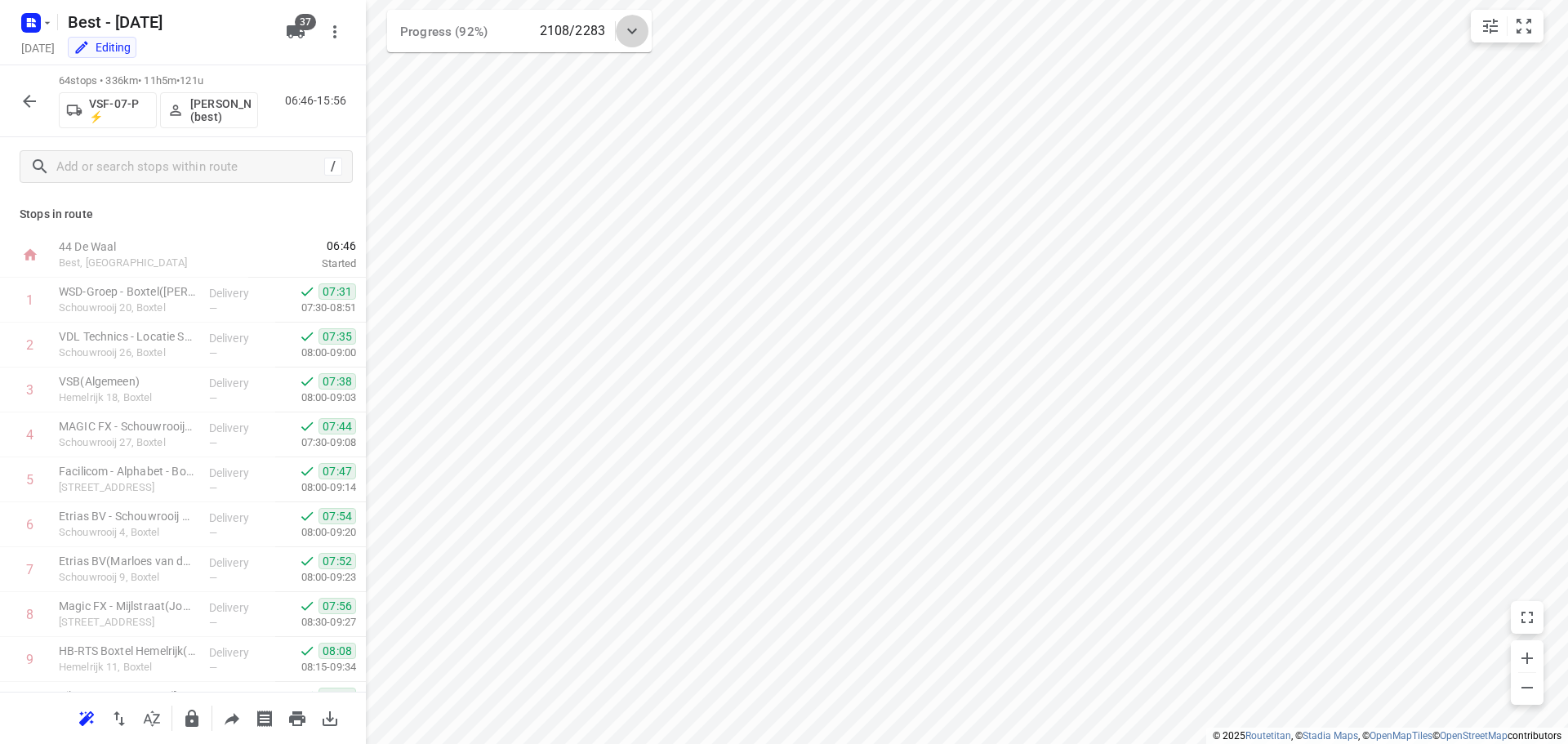
click at [639, 34] on icon at bounding box center [632, 31] width 19 height 19
click at [639, 34] on icon at bounding box center [632, 37] width 19 height 19
click at [634, 34] on icon at bounding box center [632, 31] width 19 height 19
click at [633, 34] on icon at bounding box center [632, 37] width 19 height 19
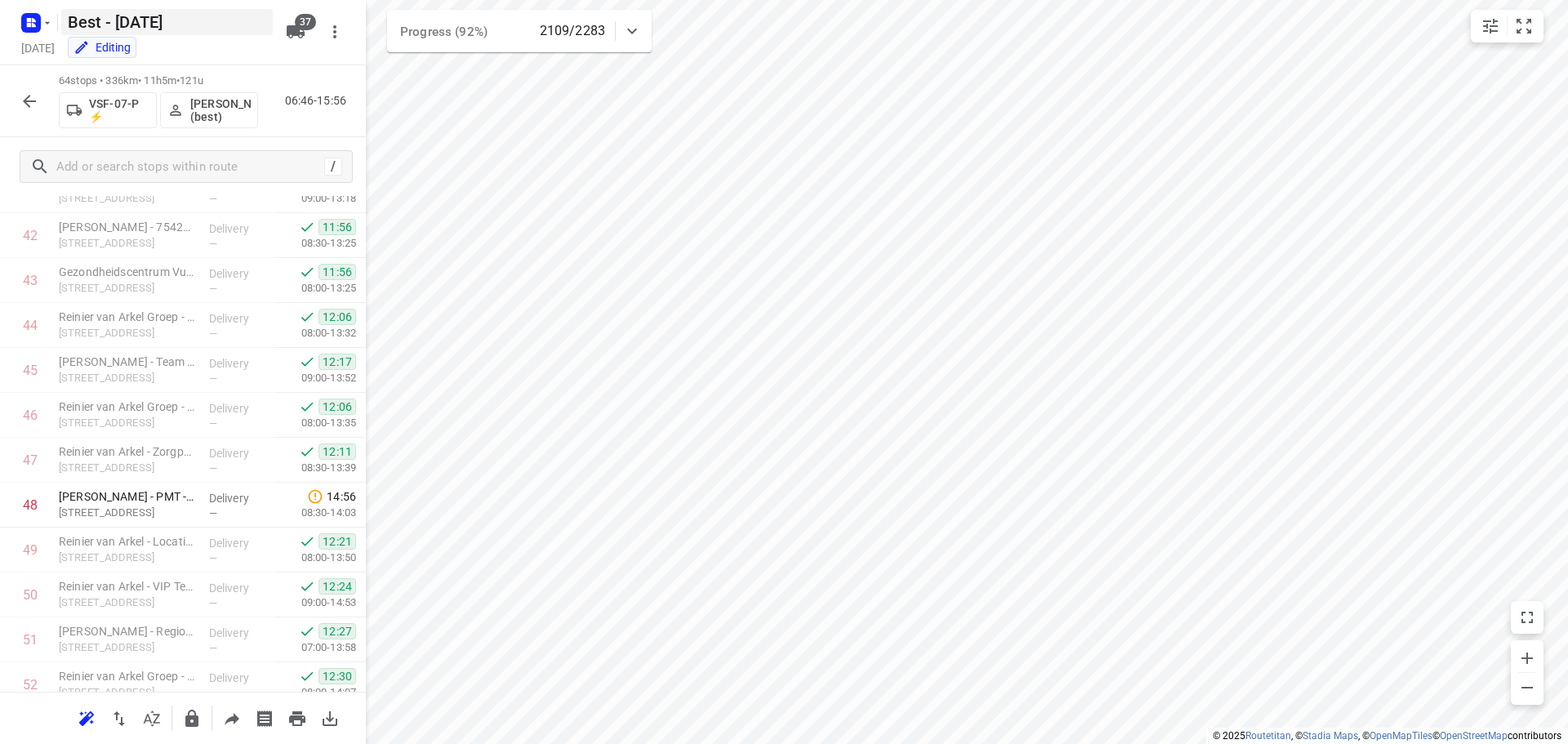
scroll to position [1878, 0]
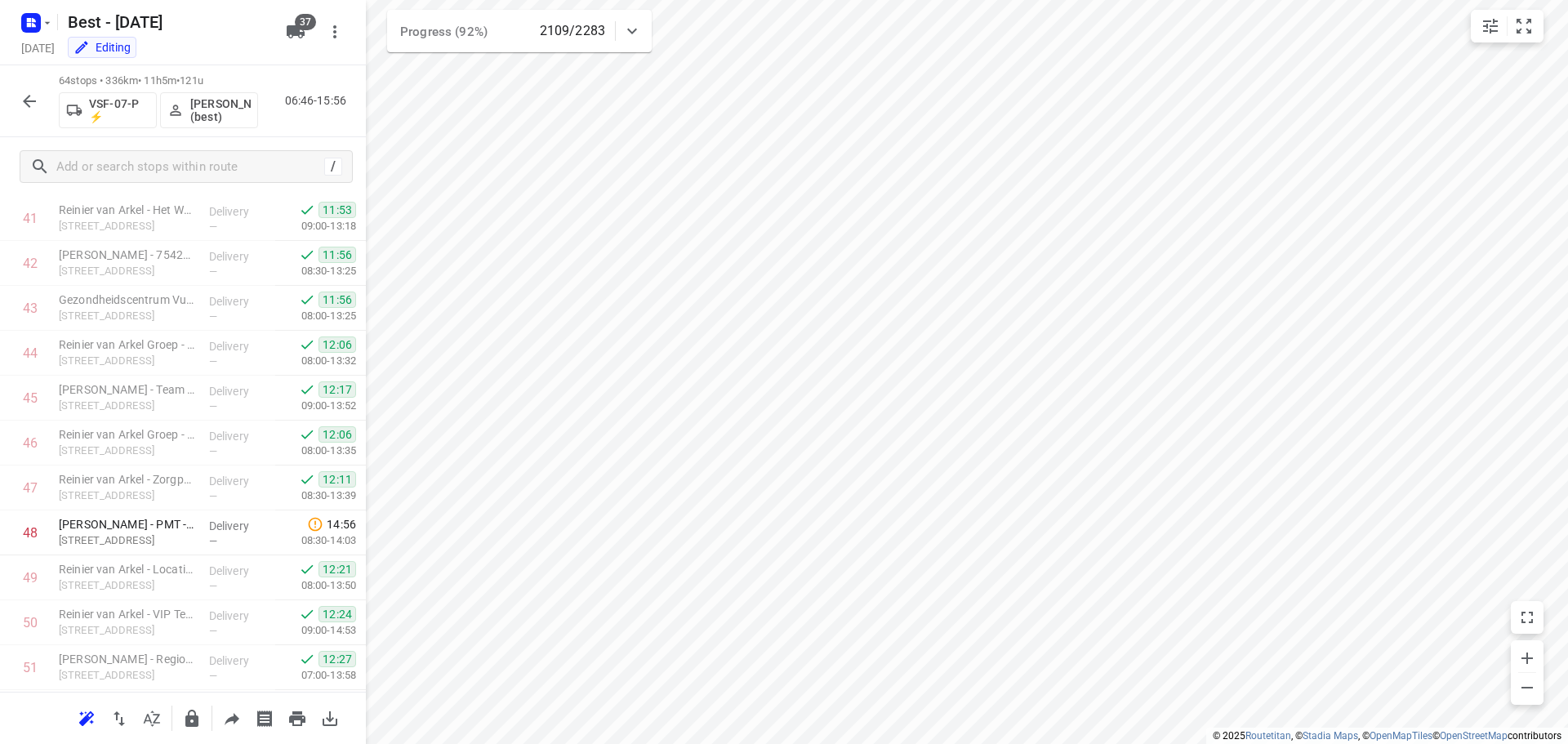
click at [44, 112] on div at bounding box center [30, 101] width 33 height 33
click at [35, 106] on icon "button" at bounding box center [29, 101] width 19 height 19
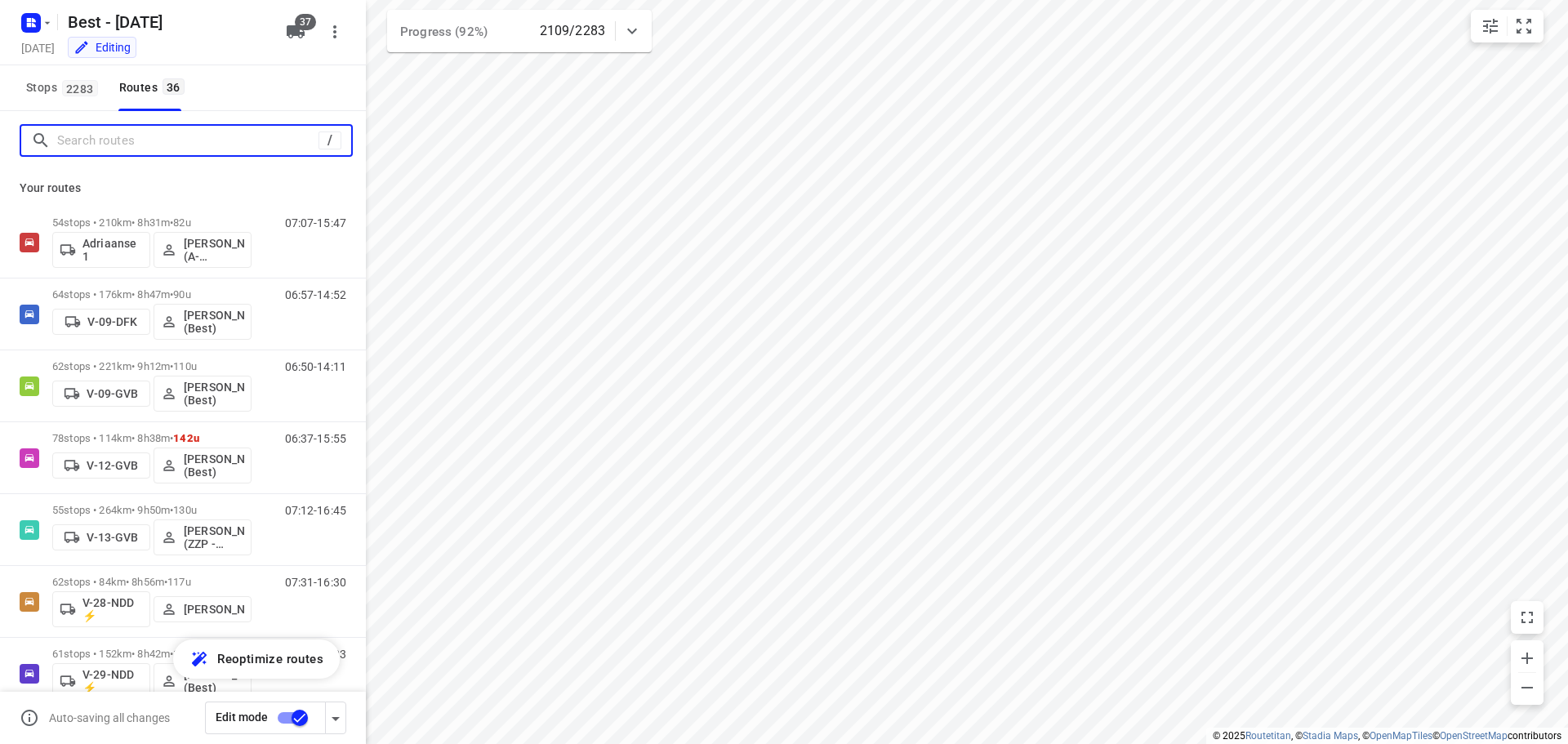
click at [145, 136] on input "Search routes" at bounding box center [188, 141] width 261 height 25
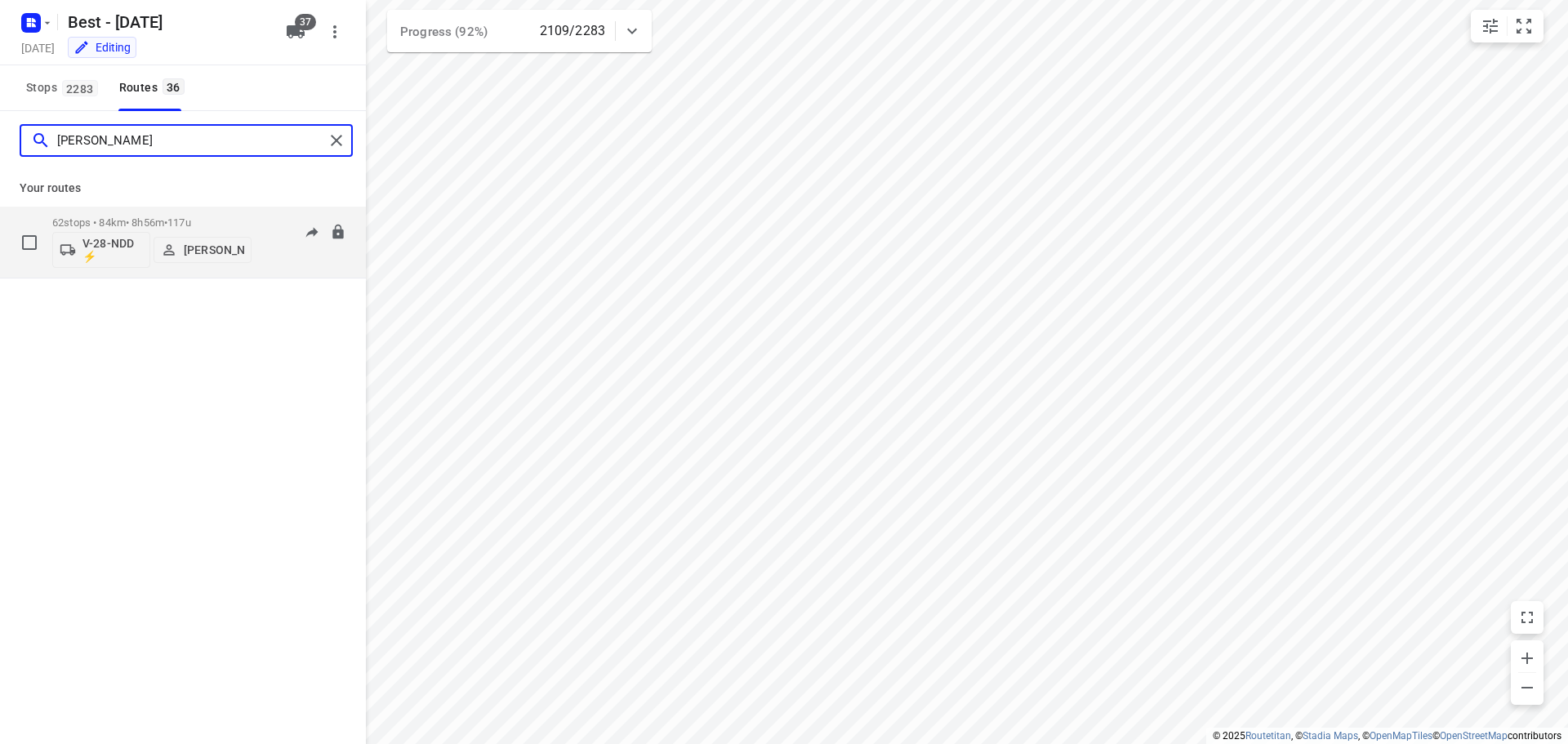
type input "[PERSON_NAME]"
click at [152, 217] on p "62 stops • 84km • 8h56m • 117u" at bounding box center [152, 222] width 199 height 12
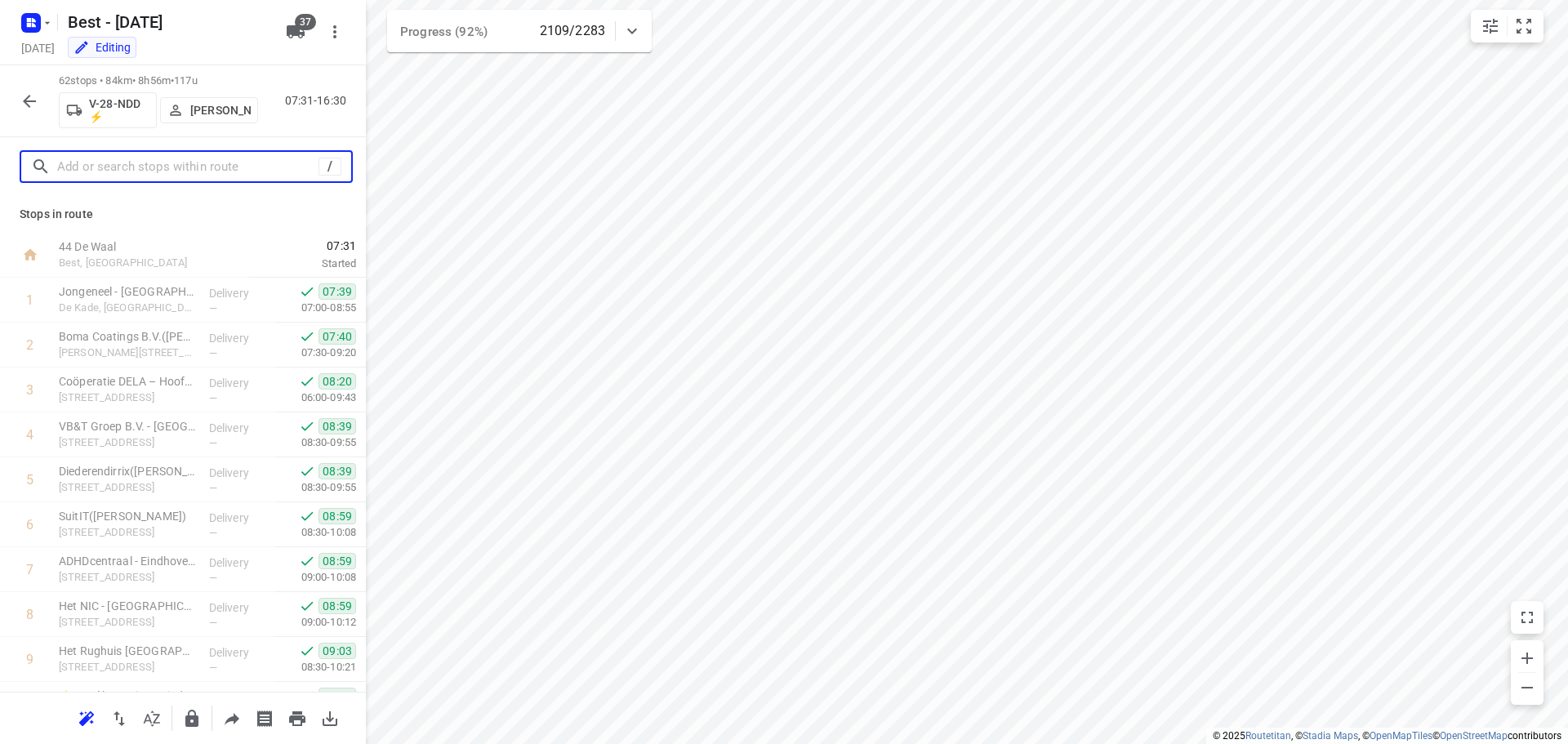
click at [224, 168] on input "text" at bounding box center [188, 167] width 261 height 25
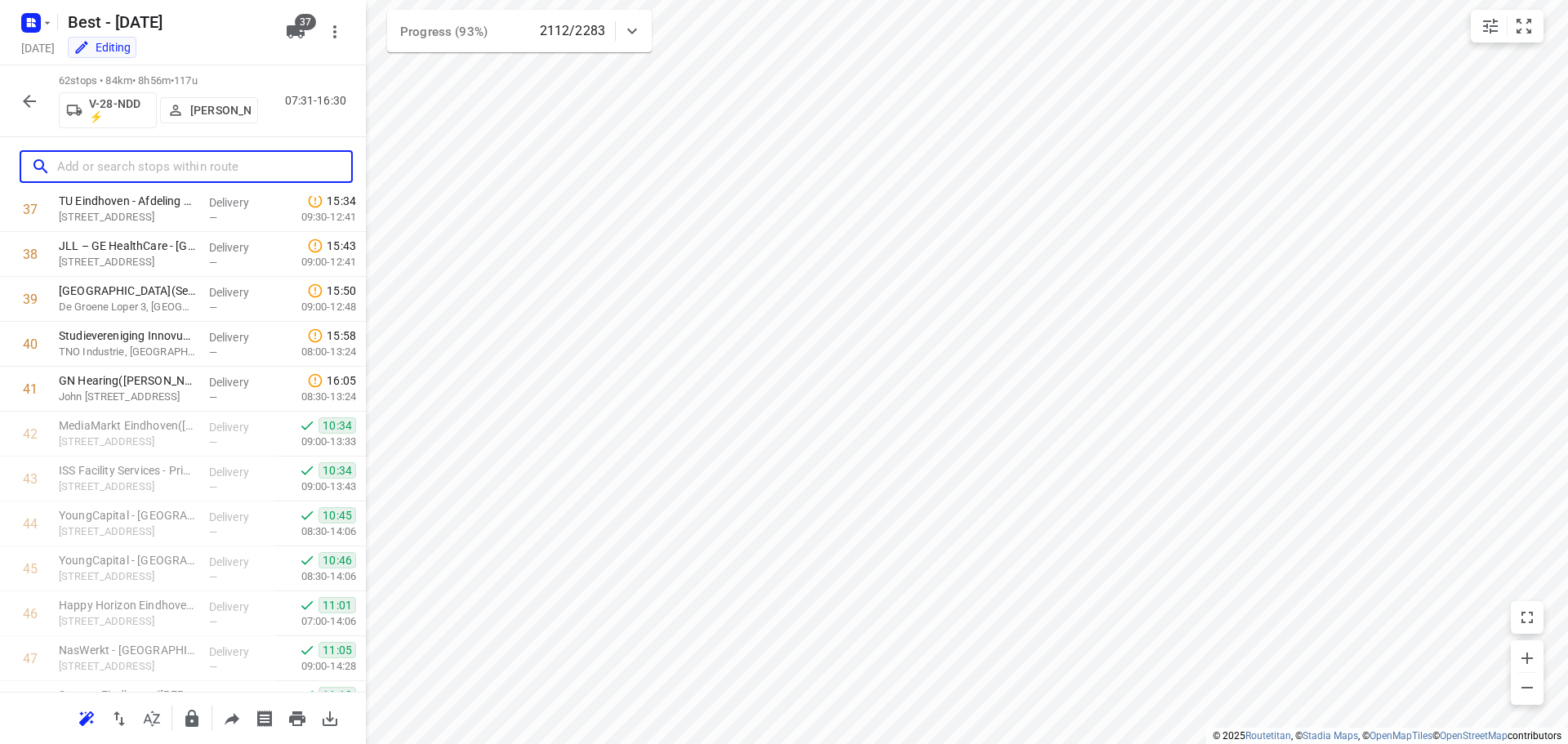
scroll to position [1517, 0]
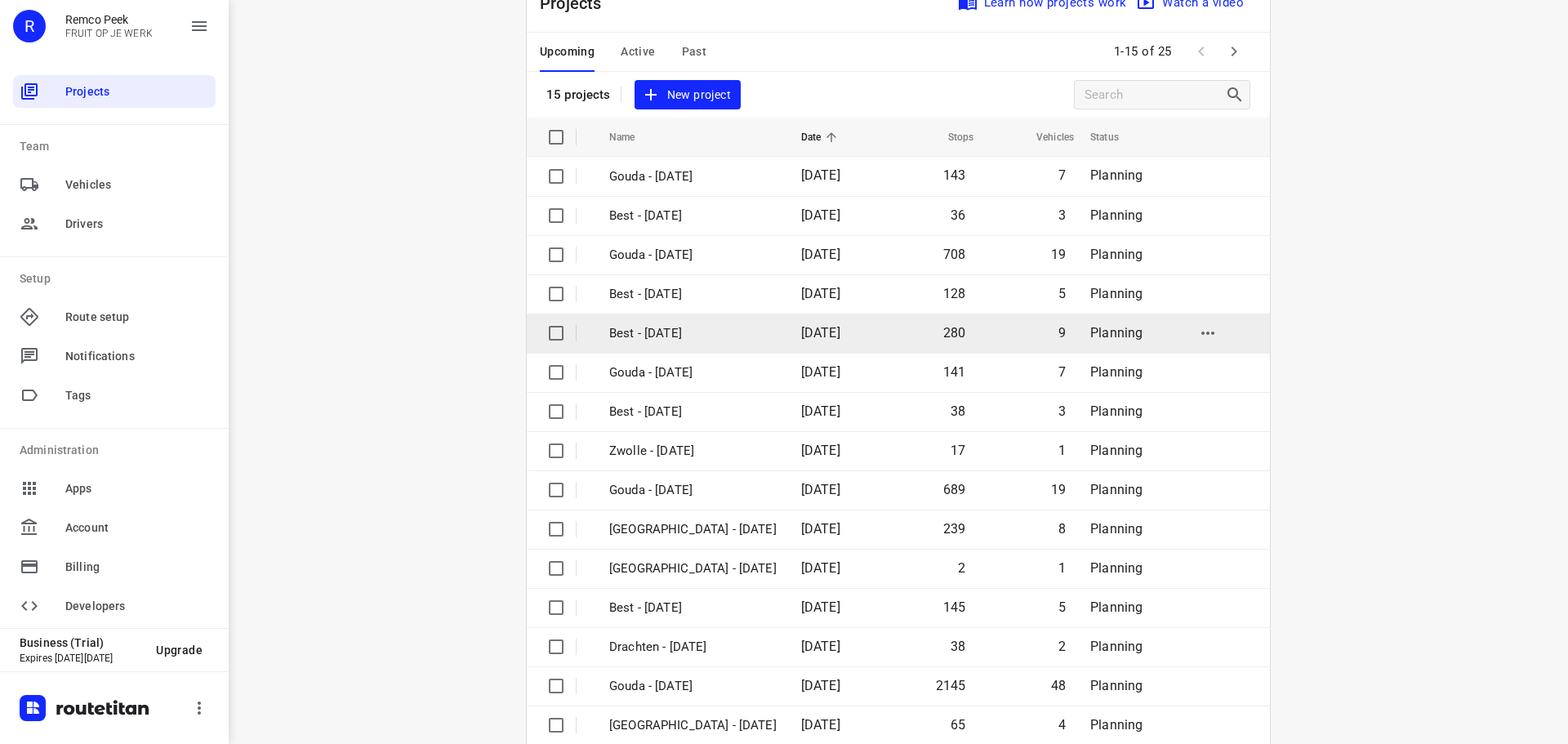
scroll to position [81, 0]
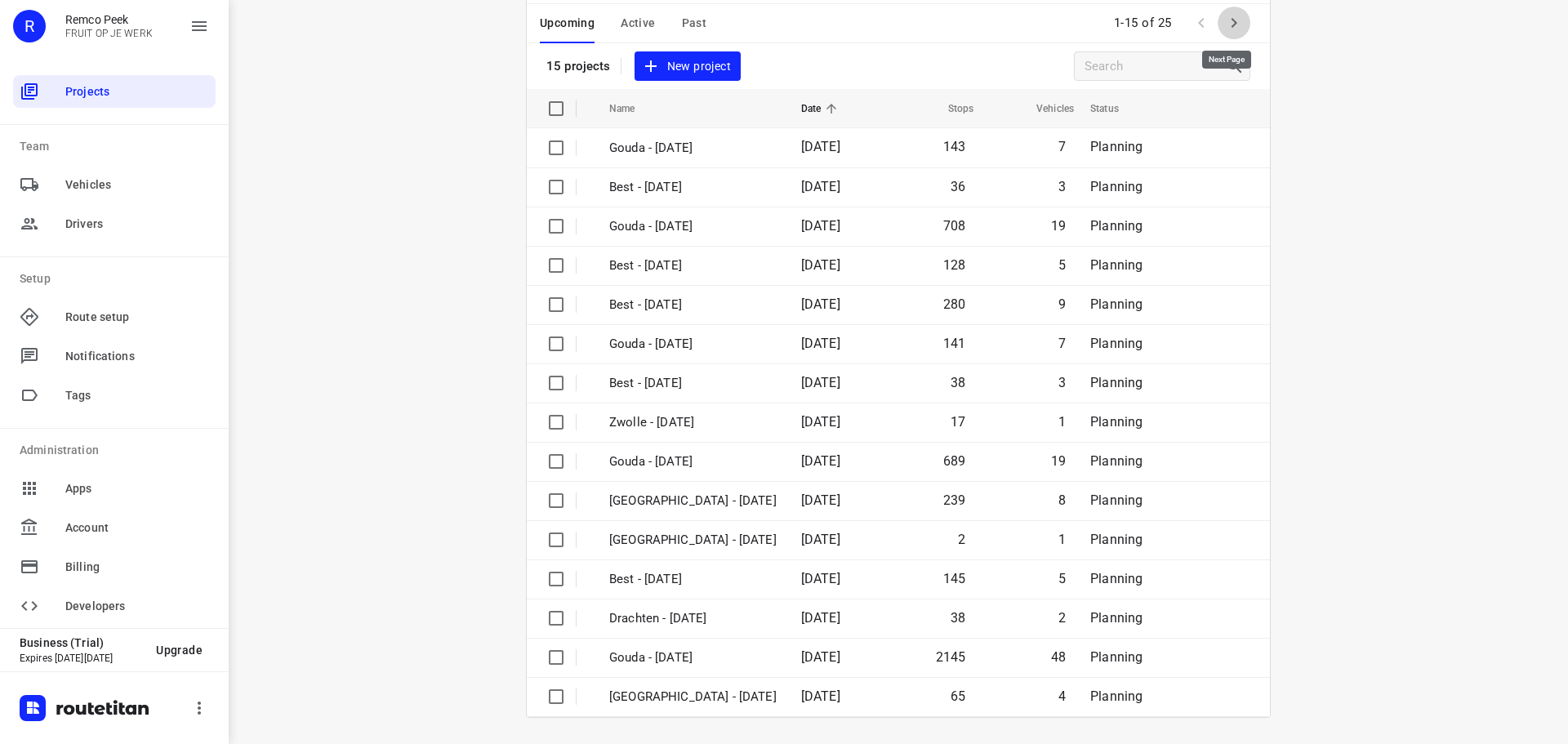
click at [1231, 25] on icon "button" at bounding box center [1234, 23] width 6 height 10
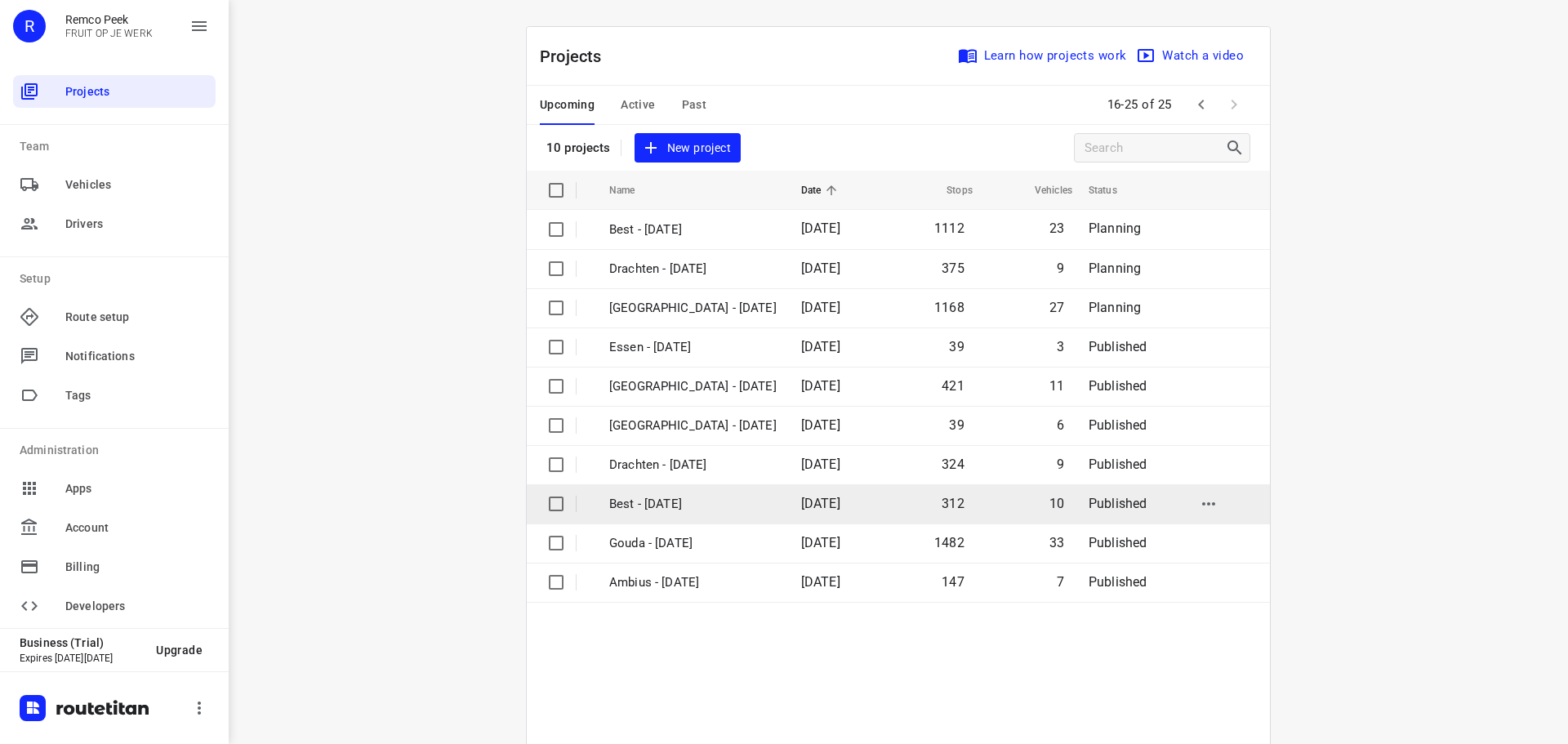
click at [691, 517] on td "Best - [DATE]" at bounding box center [691, 503] width 195 height 39
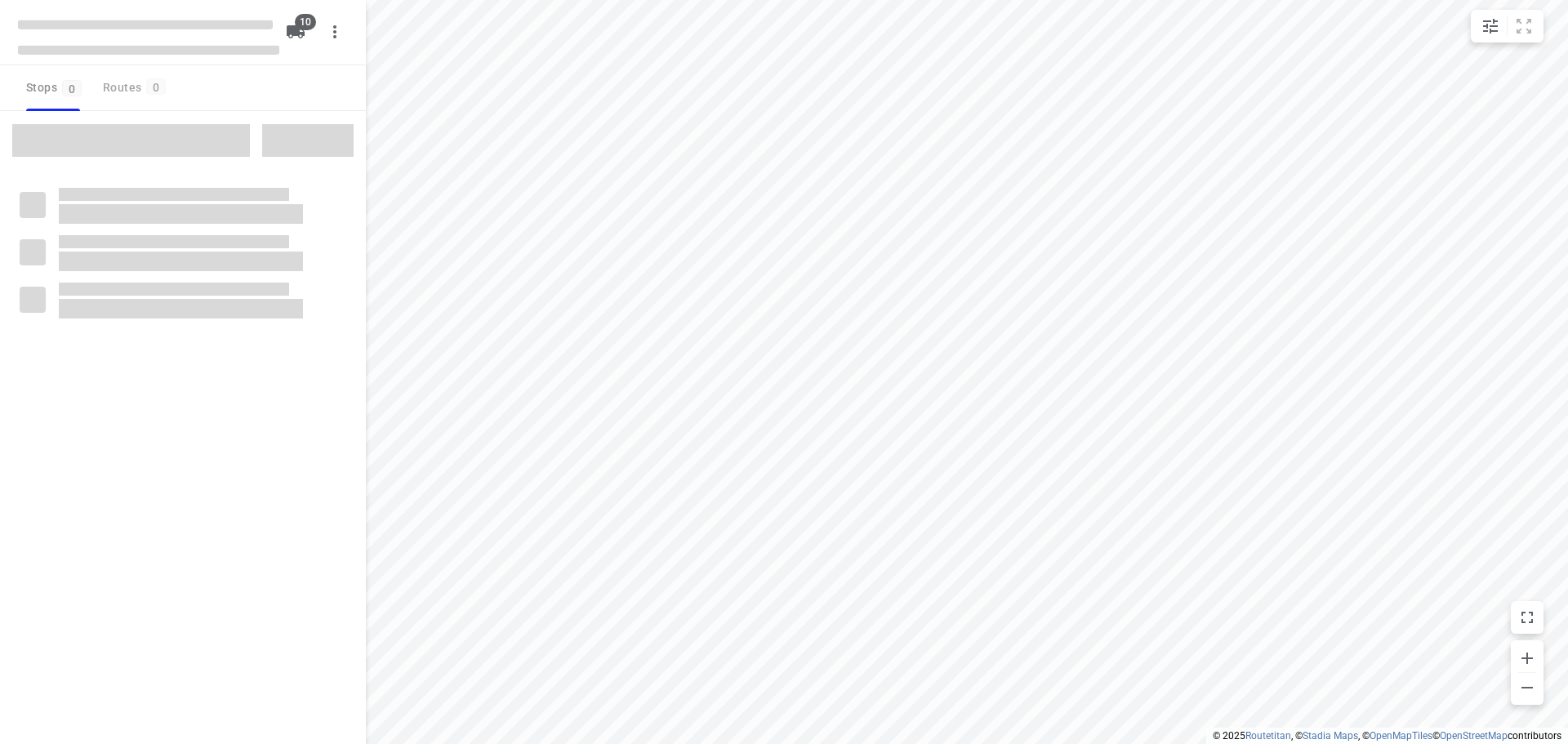
checkbox input "true"
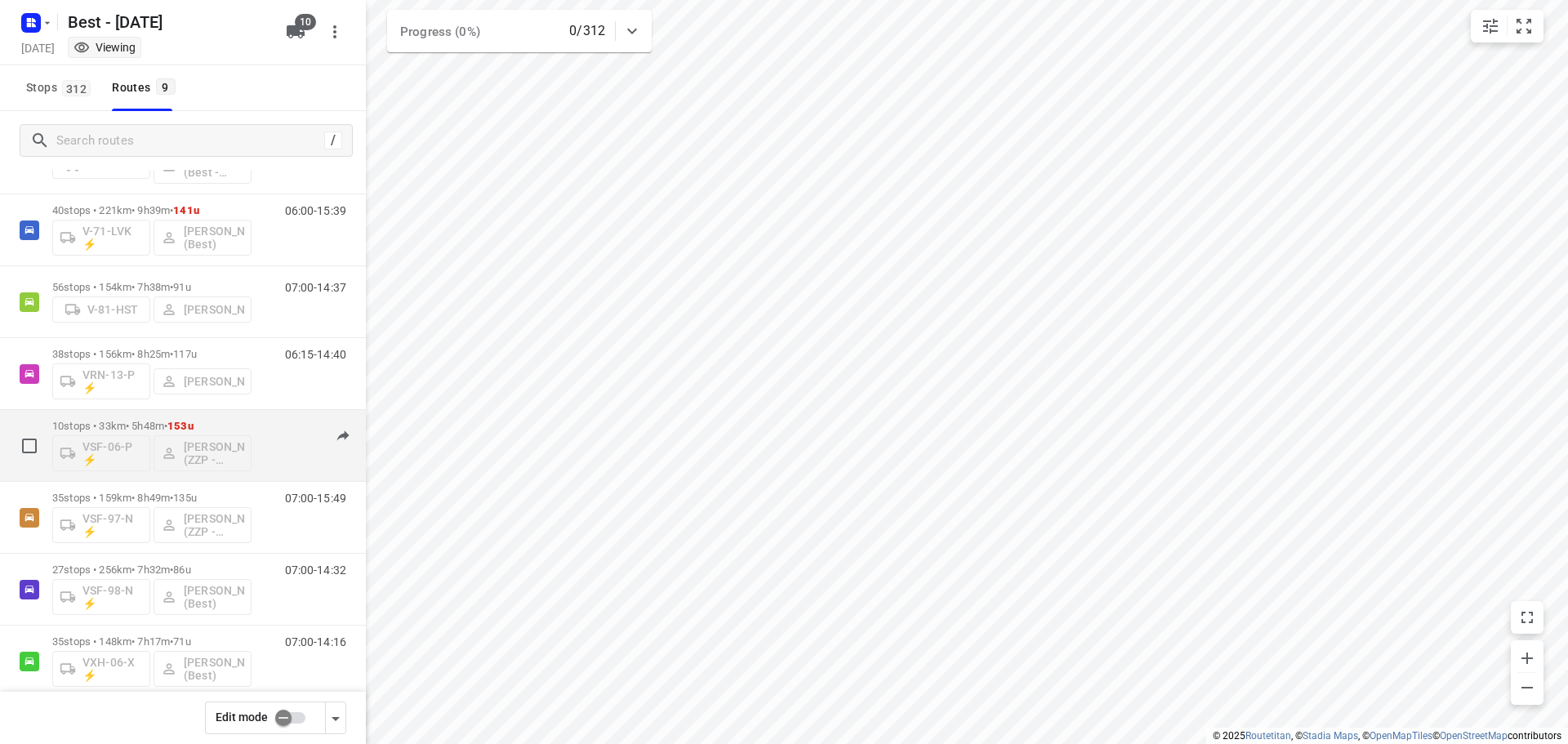
scroll to position [14, 0]
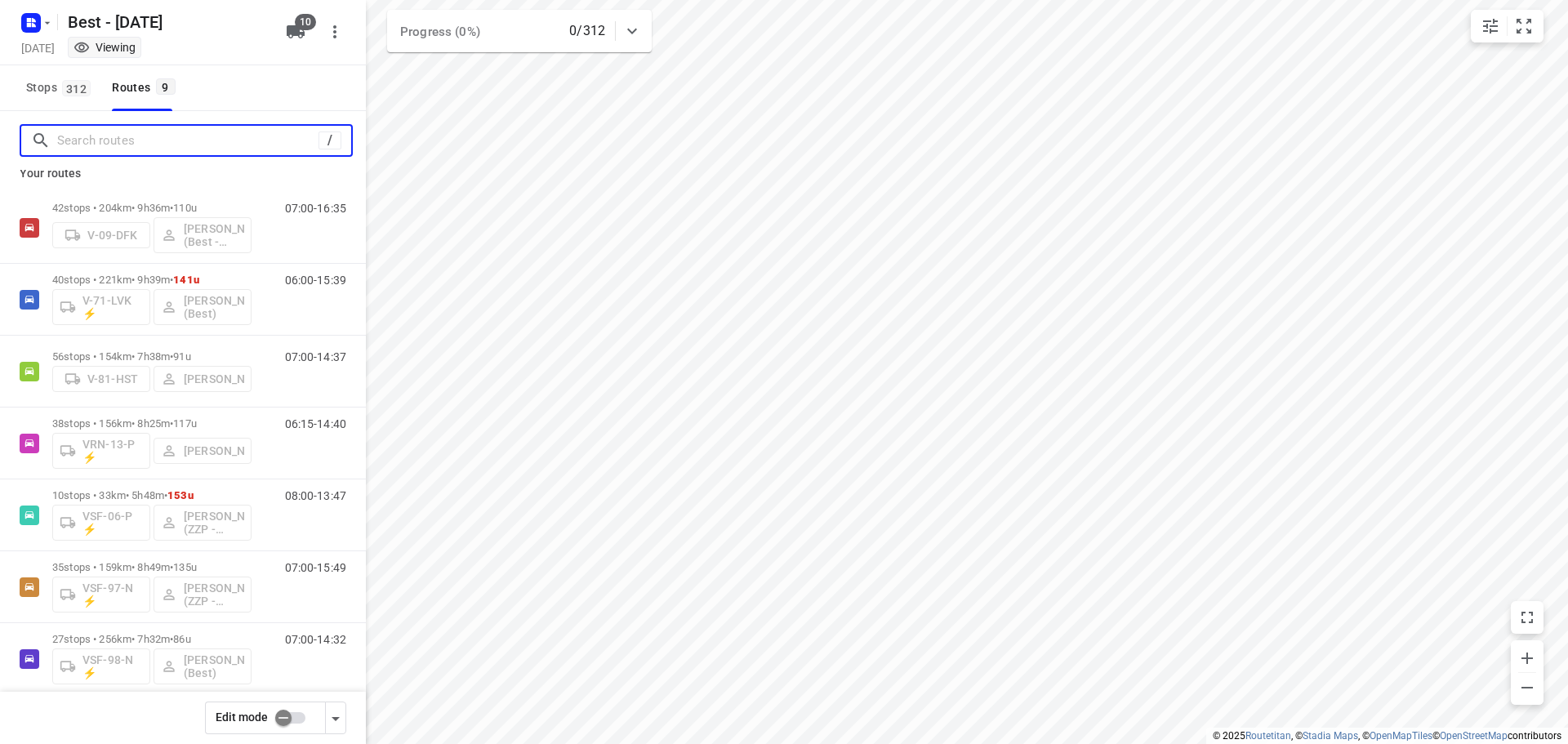
click at [143, 134] on input "Search routes" at bounding box center [188, 141] width 261 height 25
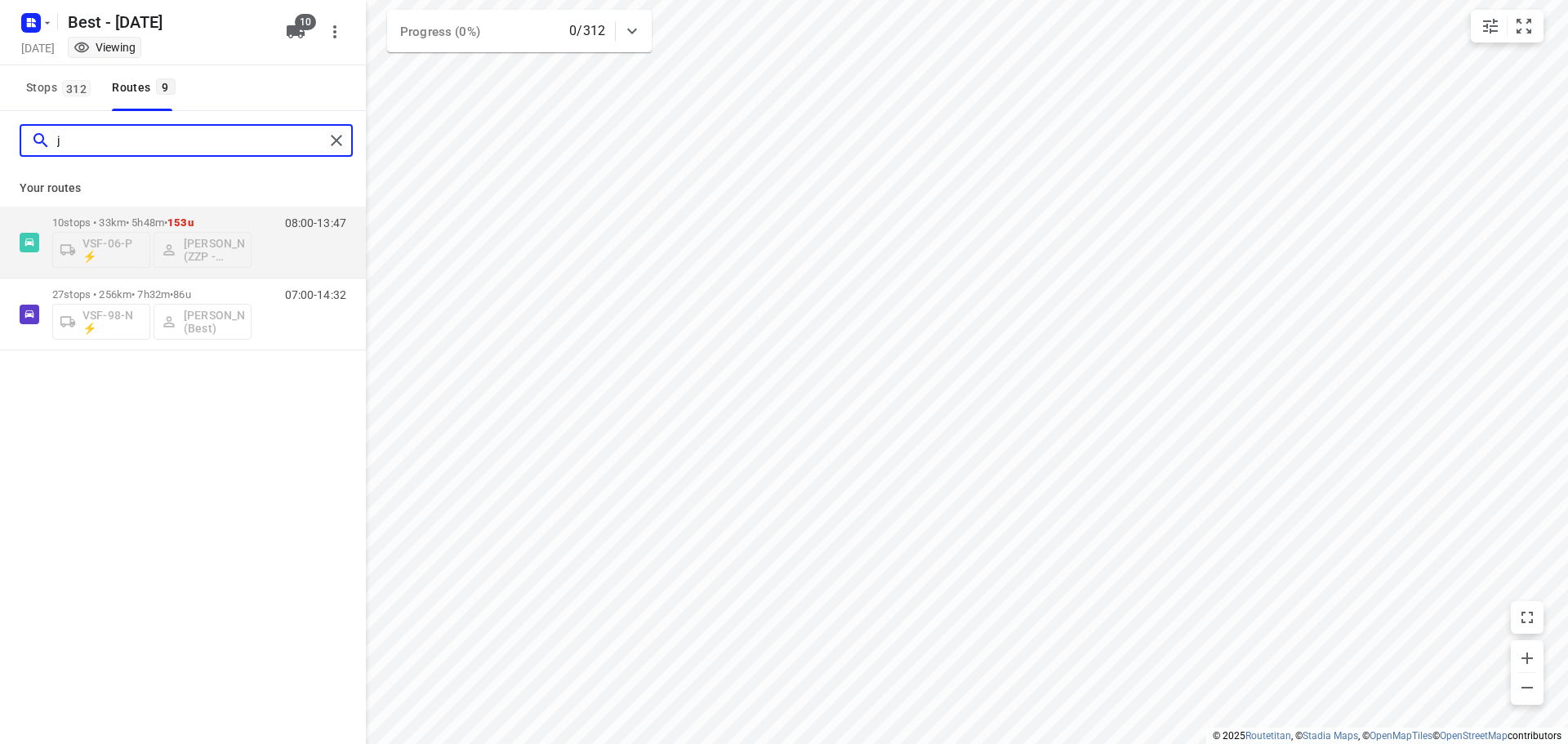
scroll to position [0, 0]
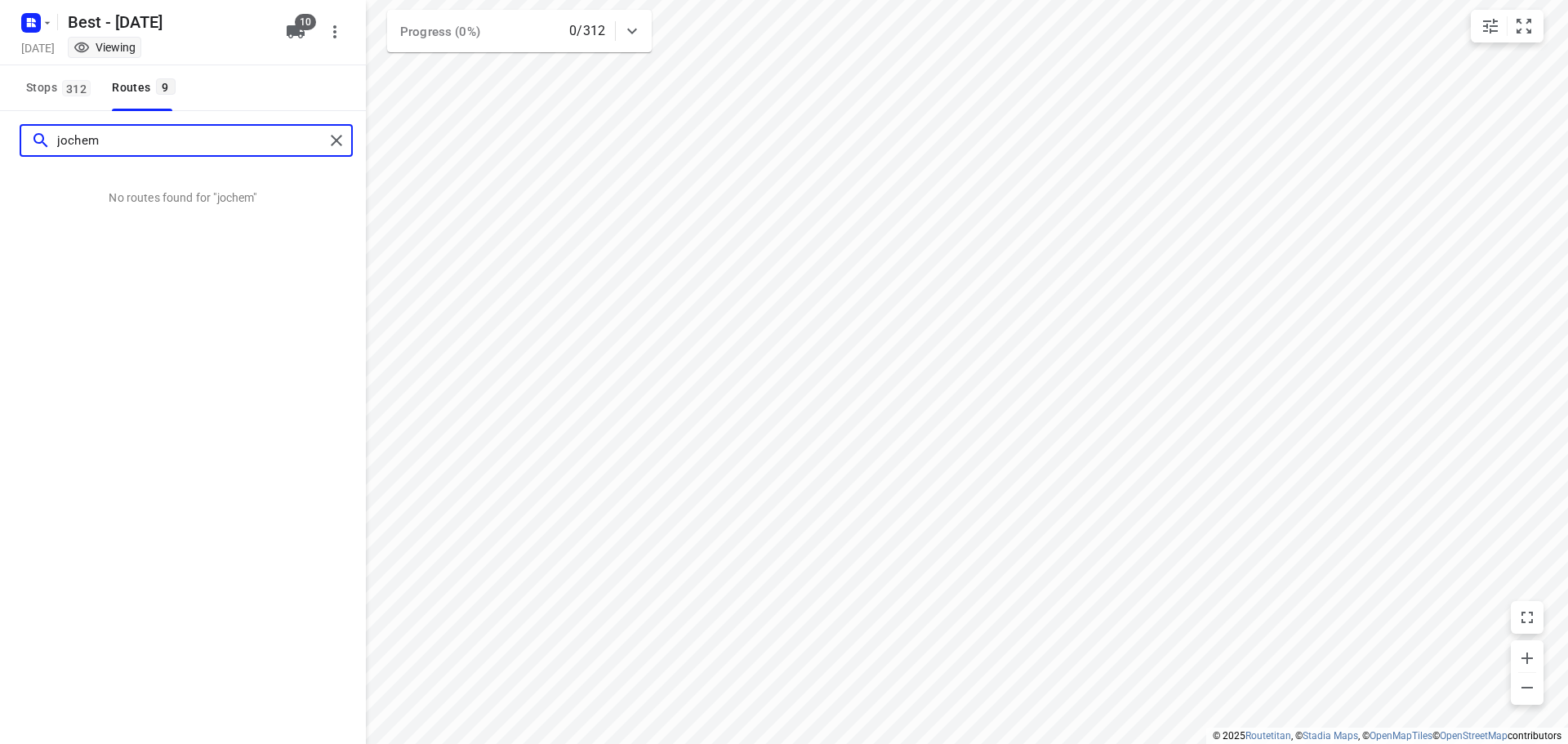
type input "jochem"
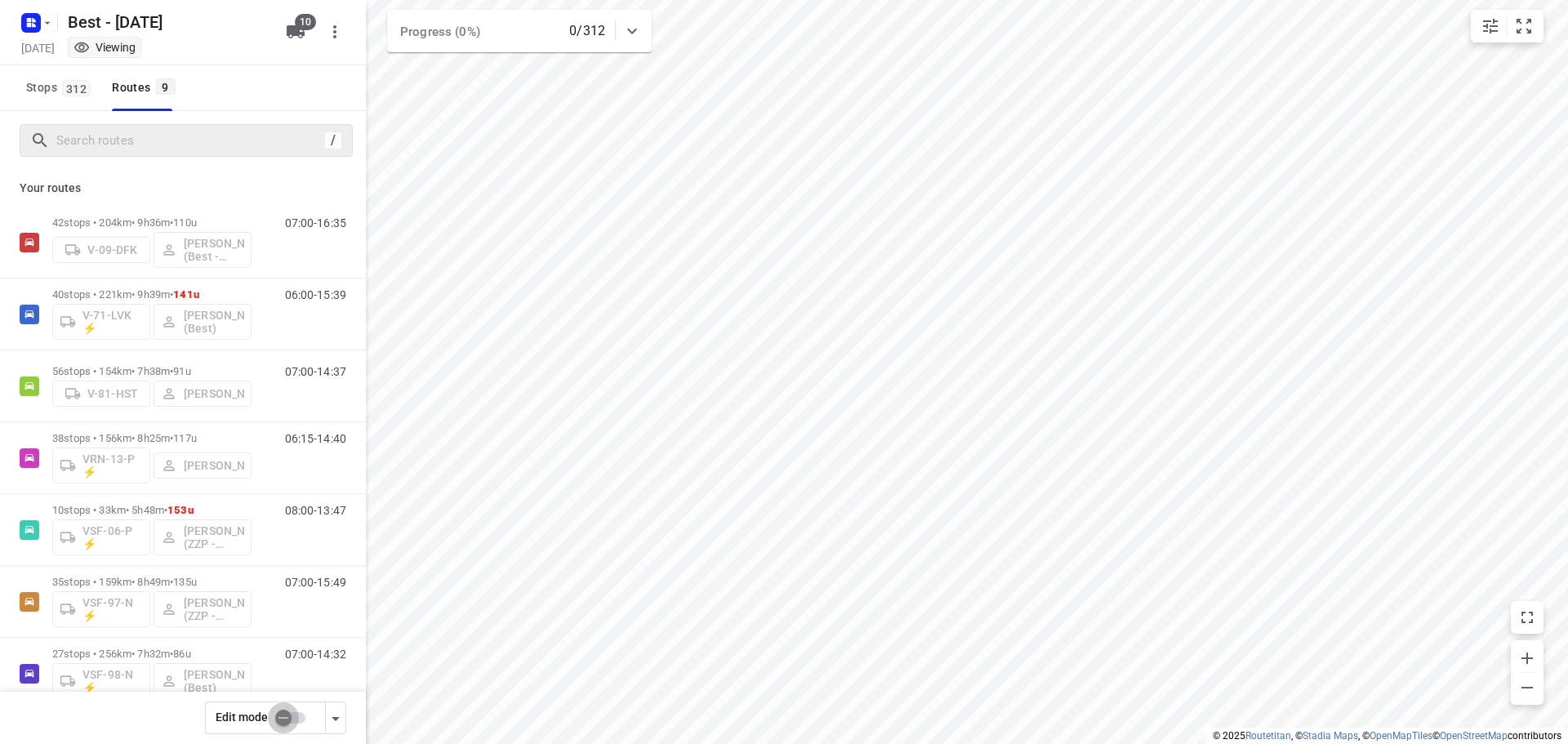
click at [288, 719] on input "checkbox" at bounding box center [283, 717] width 93 height 31
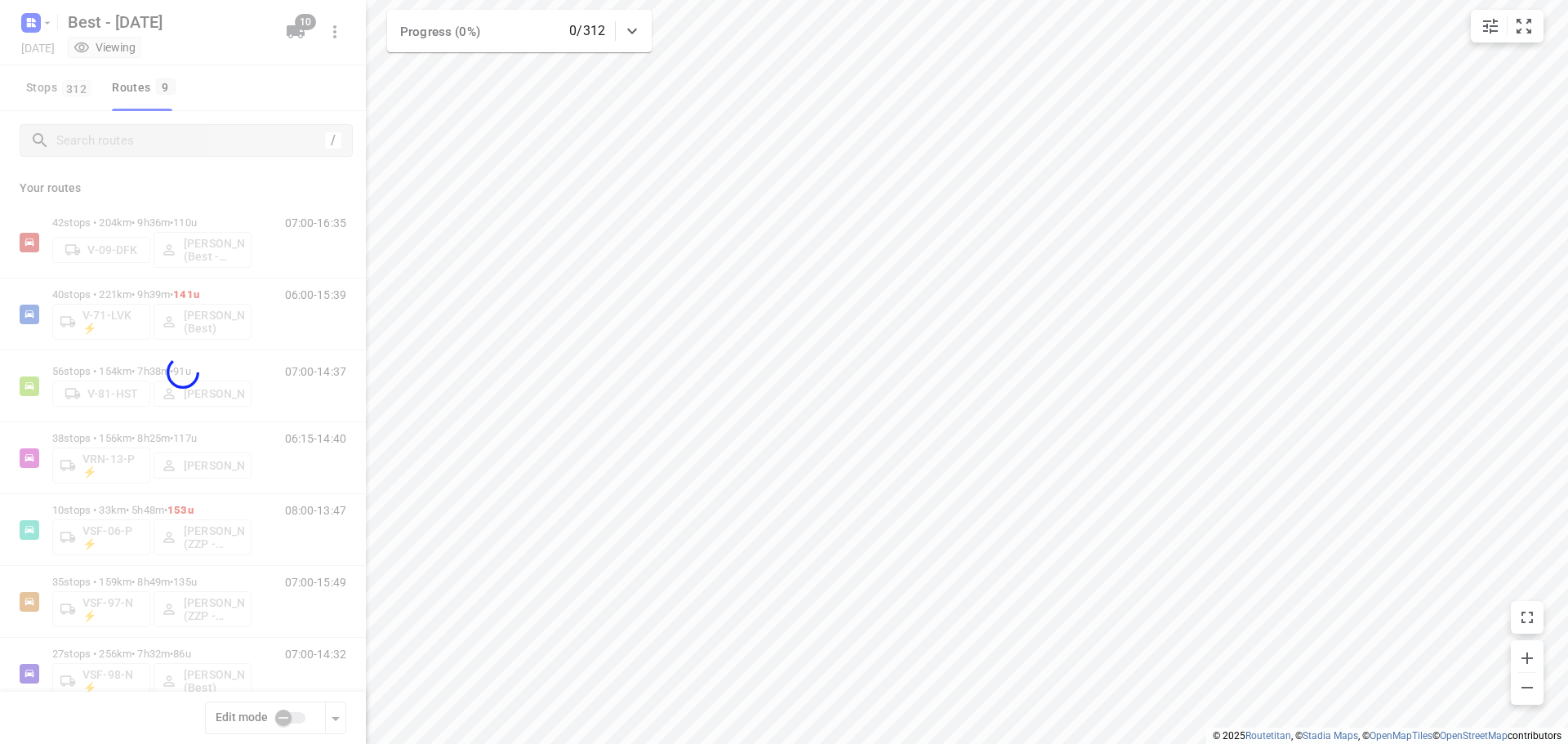
checkbox input "true"
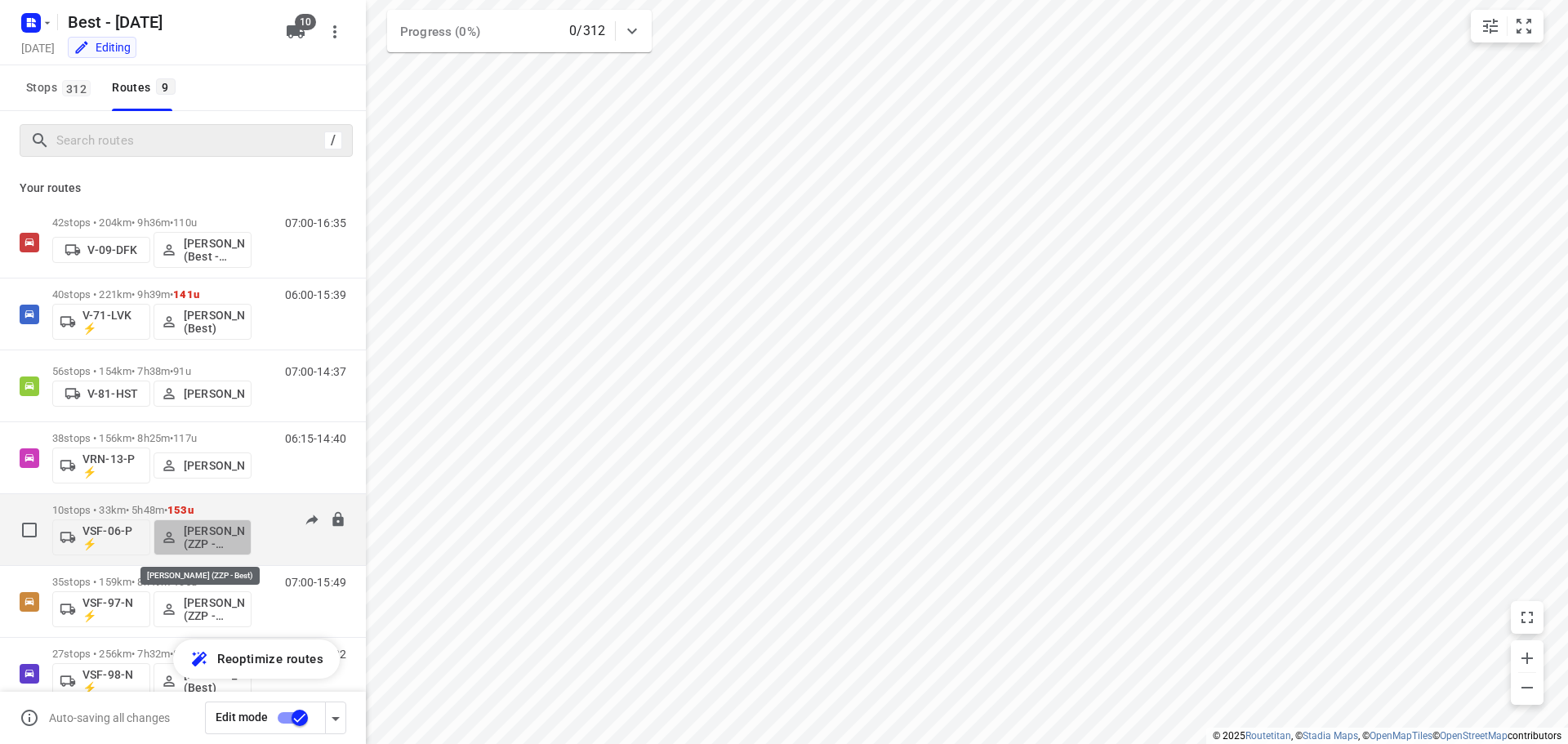
click at [179, 529] on span "[PERSON_NAME] (ZZP - Best)" at bounding box center [202, 536] width 83 height 26
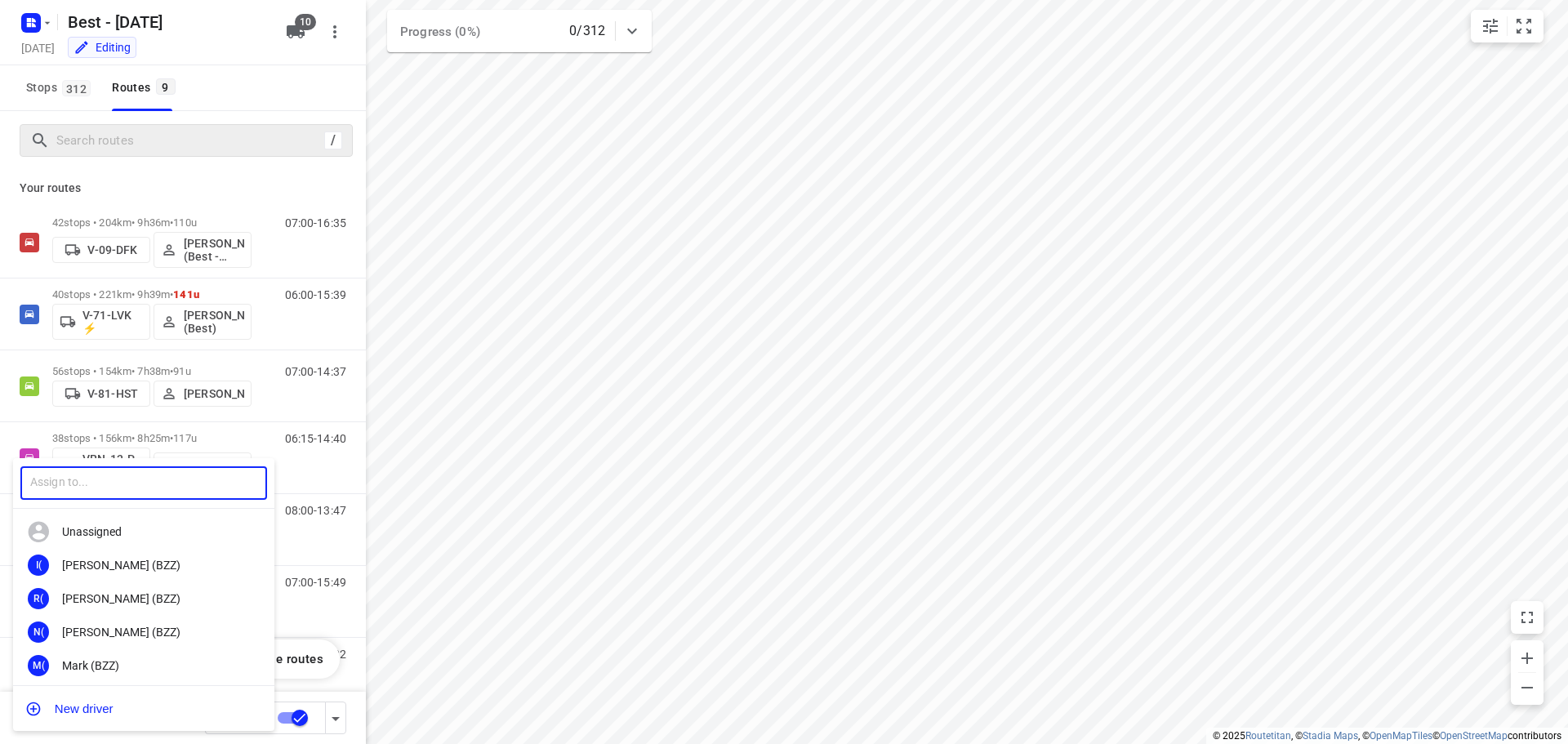
click at [121, 467] on input "text" at bounding box center [143, 483] width 246 height 34
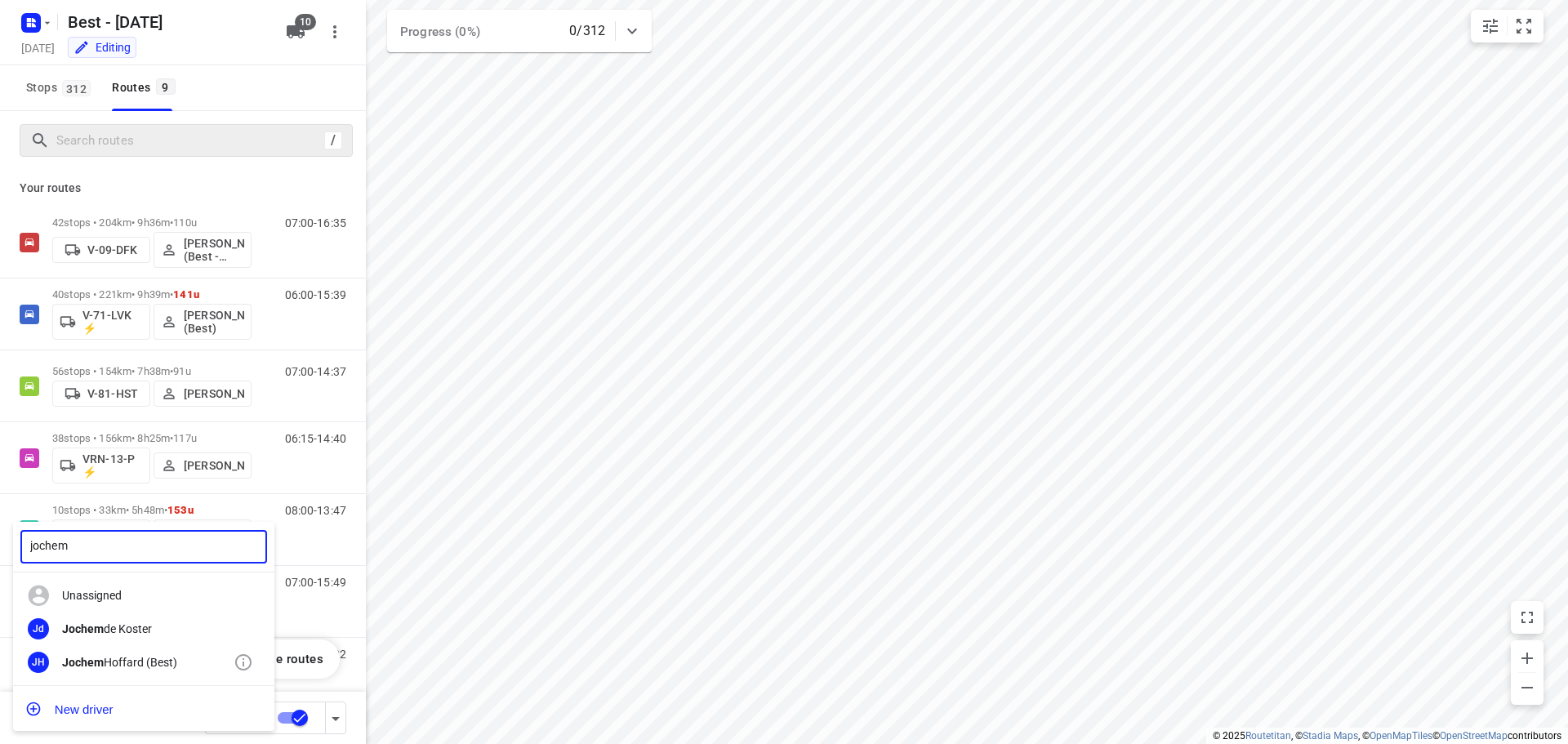
type input "jochem"
click at [191, 651] on div "[PERSON_NAME] (Best)" at bounding box center [144, 661] width 261 height 34
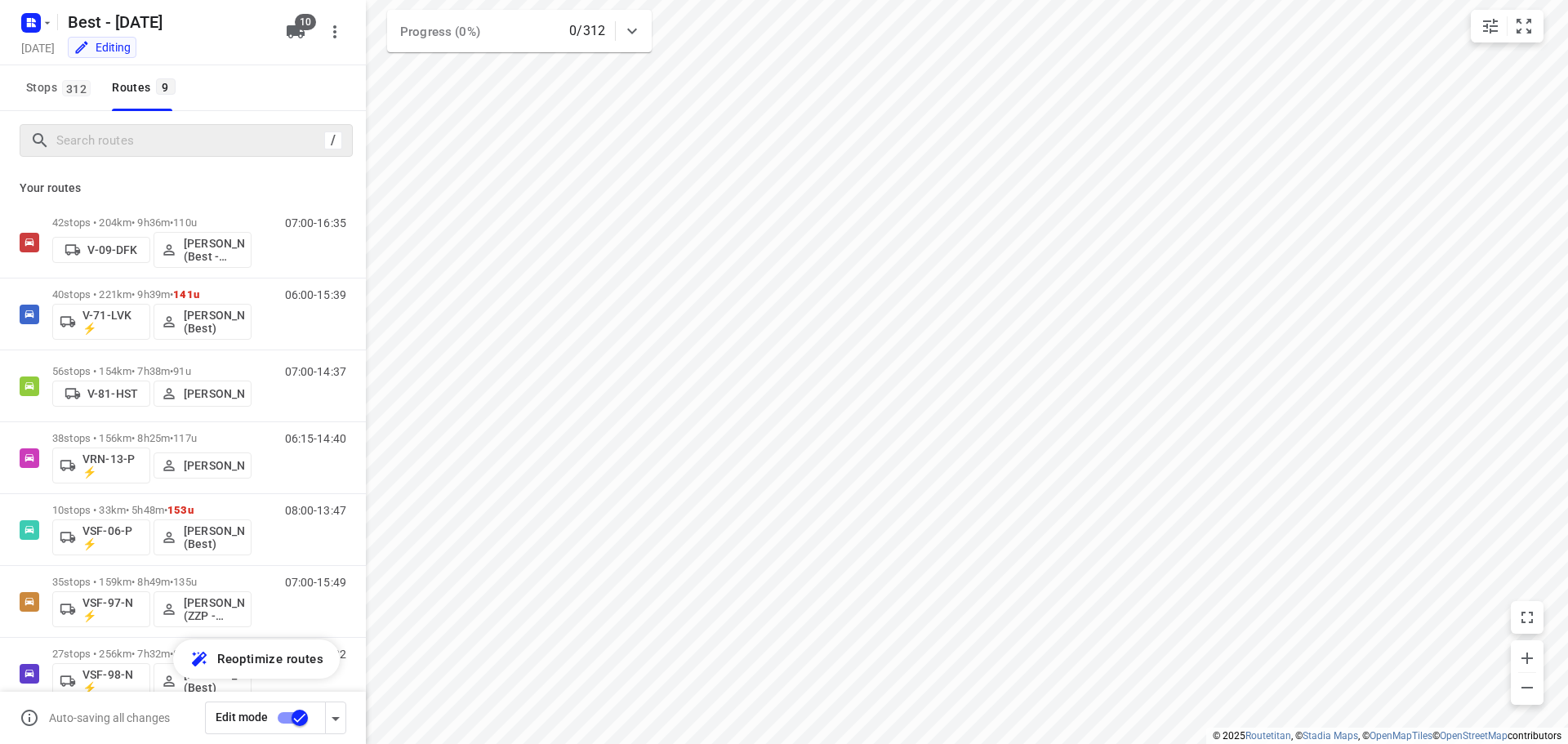
scroll to position [178, 0]
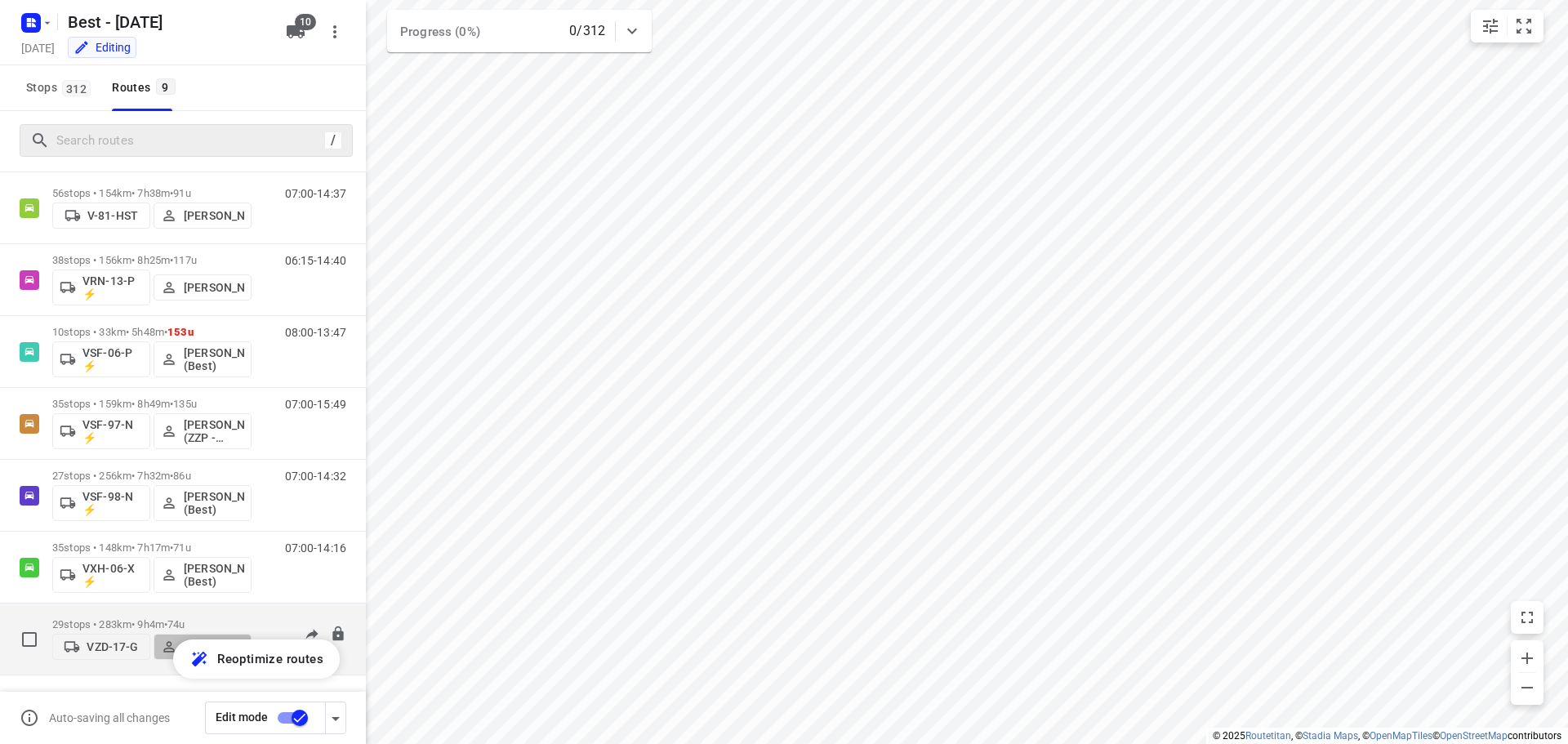
click at [202, 633] on button "[PERSON_NAME]" at bounding box center [202, 645] width 98 height 26
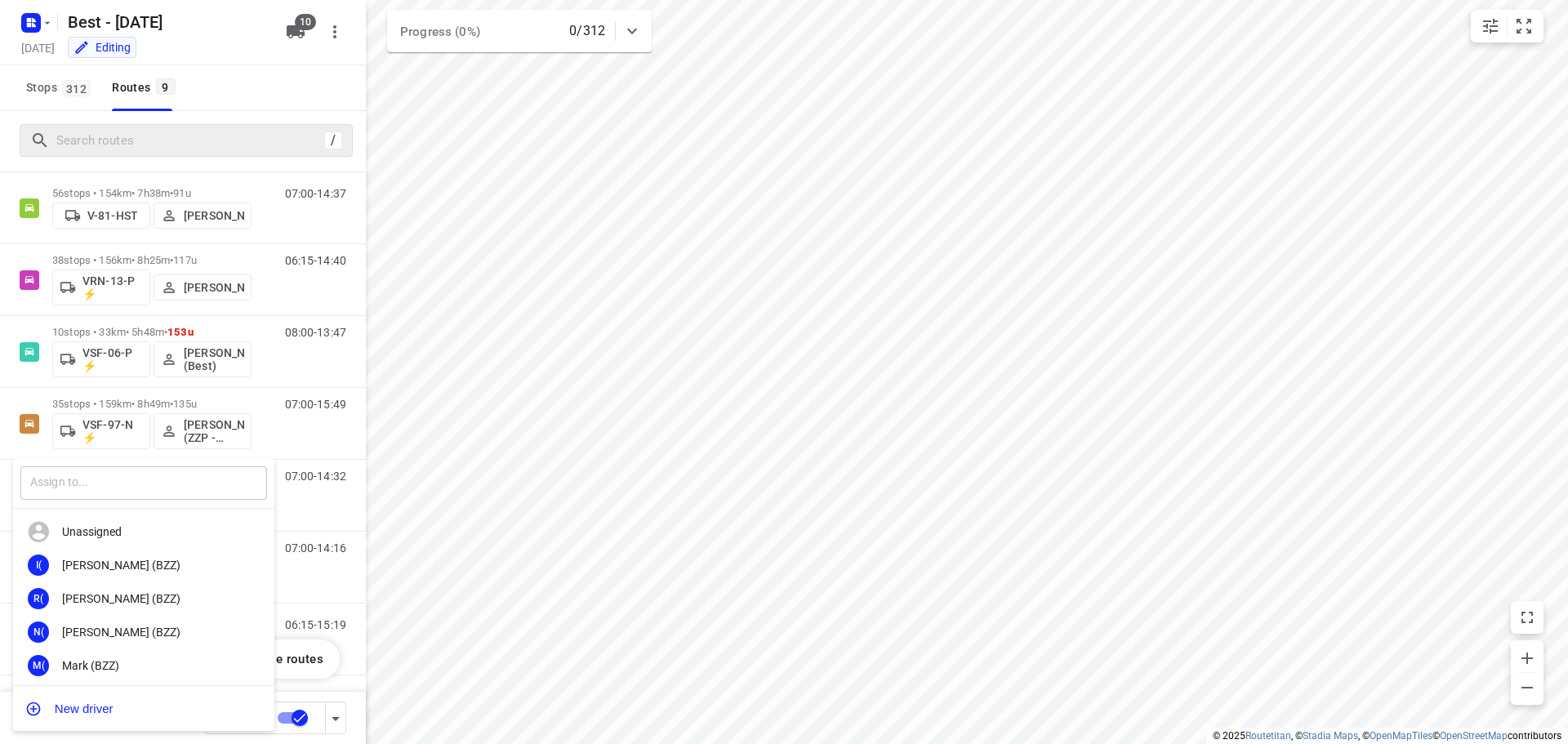
click at [175, 483] on input "text" at bounding box center [143, 483] width 246 height 34
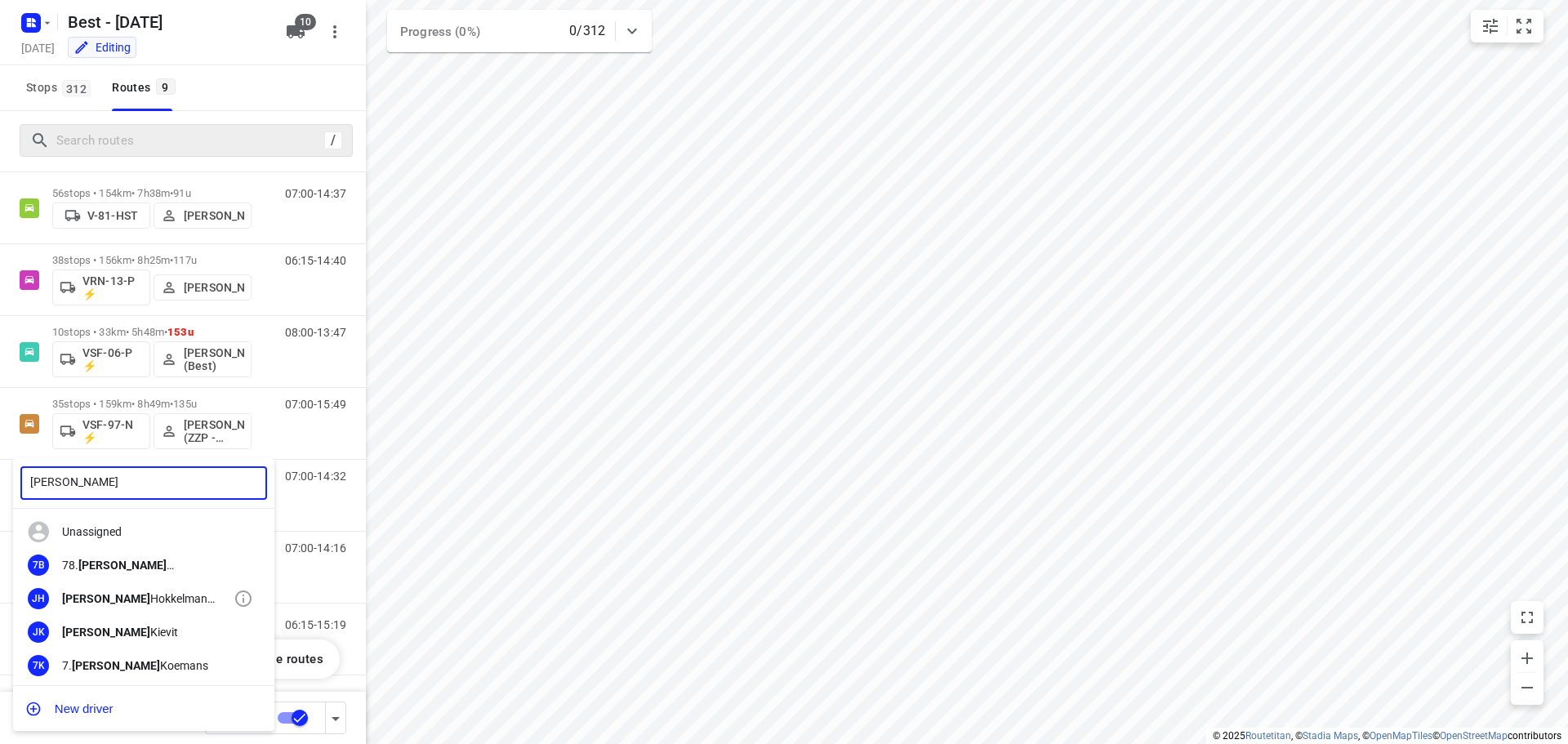
type input "[PERSON_NAME]"
click at [143, 592] on div "[PERSON_NAME] (ZZP - Best)" at bounding box center [148, 598] width 171 height 13
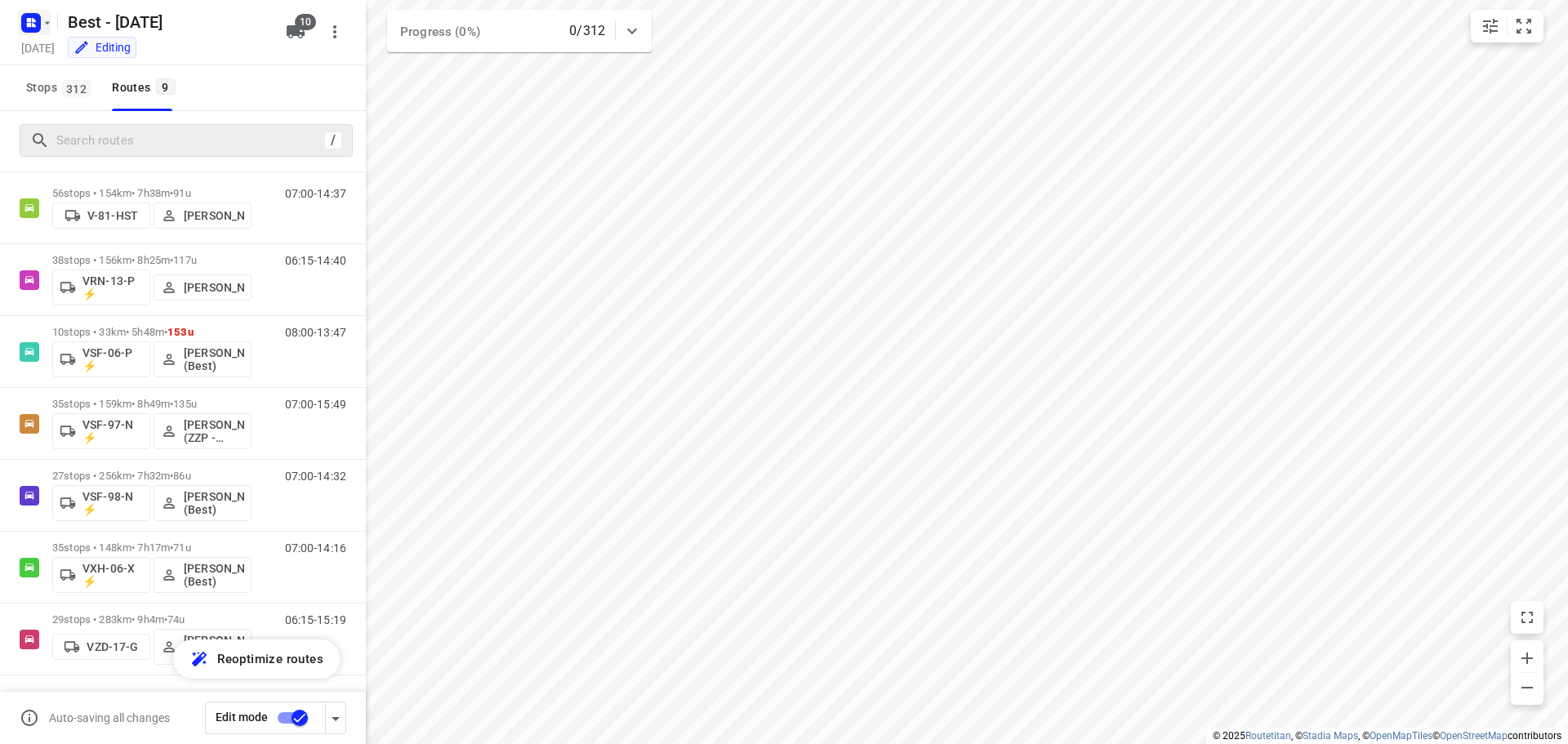
click at [38, 10] on icon "button" at bounding box center [31, 22] width 26 height 26
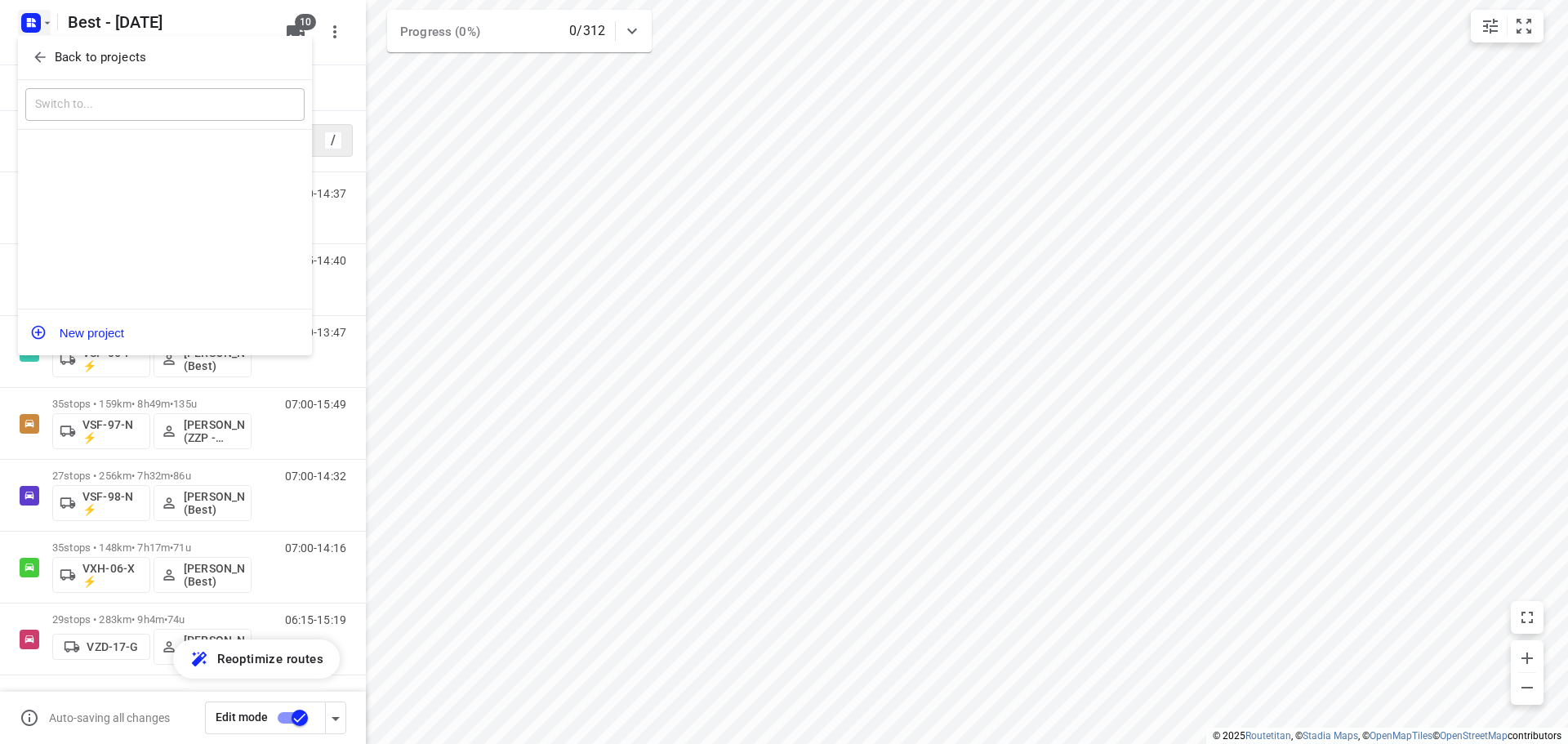
click at [46, 55] on icon "button" at bounding box center [39, 56] width 16 height 16
